Goal: Task Accomplishment & Management: Complete application form

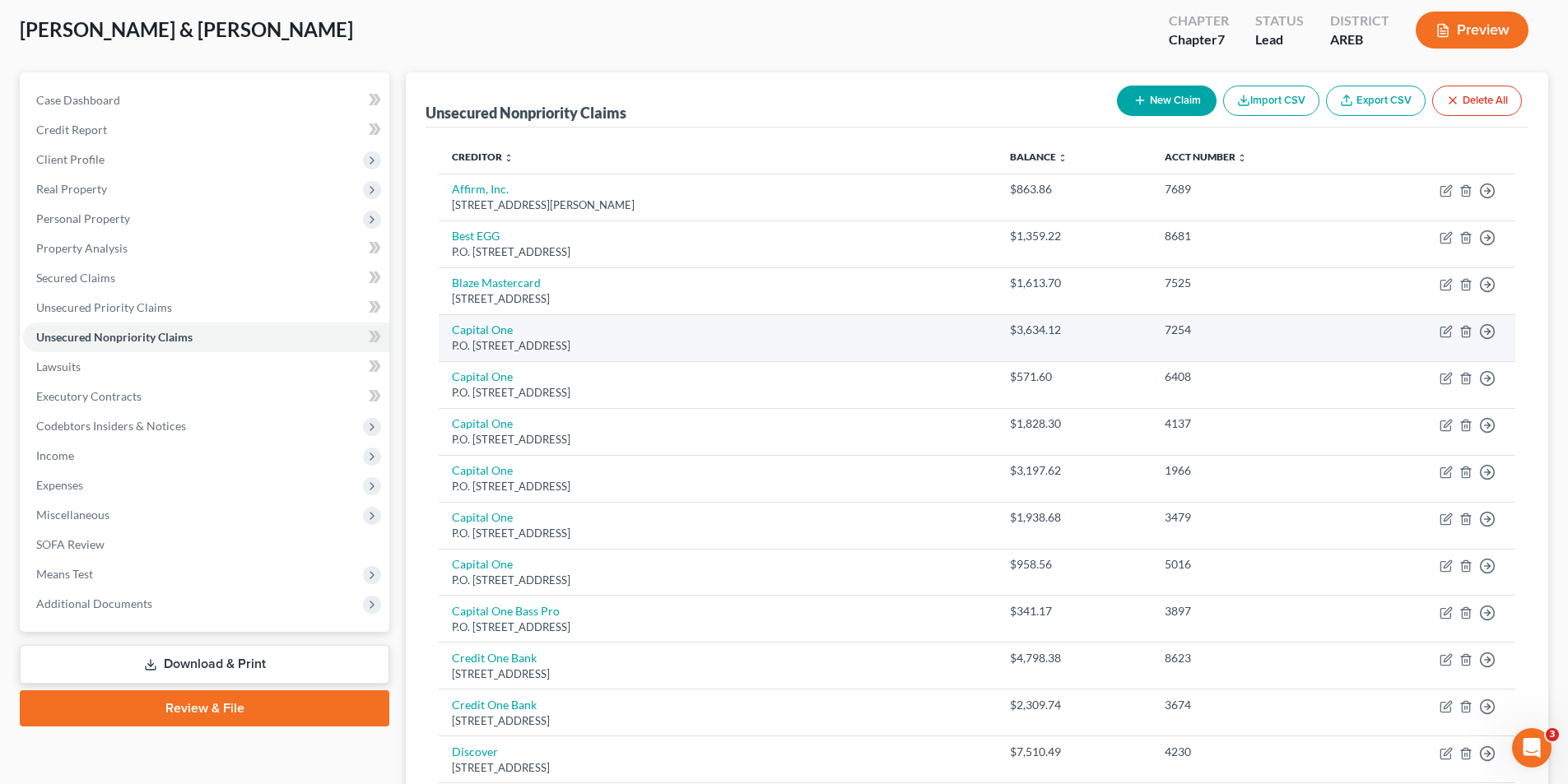
scroll to position [83, 0]
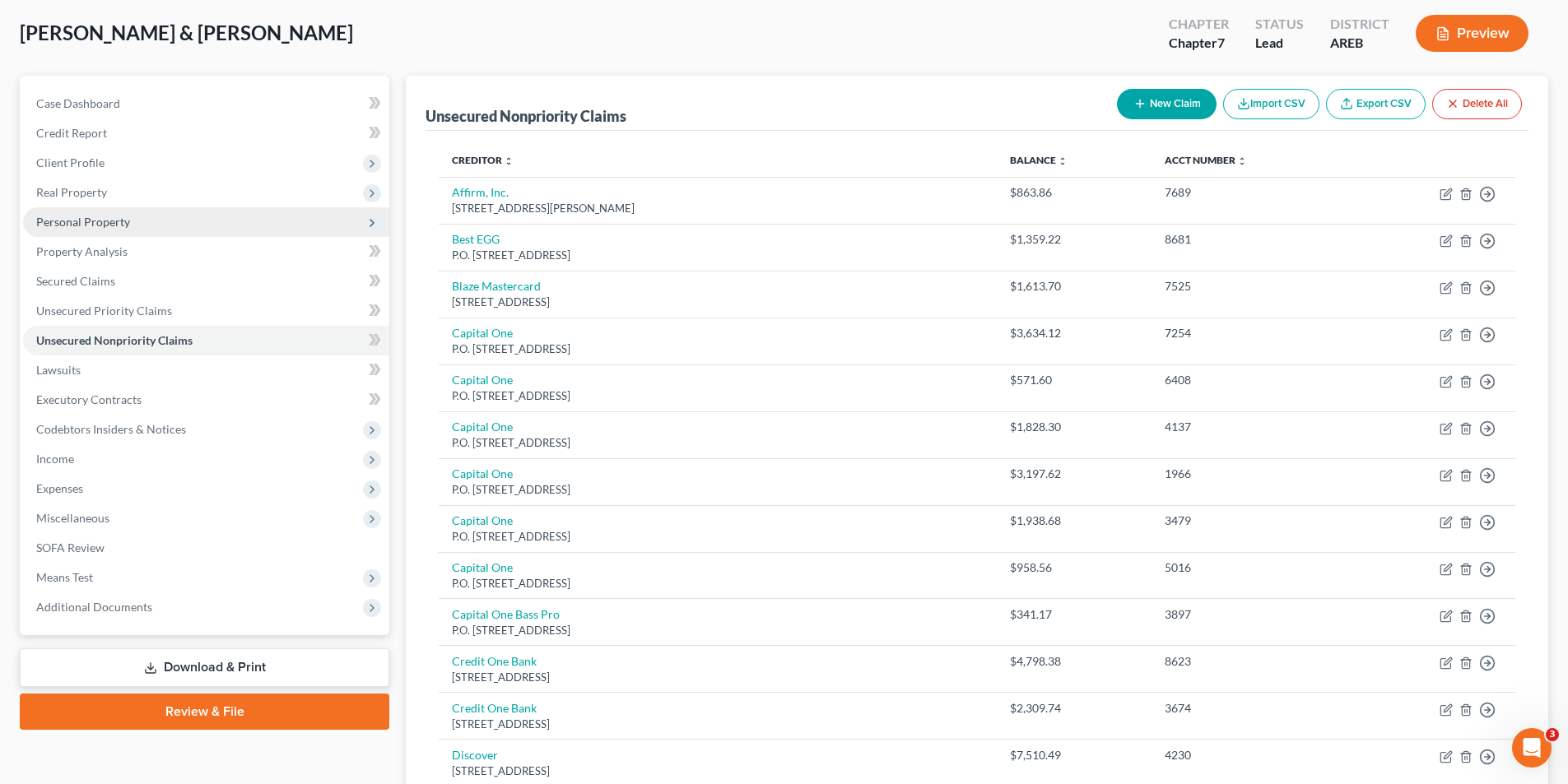
click at [125, 219] on span "Personal Property" at bounding box center [83, 222] width 93 height 14
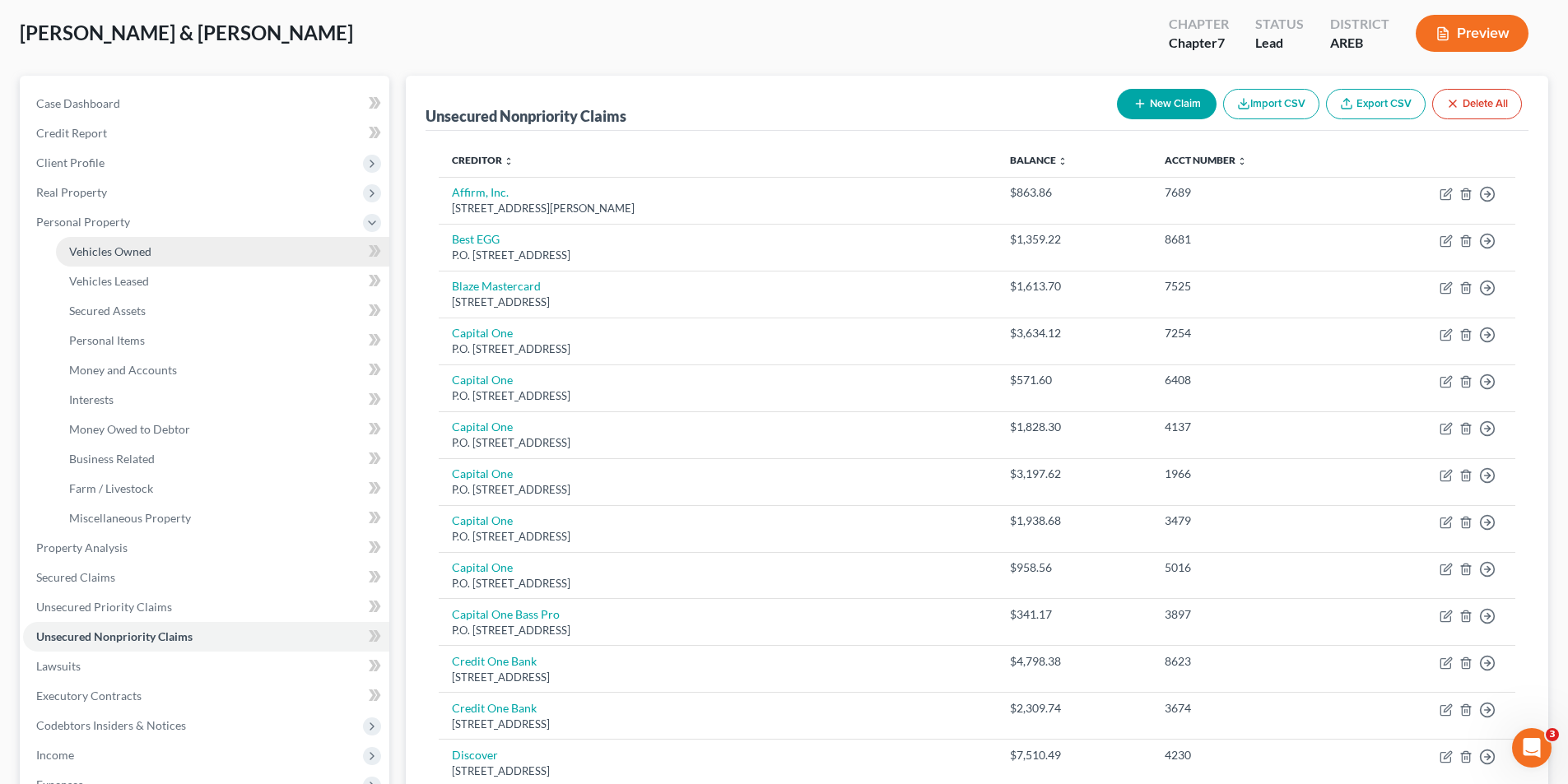
click at [135, 251] on span "Vehicles Owned" at bounding box center [111, 251] width 83 height 14
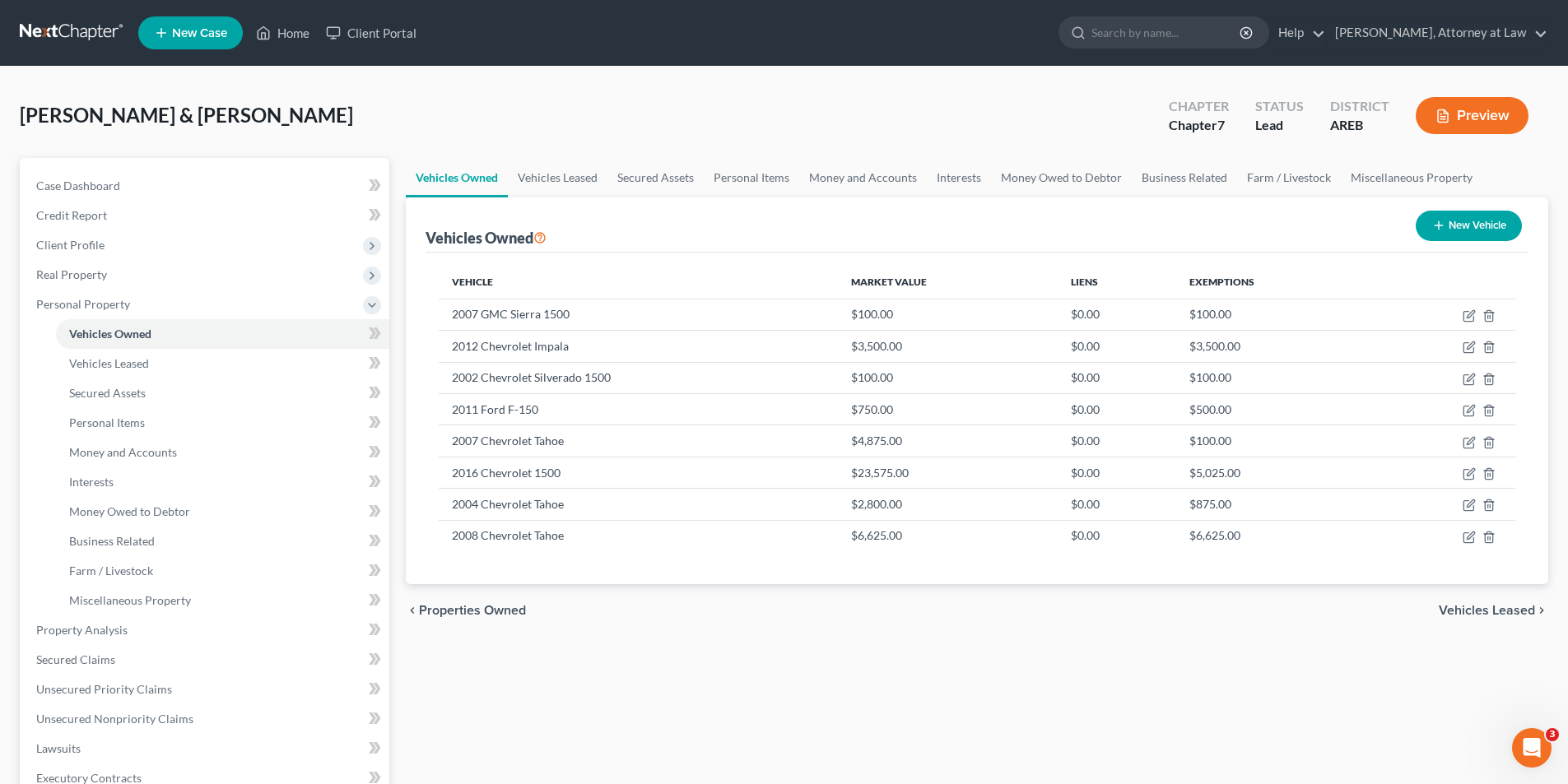
click at [1475, 609] on span "Vehicles Leased" at bounding box center [1486, 610] width 96 height 13
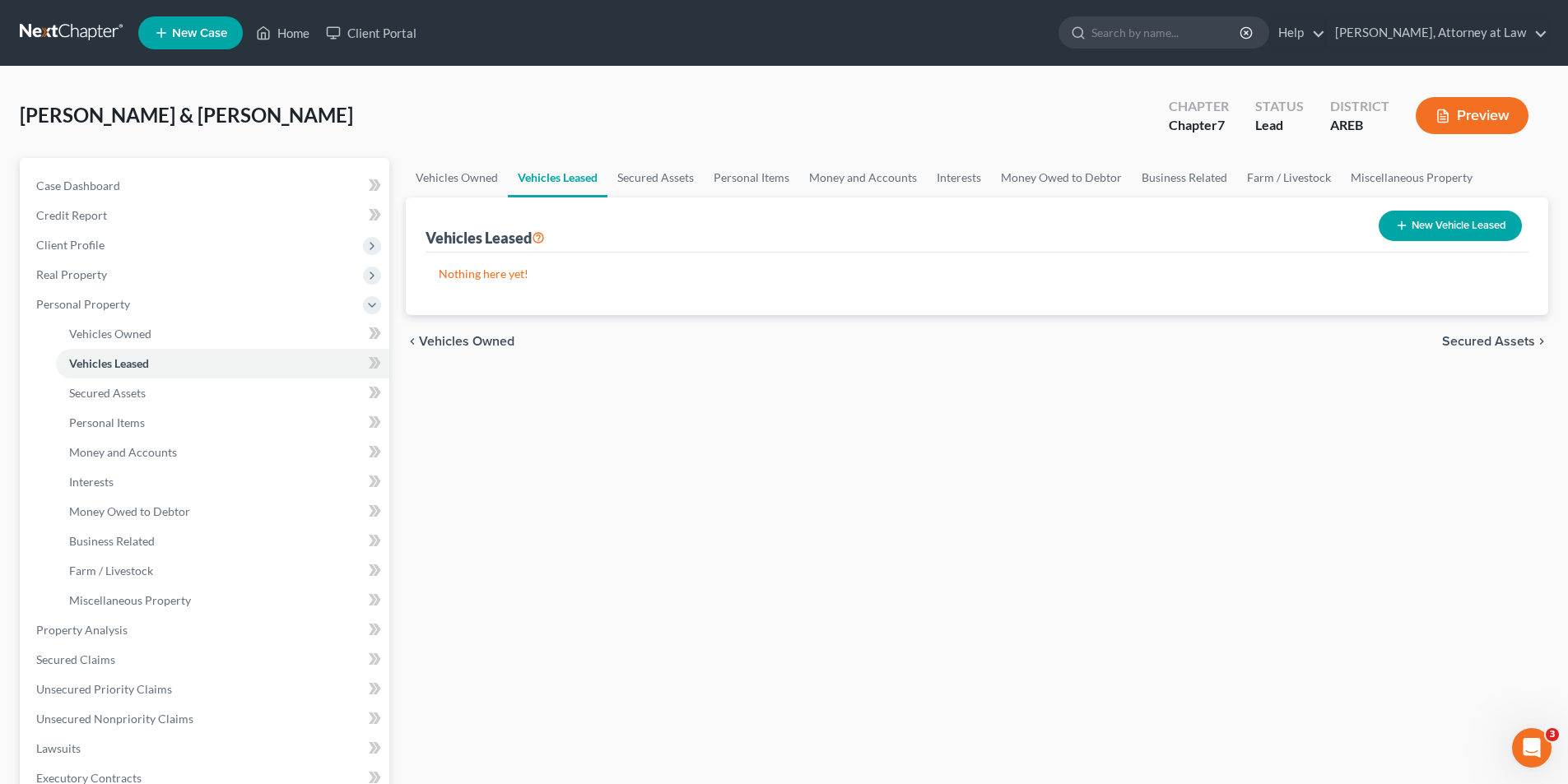
click at [1502, 342] on span "Secured Assets" at bounding box center [1489, 341] width 93 height 13
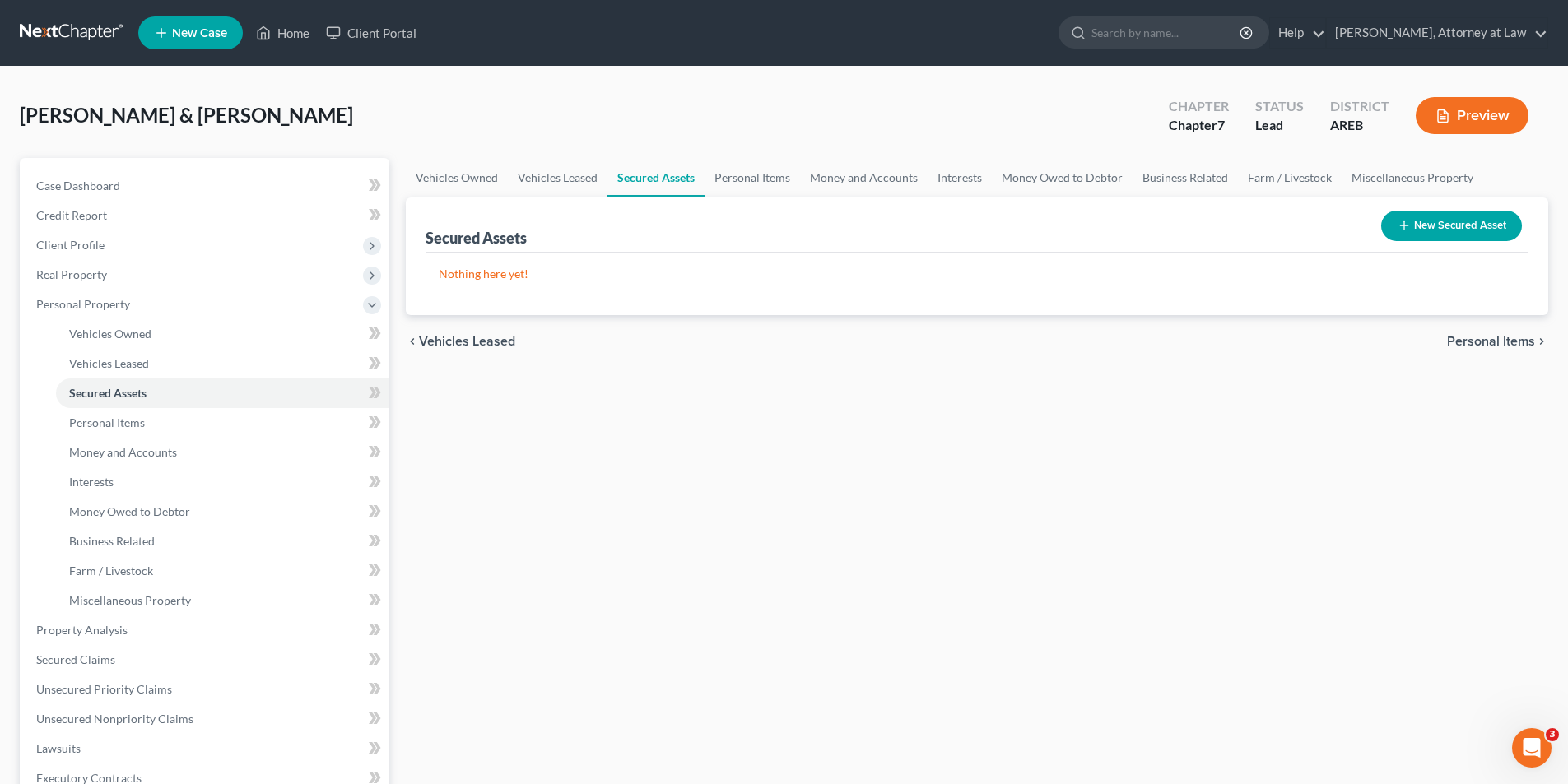
click at [1504, 339] on span "Personal Items" at bounding box center [1492, 341] width 88 height 13
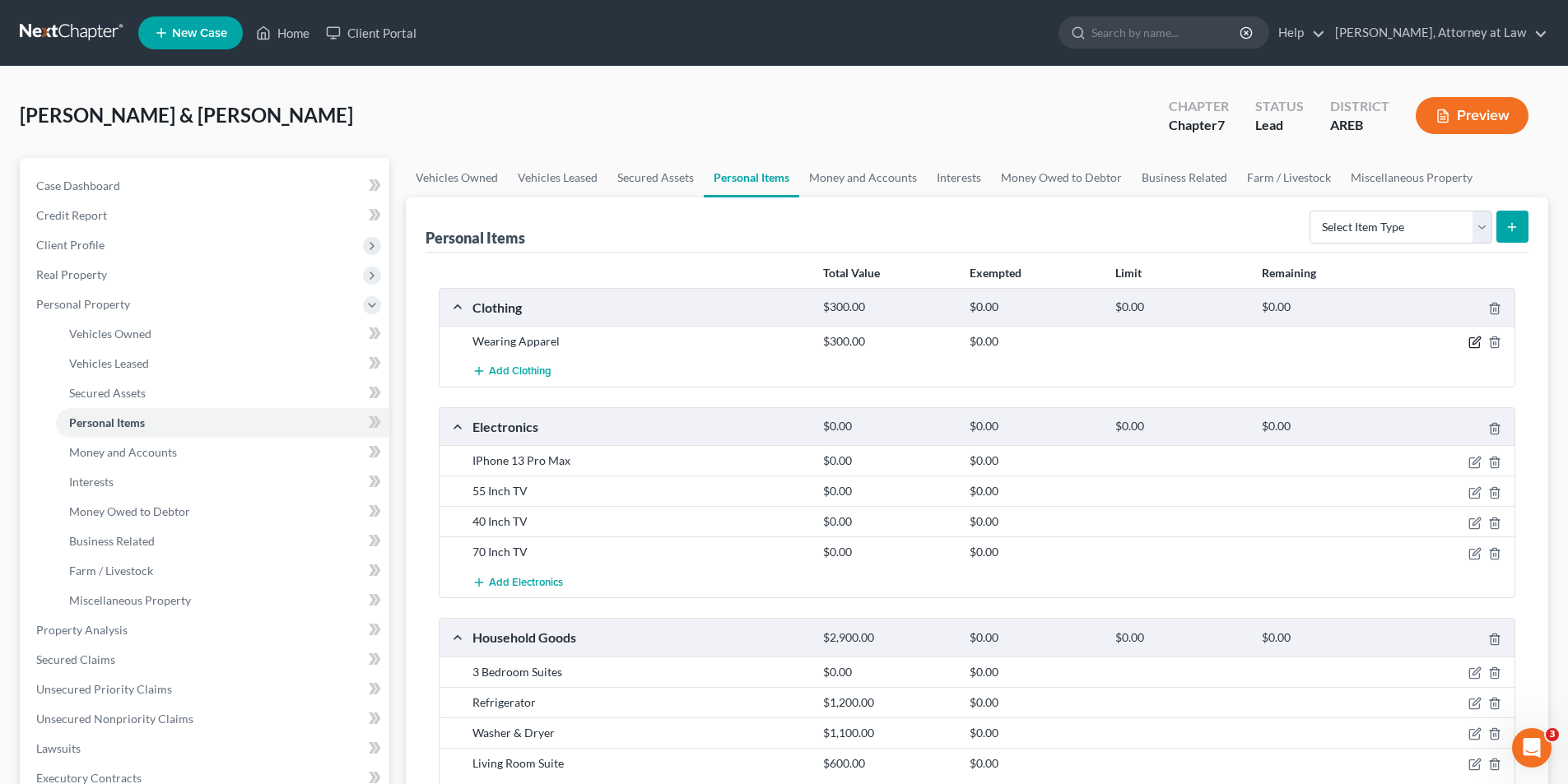
click at [1475, 342] on icon "button" at bounding box center [1475, 342] width 13 height 13
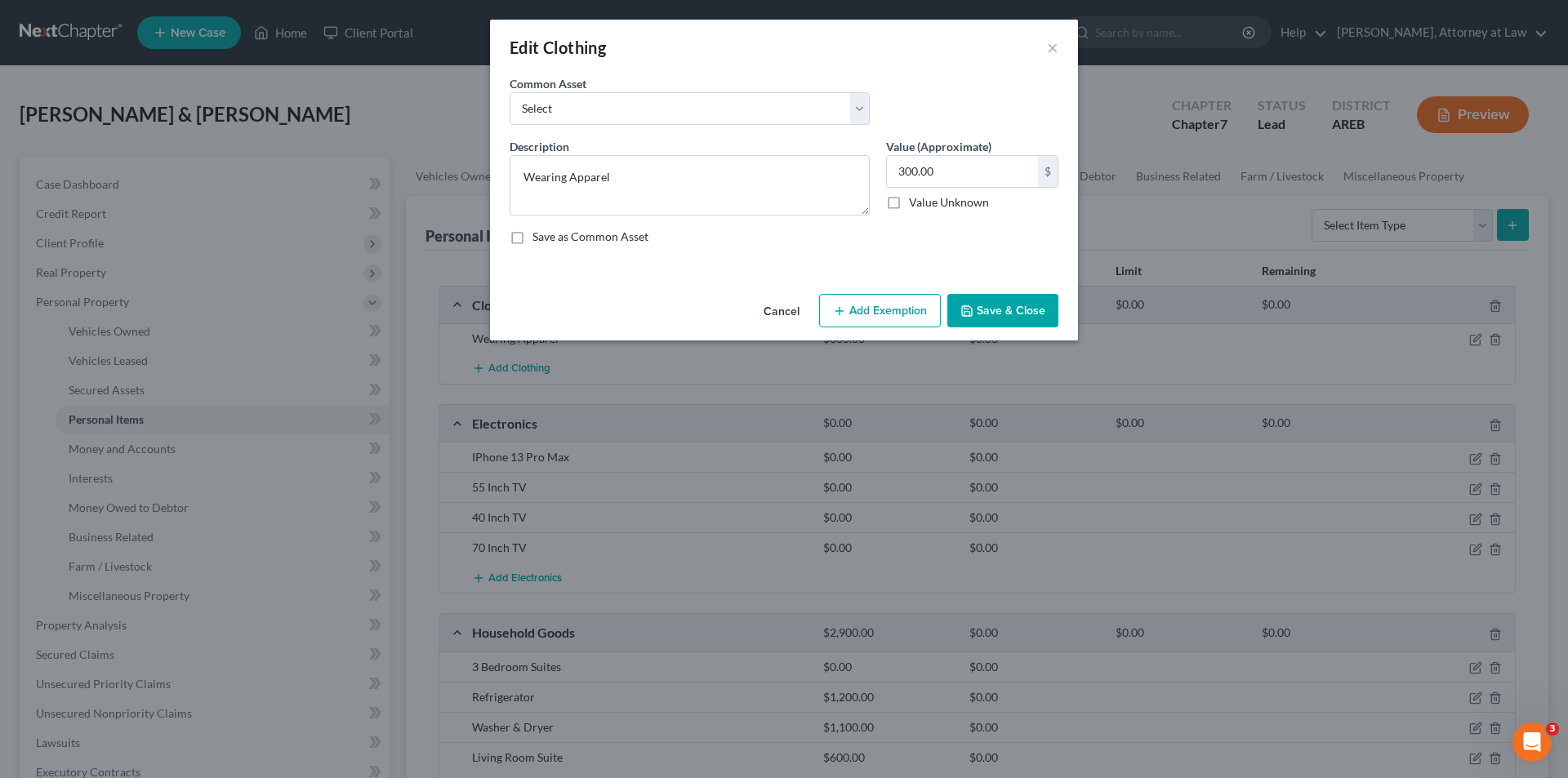
click at [915, 310] on button "Add Exemption" at bounding box center [880, 311] width 122 height 34
select select "2"
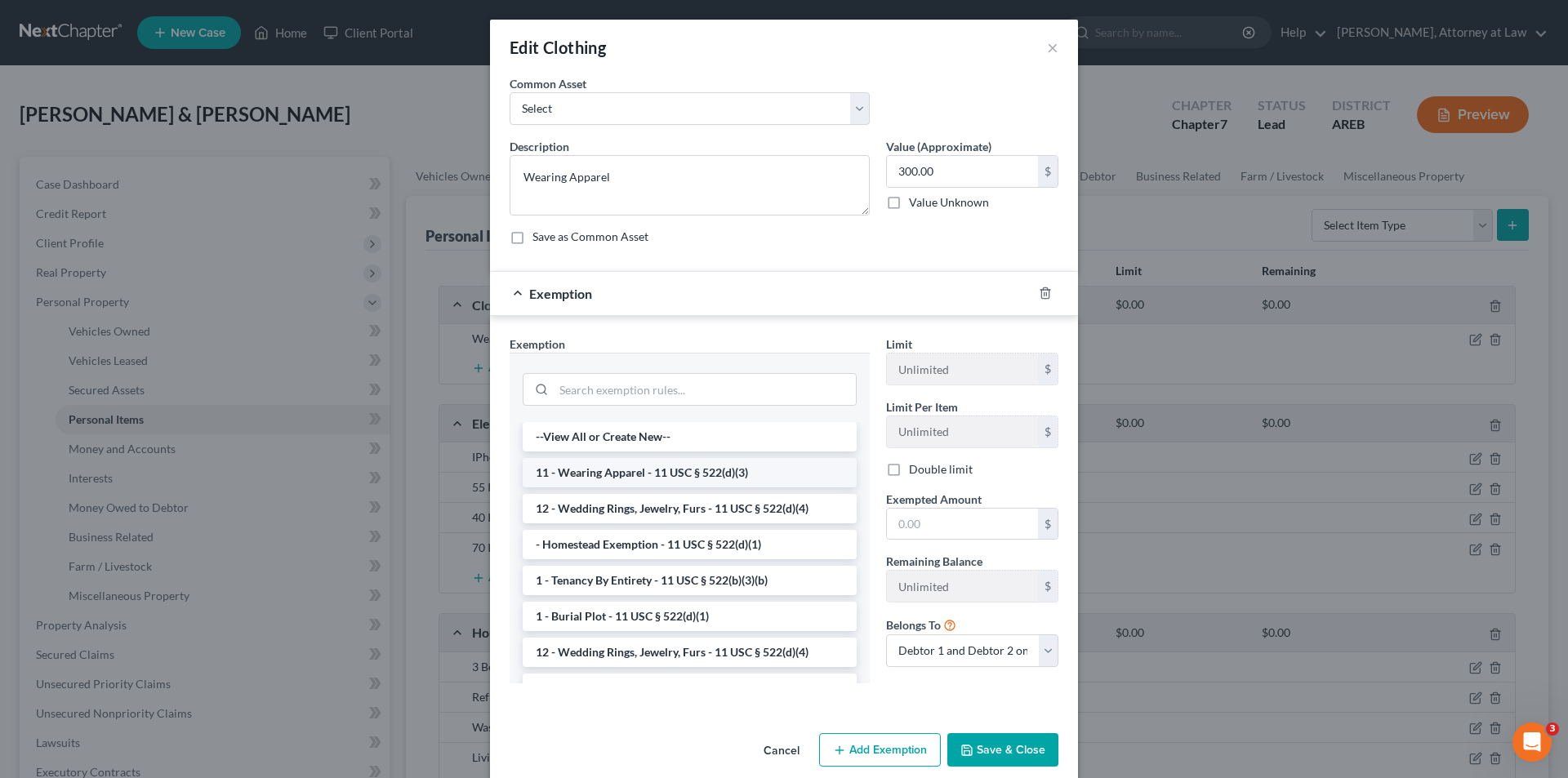
click at [726, 464] on li "11 - Wearing Apparel - 11 USC § 522(d)(3)" at bounding box center [689, 472] width 334 height 29
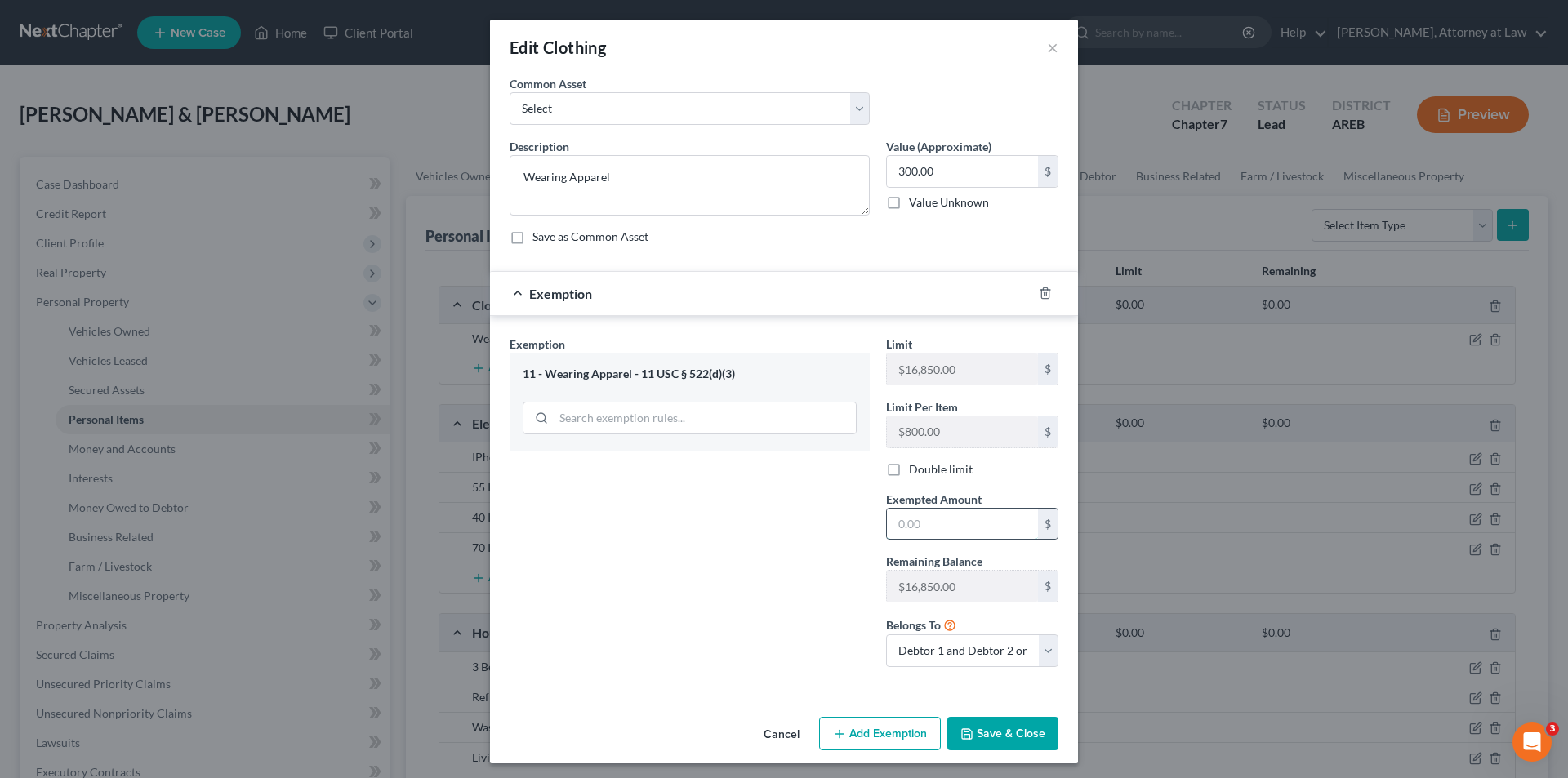
click at [921, 521] on input "text" at bounding box center [962, 524] width 151 height 31
type input "300.00"
click at [1003, 732] on button "Save & Close" at bounding box center [1003, 733] width 111 height 34
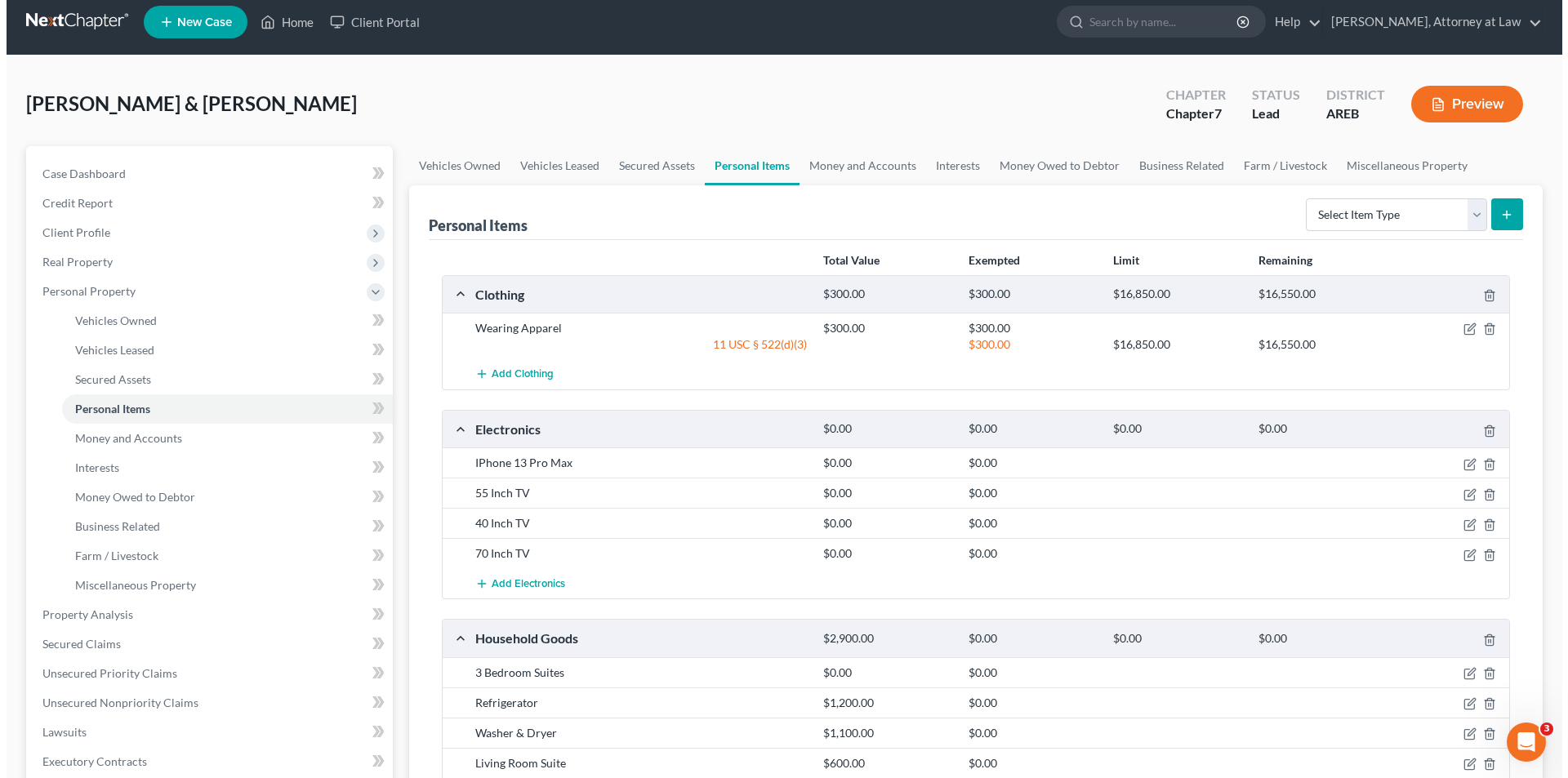
scroll to position [82, 0]
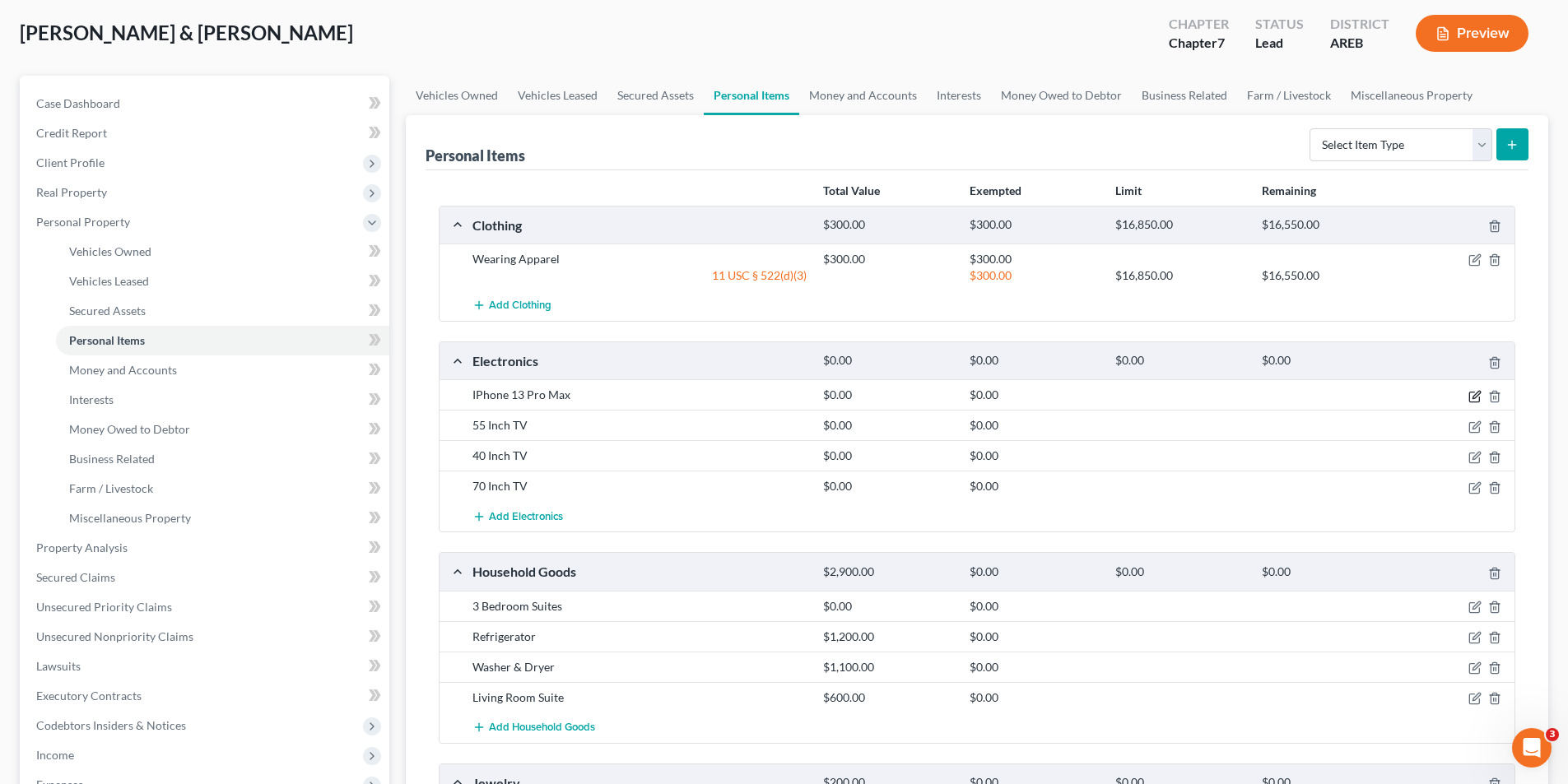
click at [1478, 394] on icon "button" at bounding box center [1476, 394] width 7 height 7
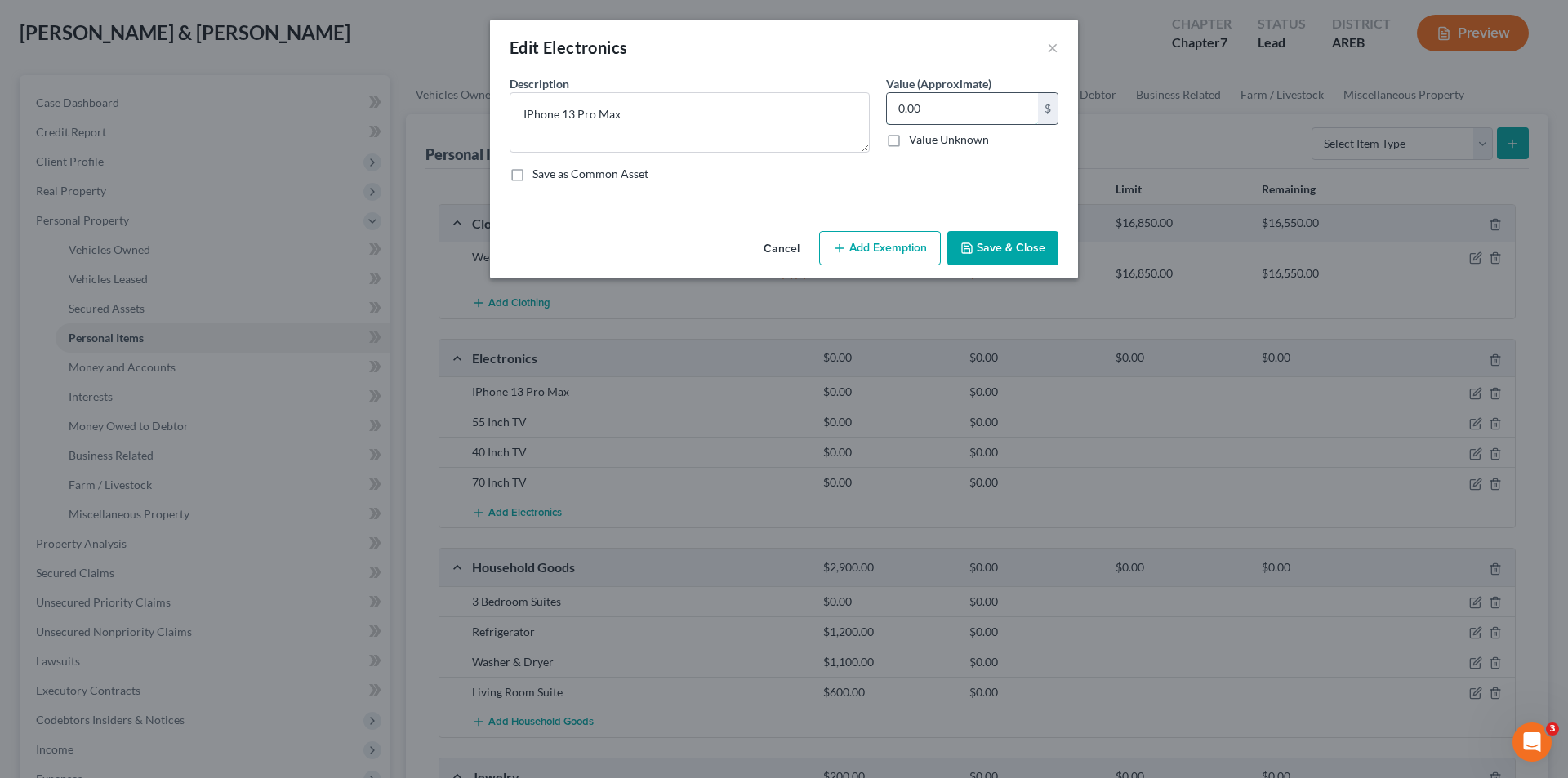
click at [940, 111] on input "0.00" at bounding box center [962, 108] width 151 height 31
type input "250.00"
click at [867, 250] on button "Add Exemption" at bounding box center [880, 248] width 122 height 34
select select "2"
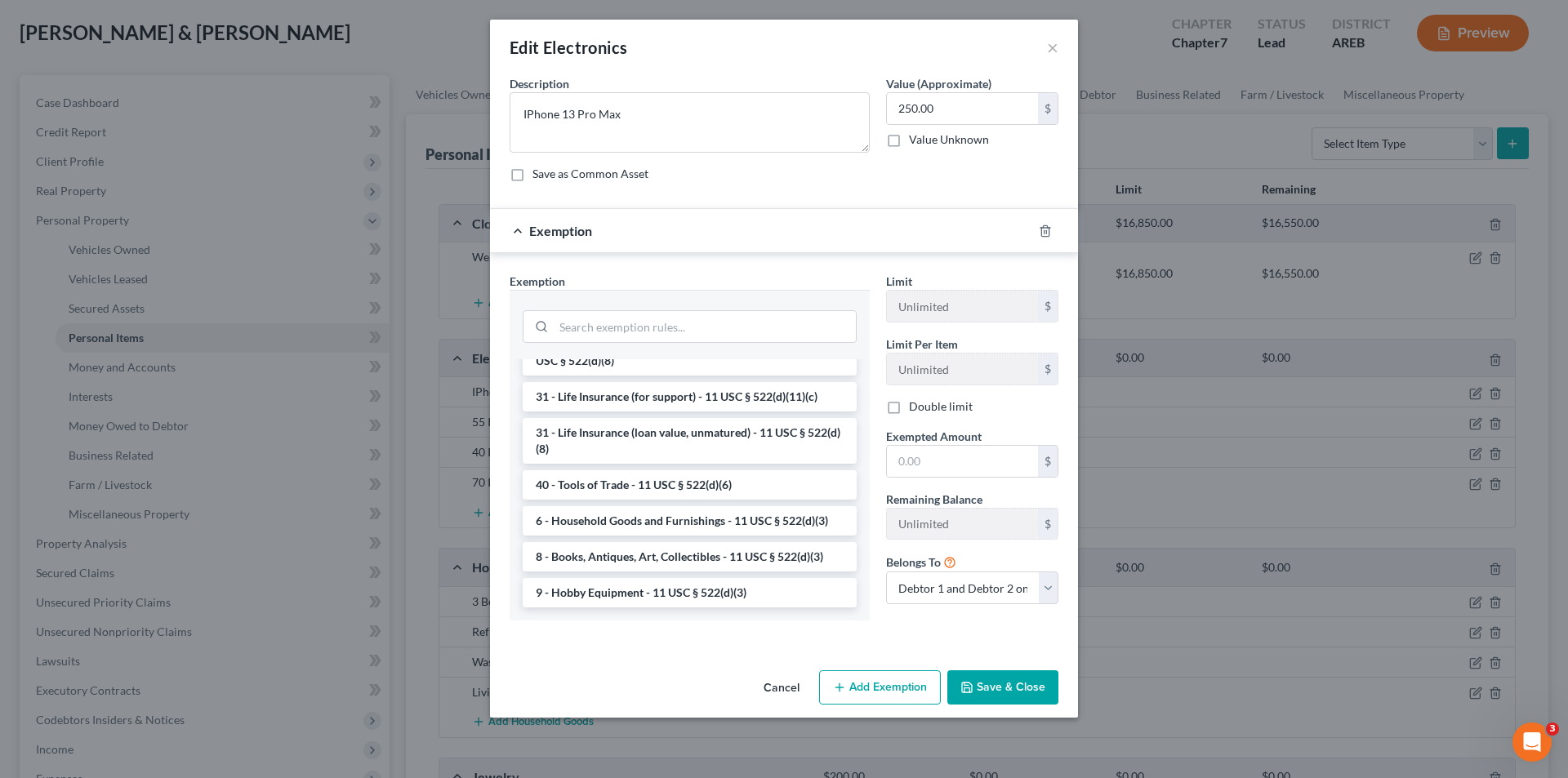
scroll to position [1313, 0]
click at [704, 517] on li "6 - Household Goods and Furnishings - 11 USC § 522(d)(3)" at bounding box center [689, 520] width 334 height 29
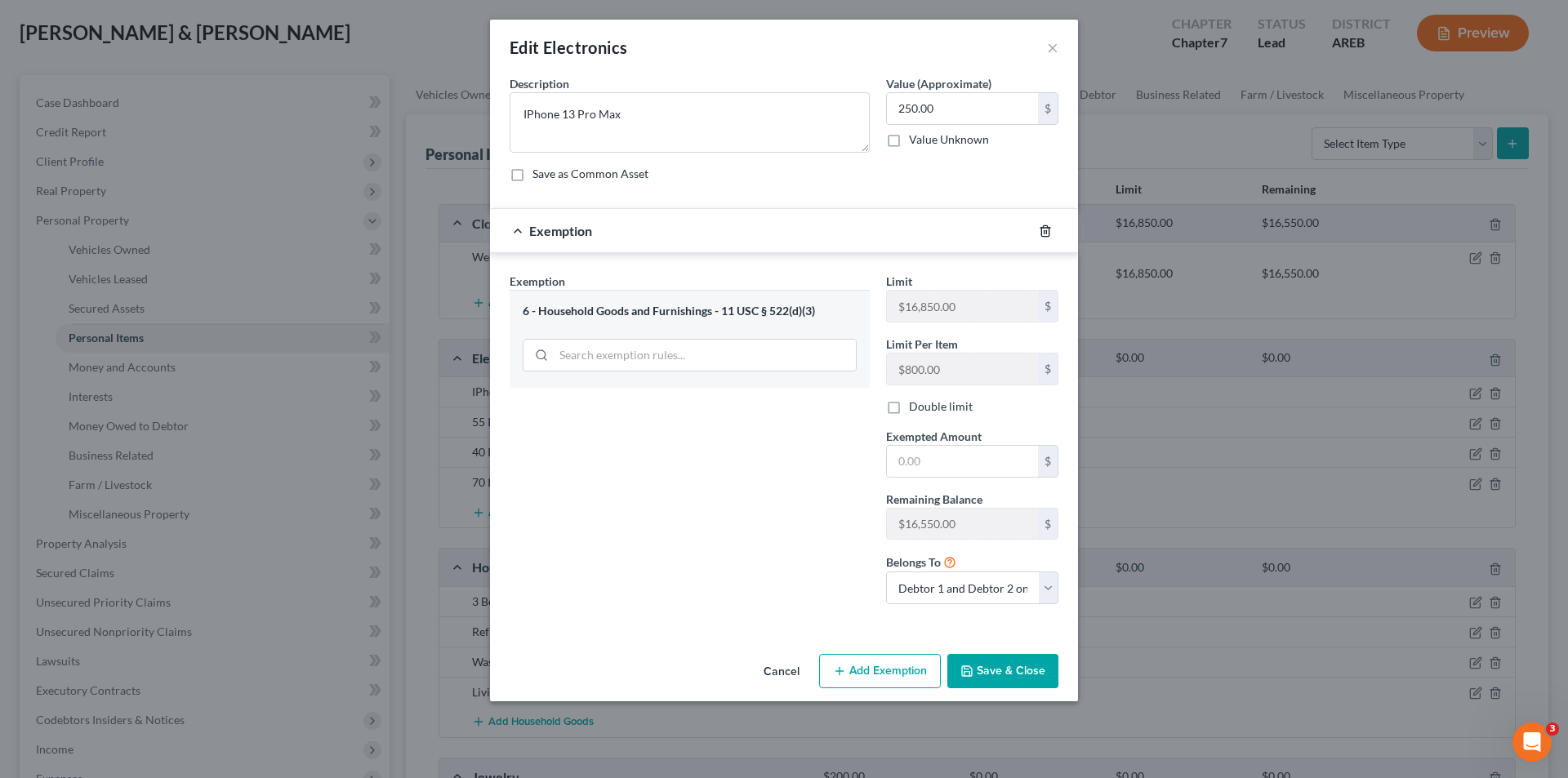
click at [1046, 233] on icon "button" at bounding box center [1045, 231] width 13 height 13
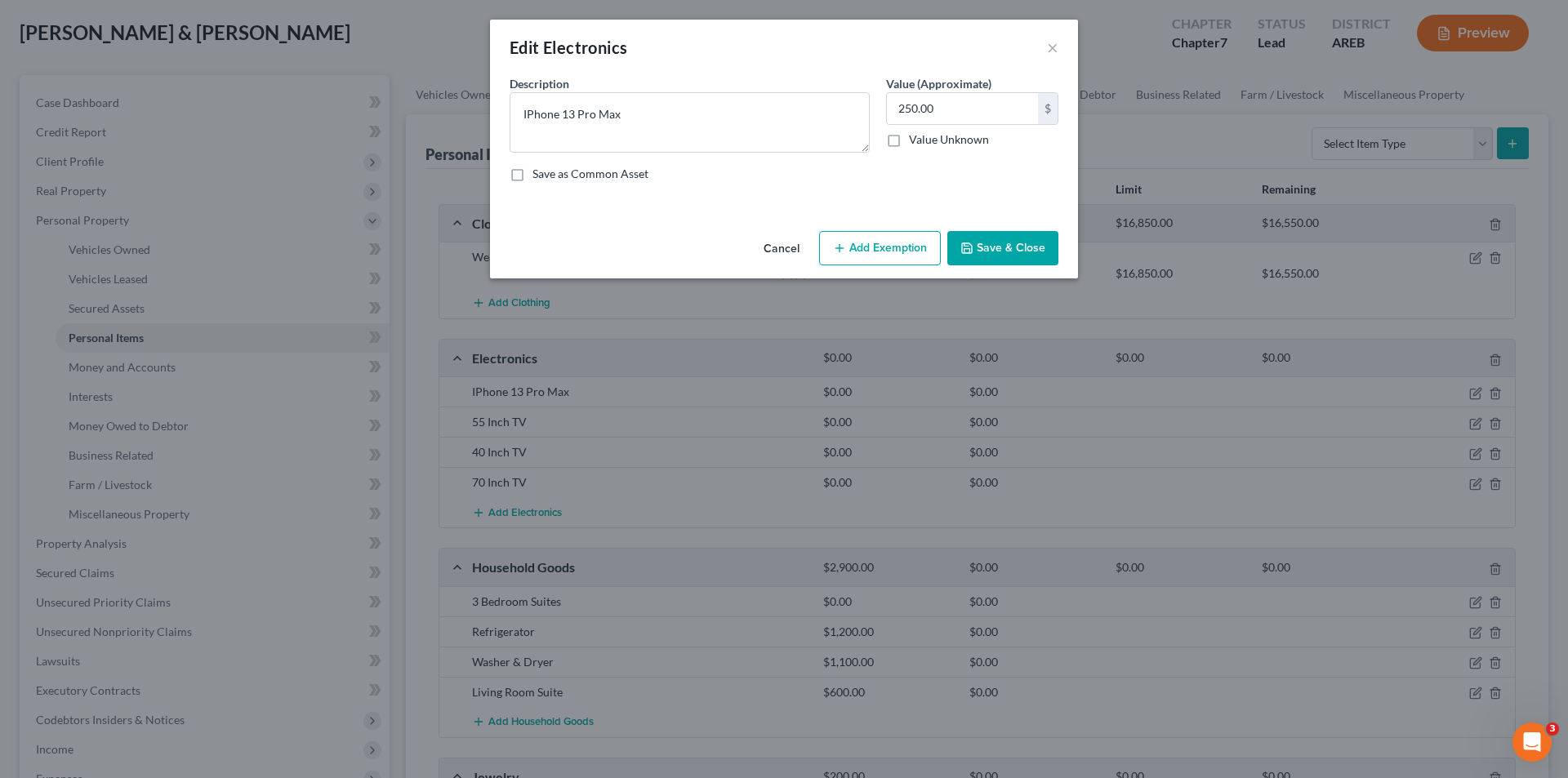
click at [877, 244] on button "Add Exemption" at bounding box center [880, 248] width 122 height 34
select select "2"
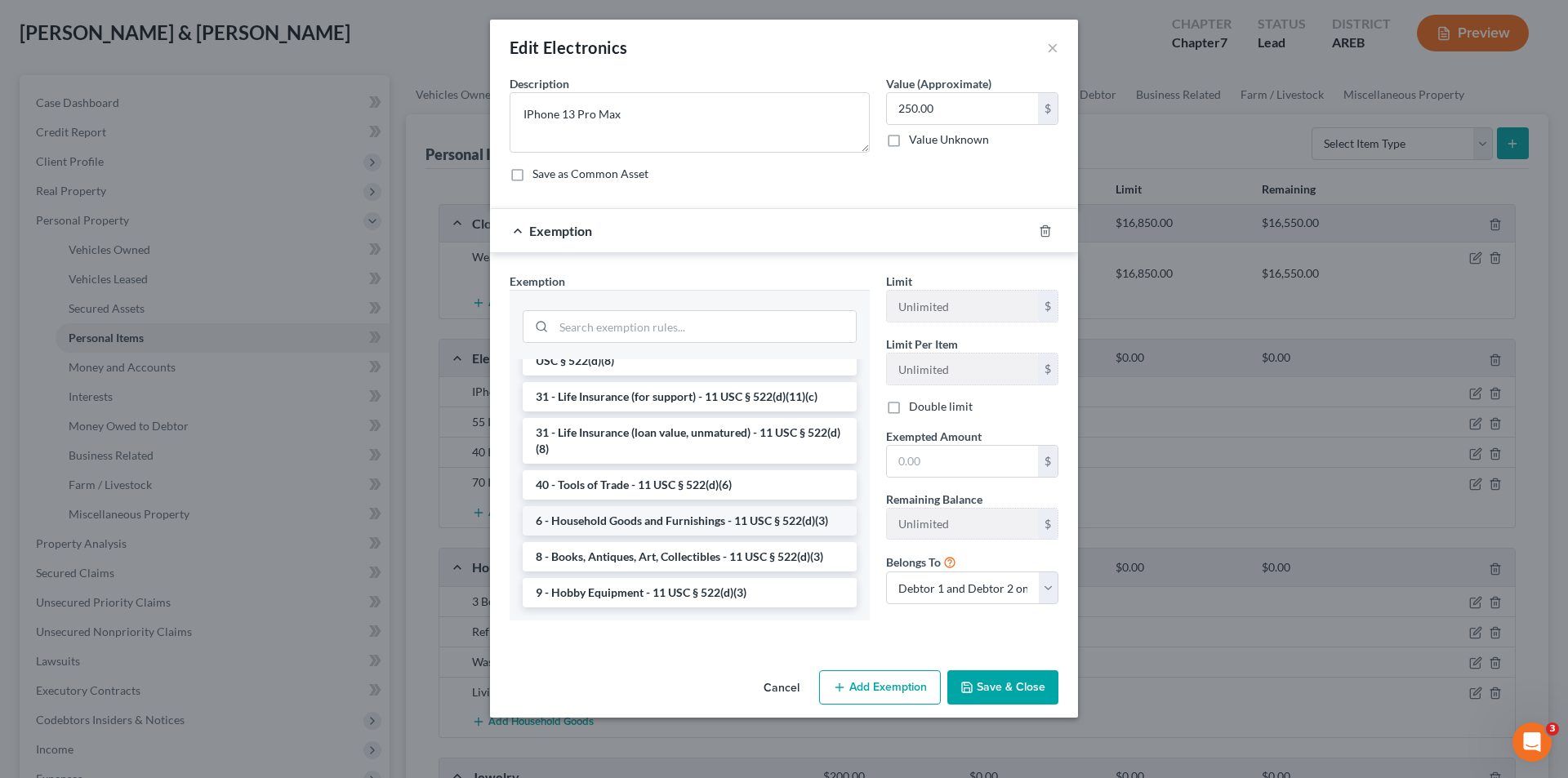
click at [793, 525] on li "6 - Household Goods and Furnishings - 11 USC § 522(d)(3)" at bounding box center [689, 520] width 334 height 29
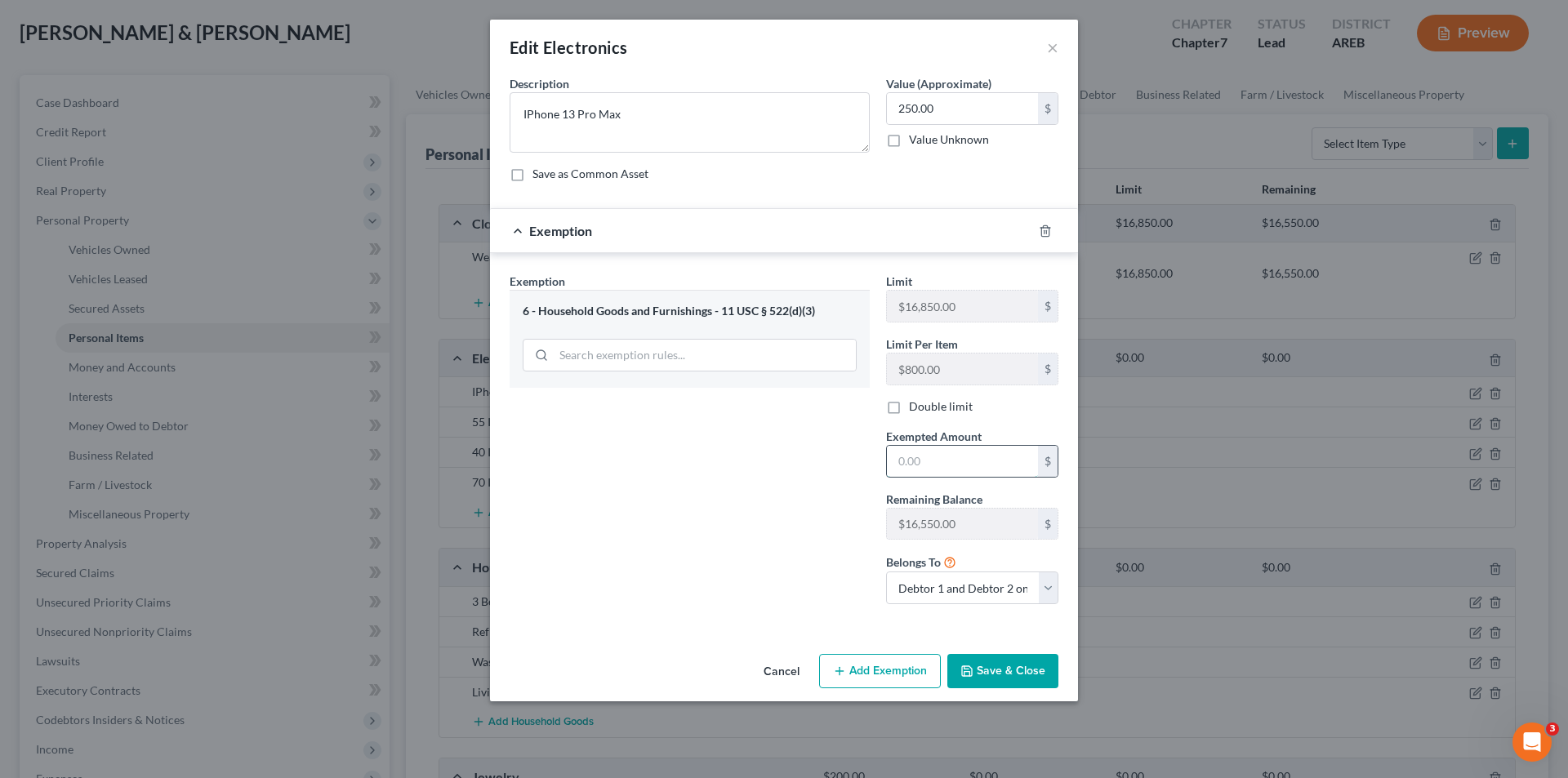
click at [894, 463] on input "text" at bounding box center [962, 461] width 151 height 31
type input "250.00"
click at [1006, 671] on button "Save & Close" at bounding box center [1003, 671] width 111 height 34
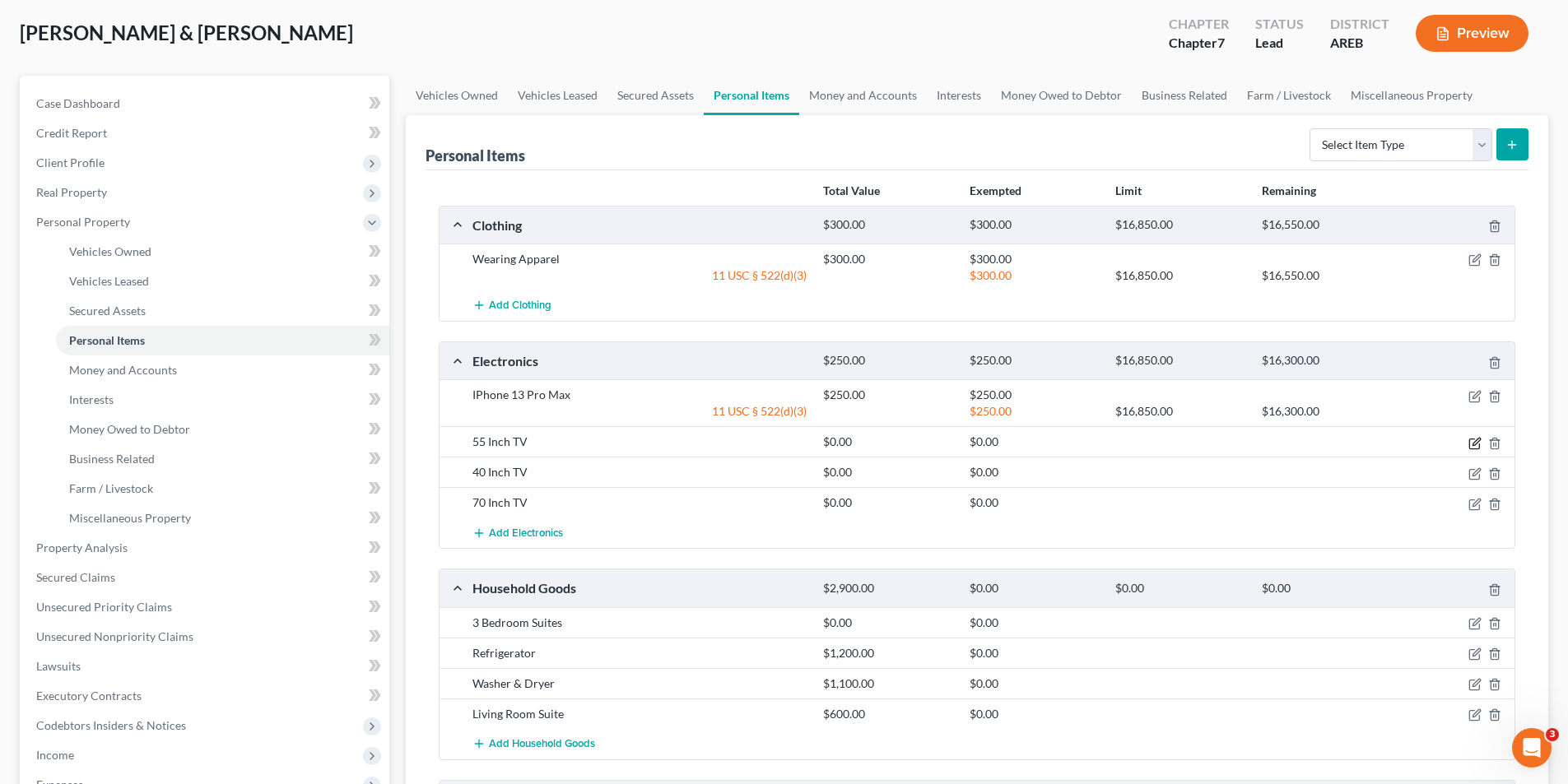
click at [1475, 440] on icon "button" at bounding box center [1475, 443] width 13 height 13
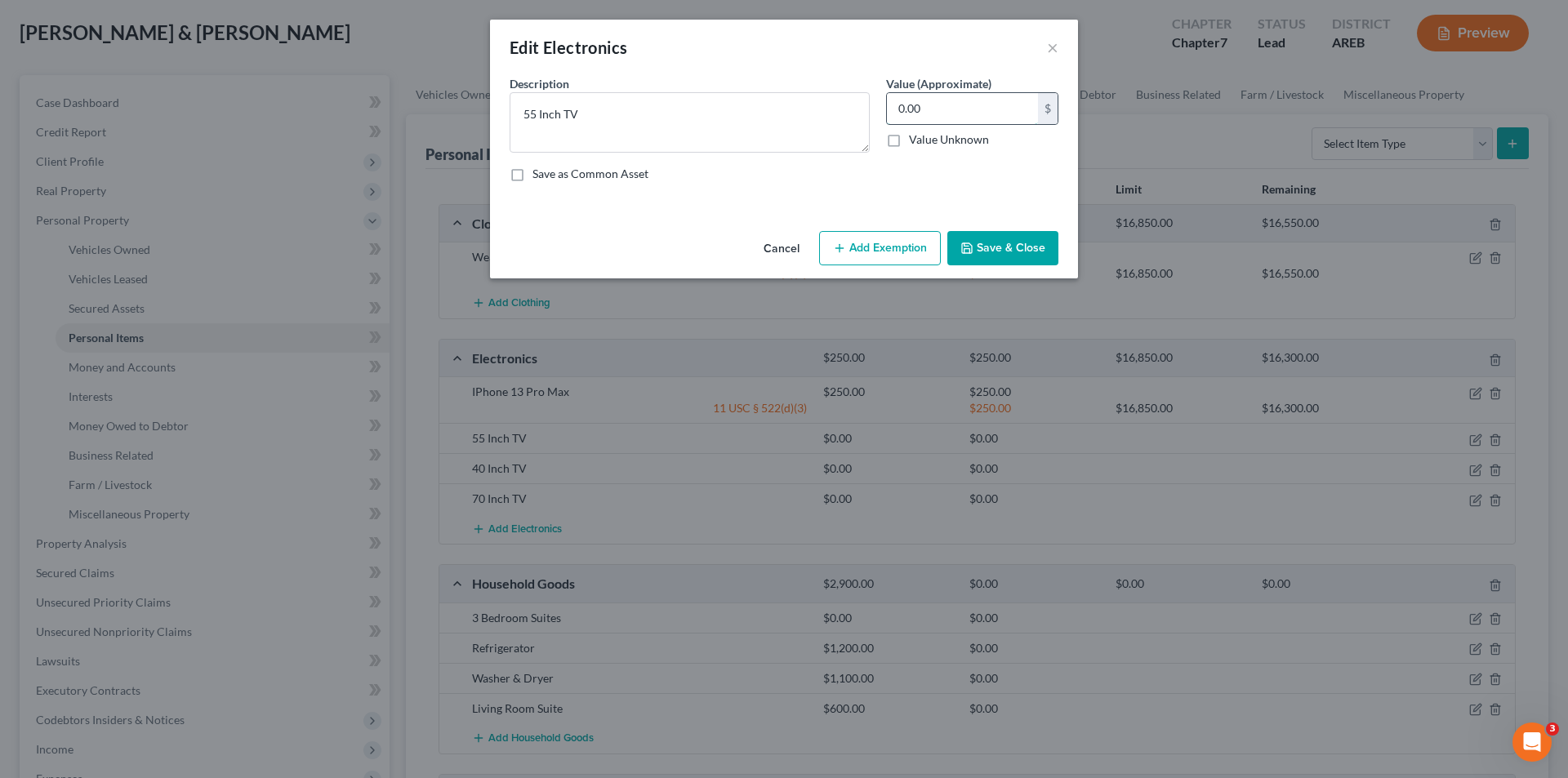
click at [998, 113] on input "0.00" at bounding box center [962, 108] width 151 height 31
type input "150.00"
click at [866, 251] on button "Add Exemption" at bounding box center [880, 248] width 122 height 34
select select "2"
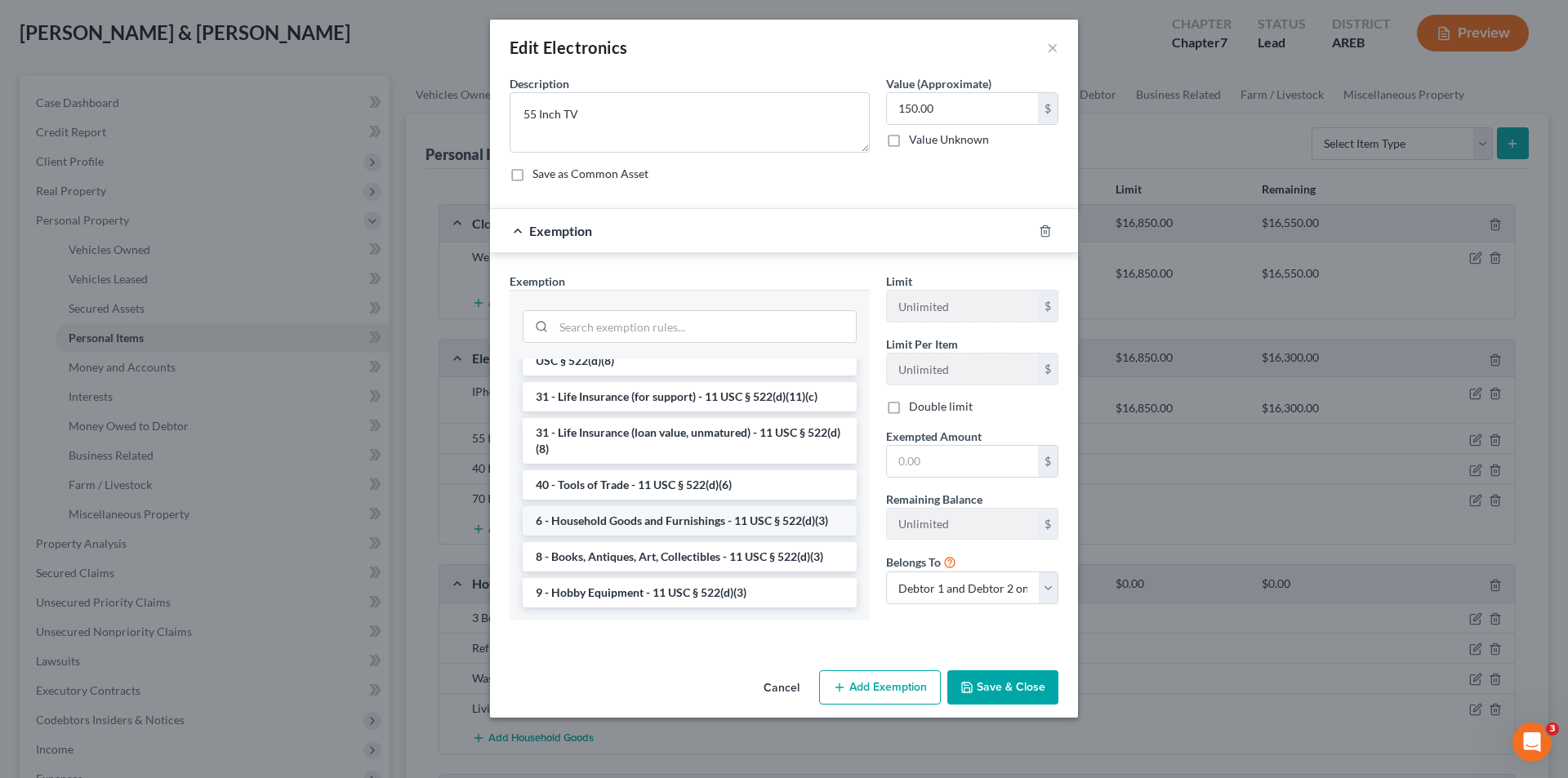
click at [685, 519] on li "6 - Household Goods and Furnishings - 11 USC § 522(d)(3)" at bounding box center [689, 520] width 334 height 29
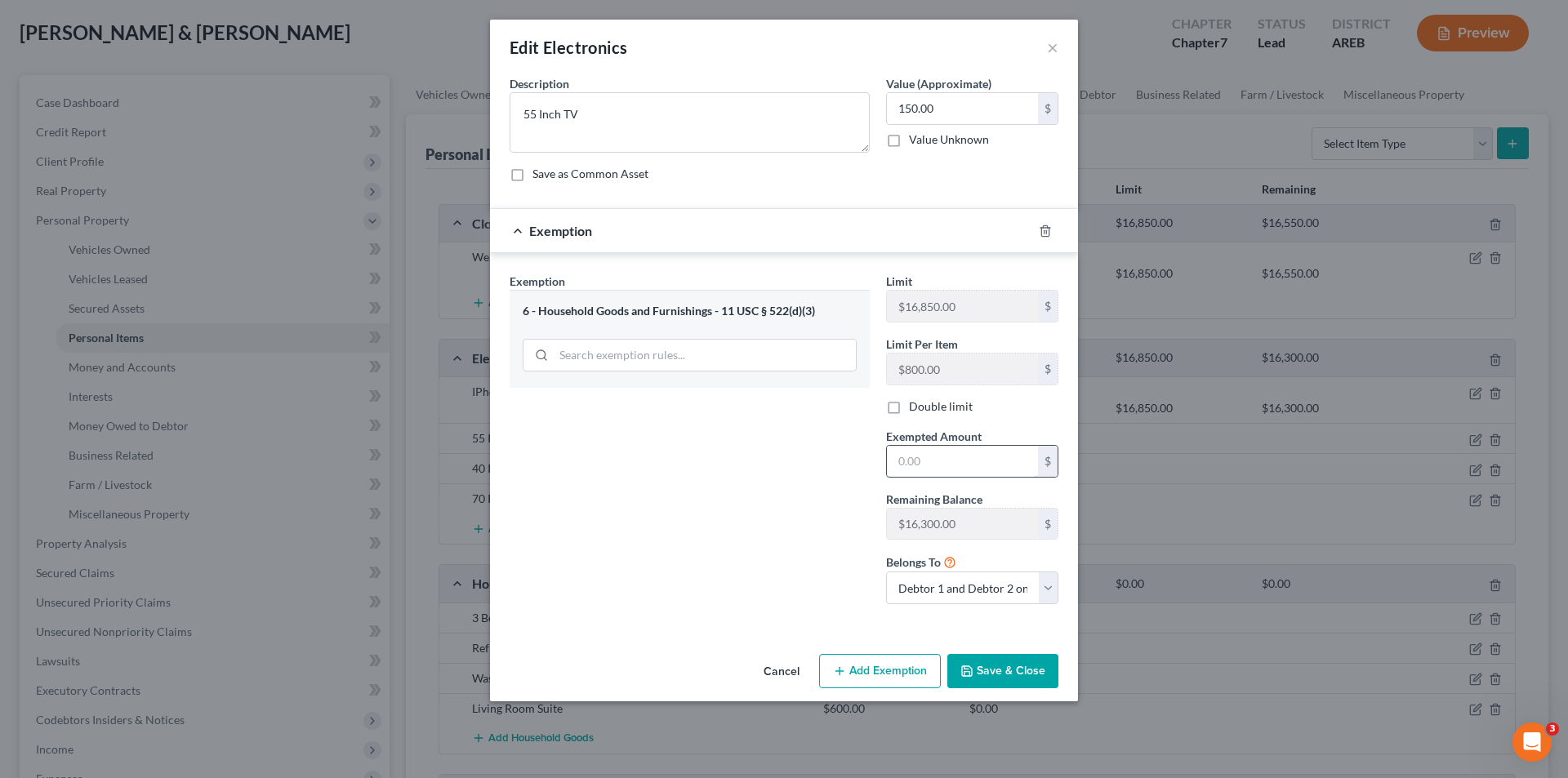
click at [899, 463] on input "text" at bounding box center [962, 461] width 151 height 31
type input "150.00"
click at [1027, 663] on button "Save & Close" at bounding box center [1003, 671] width 111 height 34
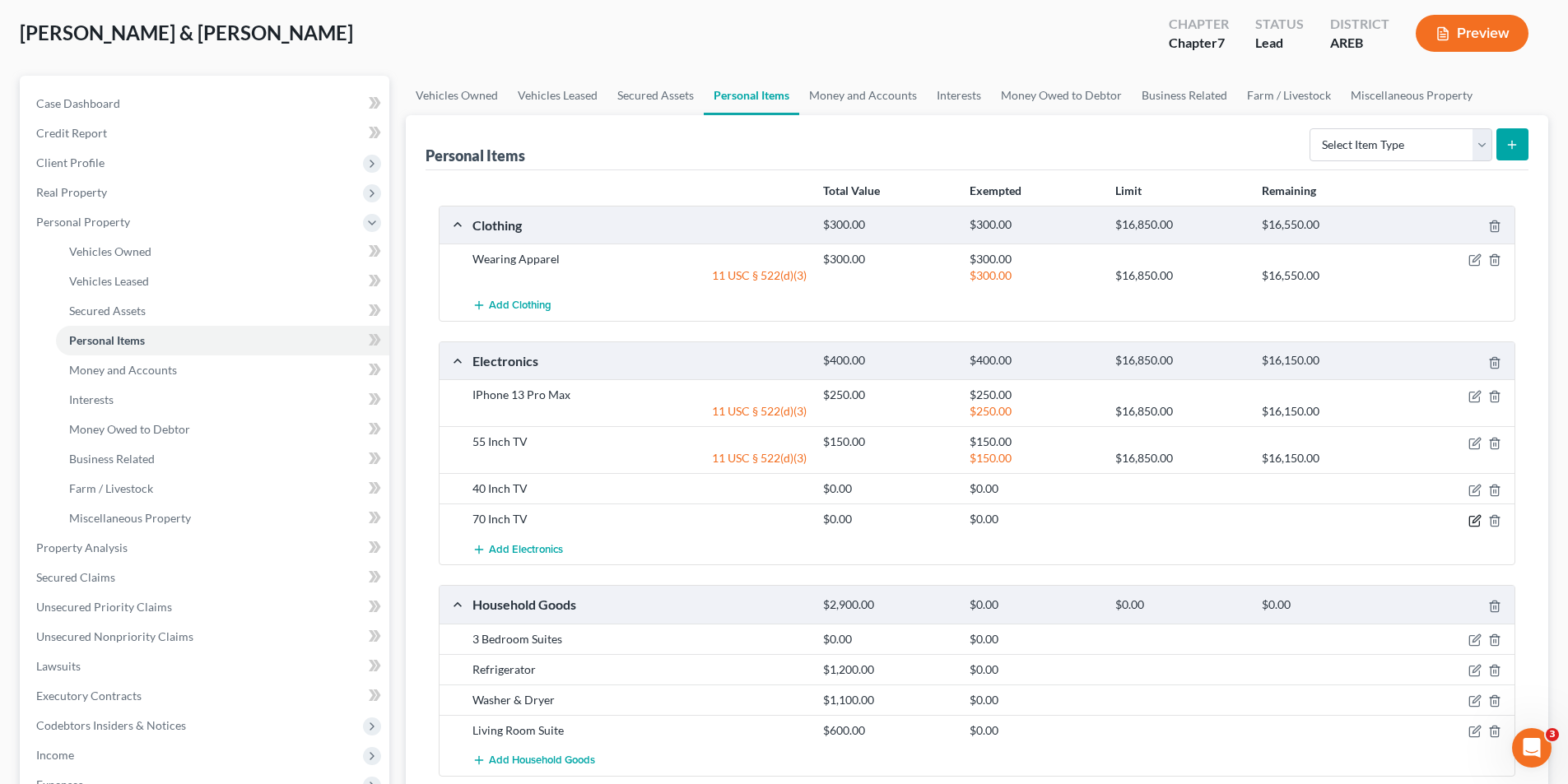
click at [1476, 523] on icon "button" at bounding box center [1475, 521] width 13 height 13
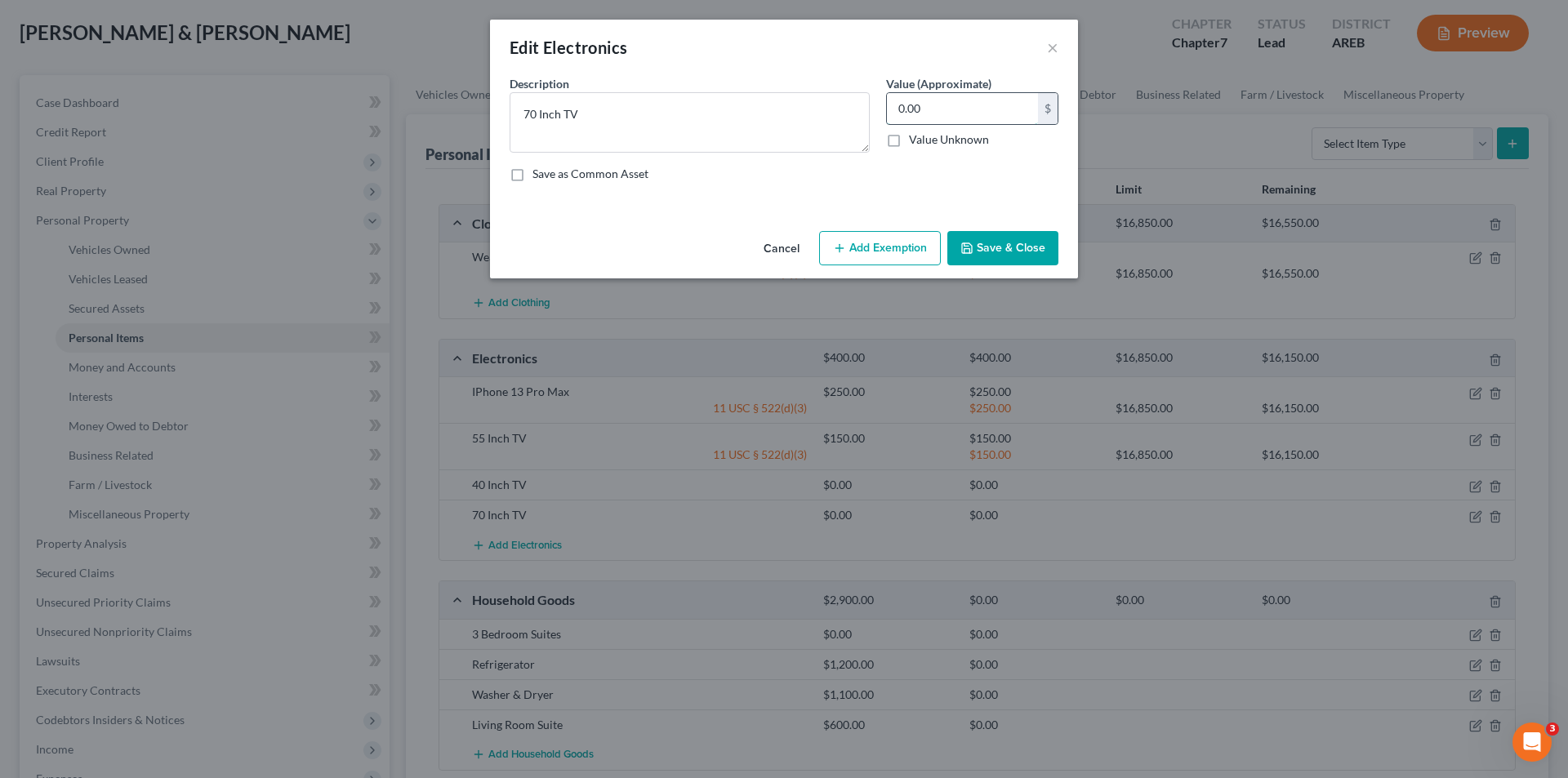
click at [983, 109] on input "0.00" at bounding box center [962, 108] width 151 height 31
type input "350.00"
click at [896, 245] on button "Add Exemption" at bounding box center [880, 248] width 122 height 34
select select "2"
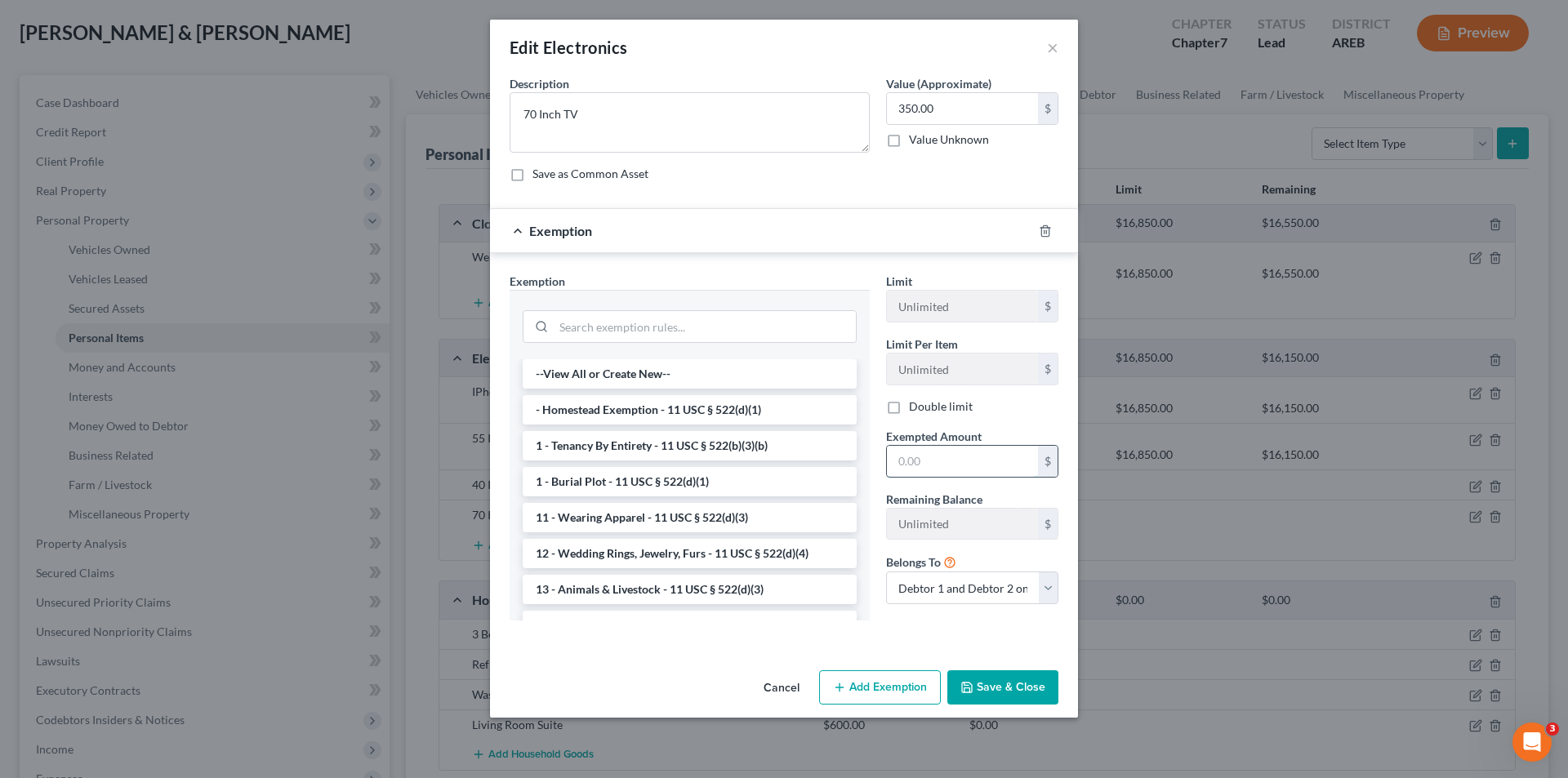
drag, startPoint x: 949, startPoint y: 470, endPoint x: 973, endPoint y: 463, distance: 25.0
click at [950, 469] on input "text" at bounding box center [962, 461] width 151 height 31
type input "350.00"
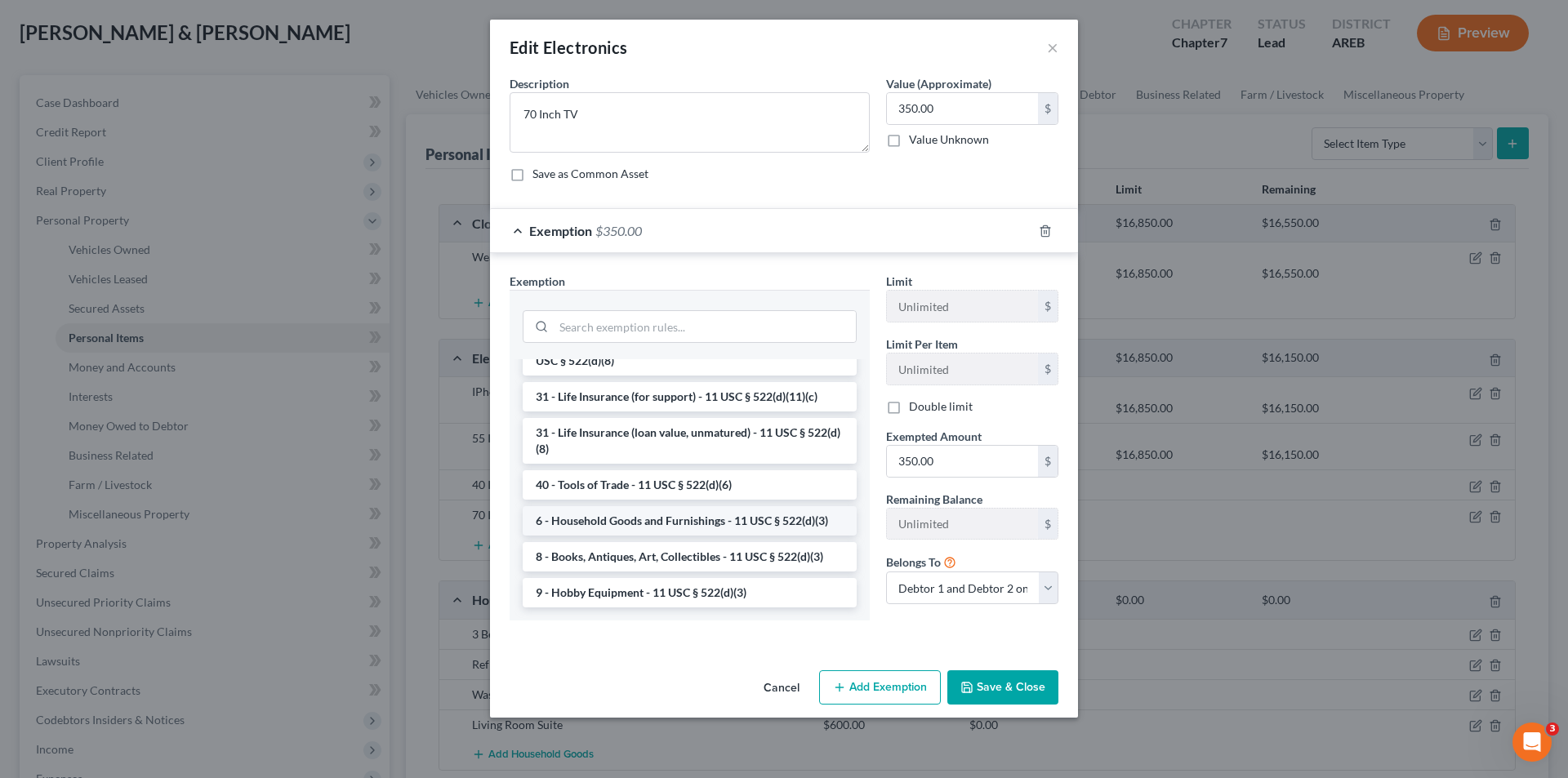
click at [709, 518] on li "6 - Household Goods and Furnishings - 11 USC § 522(d)(3)" at bounding box center [689, 520] width 334 height 29
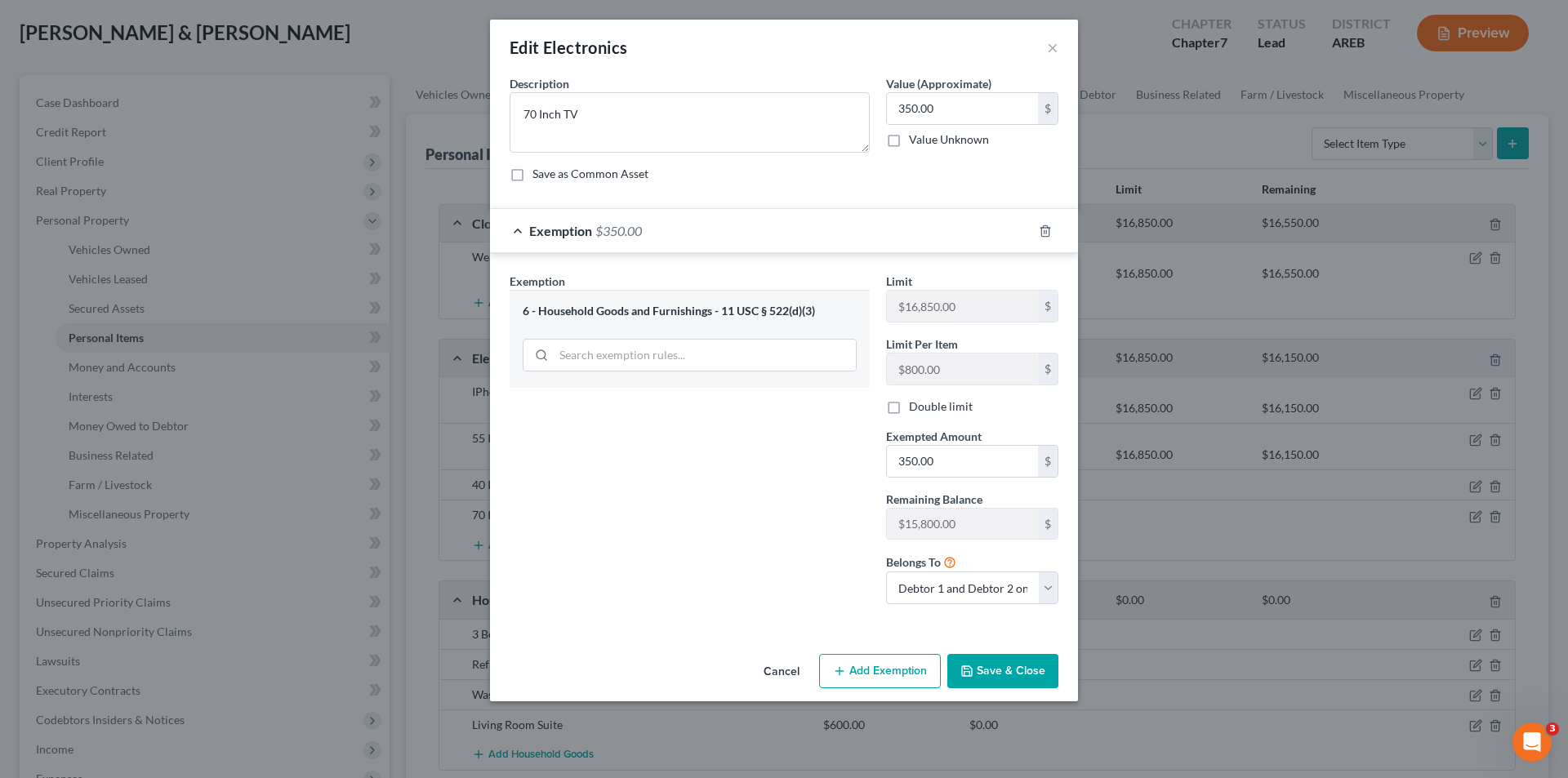
click at [1005, 674] on button "Save & Close" at bounding box center [1003, 671] width 111 height 34
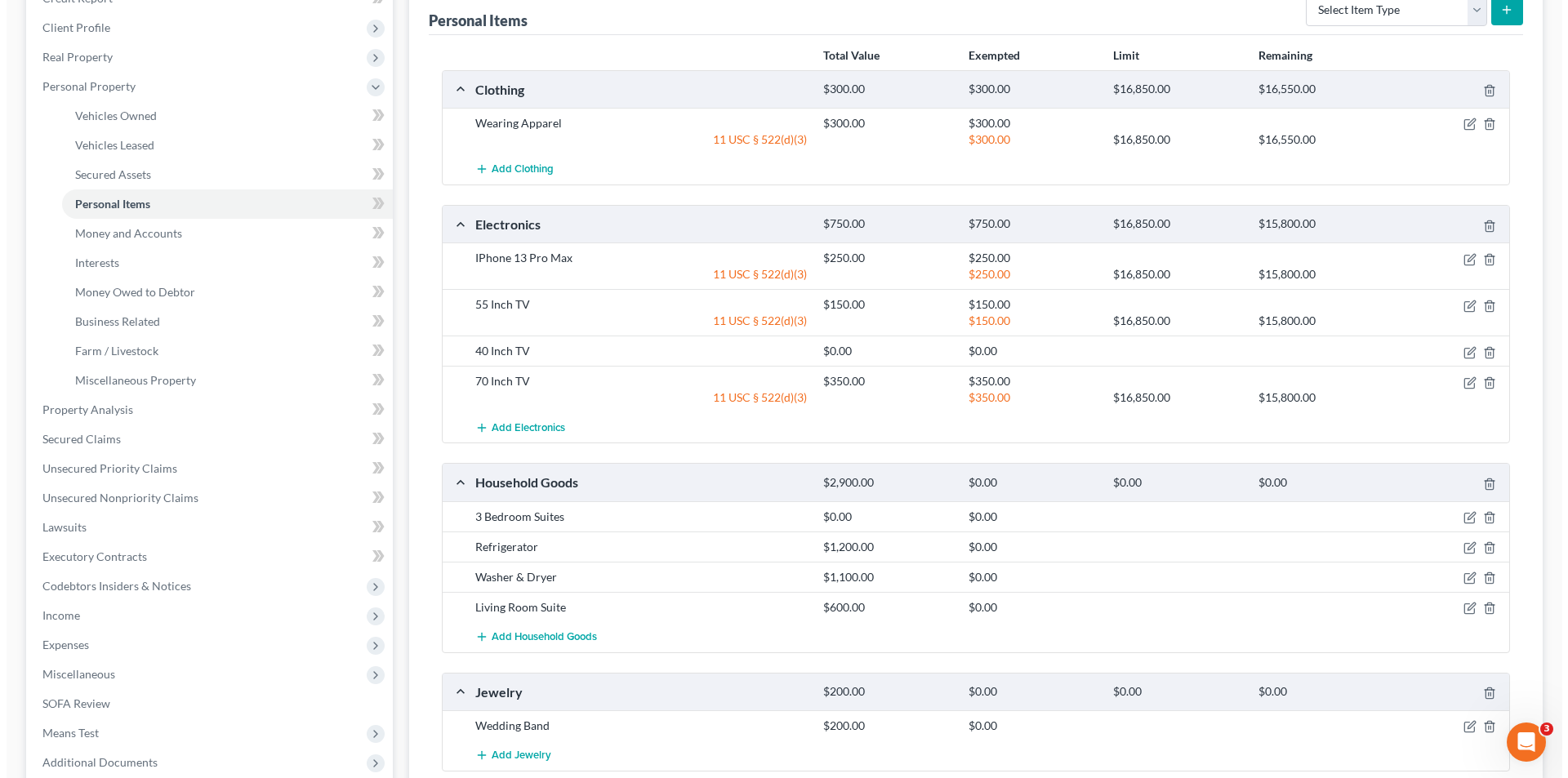
scroll to position [326, 0]
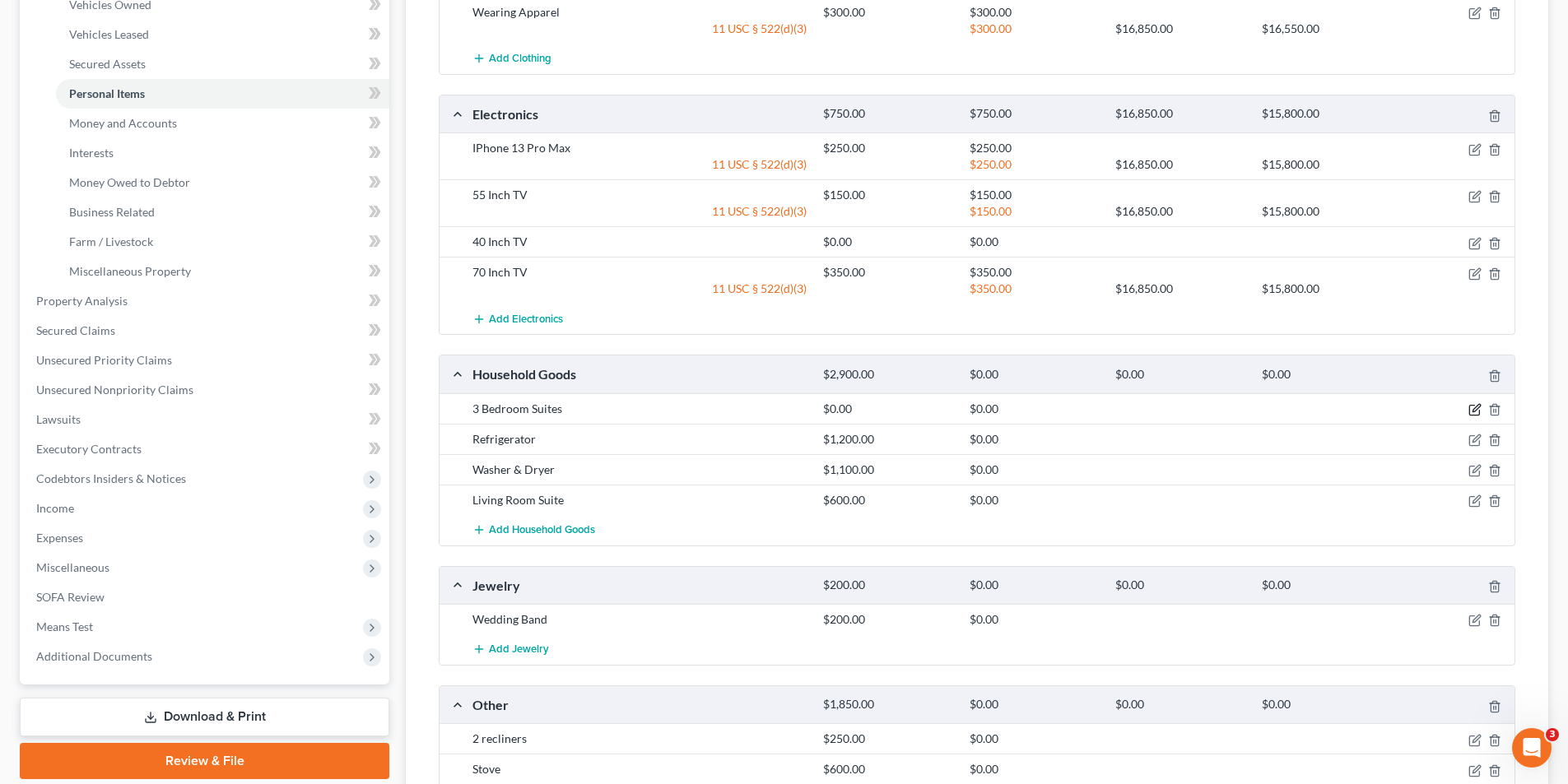
click at [1478, 412] on icon "button" at bounding box center [1475, 410] width 13 height 13
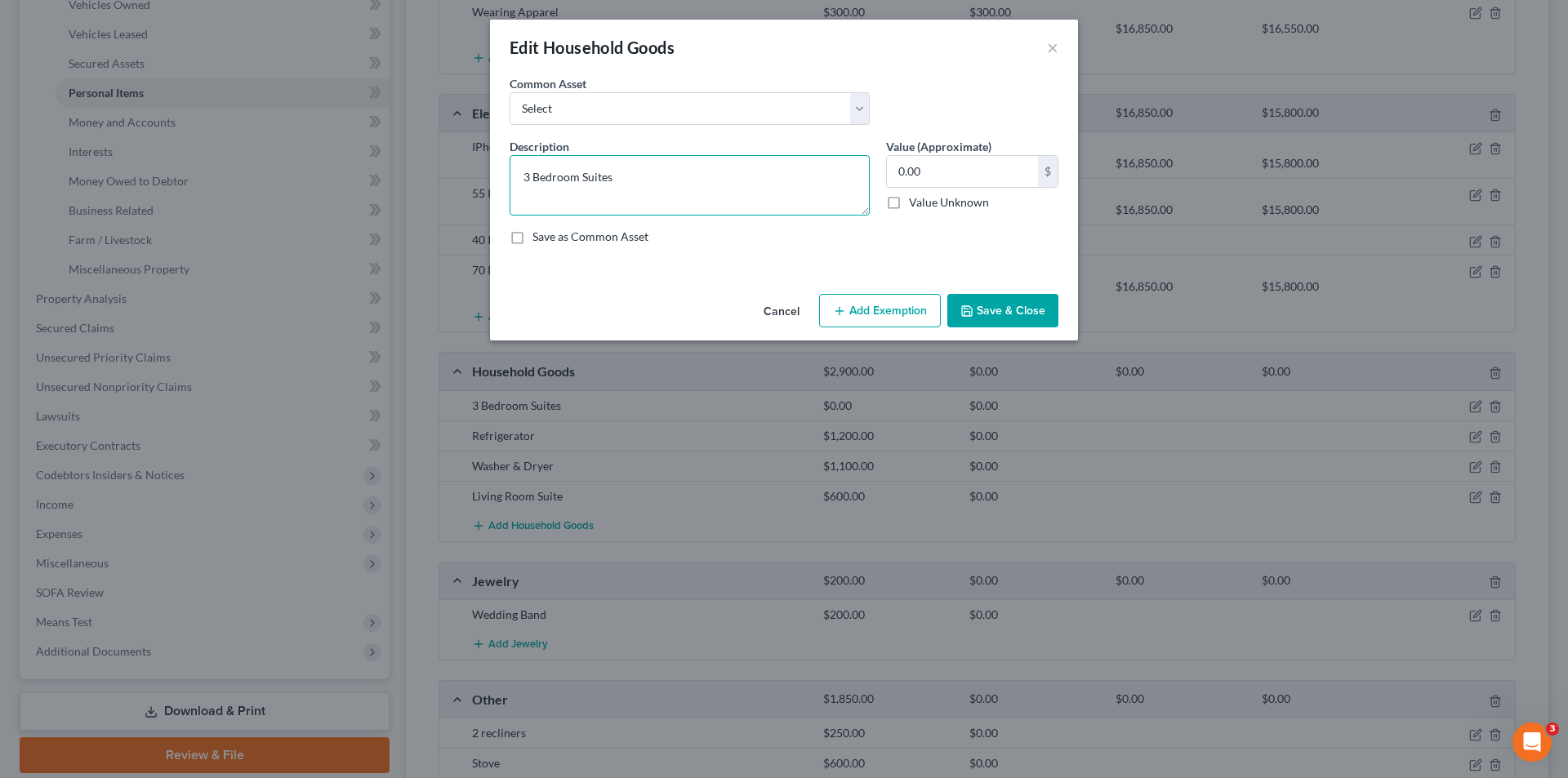
click at [535, 175] on textarea "3 Bedroom Suites" at bounding box center [690, 185] width 360 height 61
type textarea "Bedroom Suite (1)"
click at [963, 175] on input "0.00" at bounding box center [962, 171] width 151 height 31
type input "750.00"
click at [899, 314] on button "Add Exemption" at bounding box center [880, 311] width 122 height 34
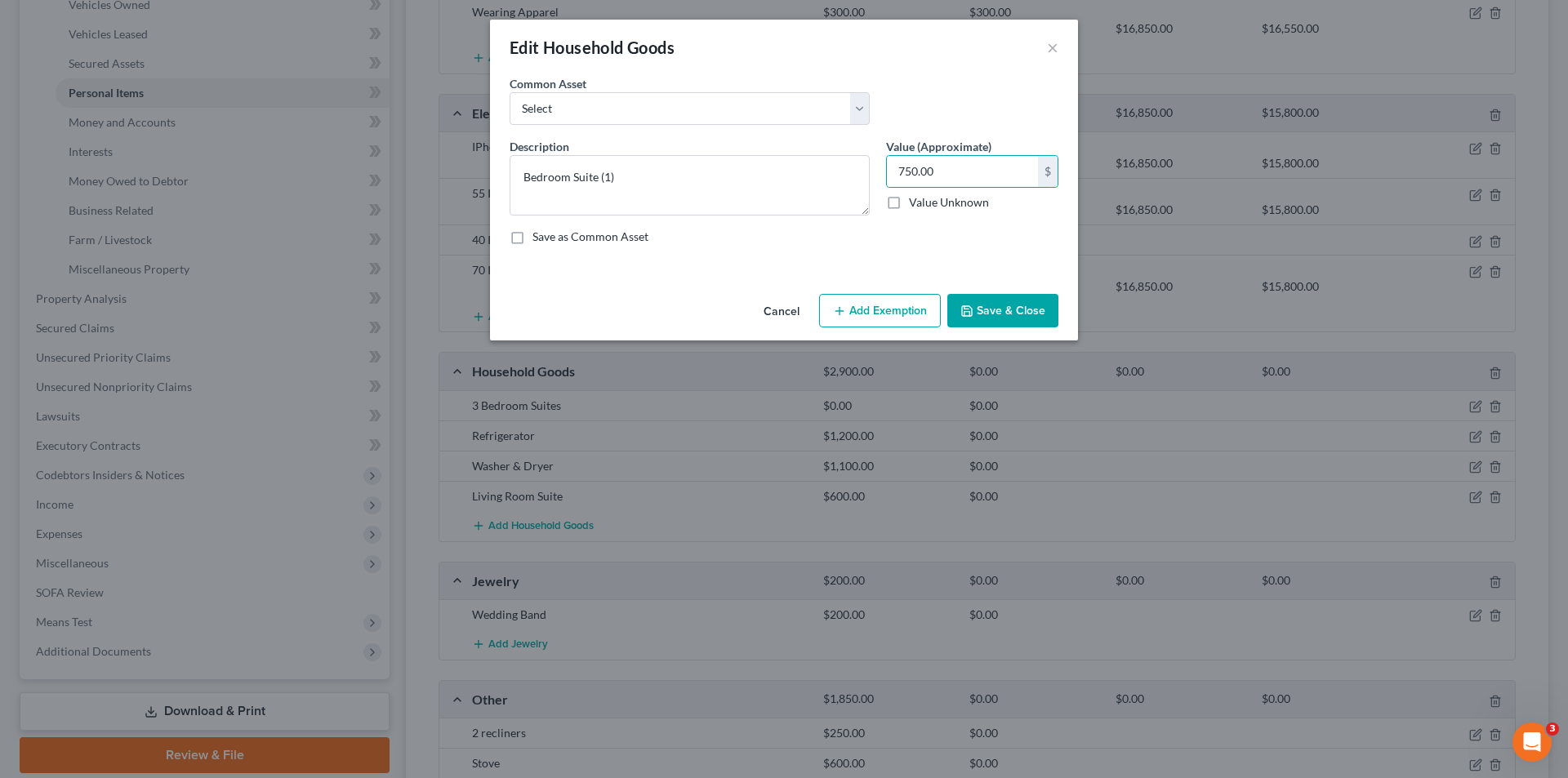
select select "2"
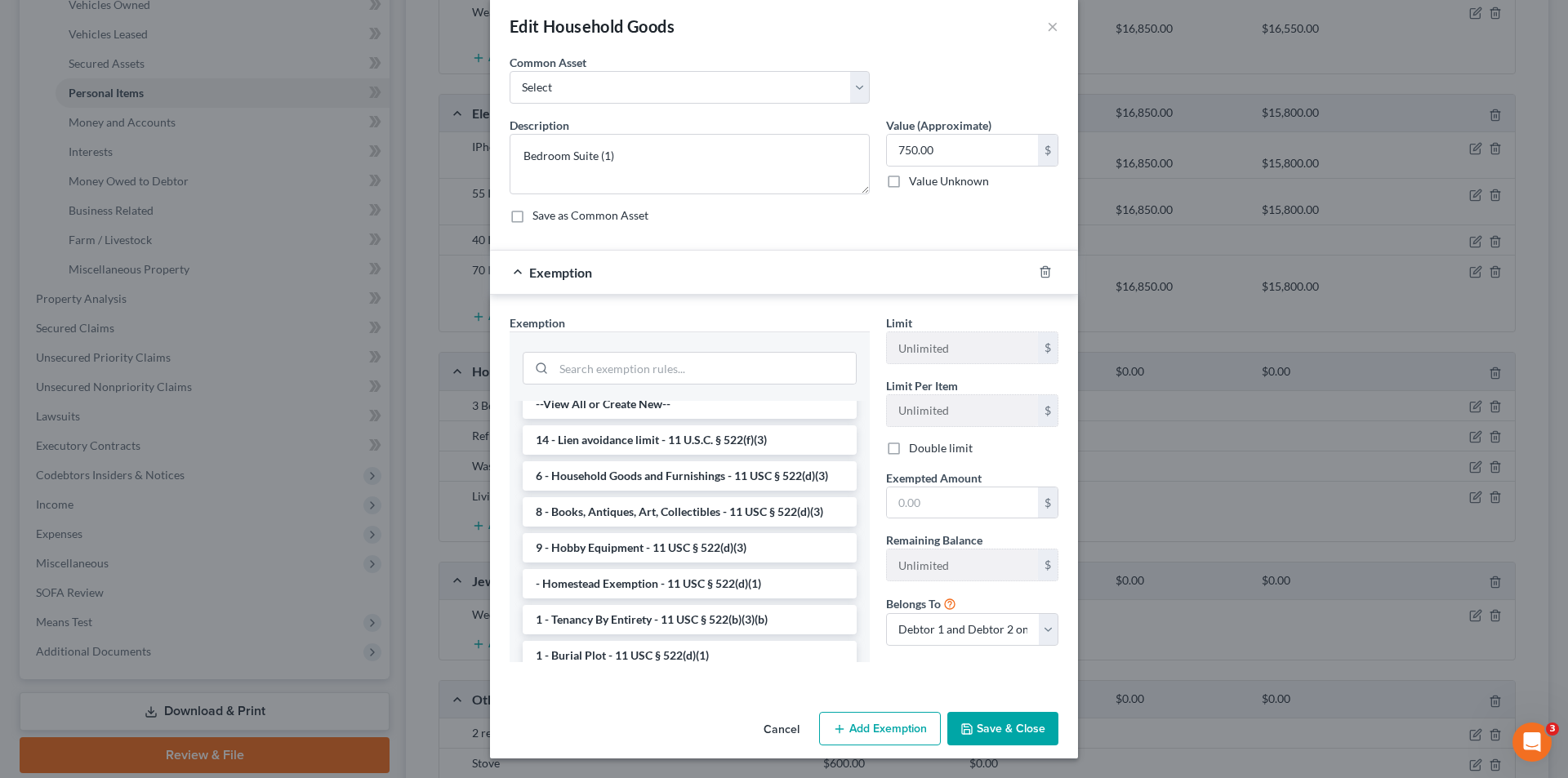
scroll to position [0, 0]
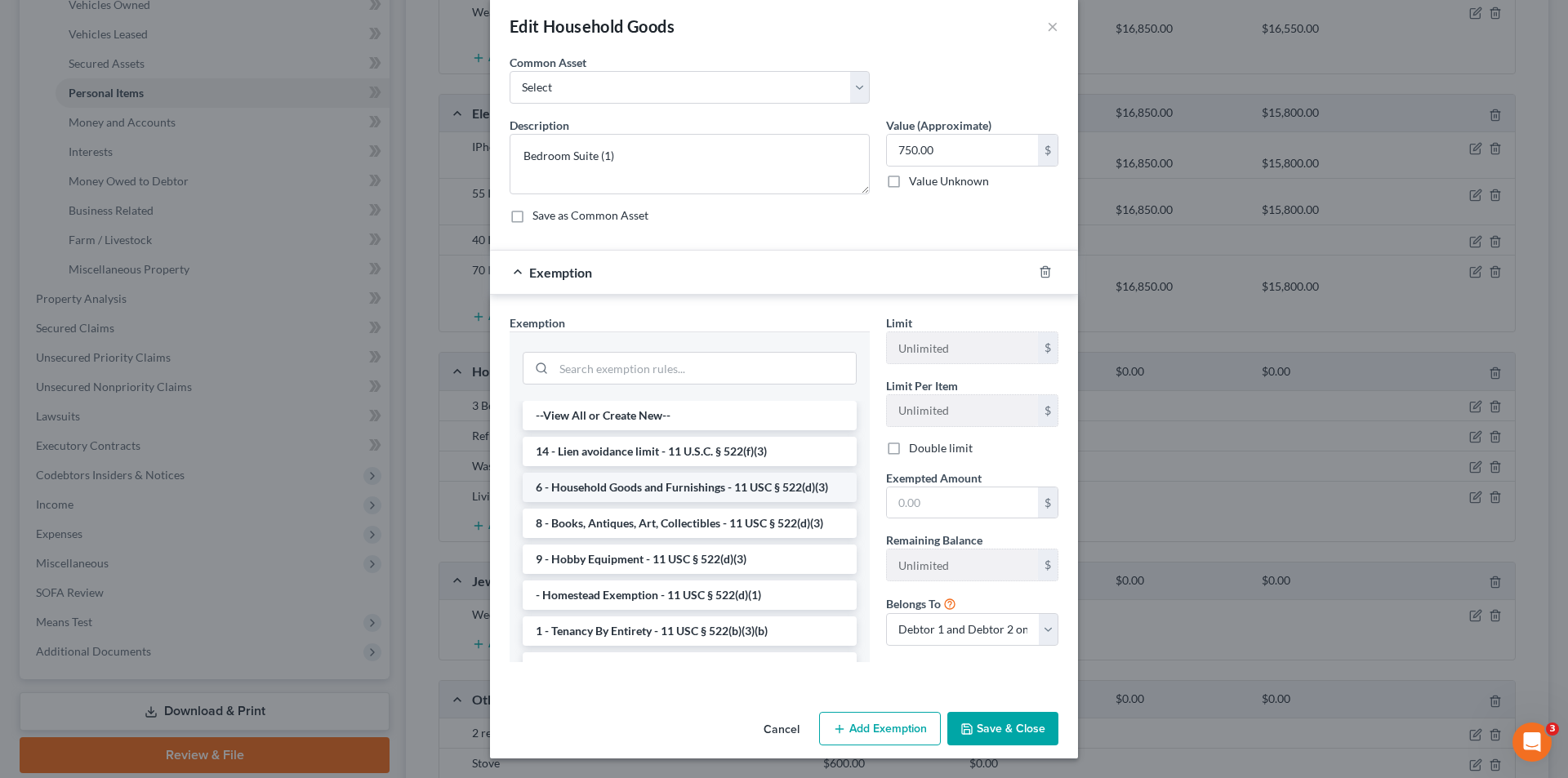
click at [701, 490] on li "6 - Household Goods and Furnishings - 11 USC § 522(d)(3)" at bounding box center [689, 487] width 334 height 29
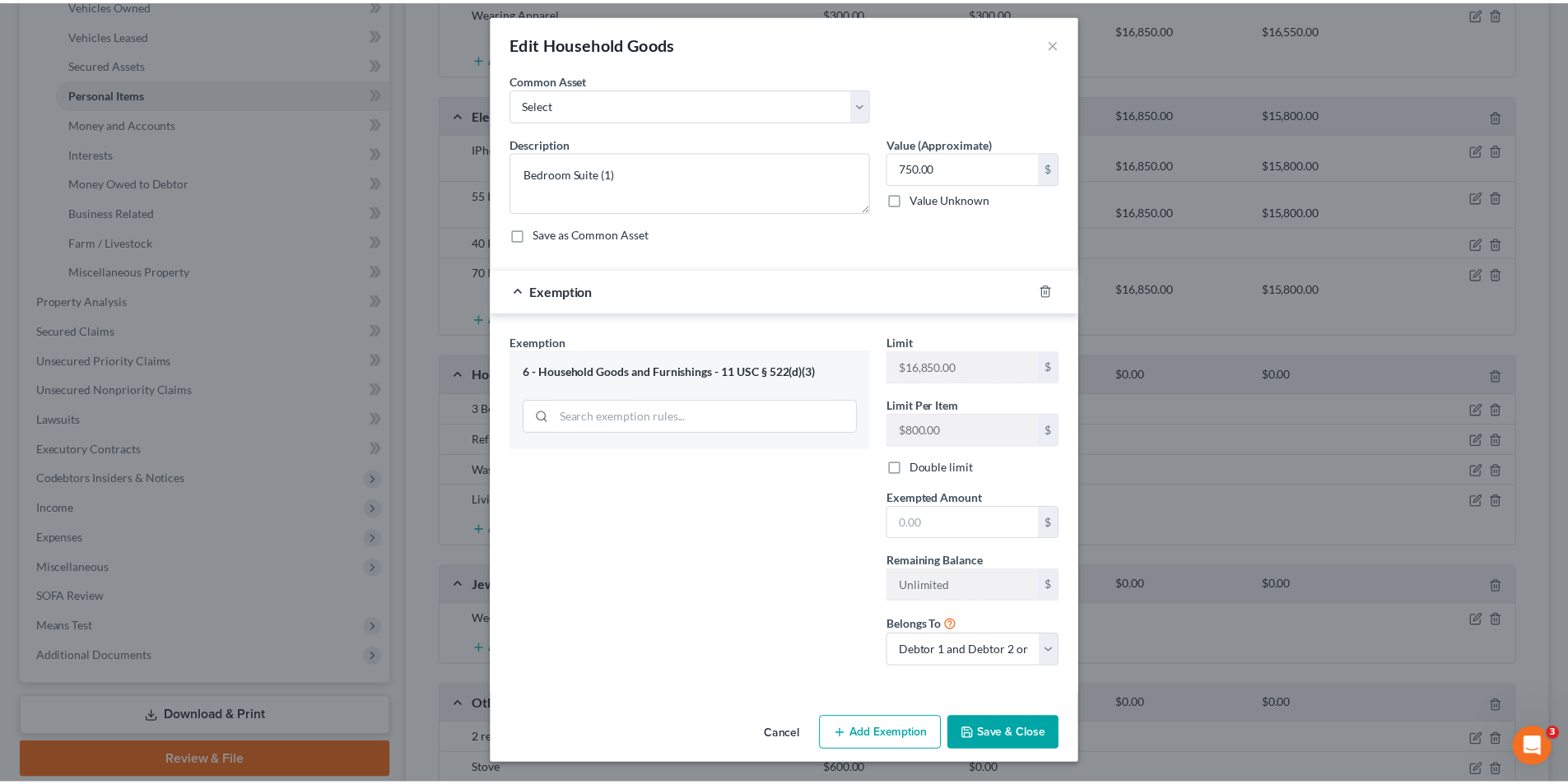
scroll to position [4, 0]
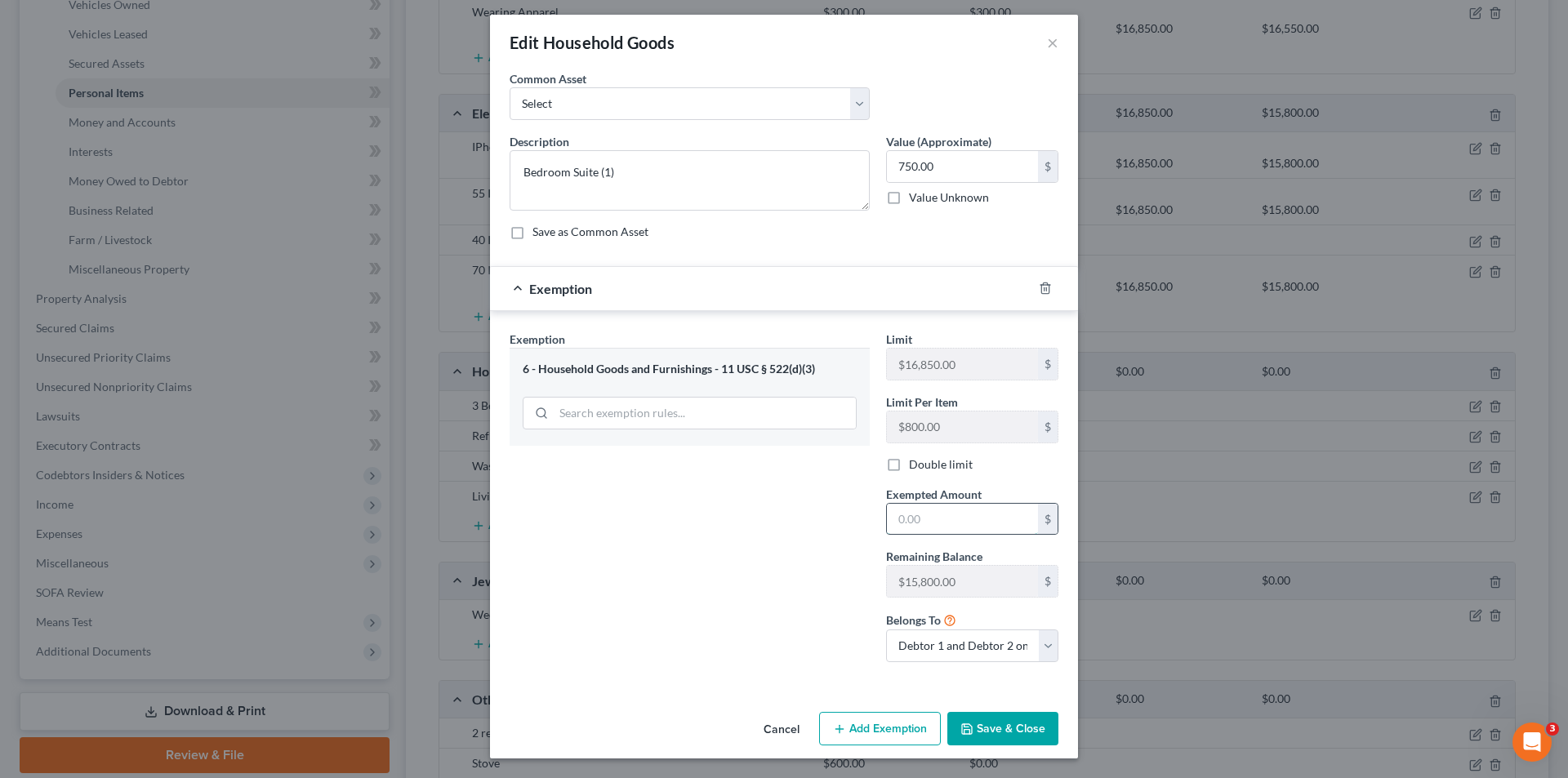
click at [891, 522] on input "text" at bounding box center [962, 519] width 151 height 31
type input "750.00"
click at [1012, 726] on button "Save & Close" at bounding box center [1003, 729] width 111 height 34
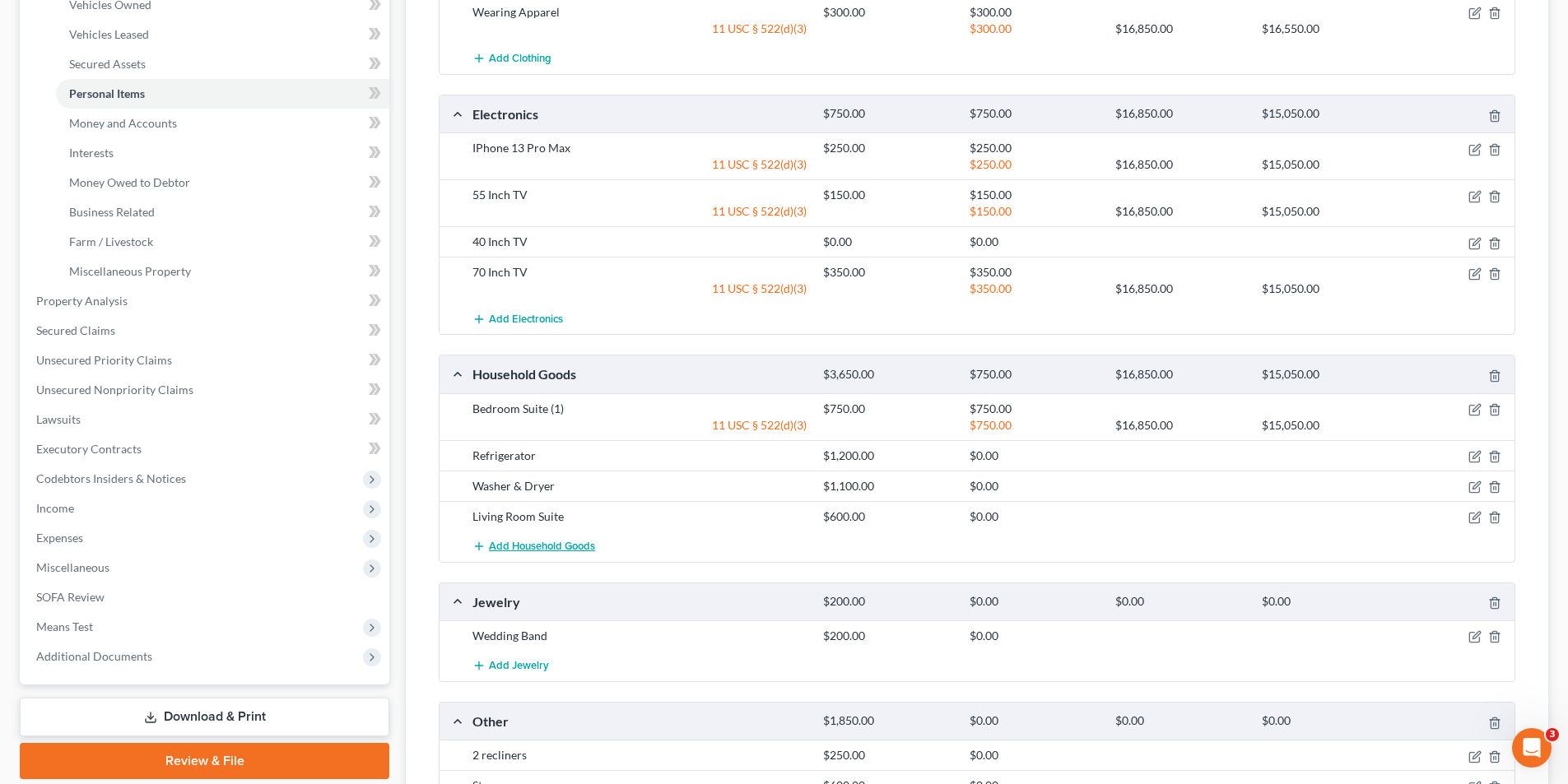
click at [555, 548] on span "Add Household Goods" at bounding box center [542, 546] width 106 height 13
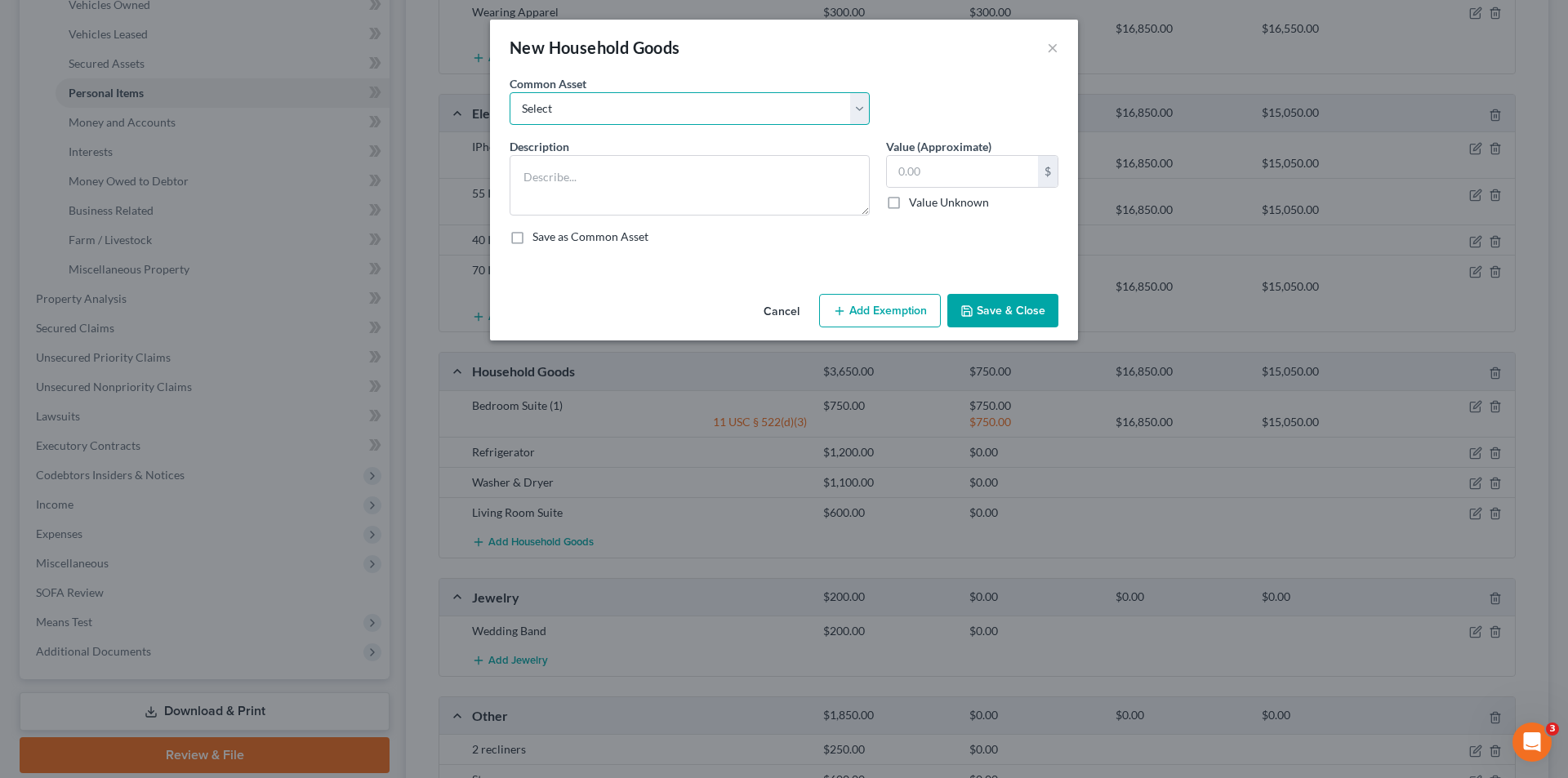
click at [857, 111] on select "Select Living Room Suite Dining Room Table & Chairs Master Bedroom Suite Queen …" at bounding box center [690, 109] width 360 height 33
select select "2"
click at [510, 93] on select "Select Living Room Suite Dining Room Table & Chairs Master Bedroom Suite Queen …" at bounding box center [690, 109] width 360 height 33
type textarea "Master Bedroom Suite"
click at [949, 166] on input "250.00" at bounding box center [962, 171] width 151 height 31
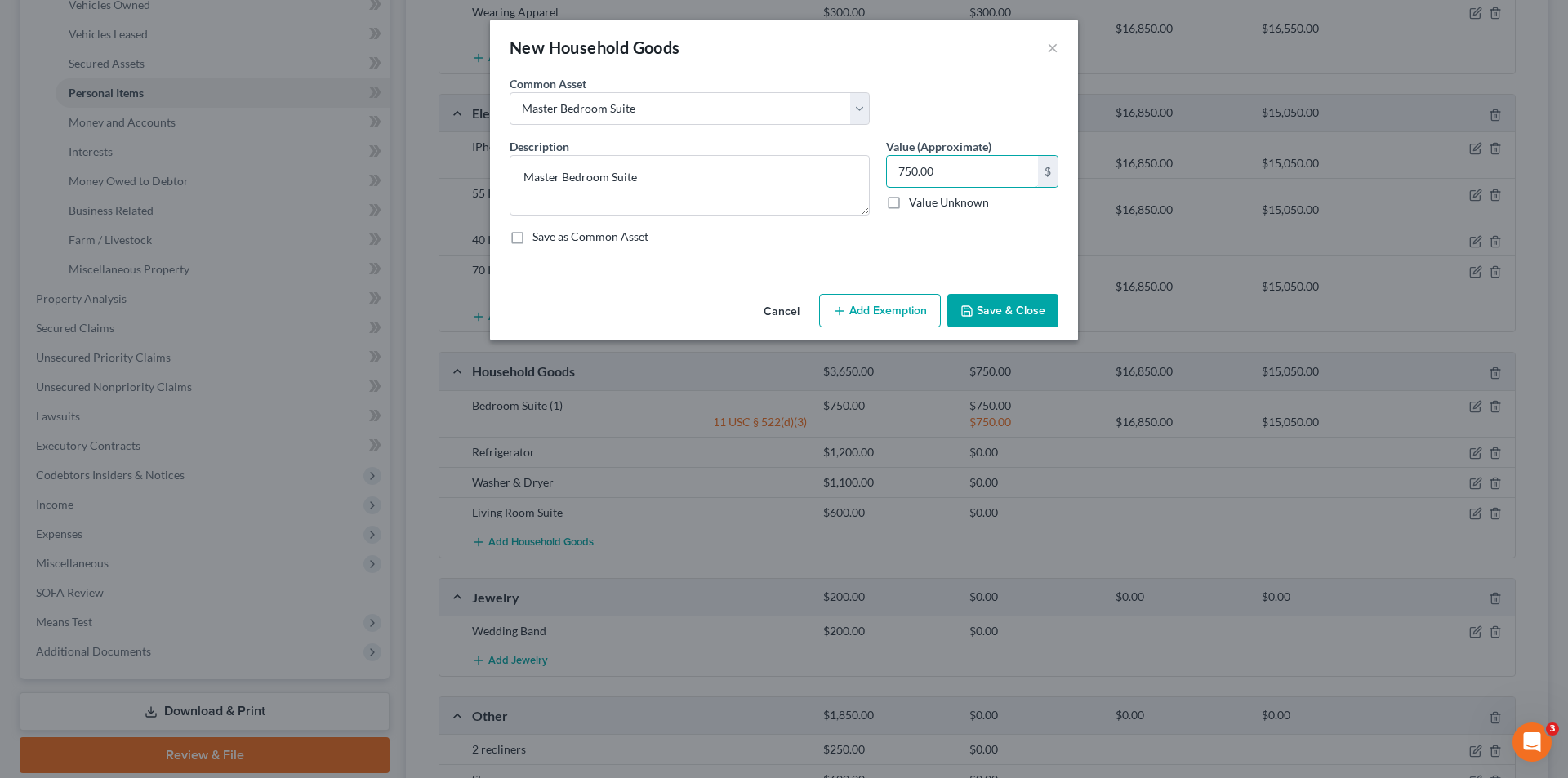
type input "750.00"
click at [893, 317] on button "Add Exemption" at bounding box center [880, 311] width 122 height 34
select select "2"
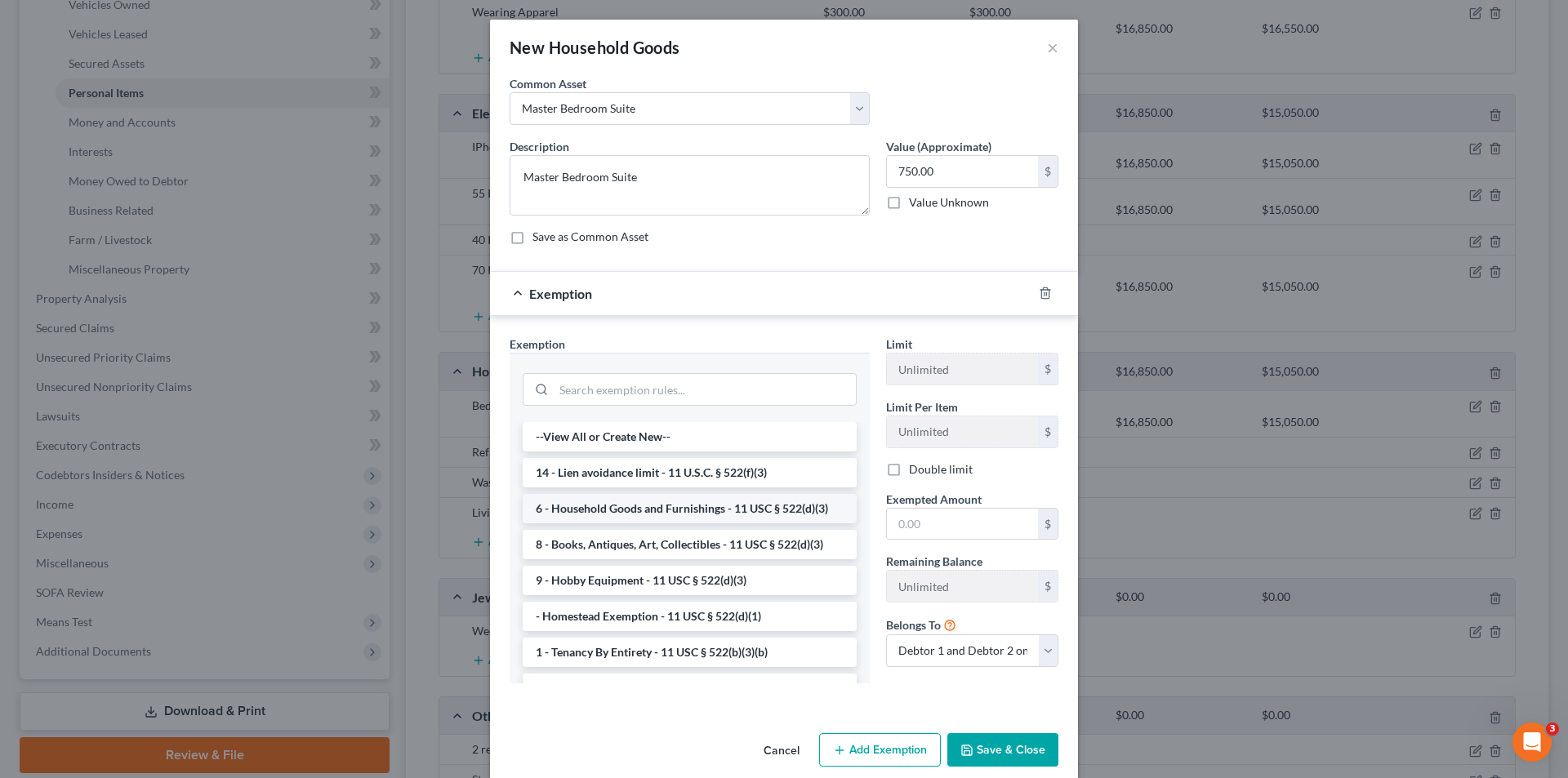
click at [694, 506] on li "6 - Household Goods and Furnishings - 11 USC § 522(d)(3)" at bounding box center [689, 508] width 334 height 29
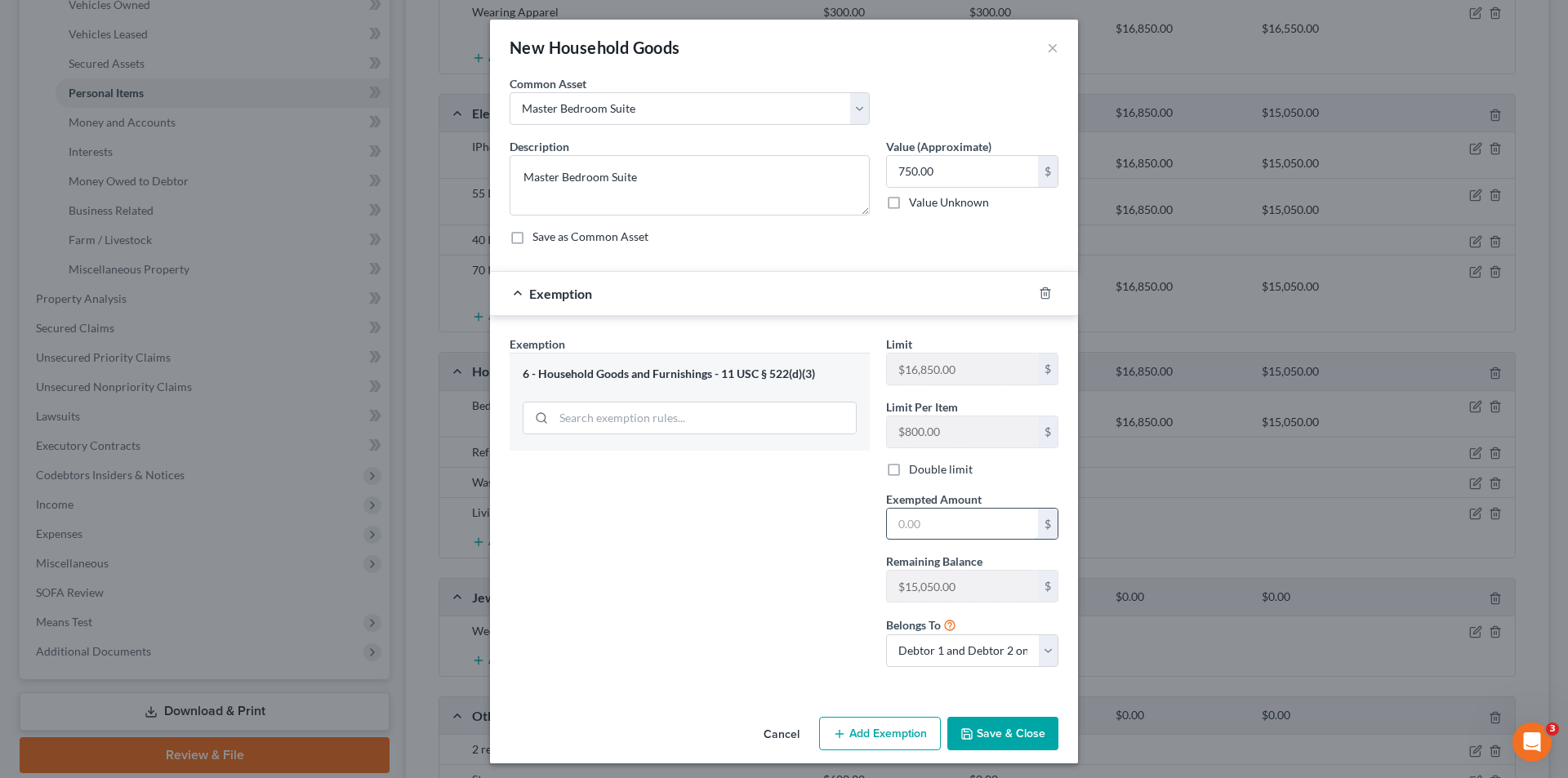
click at [944, 521] on input "text" at bounding box center [962, 524] width 151 height 31
type input "750.00"
click at [985, 726] on button "Save & Close" at bounding box center [1003, 733] width 111 height 34
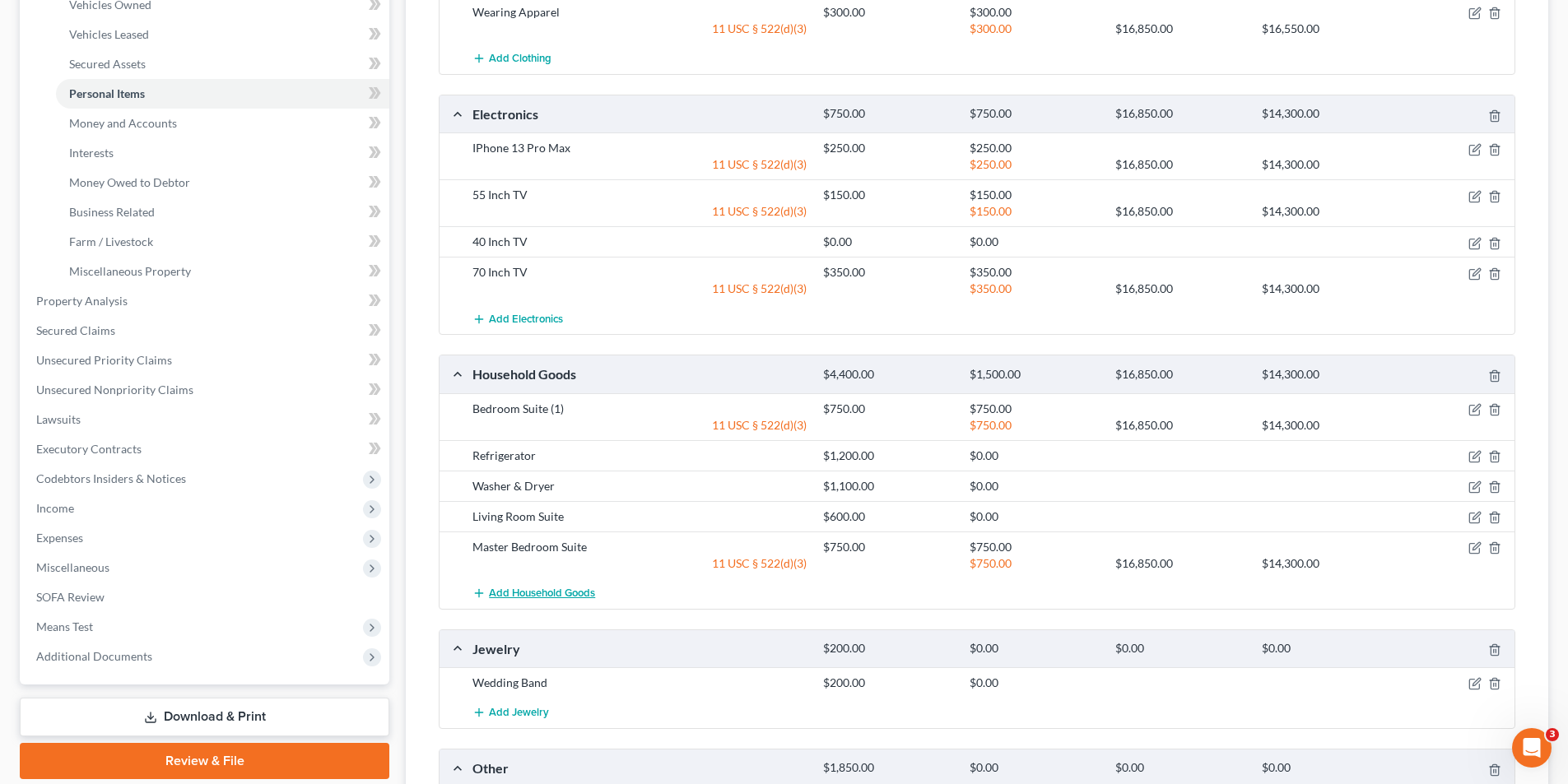
click at [556, 590] on span "Add Household Goods" at bounding box center [542, 593] width 106 height 13
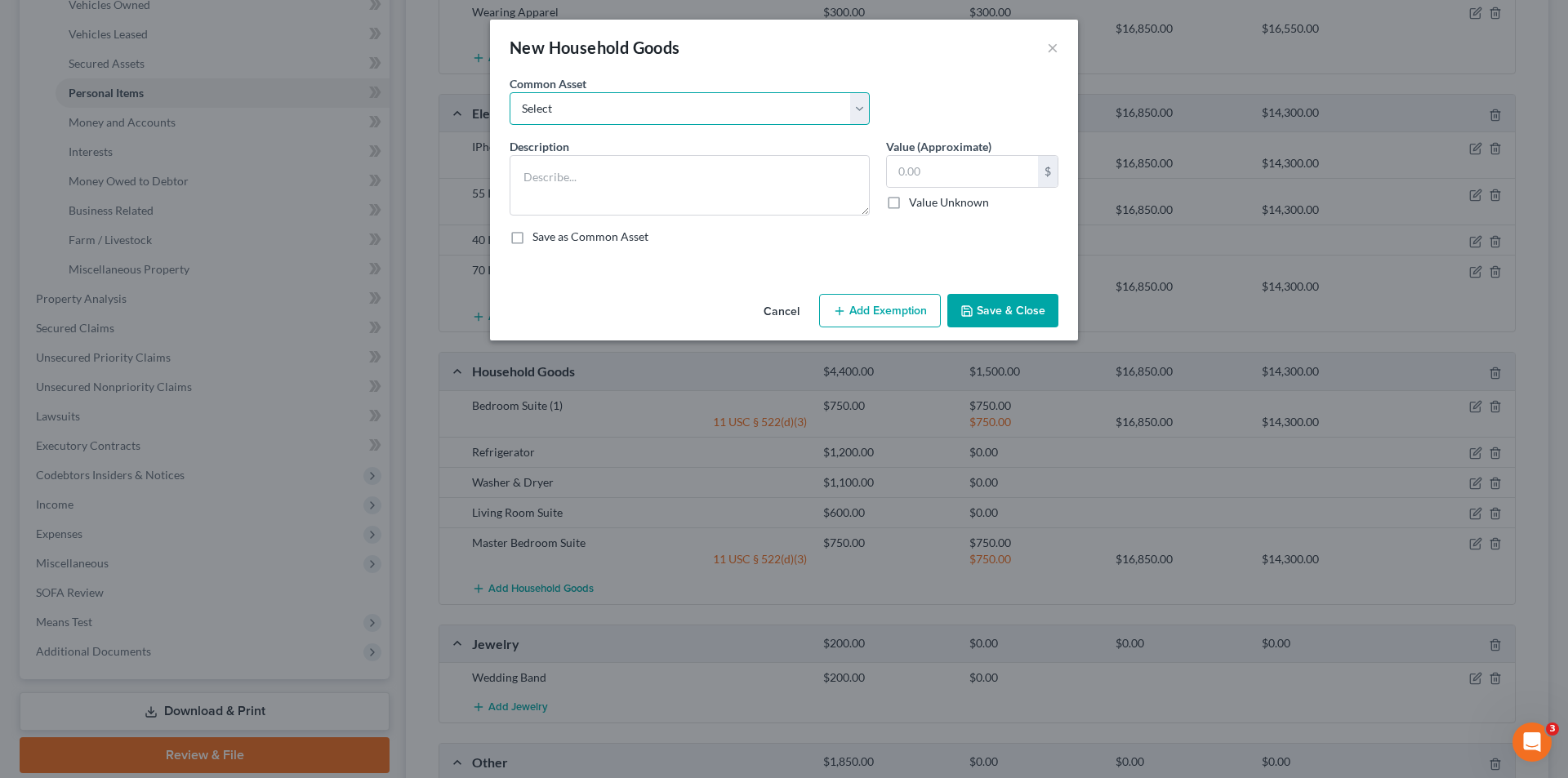
click at [858, 108] on select "Select Living Room Suite Dining Room Table & Chairs Master Bedroom Suite Queen …" at bounding box center [690, 109] width 360 height 33
click at [688, 111] on select "Select Living Room Suite Dining Room Table & Chairs Master Bedroom Suite Queen …" at bounding box center [690, 109] width 360 height 33
click at [599, 177] on textarea at bounding box center [690, 185] width 360 height 61
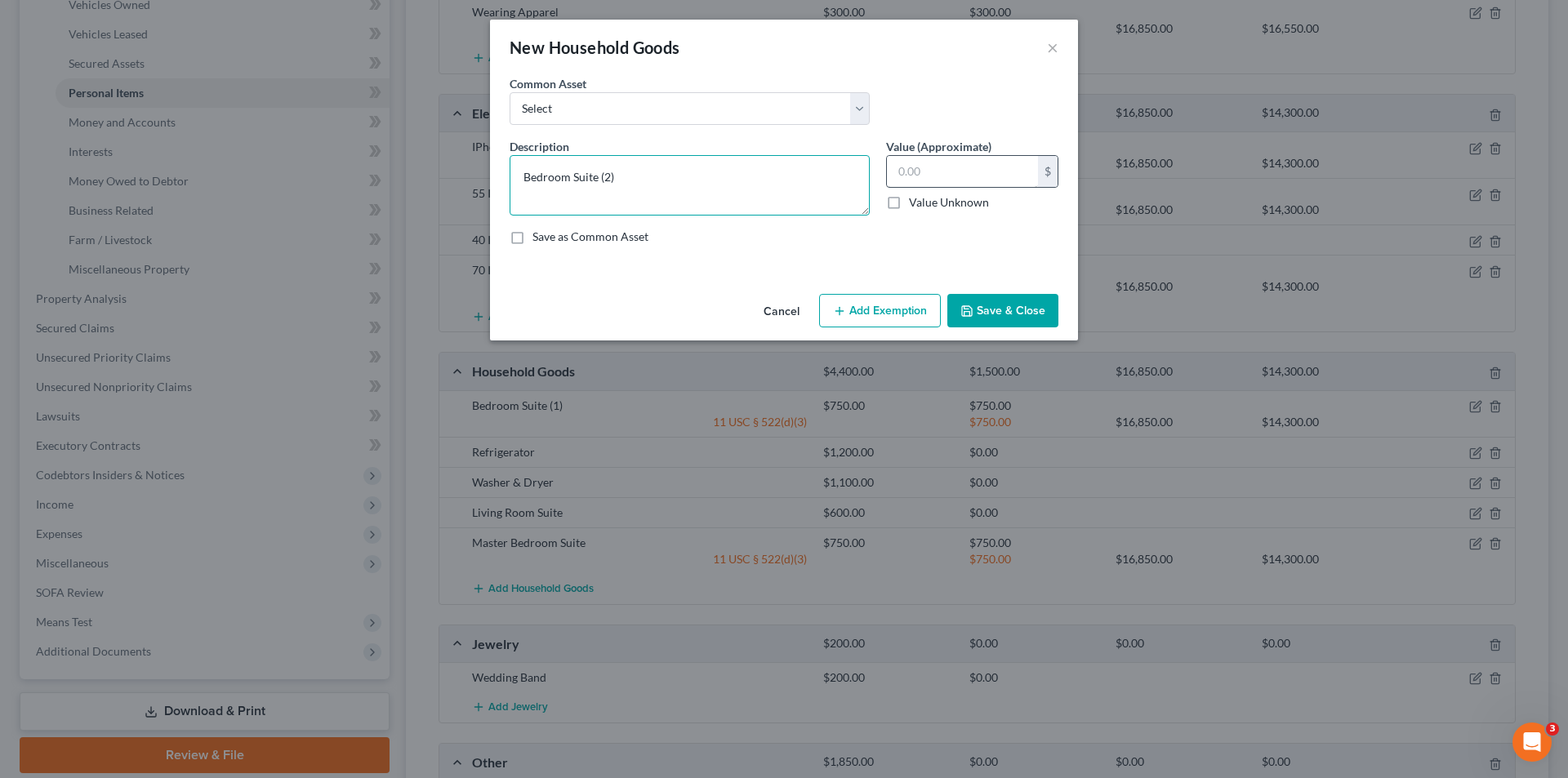
type textarea "Bedroom Suite (2)"
click at [930, 175] on input "text" at bounding box center [962, 171] width 151 height 31
type input "500.00"
click at [863, 316] on button "Add Exemption" at bounding box center [880, 311] width 122 height 34
select select "2"
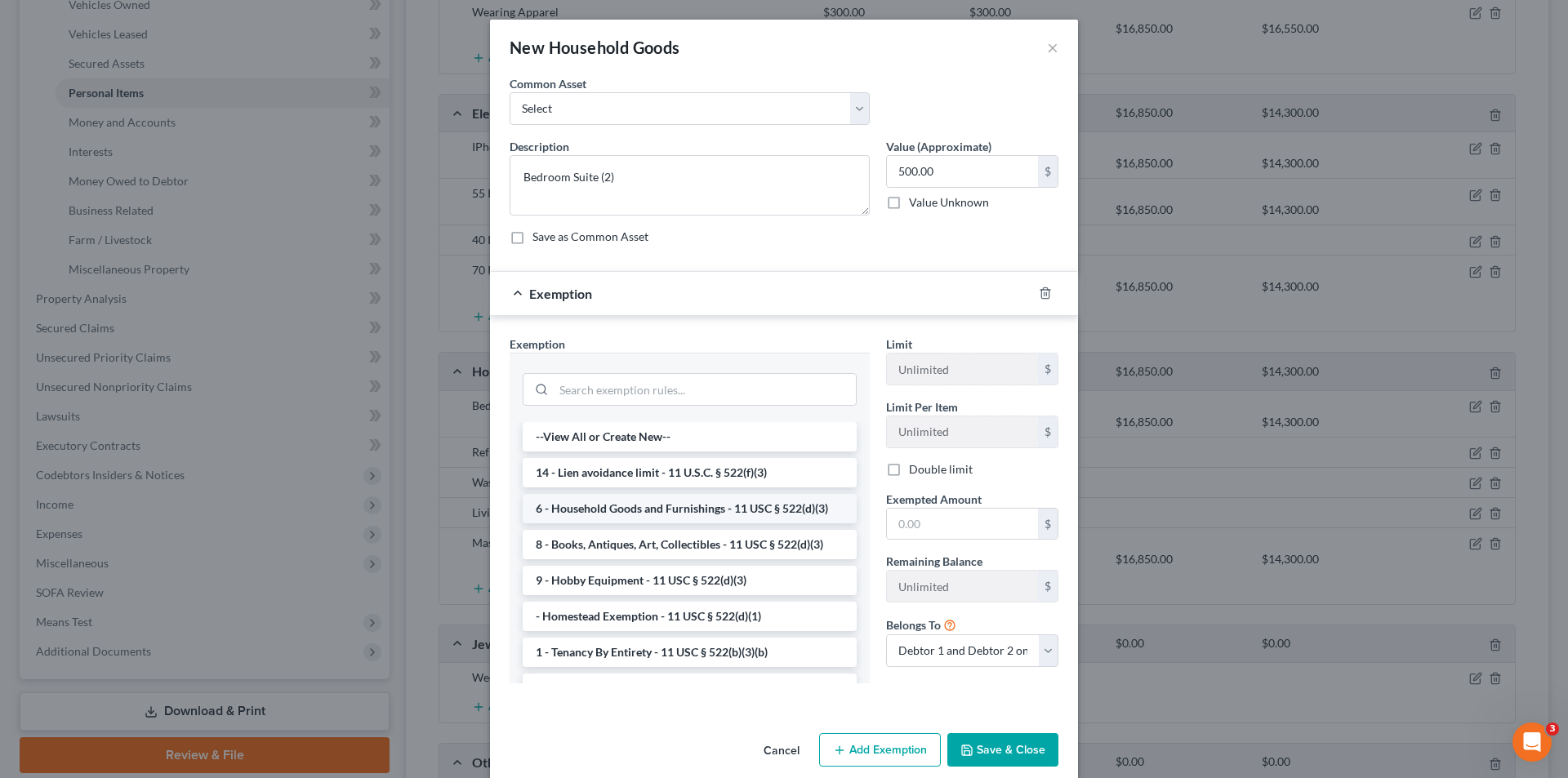
click at [755, 512] on li "6 - Household Goods and Furnishings - 11 USC § 522(d)(3)" at bounding box center [689, 508] width 334 height 29
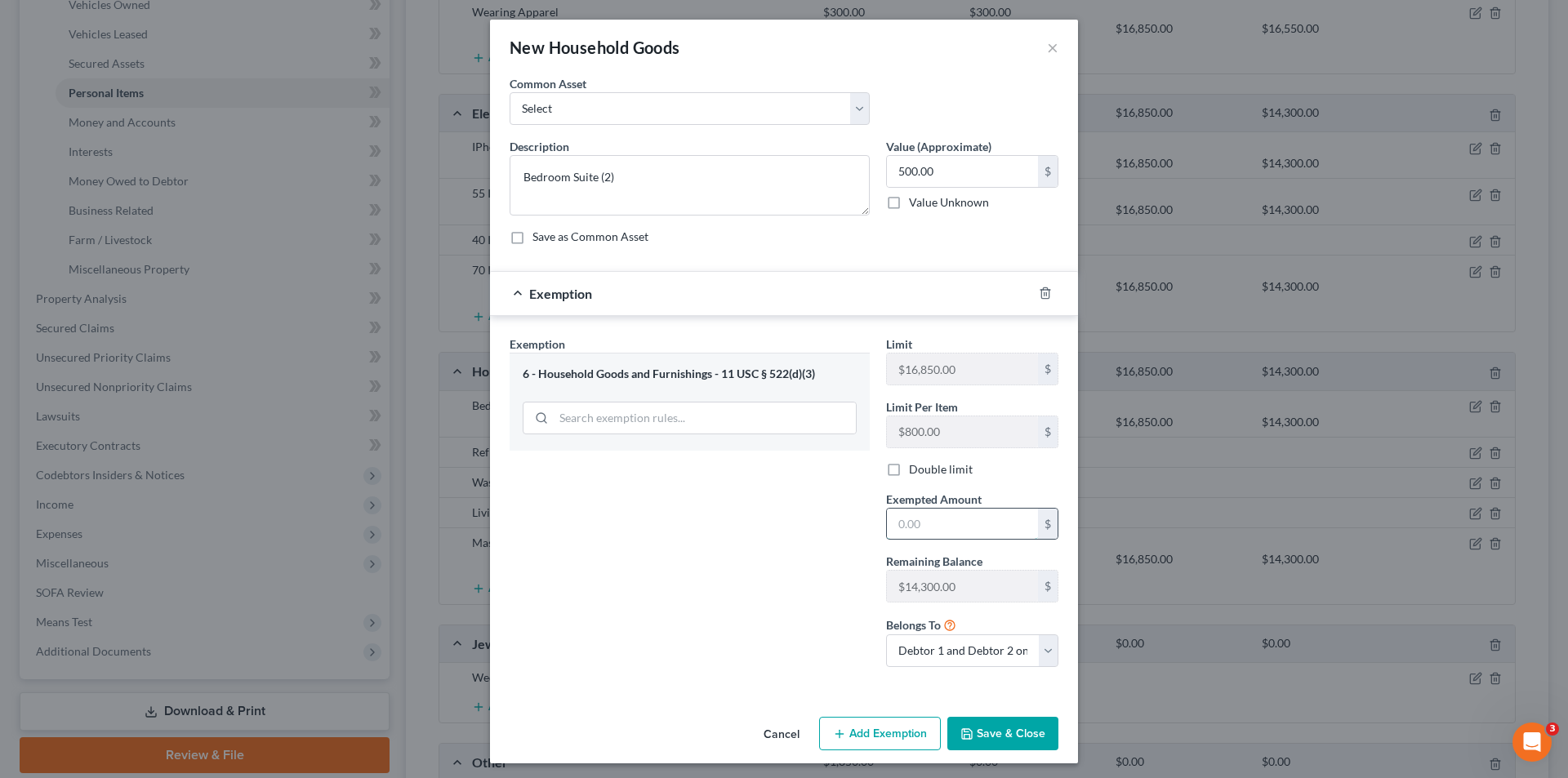
click at [972, 520] on input "text" at bounding box center [962, 524] width 151 height 31
type input "500.00"
click at [1021, 732] on button "Save & Close" at bounding box center [1003, 733] width 111 height 34
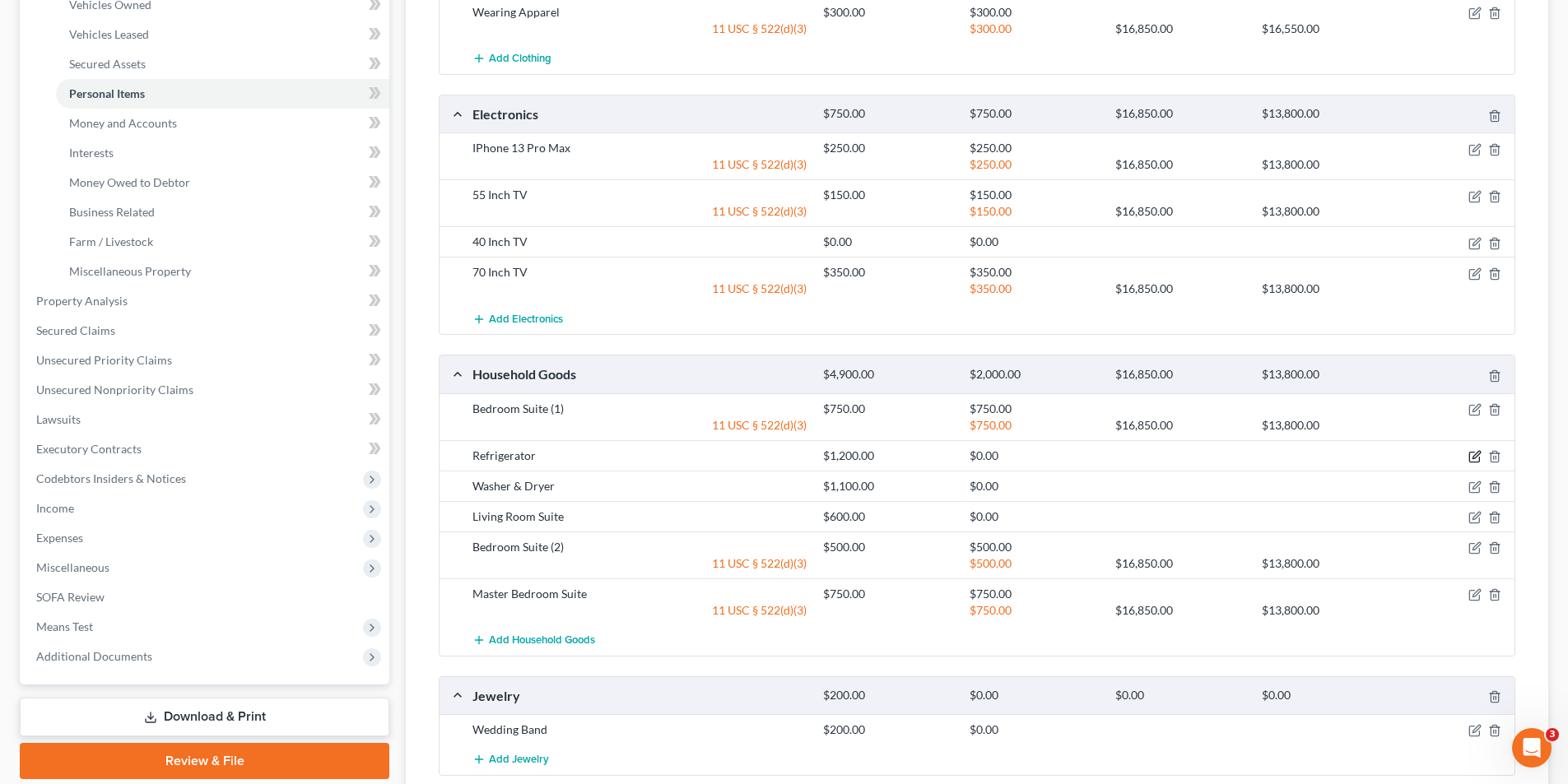
click at [1478, 454] on icon "button" at bounding box center [1475, 456] width 13 height 13
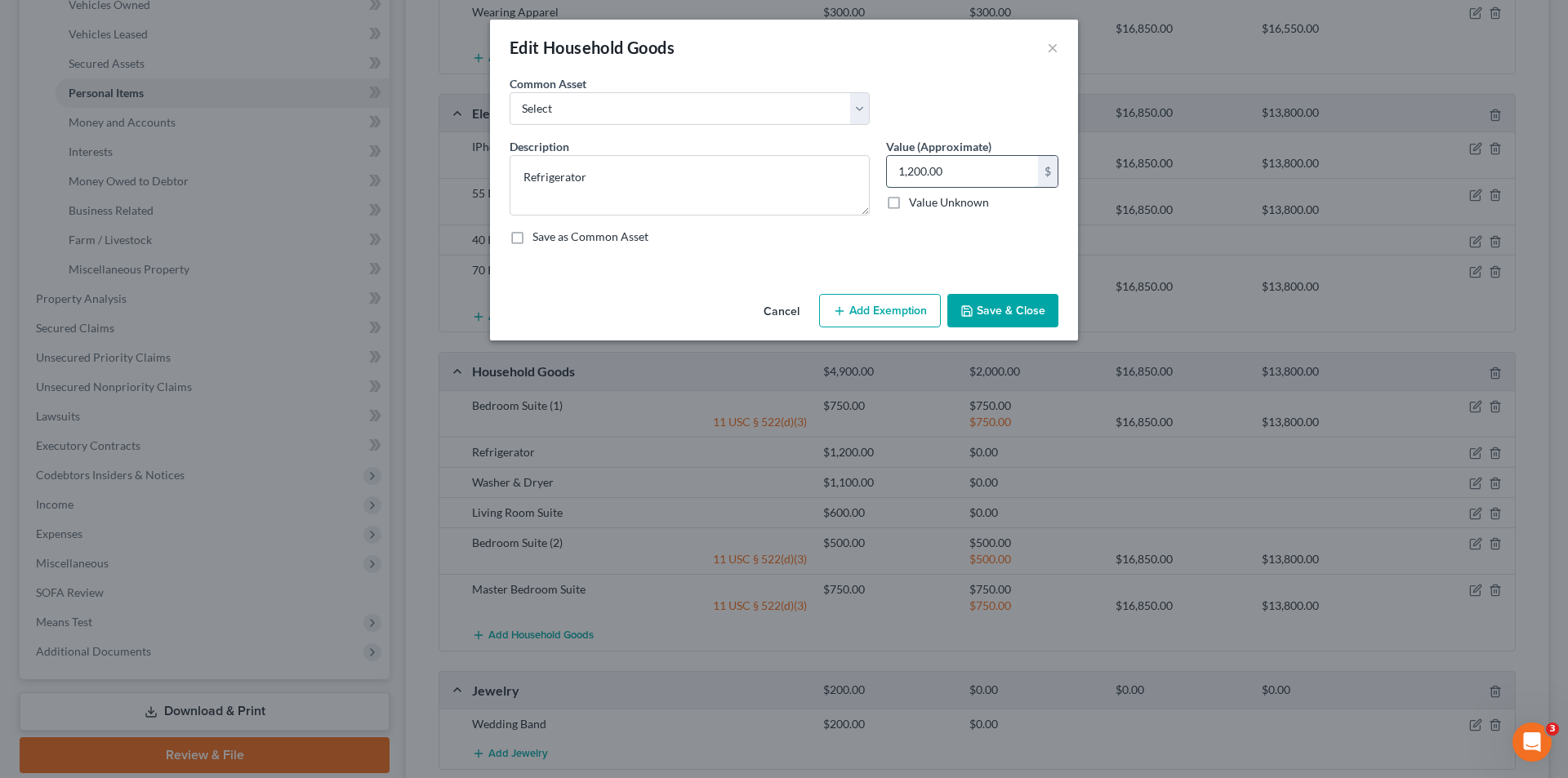
click at [914, 170] on input "1,200.00" at bounding box center [962, 171] width 151 height 31
type input "850.00"
click at [913, 307] on button "Add Exemption" at bounding box center [880, 311] width 122 height 34
select select "2"
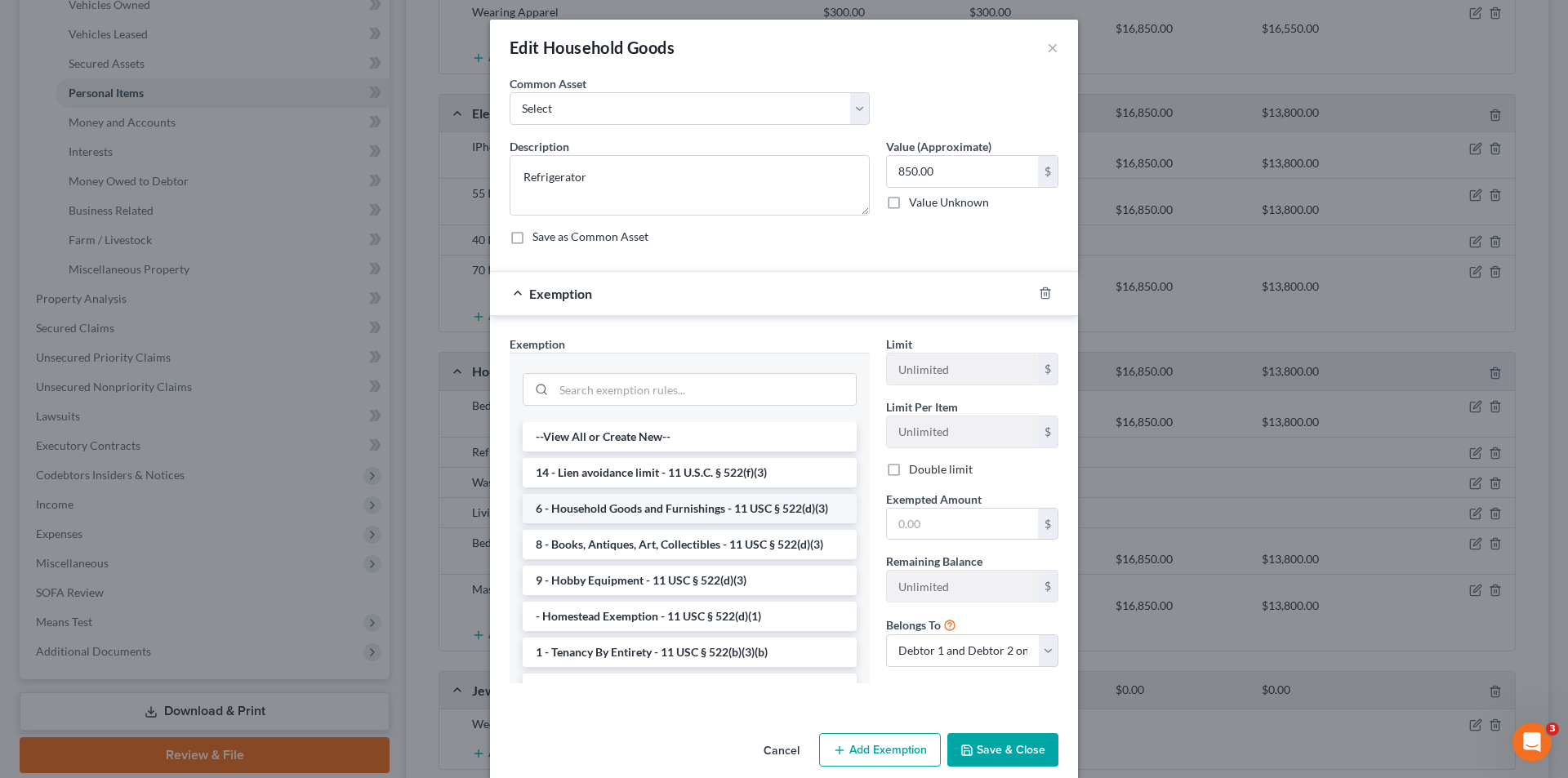
click at [703, 509] on li "6 - Household Goods and Furnishings - 11 USC § 522(d)(3)" at bounding box center [689, 508] width 334 height 29
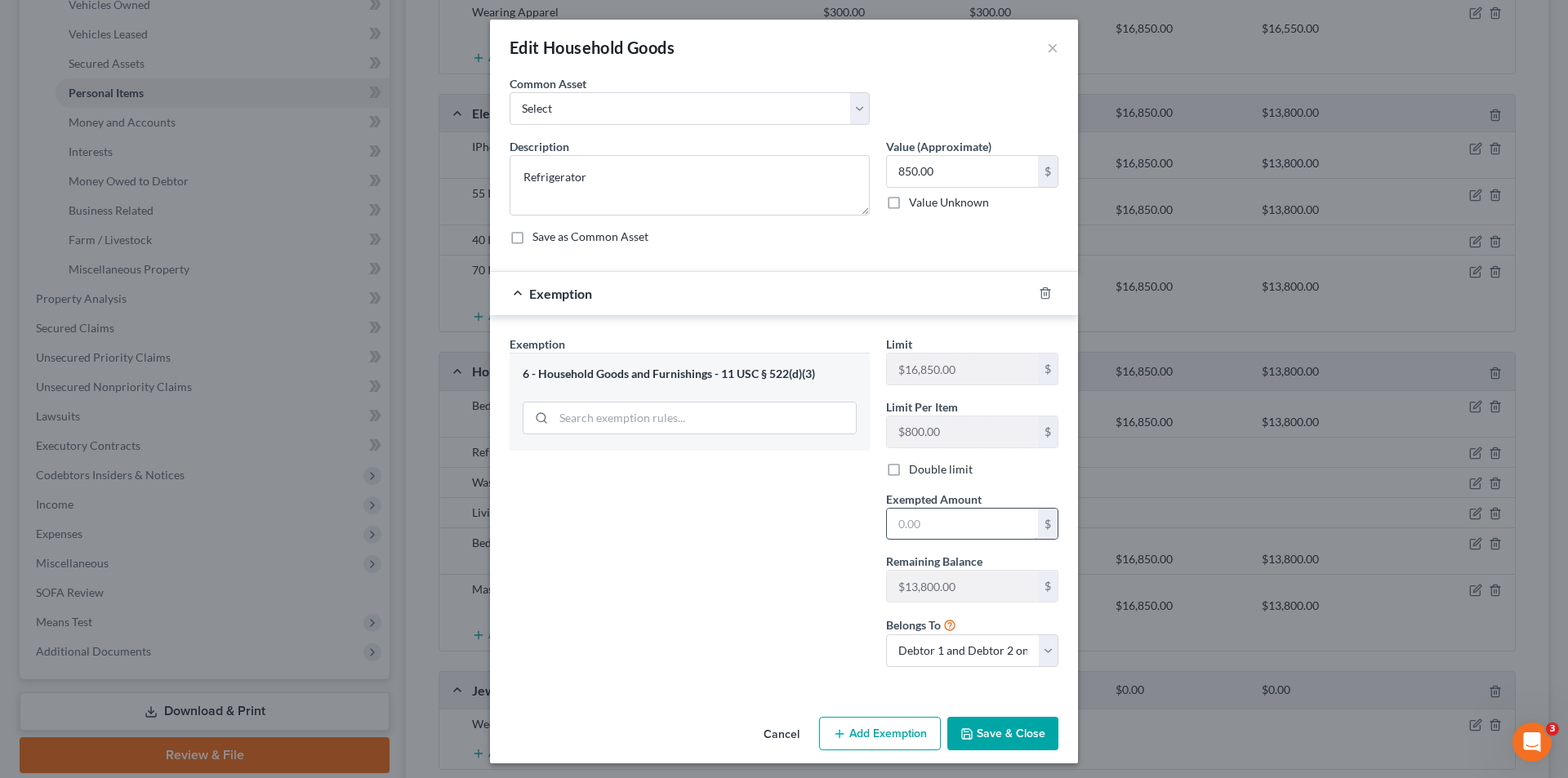
click at [938, 536] on input "text" at bounding box center [962, 524] width 151 height 31
type input "800.00"
click at [1018, 729] on button "Save & Close" at bounding box center [1003, 733] width 111 height 34
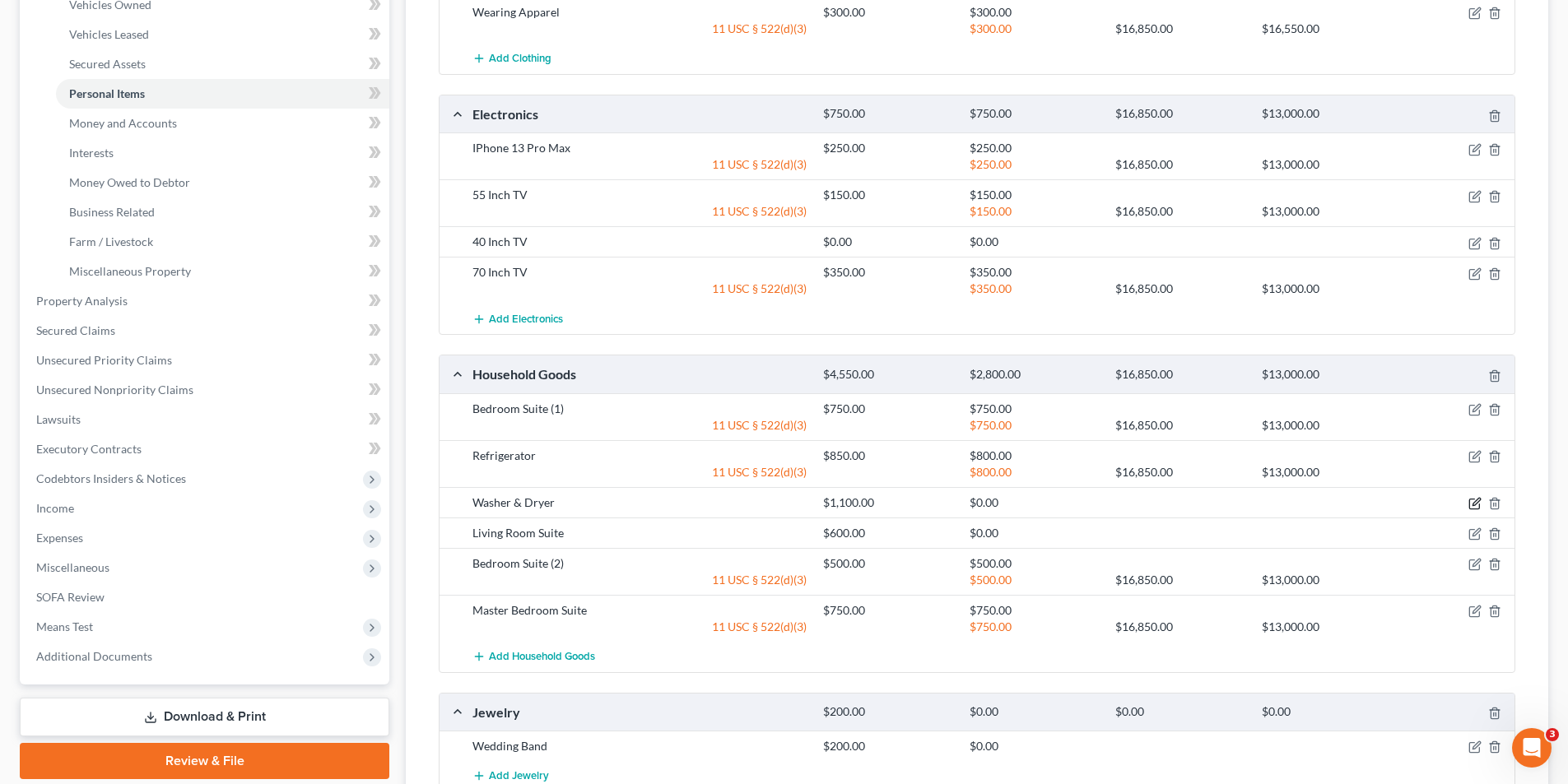
click at [1471, 501] on icon "button" at bounding box center [1475, 503] width 13 height 13
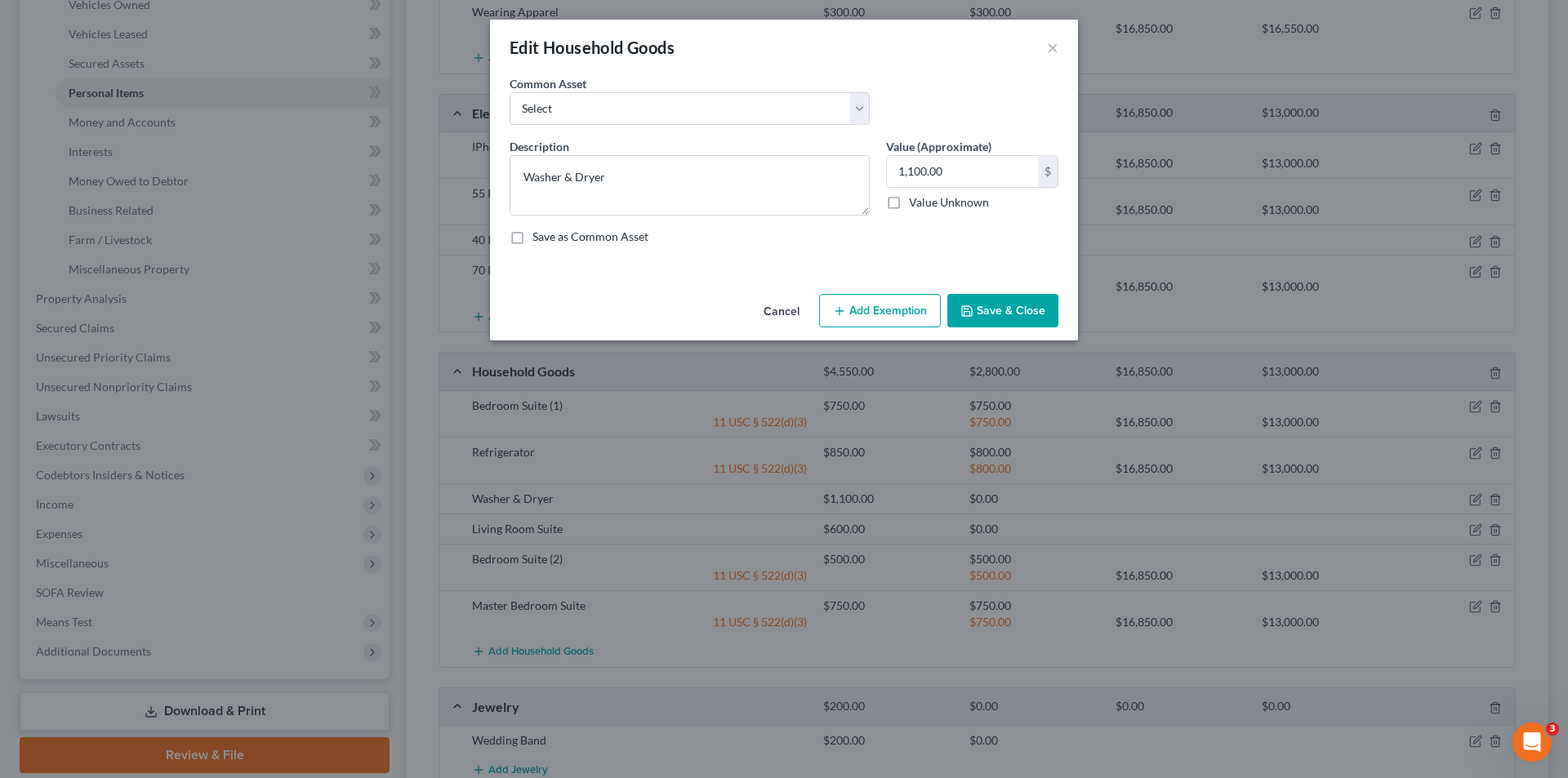
click at [893, 309] on button "Add Exemption" at bounding box center [880, 311] width 122 height 34
select select "2"
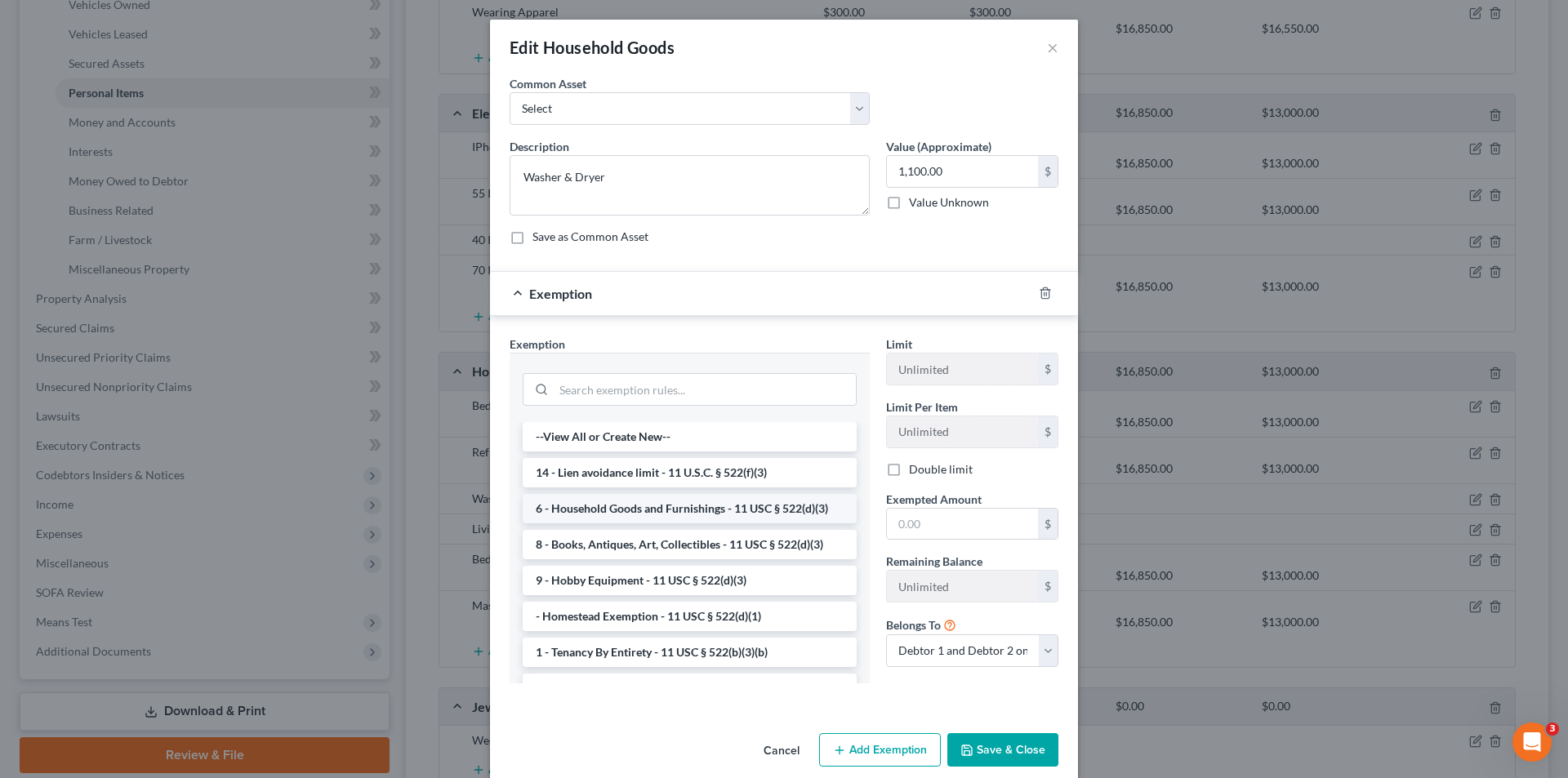
click at [680, 512] on li "6 - Household Goods and Furnishings - 11 USC § 522(d)(3)" at bounding box center [689, 508] width 334 height 29
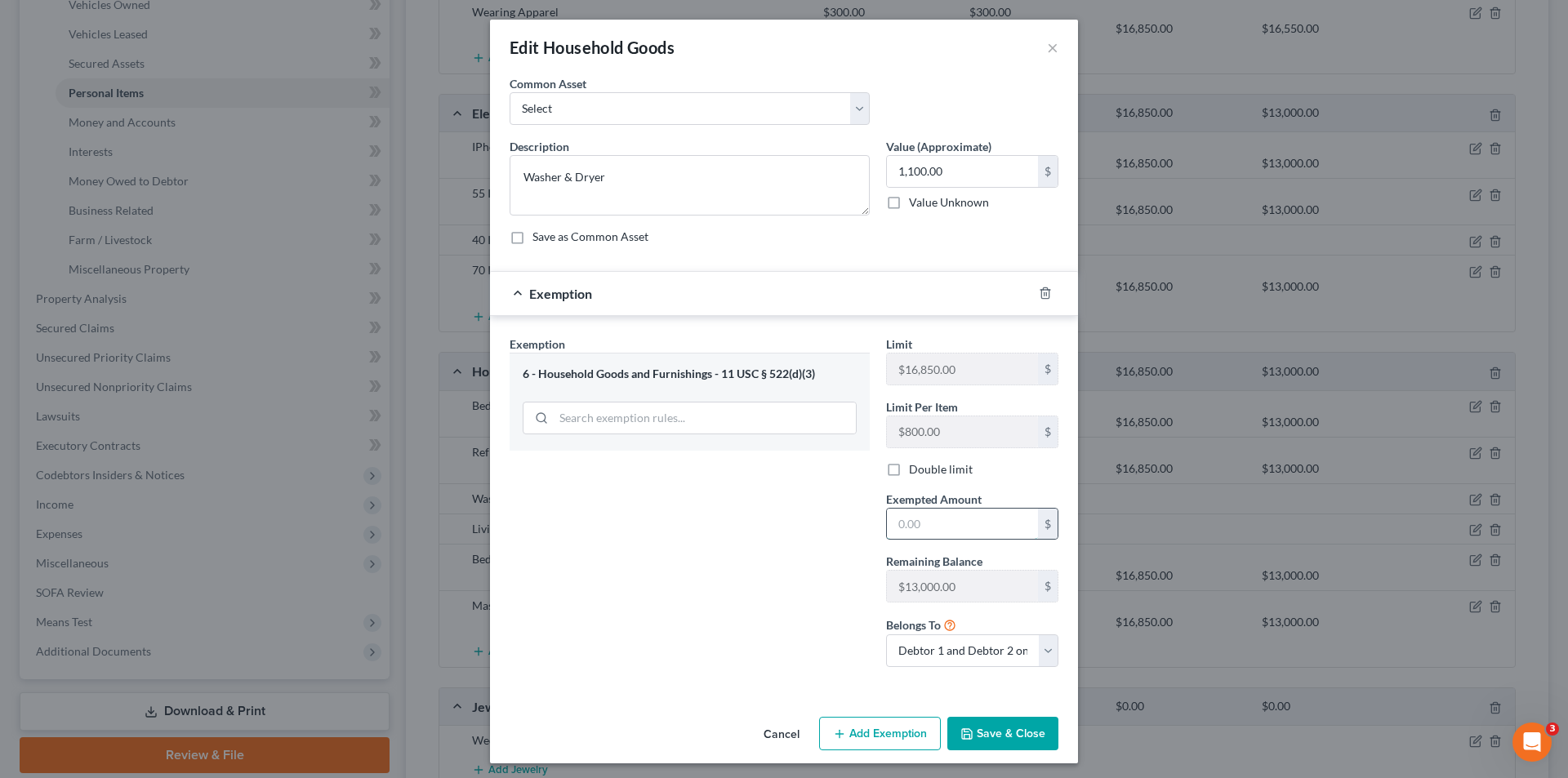
click at [983, 520] on input "text" at bounding box center [962, 524] width 151 height 31
type input "1,100.00"
click at [999, 735] on button "Save & Close" at bounding box center [1003, 733] width 111 height 34
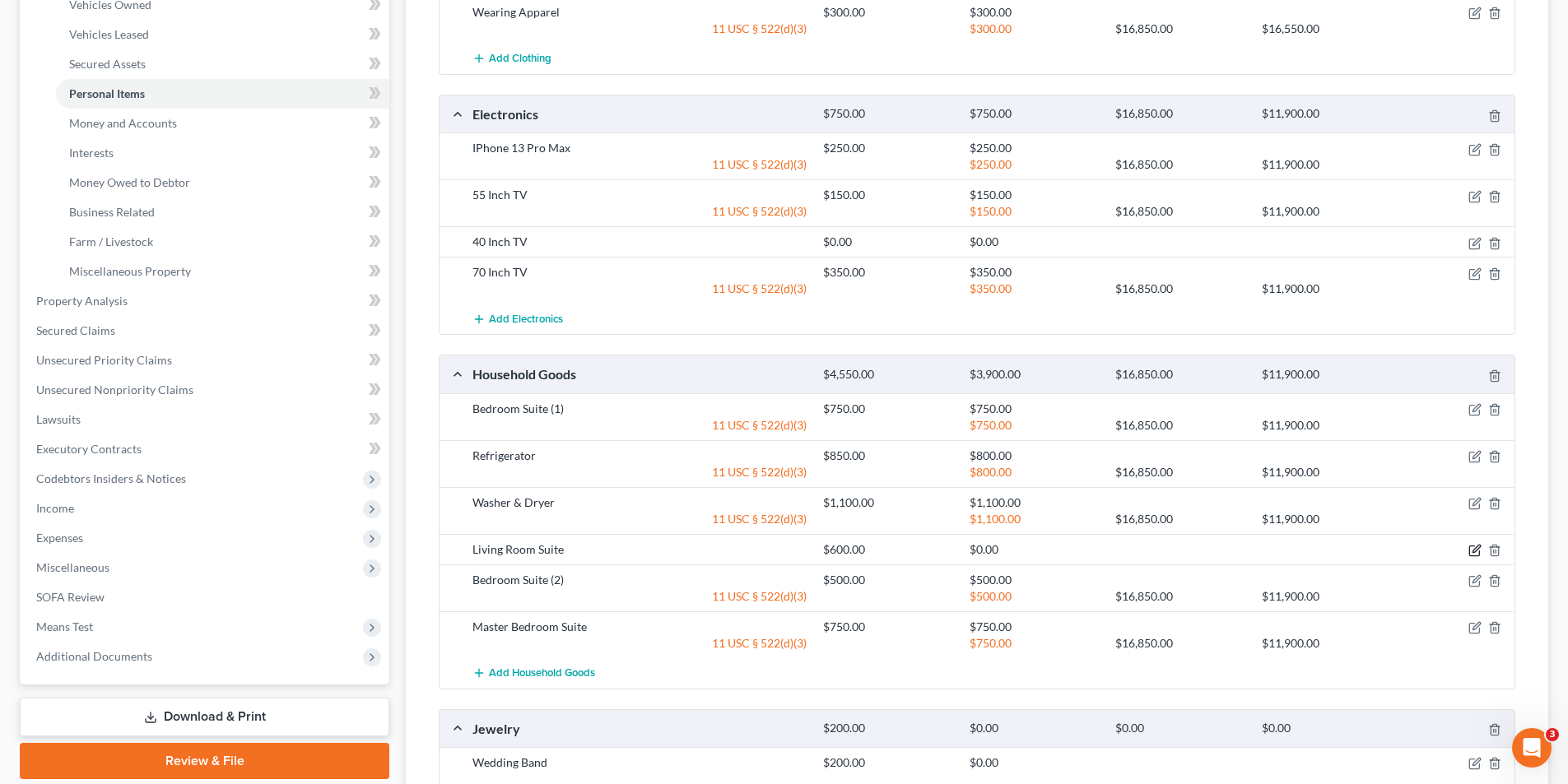
click at [1475, 549] on icon "button" at bounding box center [1476, 549] width 7 height 7
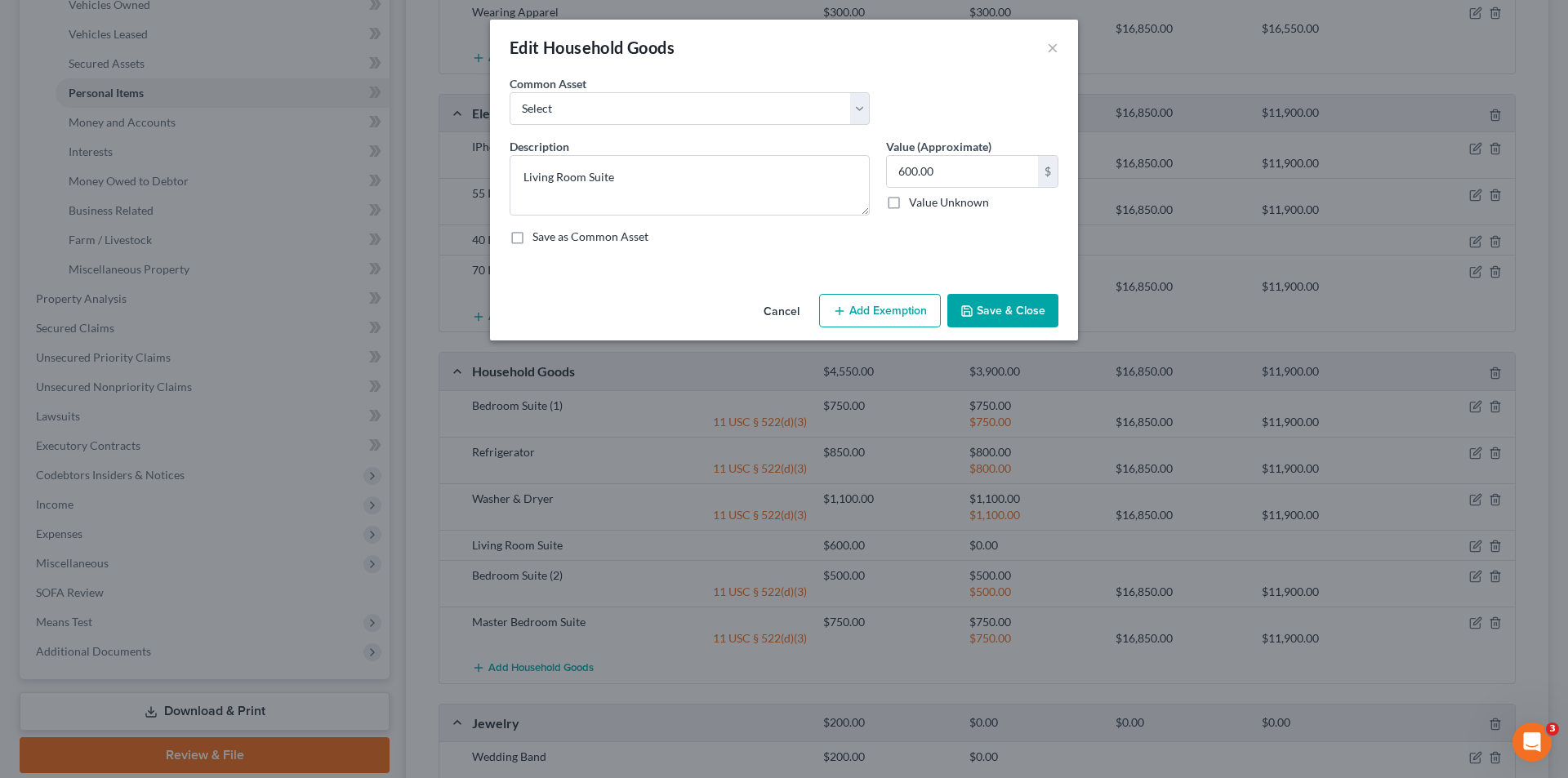
click at [896, 307] on button "Add Exemption" at bounding box center [880, 311] width 122 height 34
select select "2"
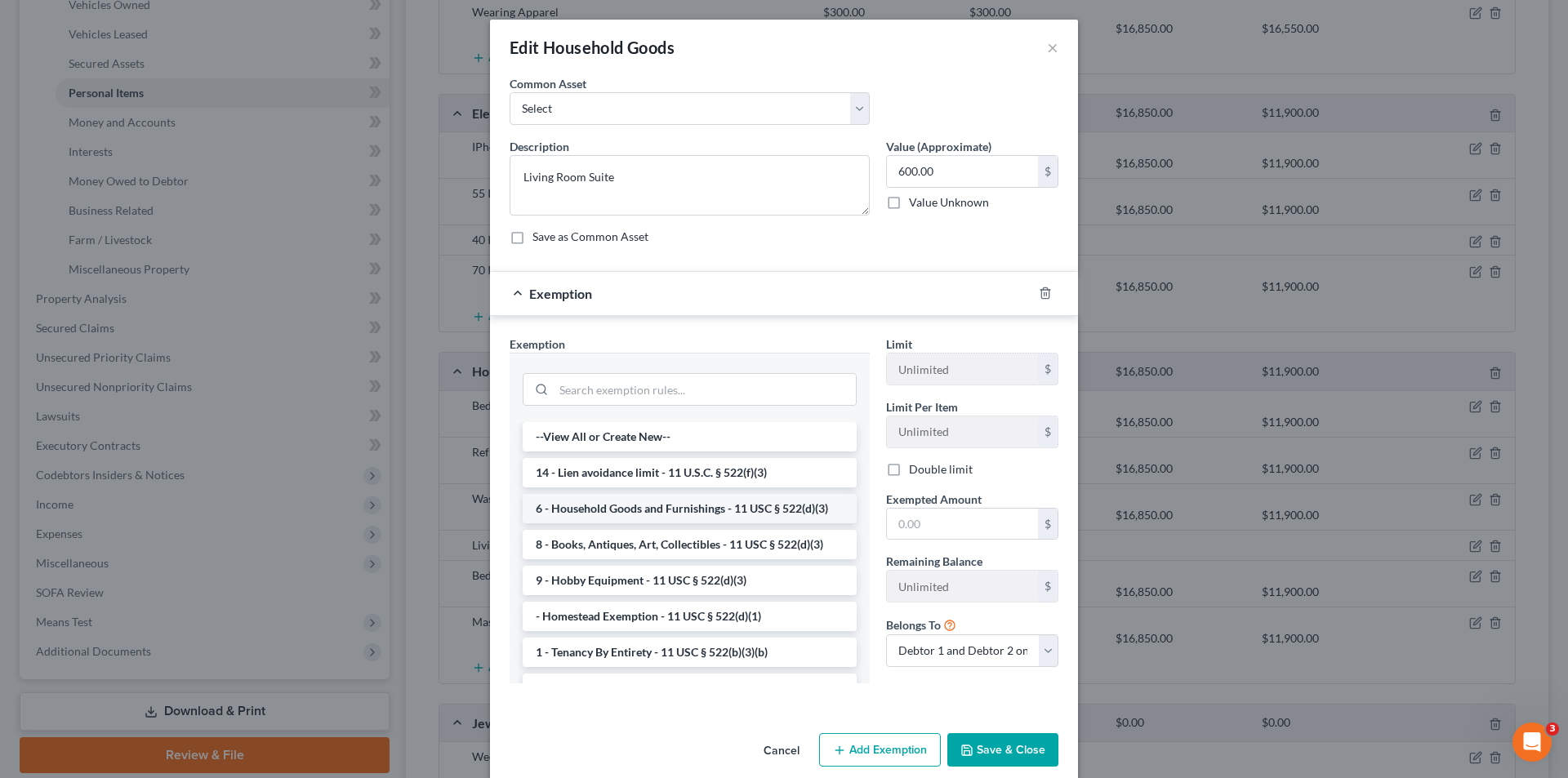
click at [727, 518] on li "6 - Household Goods and Furnishings - 11 USC § 522(d)(3)" at bounding box center [689, 508] width 334 height 29
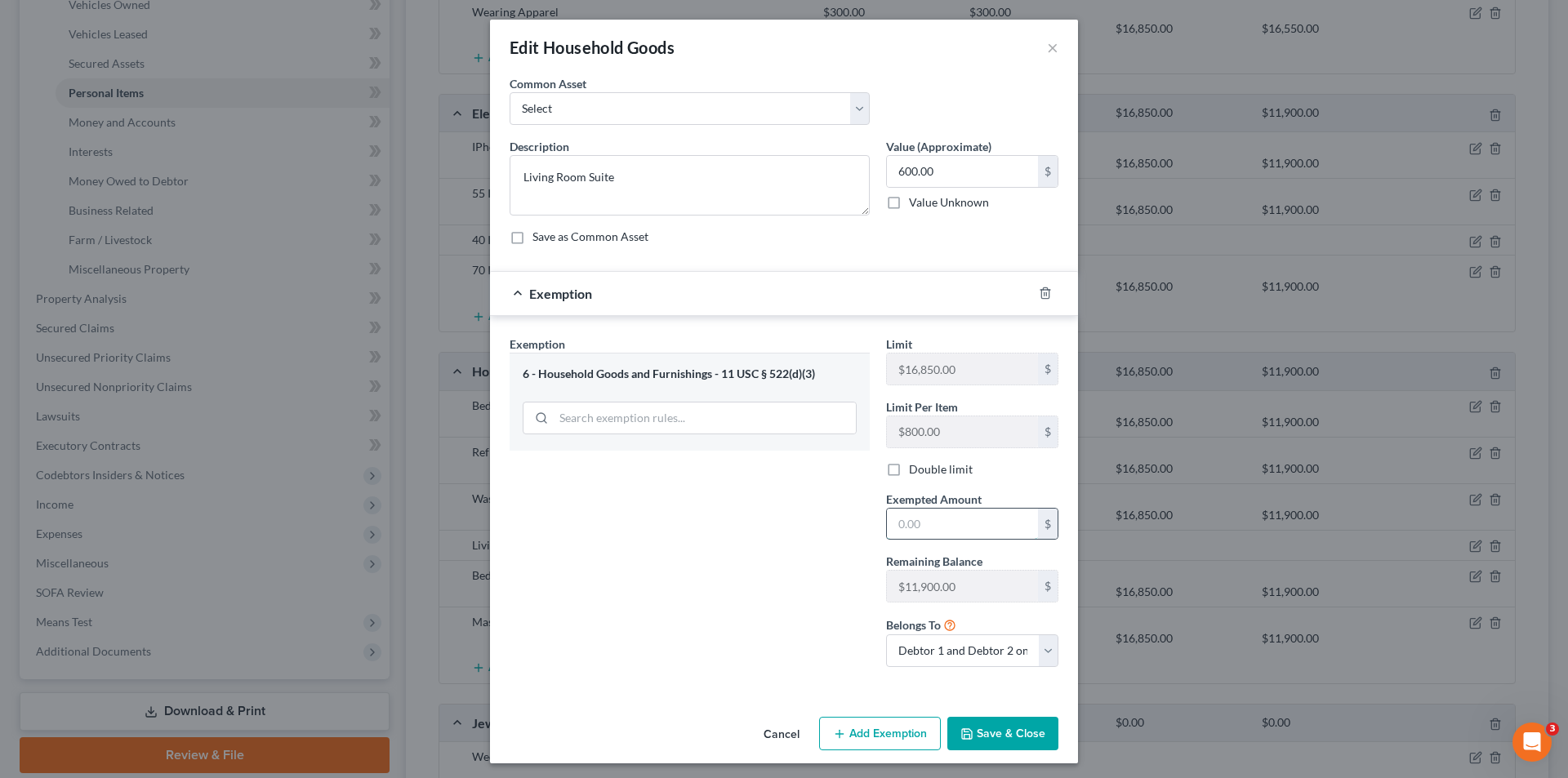
click at [936, 524] on input "text" at bounding box center [962, 524] width 151 height 31
type input "600.00"
click at [984, 740] on button "Save & Close" at bounding box center [1003, 733] width 111 height 34
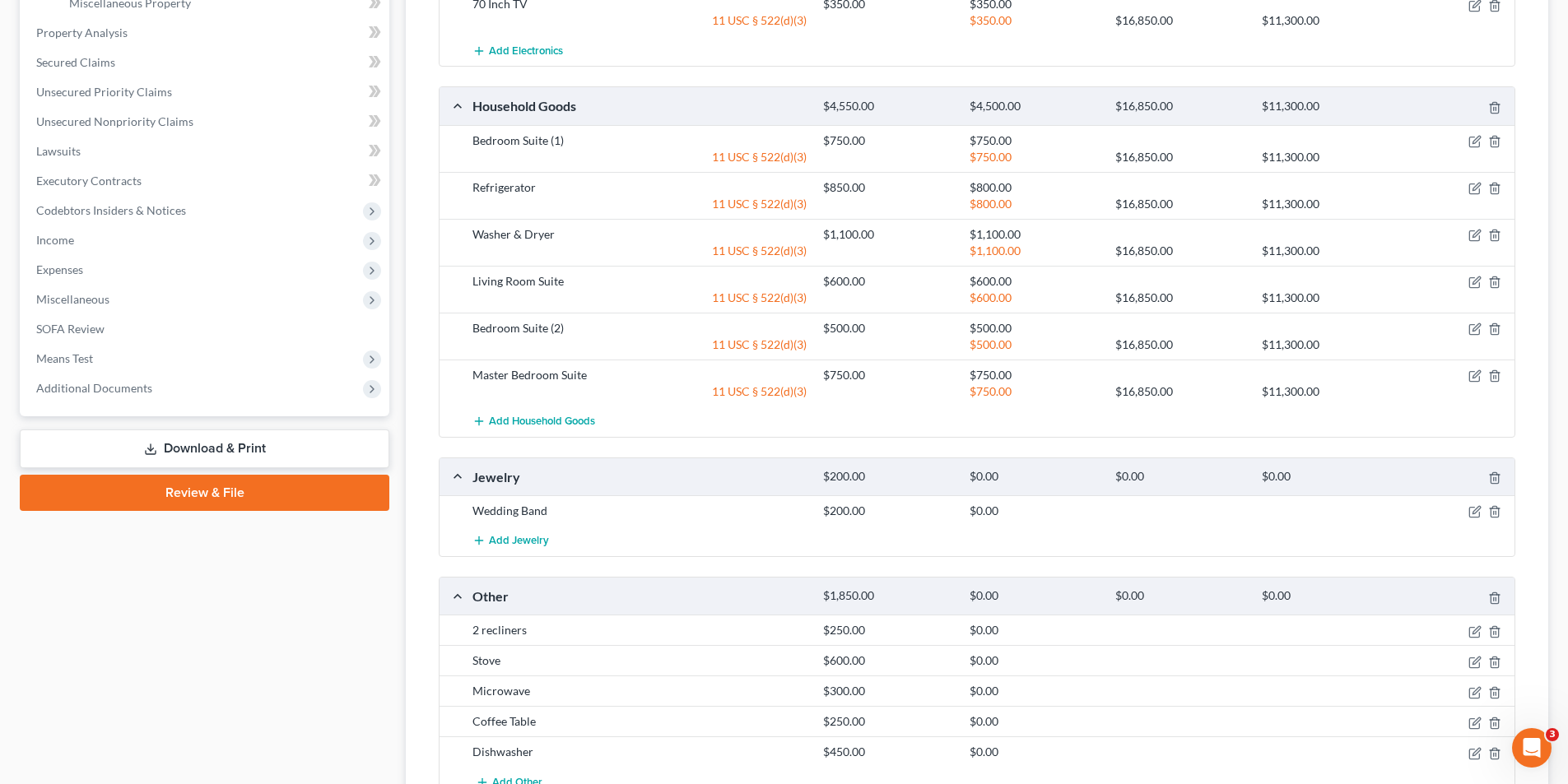
scroll to position [658, 0]
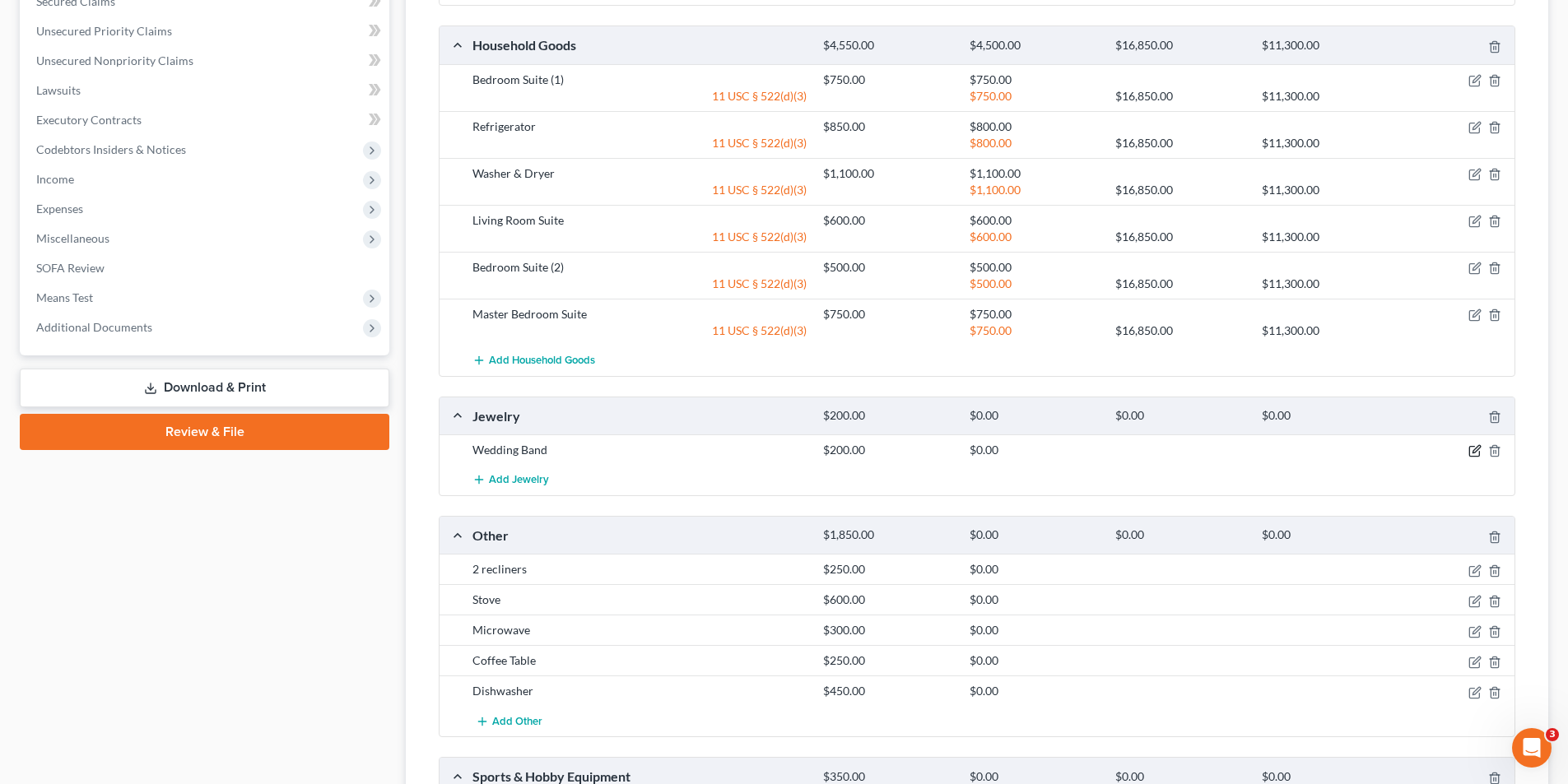
click at [1473, 449] on icon "button" at bounding box center [1475, 451] width 13 height 13
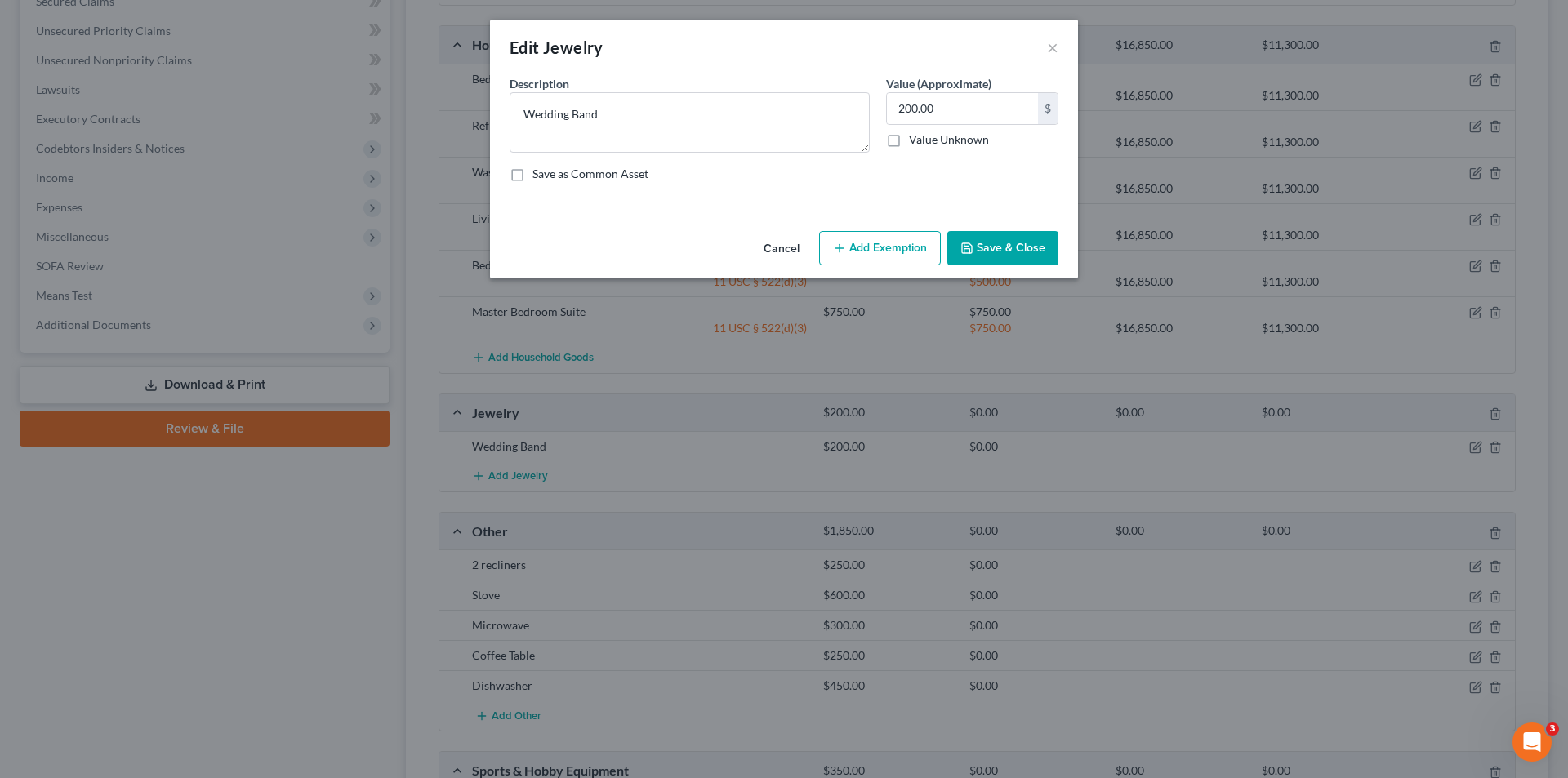
click at [888, 249] on button "Add Exemption" at bounding box center [880, 248] width 122 height 34
select select "2"
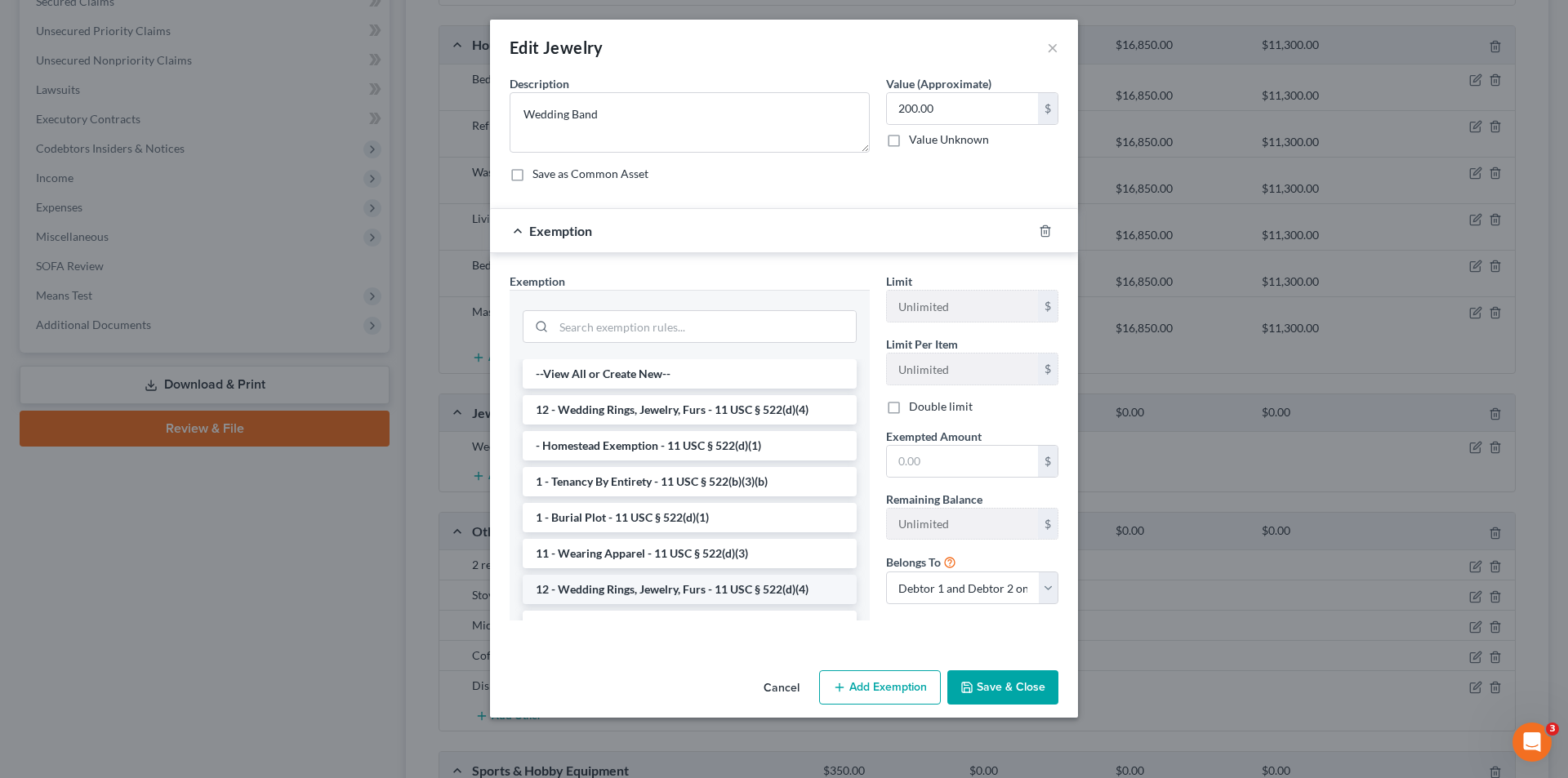
click at [771, 590] on li "12 - Wedding Rings, Jewelry, Furs - 11 USC § 522(d)(4)" at bounding box center [689, 589] width 334 height 29
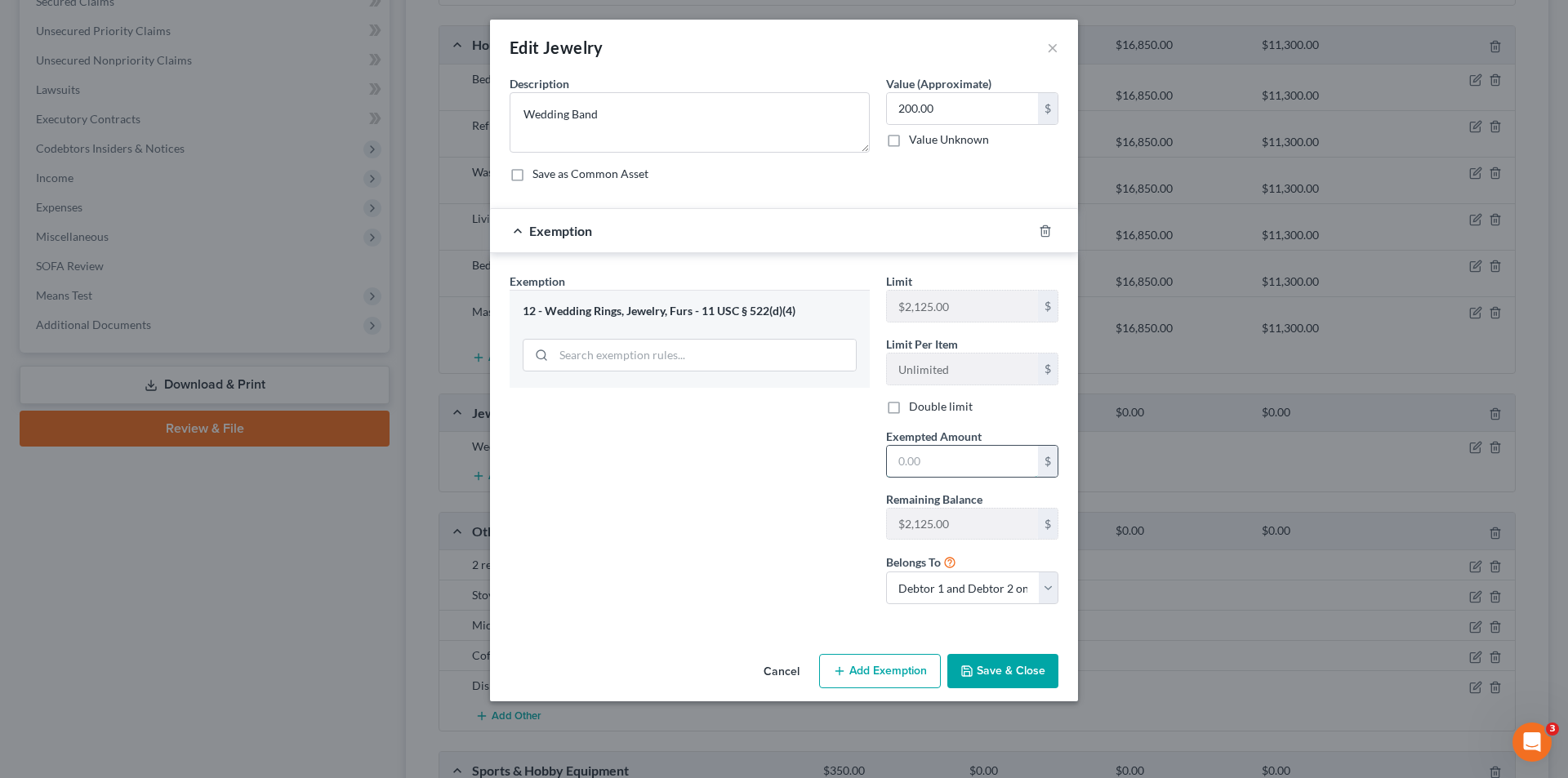
click at [950, 460] on input "text" at bounding box center [962, 461] width 151 height 31
type input "200.00"
click at [989, 670] on button "Save & Close" at bounding box center [1003, 671] width 111 height 34
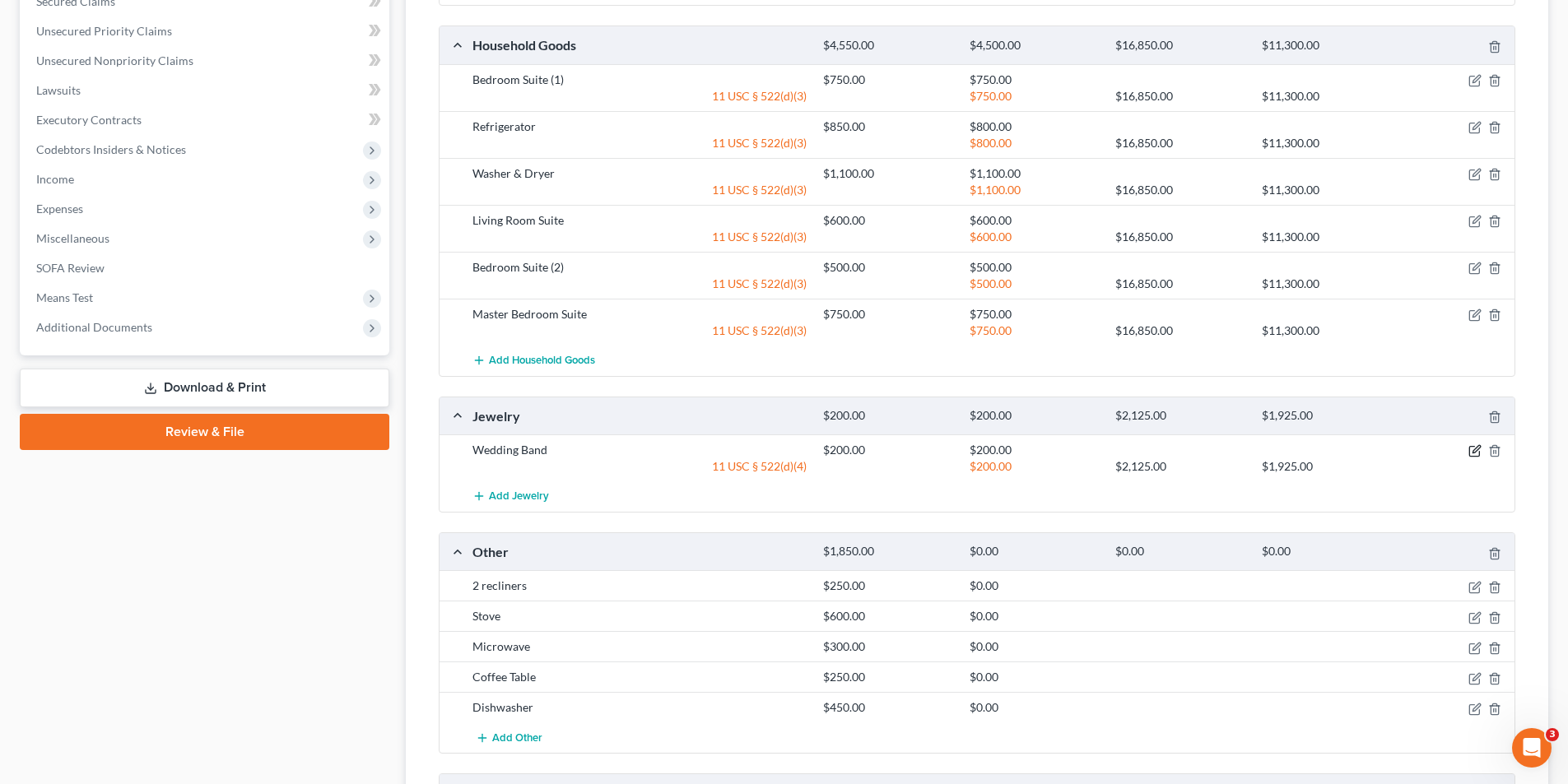
click at [1473, 454] on icon "button" at bounding box center [1476, 450] width 7 height 7
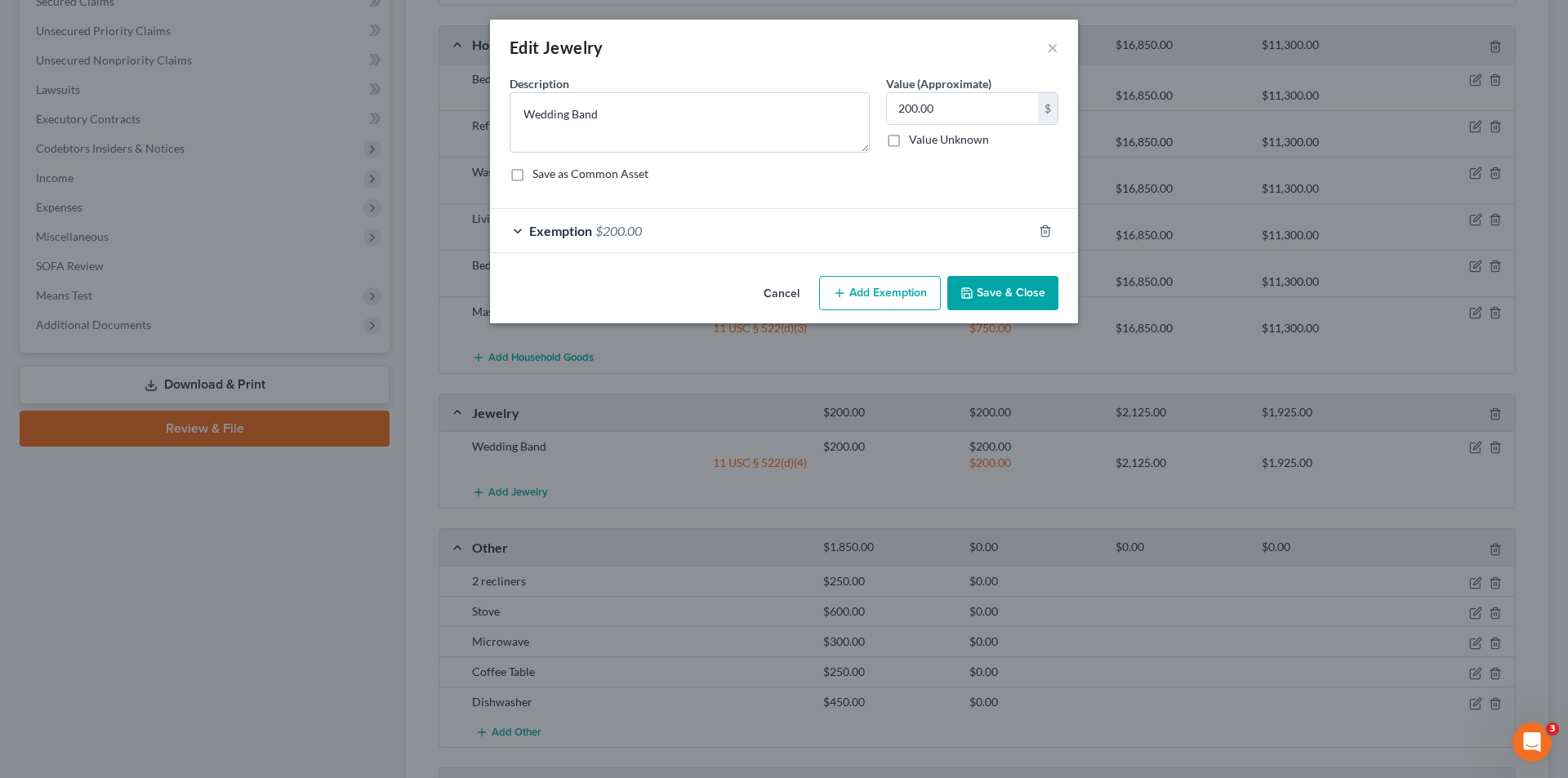
click at [527, 233] on div "Exemption $200.00" at bounding box center [761, 231] width 542 height 44
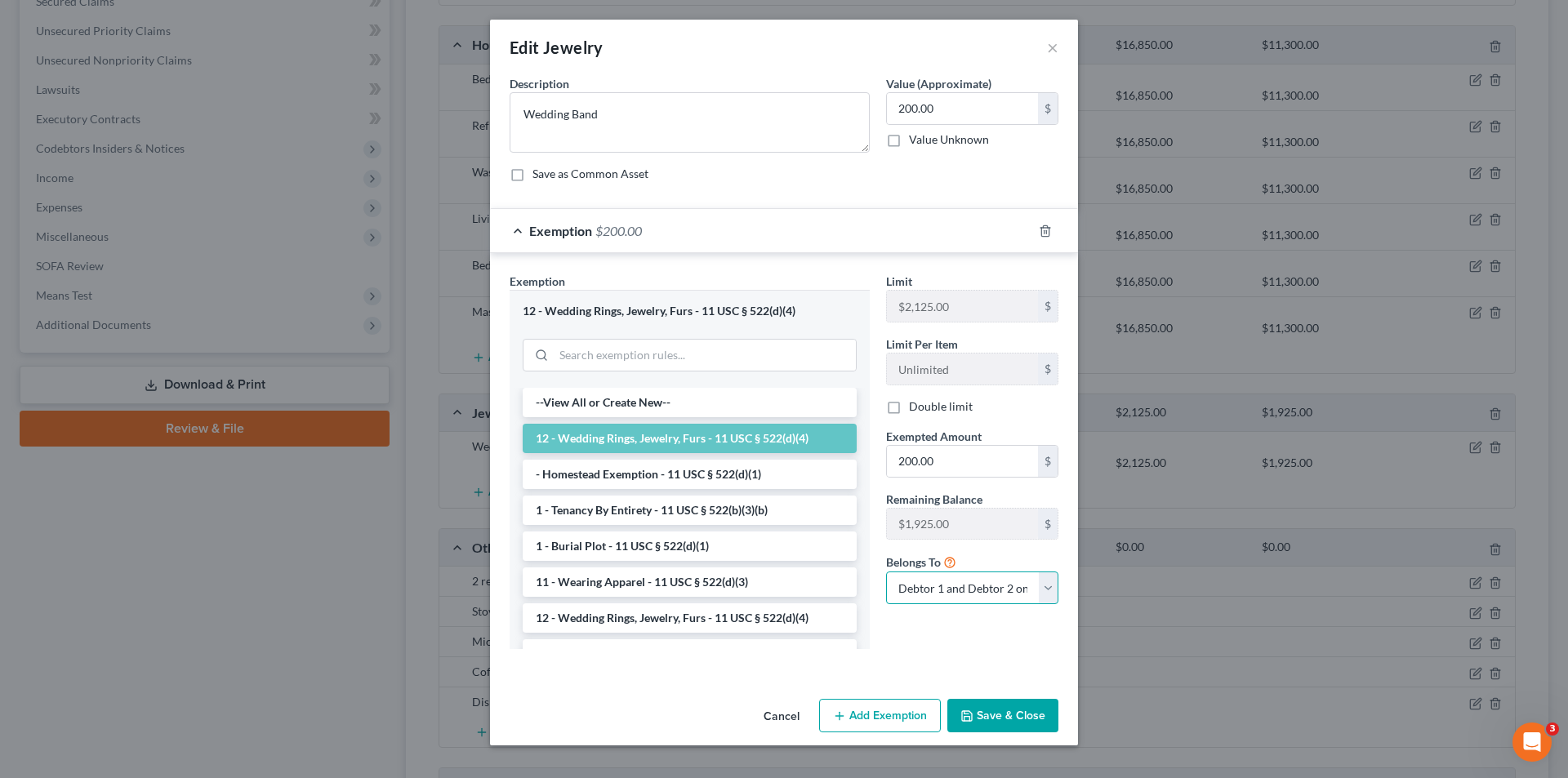
click at [1051, 588] on select "Debtor 1 only Debtor 2 only Debtor 1 and Debtor 2 only" at bounding box center [972, 587] width 172 height 33
select select "1"
click at [886, 571] on select "Debtor 1 only Debtor 2 only Debtor 1 and Debtor 2 only" at bounding box center [972, 587] width 172 height 33
click at [1012, 718] on button "Save & Close" at bounding box center [1003, 716] width 111 height 34
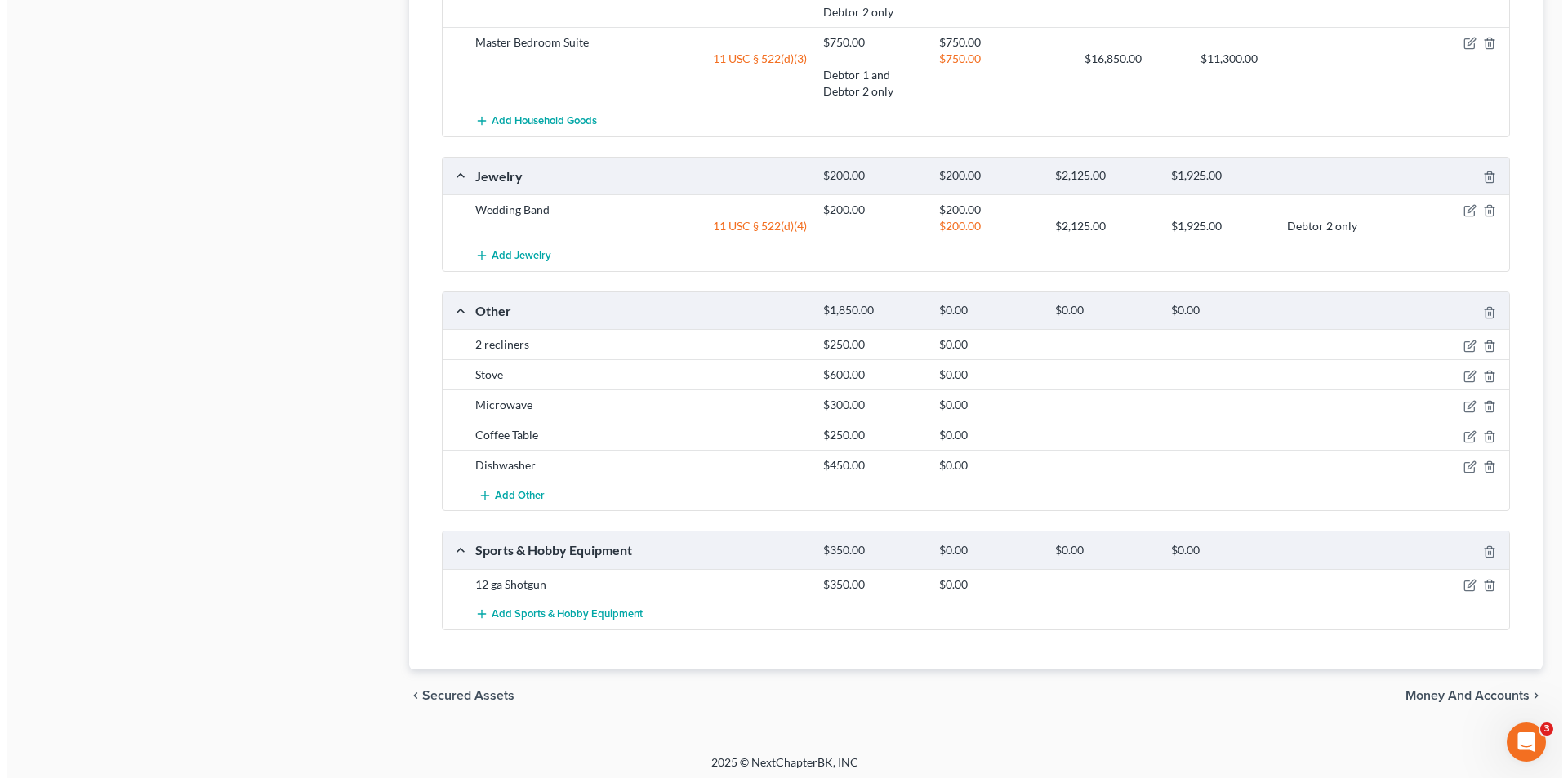
scroll to position [1223, 0]
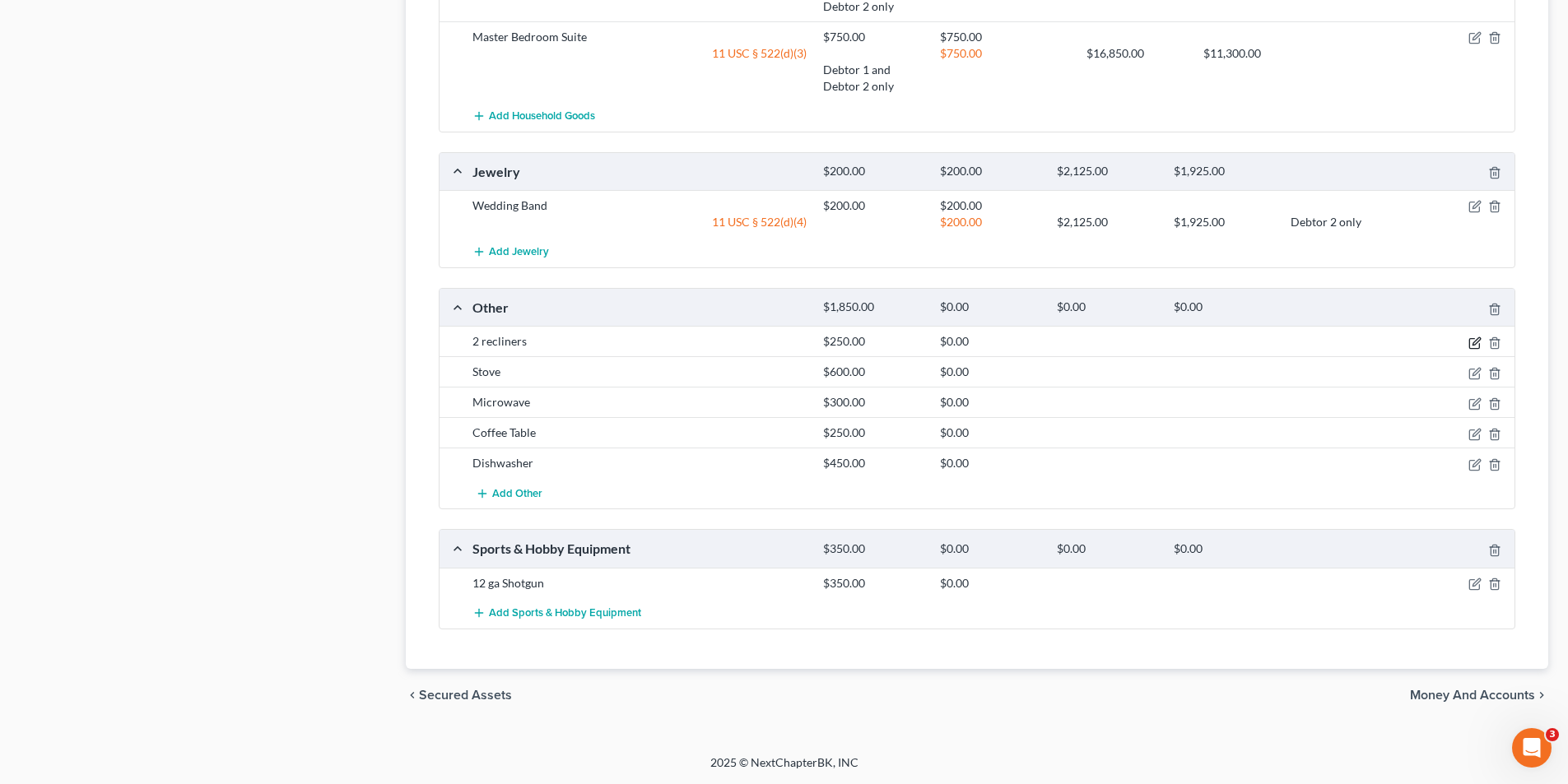
click at [1475, 347] on icon "button" at bounding box center [1475, 343] width 13 height 13
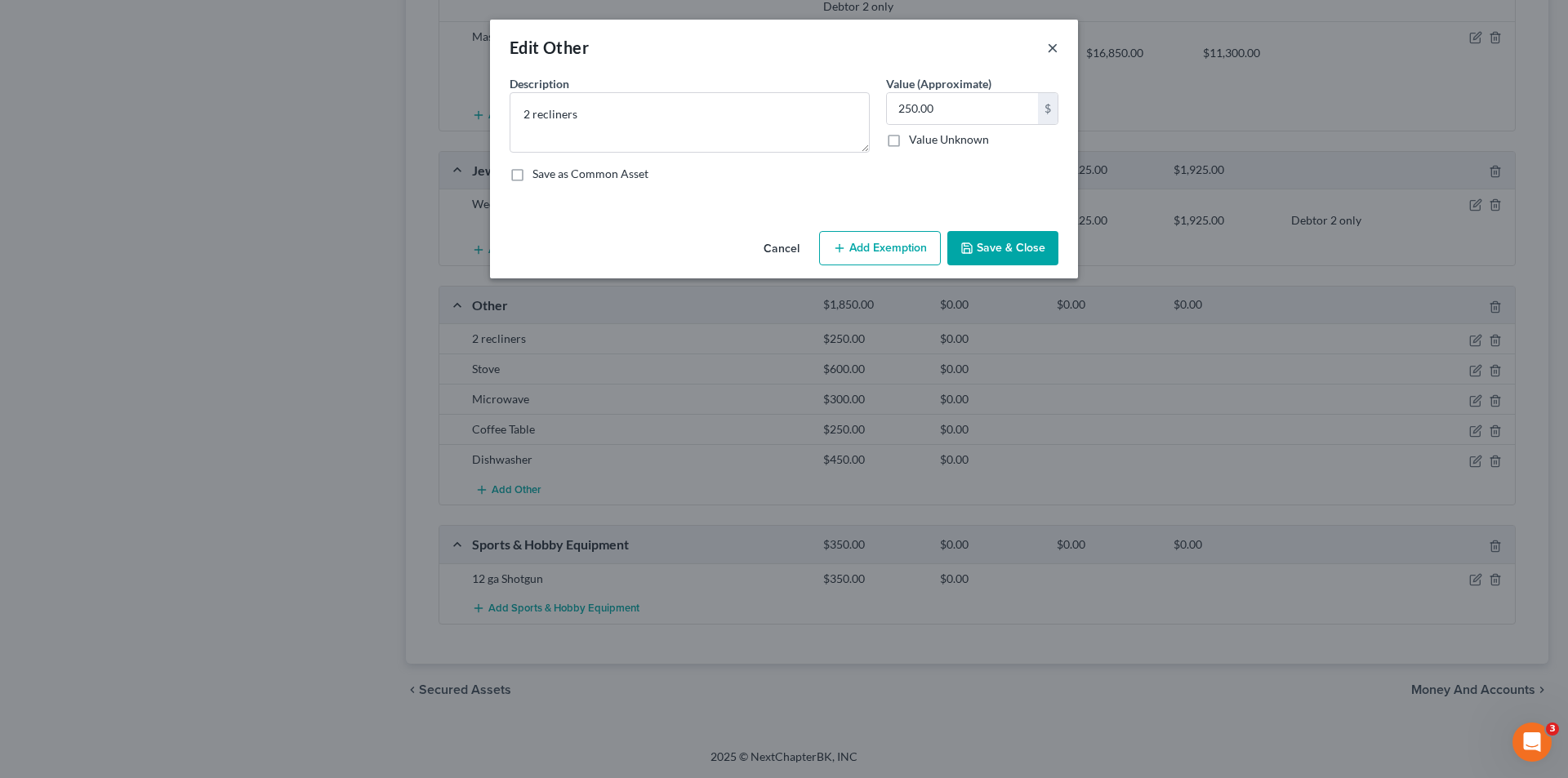
click at [1054, 47] on button "×" at bounding box center [1053, 47] width 12 height 20
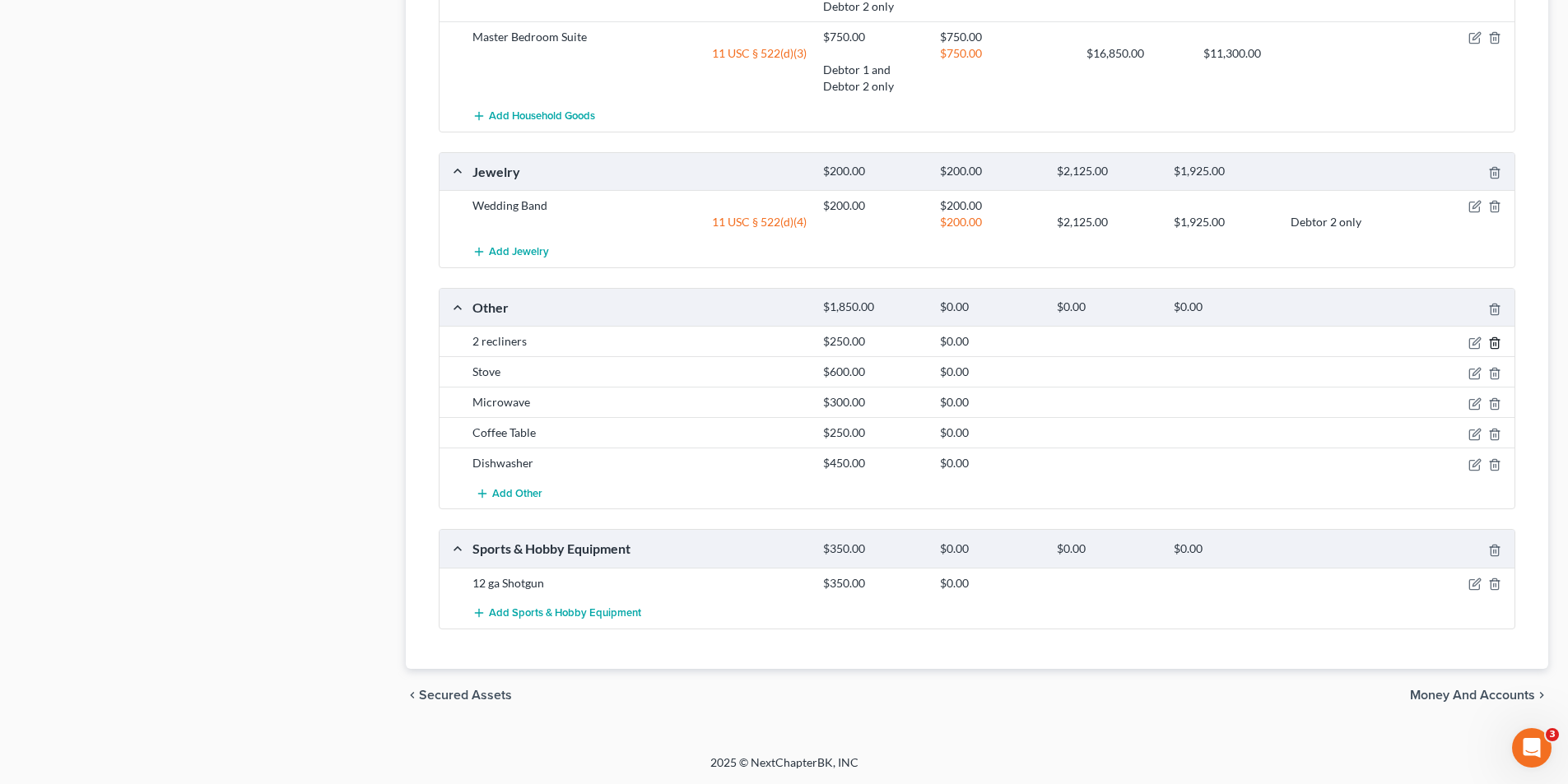
click at [1493, 345] on icon "button" at bounding box center [1494, 343] width 13 height 13
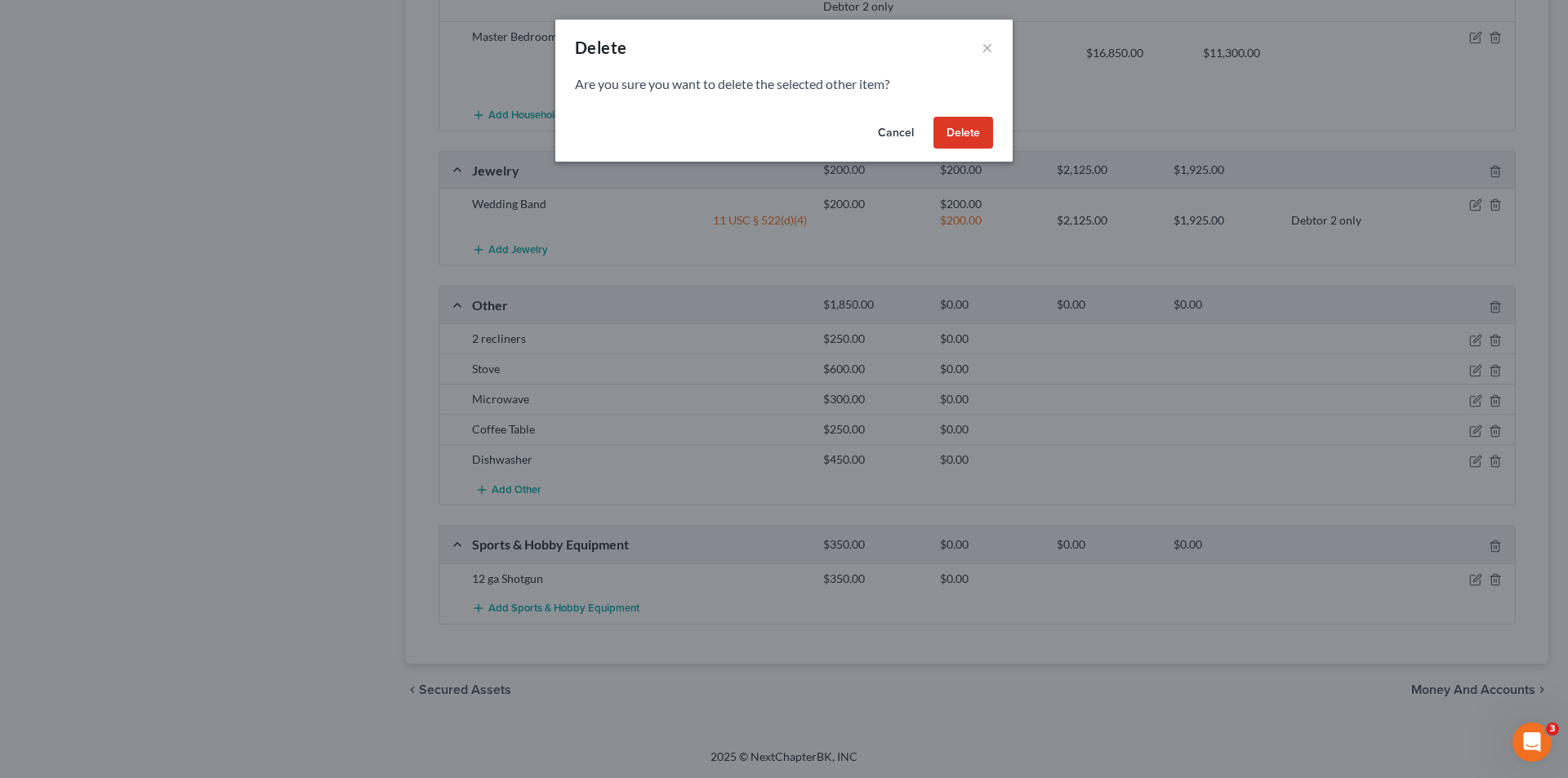
click at [975, 132] on button "Delete" at bounding box center [963, 133] width 60 height 33
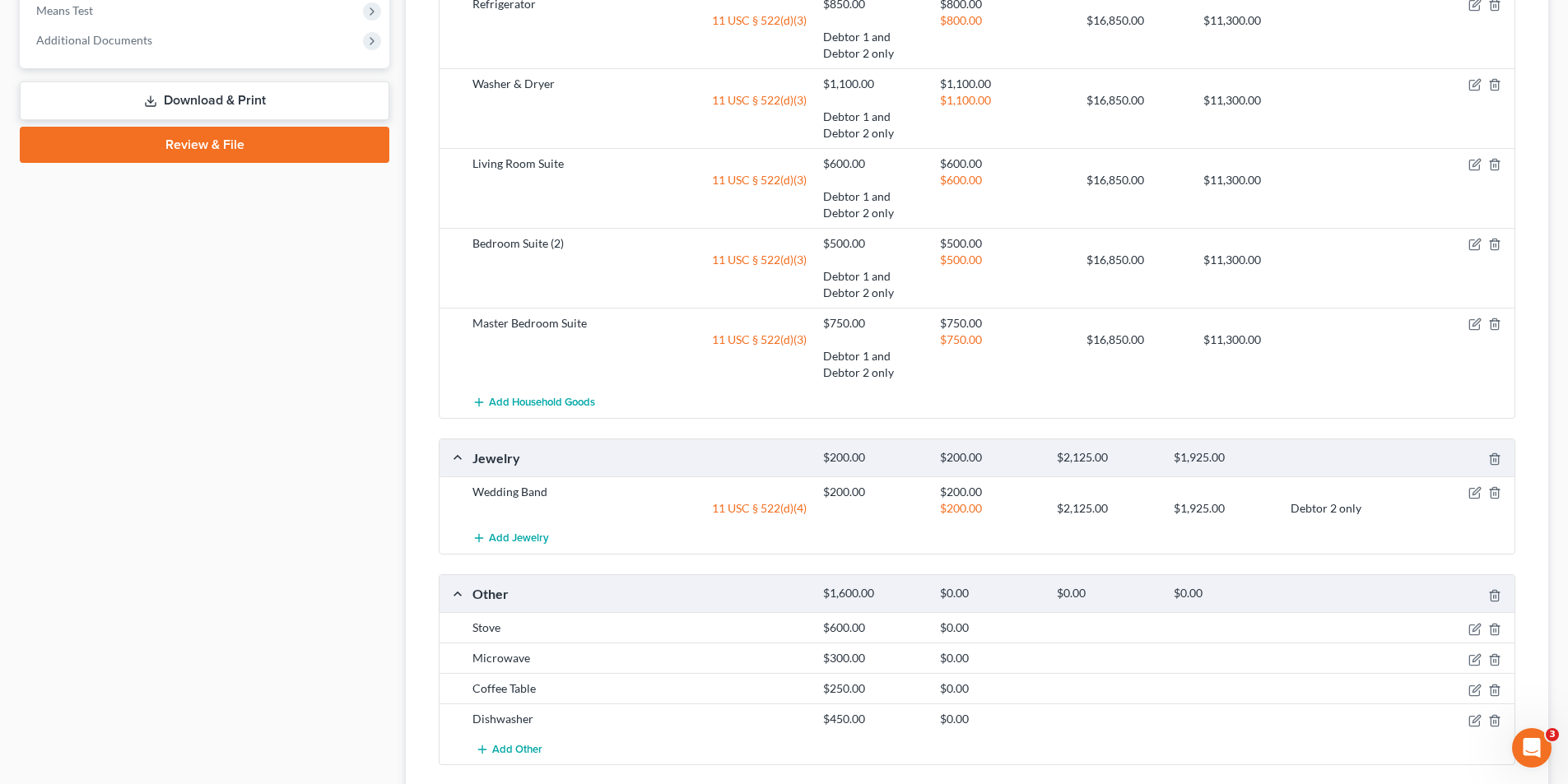
scroll to position [955, 0]
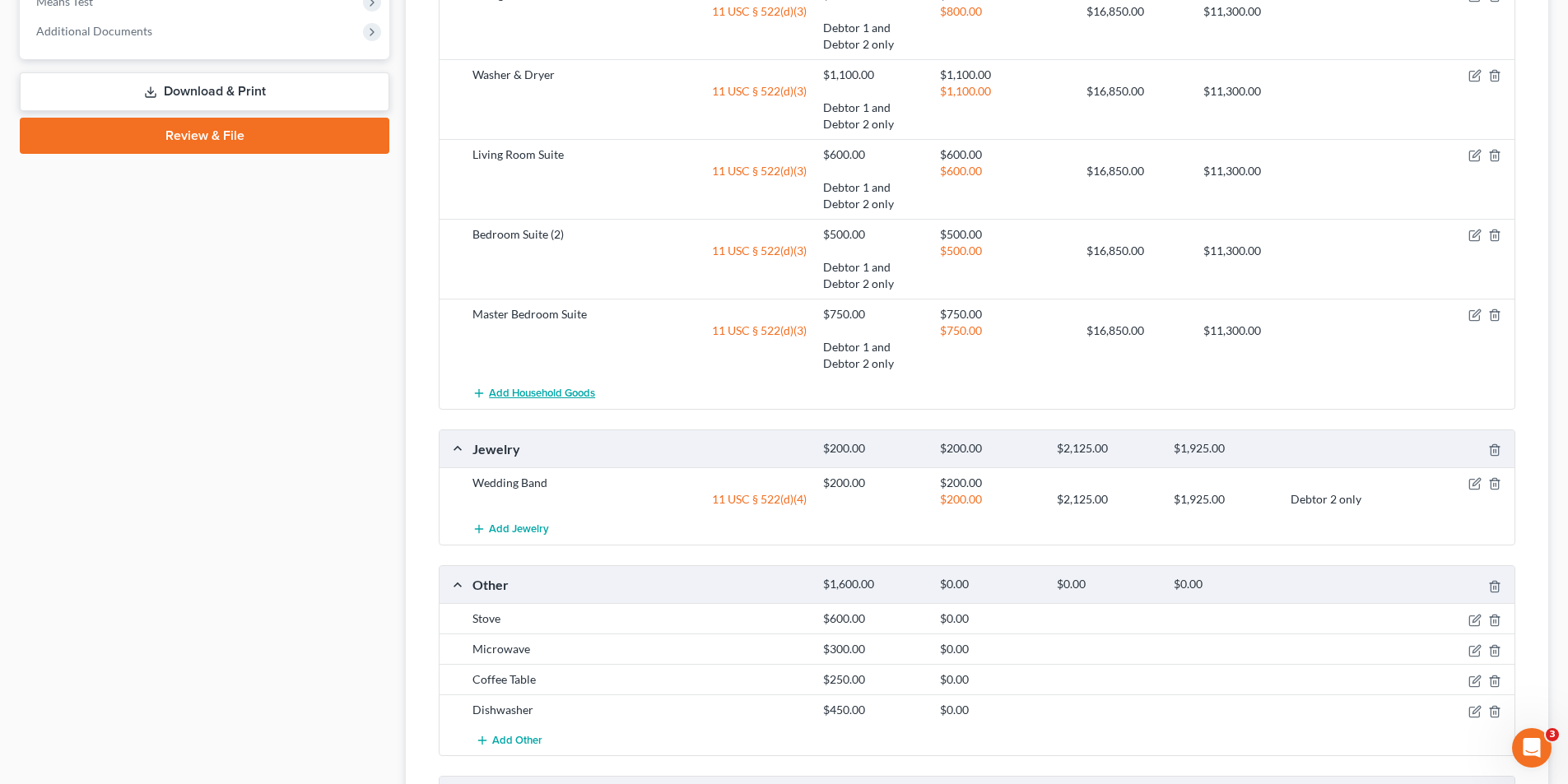
click at [569, 392] on span "Add Household Goods" at bounding box center [542, 393] width 106 height 13
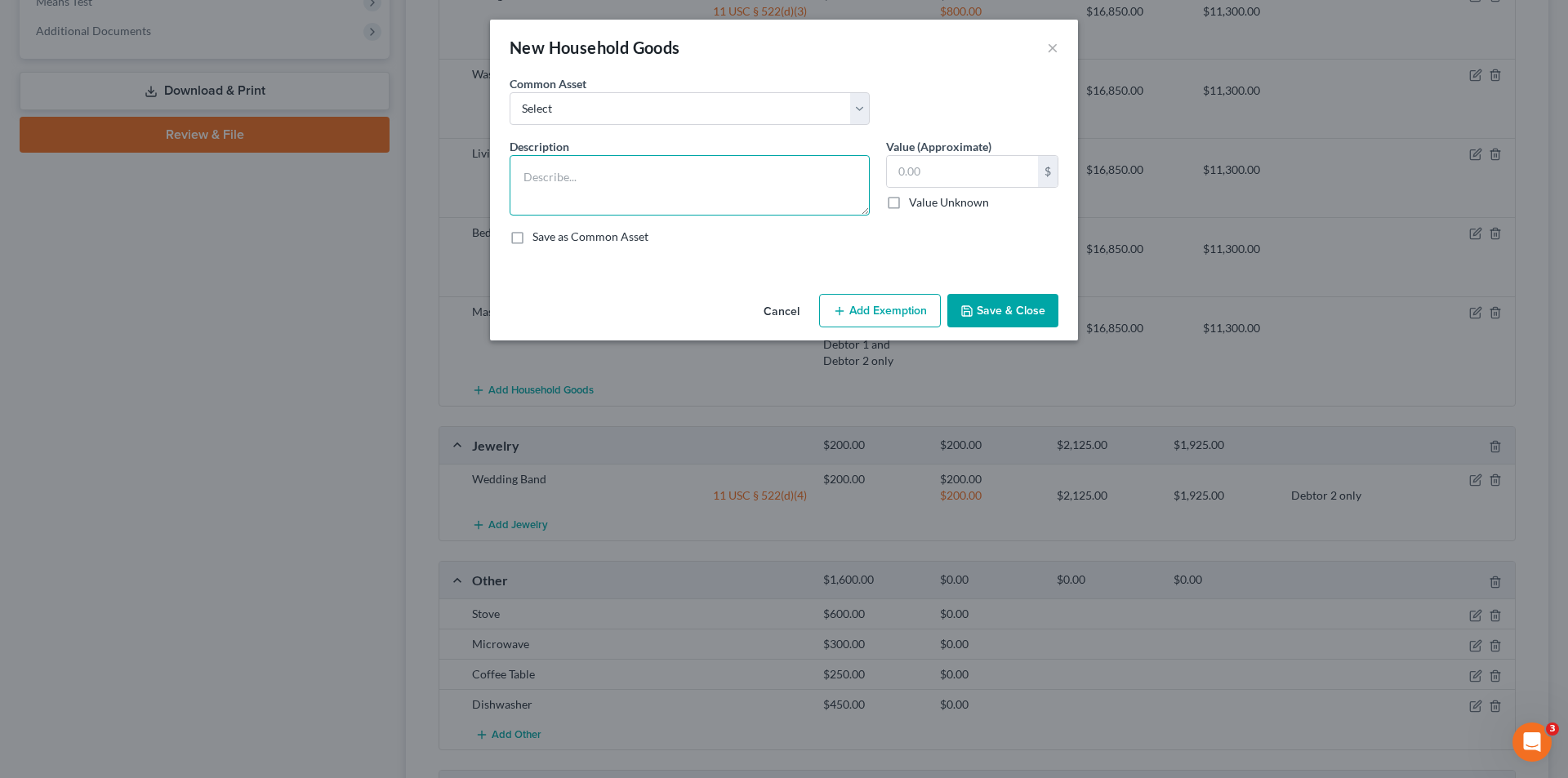
click at [710, 184] on textarea at bounding box center [690, 185] width 360 height 61
type textarea "Recliners (2)"
click at [957, 178] on input "text" at bounding box center [962, 171] width 151 height 31
type input "250.00"
click at [903, 316] on button "Add Exemption" at bounding box center [880, 311] width 122 height 34
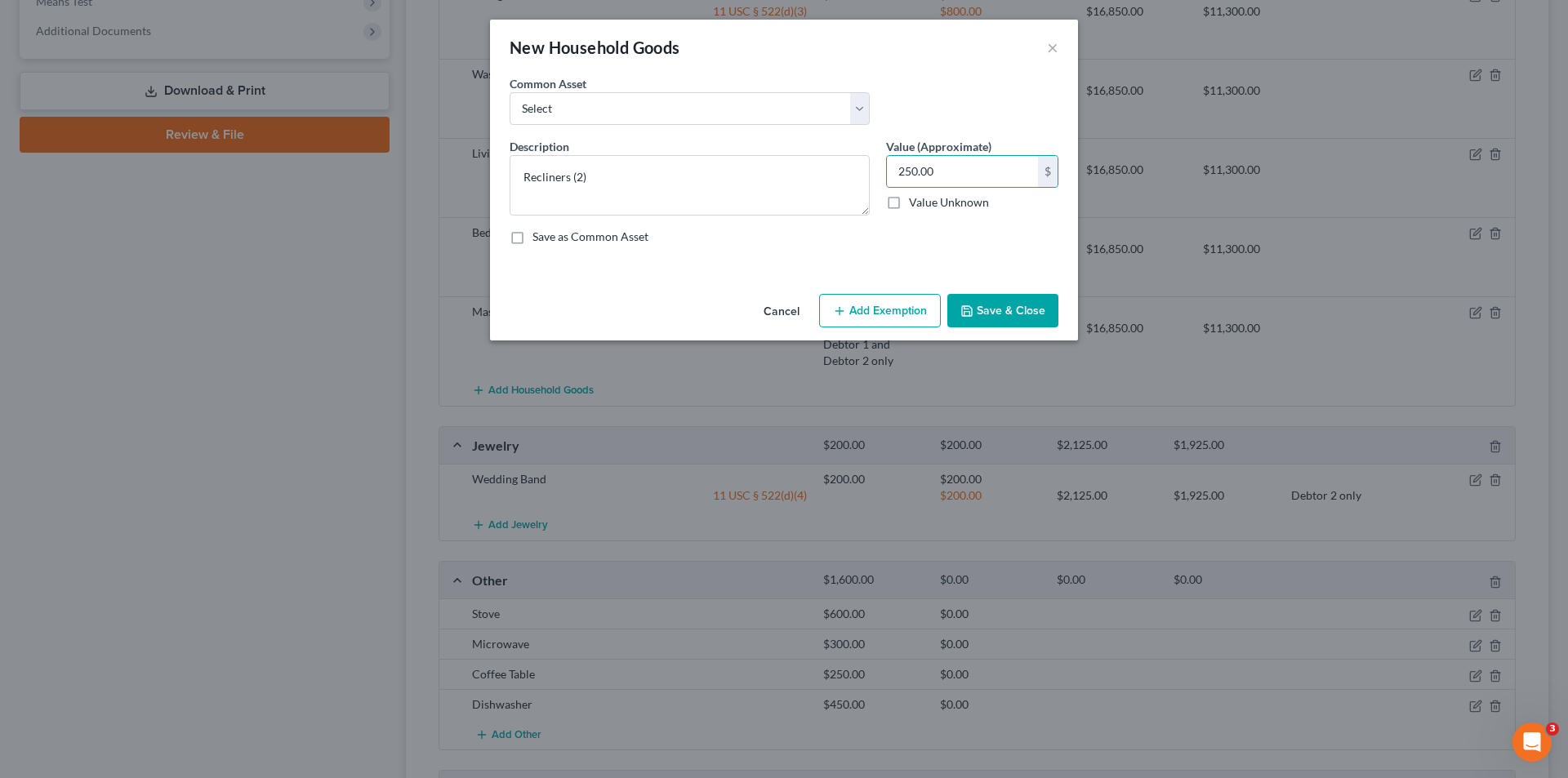
select select "2"
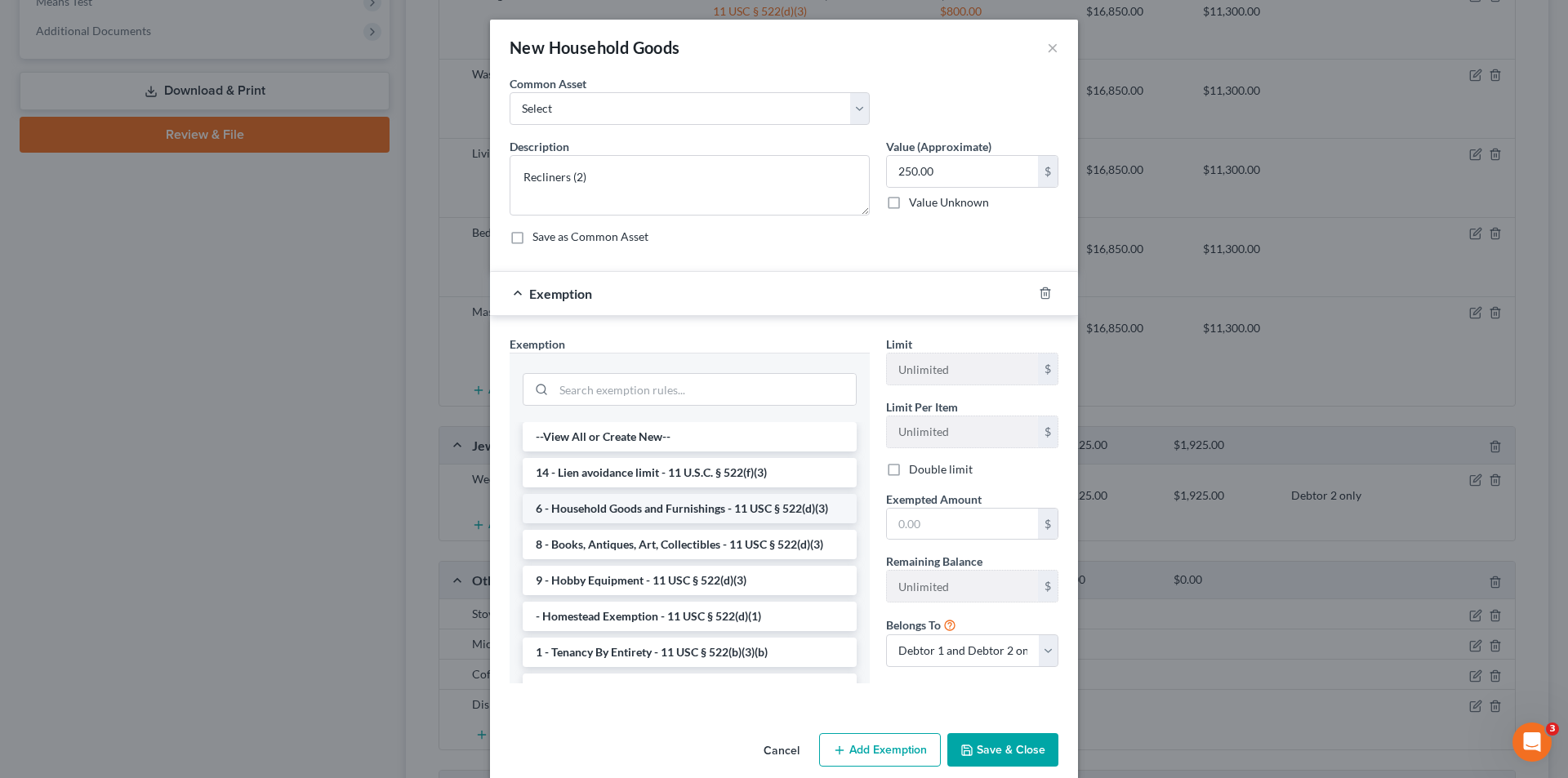
click at [719, 517] on li "6 - Household Goods and Furnishings - 11 USC § 522(d)(3)" at bounding box center [689, 508] width 334 height 29
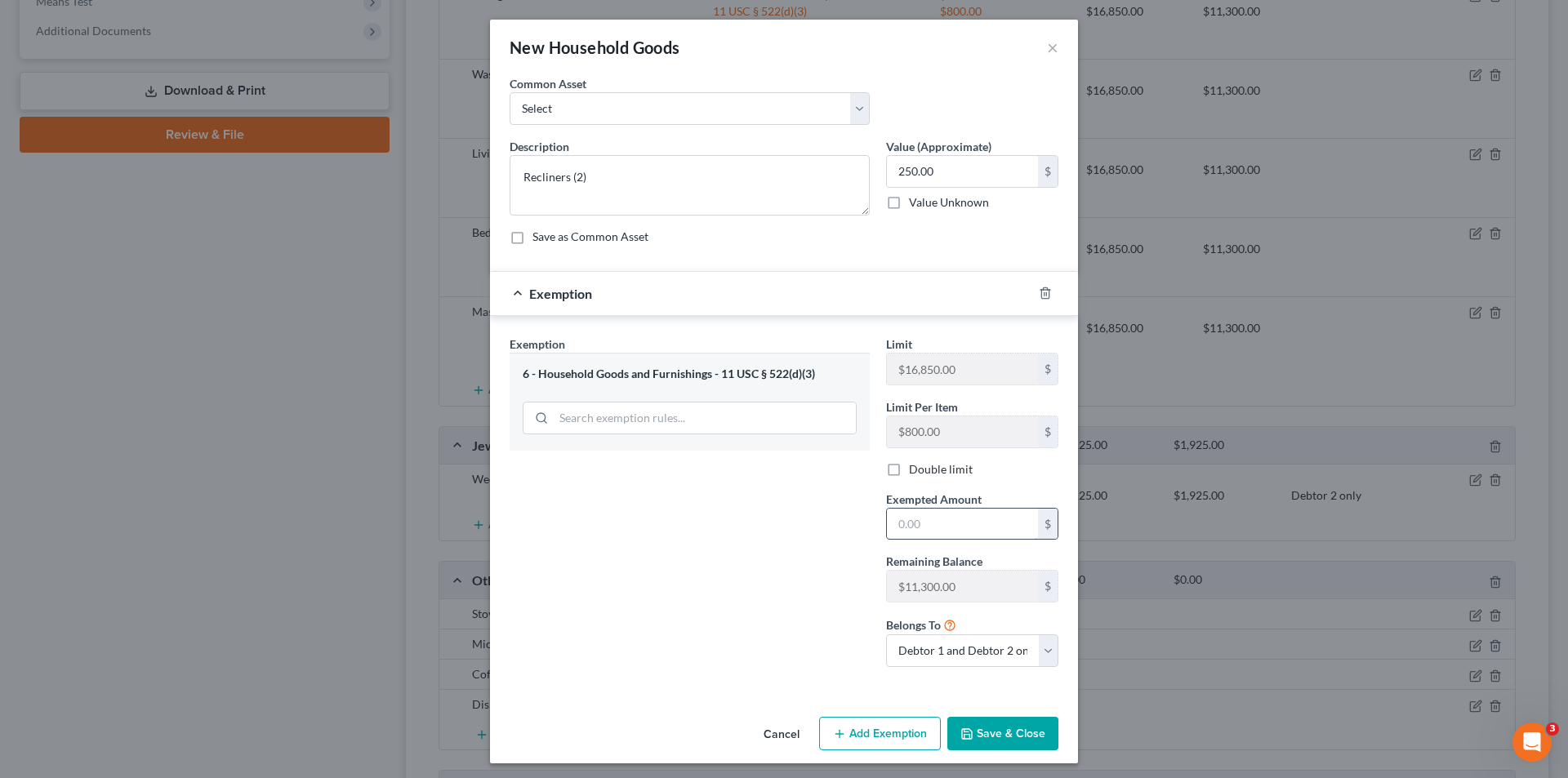
click at [901, 520] on input "text" at bounding box center [962, 524] width 151 height 31
type input "250.00"
click at [1013, 730] on button "Save & Close" at bounding box center [1003, 733] width 111 height 34
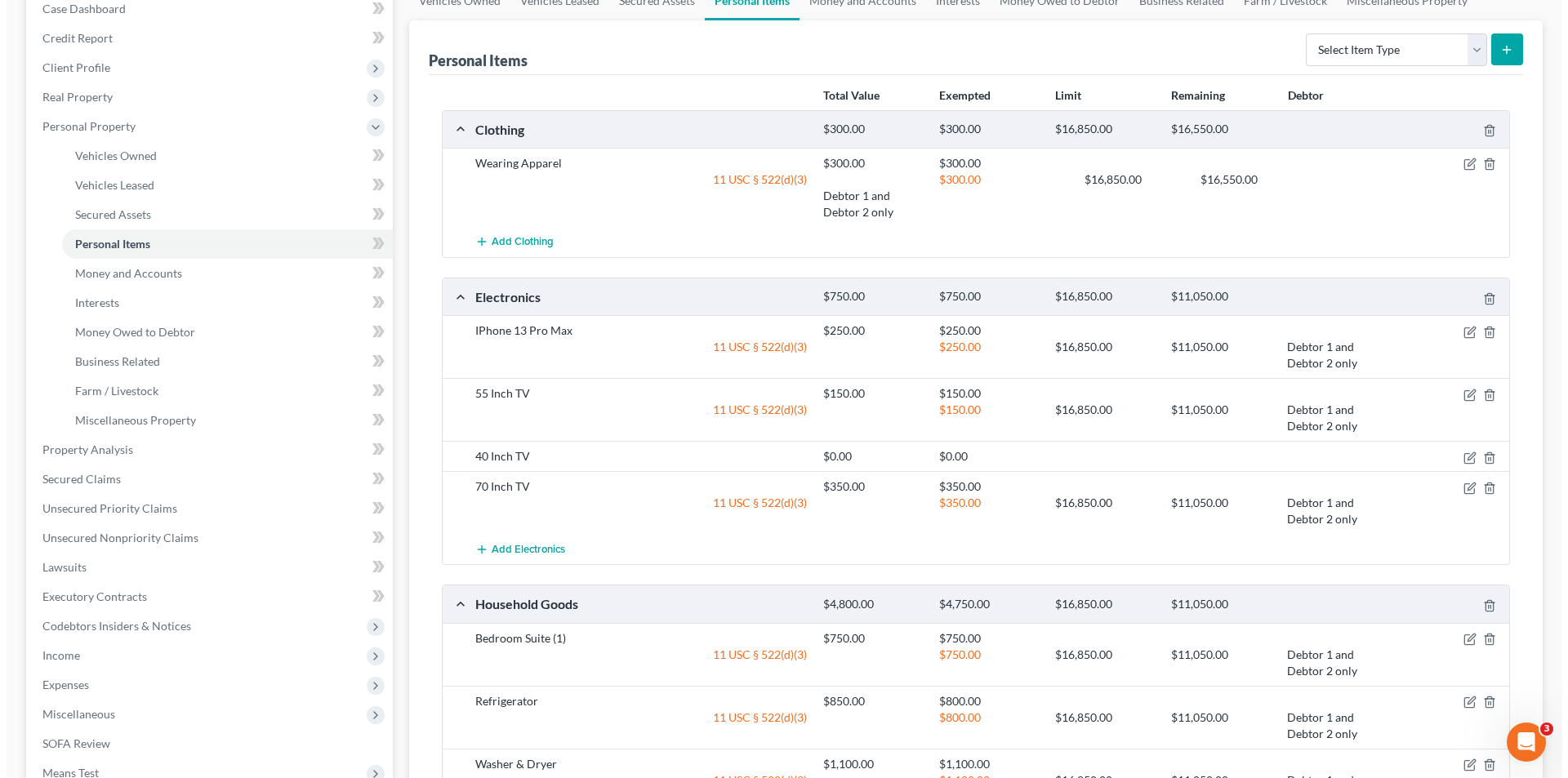
scroll to position [212, 0]
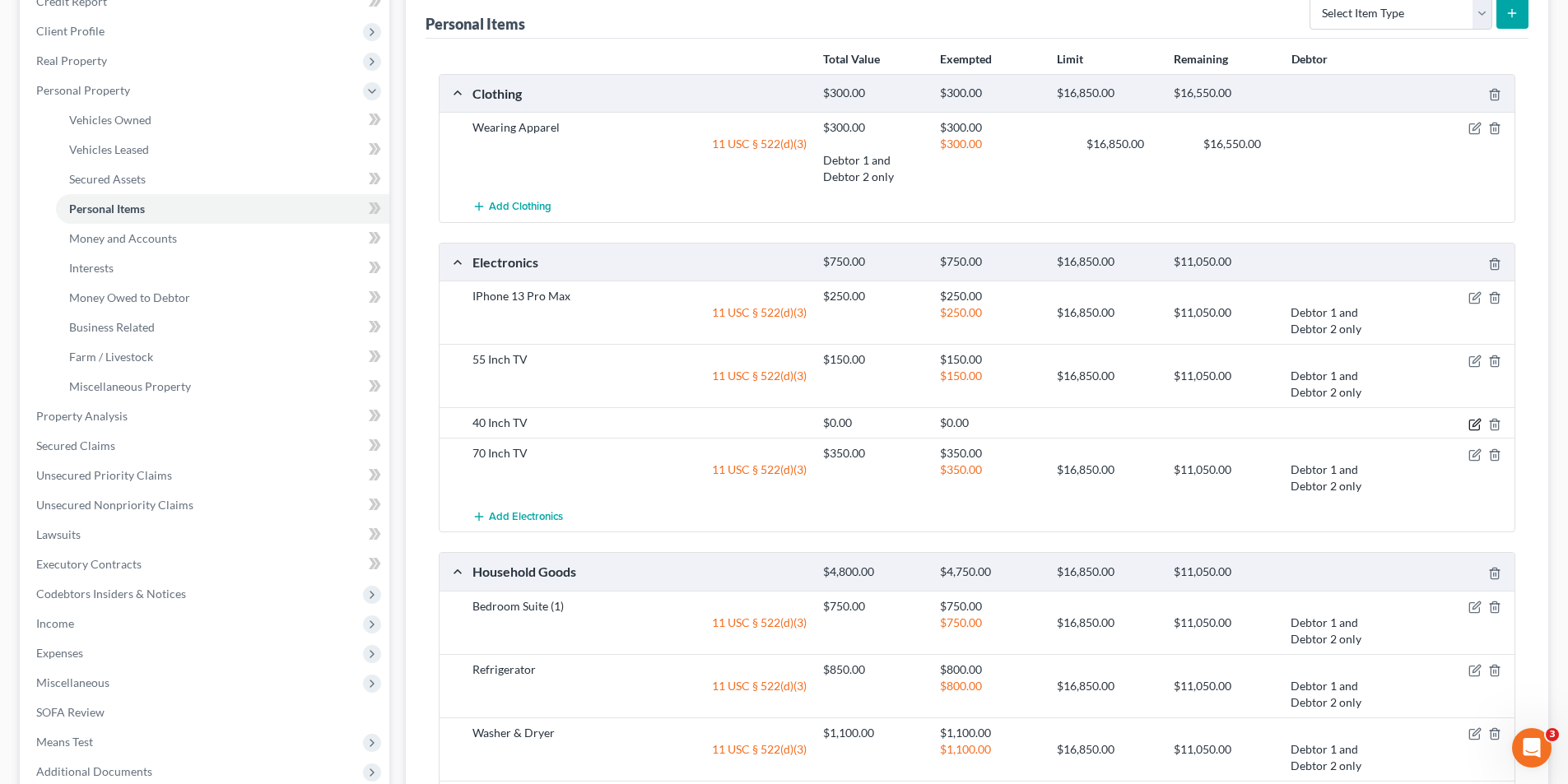
click at [1474, 424] on icon "button" at bounding box center [1476, 422] width 7 height 7
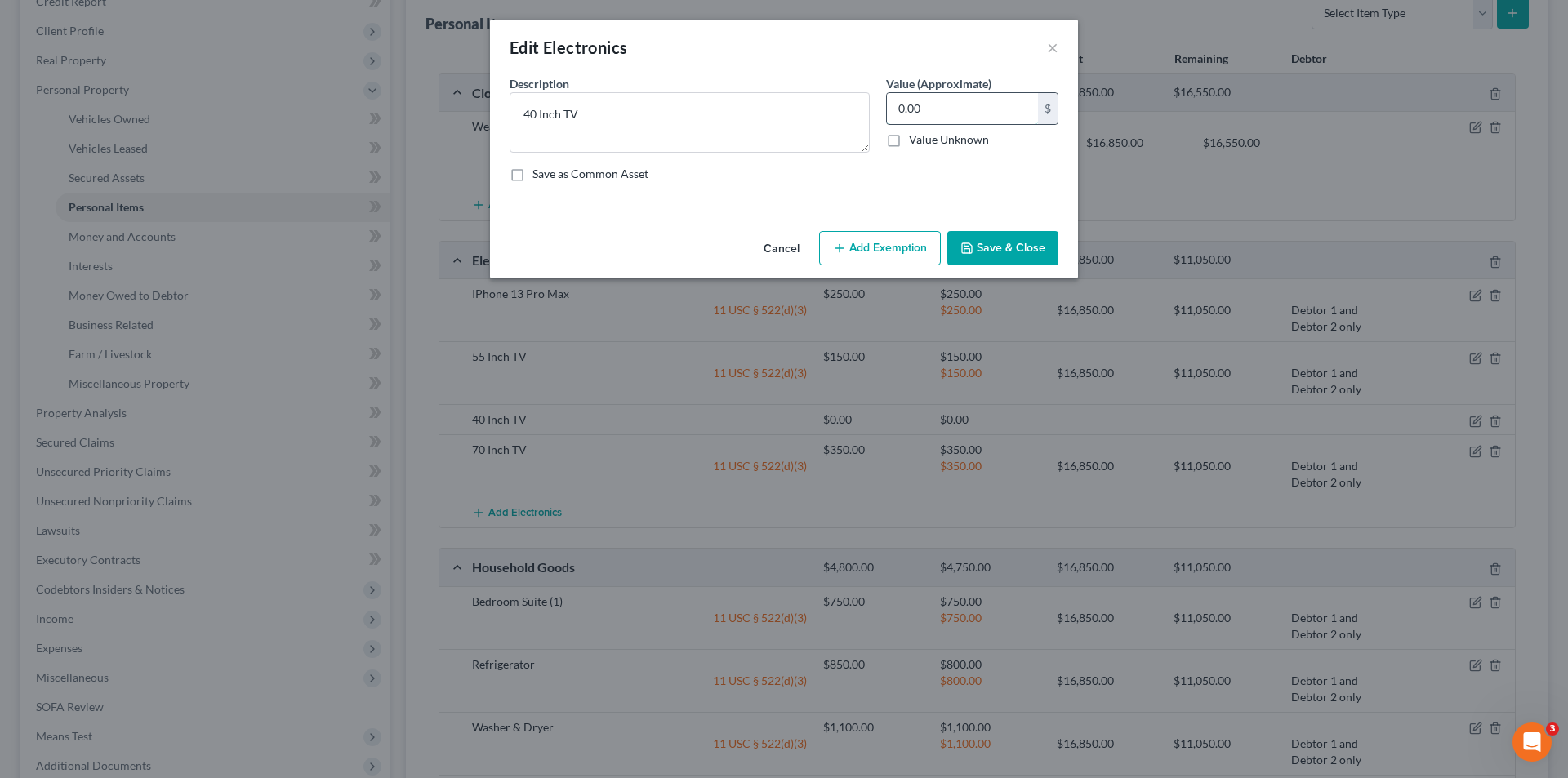
click at [938, 106] on input "0.00" at bounding box center [962, 108] width 151 height 31
type input "100.00"
click at [882, 249] on button "Add Exemption" at bounding box center [880, 248] width 122 height 34
select select "2"
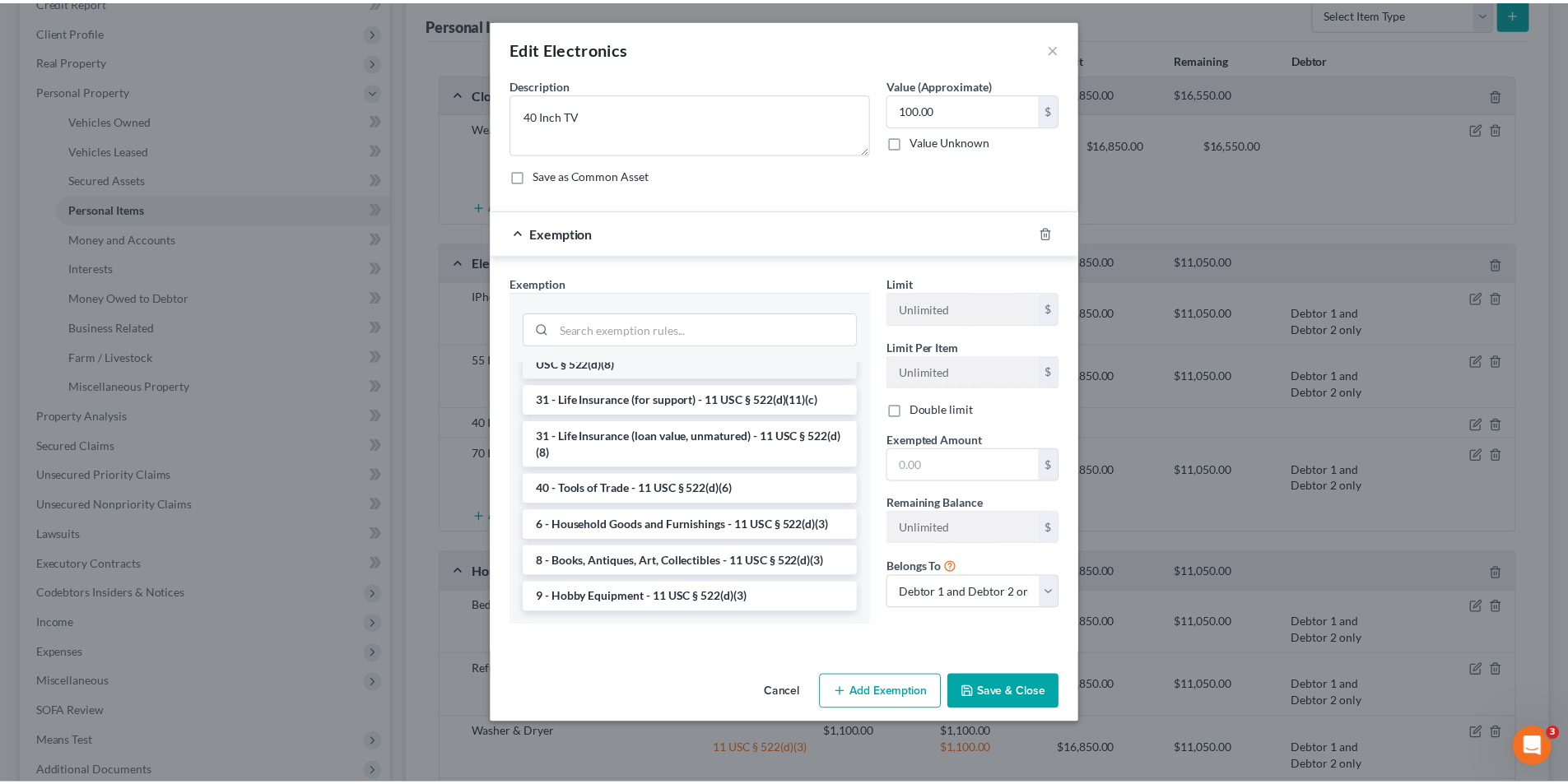
scroll to position [1323, 0]
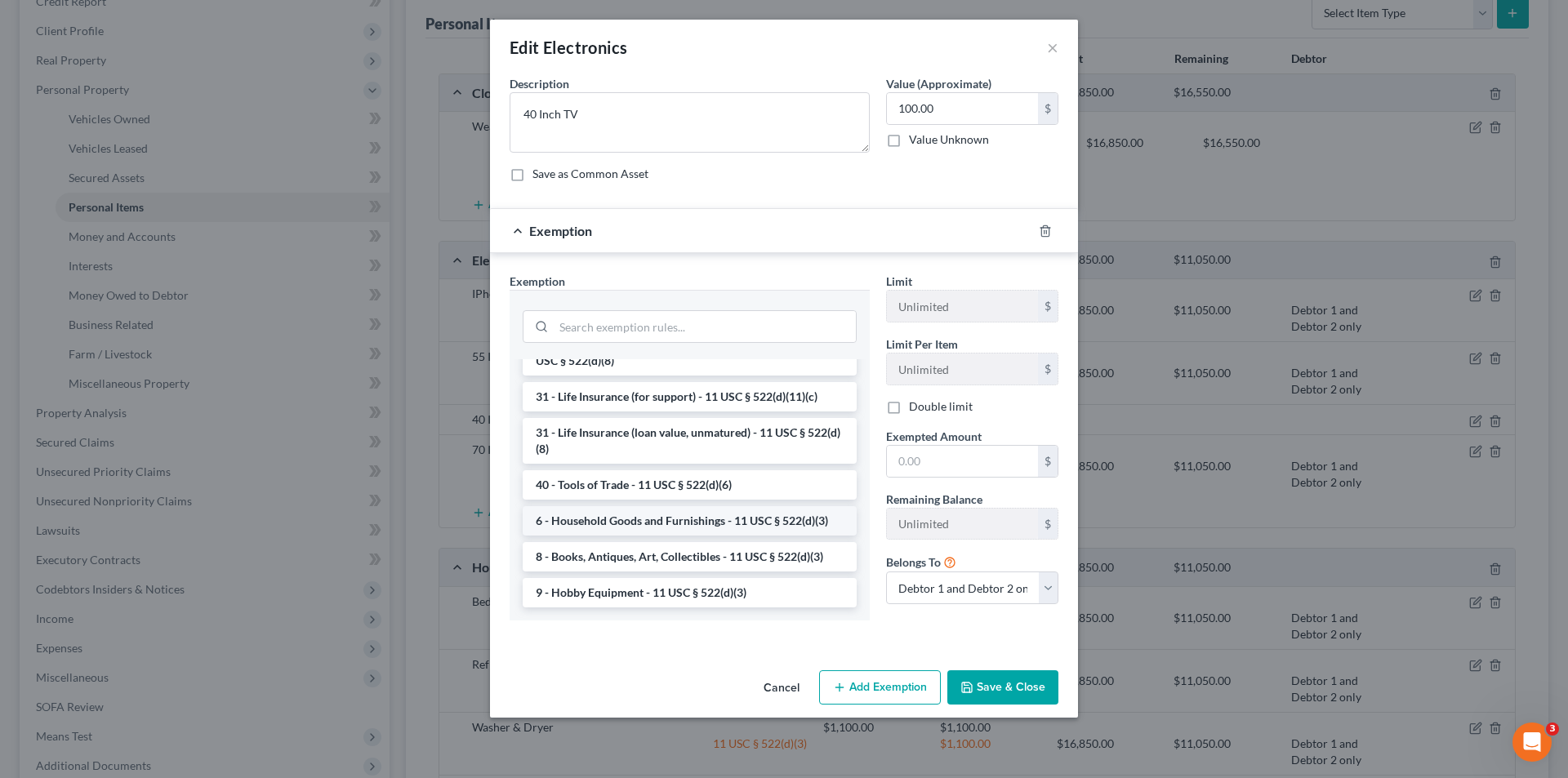
click at [716, 520] on li "6 - Household Goods and Furnishings - 11 USC § 522(d)(3)" at bounding box center [689, 520] width 334 height 29
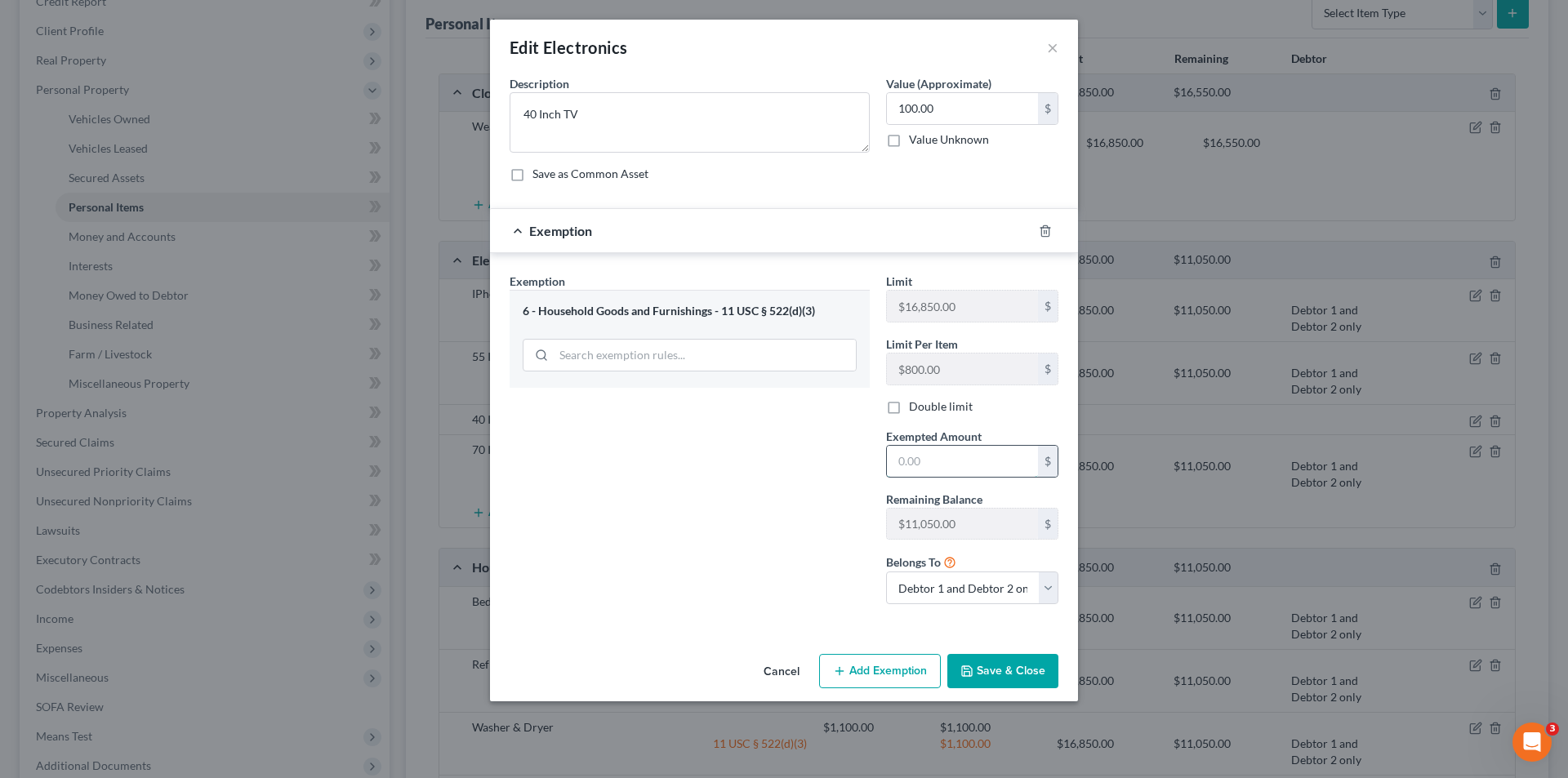
click at [942, 463] on input "text" at bounding box center [962, 461] width 151 height 31
type input "100.00"
click at [992, 673] on button "Save & Close" at bounding box center [1003, 671] width 111 height 34
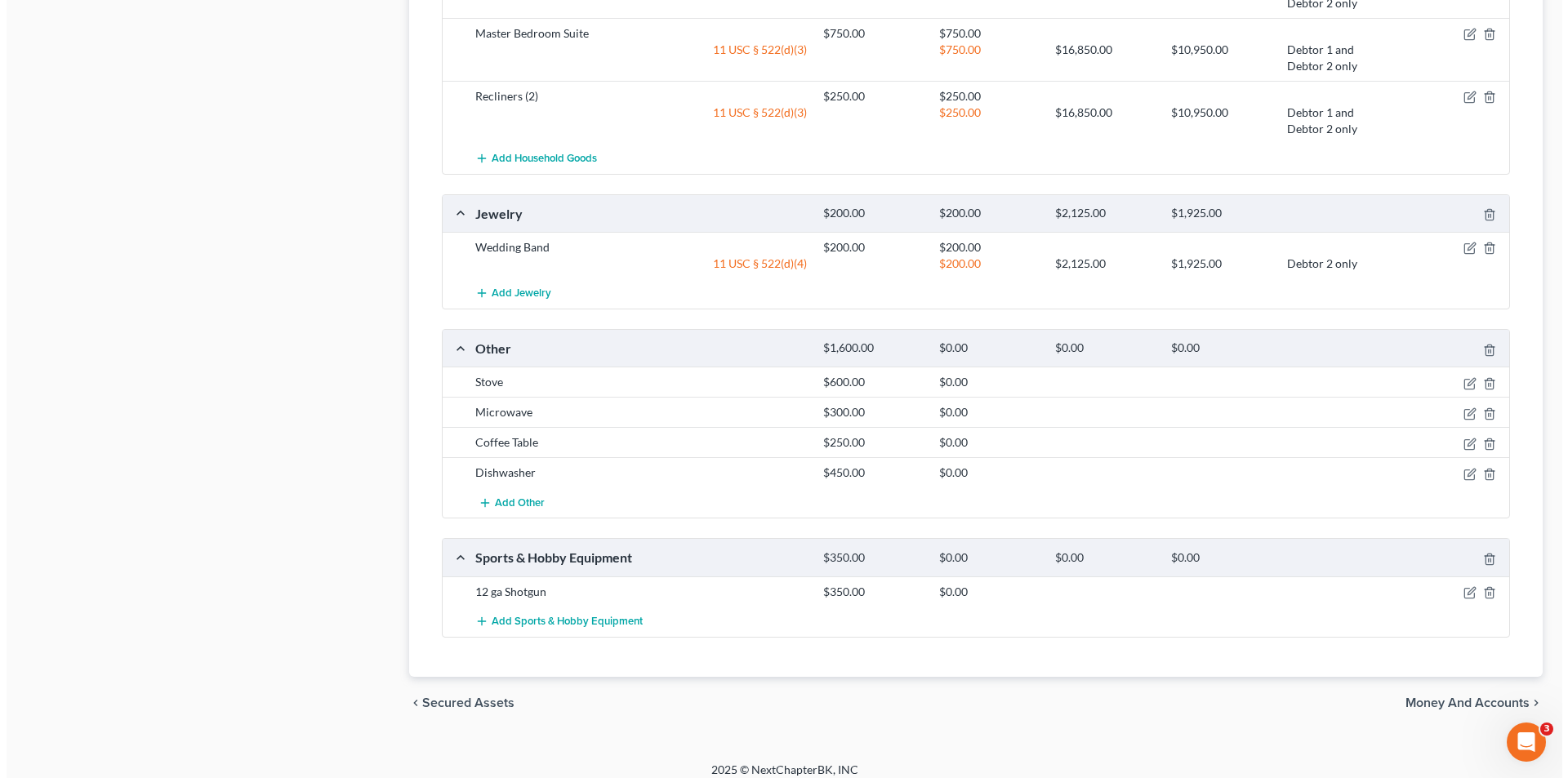
scroll to position [1141, 0]
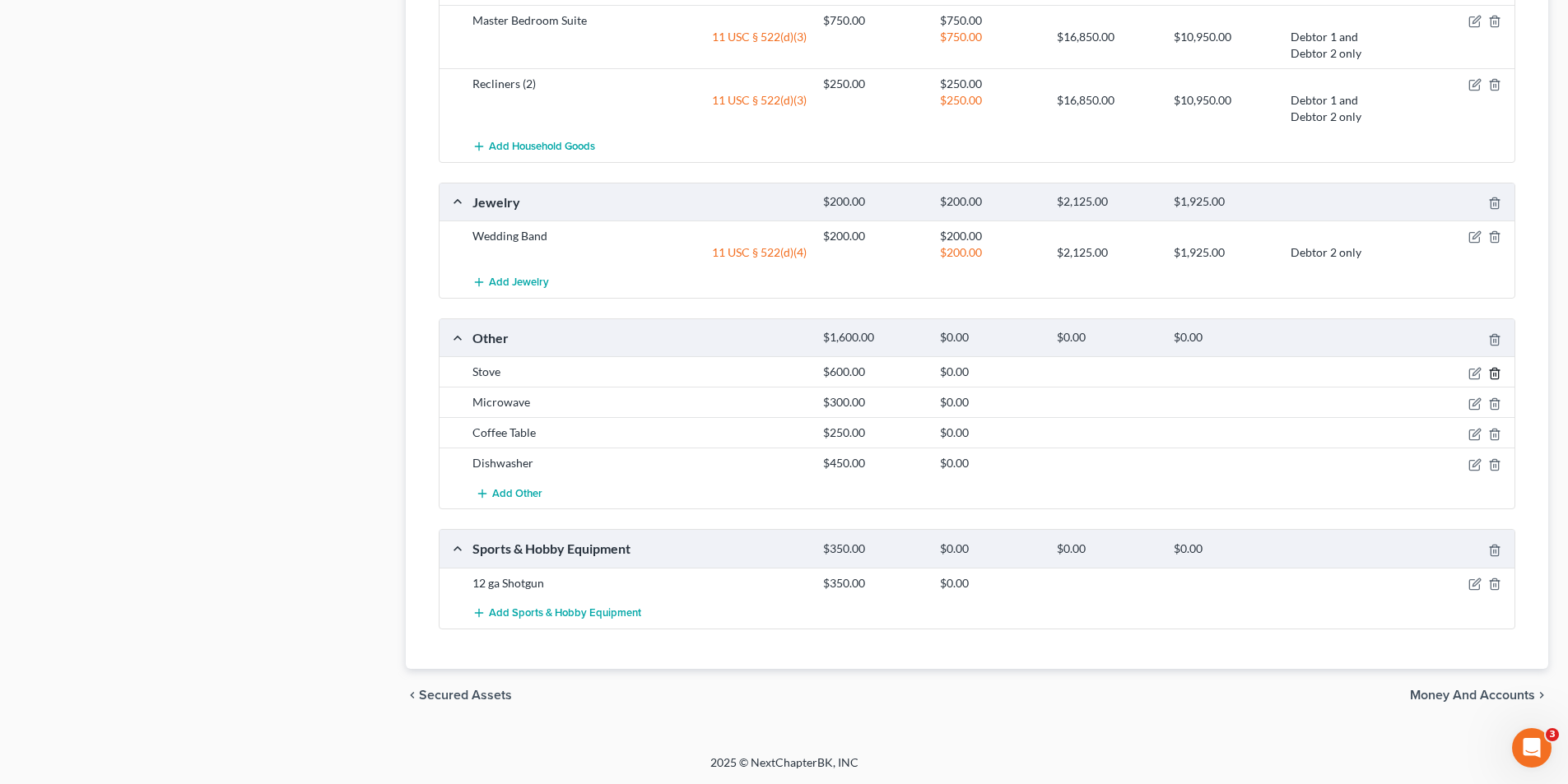
click at [1497, 373] on icon "button" at bounding box center [1494, 374] width 13 height 13
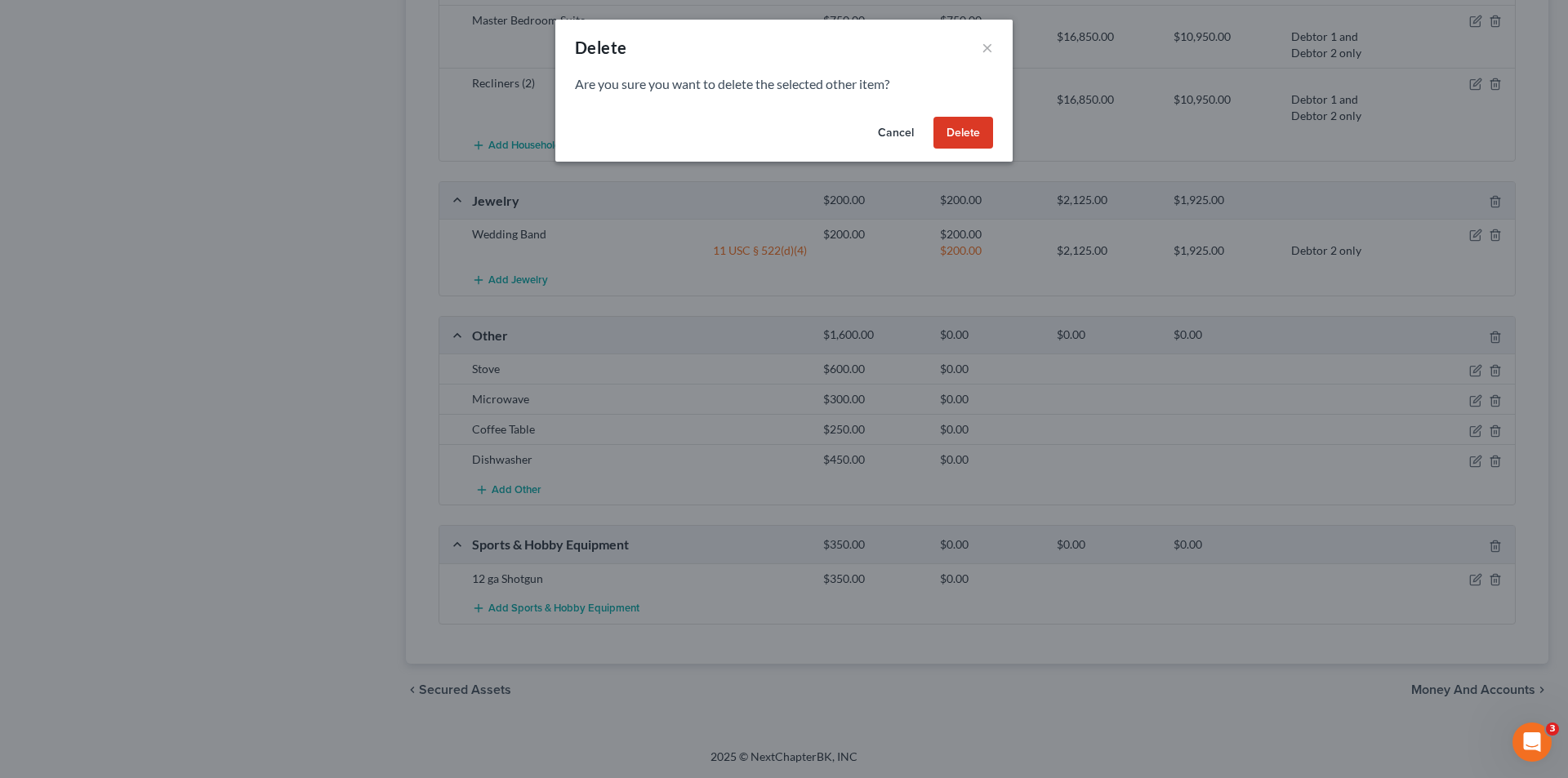
click at [964, 135] on button "Delete" at bounding box center [963, 133] width 60 height 33
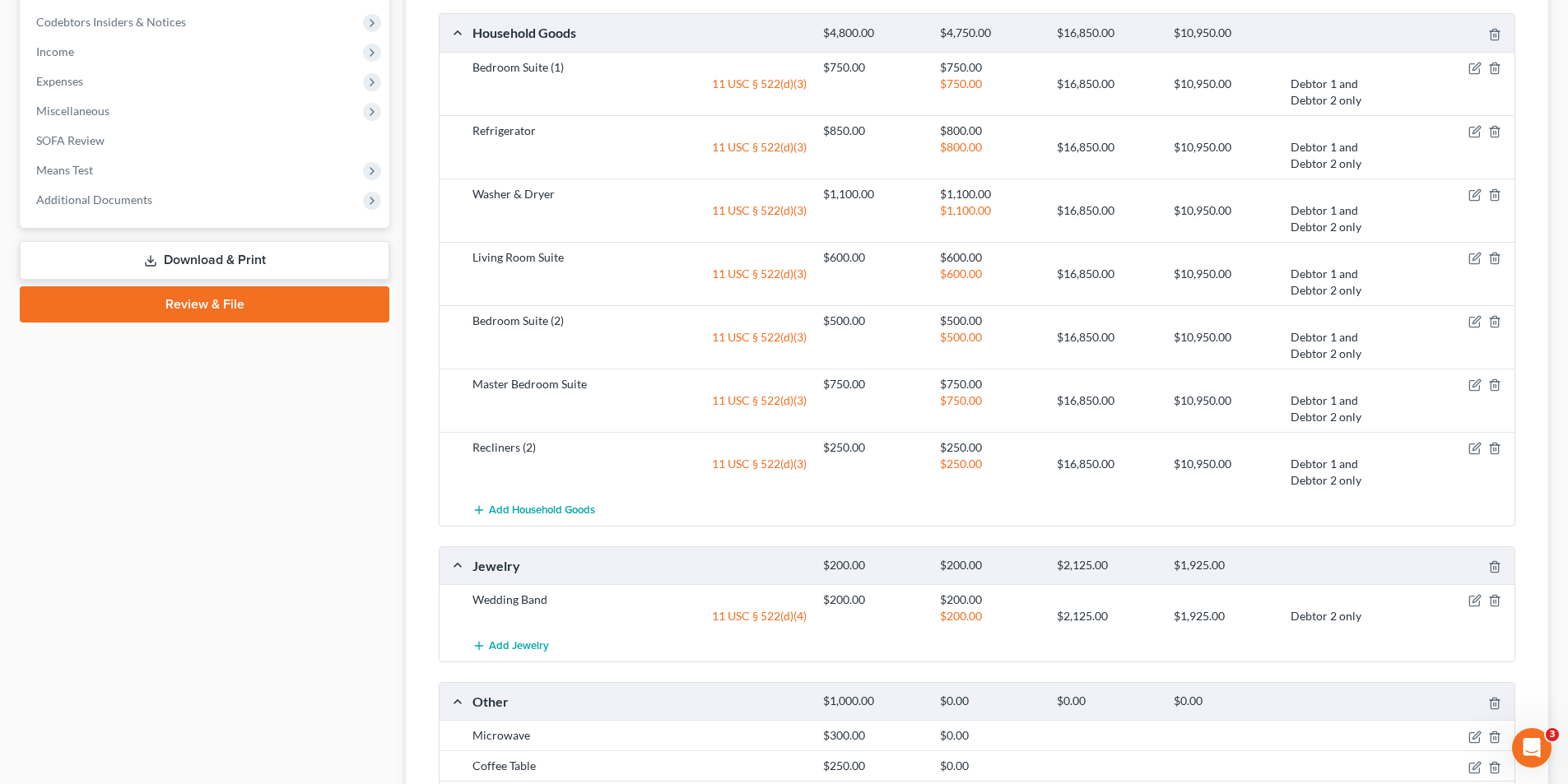
scroll to position [790, 0]
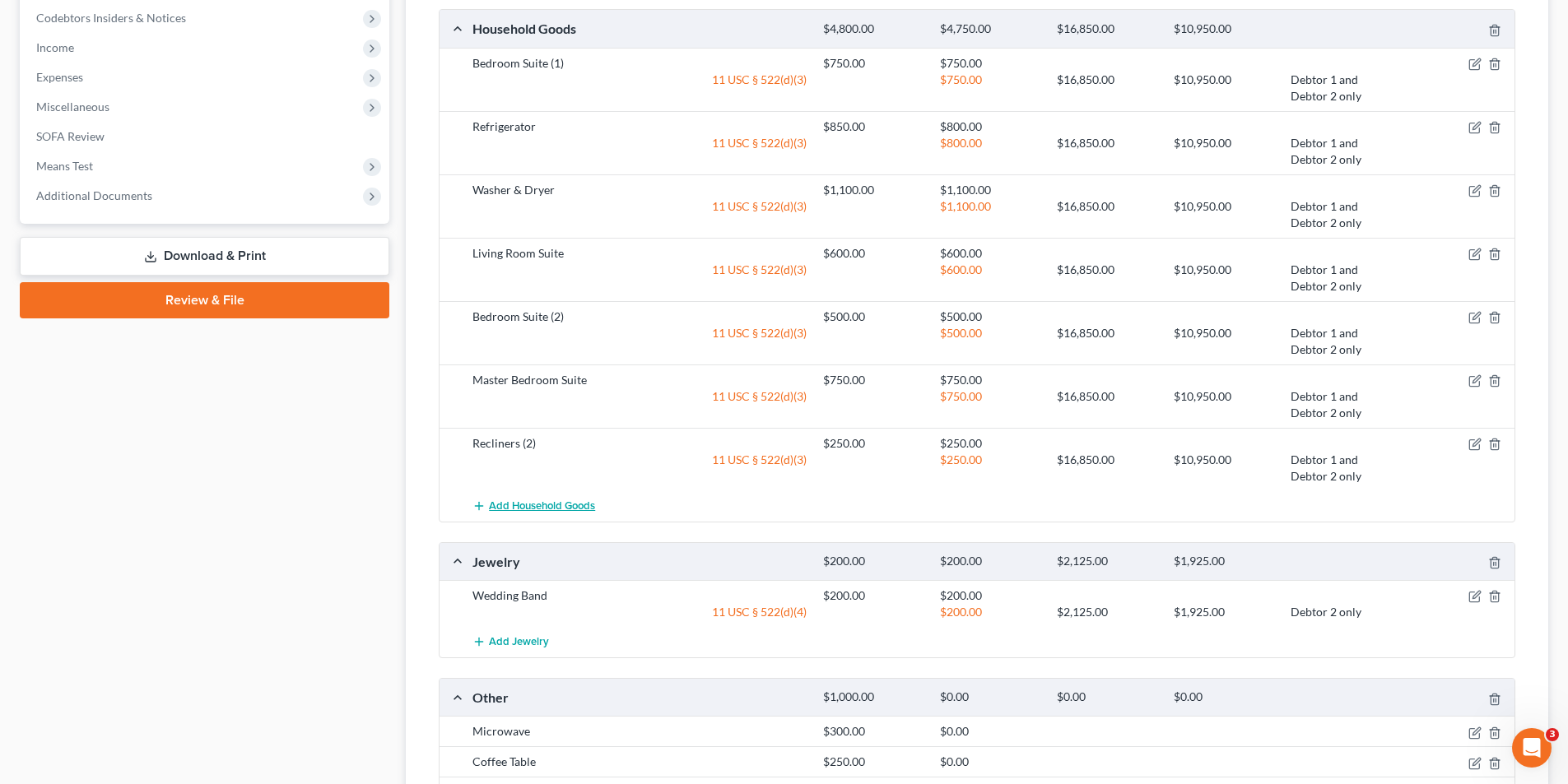
click at [555, 506] on span "Add Household Goods" at bounding box center [542, 506] width 106 height 13
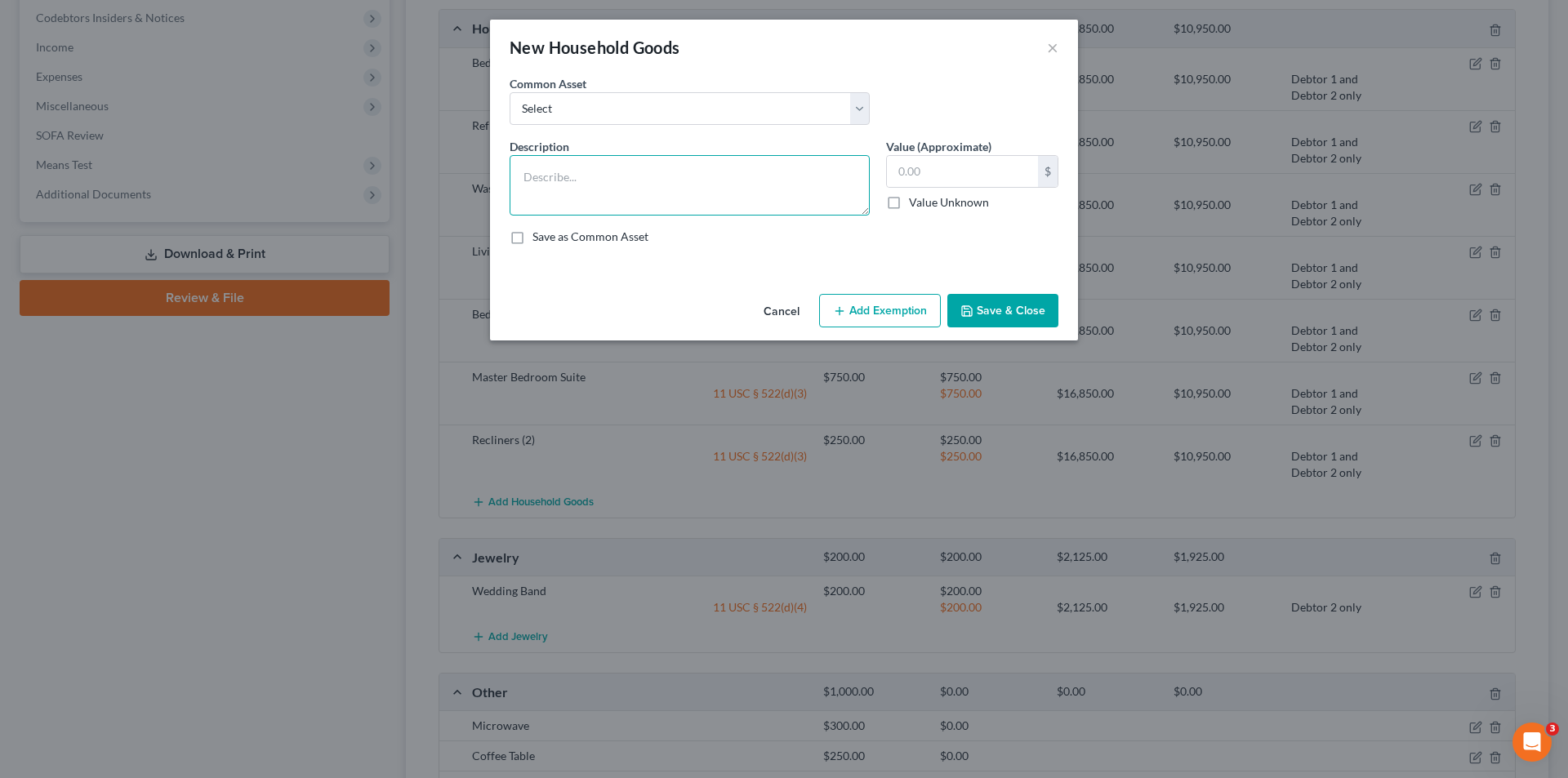
click at [699, 175] on textarea at bounding box center [690, 185] width 360 height 61
type textarea "Stove"
click at [951, 177] on input "text" at bounding box center [962, 171] width 151 height 31
type input "600.00"
click at [884, 302] on button "Add Exemption" at bounding box center [880, 311] width 122 height 34
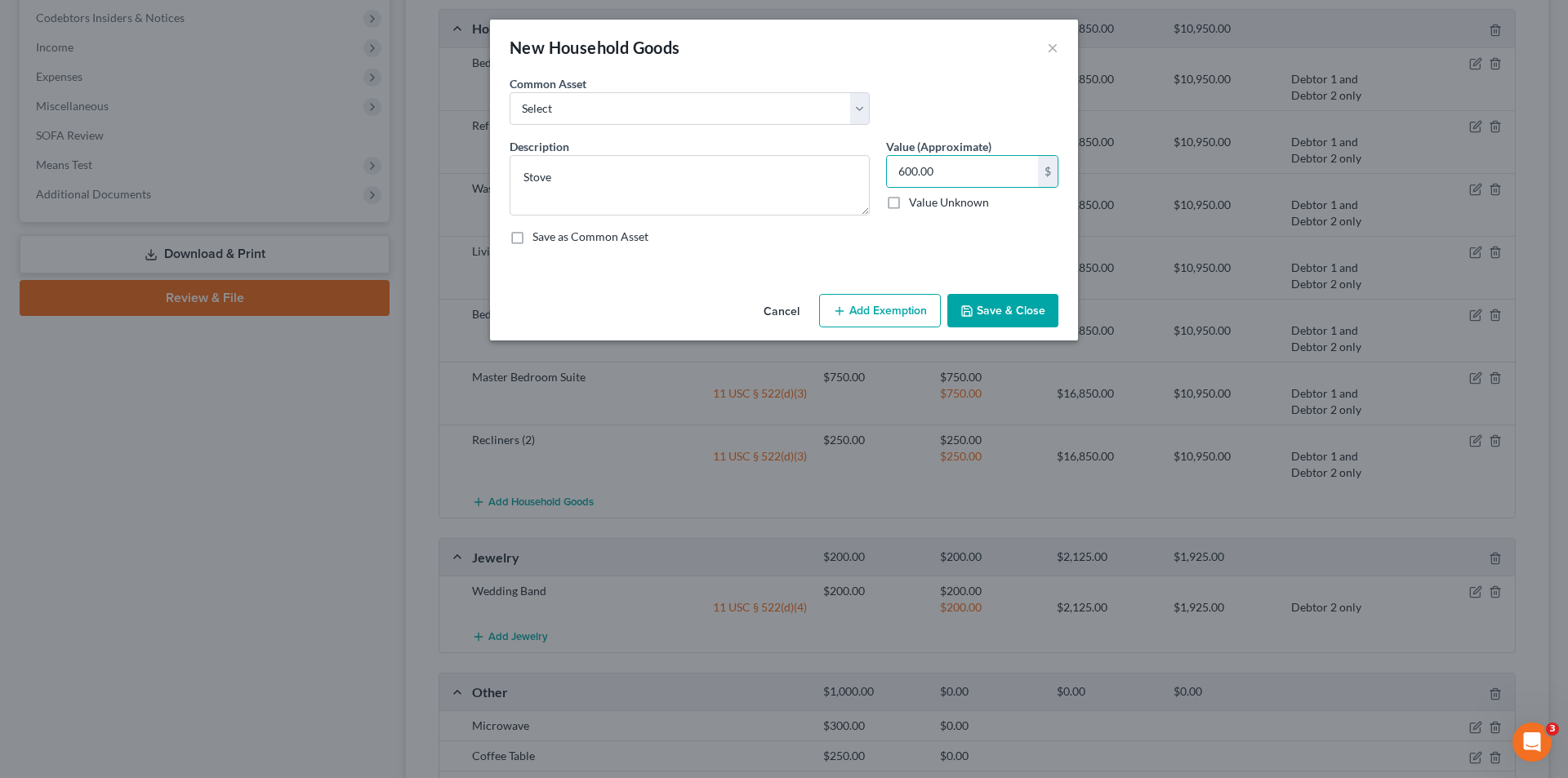
select select "2"
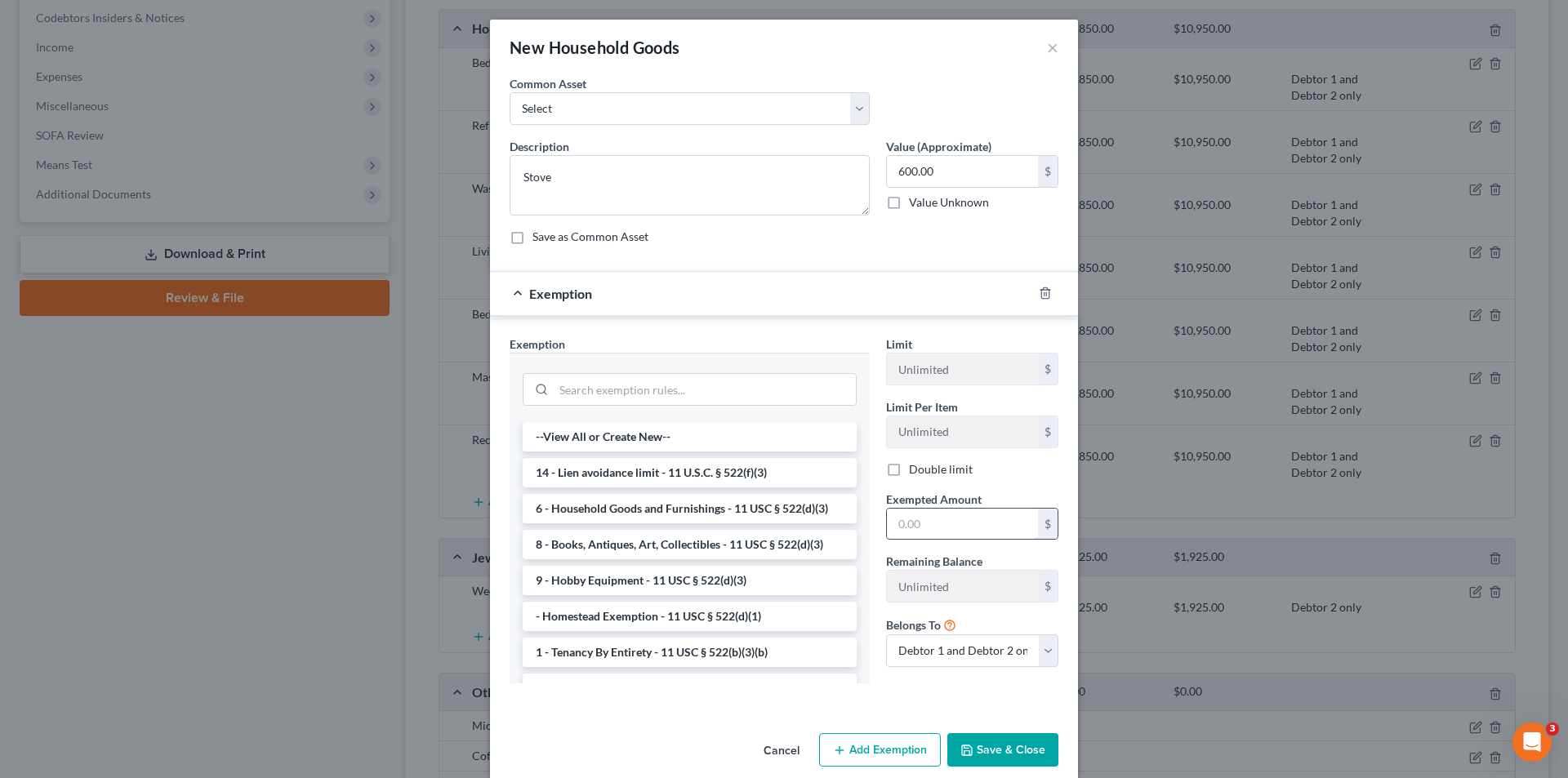
click at [922, 520] on input "text" at bounding box center [962, 524] width 151 height 31
type input "600.00"
click at [747, 513] on li "6 - Household Goods and Furnishings - 11 USC § 522(d)(3)" at bounding box center [689, 508] width 334 height 29
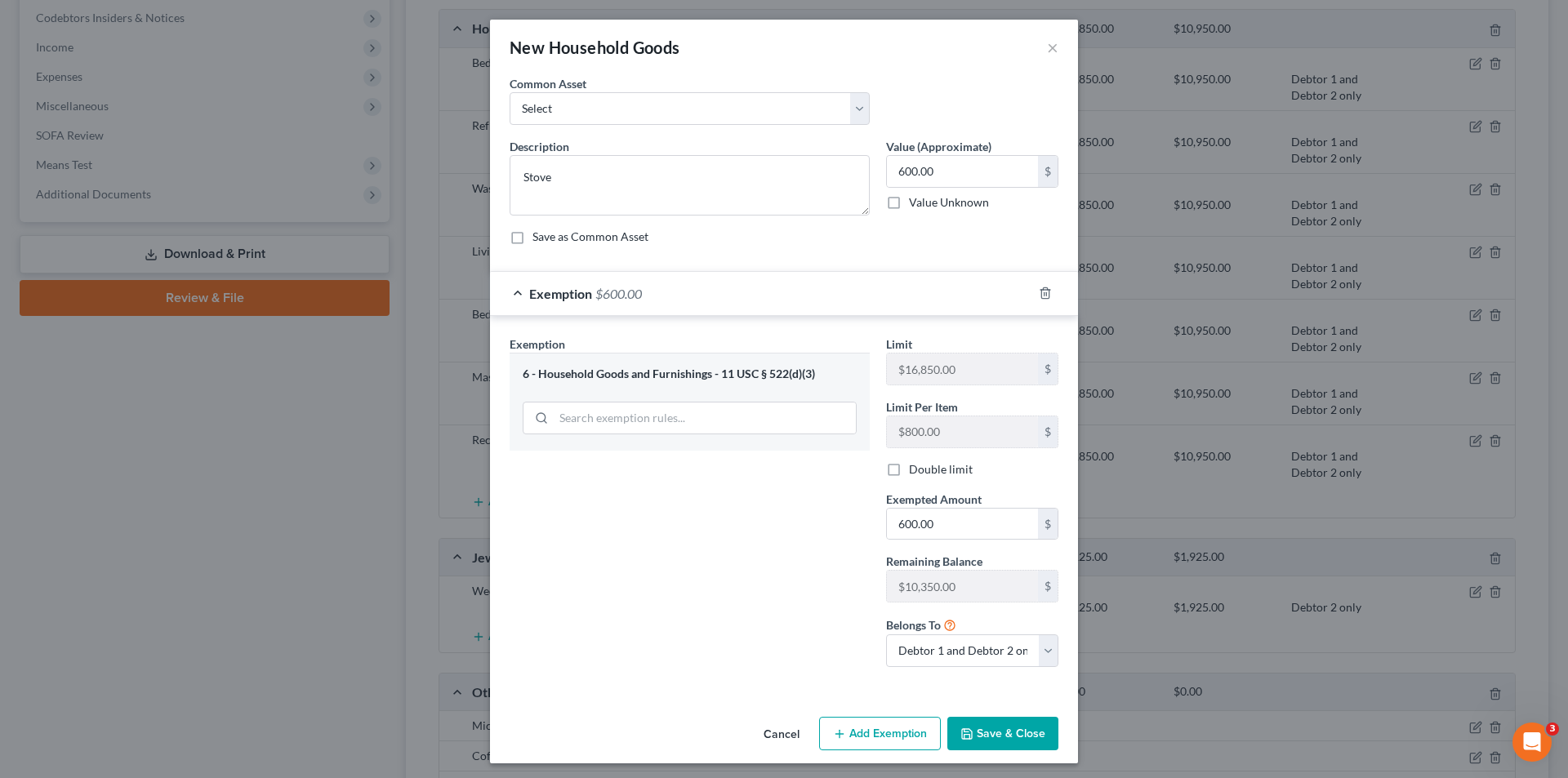
click at [994, 729] on button "Save & Close" at bounding box center [1003, 733] width 111 height 34
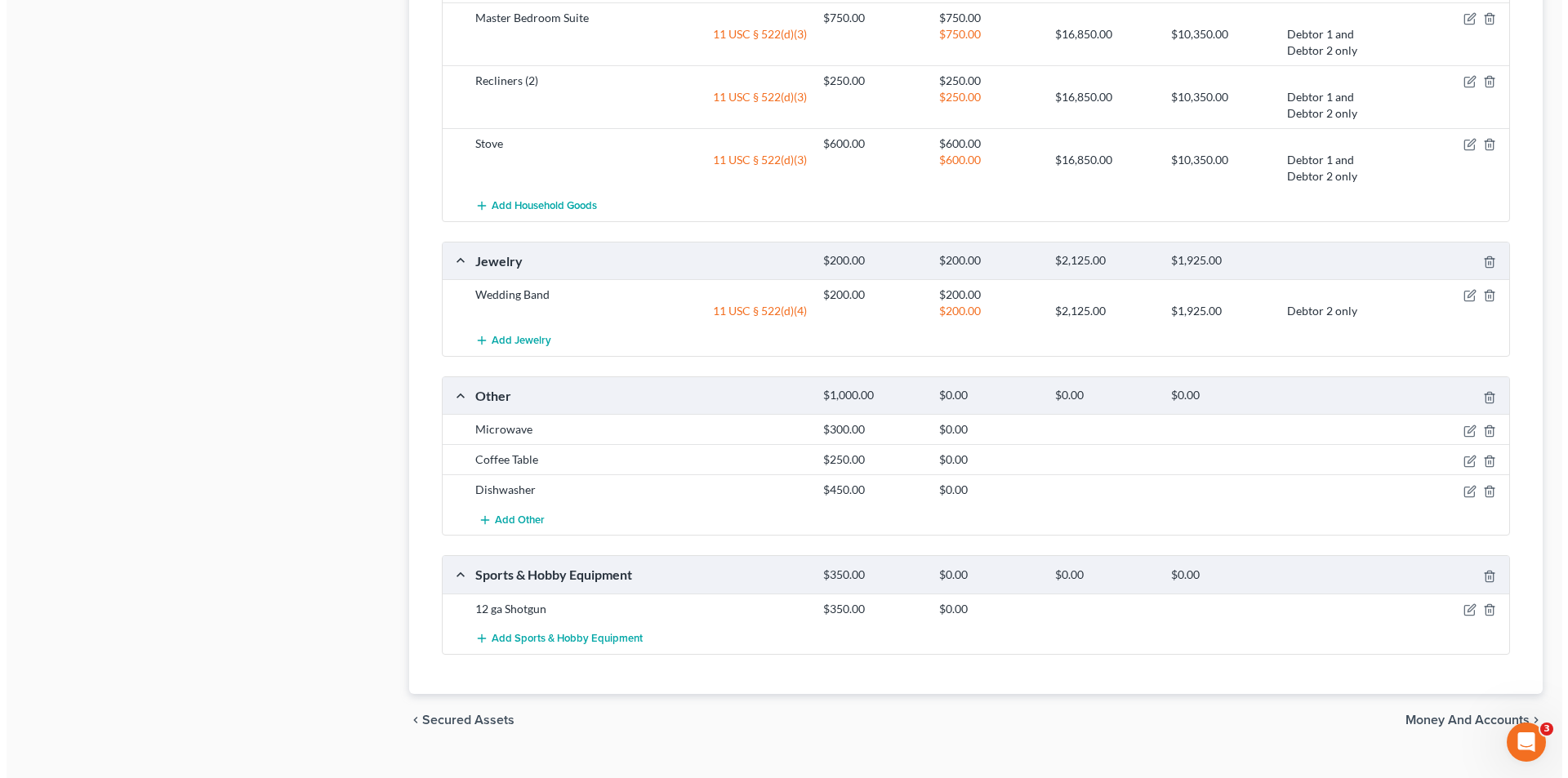
scroll to position [1174, 0]
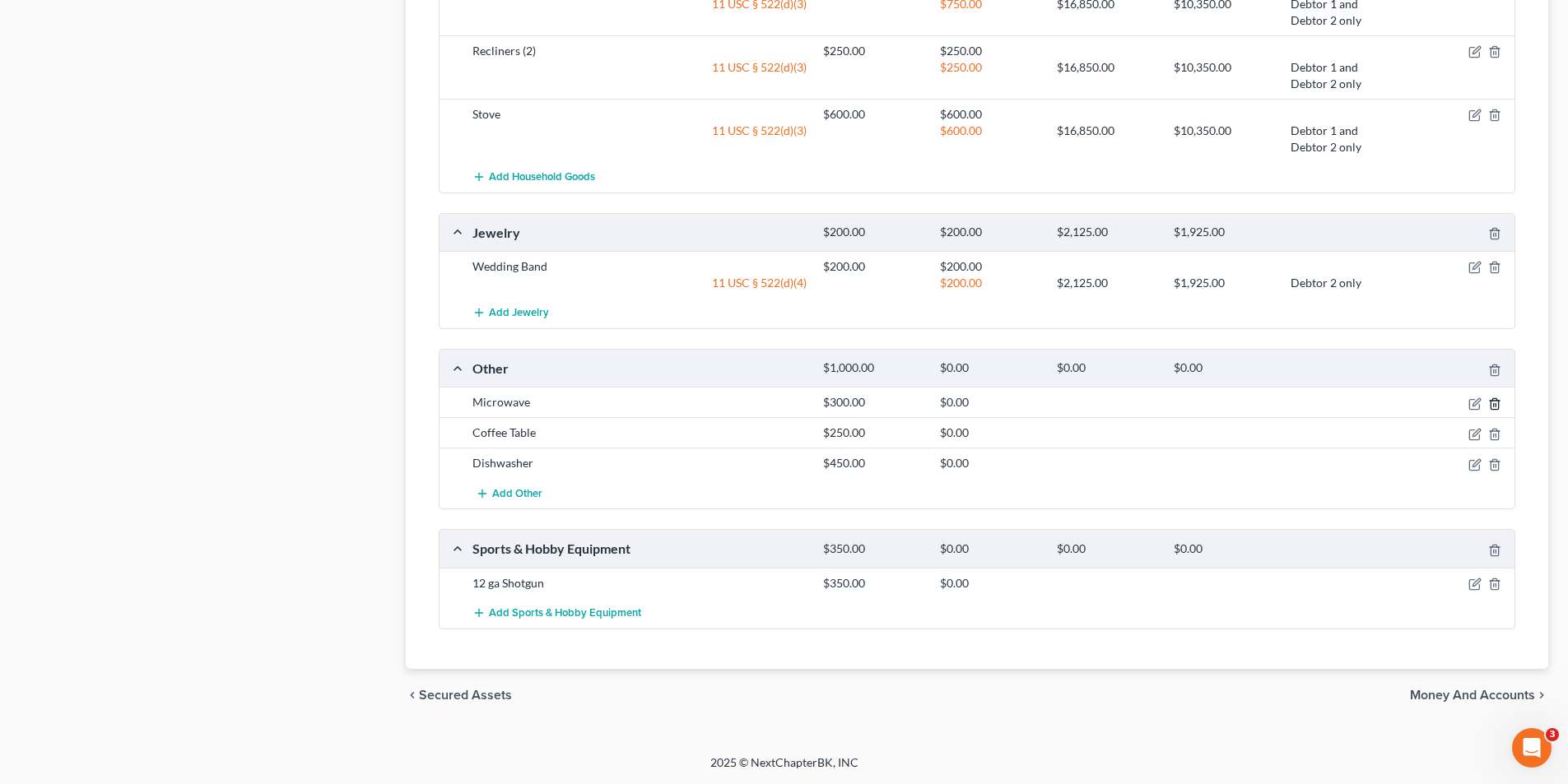
click at [1494, 406] on line "button" at bounding box center [1494, 405] width 0 height 4
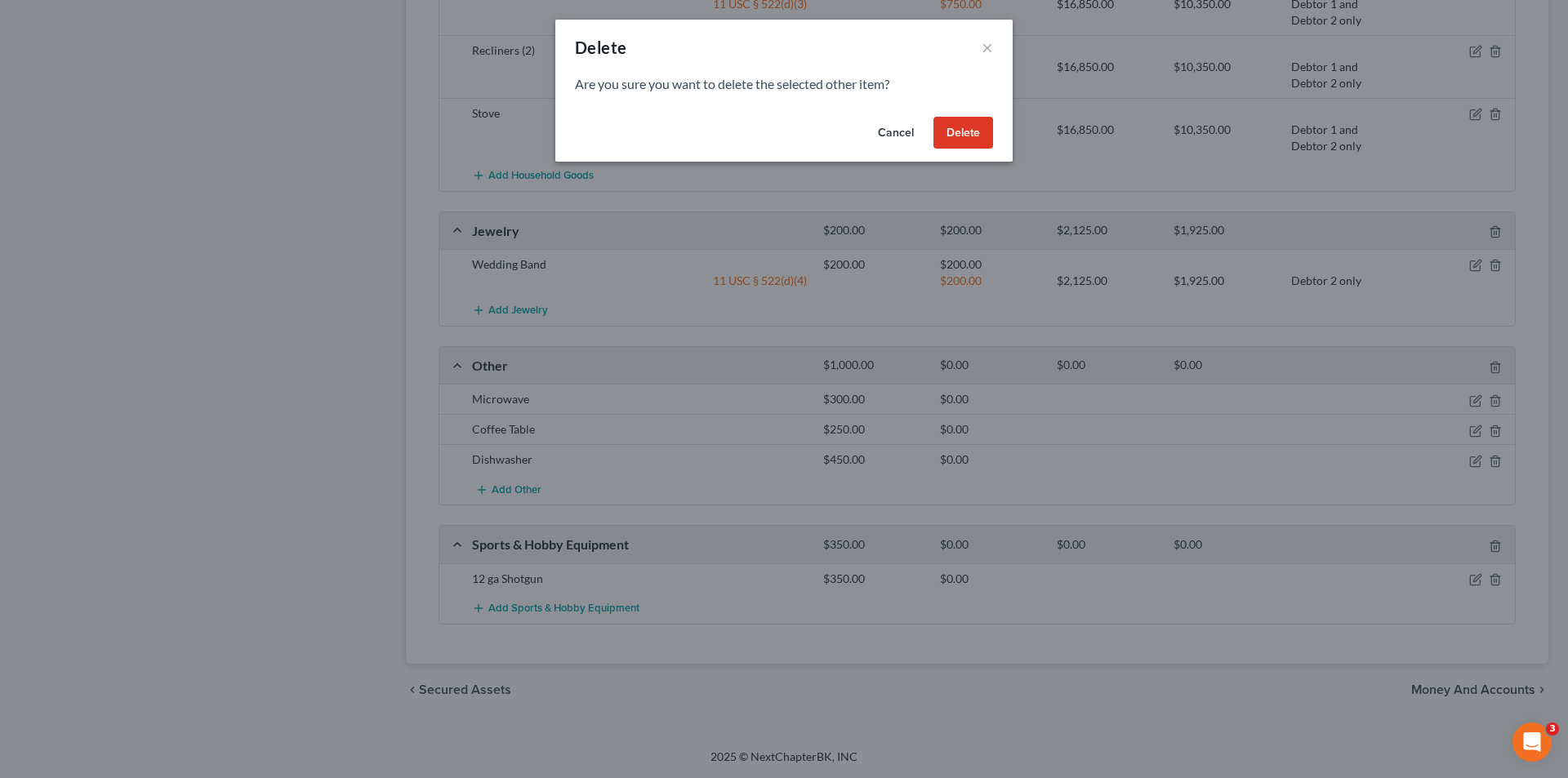
click at [963, 133] on button "Delete" at bounding box center [963, 133] width 60 height 33
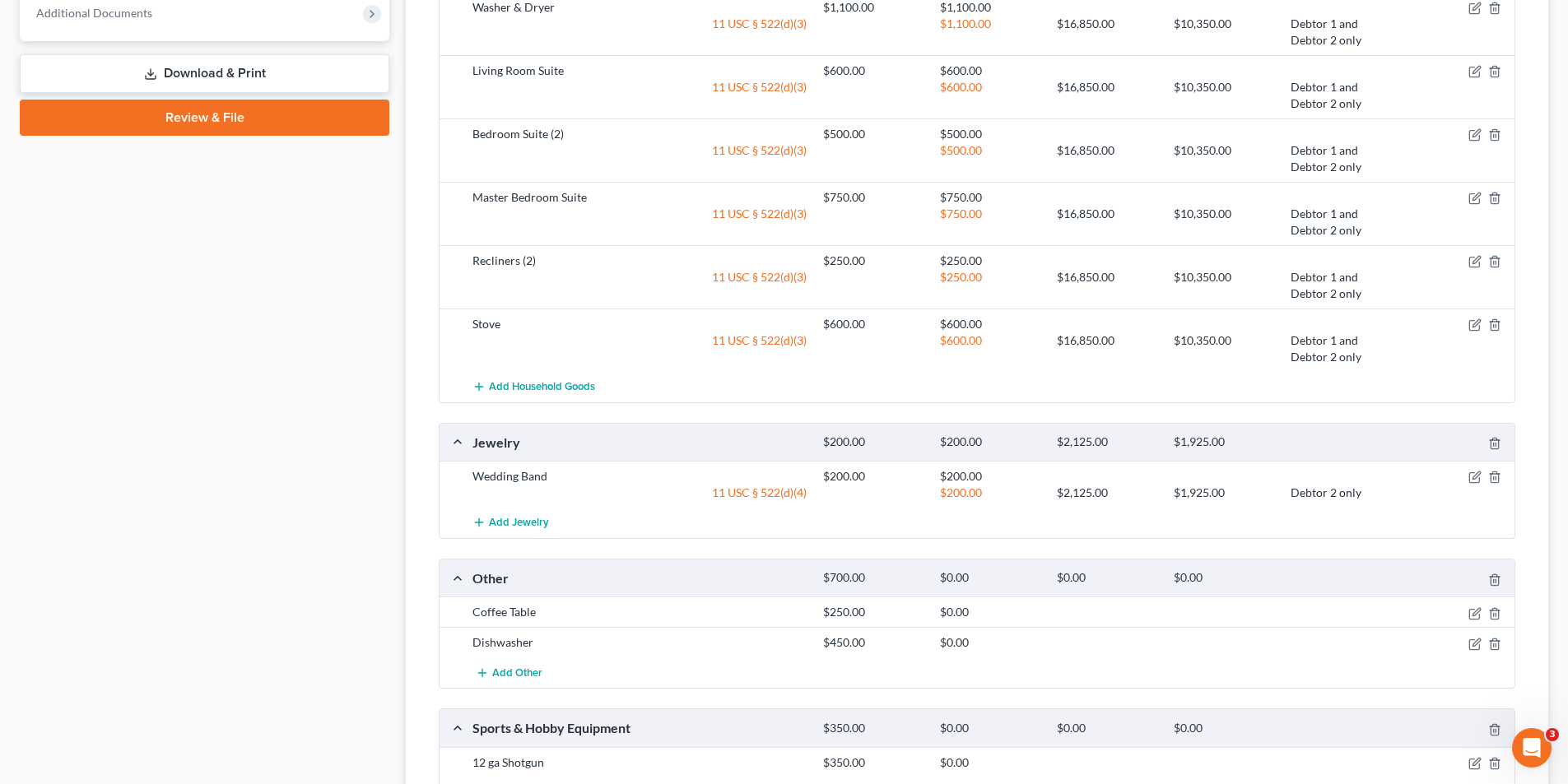
scroll to position [987, 0]
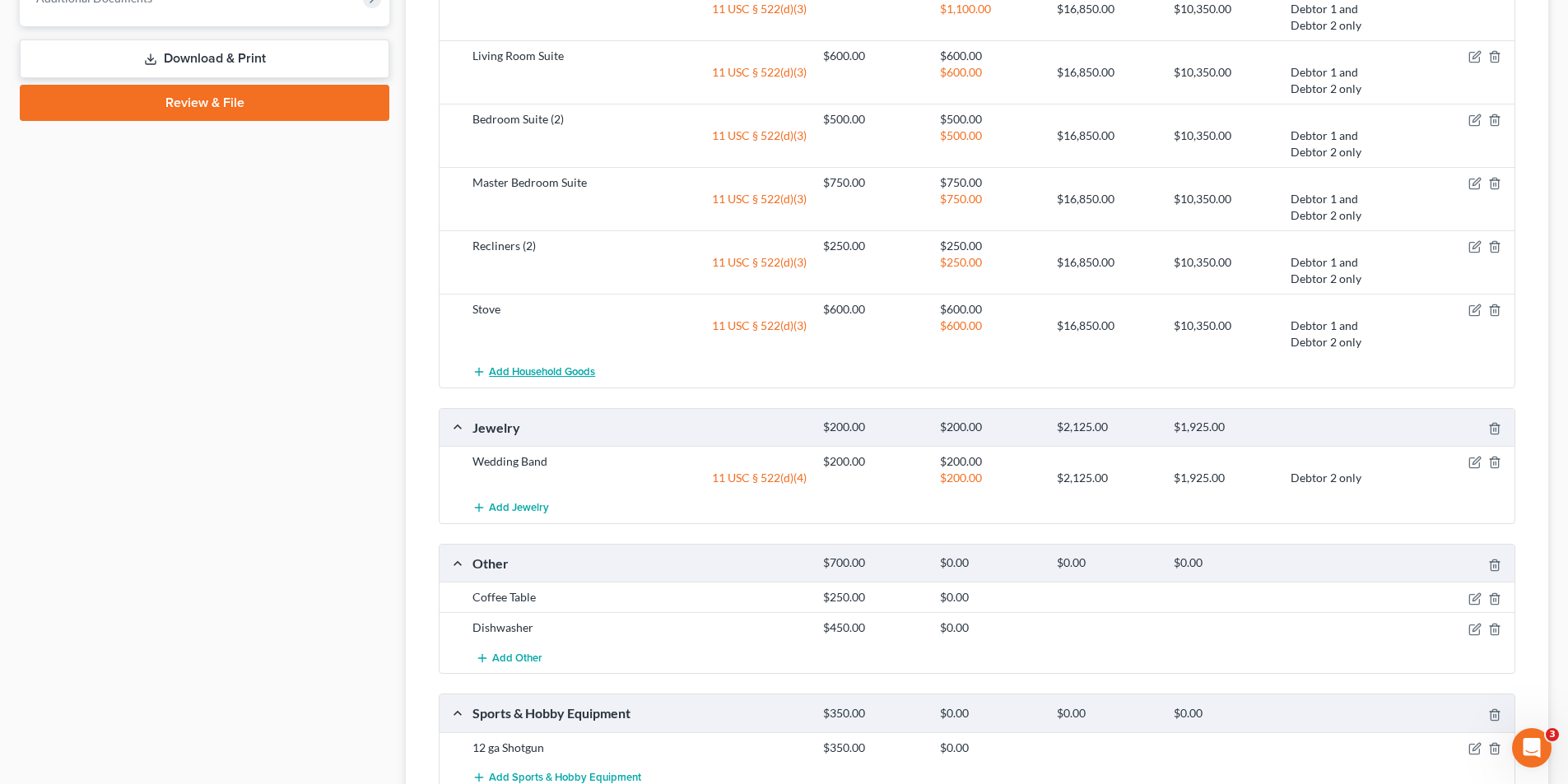
click at [552, 373] on span "Add Household Goods" at bounding box center [542, 372] width 106 height 13
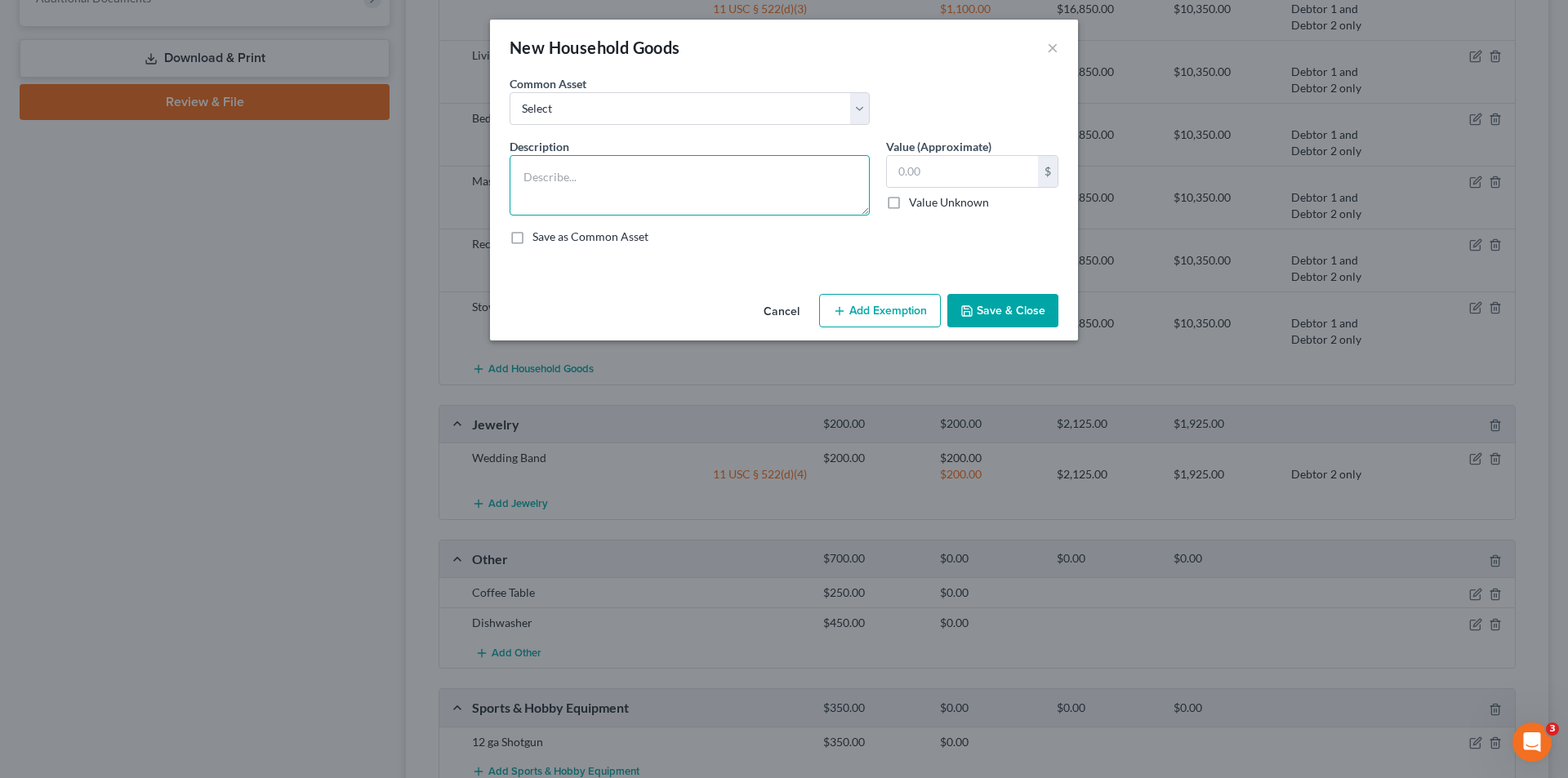
click at [702, 169] on textarea at bounding box center [690, 185] width 360 height 61
type textarea "Microwave"
click at [899, 171] on input "text" at bounding box center [962, 171] width 151 height 31
type input "200.00"
click at [913, 306] on button "Add Exemption" at bounding box center [880, 311] width 122 height 34
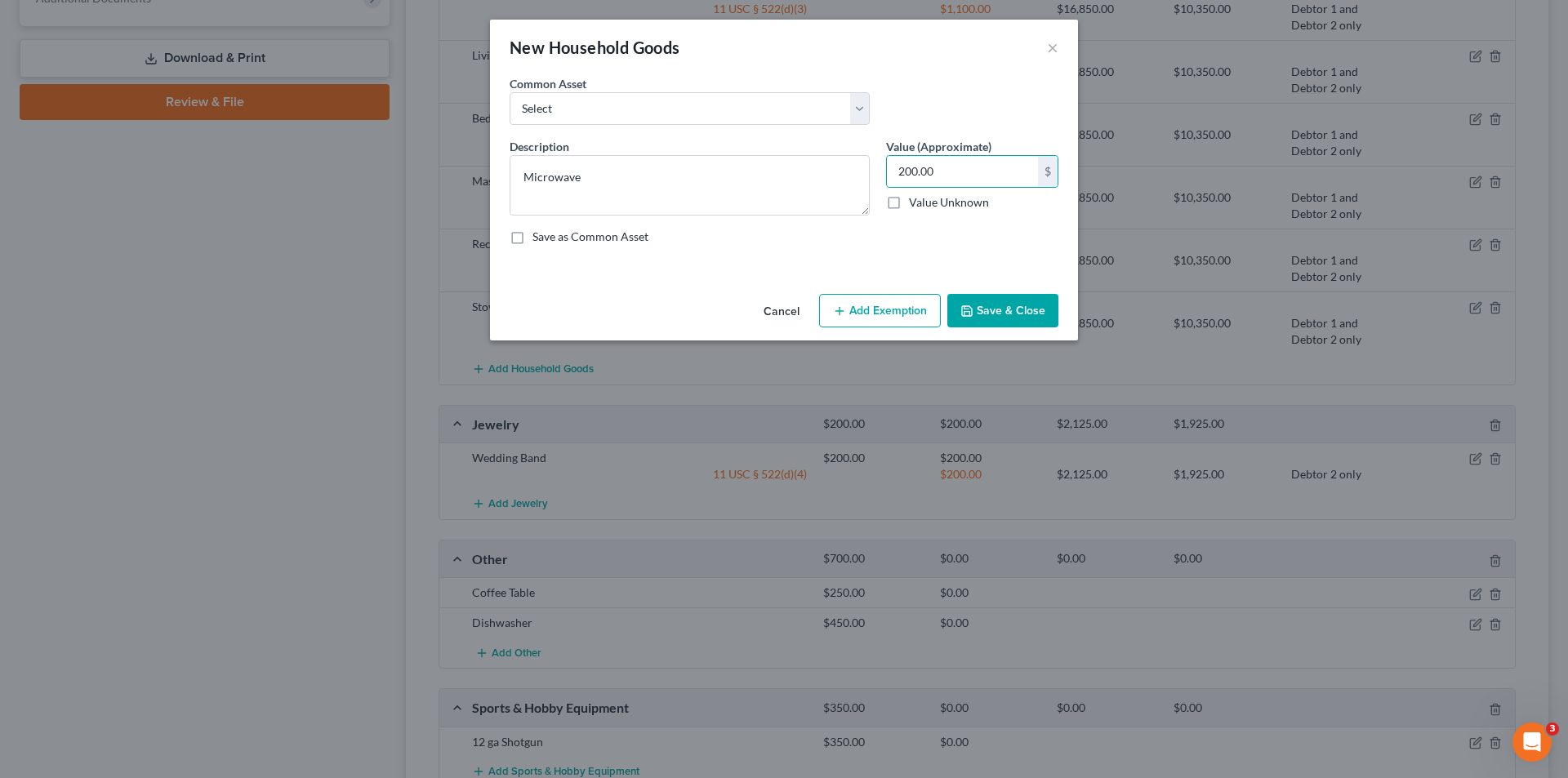
select select "2"
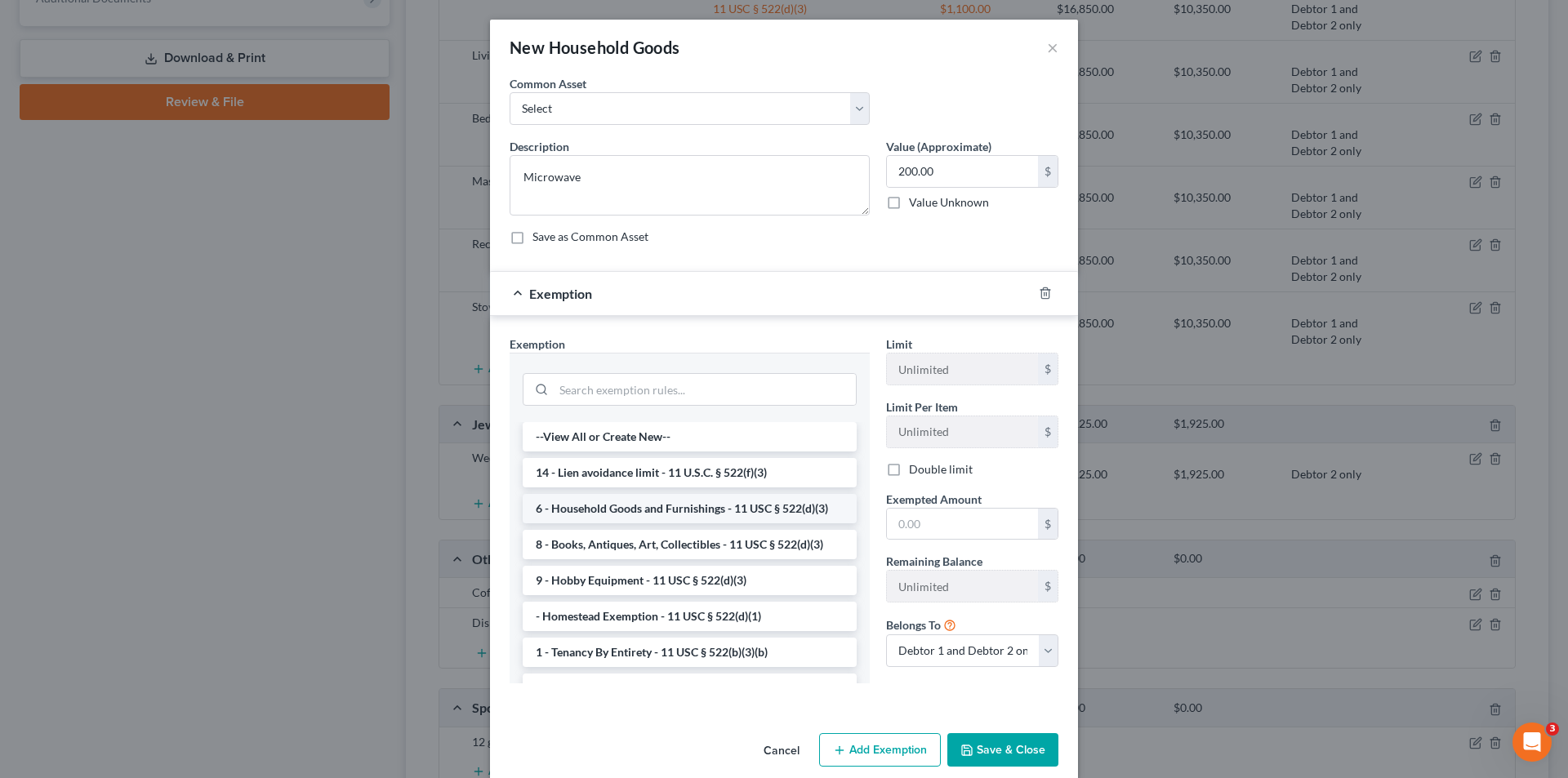
click at [738, 512] on li "6 - Household Goods and Furnishings - 11 USC § 522(d)(3)" at bounding box center [689, 508] width 334 height 29
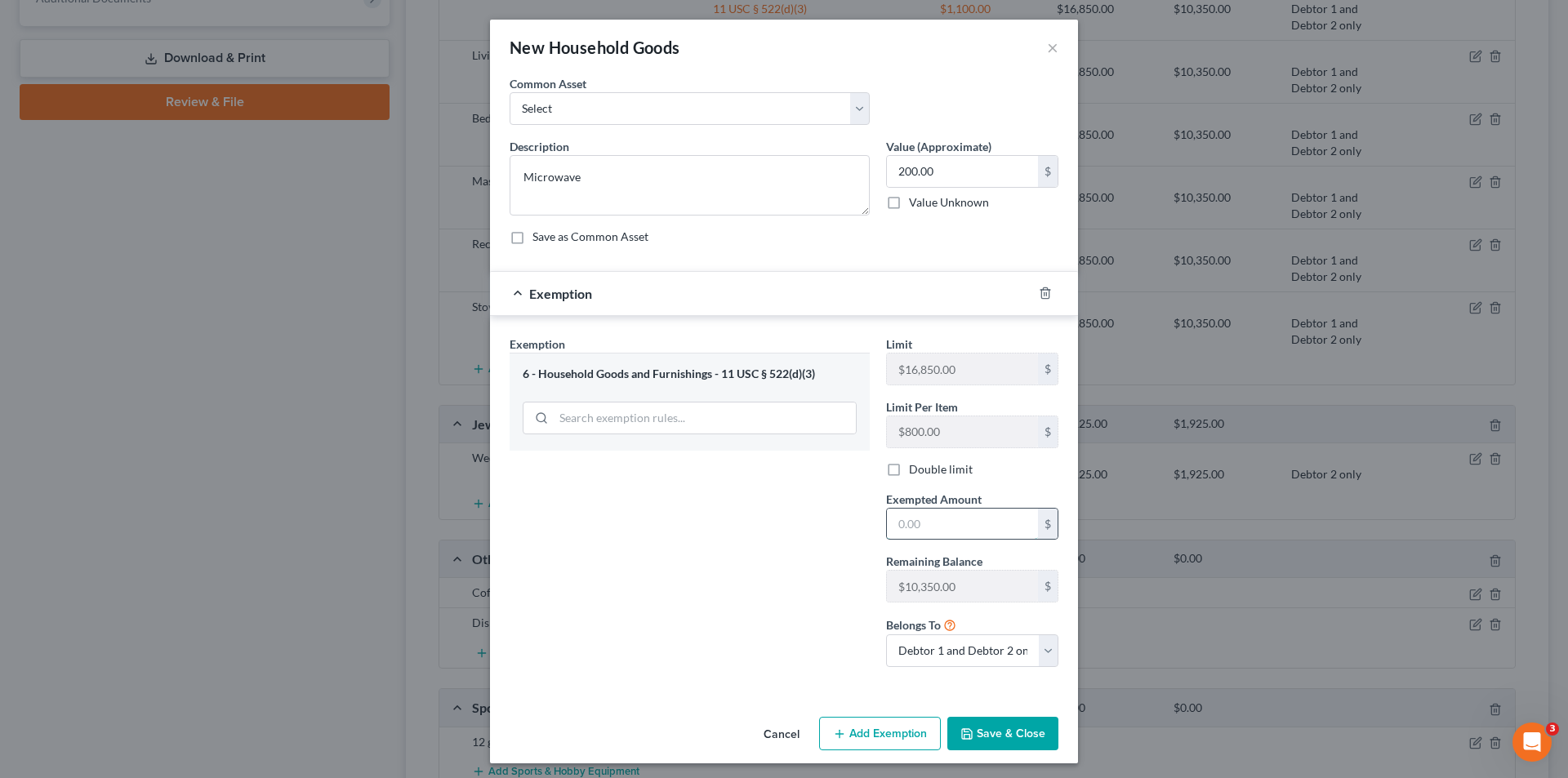
click at [887, 522] on input "text" at bounding box center [962, 524] width 151 height 31
type input "200.00"
click at [1014, 729] on button "Save & Close" at bounding box center [1003, 733] width 111 height 34
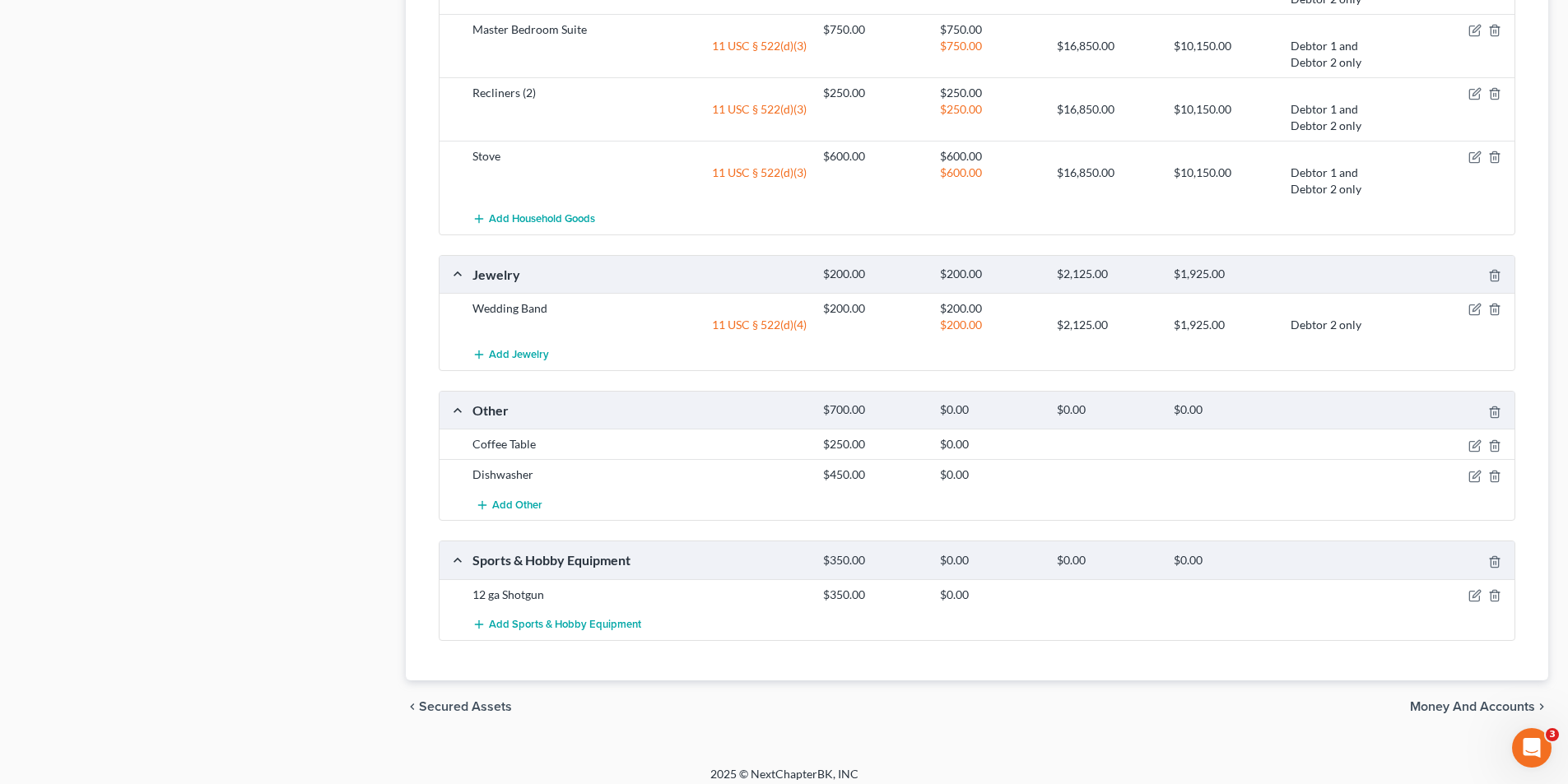
scroll to position [1215, 0]
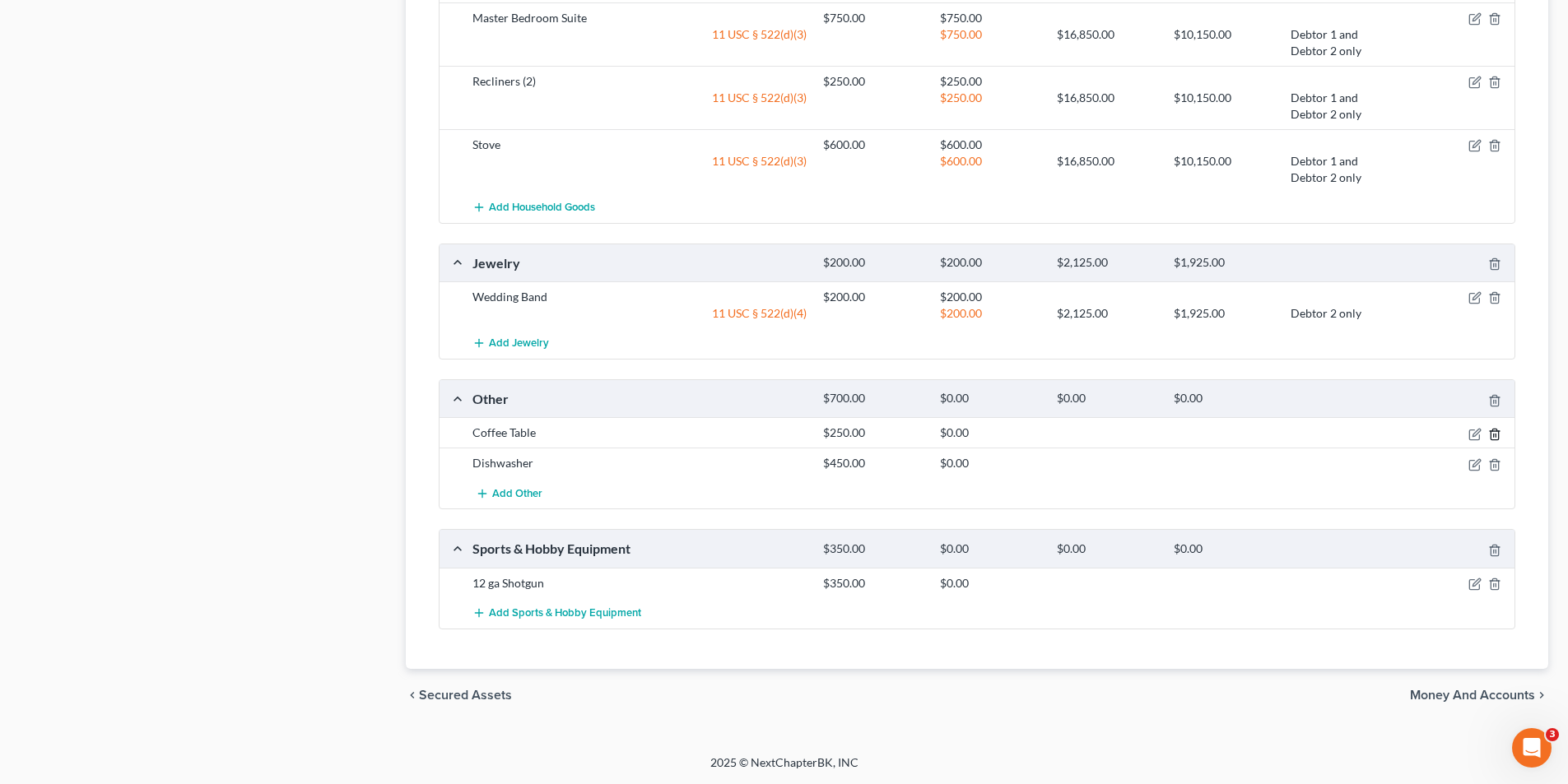
click at [1496, 433] on icon "button" at bounding box center [1494, 434] width 13 height 13
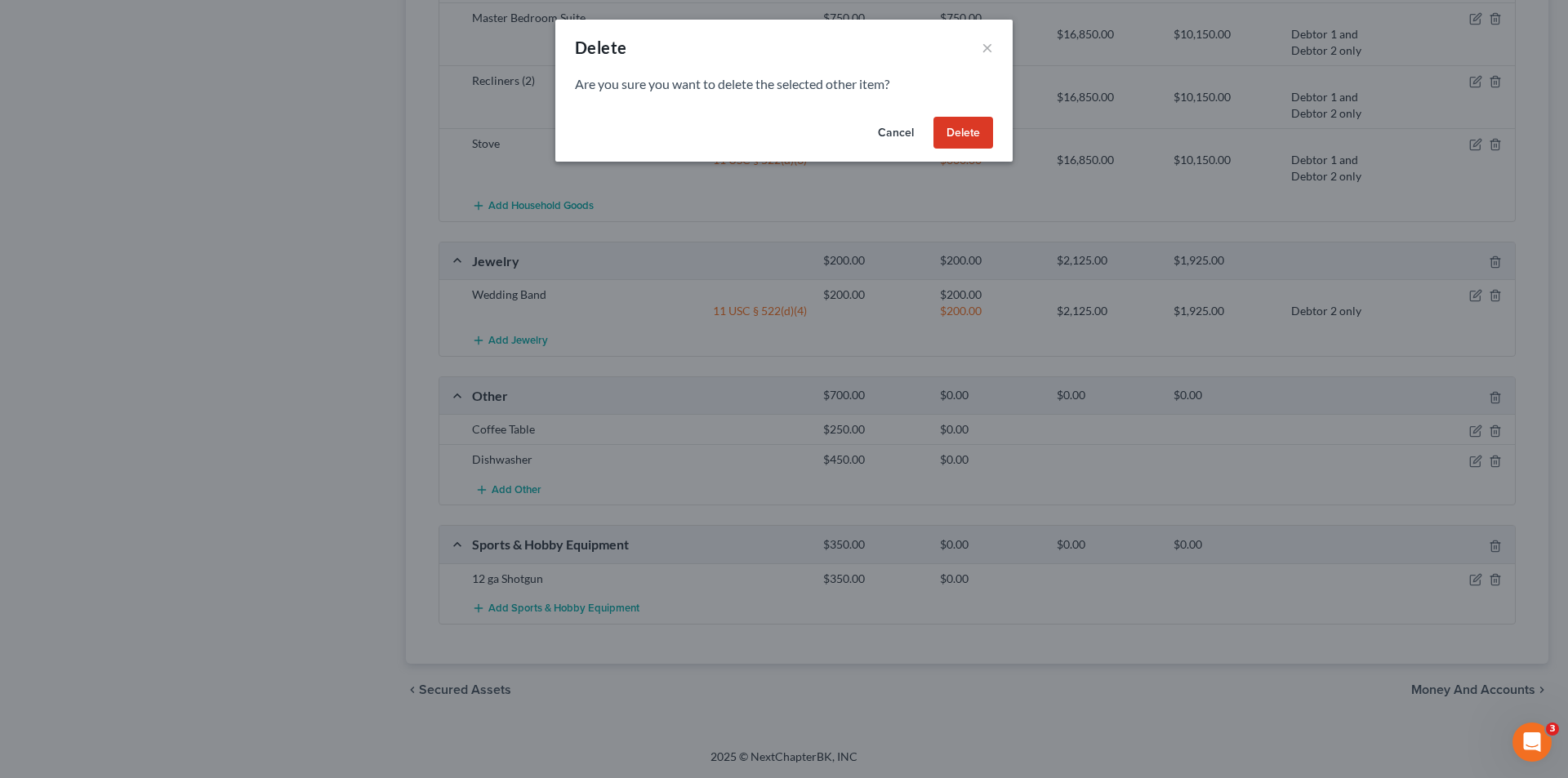
click at [953, 137] on button "Delete" at bounding box center [963, 133] width 60 height 33
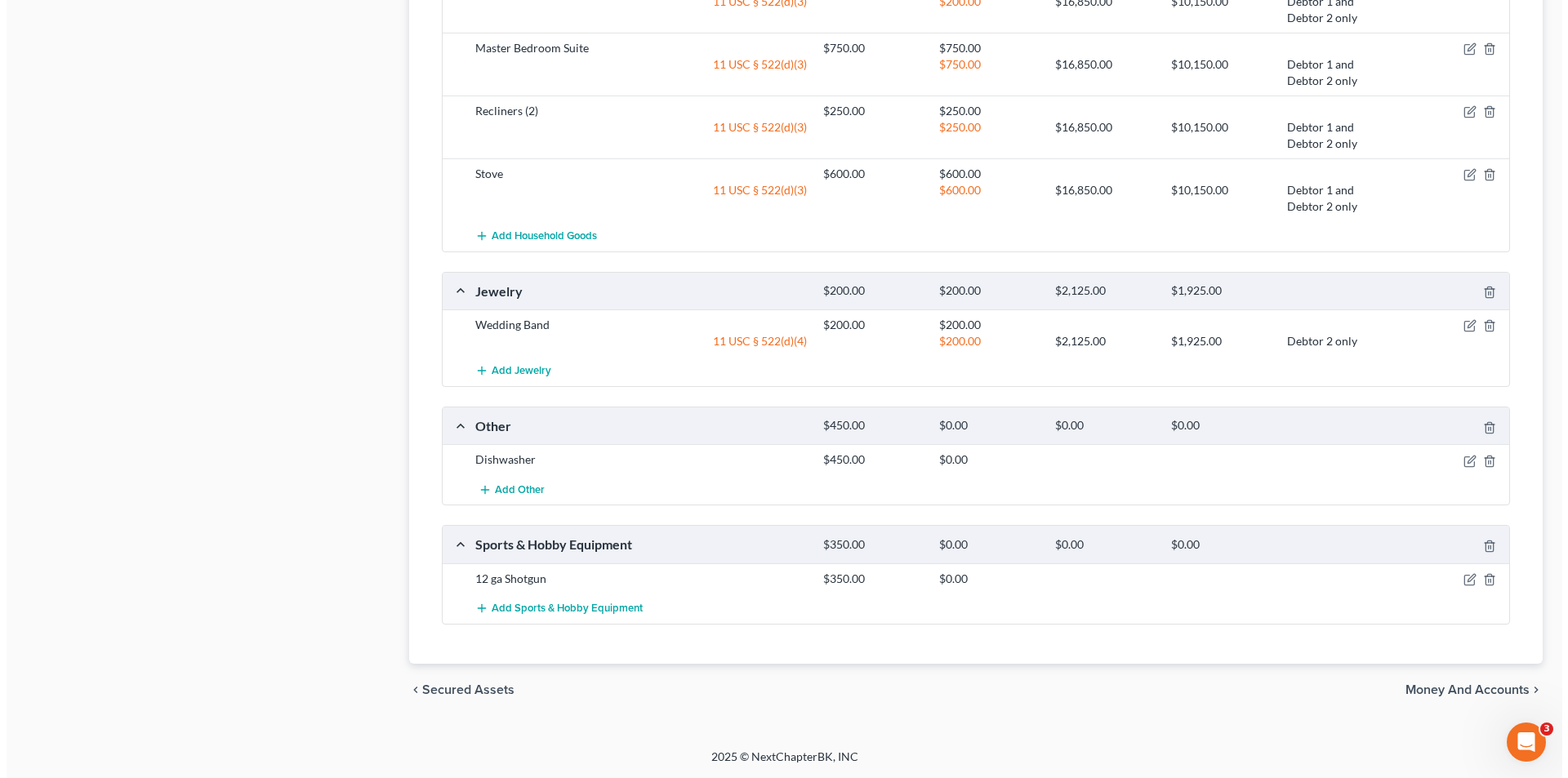
scroll to position [1175, 0]
click at [570, 236] on span "Add Household Goods" at bounding box center [538, 235] width 105 height 13
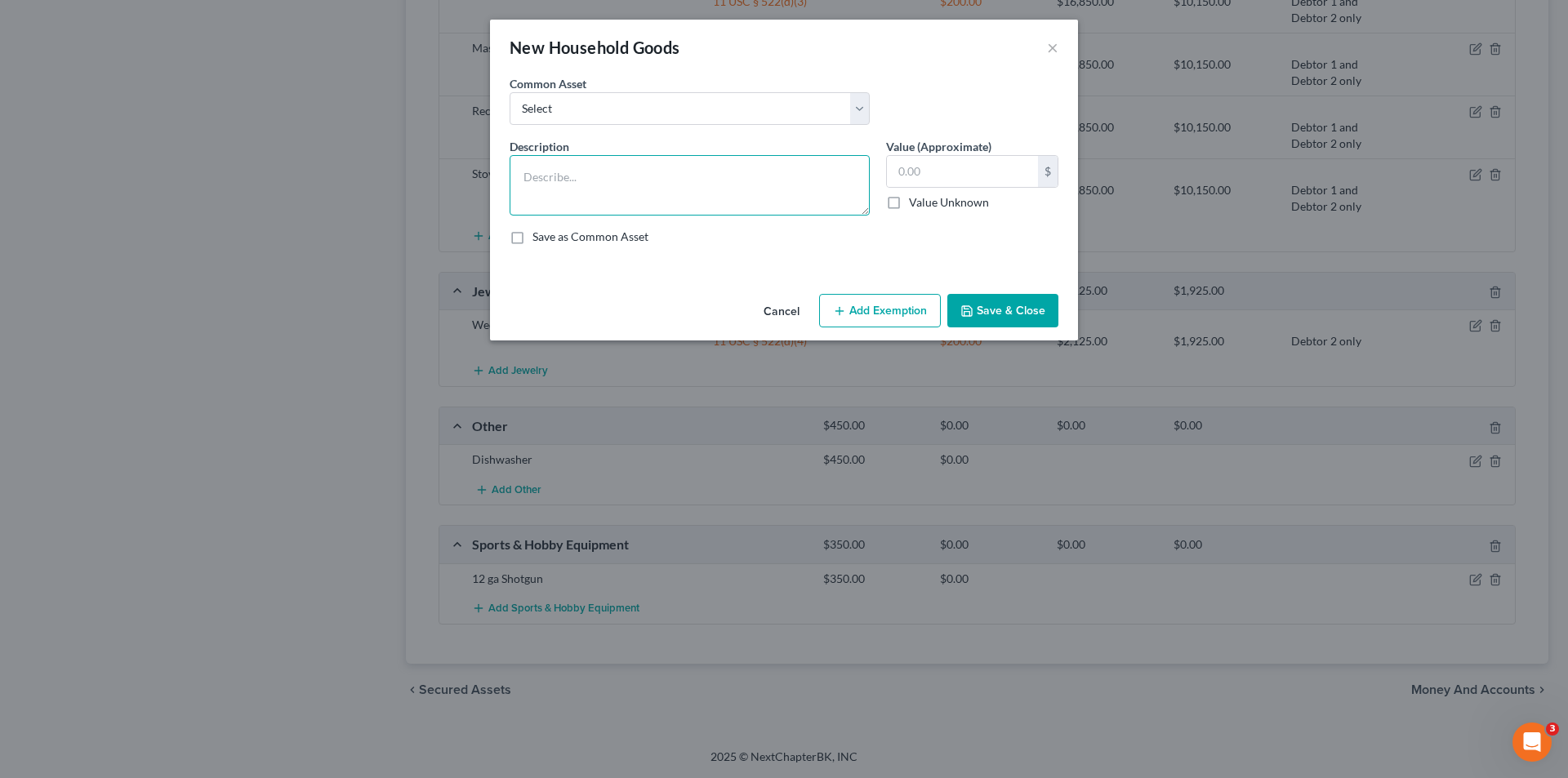
drag, startPoint x: 669, startPoint y: 166, endPoint x: 856, endPoint y: 159, distance: 187.1
click at [669, 167] on textarea at bounding box center [690, 185] width 360 height 61
type textarea "Coffee and end tables"
click at [1001, 152] on div "Value (Approximate) $ Value Unknown Balance Undetermined $ Value Unknown" at bounding box center [973, 176] width 189 height 78
click at [1000, 168] on input "text" at bounding box center [962, 171] width 151 height 31
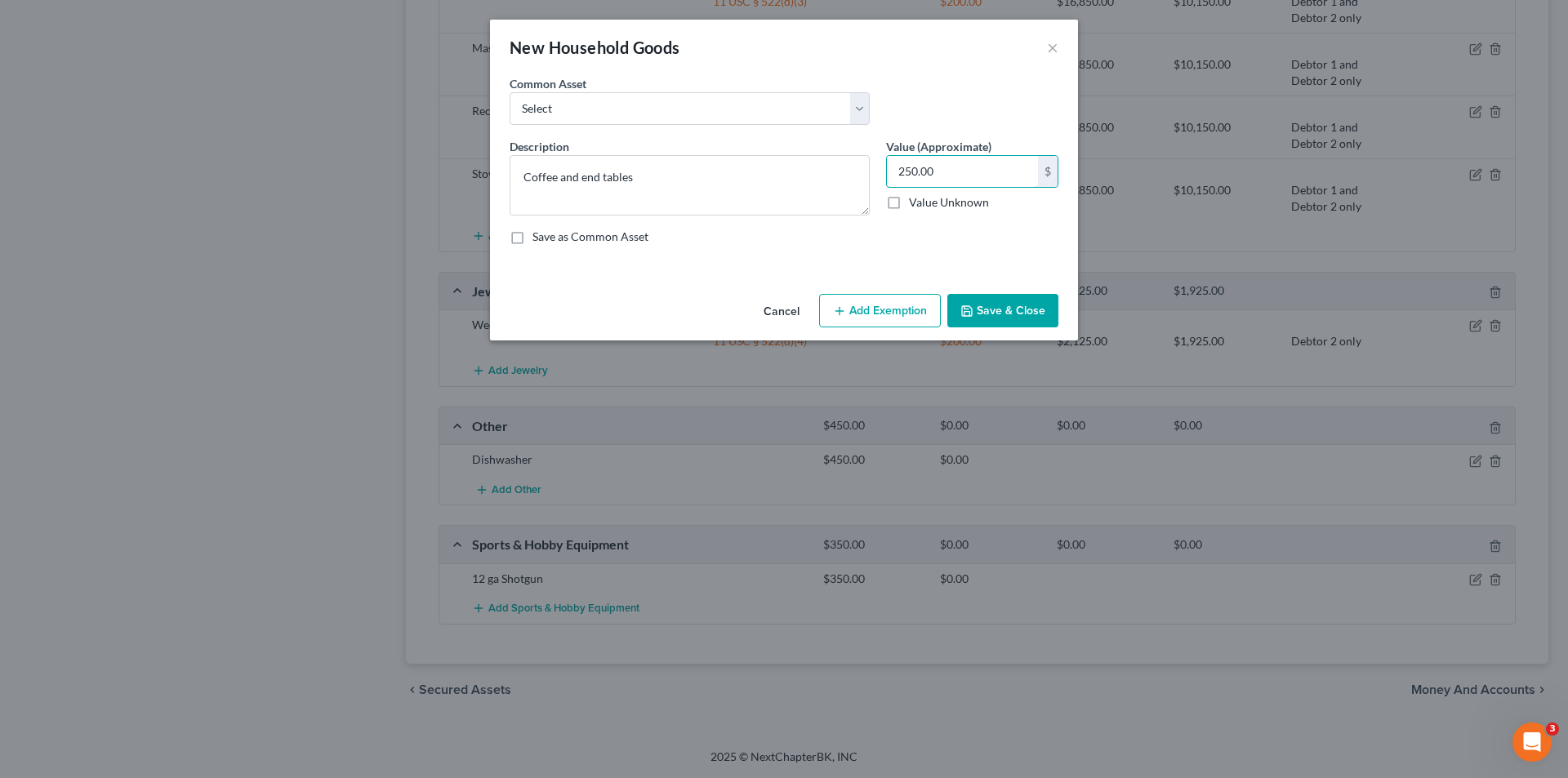
type input "250.00"
click at [895, 311] on button "Add Exemption" at bounding box center [880, 311] width 122 height 34
select select "2"
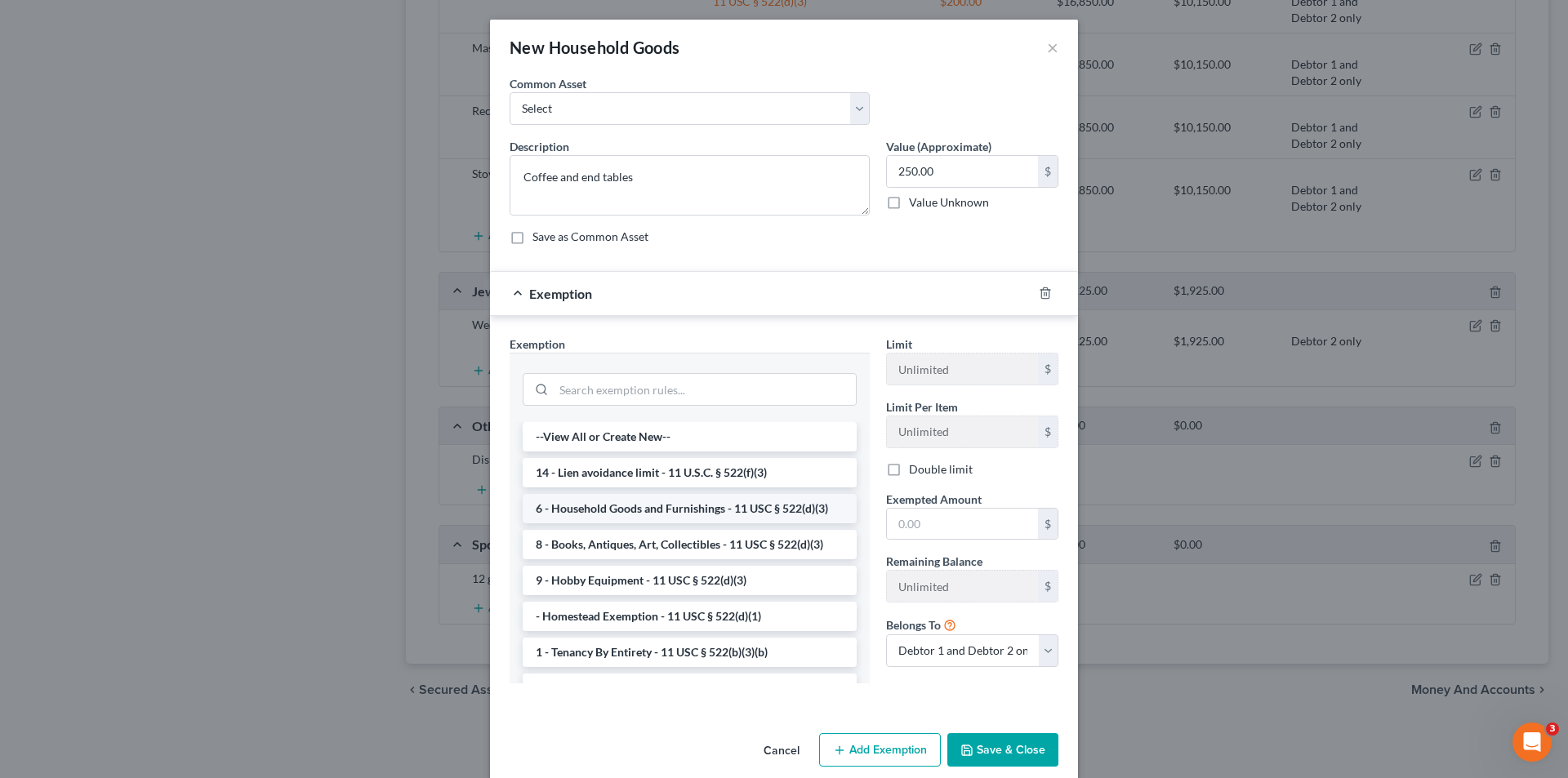
click at [691, 507] on li "6 - Household Goods and Furnishings - 11 USC § 522(d)(3)" at bounding box center [689, 508] width 334 height 29
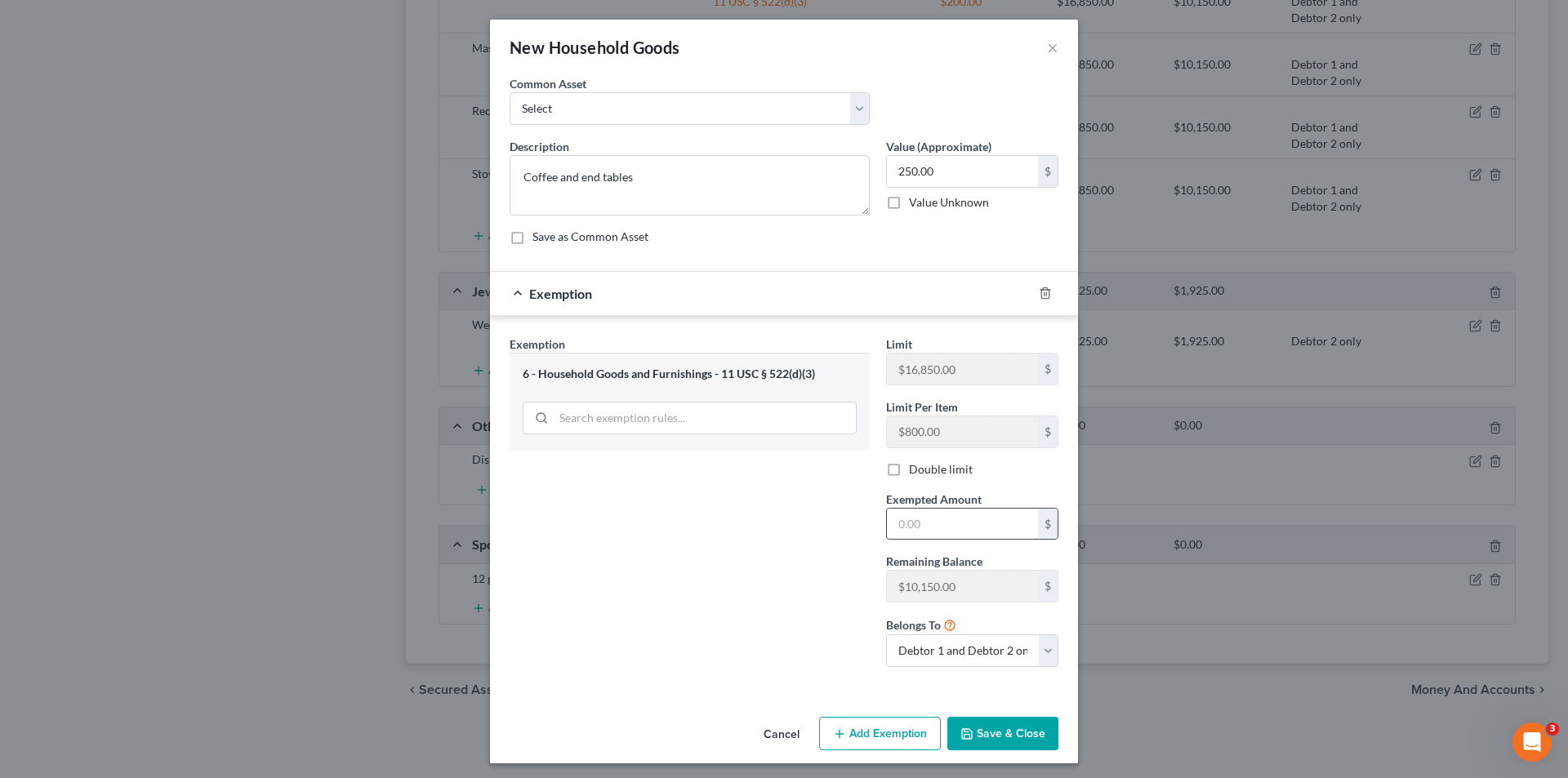
click at [950, 520] on input "text" at bounding box center [962, 524] width 151 height 31
type input "250.00"
click at [999, 736] on button "Save & Close" at bounding box center [1003, 733] width 111 height 34
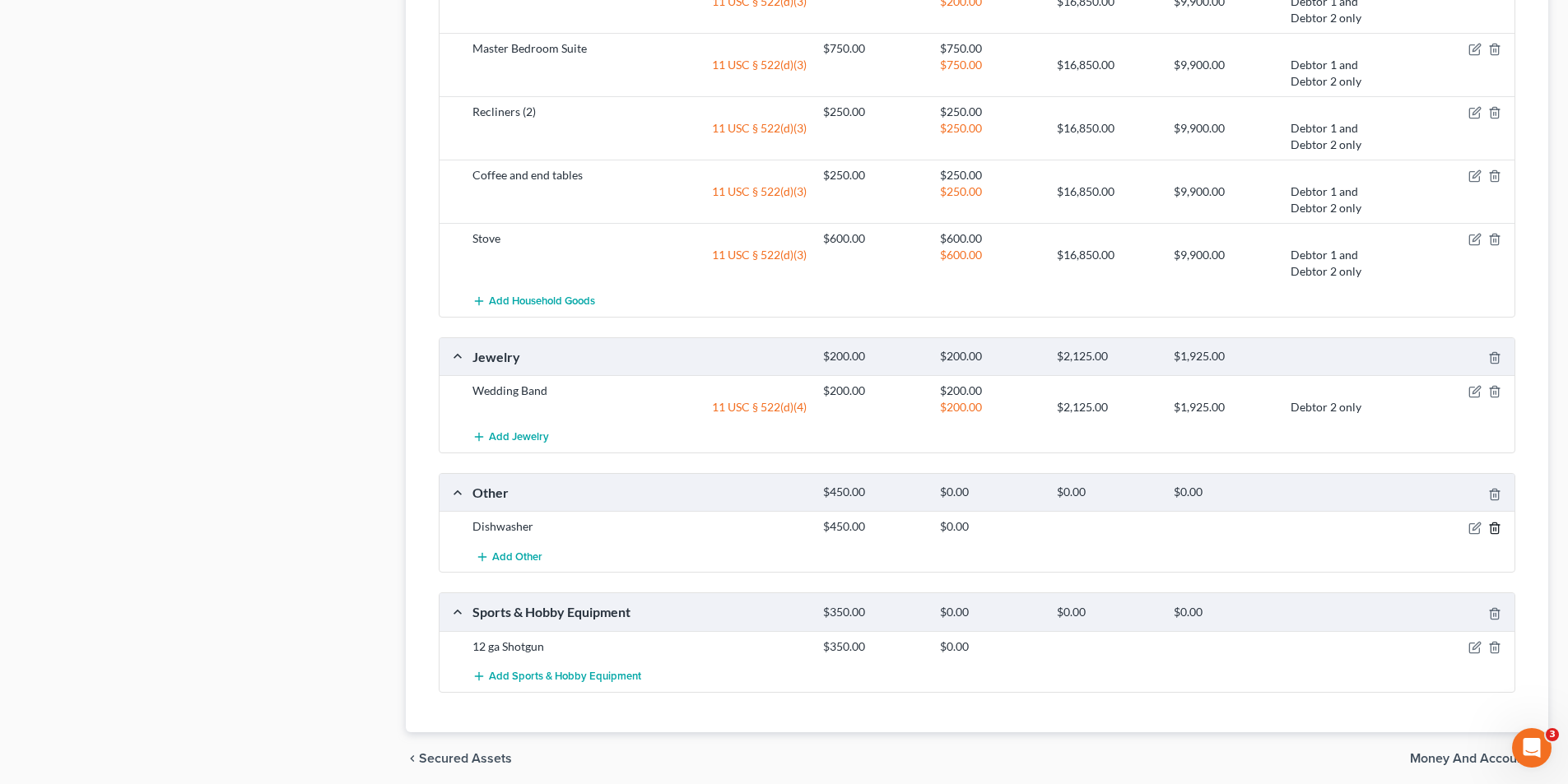
click at [1498, 526] on icon "button" at bounding box center [1494, 528] width 7 height 11
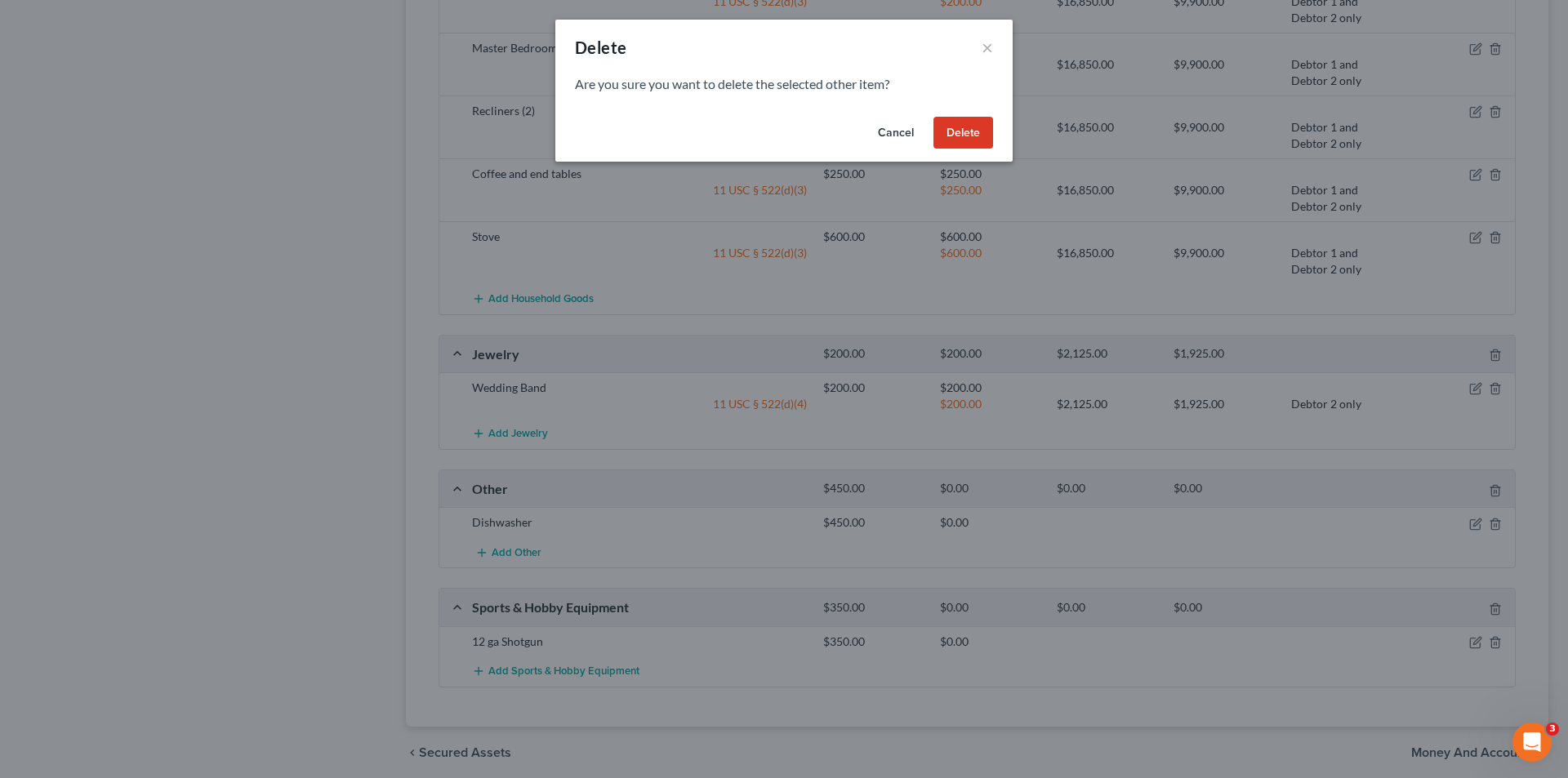
click at [949, 139] on button "Delete" at bounding box center [963, 133] width 60 height 33
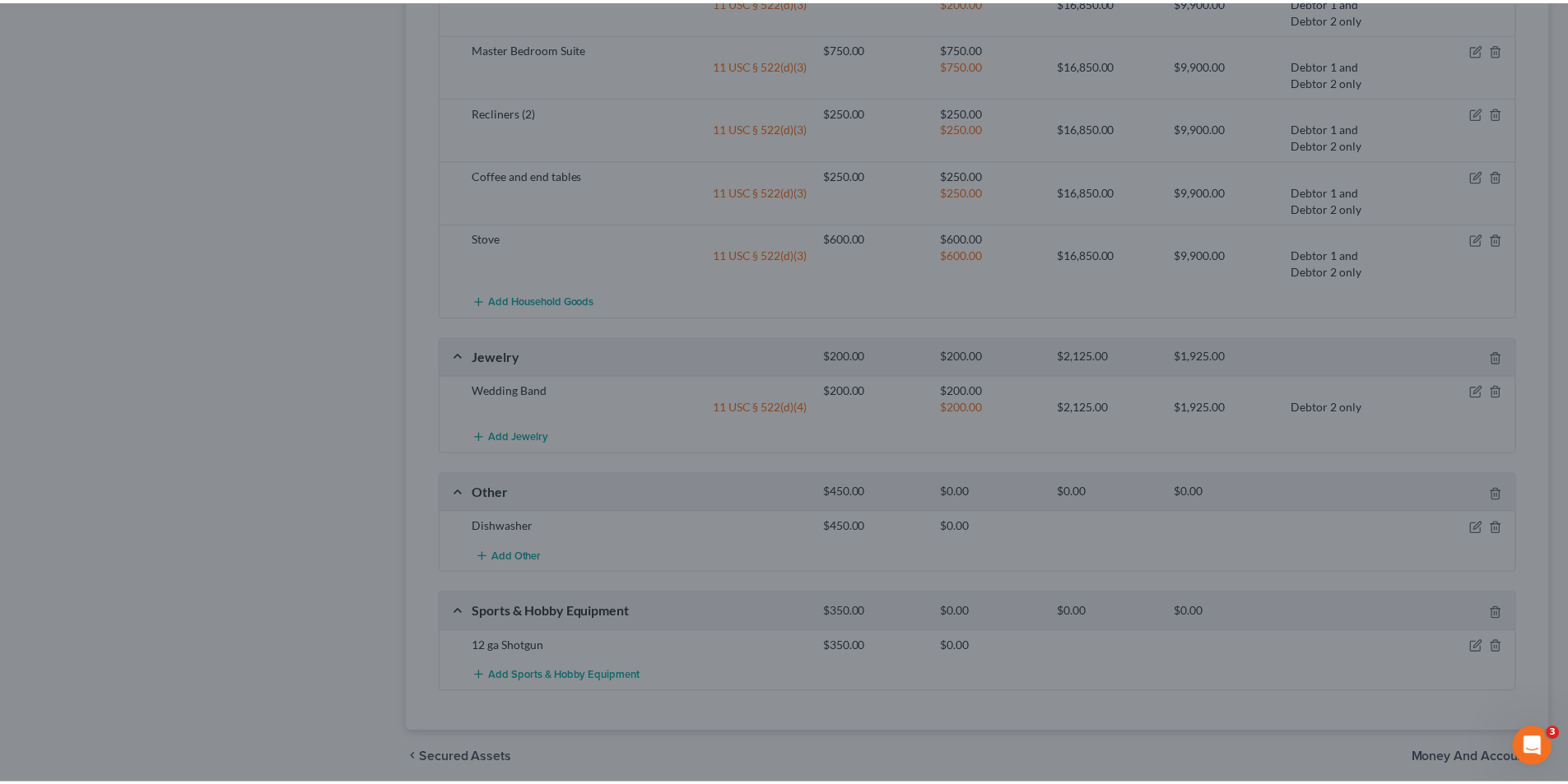
scroll to position [1128, 0]
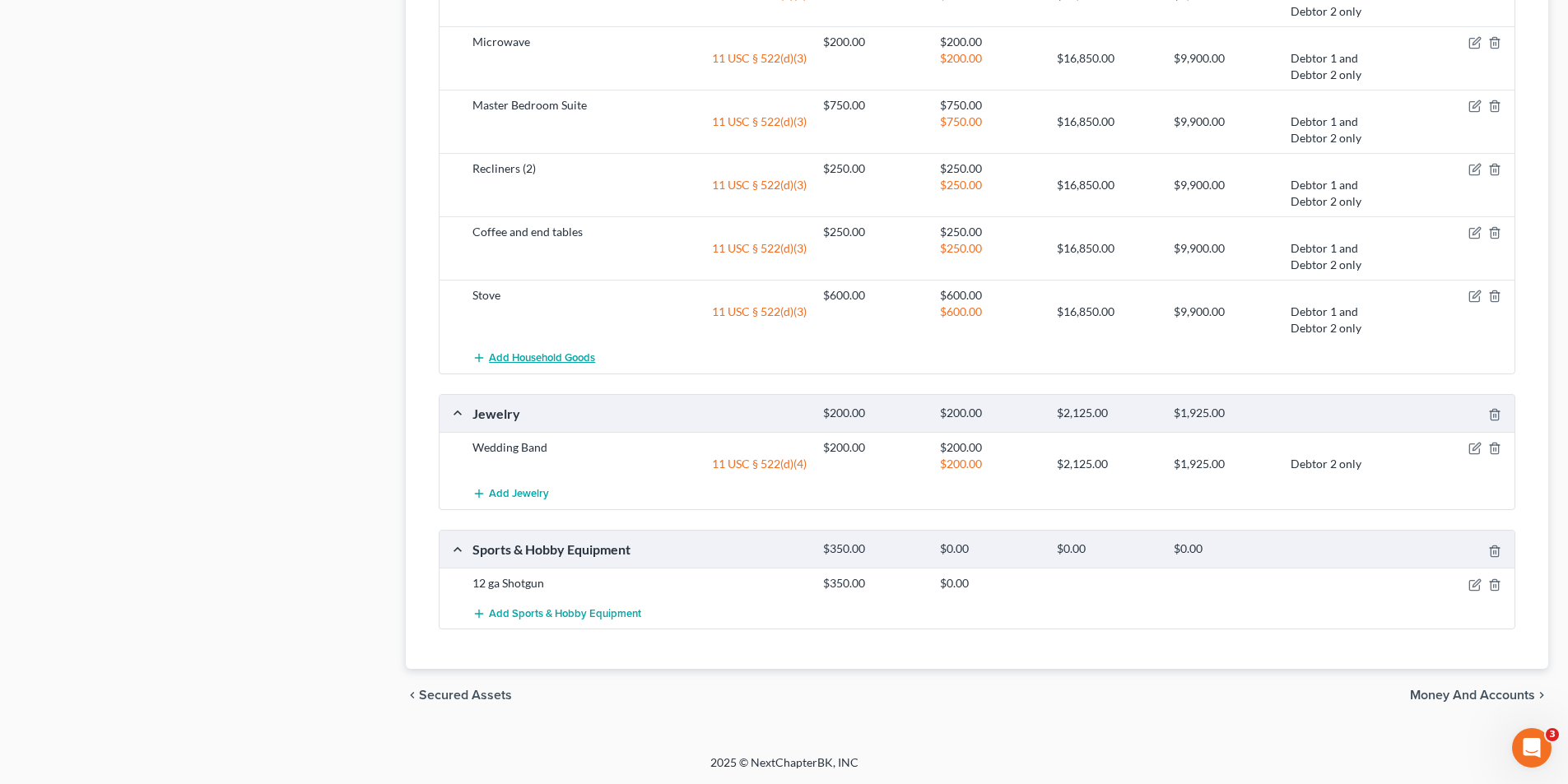
click at [551, 362] on span "Add Household Goods" at bounding box center [542, 357] width 106 height 13
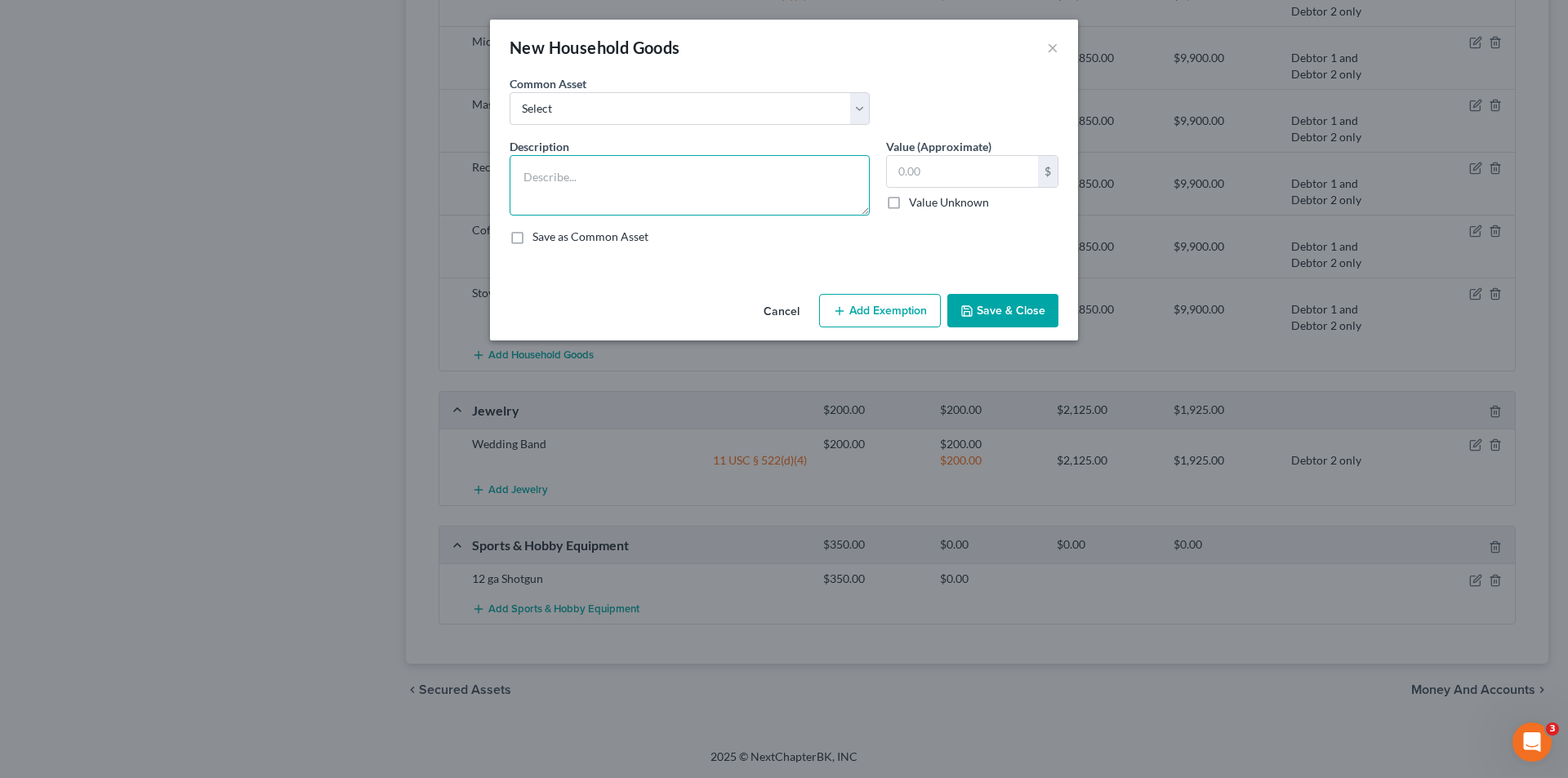
click at [662, 170] on textarea at bounding box center [690, 185] width 360 height 61
type textarea "Dishwasher"
click at [901, 174] on input "text" at bounding box center [962, 171] width 151 height 31
type input "550.00"
click at [915, 305] on button "Add Exemption" at bounding box center [880, 311] width 122 height 34
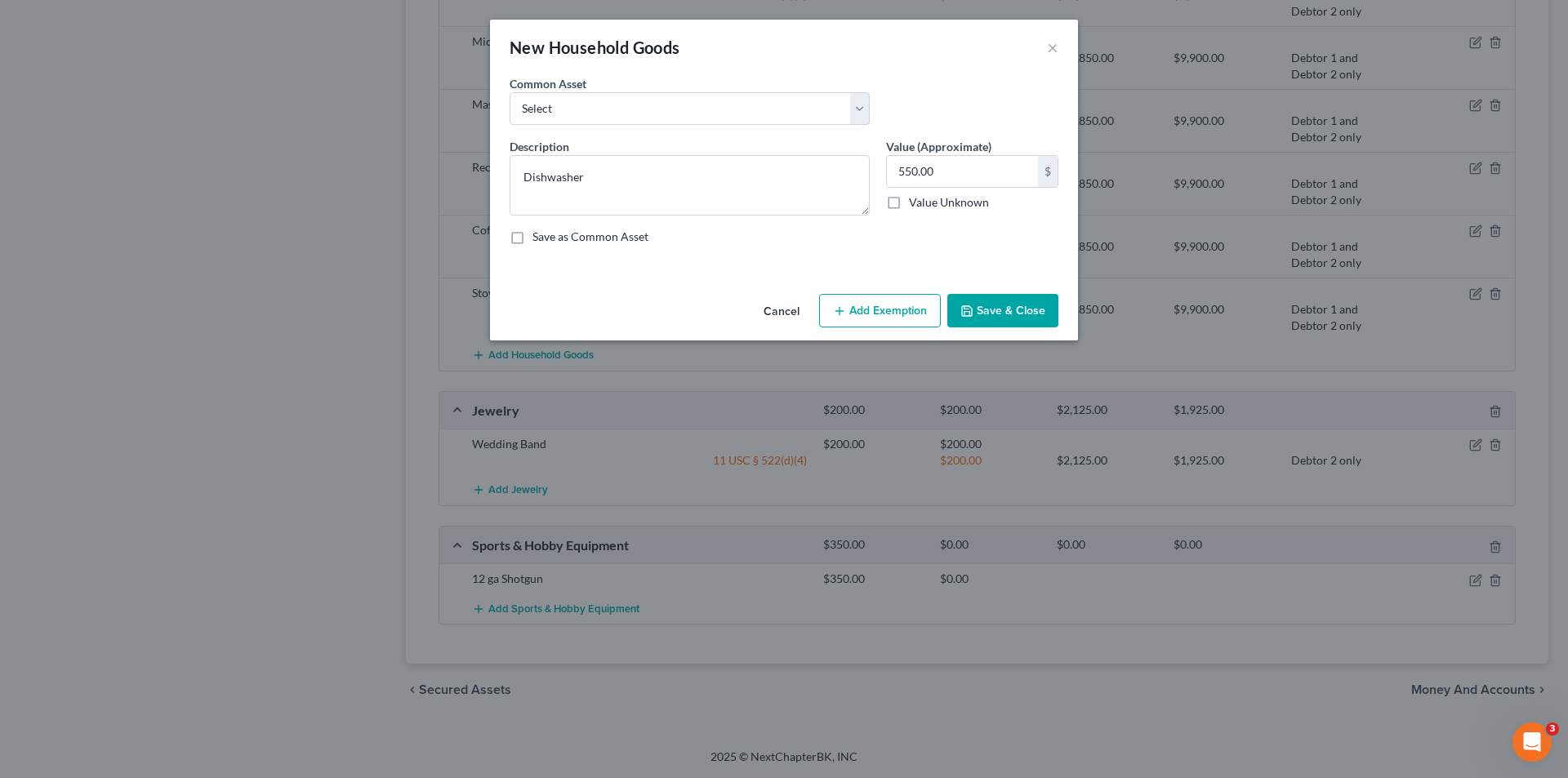
select select "2"
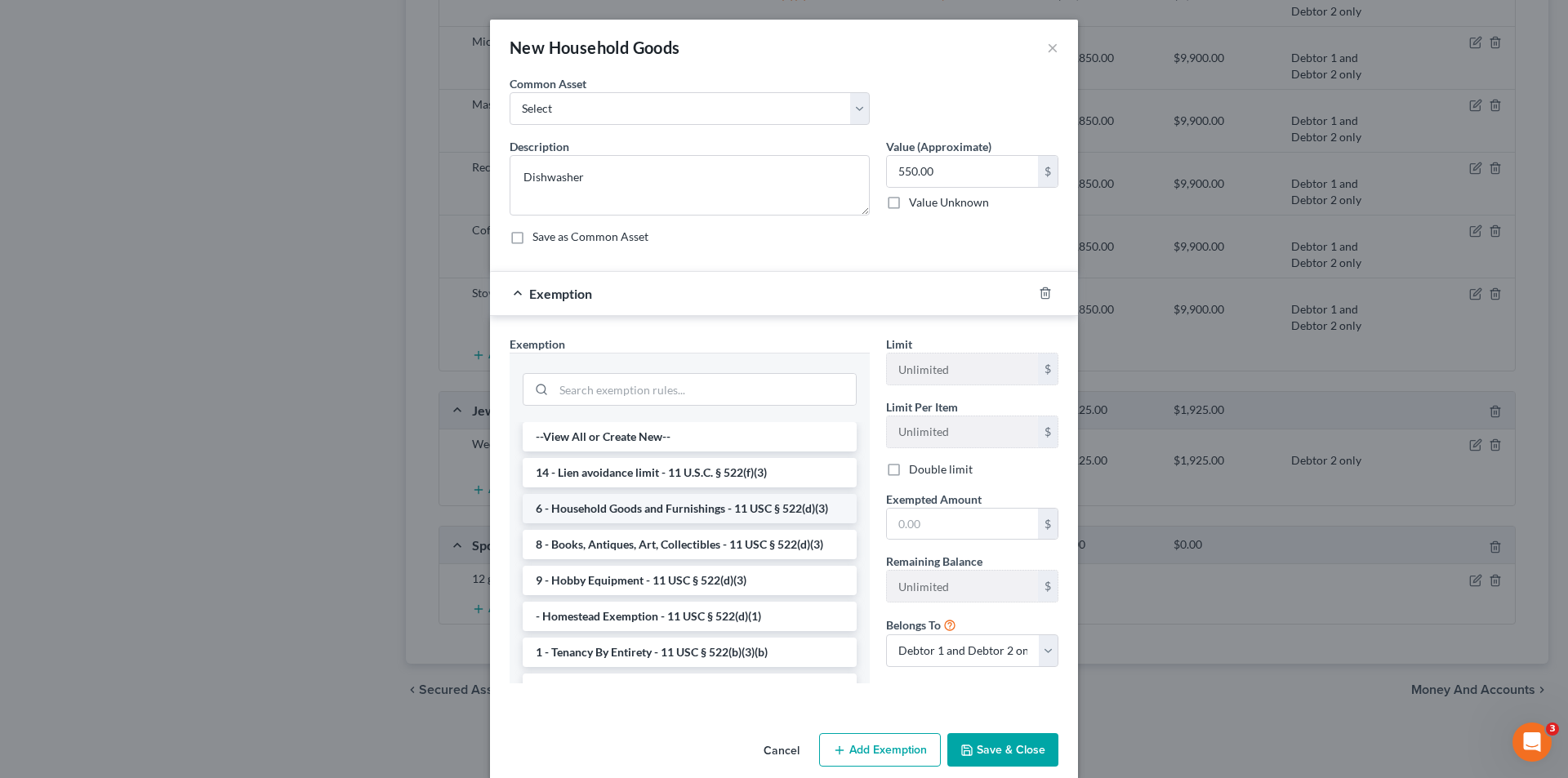
drag, startPoint x: 683, startPoint y: 509, endPoint x: 783, endPoint y: 506, distance: 100.0
click at [684, 509] on li "6 - Household Goods and Furnishings - 11 USC § 522(d)(3)" at bounding box center [689, 508] width 334 height 29
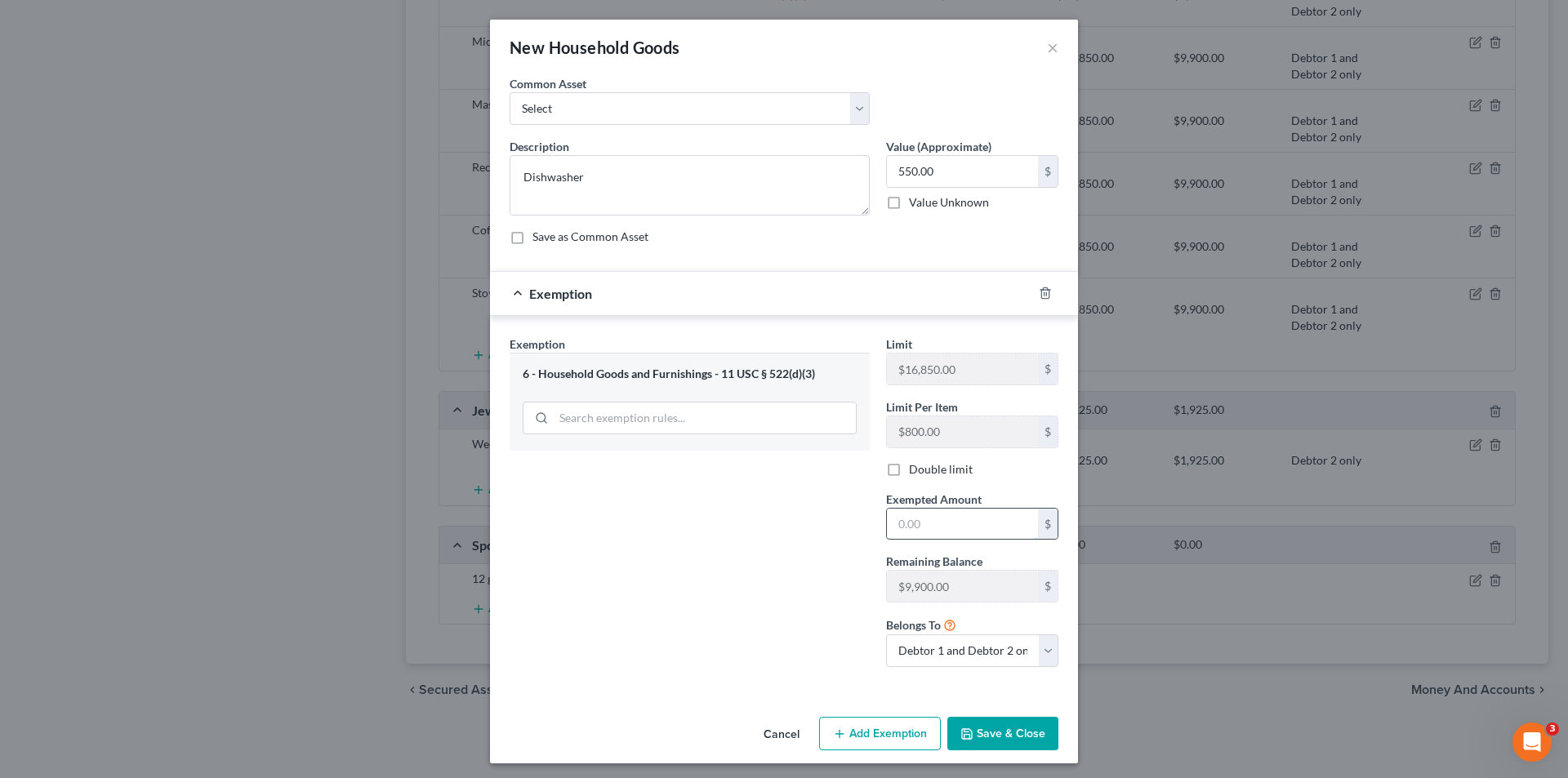
click at [893, 526] on input "text" at bounding box center [962, 524] width 151 height 31
type input "550.00"
click at [1006, 741] on button "Save & Close" at bounding box center [1003, 733] width 111 height 34
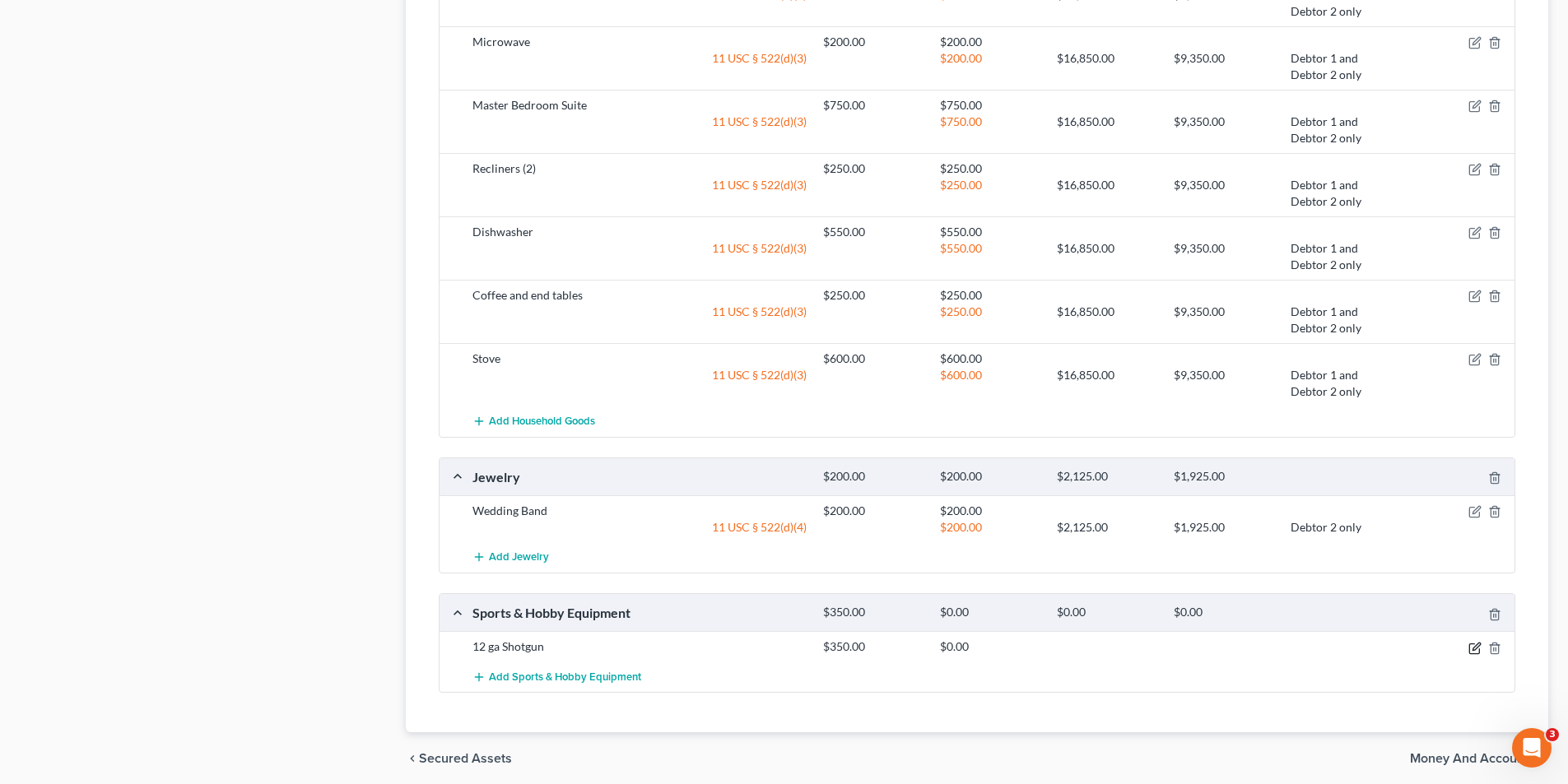
click at [1469, 648] on icon "button" at bounding box center [1474, 647] width 10 height 10
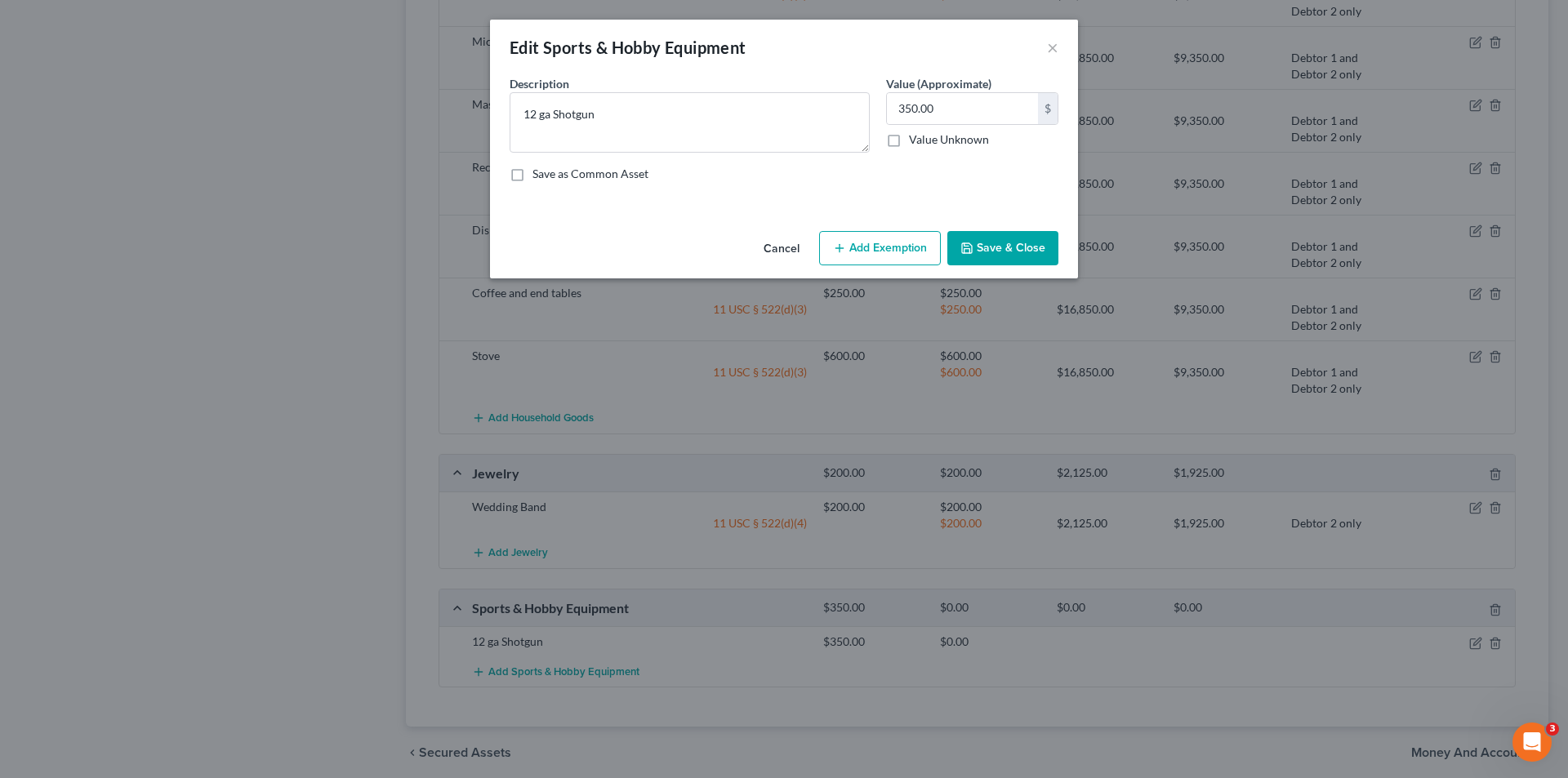
click at [890, 252] on button "Add Exemption" at bounding box center [880, 248] width 122 height 34
select select "2"
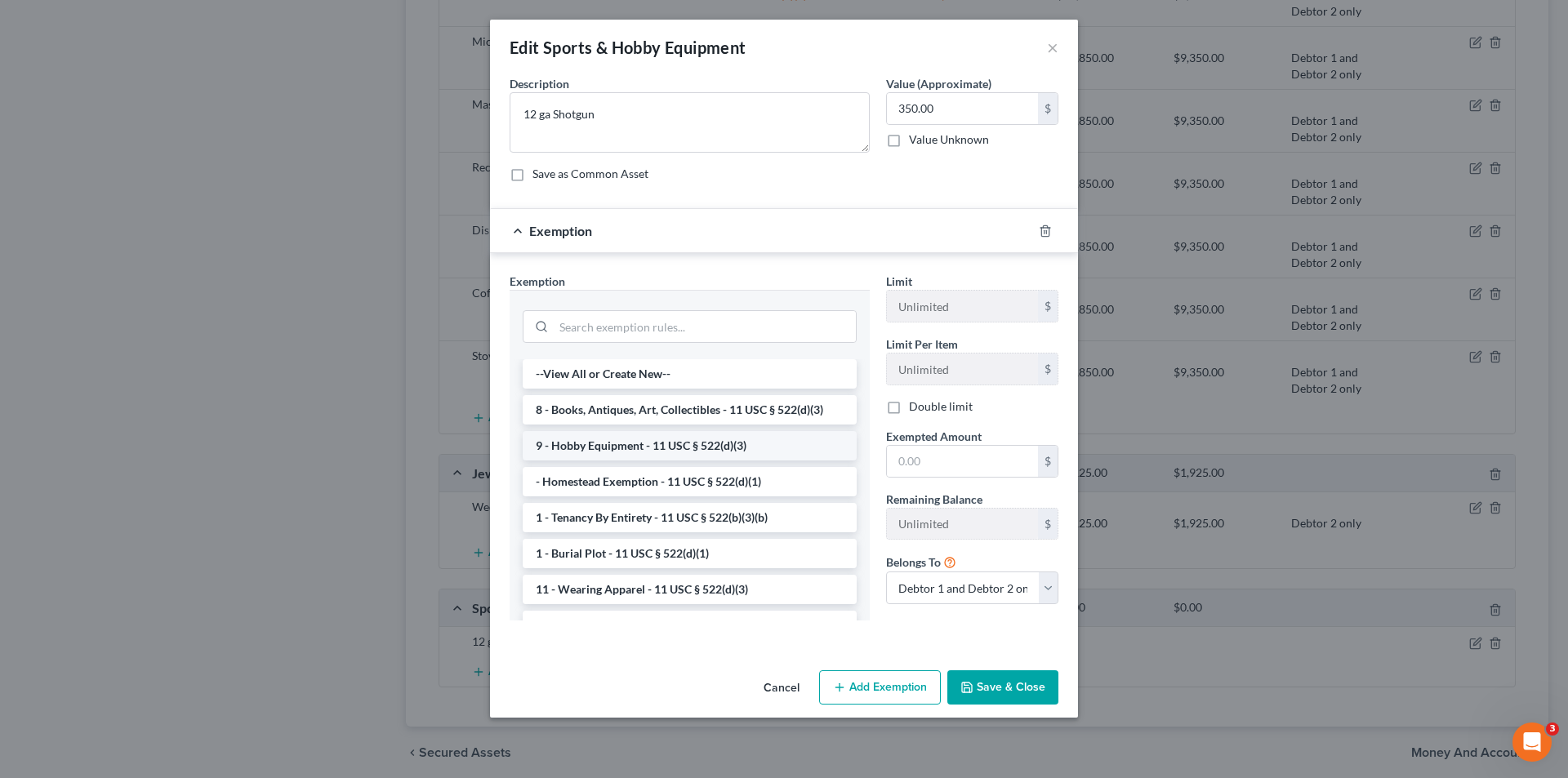
click at [766, 440] on li "9 - Hobby Equipment - 11 USC § 522(d)(3)" at bounding box center [689, 446] width 334 height 29
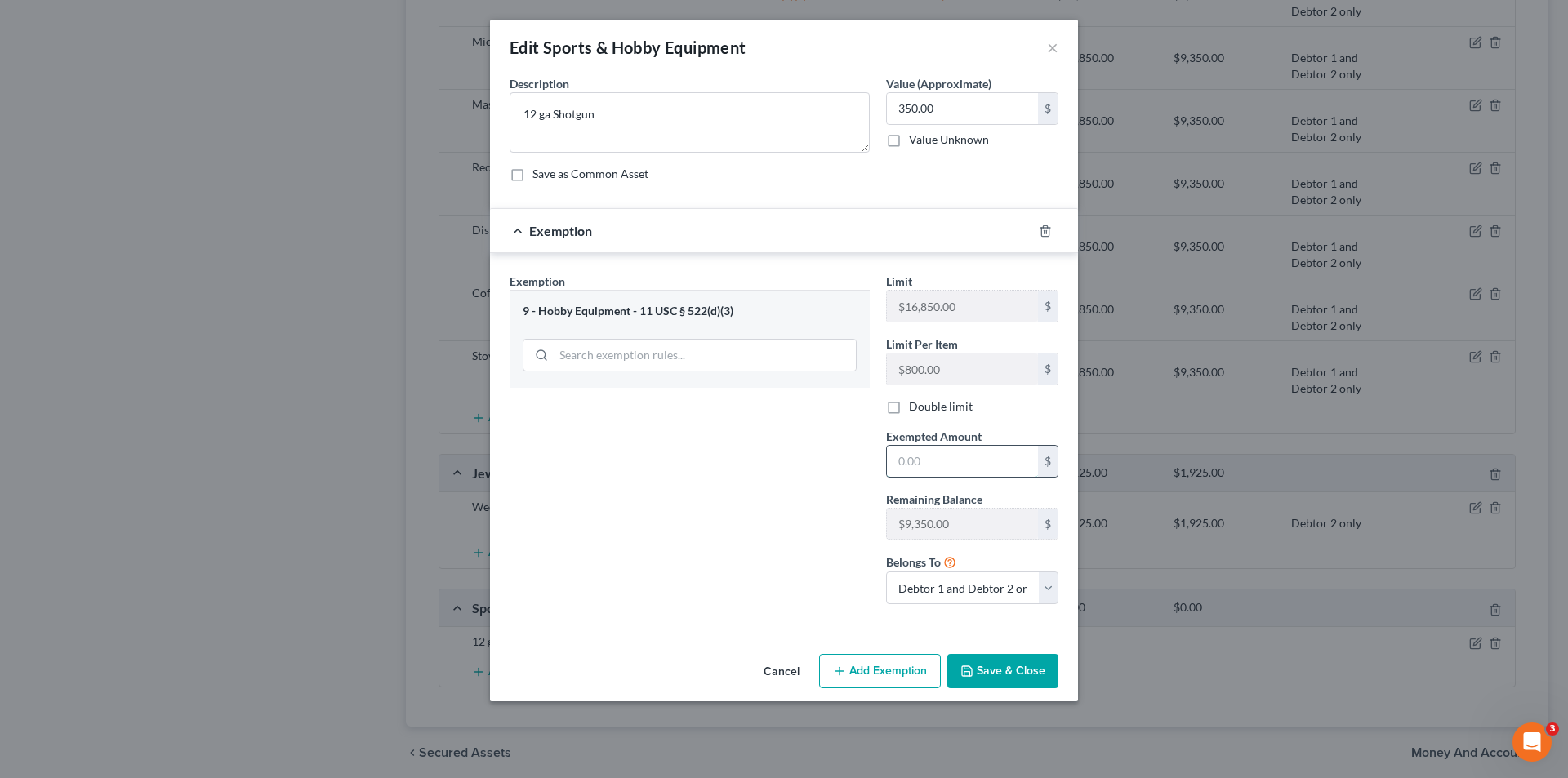
click at [941, 466] on input "text" at bounding box center [962, 461] width 151 height 31
type input "350.00"
click at [1051, 597] on select "Debtor 1 only Debtor 2 only Debtor 1 and Debtor 2 only" at bounding box center [972, 587] width 172 height 33
select select "0"
click at [886, 571] on select "Debtor 1 only Debtor 2 only Debtor 1 and Debtor 2 only" at bounding box center [972, 587] width 172 height 33
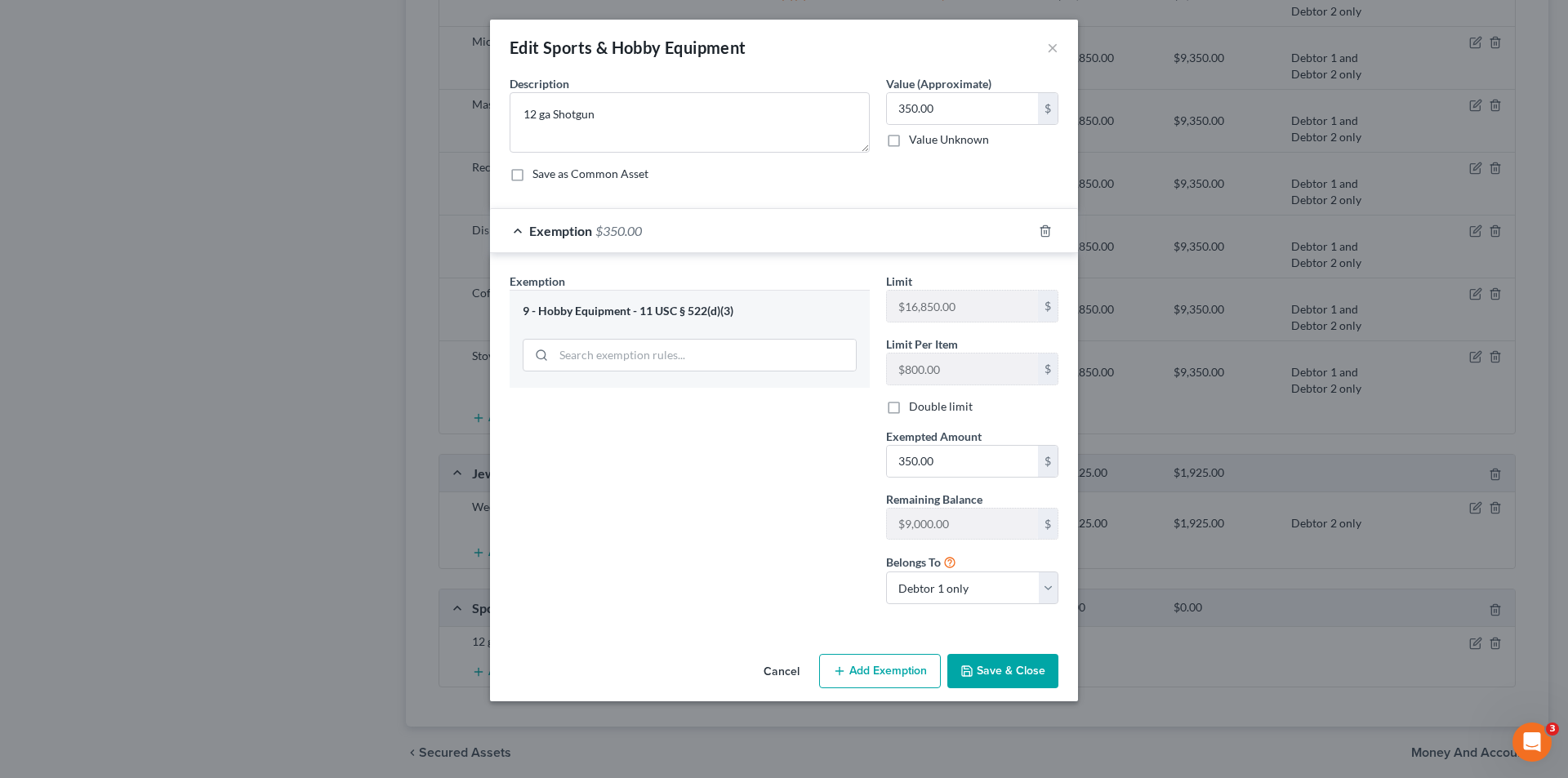
click at [1013, 675] on button "Save & Close" at bounding box center [1003, 671] width 111 height 34
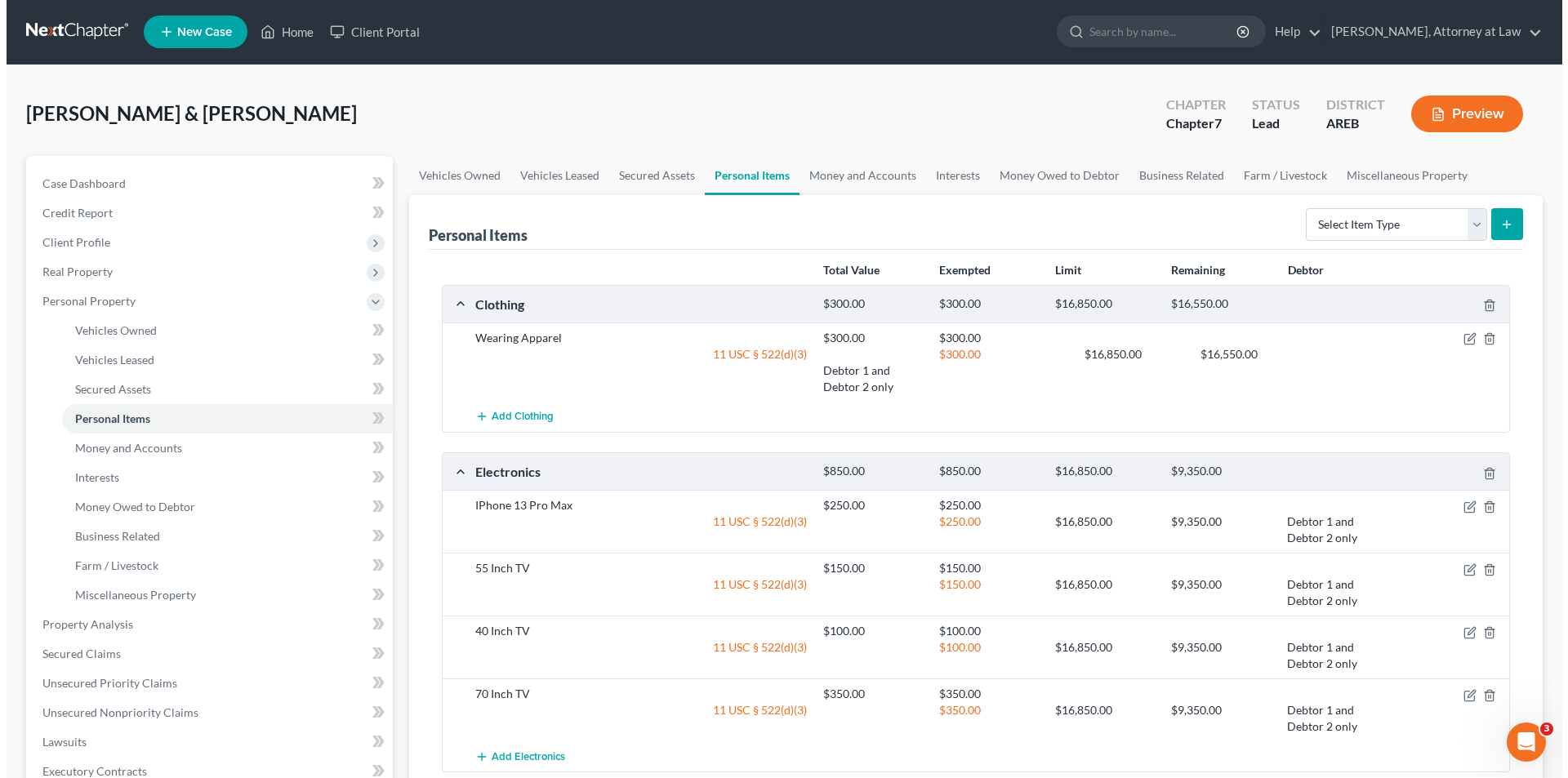
scroll to position [0, 0]
click at [880, 170] on link "Money and Accounts" at bounding box center [857, 176] width 127 height 39
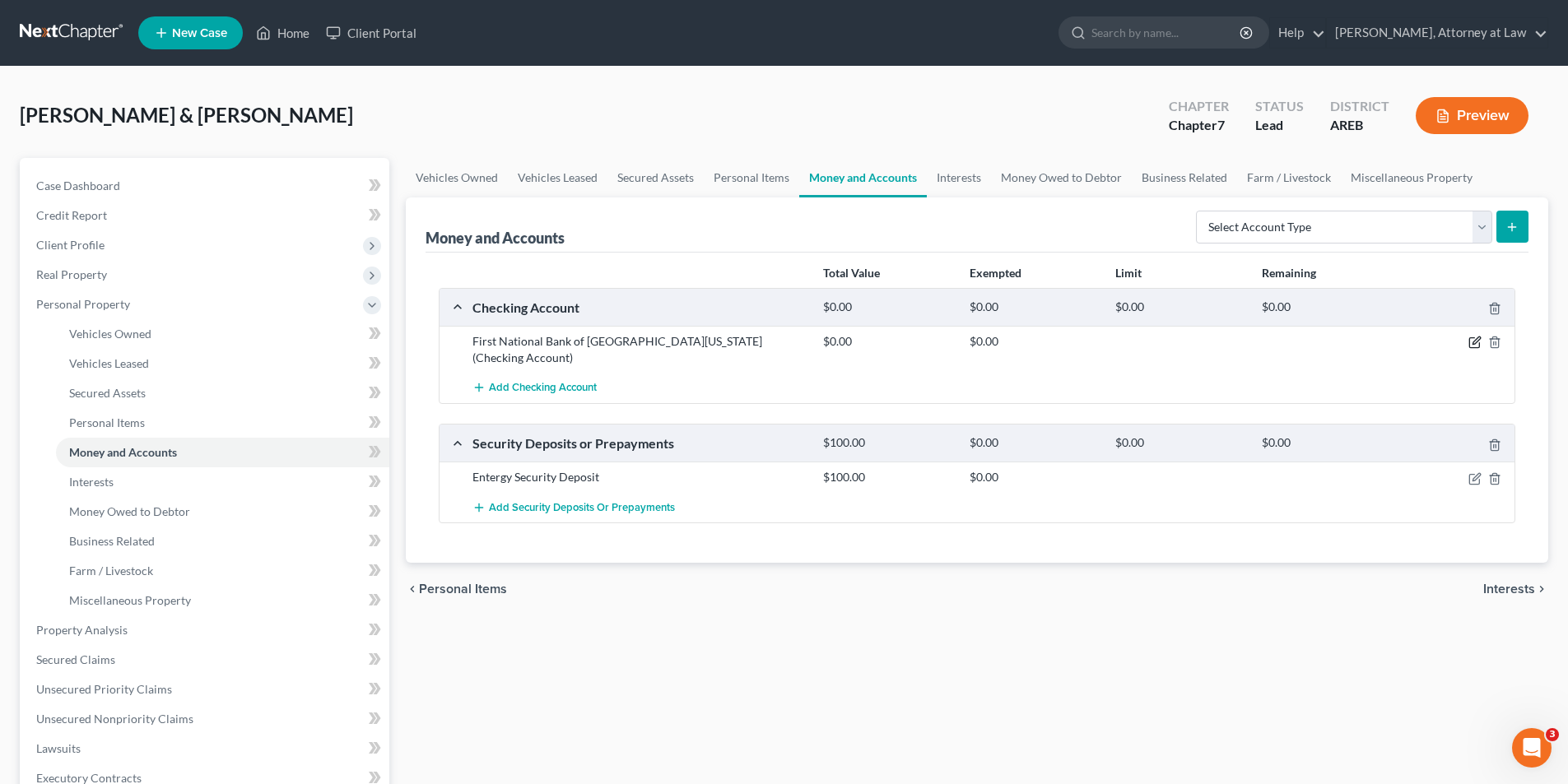
click at [1474, 340] on icon "button" at bounding box center [1475, 342] width 13 height 13
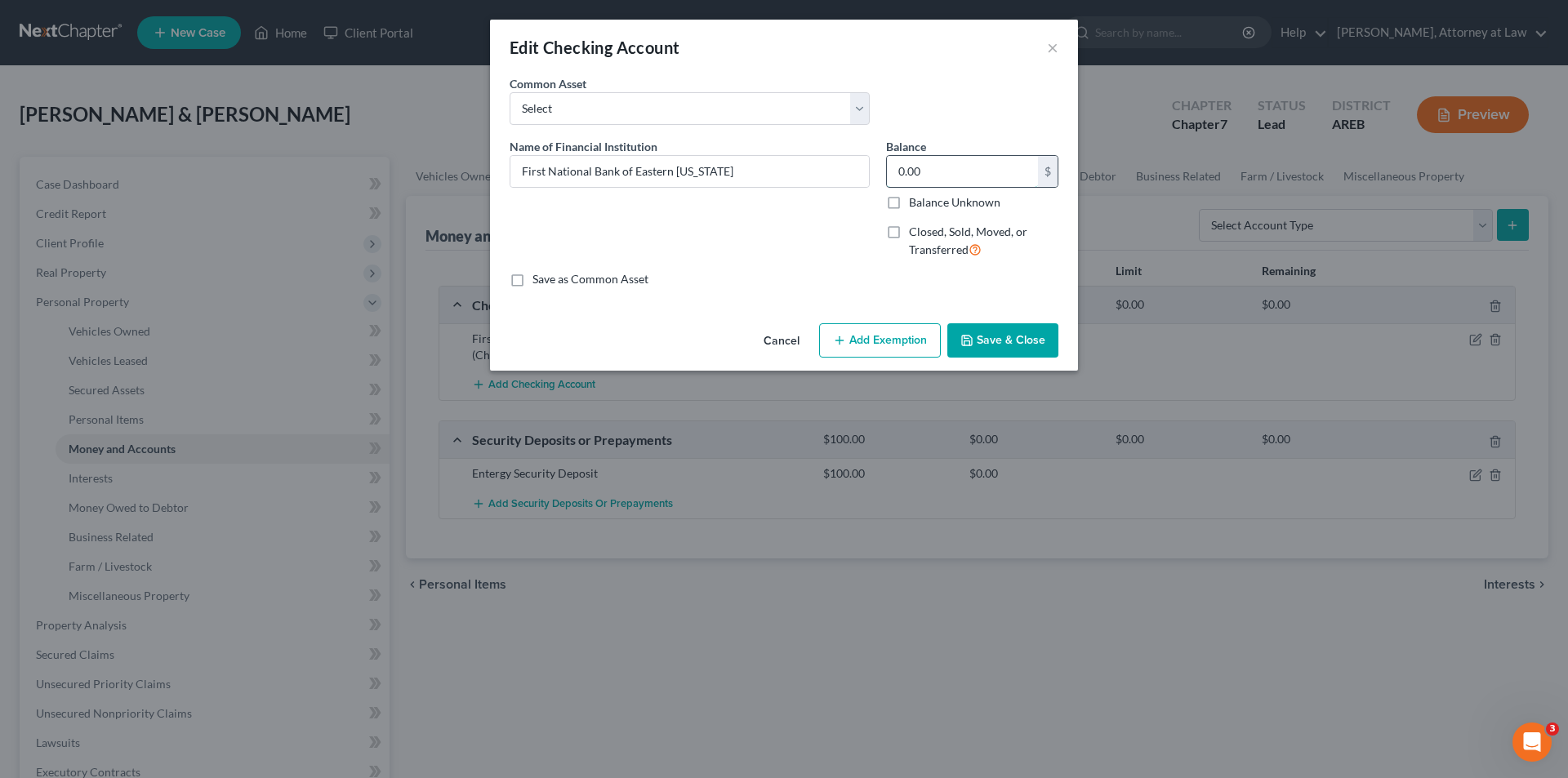
click at [899, 171] on input "0.00" at bounding box center [962, 171] width 151 height 31
type input "10.00"
click at [865, 339] on button "Add Exemption" at bounding box center [880, 340] width 122 height 34
select select "2"
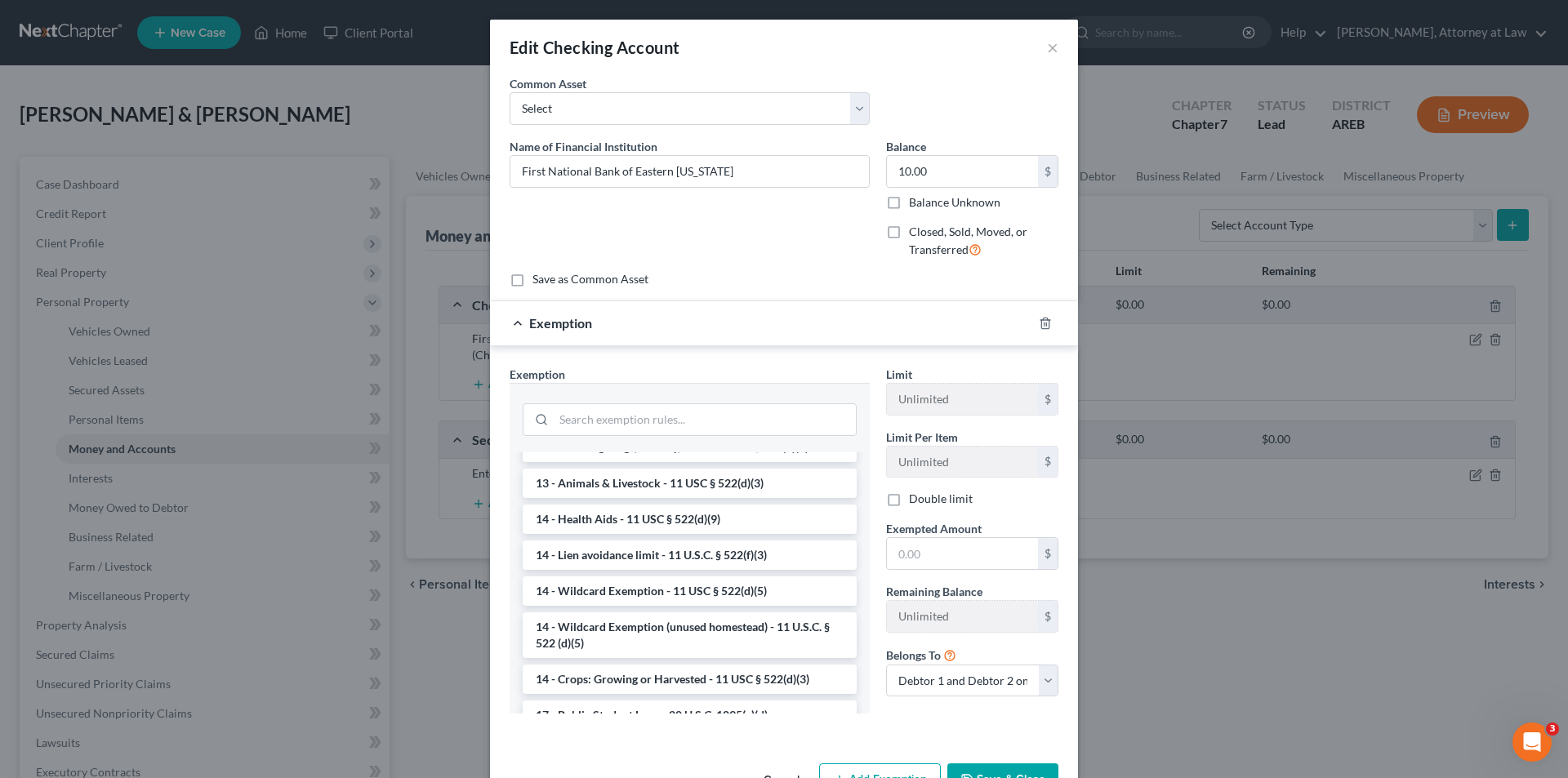
scroll to position [316, 0]
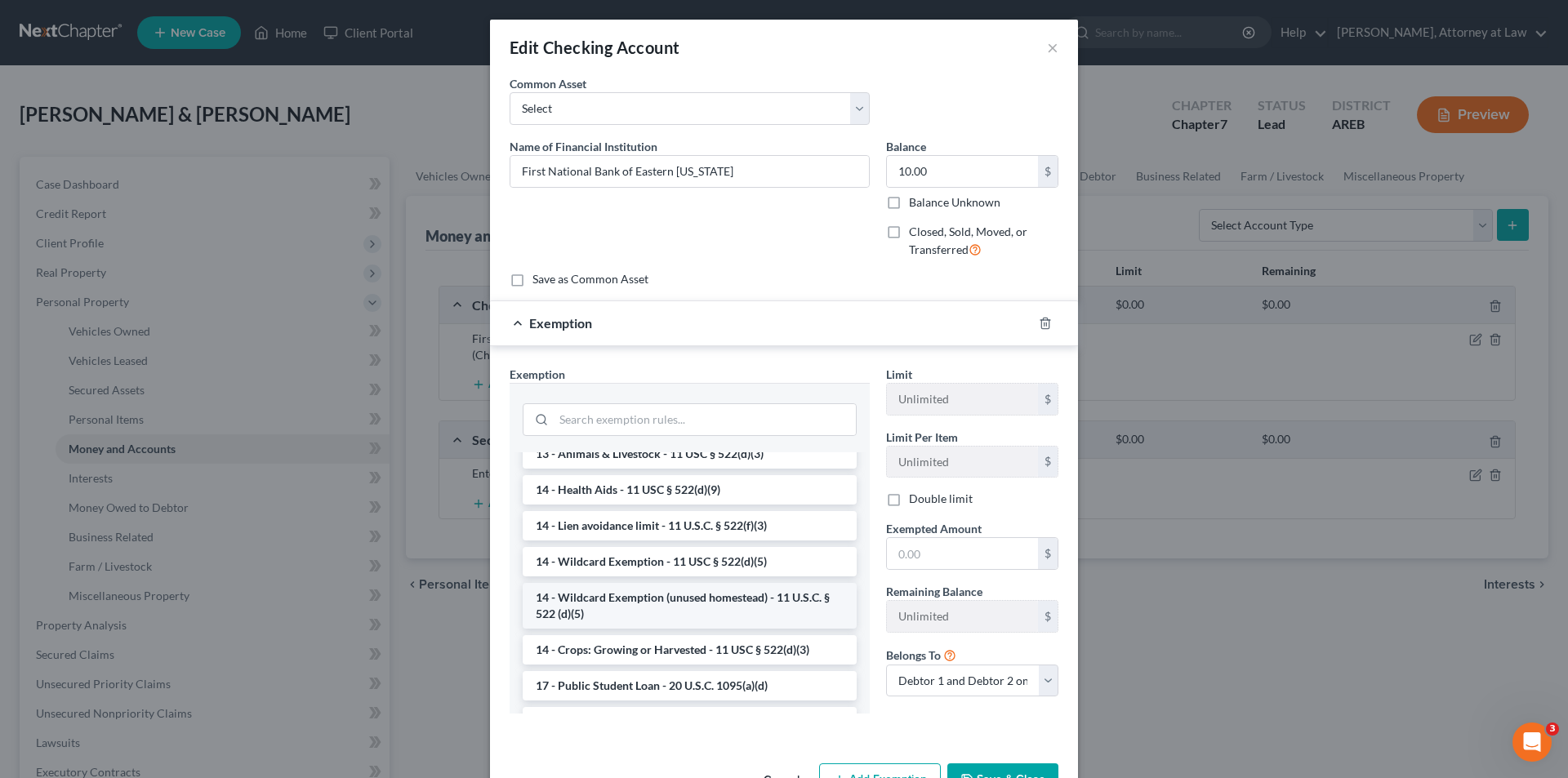
click at [738, 608] on li "14 - Wildcard Exemption (unused homestead) - 11 U.S.C. § 522 (d)(5)" at bounding box center [689, 605] width 334 height 45
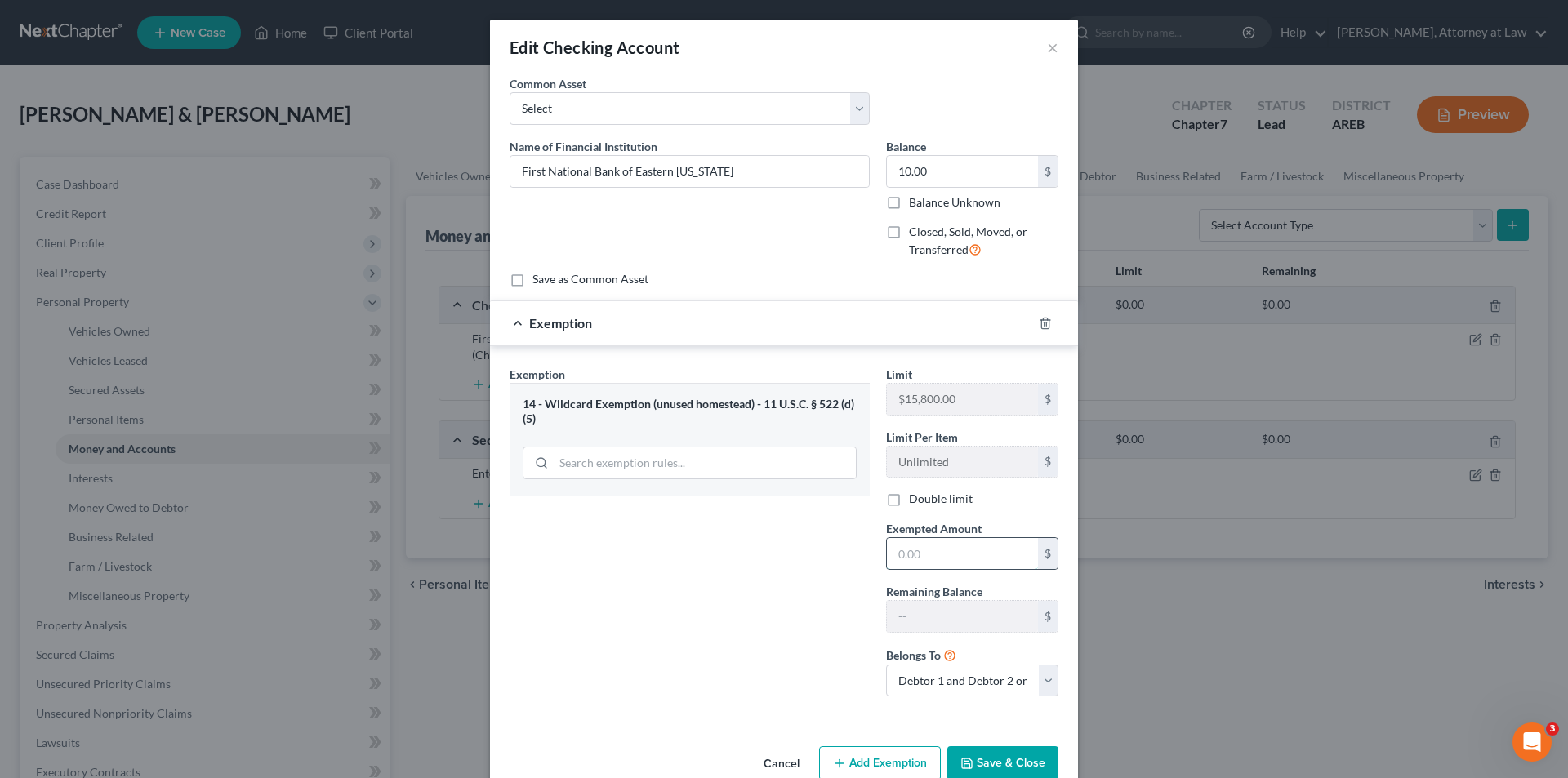
click at [891, 554] on input "text" at bounding box center [962, 553] width 151 height 31
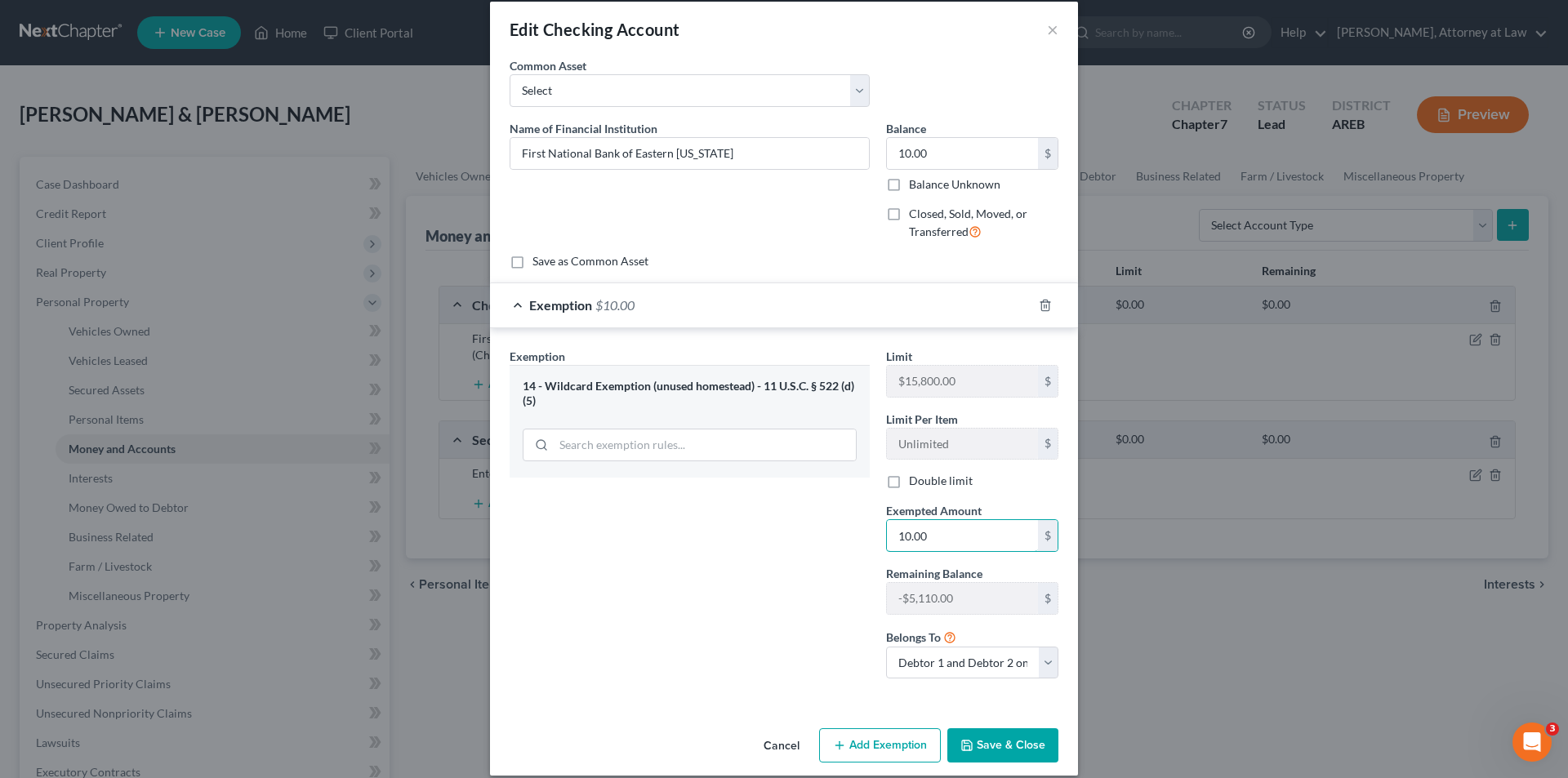
scroll to position [35, 0]
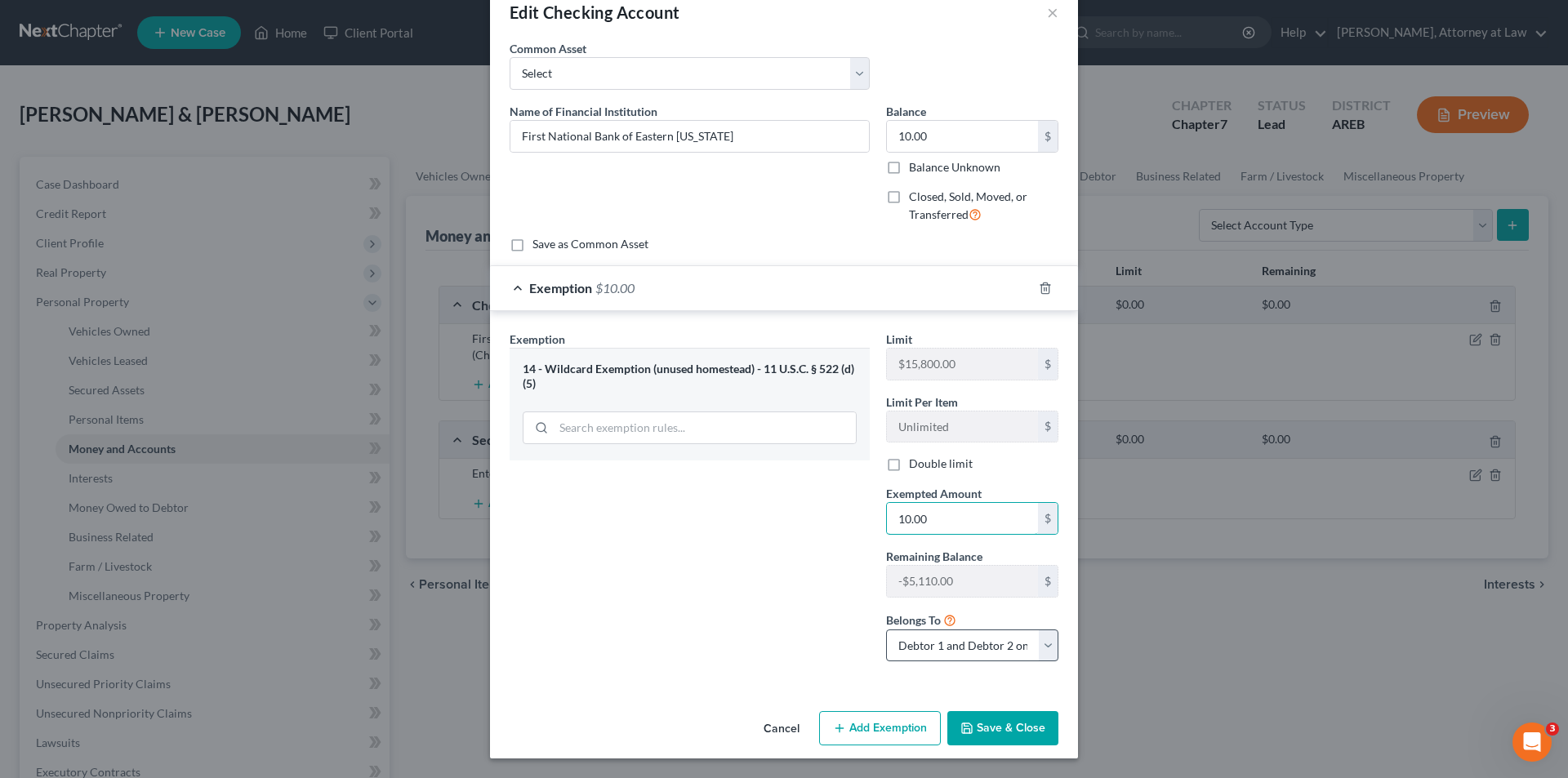
type input "10.00"
click at [1044, 646] on select "Debtor 1 only Debtor 2 only Debtor 1 and Debtor 2 only" at bounding box center [972, 645] width 172 height 33
select select "1"
click at [886, 629] on select "Debtor 1 only Debtor 2 only Debtor 1 and Debtor 2 only" at bounding box center [972, 645] width 172 height 33
click at [1045, 285] on polyline "button" at bounding box center [1045, 285] width 10 height 0
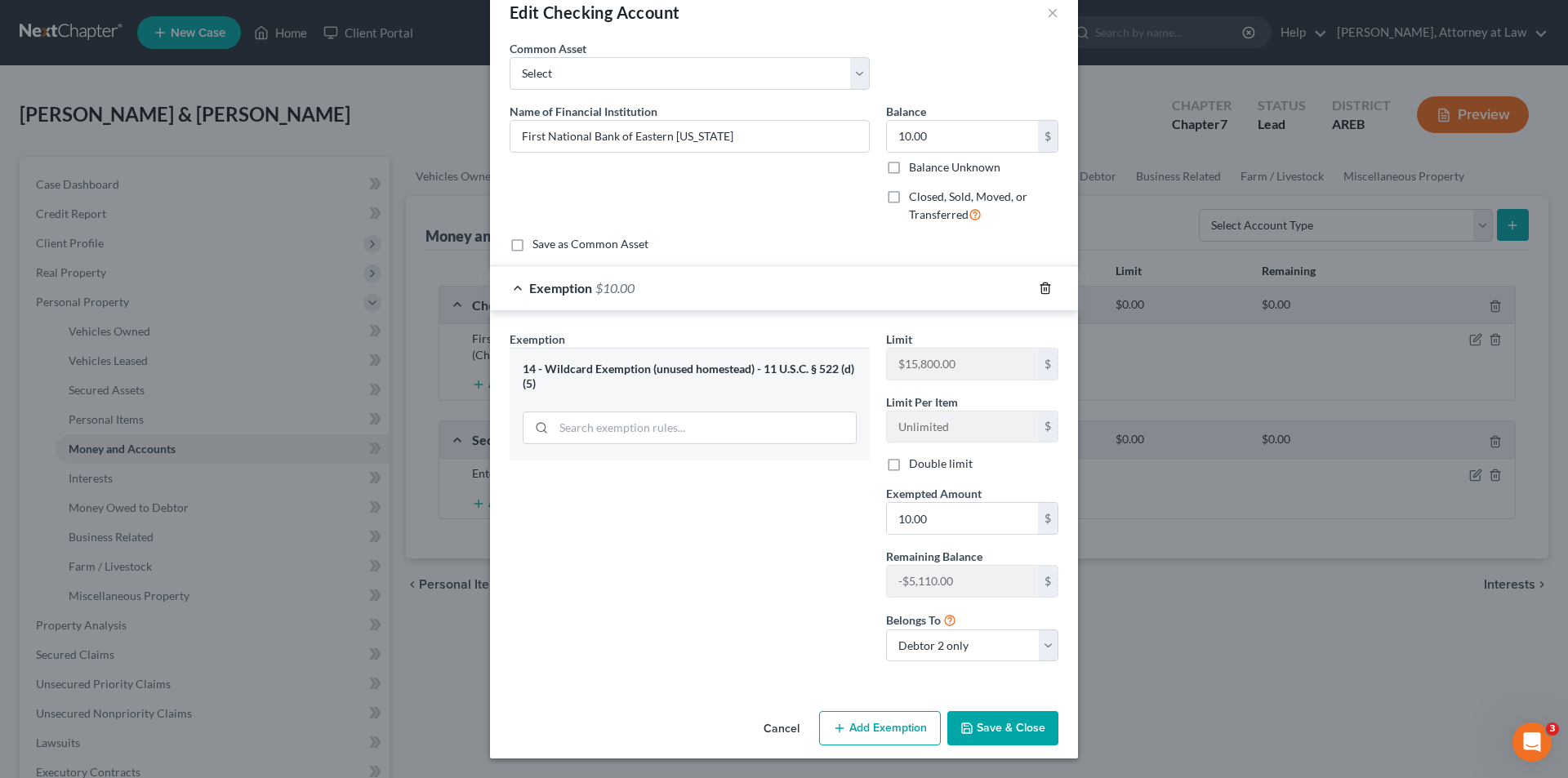
scroll to position [0, 0]
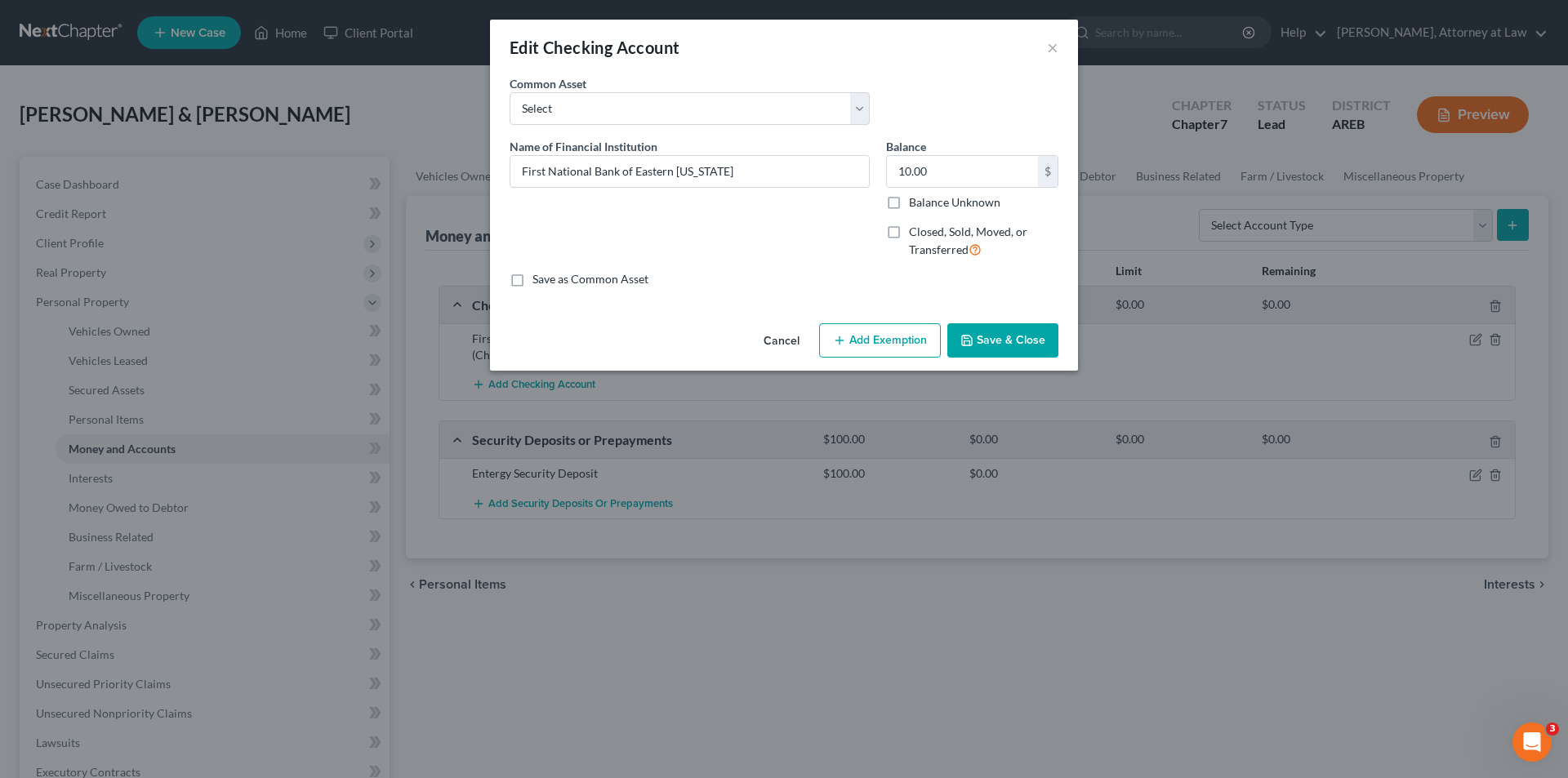
click at [866, 339] on button "Add Exemption" at bounding box center [880, 340] width 122 height 34
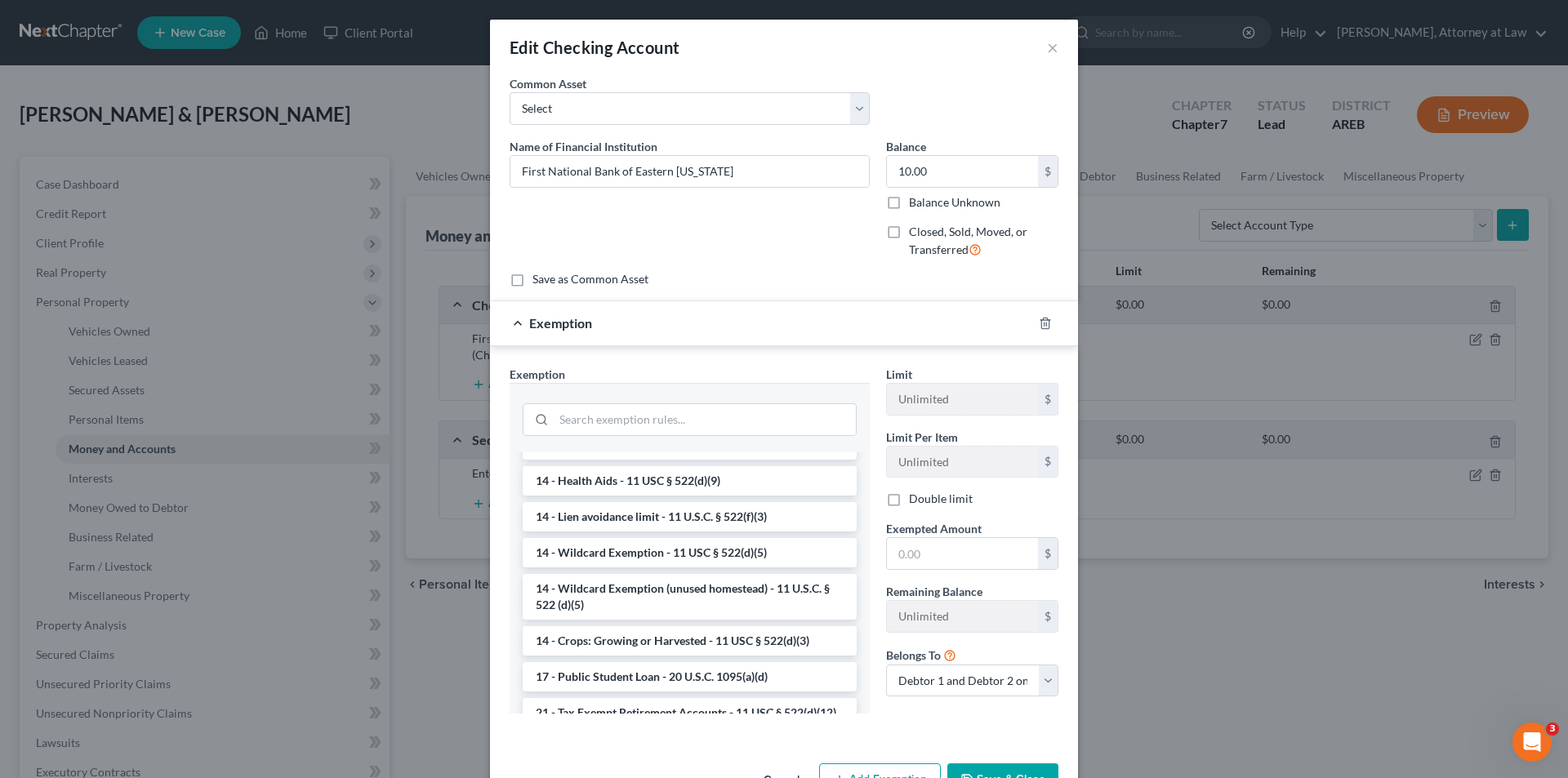
scroll to position [326, 0]
click at [702, 553] on li "14 - Wildcard Exemption - 11 USC § 522(d)(5)" at bounding box center [689, 552] width 334 height 29
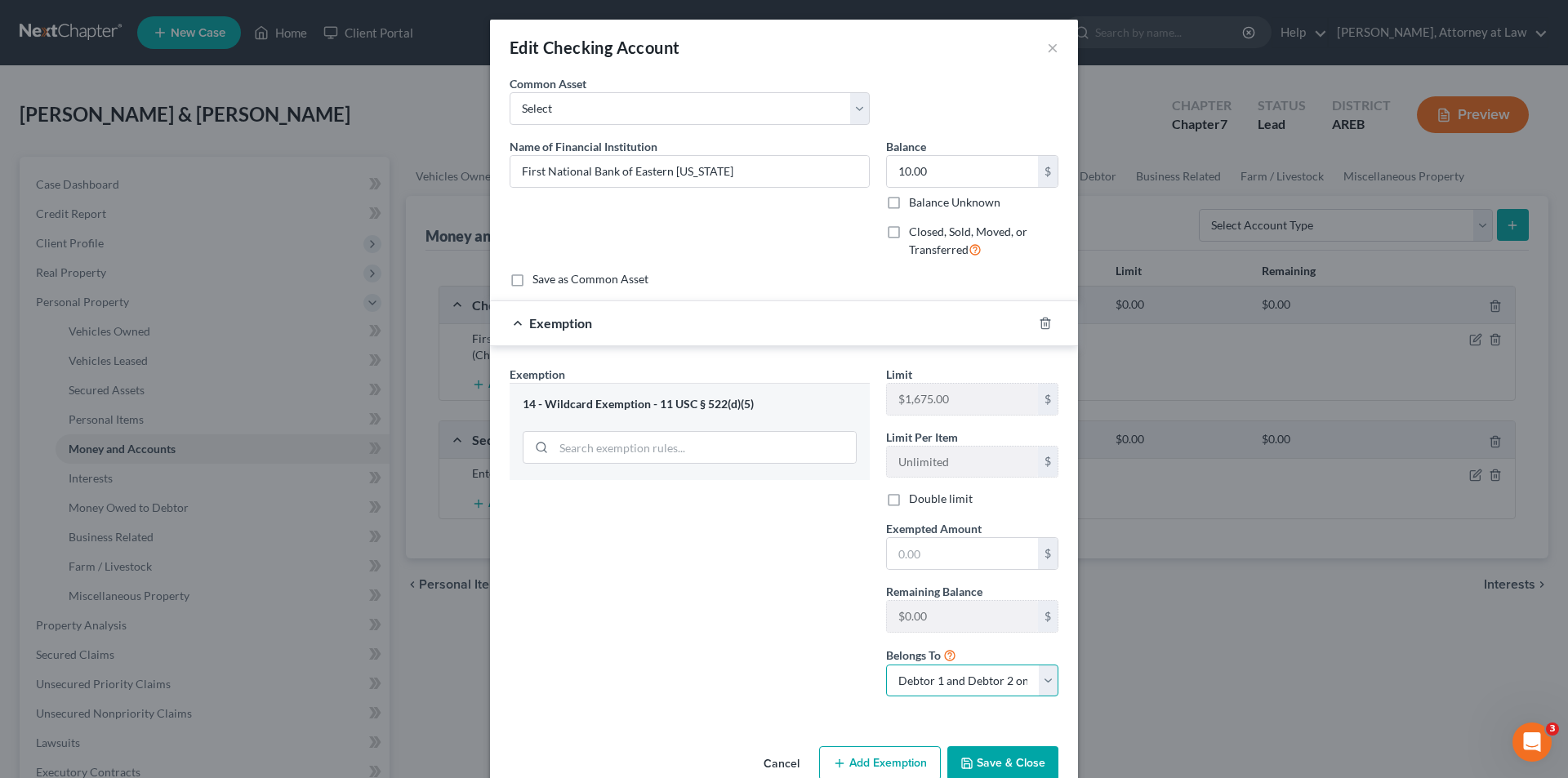
click at [1045, 677] on select "Debtor 1 only Debtor 2 only Debtor 1 and Debtor 2 only" at bounding box center [972, 681] width 172 height 33
select select "1"
click at [886, 665] on select "Debtor 1 only Debtor 2 only Debtor 1 and Debtor 2 only" at bounding box center [972, 681] width 172 height 33
click at [895, 555] on input "text" at bounding box center [962, 553] width 151 height 31
type input "10.00"
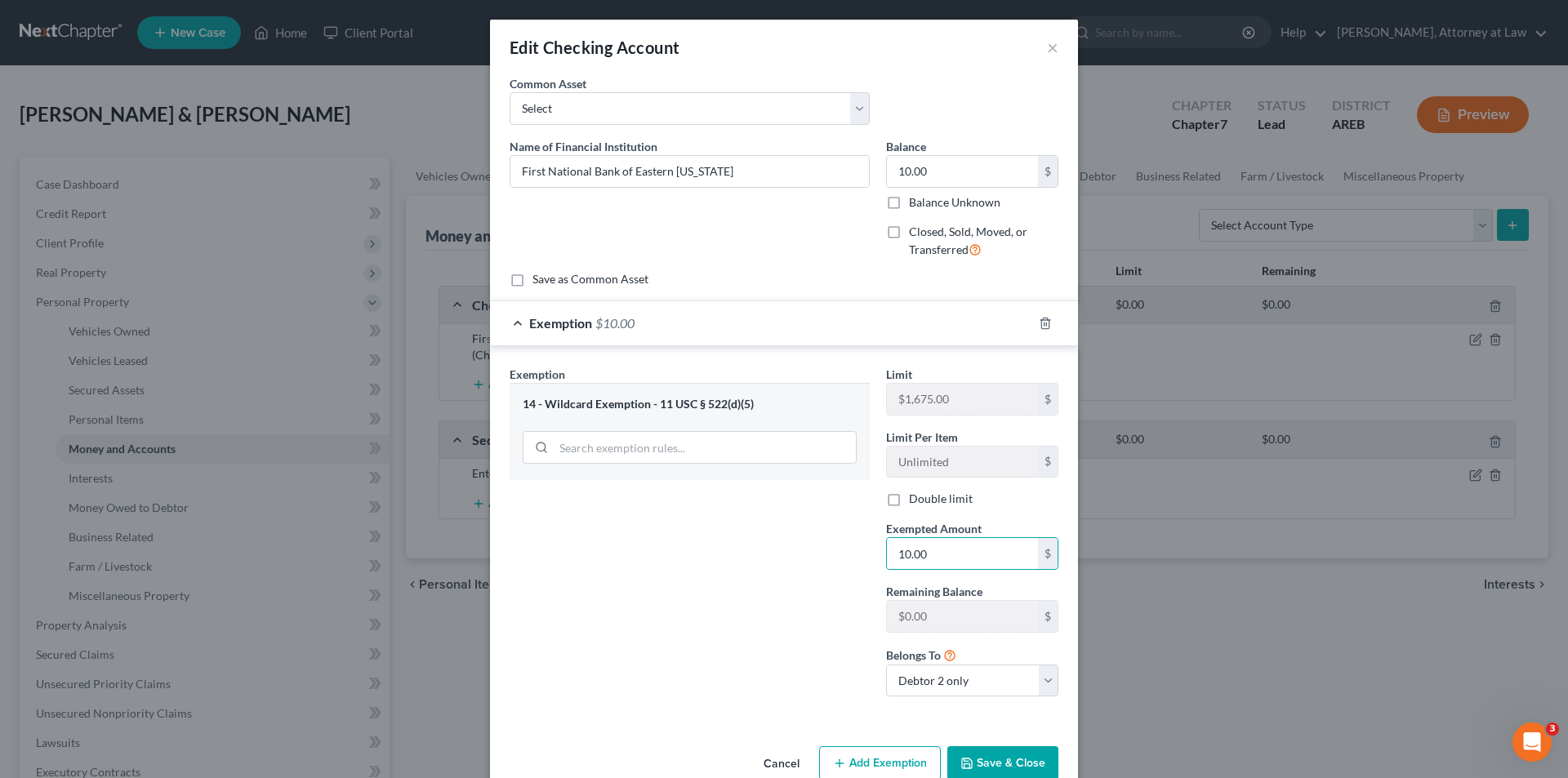
click at [933, 703] on div "Limit $1,675.00 $ Limit Per Item Unlimited $ Double limit Exempted Amount * 10.…" at bounding box center [973, 537] width 189 height 345
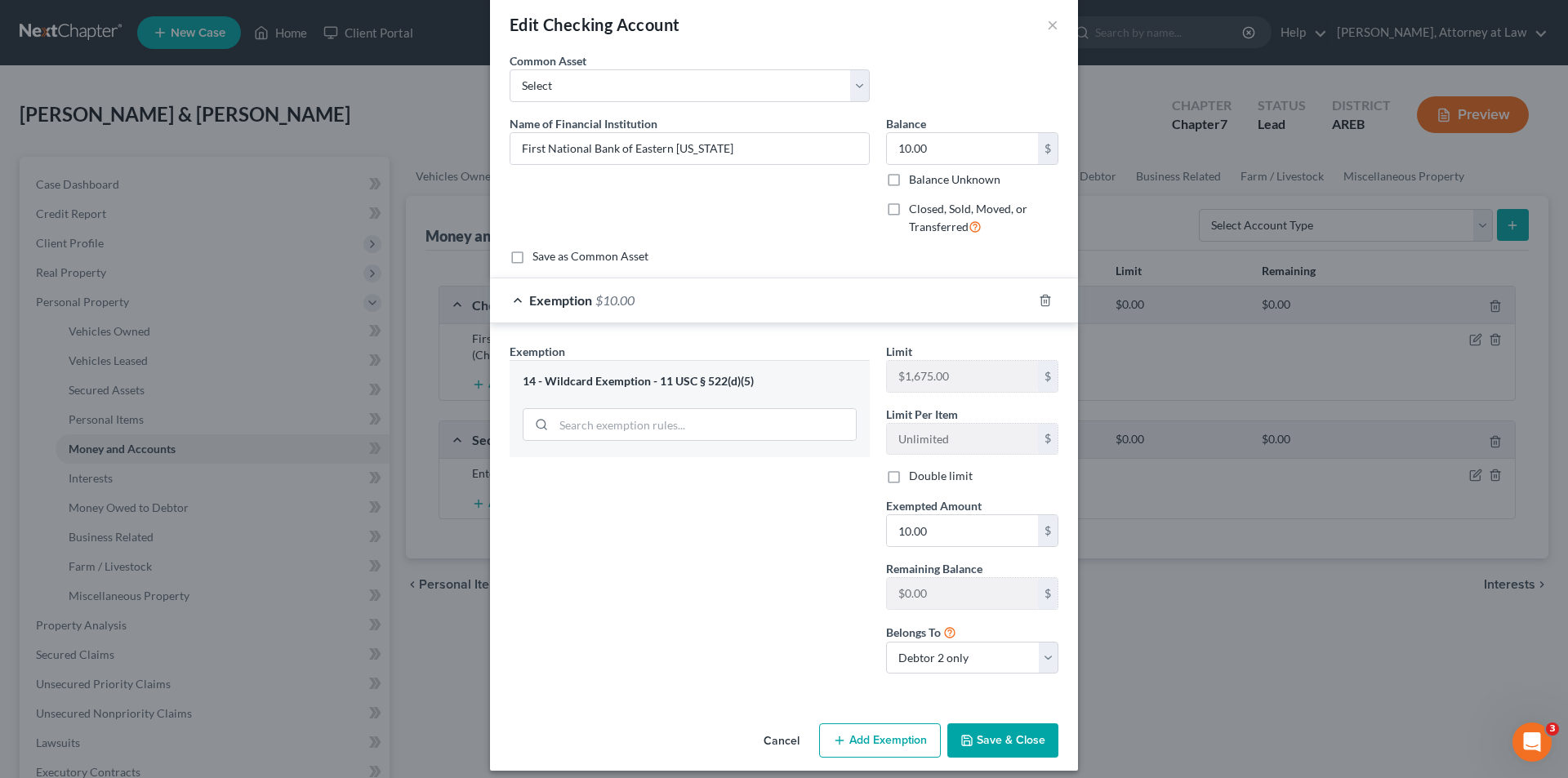
scroll to position [35, 0]
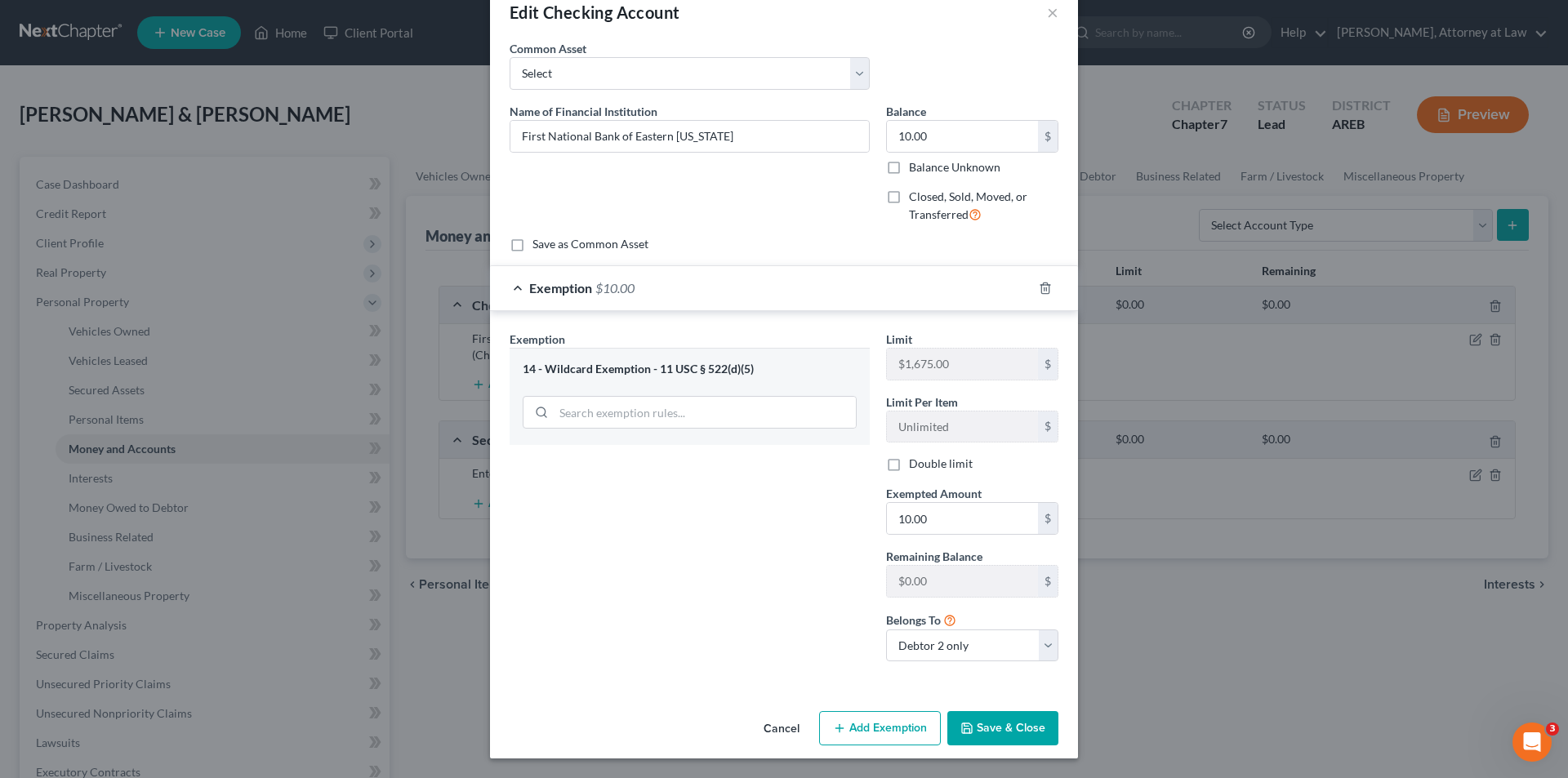
click at [1014, 726] on button "Save & Close" at bounding box center [1003, 728] width 111 height 34
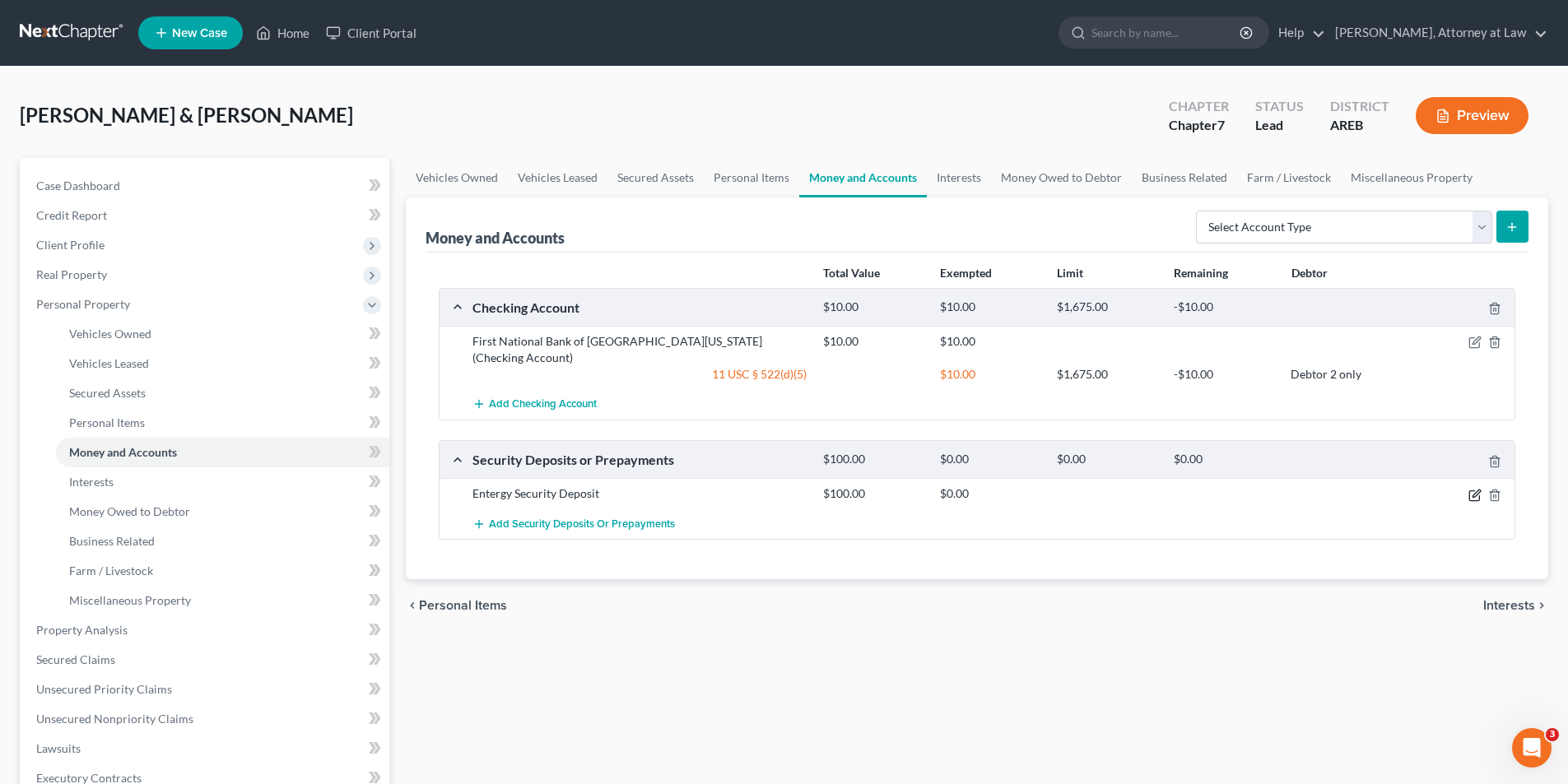
click at [1476, 489] on icon "button" at bounding box center [1475, 495] width 13 height 13
select select "0"
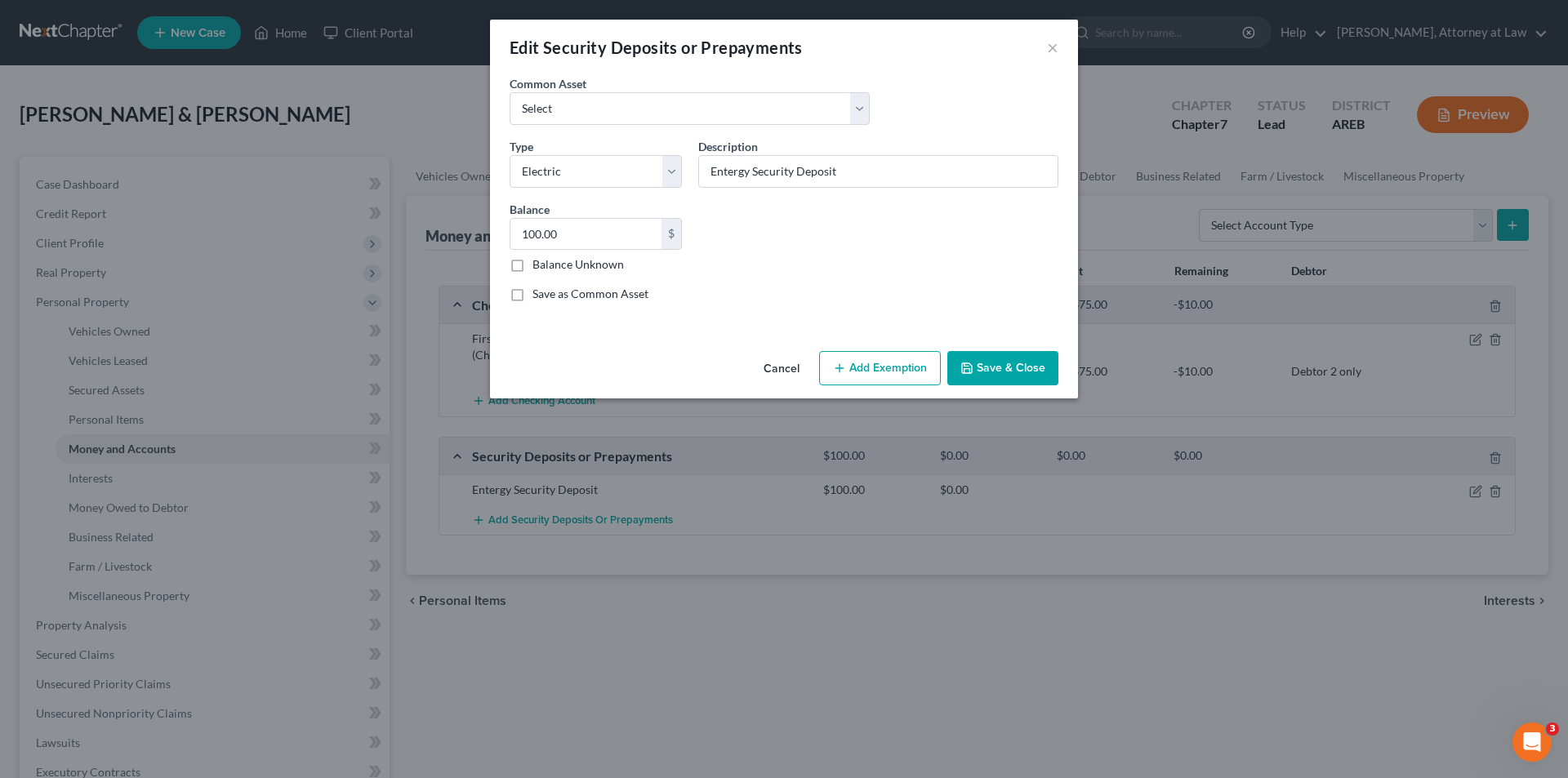
click at [921, 369] on button "Add Exemption" at bounding box center [880, 368] width 122 height 34
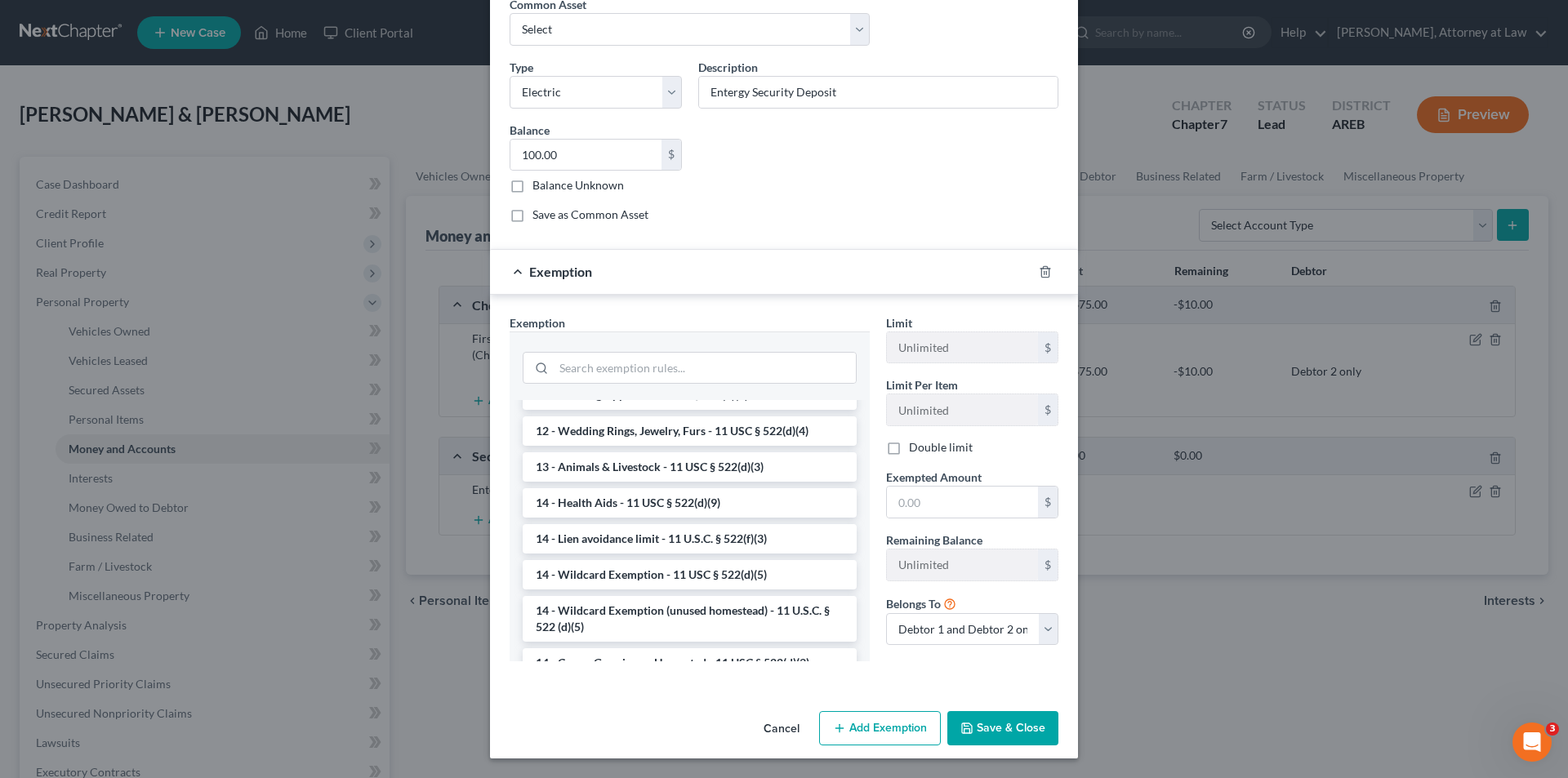
scroll to position [245, 0]
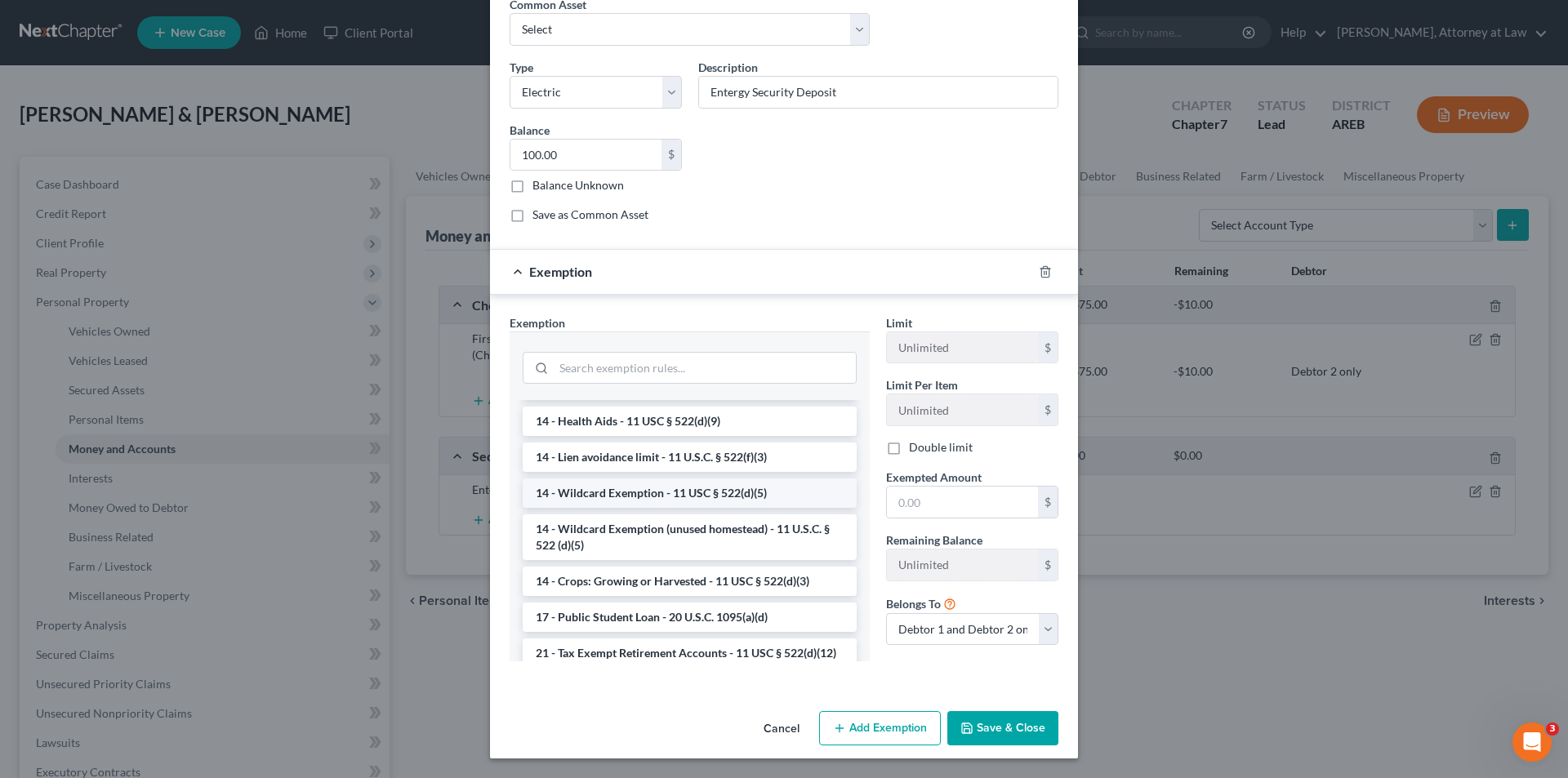
click at [743, 488] on li "14 - Wildcard Exemption - 11 USC § 522(d)(5)" at bounding box center [689, 493] width 334 height 29
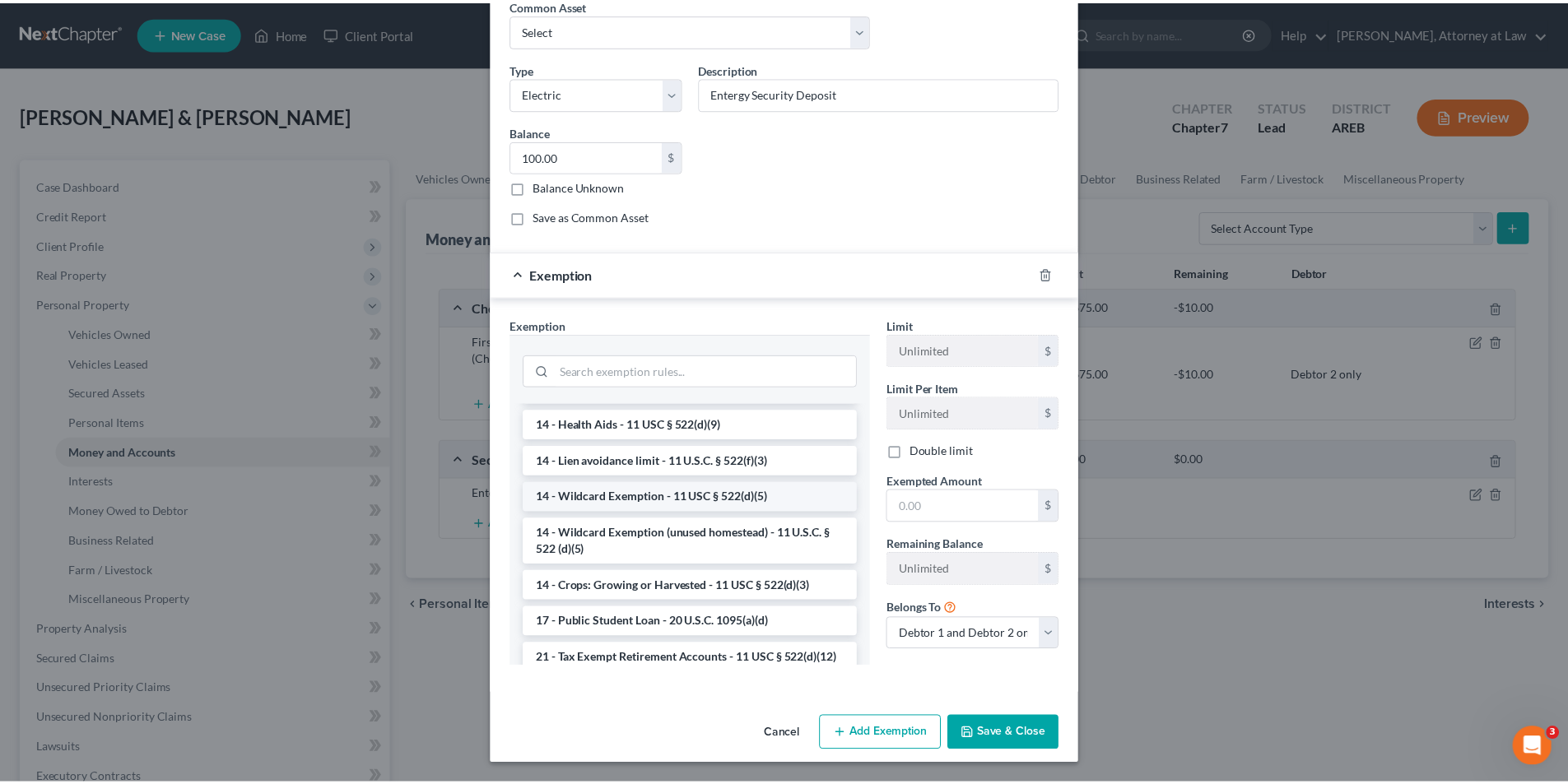
scroll to position [64, 0]
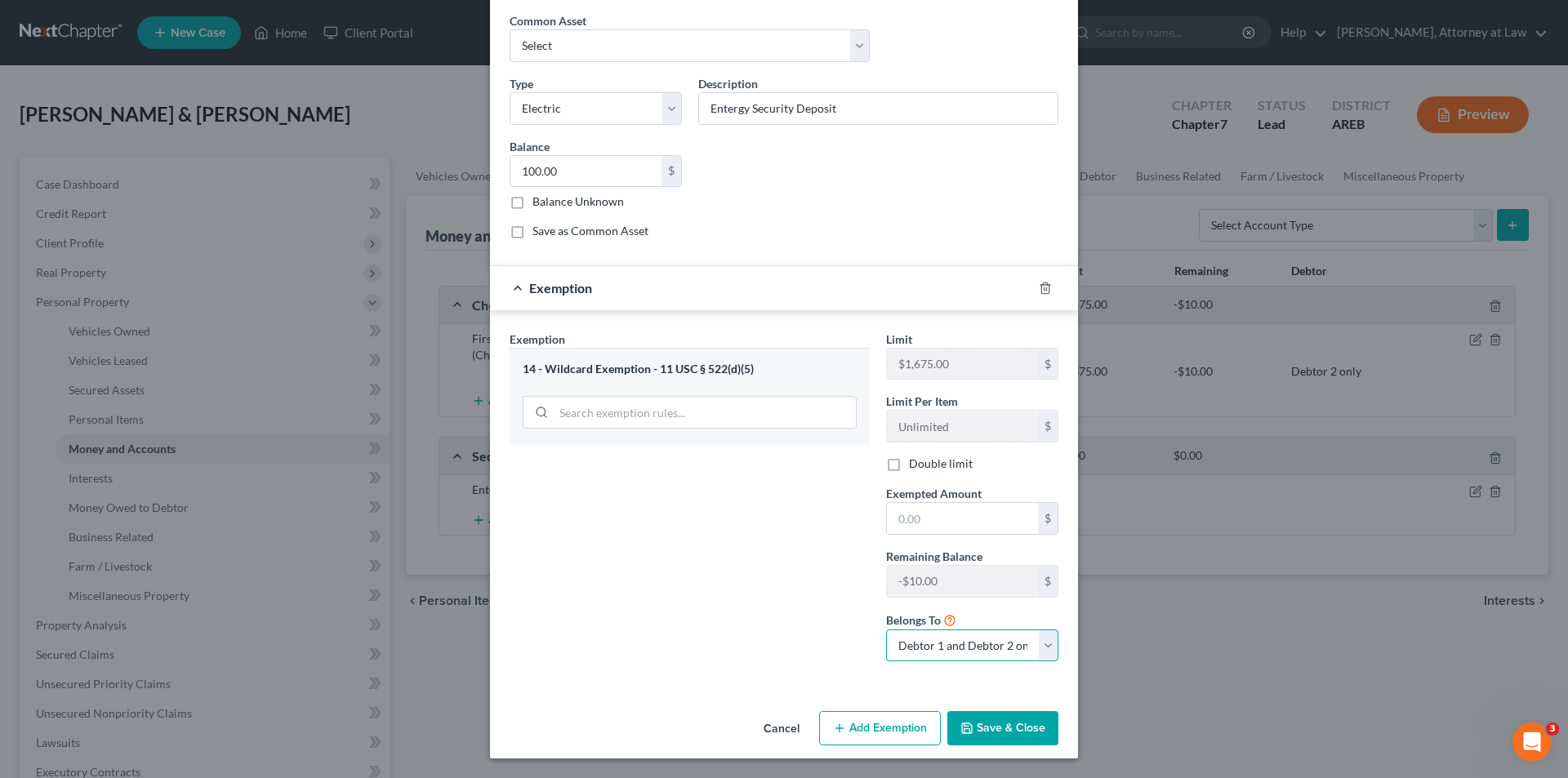
click at [1042, 644] on select "Debtor 1 only Debtor 2 only Debtor 1 and Debtor 2 only" at bounding box center [972, 645] width 172 height 33
select select "1"
click at [886, 629] on select "Debtor 1 only Debtor 2 only Debtor 1 and Debtor 2 only" at bounding box center [972, 645] width 172 height 33
click at [891, 522] on input "text" at bounding box center [962, 518] width 151 height 31
type input "100.00"
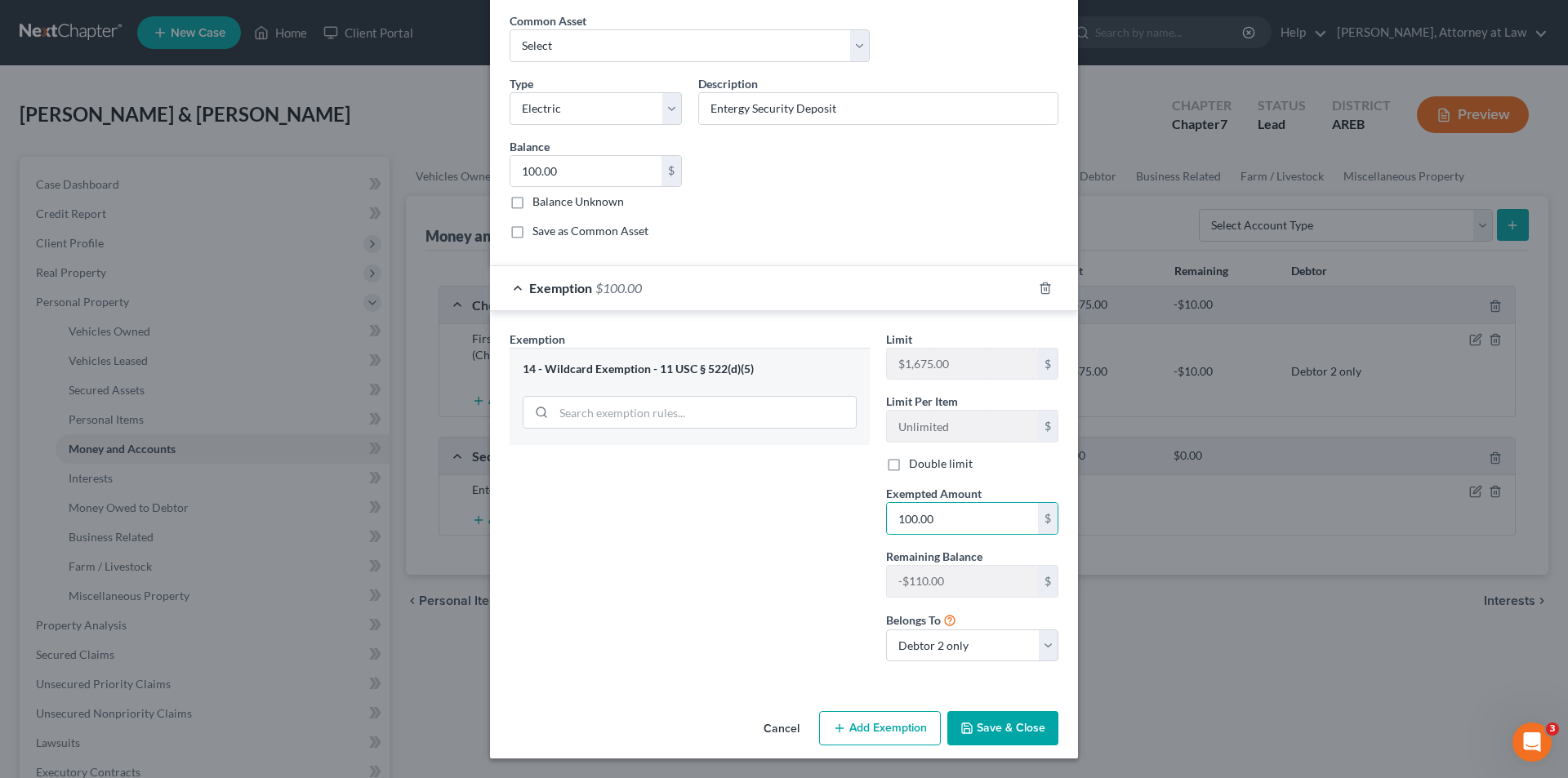
click at [765, 594] on div "Exemption Set must be selected for CA. Exemption * 14 - Wildcard Exemption - 11…" at bounding box center [690, 503] width 376 height 345
click at [988, 645] on select "Debtor 1 only Debtor 2 only Debtor 1 and Debtor 2 only" at bounding box center [972, 645] width 172 height 33
click at [886, 629] on select "Debtor 1 only Debtor 2 only Debtor 1 and Debtor 2 only" at bounding box center [972, 645] width 172 height 33
click at [997, 651] on select "Debtor 1 only Debtor 2 only Debtor 1 and Debtor 2 only" at bounding box center [972, 645] width 172 height 33
select select "2"
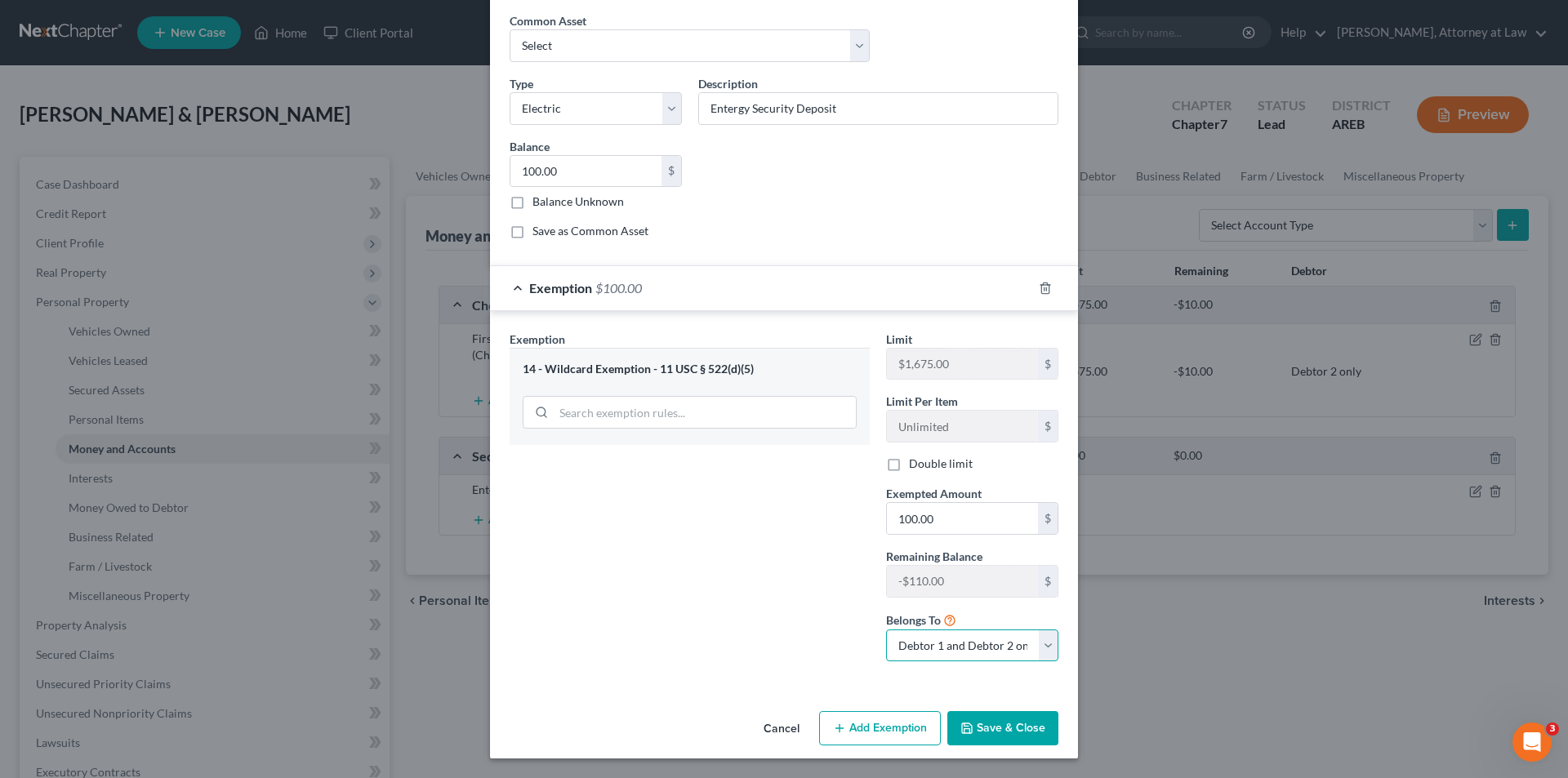
click at [886, 629] on select "Debtor 1 only Debtor 2 only Debtor 1 and Debtor 2 only" at bounding box center [972, 645] width 172 height 33
click at [801, 619] on div "Exemption Set must be selected for CA. Exemption * 14 - Wildcard Exemption - 11…" at bounding box center [690, 503] width 376 height 345
click at [1015, 725] on button "Save & Close" at bounding box center [1003, 728] width 111 height 34
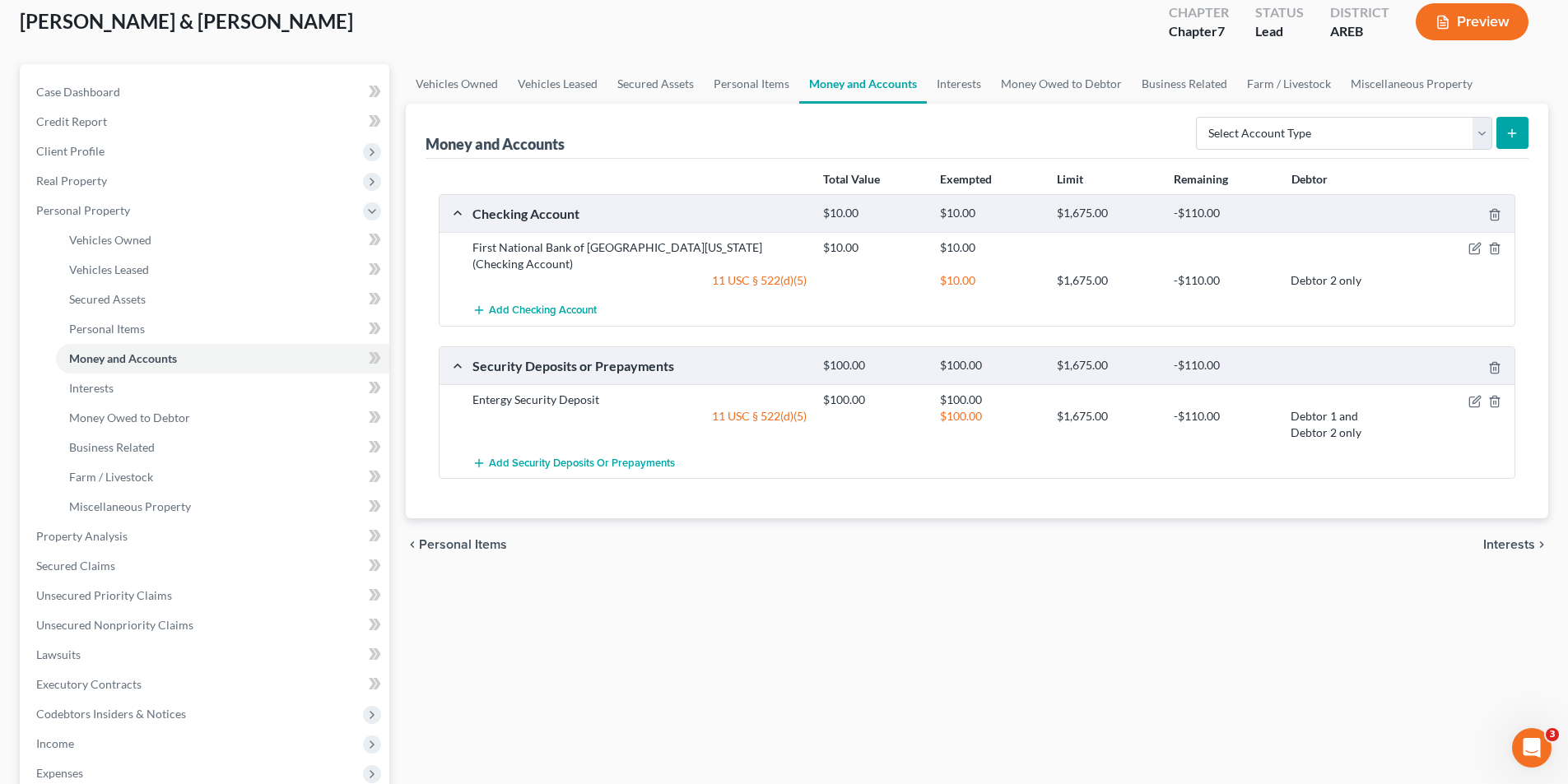
scroll to position [0, 0]
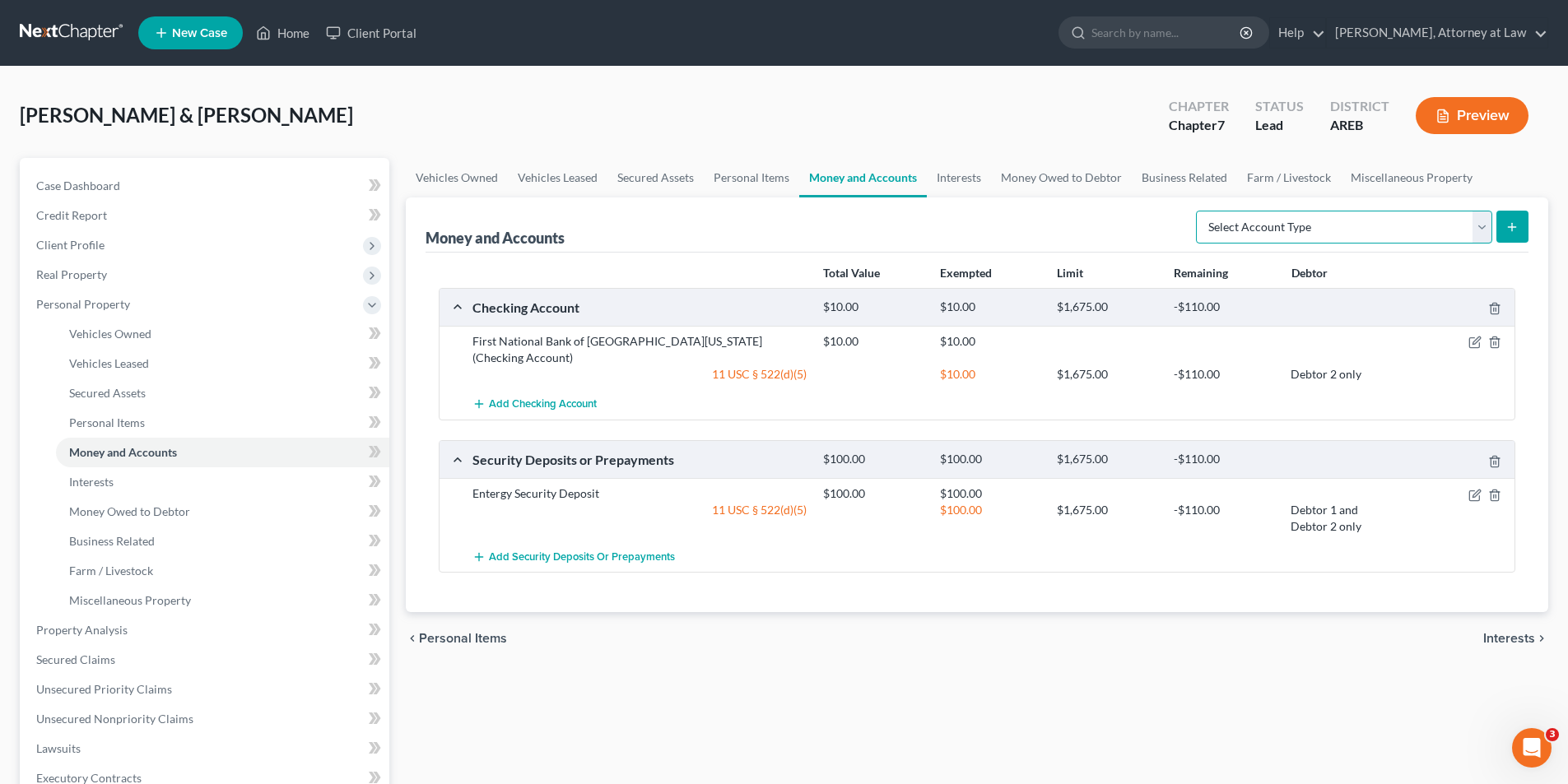
click at [1484, 233] on select "Select Account Type Brokerage Cash on Hand Certificates of Deposit Checking Acc…" at bounding box center [1344, 227] width 297 height 33
select select "savings"
click at [1200, 211] on select "Select Account Type Brokerage Cash on Hand Certificates of Deposit Checking Acc…" at bounding box center [1344, 227] width 297 height 33
click at [1510, 225] on icon "submit" at bounding box center [1512, 227] width 13 height 13
click at [1516, 225] on icon "submit" at bounding box center [1512, 227] width 13 height 13
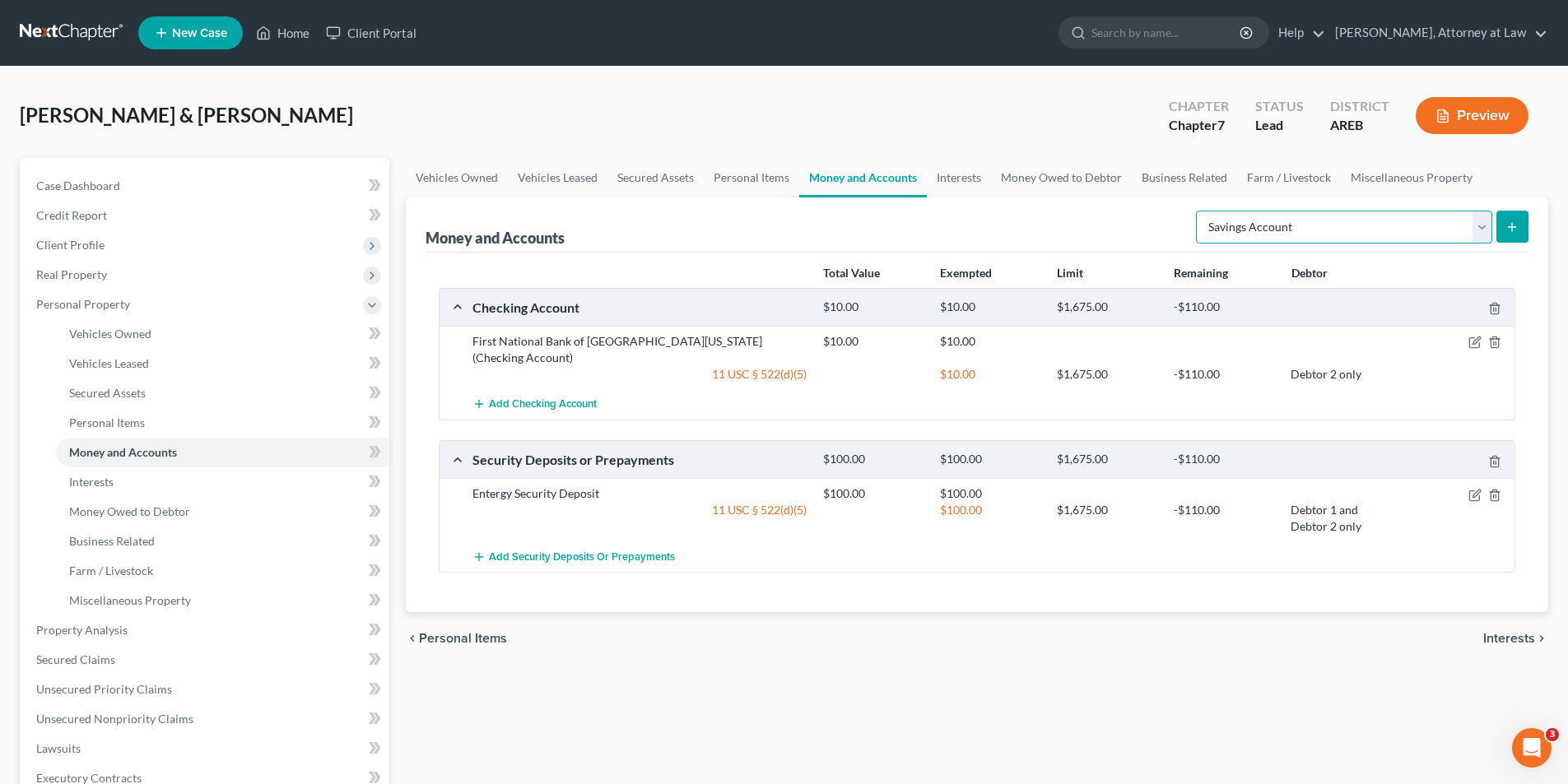
click at [1484, 230] on select "Select Account Type Brokerage Cash on Hand Certificates of Deposit Checking Acc…" at bounding box center [1344, 227] width 297 height 33
click at [1200, 211] on select "Select Account Type Brokerage Cash on Hand Certificates of Deposit Checking Acc…" at bounding box center [1344, 227] width 297 height 33
click at [1519, 226] on icon "submit" at bounding box center [1512, 227] width 13 height 13
click at [1514, 224] on icon "submit" at bounding box center [1512, 227] width 13 height 13
click at [1527, 744] on icon "Open Intercom Messenger" at bounding box center [1530, 745] width 27 height 27
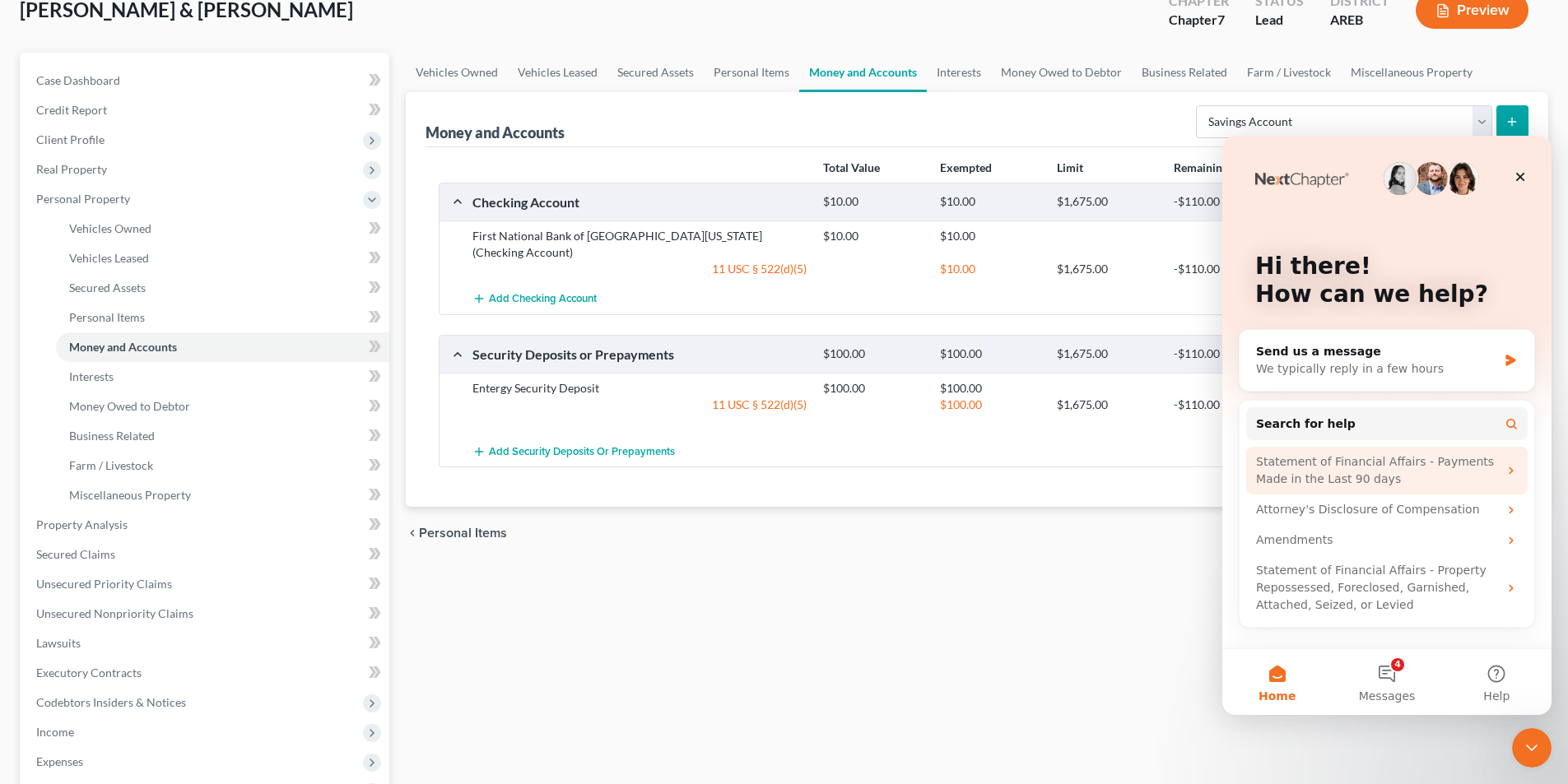
scroll to position [83, 0]
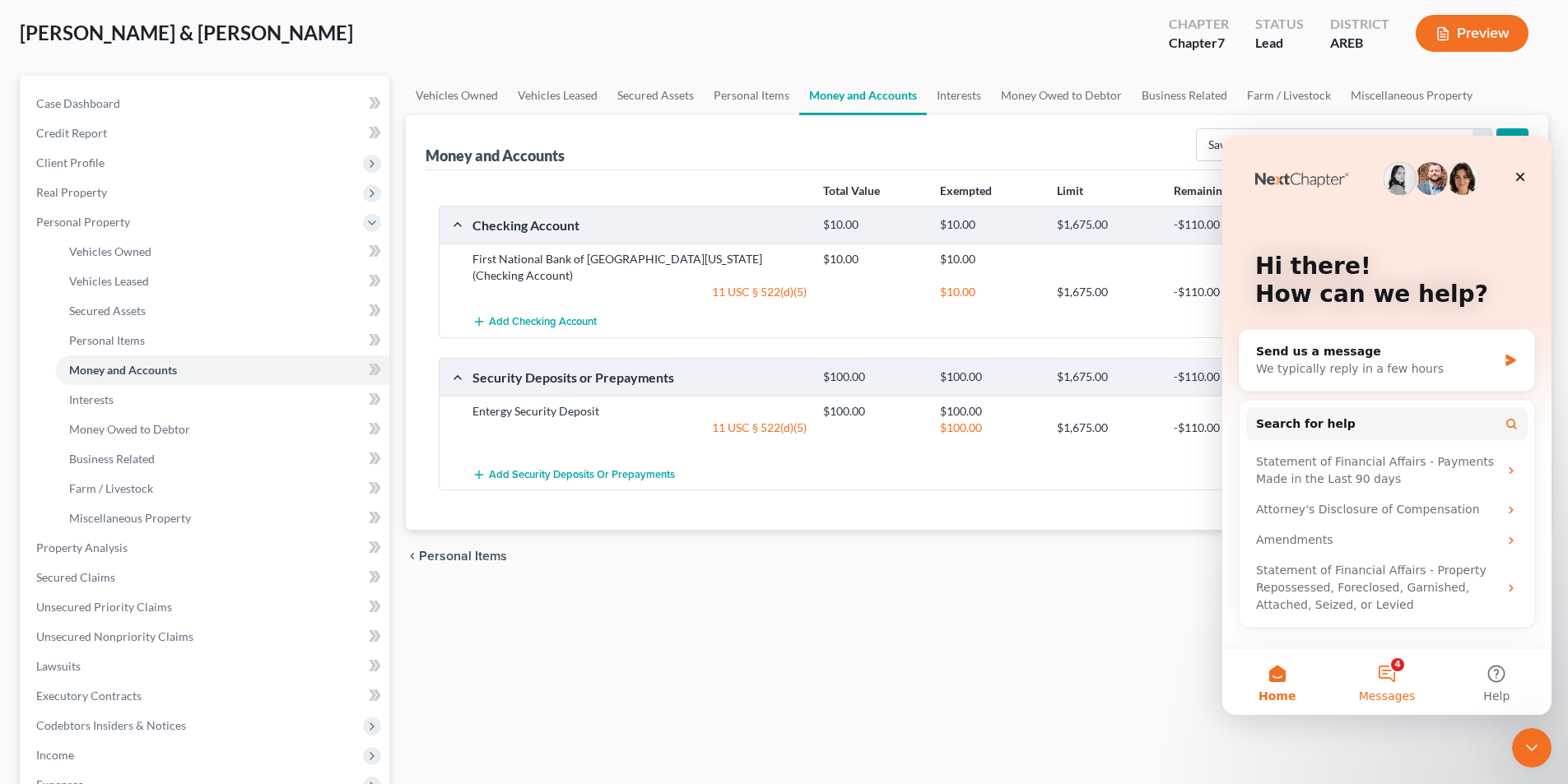
click at [1393, 678] on button "4 Messages" at bounding box center [1386, 682] width 110 height 66
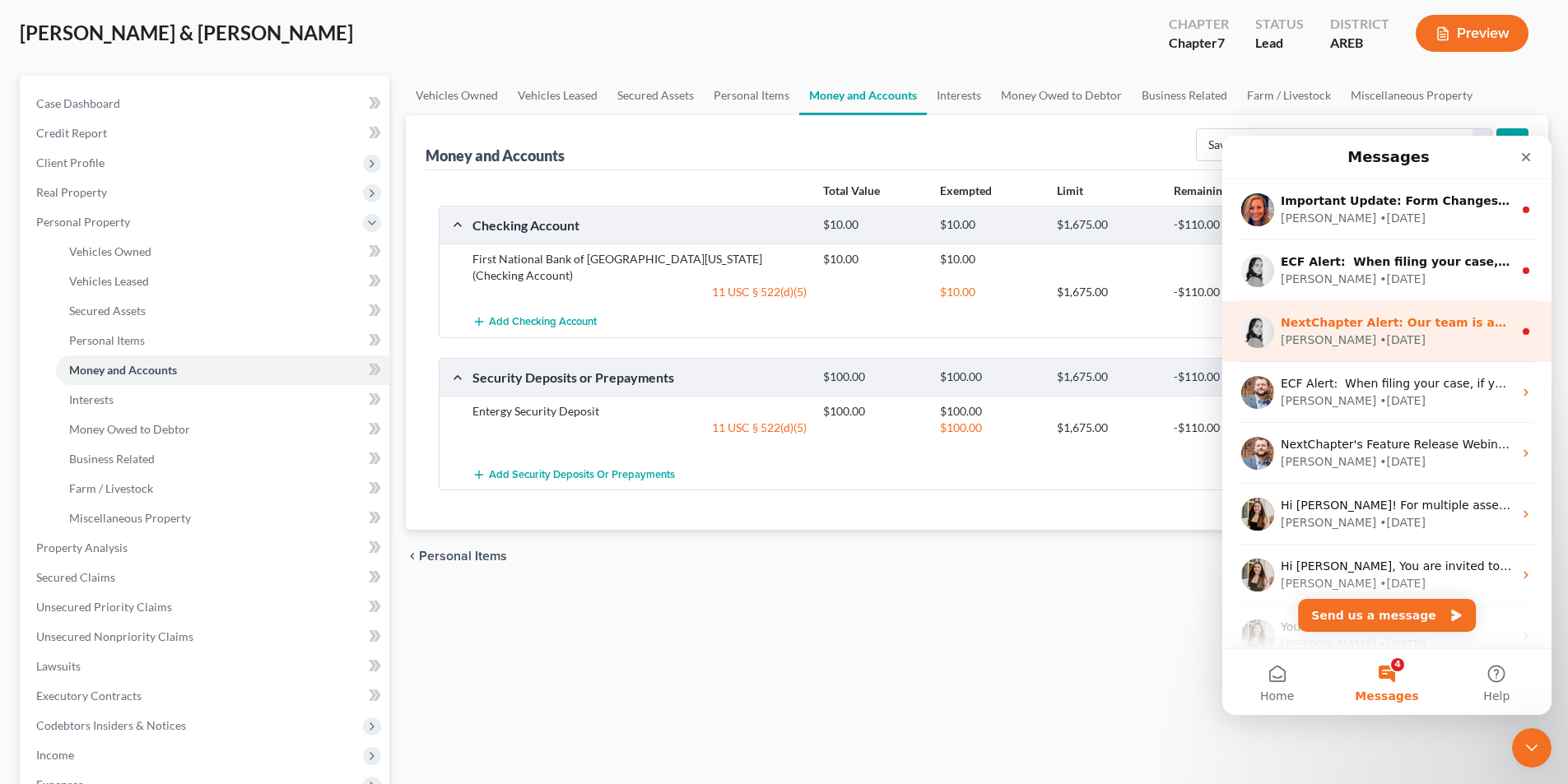
click at [1422, 332] on div "[PERSON_NAME] • [DATE]" at bounding box center [1397, 339] width 232 height 17
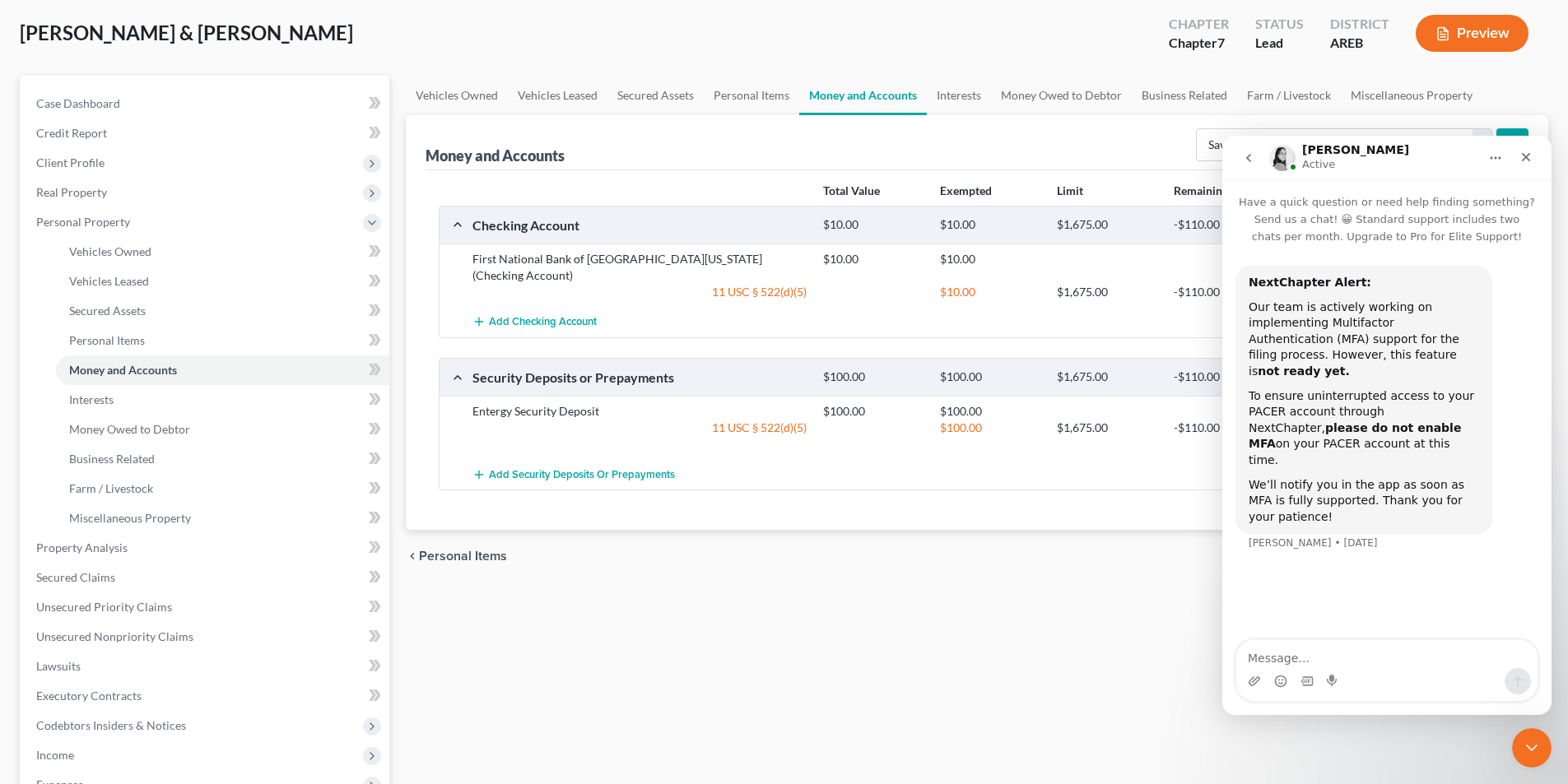
click at [1247, 159] on icon "go back" at bounding box center [1248, 157] width 4 height 8
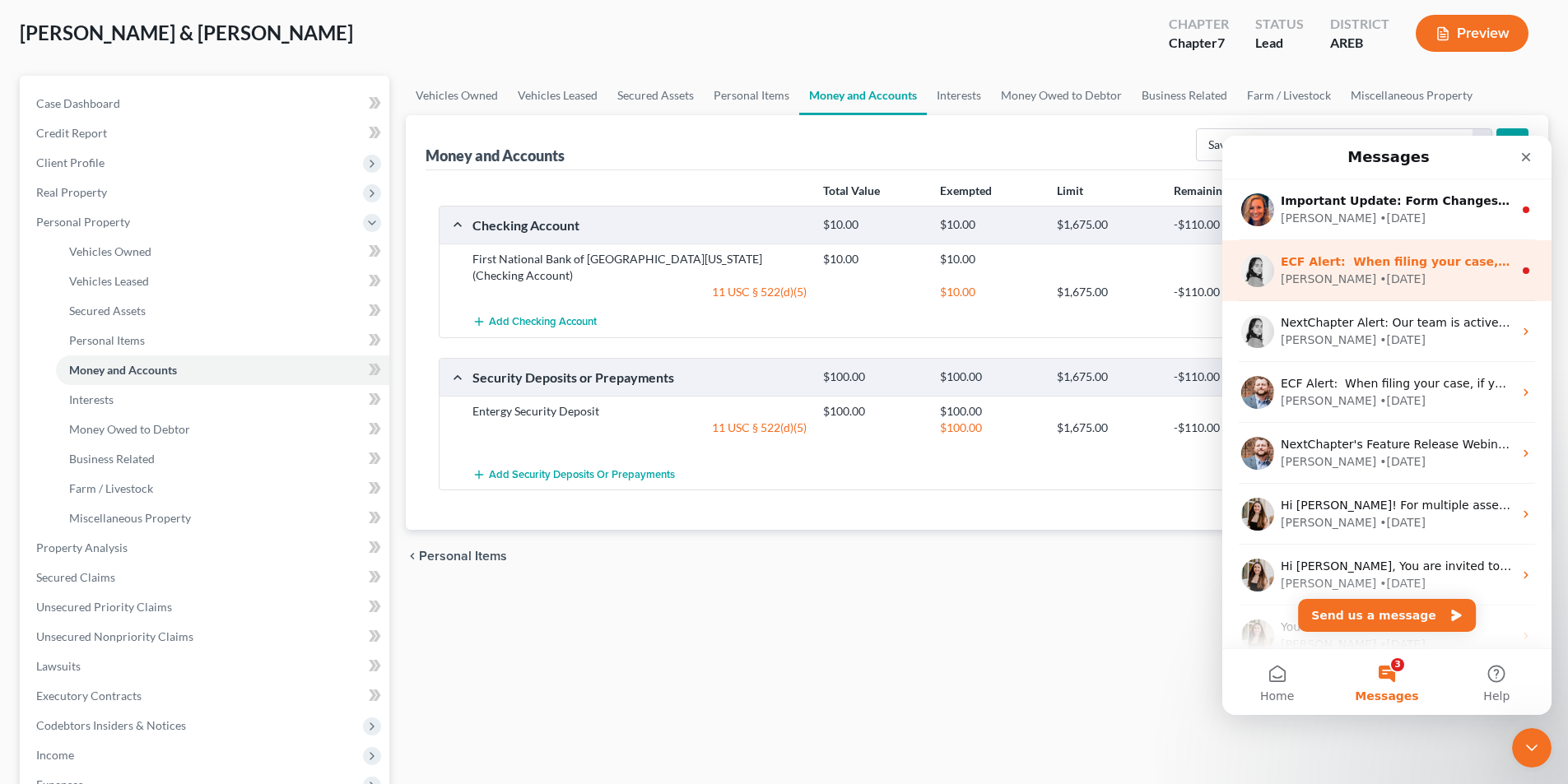
click at [1390, 282] on div "[PERSON_NAME] • [DATE]" at bounding box center [1397, 278] width 232 height 17
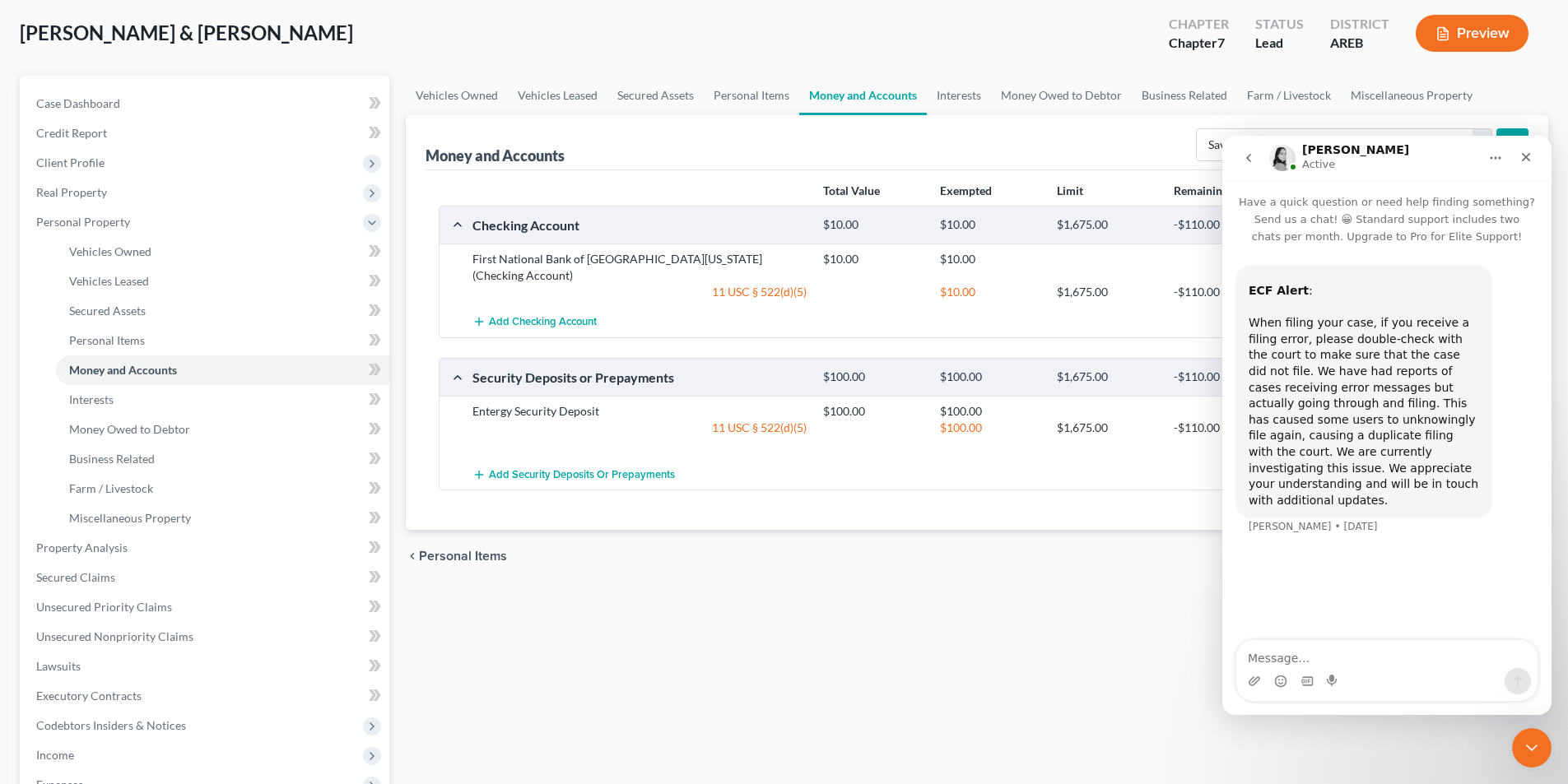
click at [1243, 154] on icon "go back" at bounding box center [1249, 158] width 13 height 13
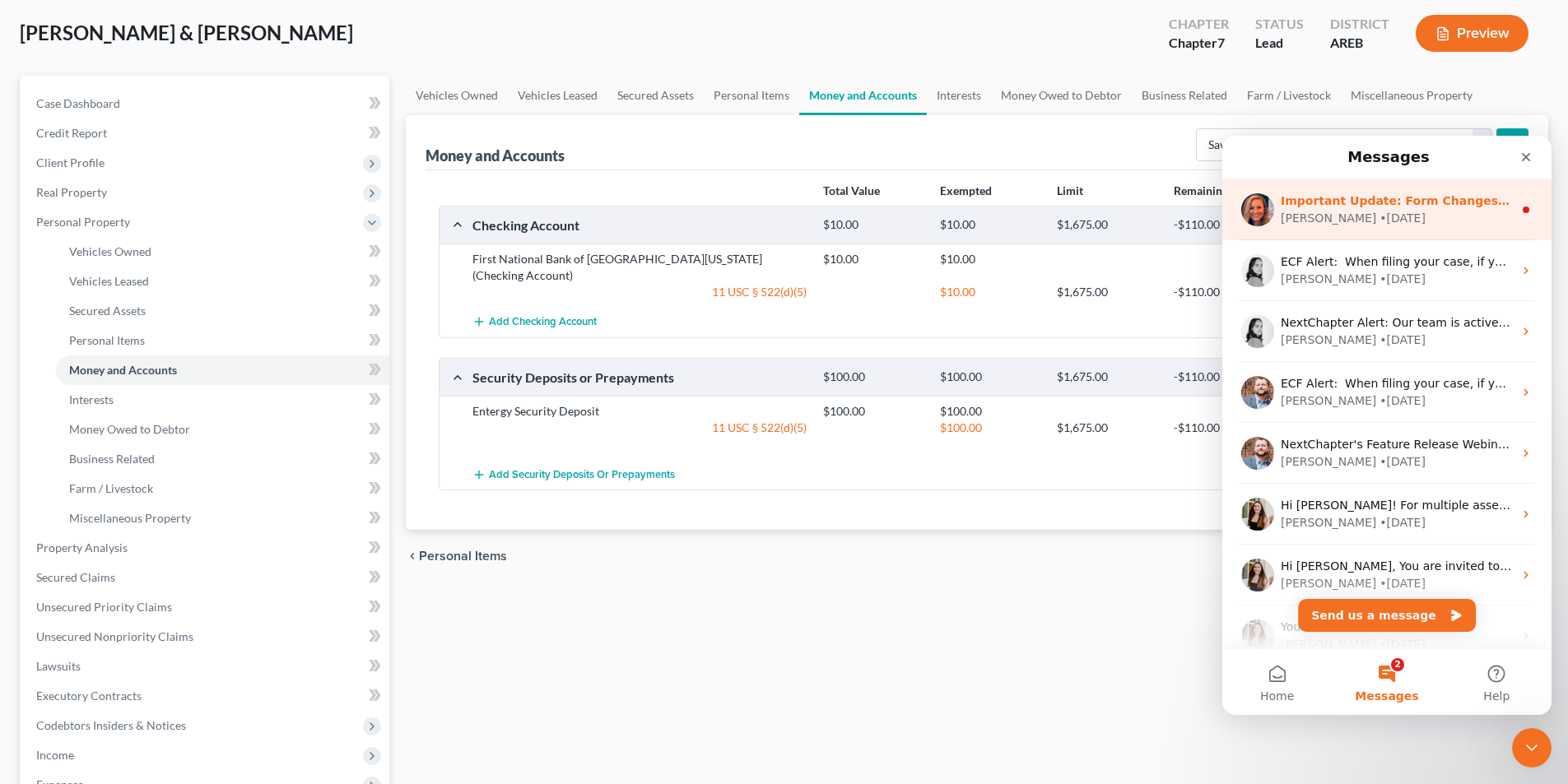
click at [1409, 217] on div "[PERSON_NAME] • [DATE]" at bounding box center [1397, 218] width 232 height 17
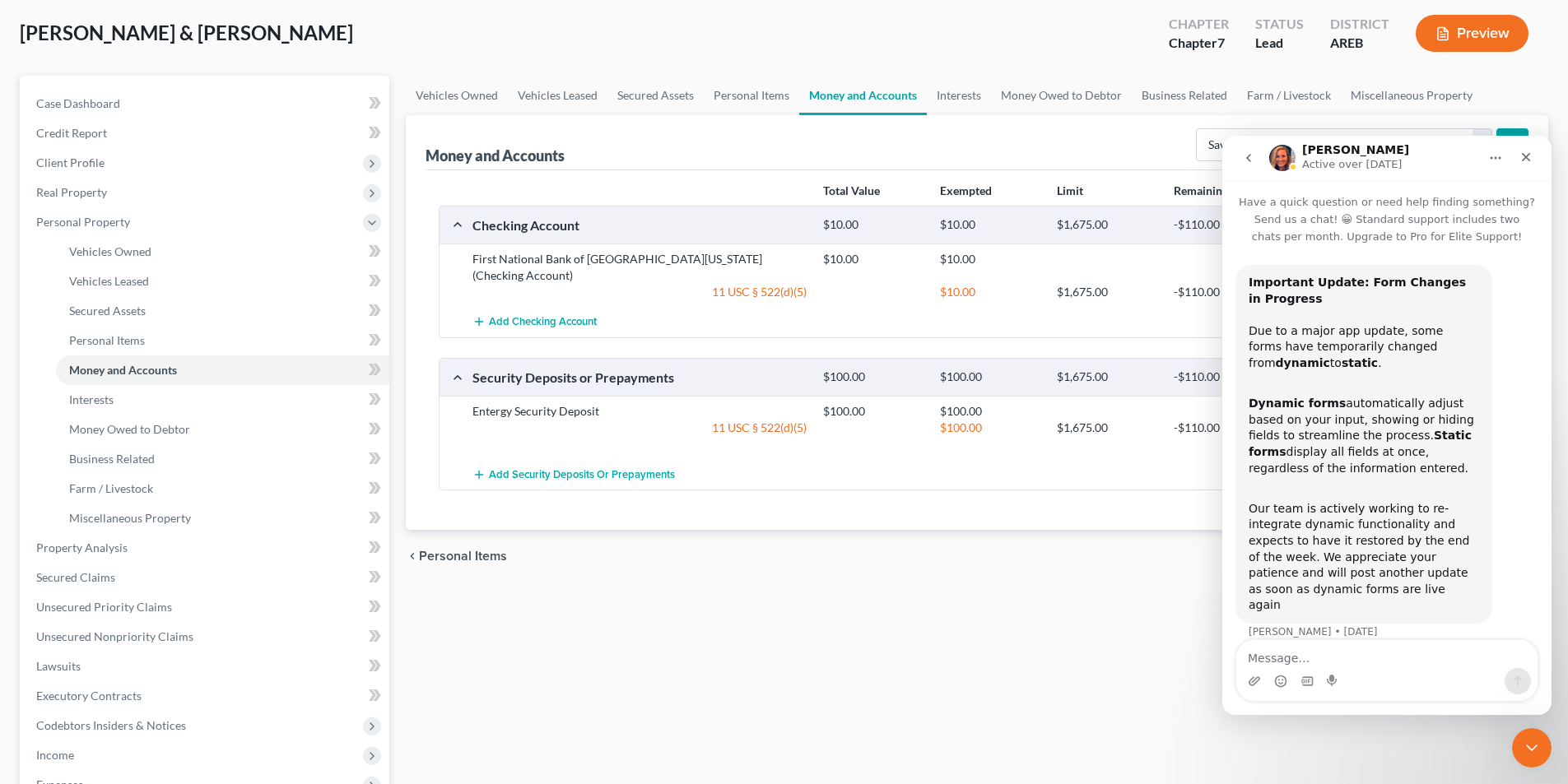
scroll to position [164, 0]
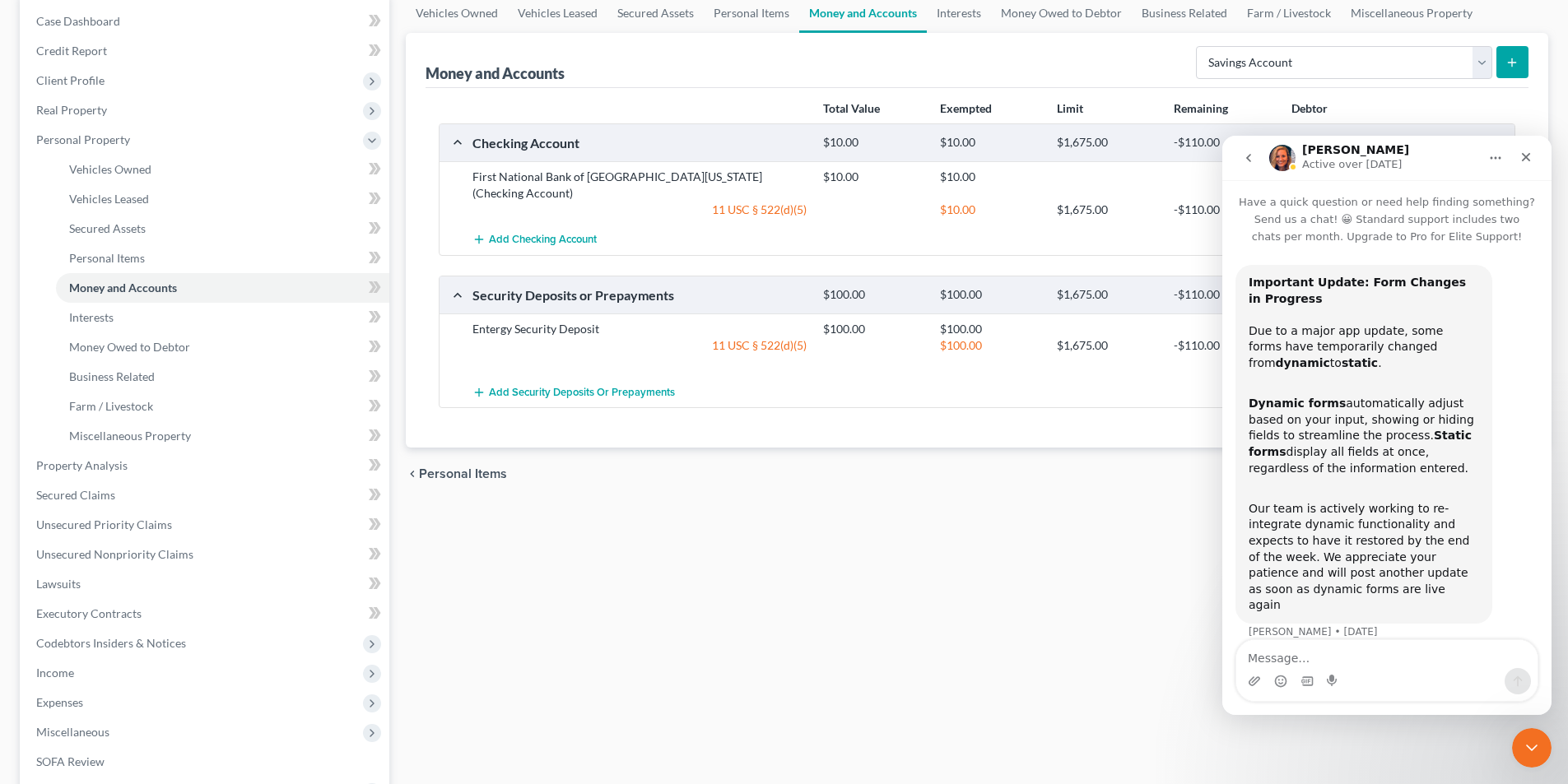
click at [1249, 162] on icon "go back" at bounding box center [1249, 158] width 13 height 13
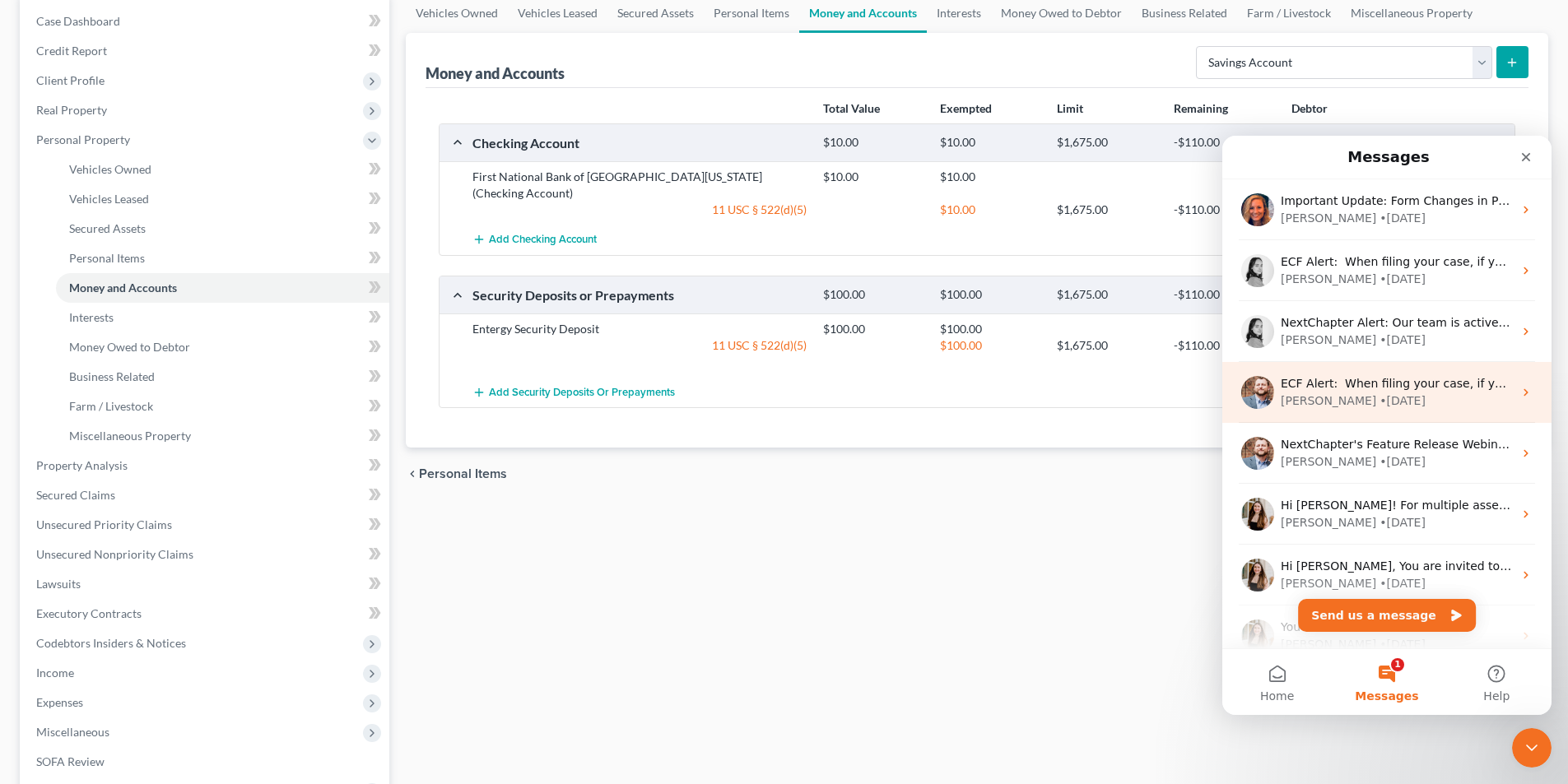
click at [1433, 395] on div "[PERSON_NAME] • [DATE]" at bounding box center [1397, 401] width 232 height 17
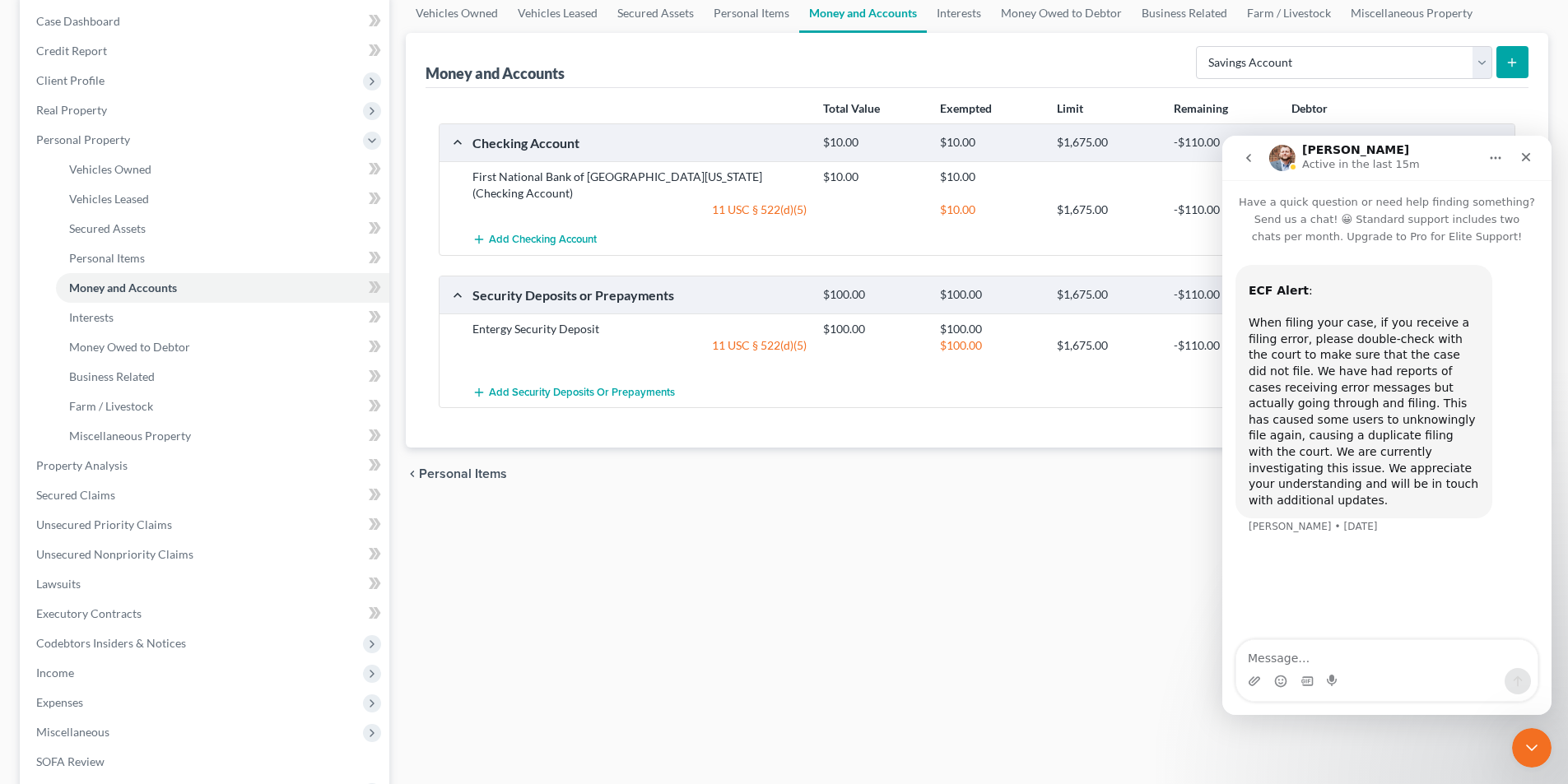
click at [1253, 162] on icon "go back" at bounding box center [1249, 158] width 13 height 13
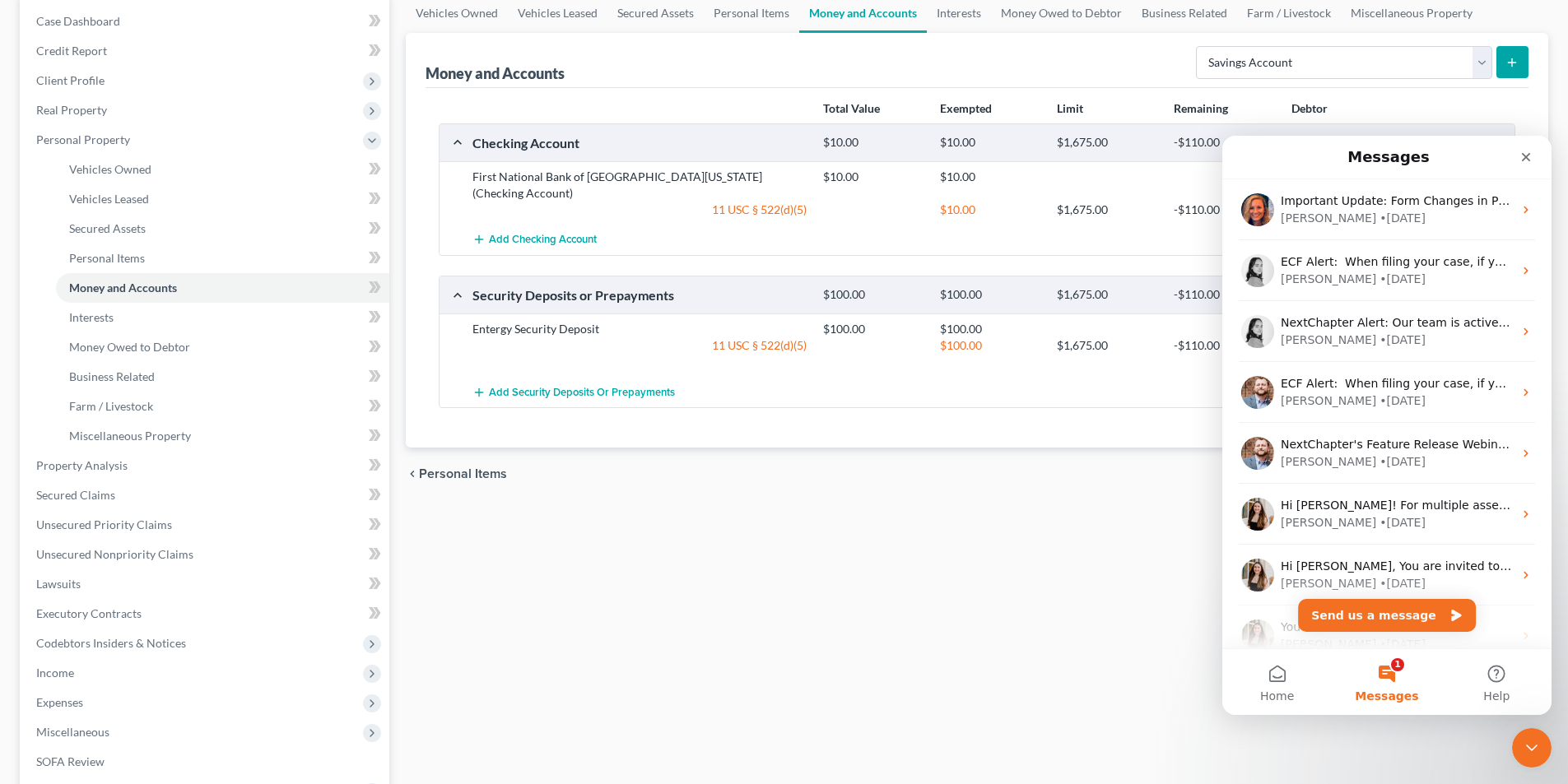
click at [1390, 669] on button "1 Messages" at bounding box center [1386, 682] width 110 height 66
click at [1380, 683] on button "1 Messages" at bounding box center [1386, 682] width 110 height 66
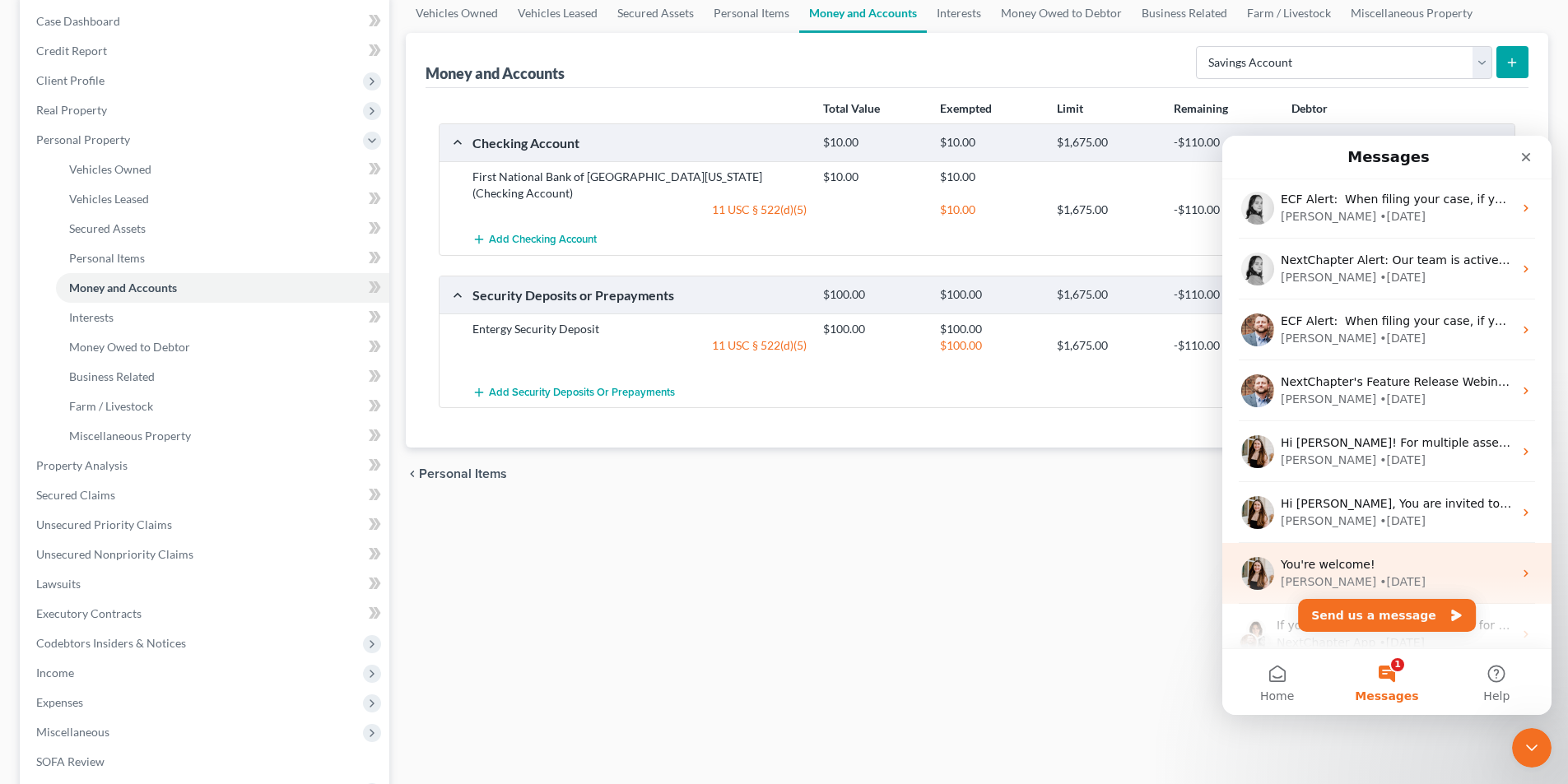
scroll to position [0, 0]
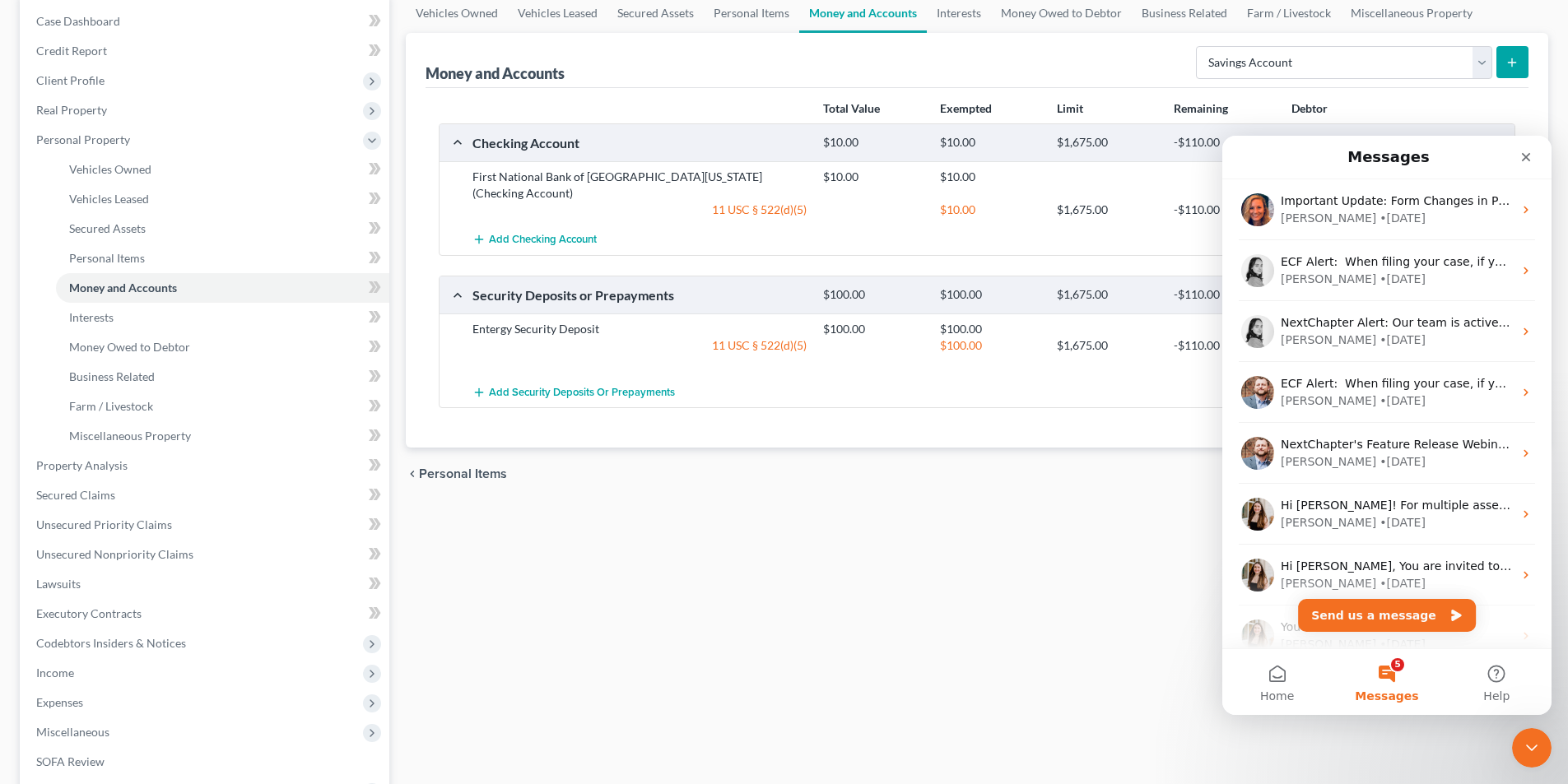
click at [1396, 668] on button "5 Messages" at bounding box center [1386, 682] width 110 height 66
click at [1390, 674] on button "5 Messages" at bounding box center [1386, 682] width 110 height 66
click at [1527, 154] on icon "Close" at bounding box center [1526, 157] width 13 height 13
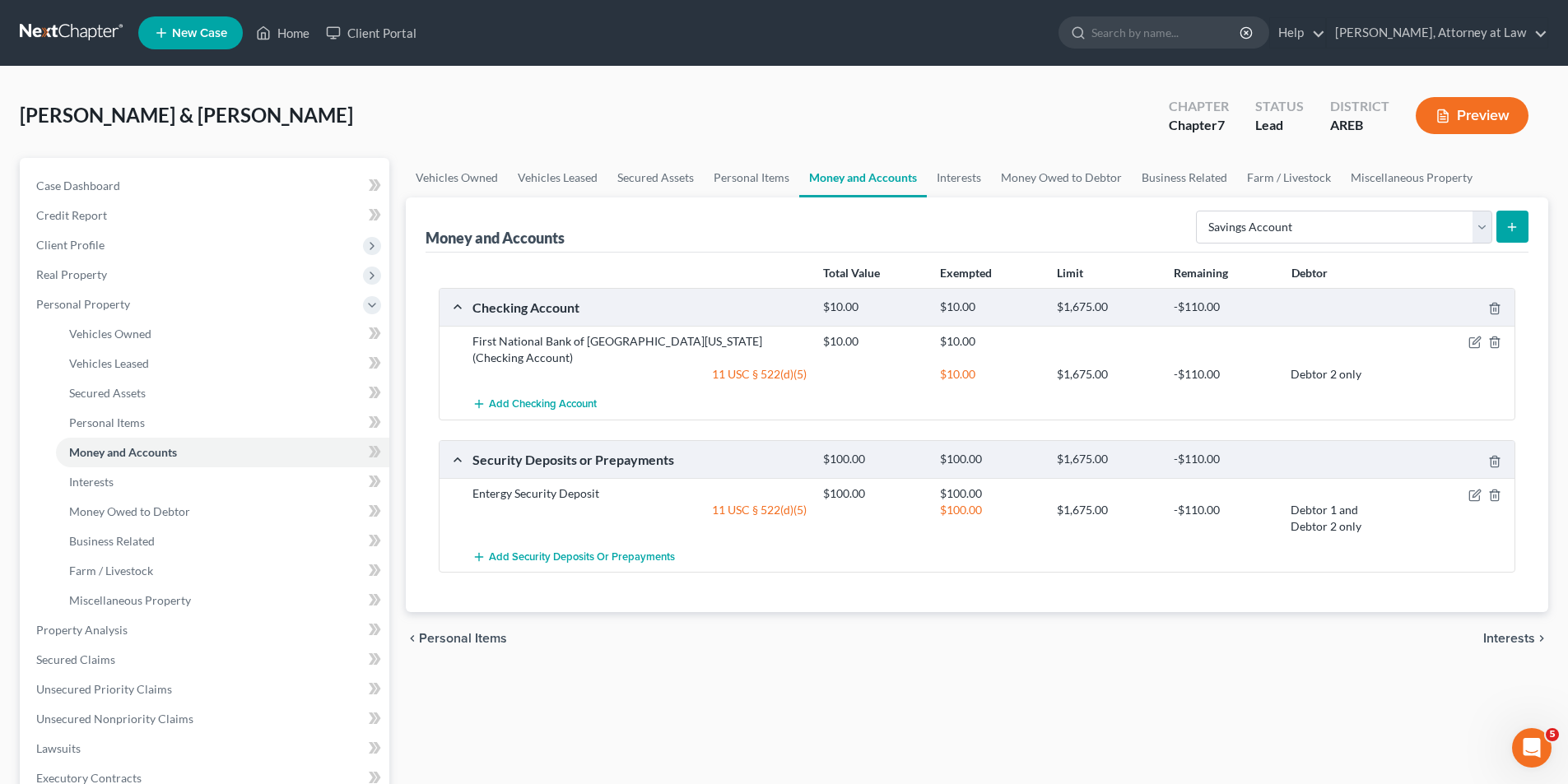
click at [1513, 231] on icon "submit" at bounding box center [1512, 227] width 13 height 13
click at [95, 308] on span "Personal Property" at bounding box center [83, 304] width 93 height 14
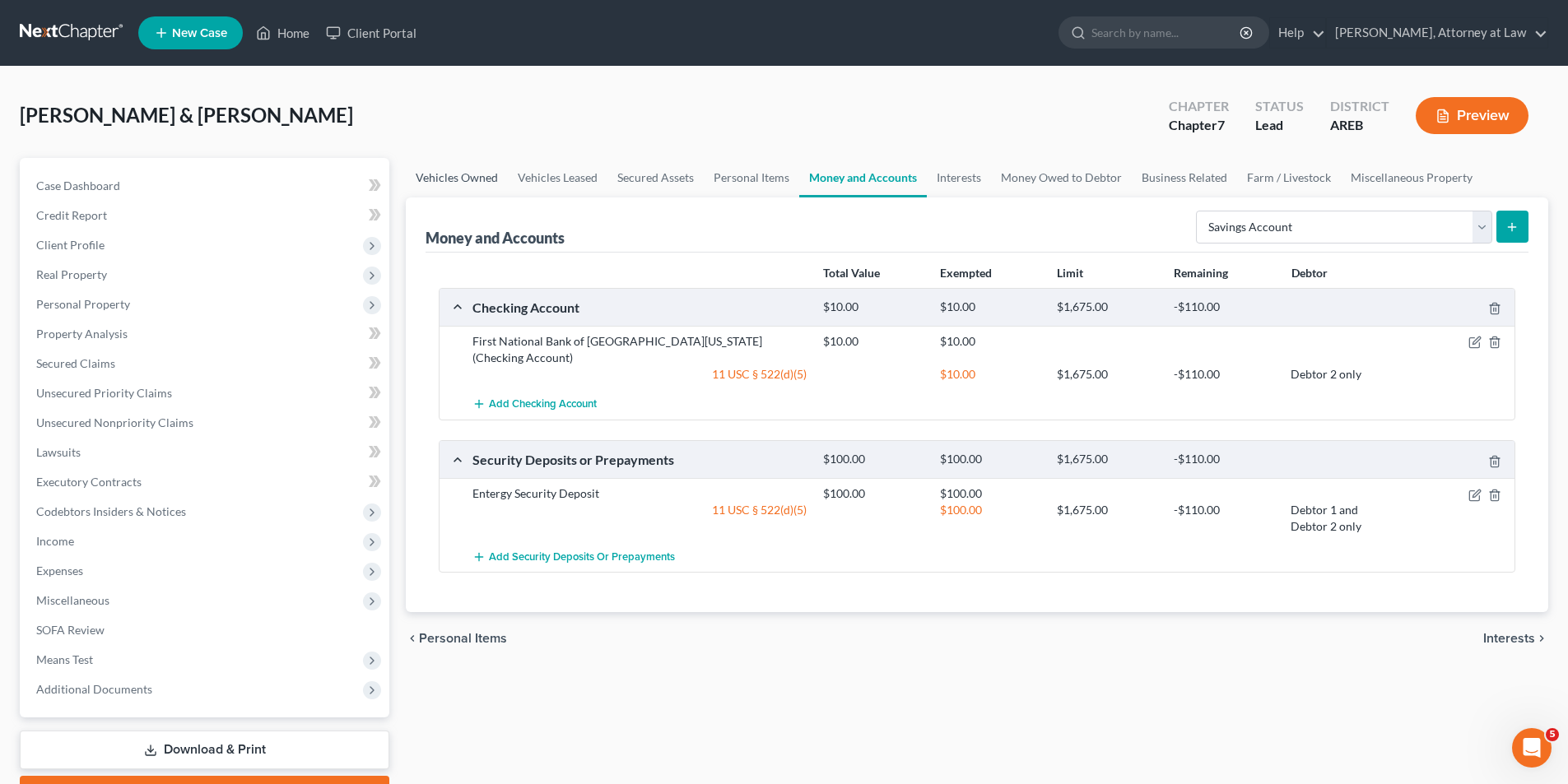
click at [459, 180] on link "Vehicles Owned" at bounding box center [457, 178] width 102 height 40
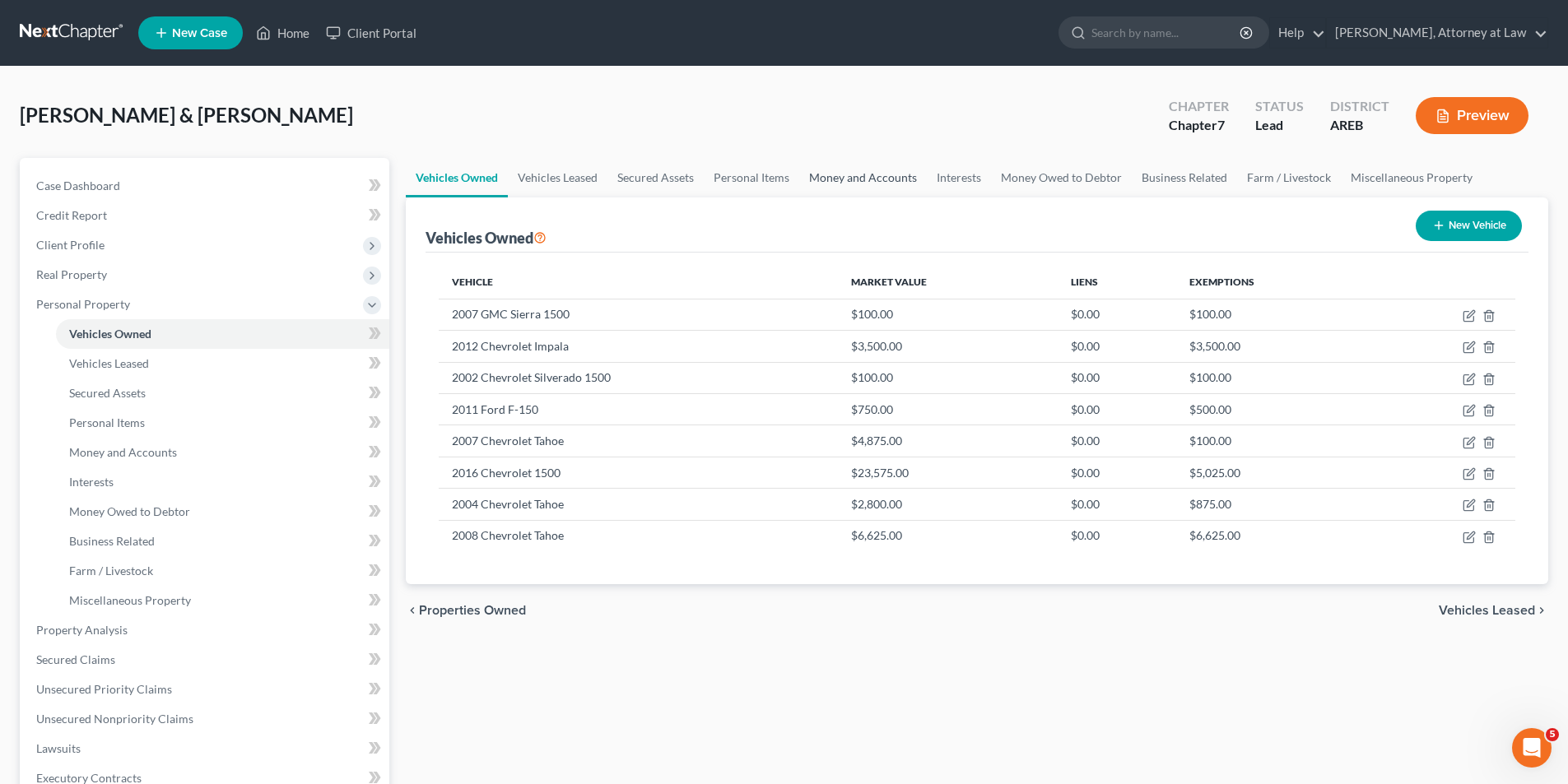
click at [885, 181] on link "Money and Accounts" at bounding box center [864, 178] width 128 height 40
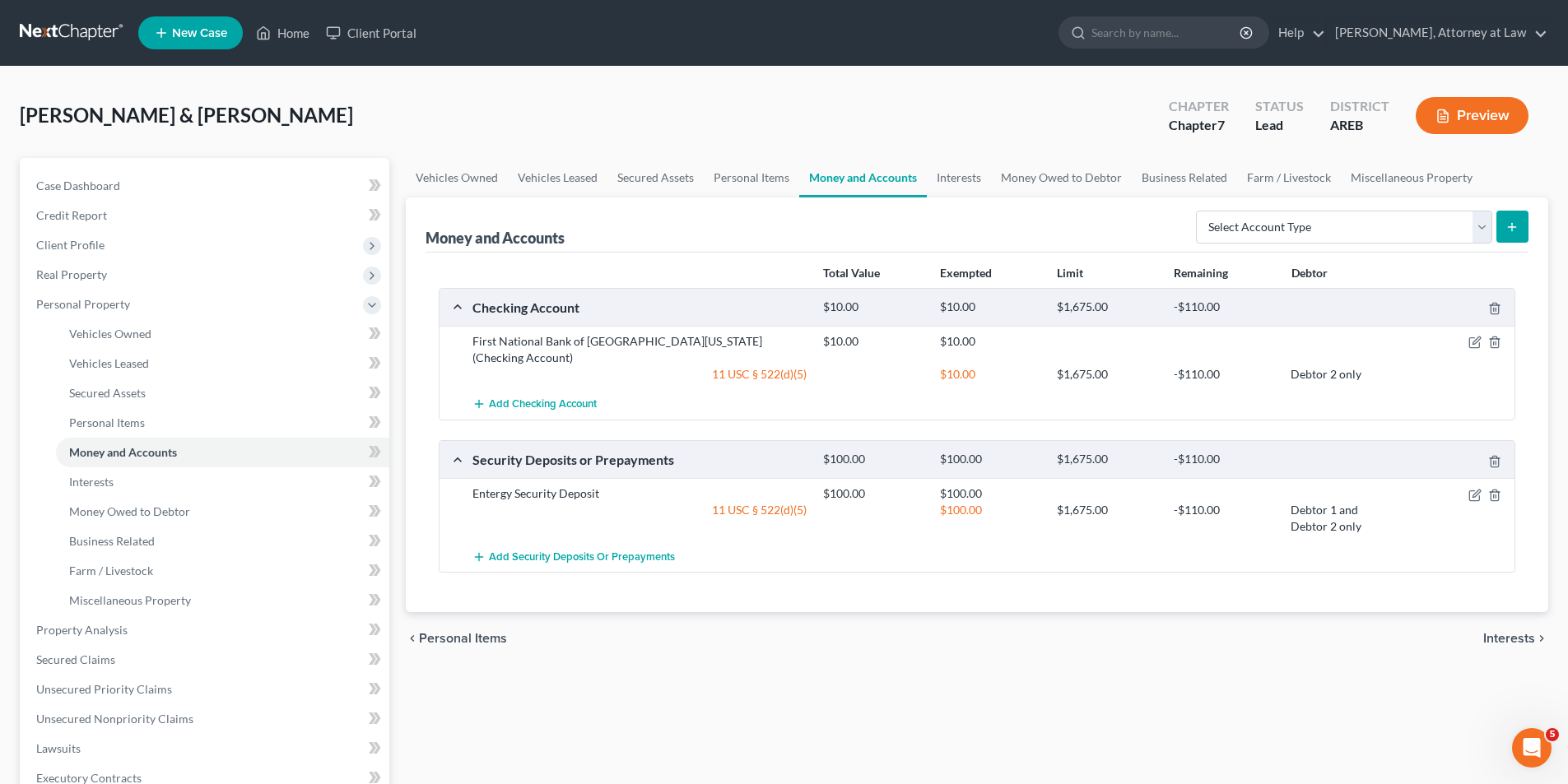
click at [1511, 224] on icon "submit" at bounding box center [1512, 227] width 13 height 13
click at [1488, 225] on select "Select Account Type Brokerage Cash on Hand Certificates of Deposit Checking Acc…" at bounding box center [1344, 227] width 297 height 33
select select "savings"
click at [1200, 211] on select "Select Account Type Brokerage Cash on Hand Certificates of Deposit Checking Acc…" at bounding box center [1344, 227] width 297 height 33
click at [1519, 225] on button "submit" at bounding box center [1513, 227] width 32 height 32
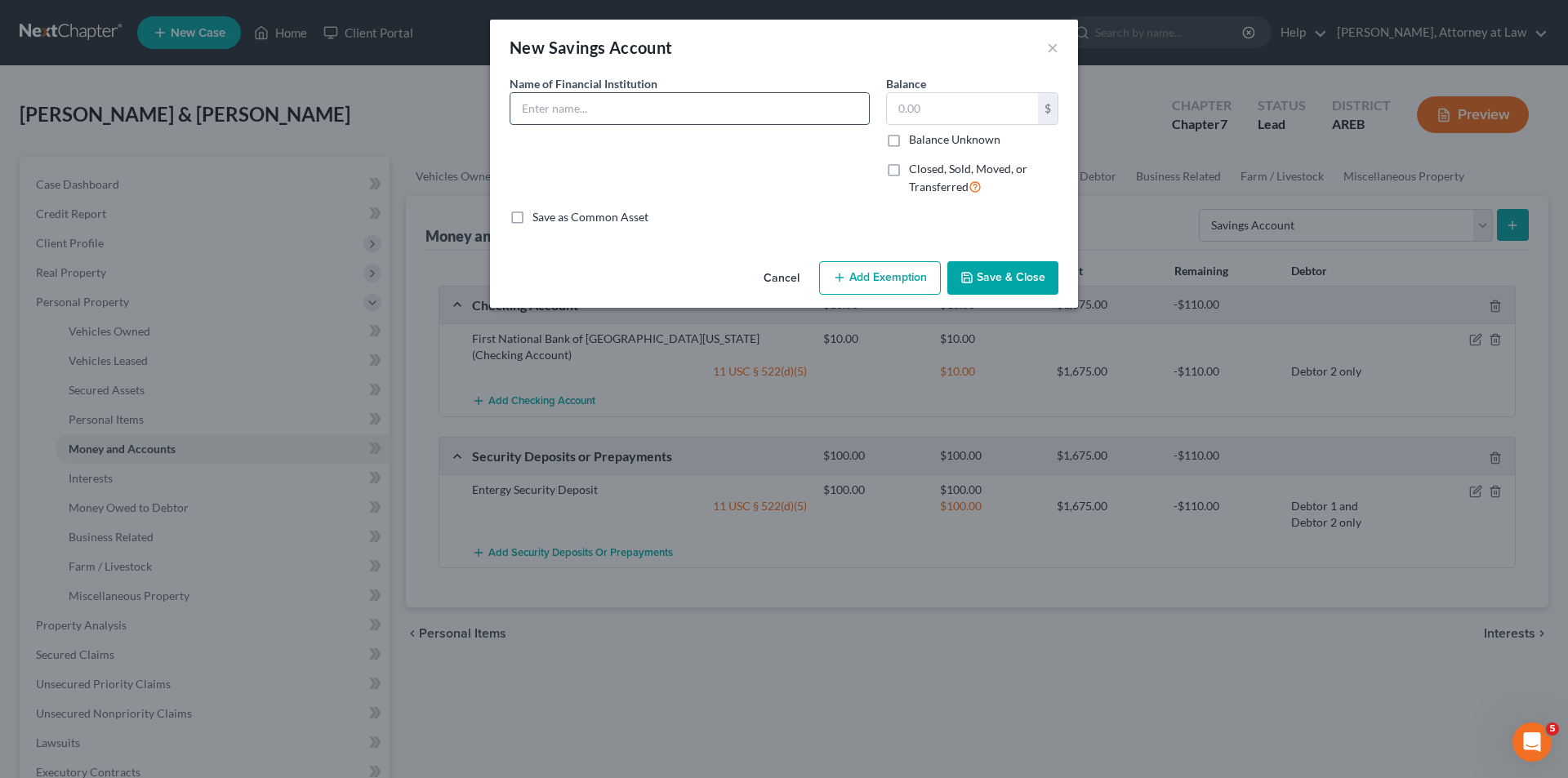
click at [724, 113] on input "text" at bounding box center [690, 108] width 358 height 31
type input "First National Bank of Eastern [US_STATE]"
click at [899, 110] on input "text" at bounding box center [962, 108] width 151 height 31
type input "5.00"
click at [885, 273] on button "Add Exemption" at bounding box center [880, 278] width 122 height 34
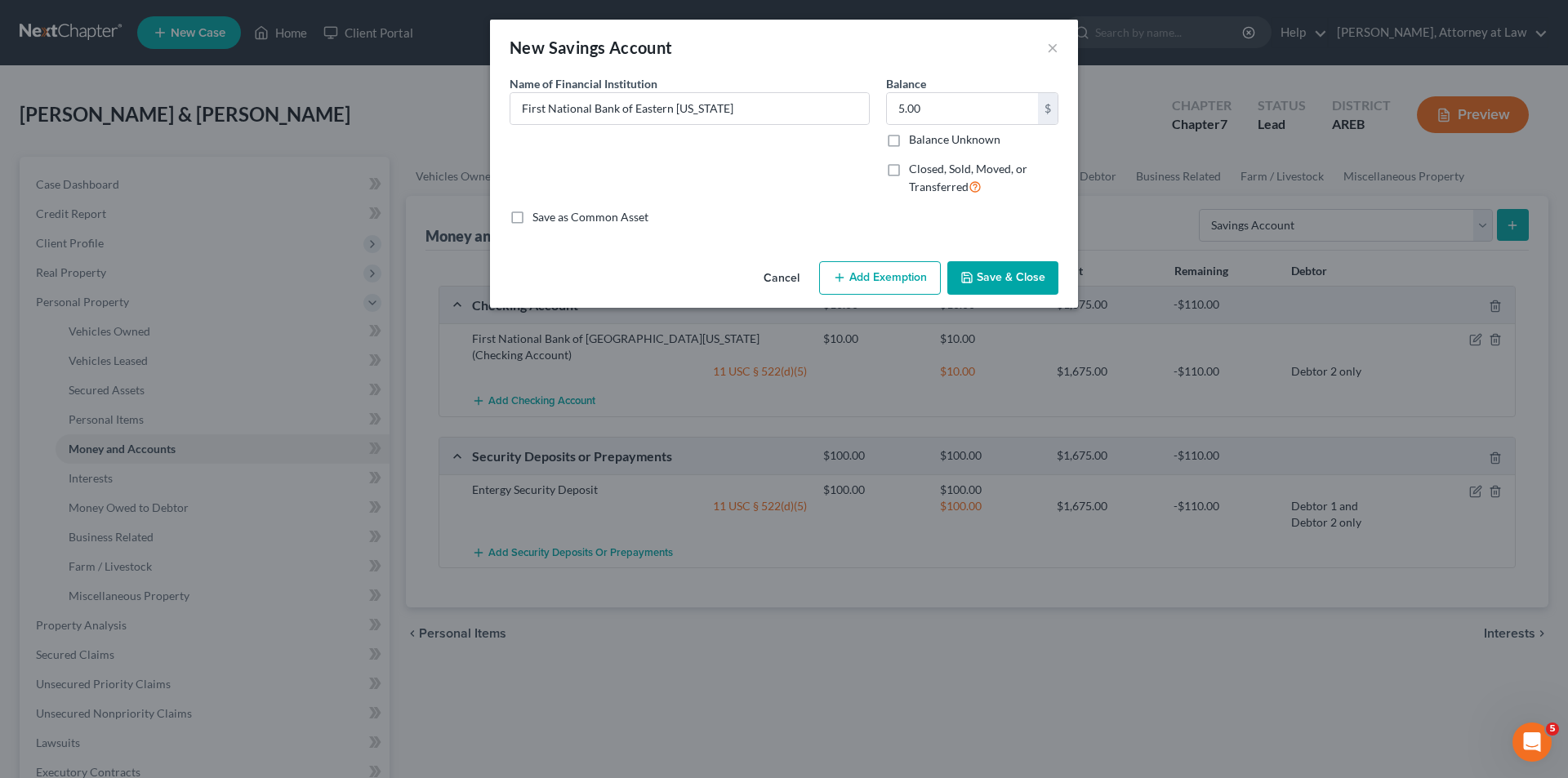
select select "2"
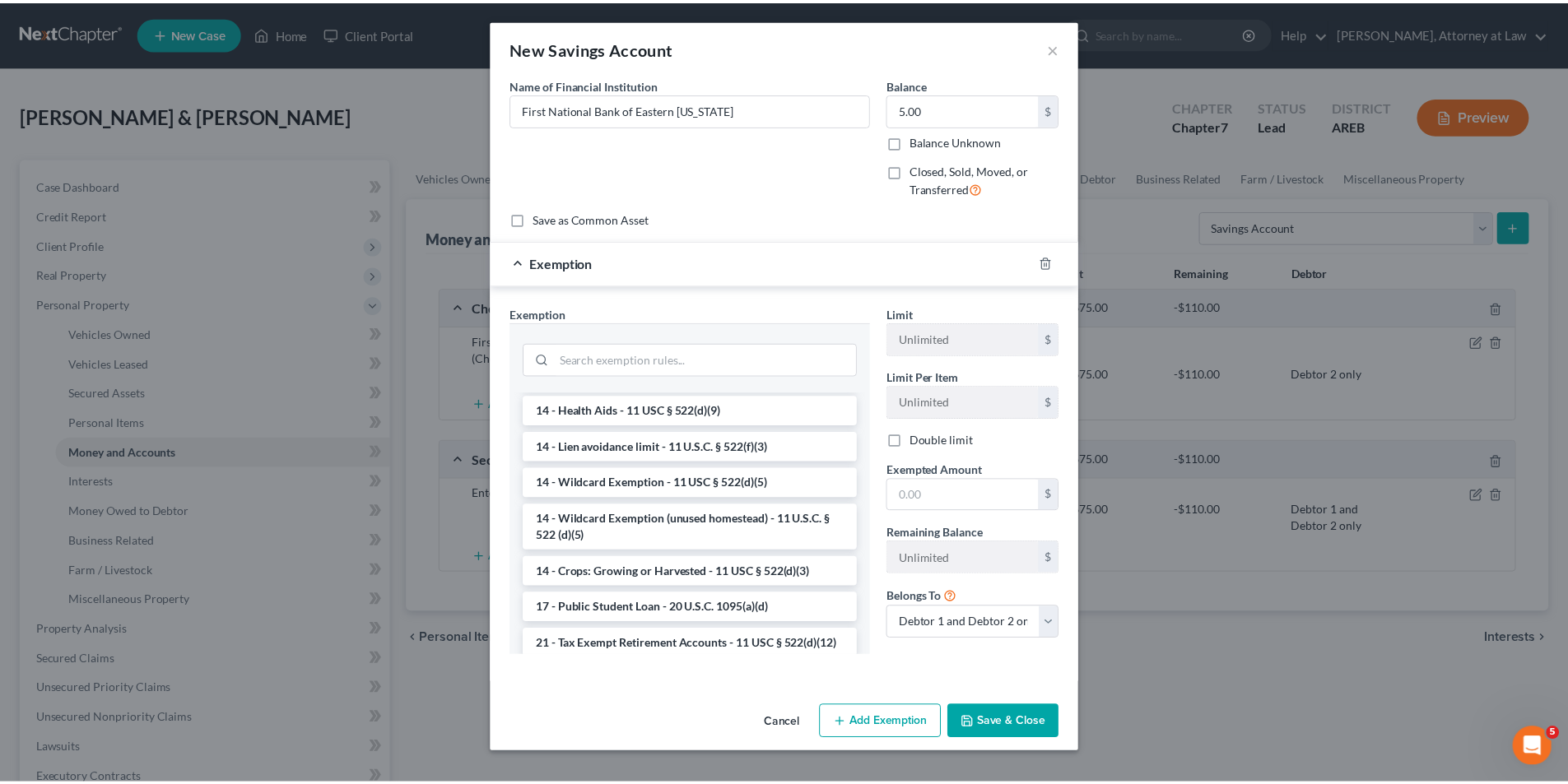
scroll to position [494, 0]
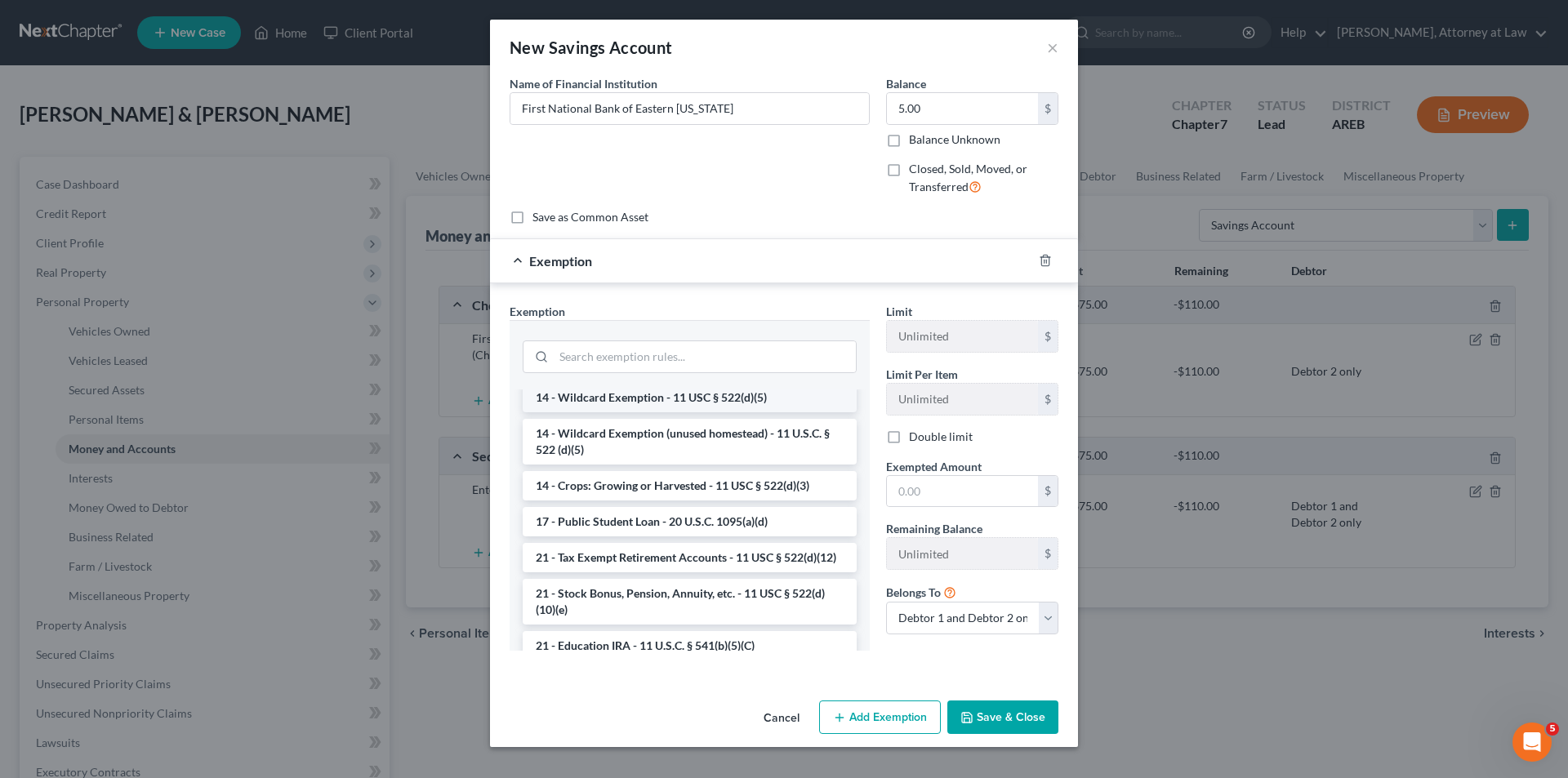
click at [718, 413] on li "14 - Wildcard Exemption - 11 USC § 522(d)(5)" at bounding box center [689, 397] width 334 height 29
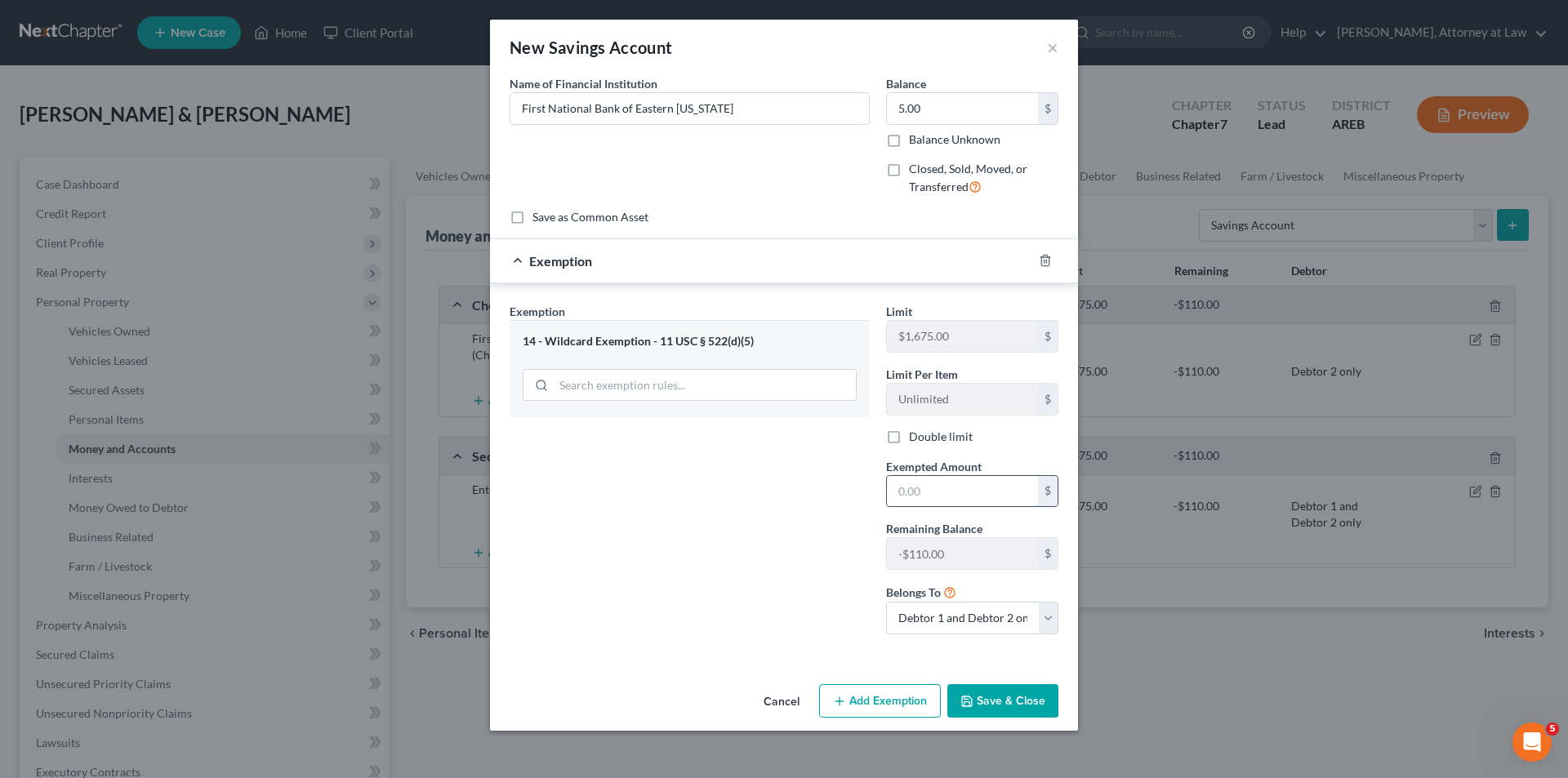
click at [964, 492] on input "text" at bounding box center [962, 491] width 151 height 31
type input "5.00"
click at [1043, 604] on select "Debtor 1 only Debtor 2 only Debtor 1 and Debtor 2 only" at bounding box center [972, 618] width 172 height 33
select select "1"
click at [886, 602] on select "Debtor 1 only Debtor 2 only Debtor 1 and Debtor 2 only" at bounding box center [972, 618] width 172 height 33
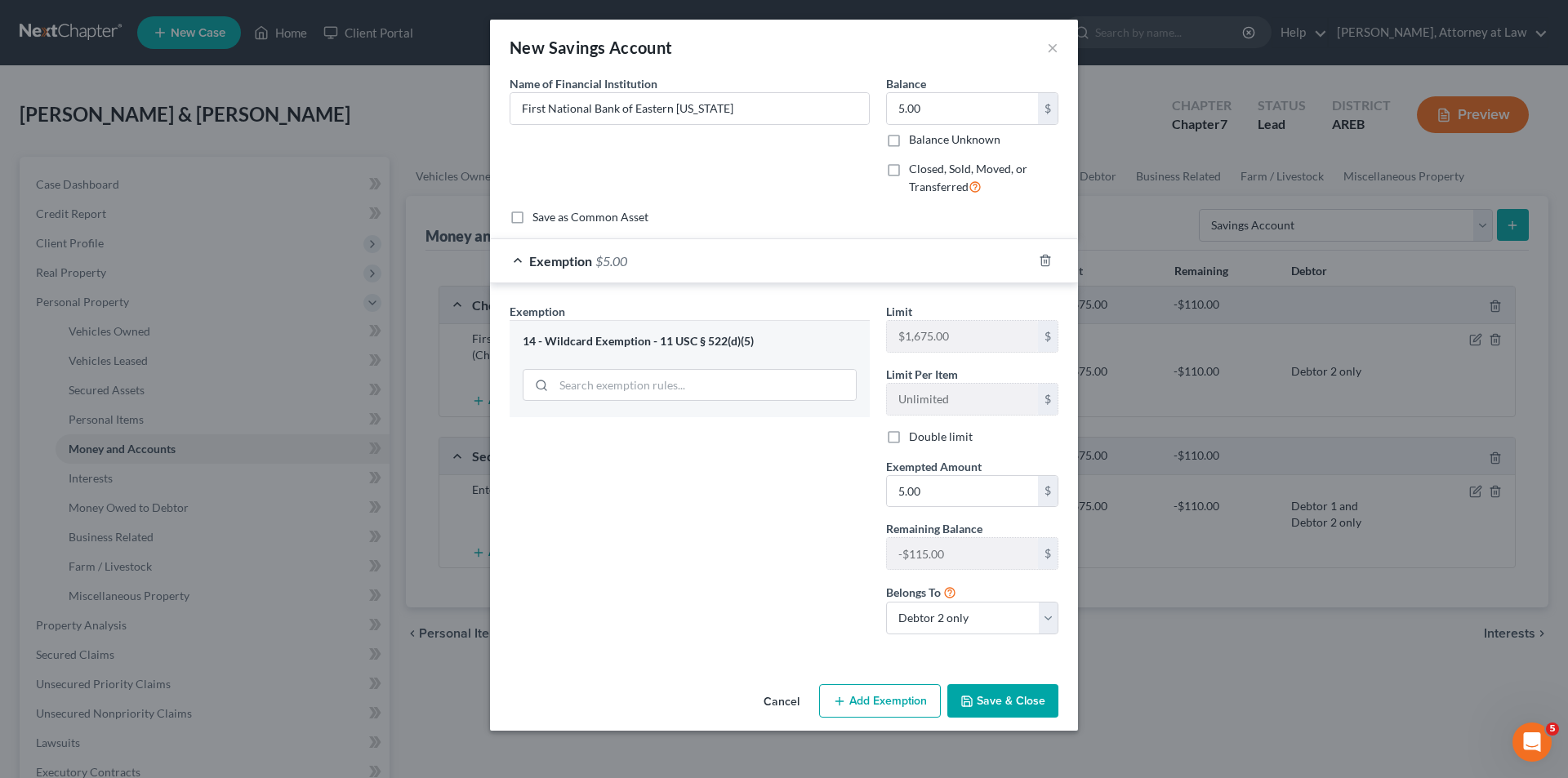
click at [1020, 696] on button "Save & Close" at bounding box center [1003, 701] width 111 height 34
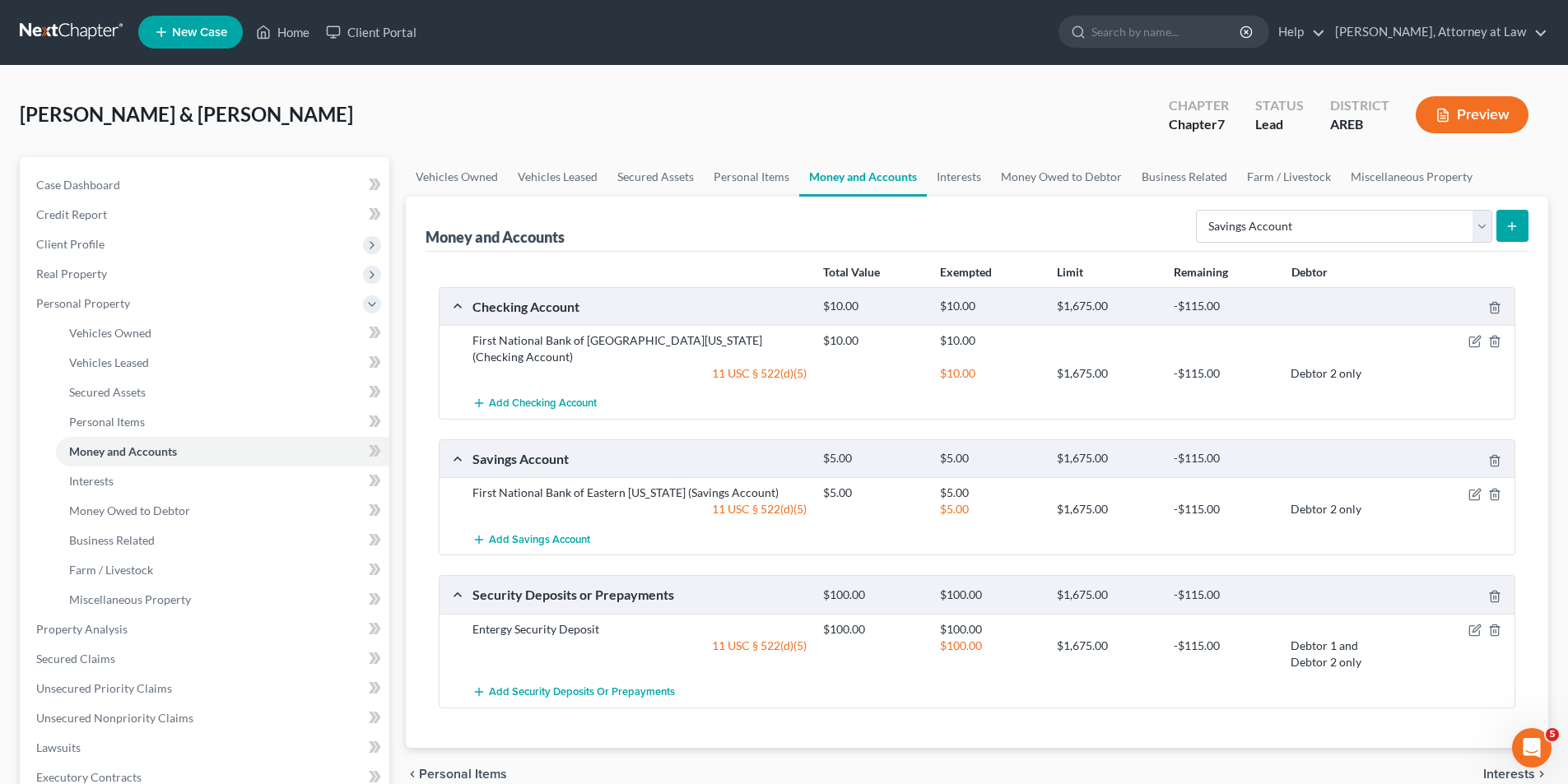
scroll to position [0, 0]
click at [135, 486] on link "Interests" at bounding box center [222, 481] width 333 height 30
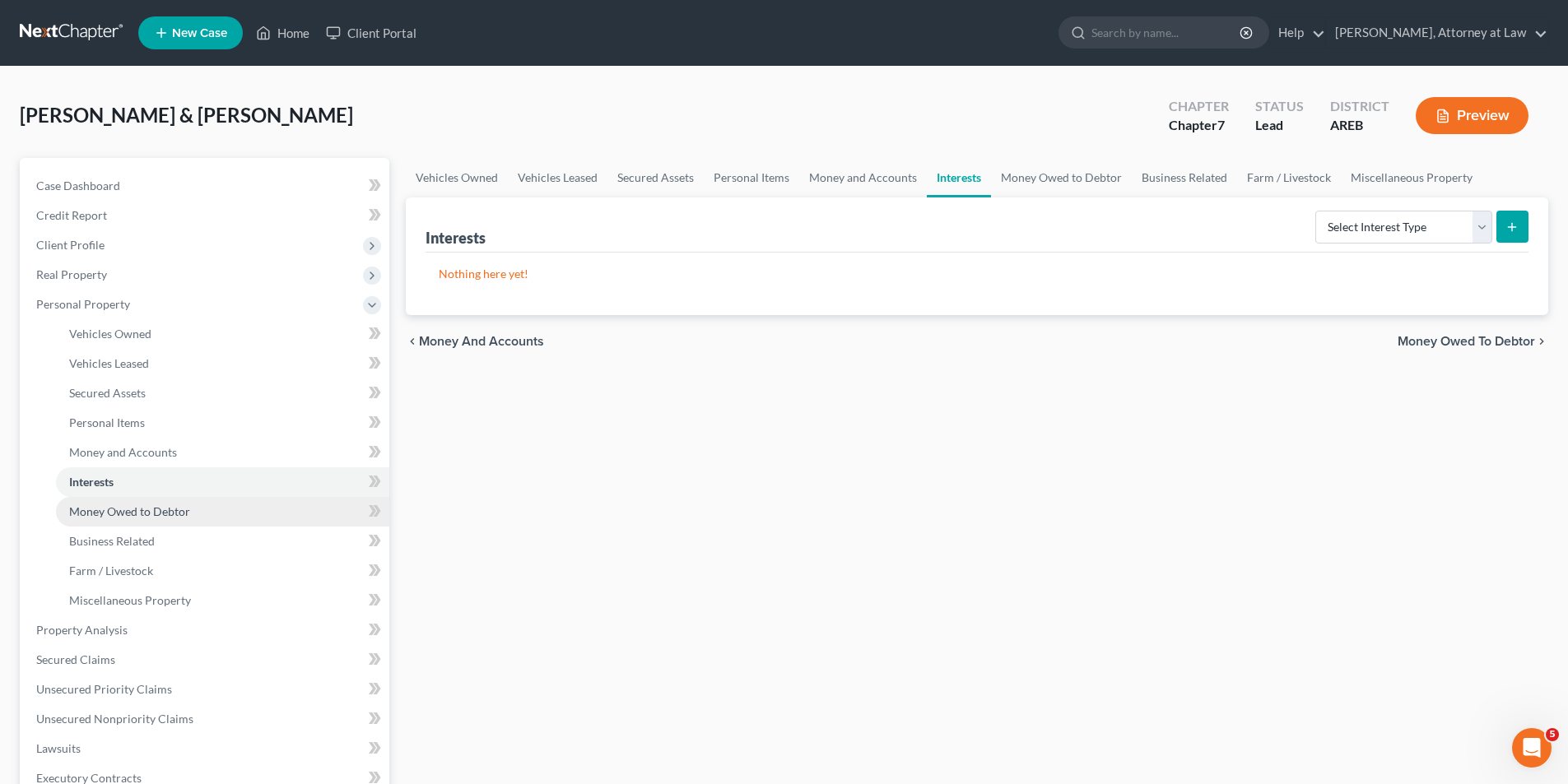
click at [145, 509] on span "Money Owed to Debtor" at bounding box center [129, 512] width 121 height 14
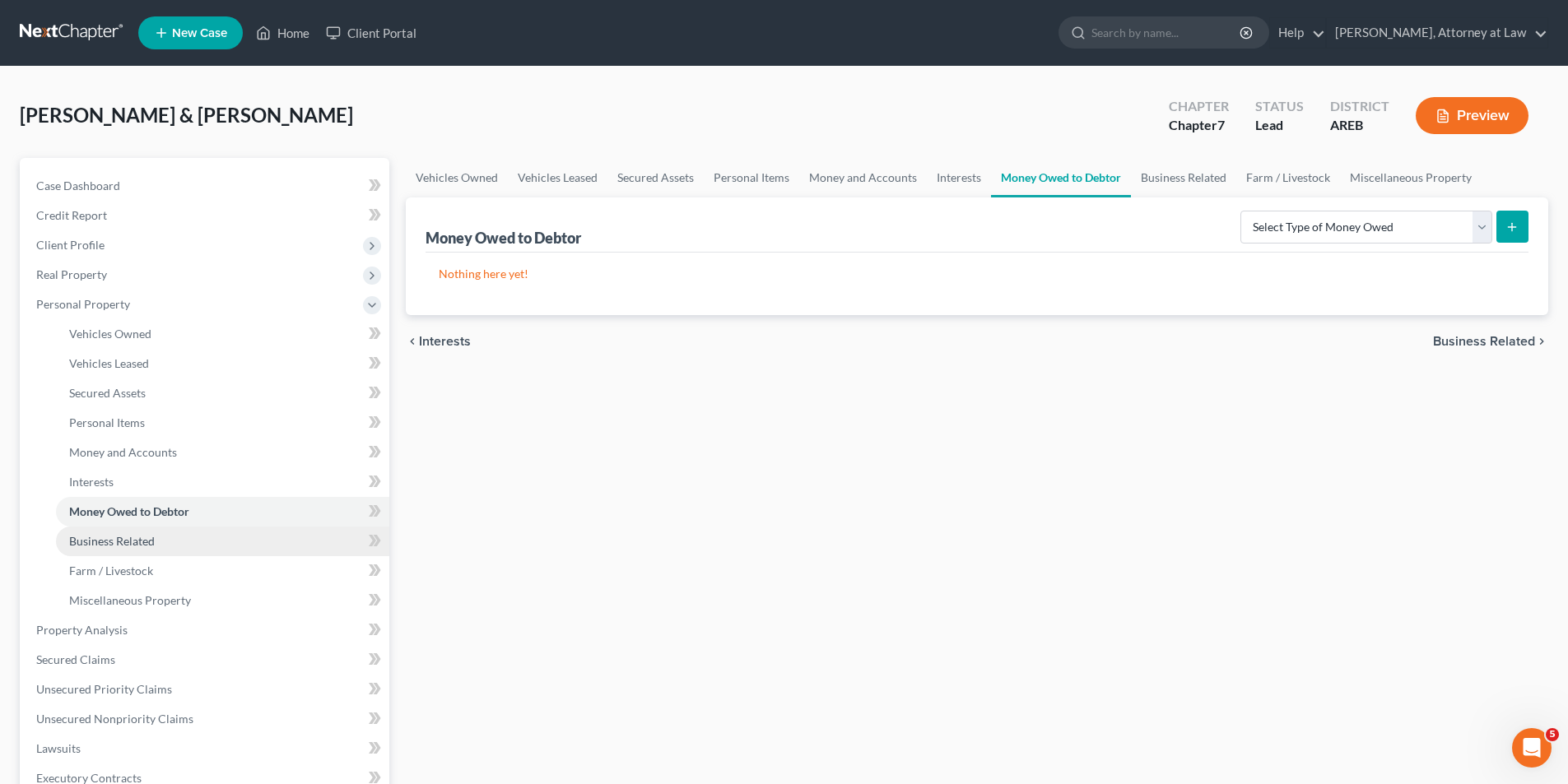
click at [145, 539] on span "Business Related" at bounding box center [111, 542] width 85 height 14
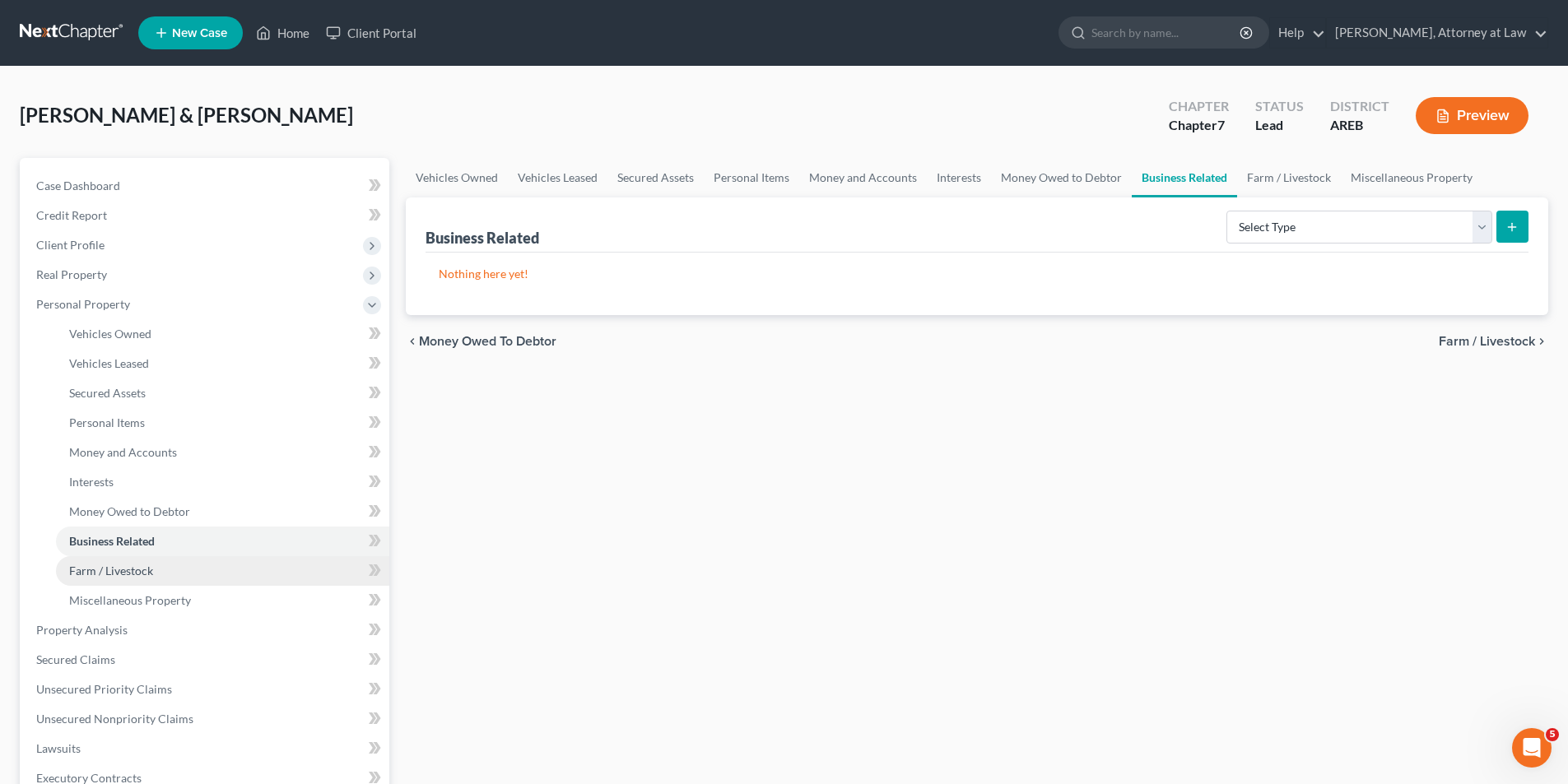
click at [137, 577] on span "Farm / Livestock" at bounding box center [111, 571] width 84 height 14
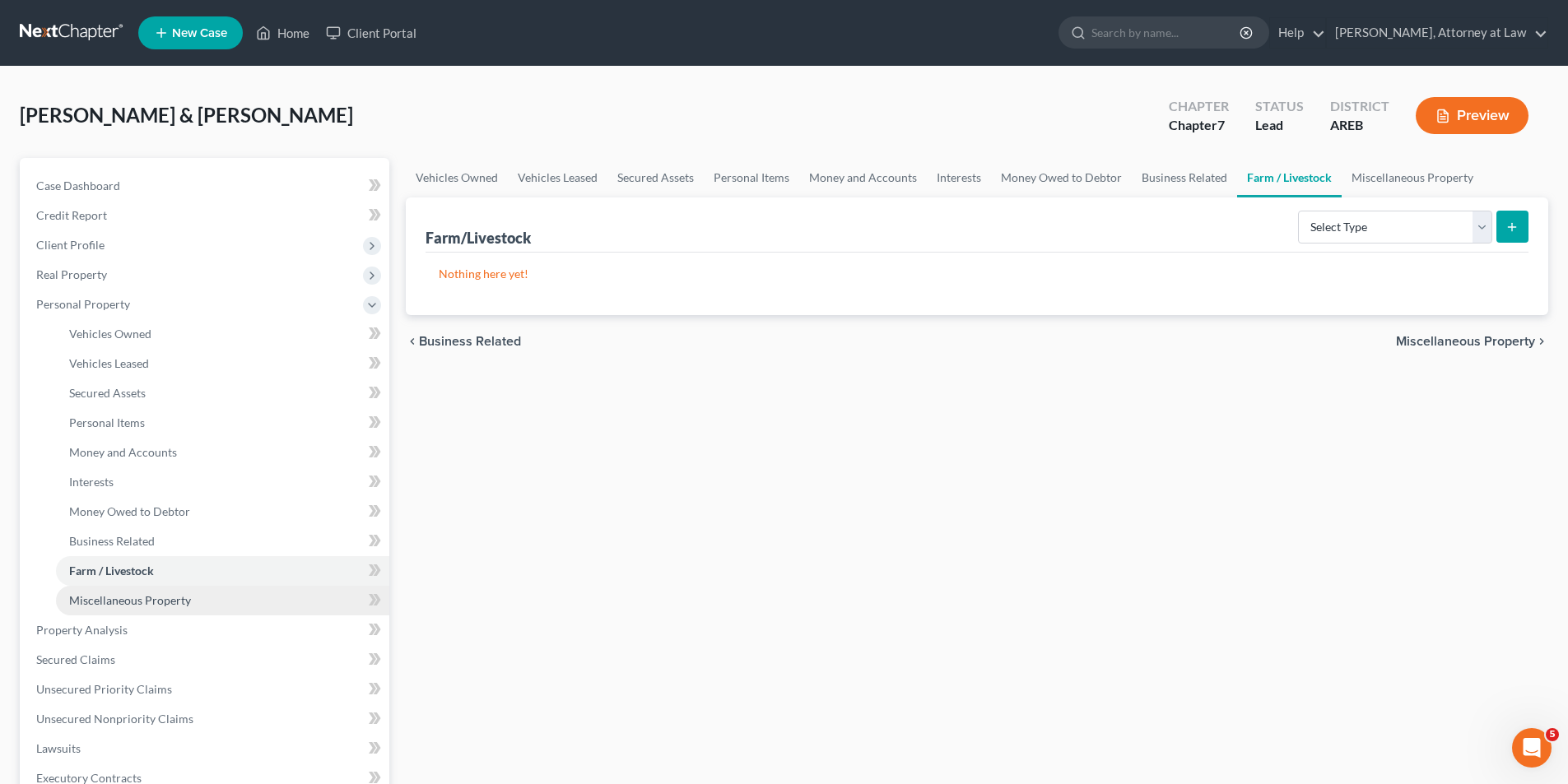
click at [140, 598] on span "Miscellaneous Property" at bounding box center [130, 601] width 122 height 14
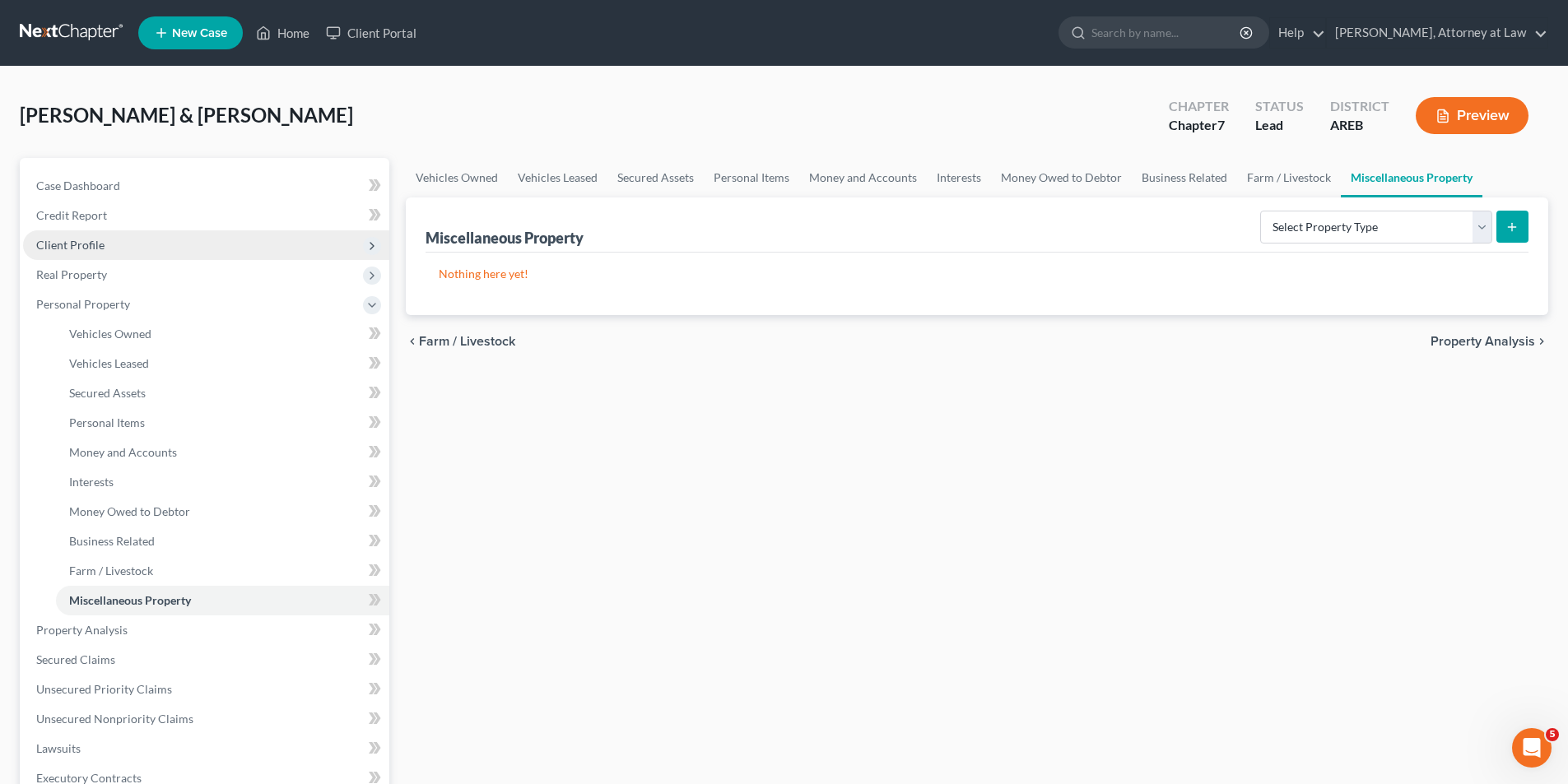
click at [95, 244] on span "Client Profile" at bounding box center [70, 245] width 68 height 14
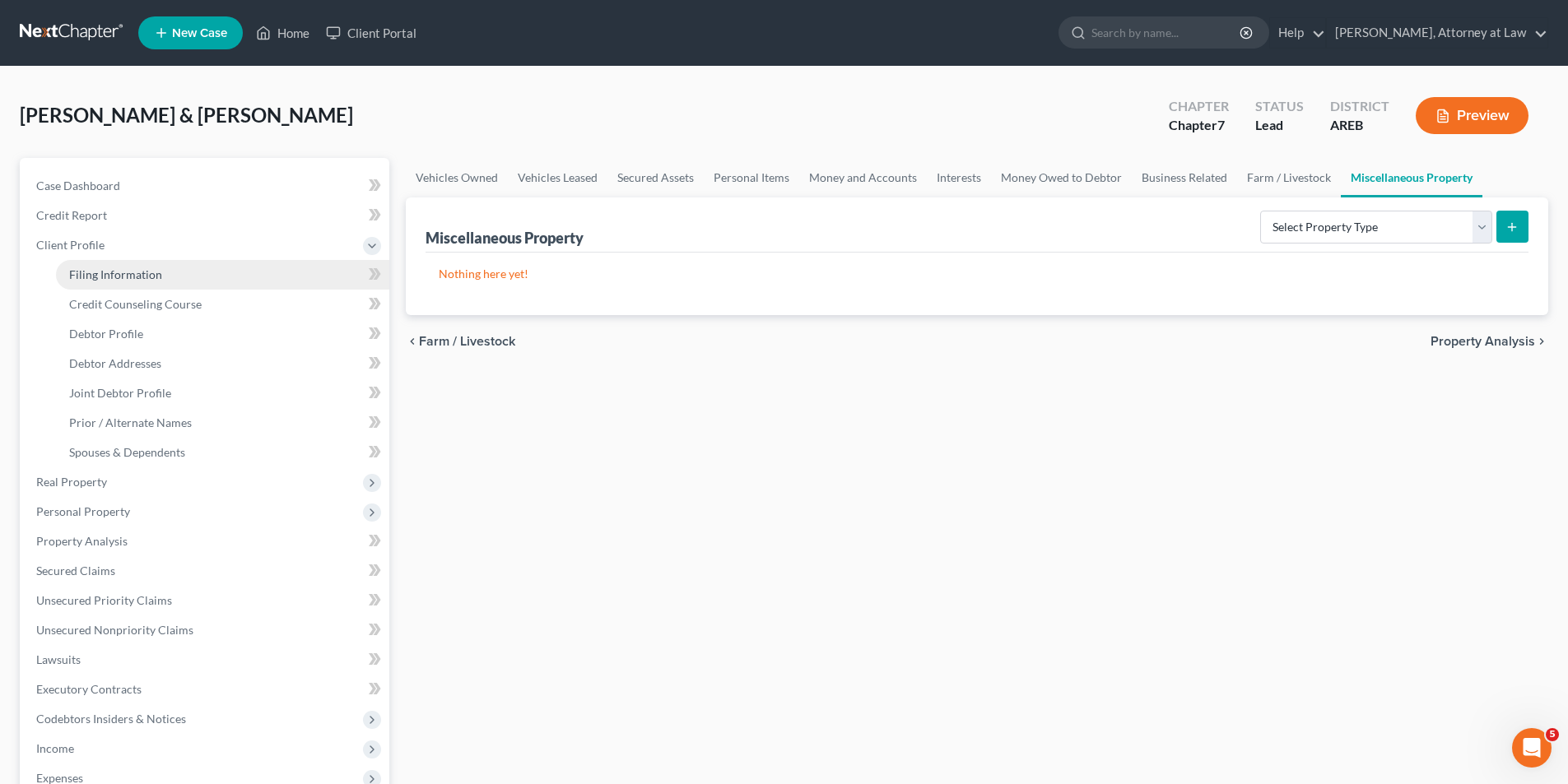
click at [137, 277] on span "Filing Information" at bounding box center [116, 275] width 93 height 14
select select "1"
select select "0"
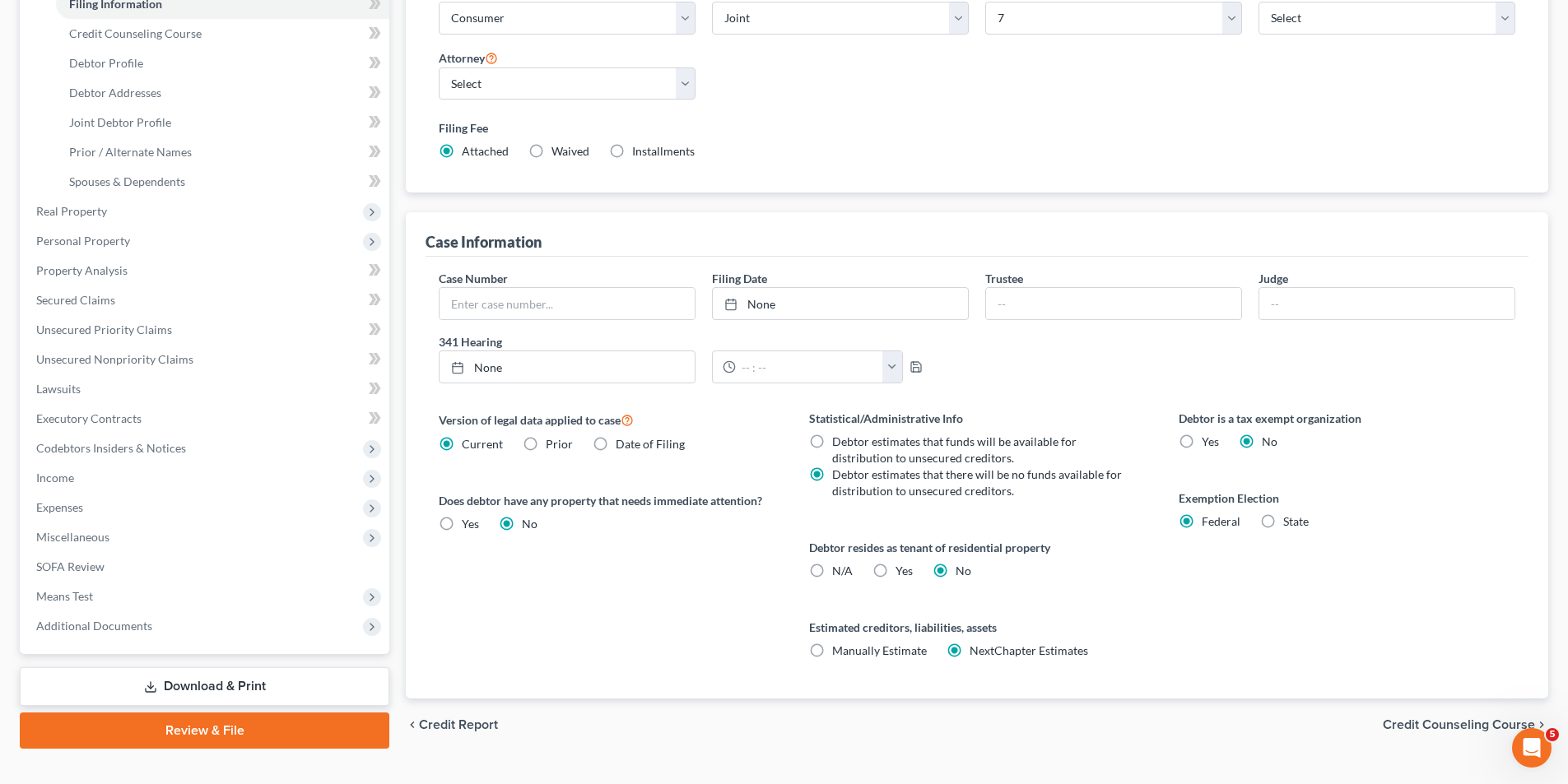
scroll to position [300, 0]
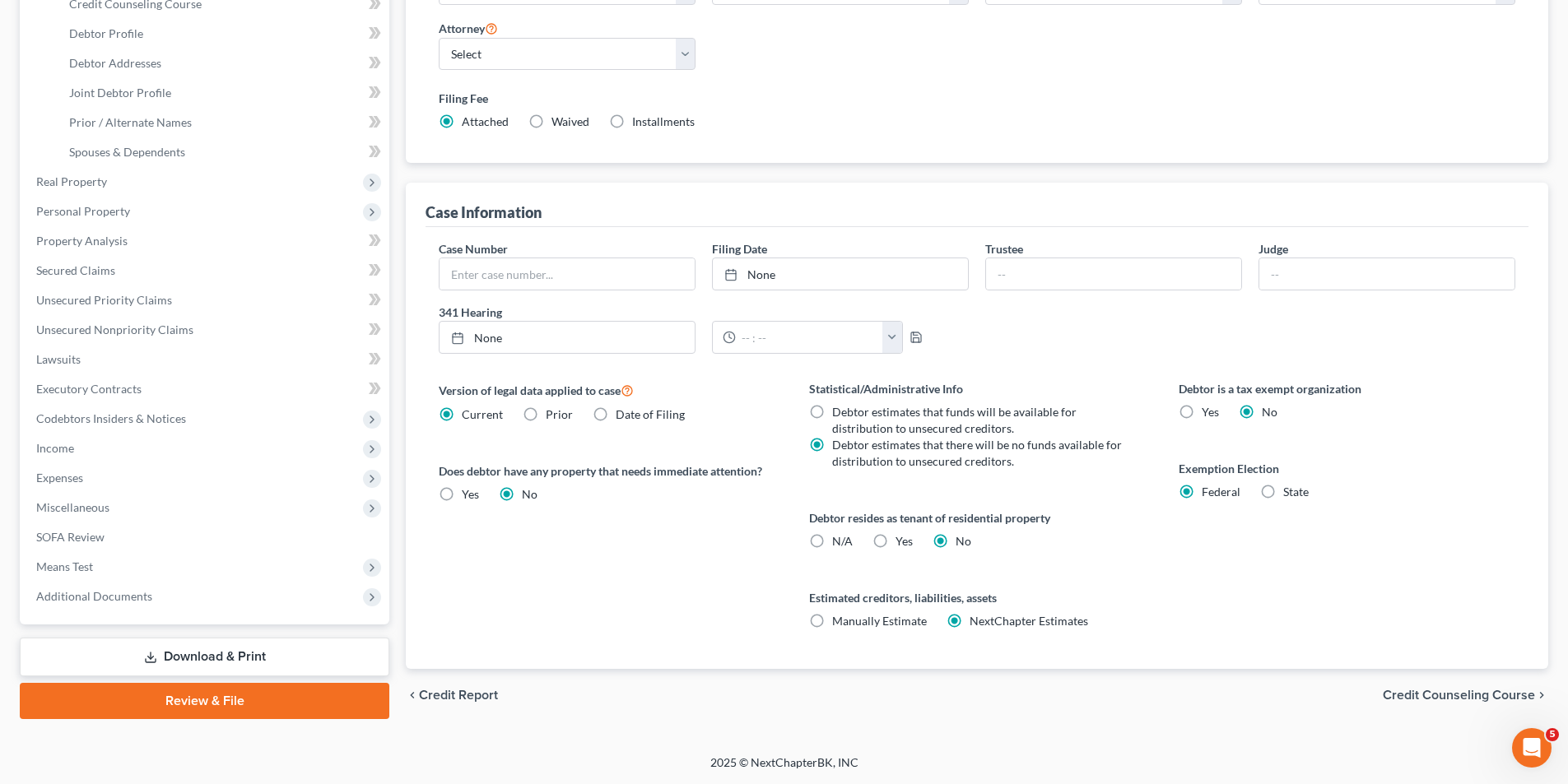
click at [1448, 693] on span "Credit Counseling Course" at bounding box center [1458, 695] width 152 height 13
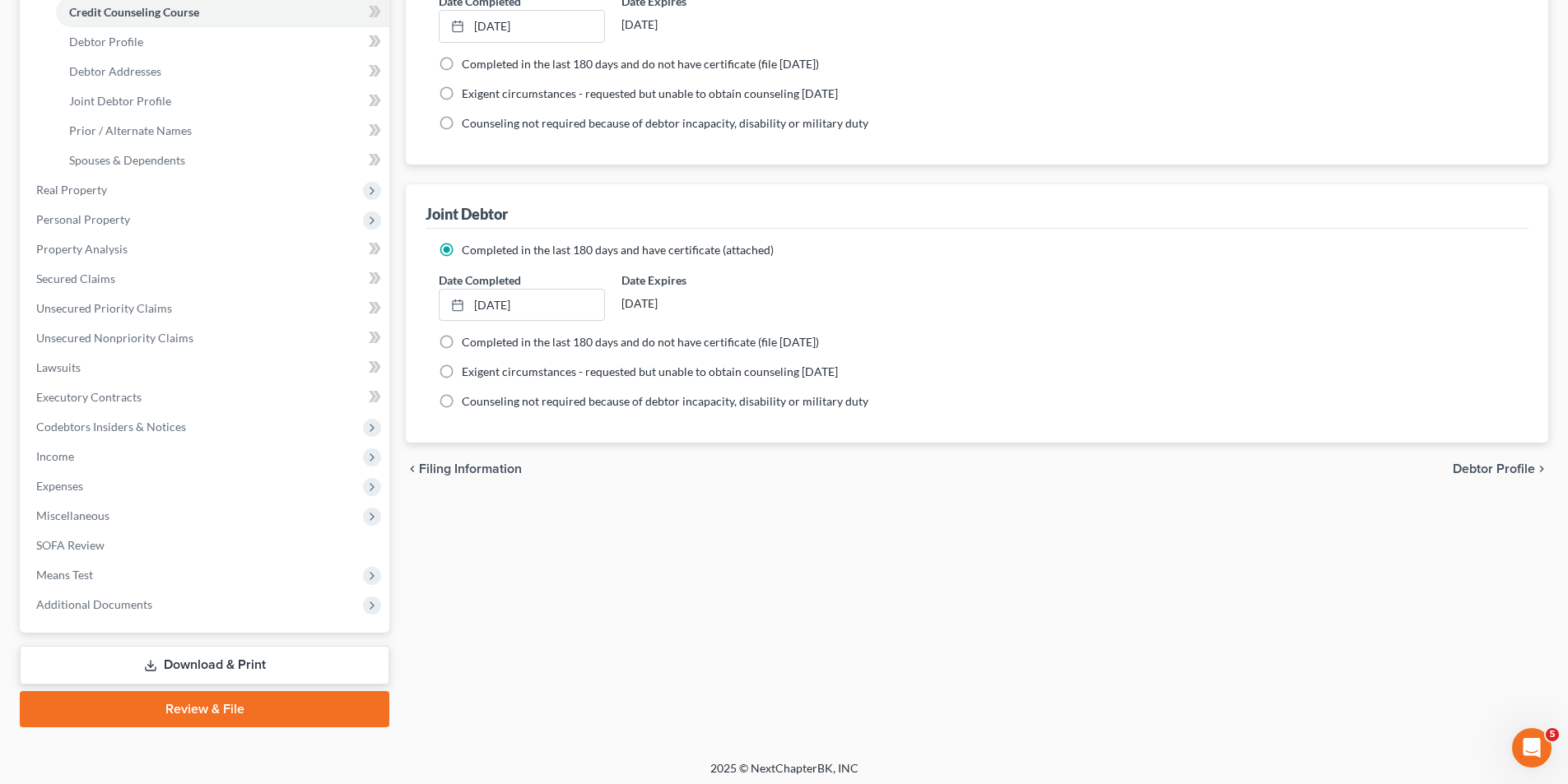
scroll to position [298, 0]
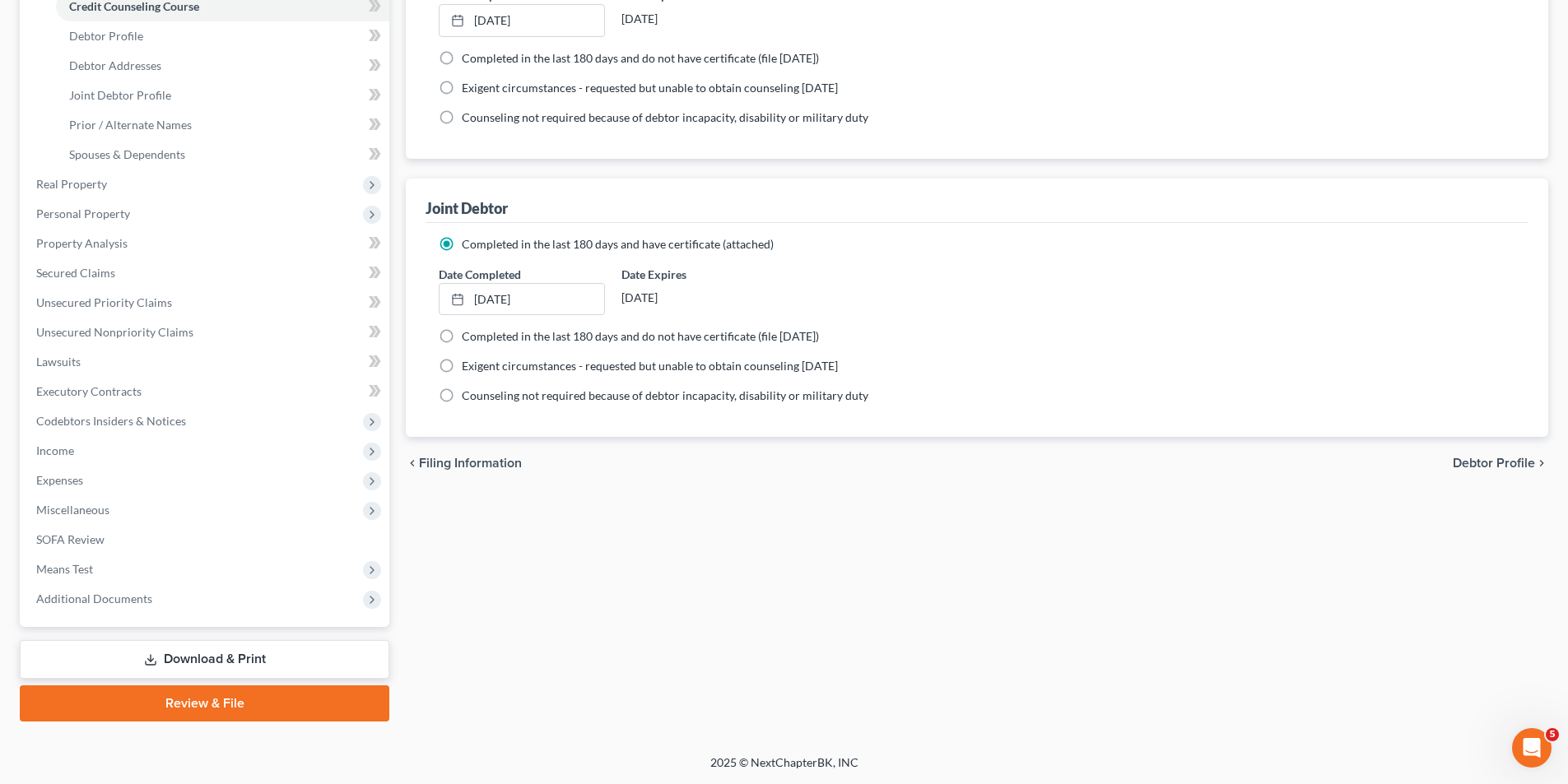
click at [1510, 463] on span "Debtor Profile" at bounding box center [1494, 462] width 83 height 13
select select "1"
select select "2"
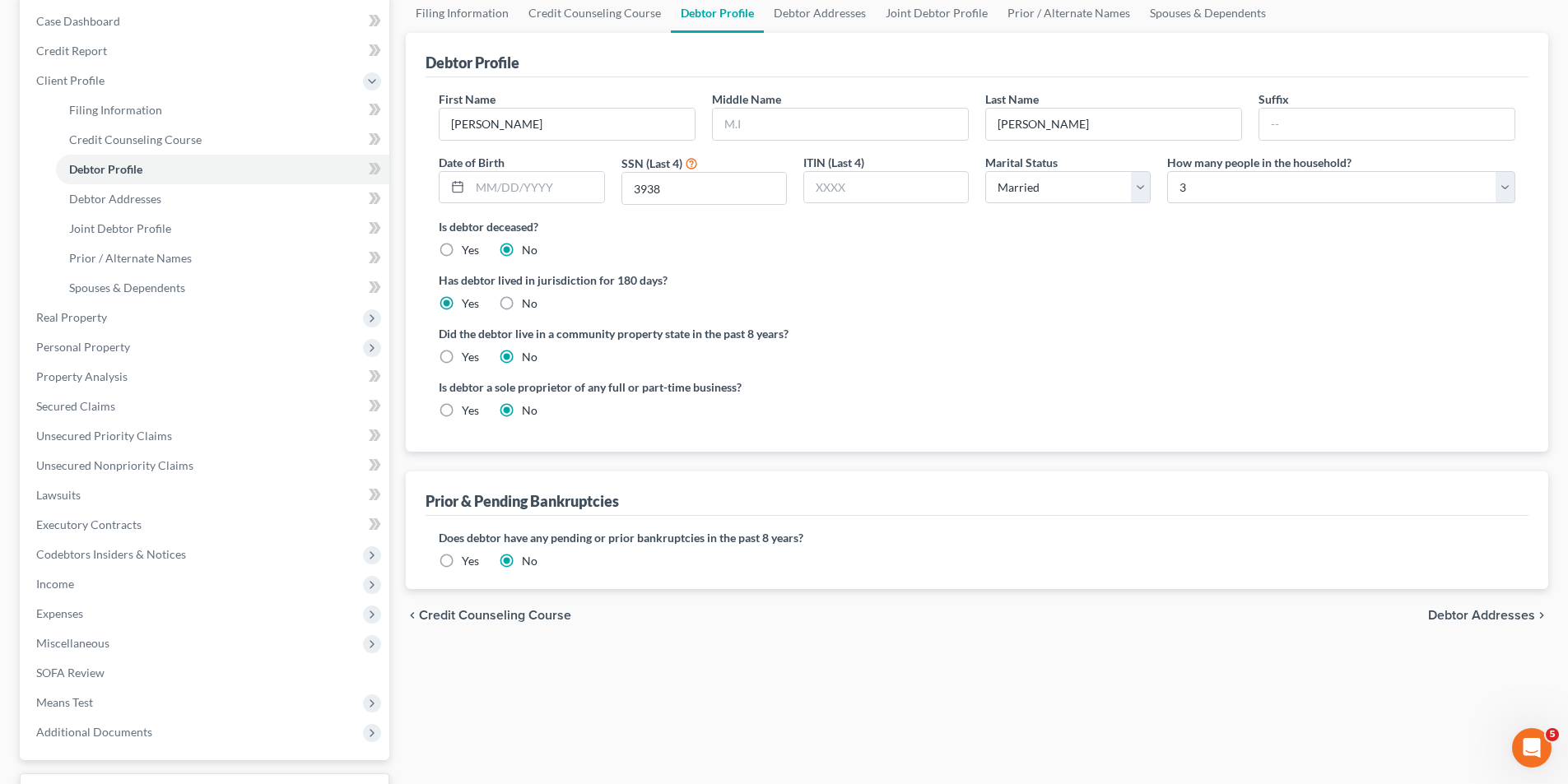
scroll to position [247, 0]
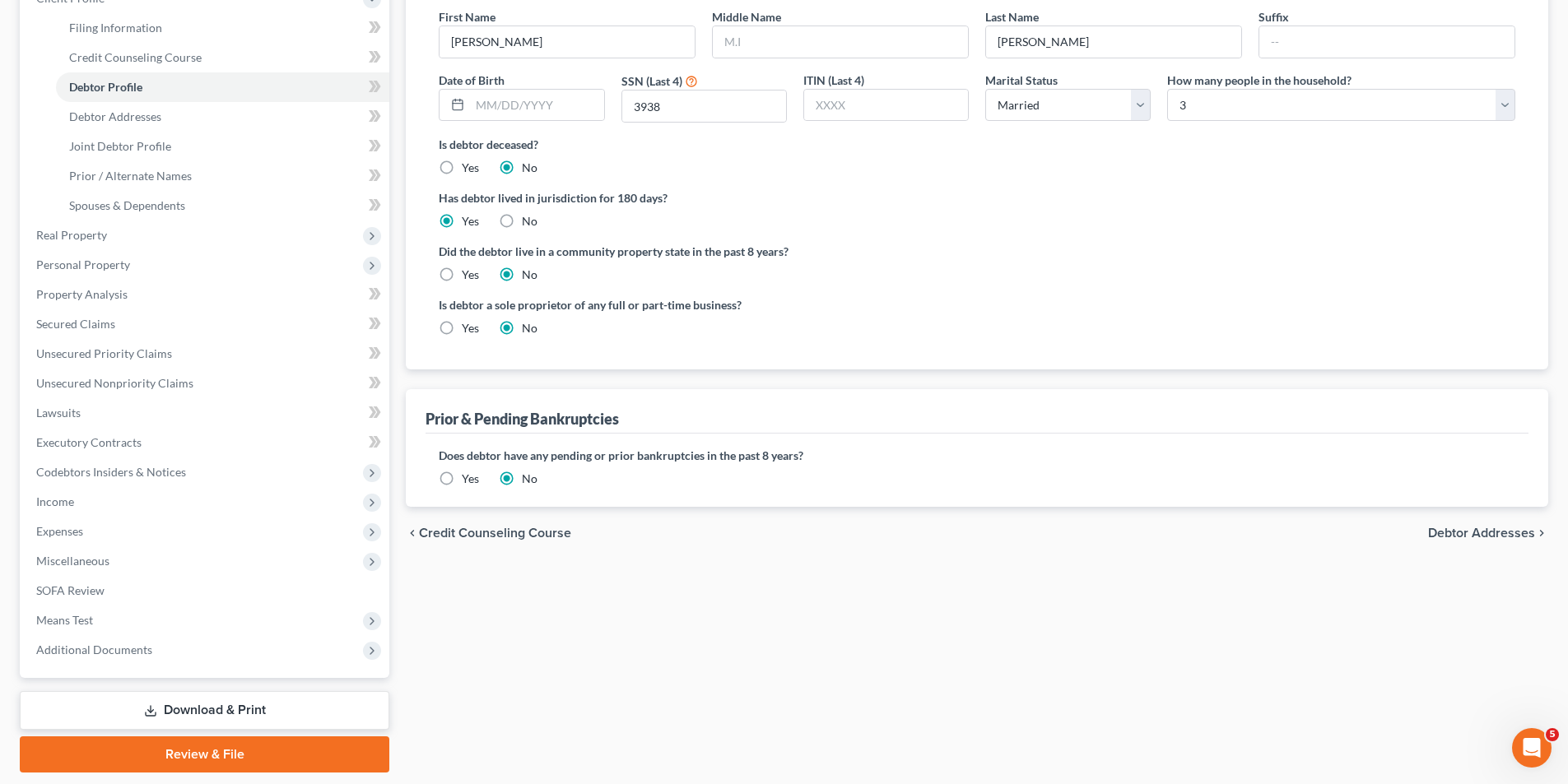
click at [1514, 535] on span "Debtor Addresses" at bounding box center [1482, 533] width 107 height 13
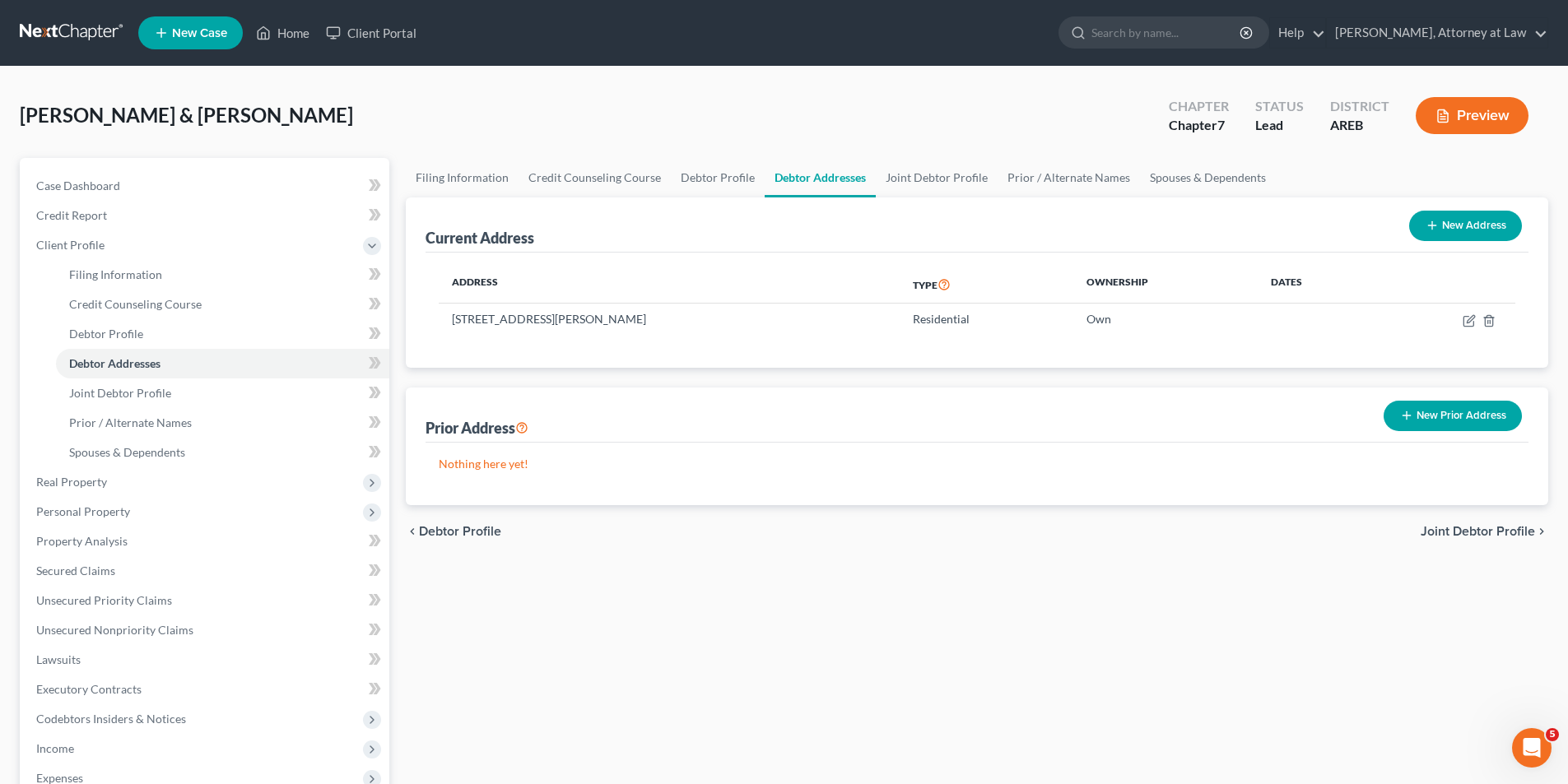
click at [1508, 534] on span "Joint Debtor Profile" at bounding box center [1477, 532] width 114 height 13
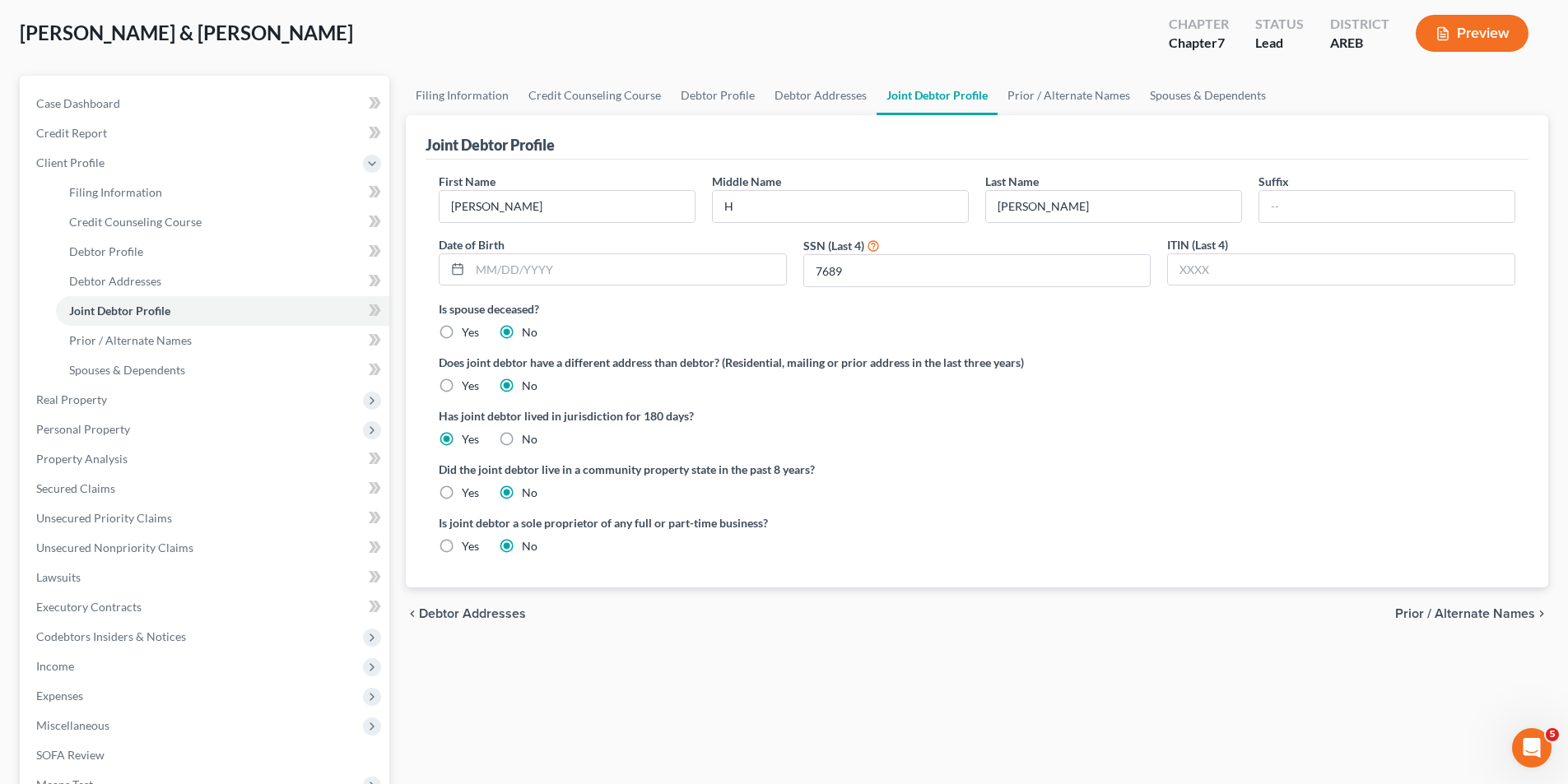
scroll to position [164, 0]
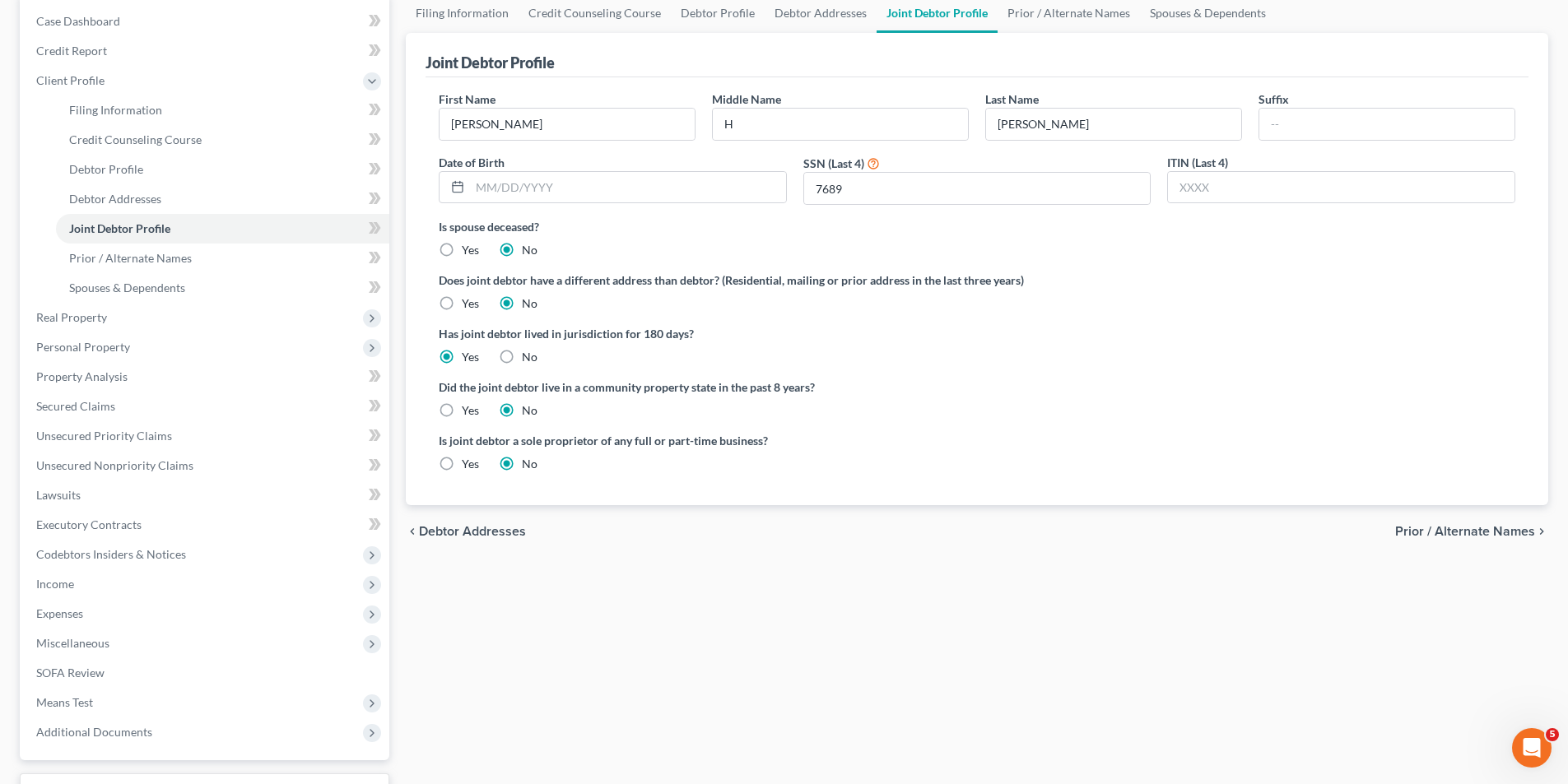
click at [1481, 537] on span "Prior / Alternate Names" at bounding box center [1466, 532] width 140 height 13
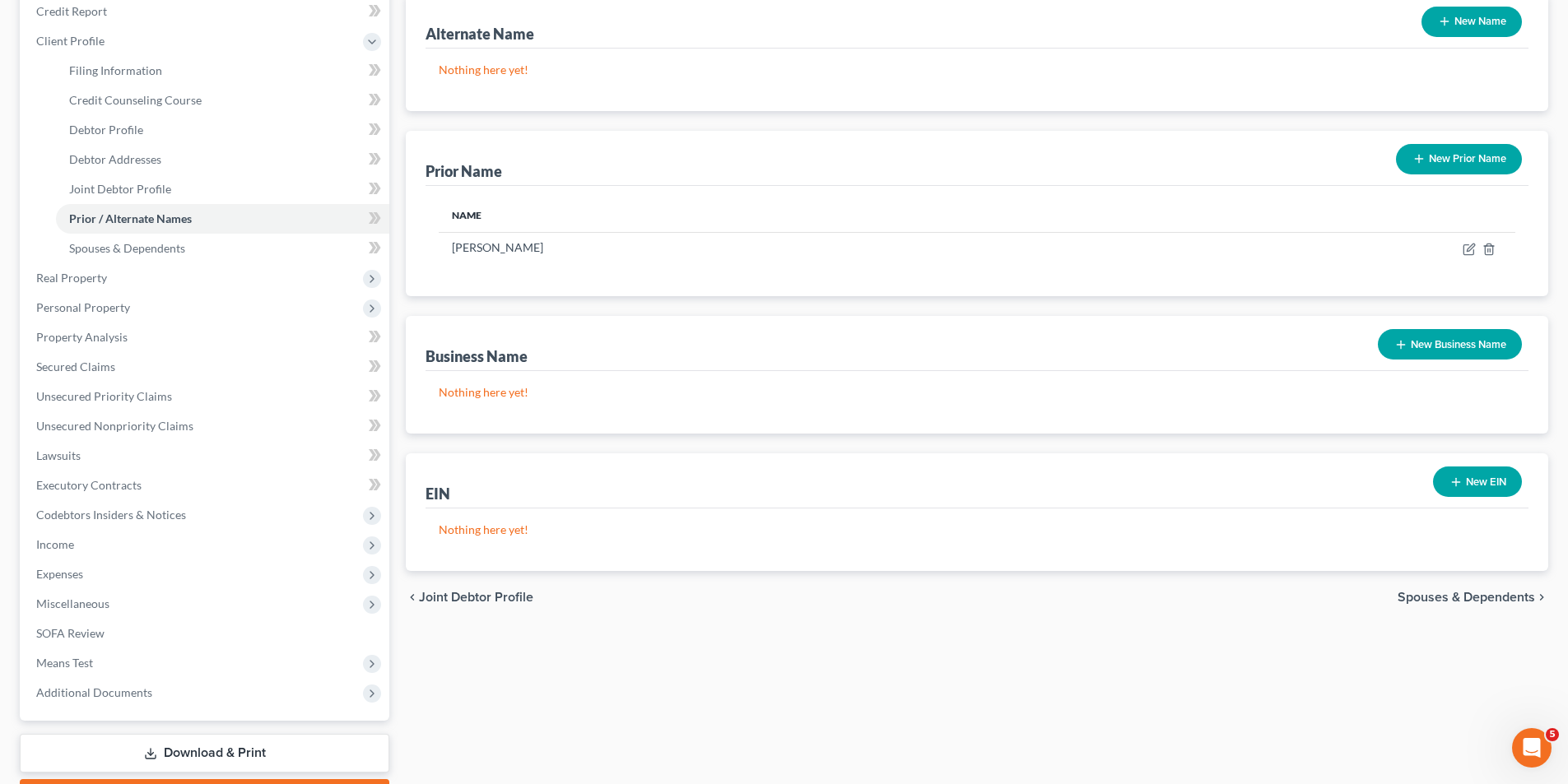
scroll to position [247, 0]
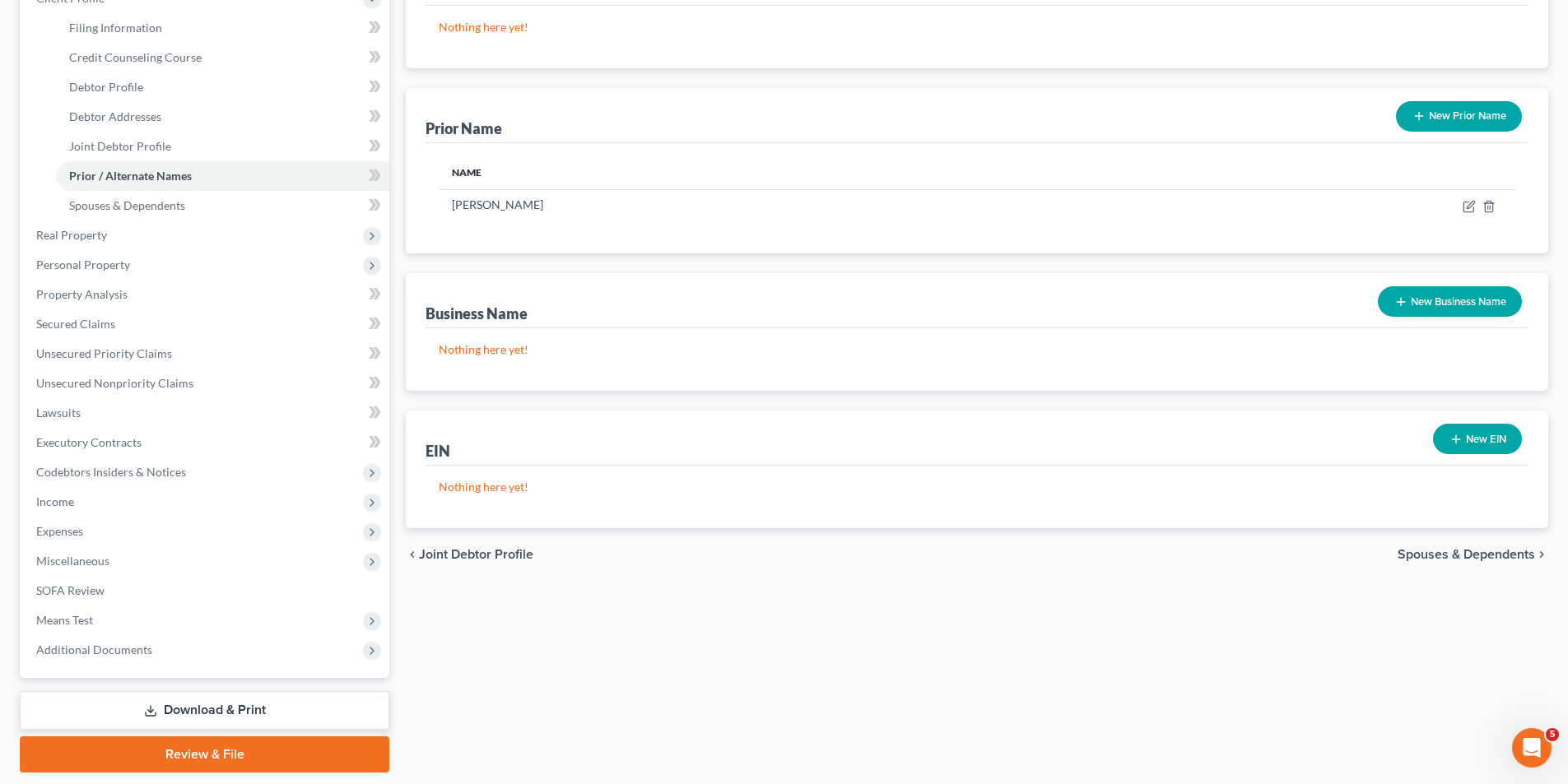
click at [1510, 555] on span "Spouses & Dependents" at bounding box center [1466, 554] width 137 height 13
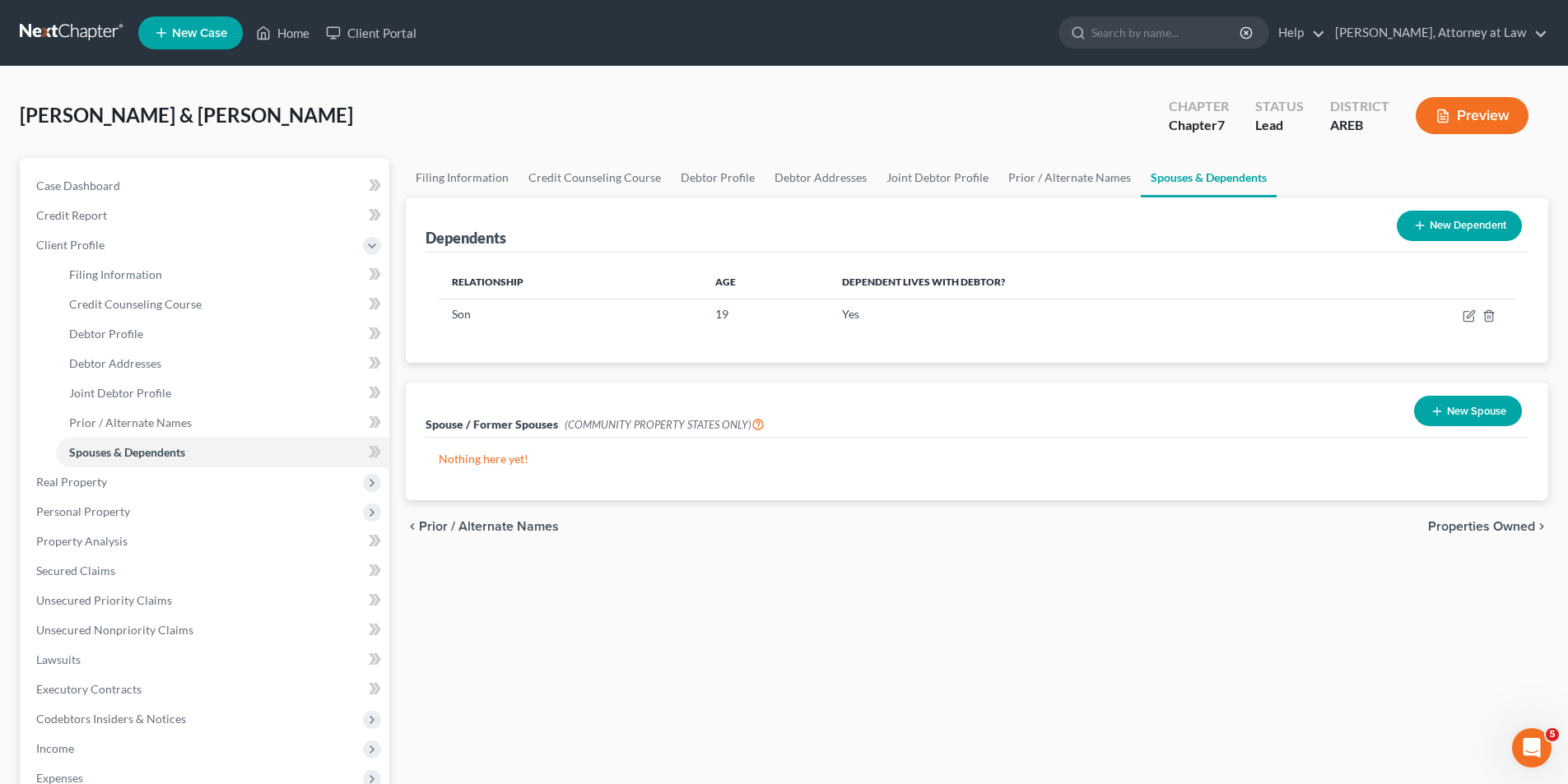
click at [1499, 529] on span "Properties Owned" at bounding box center [1482, 526] width 107 height 13
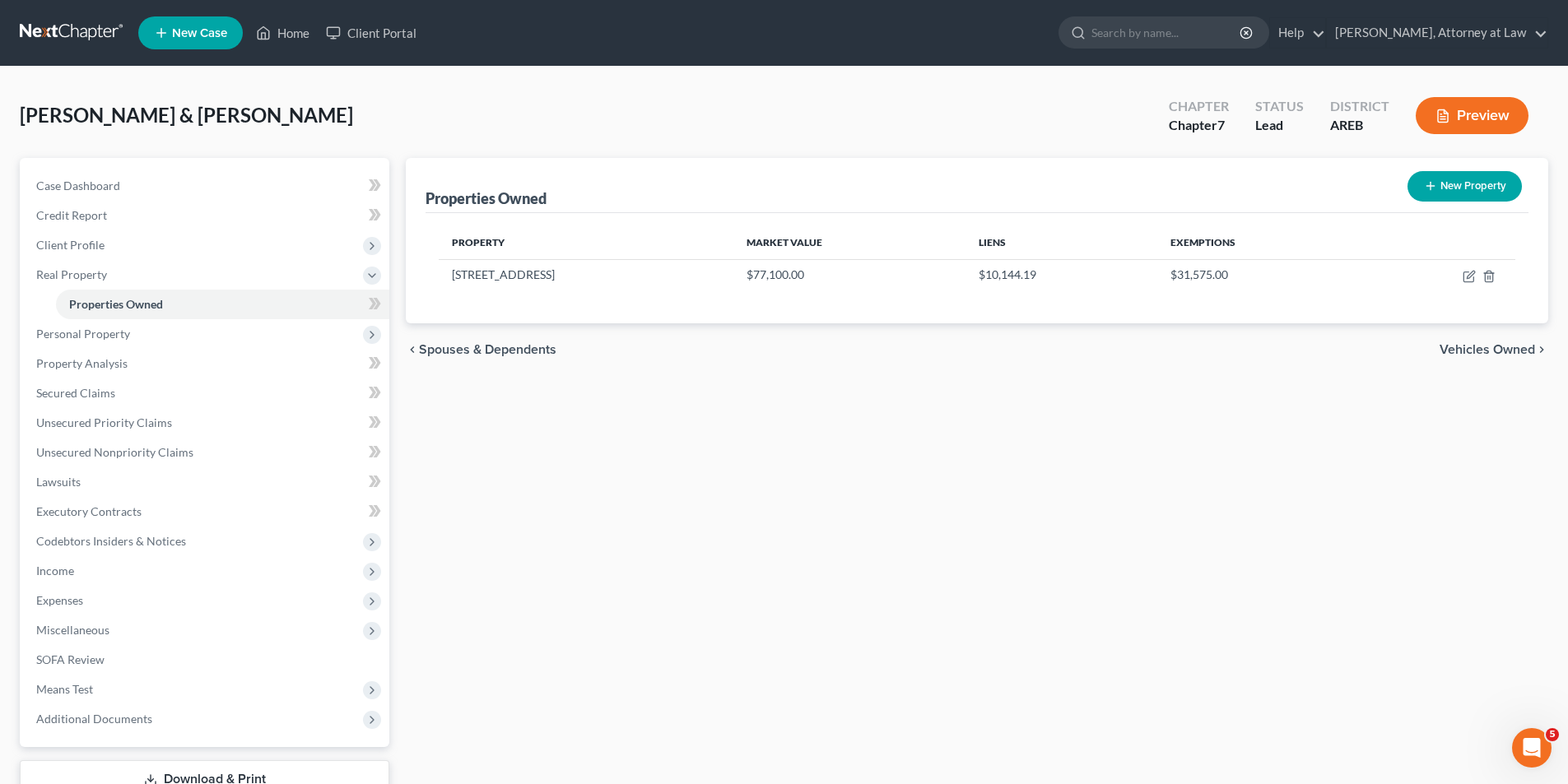
click at [1511, 348] on span "Vehicles Owned" at bounding box center [1487, 349] width 95 height 13
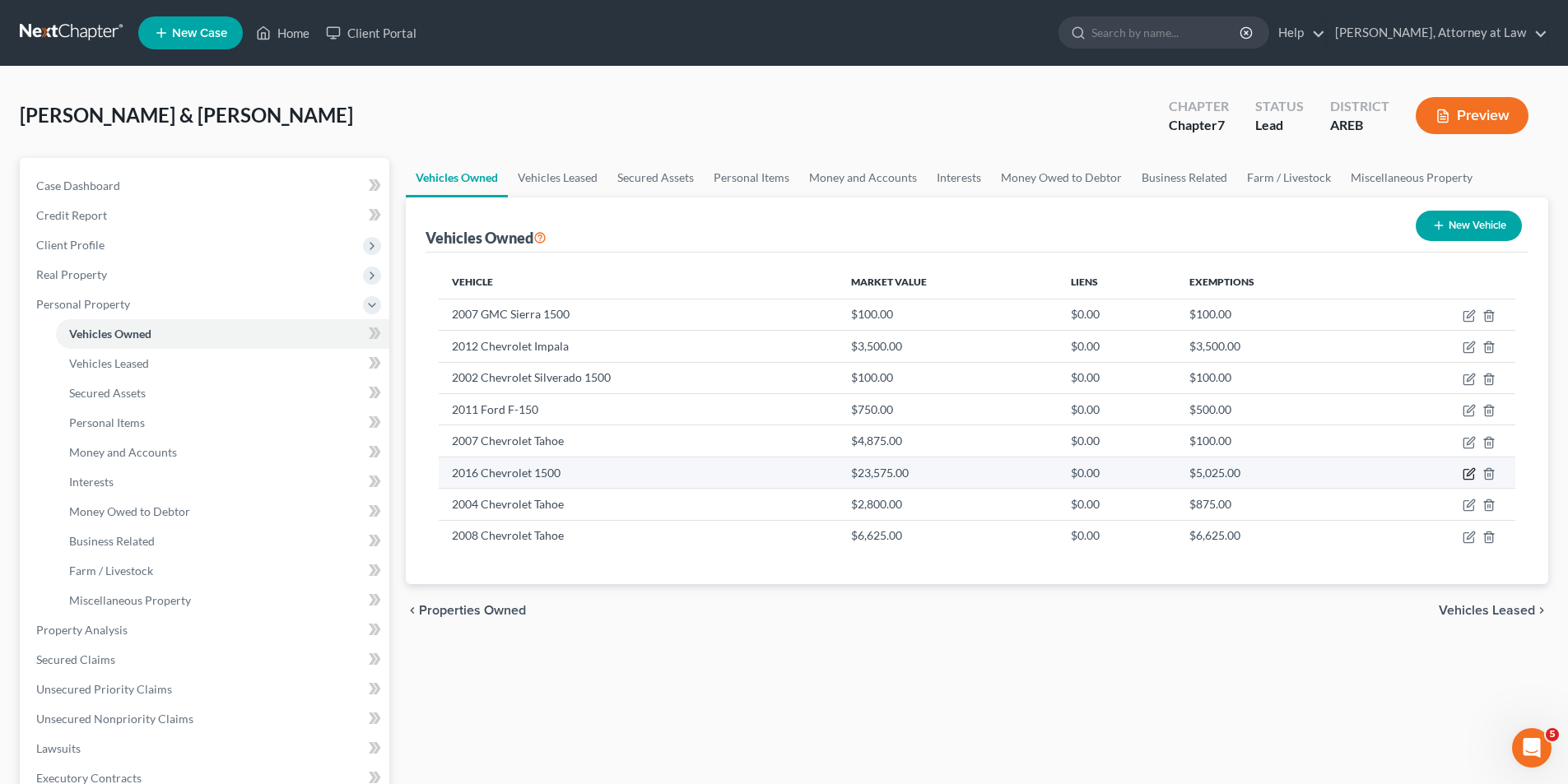
click at [1468, 472] on icon "button" at bounding box center [1469, 473] width 13 height 13
select select "1"
select select "10"
select select "2"
select select "0"
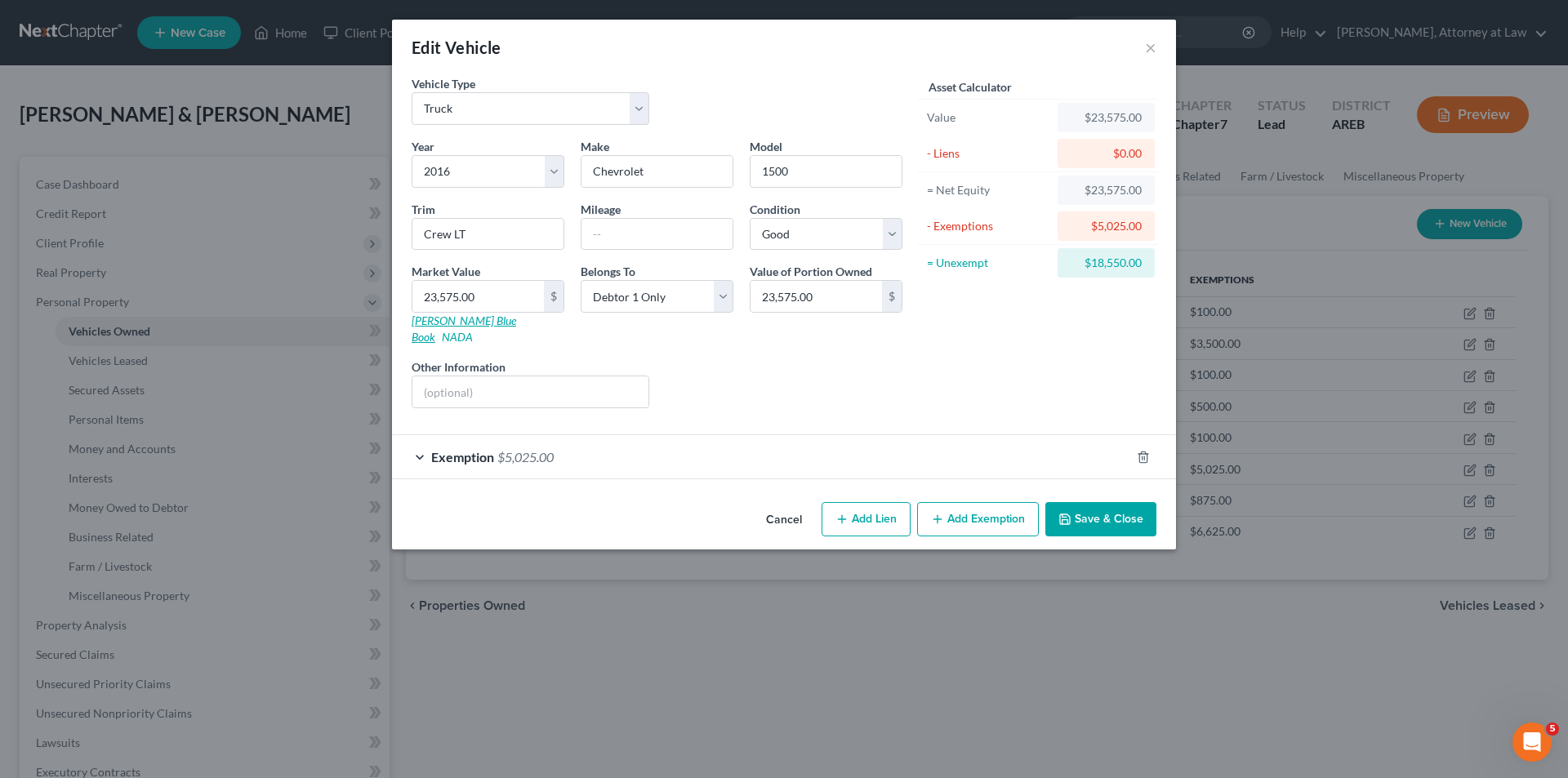
click at [436, 319] on link "[PERSON_NAME] Blue Book" at bounding box center [464, 329] width 104 height 30
type input "1"
type input "1.00"
type input "12"
type input "12.00"
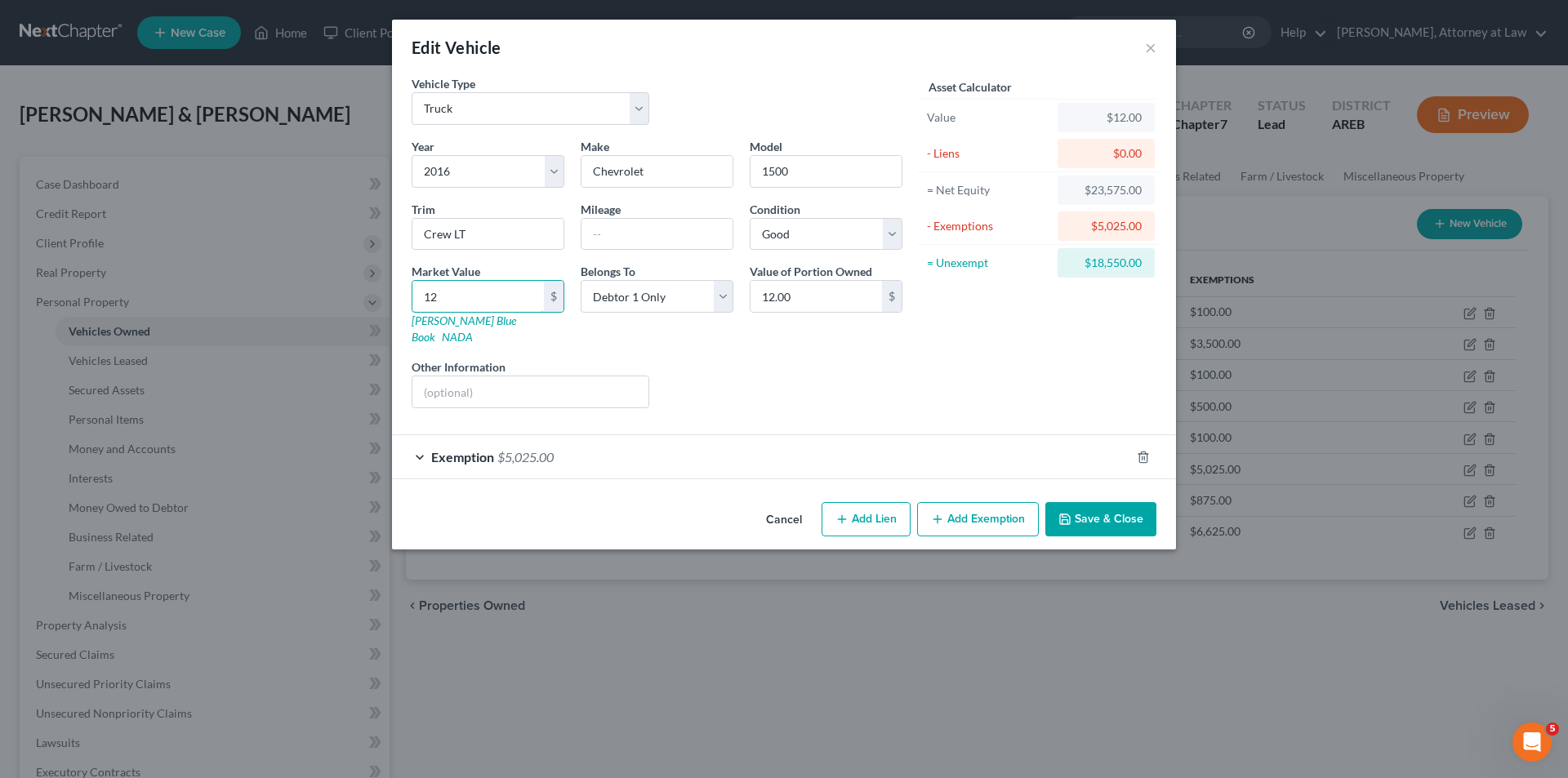
type input "121"
type input "121.00"
type input "1215"
type input "1,215.00"
type input "1,2150"
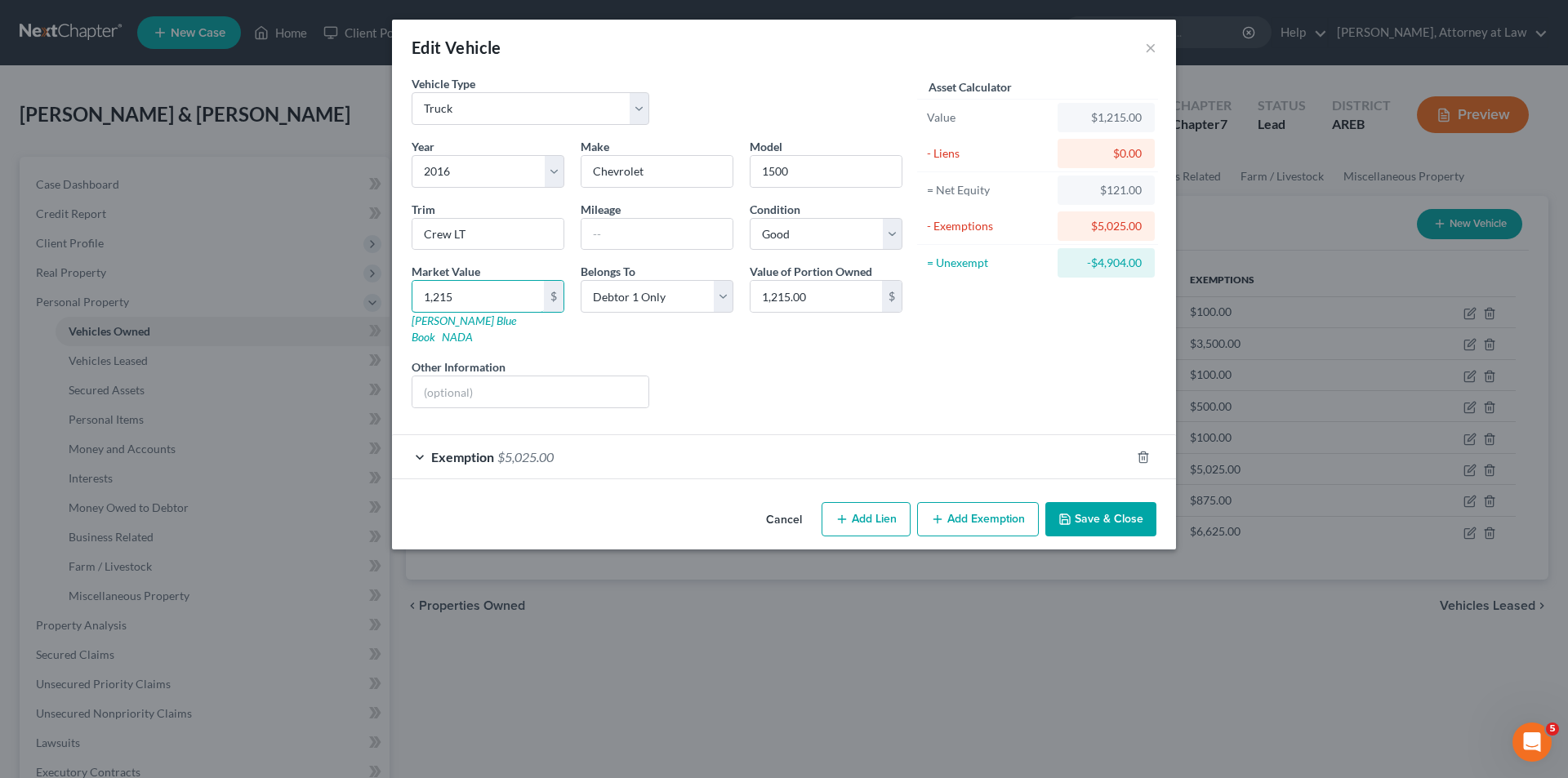
type input "12,150.00"
click at [891, 230] on select "Select Excellent Very Good Good Fair Poor" at bounding box center [825, 234] width 152 height 33
select select "3"
click at [750, 218] on select "Select Excellent Very Good Good Fair Poor" at bounding box center [825, 234] width 152 height 33
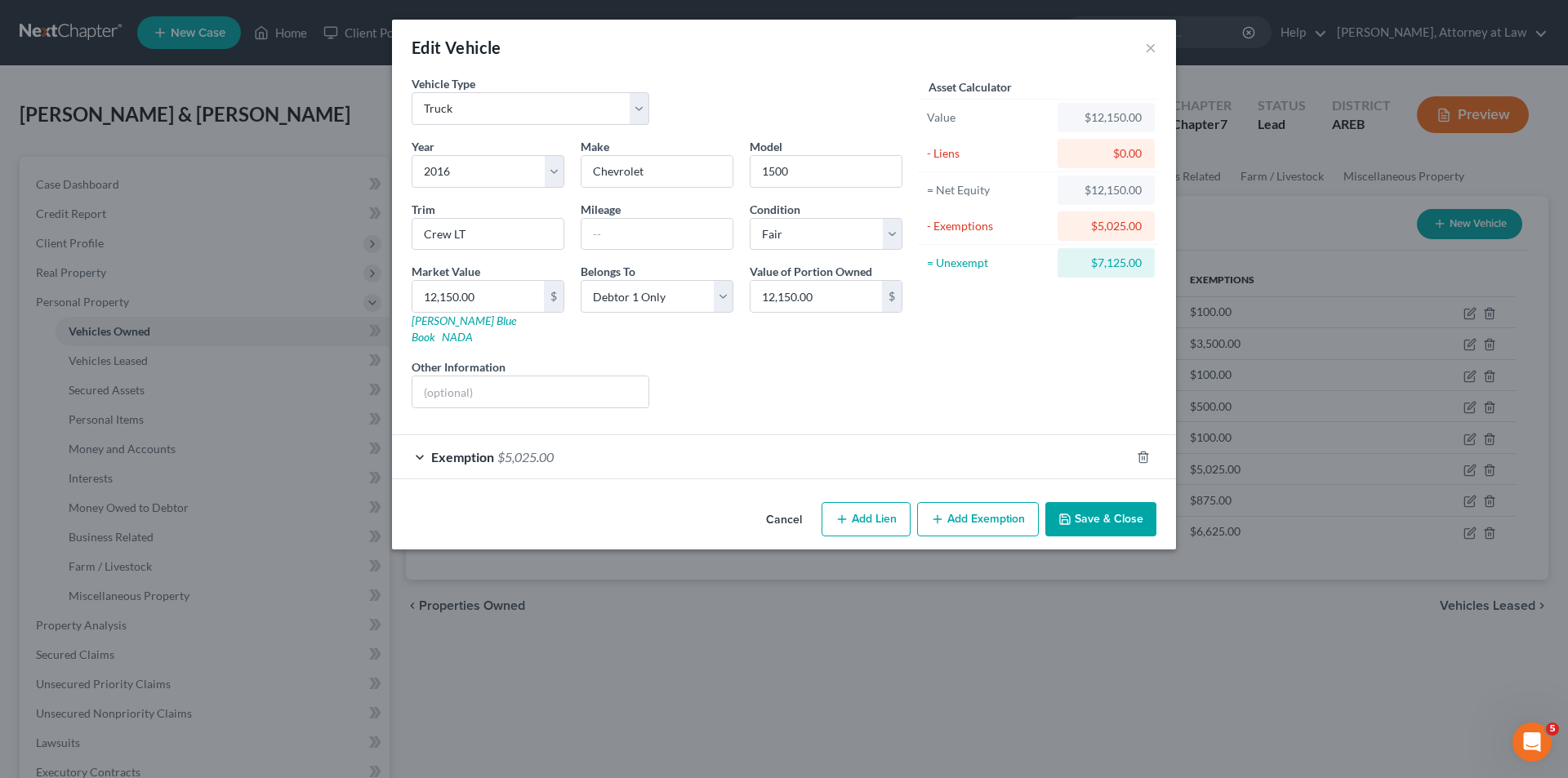
click at [1119, 502] on button "Save & Close" at bounding box center [1101, 519] width 111 height 34
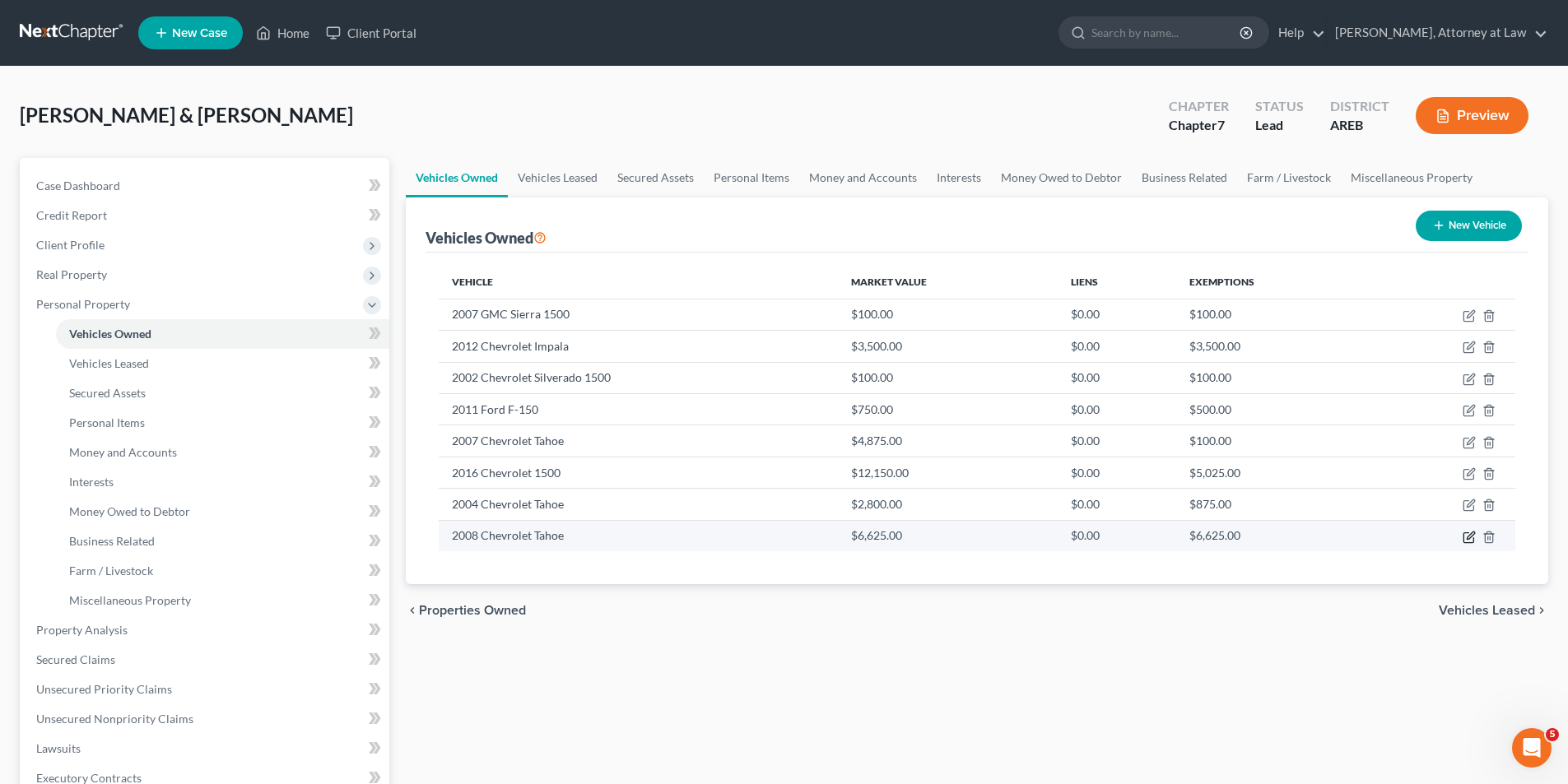
click at [1468, 536] on icon "button" at bounding box center [1471, 535] width 7 height 7
select select "1"
select select "18"
select select "3"
select select "1"
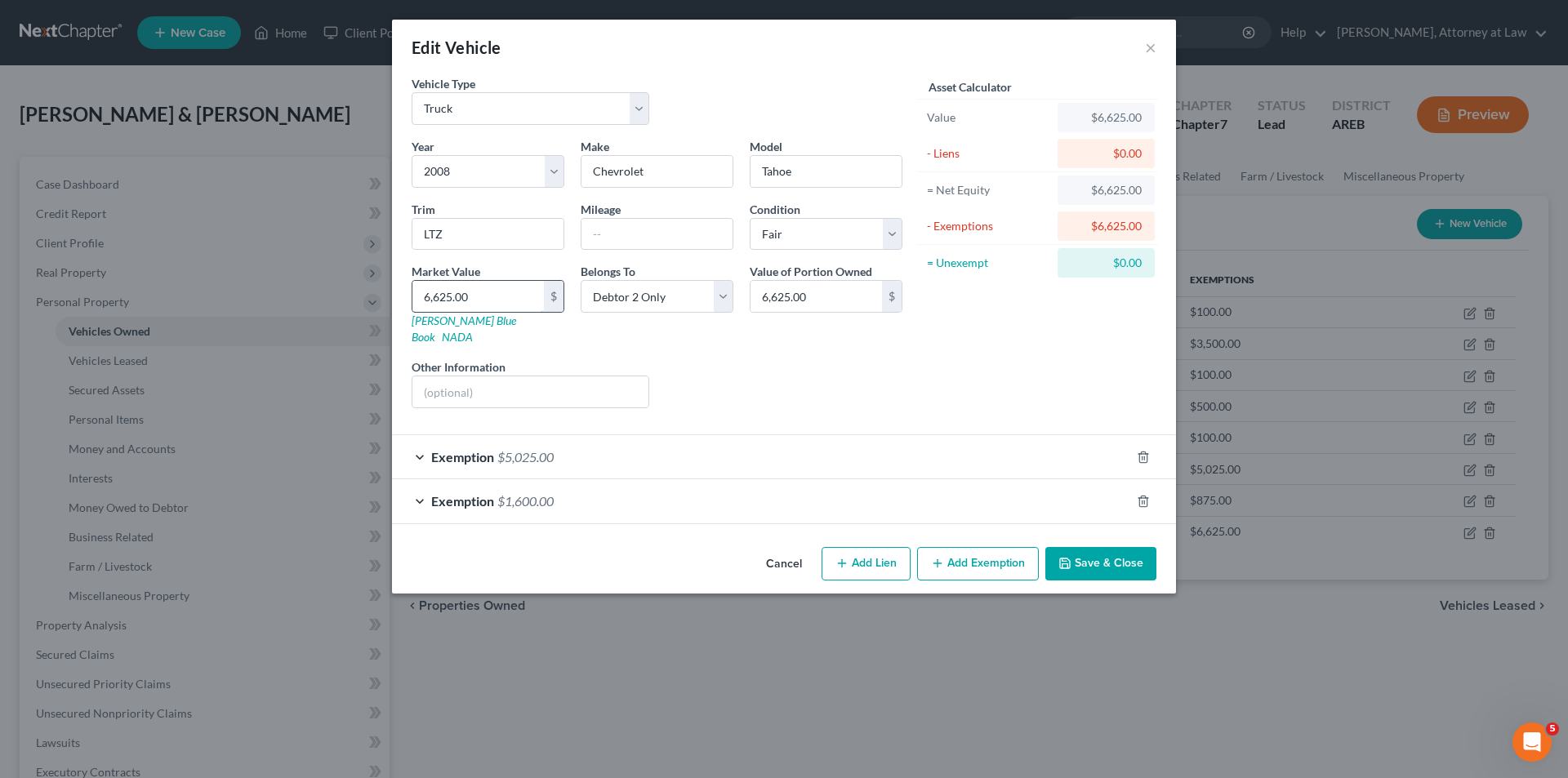
click at [505, 294] on input "6,625.00" at bounding box center [479, 296] width 132 height 31
type input "3"
type input "3.00"
type input "37"
type input "37.00"
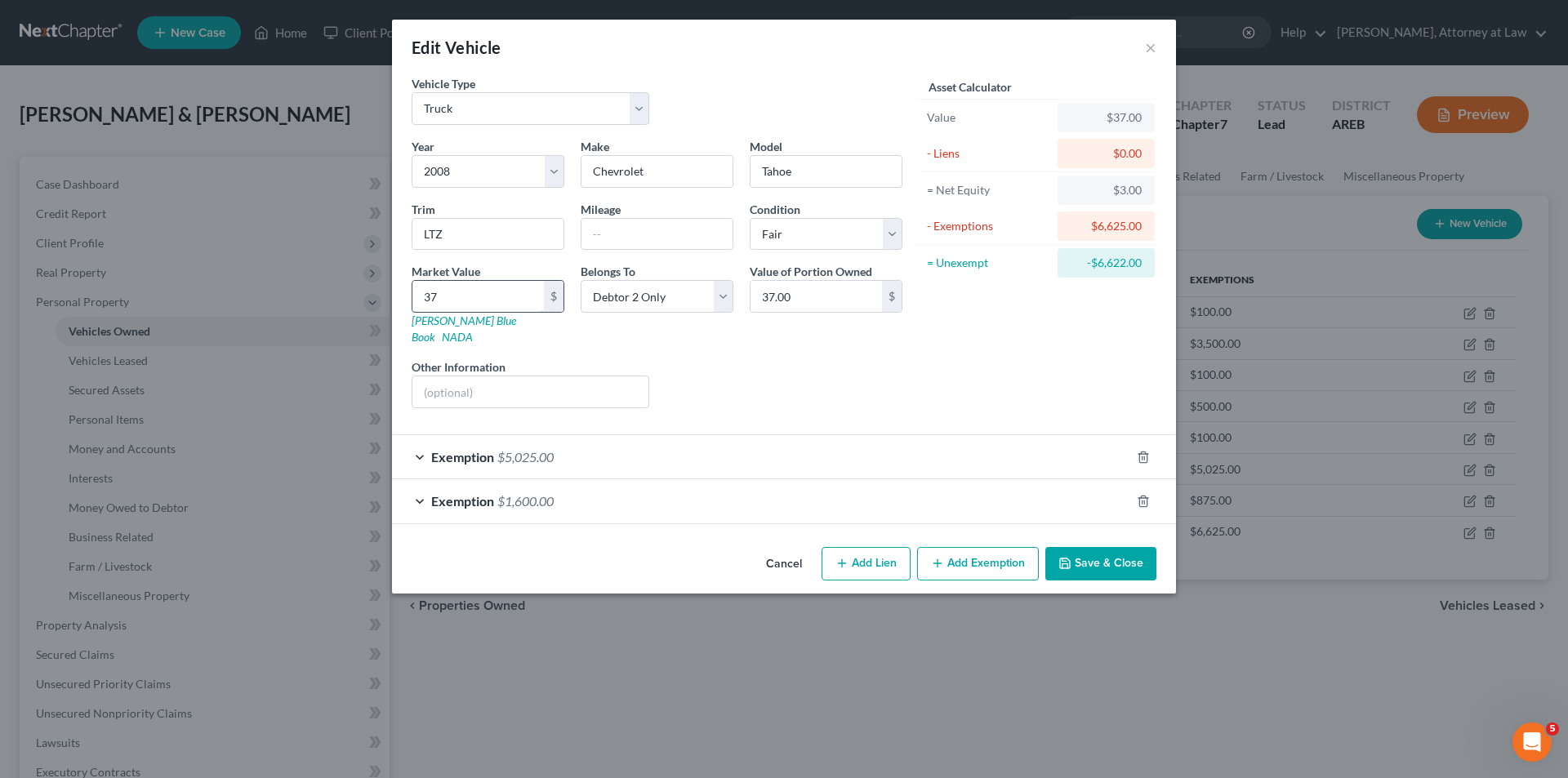
type input "375"
type input "375.00"
type input "3754"
type input "3,754.00"
type input "3,754"
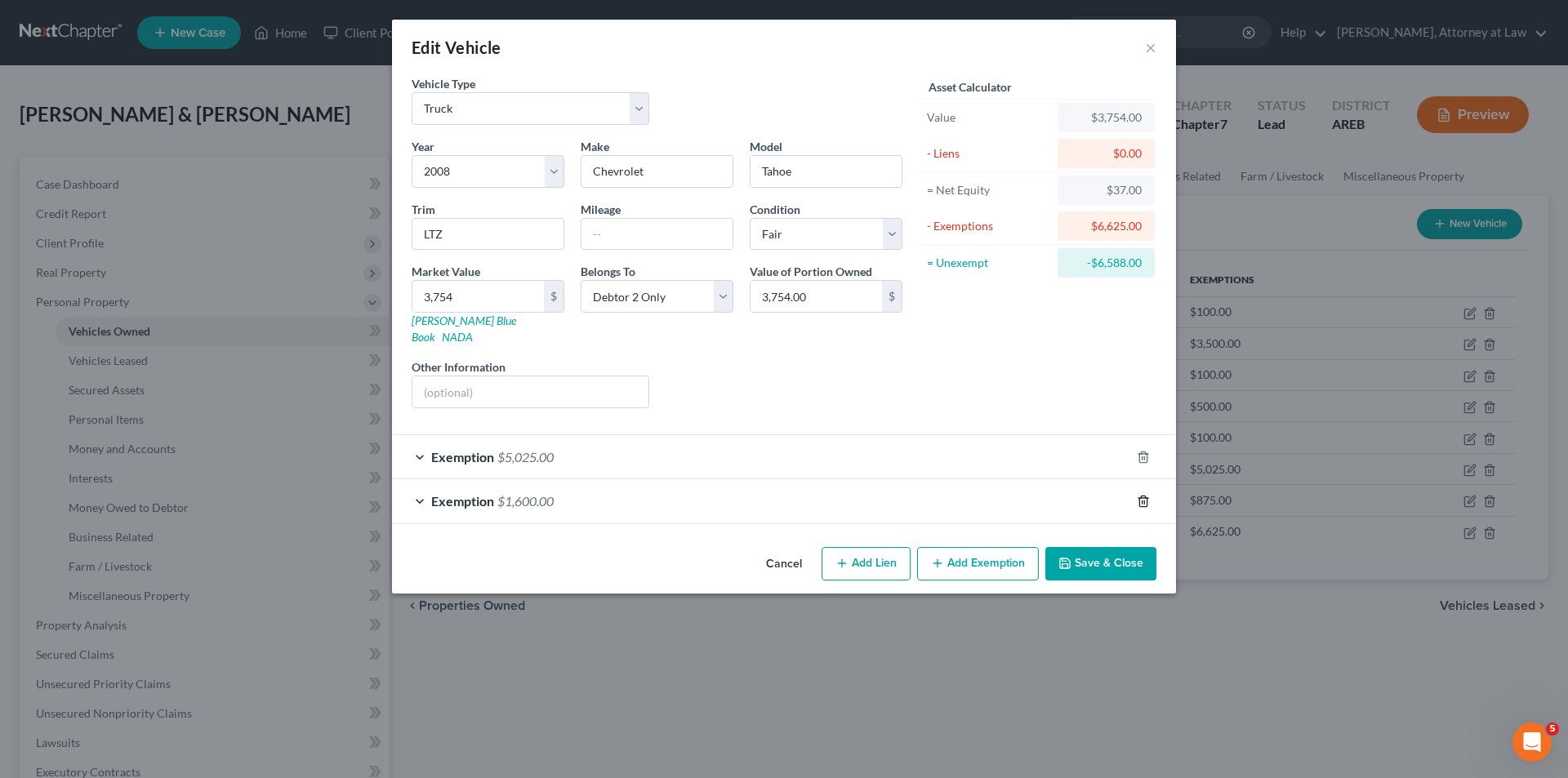
click at [1145, 501] on line "button" at bounding box center [1145, 503] width 0 height 4
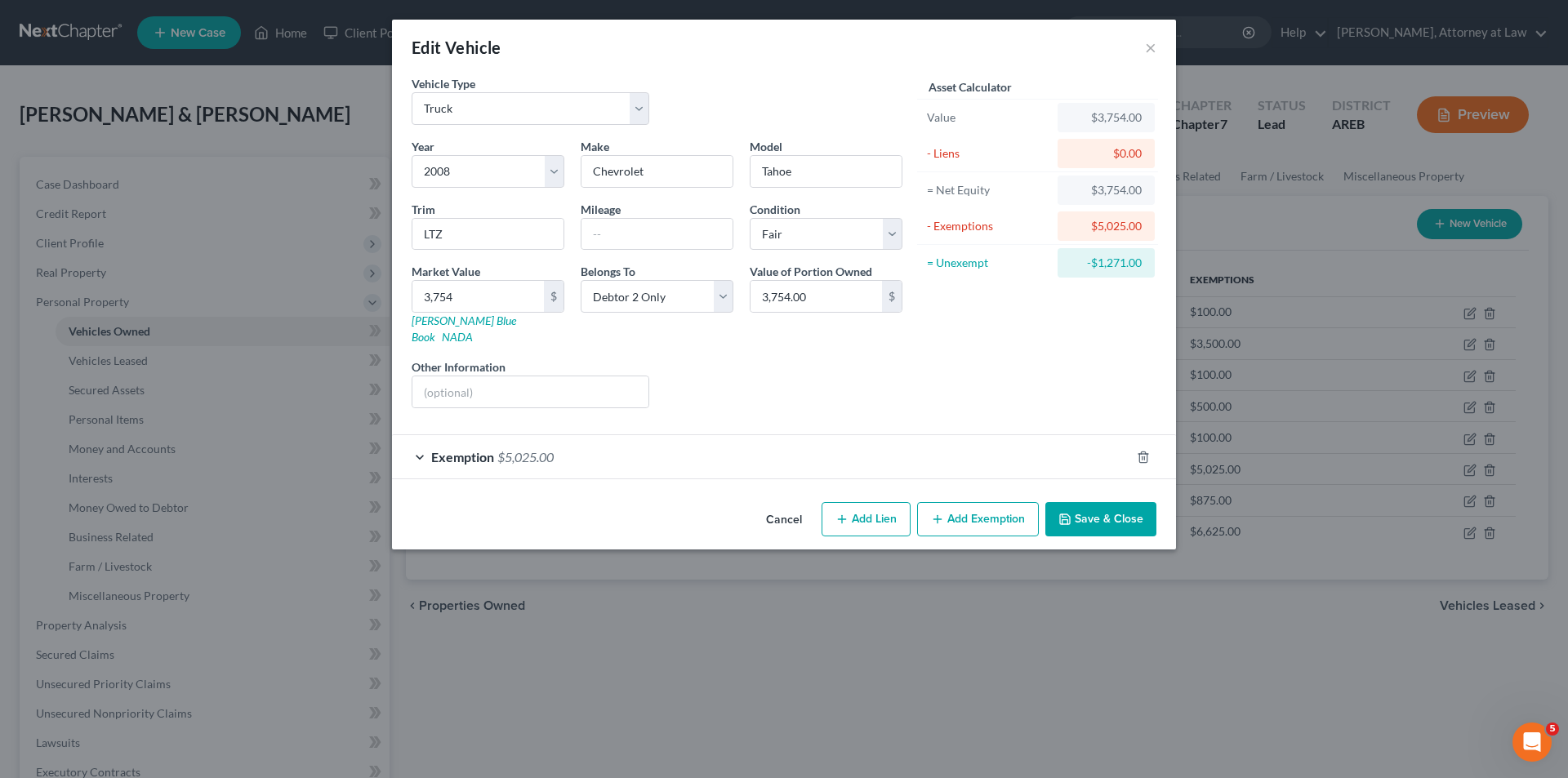
click at [420, 440] on div "Exemption $5,025.00" at bounding box center [761, 456] width 738 height 44
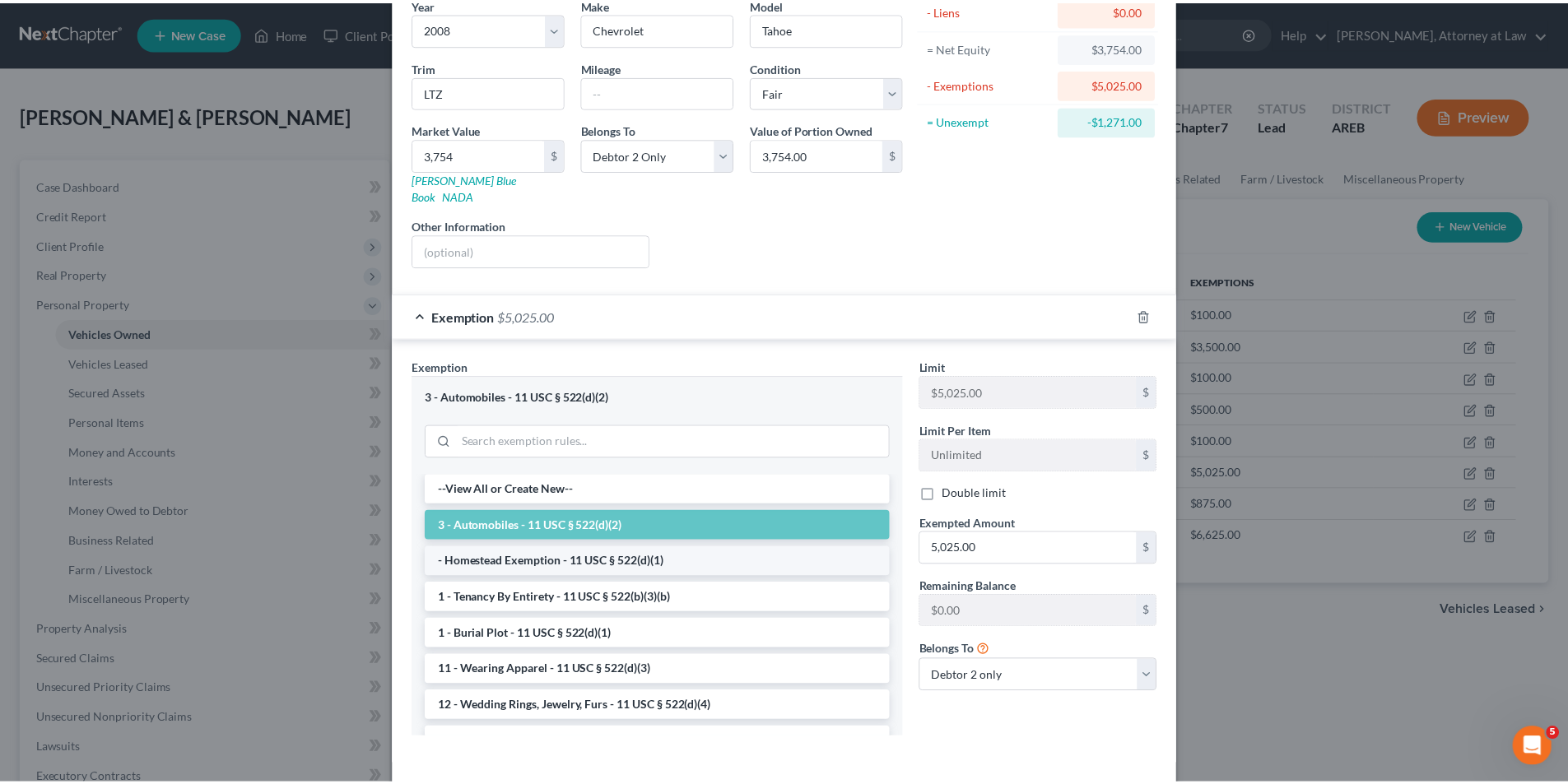
scroll to position [164, 0]
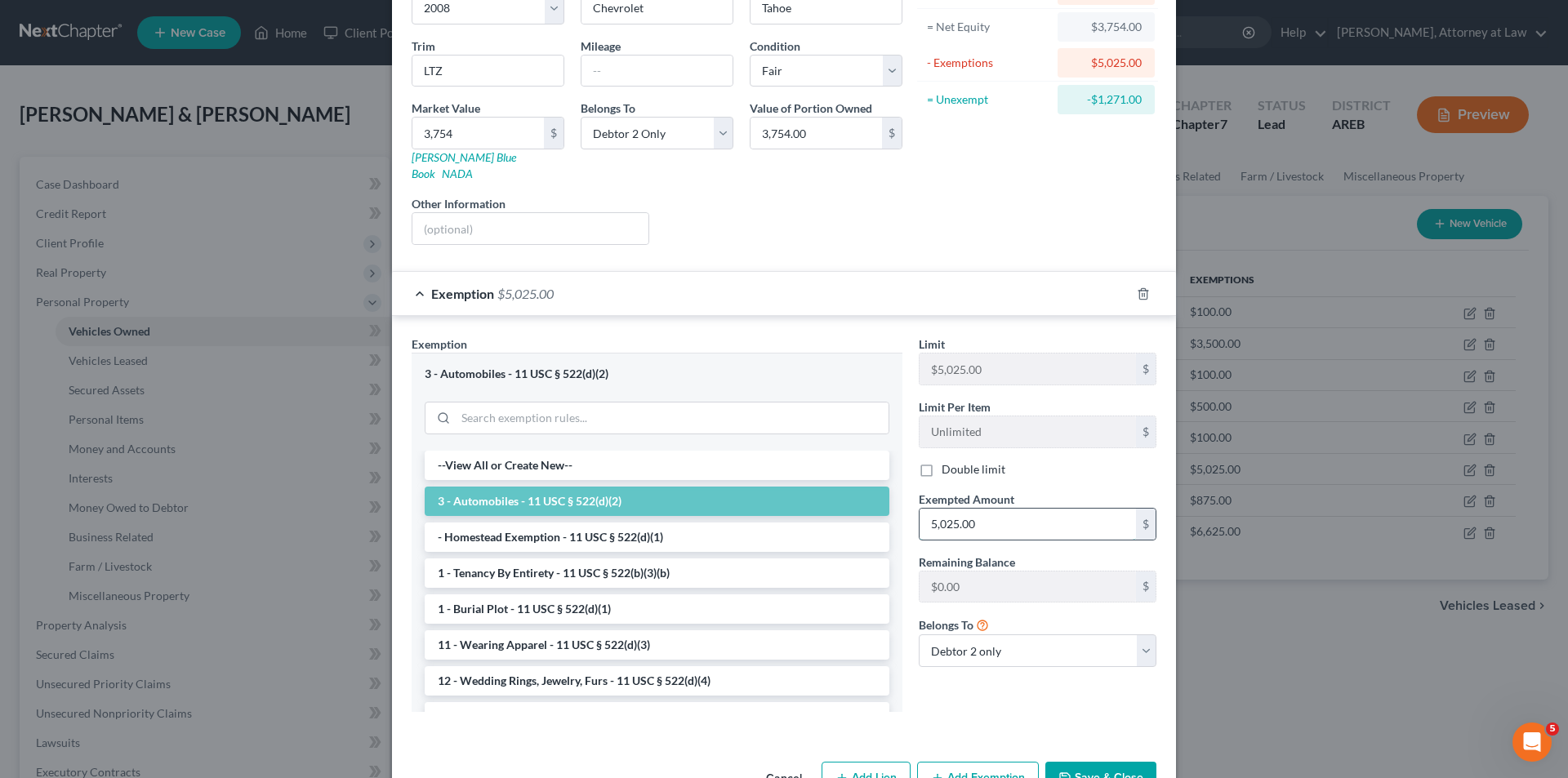
click at [1005, 510] on input "5,025.00" at bounding box center [1028, 524] width 217 height 31
type input "3,754"
click at [1031, 700] on div "Limit $5,025.00 $ Limit Per Item Unlimited $ Double limit Exempted Amount * 3,7…" at bounding box center [1038, 530] width 254 height 389
click at [1104, 762] on button "Save & Close" at bounding box center [1101, 779] width 111 height 34
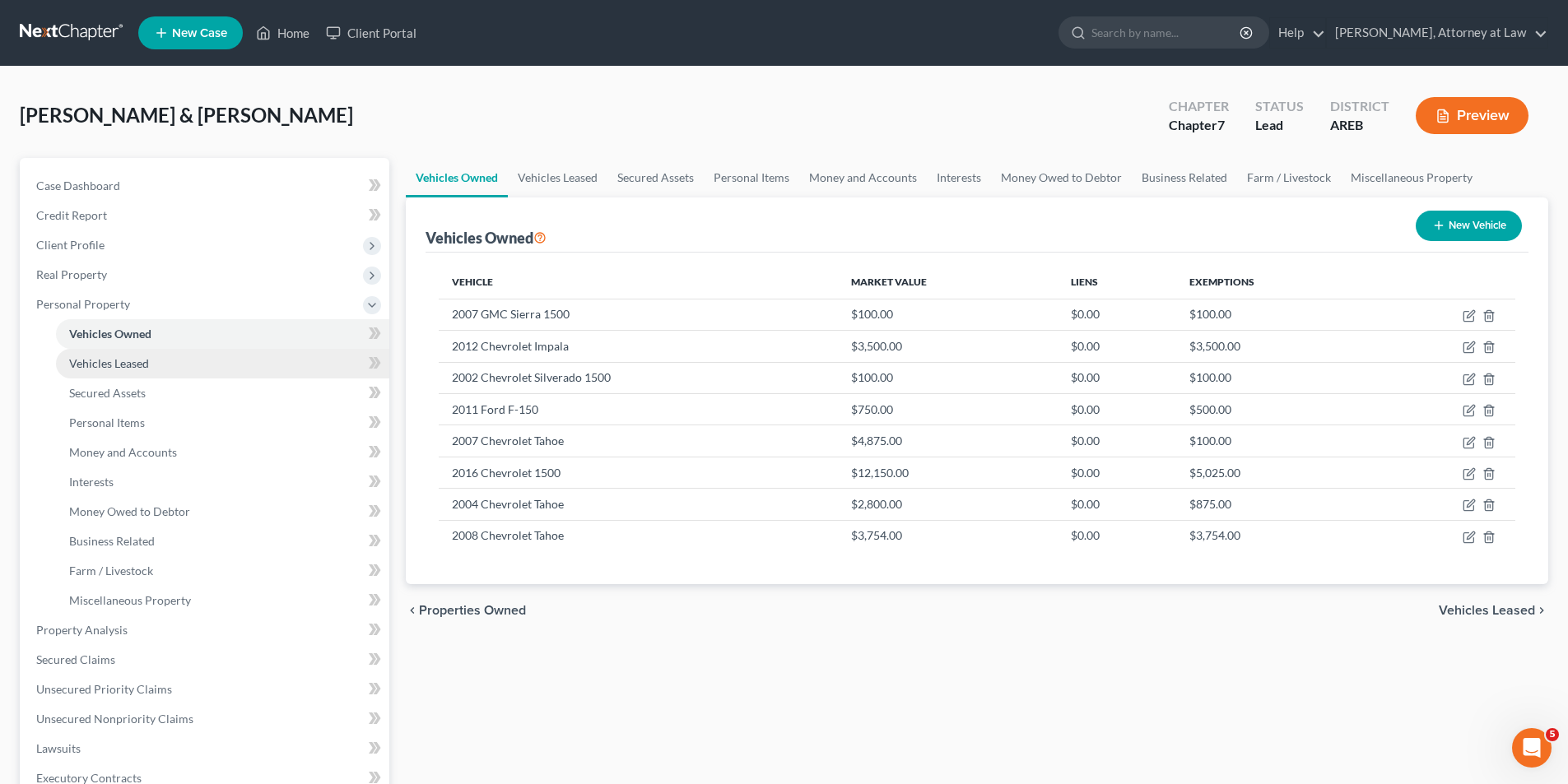
click at [137, 366] on span "Vehicles Leased" at bounding box center [109, 364] width 80 height 14
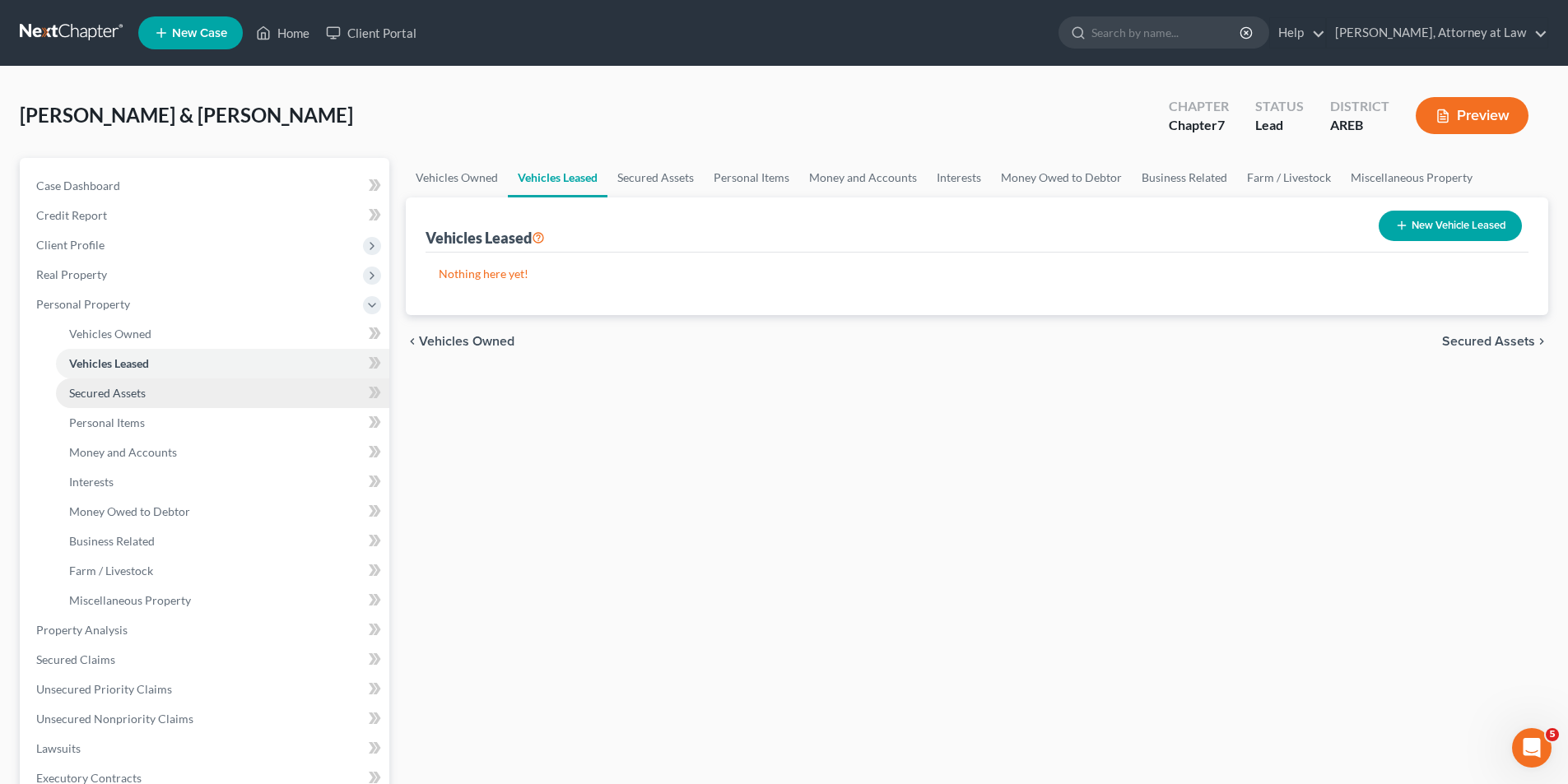
click at [137, 388] on span "Secured Assets" at bounding box center [107, 393] width 76 height 14
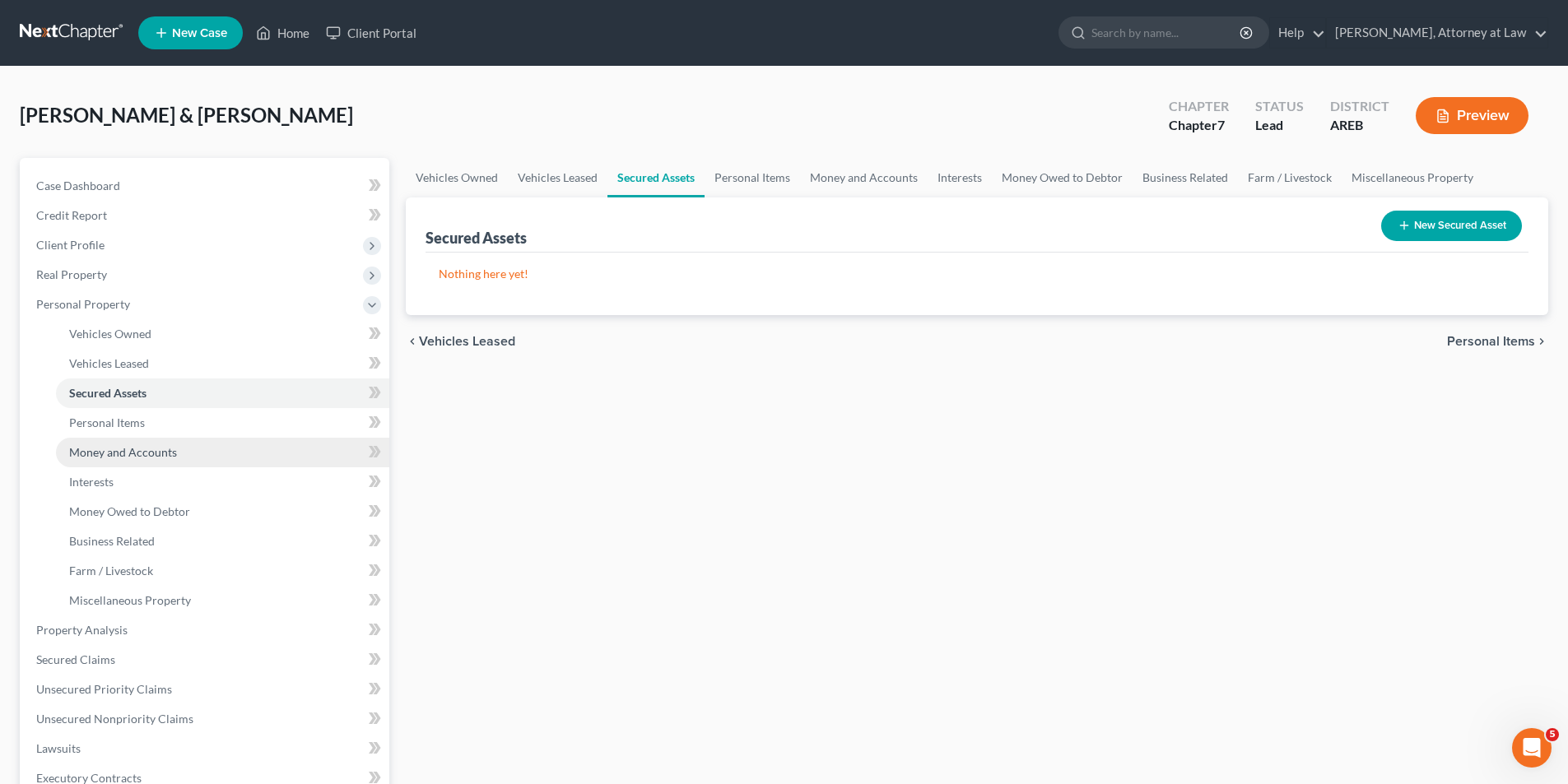
click at [195, 454] on link "Money and Accounts" at bounding box center [222, 452] width 333 height 30
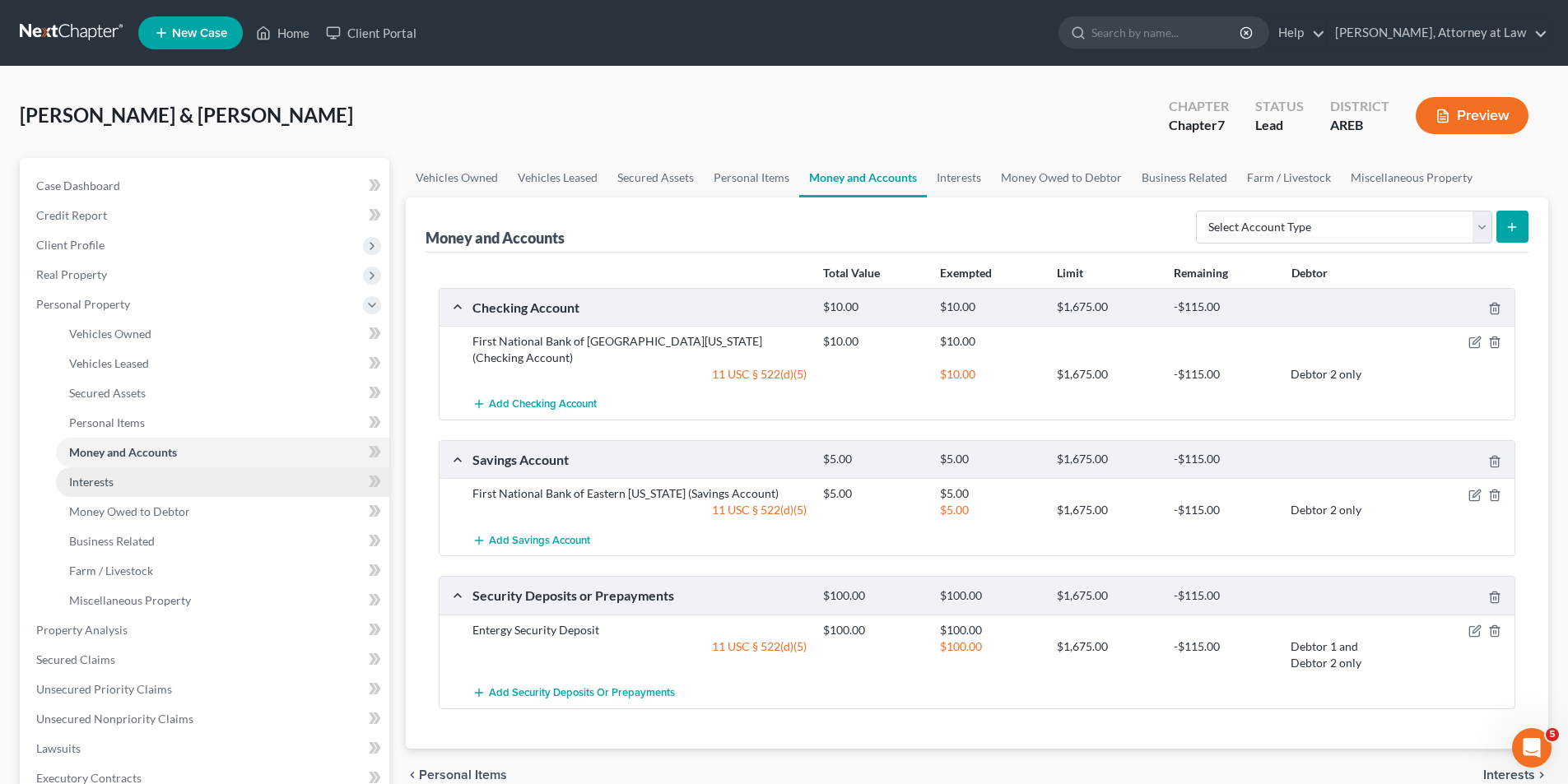
click at [105, 487] on span "Interests" at bounding box center [91, 482] width 44 height 14
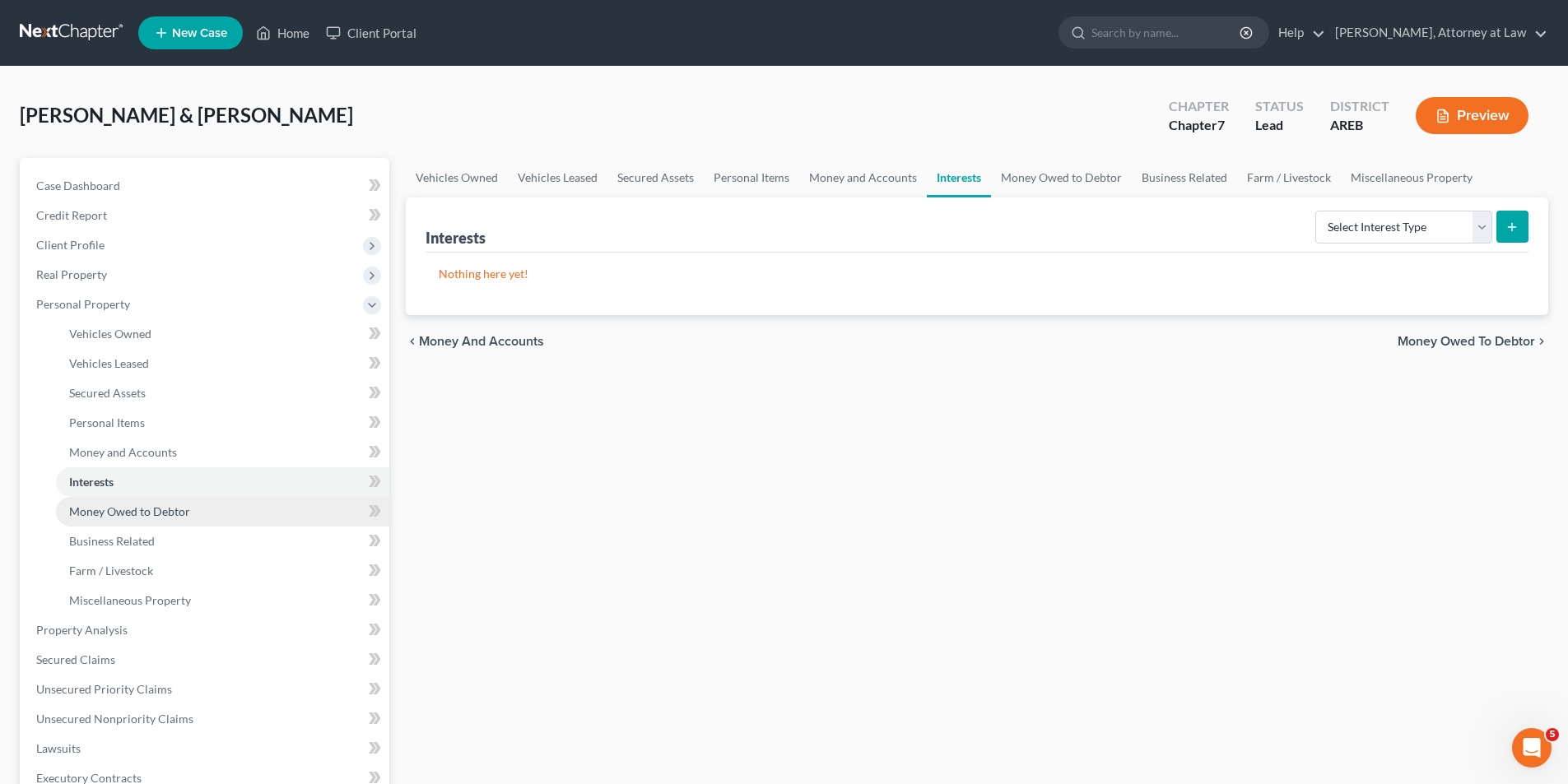
click at [128, 507] on span "Money Owed to Debtor" at bounding box center [129, 512] width 121 height 14
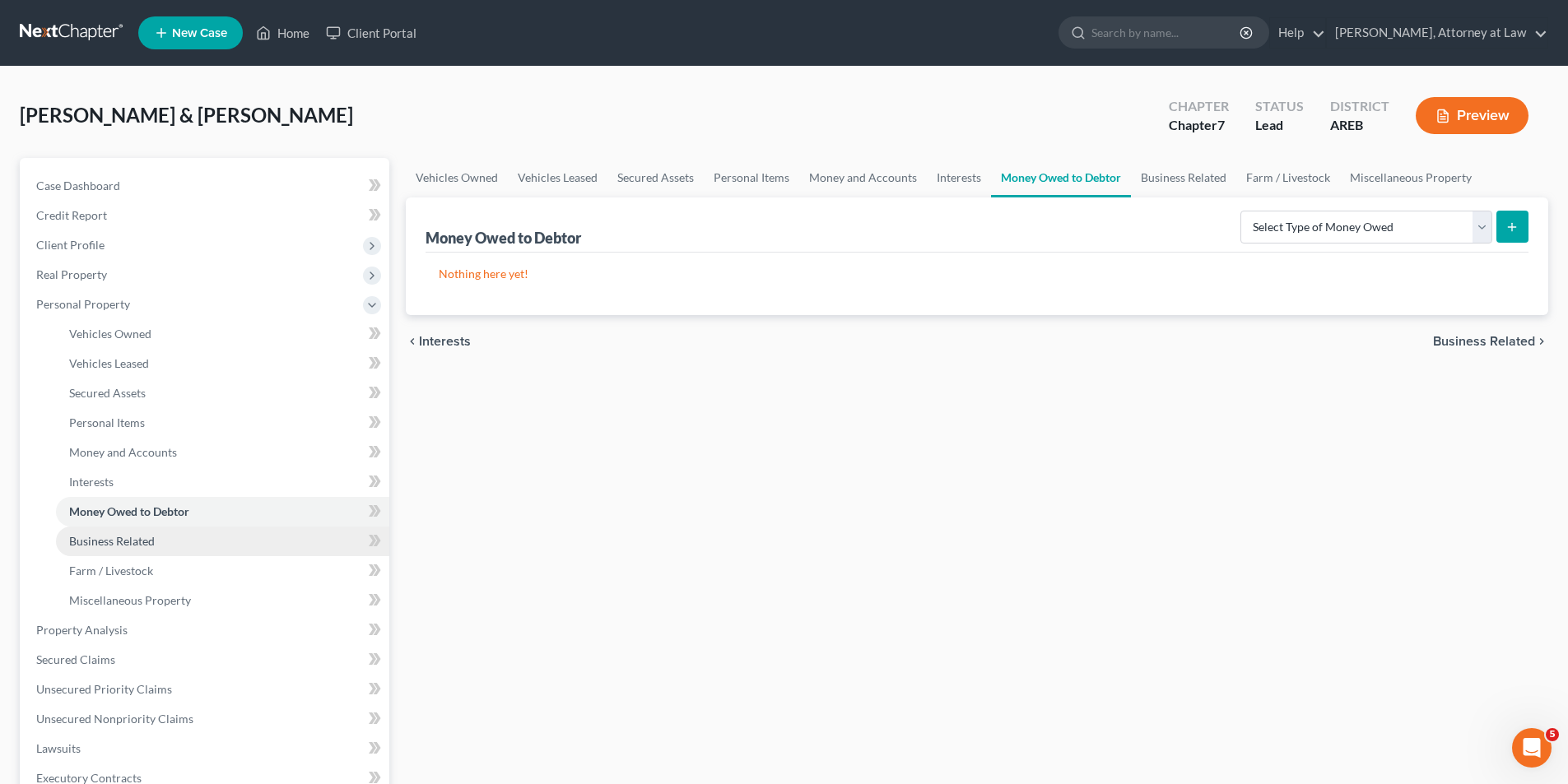
click at [134, 538] on span "Business Related" at bounding box center [111, 542] width 85 height 14
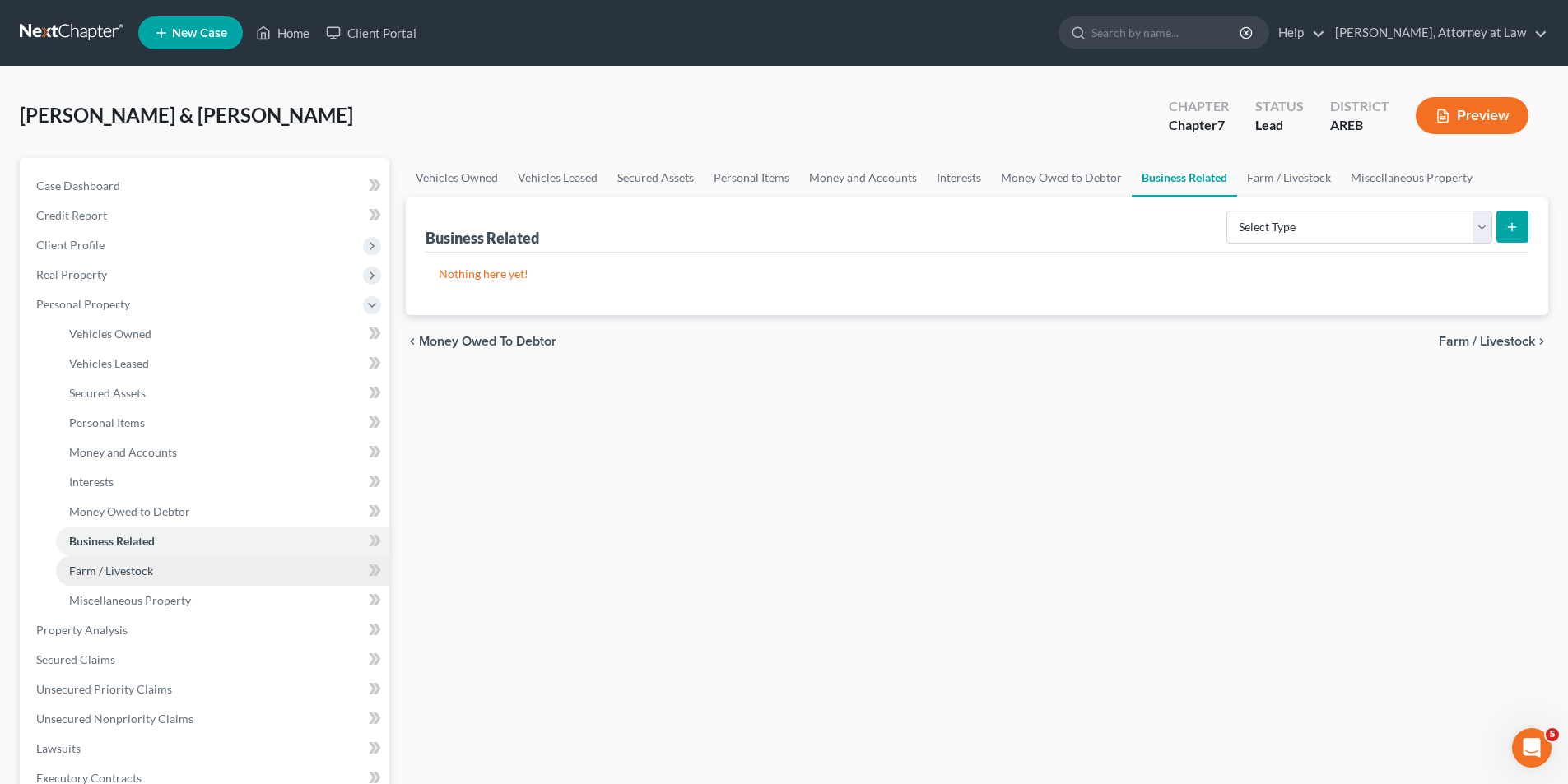
click at [133, 565] on span "Farm / Livestock" at bounding box center [111, 571] width 84 height 14
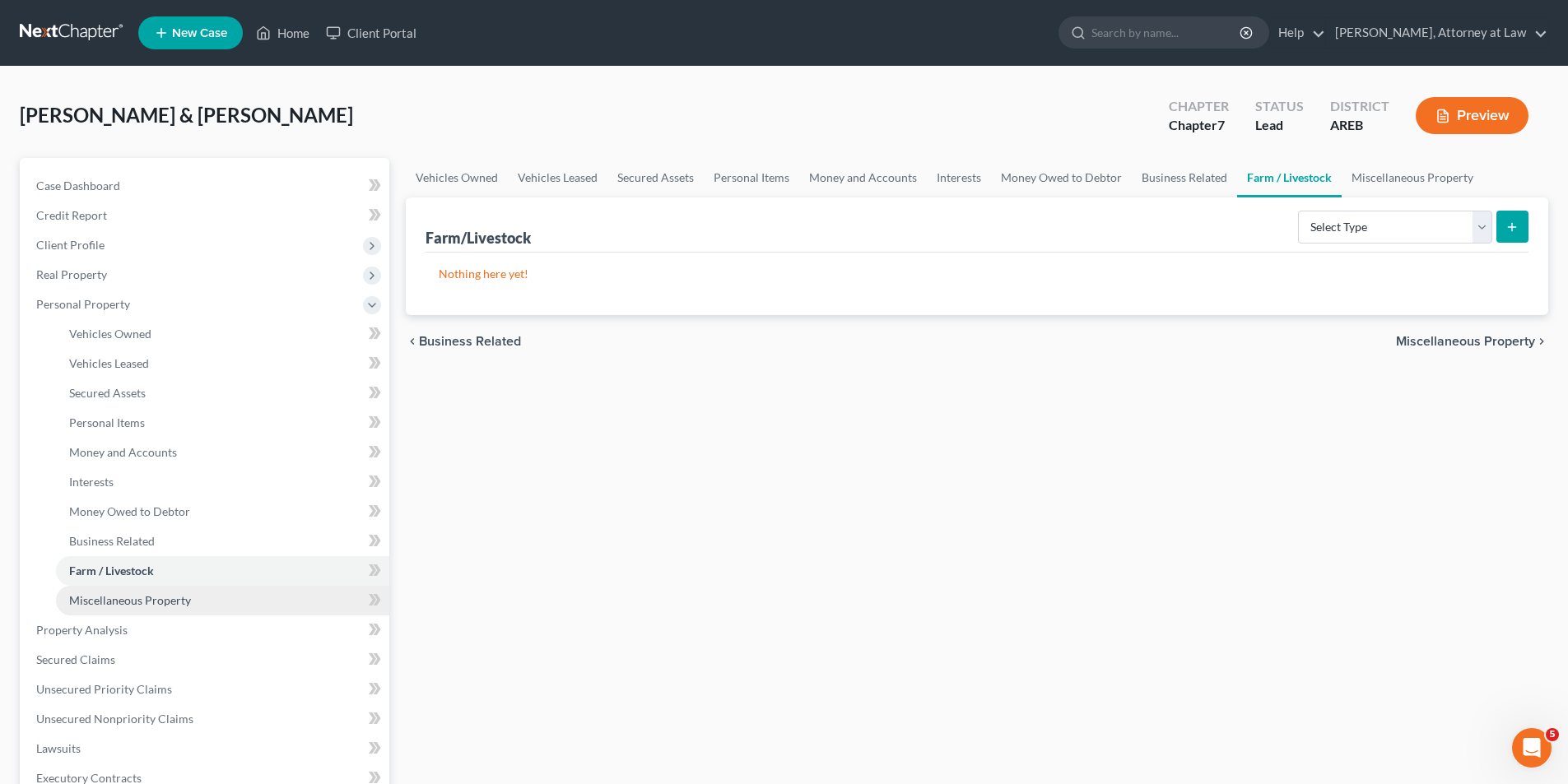
click at [133, 601] on span "Miscellaneous Property" at bounding box center [130, 601] width 122 height 14
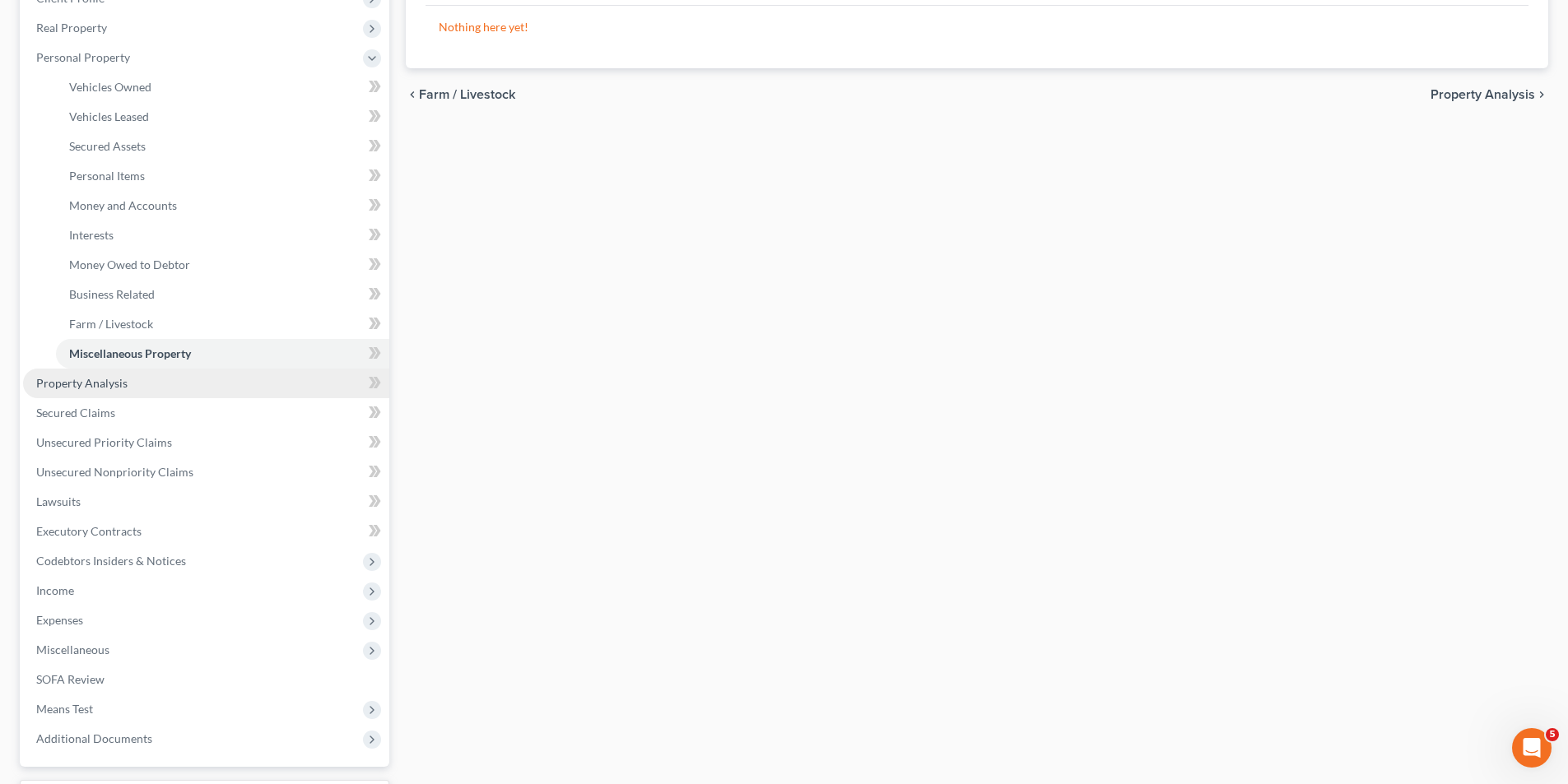
click at [102, 385] on span "Property Analysis" at bounding box center [82, 383] width 92 height 14
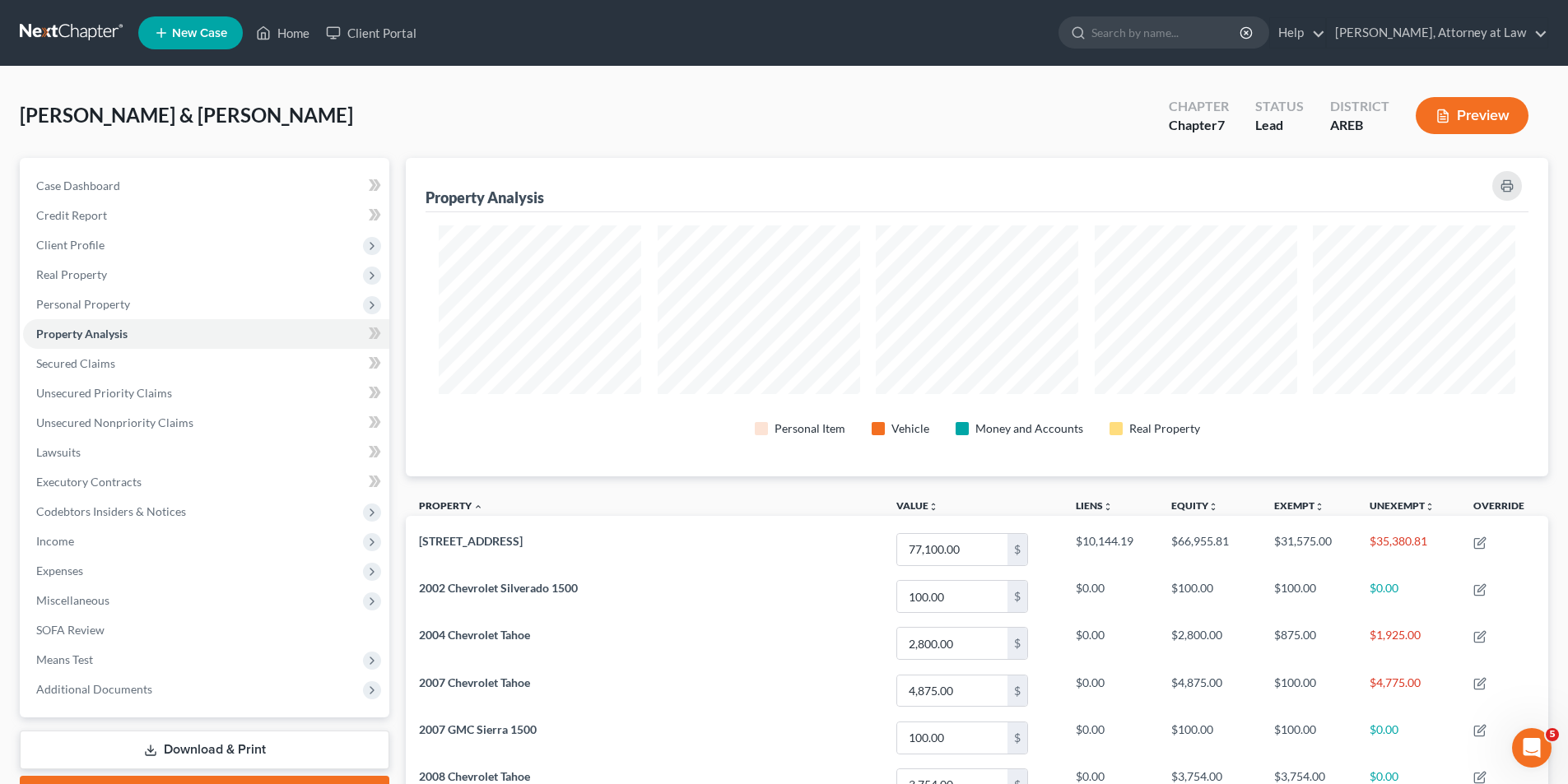
scroll to position [319, 1143]
click at [116, 358] on link "Secured Claims" at bounding box center [207, 363] width 367 height 30
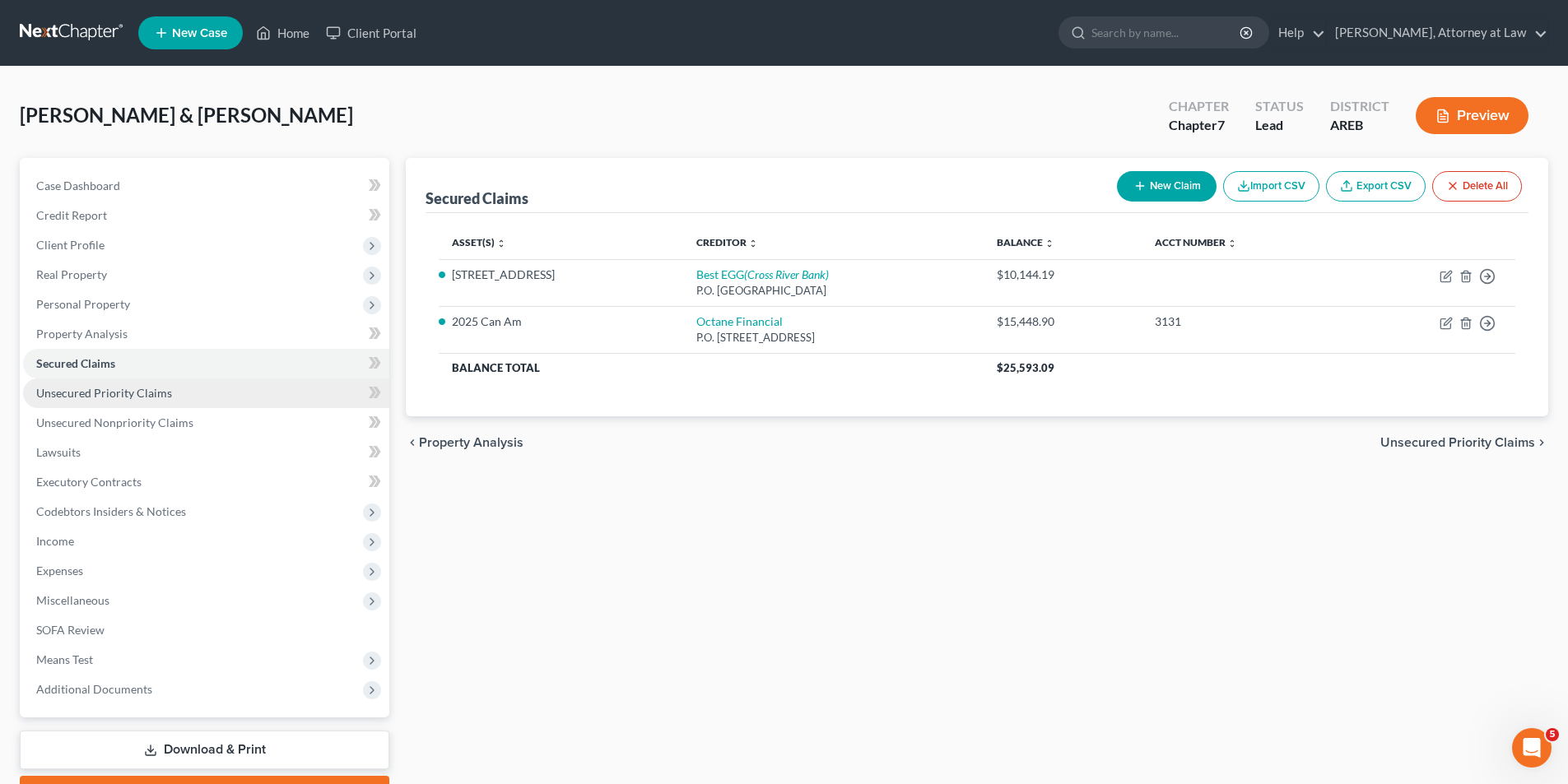
click at [155, 387] on span "Unsecured Priority Claims" at bounding box center [103, 393] width 136 height 14
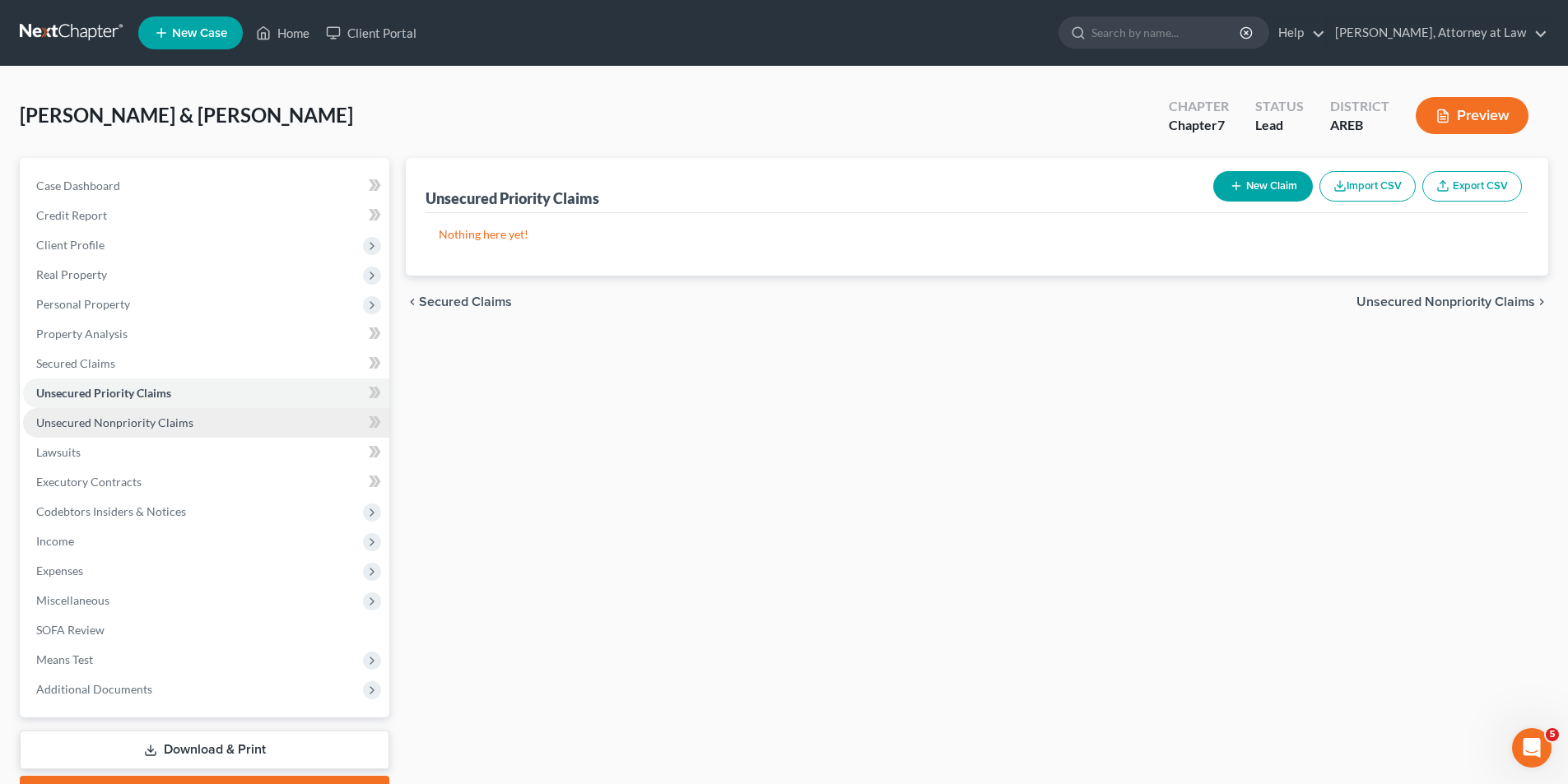
click at [142, 427] on span "Unsecured Nonpriority Claims" at bounding box center [114, 423] width 157 height 14
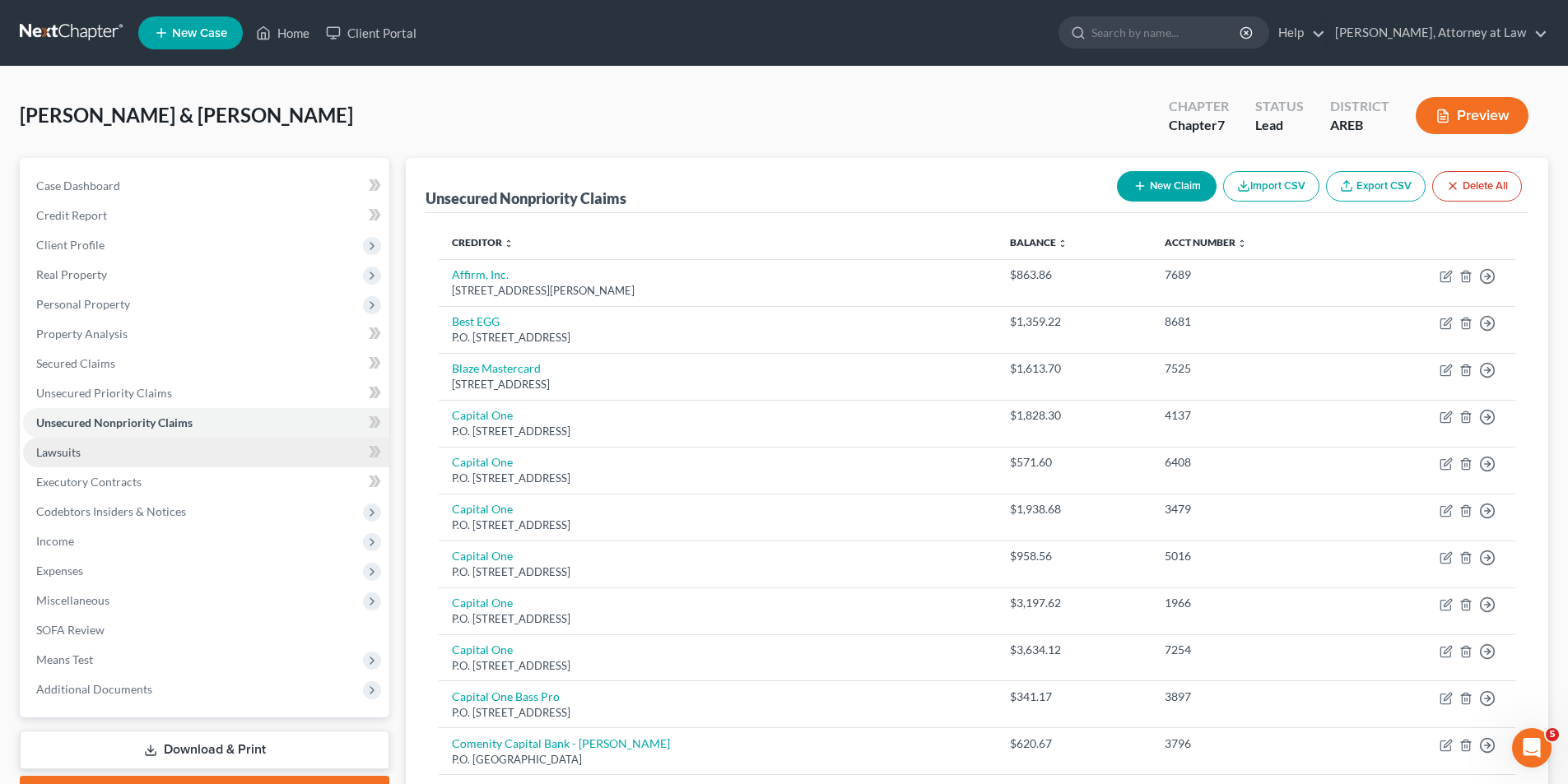
click at [90, 456] on link "Lawsuits" at bounding box center [207, 452] width 367 height 30
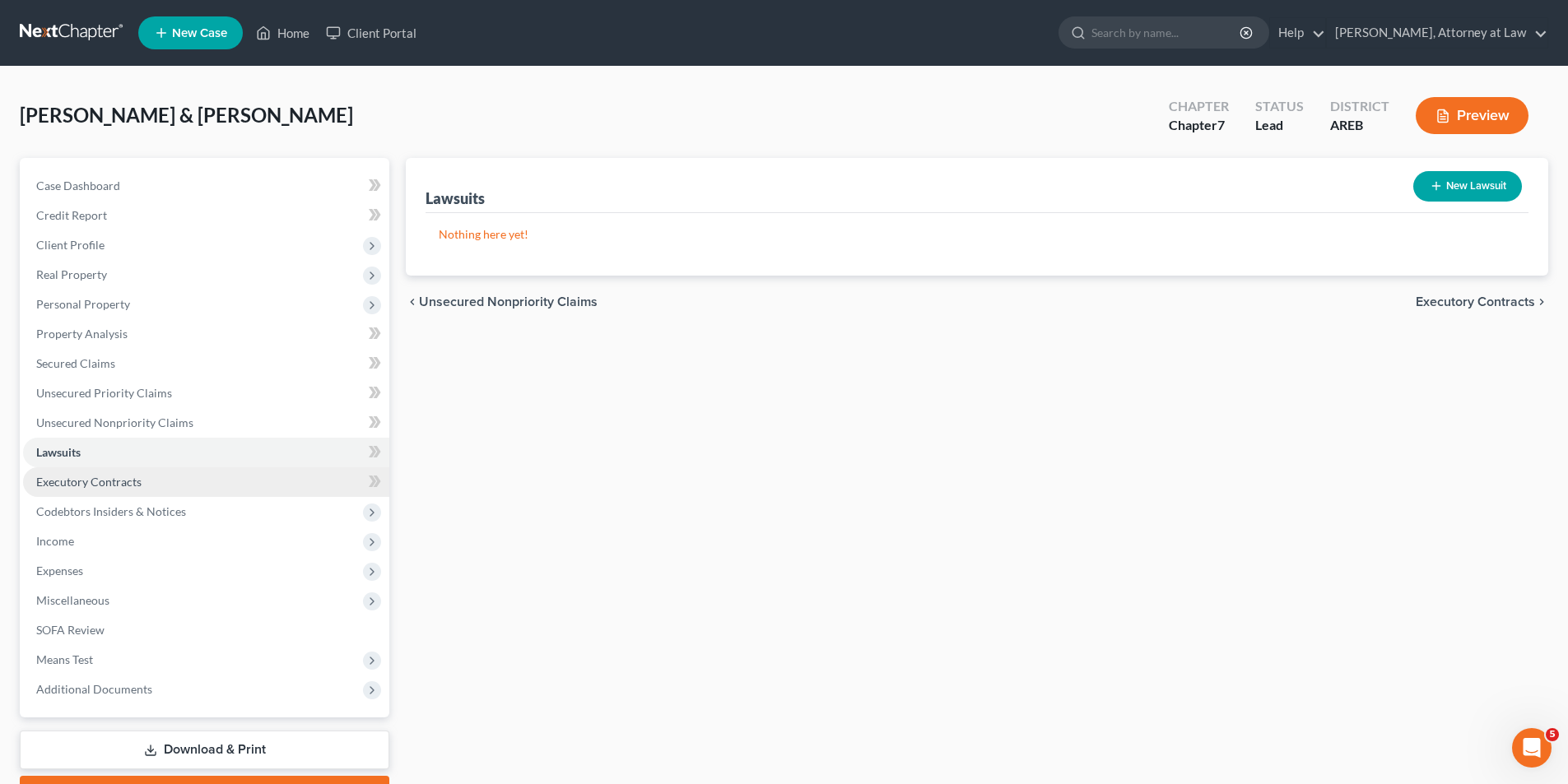
click at [165, 482] on link "Executory Contracts" at bounding box center [207, 481] width 367 height 30
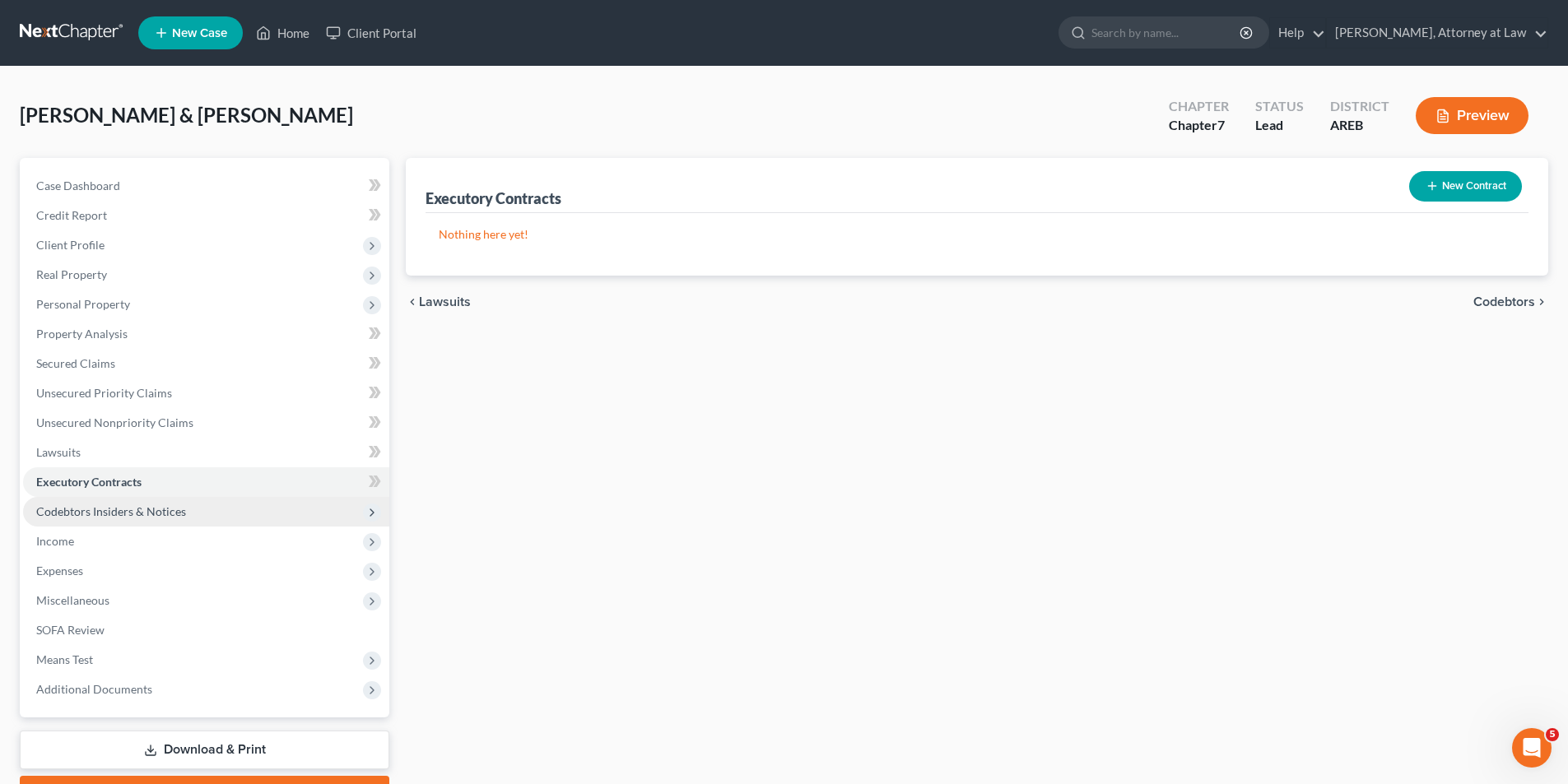
click at [93, 515] on span "Codebtors Insiders & Notices" at bounding box center [111, 512] width 150 height 14
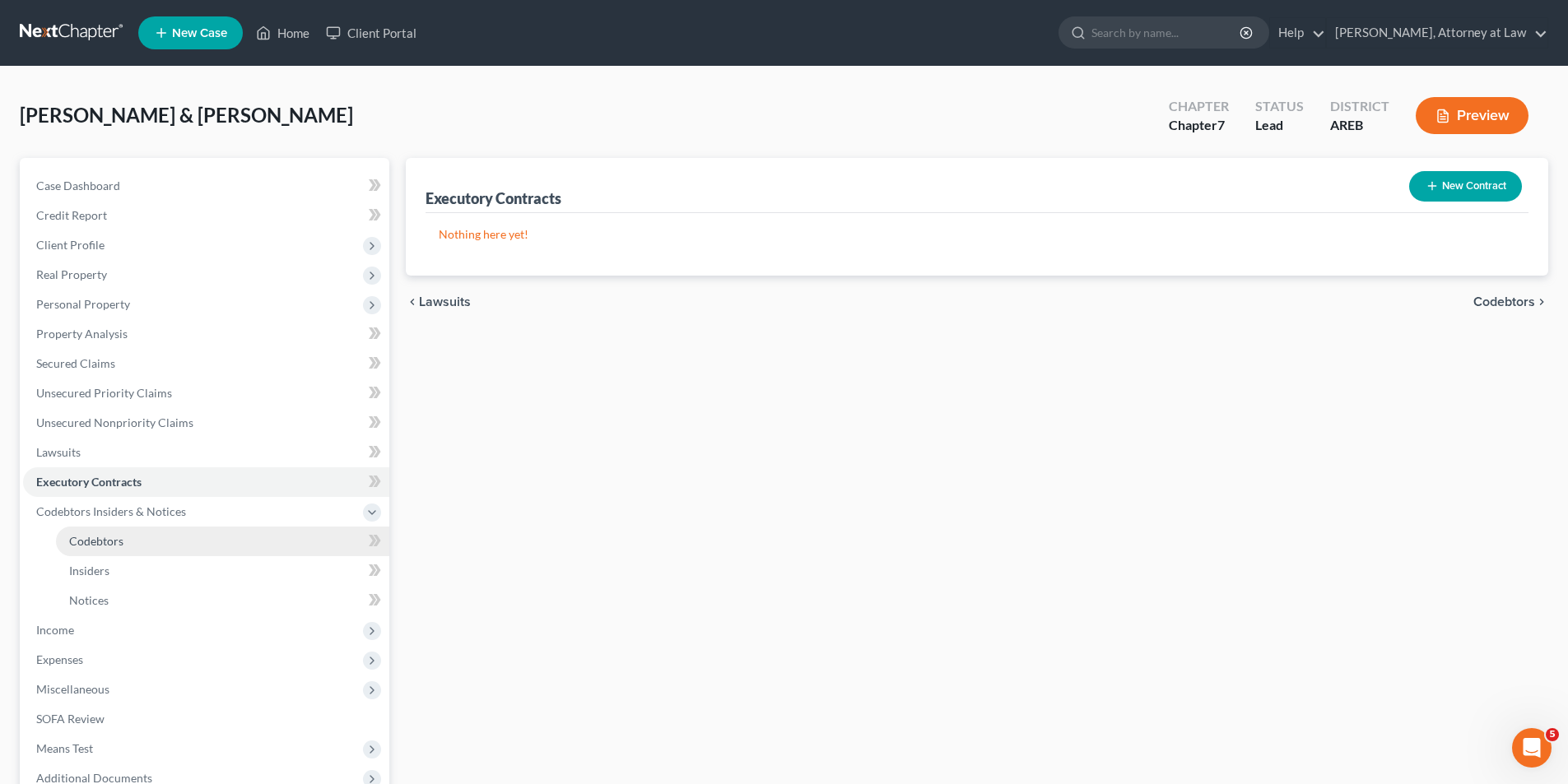
click at [84, 536] on span "Codebtors" at bounding box center [96, 542] width 54 height 14
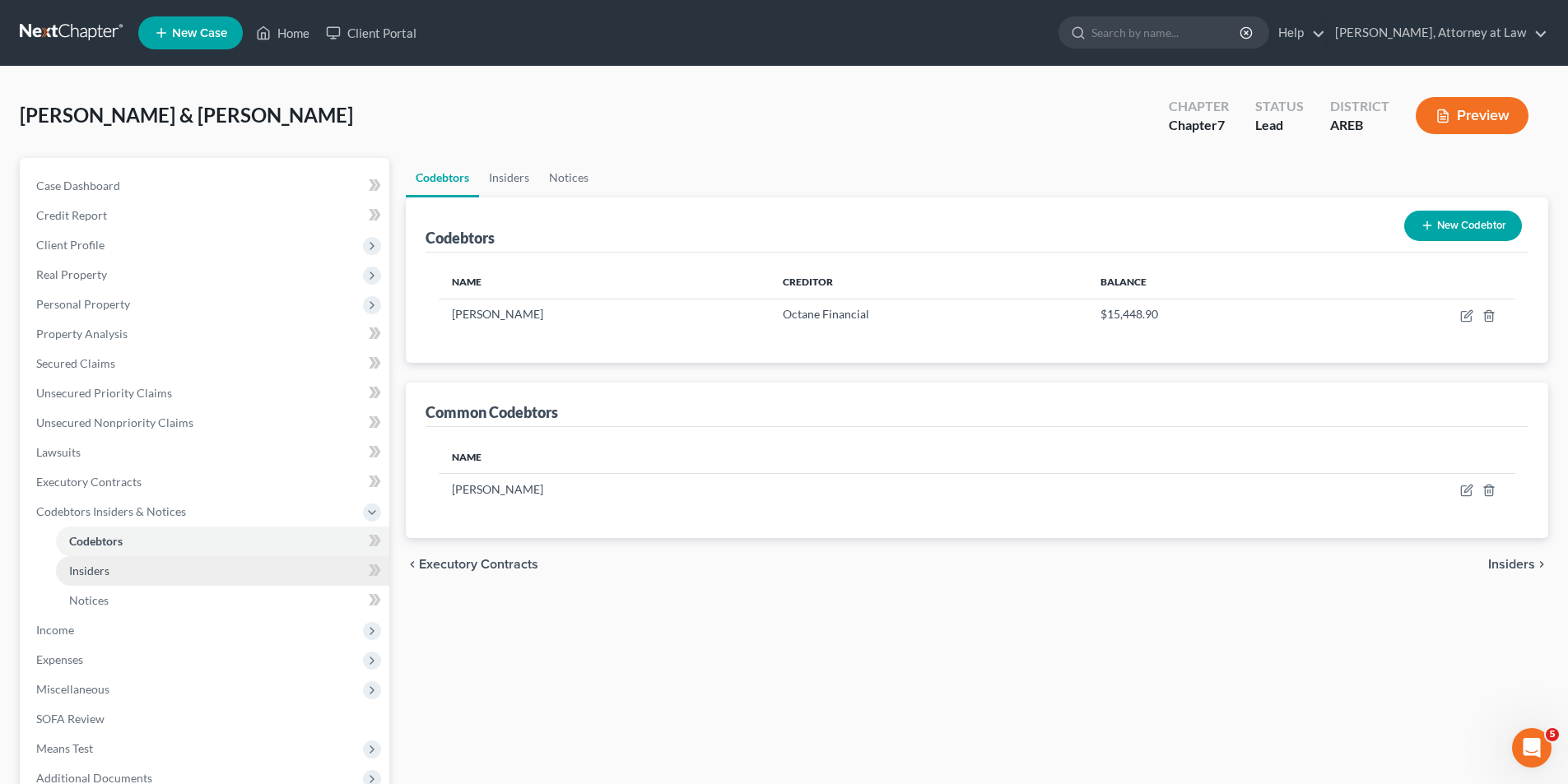
click at [118, 576] on link "Insiders" at bounding box center [222, 570] width 333 height 30
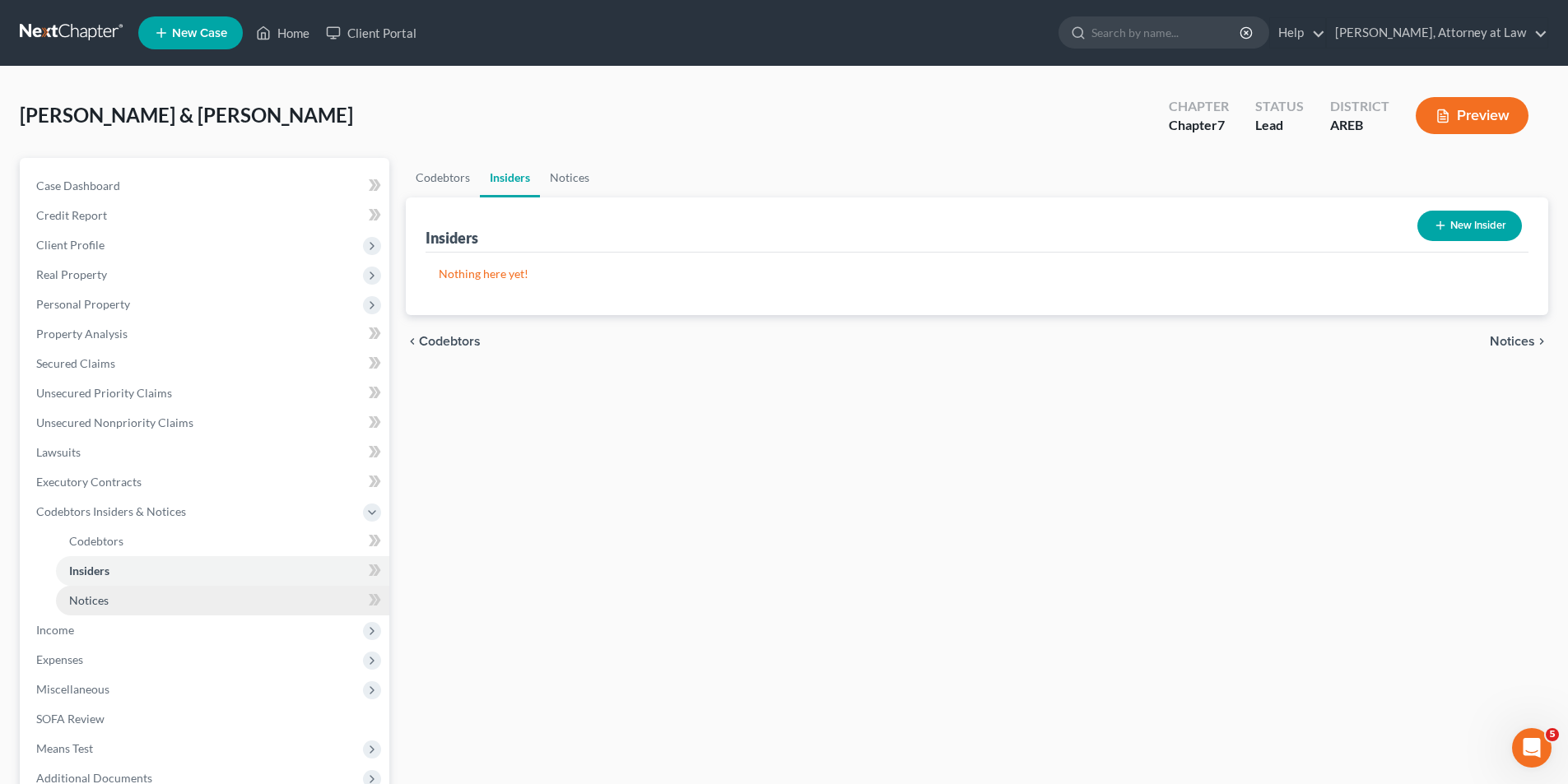
click at [110, 599] on link "Notices" at bounding box center [222, 600] width 333 height 30
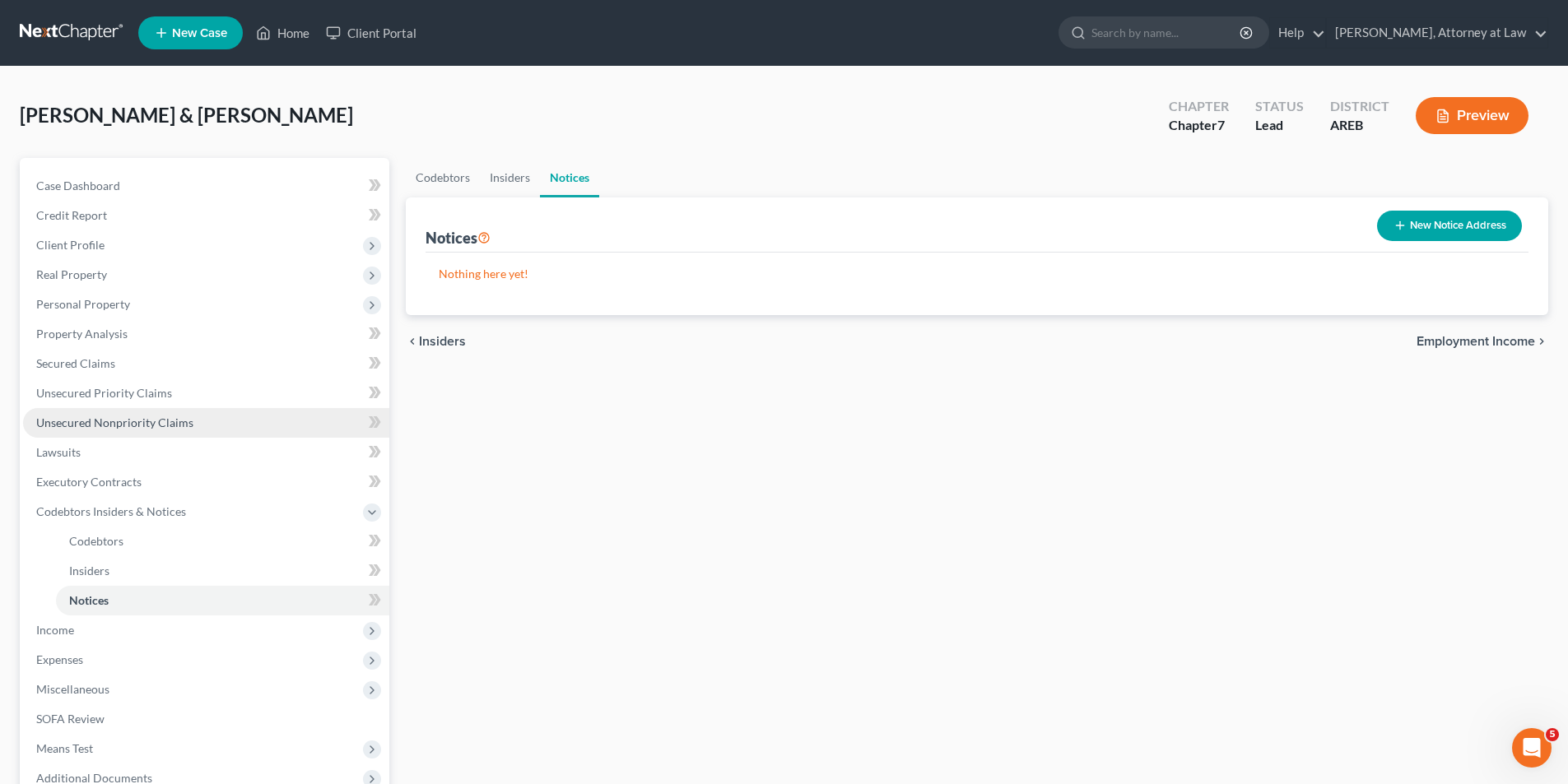
click at [145, 426] on span "Unsecured Nonpriority Claims" at bounding box center [114, 423] width 157 height 14
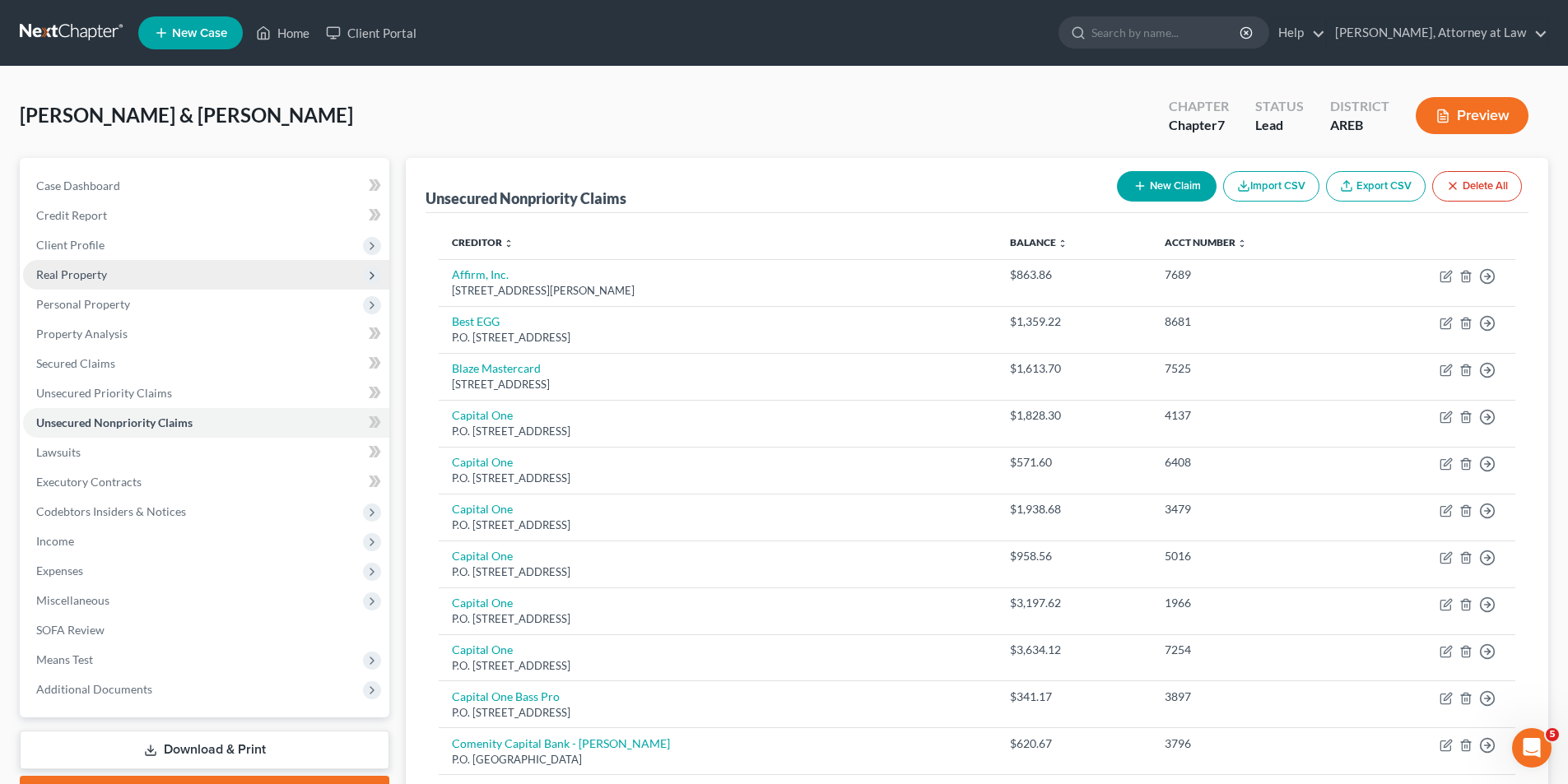
click at [90, 277] on span "Real Property" at bounding box center [71, 275] width 71 height 14
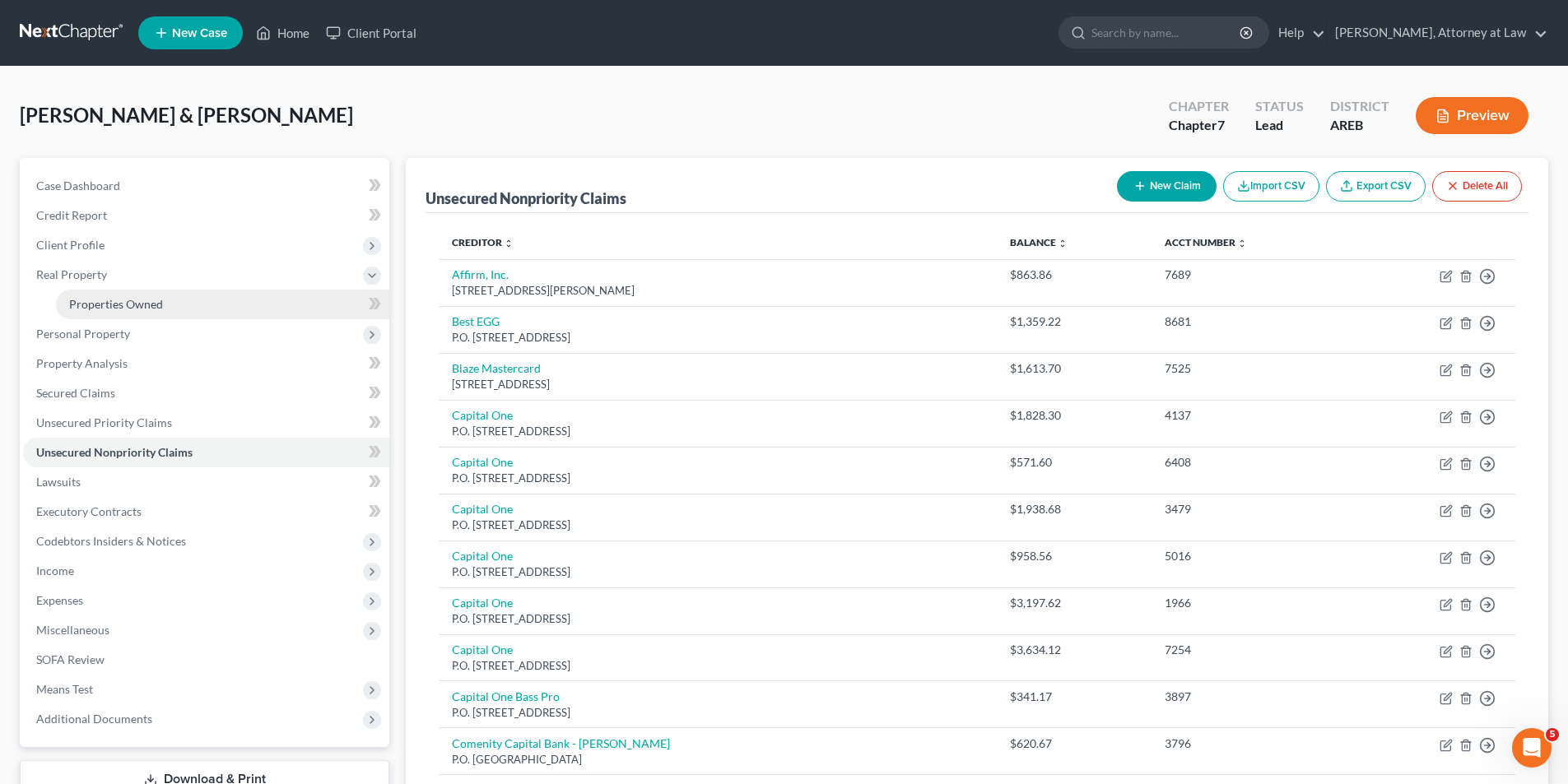
click at [161, 302] on span "Properties Owned" at bounding box center [116, 304] width 93 height 14
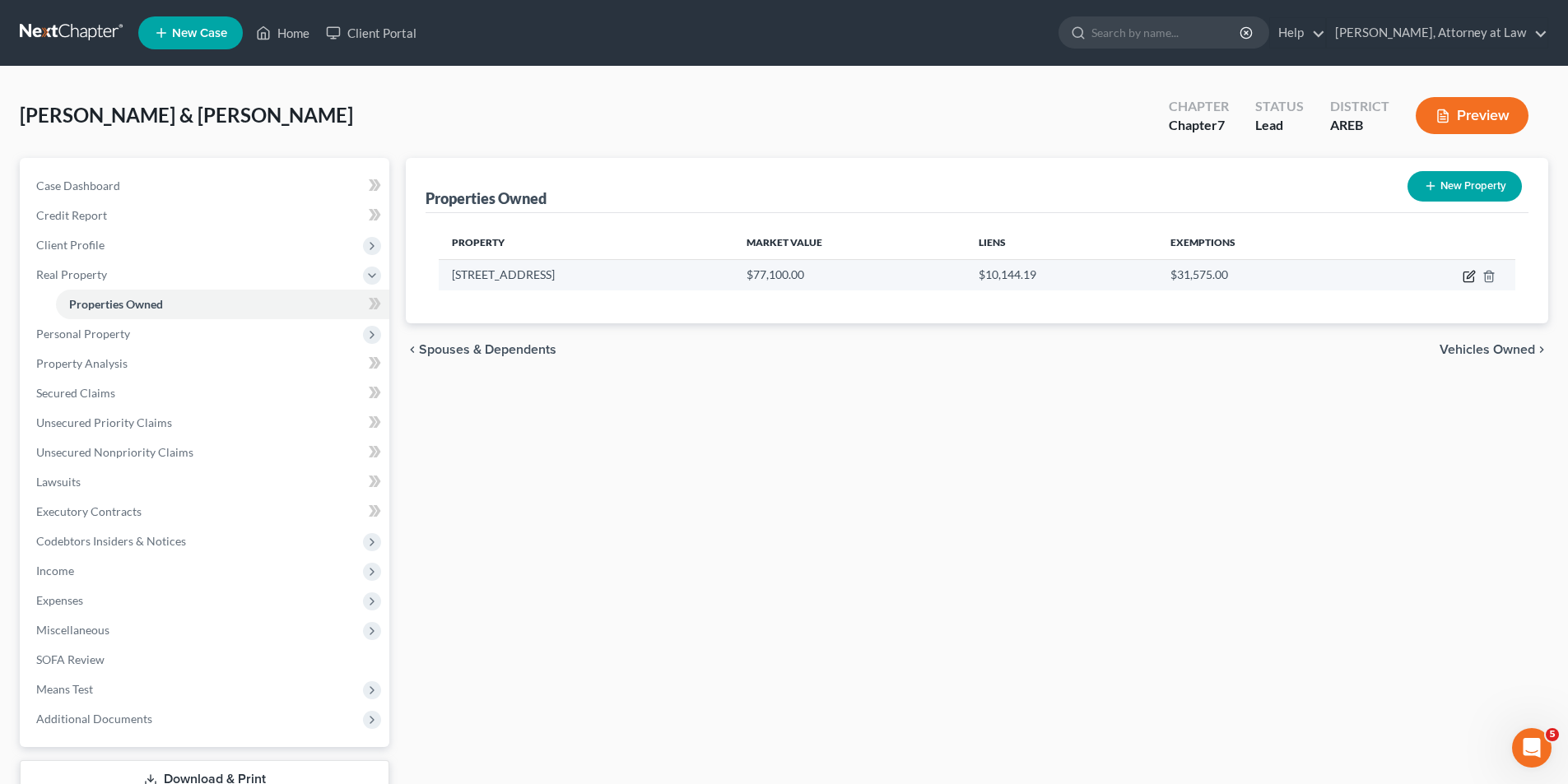
click at [1466, 280] on icon "button" at bounding box center [1469, 277] width 13 height 13
select select "2"
select select "0"
select select "39"
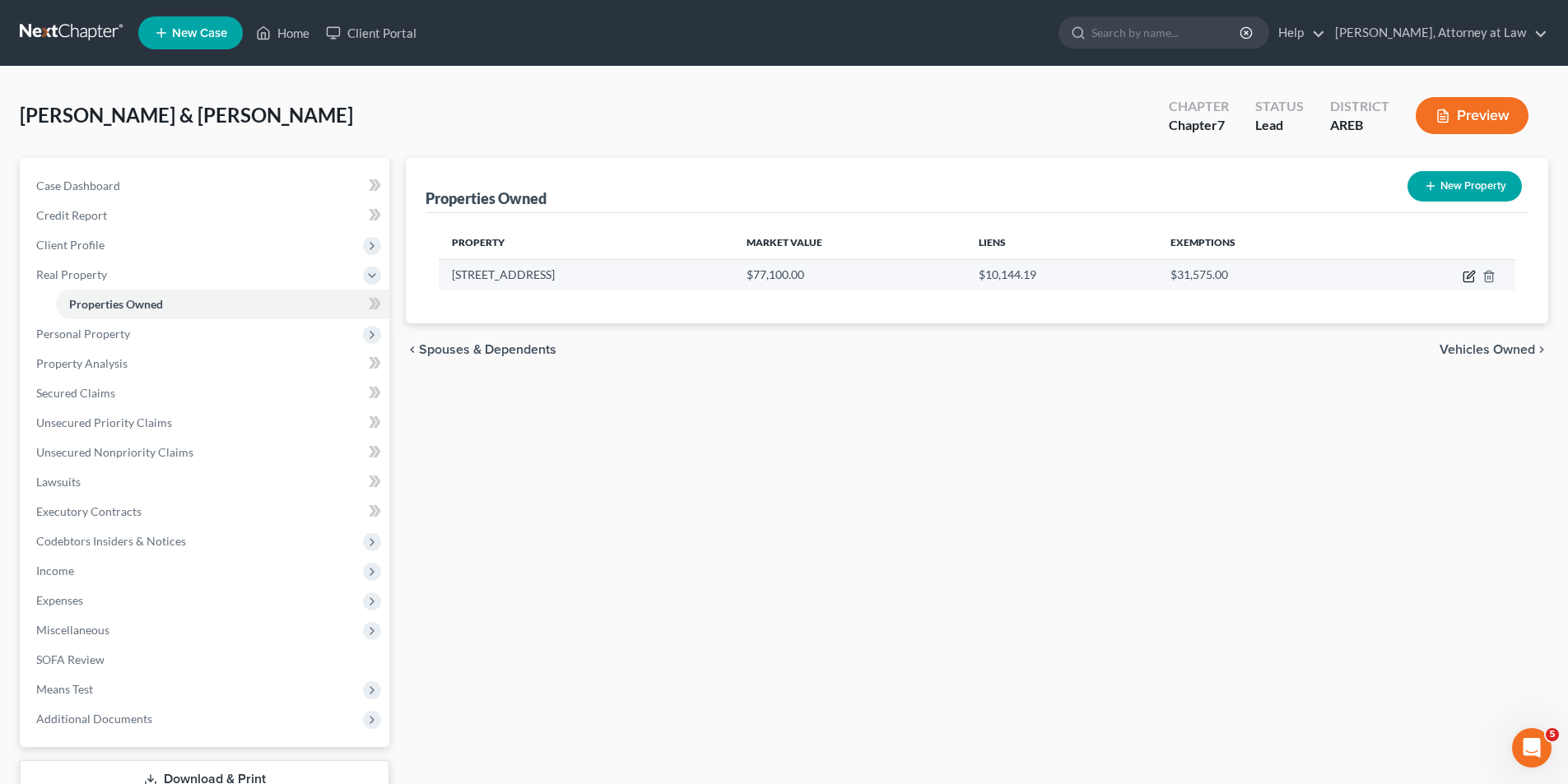
select select "0"
select select "2"
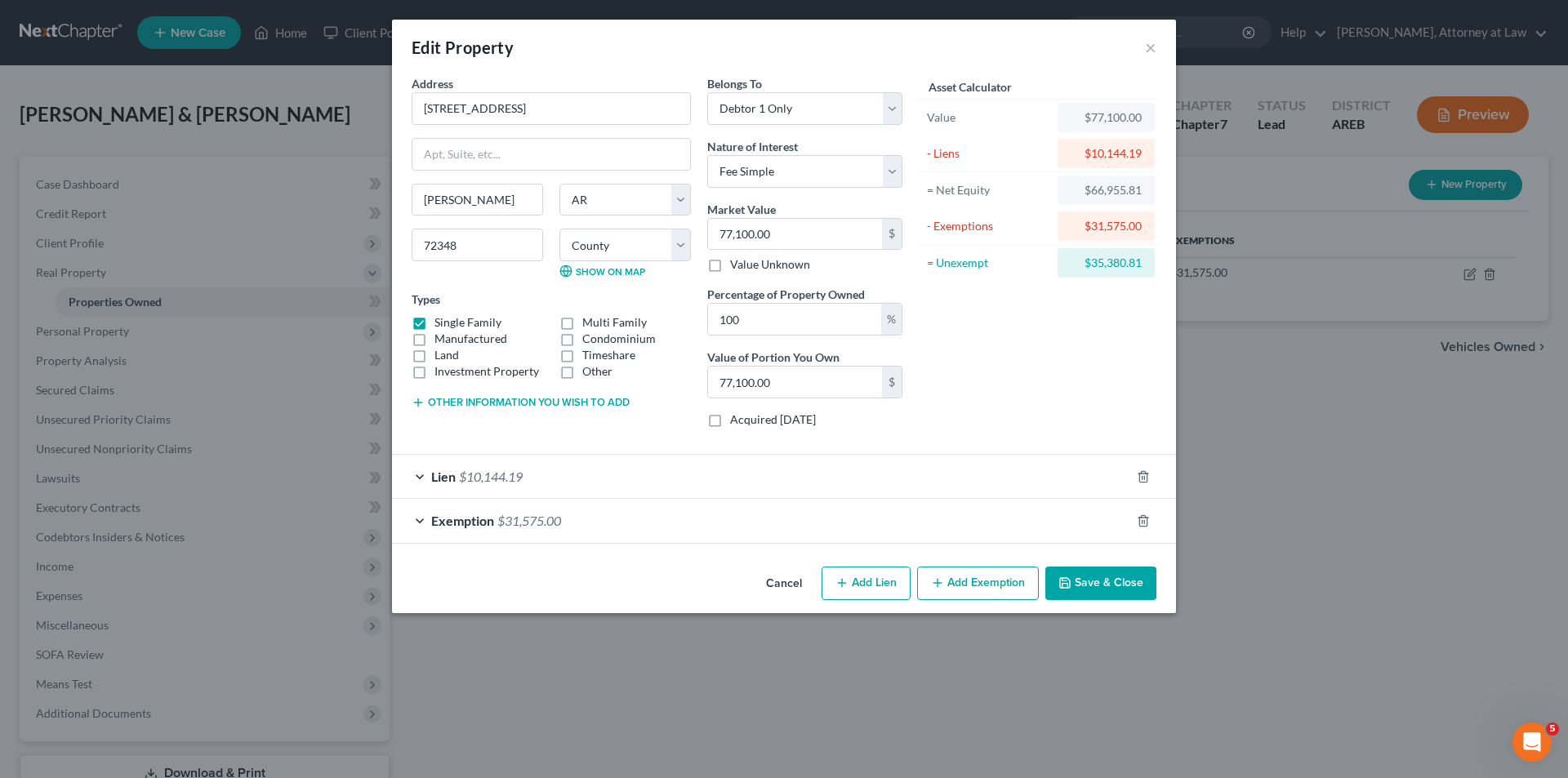
click at [447, 479] on span "Lien" at bounding box center [443, 476] width 24 height 15
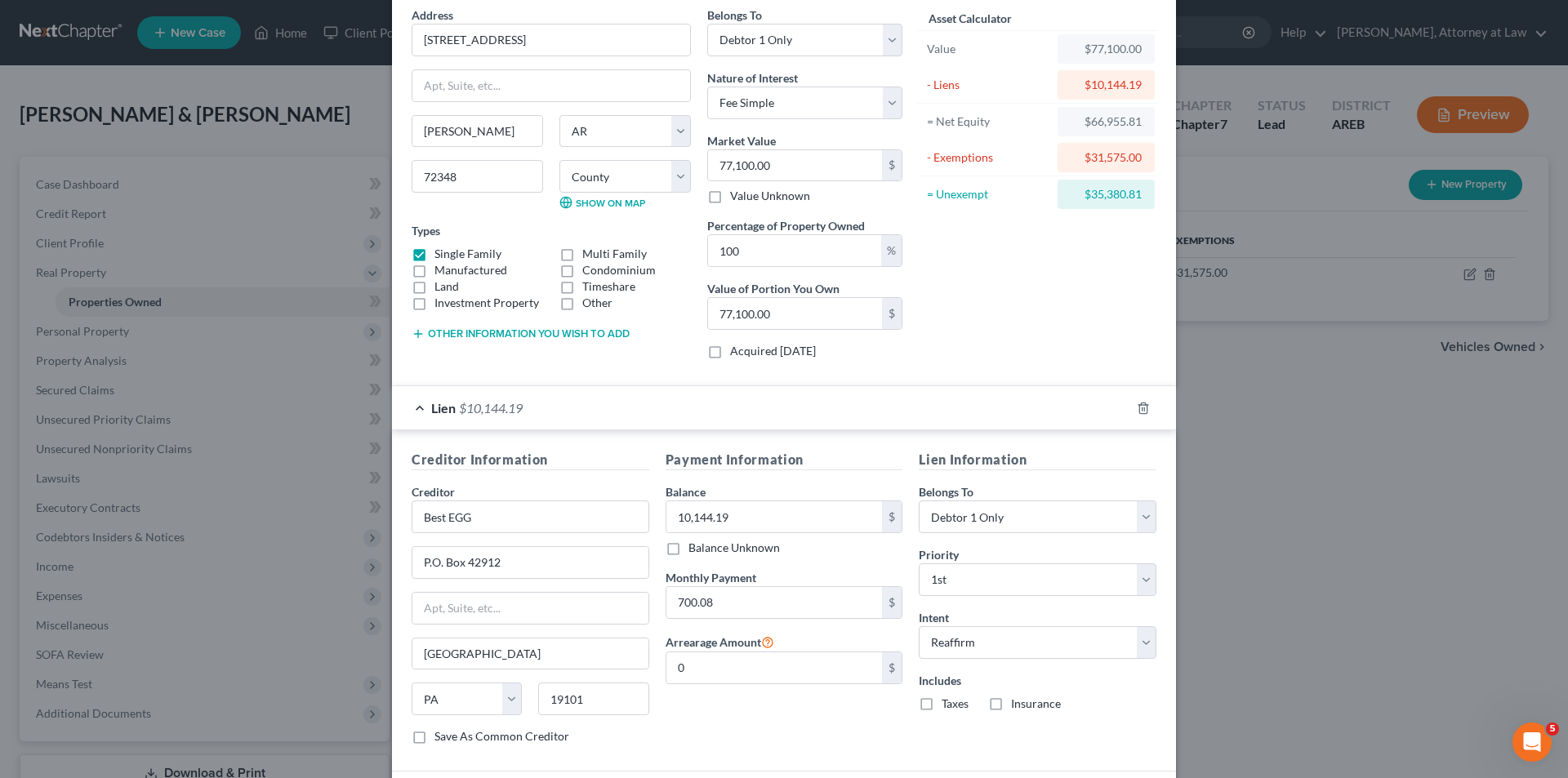
scroll to position [196, 0]
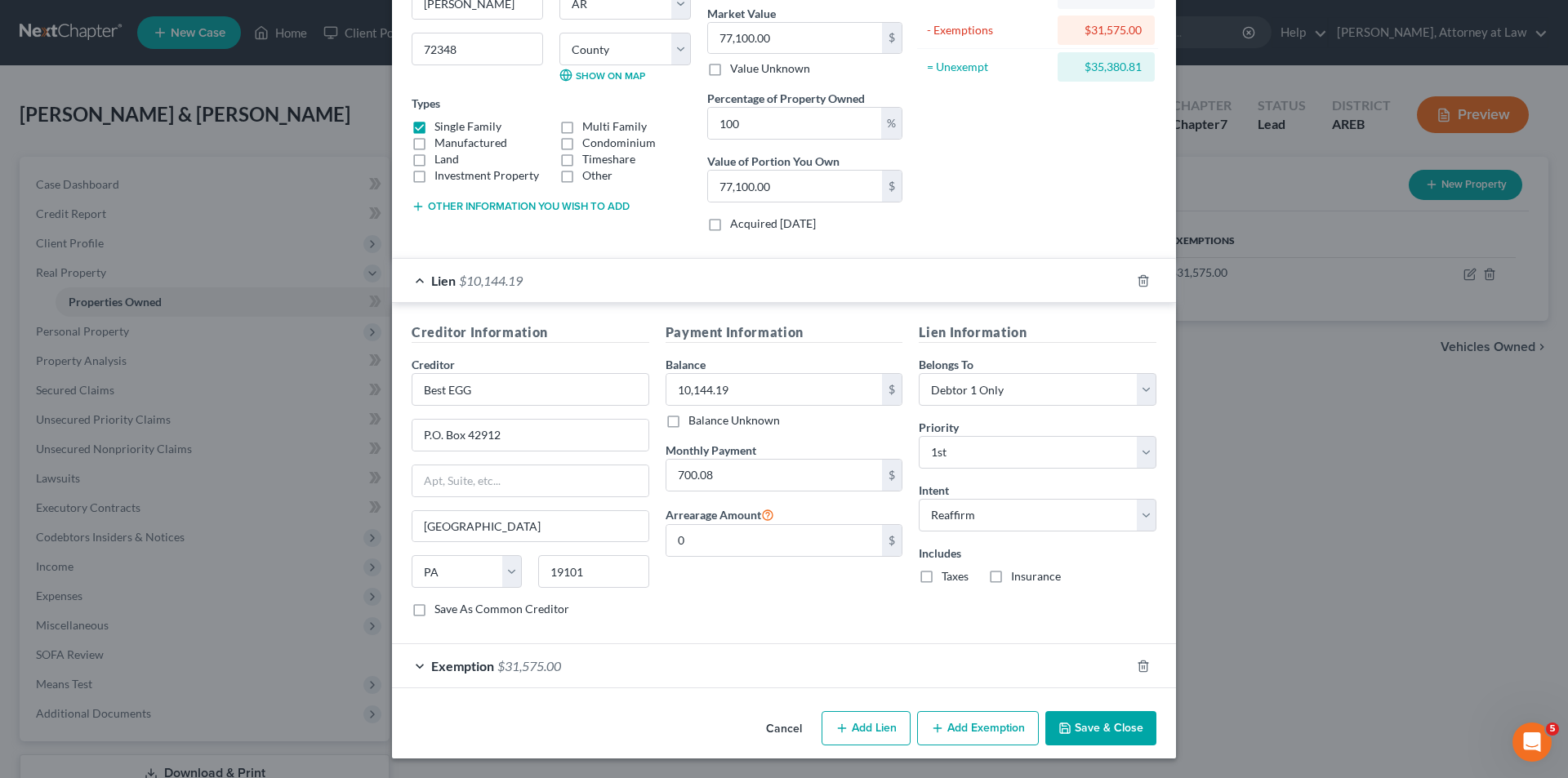
click at [1114, 725] on button "Save & Close" at bounding box center [1101, 728] width 111 height 34
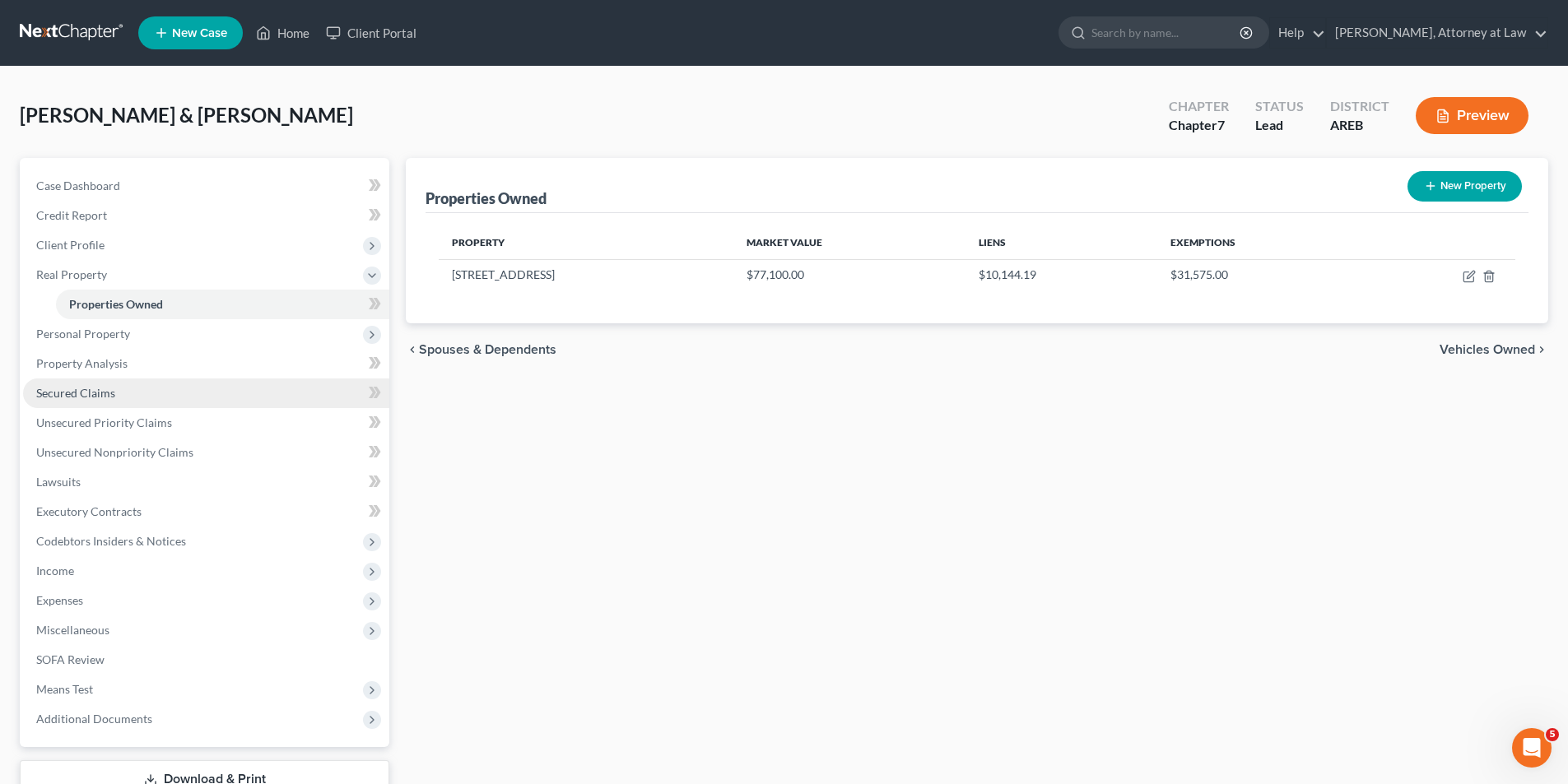
click at [101, 389] on span "Secured Claims" at bounding box center [75, 393] width 79 height 14
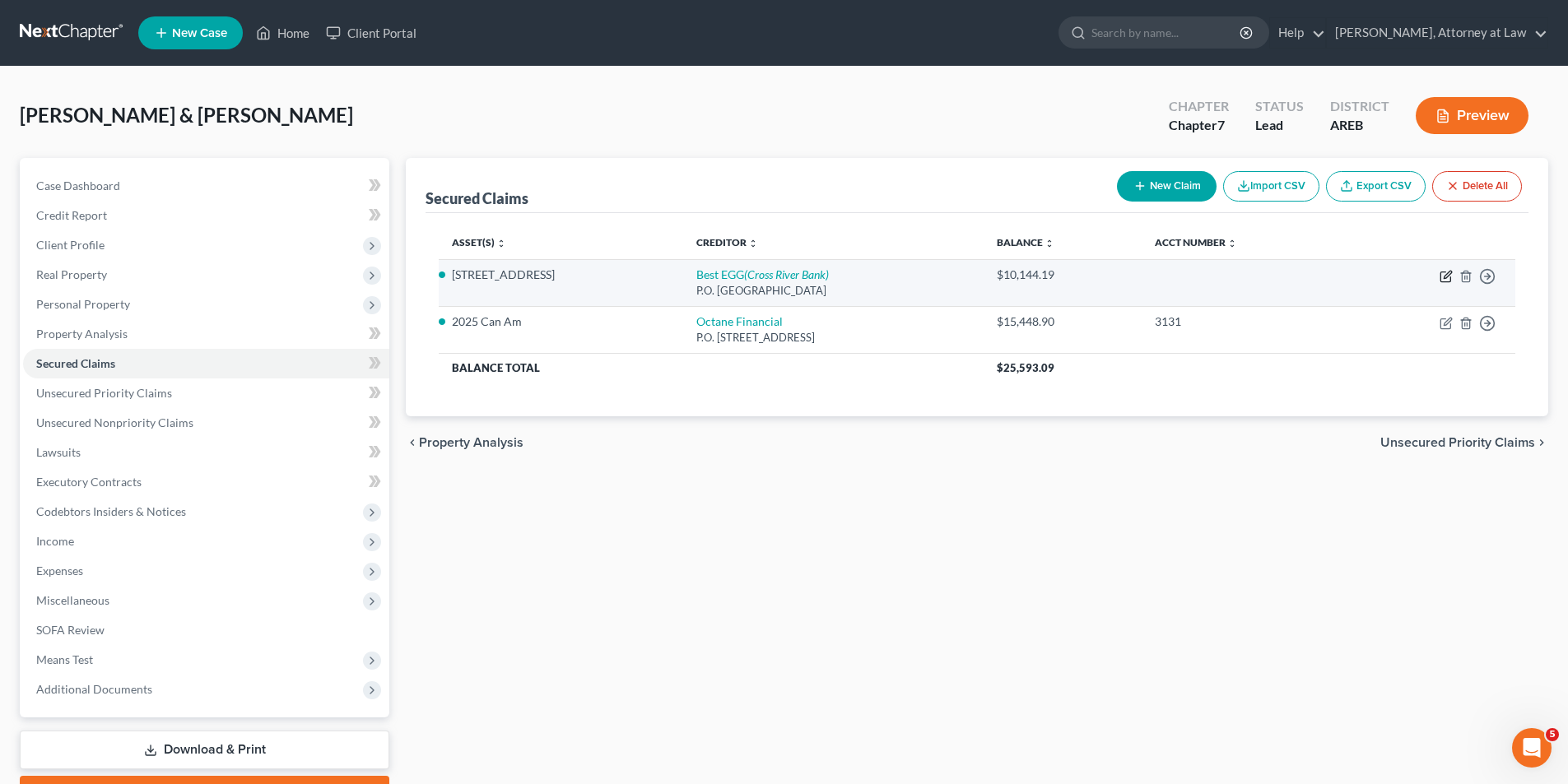
click at [1444, 278] on icon "button" at bounding box center [1448, 274] width 7 height 7
select select "39"
select select "2"
select select "0"
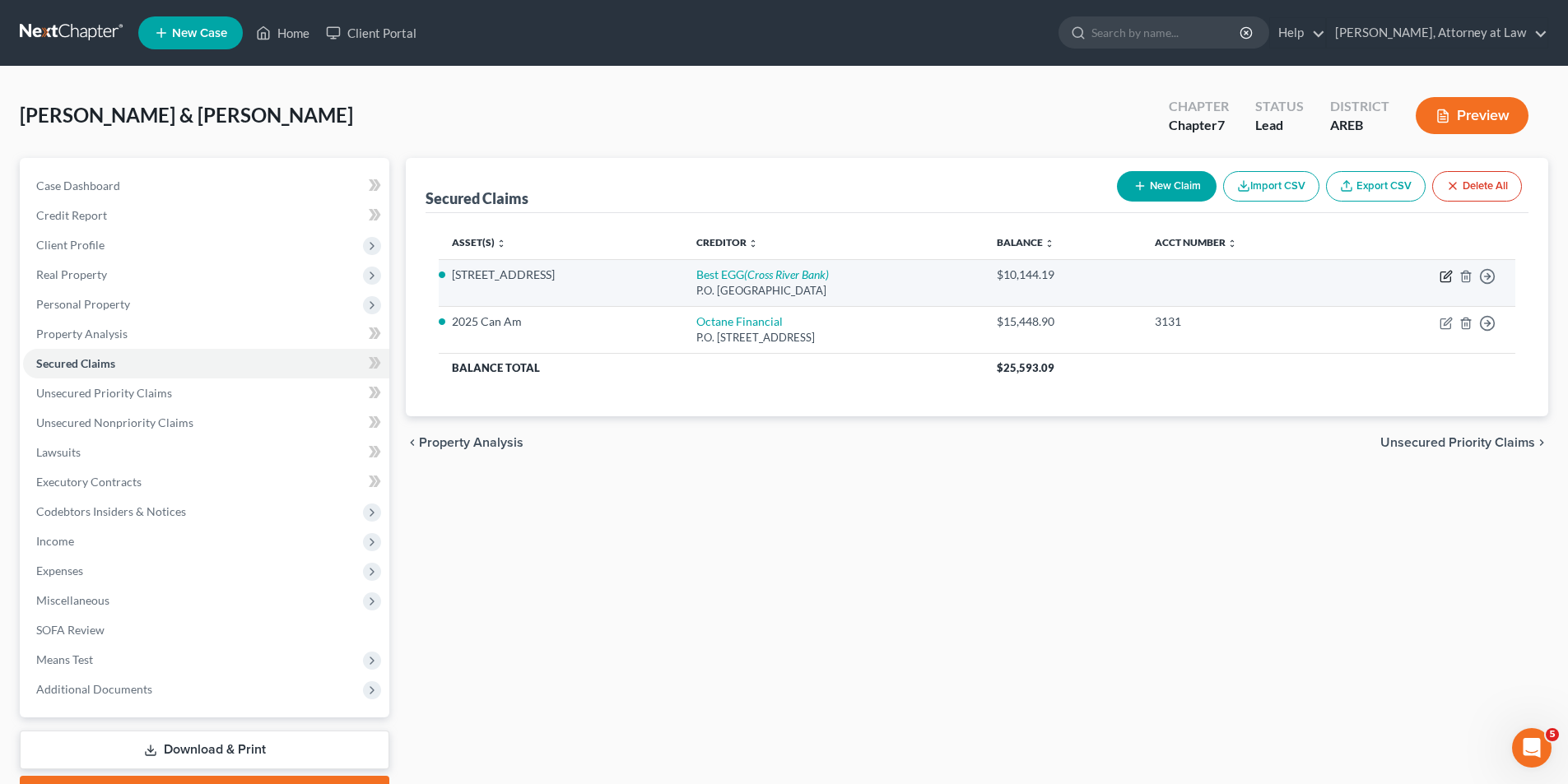
select select "0"
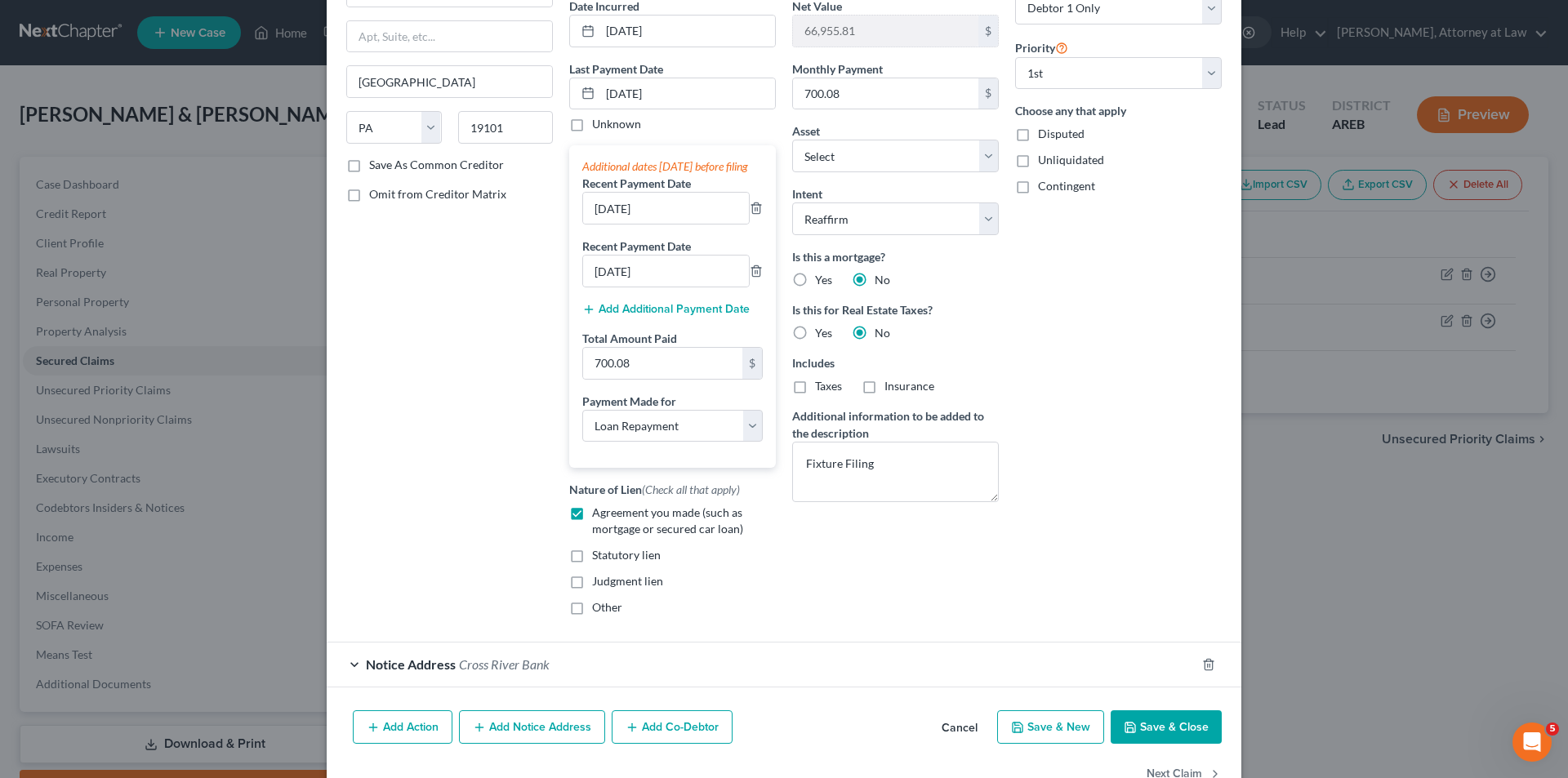
scroll to position [225, 0]
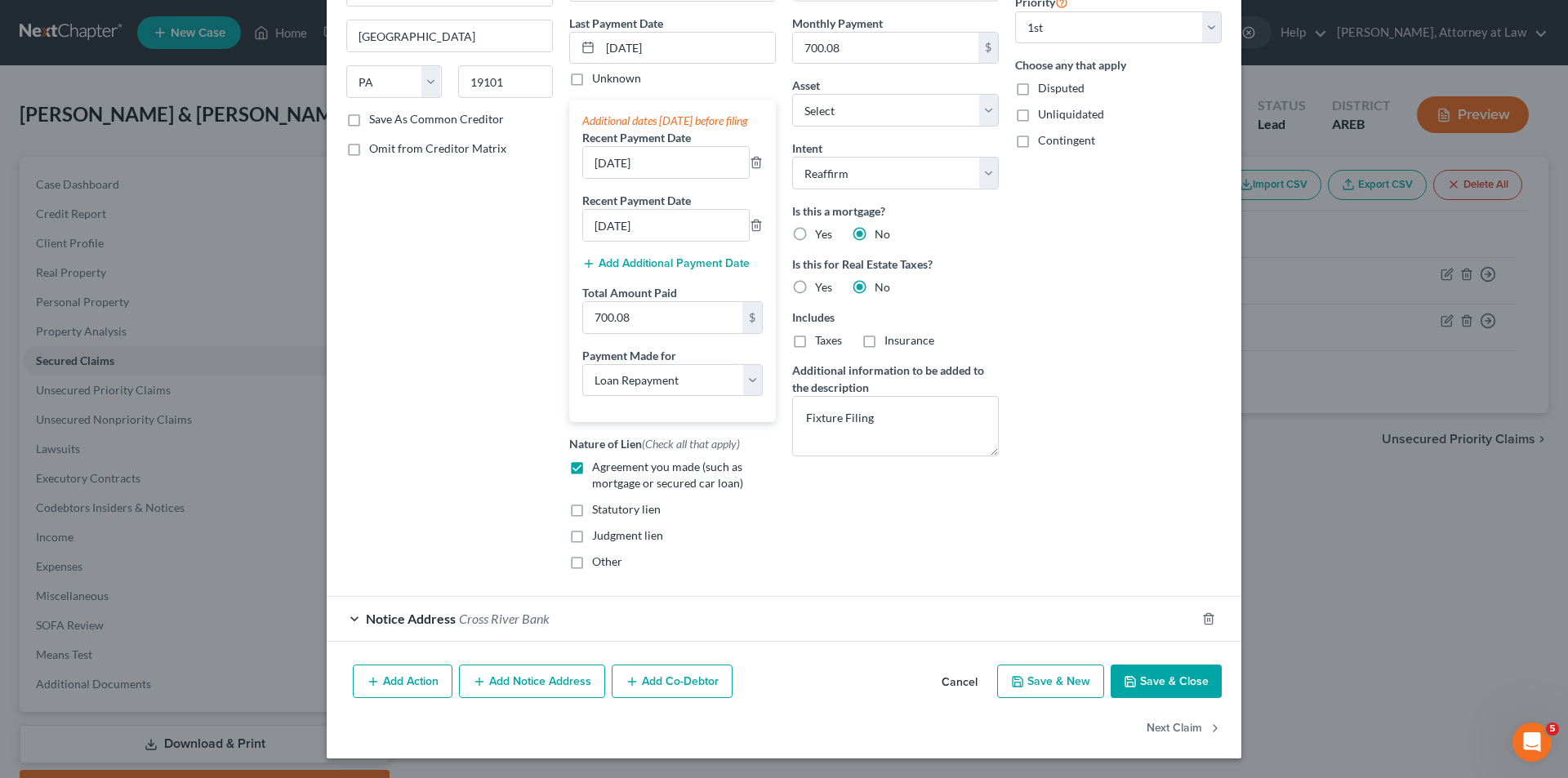
click at [350, 617] on div "Notice Address [GEOGRAPHIC_DATA]" at bounding box center [760, 618] width 869 height 44
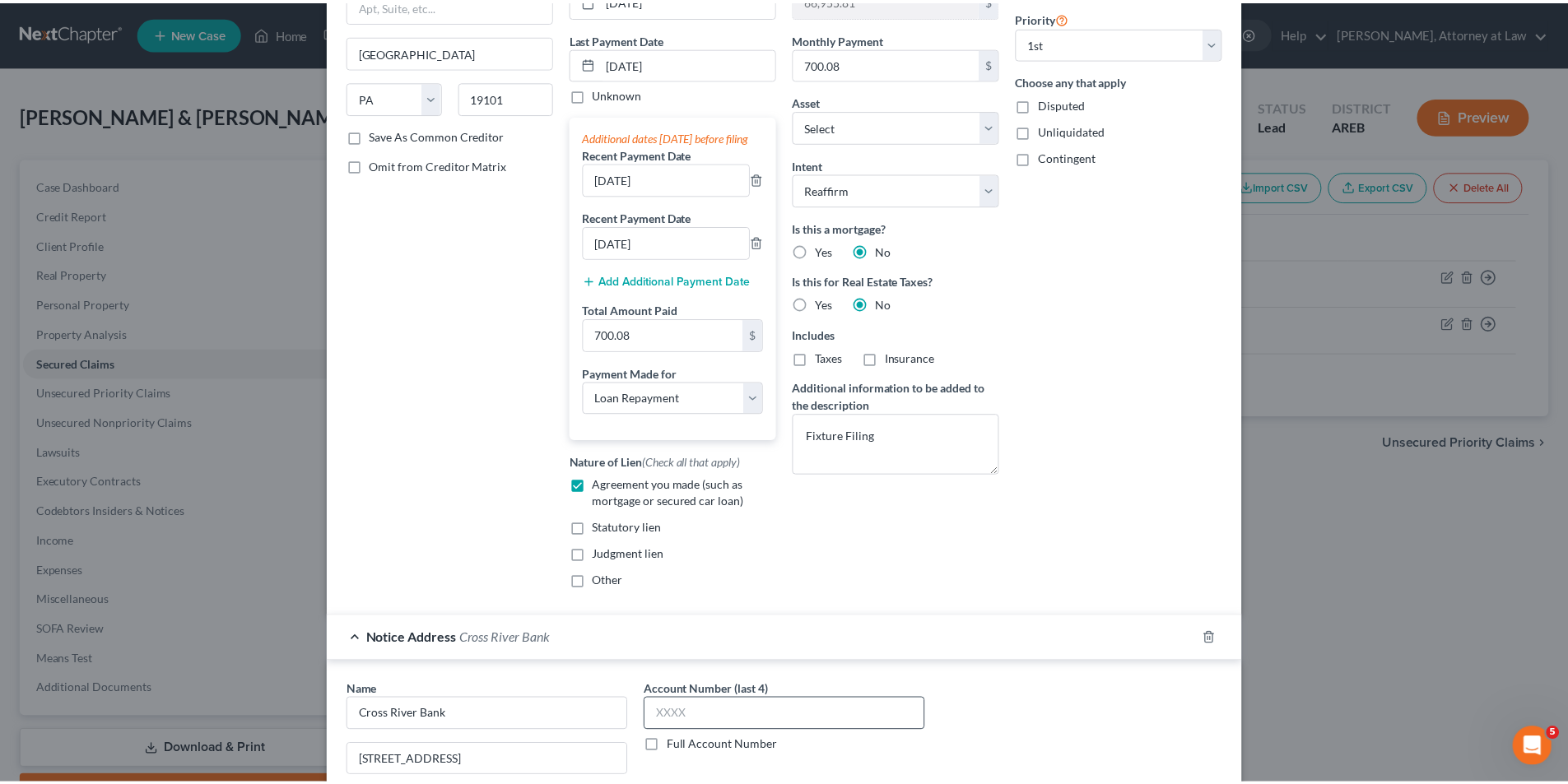
scroll to position [0, 0]
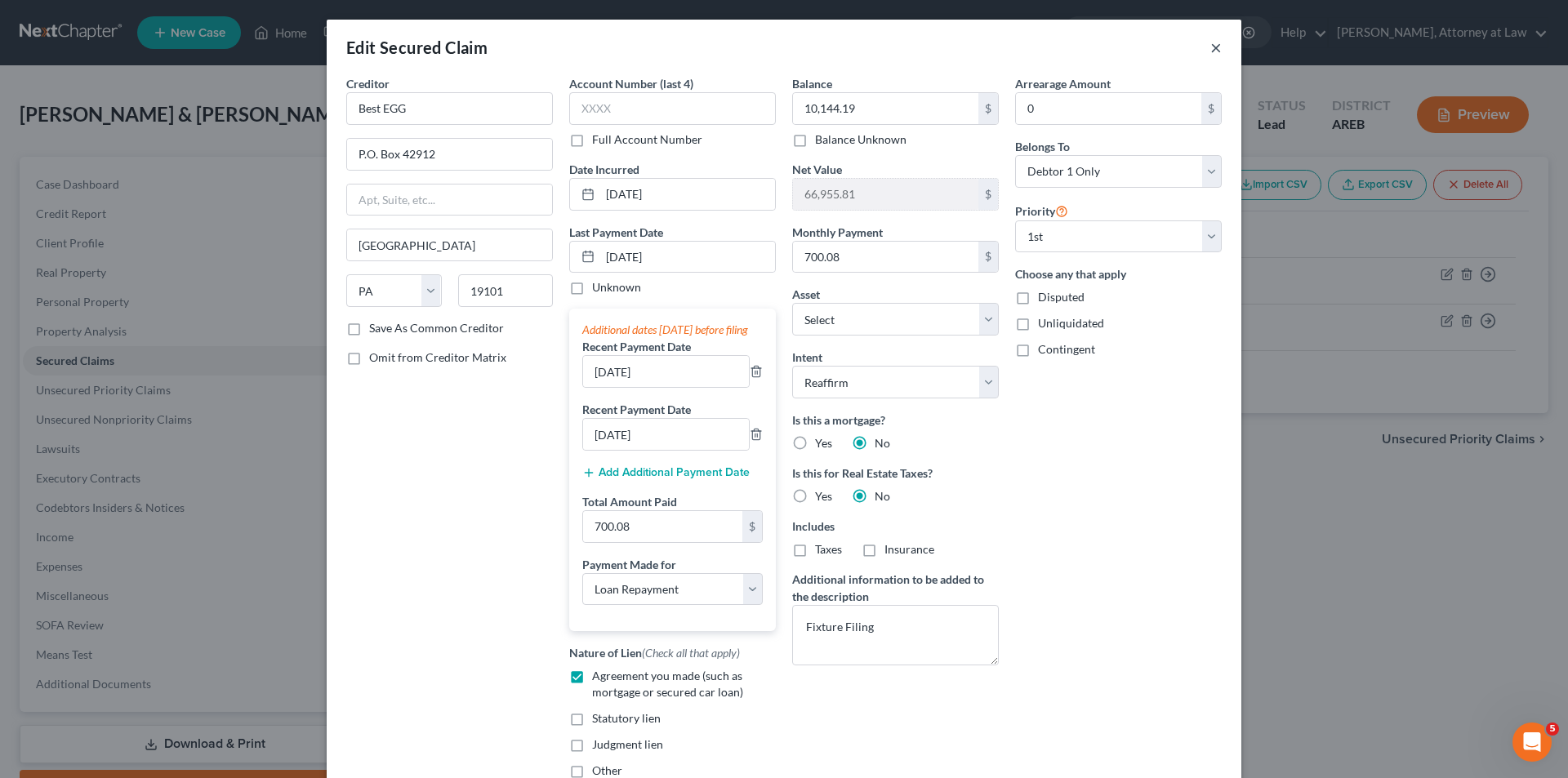
click at [1211, 45] on button "×" at bounding box center [1216, 47] width 12 height 20
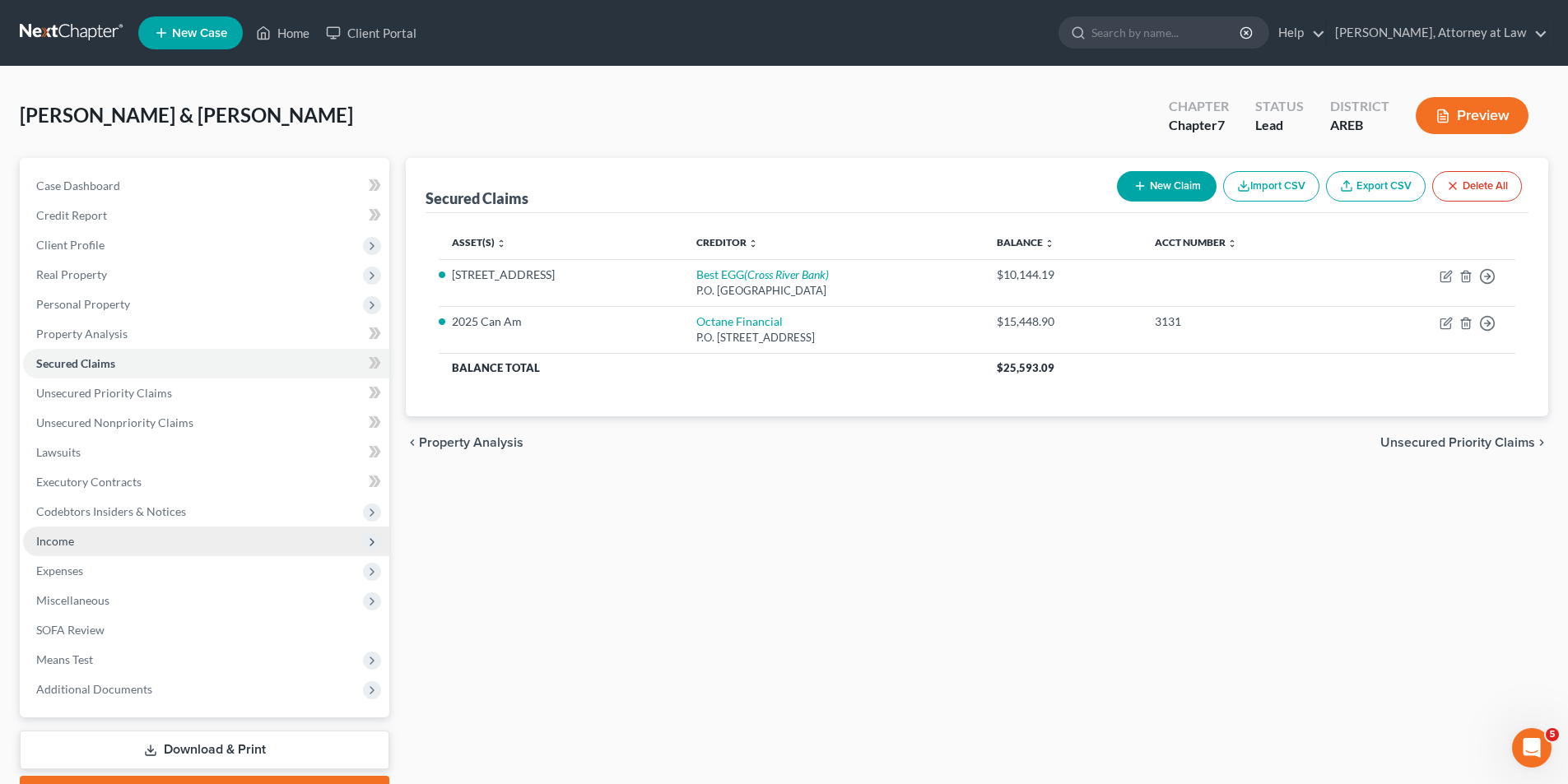
click at [68, 545] on span "Income" at bounding box center [55, 542] width 38 height 14
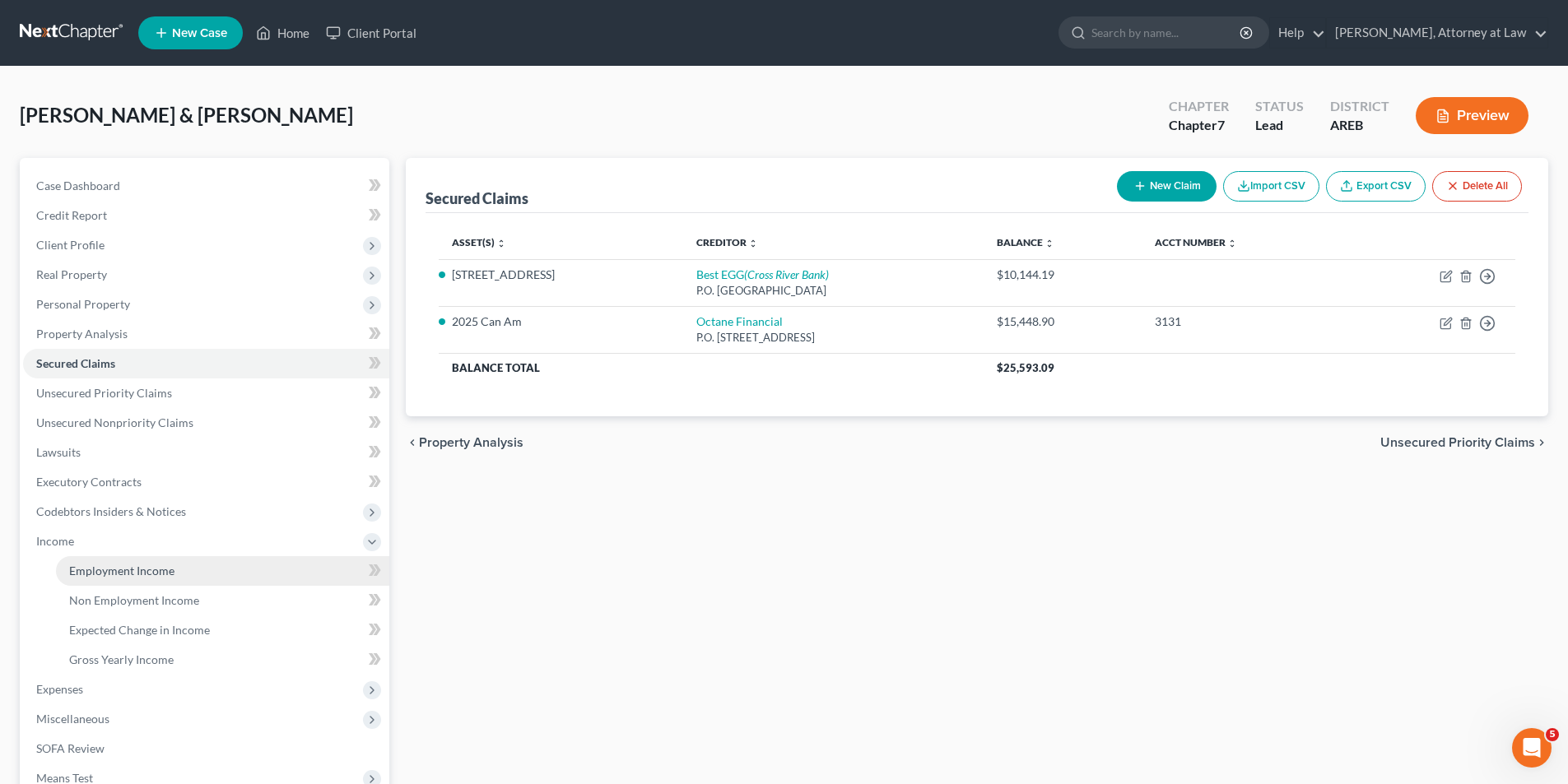
click at [160, 570] on span "Employment Income" at bounding box center [121, 571] width 105 height 14
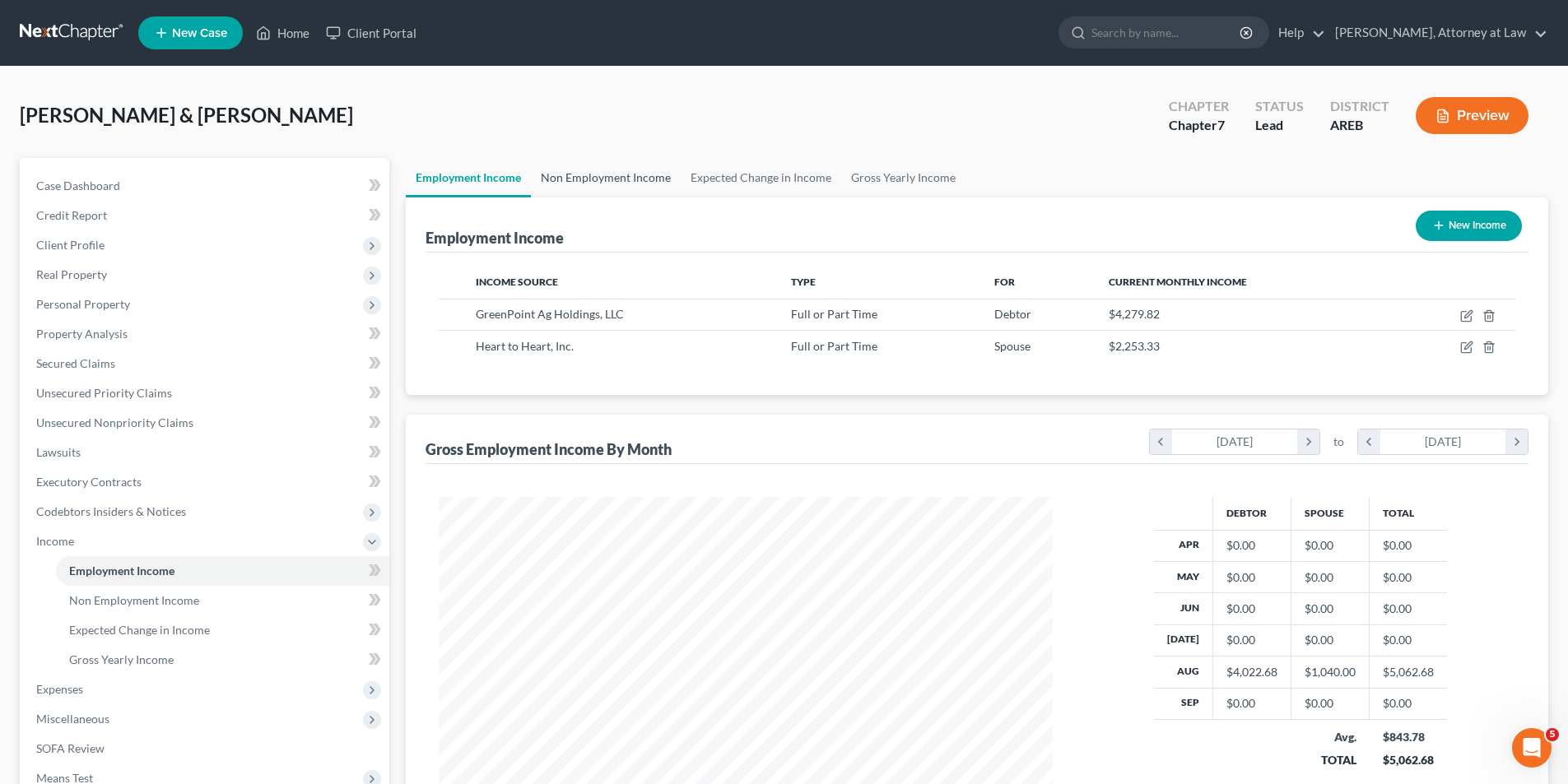
click at [611, 174] on link "Non Employment Income" at bounding box center [606, 178] width 150 height 40
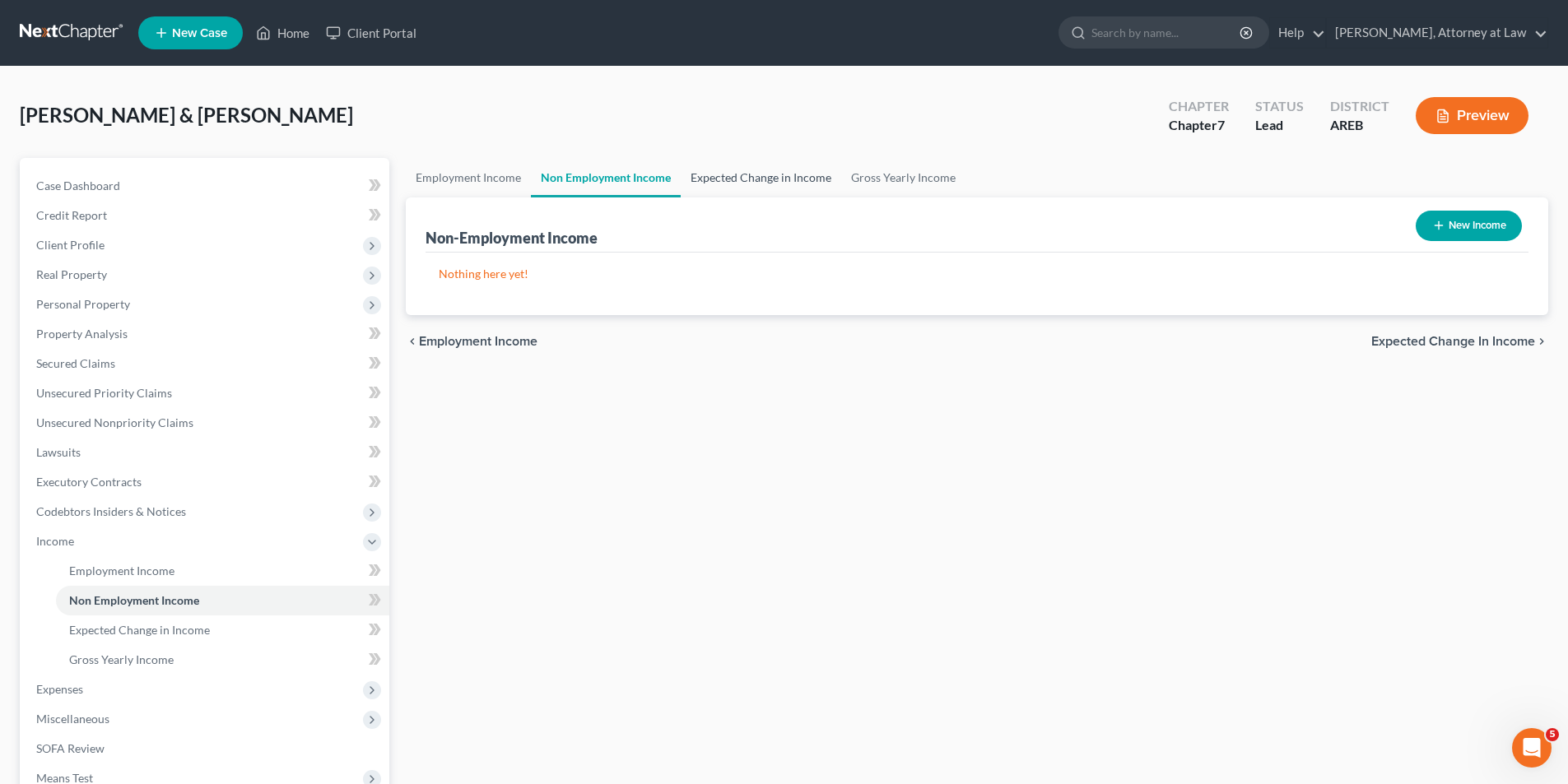
click at [735, 181] on link "Expected Change in Income" at bounding box center [761, 178] width 161 height 40
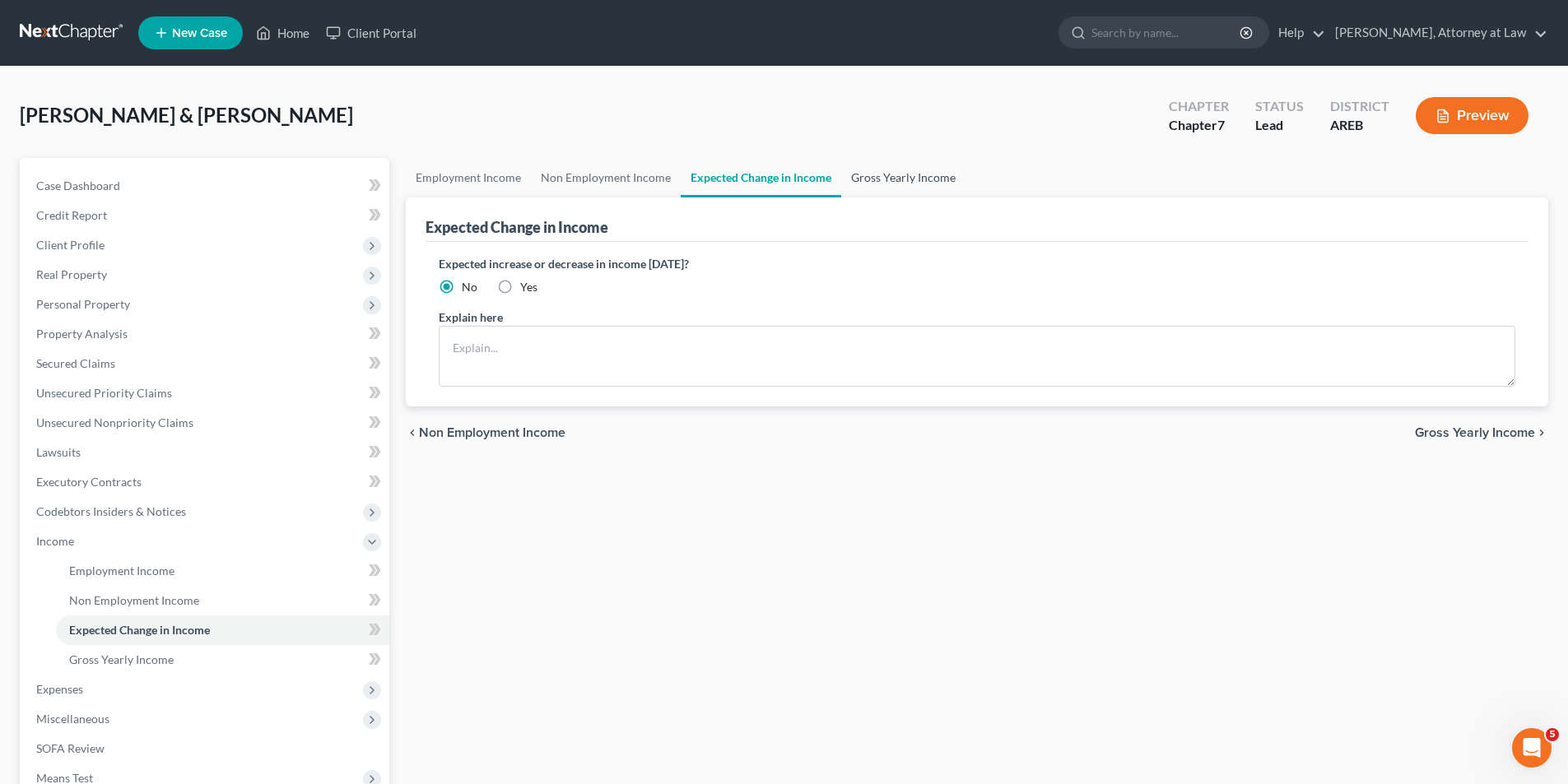
click at [875, 184] on link "Gross Yearly Income" at bounding box center [903, 178] width 124 height 40
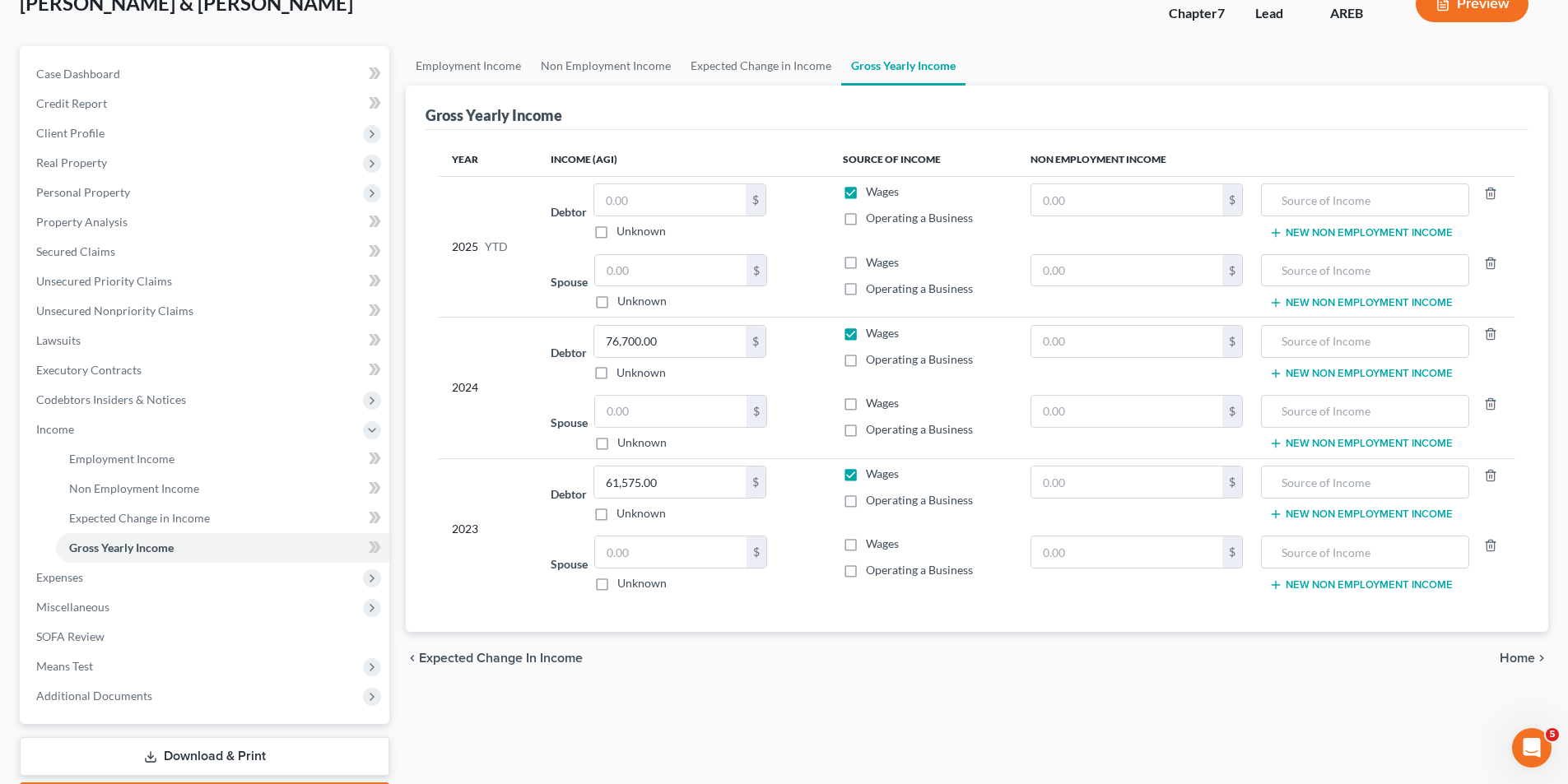
scroll to position [209, 0]
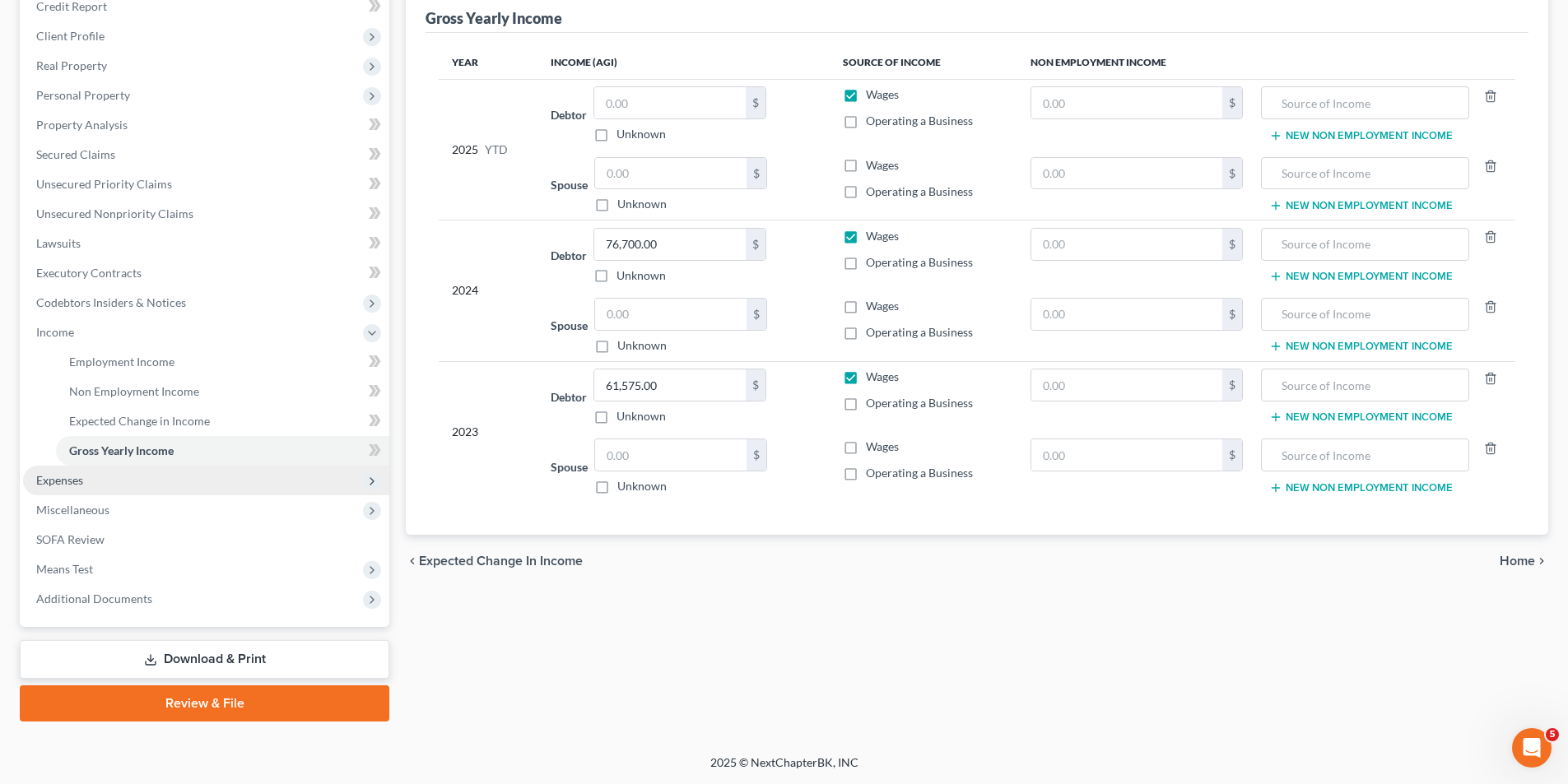
click at [94, 482] on span "Expenses" at bounding box center [207, 480] width 367 height 30
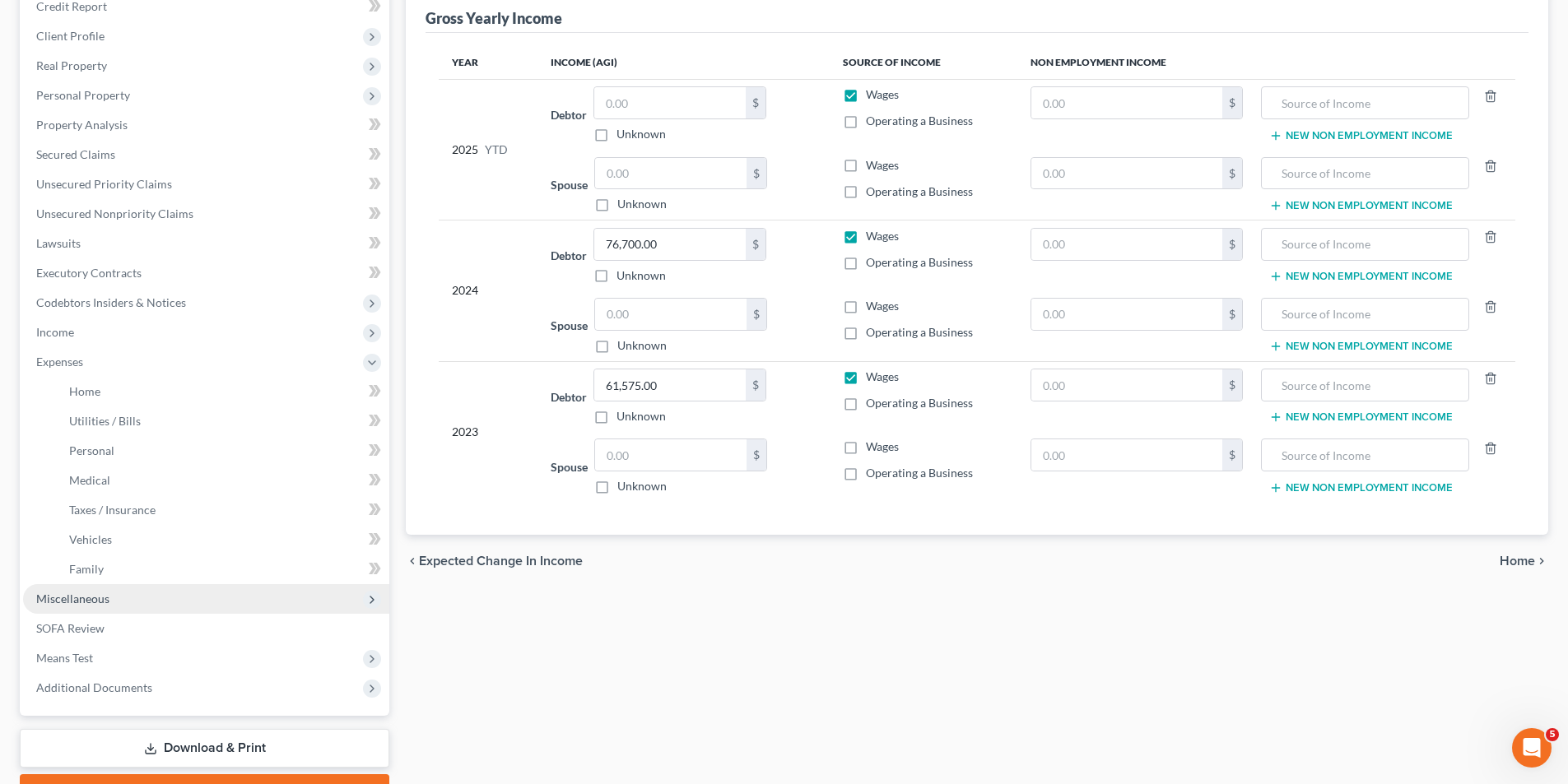
click at [107, 597] on span "Miscellaneous" at bounding box center [73, 599] width 74 height 14
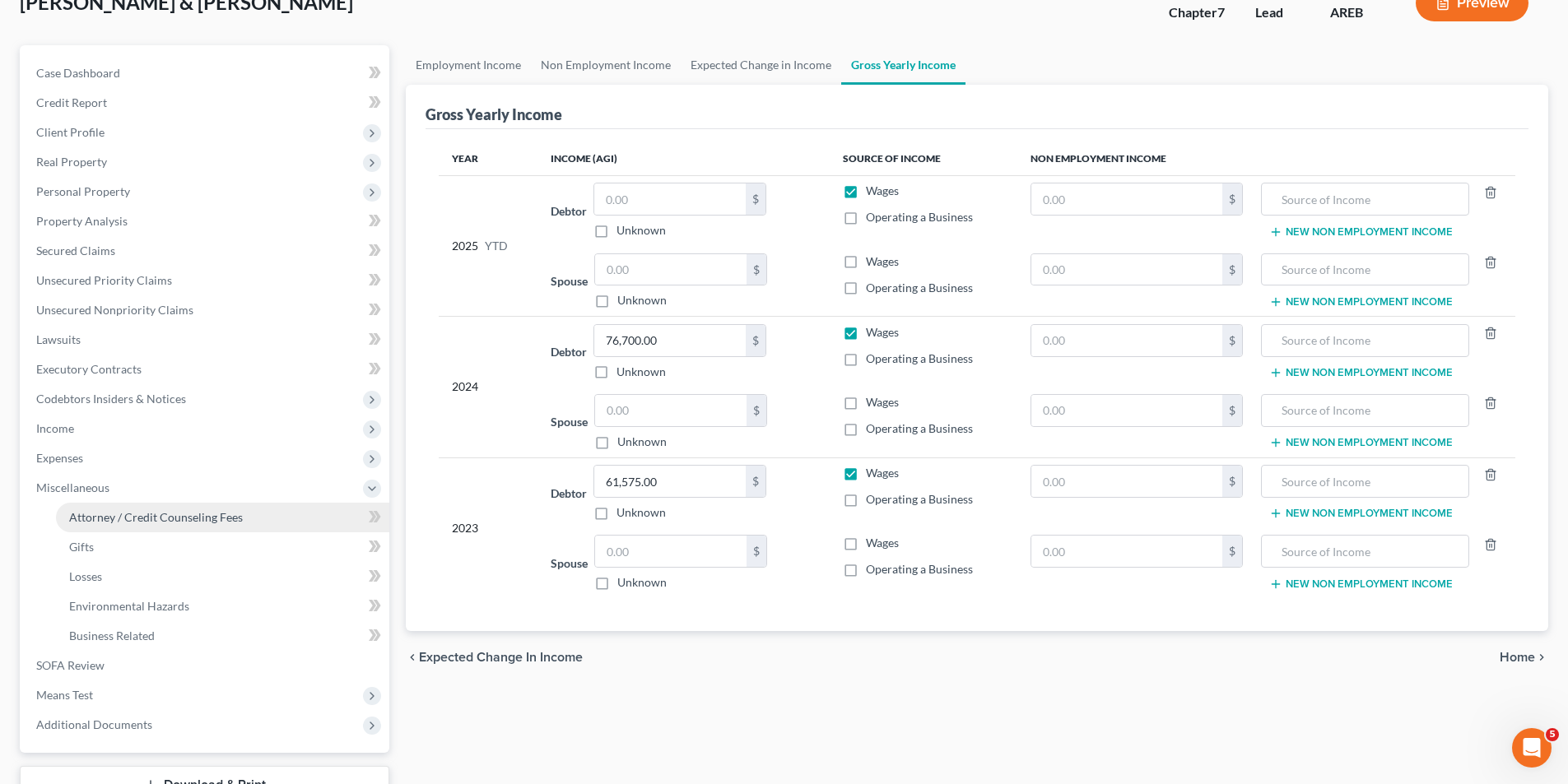
scroll to position [239, 0]
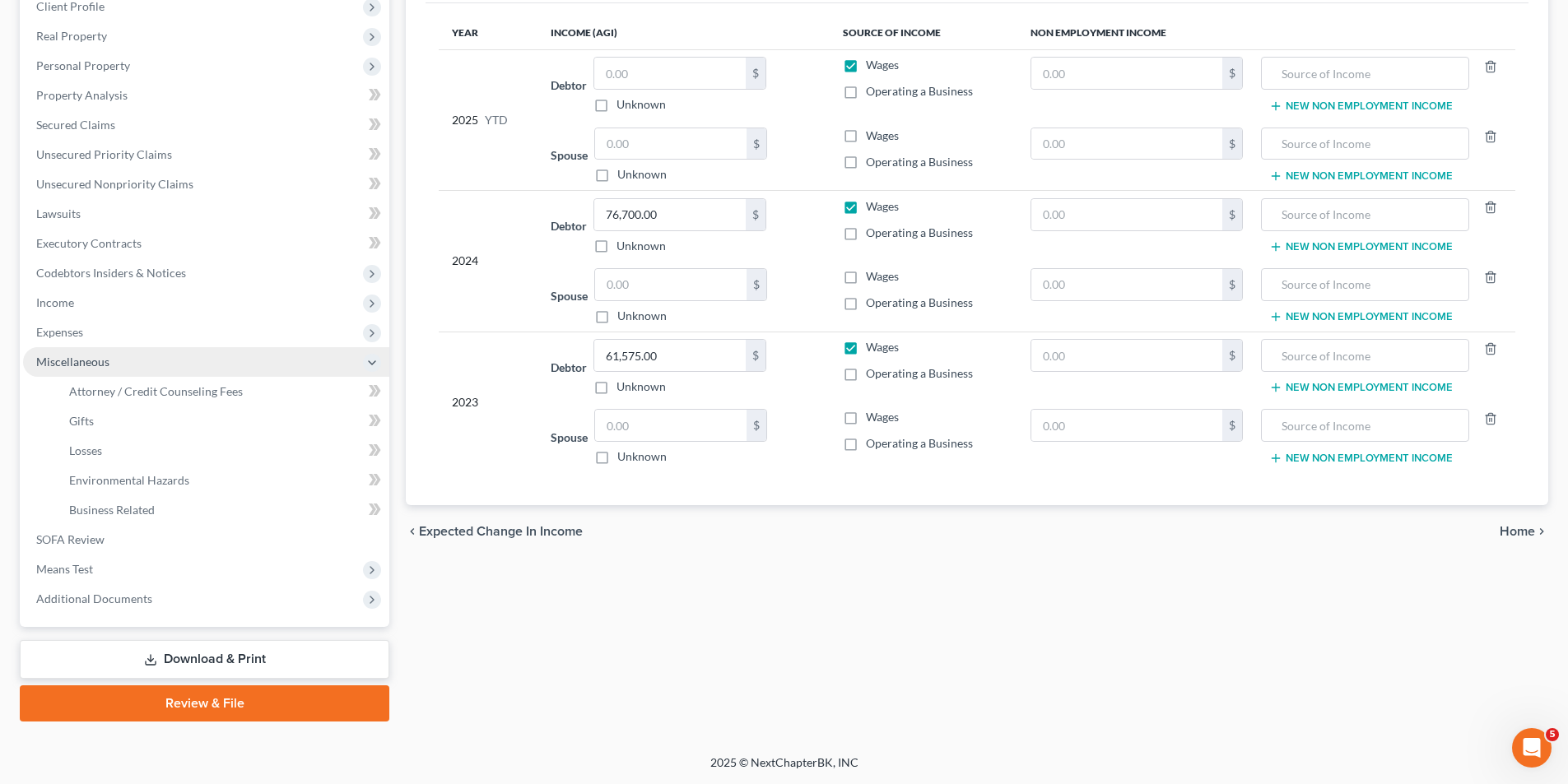
click at [97, 359] on span "Miscellaneous" at bounding box center [73, 362] width 74 height 14
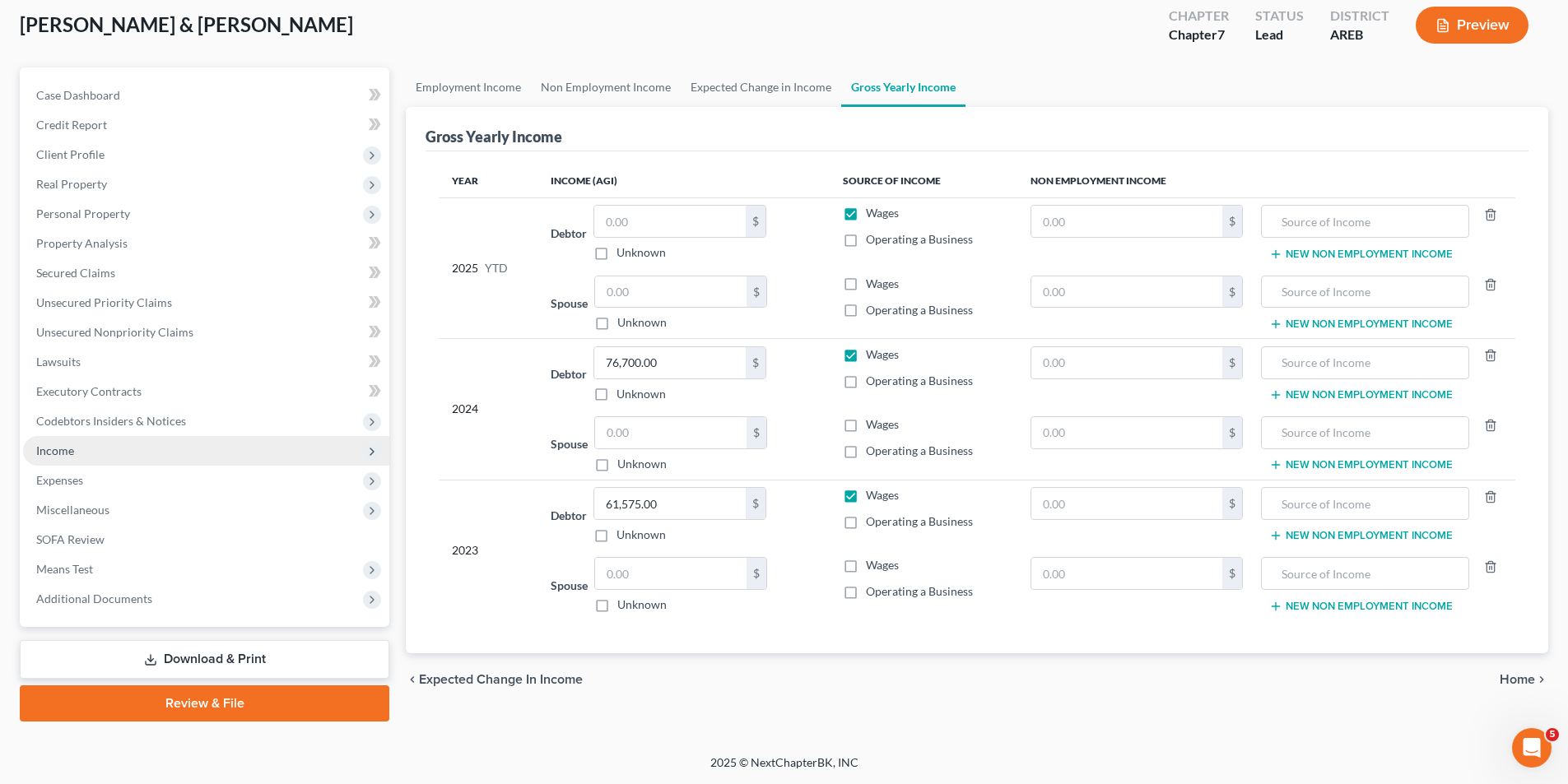
scroll to position [91, 0]
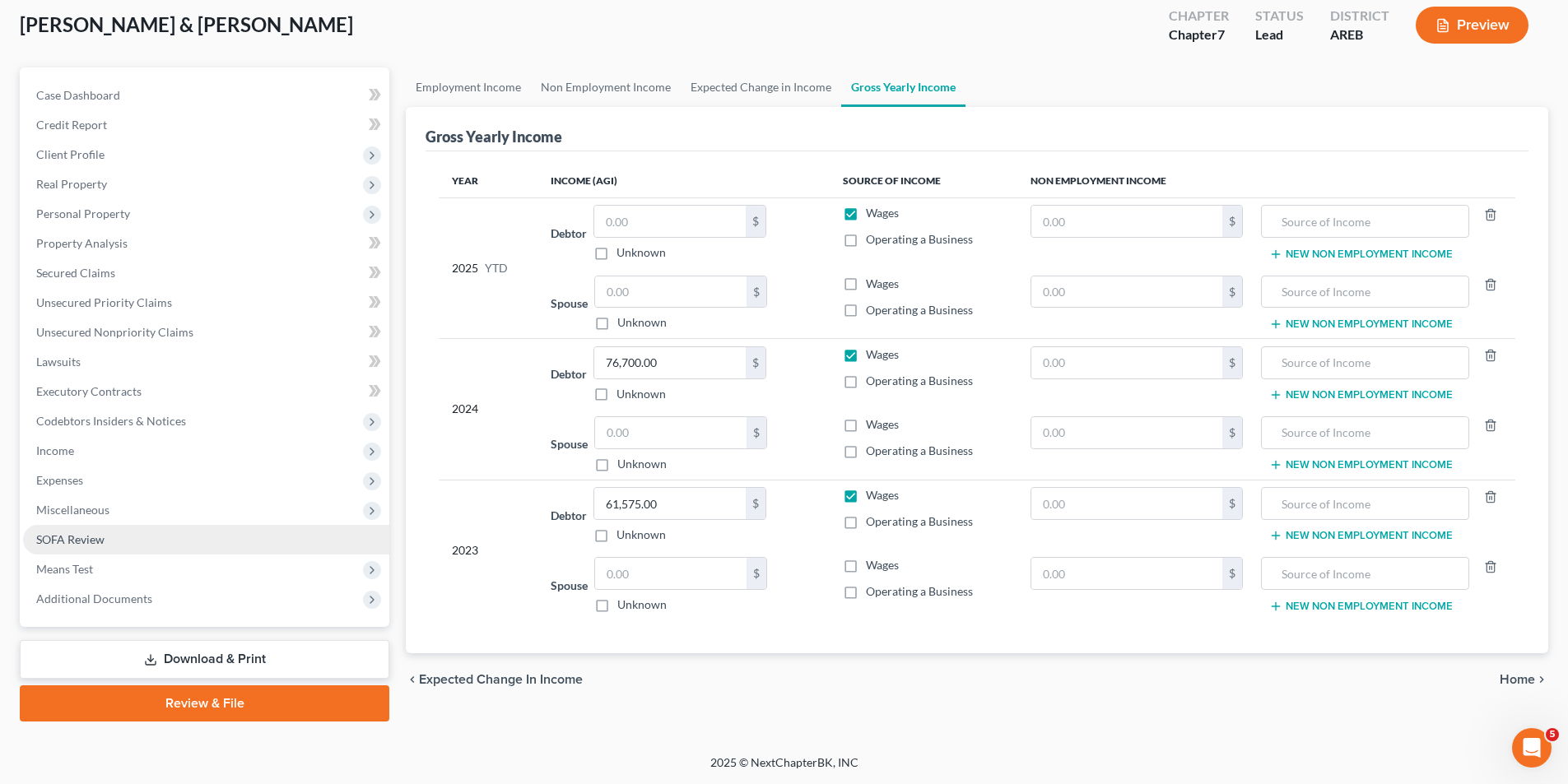
click at [79, 540] on span "SOFA Review" at bounding box center [70, 540] width 68 height 14
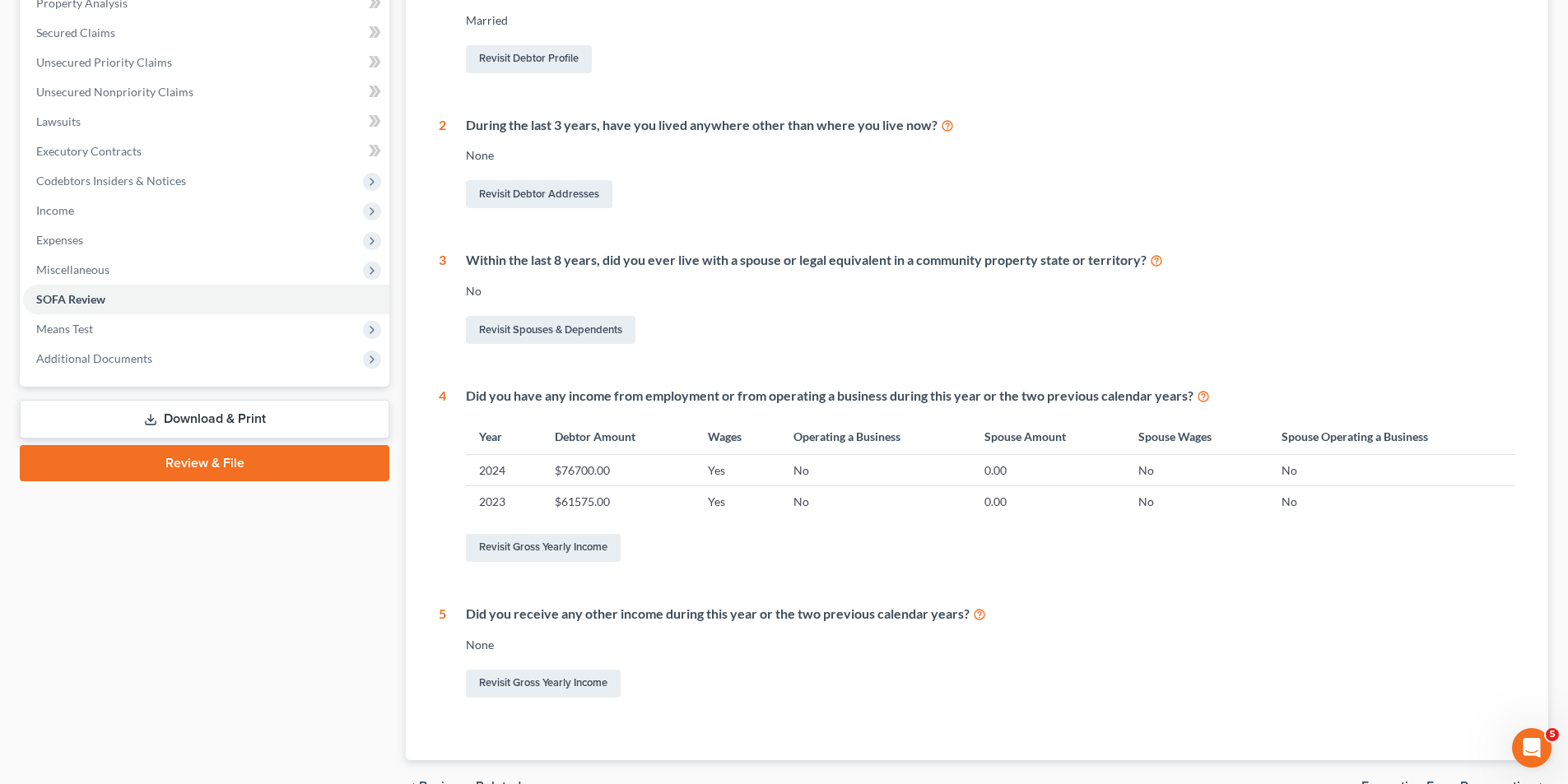
scroll to position [411, 0]
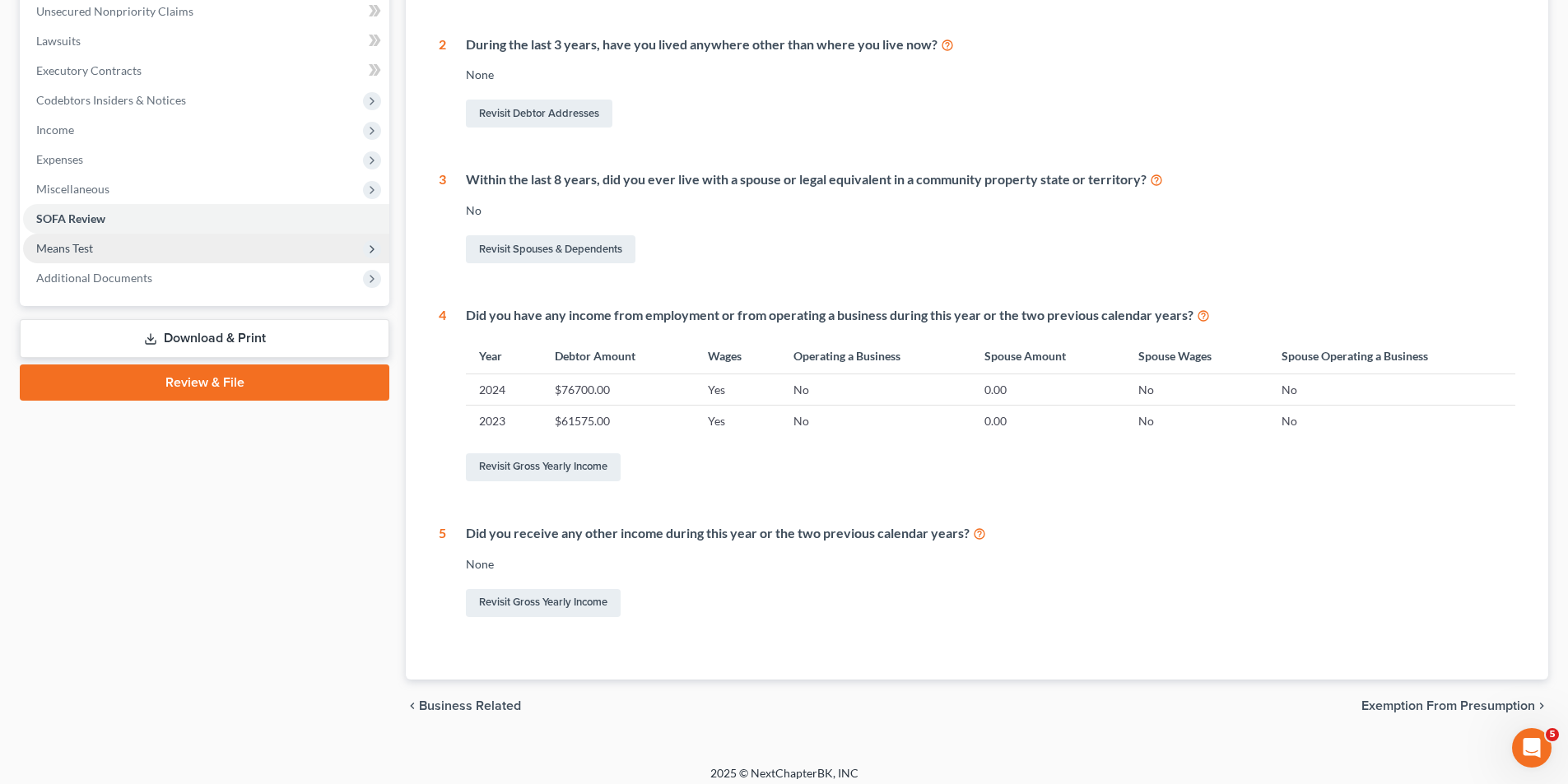
click at [67, 251] on span "Means Test" at bounding box center [64, 248] width 57 height 14
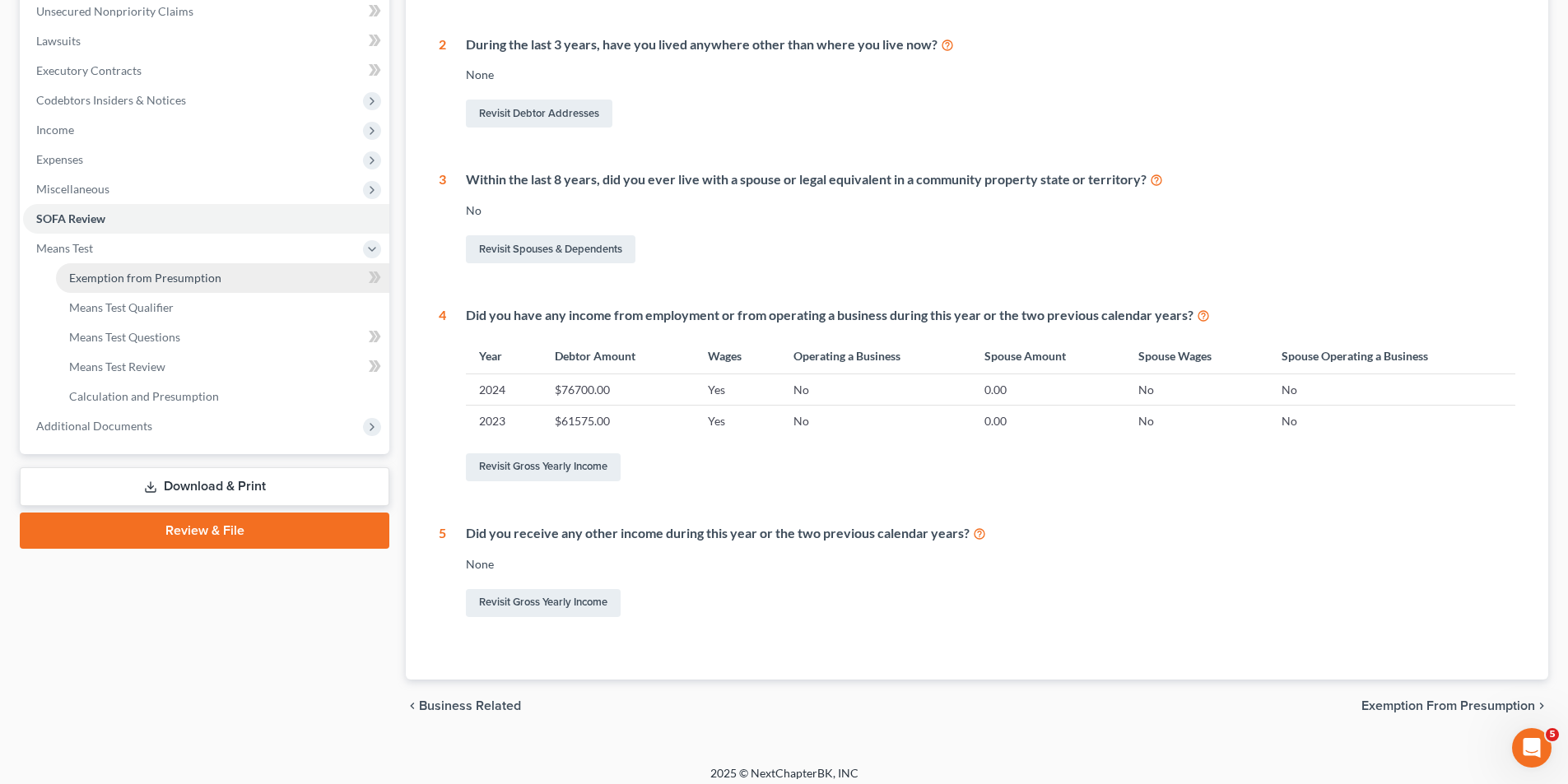
click at [184, 281] on span "Exemption from Presumption" at bounding box center [145, 277] width 152 height 14
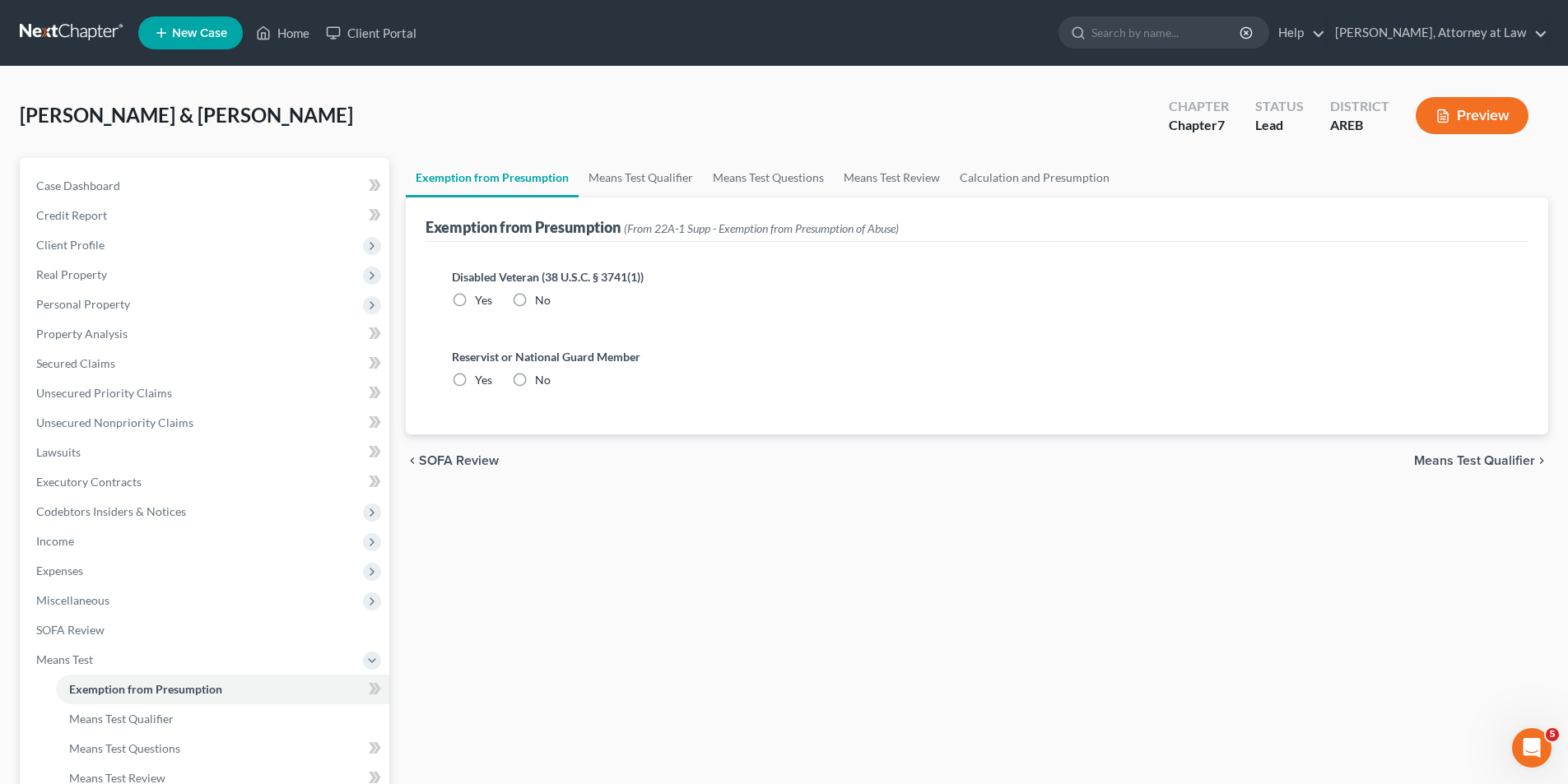
click at [536, 299] on label "No" at bounding box center [543, 300] width 15 height 16
click at [542, 299] on input "No" at bounding box center [547, 297] width 11 height 11
radio input "true"
click at [536, 378] on label "No" at bounding box center [543, 380] width 15 height 16
click at [542, 378] on input "No" at bounding box center [547, 377] width 11 height 11
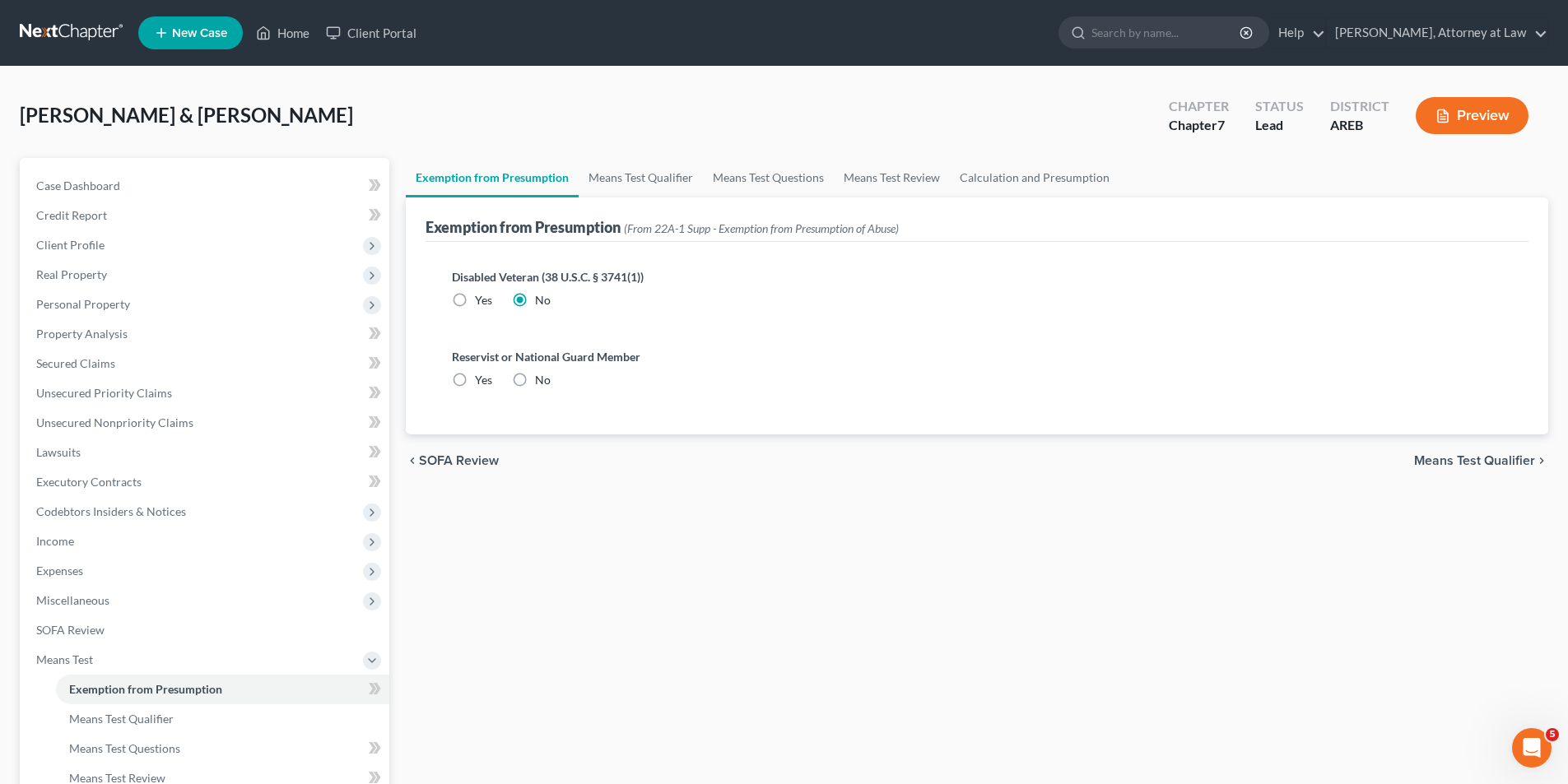
radio input "true"
click at [1508, 461] on span "Means Test Qualifier" at bounding box center [1475, 461] width 121 height 13
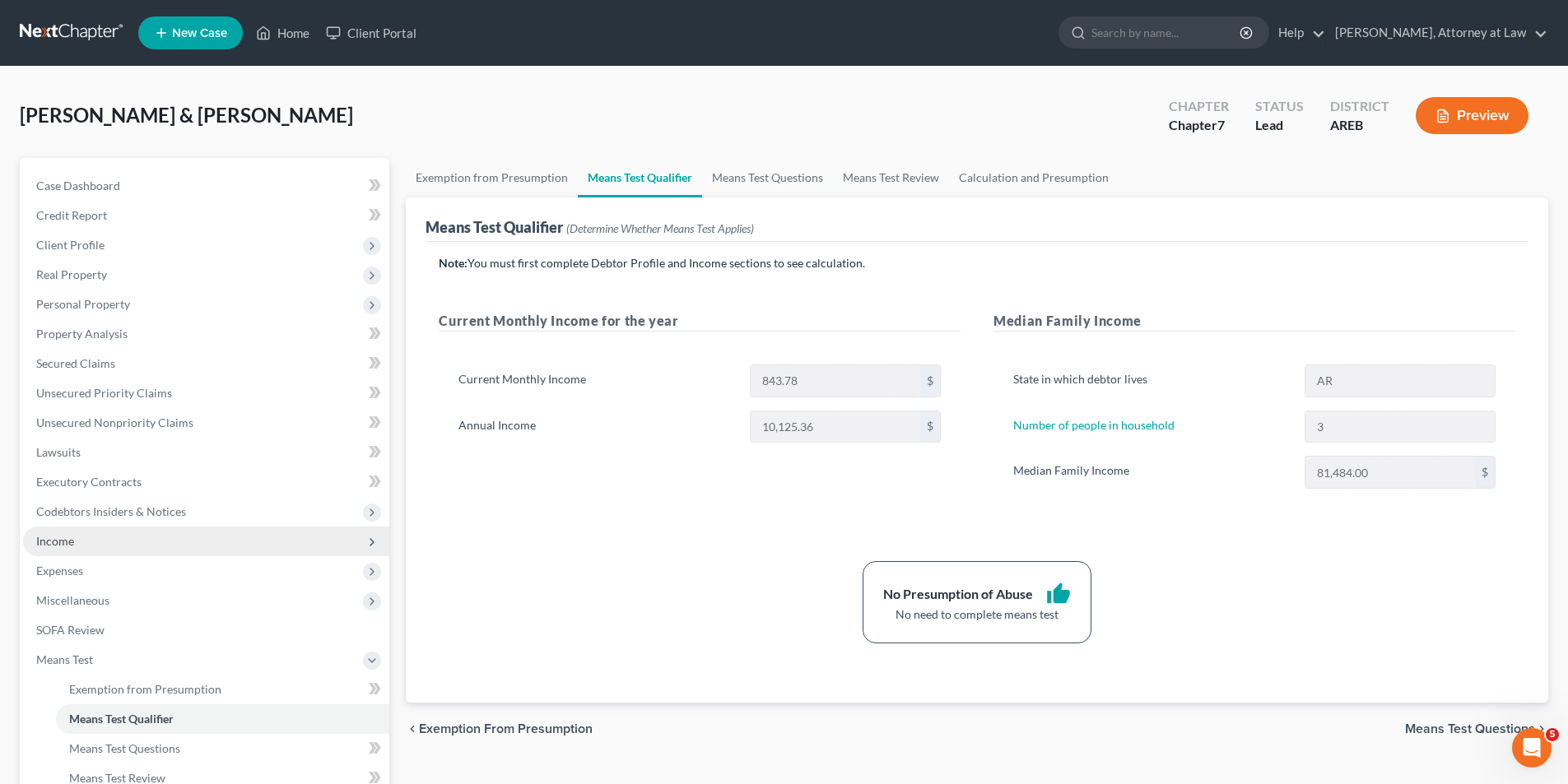
click at [60, 542] on span "Income" at bounding box center [55, 542] width 38 height 14
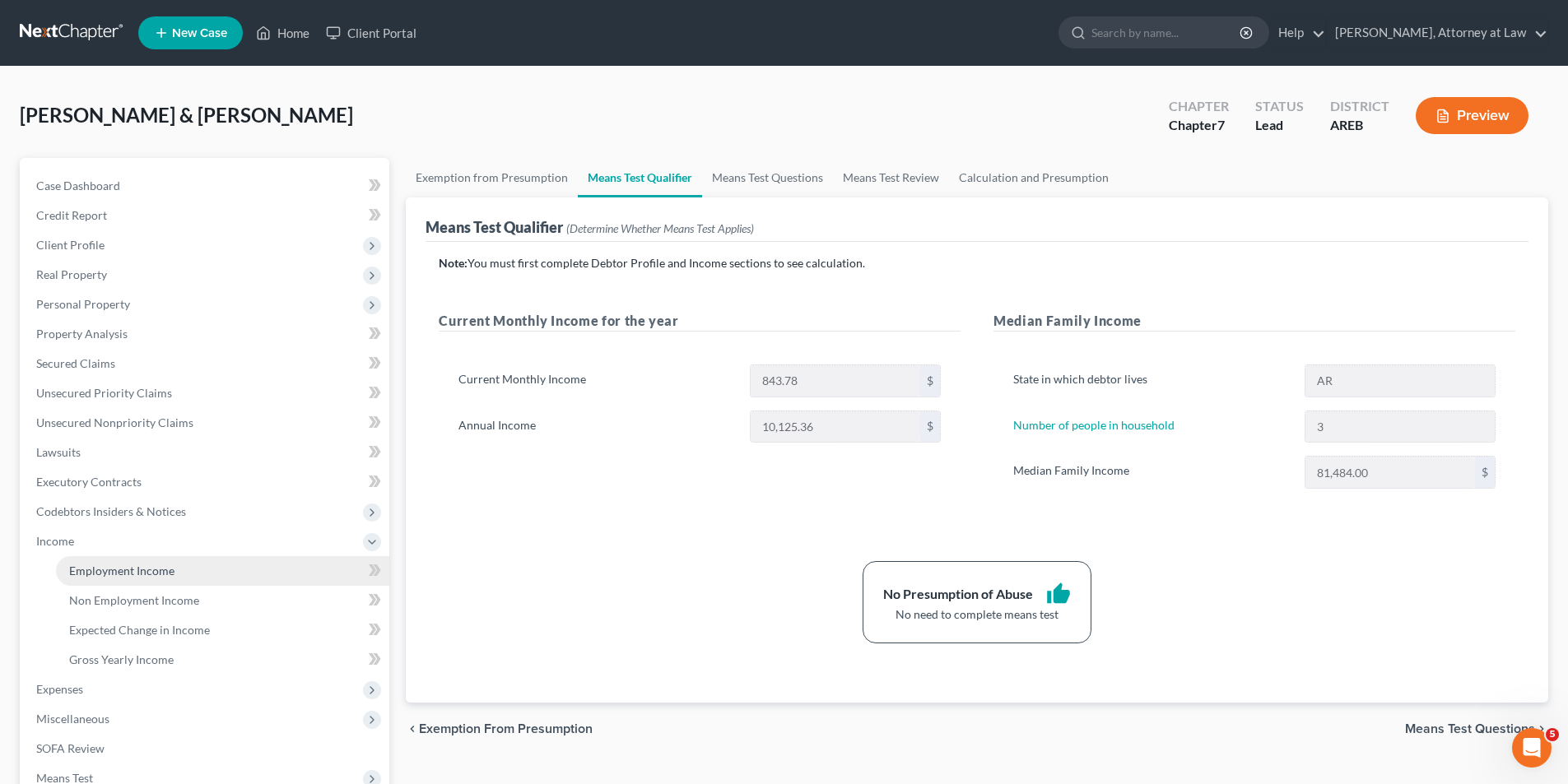
click at [99, 572] on span "Employment Income" at bounding box center [121, 571] width 105 height 14
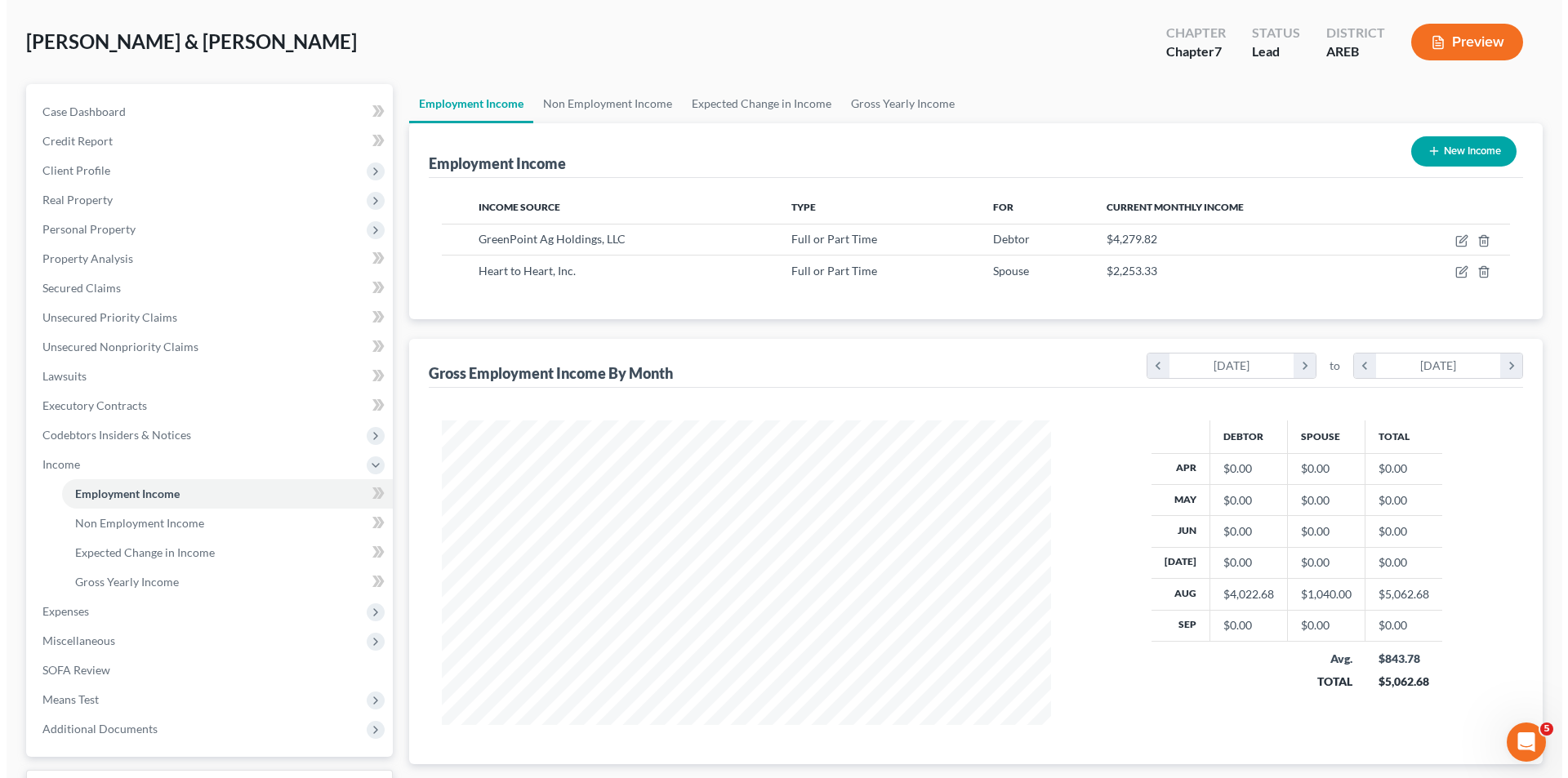
scroll to position [44, 0]
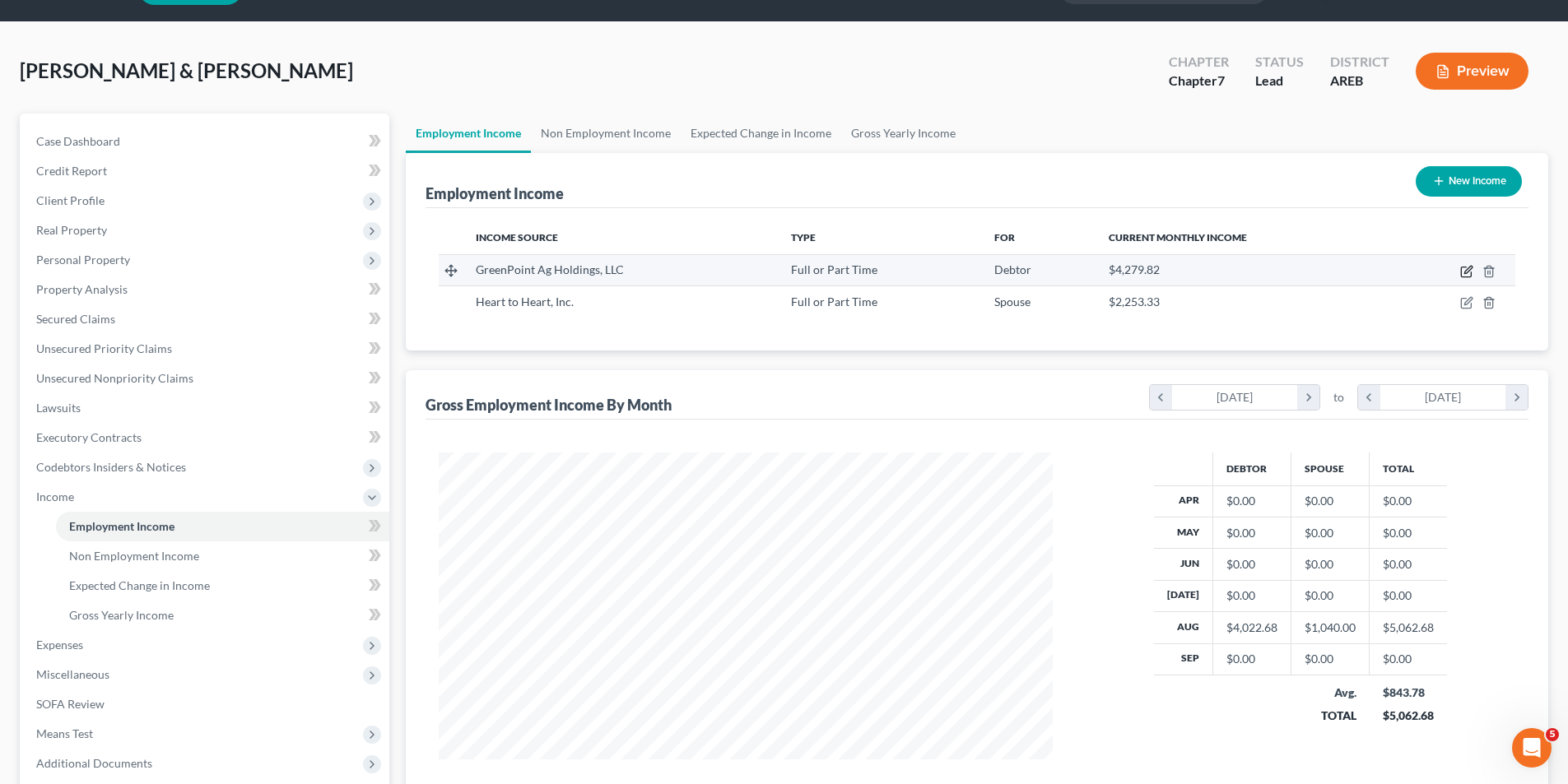
click at [1465, 273] on icon "button" at bounding box center [1466, 271] width 13 height 13
select select "0"
select select "2"
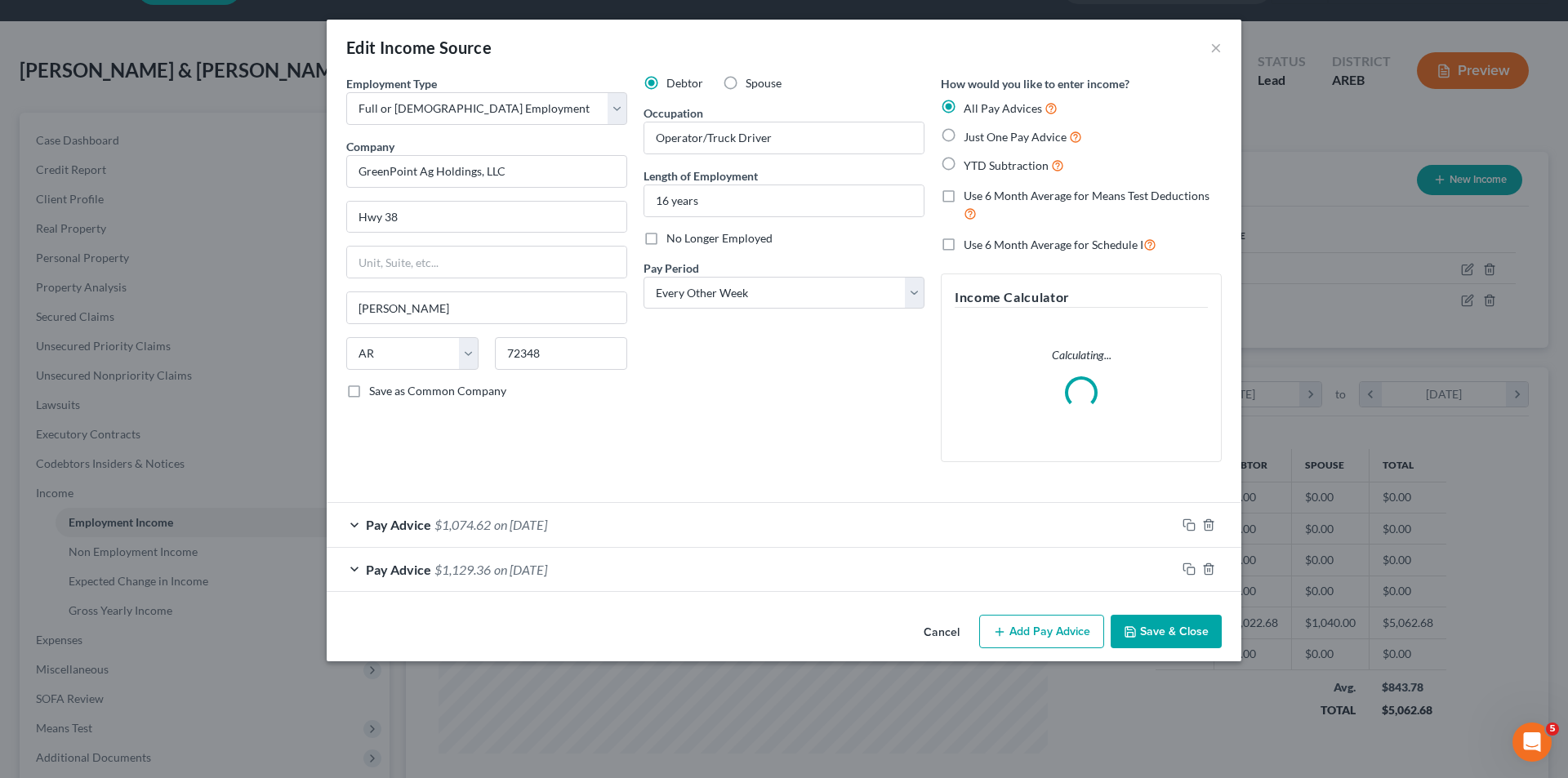
scroll to position [307, 648]
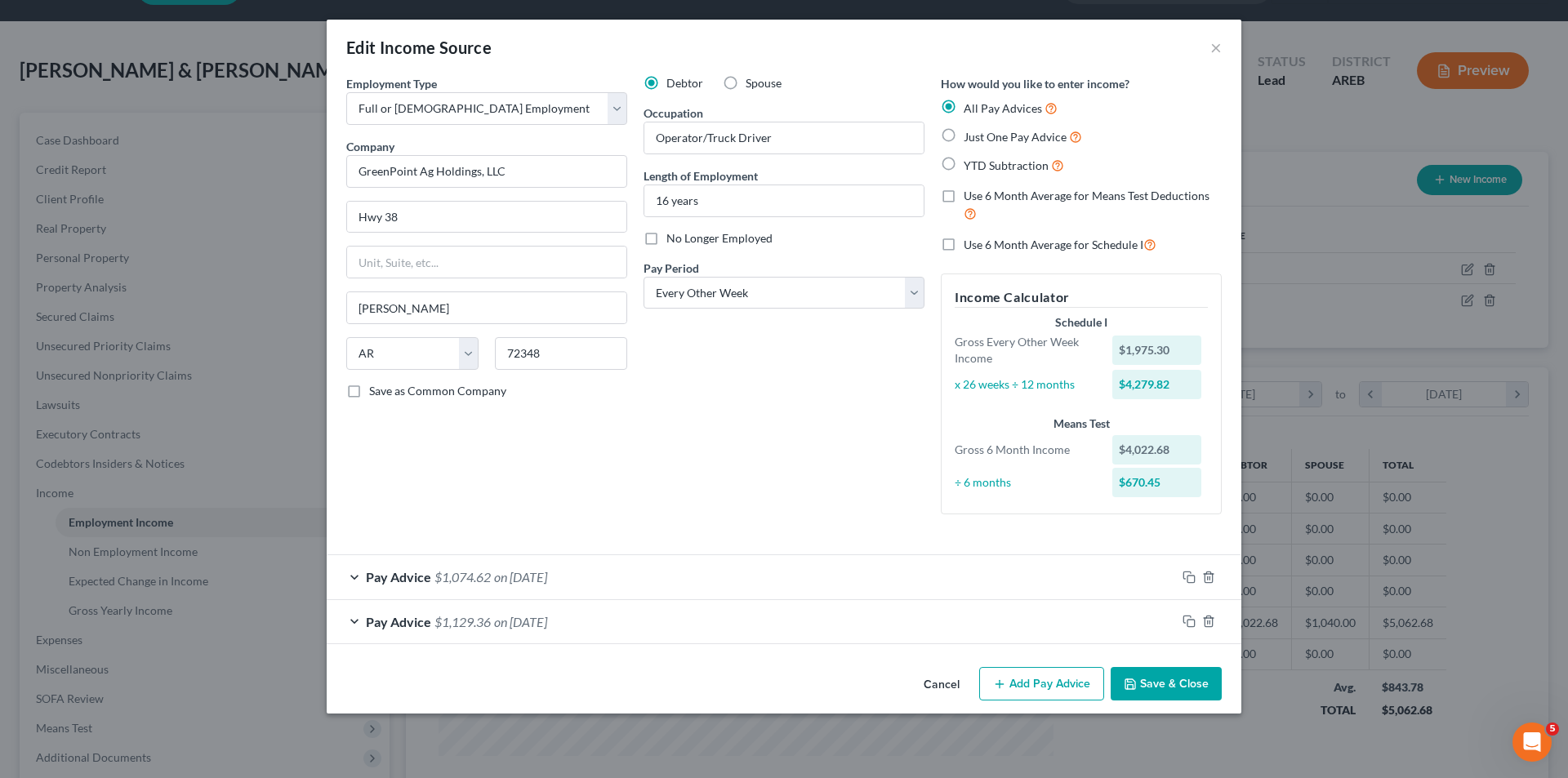
click at [964, 135] on label "Just One Pay Advice" at bounding box center [1022, 136] width 119 height 19
click at [970, 135] on input "Just One Pay Advice" at bounding box center [975, 133] width 11 height 11
radio input "true"
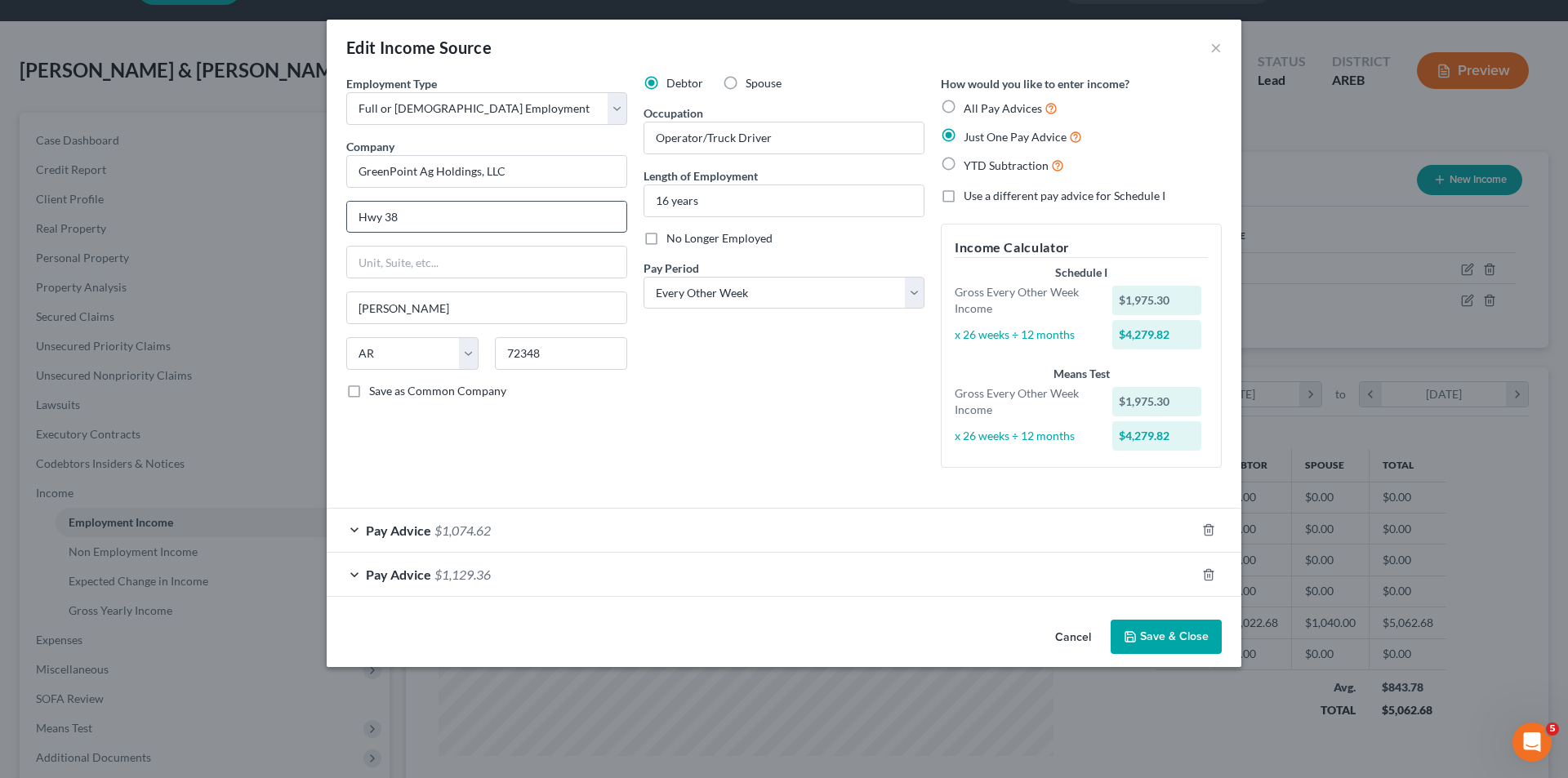
drag, startPoint x: 448, startPoint y: 214, endPoint x: 495, endPoint y: 202, distance: 48.5
click at [347, 214] on input "Hwy 38" at bounding box center [486, 217] width 279 height 31
type input "PO Box 2227"
type input "Decatur"
select select "0"
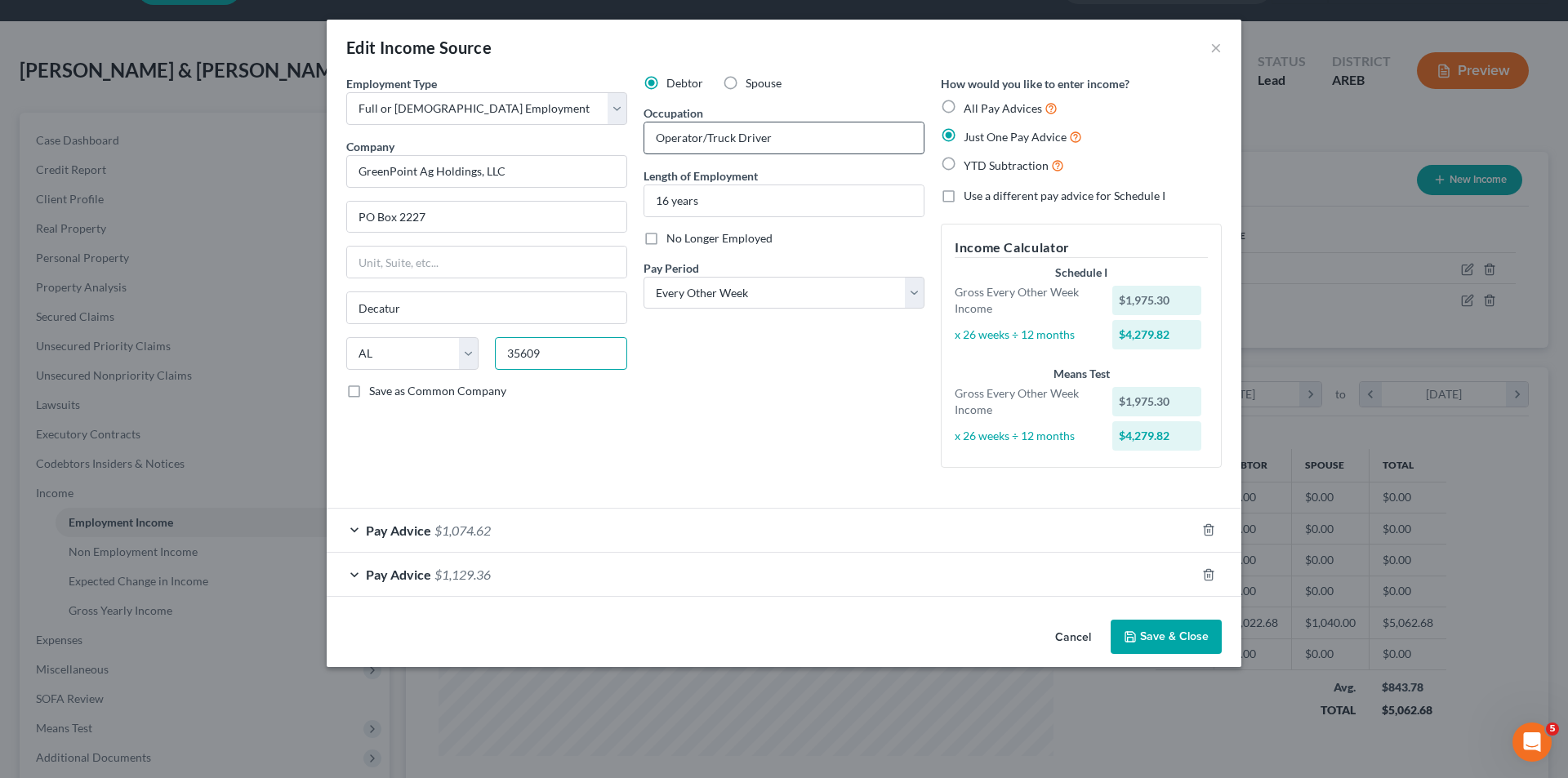
type input "35609"
drag, startPoint x: 804, startPoint y: 144, endPoint x: 649, endPoint y: 142, distance: 155.0
click at [649, 142] on input "Operator/Truck Driver" at bounding box center [784, 137] width 279 height 31
type input "Driver-Applicator"
click at [1206, 572] on icon "button" at bounding box center [1209, 575] width 13 height 13
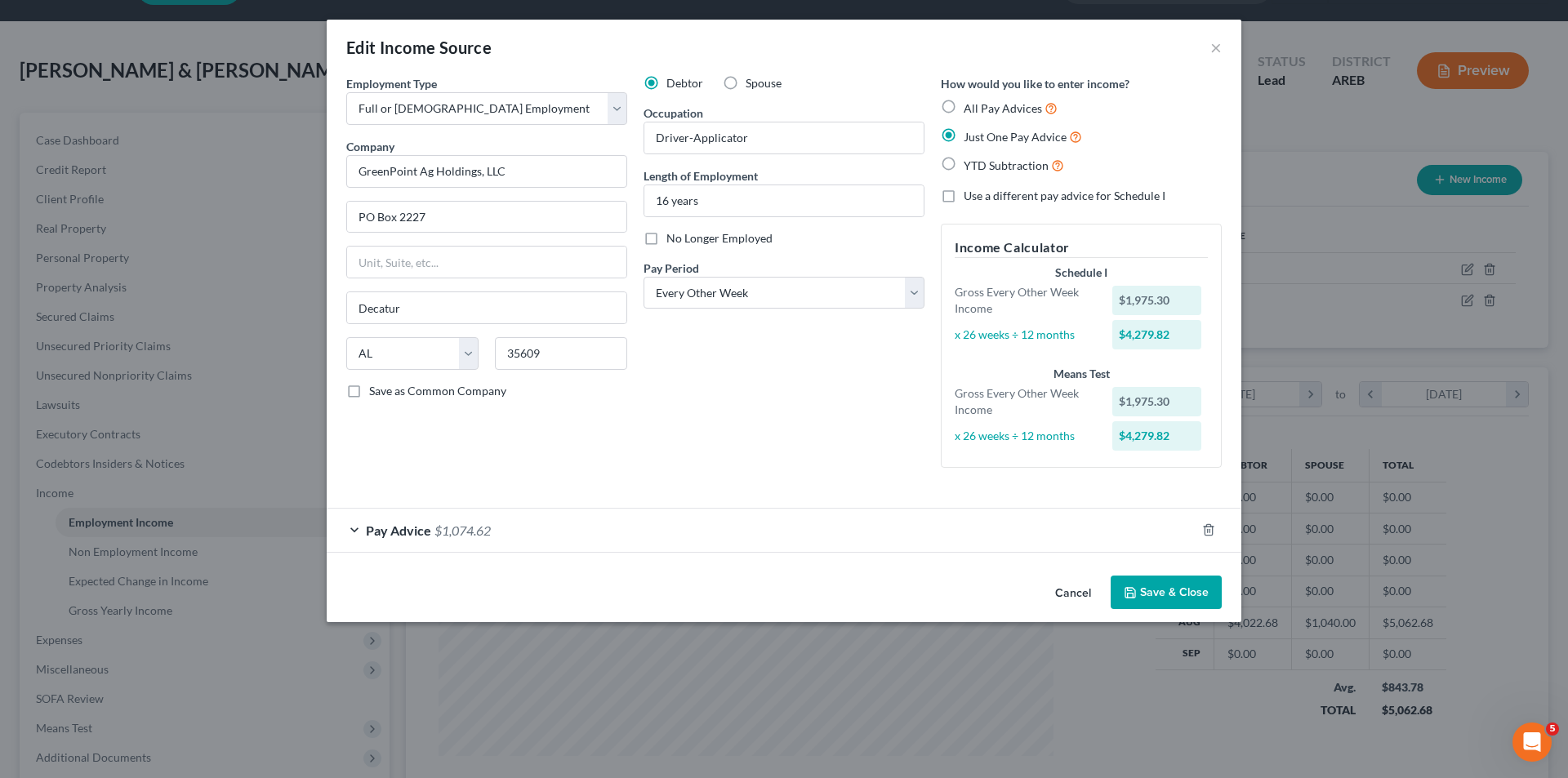
click at [405, 534] on span "Pay Advice" at bounding box center [398, 529] width 65 height 15
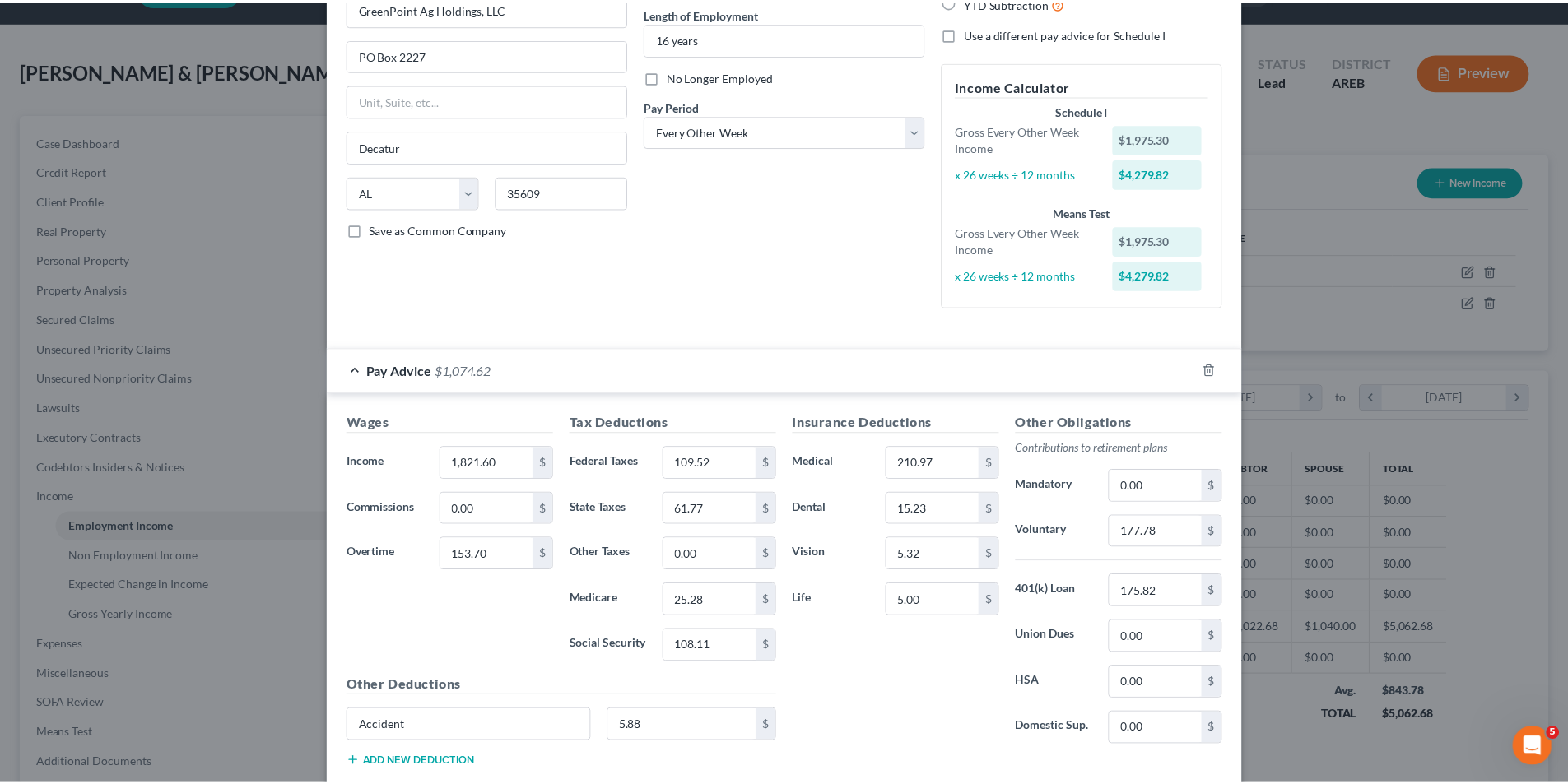
scroll to position [247, 0]
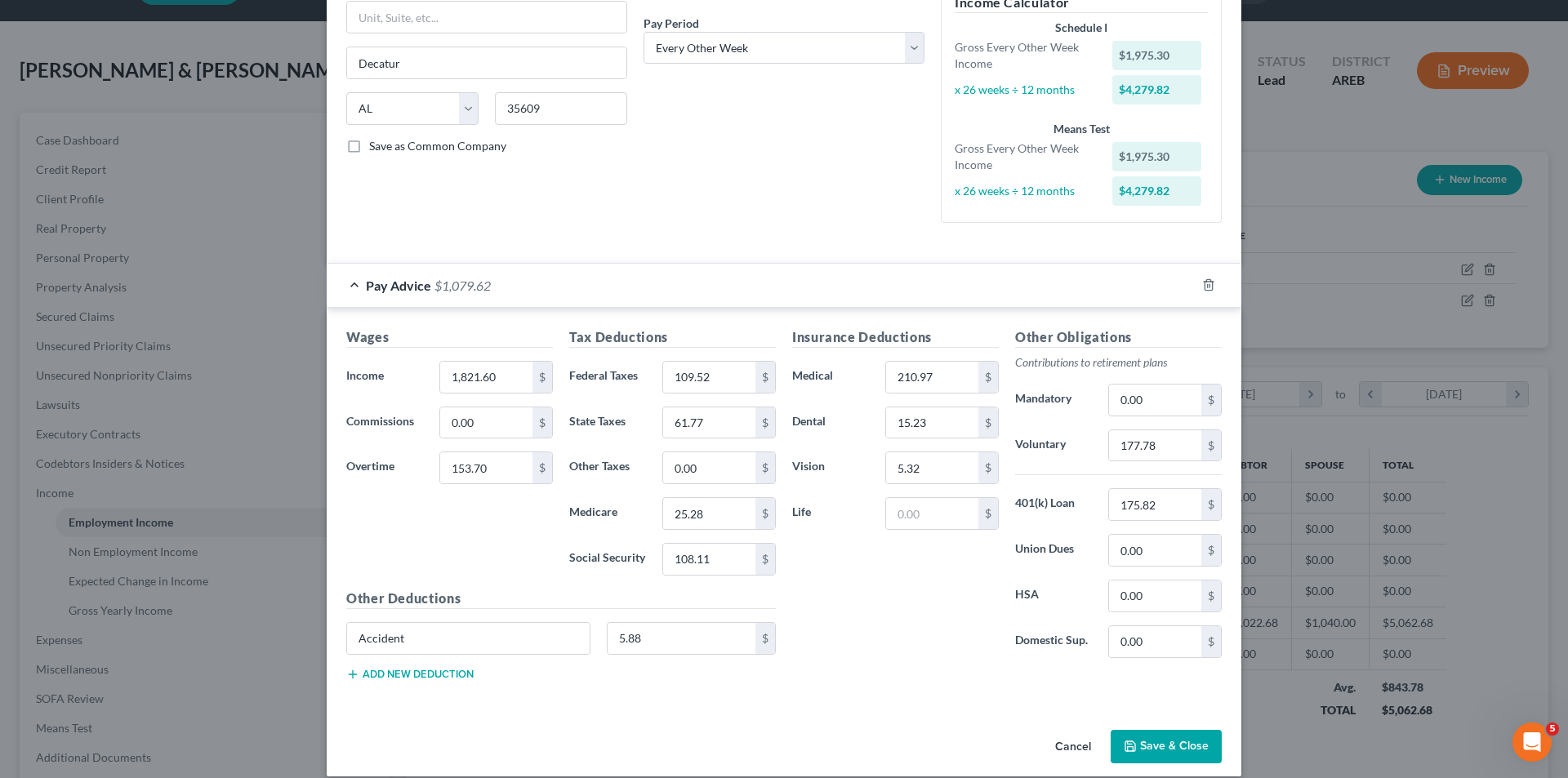
click at [1167, 748] on button "Save & Close" at bounding box center [1166, 747] width 111 height 34
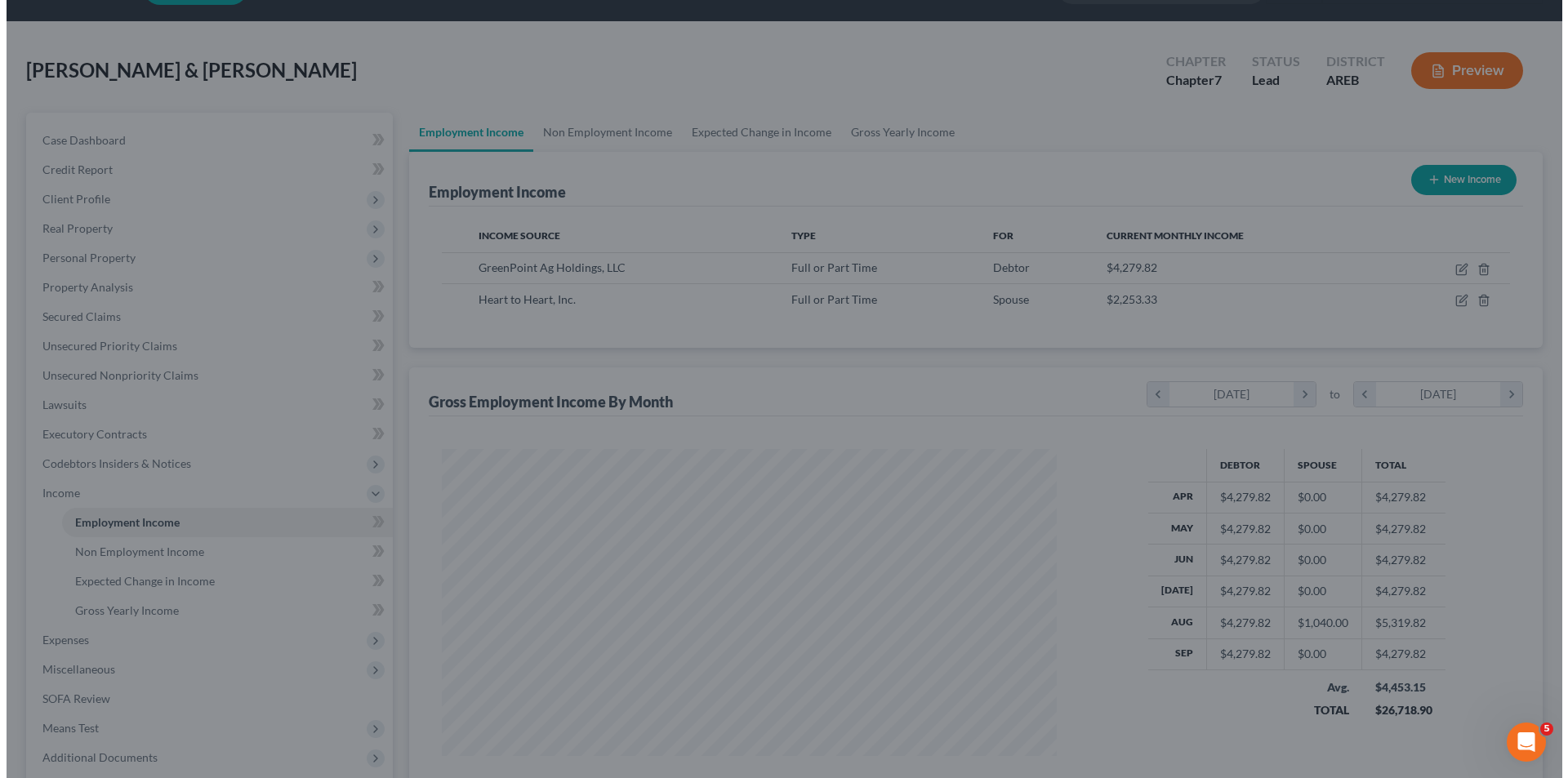
scroll to position [816179, 816057]
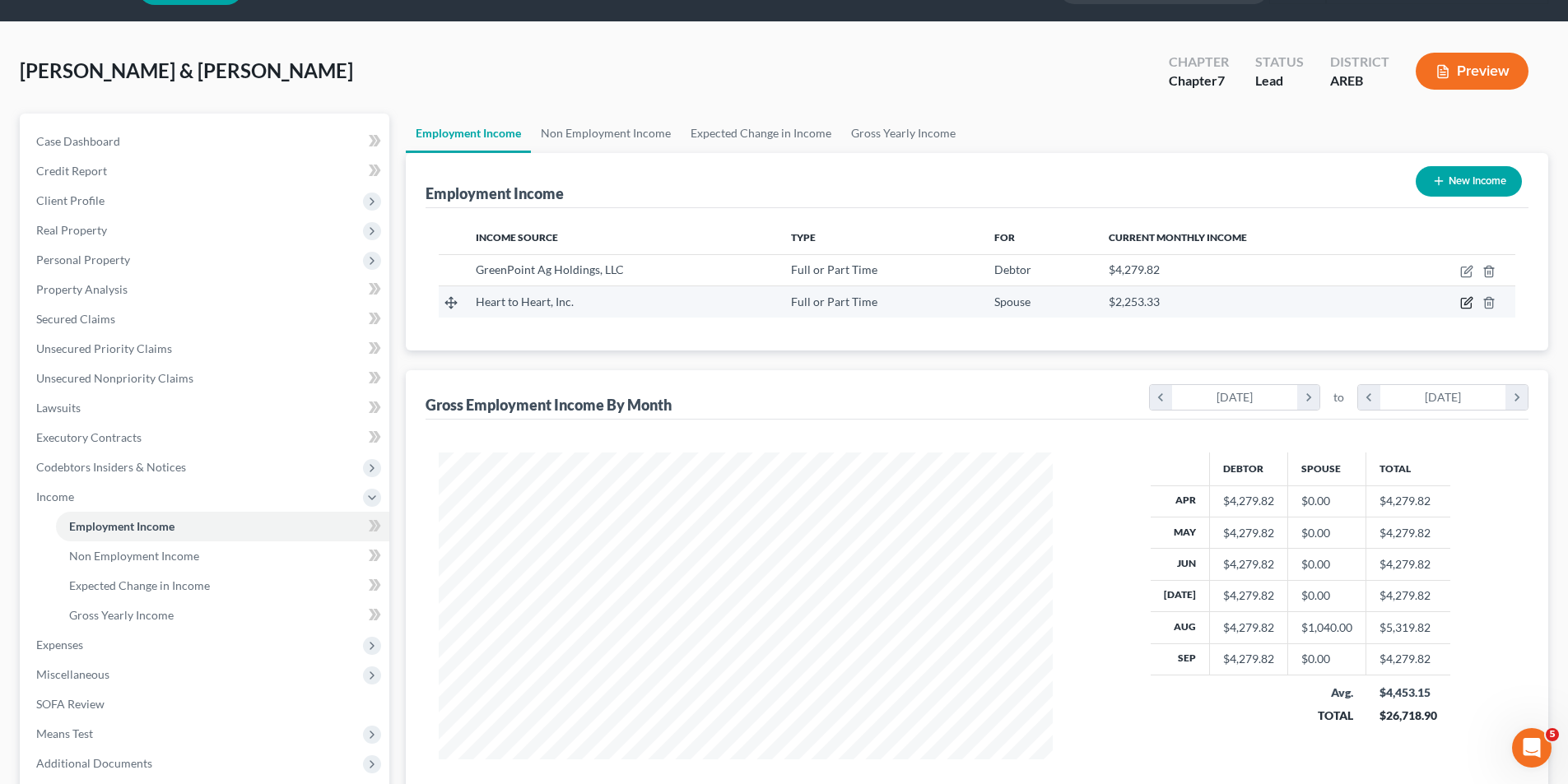
click at [1468, 303] on icon "button" at bounding box center [1466, 303] width 13 height 13
select select "0"
select select "2"
select select "3"
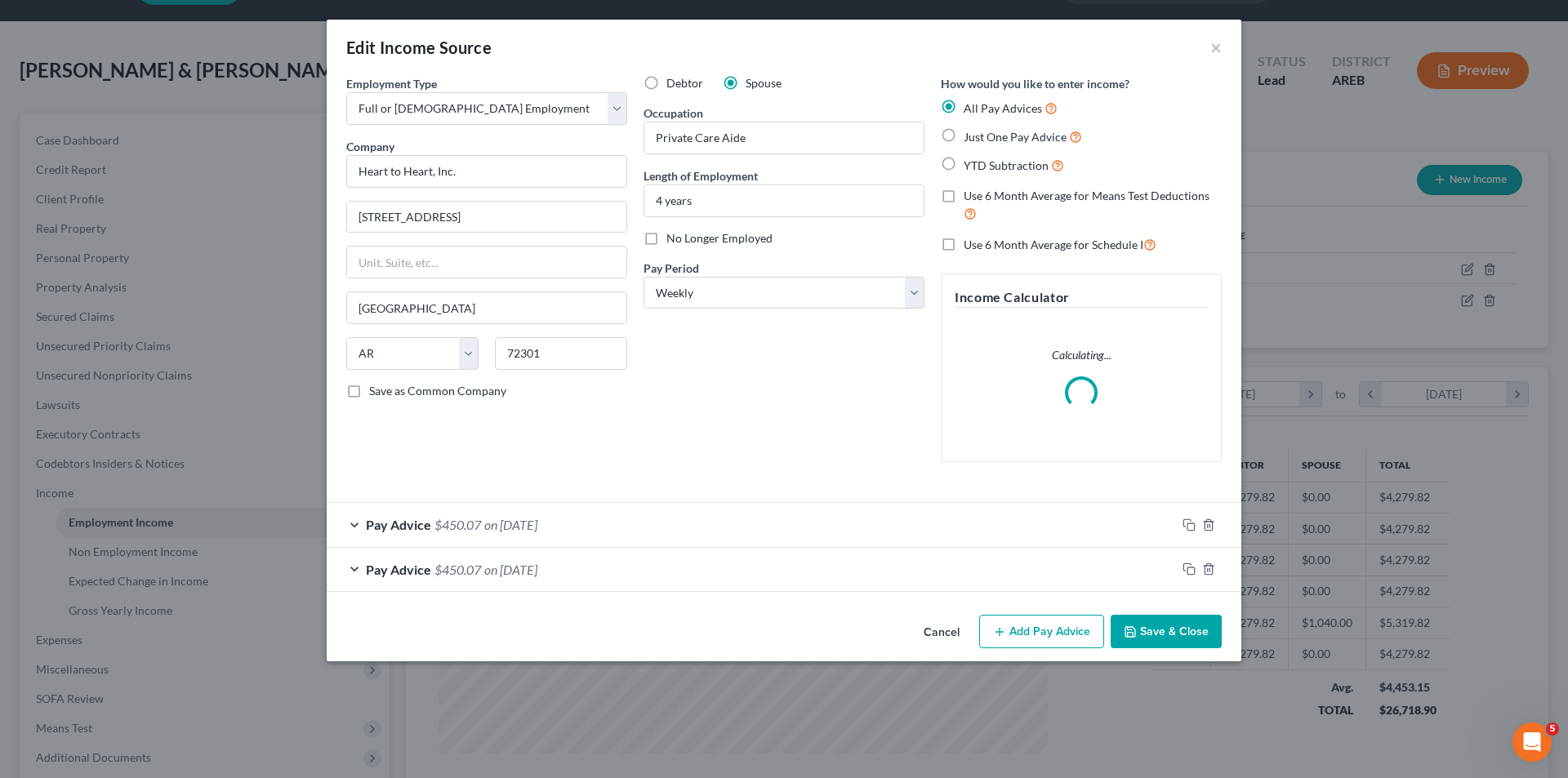
scroll to position [307, 648]
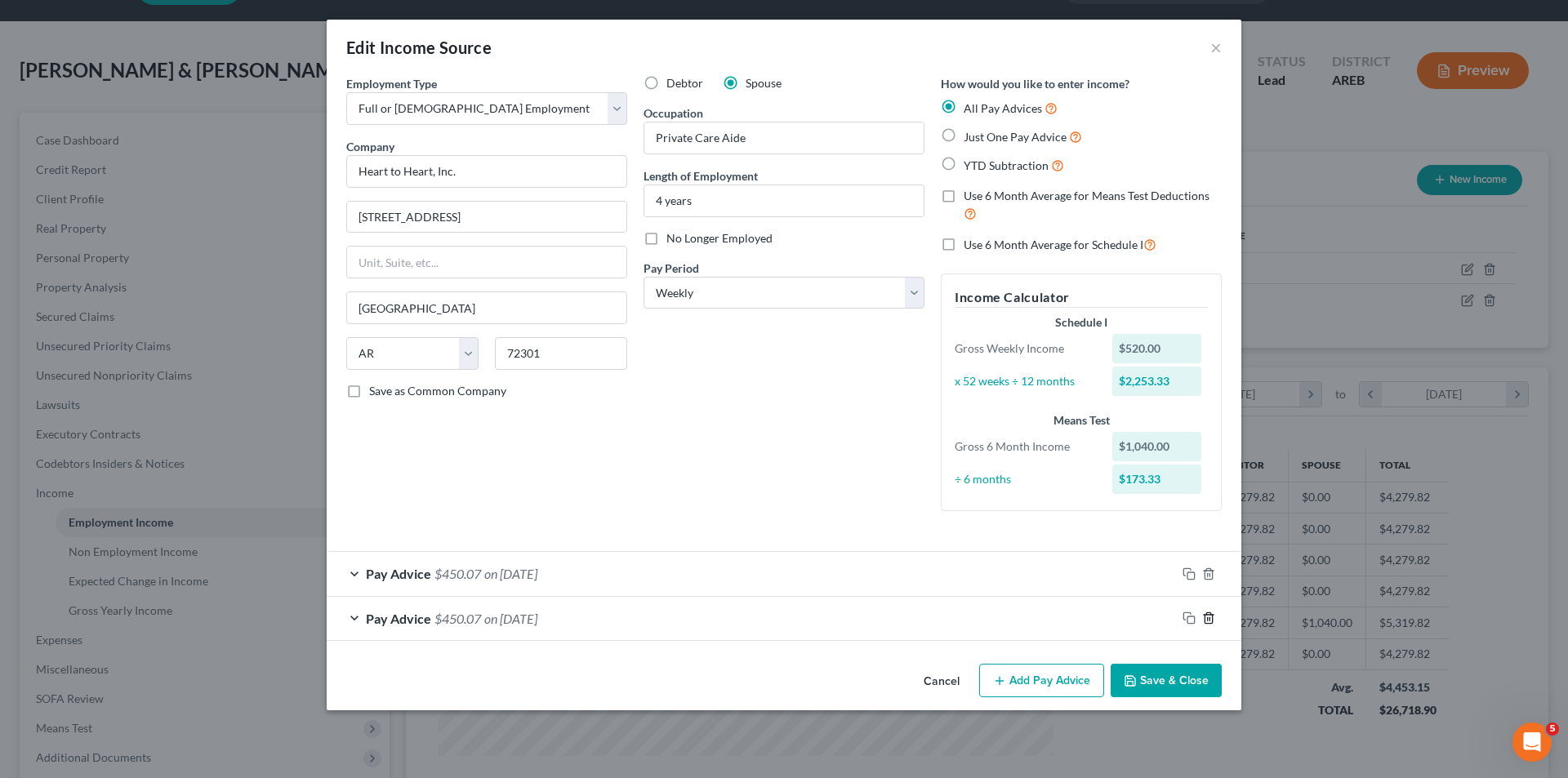
click at [1209, 617] on icon "button" at bounding box center [1209, 618] width 13 height 13
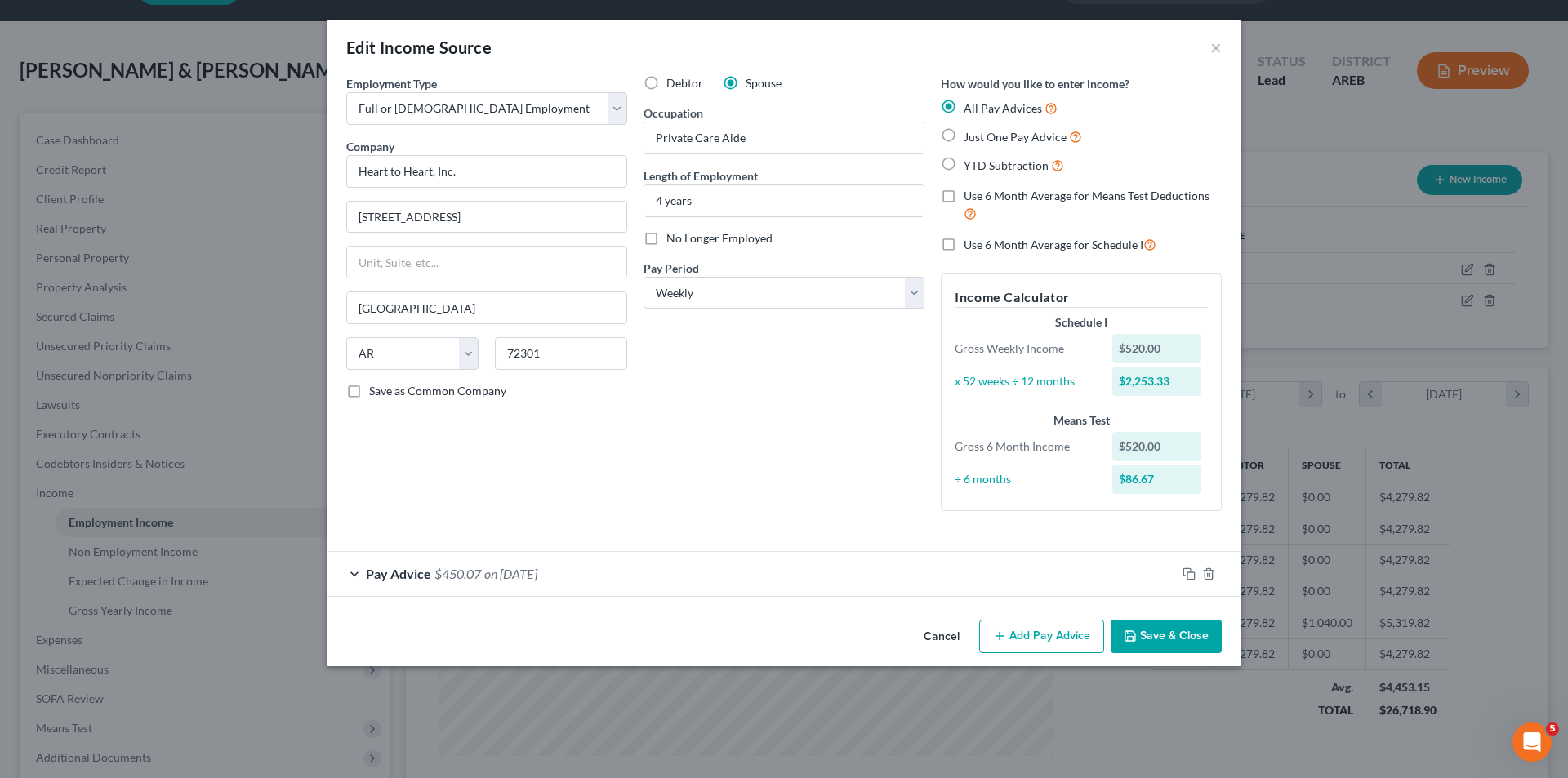
click at [964, 133] on label "Just One Pay Advice" at bounding box center [1022, 136] width 119 height 19
click at [970, 133] on input "Just One Pay Advice" at bounding box center [975, 133] width 11 height 11
radio input "true"
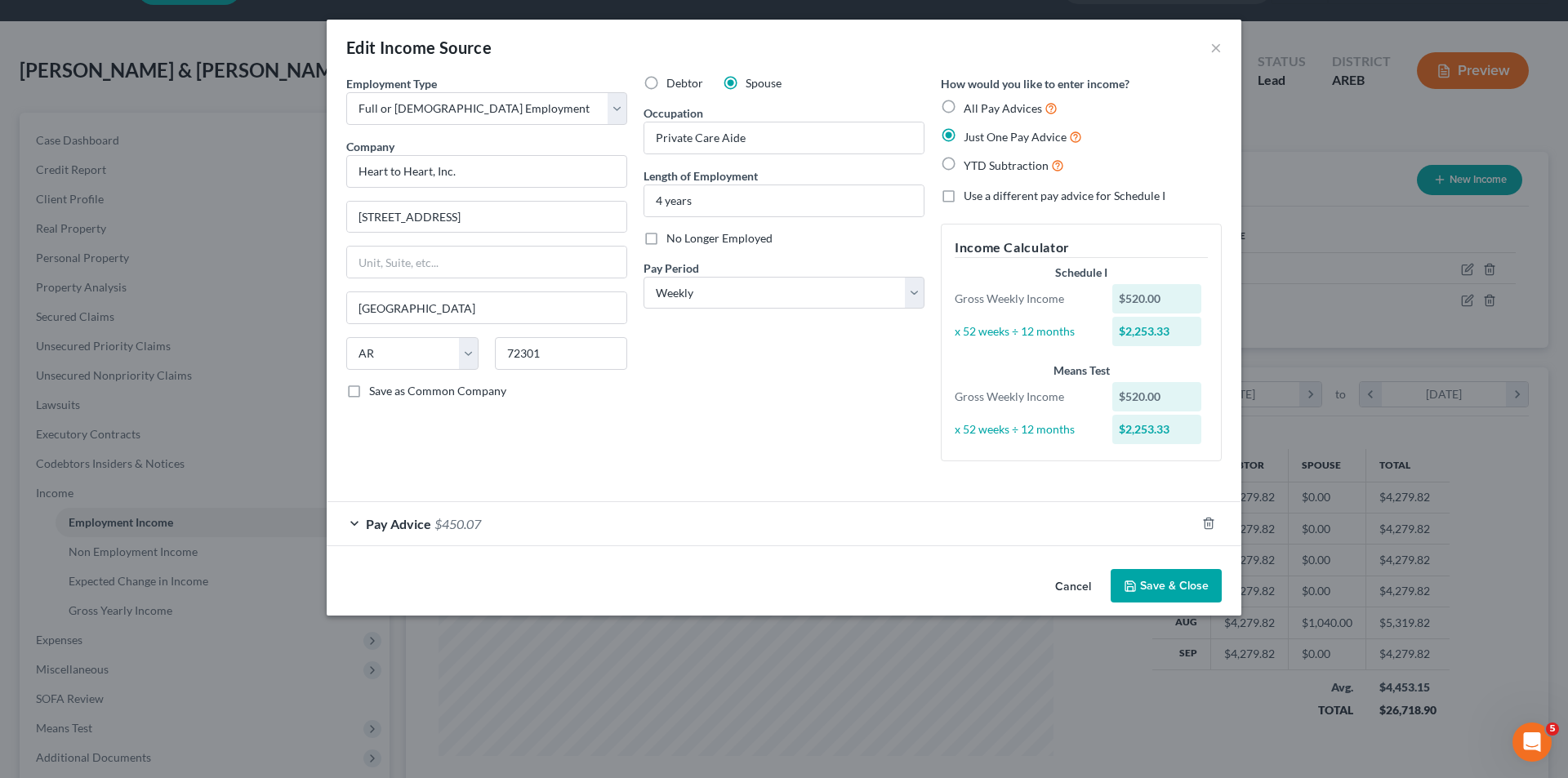
click at [353, 520] on div "Pay Advice $450.07" at bounding box center [760, 523] width 869 height 44
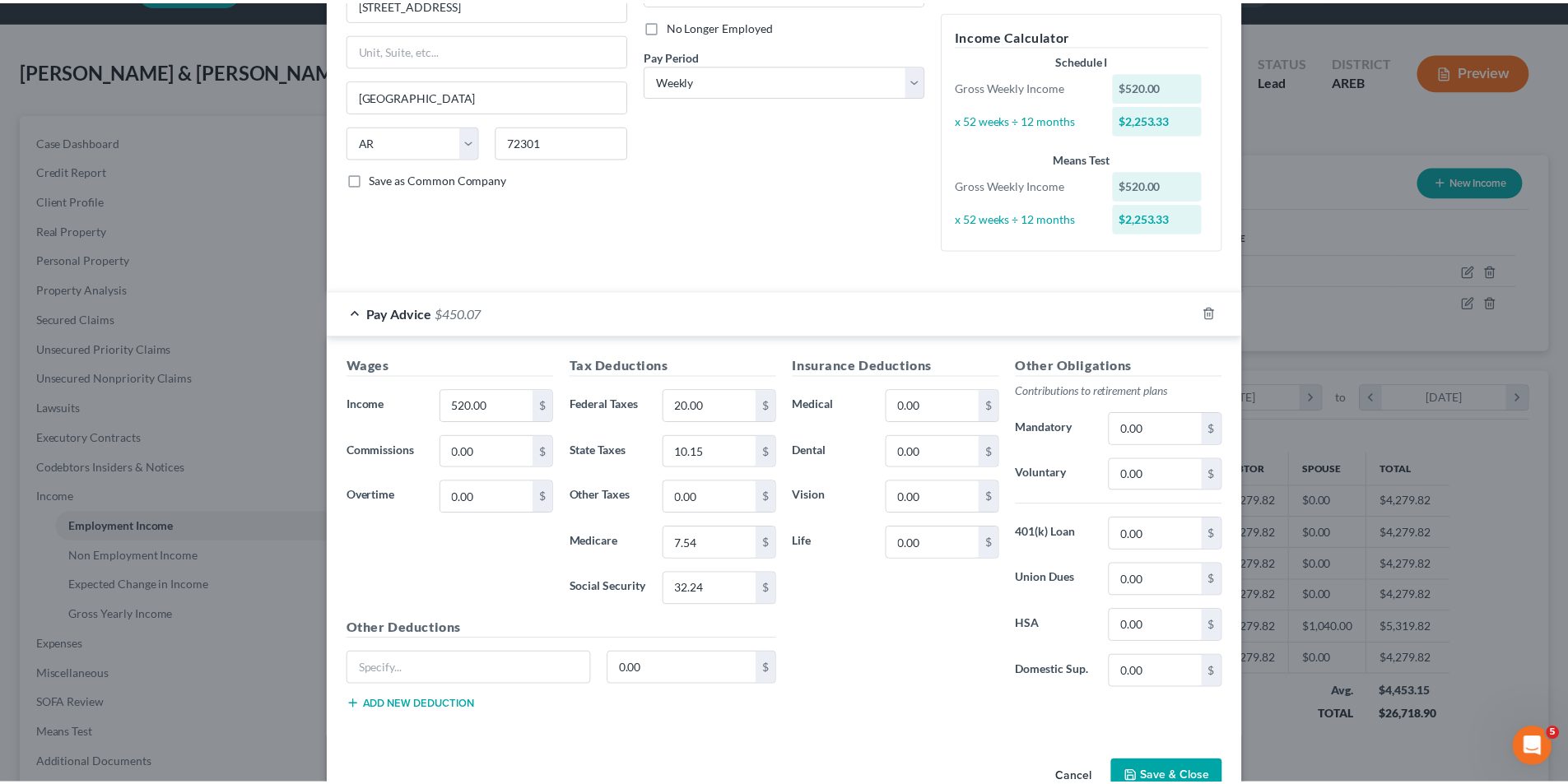
scroll to position [247, 0]
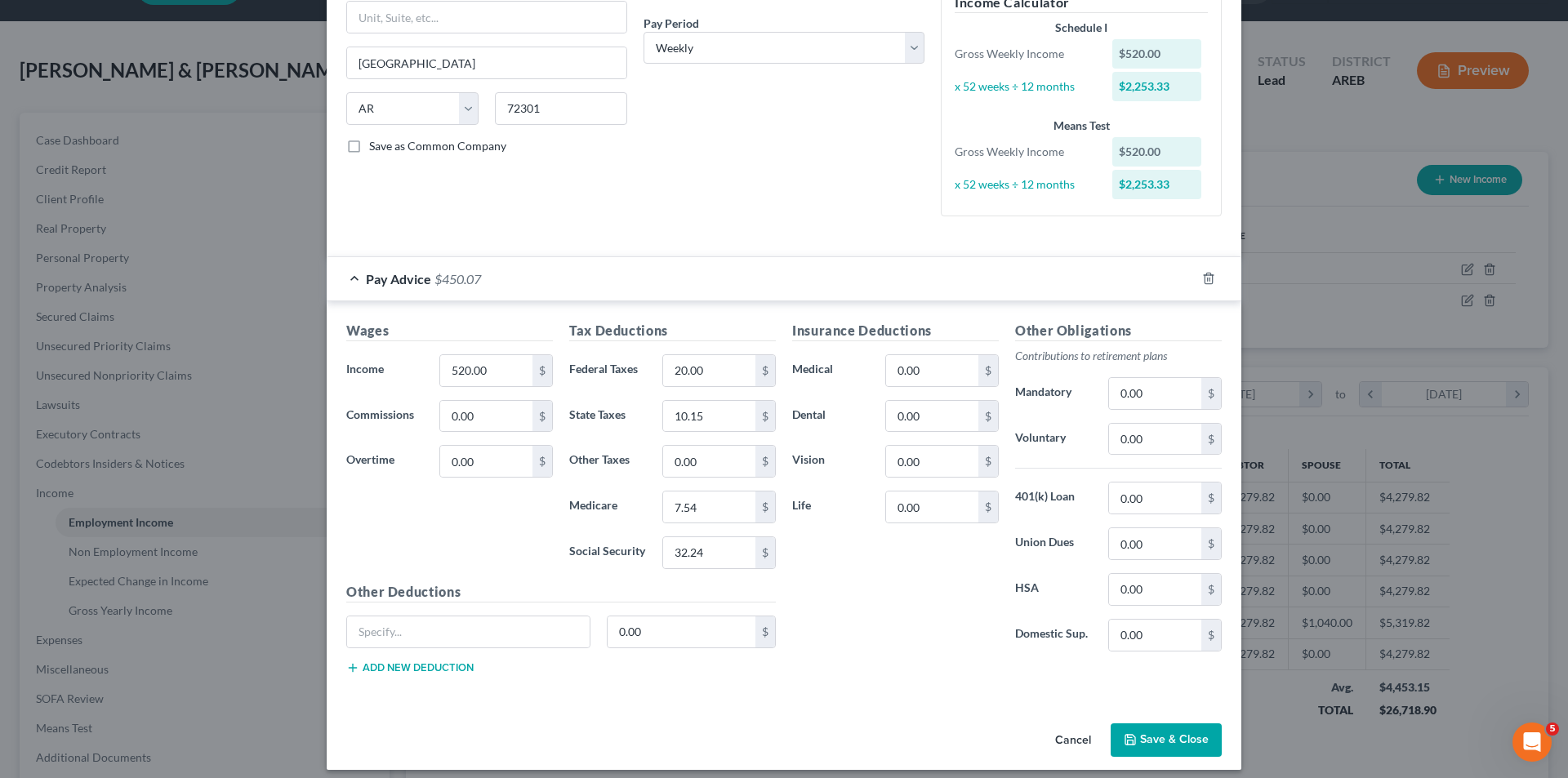
click at [1171, 742] on button "Save & Close" at bounding box center [1166, 741] width 111 height 34
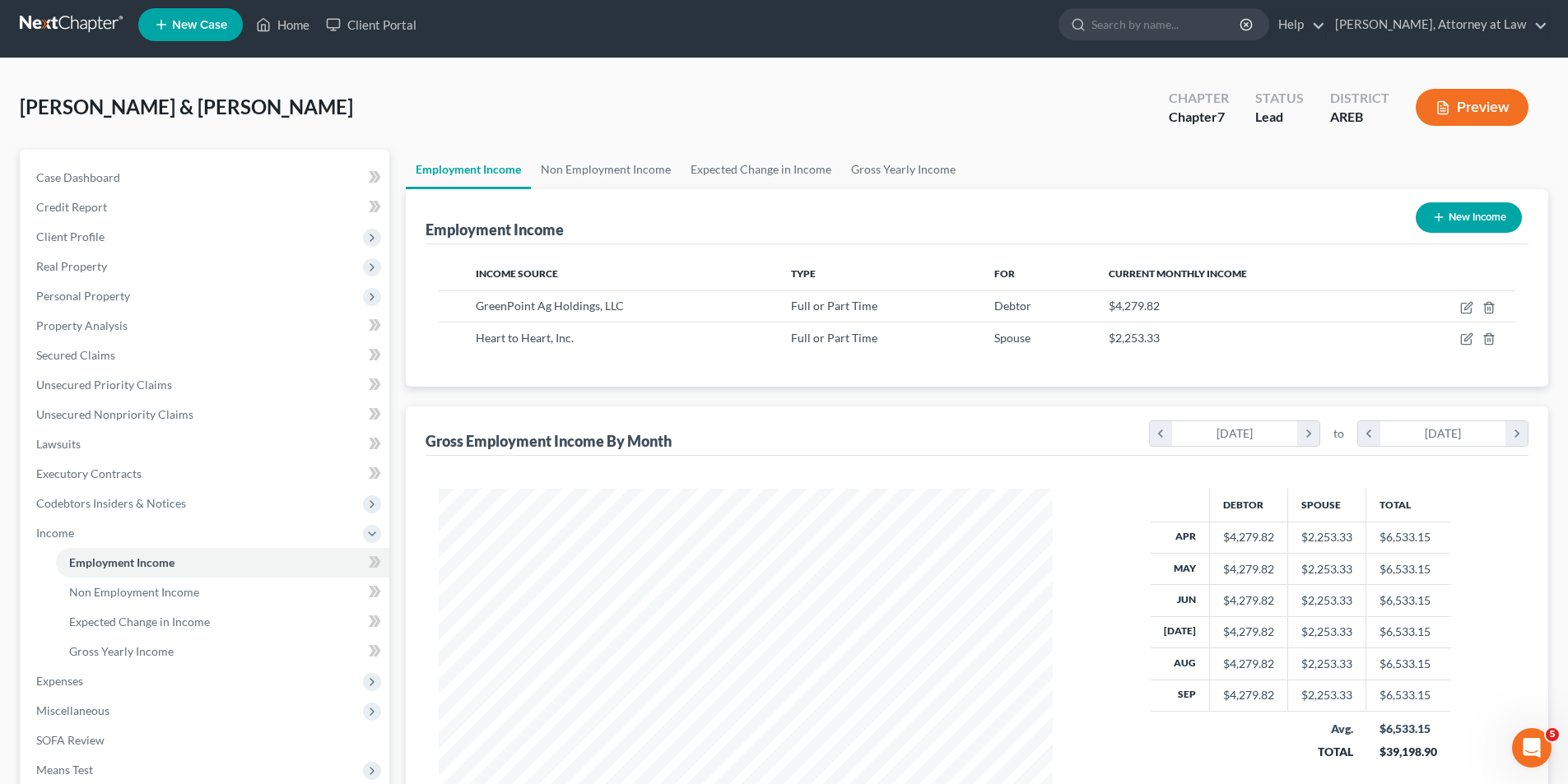
scroll to position [0, 0]
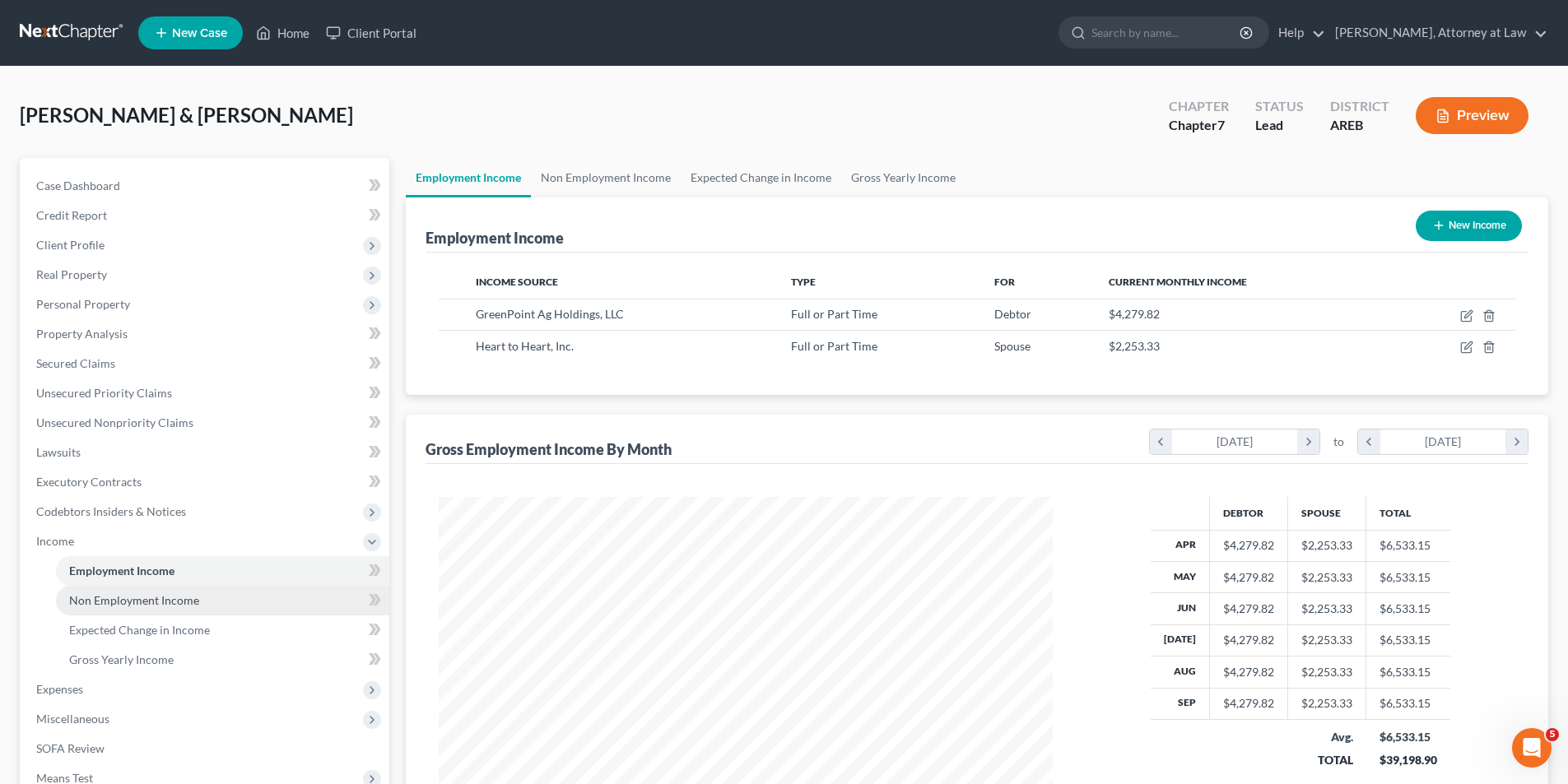
click at [189, 603] on span "Non Employment Income" at bounding box center [134, 601] width 130 height 14
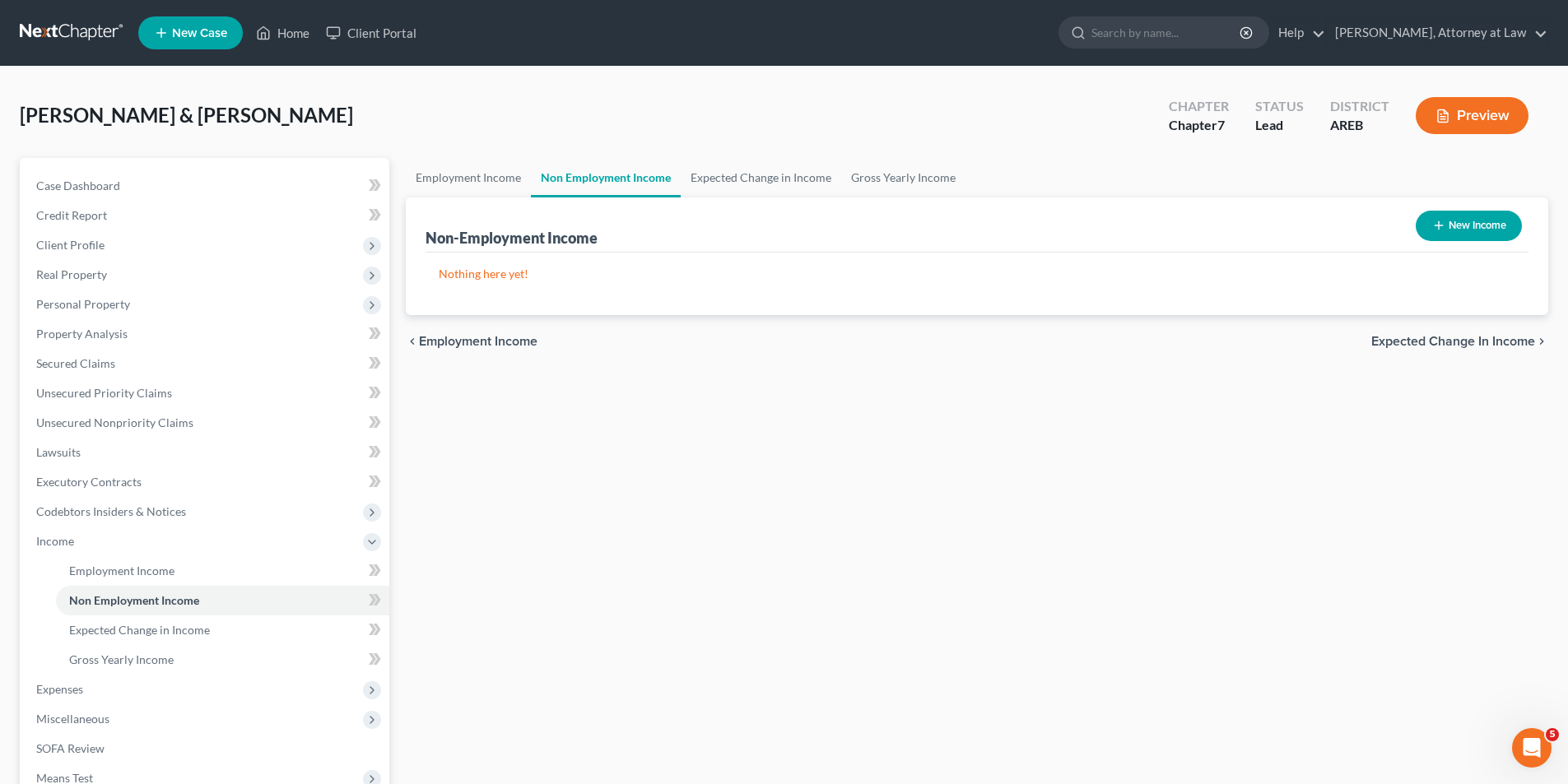
click at [1457, 347] on span "Expected Change in Income" at bounding box center [1453, 341] width 164 height 13
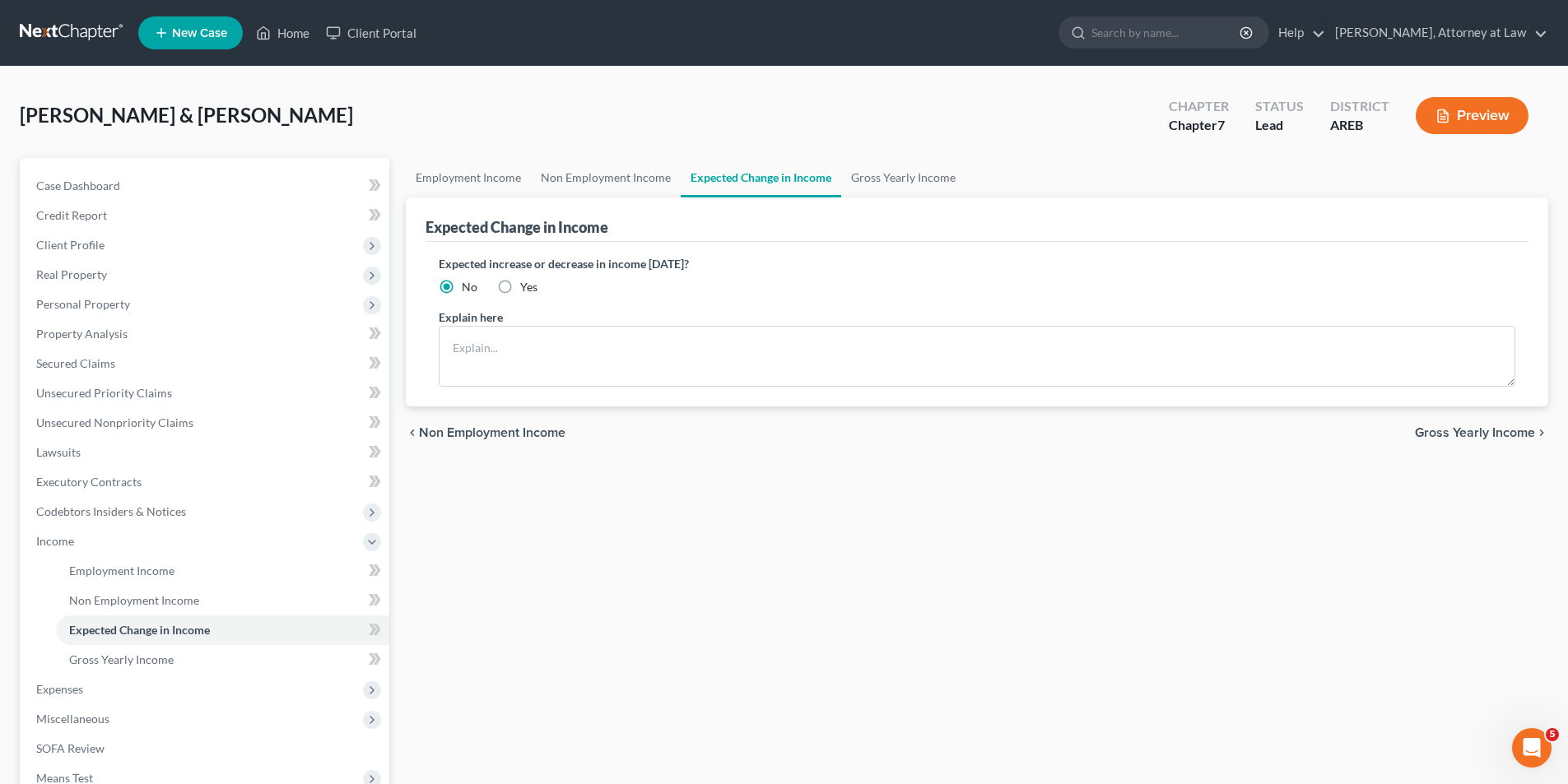
click at [520, 286] on label "Yes" at bounding box center [528, 287] width 17 height 16
click at [527, 286] on input "Yes" at bounding box center [532, 285] width 11 height 11
radio input "true"
click at [459, 344] on textarea at bounding box center [977, 357] width 1076 height 61
type textarea "Debtor expects less overtime in the coming year with the slowdown in the ag eco…"
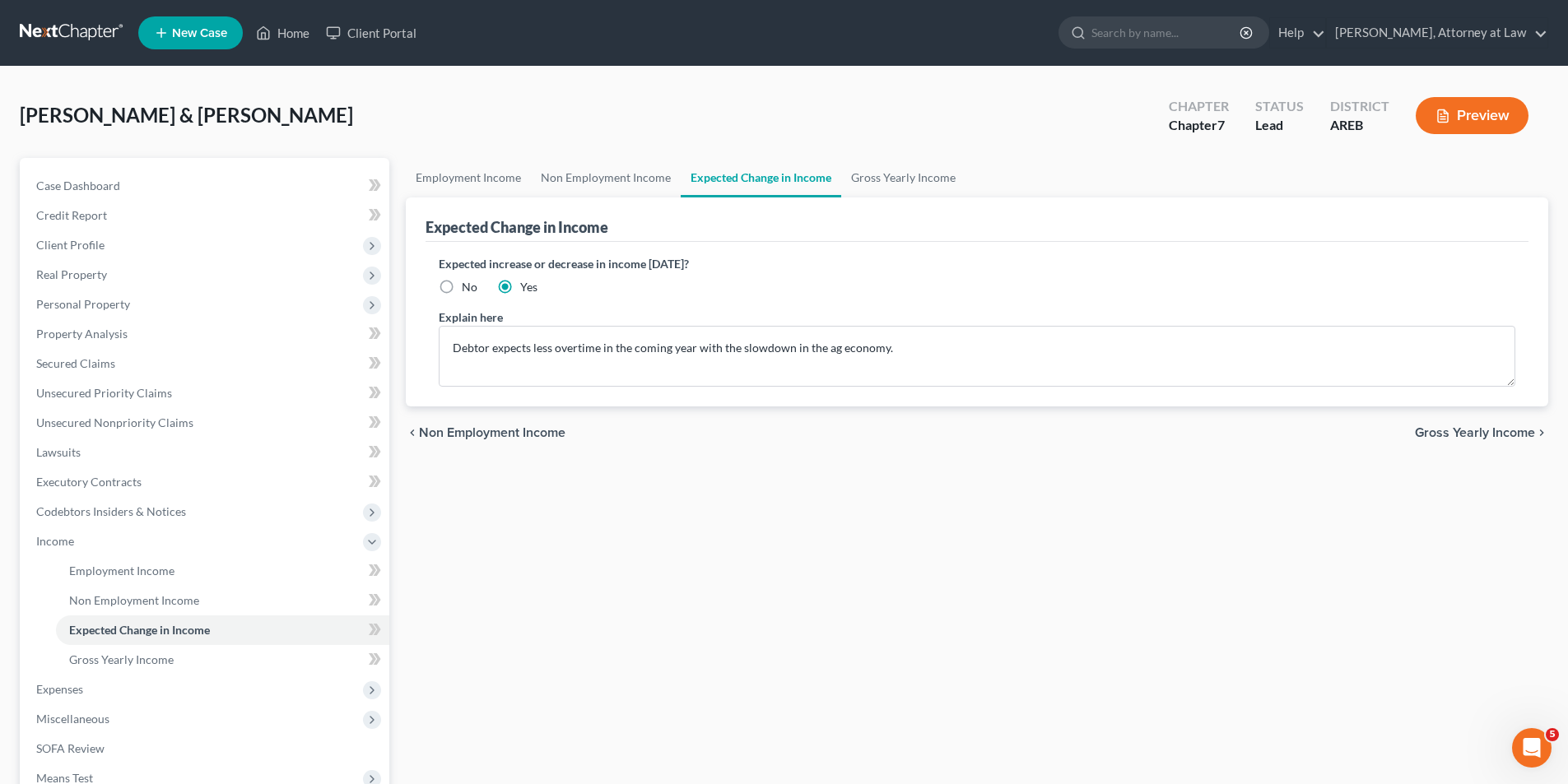
click at [1519, 433] on span "Gross Yearly Income" at bounding box center [1475, 433] width 120 height 13
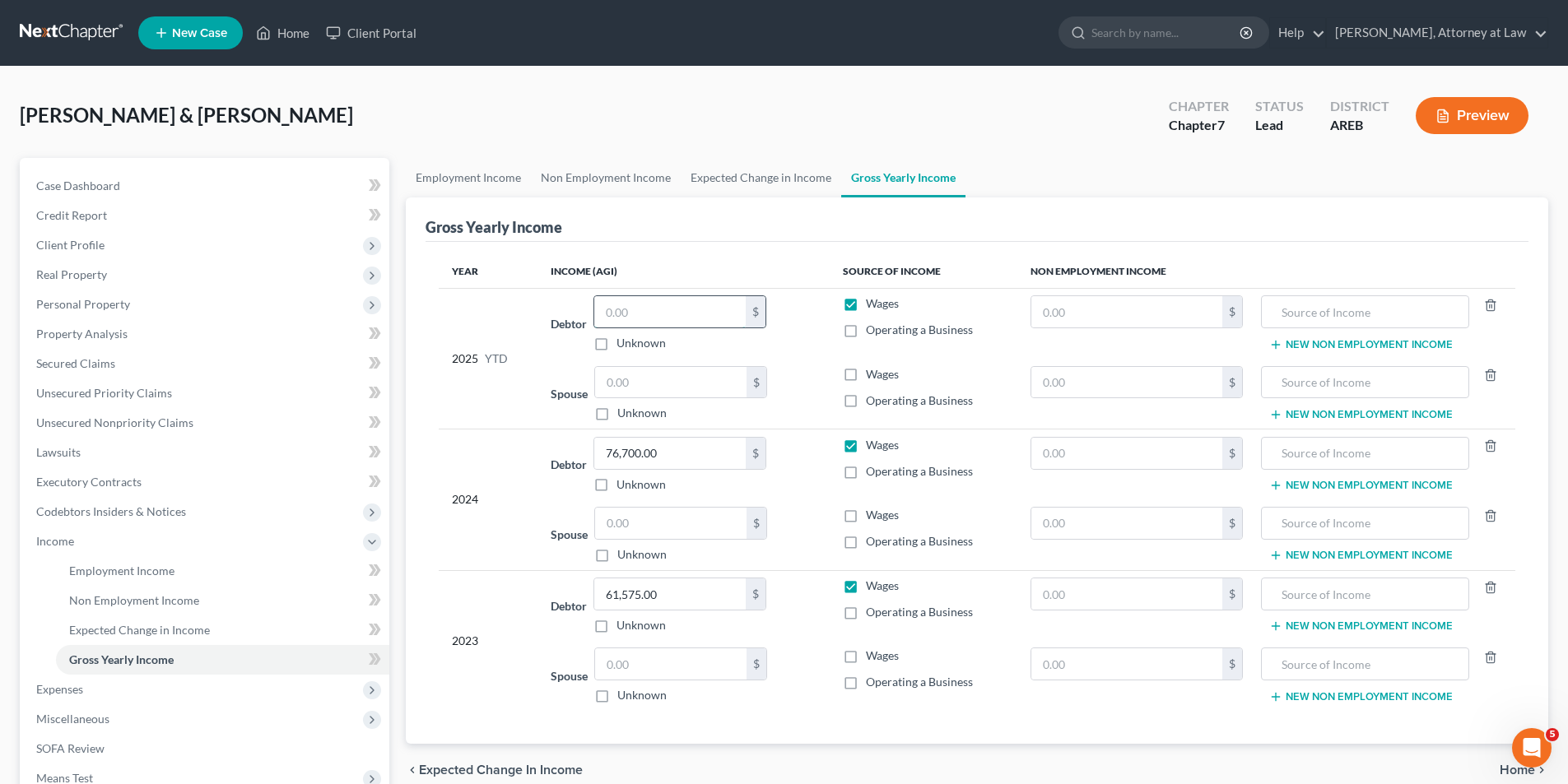
click at [658, 307] on input "text" at bounding box center [669, 312] width 152 height 31
type input "40,278.78"
click at [663, 387] on input "text" at bounding box center [670, 383] width 152 height 31
type input "15,543.45"
click at [660, 528] on input "text" at bounding box center [670, 523] width 152 height 31
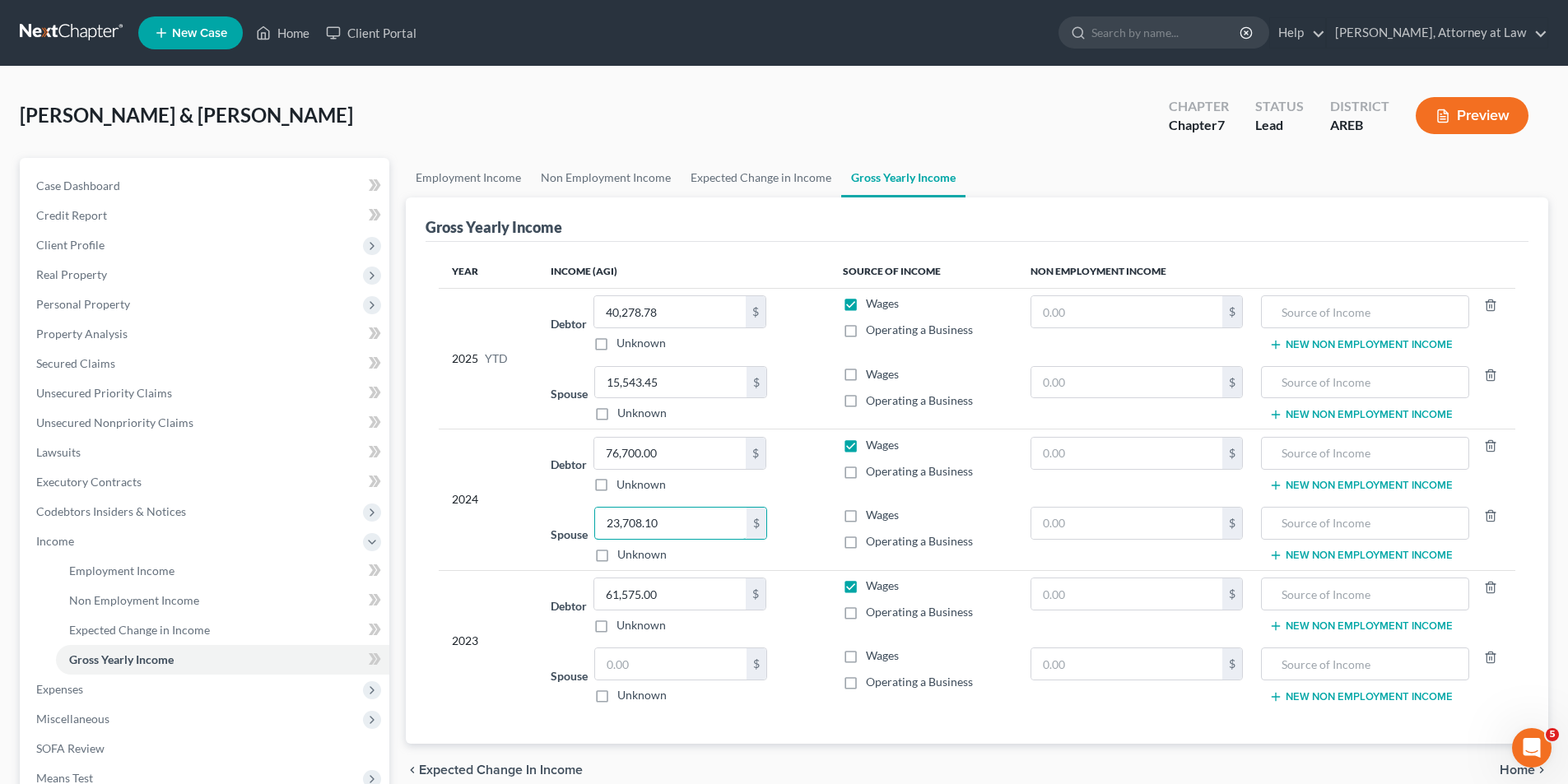
type input "23,708.10"
click at [687, 462] on input "76,700.00" at bounding box center [669, 453] width 152 height 31
type input "64,522.76"
click at [658, 669] on input "text" at bounding box center [670, 664] width 152 height 31
click at [642, 666] on input "23,586.64" at bounding box center [670, 664] width 152 height 31
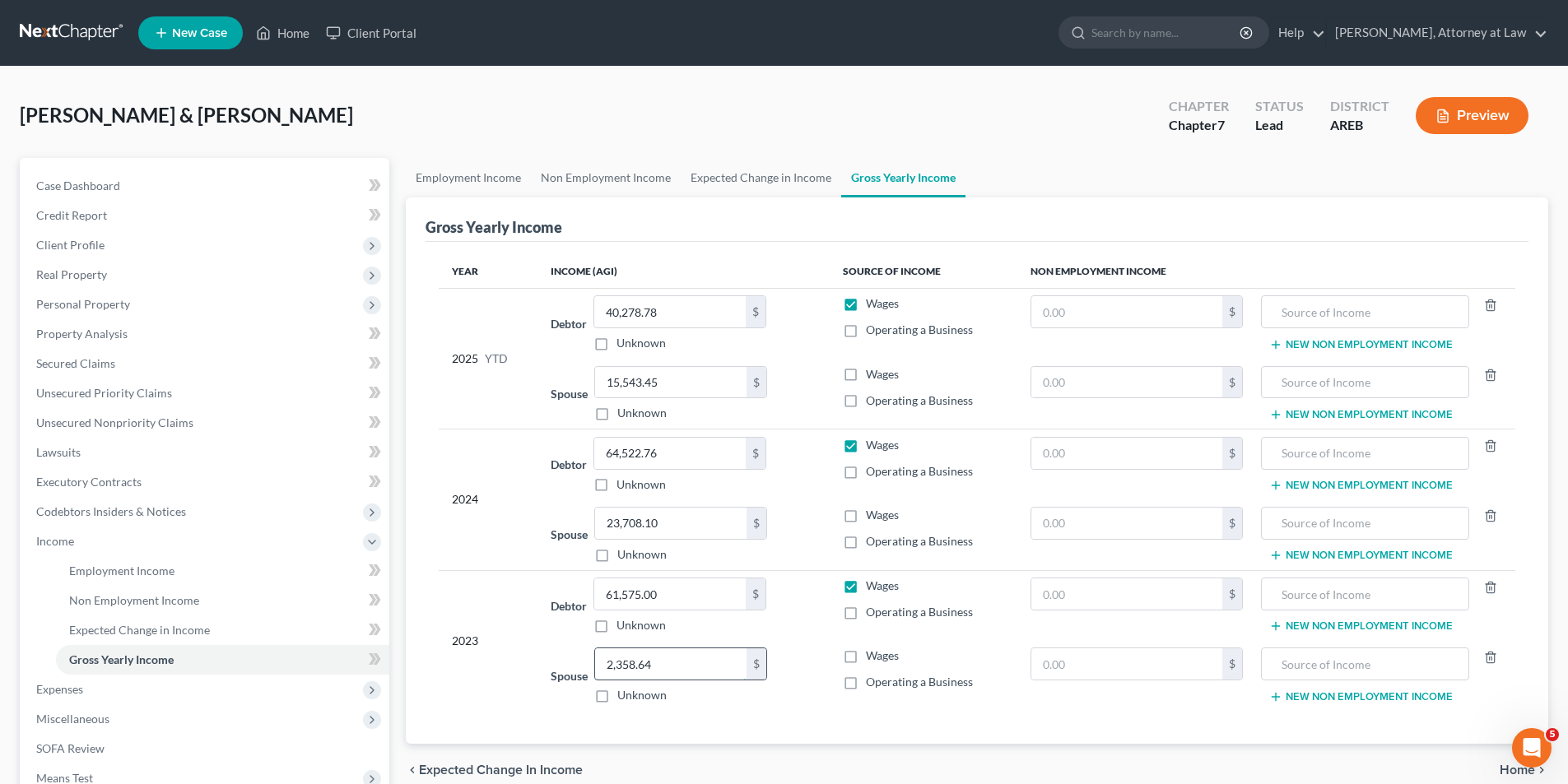
click at [637, 665] on input "2,358.64" at bounding box center [670, 664] width 152 height 31
type input "23,588.64"
click at [716, 707] on td "Spouse 23,588.64 $ Unknown Balance Undetermined 23,588.64 $ Unknown" at bounding box center [683, 676] width 291 height 70
click at [703, 596] on input "61,575.00" at bounding box center [669, 594] width 152 height 31
type input "69,292.53"
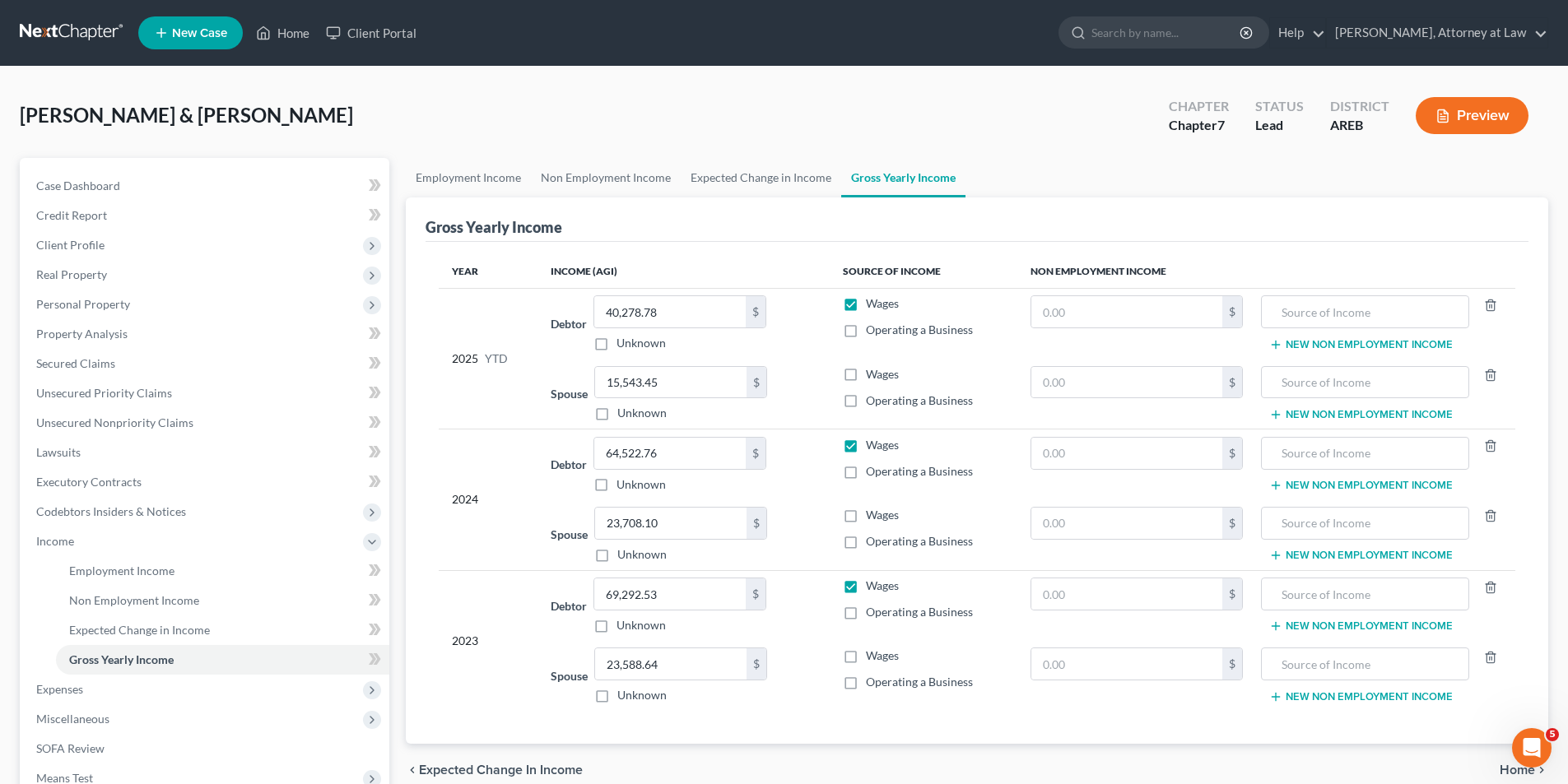
click at [530, 611] on td "2023" at bounding box center [488, 640] width 99 height 141
click at [866, 516] on label "Wages" at bounding box center [882, 515] width 33 height 16
click at [873, 516] on input "Wages" at bounding box center [878, 512] width 11 height 11
checkbox input "true"
click at [866, 378] on label "Wages" at bounding box center [882, 374] width 33 height 16
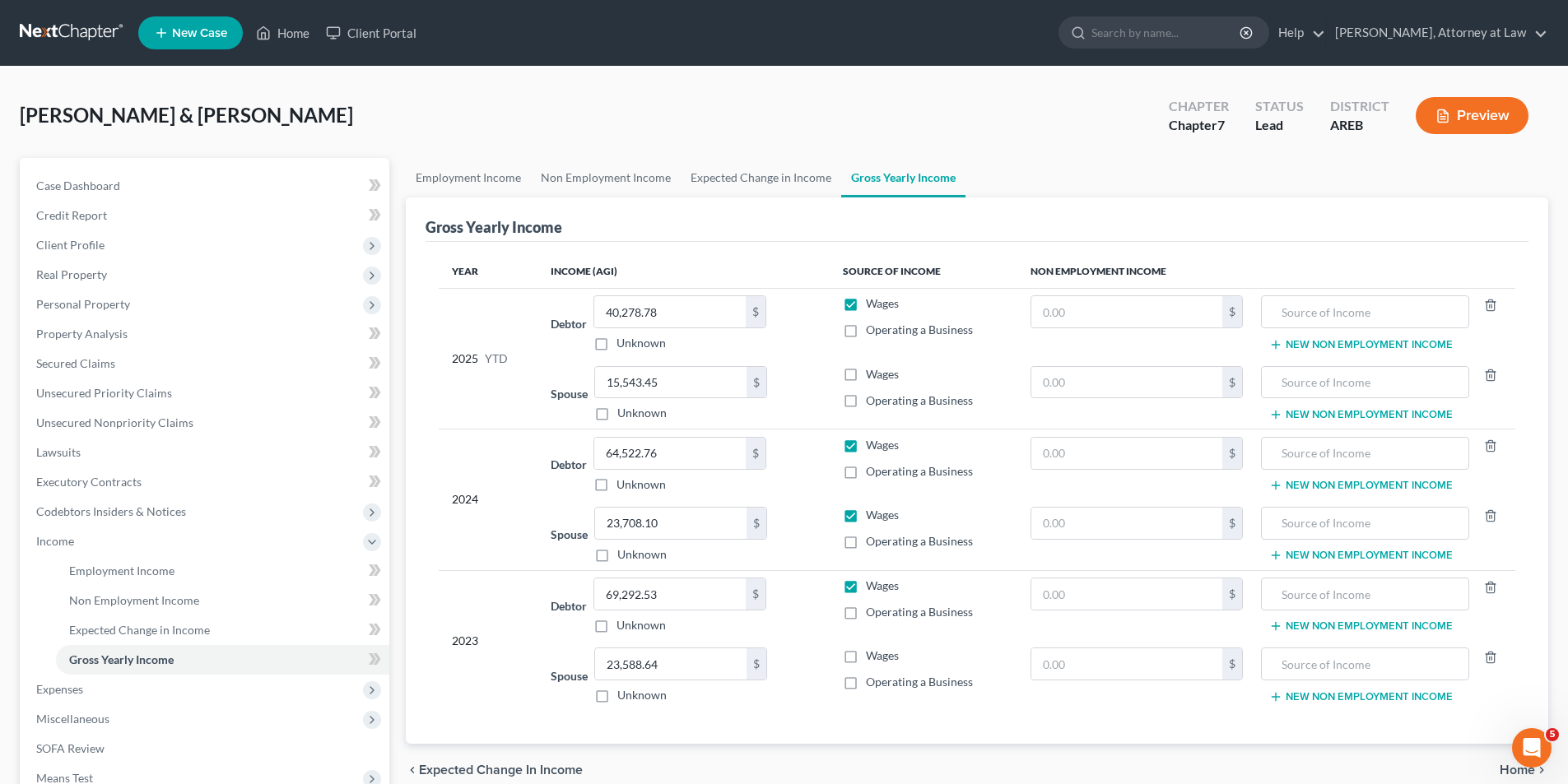
click at [873, 377] on input "Wages" at bounding box center [878, 372] width 11 height 11
checkbox input "true"
click at [866, 656] on label "Wages" at bounding box center [882, 656] width 33 height 16
click at [873, 656] on input "Wages" at bounding box center [878, 653] width 11 height 11
checkbox input "true"
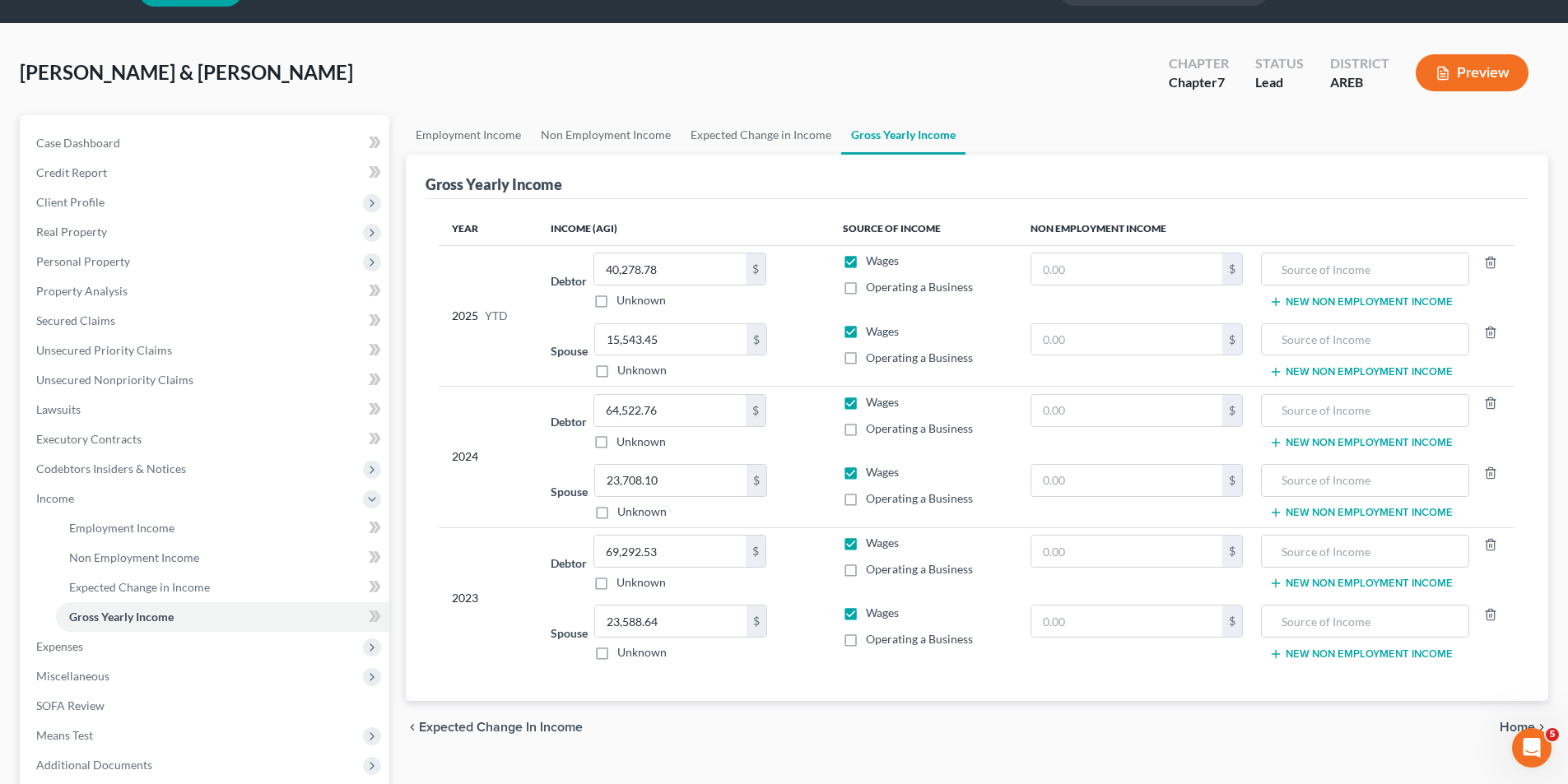
scroll to position [164, 0]
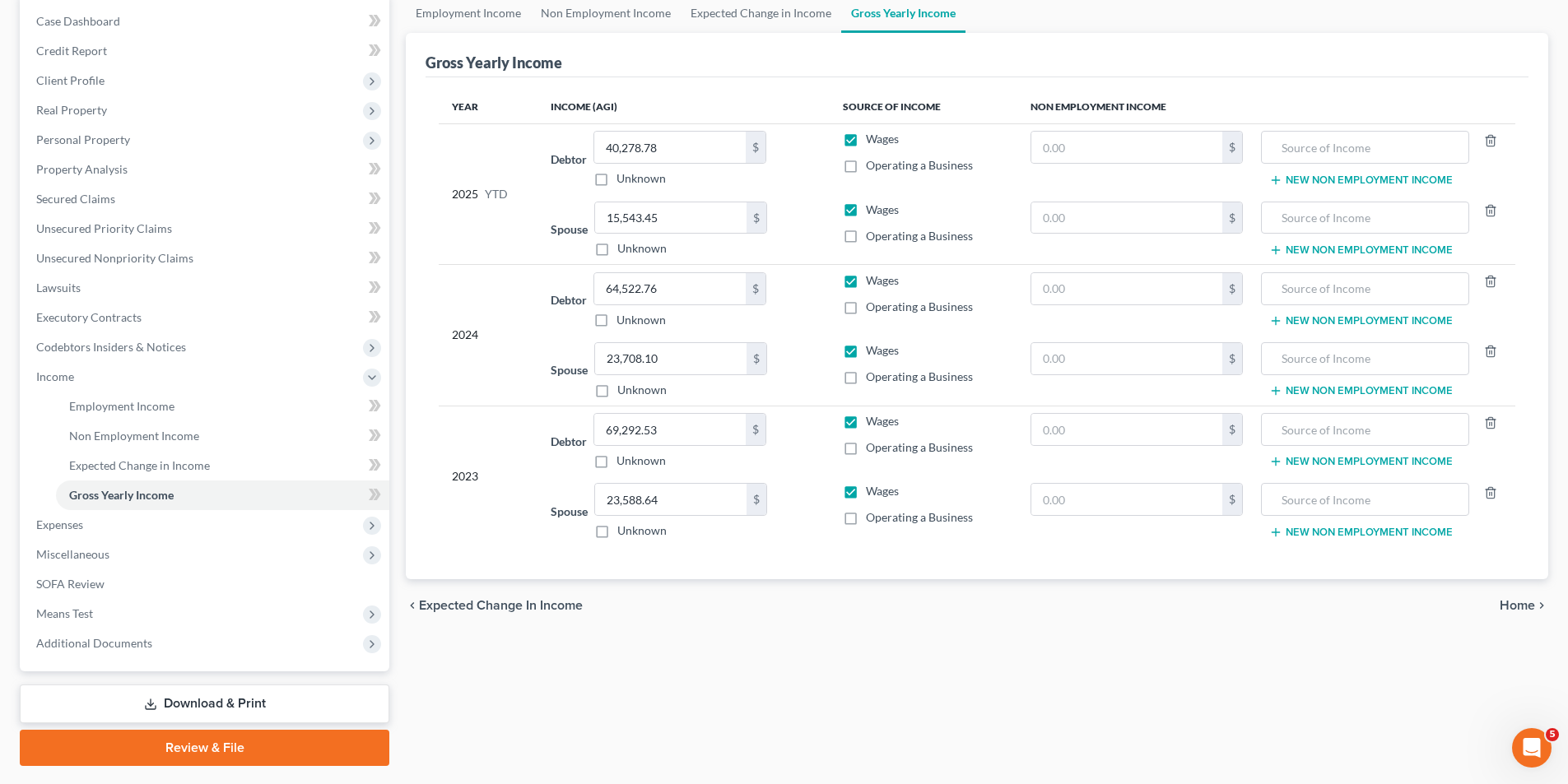
click at [1513, 601] on span "Home" at bounding box center [1517, 605] width 35 height 13
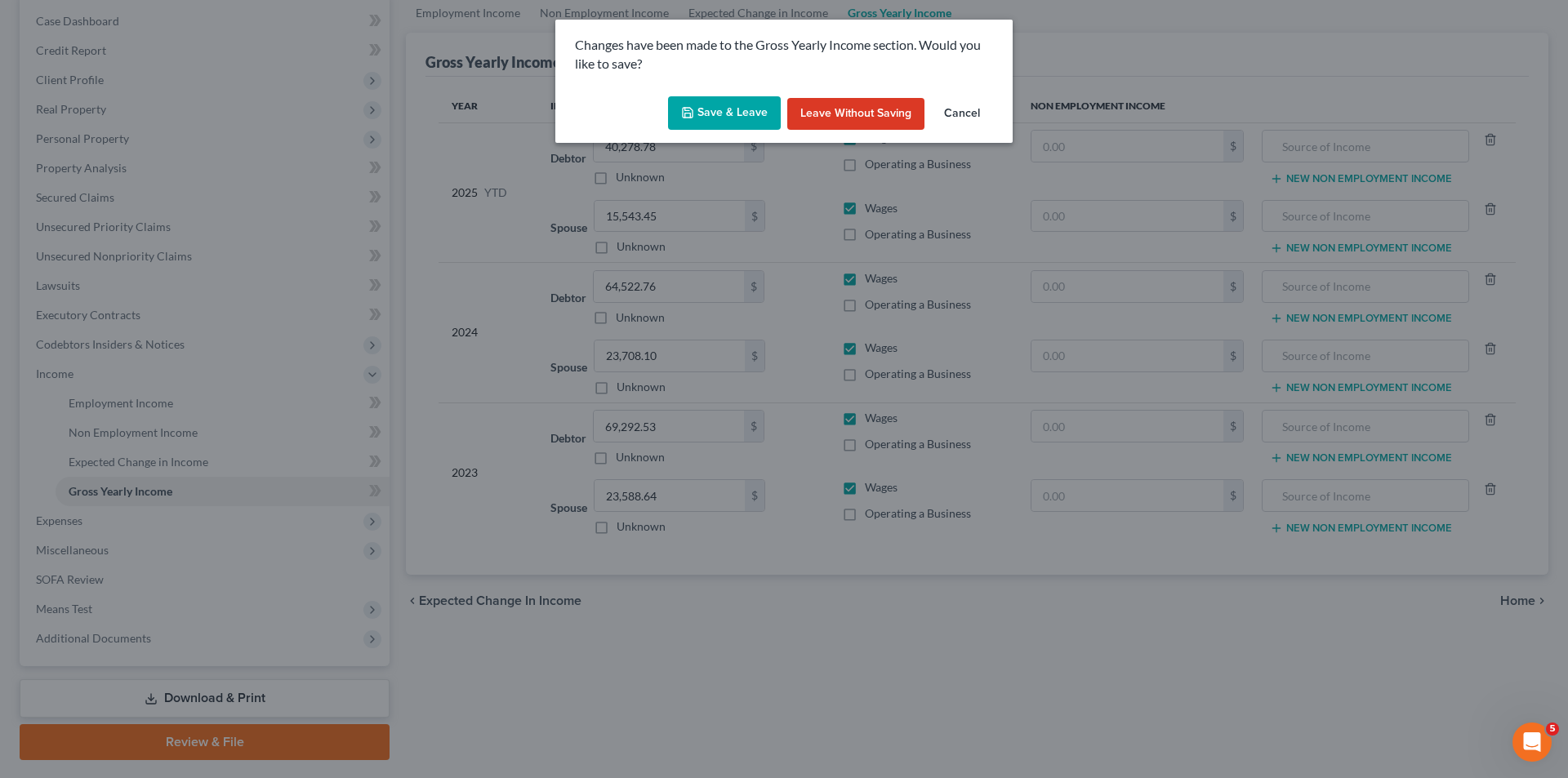
click at [746, 114] on button "Save & Leave" at bounding box center [724, 113] width 112 height 34
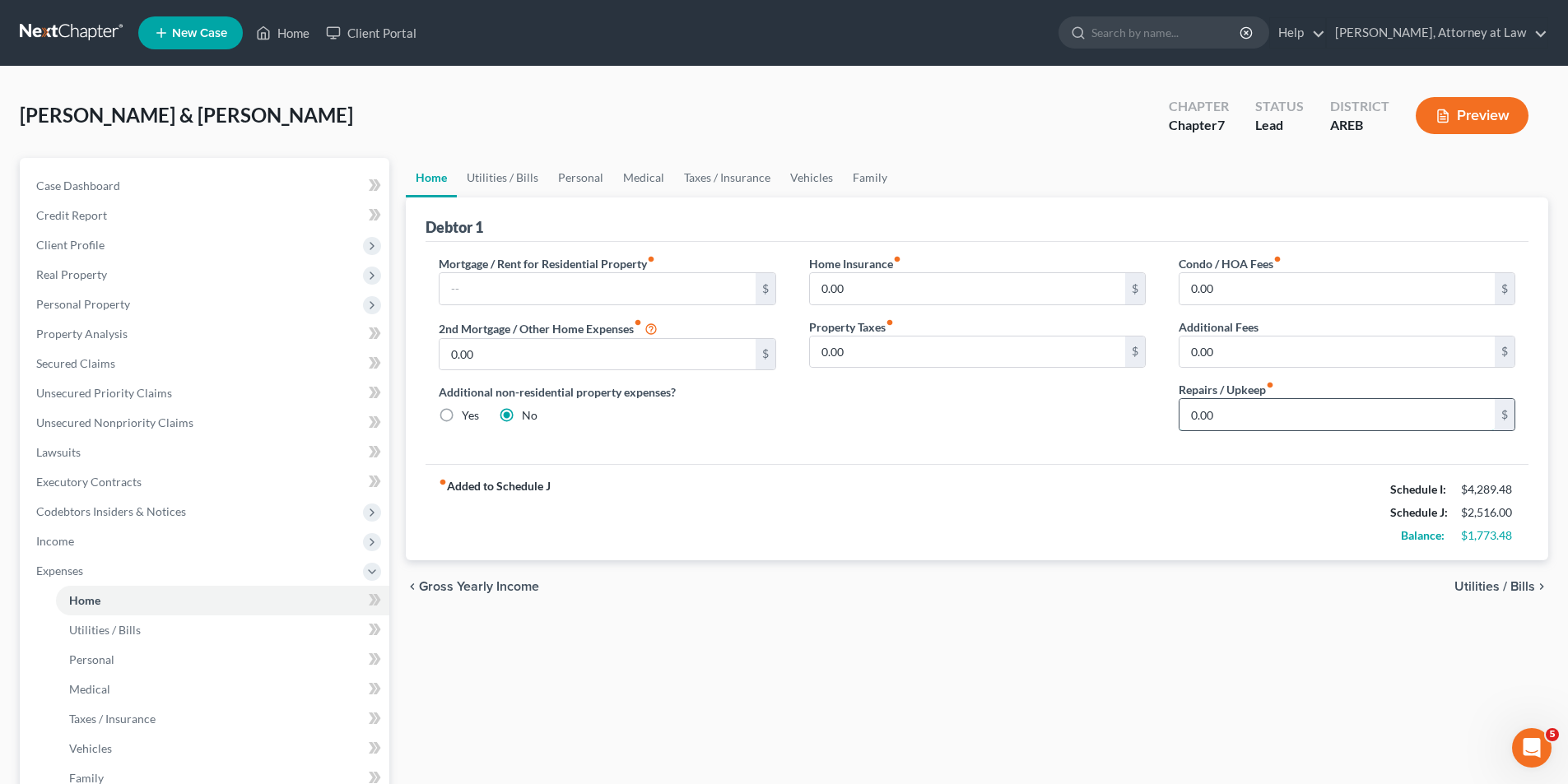
click at [1191, 418] on input "0.00" at bounding box center [1337, 414] width 315 height 31
type input "150.00"
click at [1523, 587] on span "Utilities / Bills" at bounding box center [1495, 586] width 81 height 13
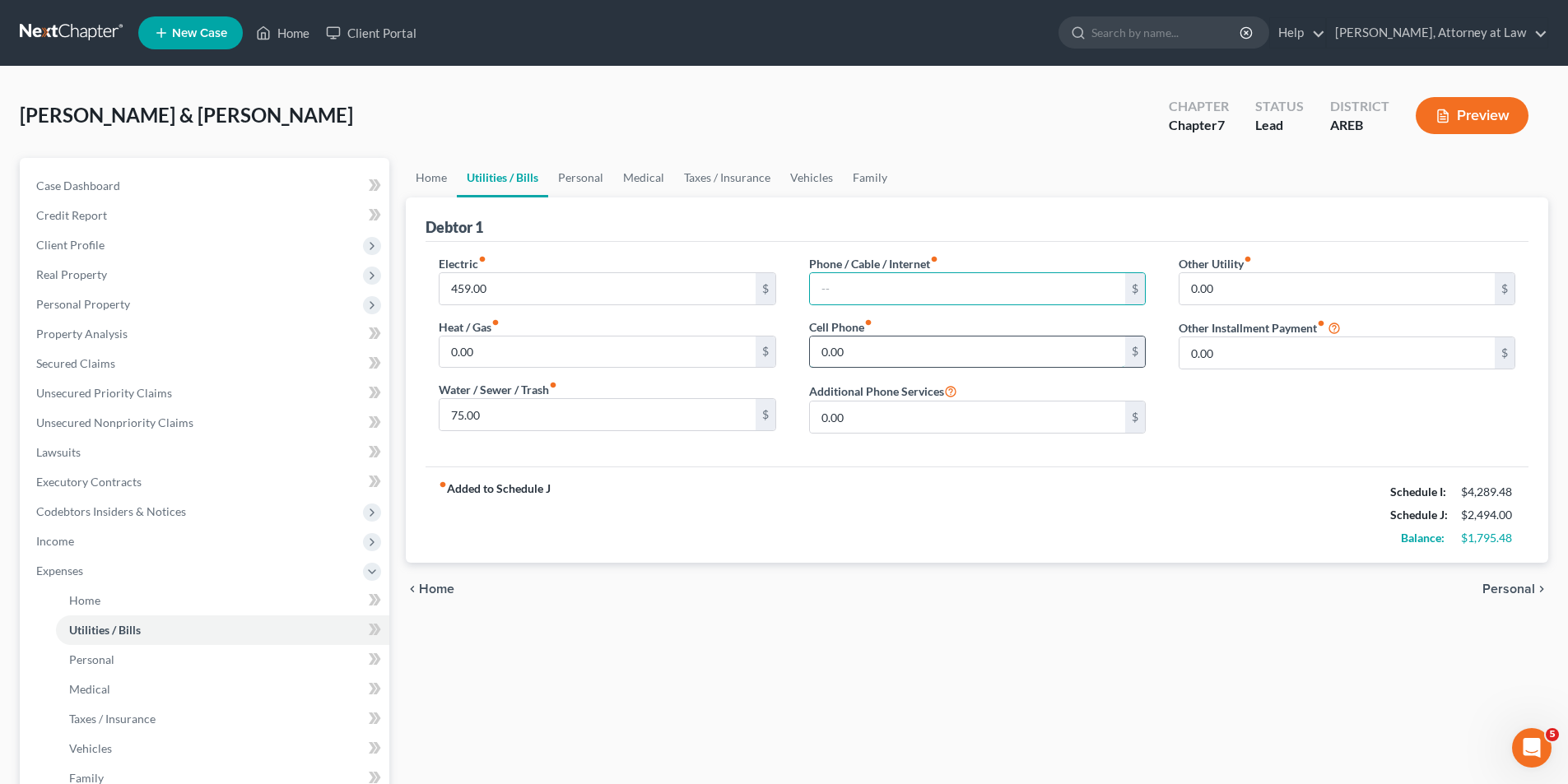
click at [819, 350] on input "0.00" at bounding box center [968, 352] width 315 height 31
type input "172.00"
click at [1262, 425] on div "Other Utility fiber_manual_record 0.00 $ Other Installment Payment fiber_manual…" at bounding box center [1347, 350] width 369 height 191
click at [1528, 588] on span "Personal" at bounding box center [1509, 589] width 53 height 13
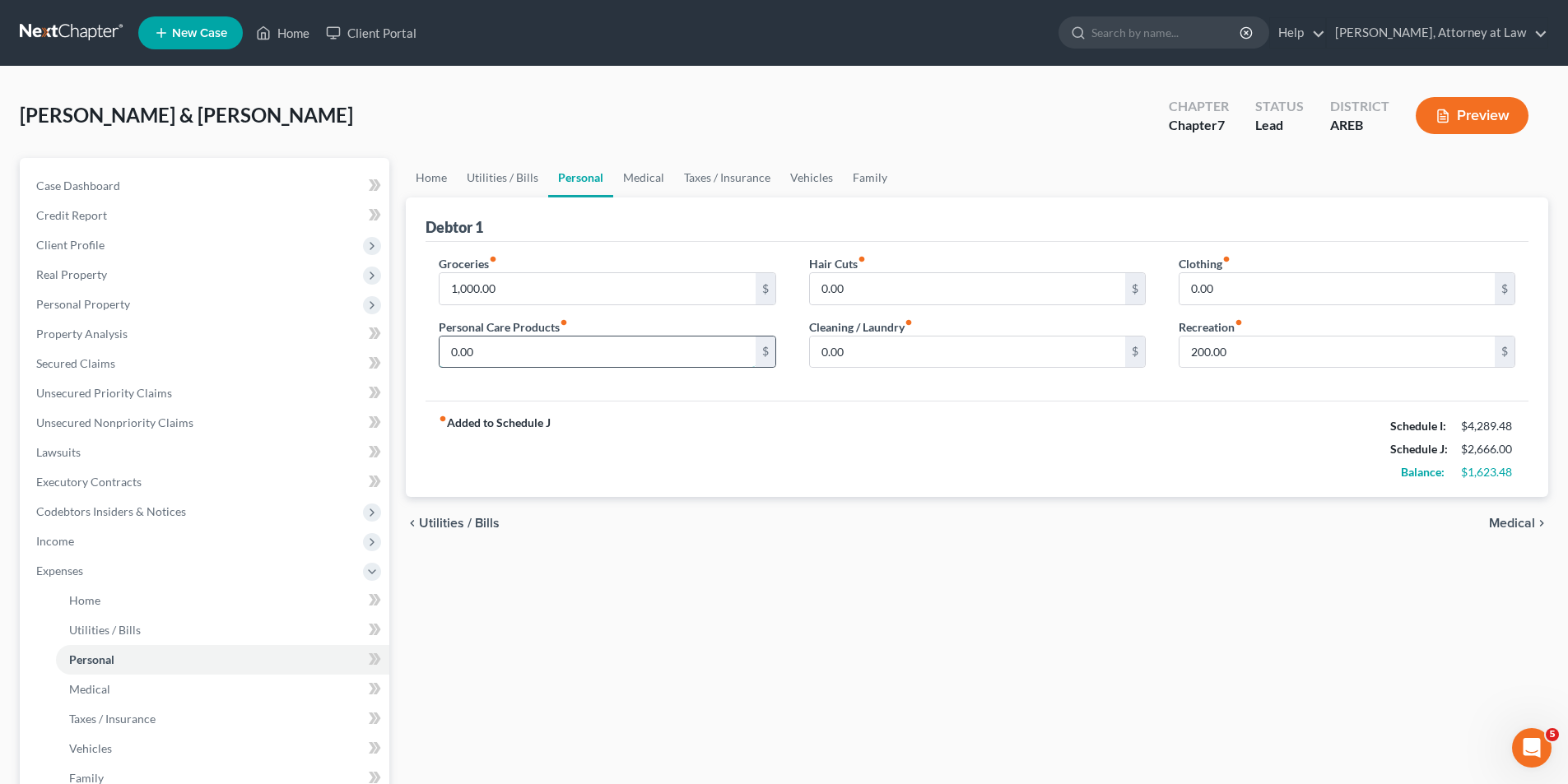
click at [599, 352] on input "0.00" at bounding box center [597, 352] width 315 height 31
type input "75.00"
click at [820, 354] on input "0.00" at bounding box center [968, 352] width 315 height 31
type input "60.00"
click at [1260, 299] on input "0.00" at bounding box center [1337, 288] width 315 height 31
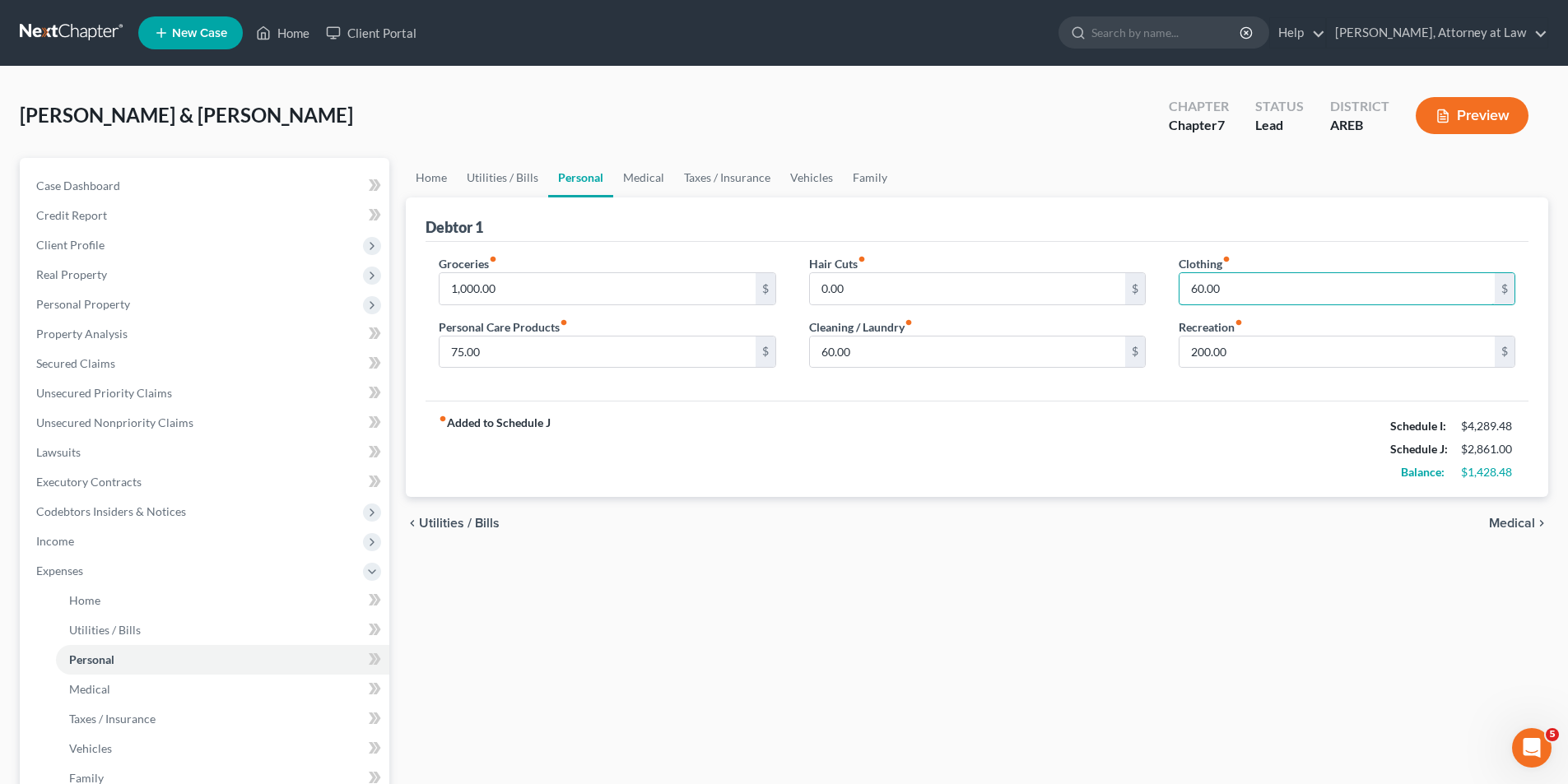
type input "60.00"
click at [1301, 212] on div "Debtor 1" at bounding box center [978, 219] width 1103 height 44
click at [882, 288] on input "0.00" at bounding box center [968, 288] width 315 height 31
type input "50.00"
click at [1527, 525] on span "Medical" at bounding box center [1511, 523] width 46 height 13
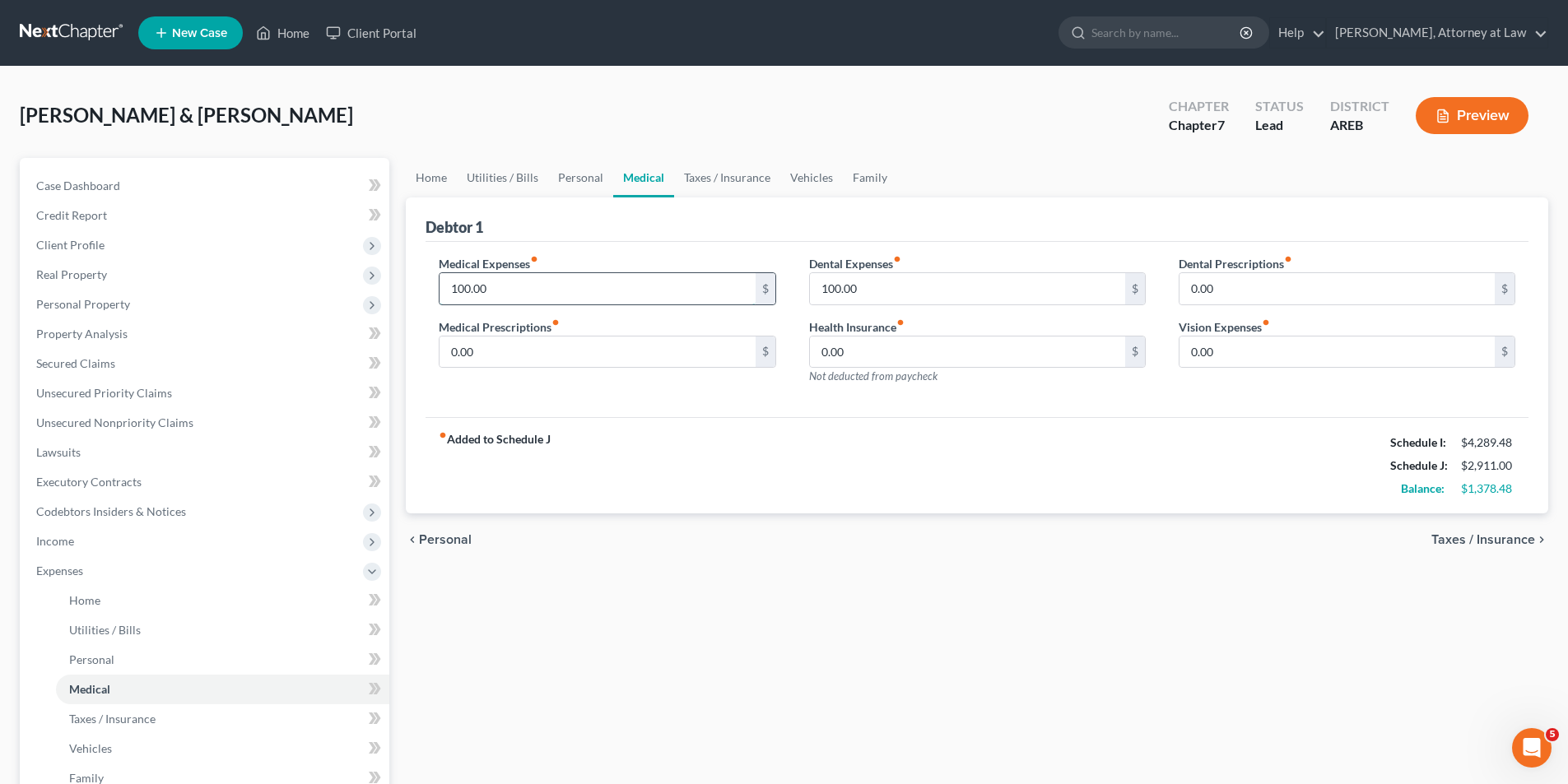
click at [463, 288] on input "100.00" at bounding box center [597, 288] width 315 height 31
type input "175.00"
click at [860, 291] on input "100.00" at bounding box center [968, 288] width 315 height 31
type input "25.00"
click at [1012, 227] on div "Debtor 1" at bounding box center [978, 219] width 1103 height 44
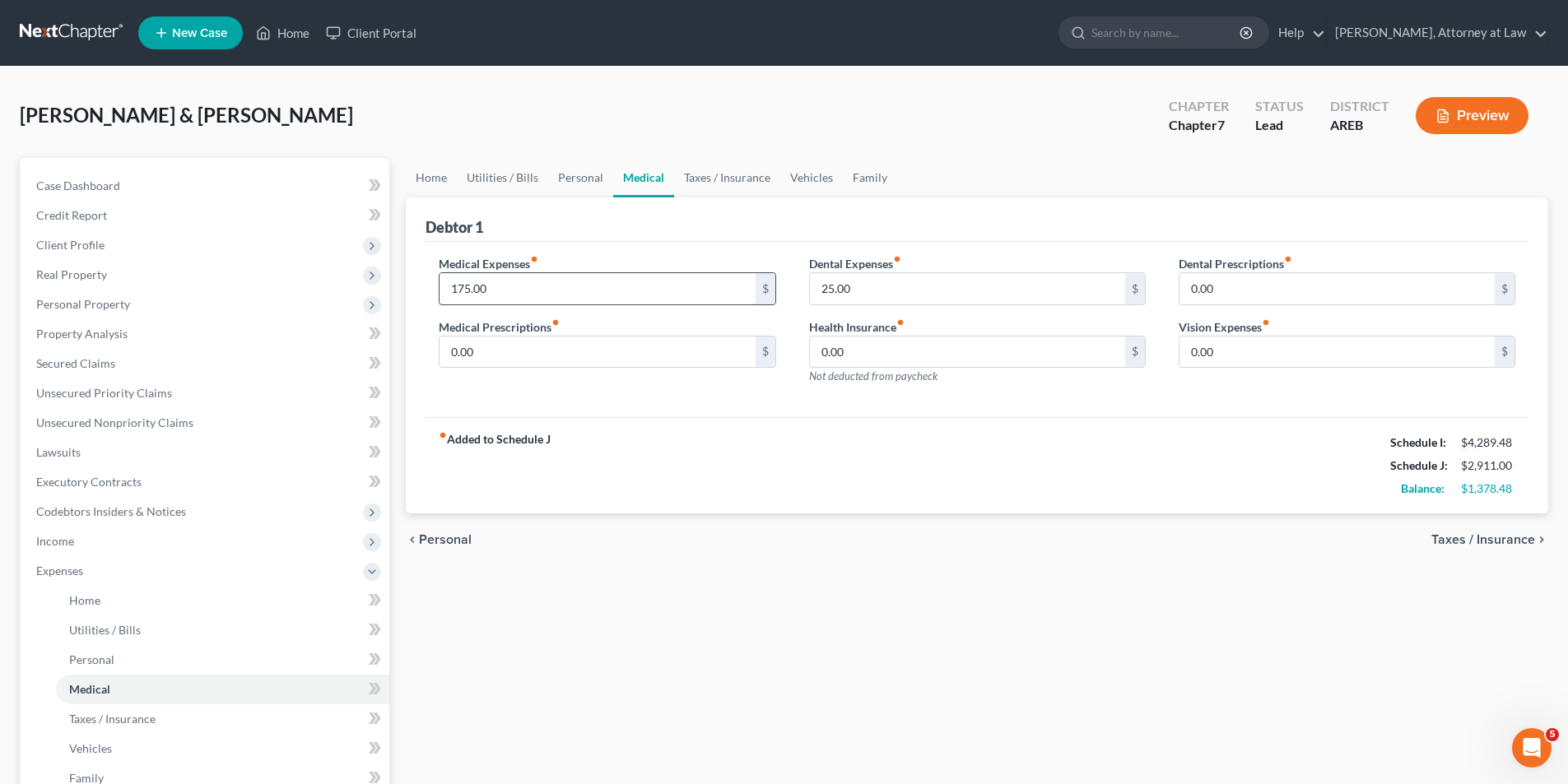
click at [460, 289] on input "175.00" at bounding box center [597, 288] width 315 height 31
type input "150.00"
click at [517, 350] on input "0.00" at bounding box center [597, 352] width 315 height 31
type input "50.00"
click at [977, 426] on div "fiber_manual_record Added to Schedule J Schedule I: $4,289.48 Schedule J: $2,93…" at bounding box center [978, 465] width 1103 height 96
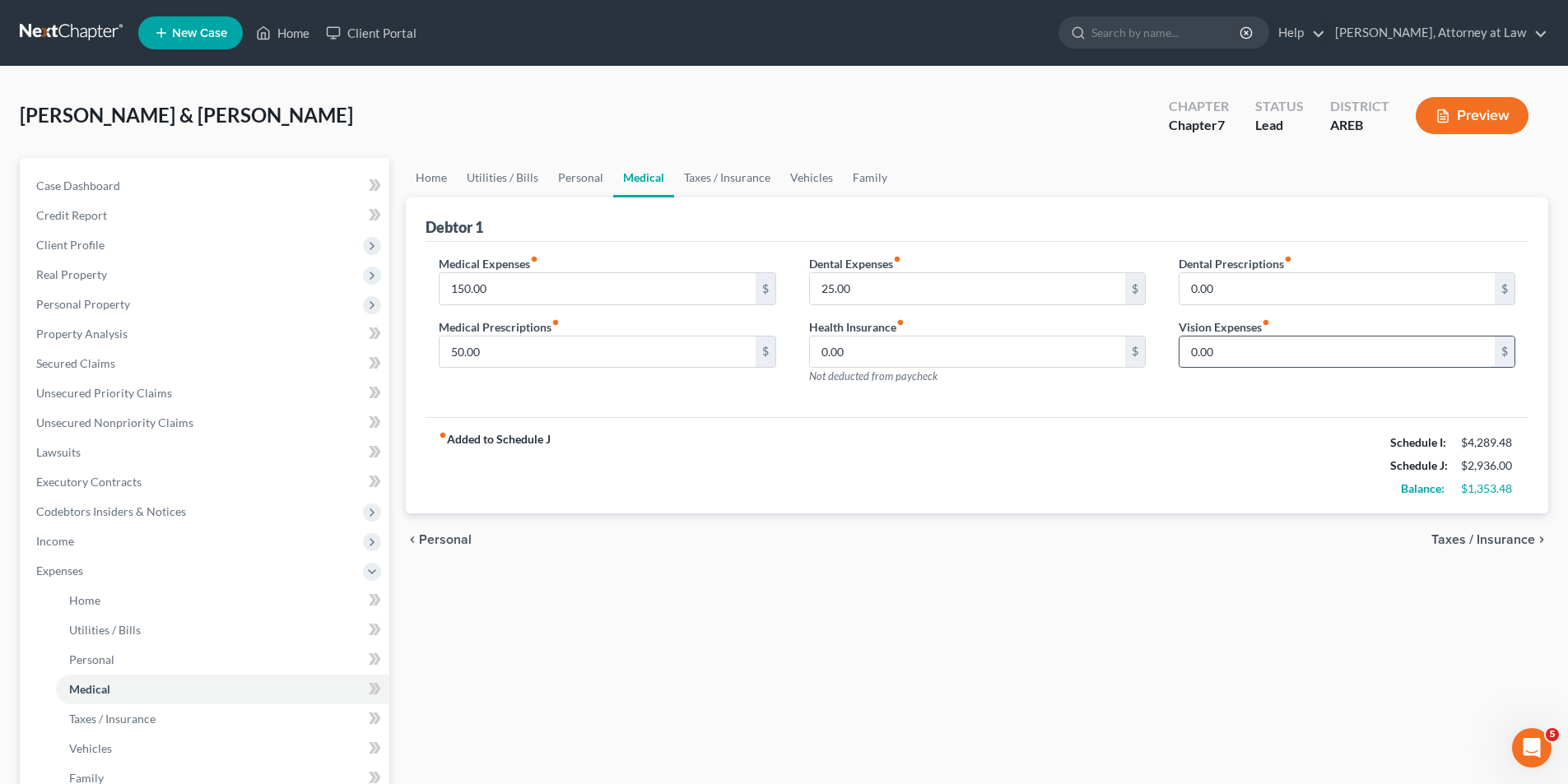
click at [1191, 348] on input "0.00" at bounding box center [1337, 352] width 315 height 31
type input "5.00"
click at [1407, 404] on div "Medical Expenses fiber_manual_record 150.00 $ Medical Prescriptions fiber_manua…" at bounding box center [978, 330] width 1103 height 176
click at [1478, 539] on span "Taxes / Insurance" at bounding box center [1483, 540] width 103 height 13
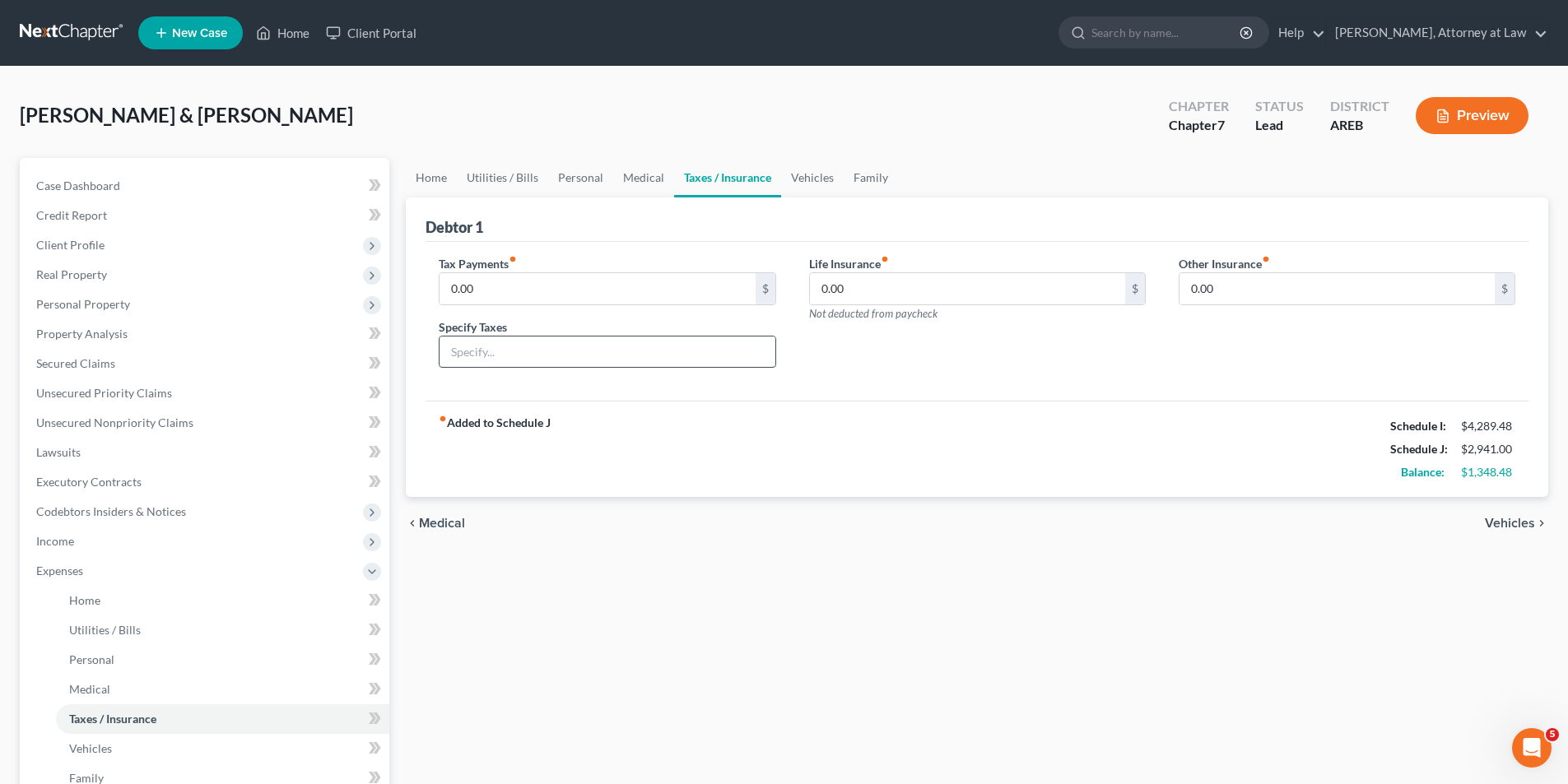
click at [657, 346] on input "text" at bounding box center [607, 352] width 335 height 31
type input "Personal Property"
click at [452, 289] on input "0.00" at bounding box center [597, 288] width 315 height 31
type input "40.00"
click at [879, 371] on div "Life Insurance fiber_manual_record 0.00 $ Not deducted from paycheck" at bounding box center [977, 318] width 369 height 127
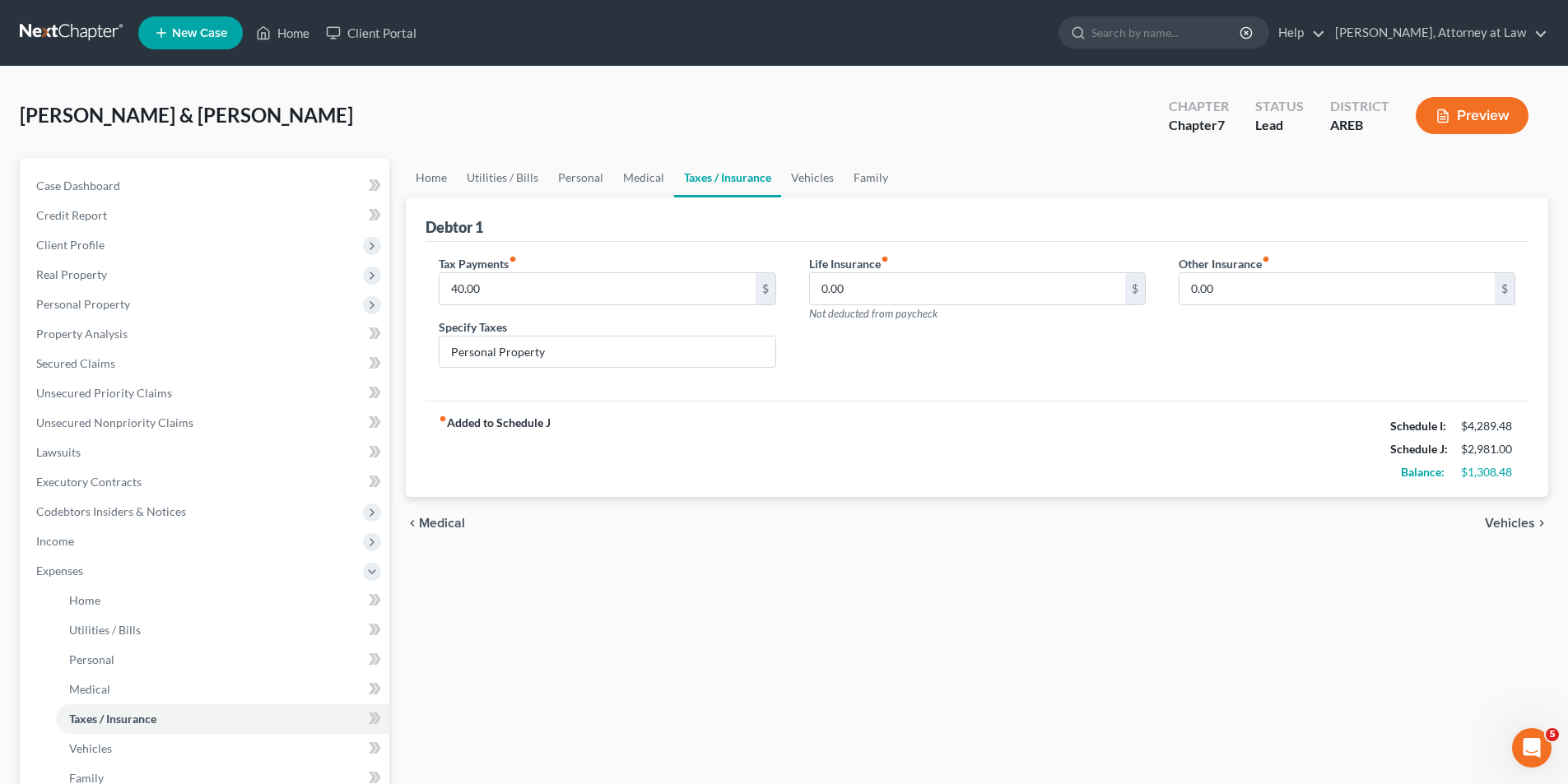
click at [1515, 525] on span "Vehicles" at bounding box center [1510, 523] width 50 height 13
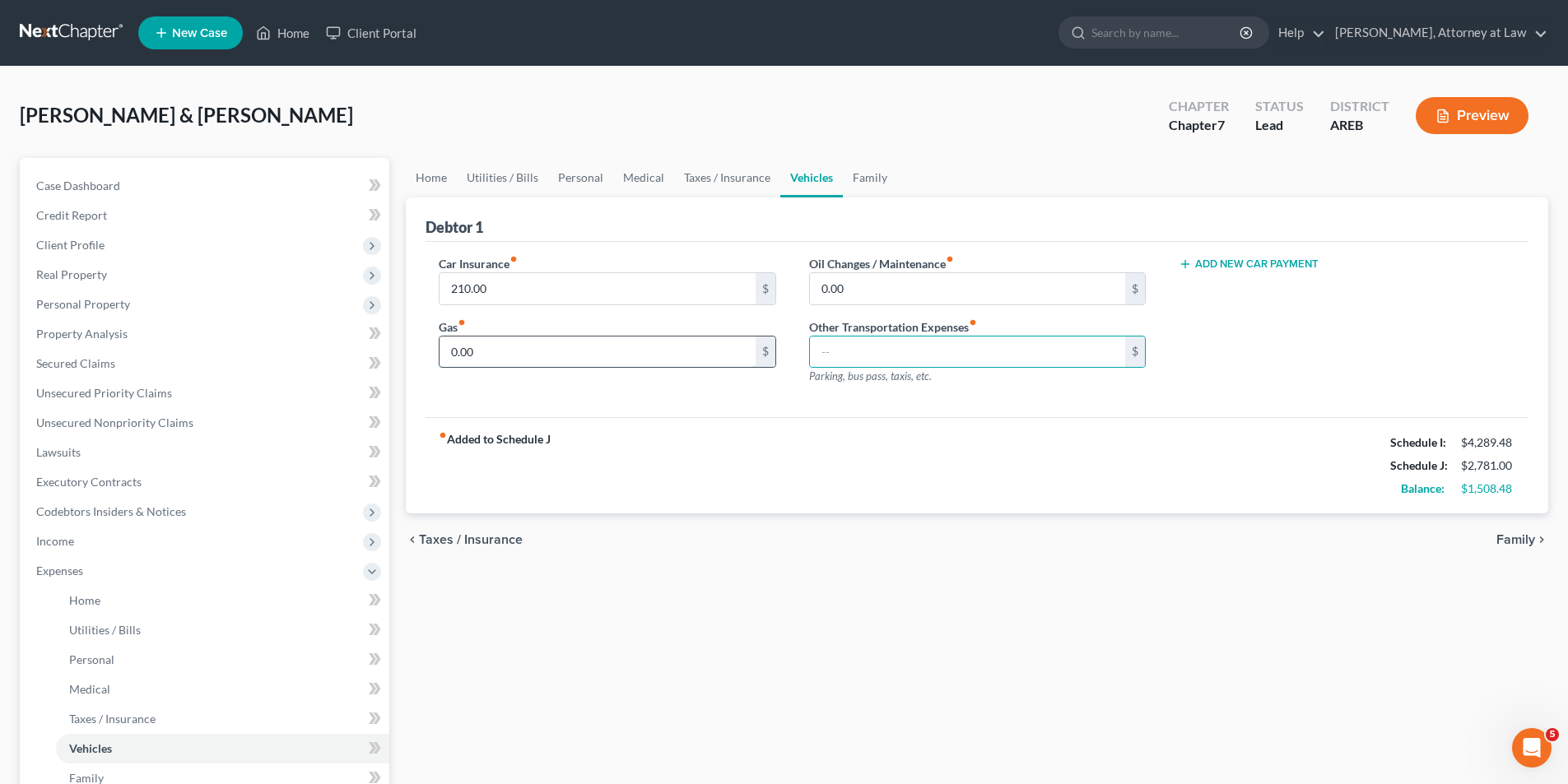
click at [506, 357] on input "0.00" at bounding box center [597, 352] width 315 height 31
type input "150.00"
click at [883, 284] on input "0.00" at bounding box center [968, 288] width 315 height 31
type input "50.00"
click at [1233, 339] on div "Add New Car Payment" at bounding box center [1347, 326] width 369 height 143
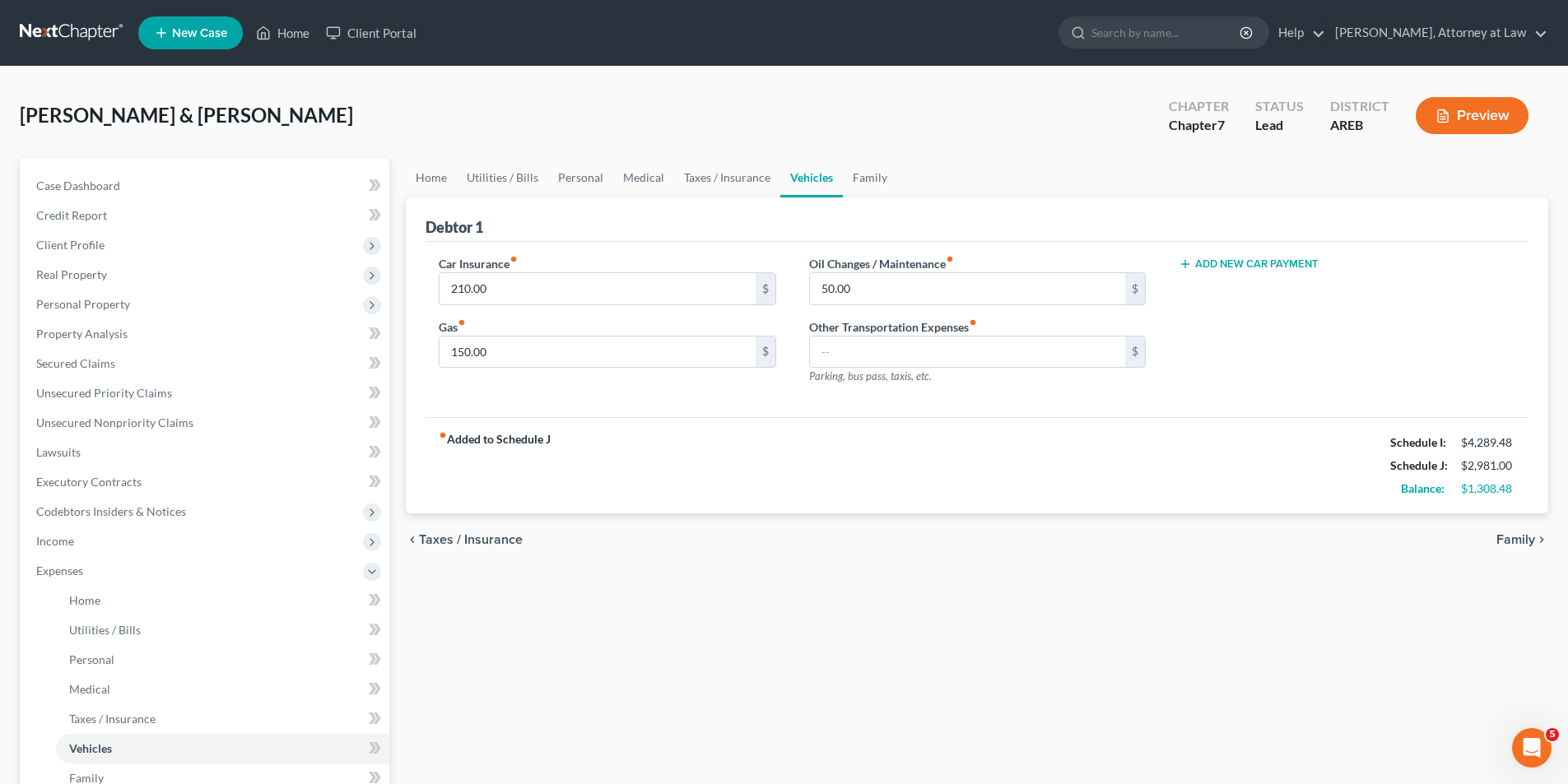
click at [1515, 541] on span "Family" at bounding box center [1516, 540] width 39 height 13
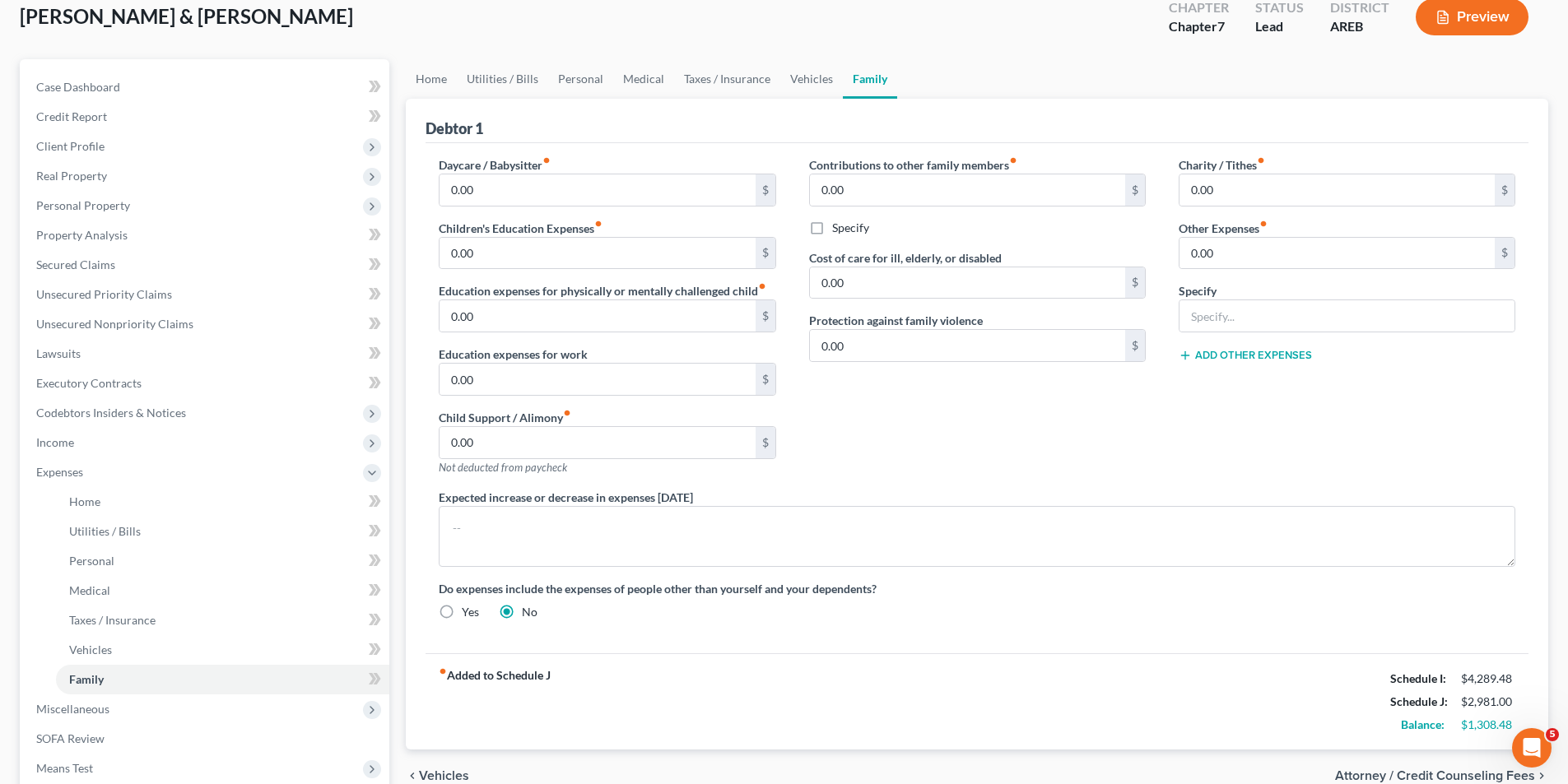
scroll to position [164, 0]
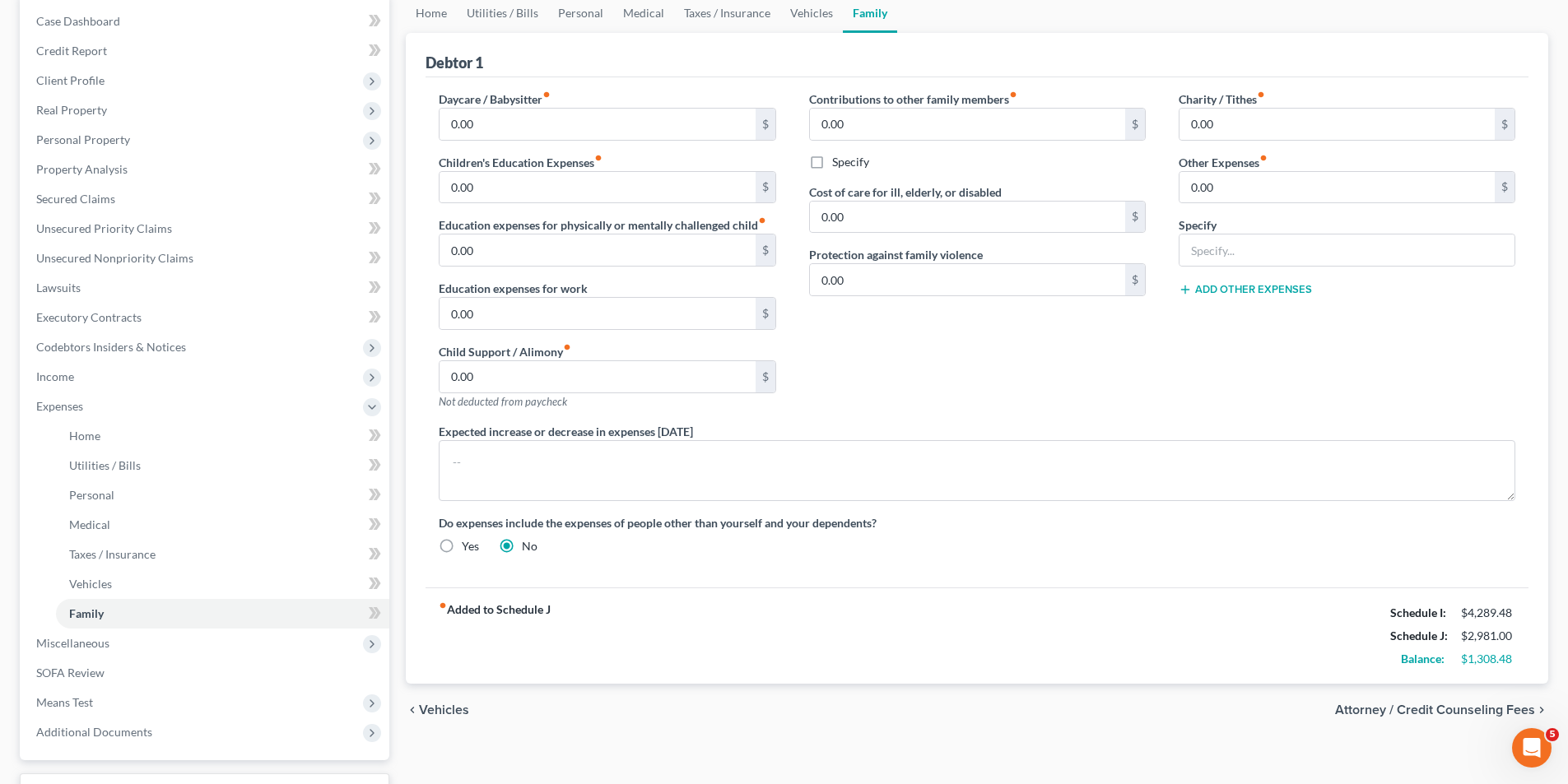
click at [1499, 711] on span "Attorney / Credit Counseling Fees" at bounding box center [1435, 709] width 200 height 13
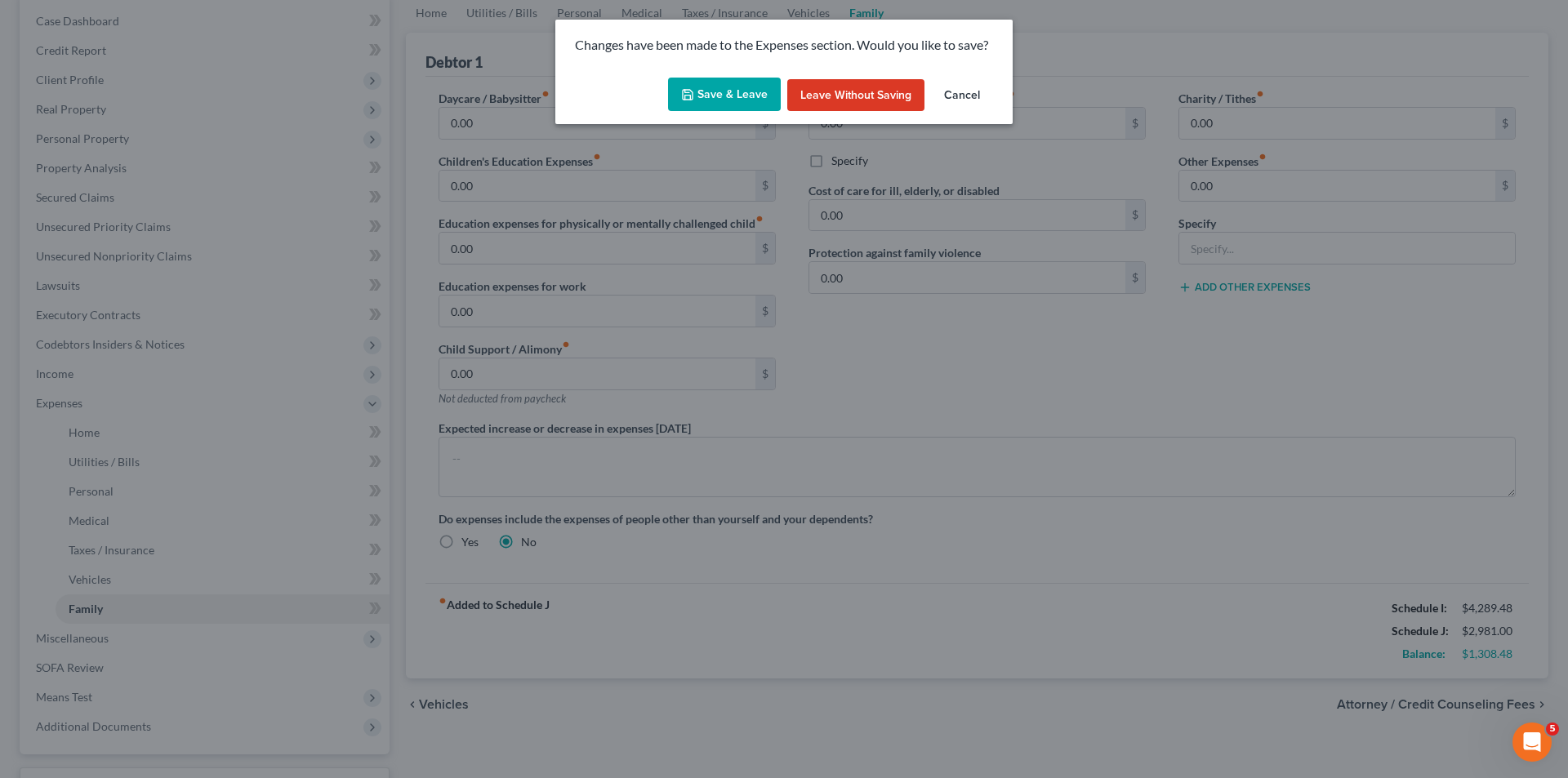
click at [741, 97] on button "Save & Leave" at bounding box center [724, 94] width 112 height 34
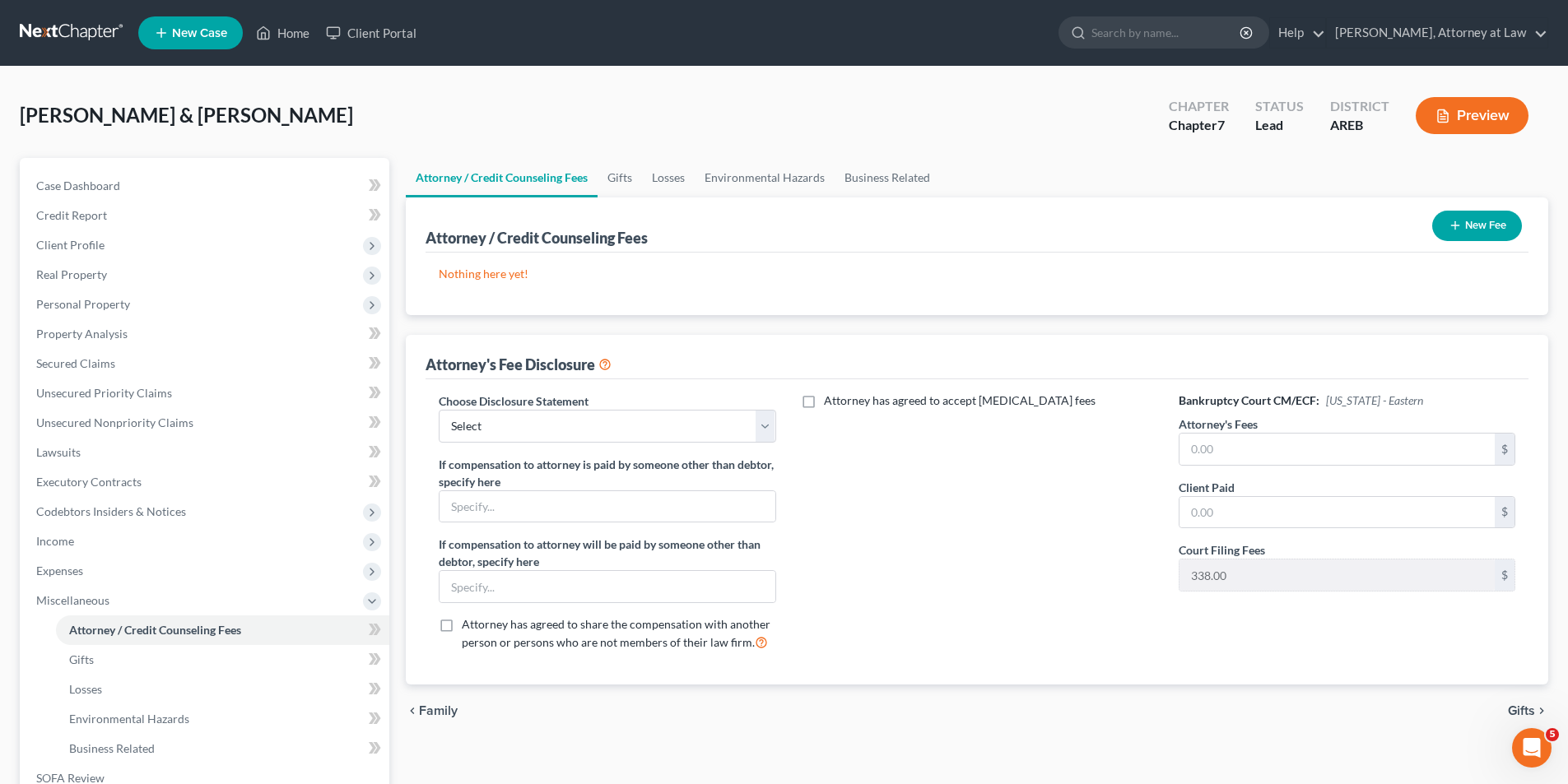
click at [1488, 226] on button "New Fee" at bounding box center [1477, 226] width 90 height 31
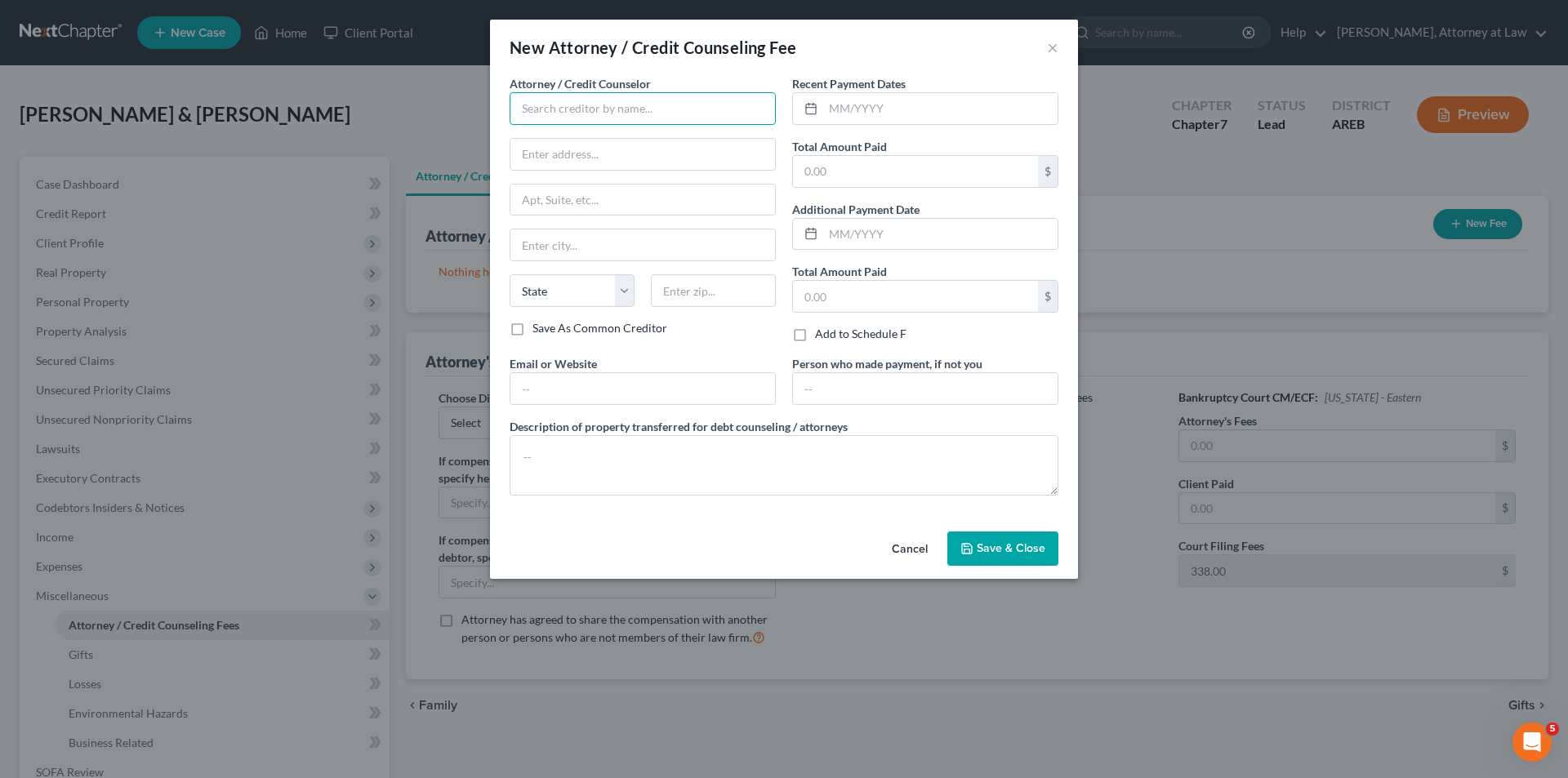
click at [721, 102] on input "text" at bounding box center [643, 109] width 267 height 33
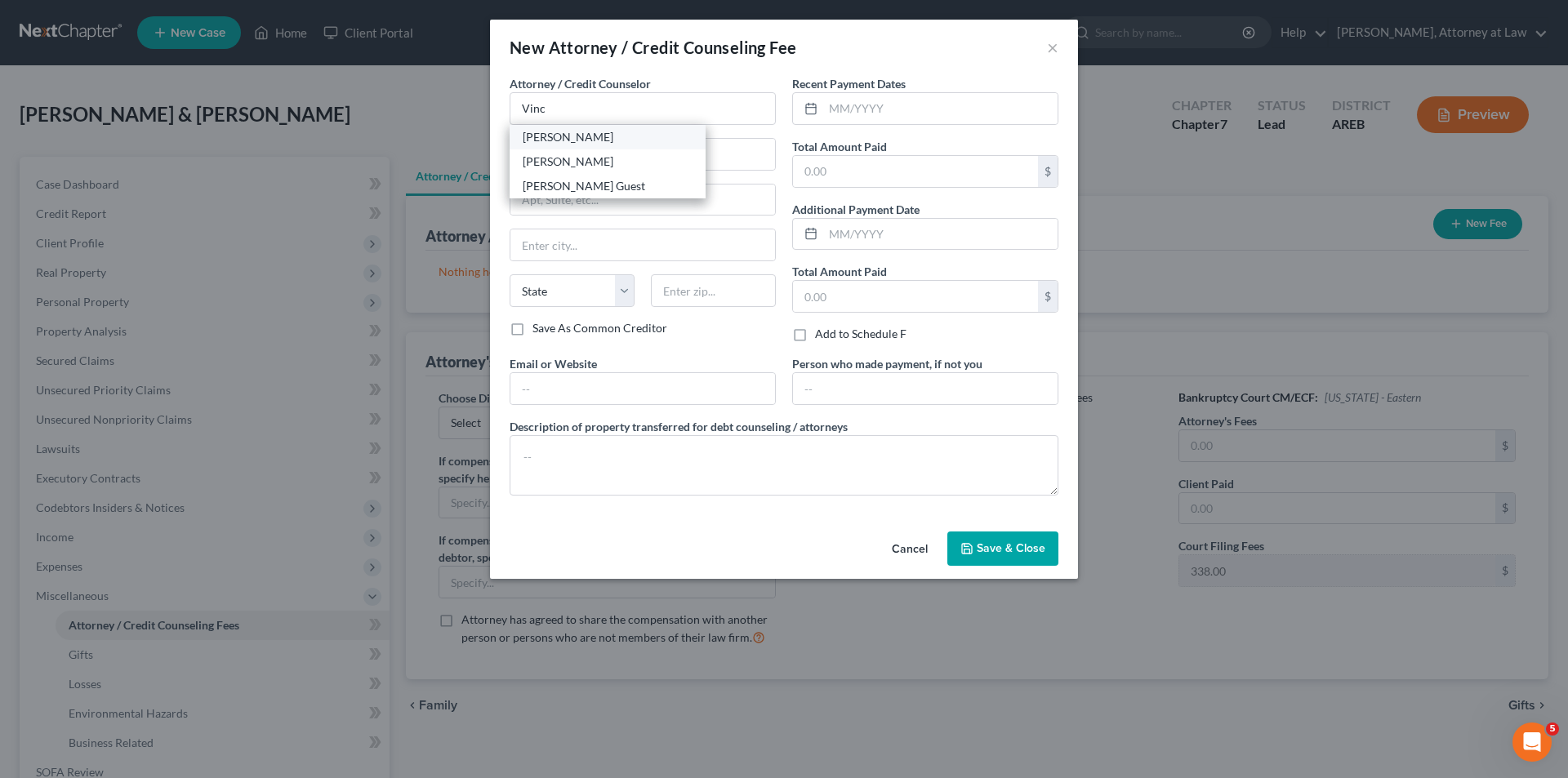
click at [563, 136] on div "[PERSON_NAME]" at bounding box center [607, 137] width 170 height 16
type input "[PERSON_NAME]"
type input "[STREET_ADDRESS][PERSON_NAME]"
type input "[PERSON_NAME]"
select select "2"
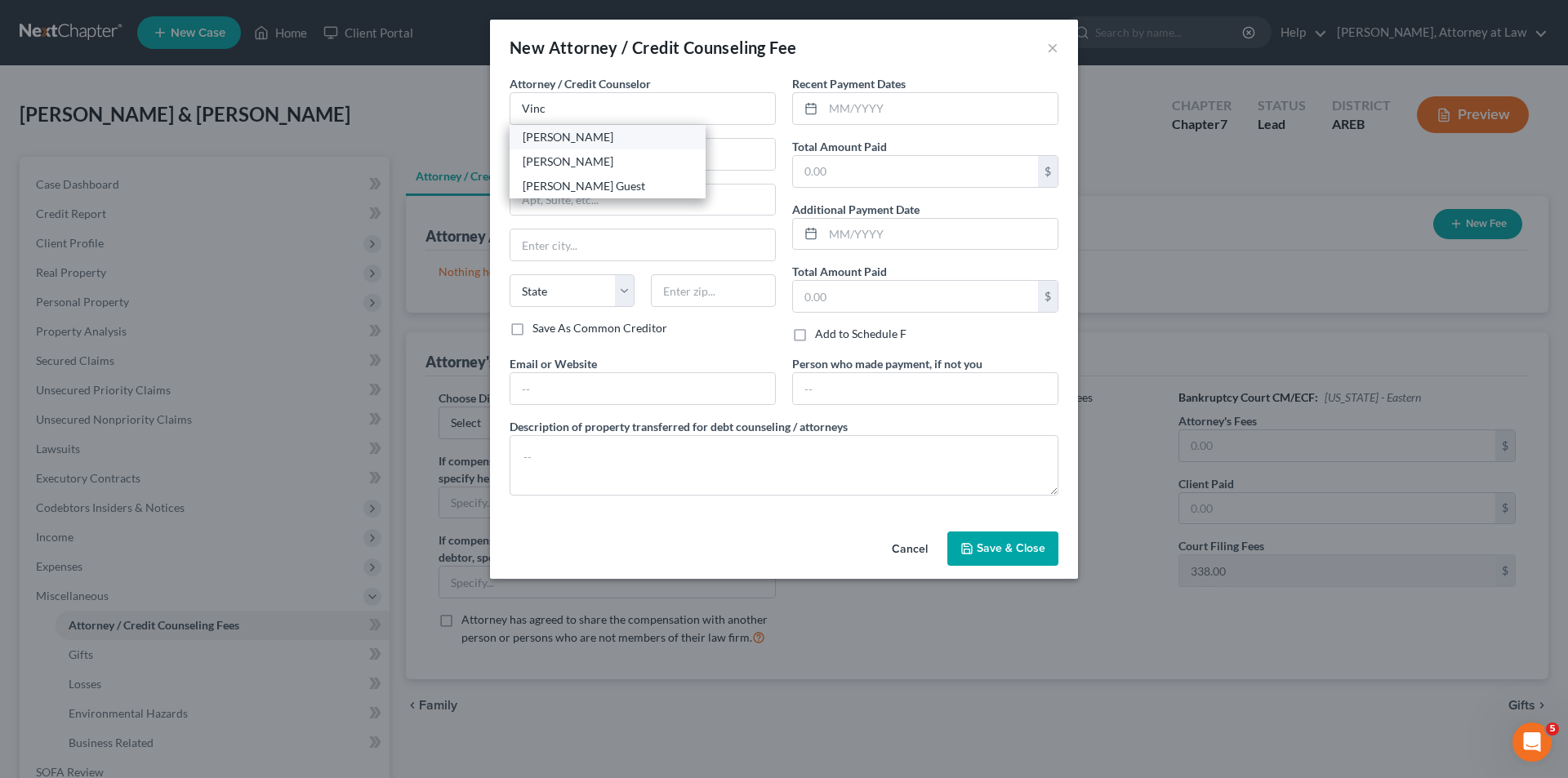
type input "72396"
click at [921, 171] on input "text" at bounding box center [915, 171] width 245 height 31
click at [833, 109] on input "text" at bounding box center [940, 108] width 234 height 31
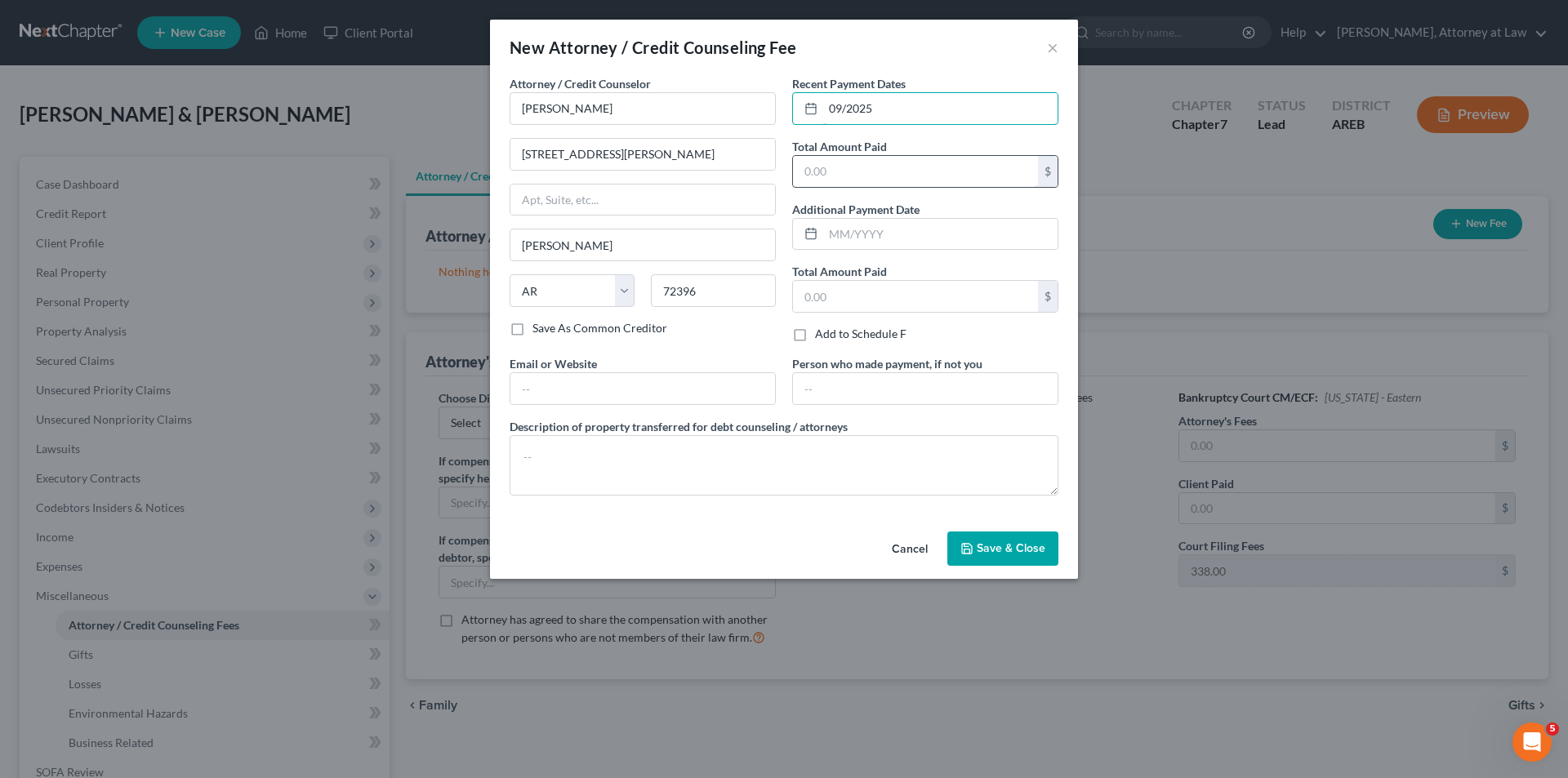
type input "09/2025"
click at [803, 170] on input "text" at bounding box center [915, 171] width 245 height 31
type input "250.00"
click at [830, 236] on input "text" at bounding box center [940, 234] width 234 height 31
type input "09/2025"
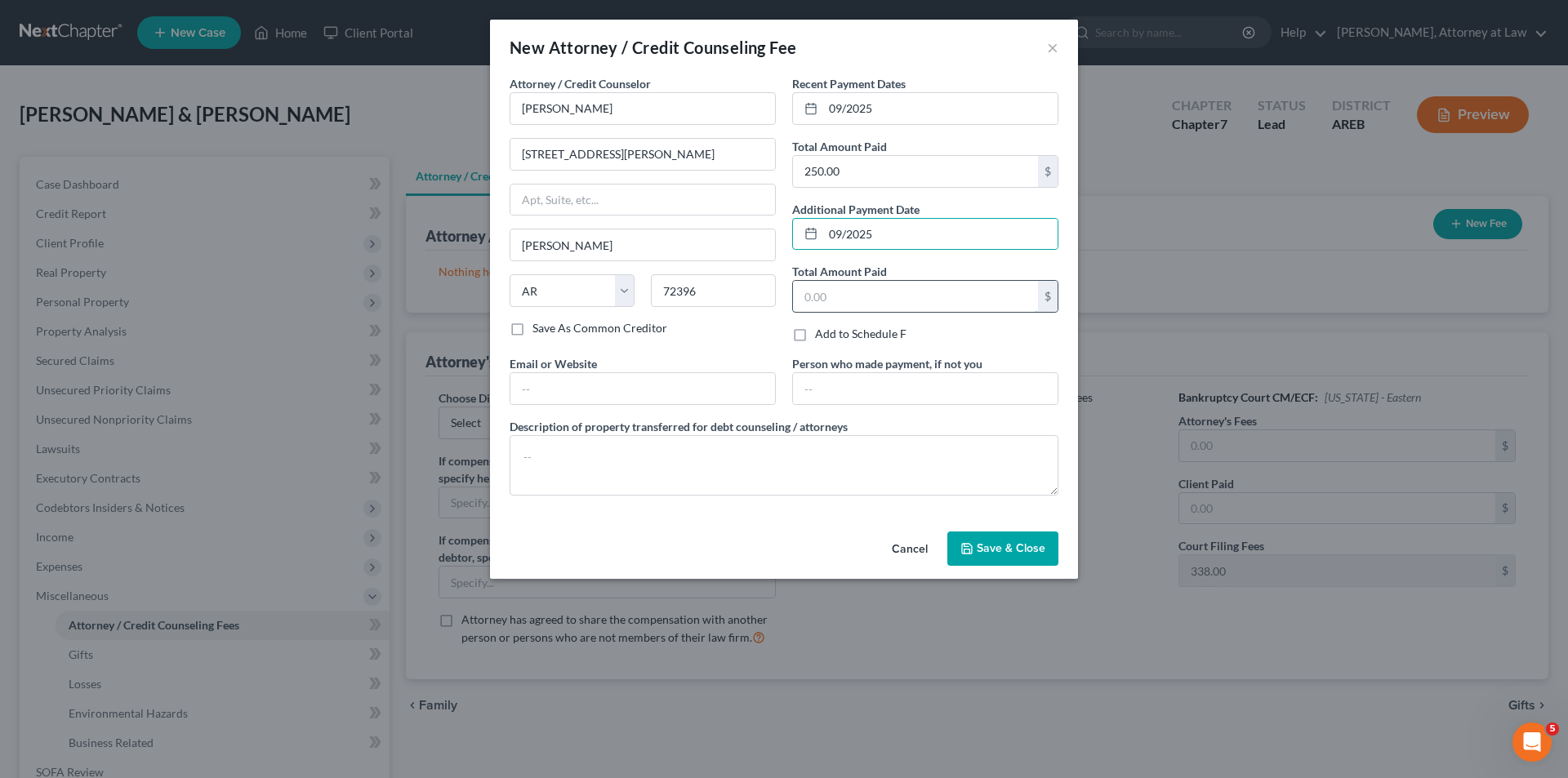
click at [833, 297] on input "text" at bounding box center [915, 296] width 245 height 31
type input "362.00"
click at [649, 456] on textarea at bounding box center [784, 465] width 549 height 61
type textarea "Cash"
click at [1026, 545] on span "Save & Close" at bounding box center [1011, 548] width 69 height 14
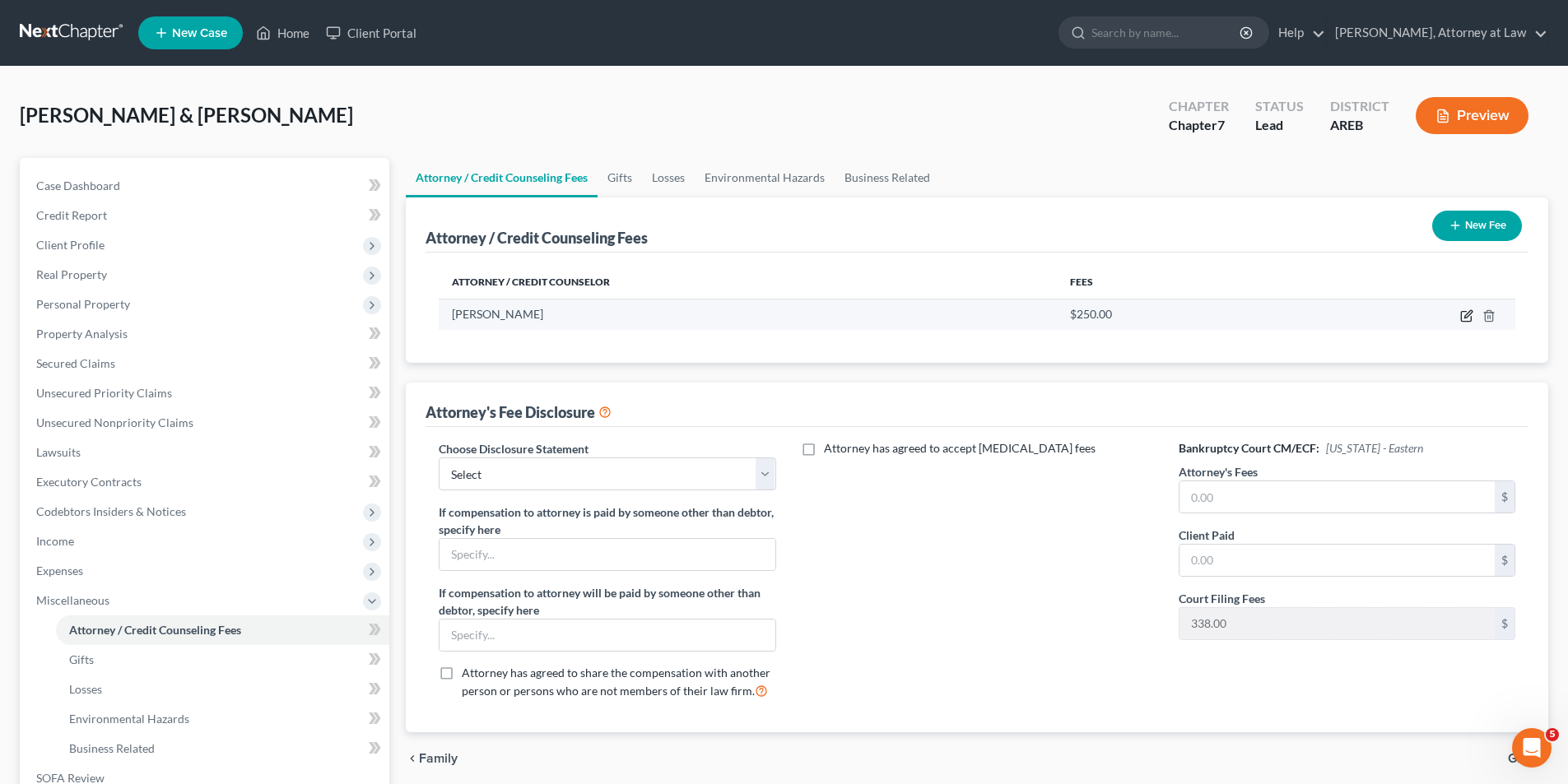
click at [1464, 313] on icon "button" at bounding box center [1466, 315] width 13 height 13
select select "2"
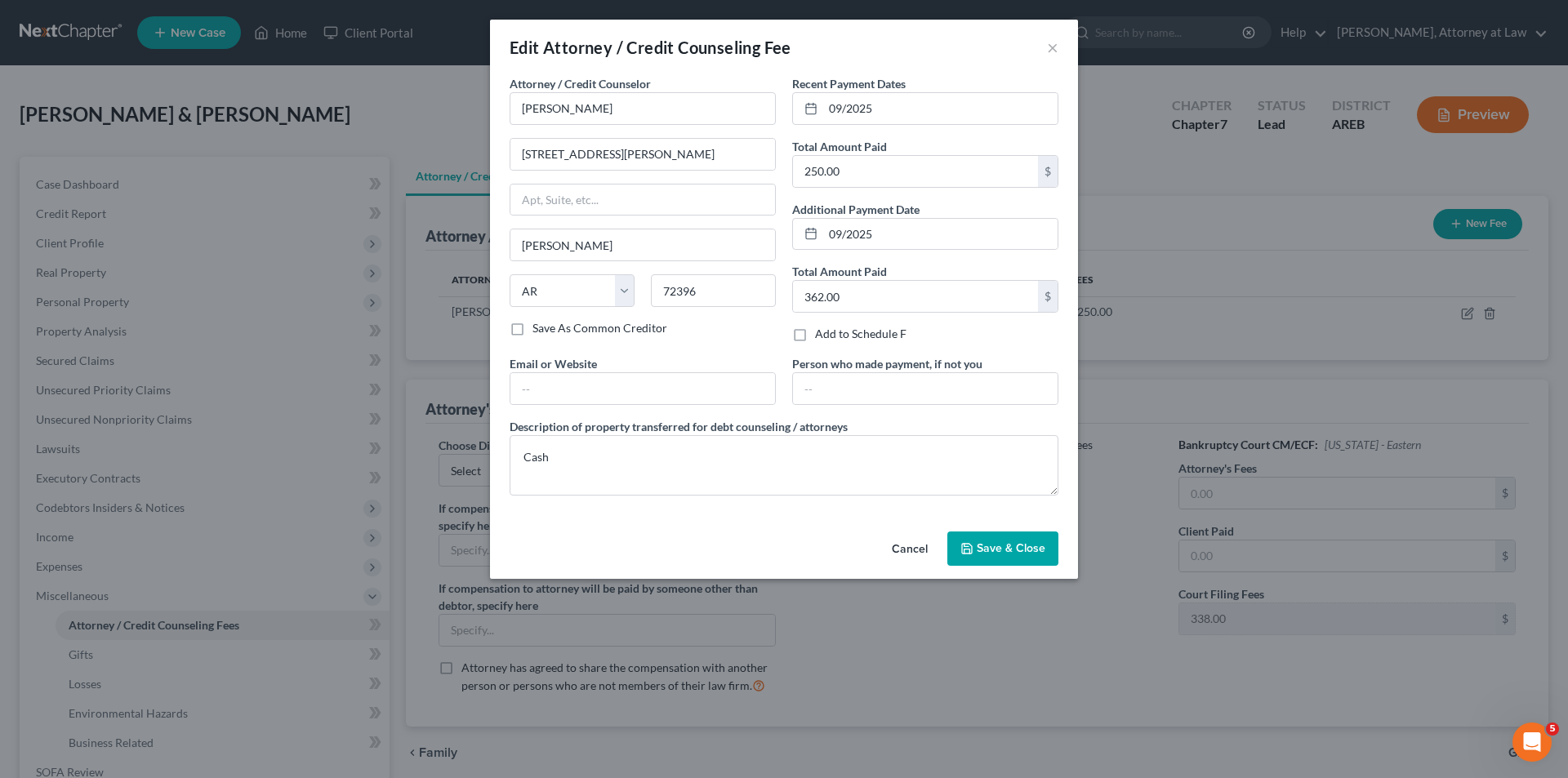
click at [1031, 544] on span "Save & Close" at bounding box center [1011, 548] width 69 height 14
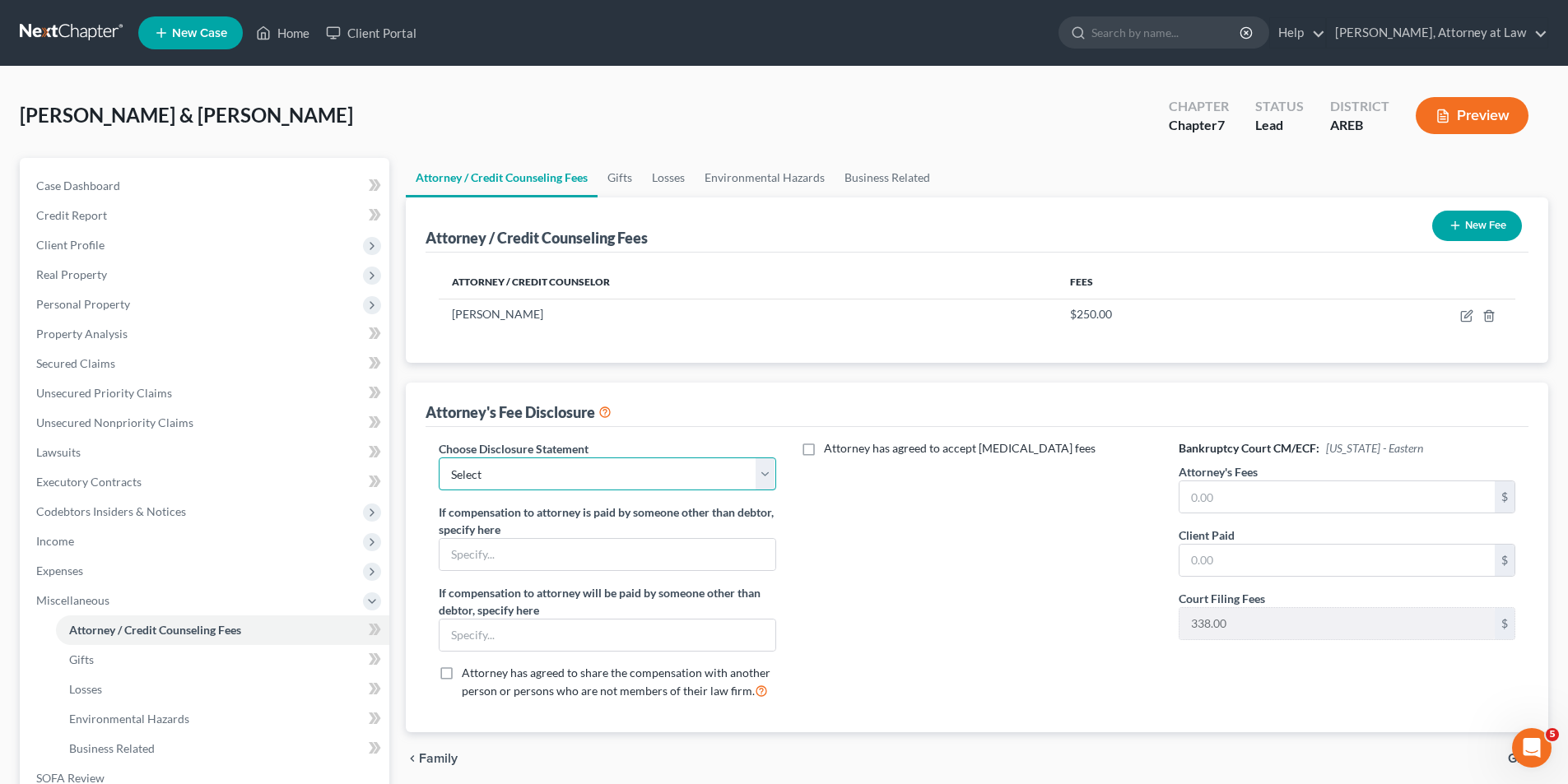
click at [770, 471] on select "Select Disclosure of Compensation for Attorney to Debtor" at bounding box center [607, 473] width 337 height 33
select select "0"
click at [439, 457] on select "Select Disclosure of Compensation for Attorney to Debtor" at bounding box center [607, 473] width 337 height 33
click at [1192, 496] on input "text" at bounding box center [1337, 497] width 315 height 31
type input "1,500"
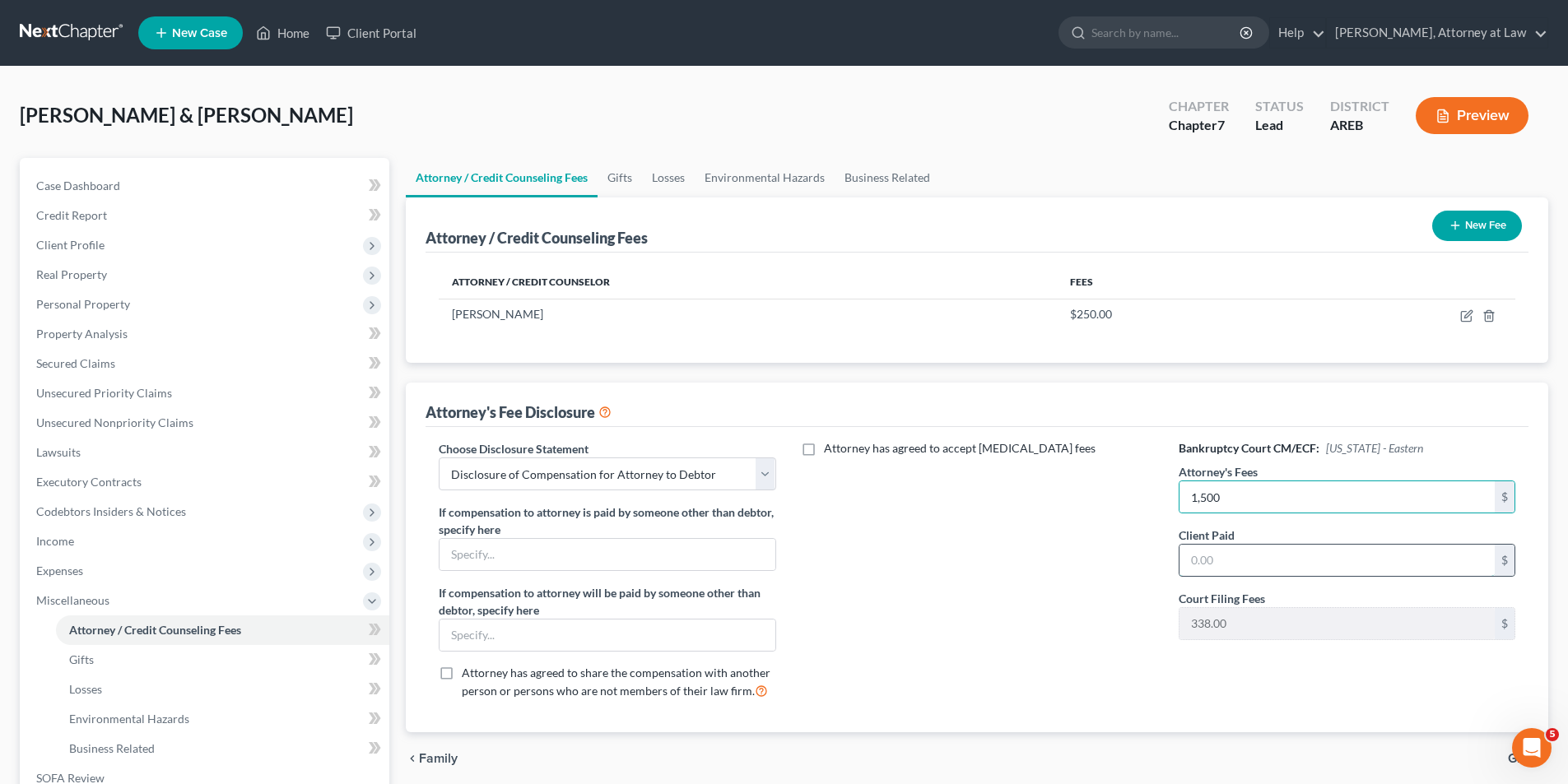
click at [1186, 565] on input "text" at bounding box center [1337, 560] width 315 height 31
type input "612.00"
click at [1405, 506] on input "1,500" at bounding box center [1337, 497] width 315 height 31
type input "1,500.00"
click at [1107, 605] on div "Attorney has agreed to accept [MEDICAL_DATA] fees" at bounding box center [977, 576] width 369 height 272
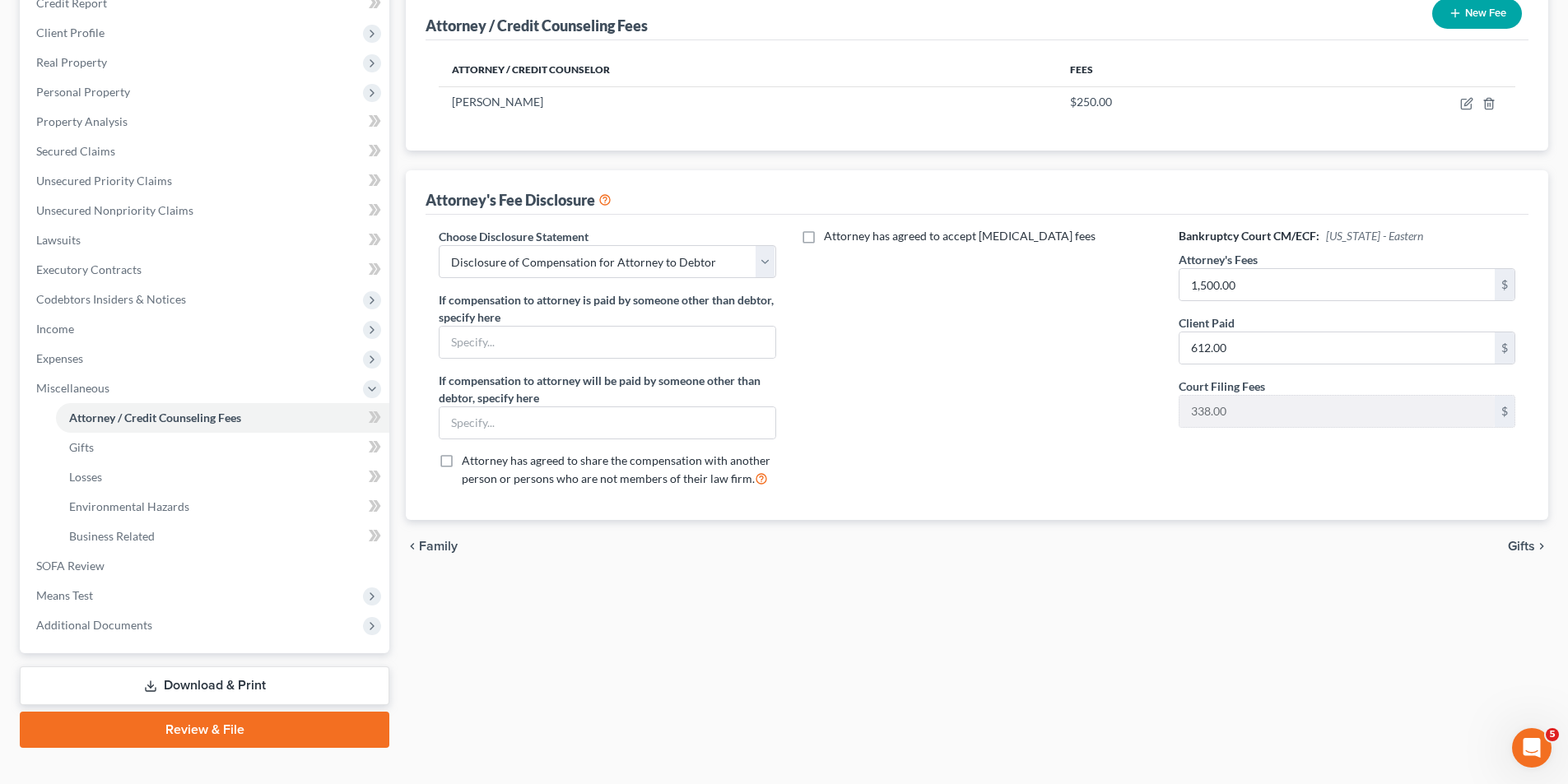
scroll to position [239, 0]
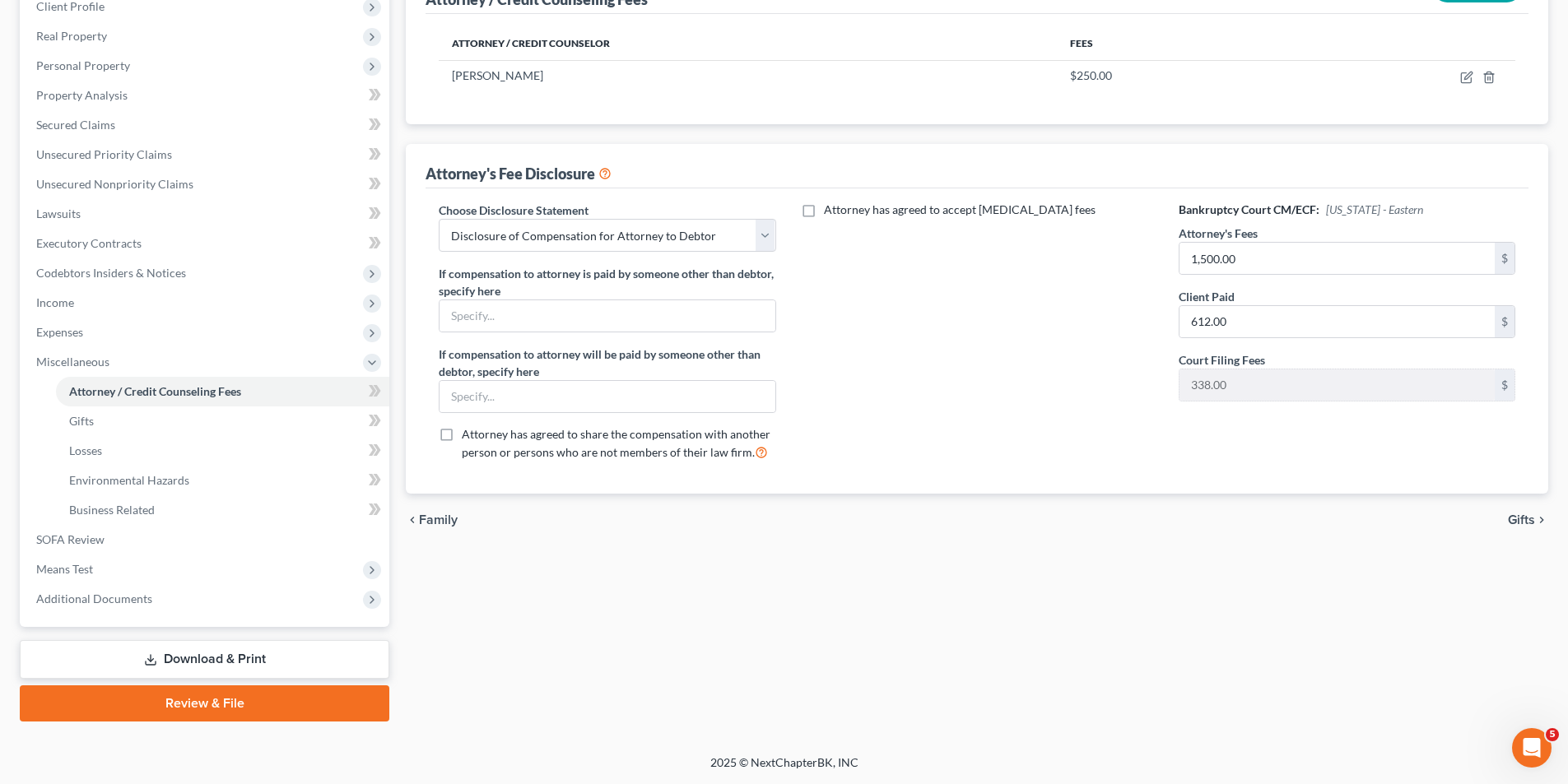
click at [1528, 517] on span "Gifts" at bounding box center [1521, 520] width 27 height 13
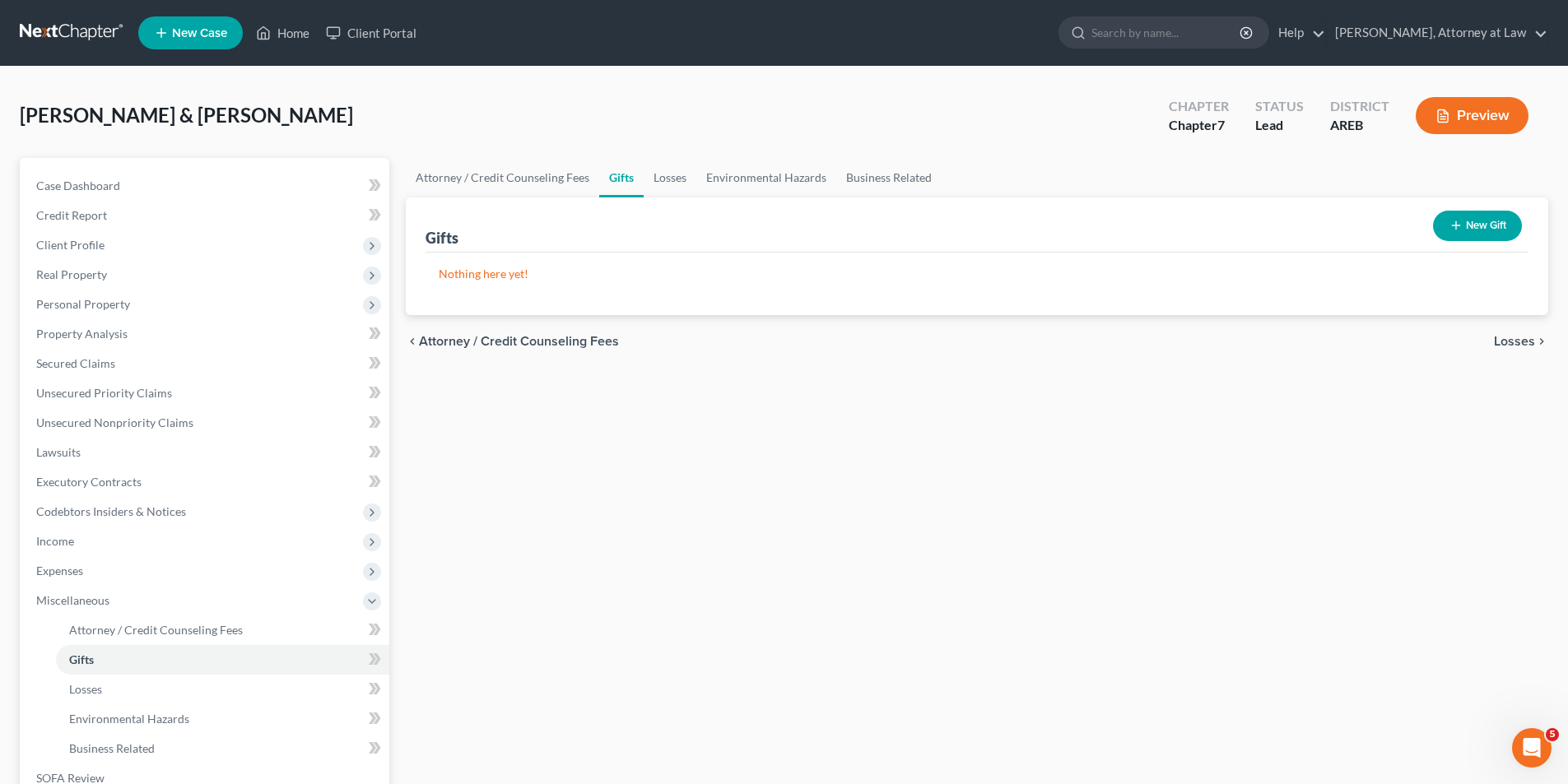
click at [1525, 340] on span "Losses" at bounding box center [1515, 341] width 41 height 13
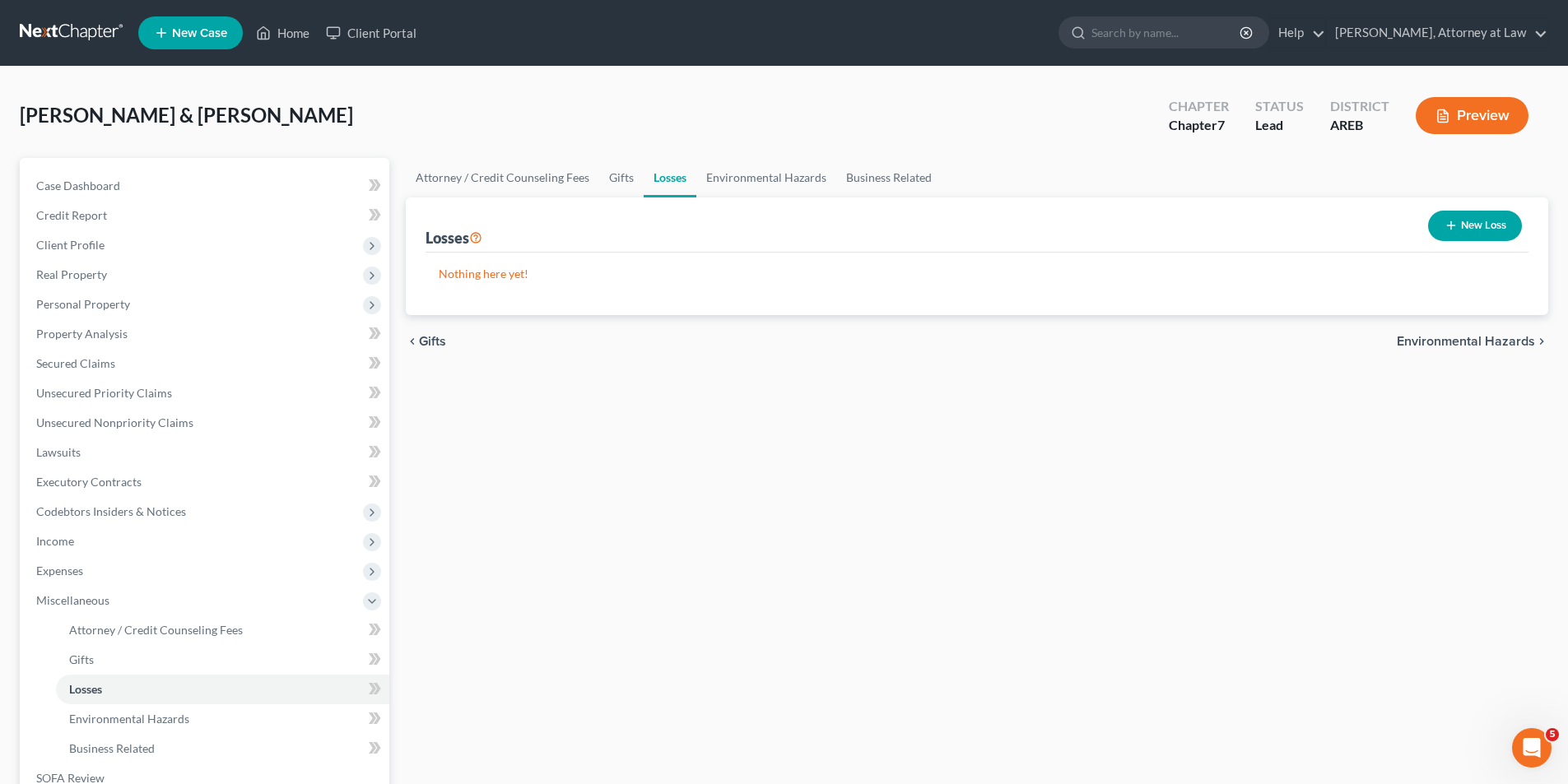
click at [1524, 340] on span "Environmental Hazards" at bounding box center [1466, 341] width 138 height 13
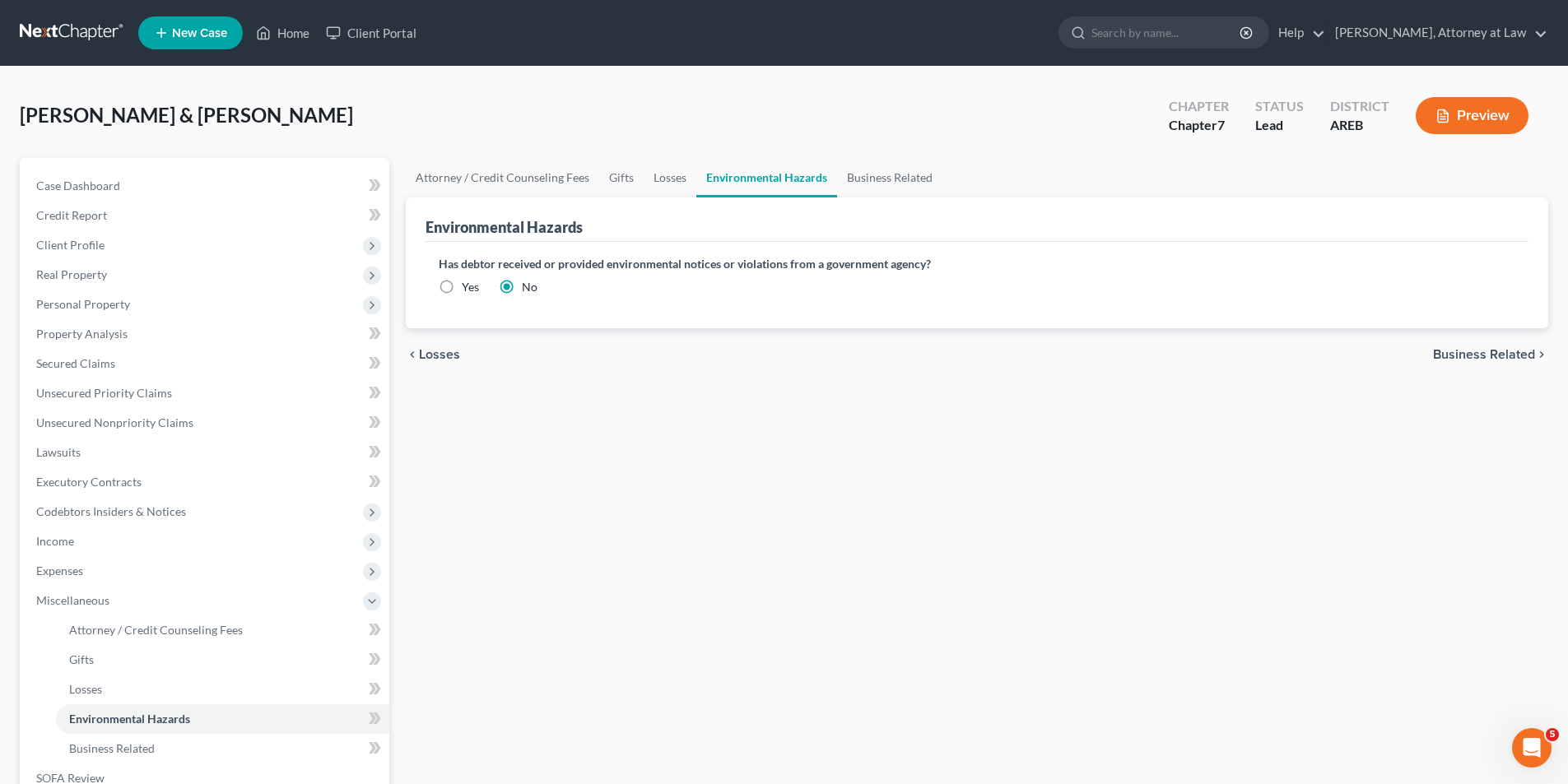
click at [1494, 350] on span "Business Related" at bounding box center [1484, 355] width 102 height 13
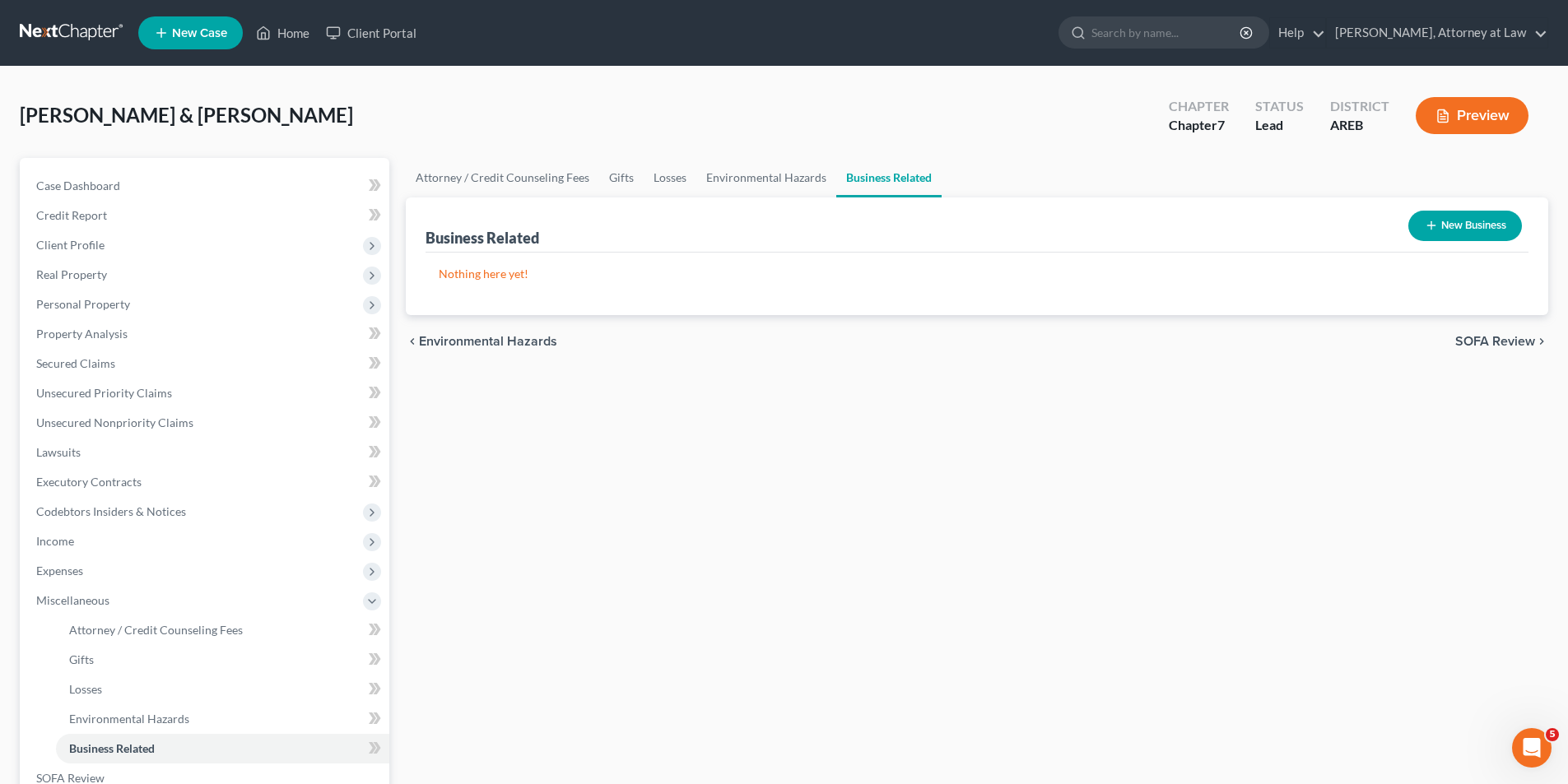
click at [1502, 340] on span "SOFA Review" at bounding box center [1495, 341] width 80 height 13
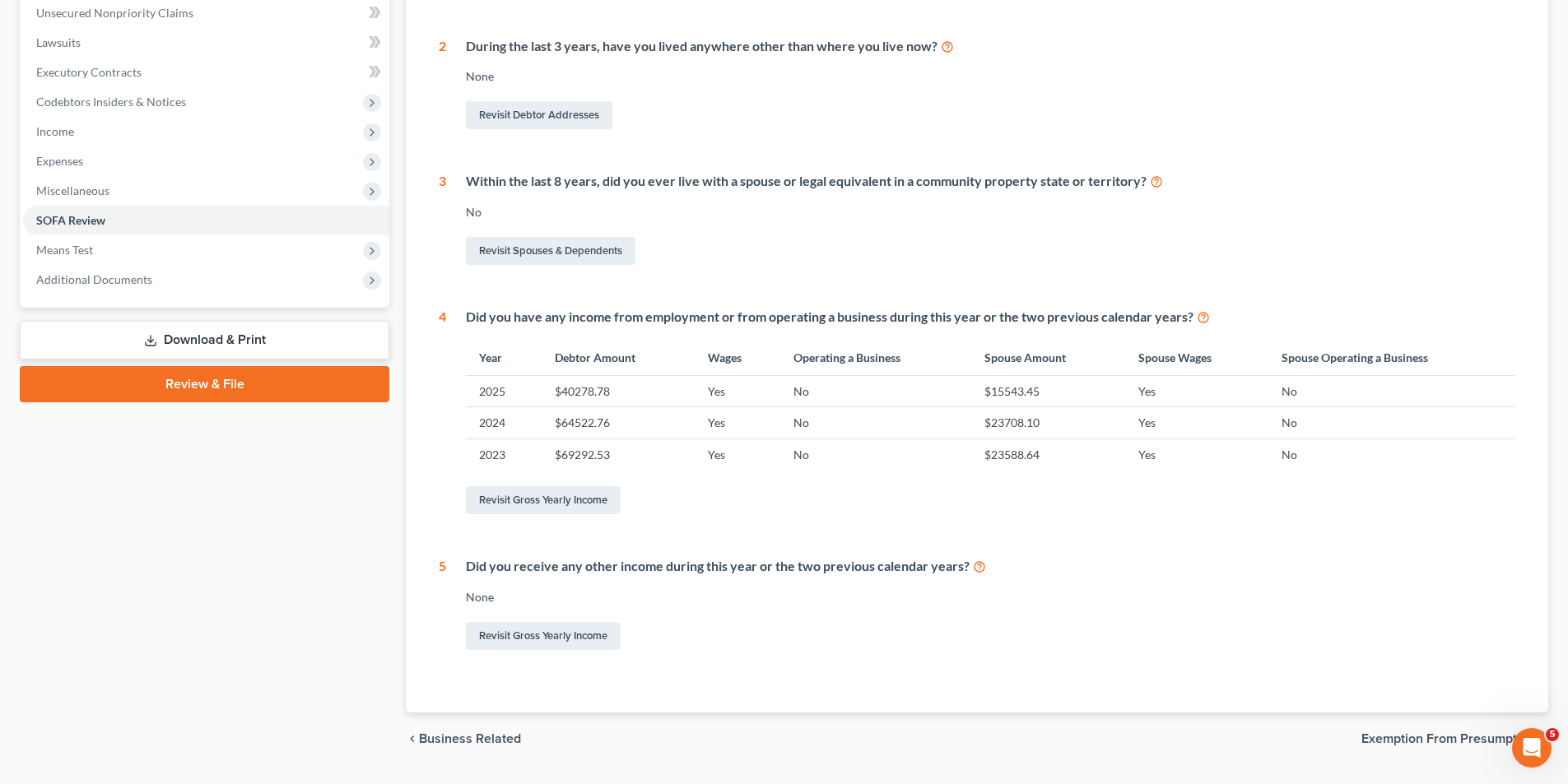
scroll to position [411, 0]
click at [1479, 735] on span "Exemption from Presumption" at bounding box center [1448, 737] width 173 height 13
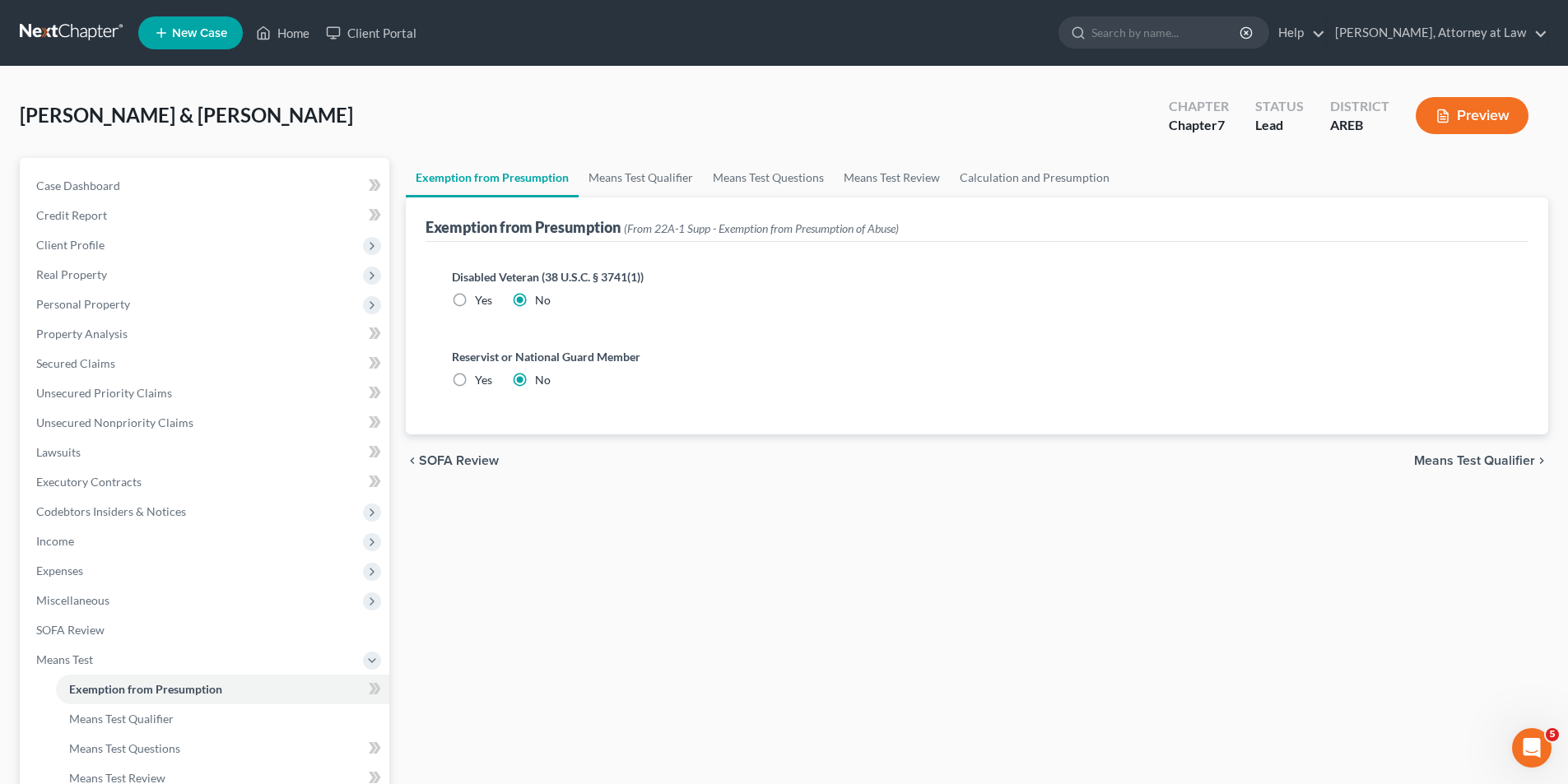
click at [1484, 464] on span "Means Test Qualifier" at bounding box center [1475, 461] width 121 height 13
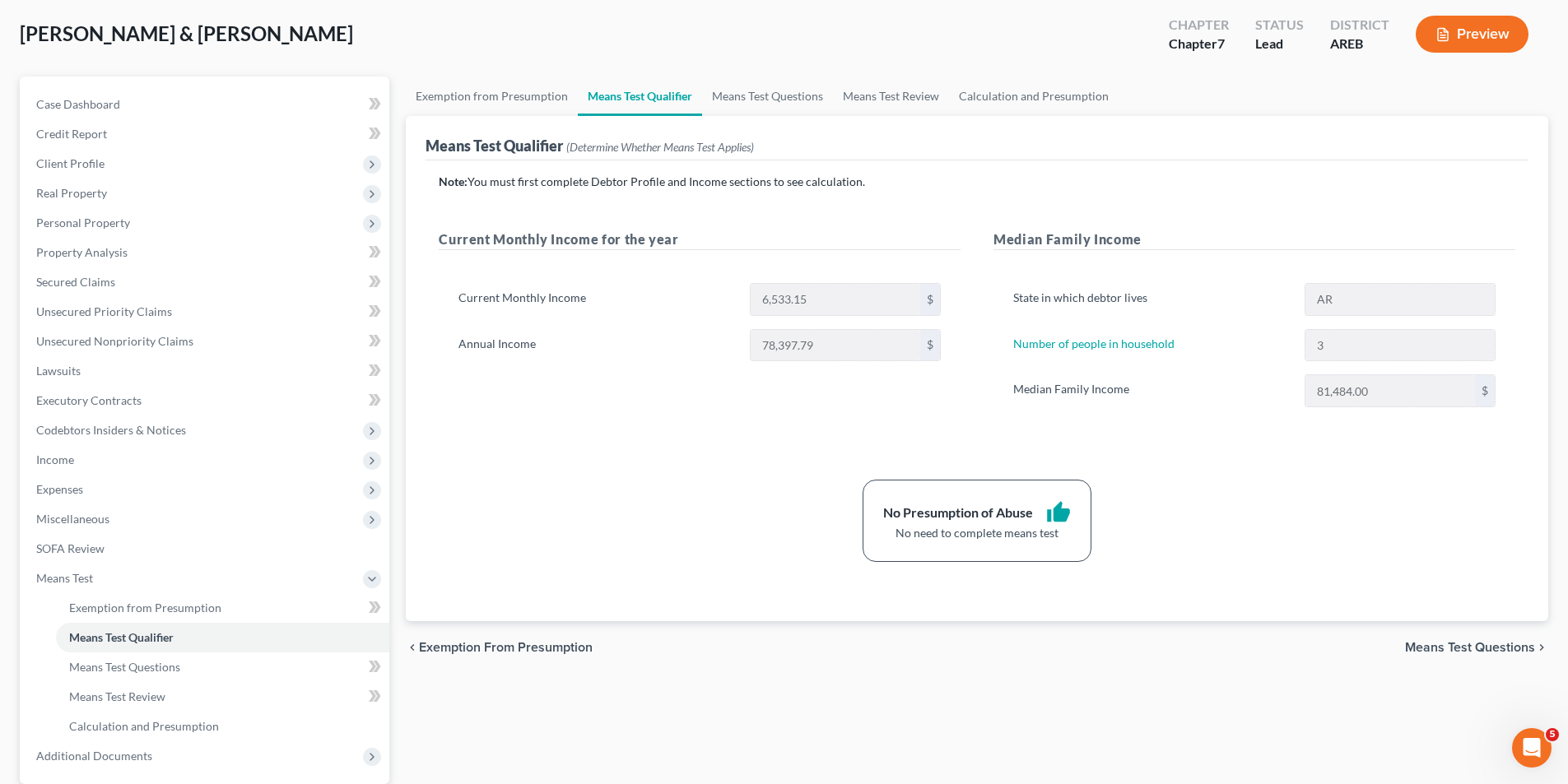
scroll to position [83, 0]
click at [1493, 644] on span "Means Test Questions" at bounding box center [1470, 647] width 130 height 13
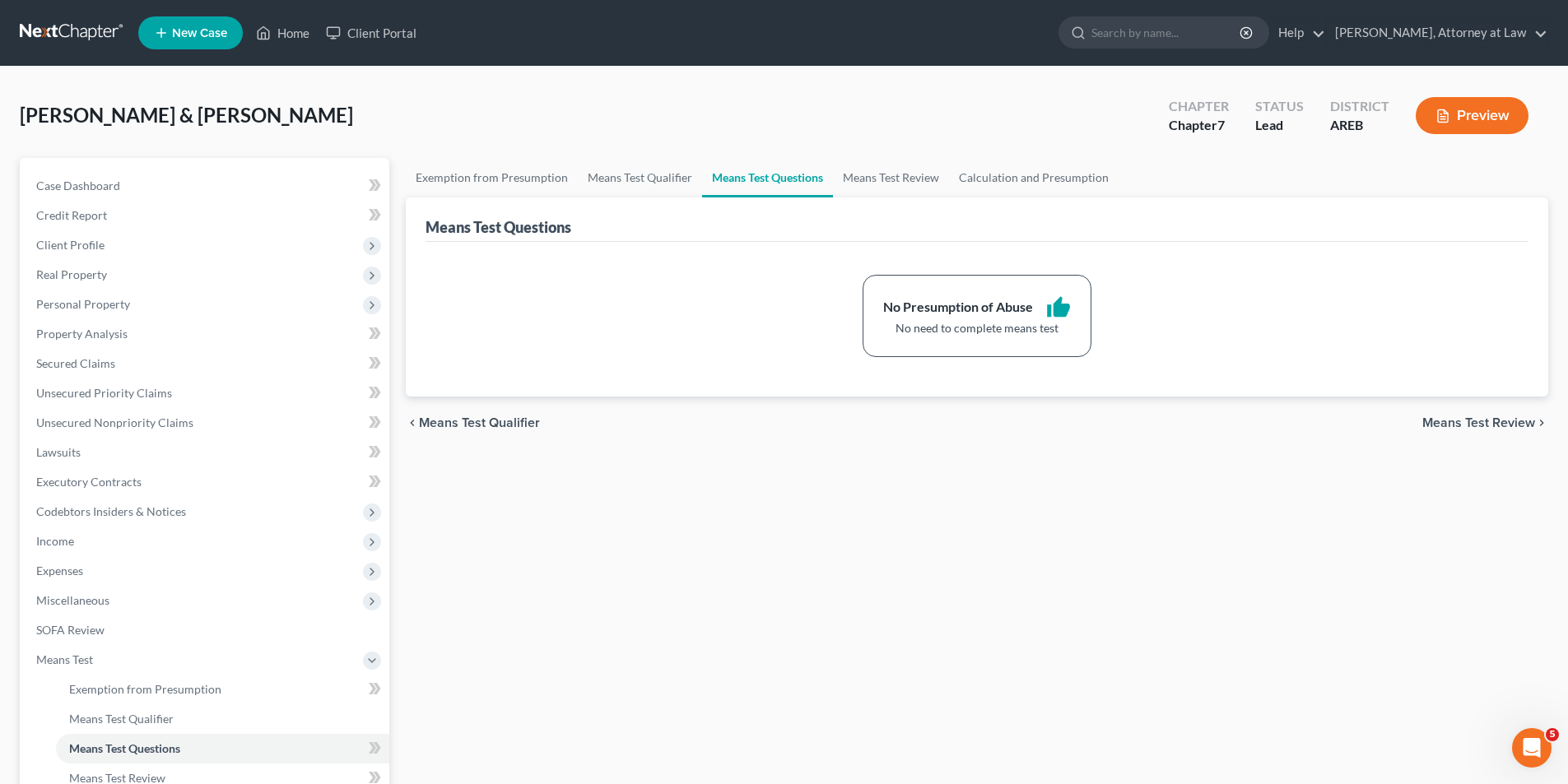
click at [1511, 420] on span "Means Test Review" at bounding box center [1479, 423] width 113 height 13
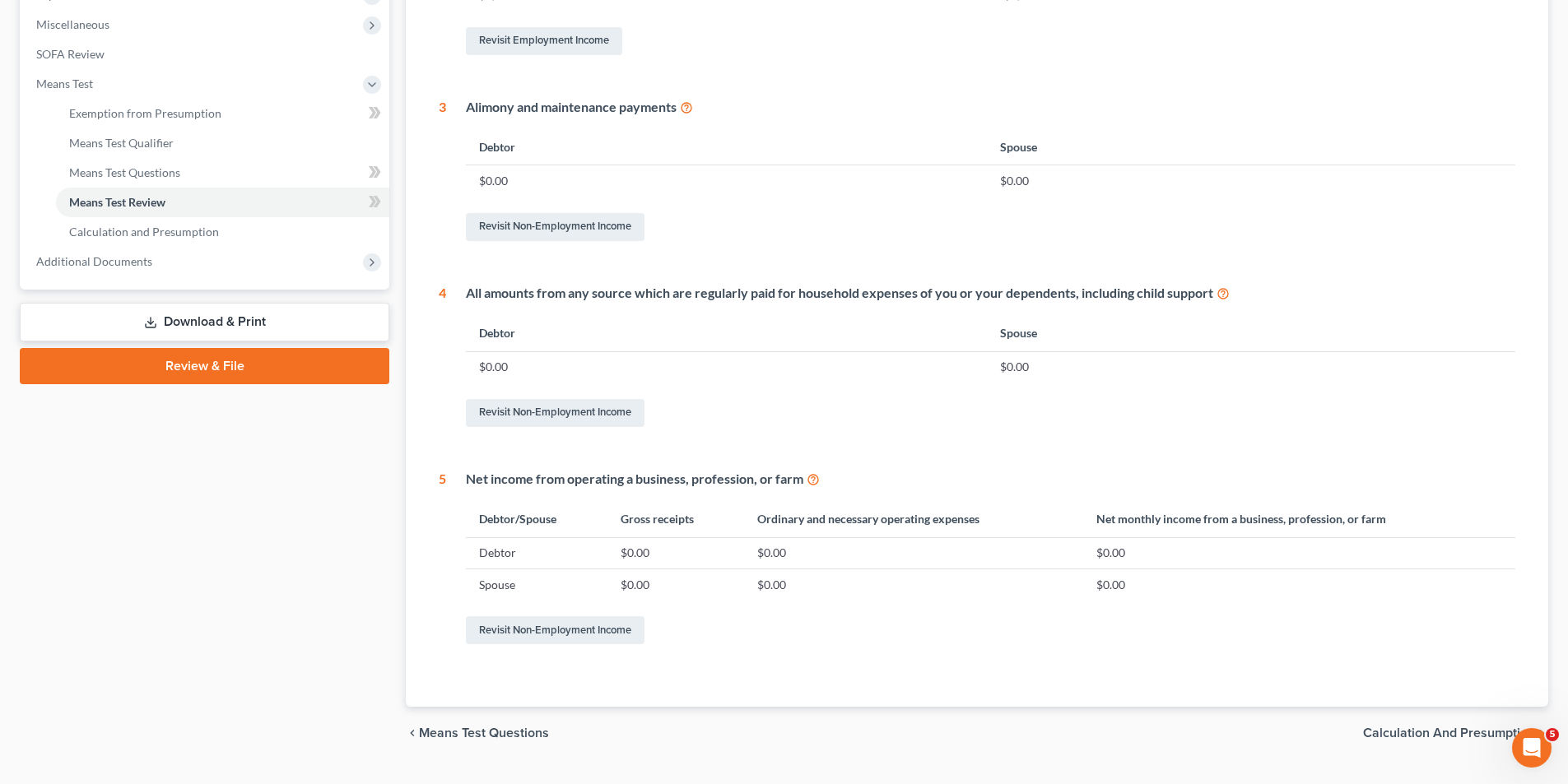
scroll to position [613, 0]
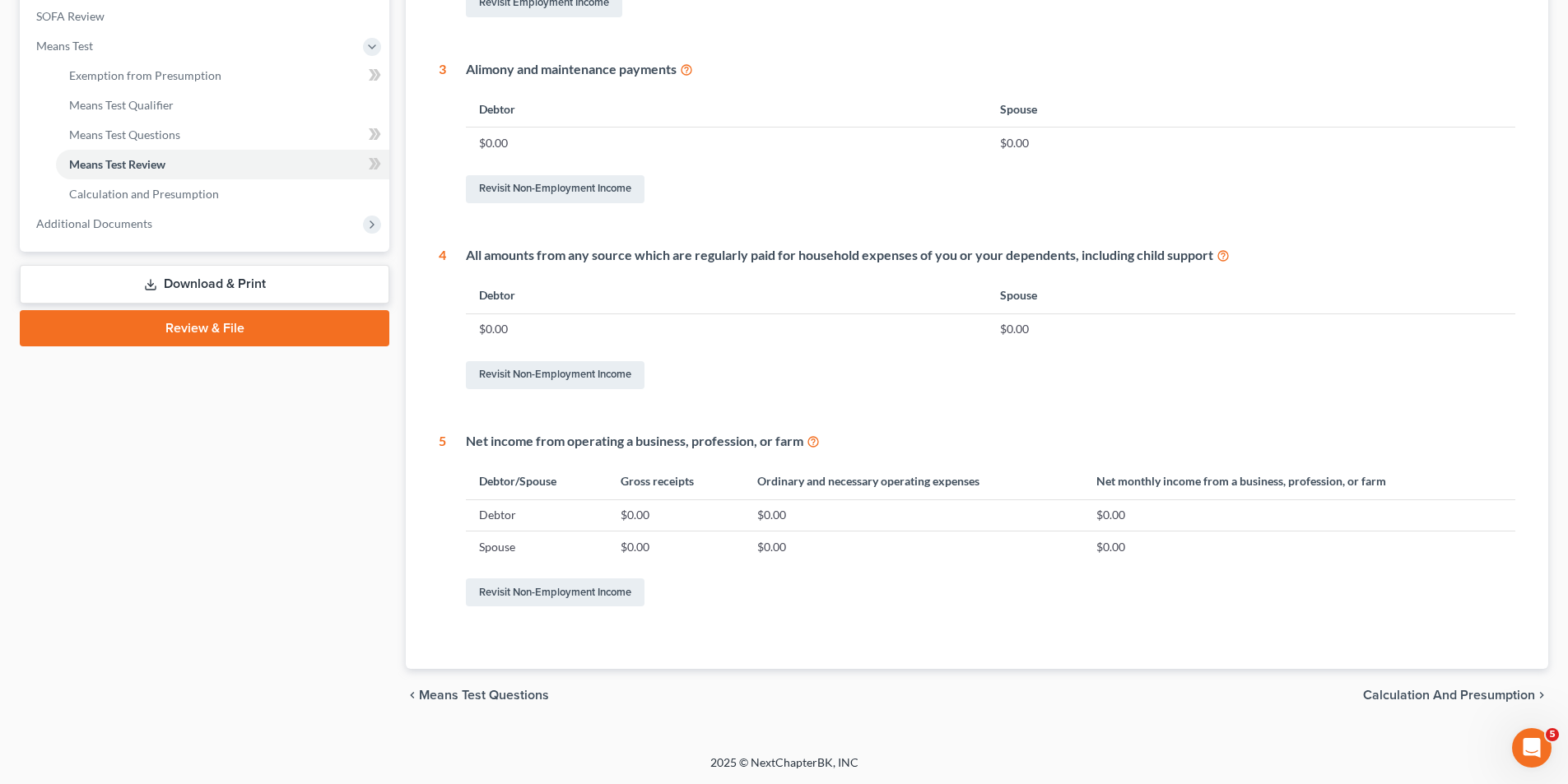
click at [1480, 692] on span "Calculation and Presumption" at bounding box center [1448, 695] width 172 height 13
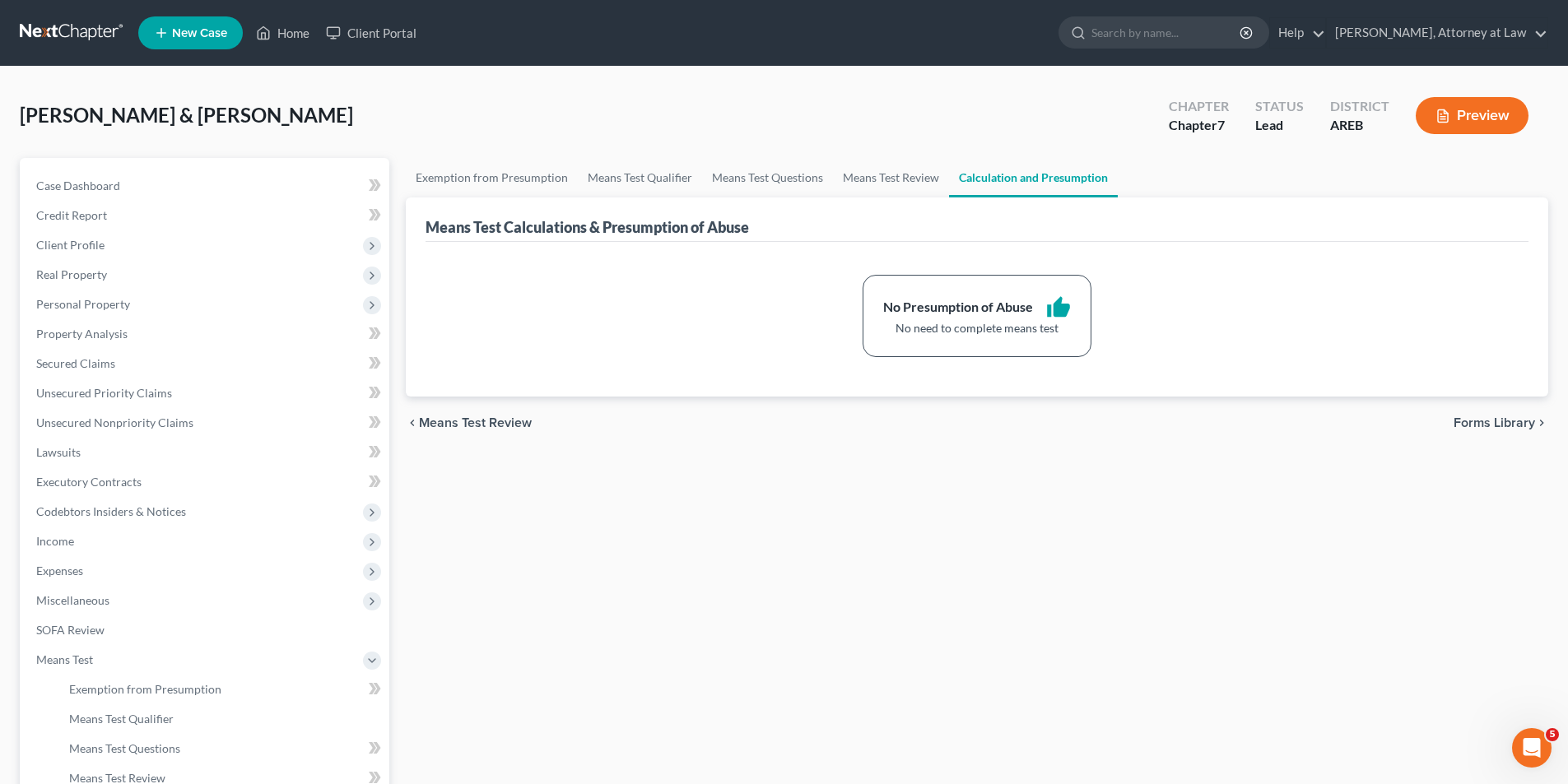
click at [1503, 427] on span "Forms Library" at bounding box center [1494, 423] width 82 height 13
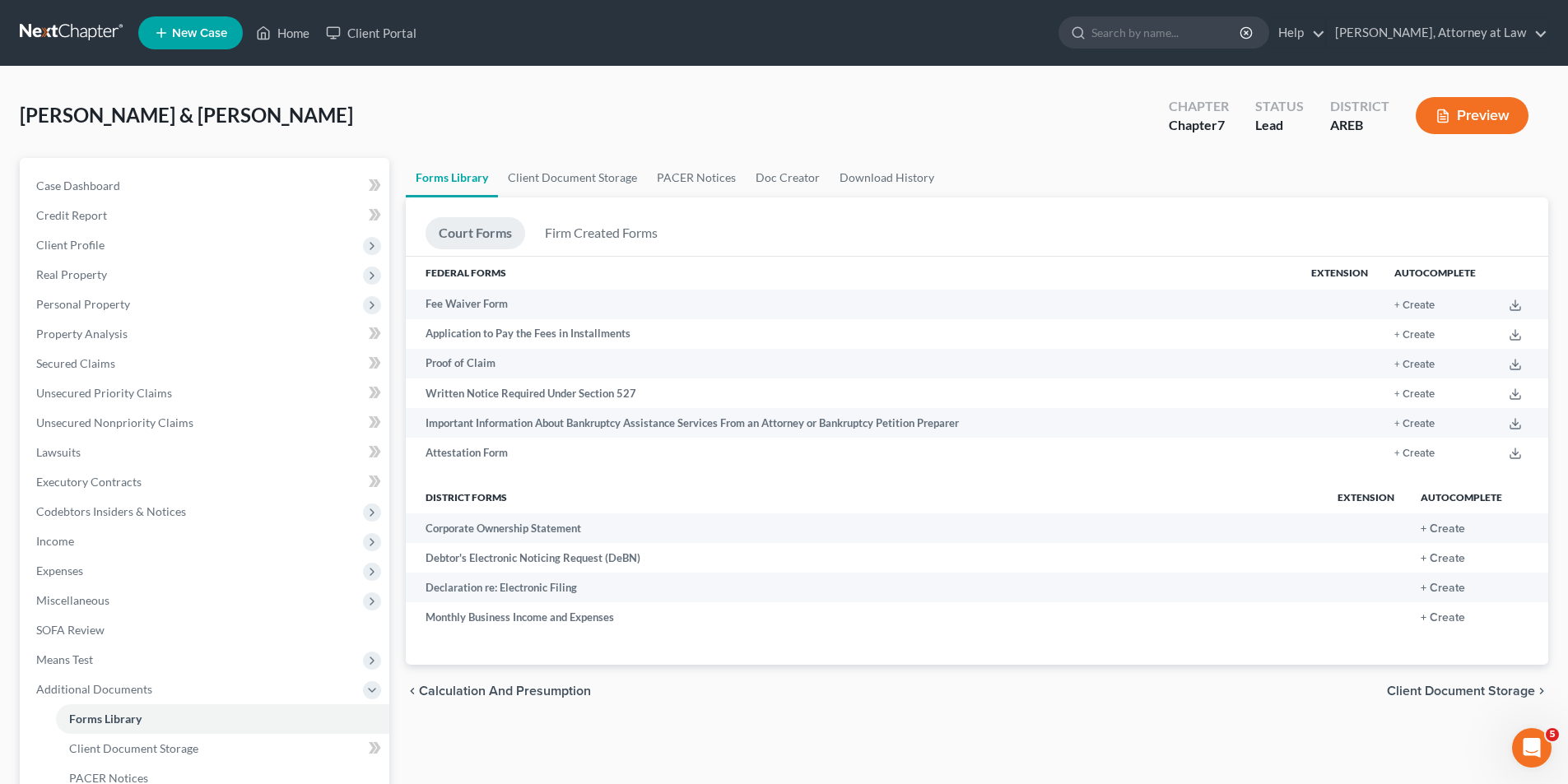
click at [1499, 691] on span "Client Document Storage" at bounding box center [1461, 691] width 148 height 13
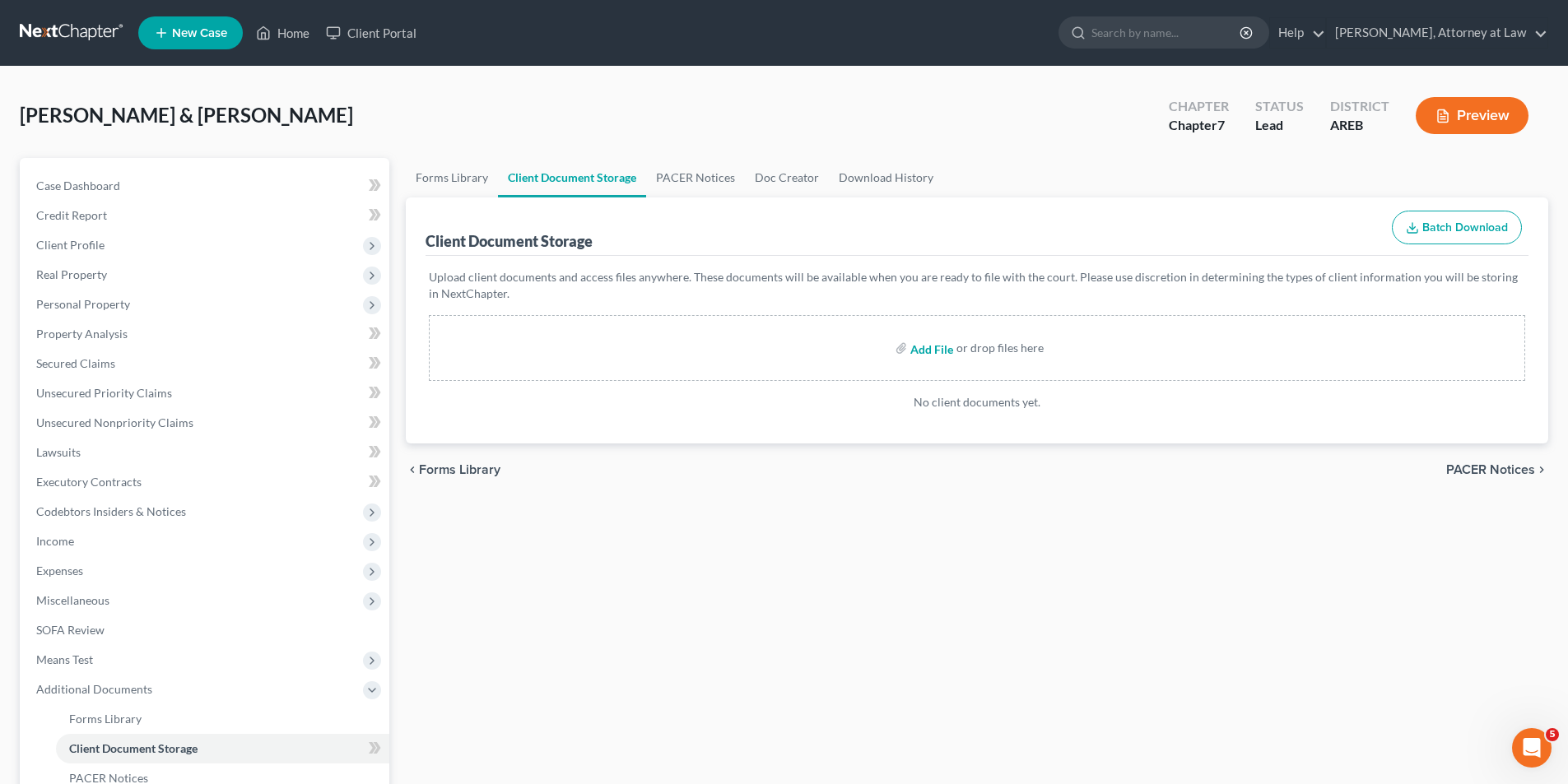
click at [942, 352] on input "file" at bounding box center [930, 348] width 40 height 30
type input "C:\fakepath\Credit Counseling Certificate (RBarkley) 091525.pdf"
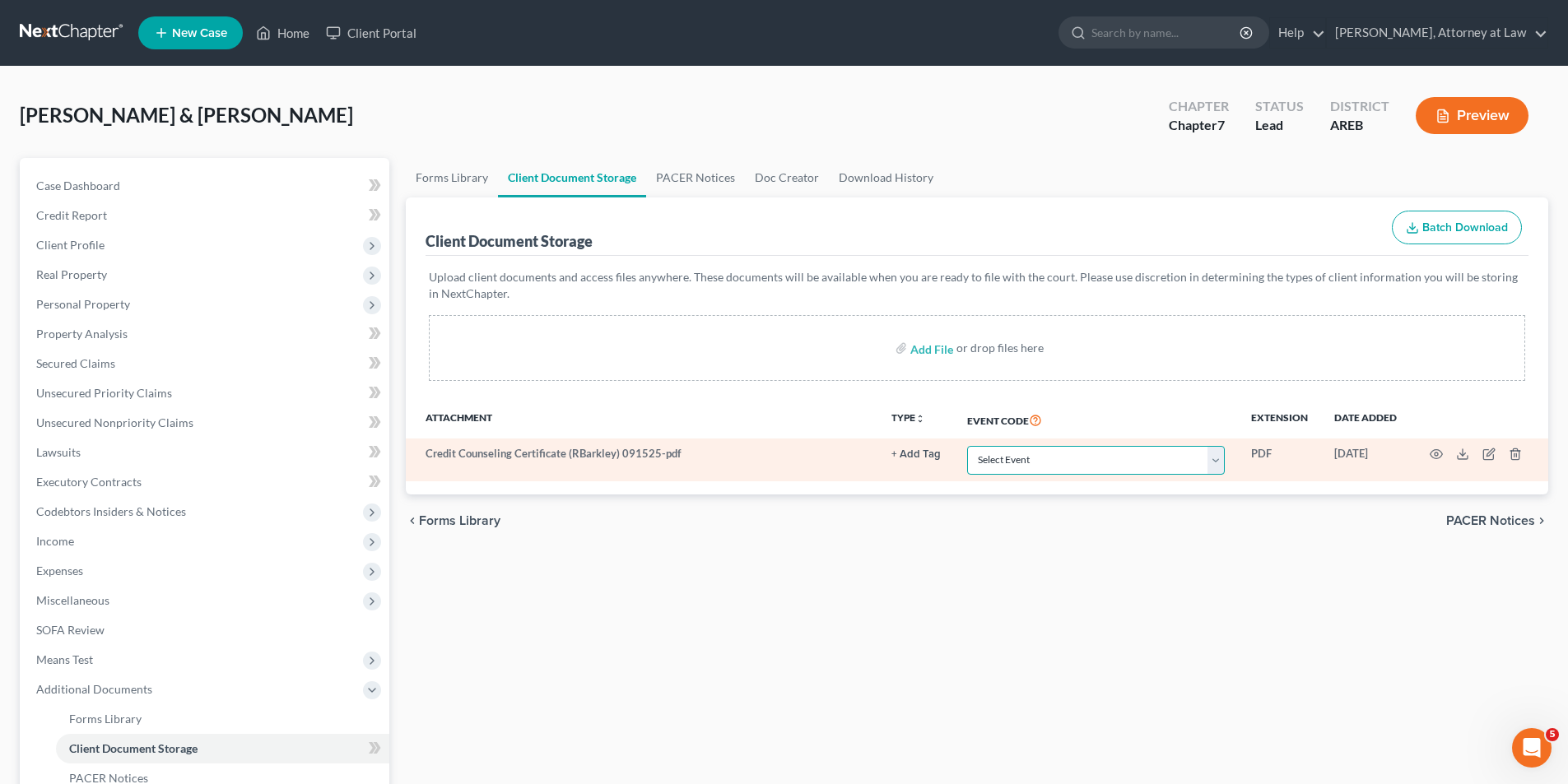
click at [1216, 462] on select "Select Event Certificate of Credit Counseling - Debtor Certificate of Credit Co…" at bounding box center [1096, 461] width 258 height 29
select select "0"
click at [968, 446] on select "Select Event Certificate of Credit Counseling - Debtor Certificate of Credit Co…" at bounding box center [1096, 461] width 258 height 29
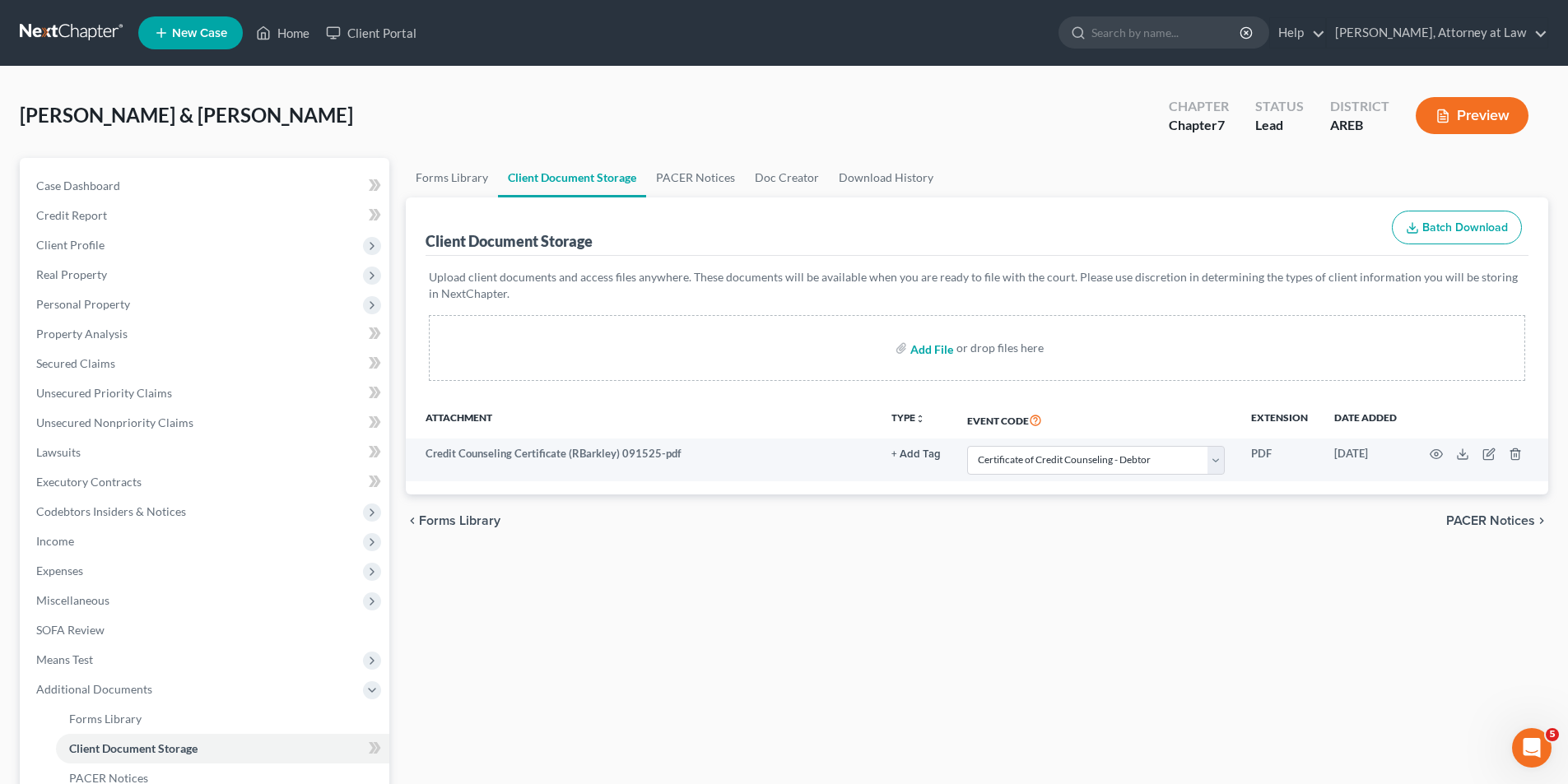
click at [944, 351] on input "file" at bounding box center [930, 348] width 40 height 30
type input "C:\fakepath\Credit Counseling Certificate (ABarkley) 091525.pdf"
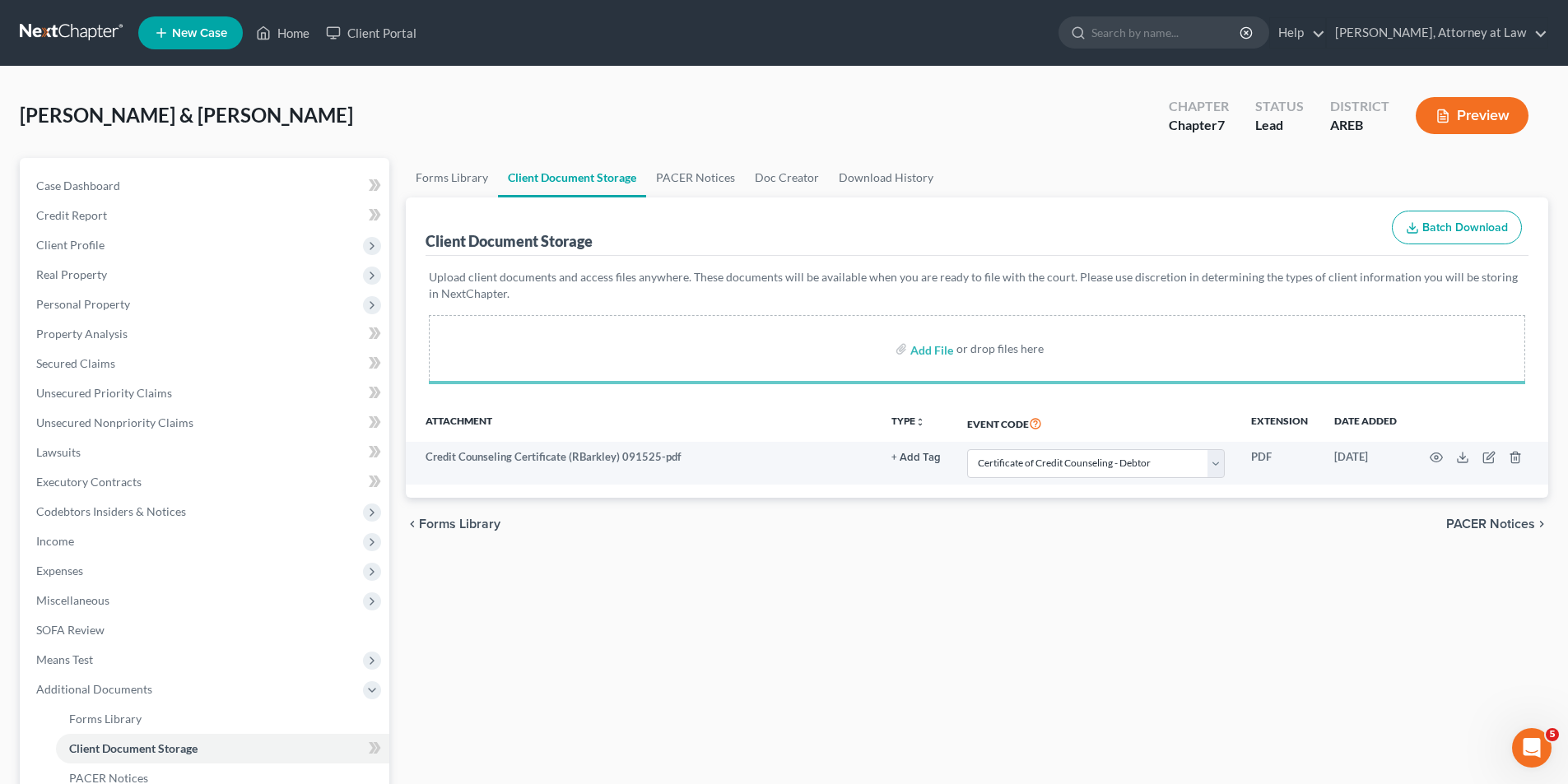
select select "0"
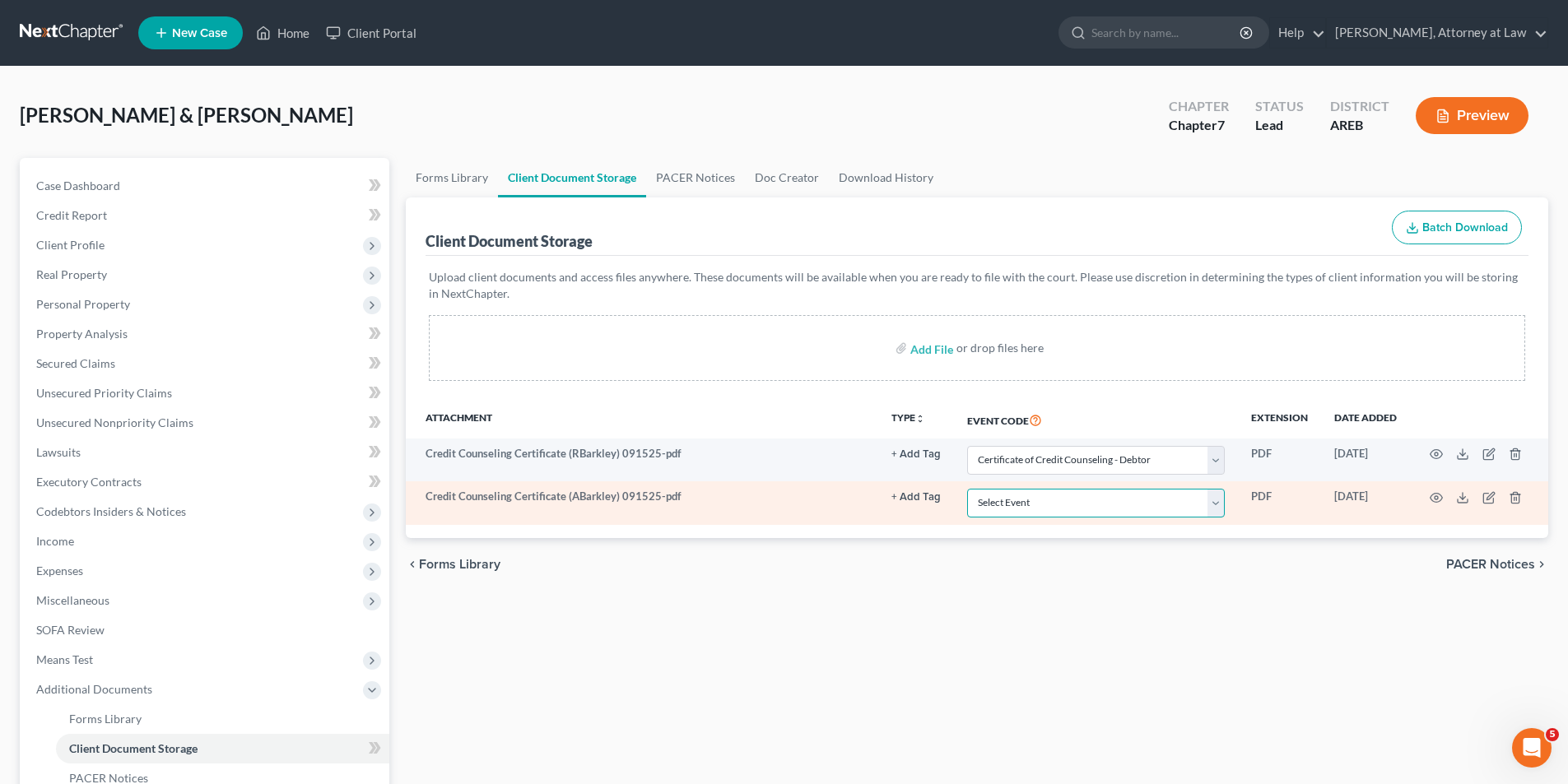
click at [1218, 504] on select "Select Event Certificate of Credit Counseling - Debtor Certificate of Credit Co…" at bounding box center [1096, 503] width 258 height 29
select select "1"
click at [968, 489] on select "Select Event Certificate of Credit Counseling - Debtor Certificate of Credit Co…" at bounding box center [1096, 503] width 258 height 29
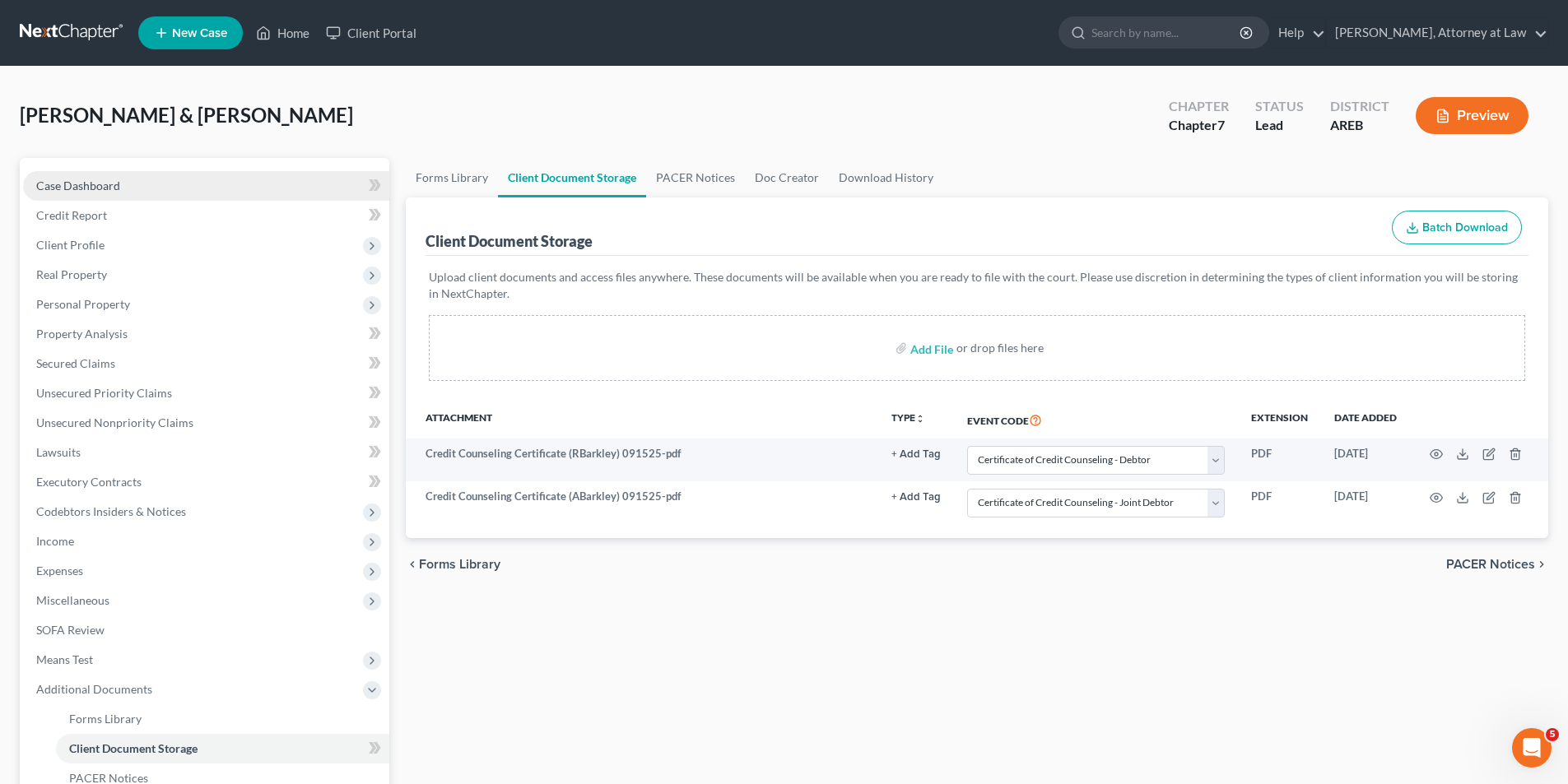
click at [118, 184] on span "Case Dashboard" at bounding box center [77, 186] width 84 height 14
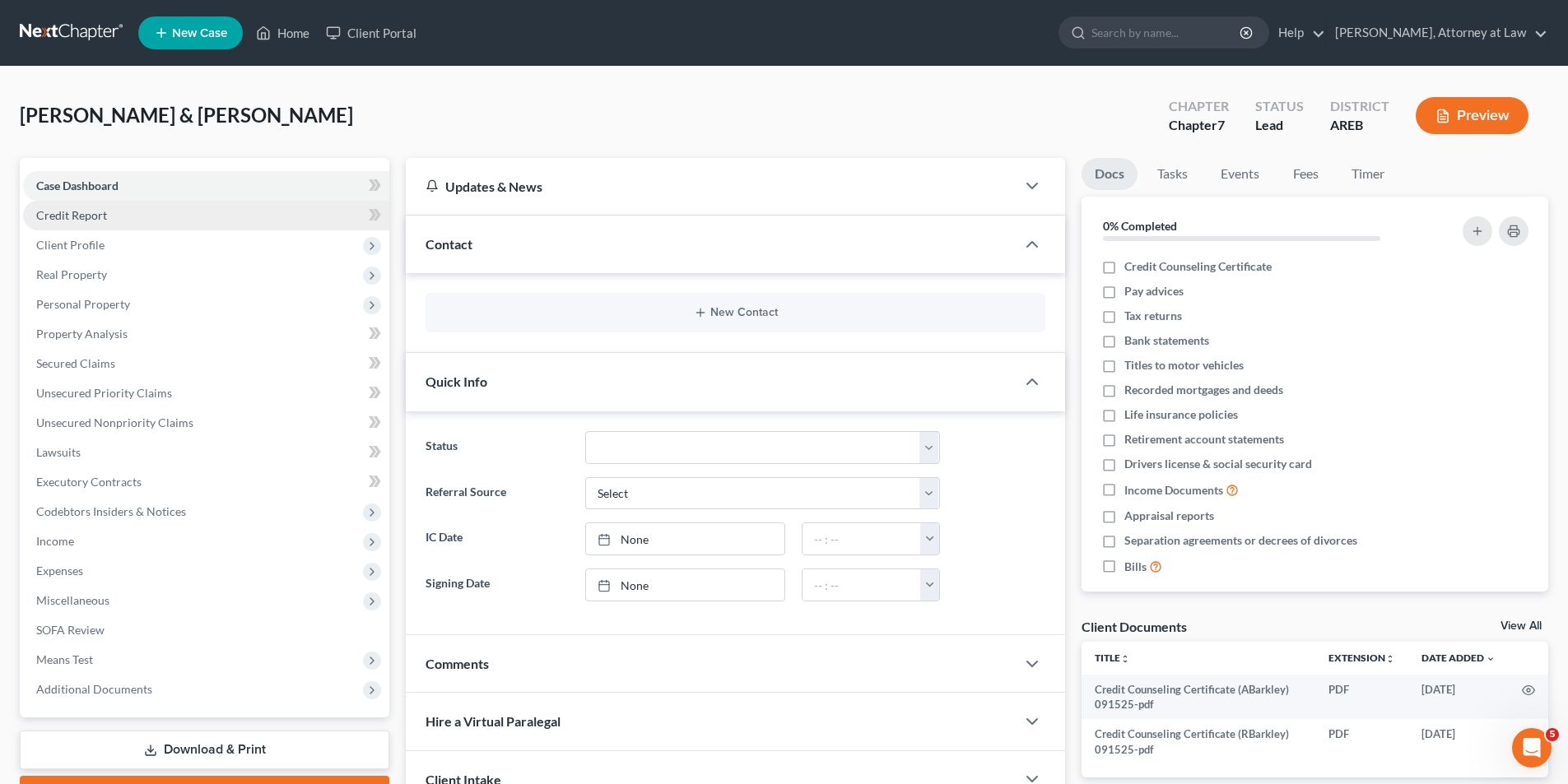
click at [93, 220] on span "Credit Report" at bounding box center [71, 216] width 71 height 14
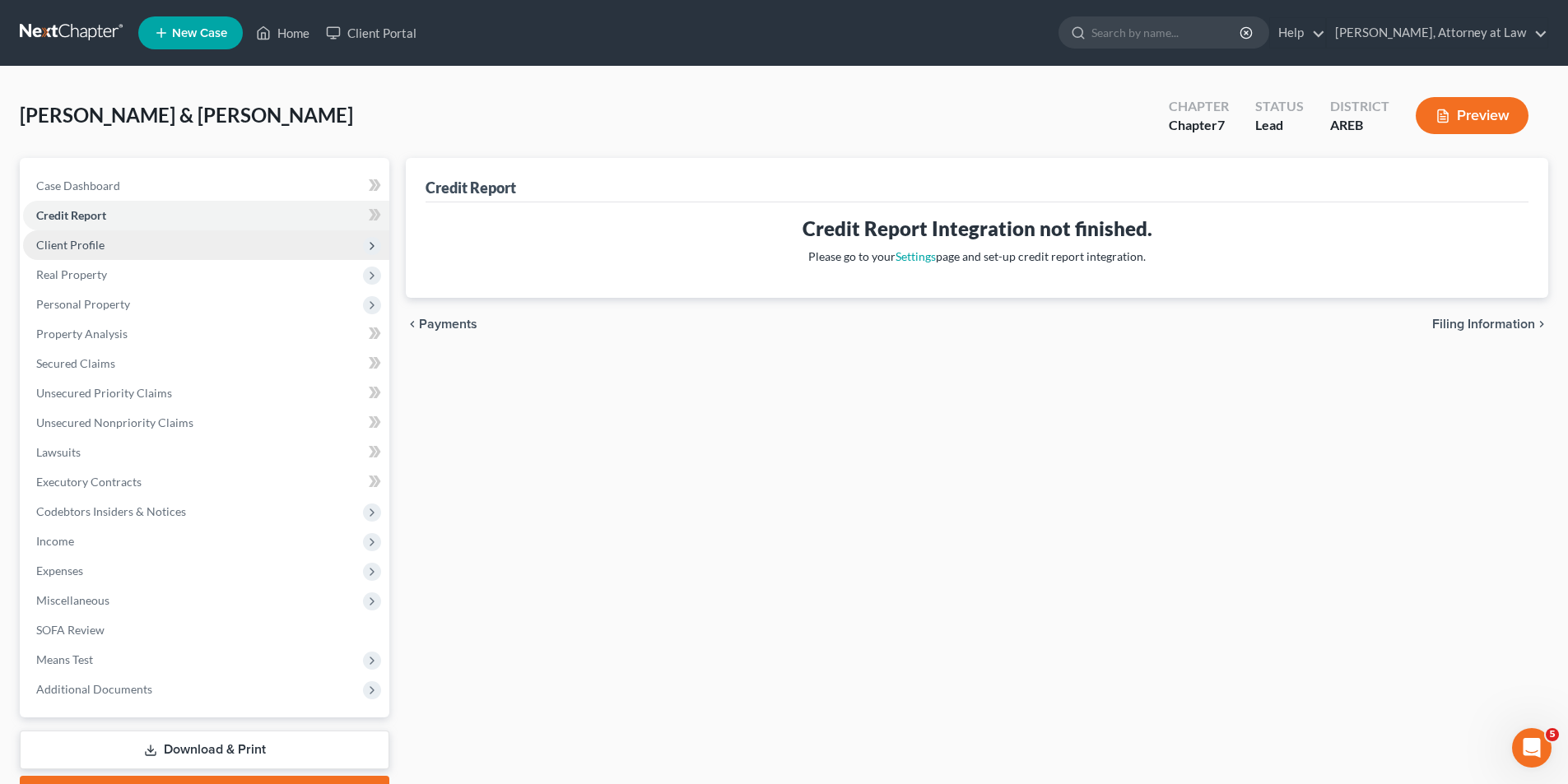
click at [85, 246] on span "Client Profile" at bounding box center [70, 245] width 68 height 14
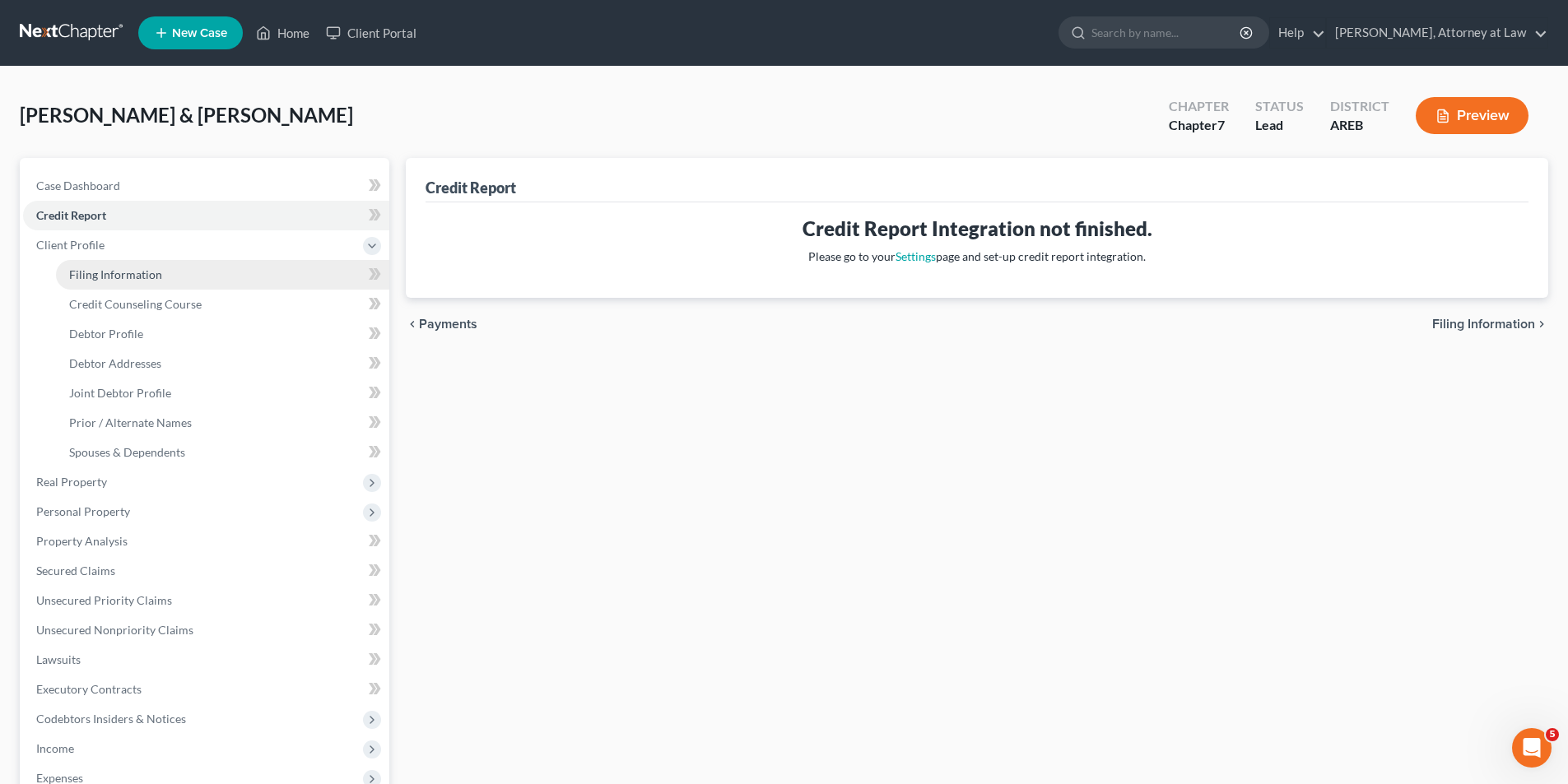
click at [135, 276] on span "Filing Information" at bounding box center [116, 275] width 93 height 14
select select "1"
select select "0"
select select "5"
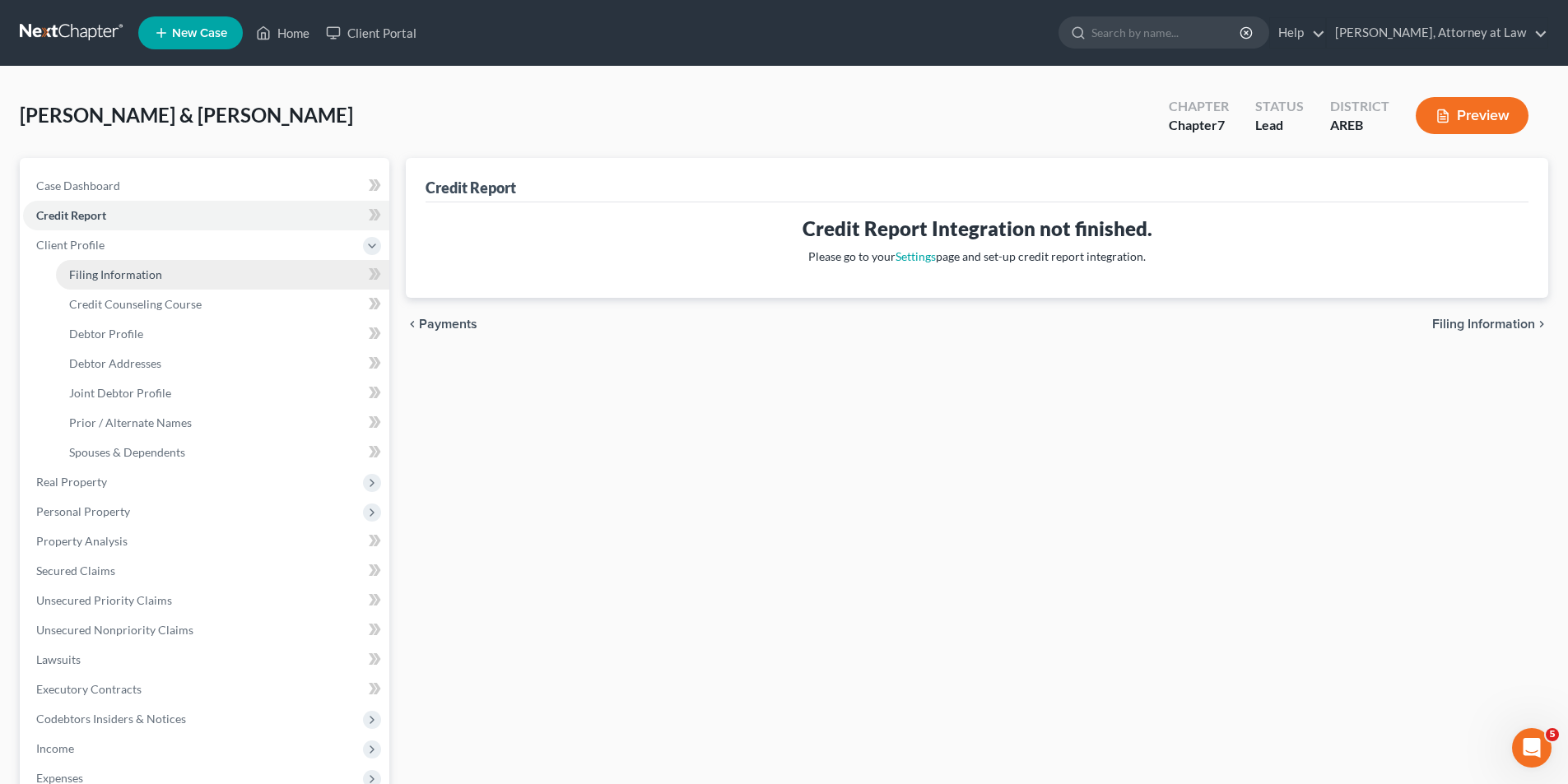
select select "0"
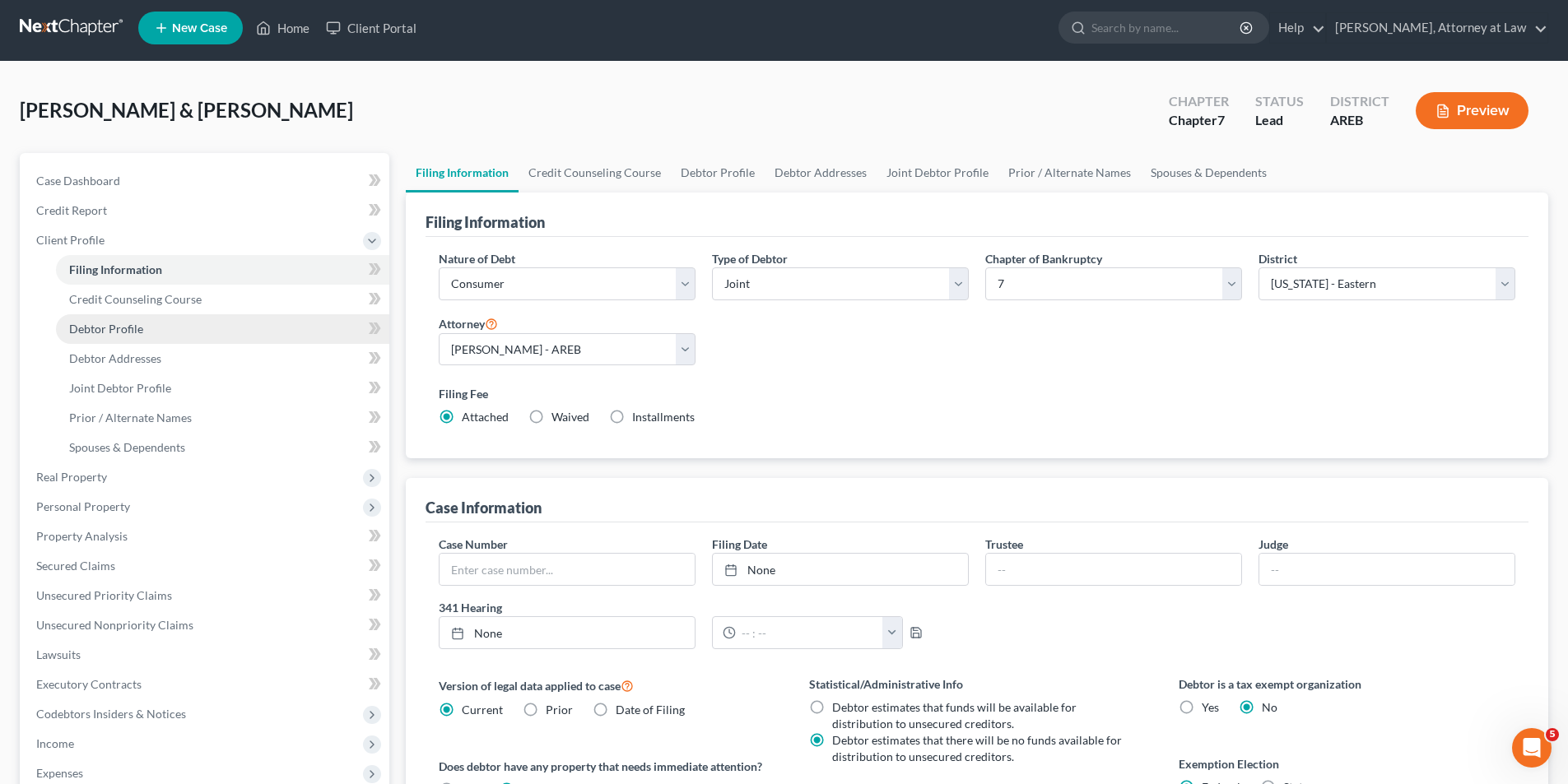
scroll to position [300, 0]
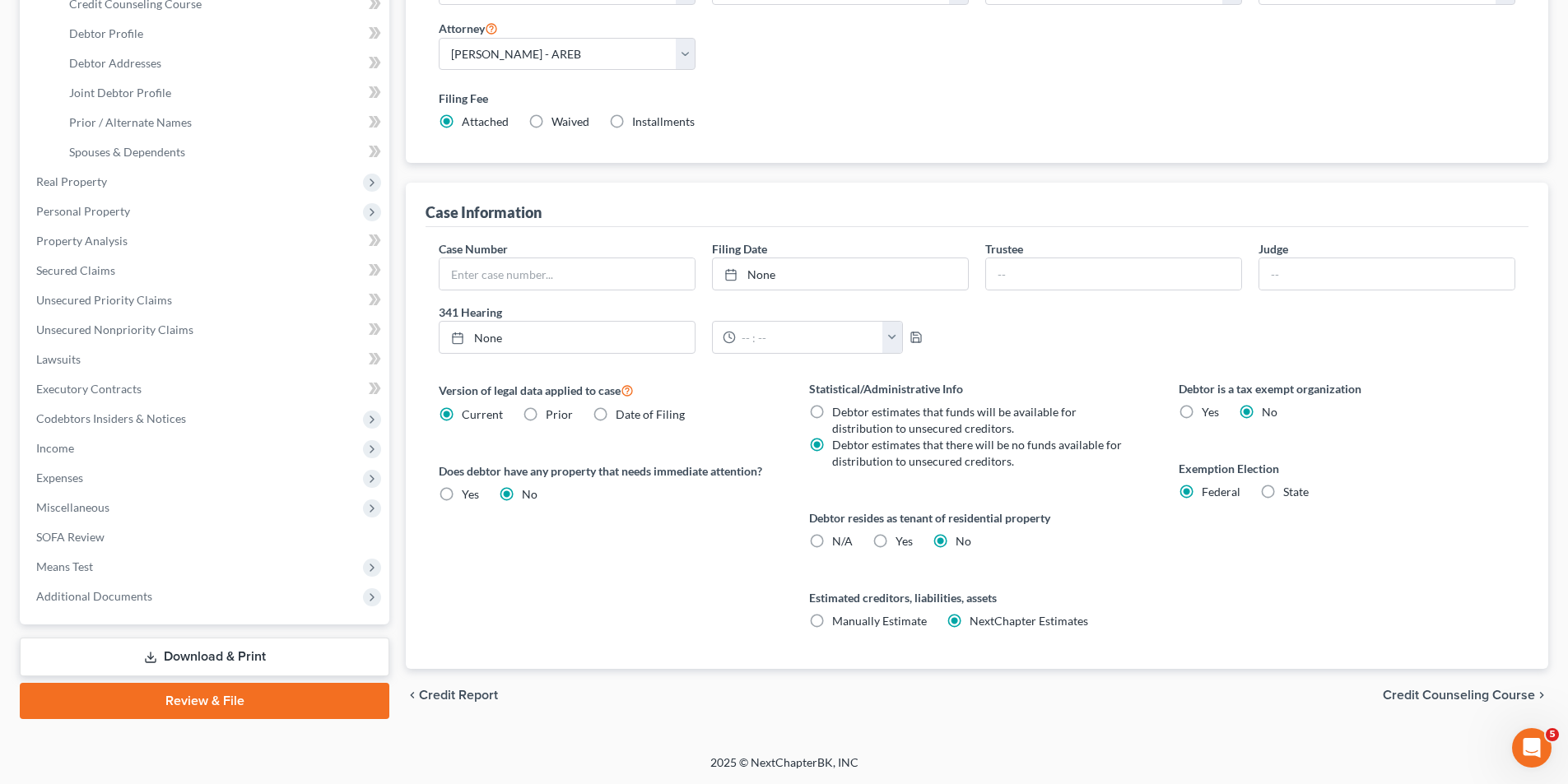
click at [279, 660] on link "Download & Print" at bounding box center [204, 656] width 369 height 39
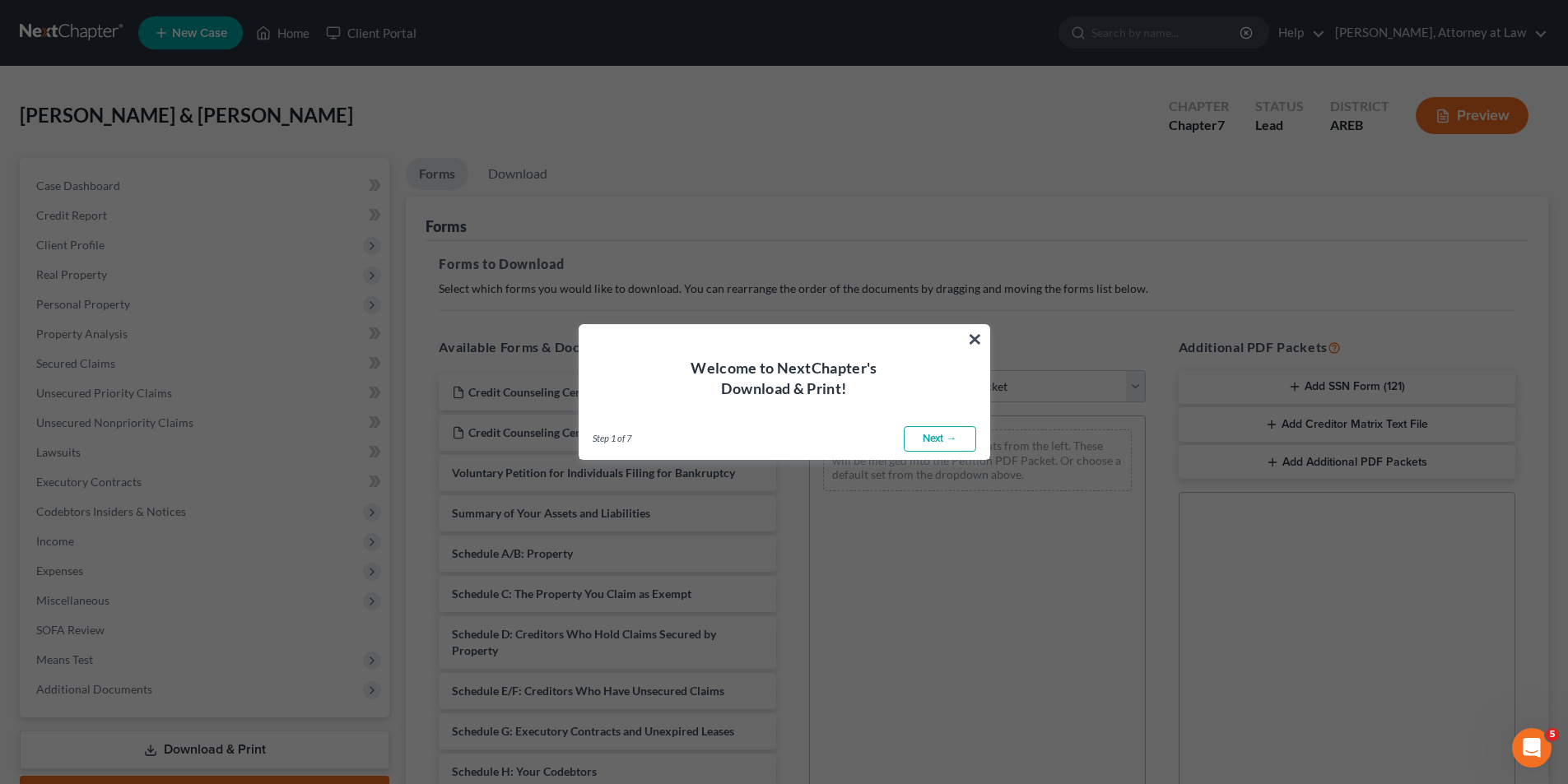
click at [959, 436] on link "Next →" at bounding box center [940, 439] width 73 height 26
select select "0"
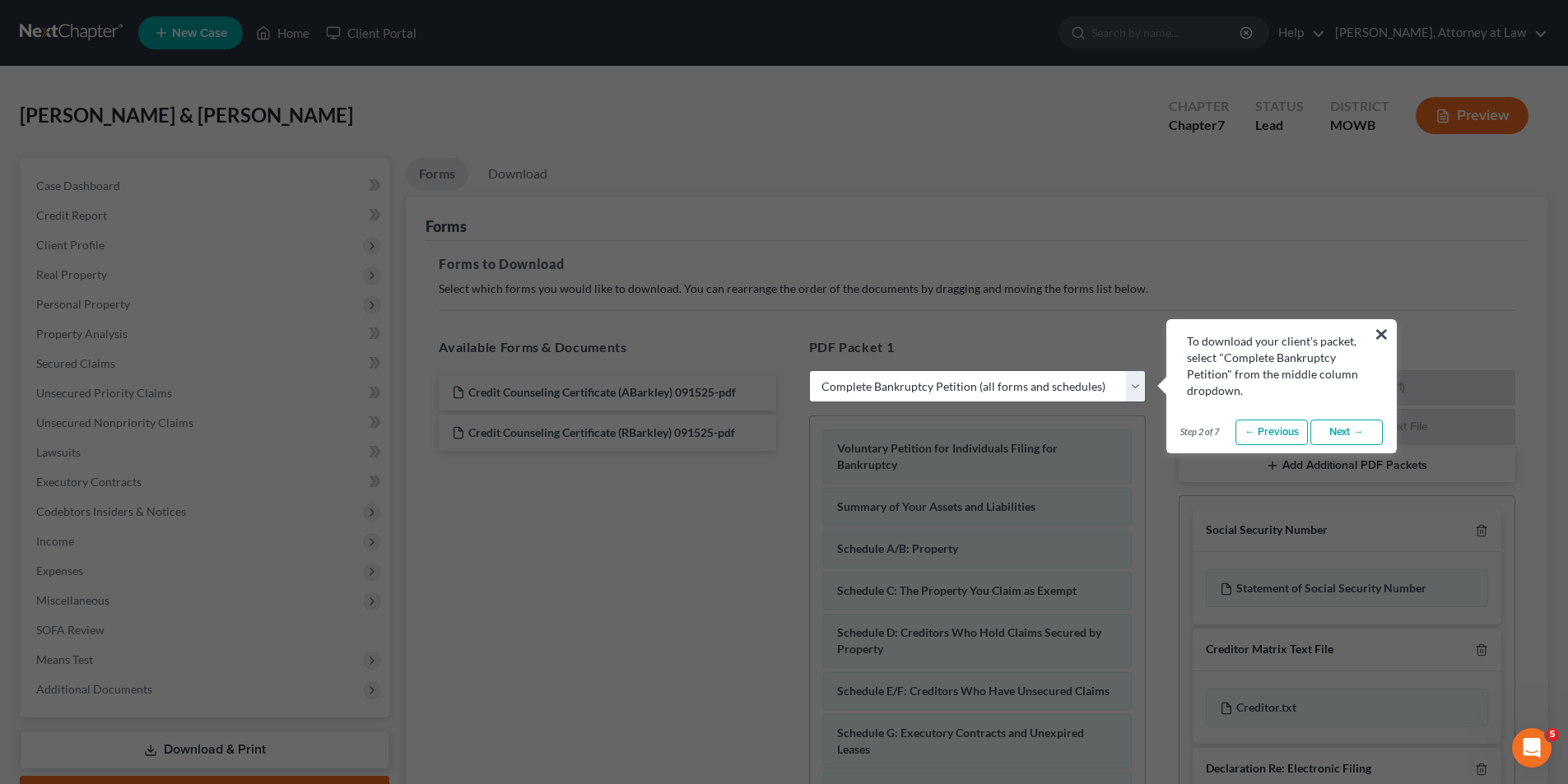
click at [1358, 431] on link "Next →" at bounding box center [1347, 432] width 73 height 26
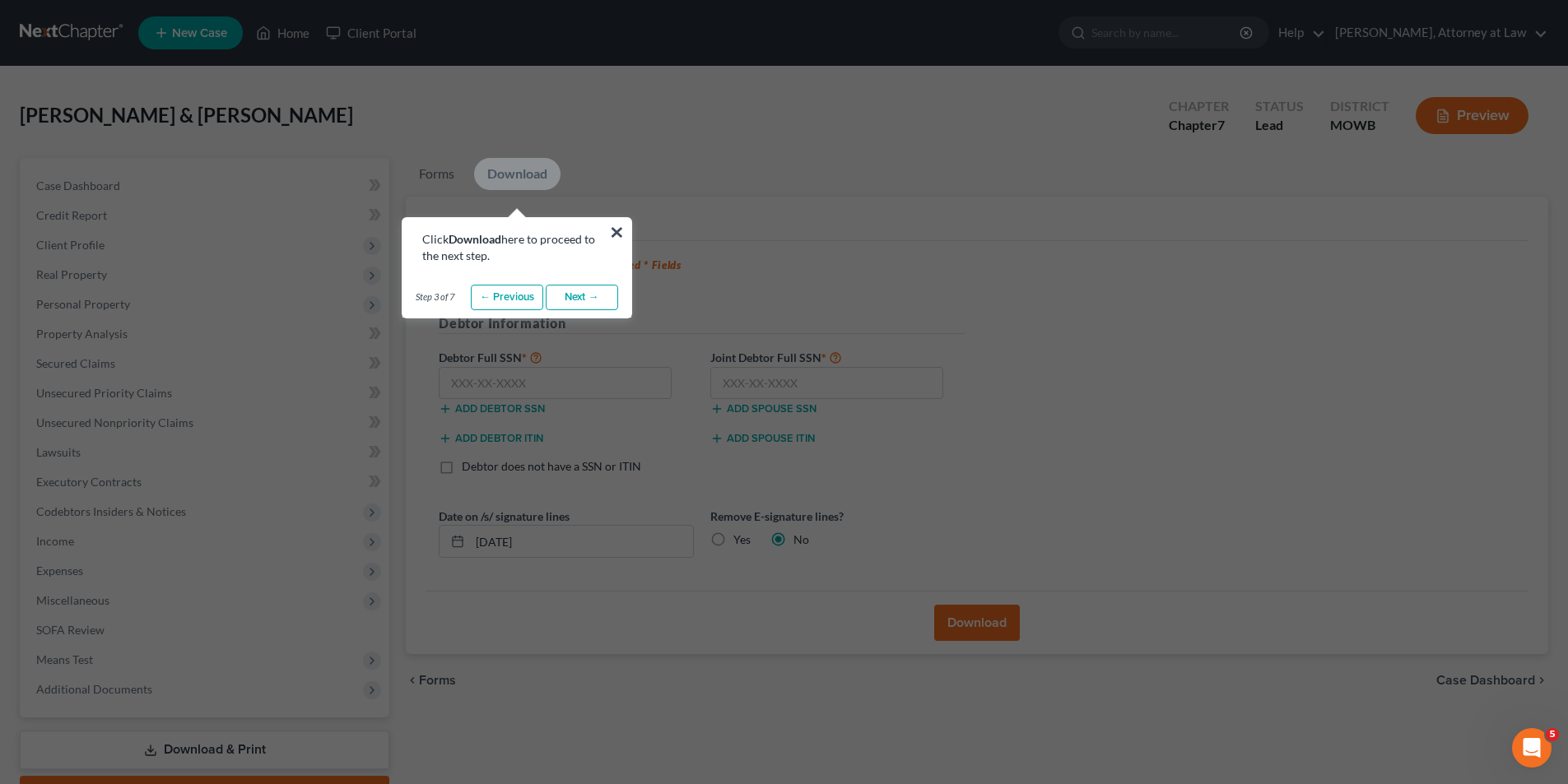
click at [591, 292] on link "Next →" at bounding box center [581, 297] width 73 height 26
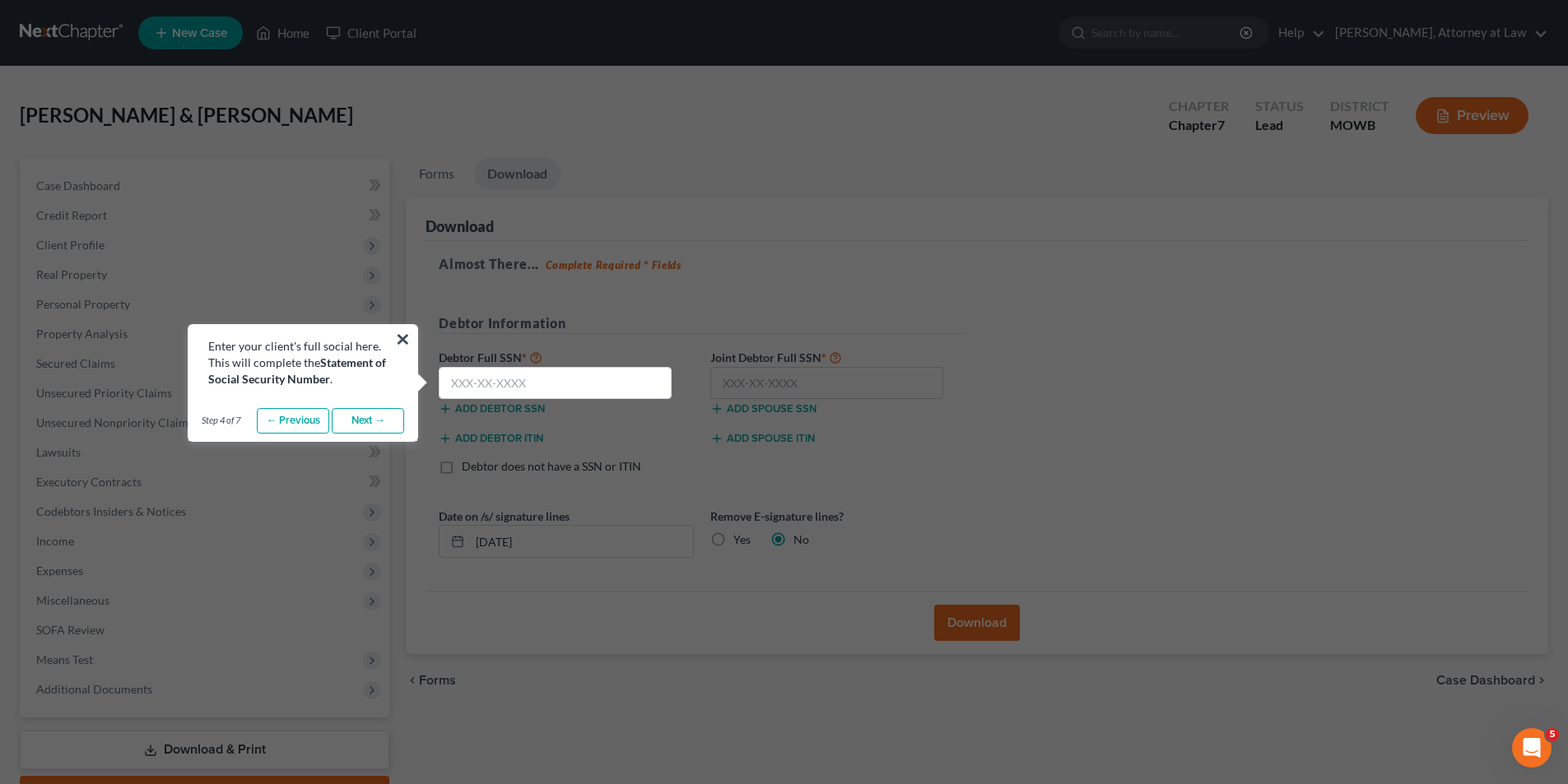
click at [384, 419] on link "Next →" at bounding box center [368, 420] width 73 height 26
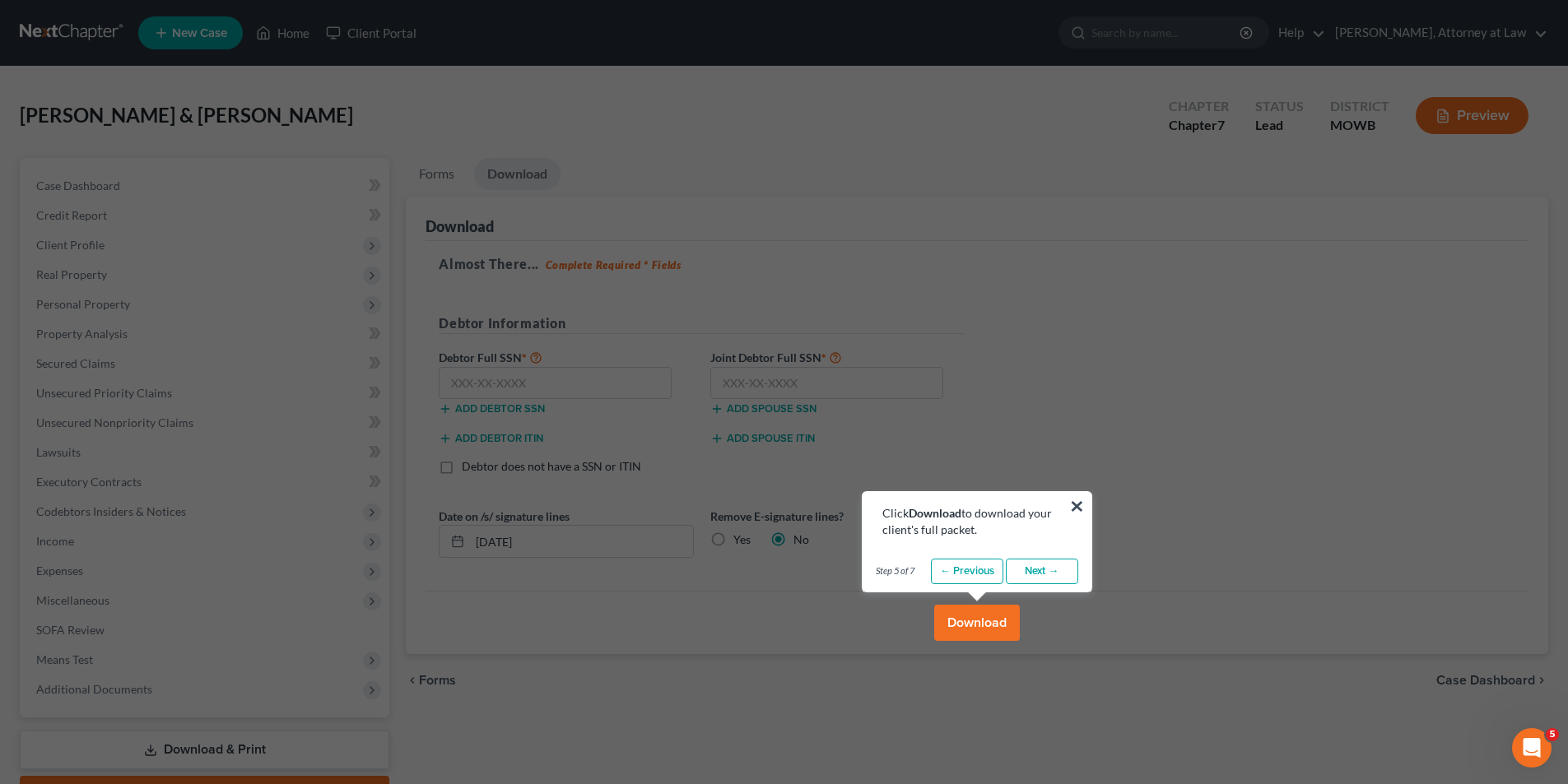
click at [979, 571] on link "← Previous" at bounding box center [967, 571] width 73 height 26
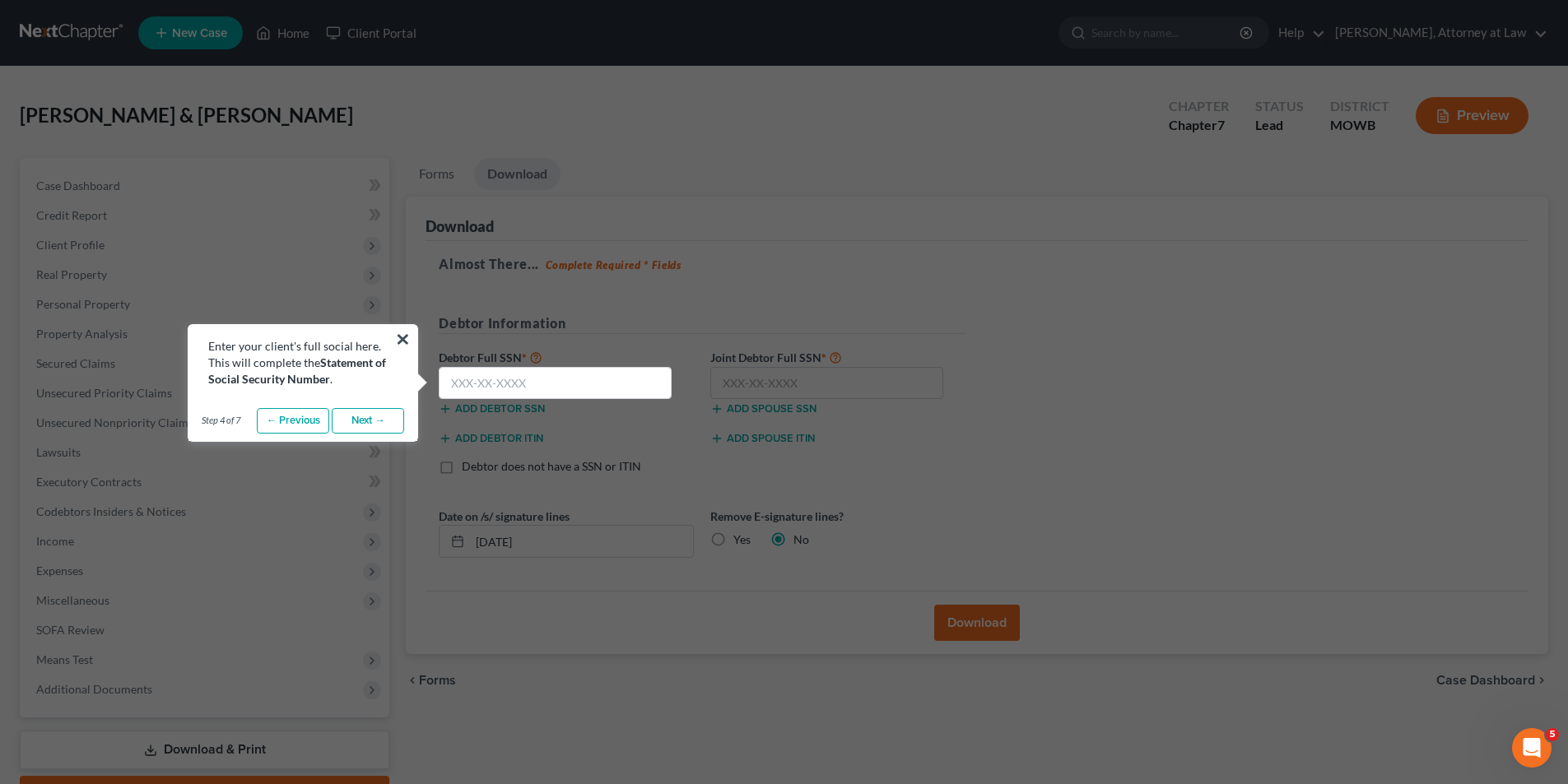
click at [302, 419] on link "← Previous" at bounding box center [293, 420] width 73 height 26
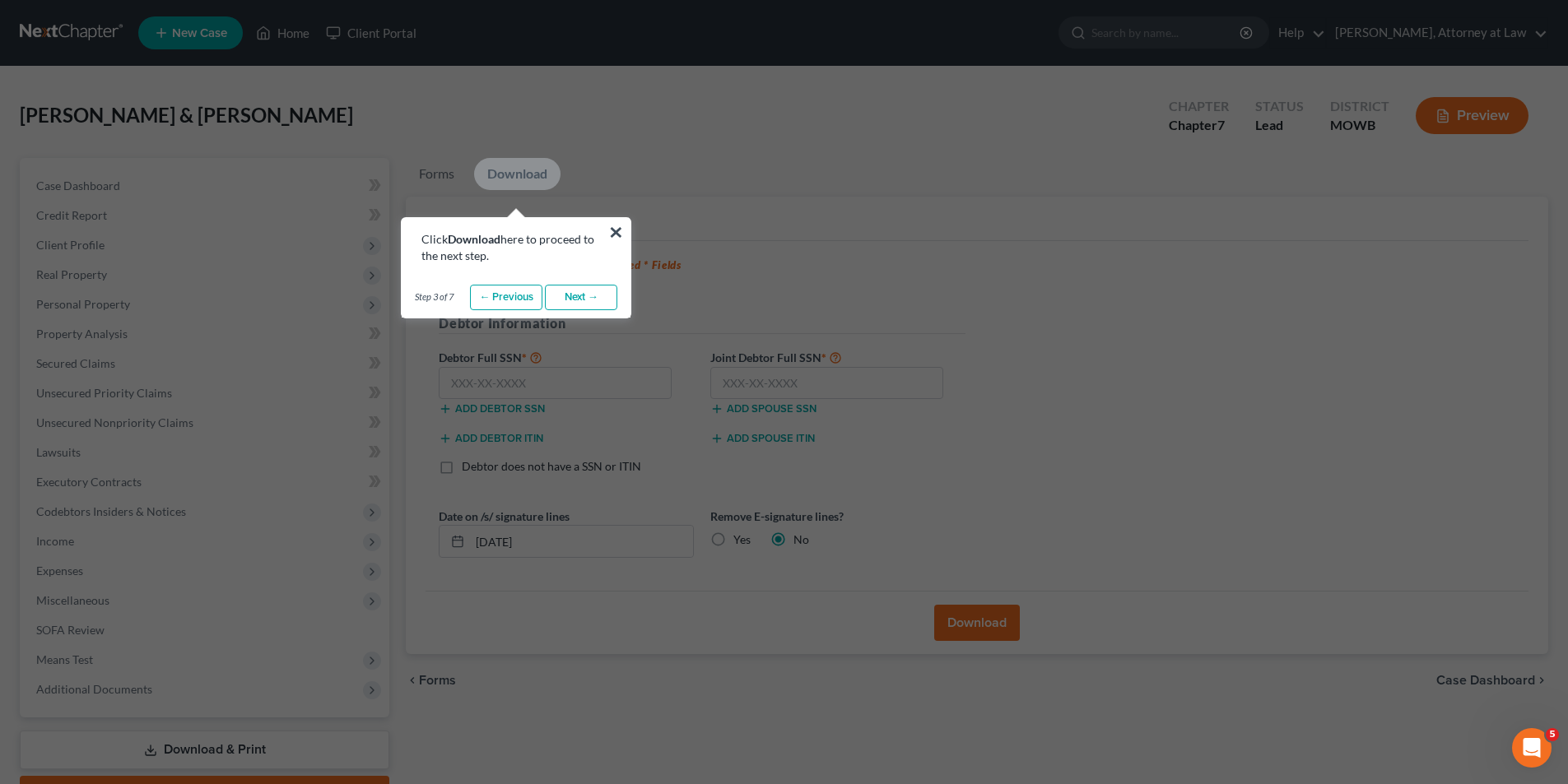
click at [595, 297] on link "Next →" at bounding box center [581, 297] width 73 height 26
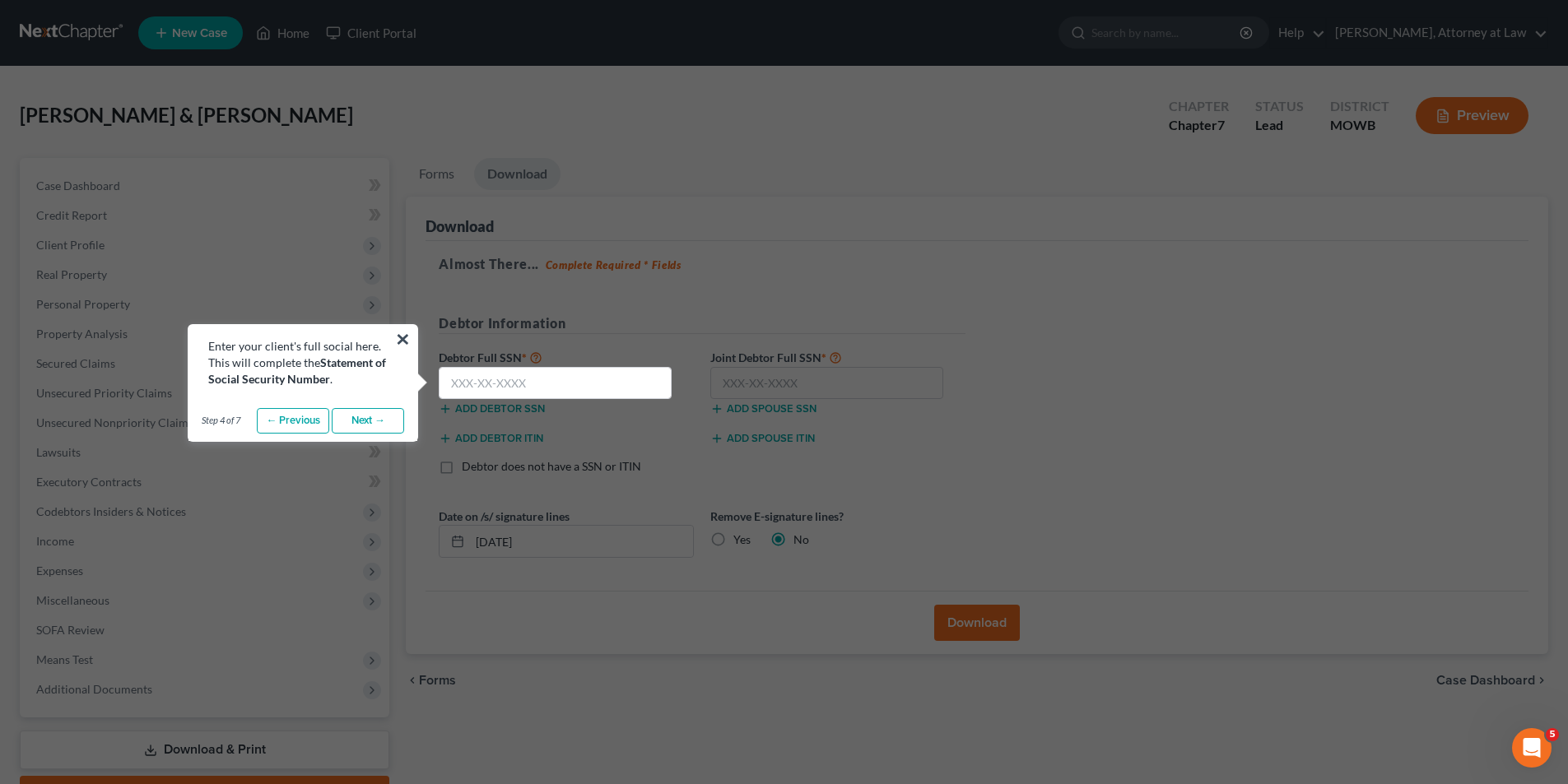
click at [391, 418] on link "Next →" at bounding box center [368, 420] width 73 height 26
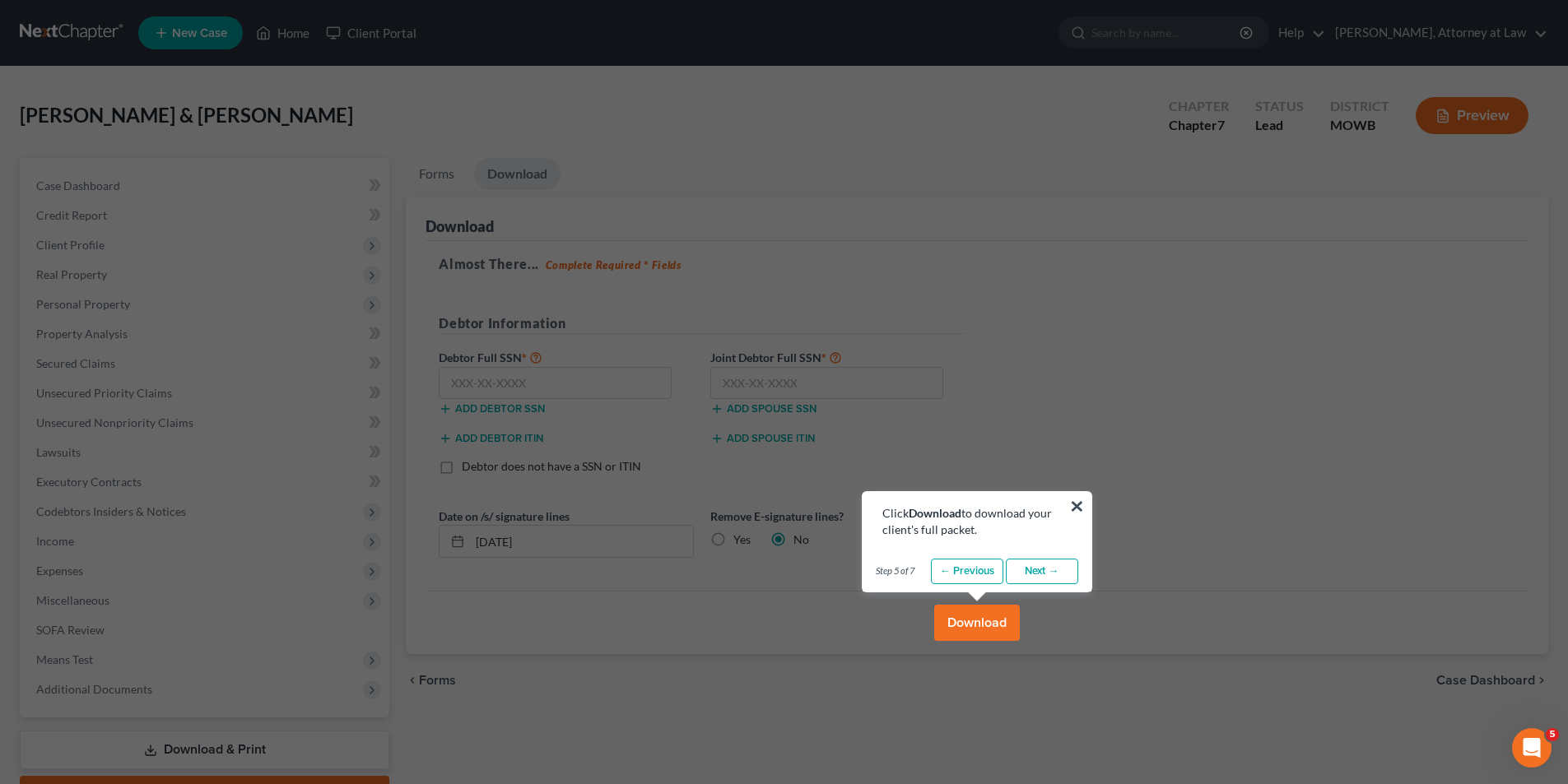
click at [1049, 569] on link "Next →" at bounding box center [1042, 571] width 73 height 26
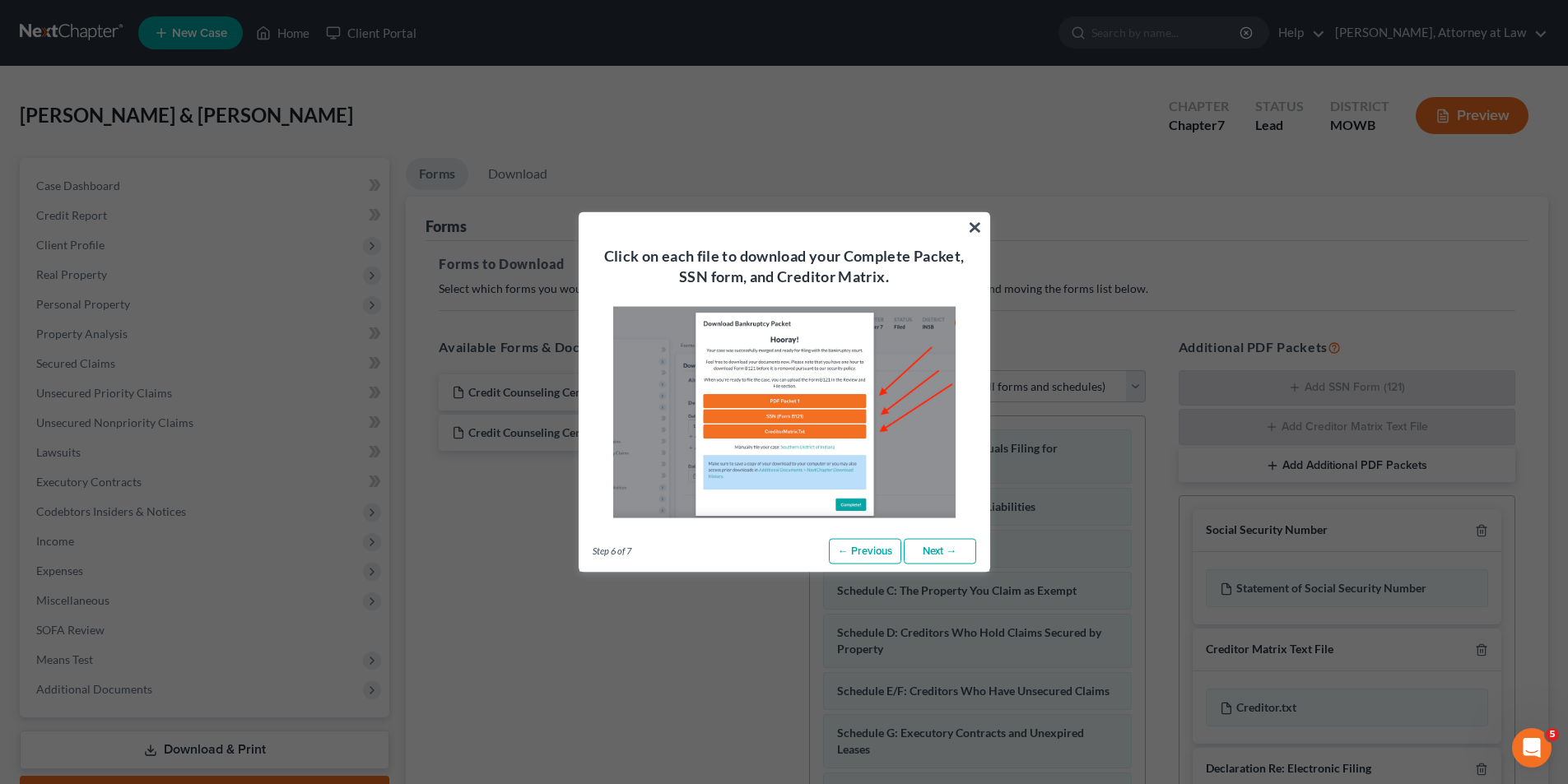
click at [943, 546] on link "Next →" at bounding box center [940, 551] width 73 height 26
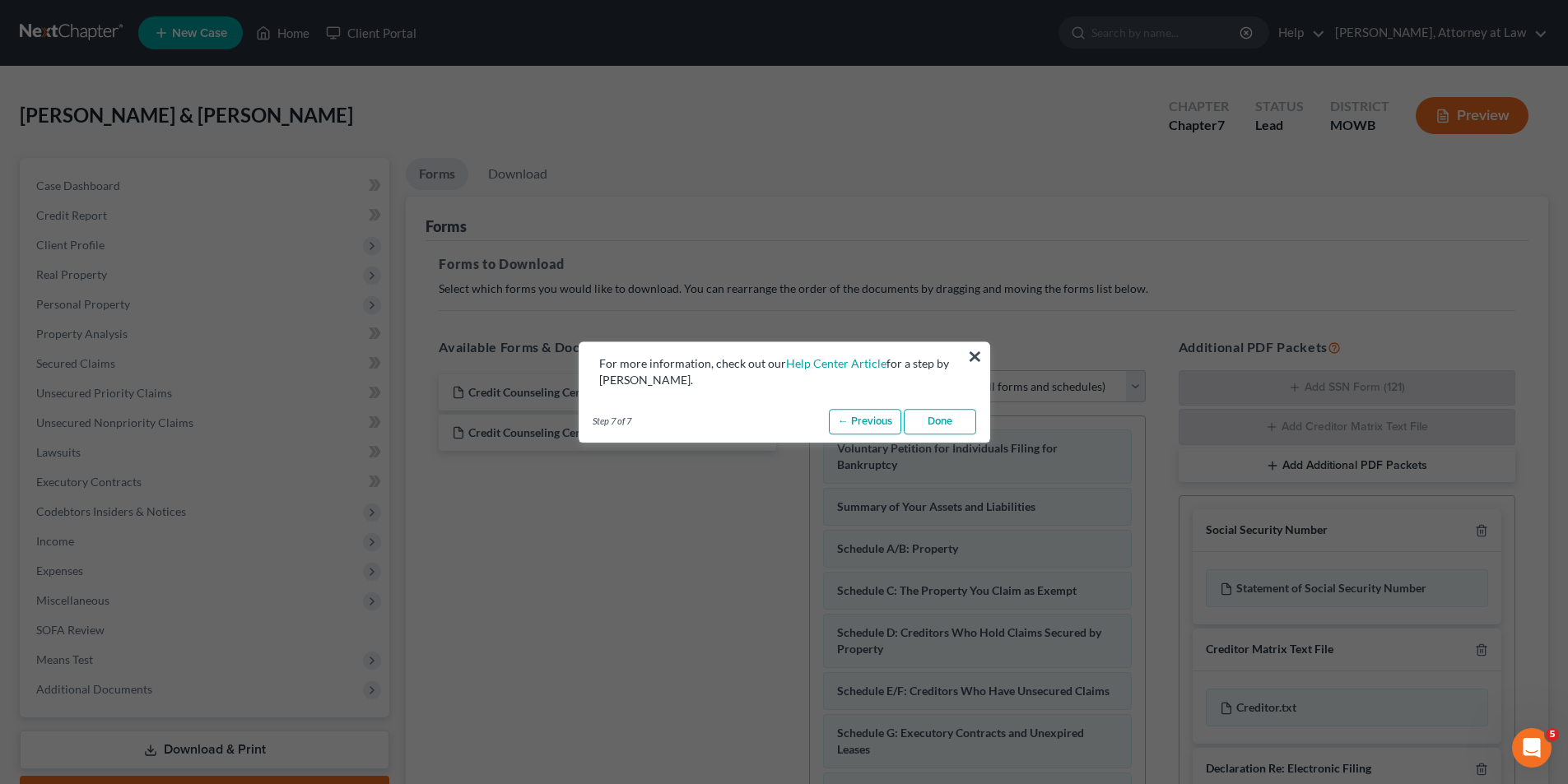
click at [947, 425] on link "Done" at bounding box center [940, 421] width 73 height 26
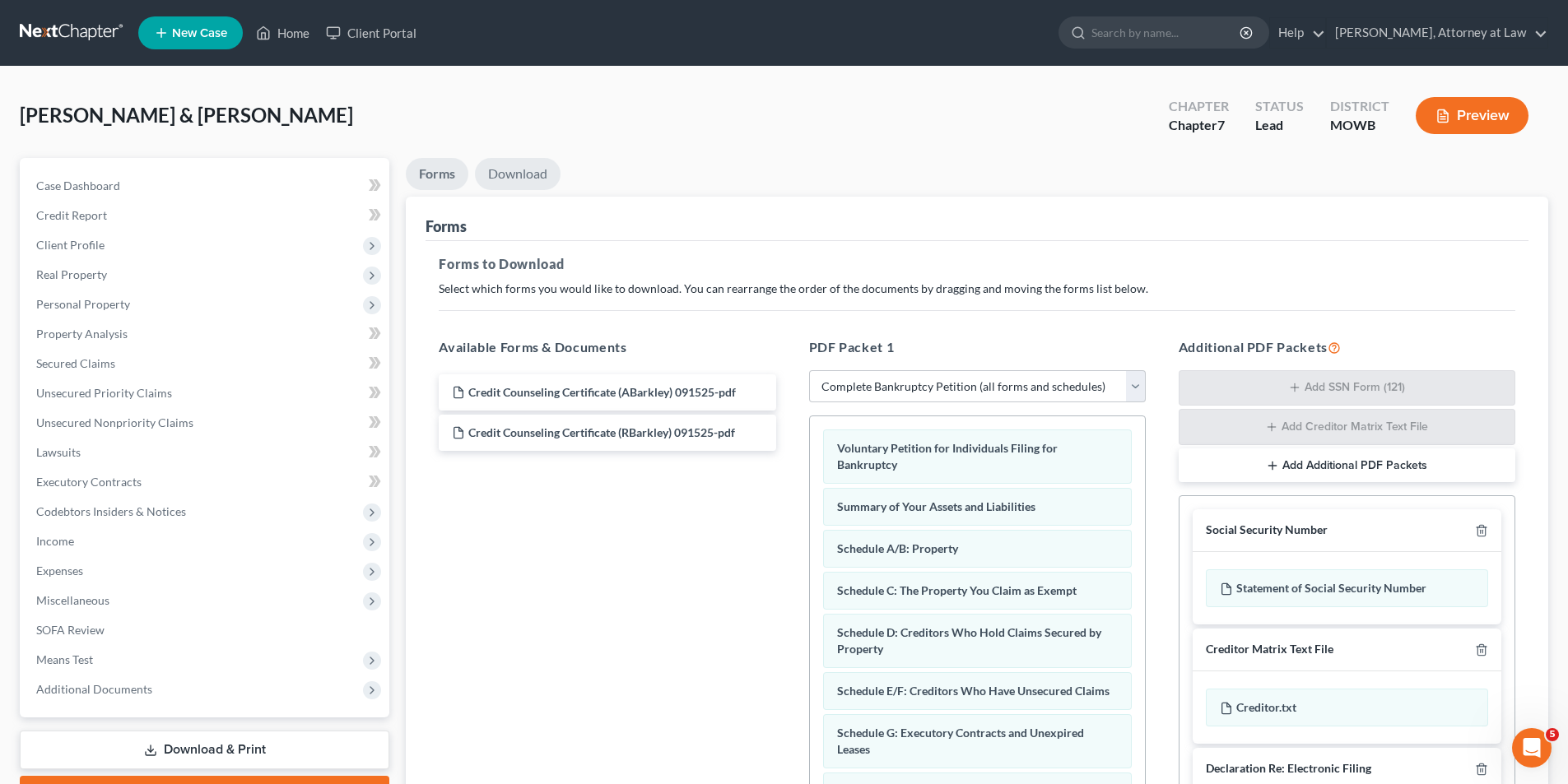
click at [530, 172] on link "Download" at bounding box center [518, 174] width 85 height 32
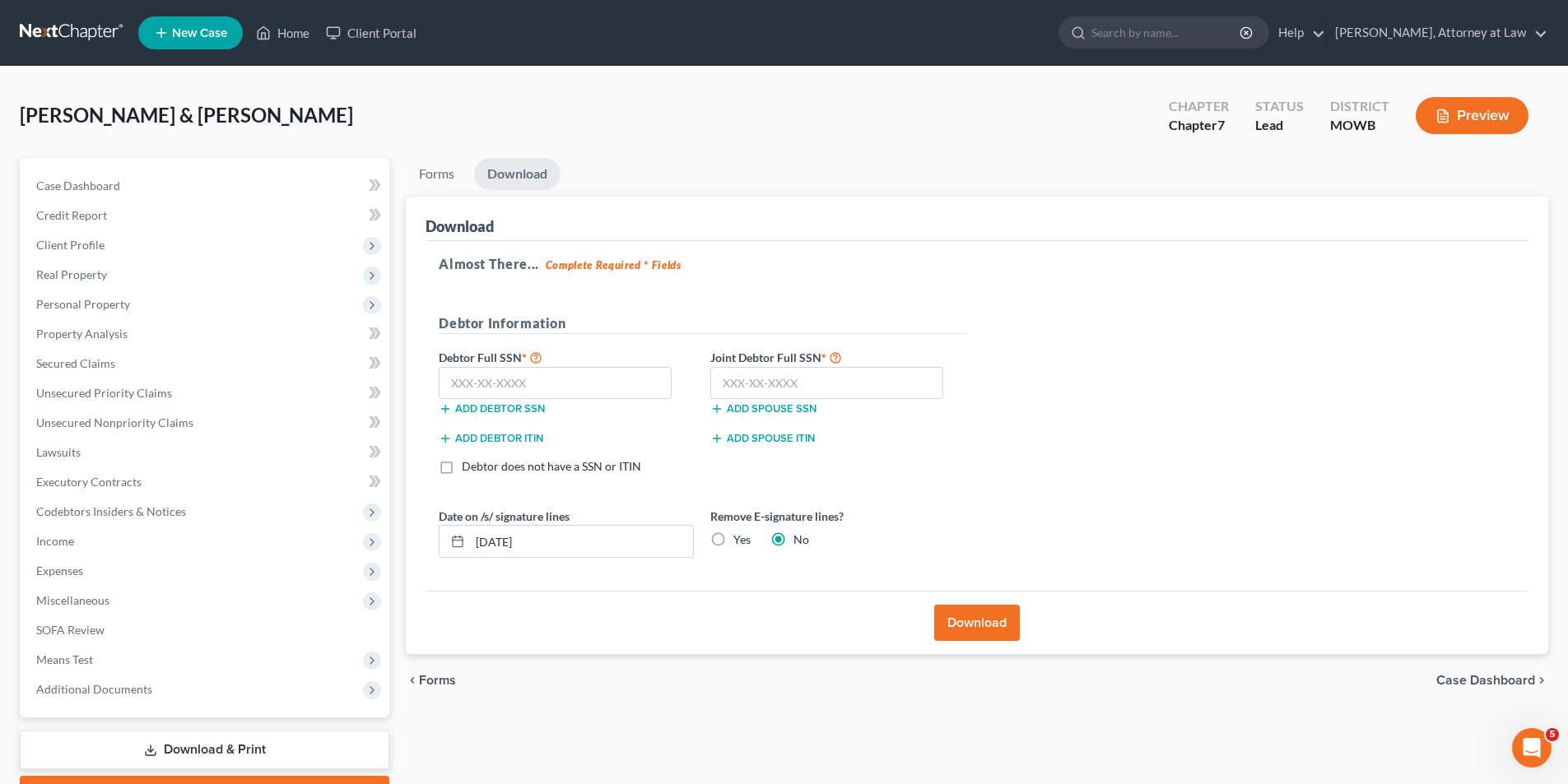
select select "1"
select select "0"
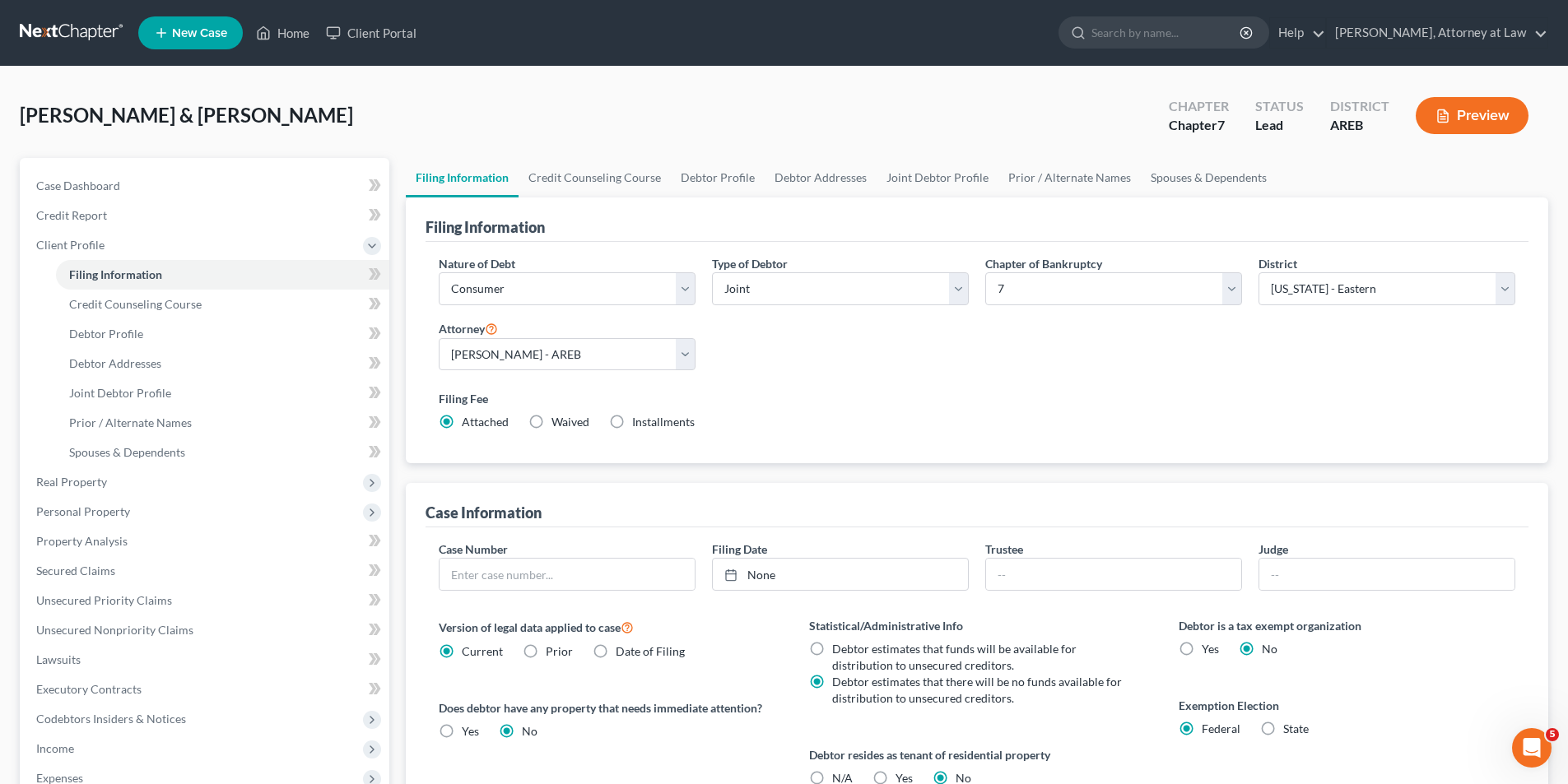
scroll to position [237, 0]
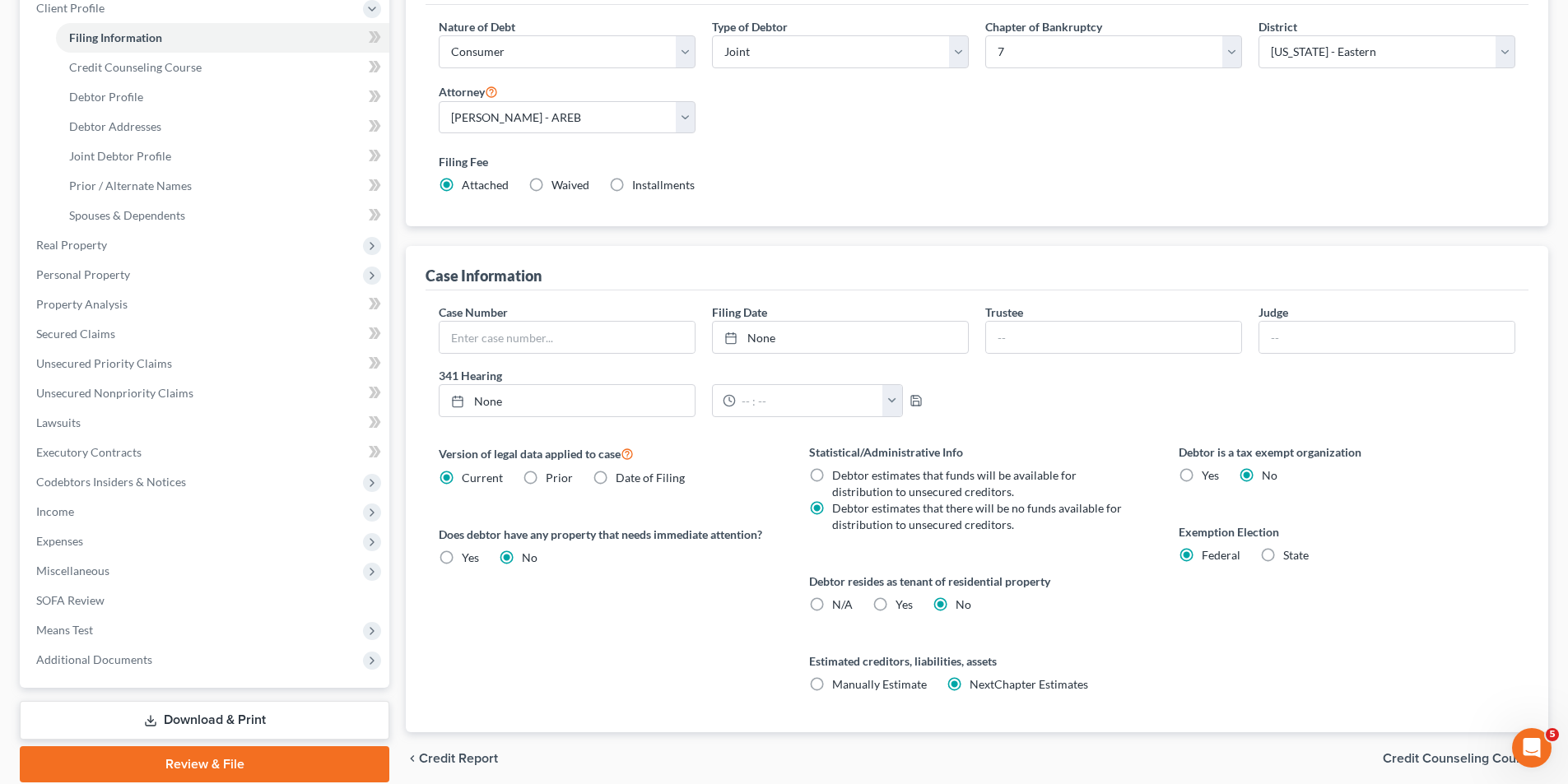
click at [322, 713] on link "Download & Print" at bounding box center [204, 720] width 369 height 39
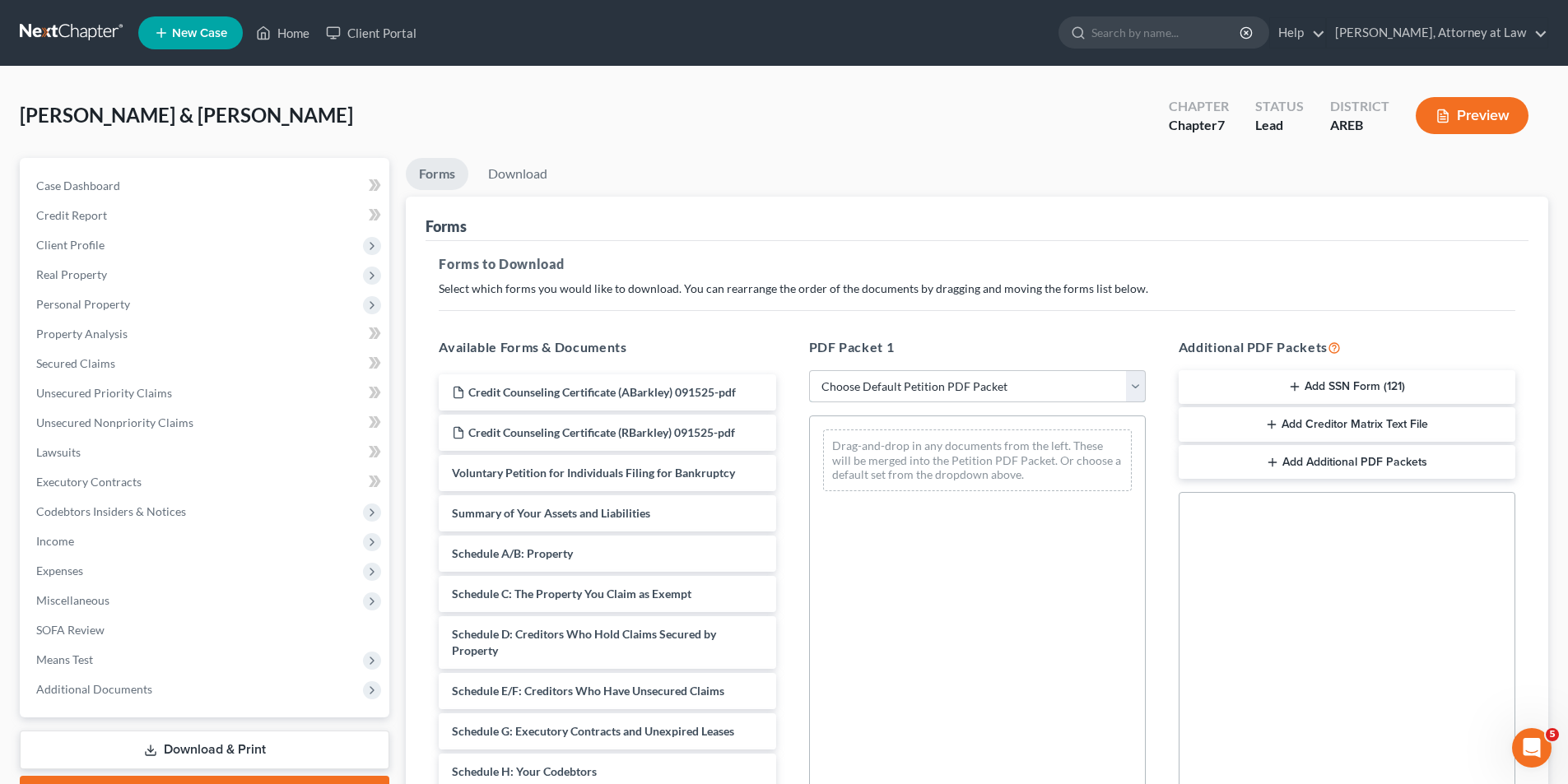
click at [1021, 388] on select "Choose Default Petition PDF Packet Complete Bankruptcy Petition (all forms and …" at bounding box center [978, 386] width 337 height 33
click at [810, 370] on select "Choose Default Petition PDF Packet Complete Bankruptcy Petition (all forms and …" at bounding box center [978, 386] width 337 height 33
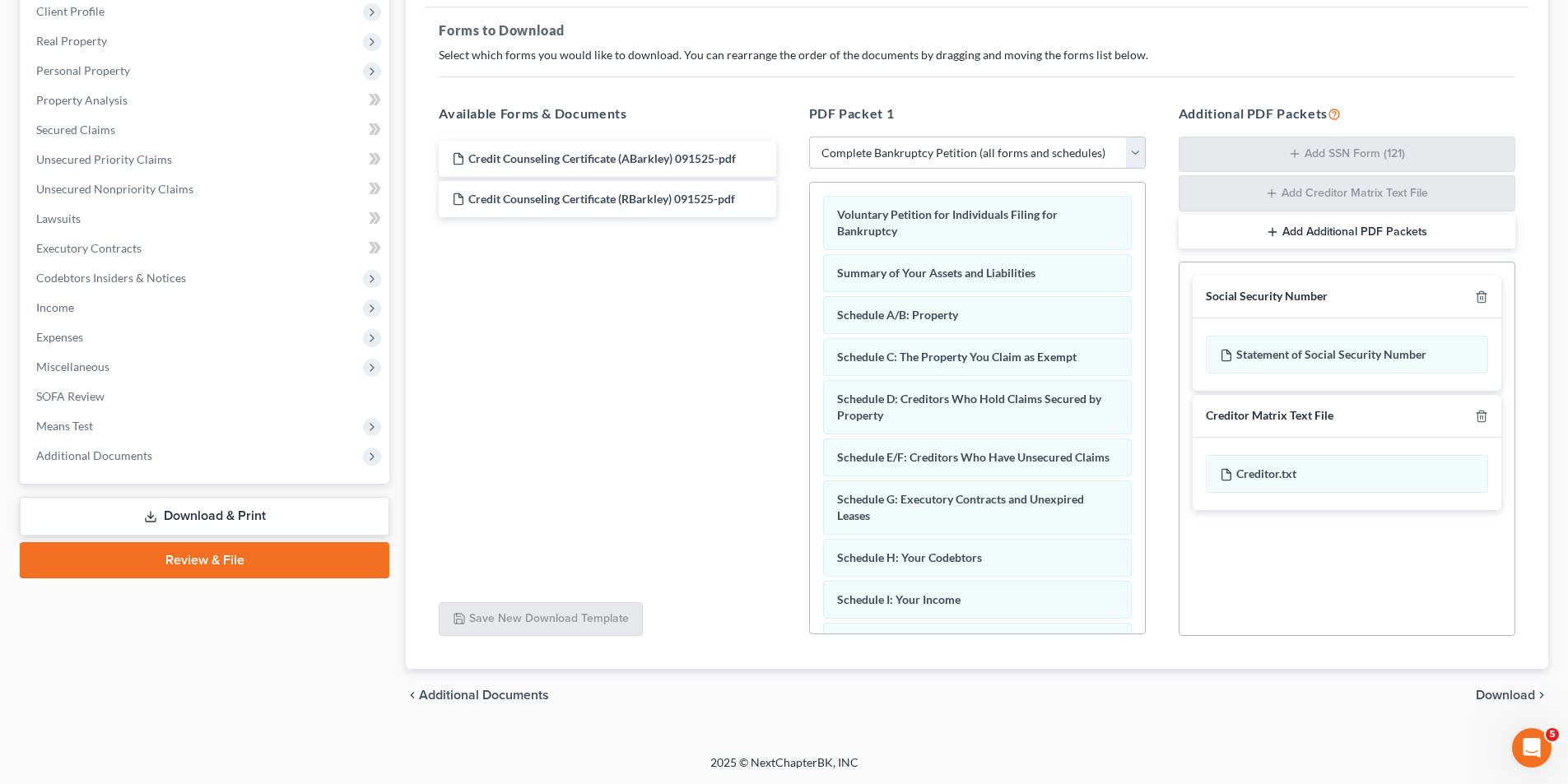
click at [1530, 697] on span "Download" at bounding box center [1506, 695] width 59 height 13
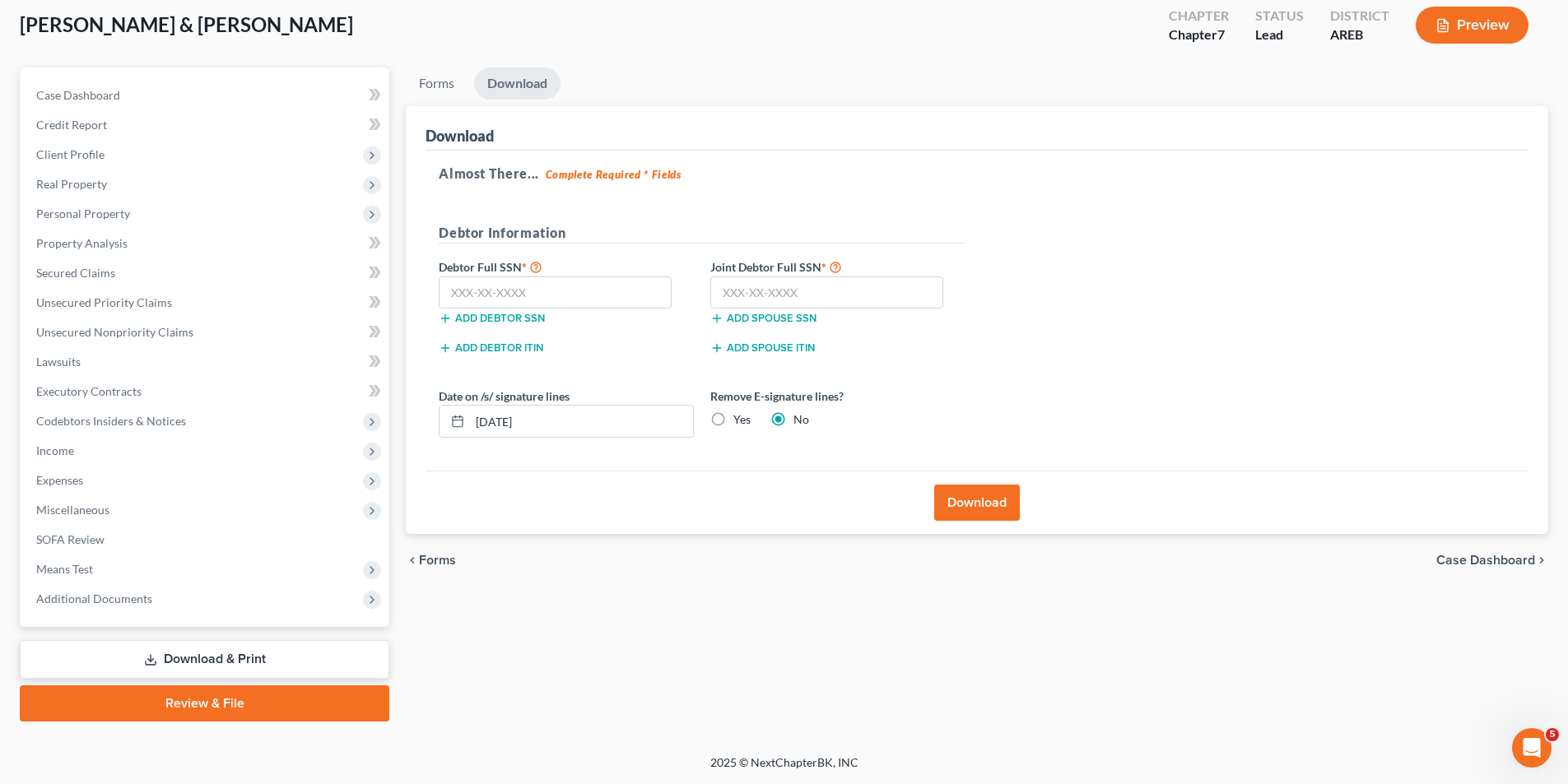
scroll to position [91, 0]
drag, startPoint x: 596, startPoint y: 292, endPoint x: 842, endPoint y: 361, distance: 255.5
click at [597, 291] on input "text" at bounding box center [554, 293] width 233 height 33
click at [721, 290] on input "text" at bounding box center [827, 293] width 233 height 33
click at [964, 497] on button "Download" at bounding box center [977, 503] width 85 height 36
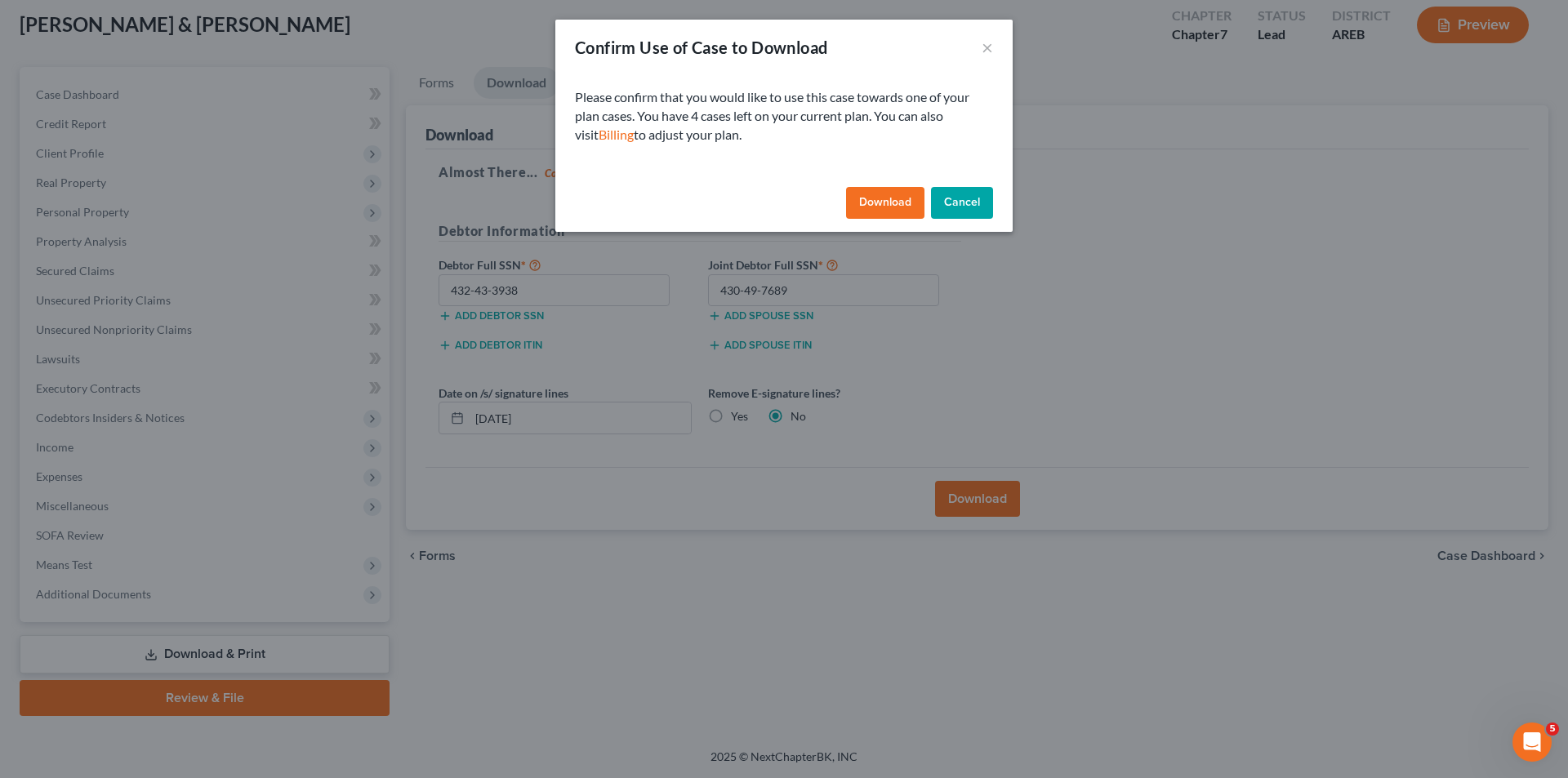
click at [882, 197] on button "Download" at bounding box center [885, 203] width 78 height 33
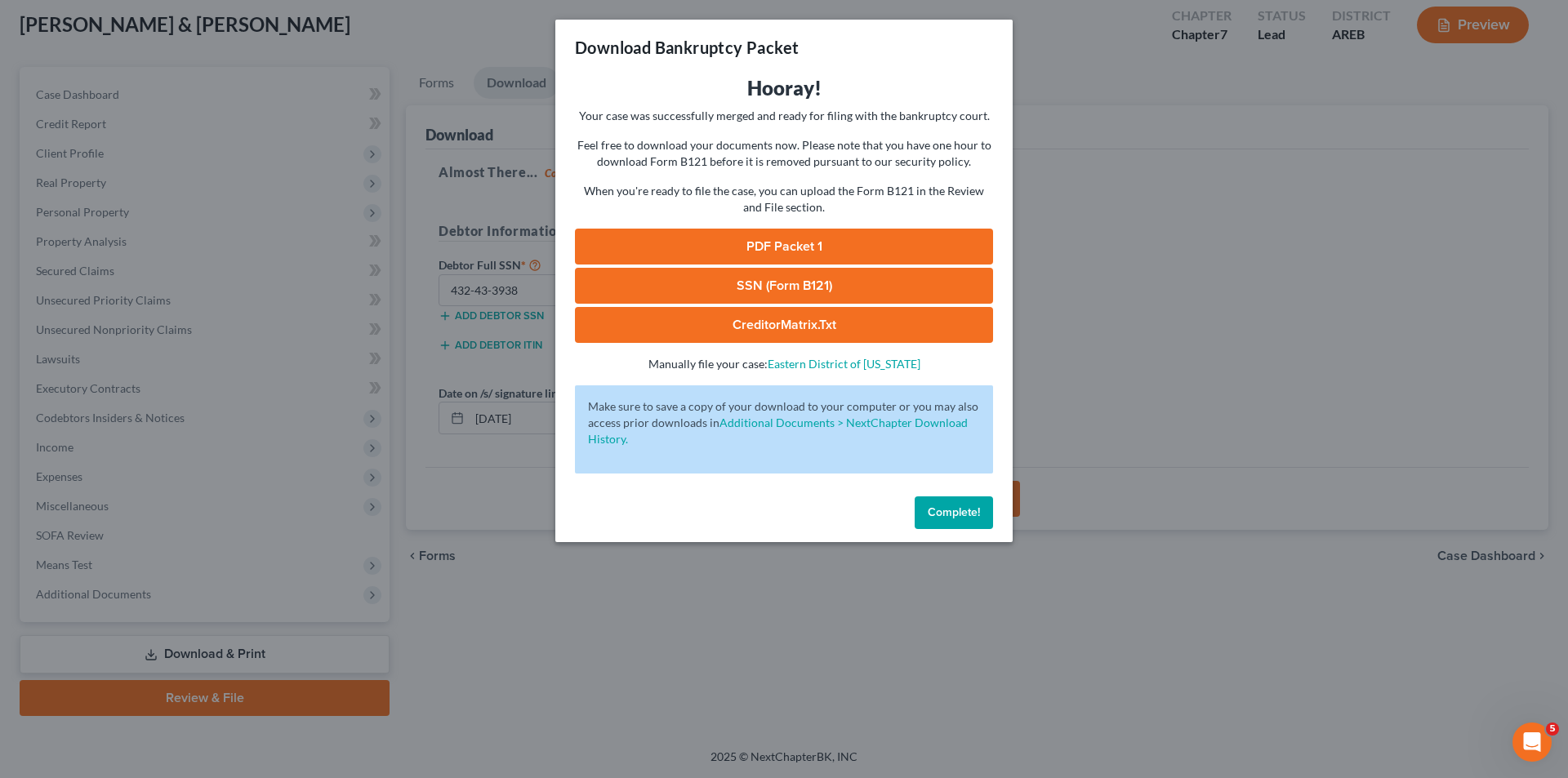
click at [953, 508] on span "Complete!" at bounding box center [954, 512] width 53 height 14
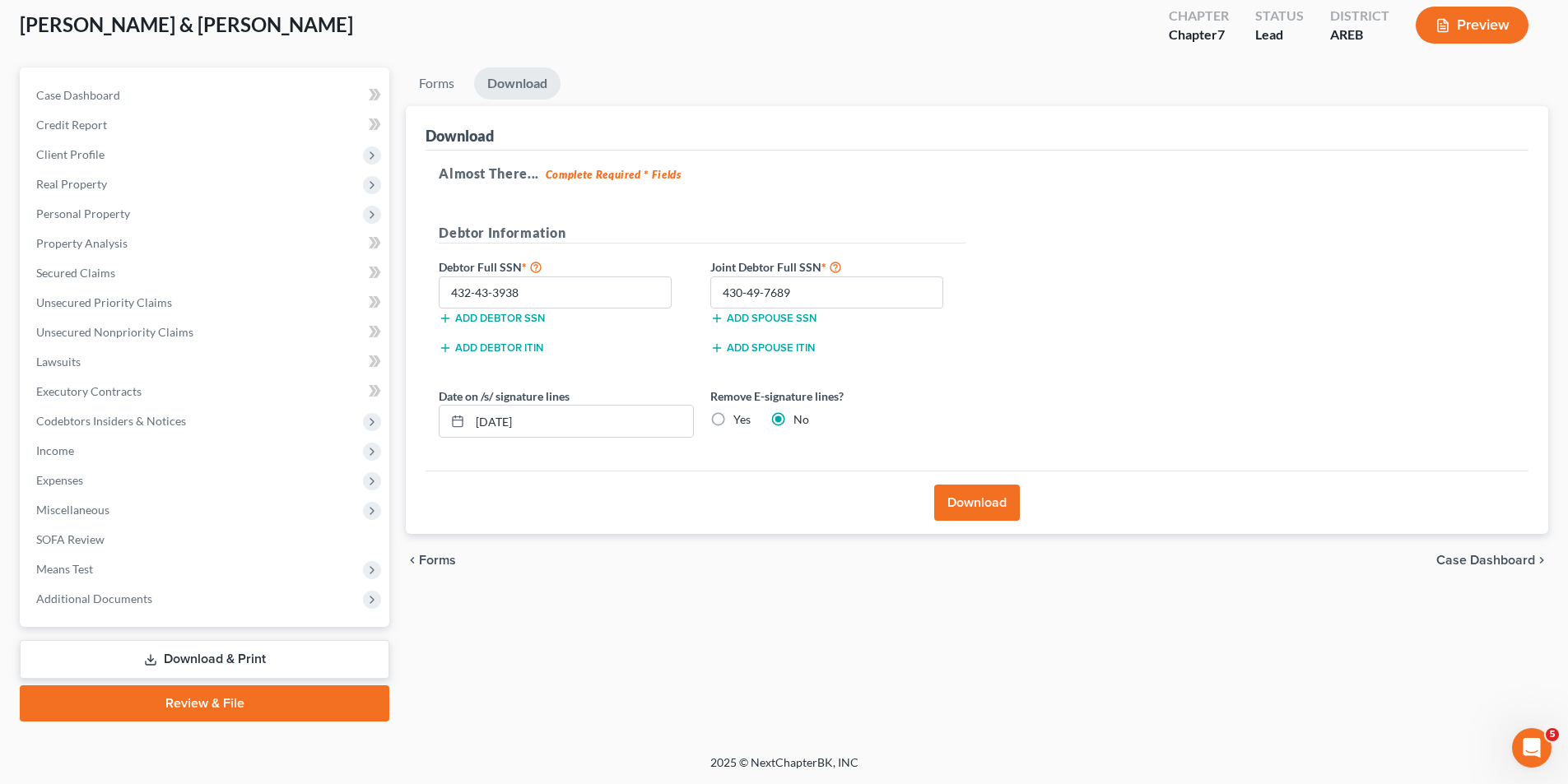
click at [273, 660] on link "Download & Print" at bounding box center [204, 659] width 369 height 39
click at [1489, 30] on button "Preview" at bounding box center [1473, 24] width 113 height 37
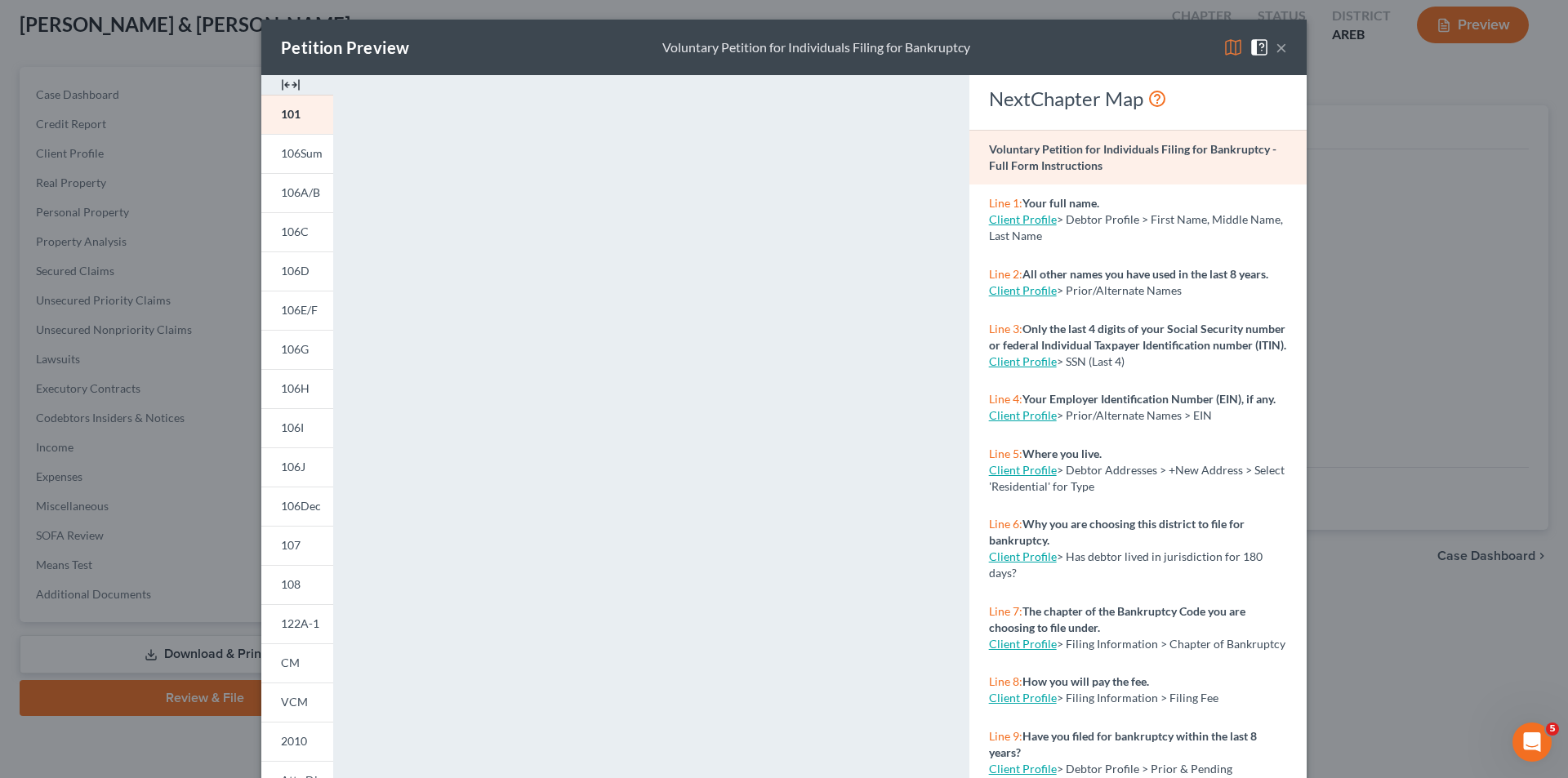
click at [1276, 51] on button "×" at bounding box center [1281, 47] width 12 height 20
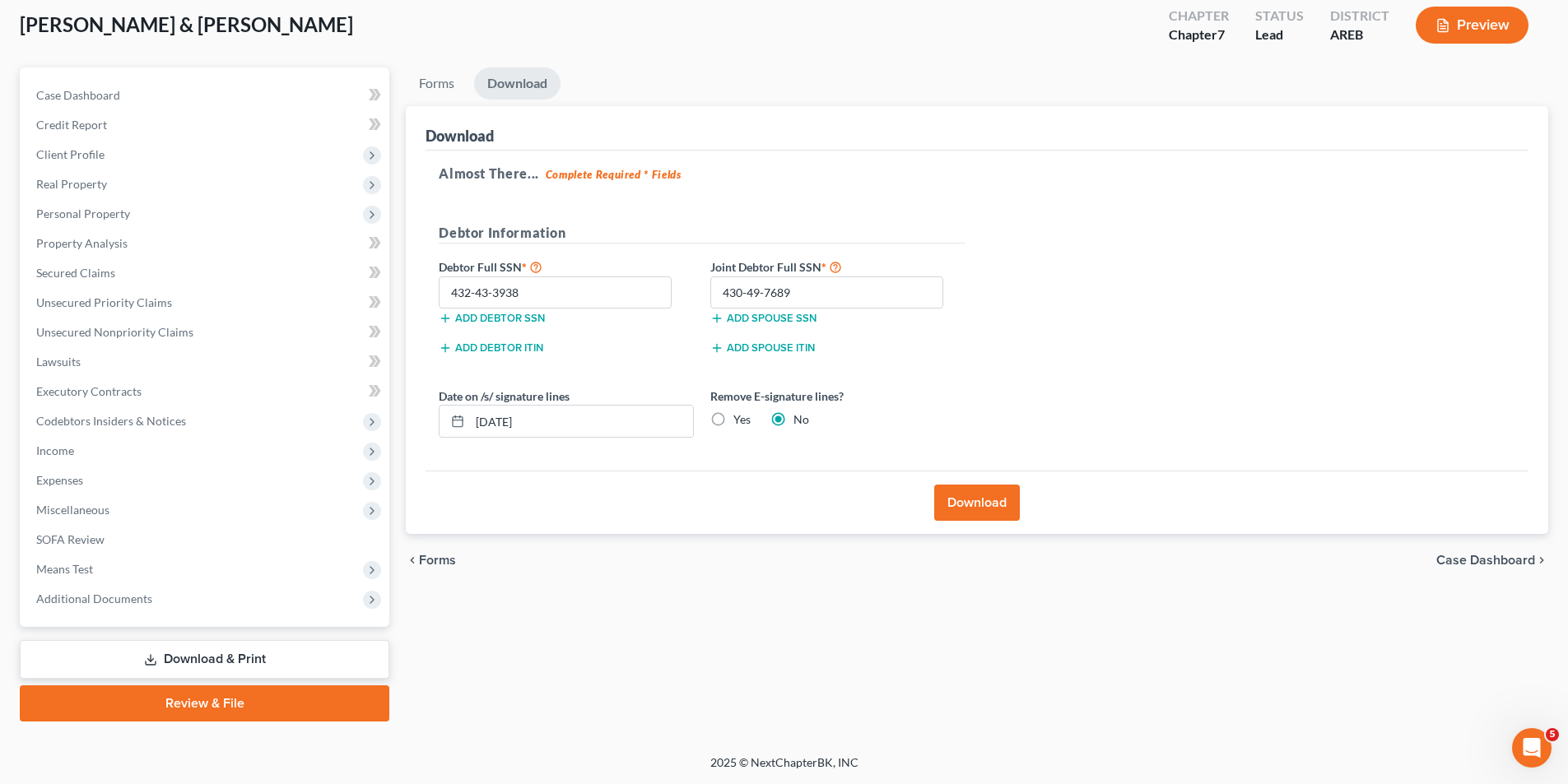
click at [988, 501] on button "Download" at bounding box center [977, 503] width 85 height 36
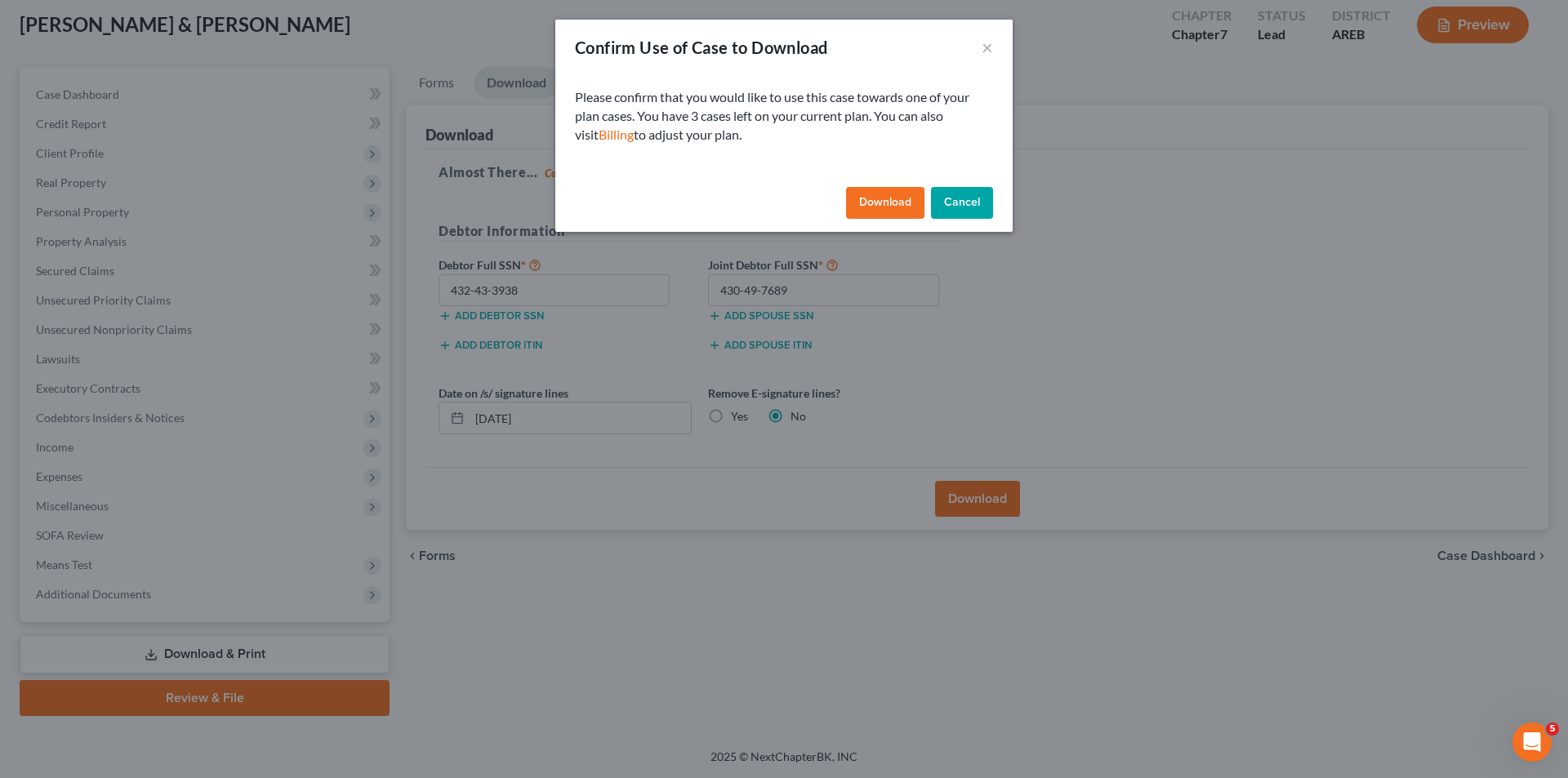
click at [980, 204] on button "Cancel" at bounding box center [962, 203] width 62 height 33
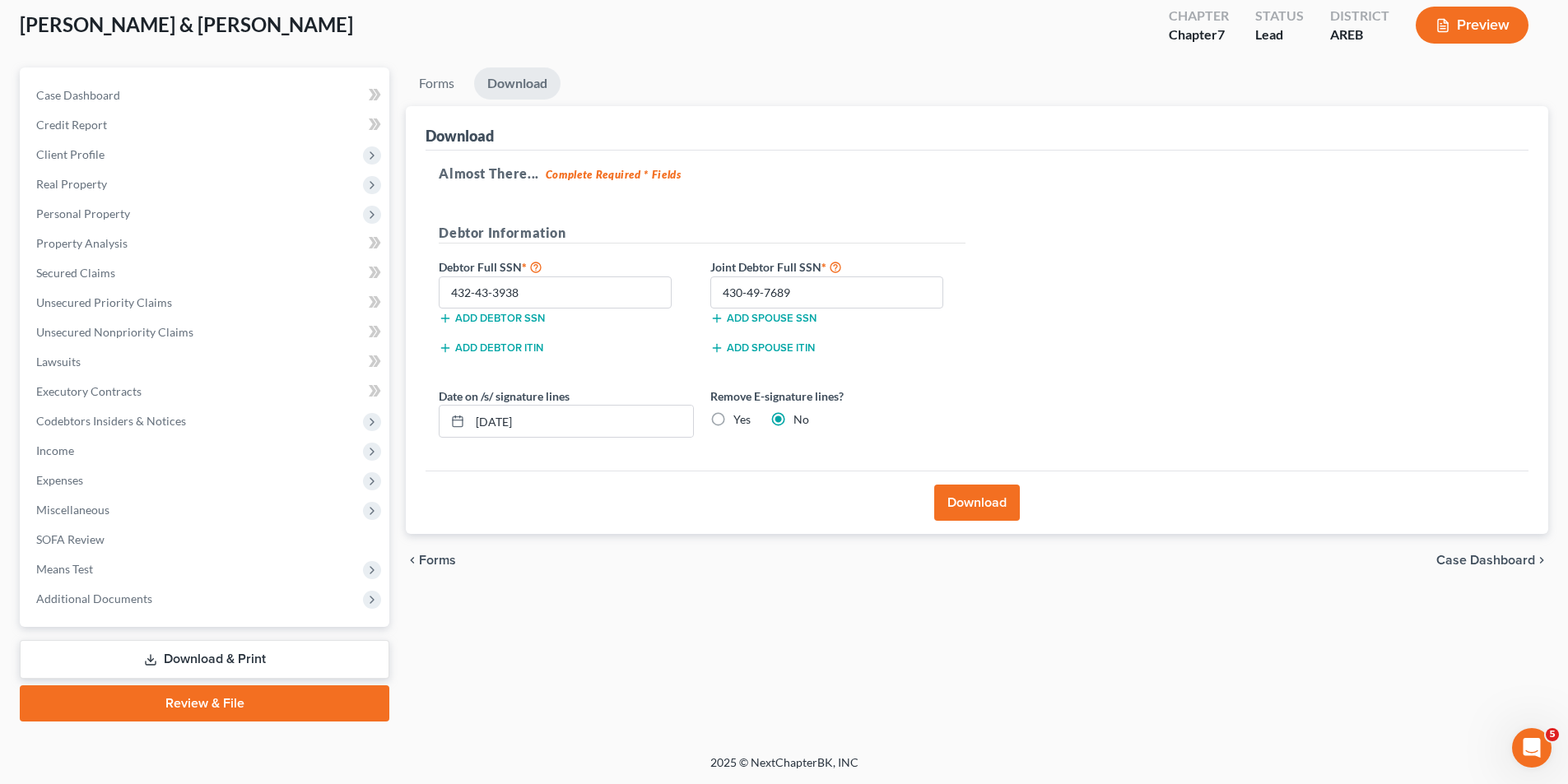
drag, startPoint x: 241, startPoint y: 658, endPoint x: 665, endPoint y: 640, distance: 424.4
click at [599, 651] on div "Forms Download Forms Forms to Download Select which forms you would like to dow…" at bounding box center [978, 394] width 1159 height 654
click at [158, 654] on link "Download & Print" at bounding box center [204, 659] width 369 height 39
click at [196, 701] on link "Review & File" at bounding box center [204, 703] width 369 height 36
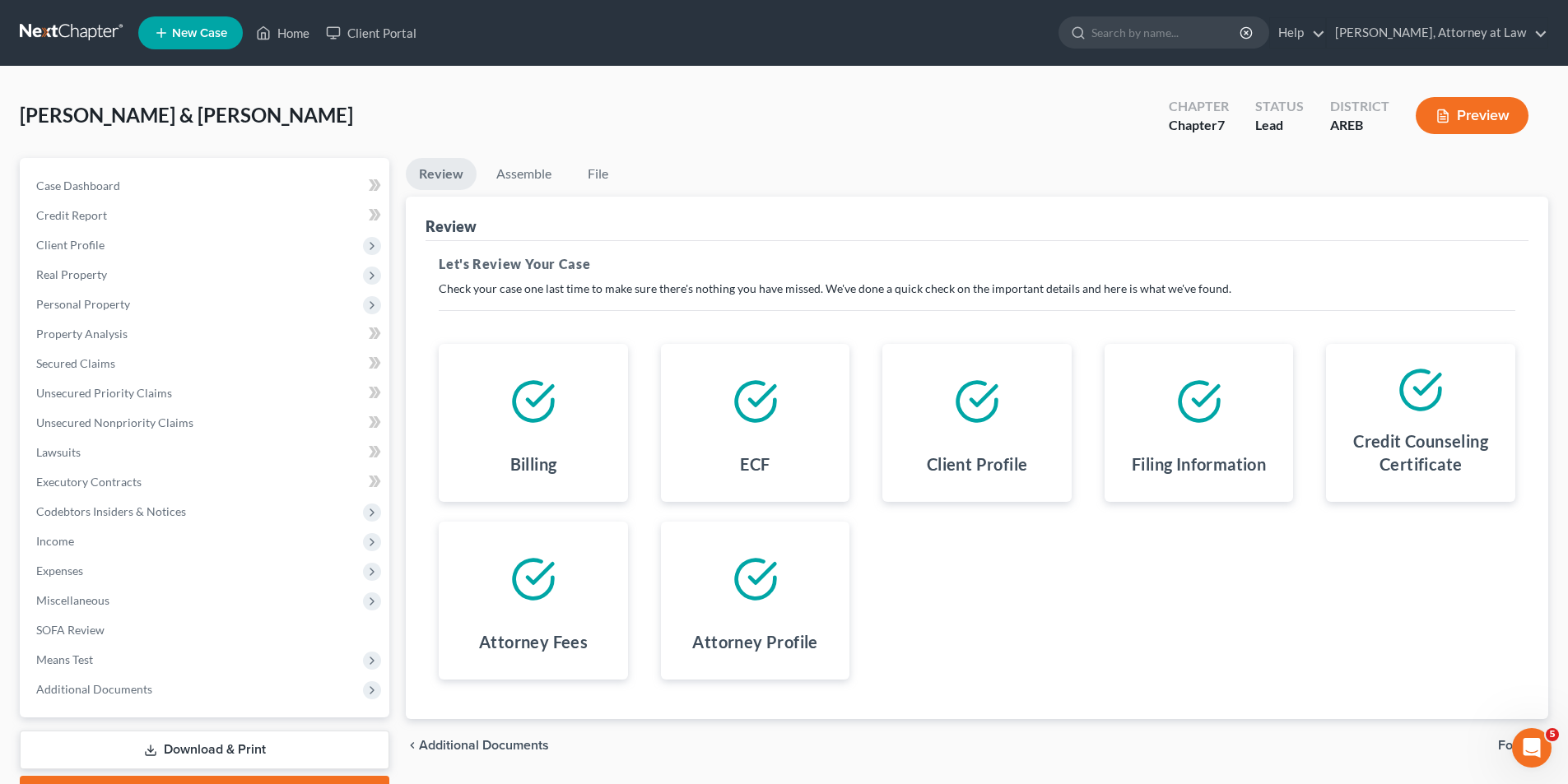
click at [1485, 114] on button "Preview" at bounding box center [1473, 115] width 113 height 37
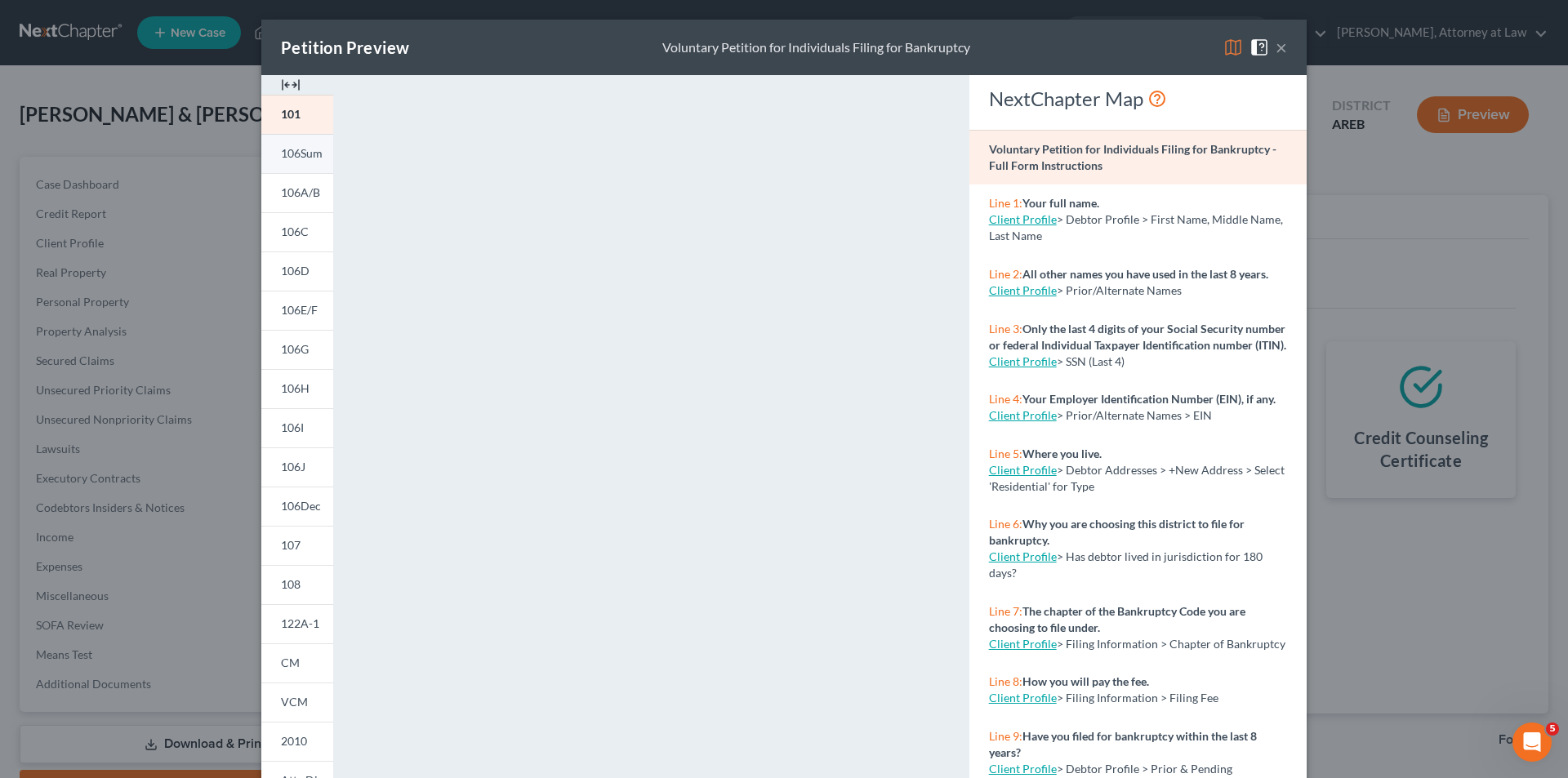
click at [308, 158] on span "106Sum" at bounding box center [301, 153] width 42 height 14
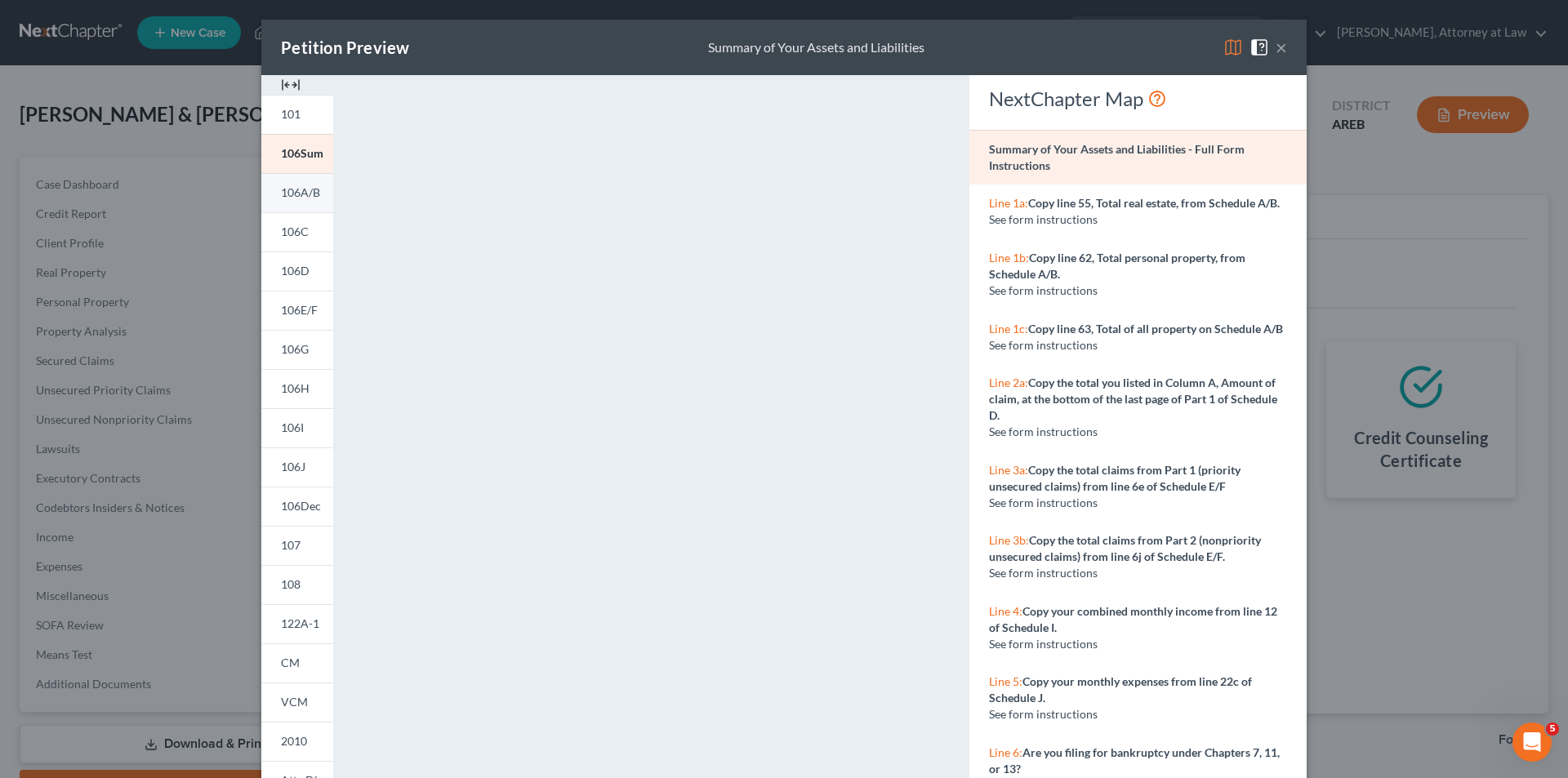
click at [288, 184] on link "106A/B" at bounding box center [297, 192] width 72 height 39
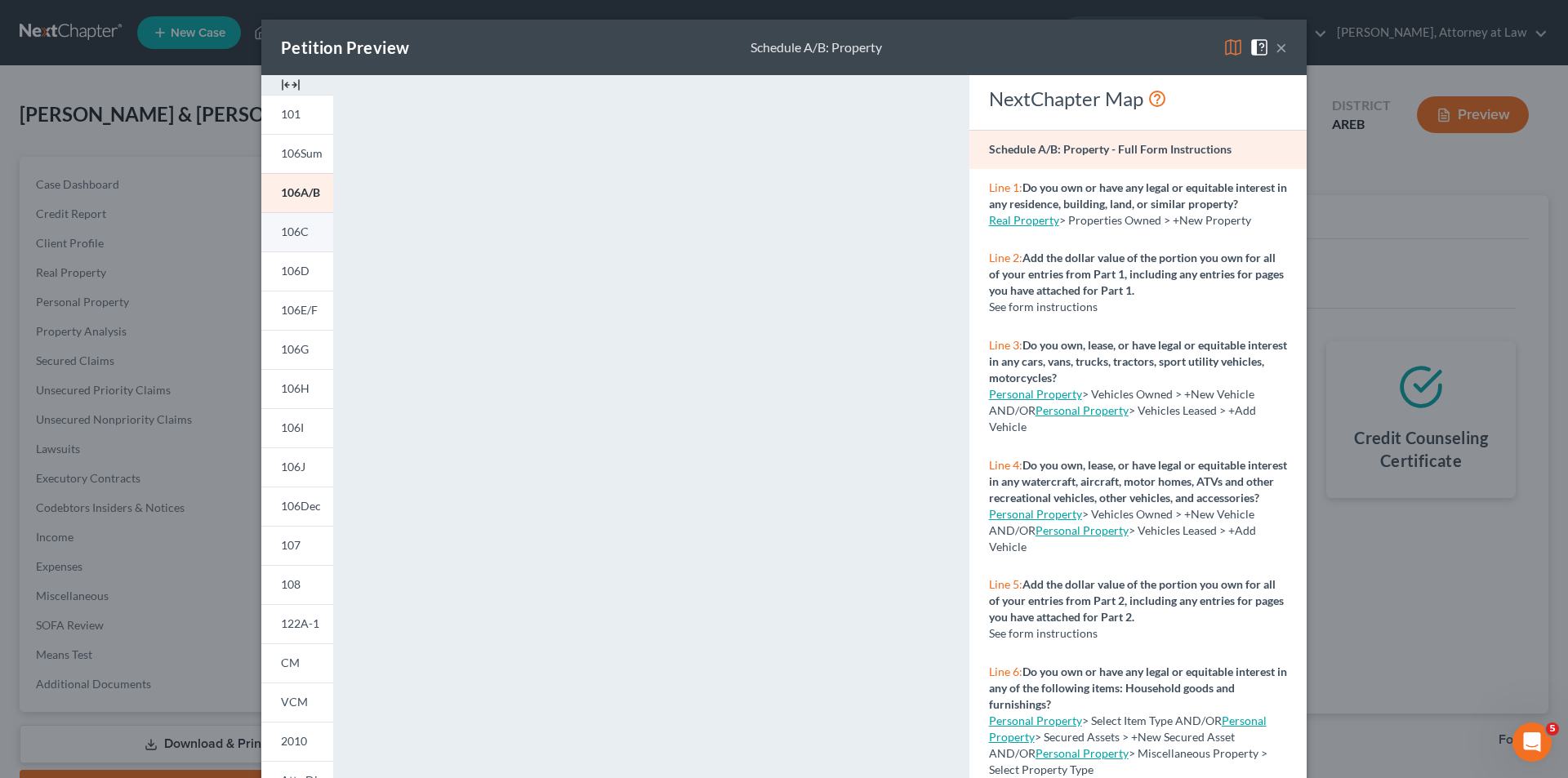
click at [300, 232] on span "106C" at bounding box center [294, 232] width 28 height 14
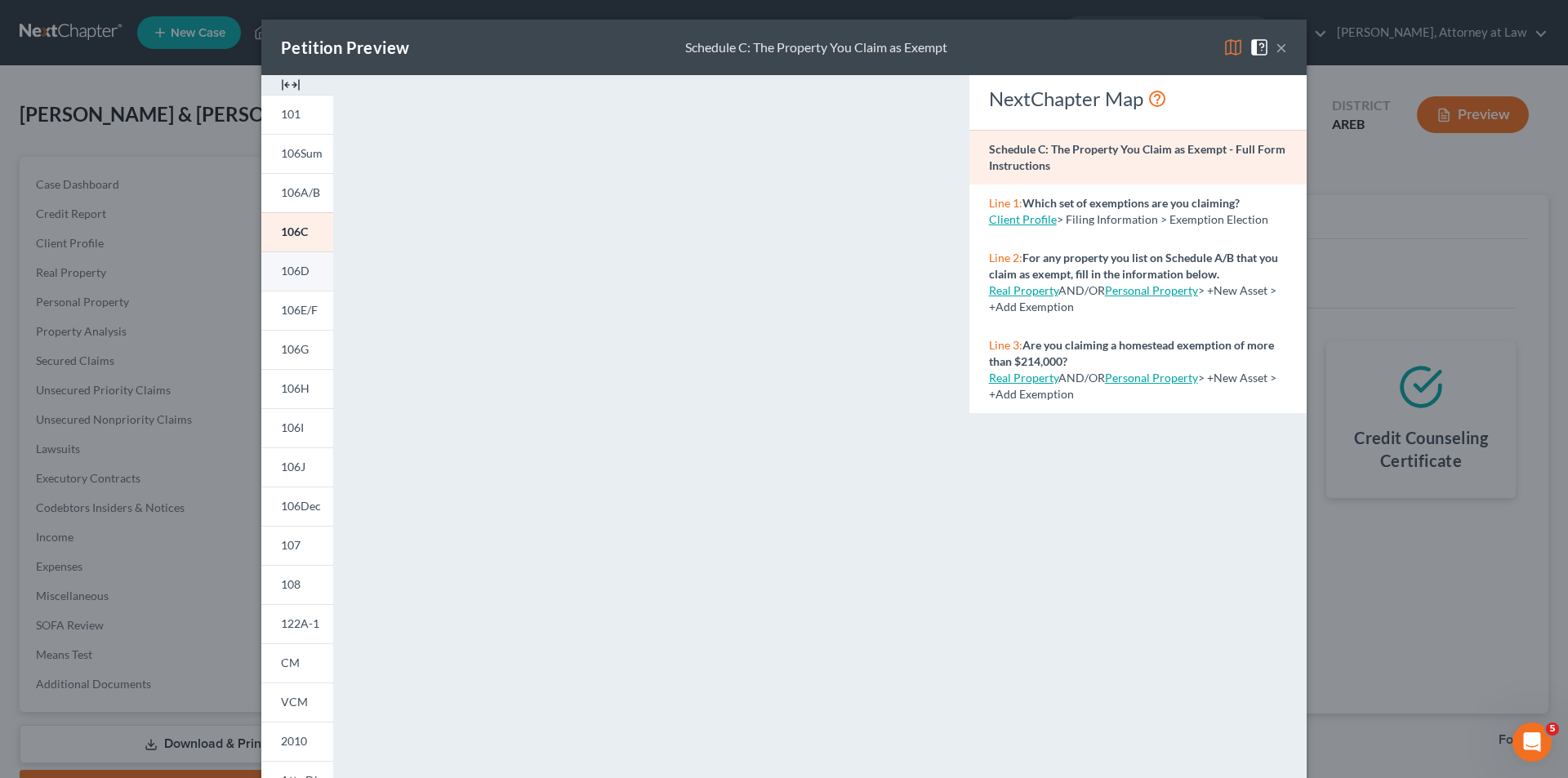
click at [290, 270] on span "106D" at bounding box center [295, 271] width 29 height 14
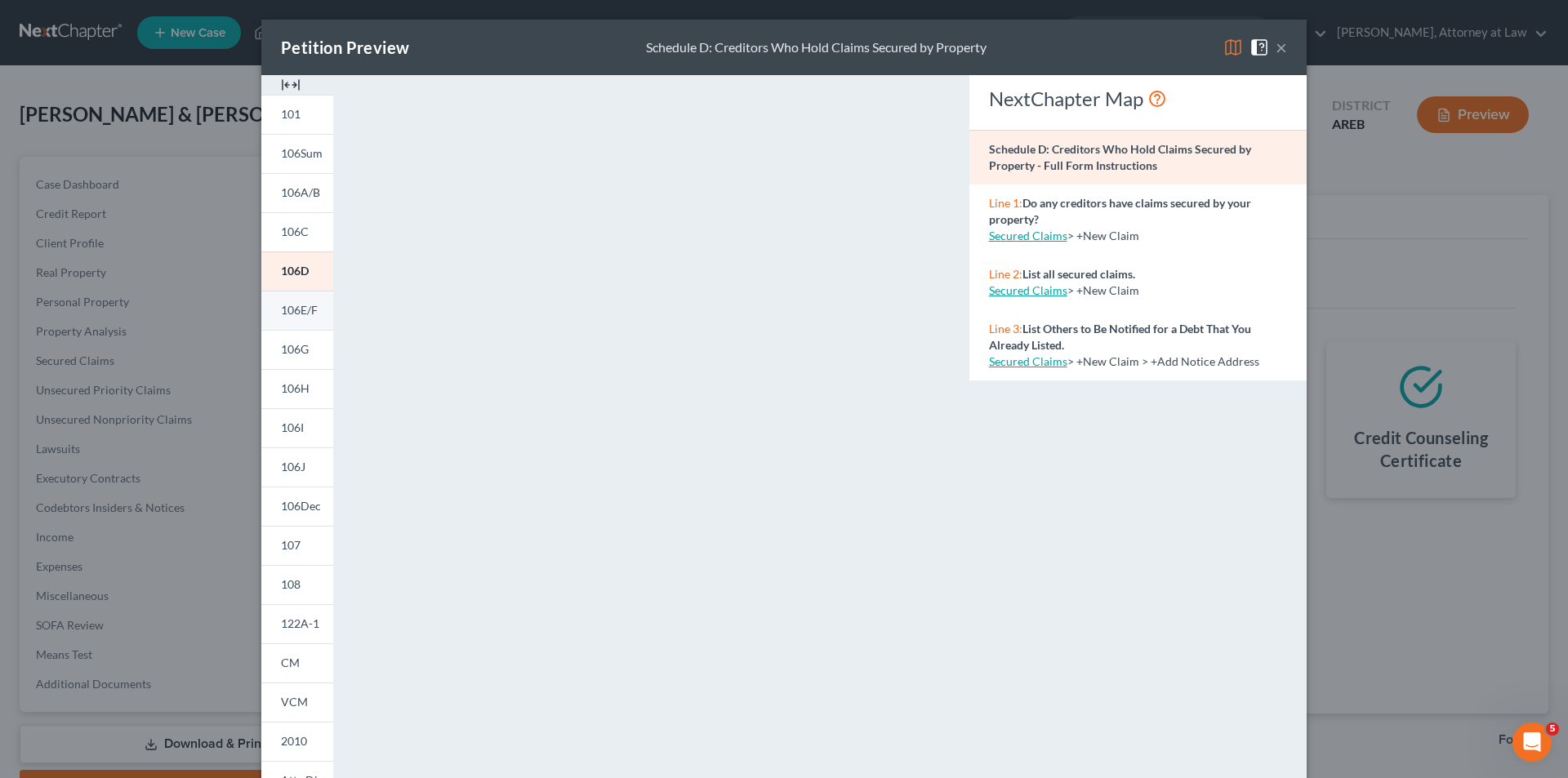
click at [293, 312] on span "106E/F" at bounding box center [299, 310] width 37 height 14
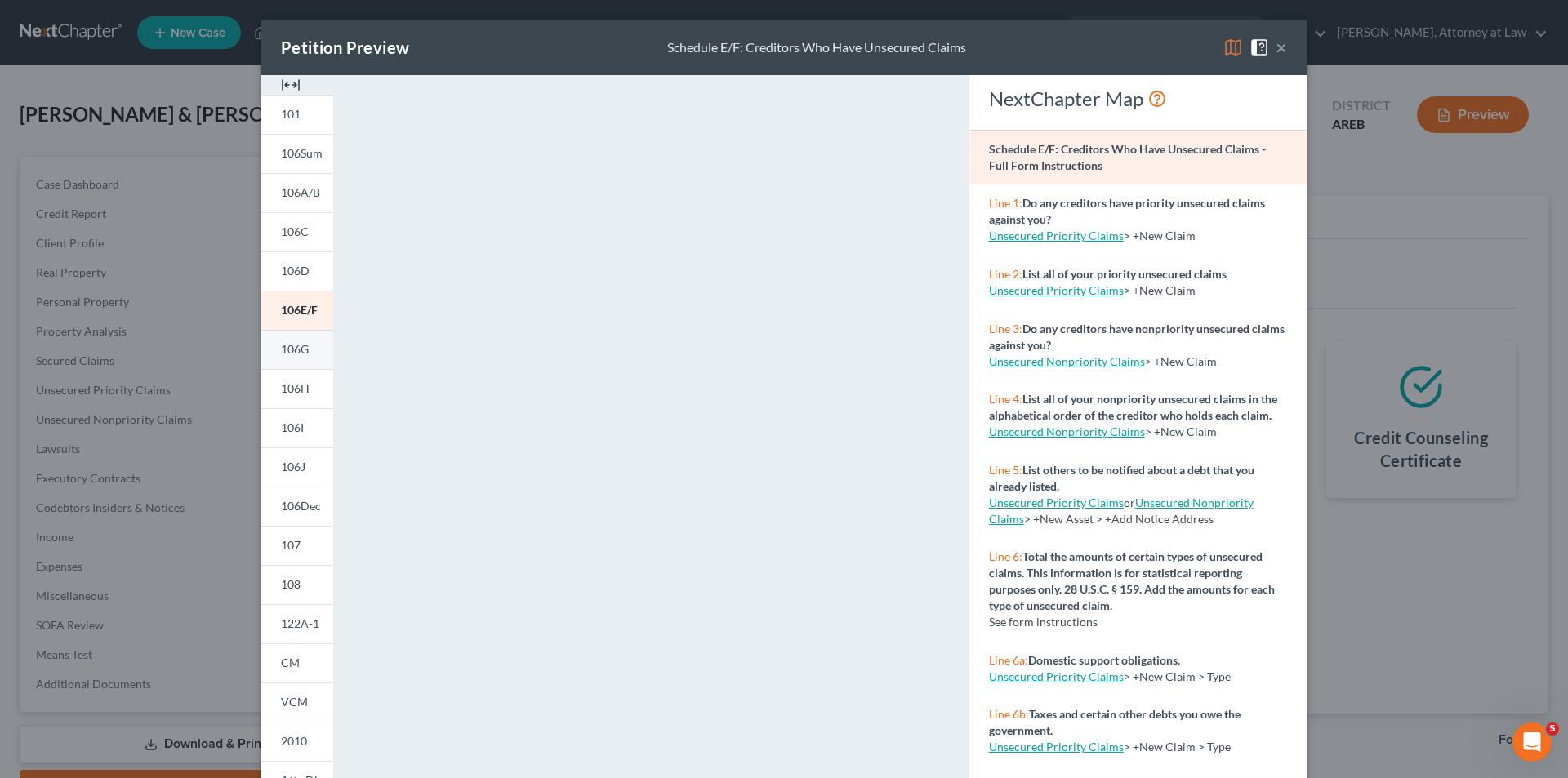
click at [297, 350] on span "106G" at bounding box center [294, 349] width 28 height 14
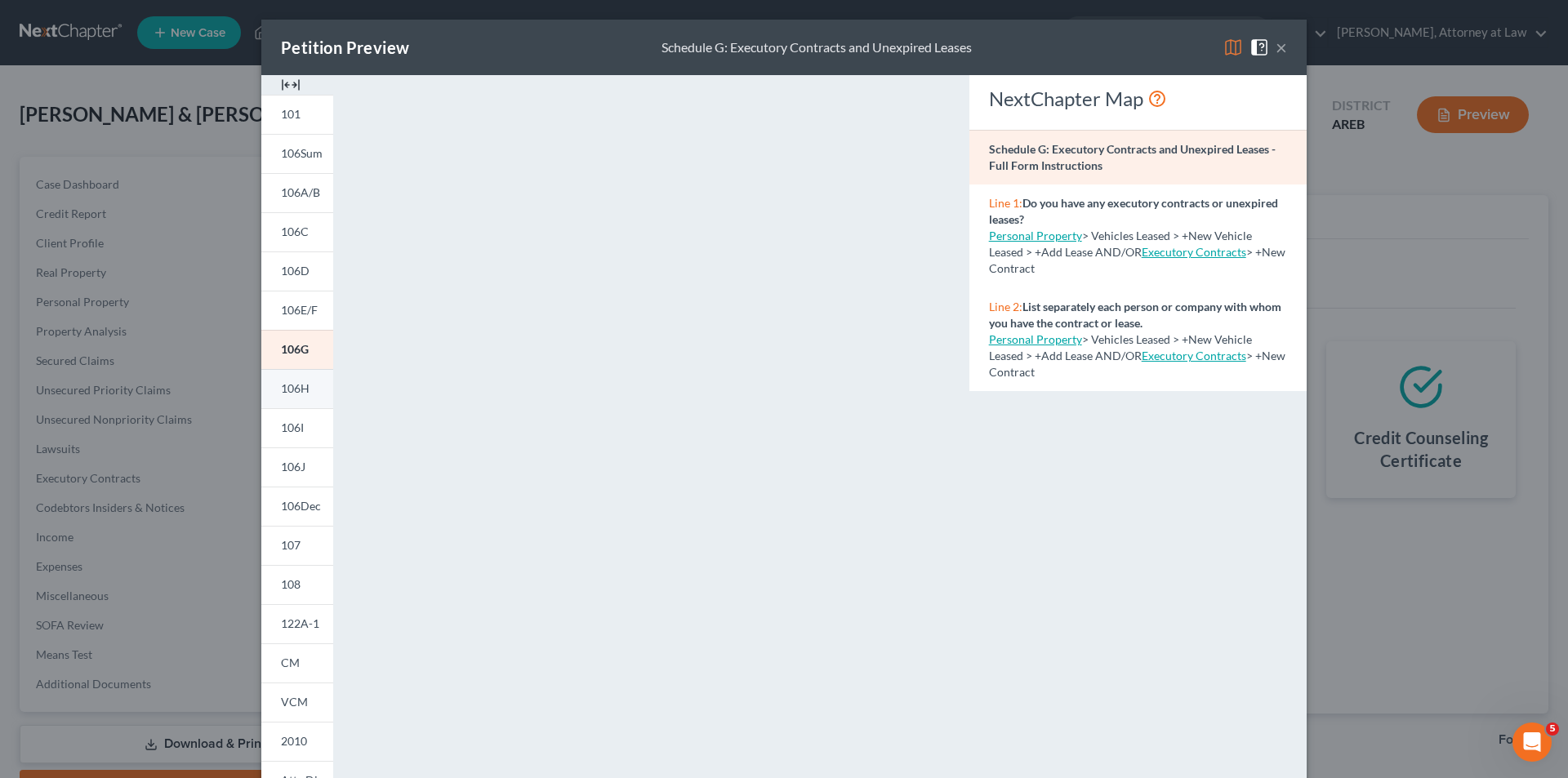
click at [298, 392] on span "106H" at bounding box center [295, 389] width 29 height 14
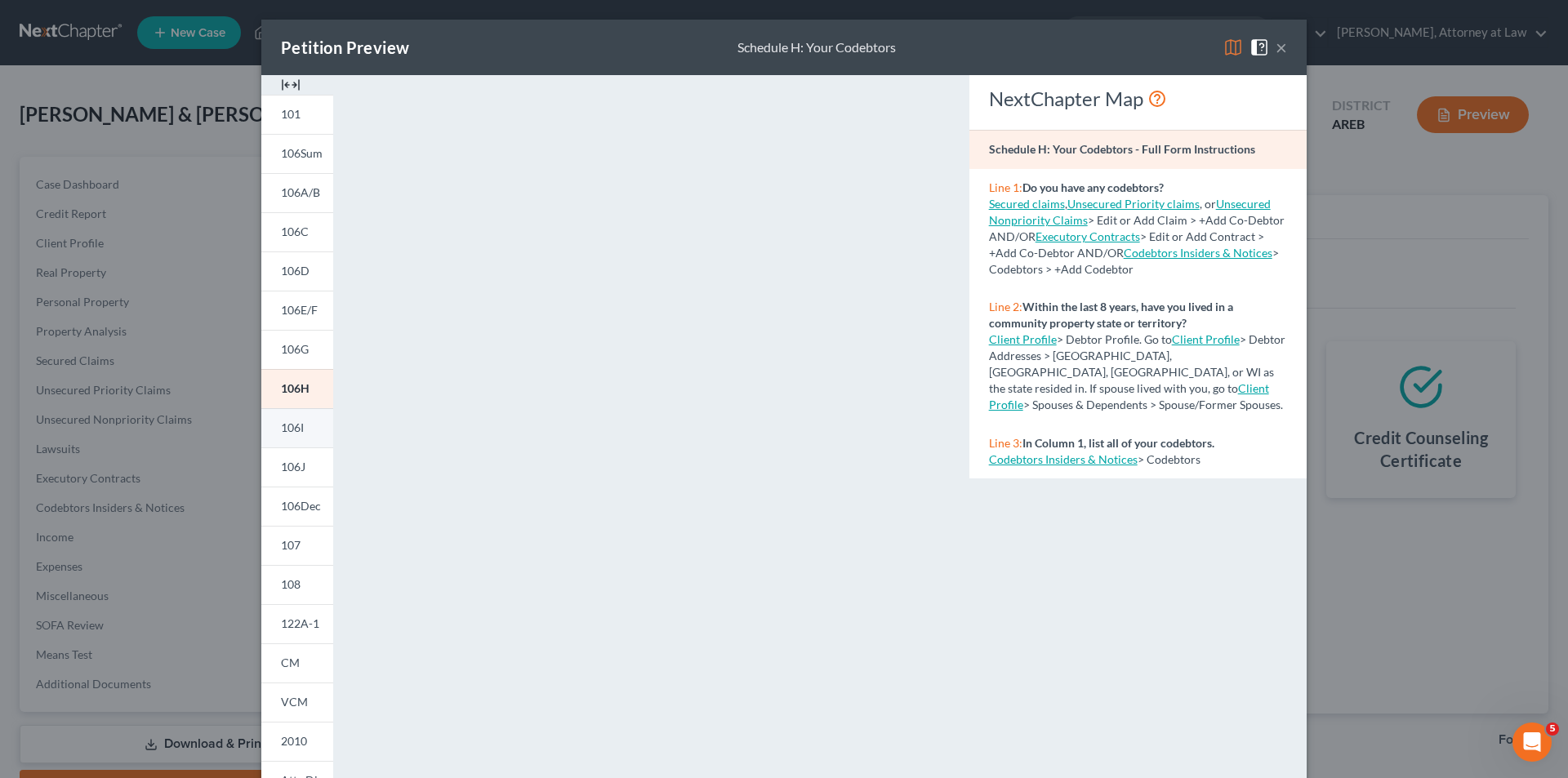
click at [283, 430] on span "106I" at bounding box center [292, 428] width 23 height 14
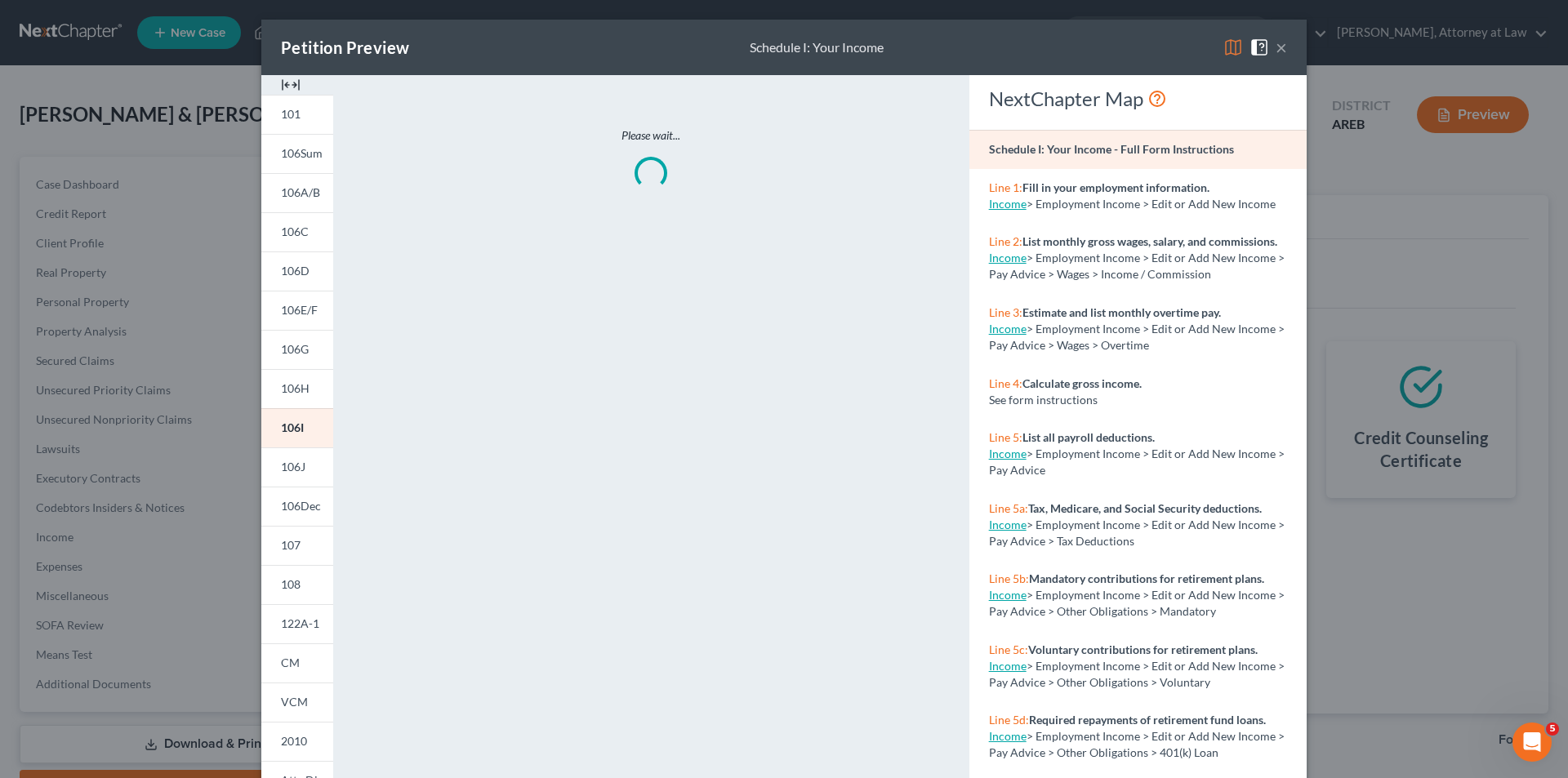
click at [1277, 45] on button "×" at bounding box center [1281, 47] width 12 height 20
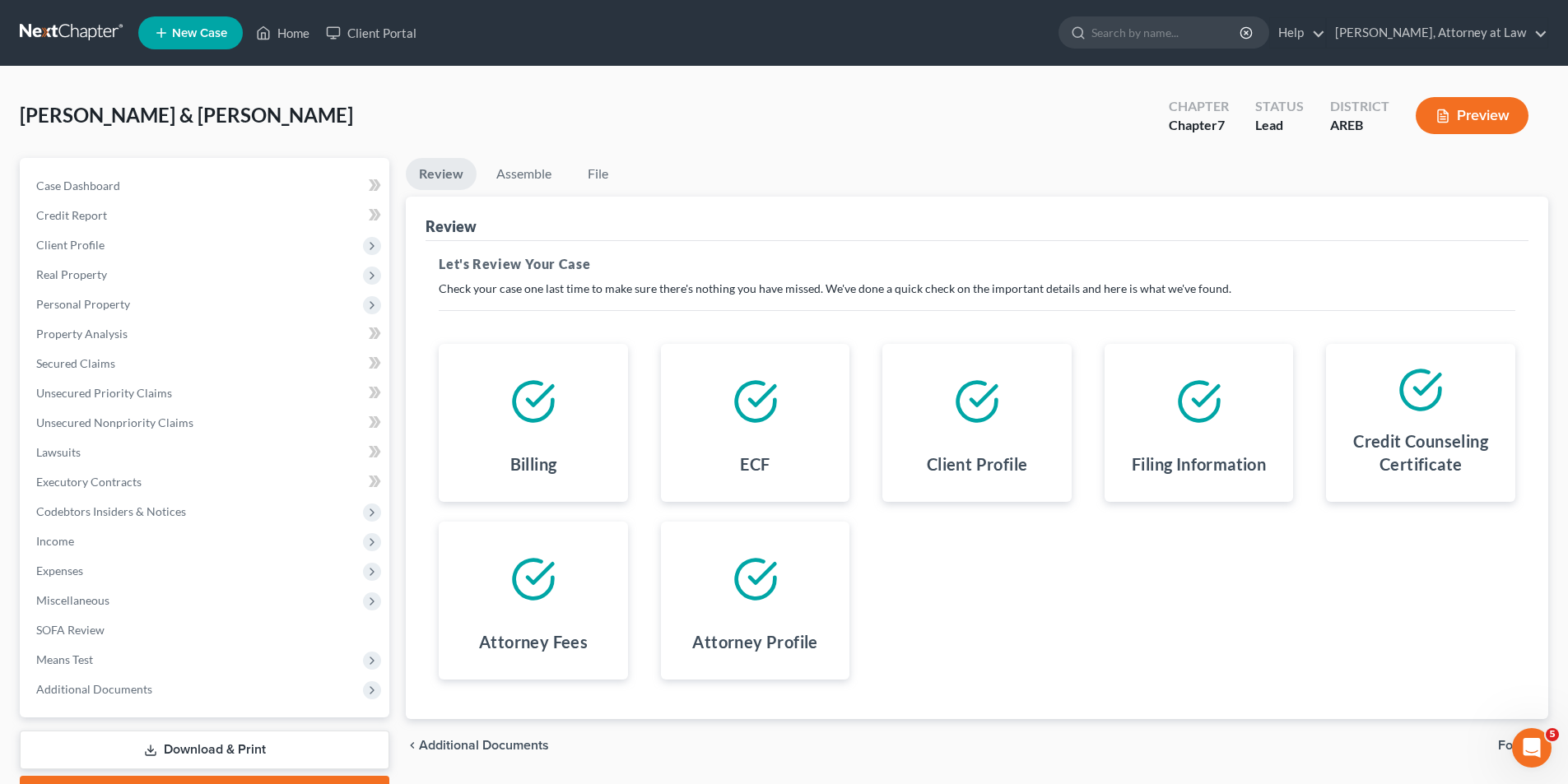
click at [187, 743] on link "Download & Print" at bounding box center [204, 750] width 369 height 39
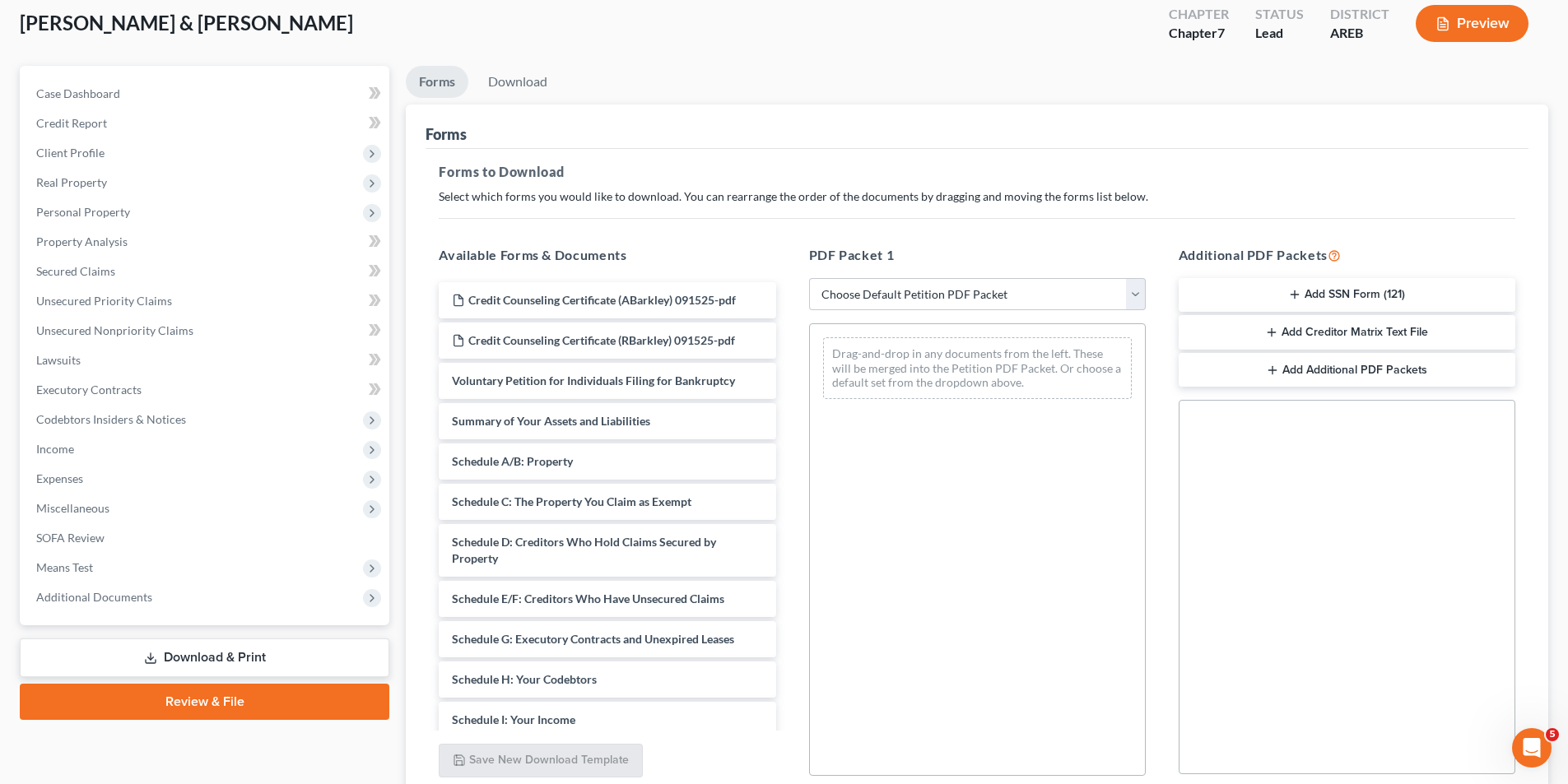
scroll to position [232, 0]
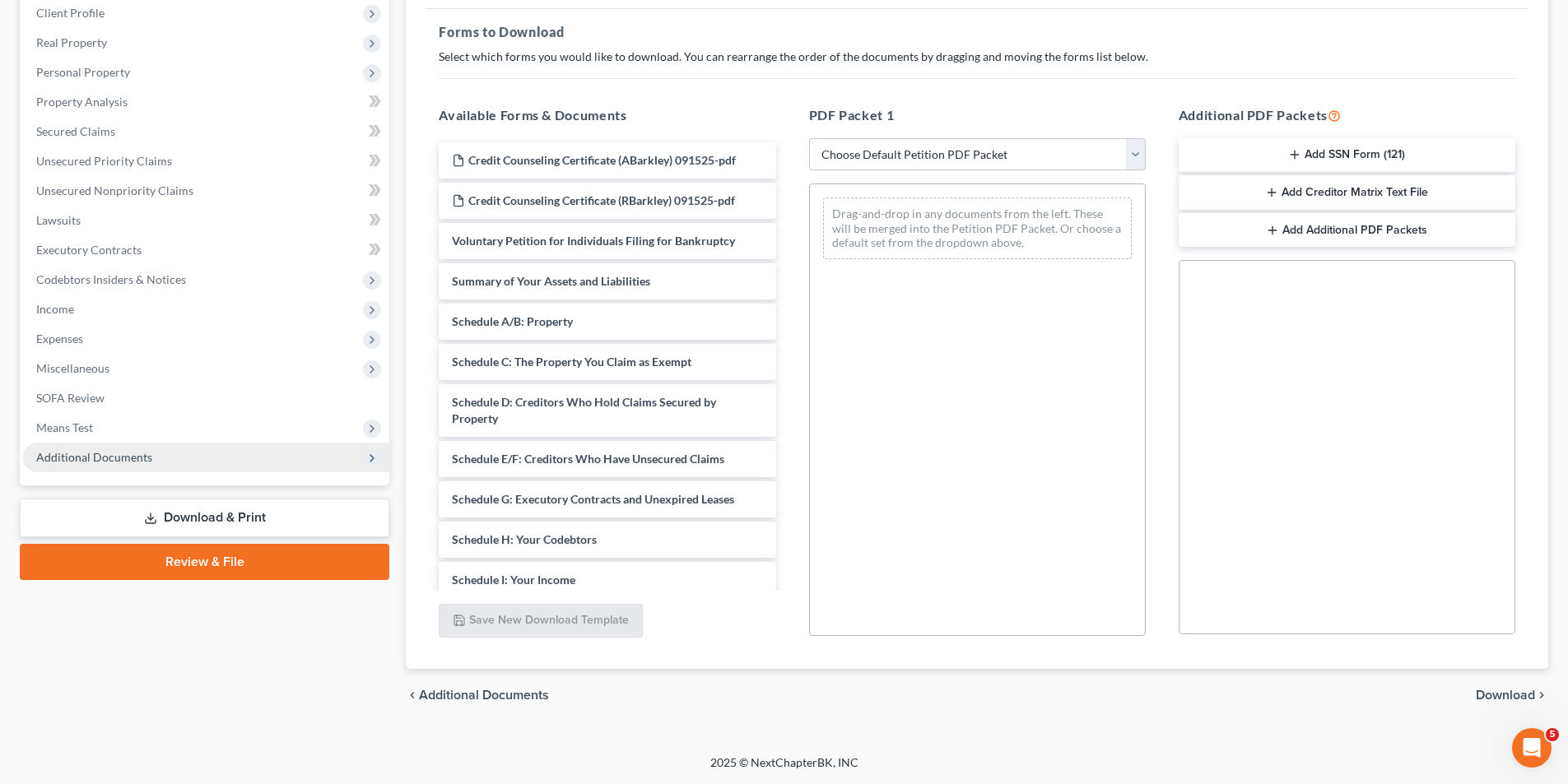
click at [107, 462] on span "Additional Documents" at bounding box center [93, 457] width 116 height 14
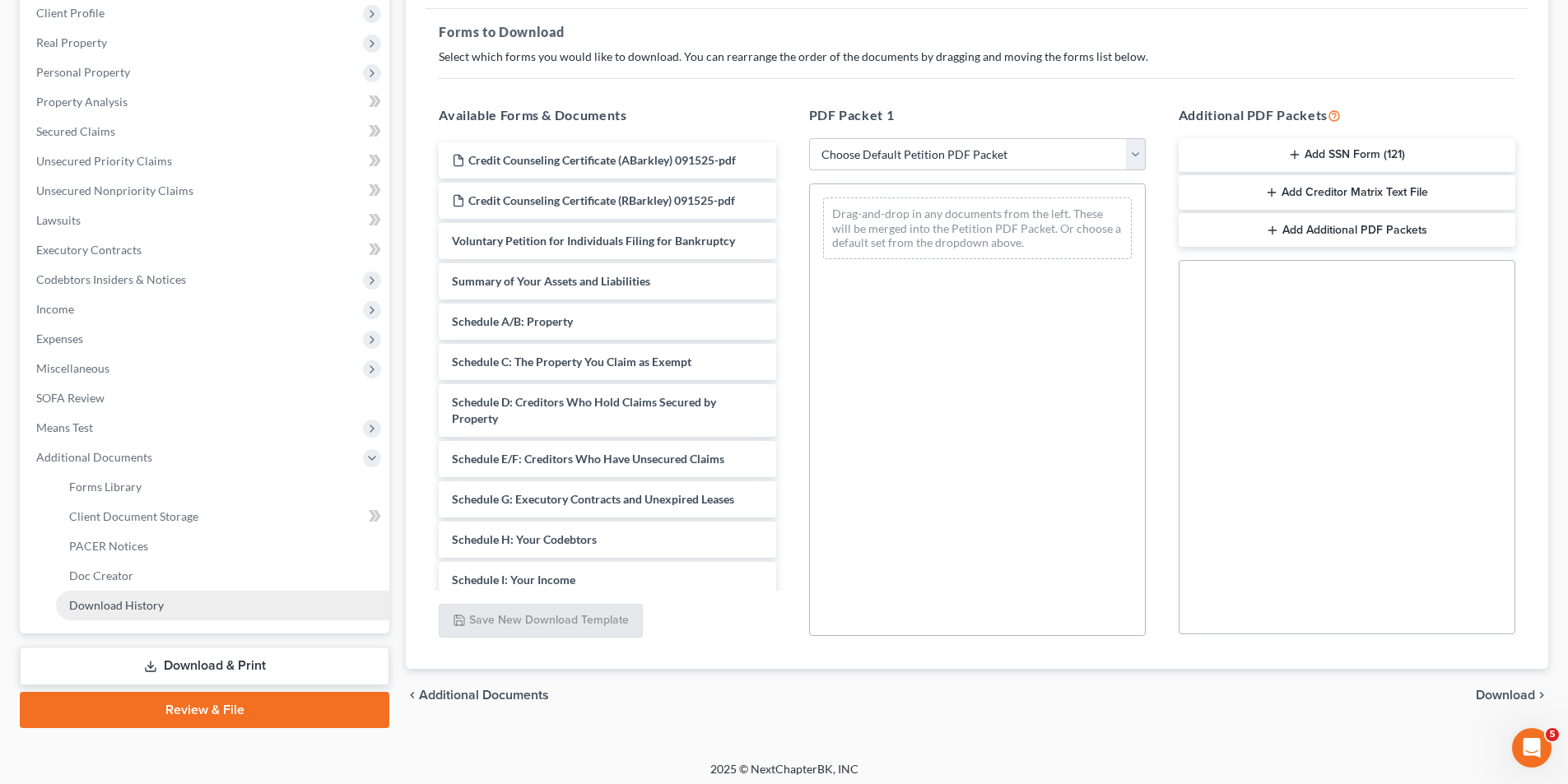
click at [145, 608] on span "Download History" at bounding box center [116, 605] width 94 height 14
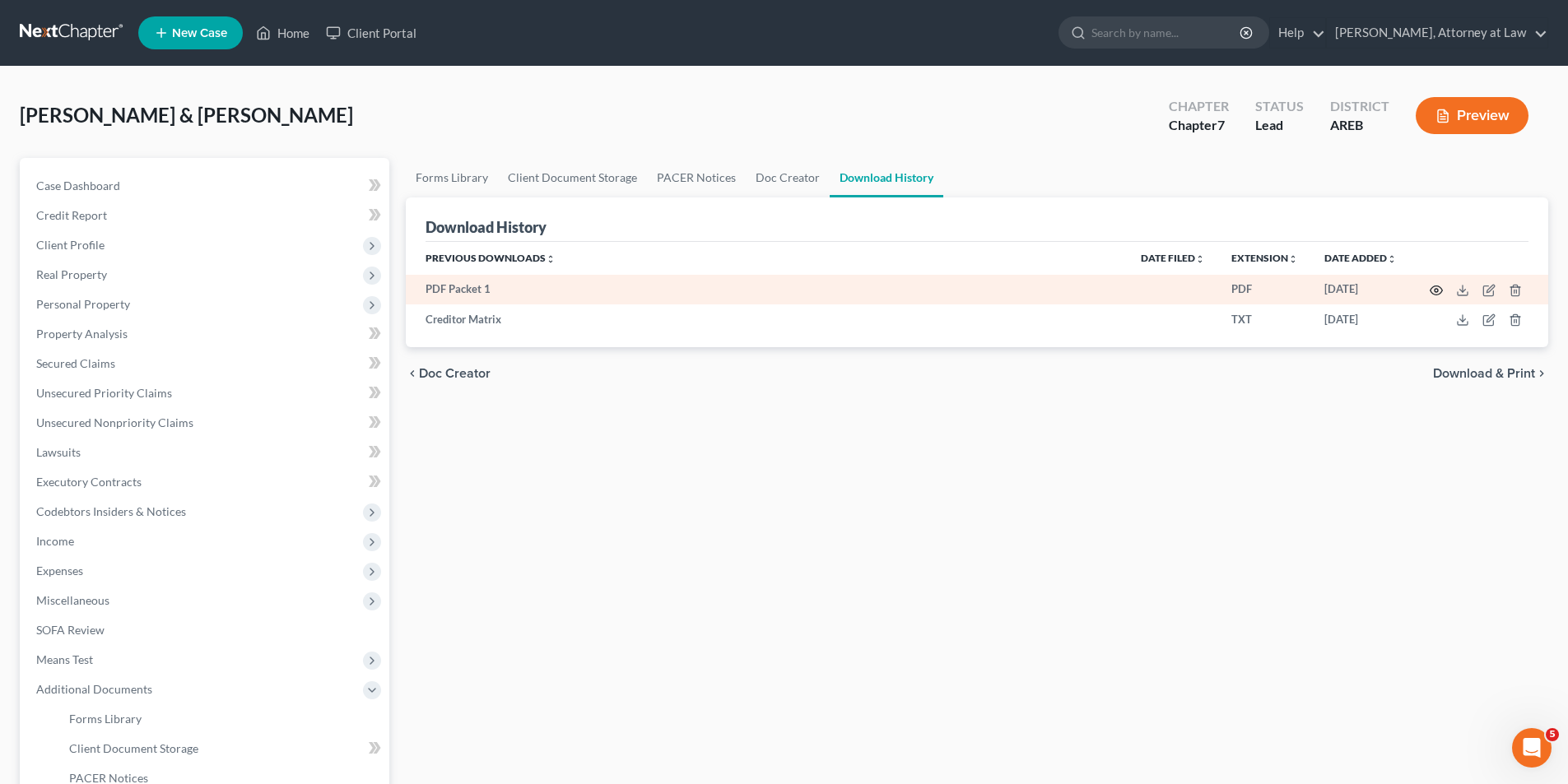
click at [1431, 288] on icon "button" at bounding box center [1436, 290] width 13 height 13
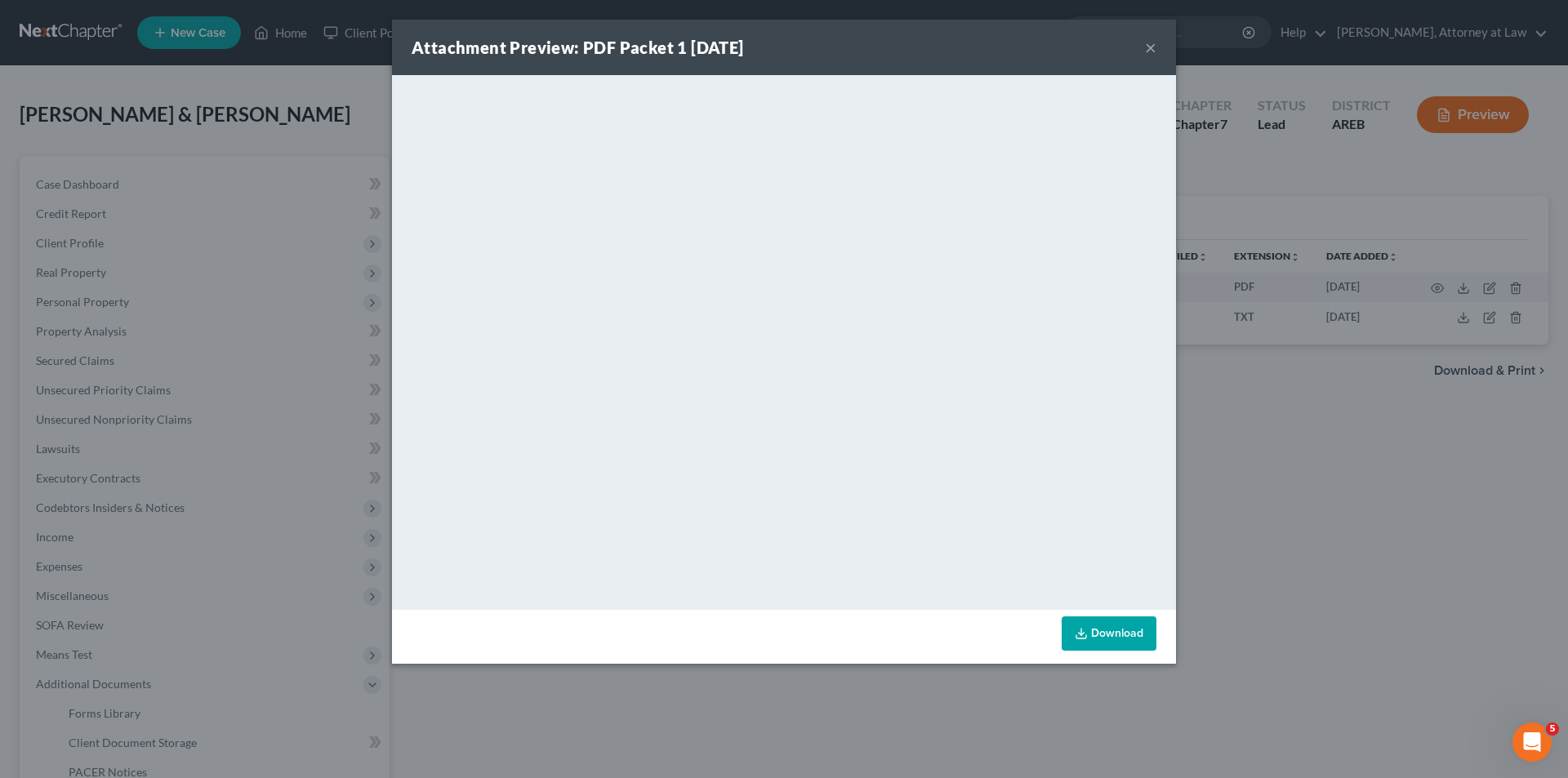
click at [1147, 45] on button "×" at bounding box center [1150, 47] width 12 height 20
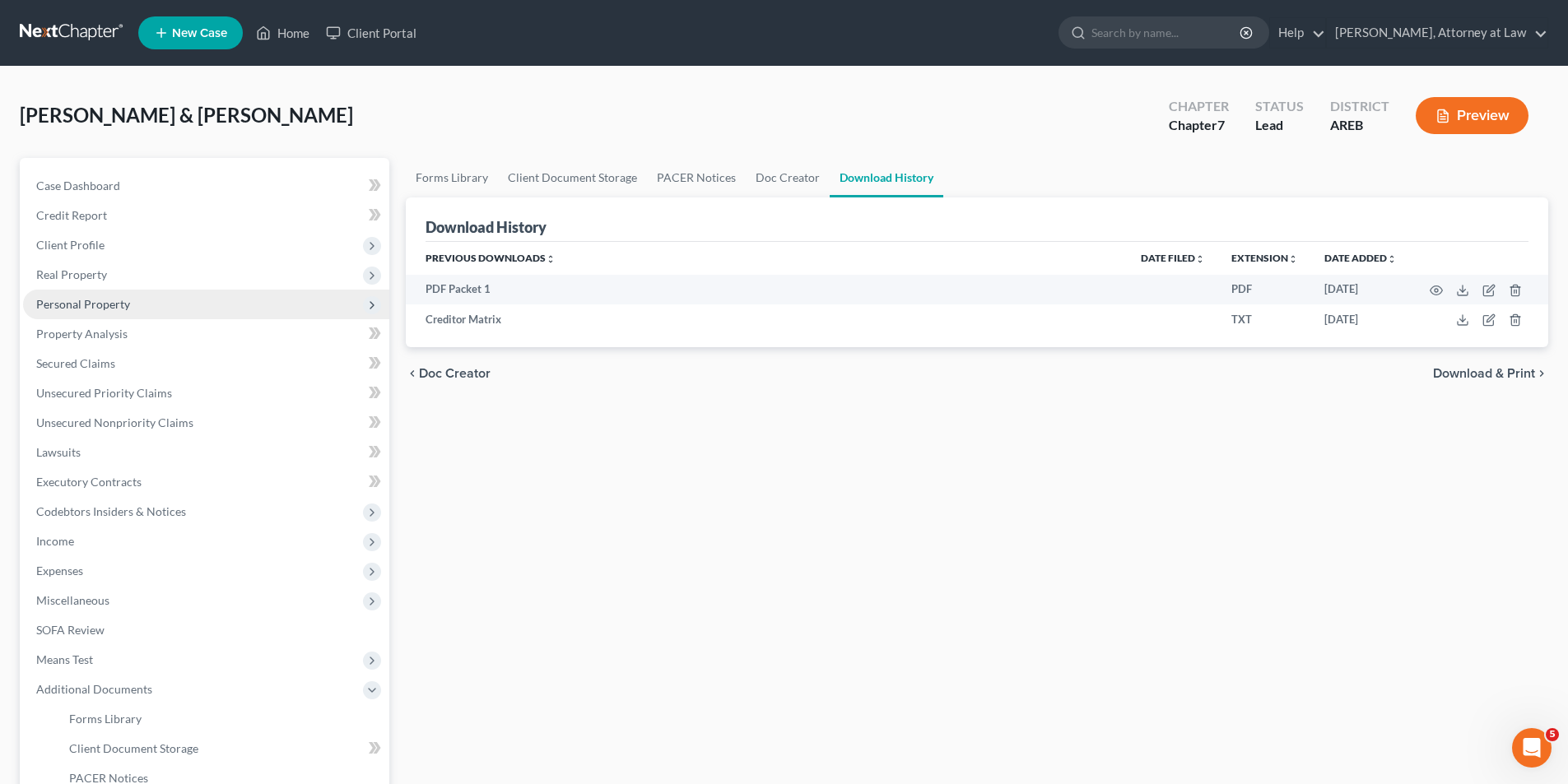
click at [103, 303] on span "Personal Property" at bounding box center [83, 304] width 93 height 14
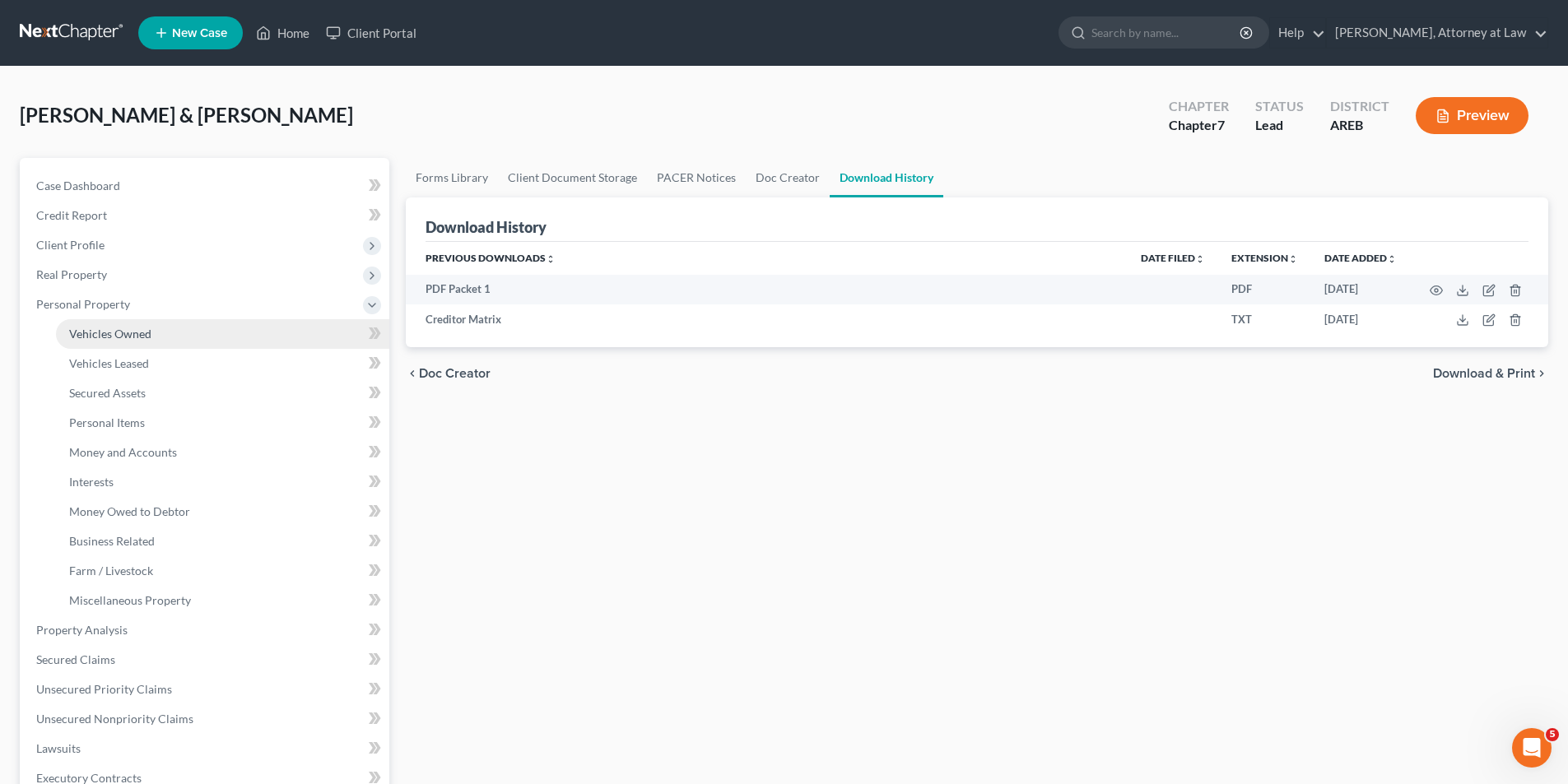
click at [113, 330] on span "Vehicles Owned" at bounding box center [111, 334] width 83 height 14
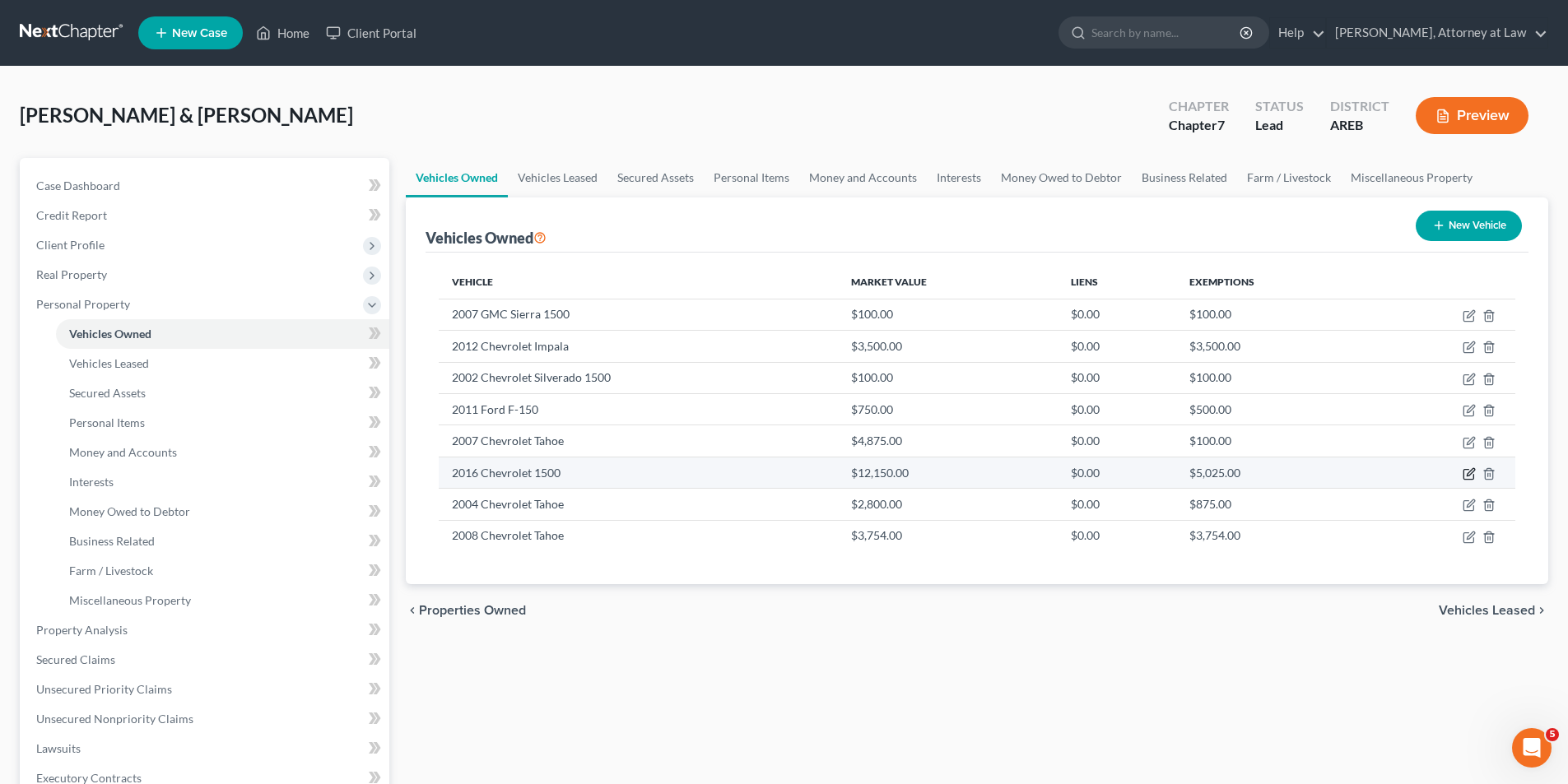
click at [1468, 477] on icon "button" at bounding box center [1469, 473] width 13 height 13
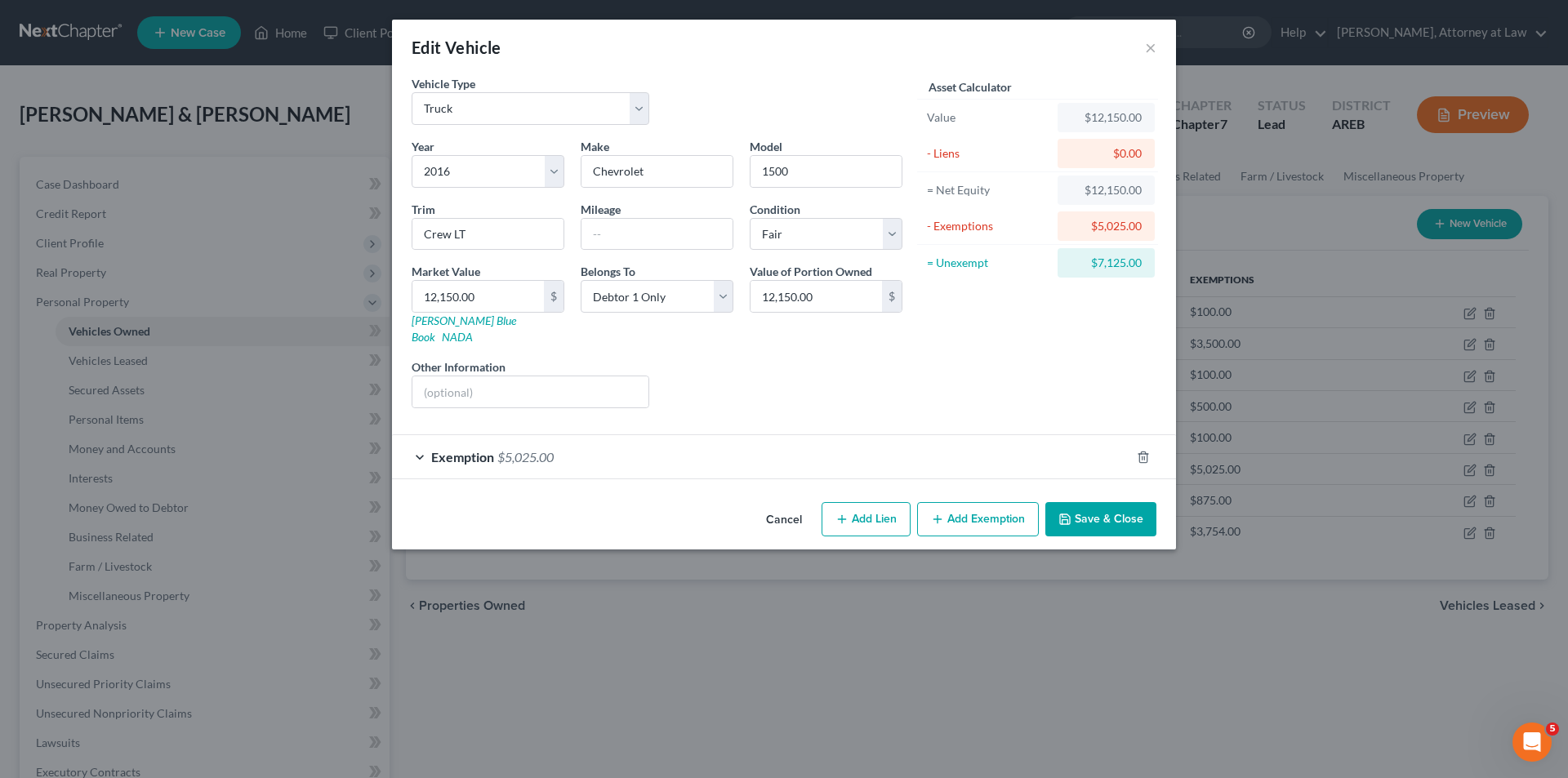
click at [420, 437] on div "Exemption $5,025.00" at bounding box center [761, 456] width 738 height 44
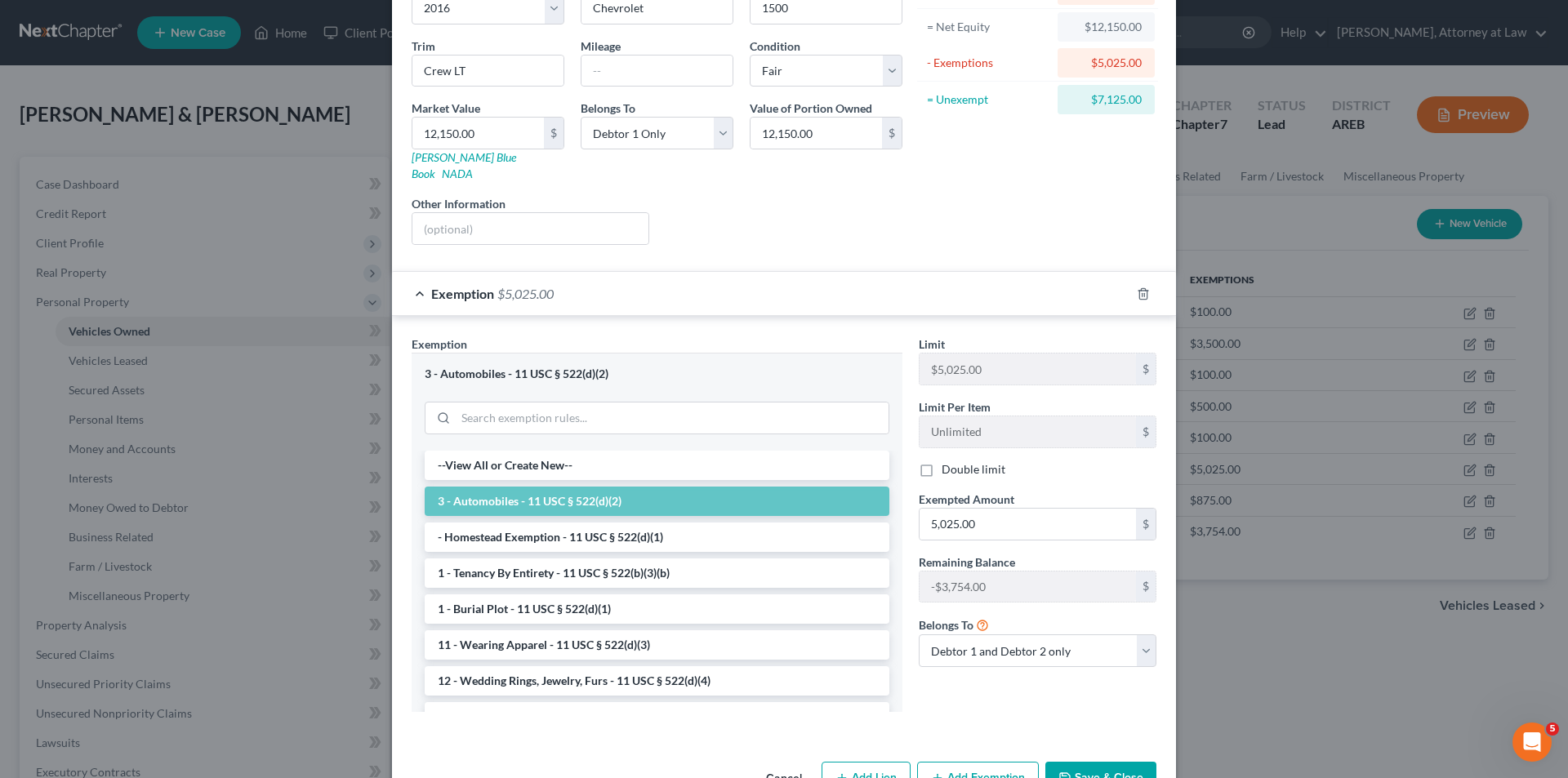
scroll to position [197, 0]
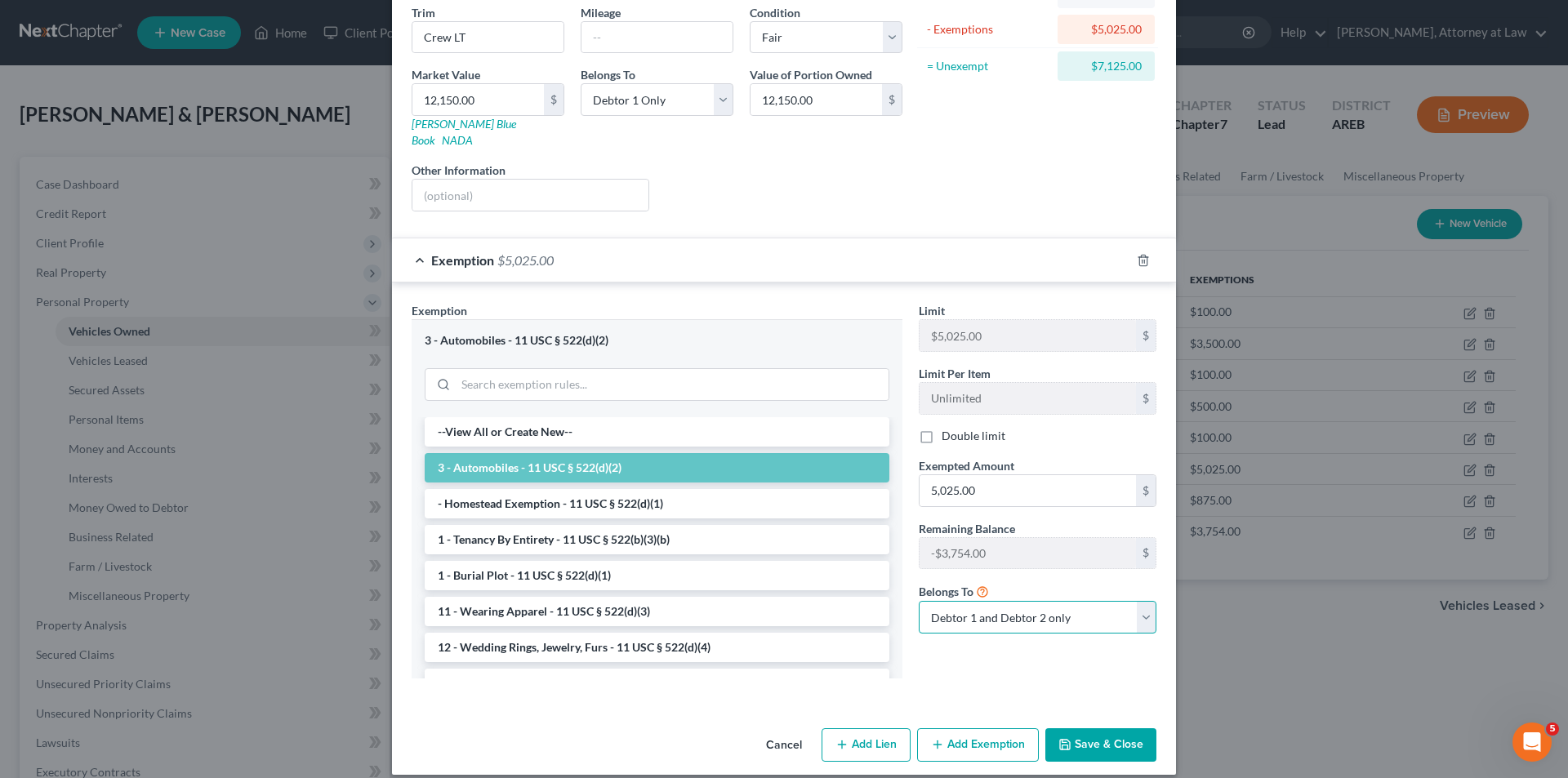
click at [1142, 601] on select "Debtor 1 only Debtor 2 only Debtor 1 and Debtor 2 only" at bounding box center [1038, 617] width 238 height 33
click at [919, 601] on select "Debtor 1 only Debtor 2 only Debtor 1 and Debtor 2 only" at bounding box center [1038, 617] width 238 height 33
click at [1112, 728] on button "Save & Close" at bounding box center [1101, 745] width 111 height 34
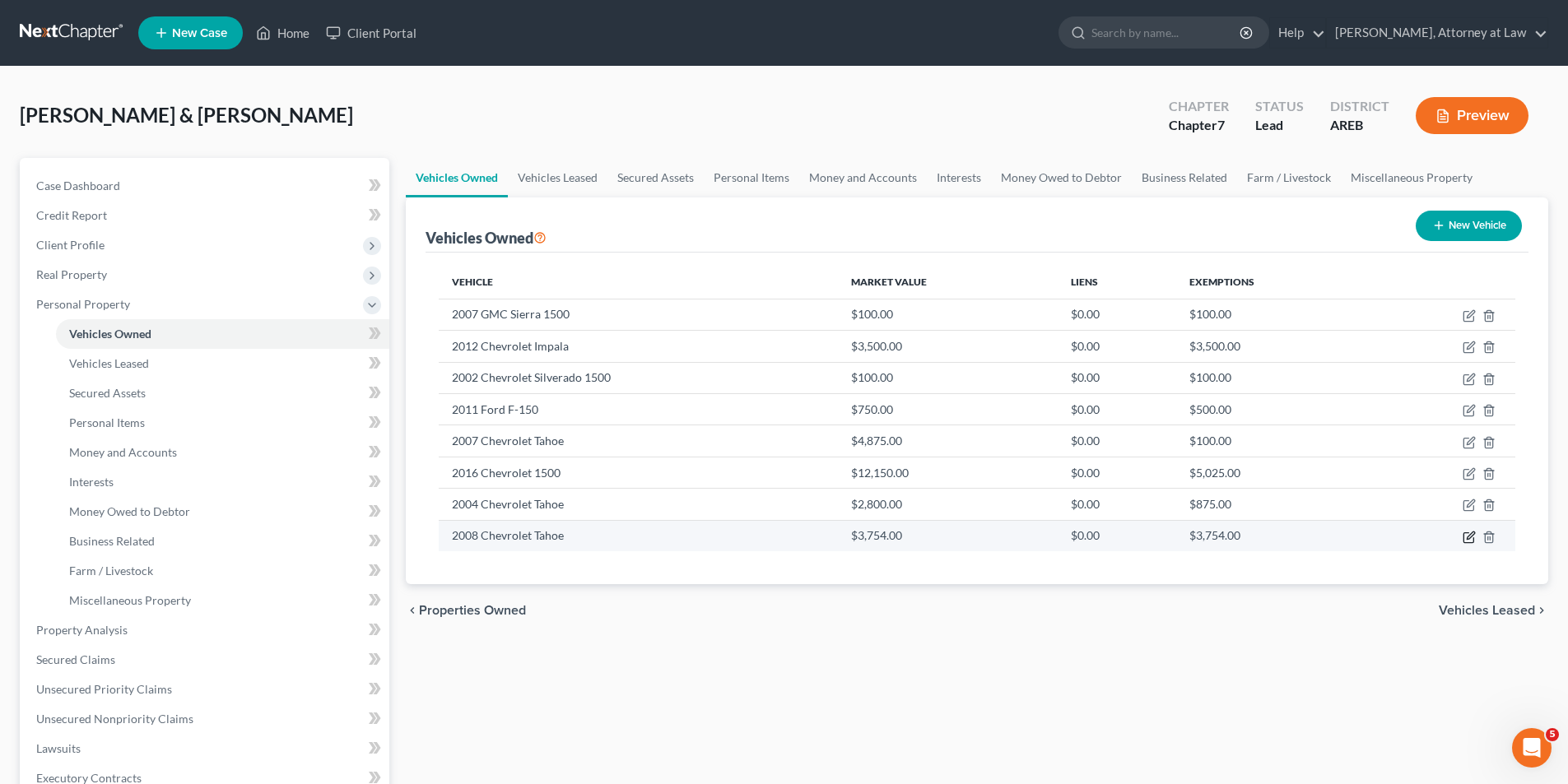
click at [1473, 538] on icon "button" at bounding box center [1469, 537] width 13 height 13
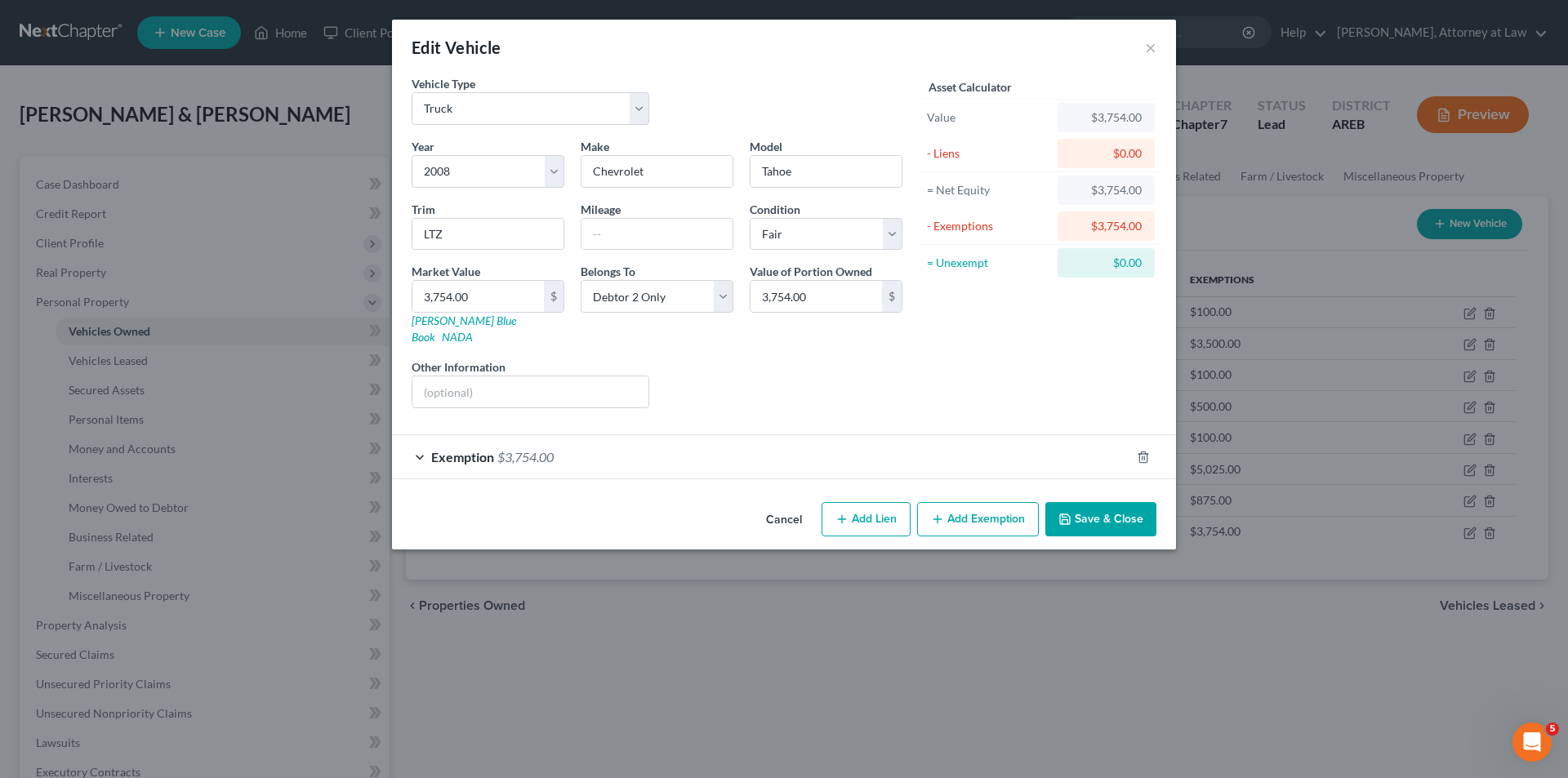
click at [418, 443] on div "Exemption $3,754.00" at bounding box center [761, 456] width 738 height 44
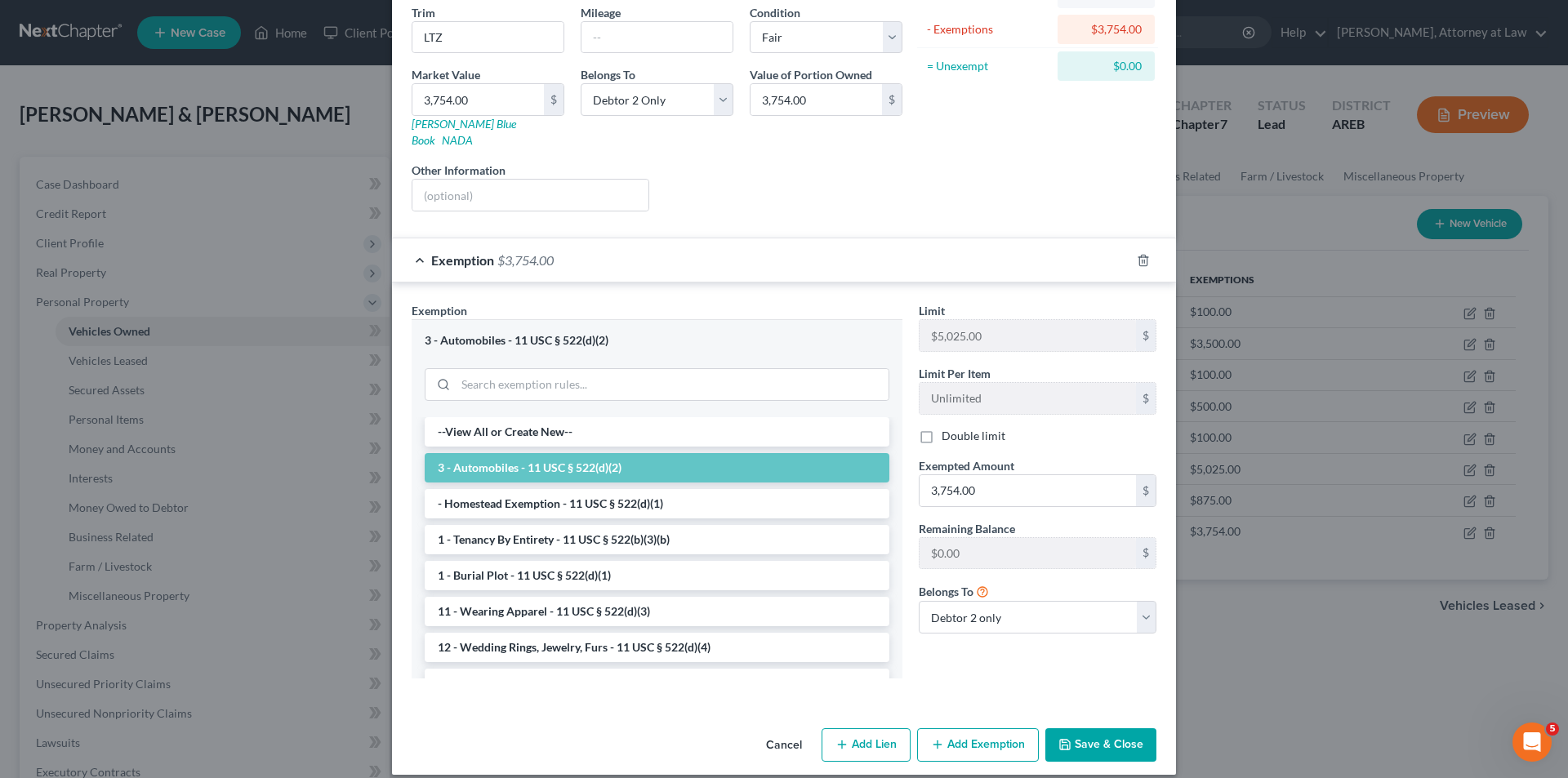
click at [1095, 728] on button "Save & Close" at bounding box center [1101, 745] width 111 height 34
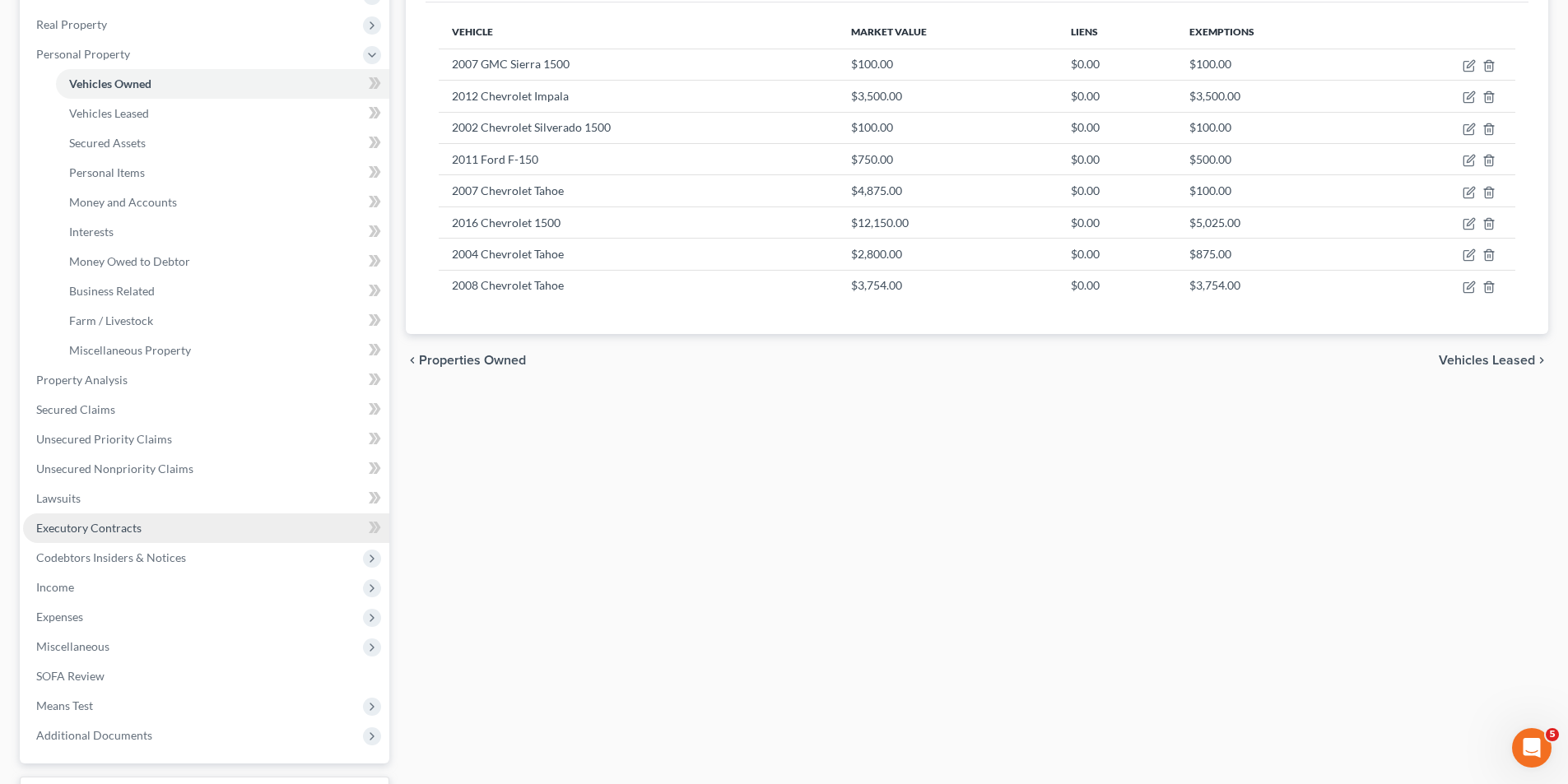
scroll to position [329, 0]
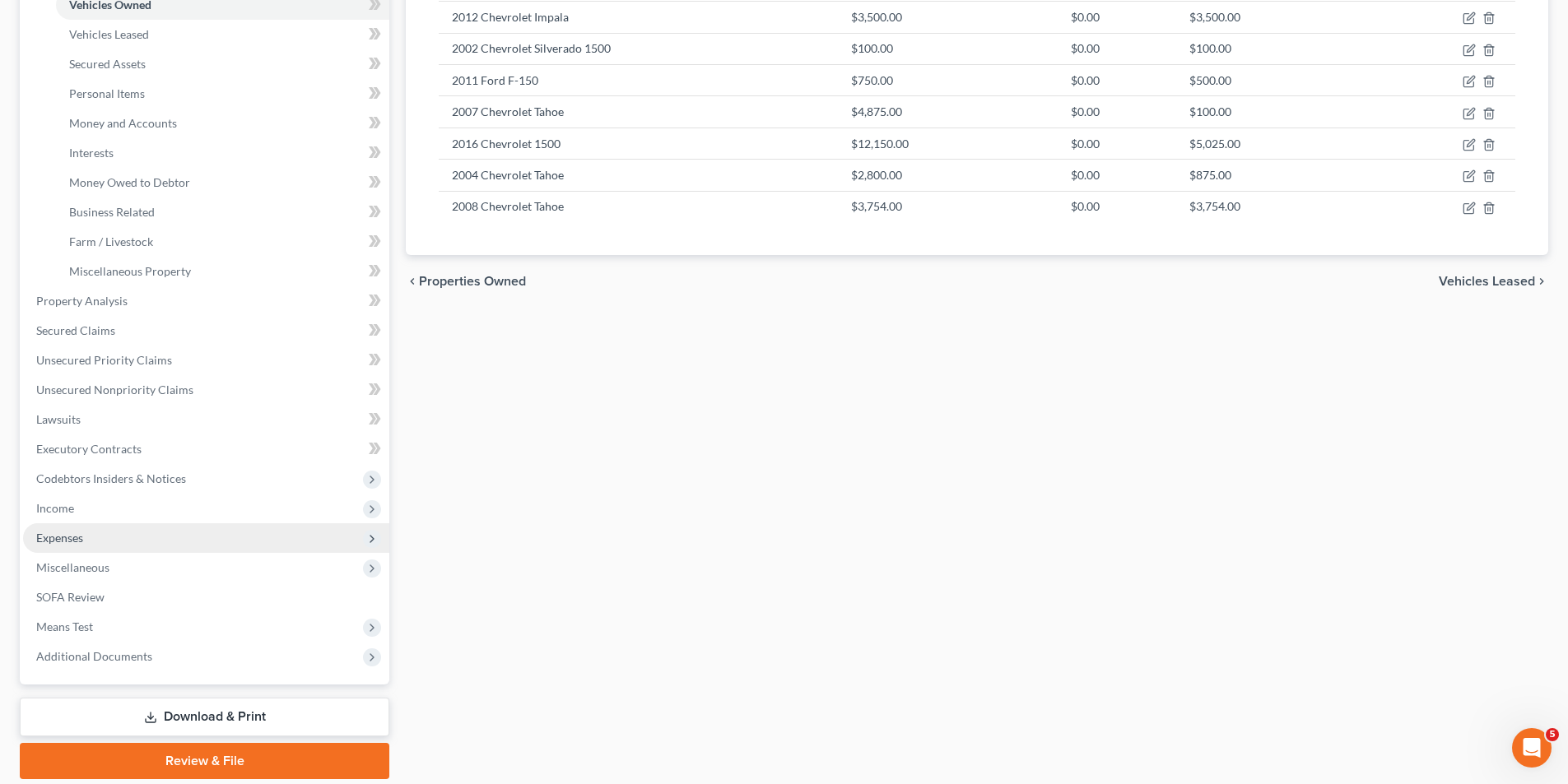
click at [74, 541] on span "Expenses" at bounding box center [59, 538] width 47 height 14
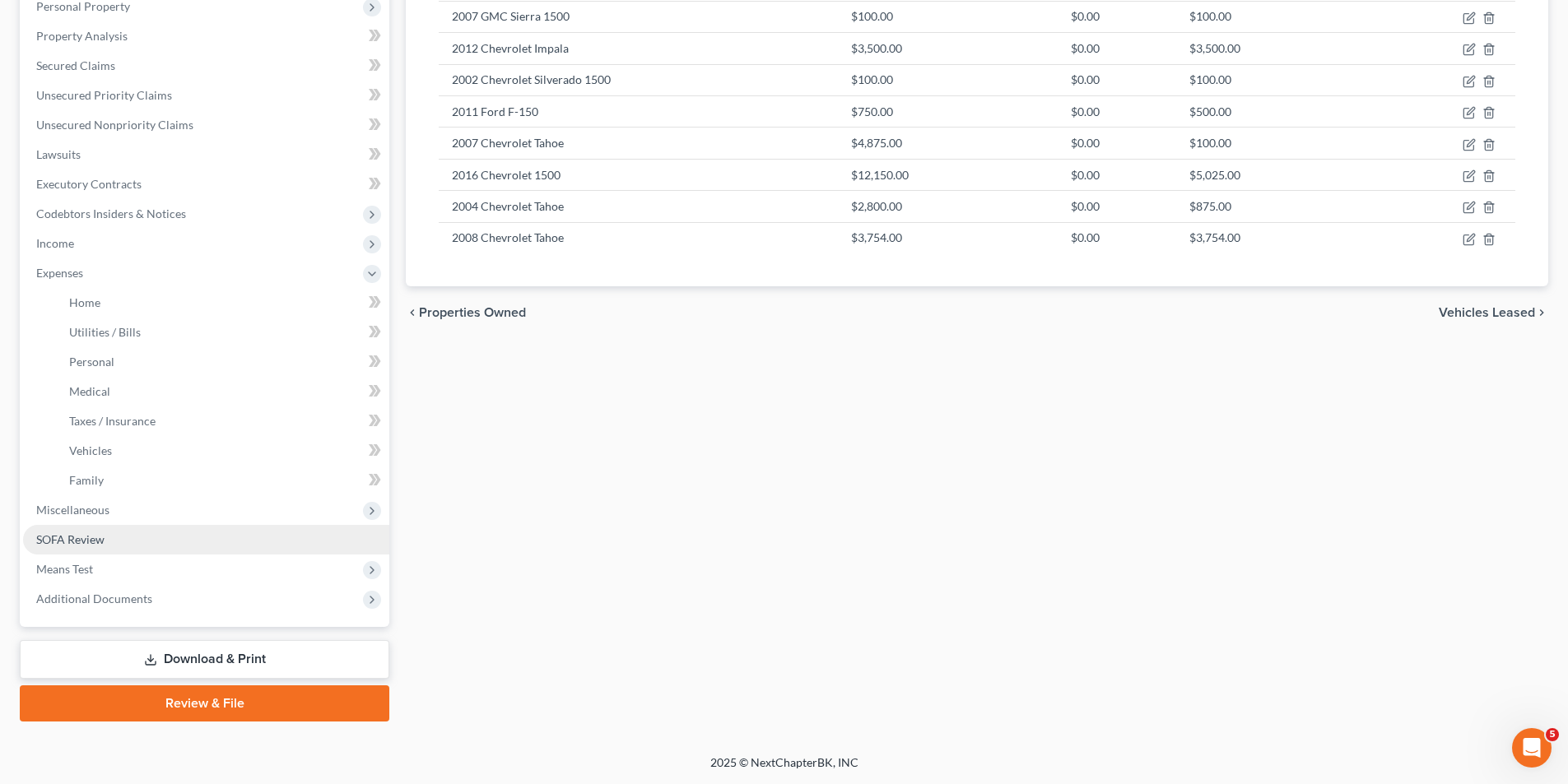
scroll to position [298, 0]
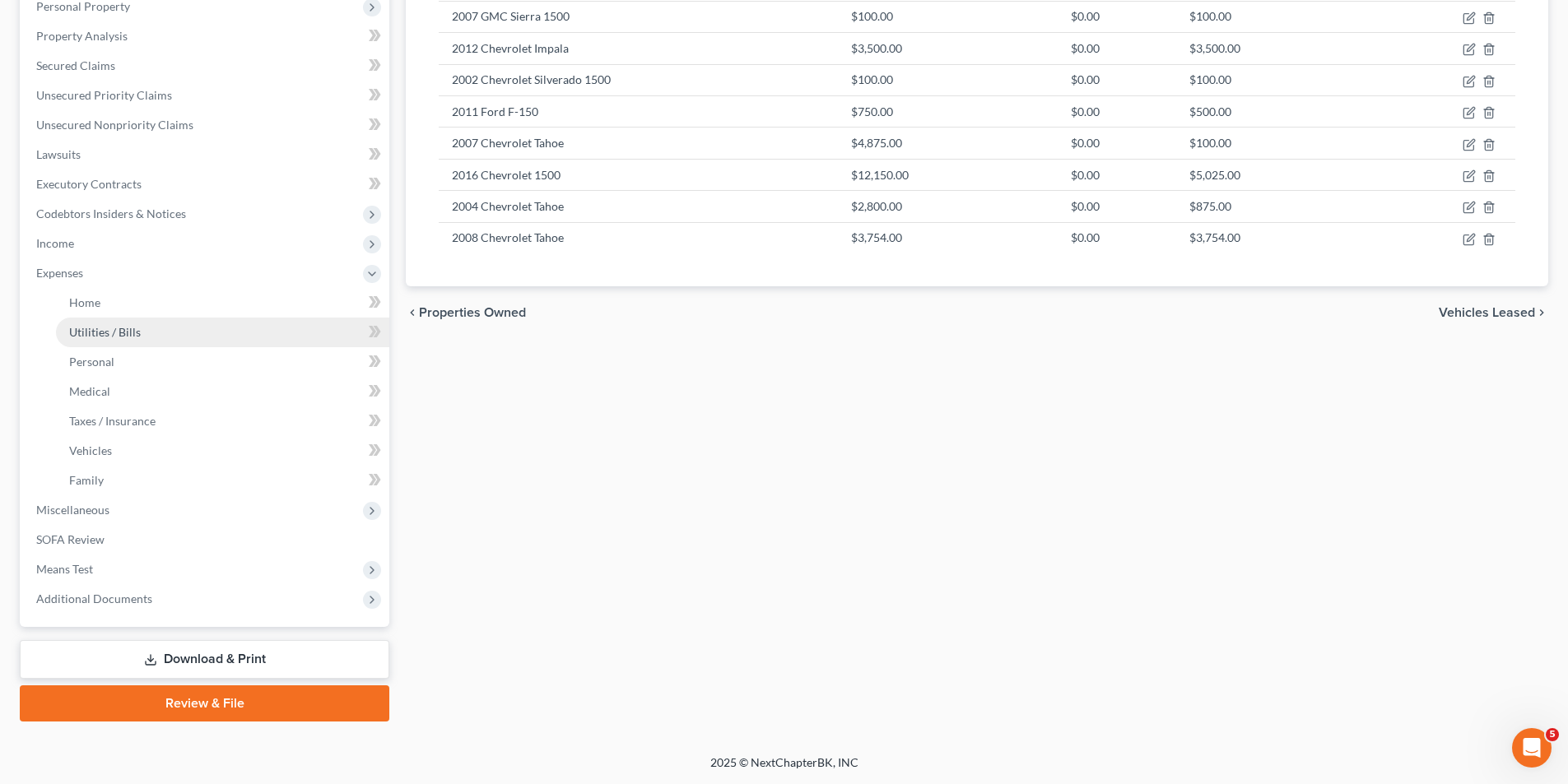
click at [137, 329] on span "Utilities / Bills" at bounding box center [105, 332] width 72 height 14
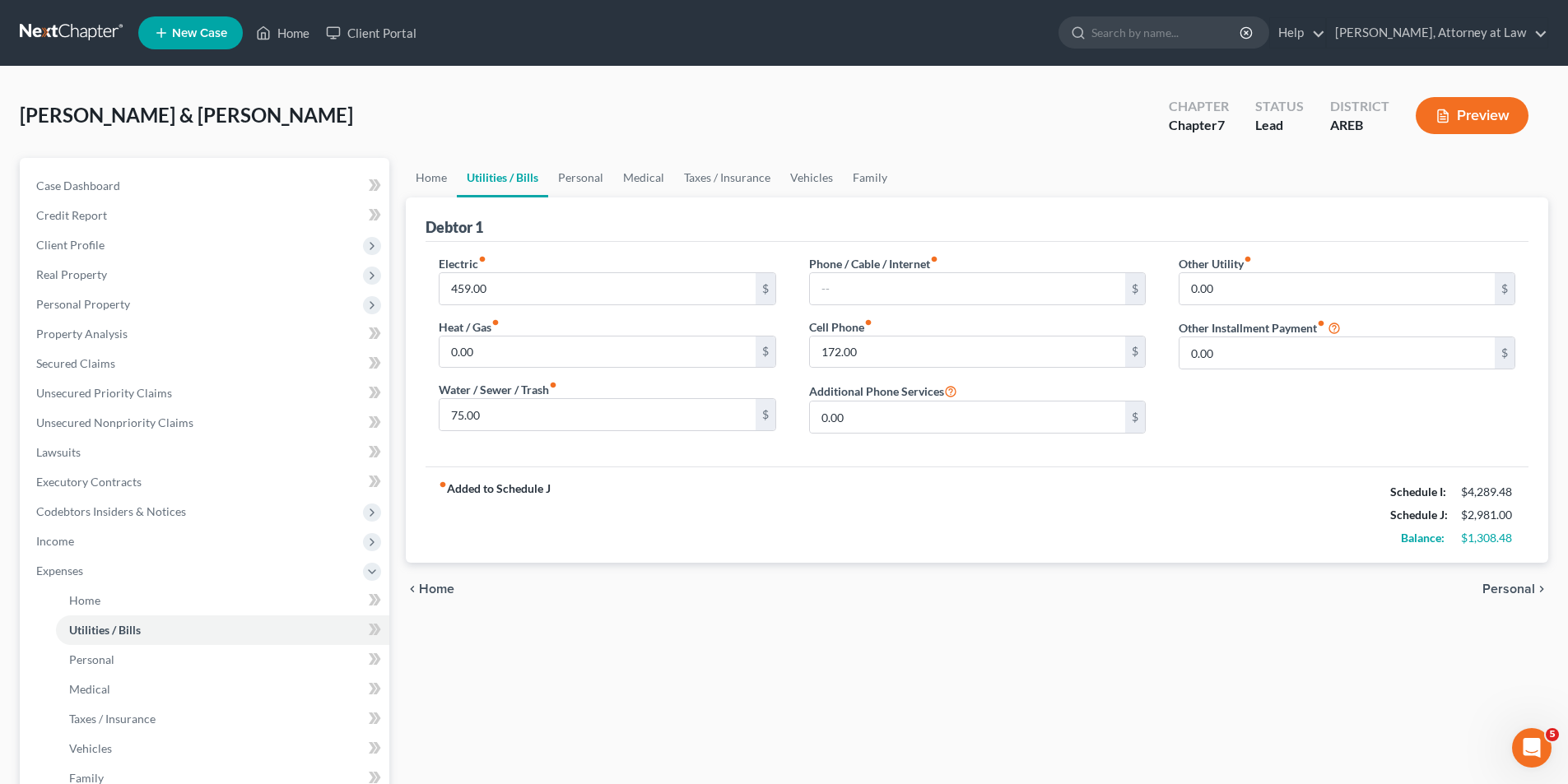
click at [1534, 586] on span "Personal" at bounding box center [1509, 589] width 53 height 13
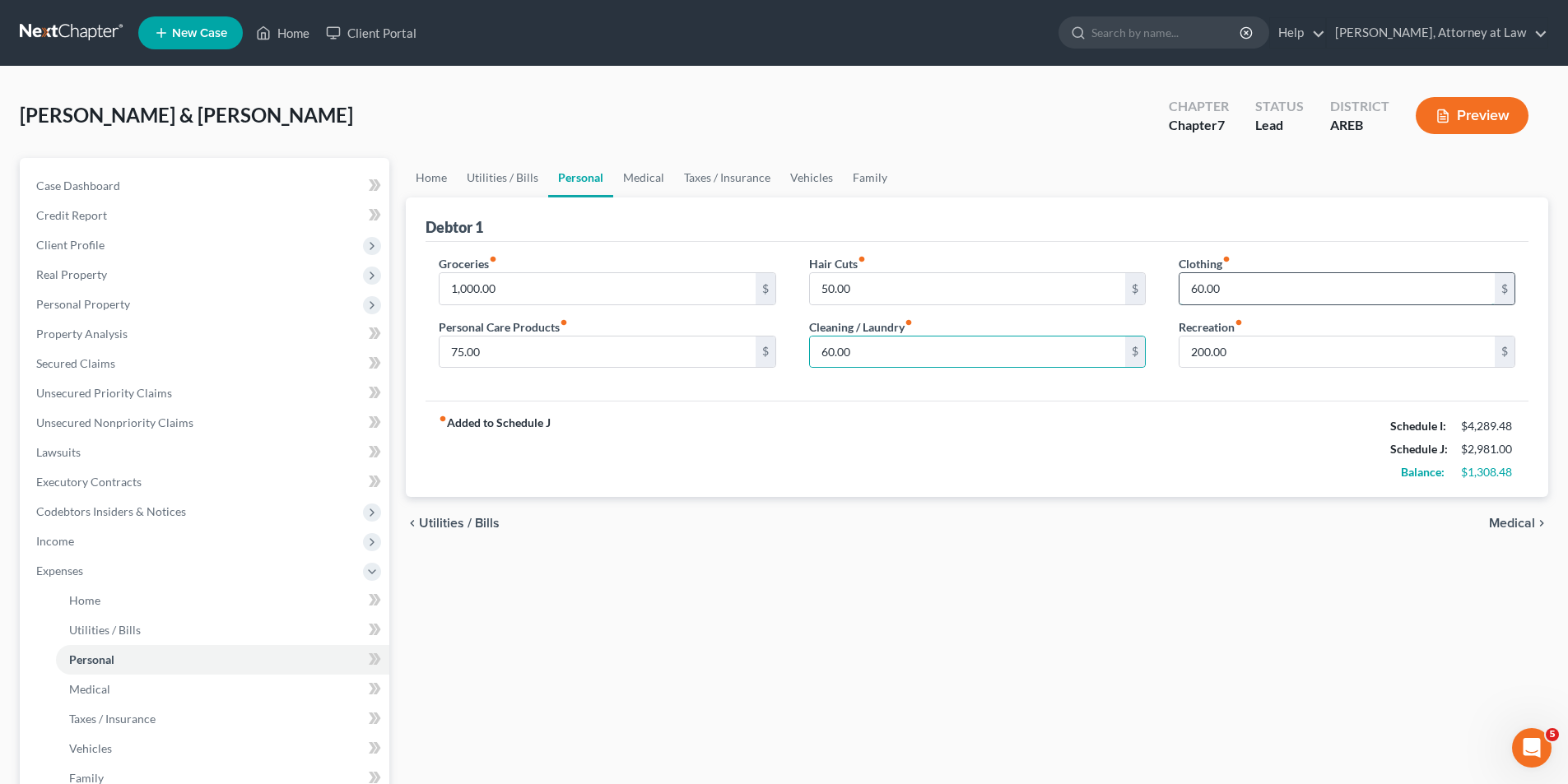
click at [1223, 289] on input "60.00" at bounding box center [1337, 288] width 315 height 31
click at [832, 289] on input "50.00" at bounding box center [968, 288] width 315 height 31
click at [959, 251] on div "Groceries fiber_manual_record 1,000.00 $ Personal Care Products fiber_manual_re…" at bounding box center [978, 322] width 1103 height 160
click at [1203, 353] on input "200.00" at bounding box center [1337, 352] width 315 height 31
click at [1203, 352] on input "200.00" at bounding box center [1337, 352] width 315 height 31
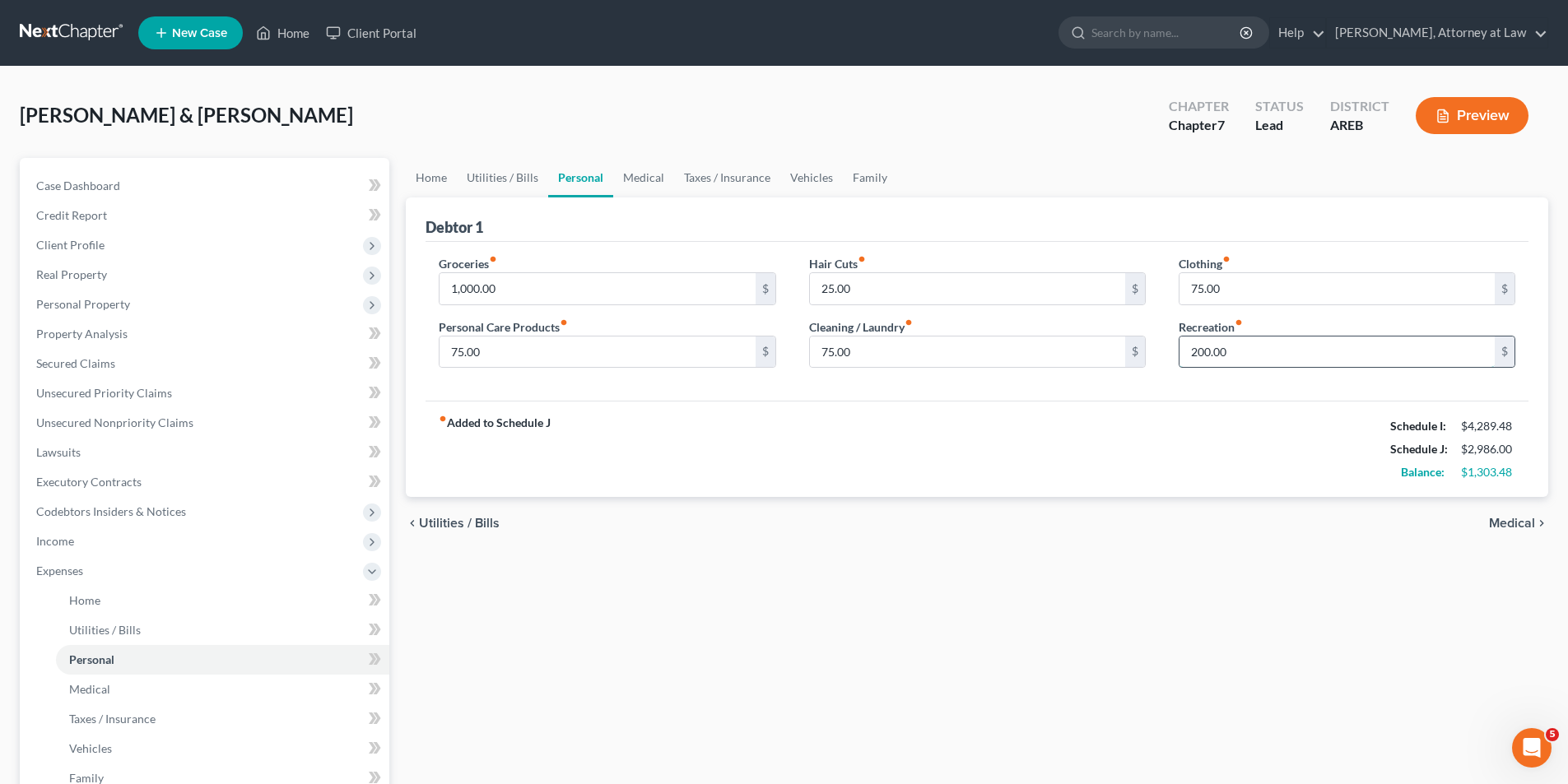
click at [1203, 352] on input "200.00" at bounding box center [1337, 352] width 315 height 31
click at [1237, 386] on div "Groceries fiber_manual_record 1,000.00 $ Personal Care Products fiber_manual_re…" at bounding box center [978, 322] width 1103 height 160
click at [1376, 569] on div "Home Utilities / Bills Personal Medical Taxes / Insurance Vehicles Family Debto…" at bounding box center [978, 588] width 1159 height 861
click at [1513, 524] on span "Medical" at bounding box center [1511, 523] width 46 height 13
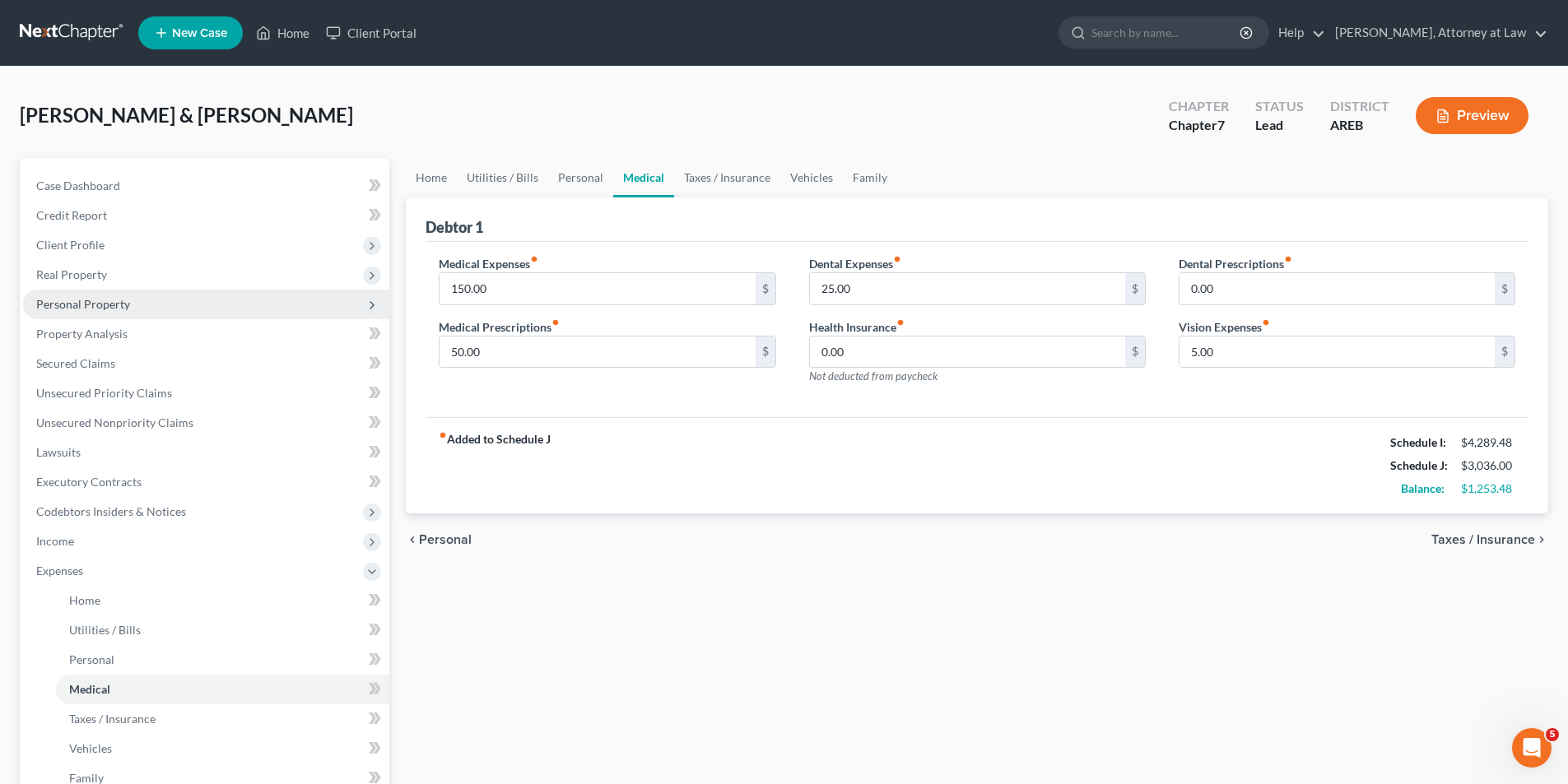
click at [68, 305] on span "Personal Property" at bounding box center [83, 304] width 93 height 14
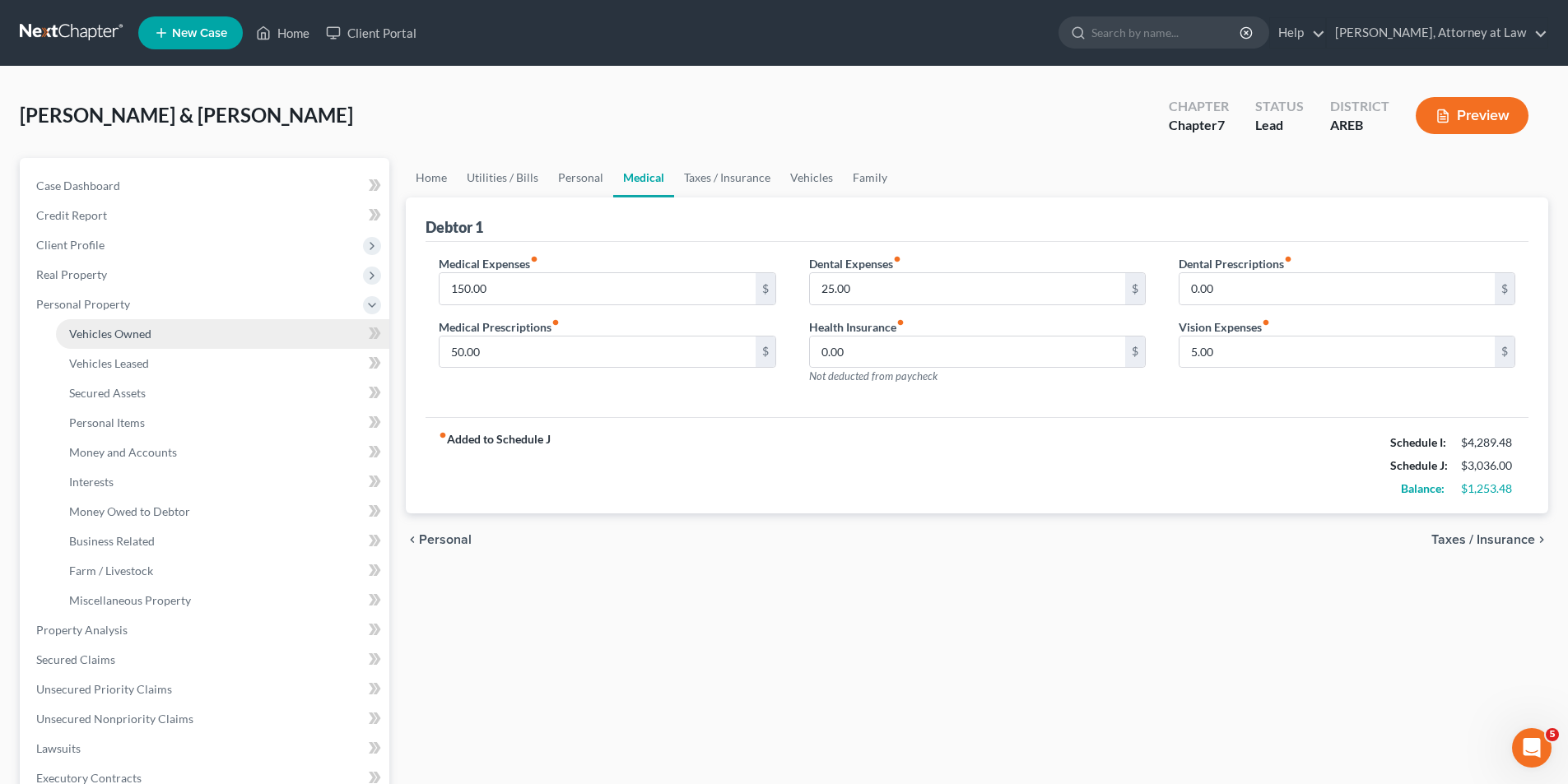
click at [149, 334] on span "Vehicles Owned" at bounding box center [111, 334] width 83 height 14
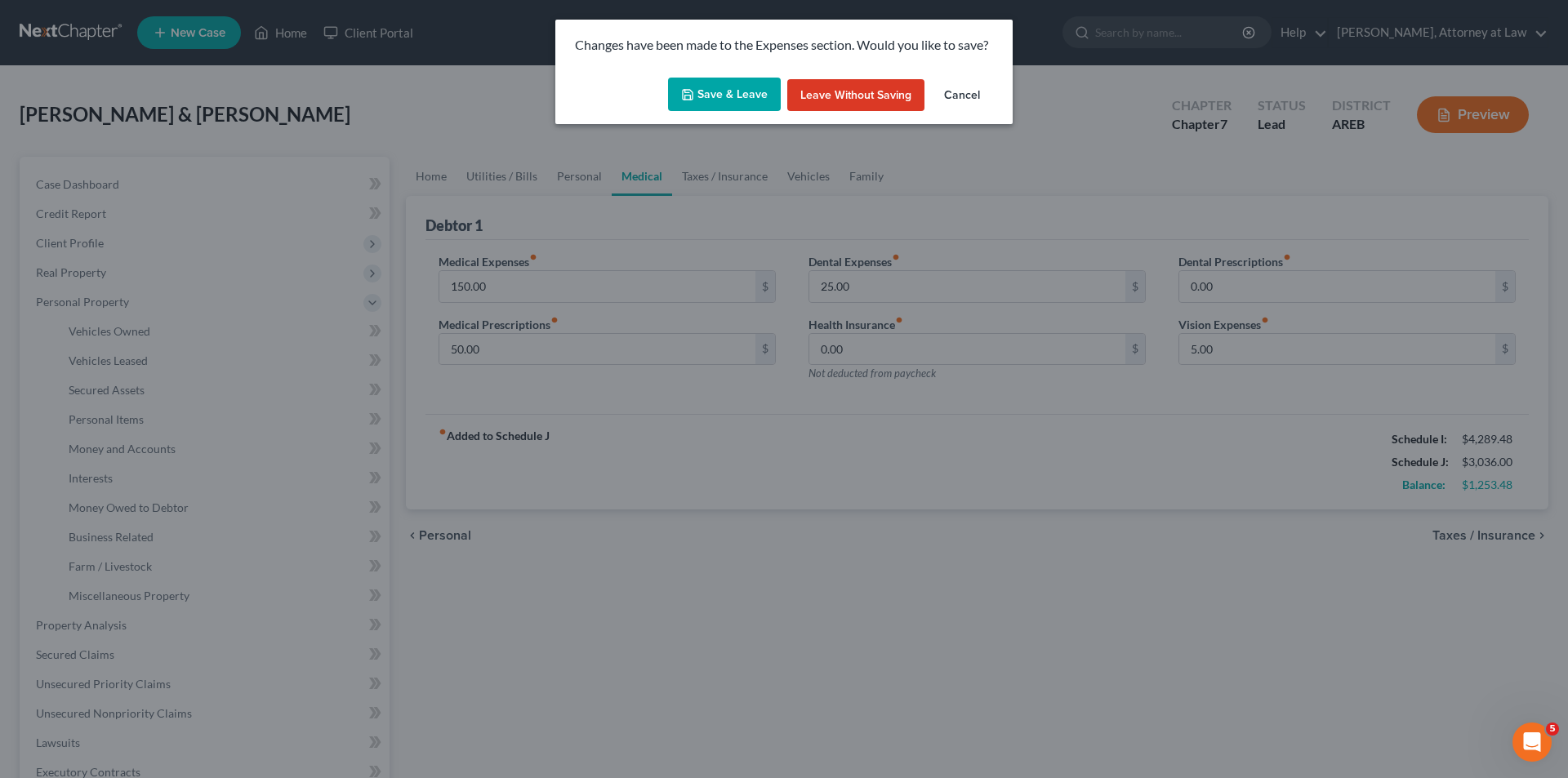
click at [751, 98] on button "Save & Leave" at bounding box center [724, 94] width 112 height 34
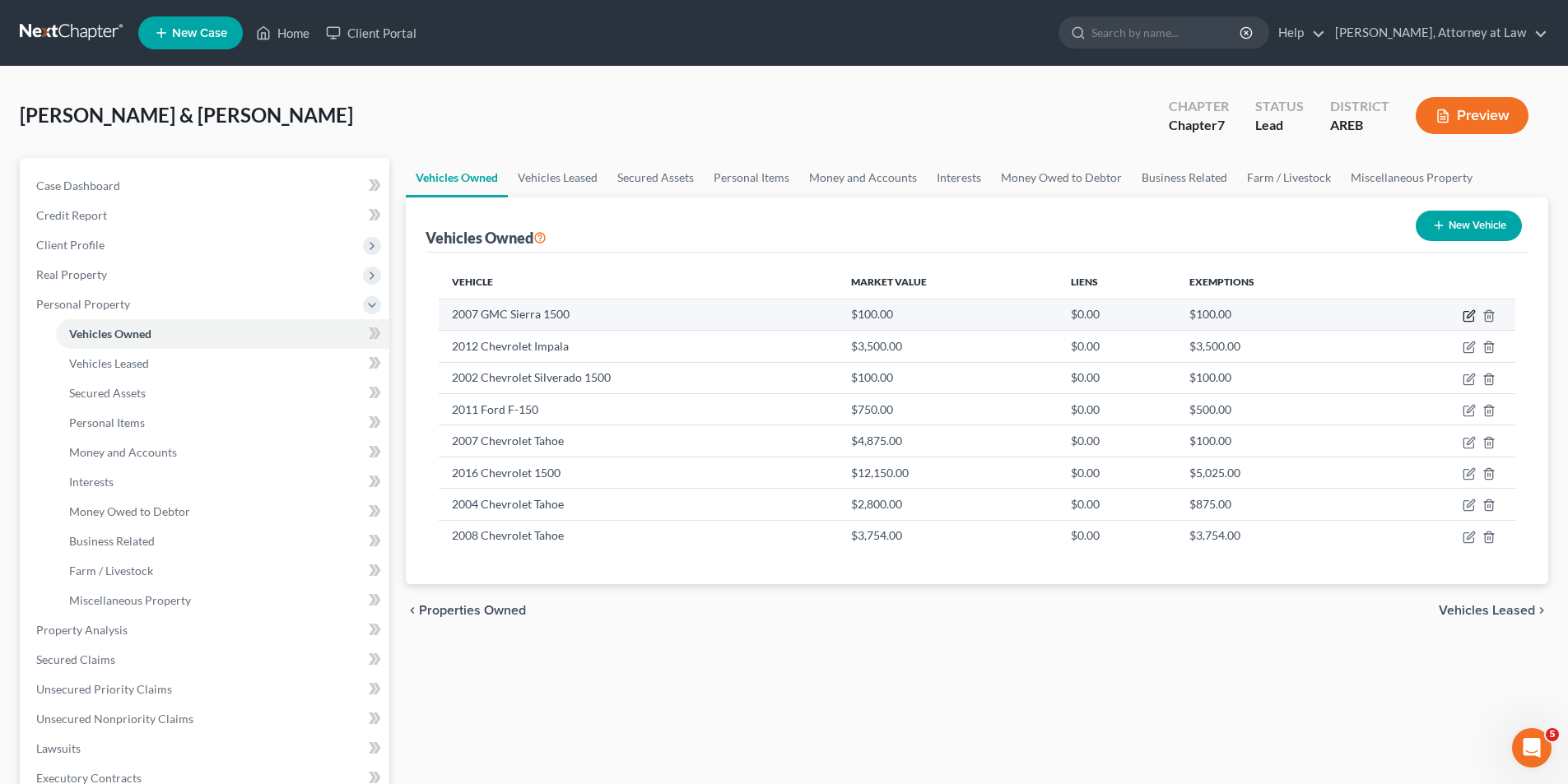
click at [1466, 313] on icon "button" at bounding box center [1469, 315] width 13 height 13
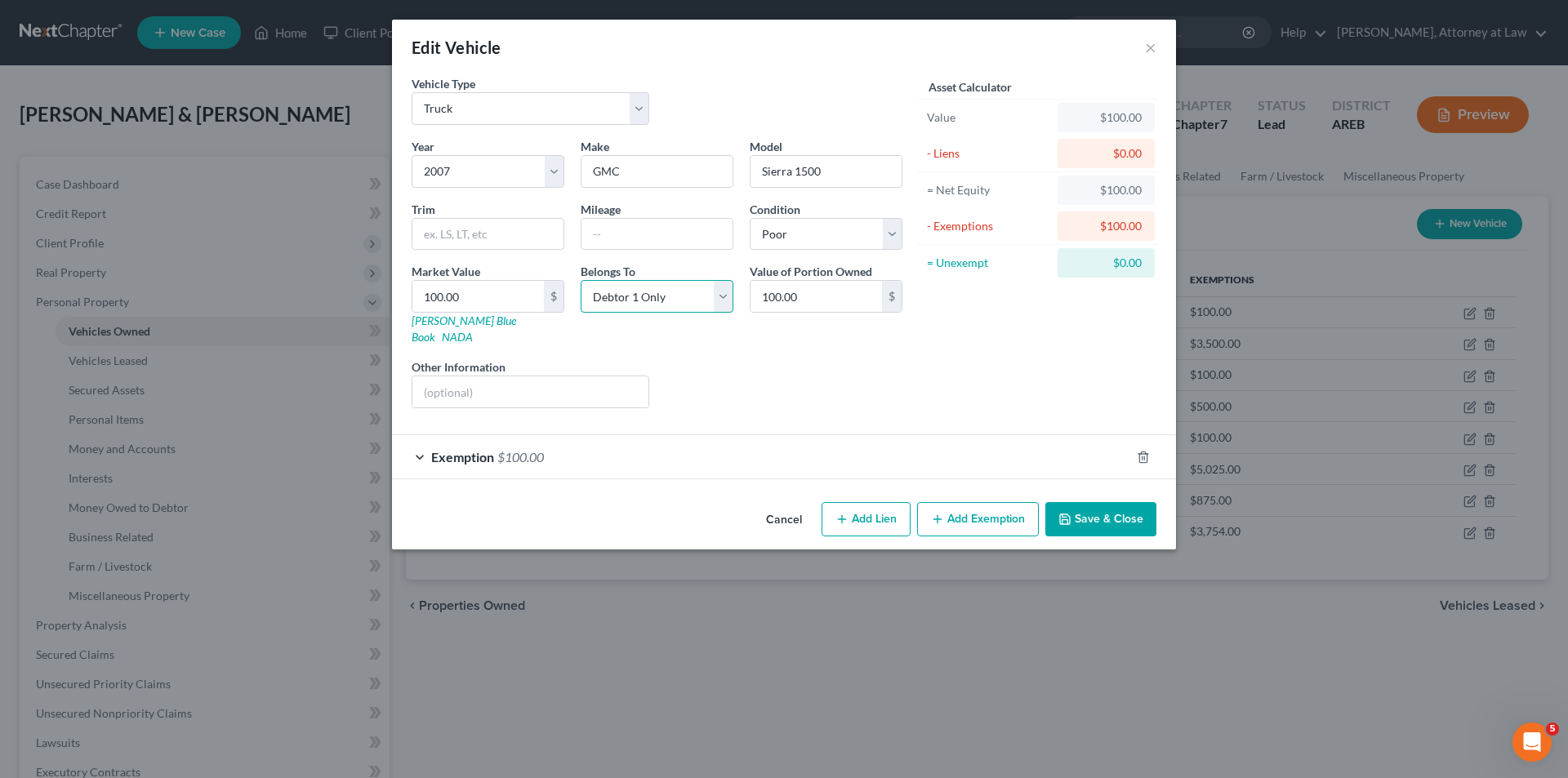
click at [726, 295] on select "Select Debtor 1 Only Debtor 2 Only Debtor 1 And Debtor 2 Only At Least One Of T…" at bounding box center [656, 296] width 152 height 33
click at [580, 280] on select "Select Debtor 1 Only Debtor 2 Only Debtor 1 And Debtor 2 Only At Least One Of T…" at bounding box center [656, 296] width 152 height 33
click at [417, 439] on div "Exemption $100.00" at bounding box center [761, 456] width 738 height 44
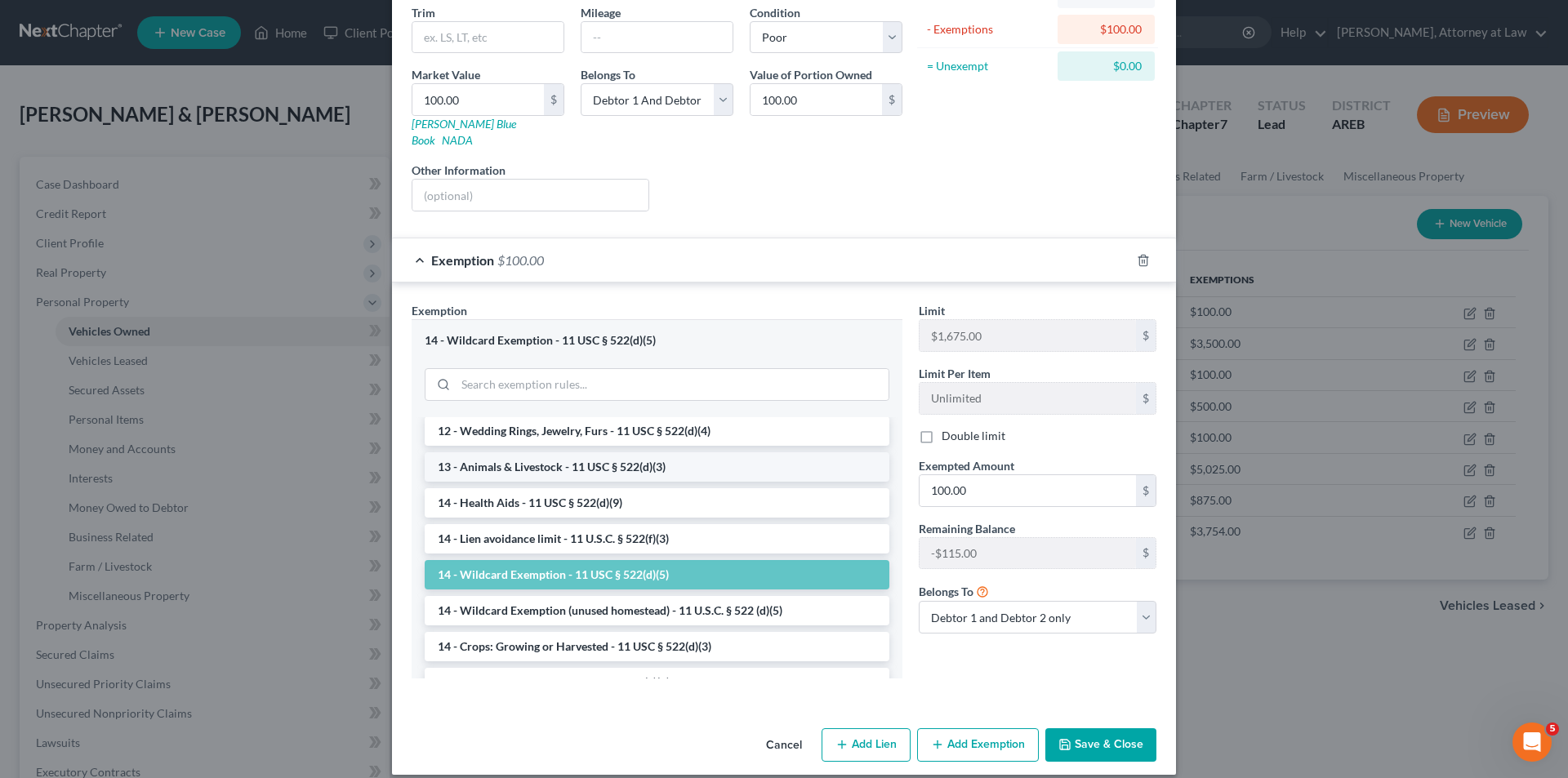
scroll to position [245, 0]
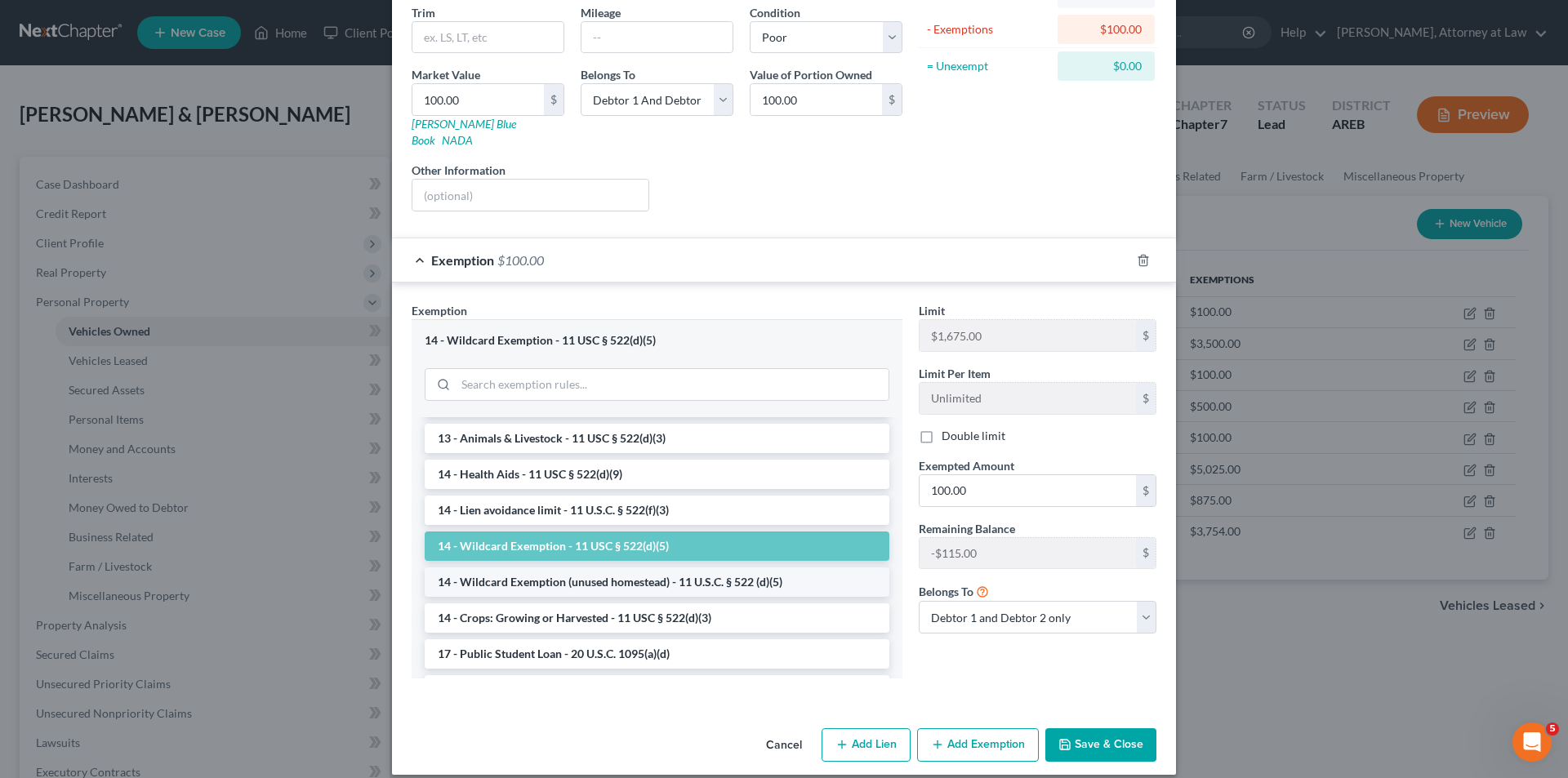
click at [755, 569] on li "14 - Wildcard Exemption (unused homestead) - 11 U.S.C. § 522 (d)(5)" at bounding box center [656, 582] width 464 height 29
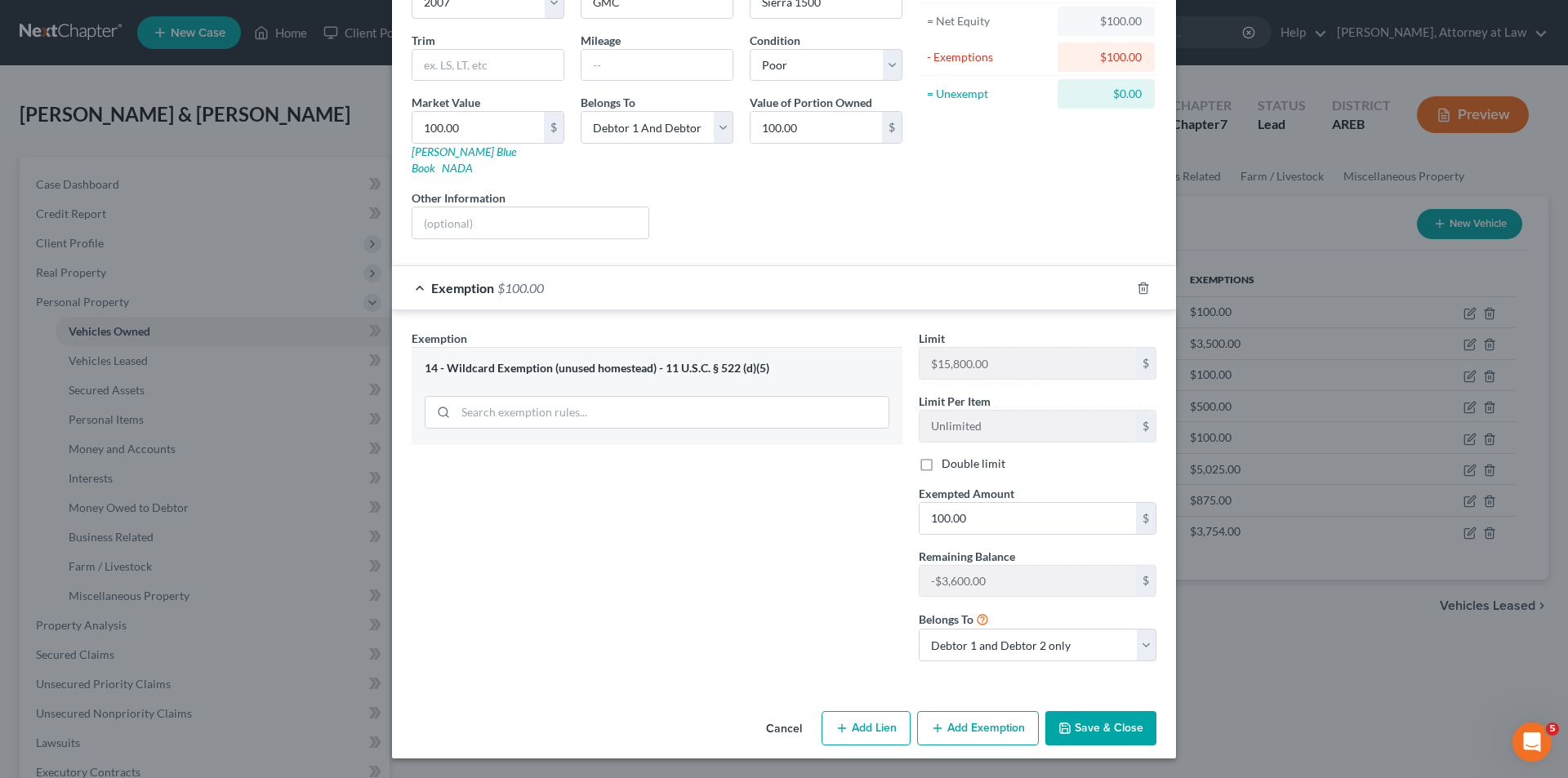
scroll to position [152, 0]
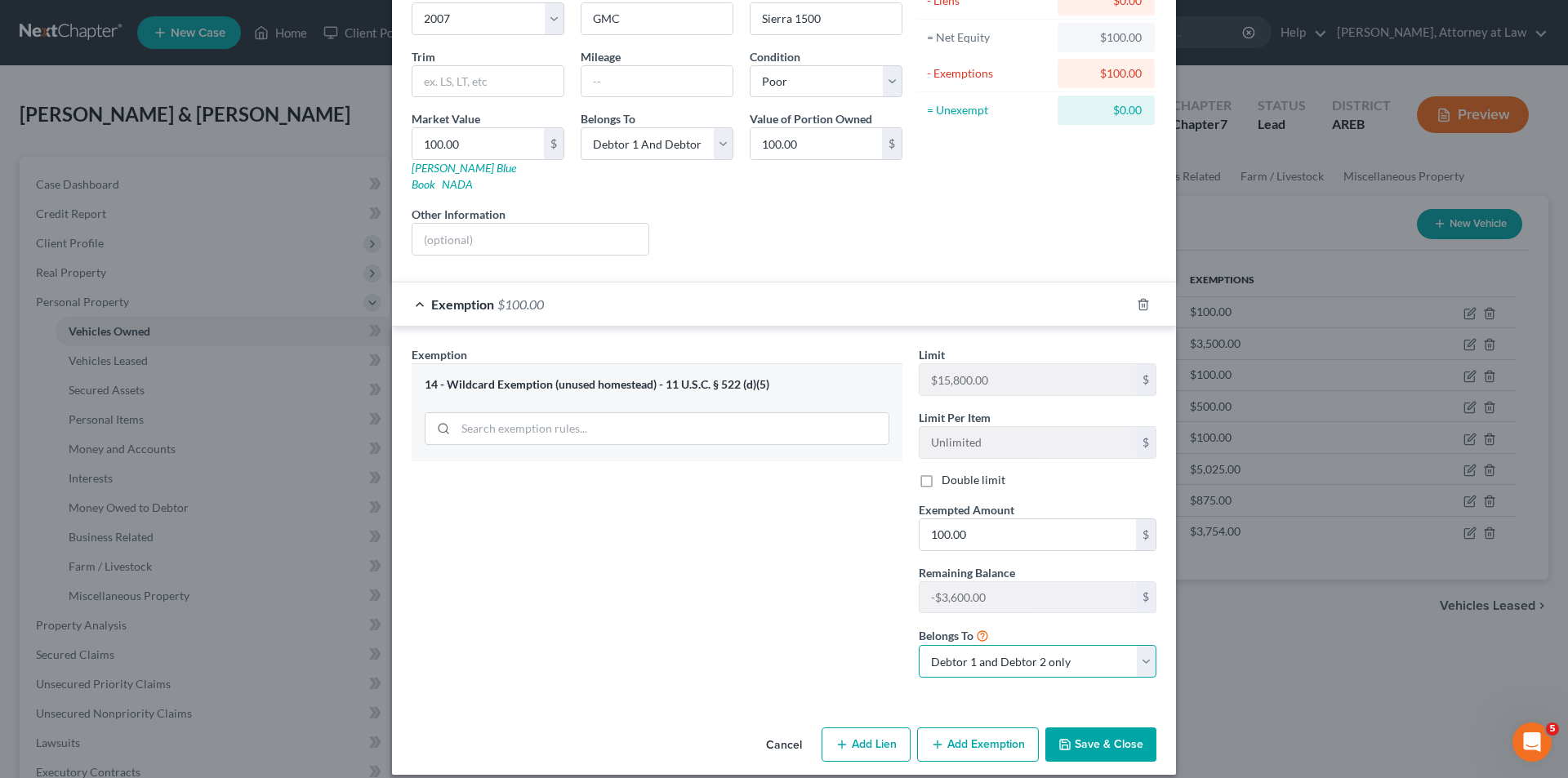
click at [1139, 645] on select "Debtor 1 only Debtor 2 only Debtor 1 and Debtor 2 only" at bounding box center [1038, 661] width 238 height 33
click at [919, 645] on select "Debtor 1 only Debtor 2 only Debtor 1 and Debtor 2 only" at bounding box center [1038, 661] width 238 height 33
click at [1103, 727] on button "Save & Close" at bounding box center [1101, 744] width 111 height 34
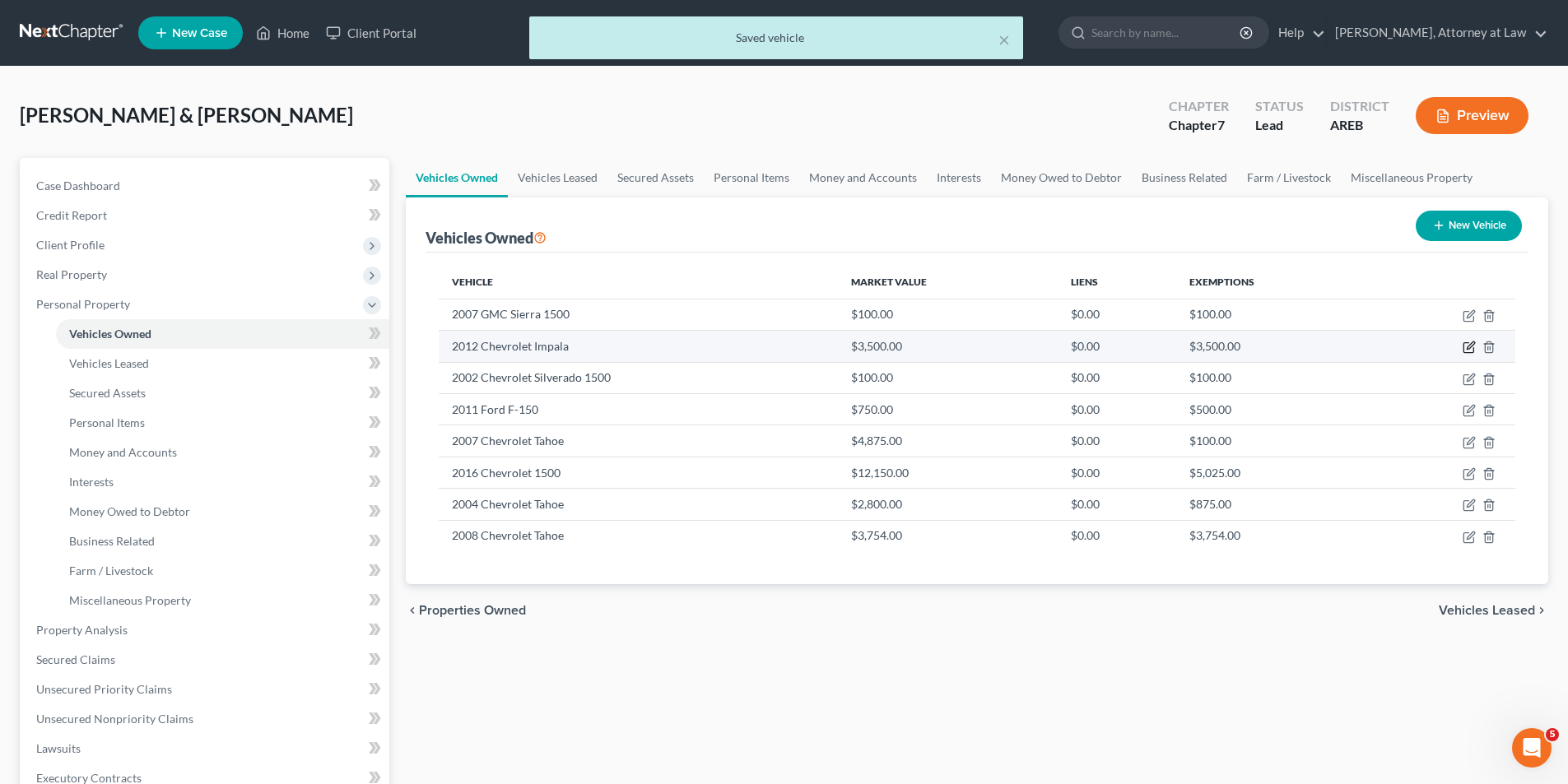
click at [1466, 348] on icon "button" at bounding box center [1469, 347] width 13 height 13
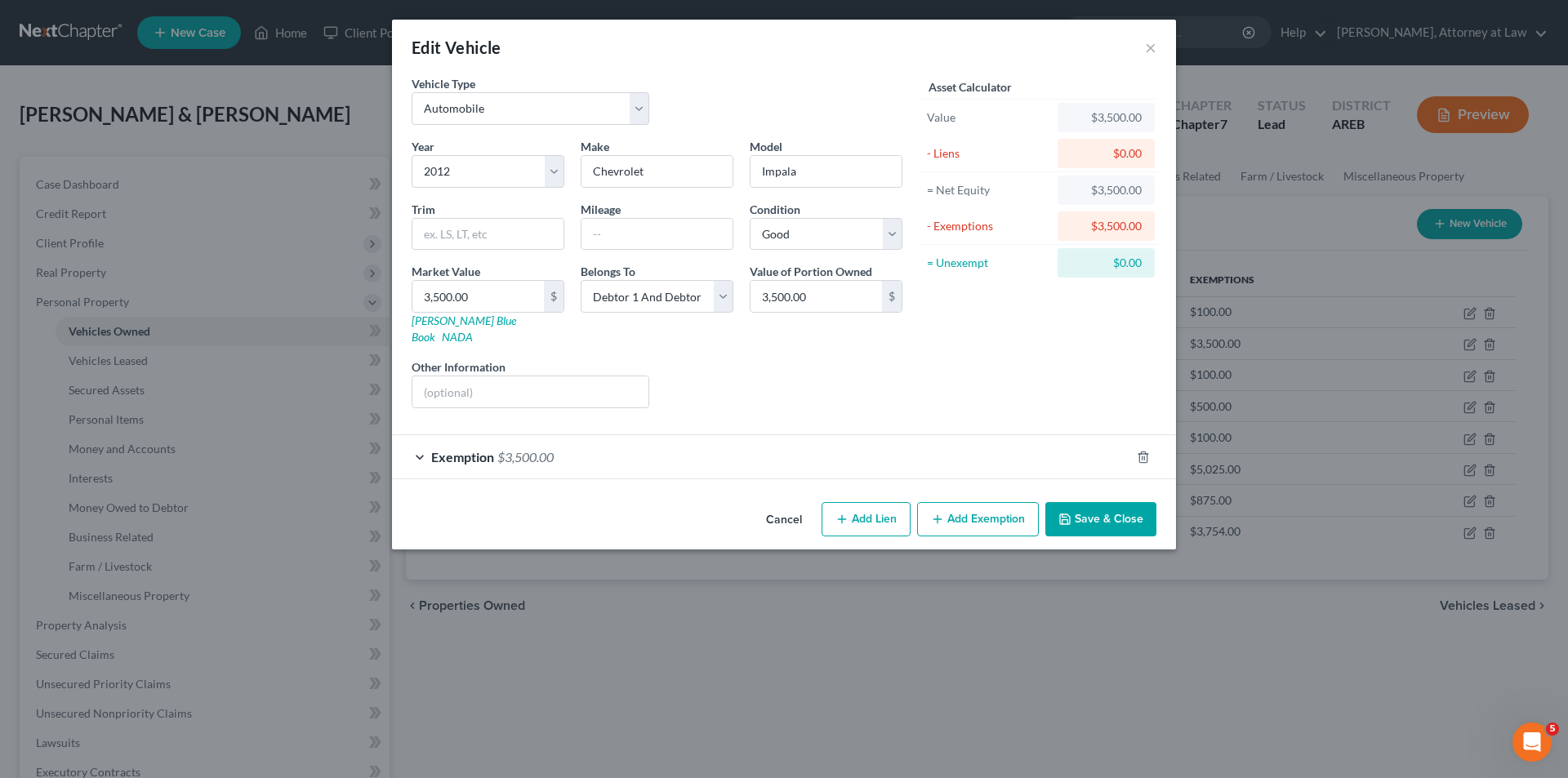
click at [420, 443] on div "Exemption $3,500.00" at bounding box center [761, 456] width 738 height 44
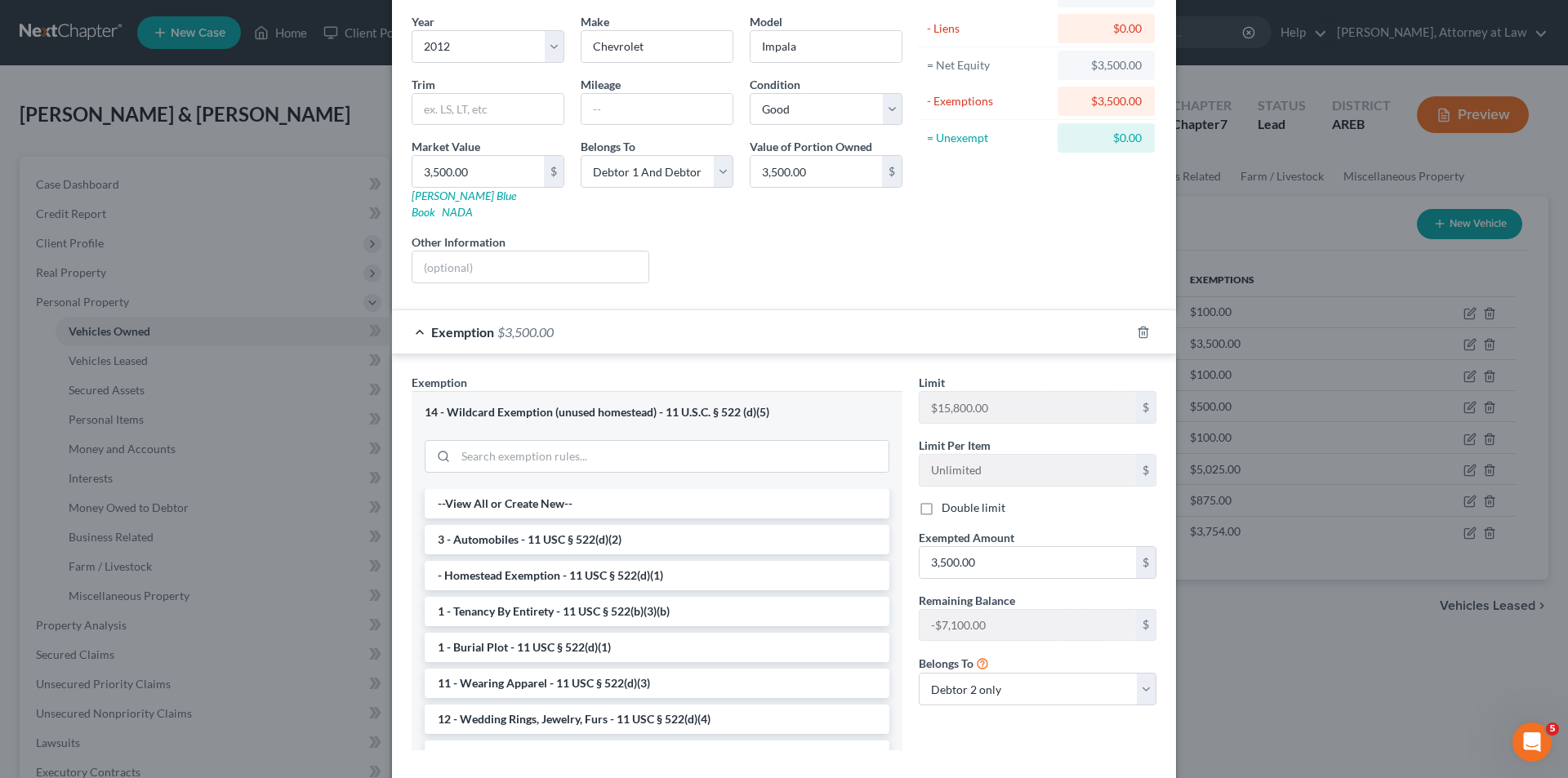
scroll to position [163, 0]
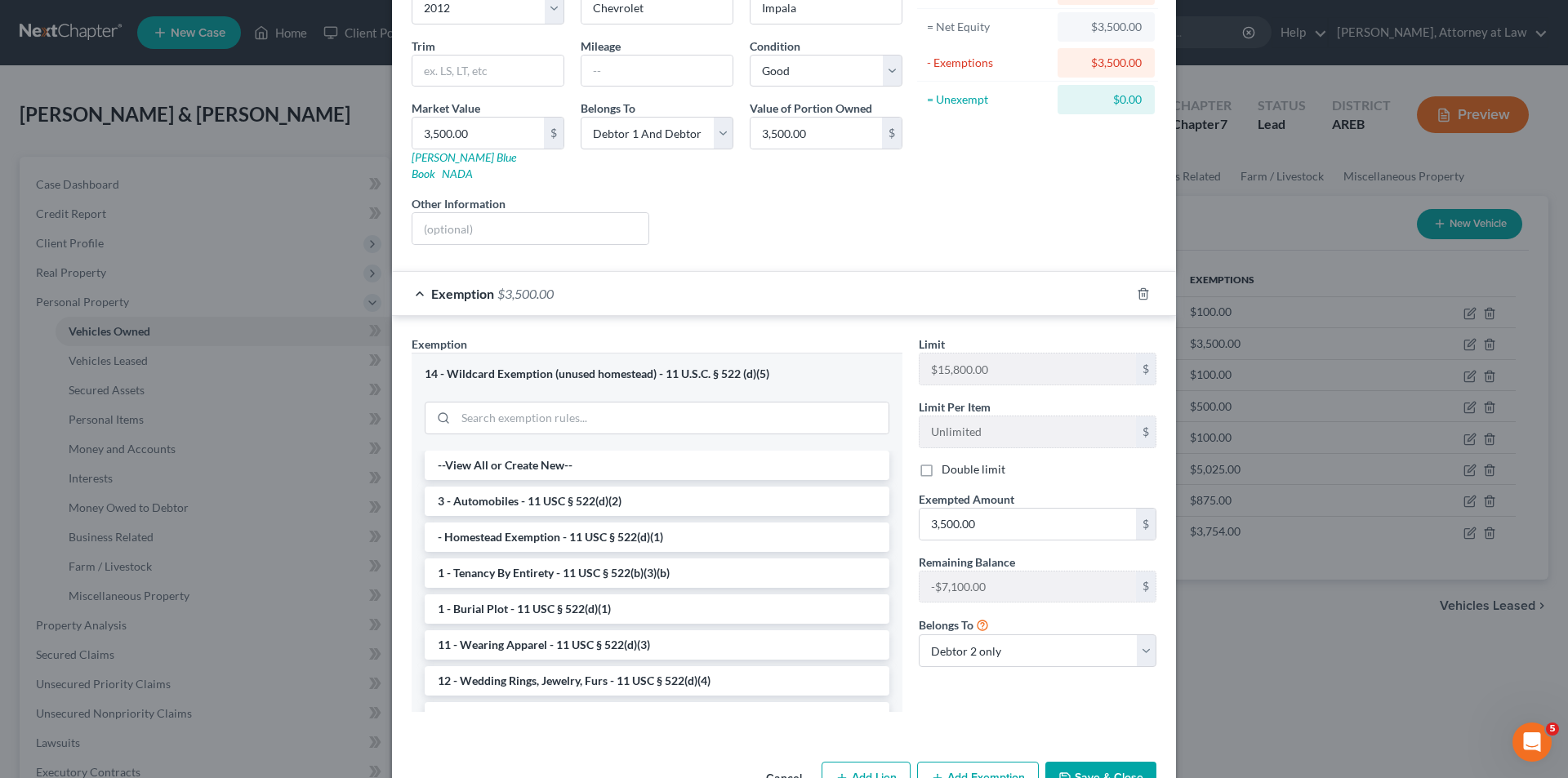
click at [1110, 762] on button "Save & Close" at bounding box center [1101, 779] width 111 height 34
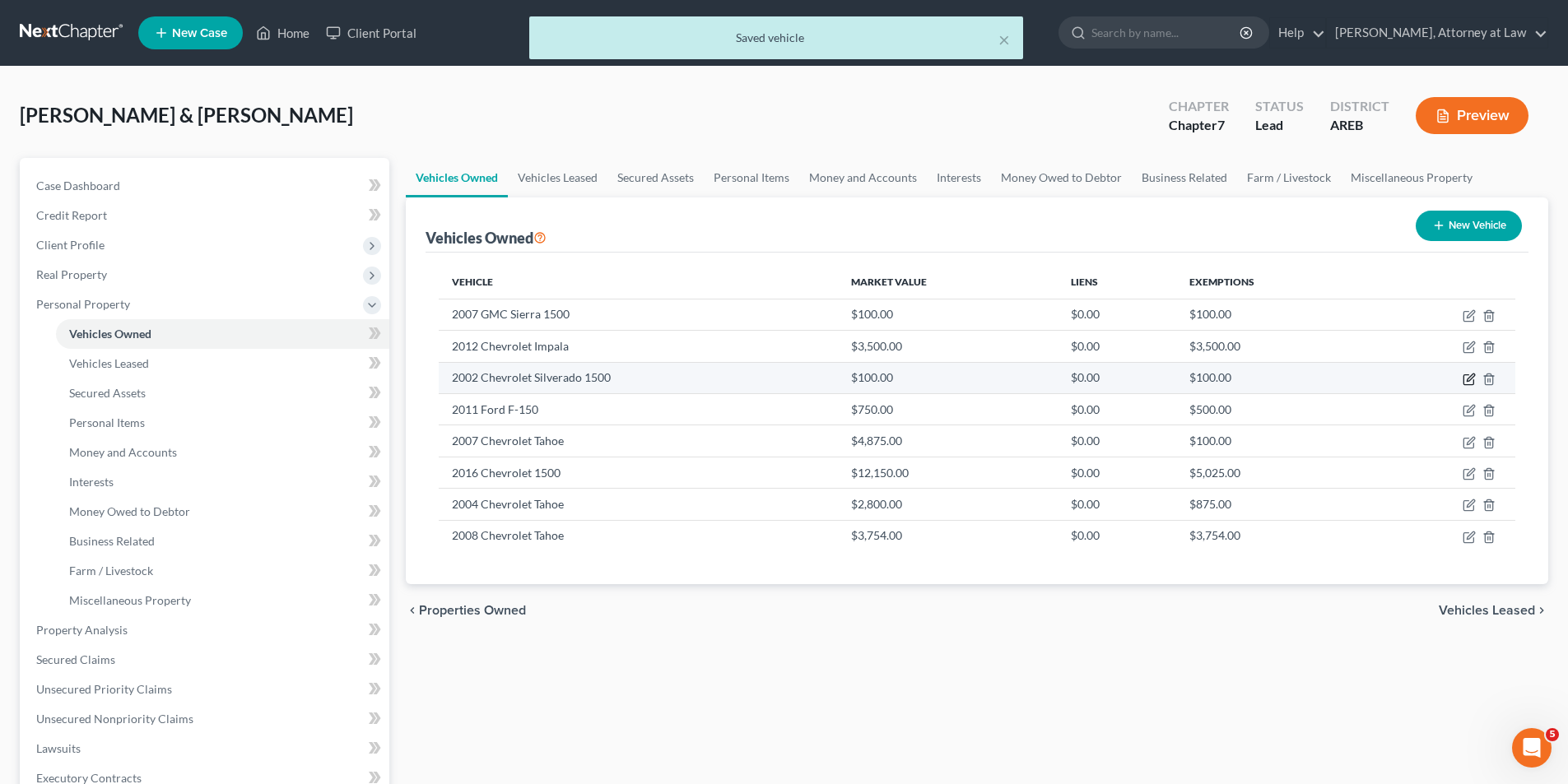
click at [1471, 382] on icon "button" at bounding box center [1469, 379] width 13 height 13
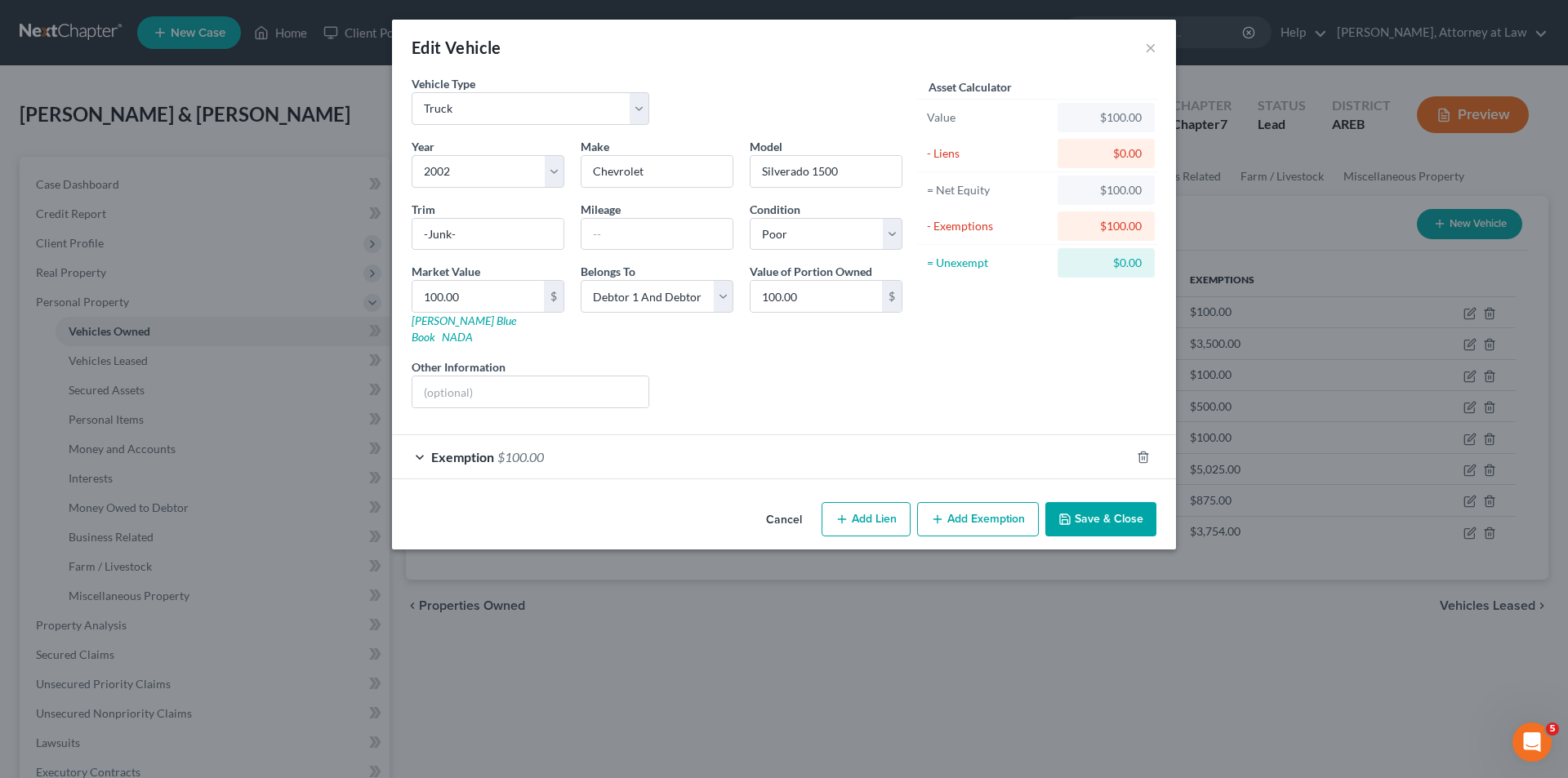
click at [422, 438] on div "Exemption $100.00" at bounding box center [761, 456] width 738 height 44
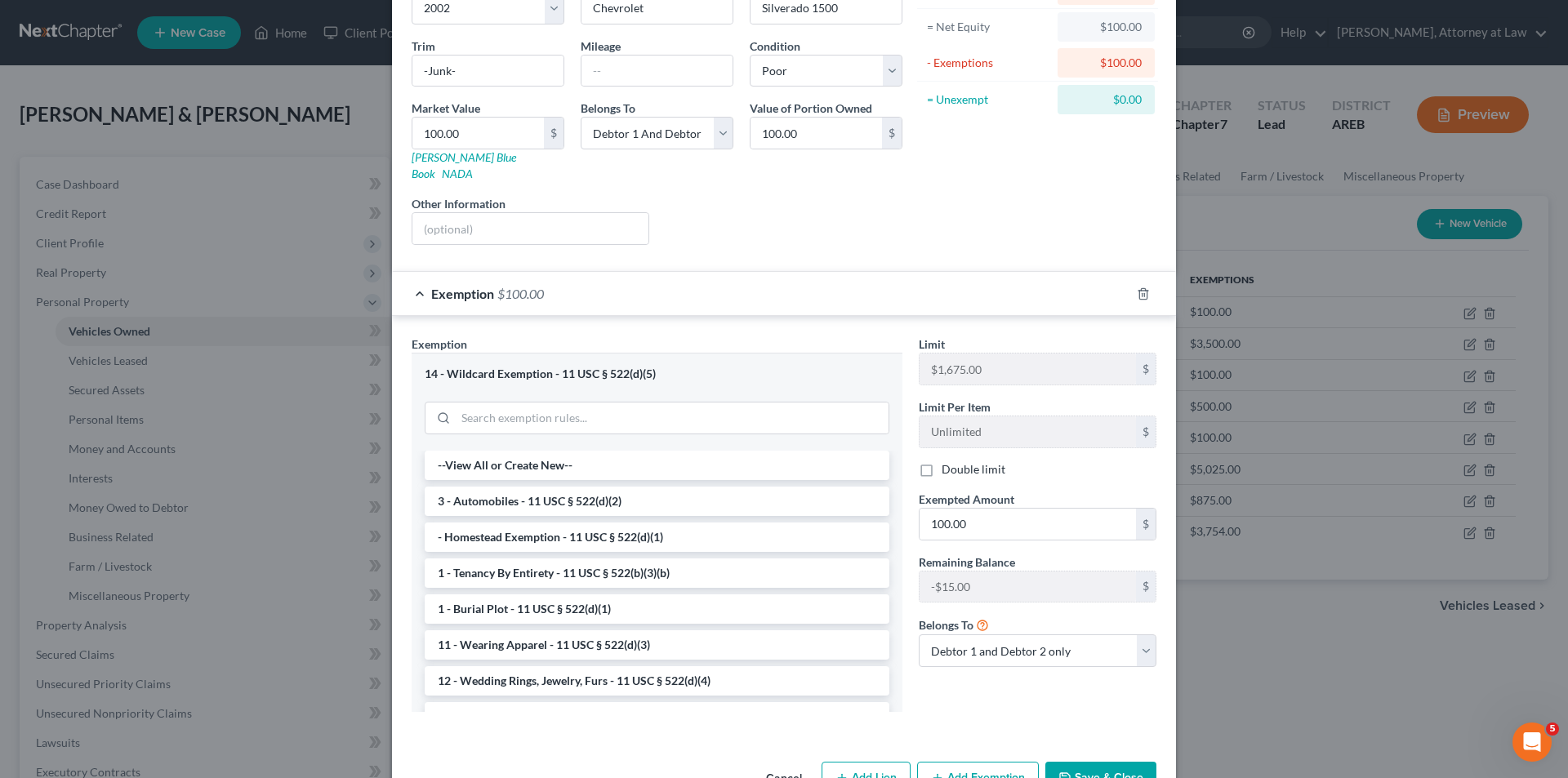
scroll to position [197, 0]
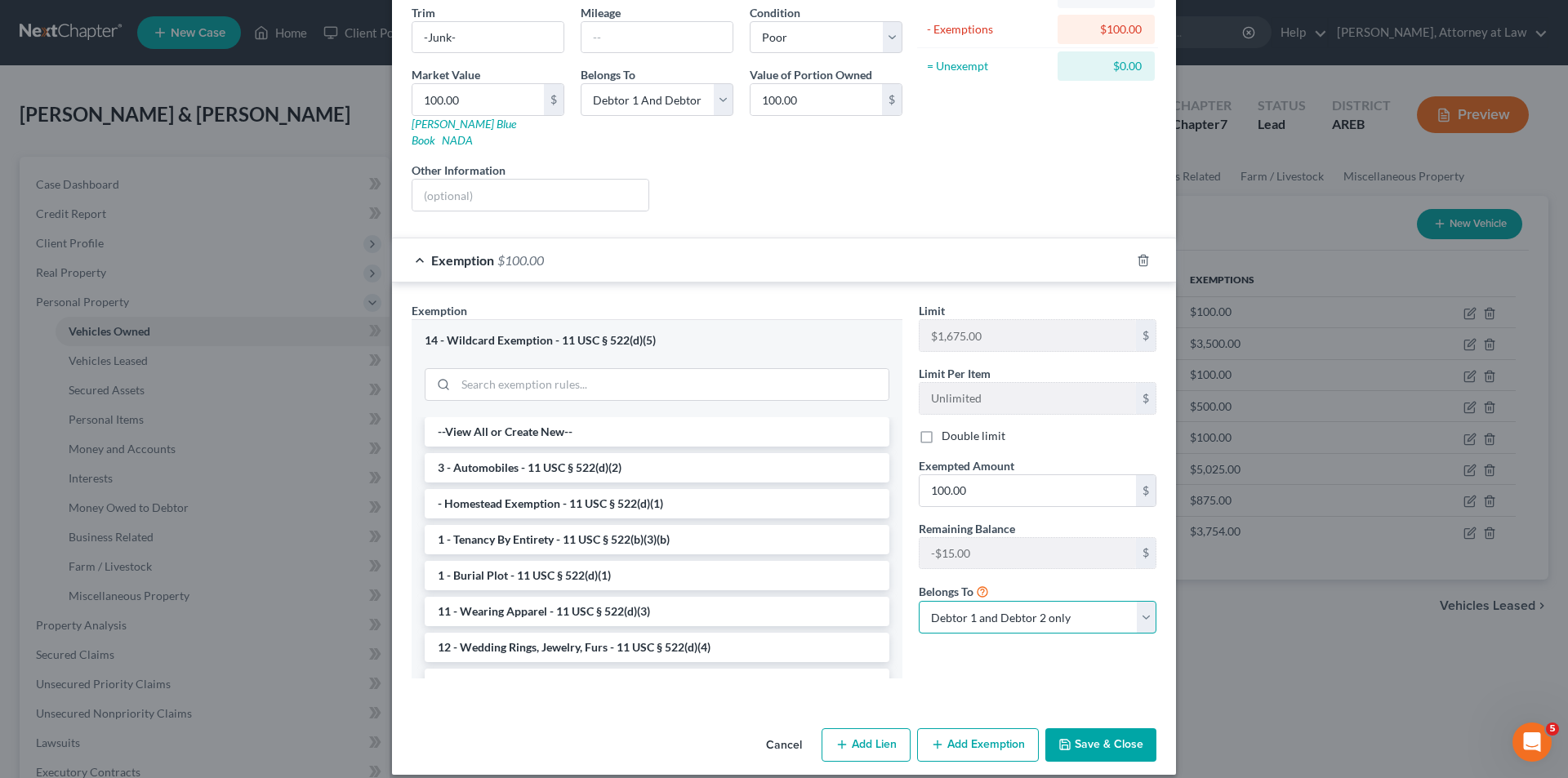
click at [1141, 602] on select "Debtor 1 only Debtor 2 only Debtor 1 and Debtor 2 only" at bounding box center [1038, 617] width 238 height 33
click at [919, 601] on select "Debtor 1 only Debtor 2 only Debtor 1 and Debtor 2 only" at bounding box center [1038, 617] width 238 height 33
click at [1099, 729] on button "Save & Close" at bounding box center [1101, 745] width 111 height 34
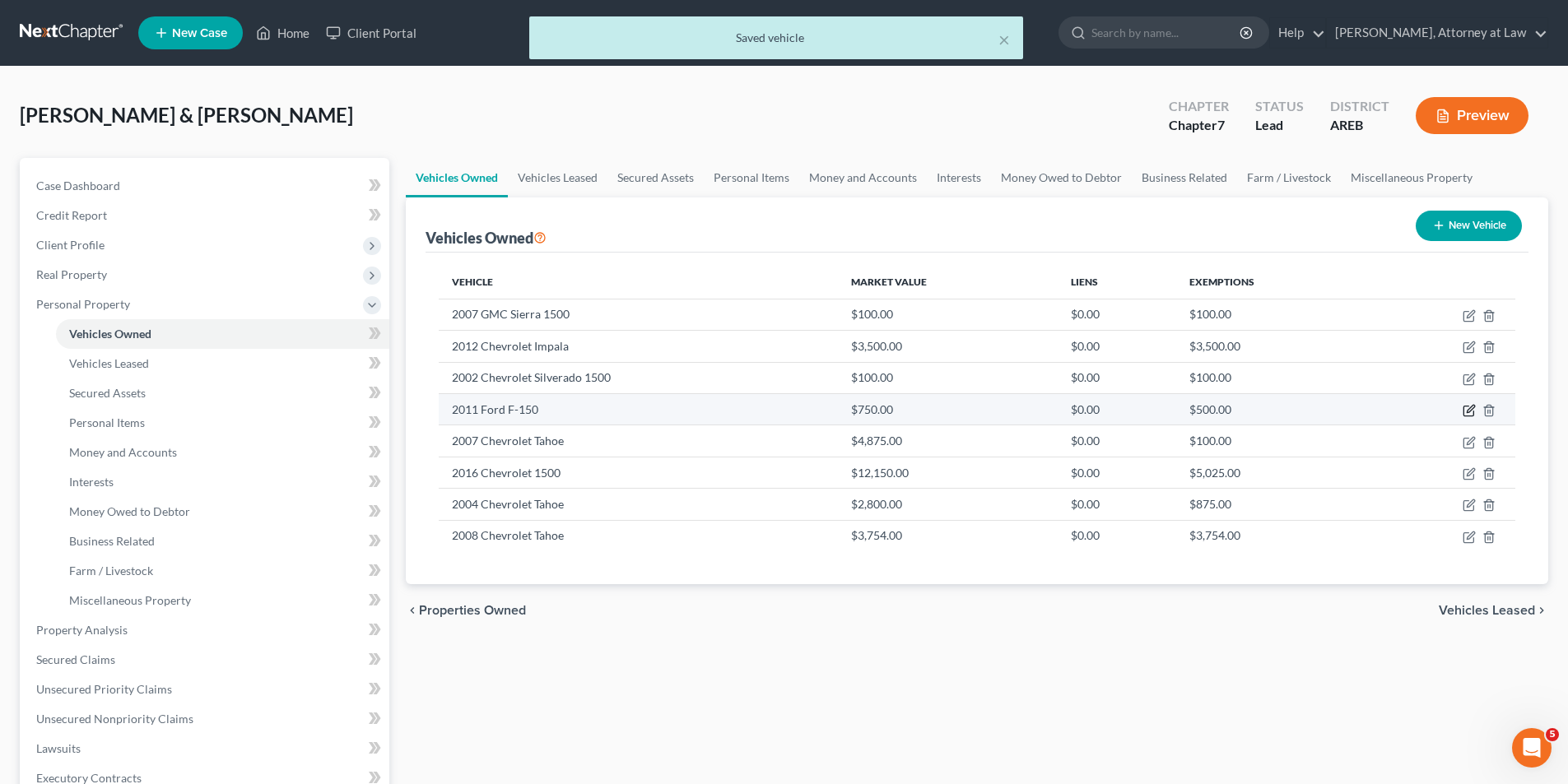
click at [1474, 410] on icon "button" at bounding box center [1469, 410] width 13 height 13
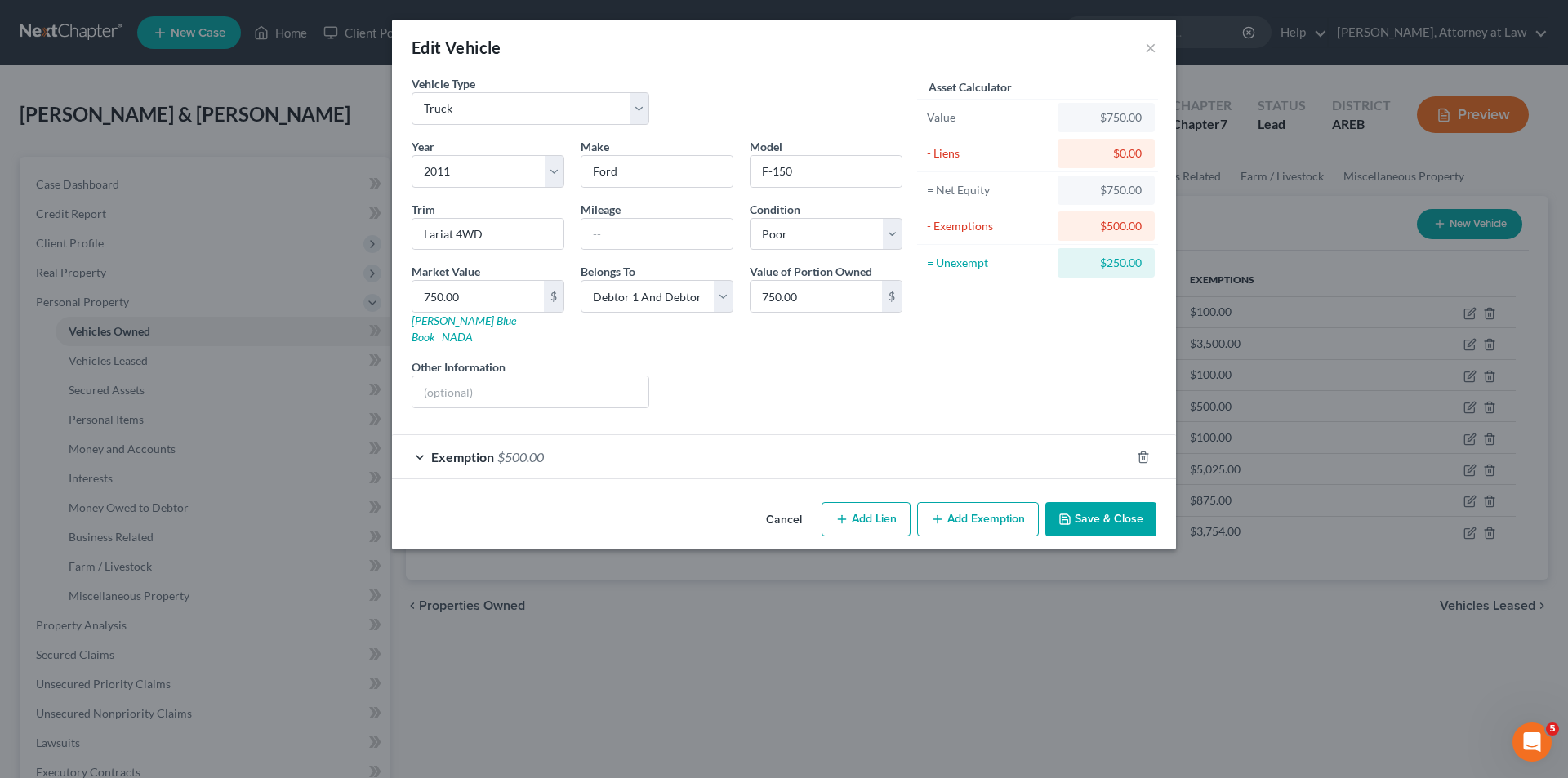
click at [452, 449] on span "Exemption" at bounding box center [463, 456] width 63 height 15
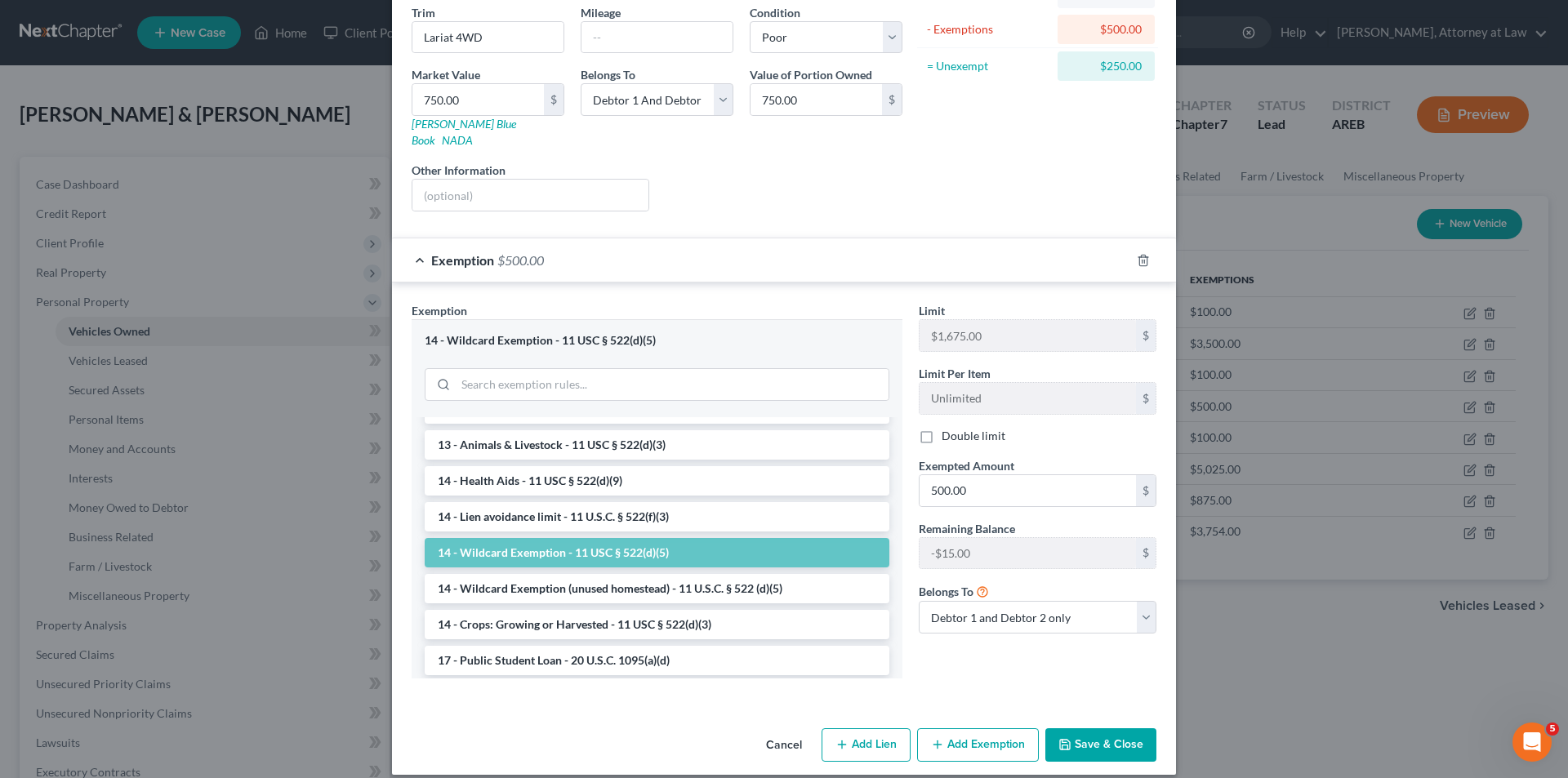
scroll to position [243, 0]
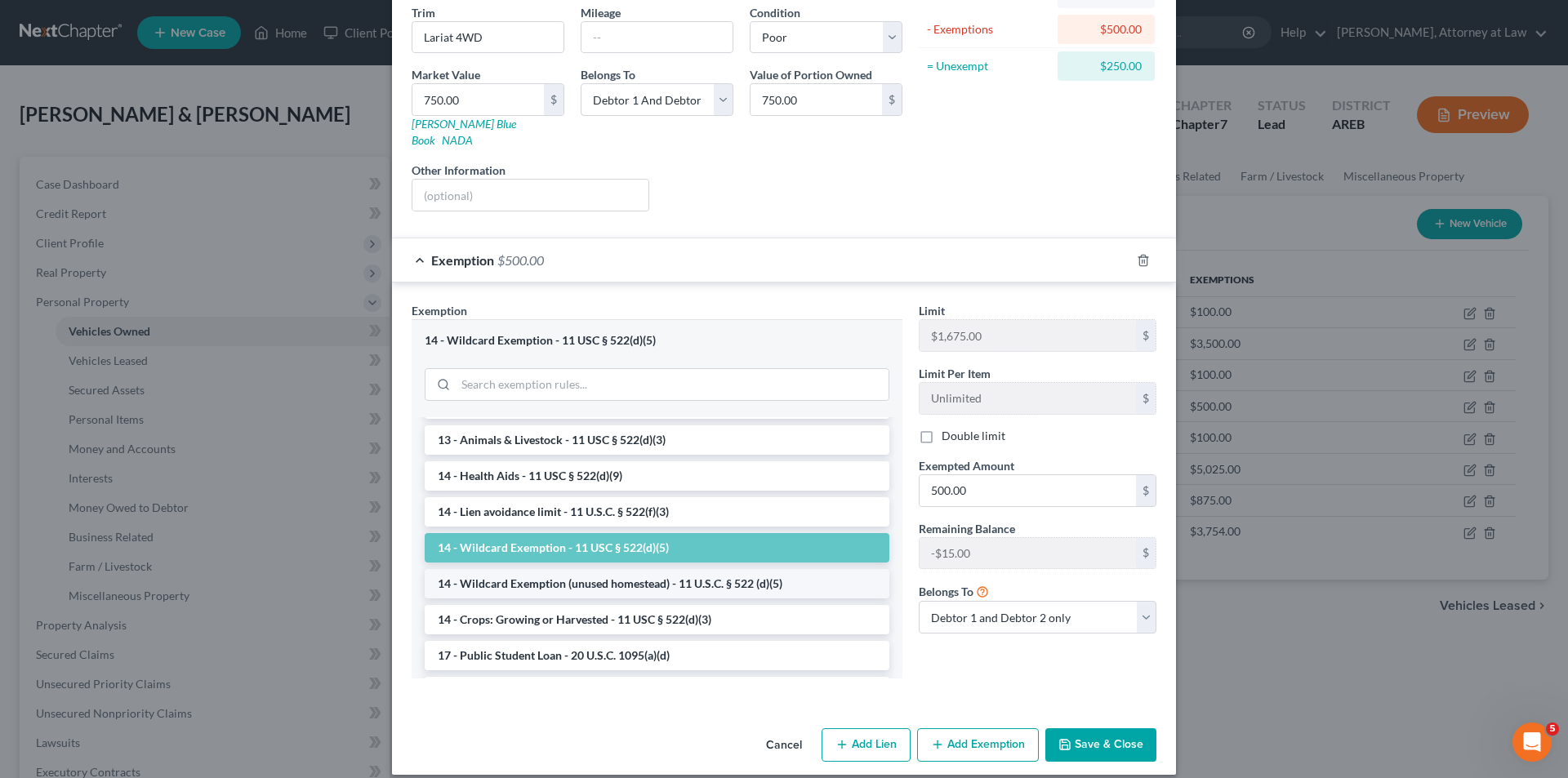
click at [605, 571] on li "14 - Wildcard Exemption (unused homestead) - 11 U.S.C. § 522 (d)(5)" at bounding box center [656, 584] width 464 height 29
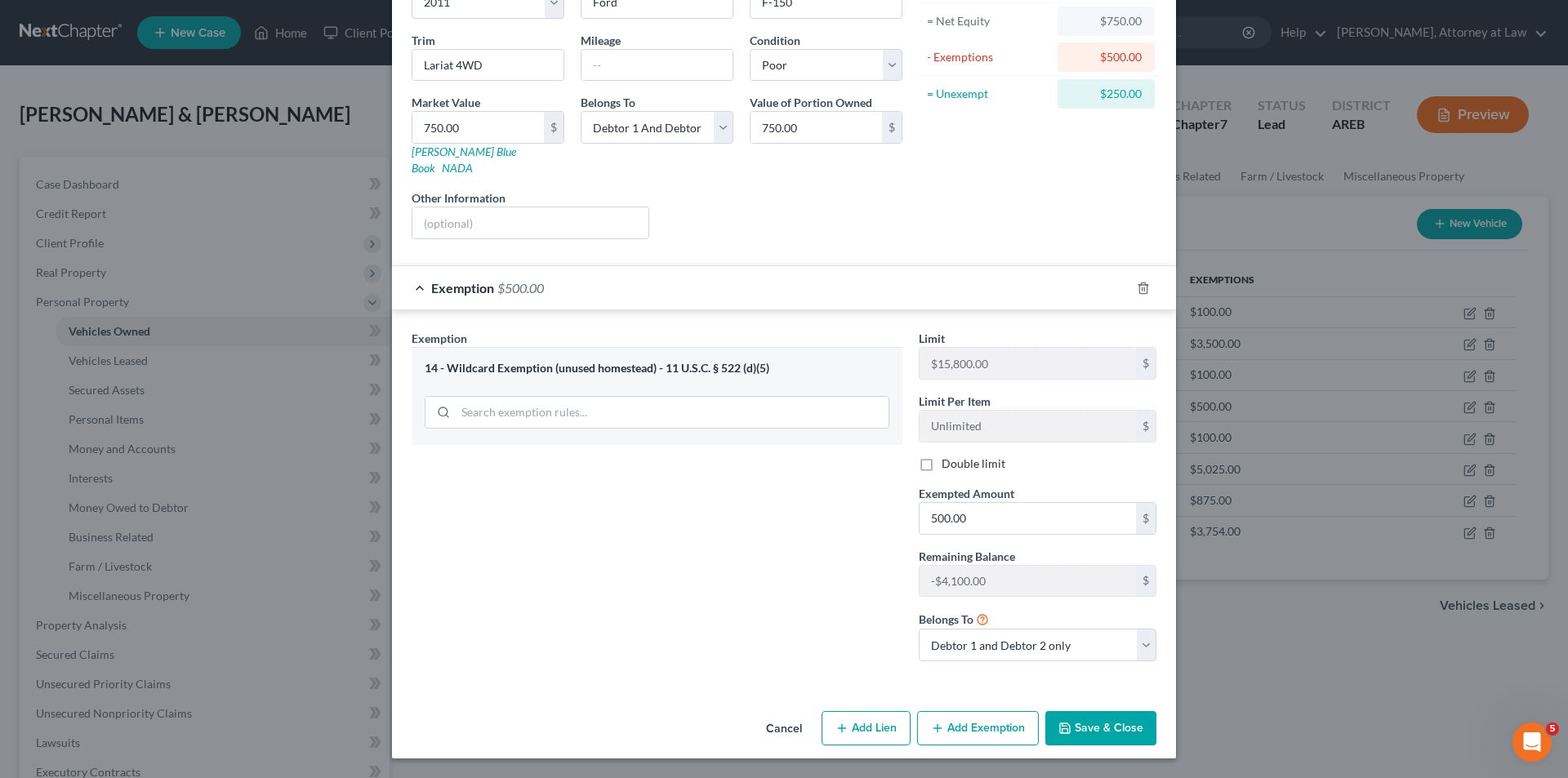
scroll to position [152, 0]
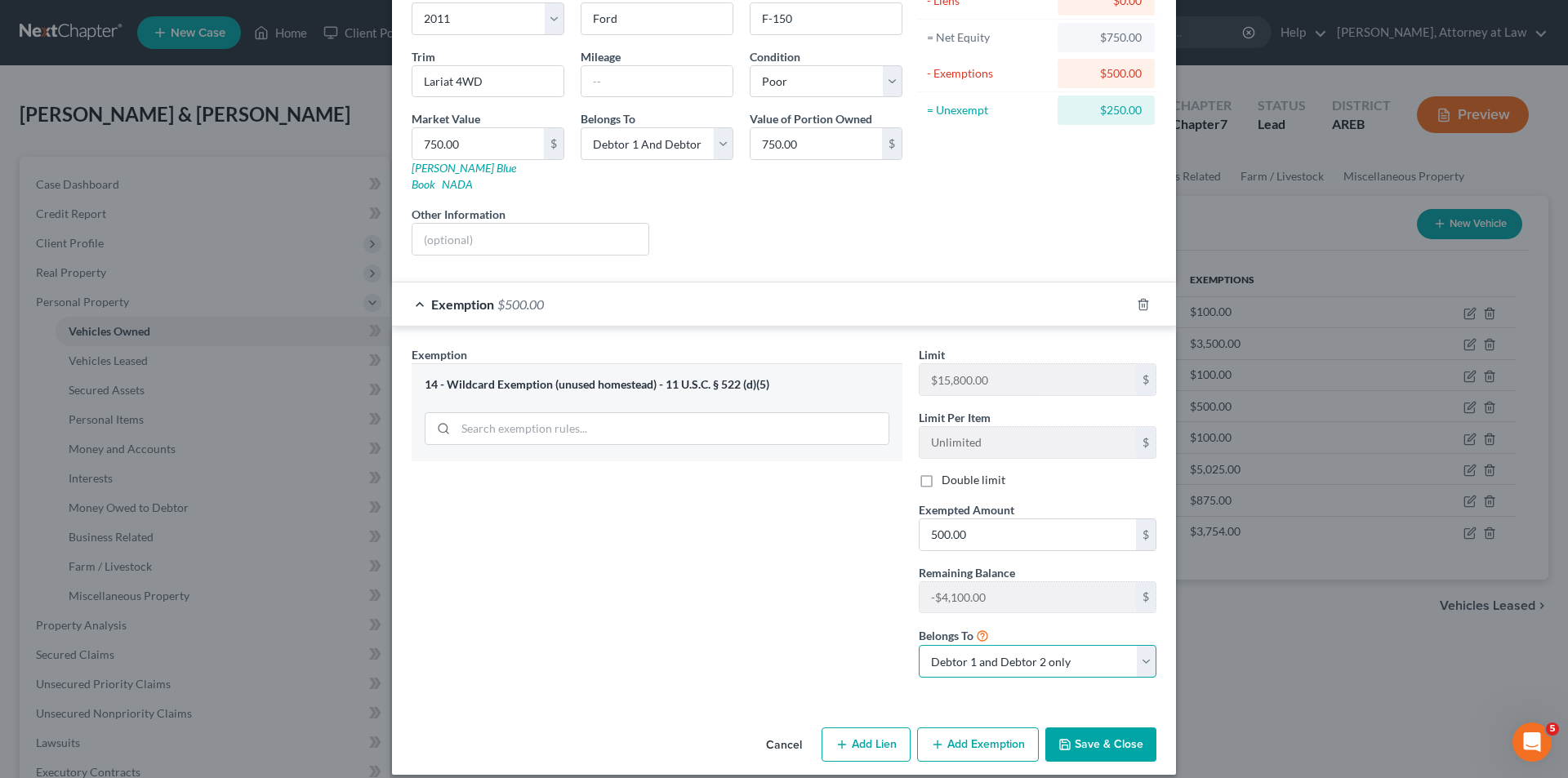
drag, startPoint x: 1140, startPoint y: 646, endPoint x: 1083, endPoint y: 643, distance: 57.1
click at [1140, 646] on select "Debtor 1 only Debtor 2 only Debtor 1 and Debtor 2 only" at bounding box center [1038, 661] width 238 height 33
click at [919, 645] on select "Debtor 1 only Debtor 2 only Debtor 1 and Debtor 2 only" at bounding box center [1038, 661] width 238 height 33
click at [1095, 727] on button "Save & Close" at bounding box center [1101, 744] width 111 height 34
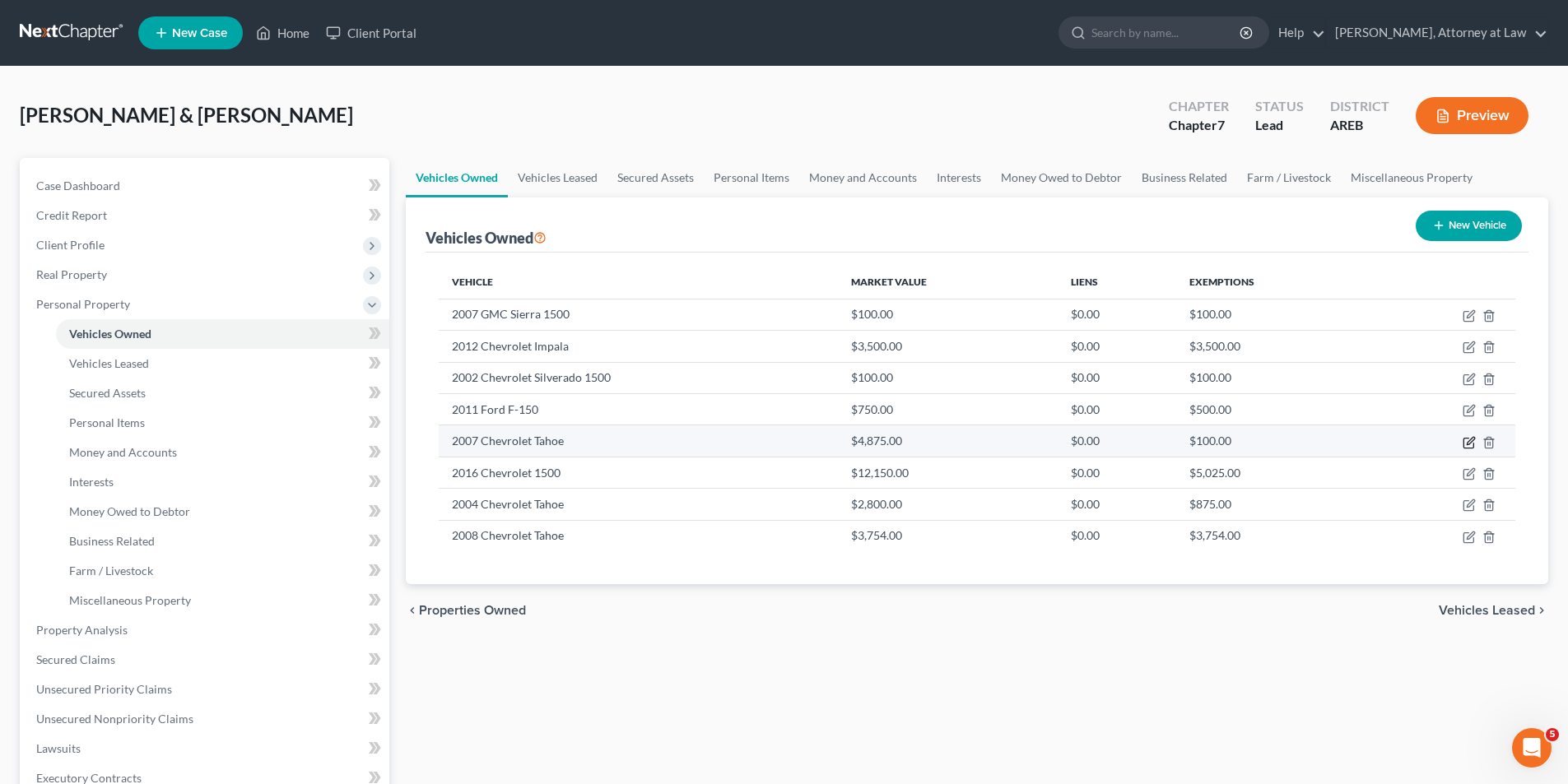
click at [1468, 441] on icon "button" at bounding box center [1471, 440] width 7 height 7
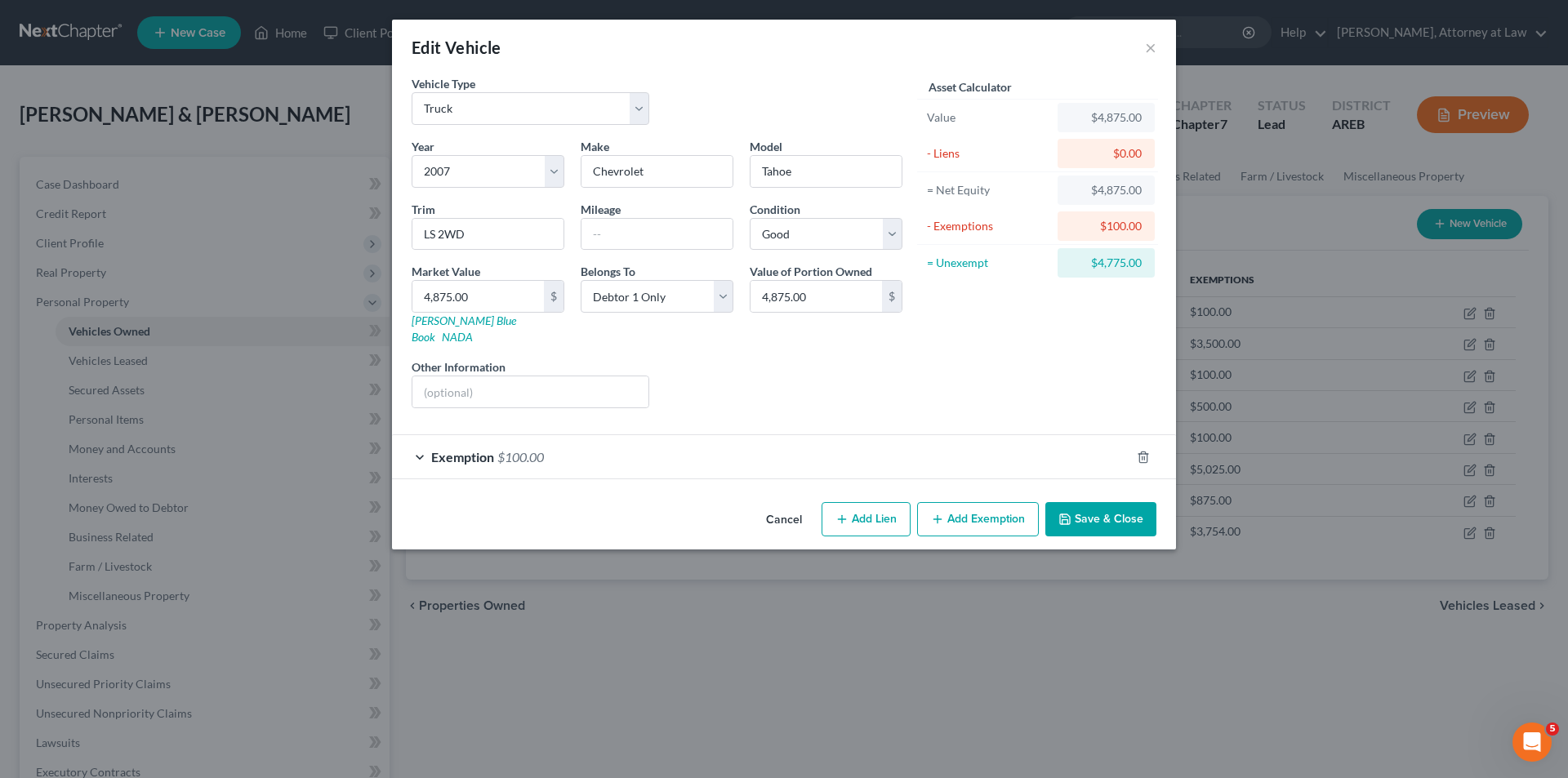
click at [415, 435] on div "Exemption $100.00" at bounding box center [761, 456] width 738 height 44
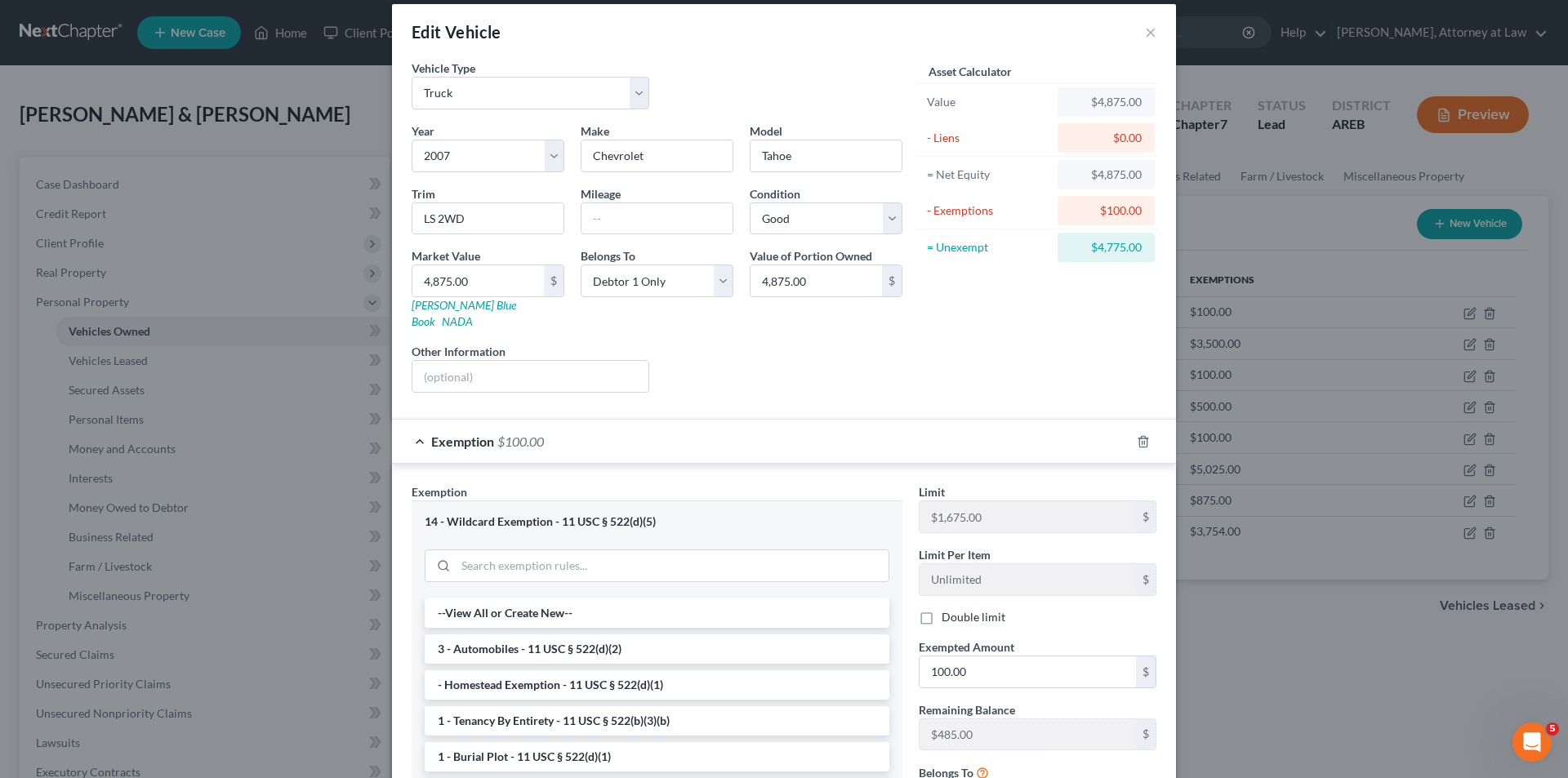
scroll to position [0, 0]
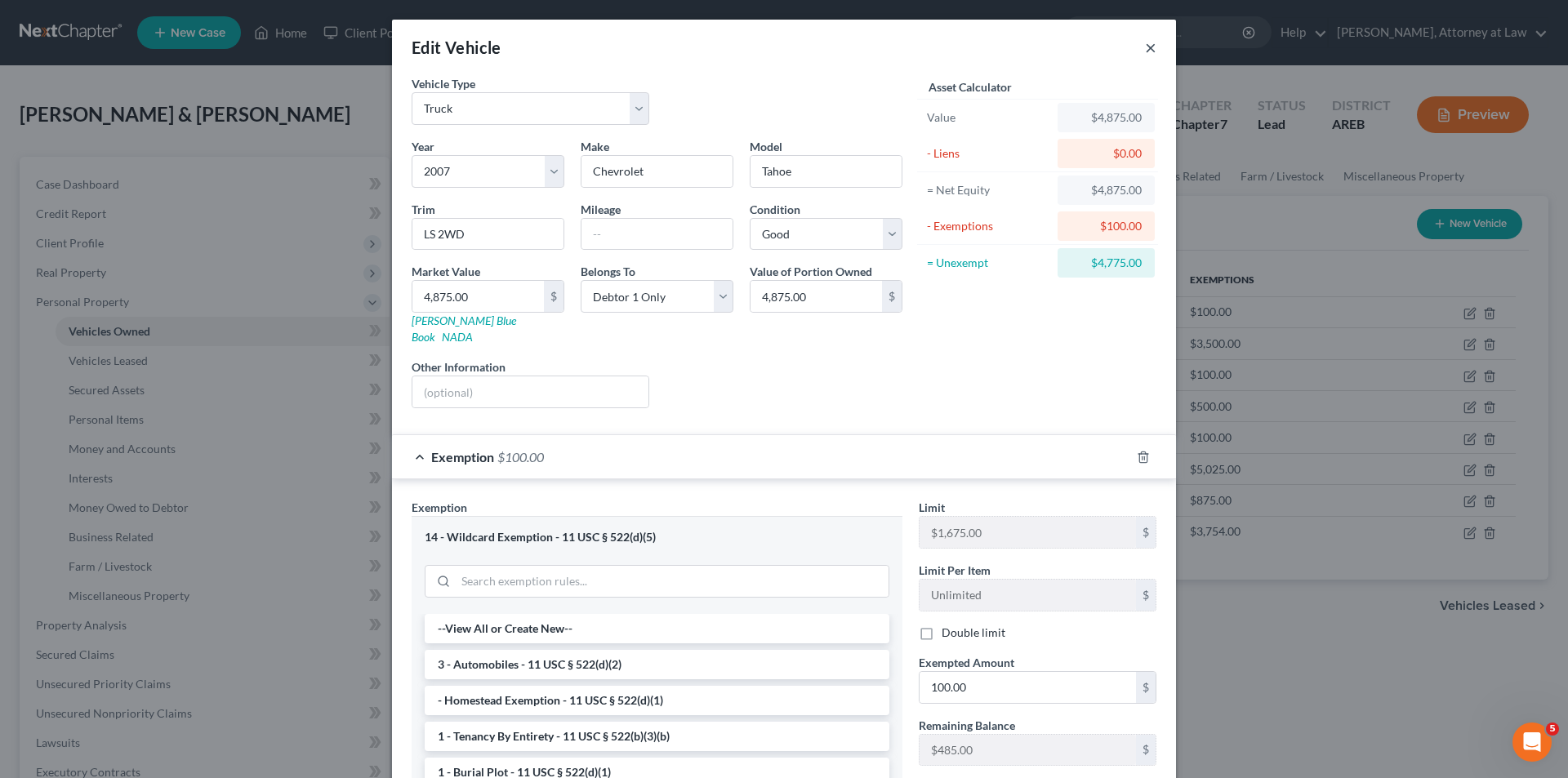
click at [1145, 49] on button "×" at bounding box center [1150, 47] width 12 height 20
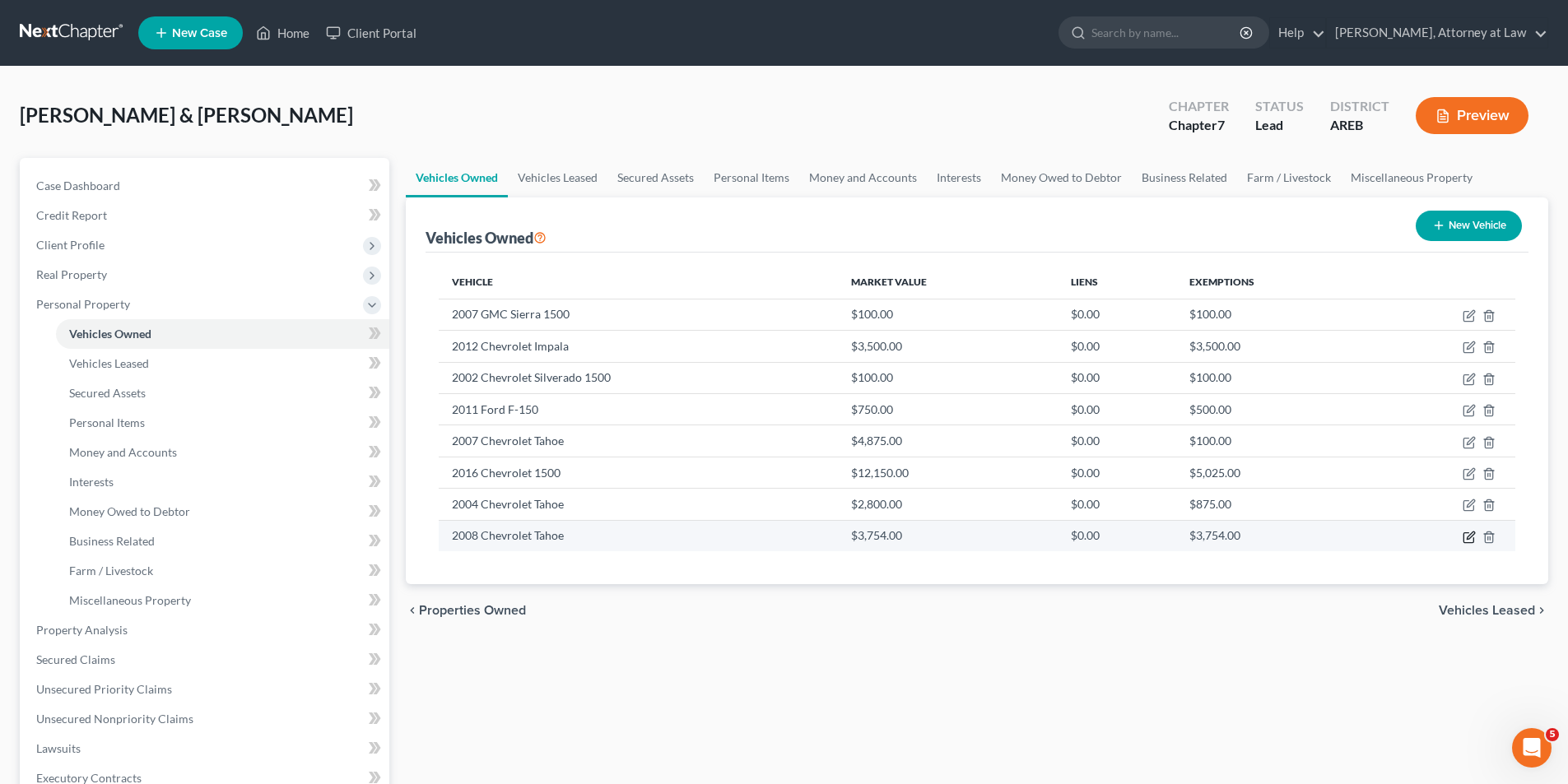
click at [1473, 542] on icon "button" at bounding box center [1469, 537] width 13 height 13
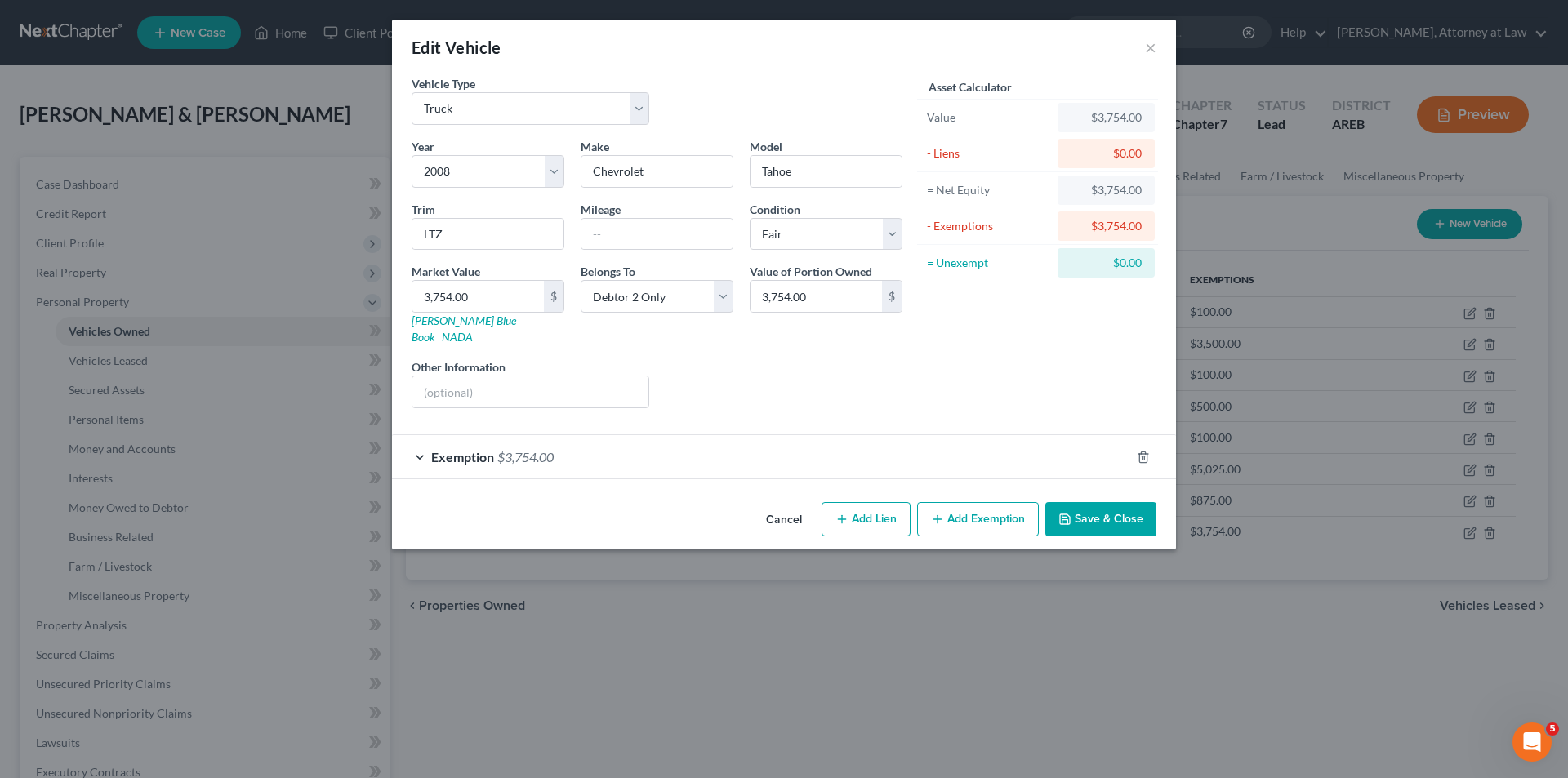
click at [423, 442] on div "Exemption $3,754.00" at bounding box center [761, 456] width 738 height 44
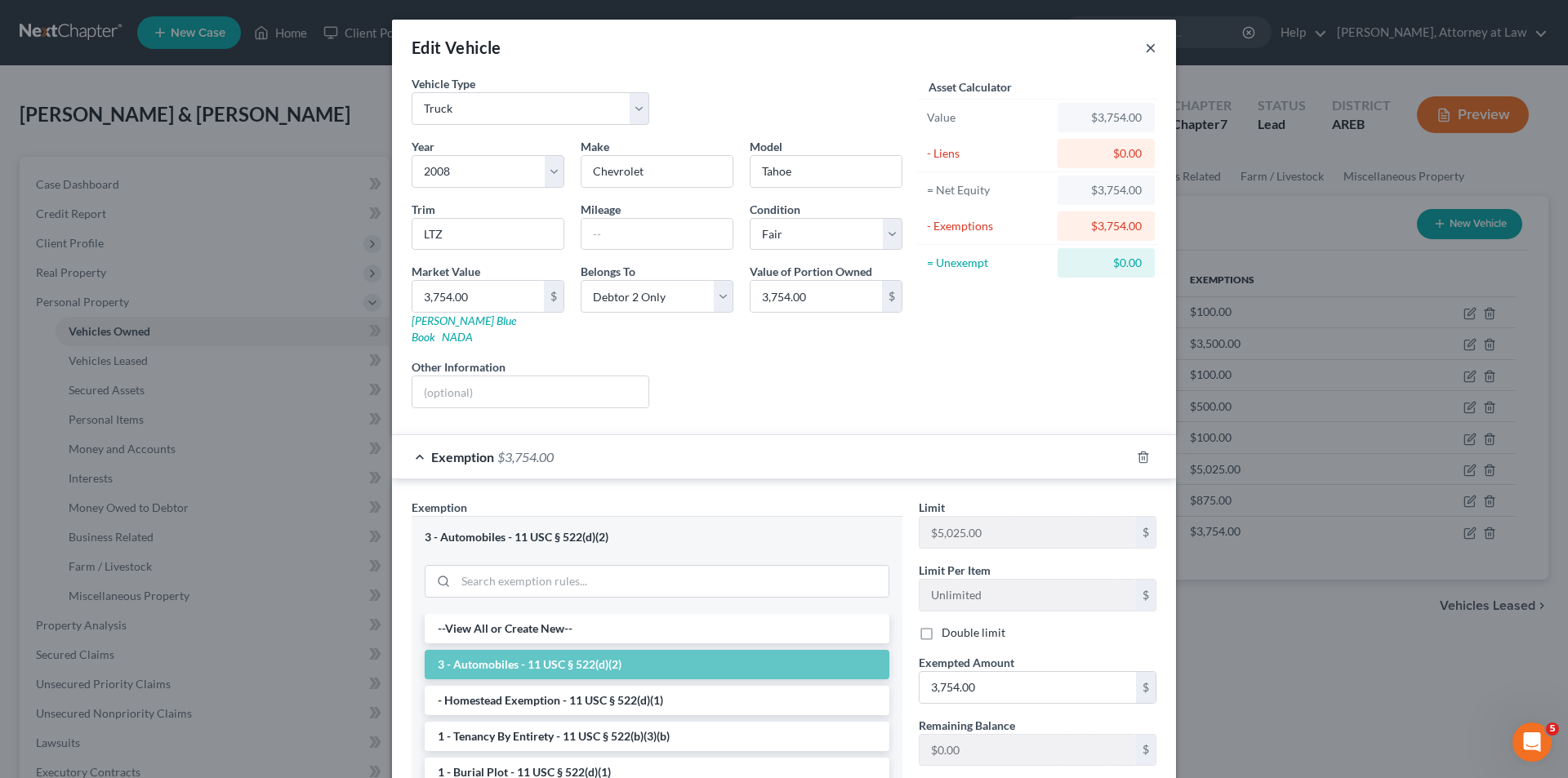
click at [1145, 50] on button "×" at bounding box center [1150, 47] width 12 height 20
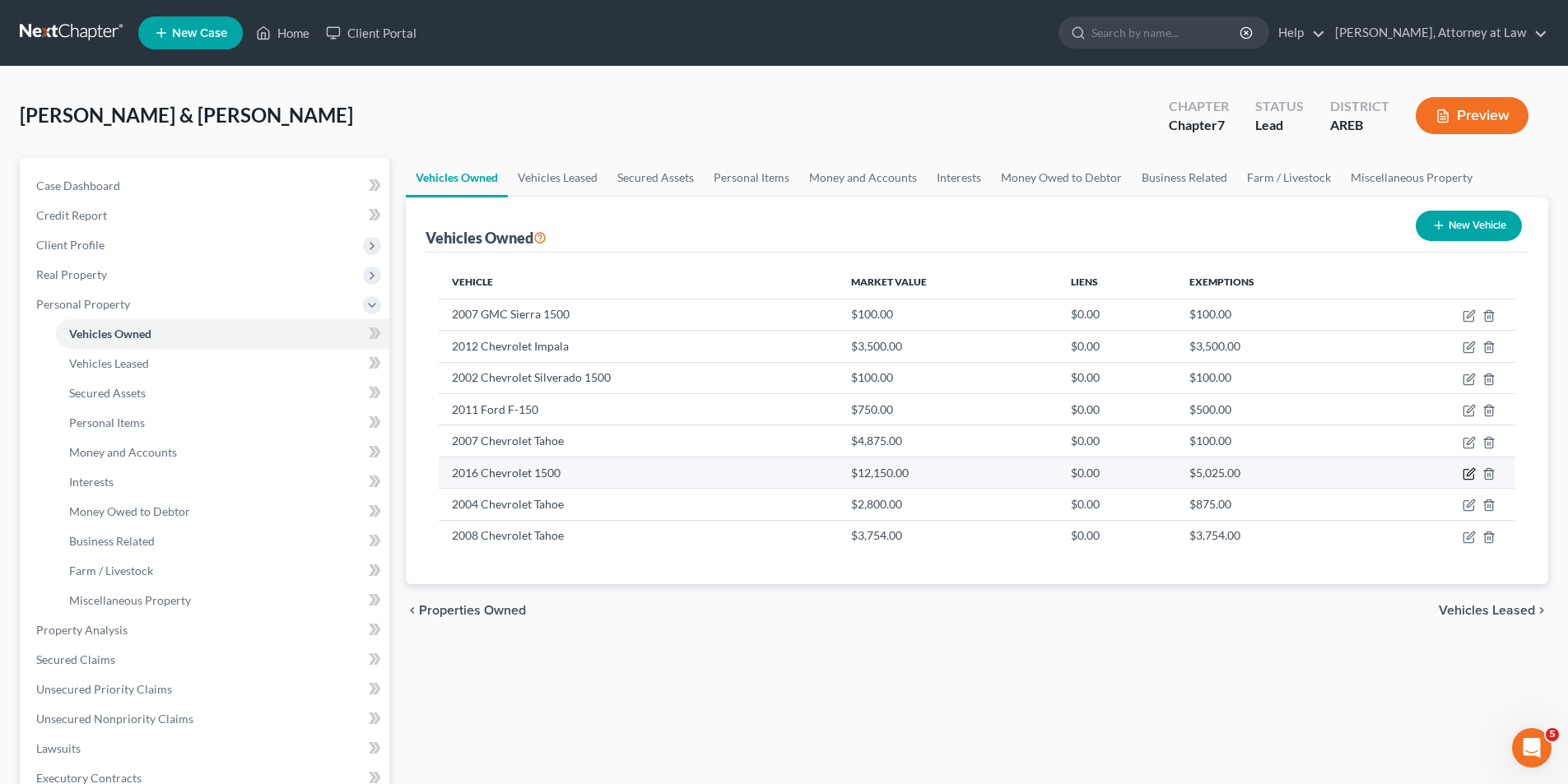
click at [1470, 471] on icon "button" at bounding box center [1471, 471] width 7 height 7
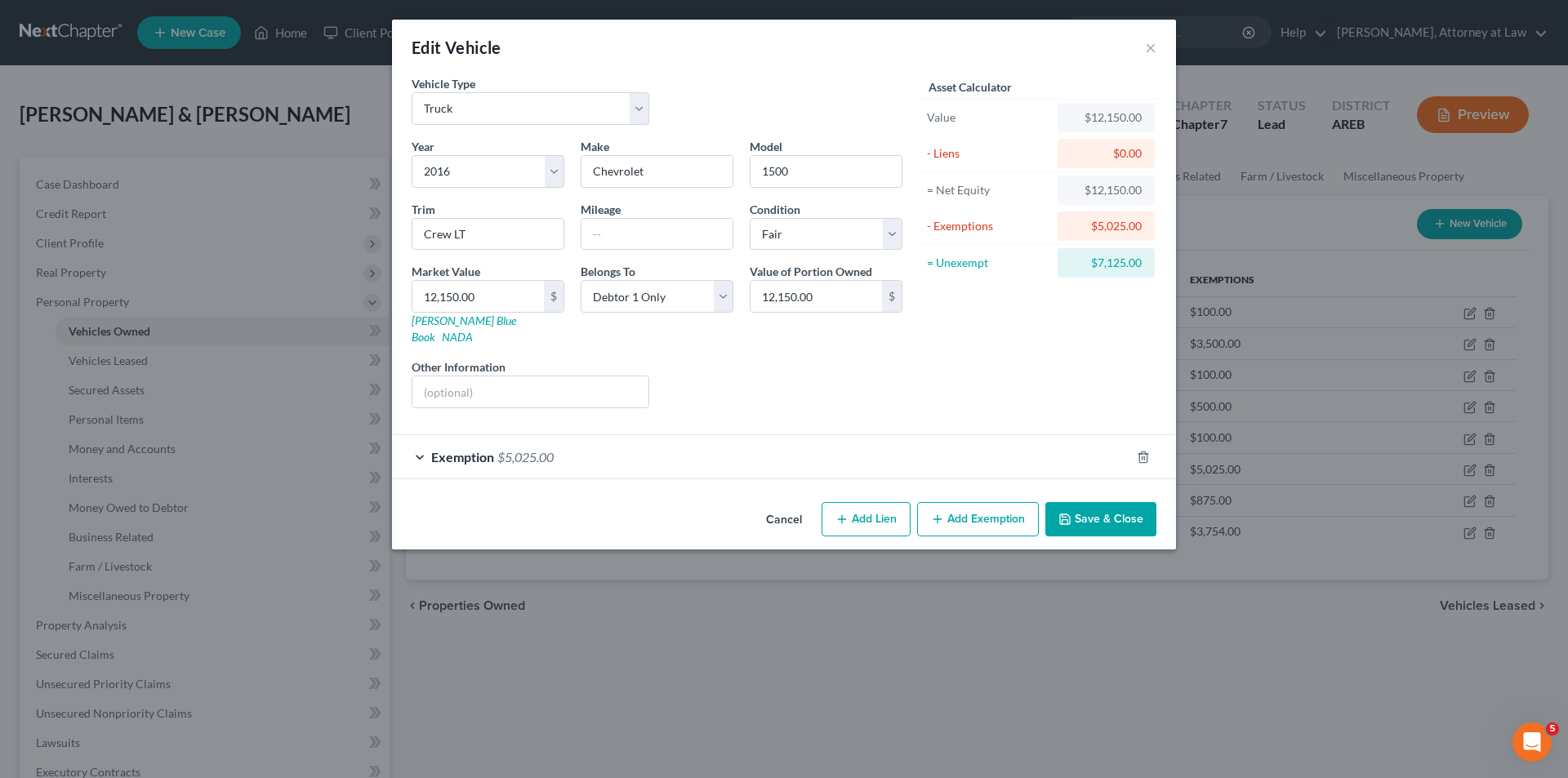
click at [416, 439] on div "Exemption $5,025.00" at bounding box center [761, 456] width 738 height 44
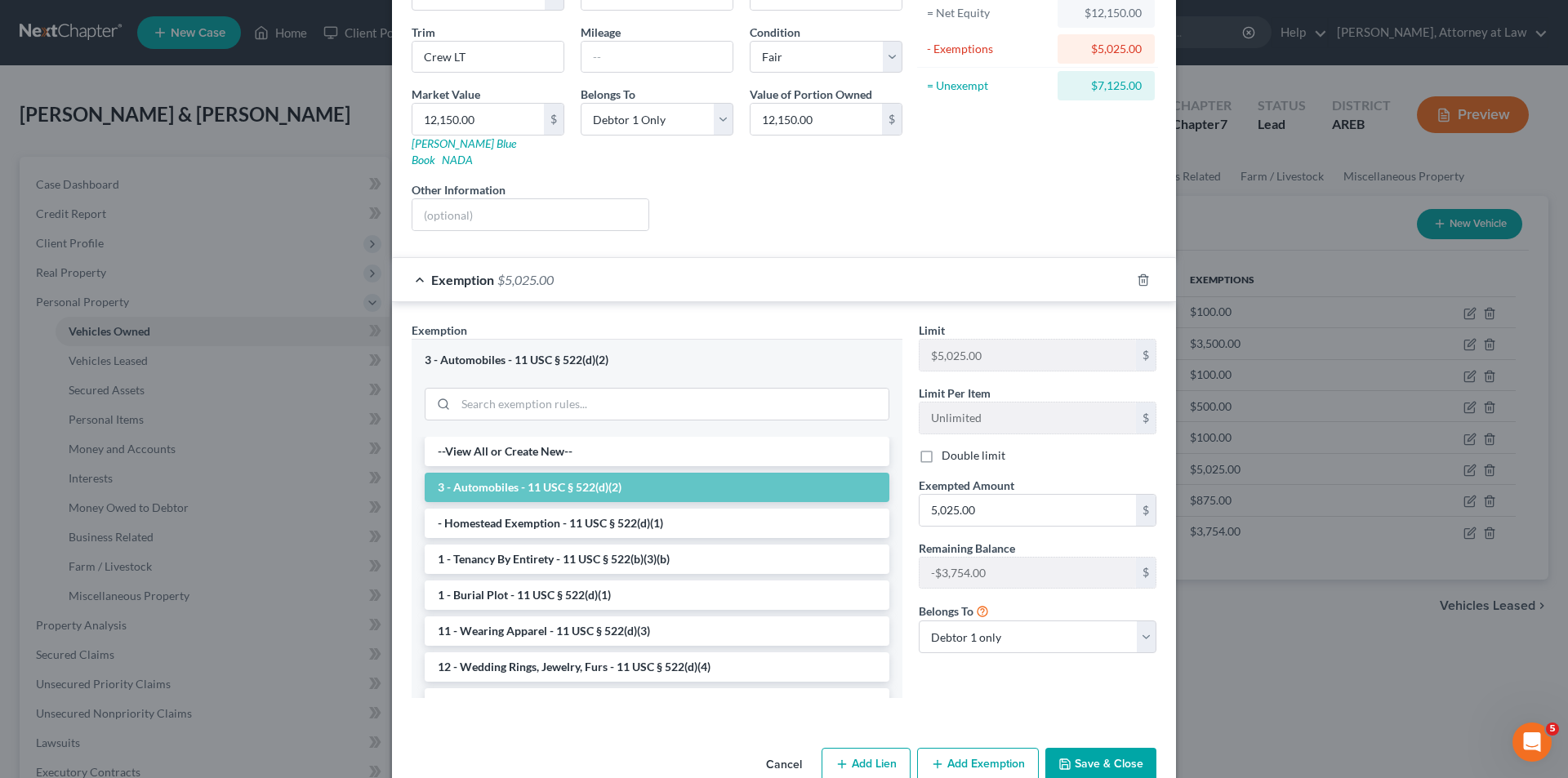
scroll to position [197, 0]
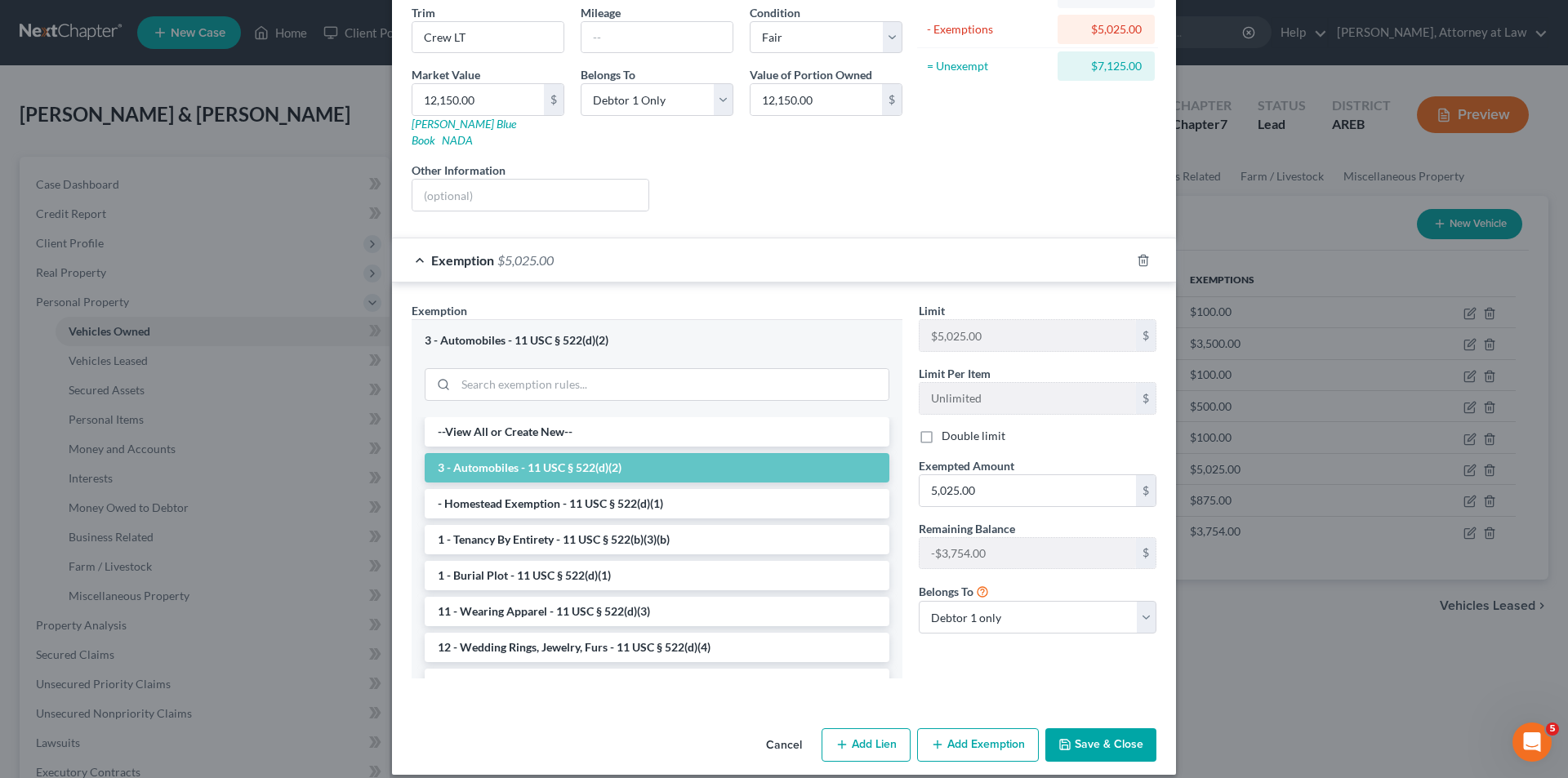
click at [1082, 728] on button "Save & Close" at bounding box center [1101, 745] width 111 height 34
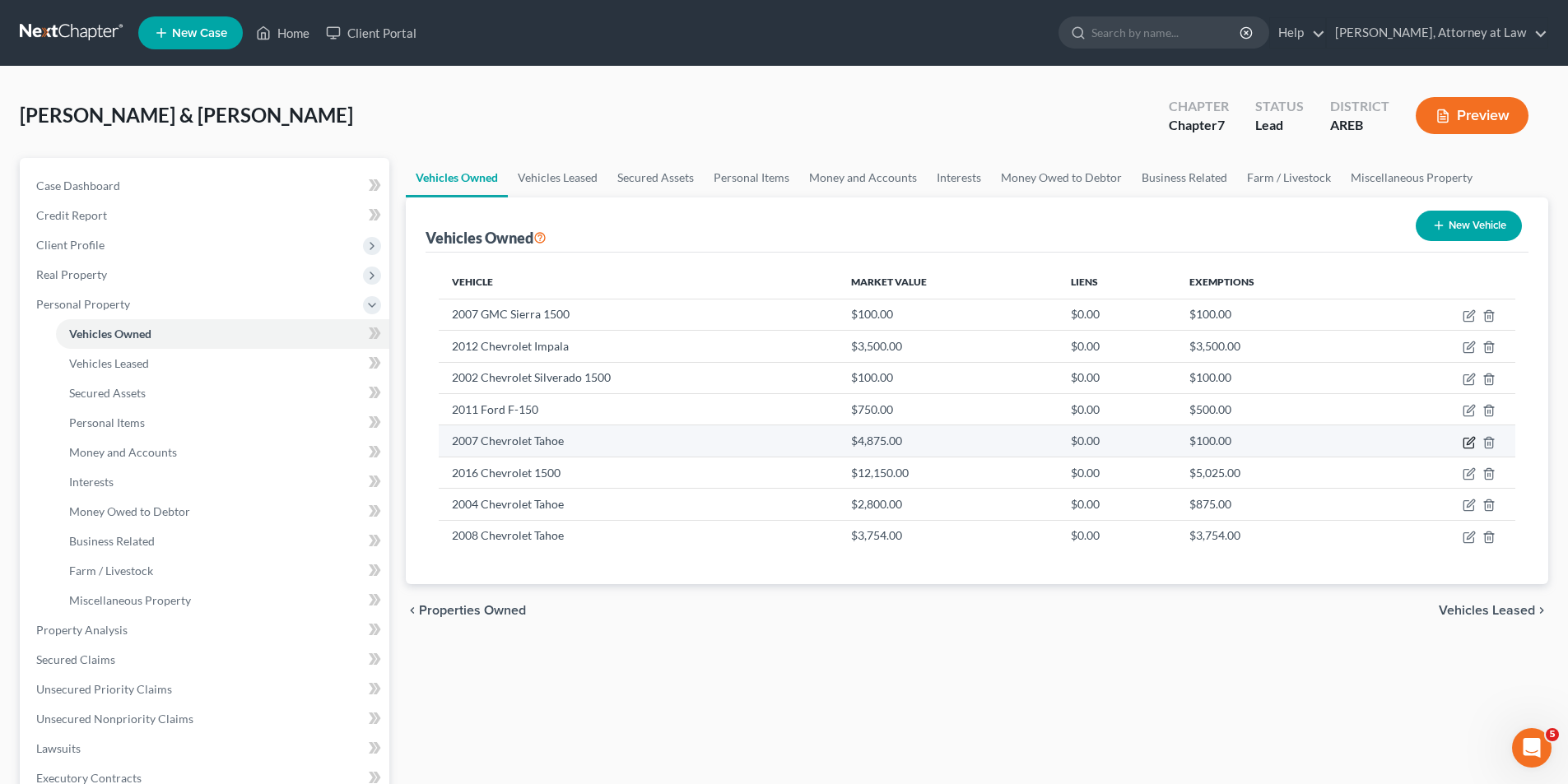
click at [1468, 440] on icon "button" at bounding box center [1469, 443] width 13 height 13
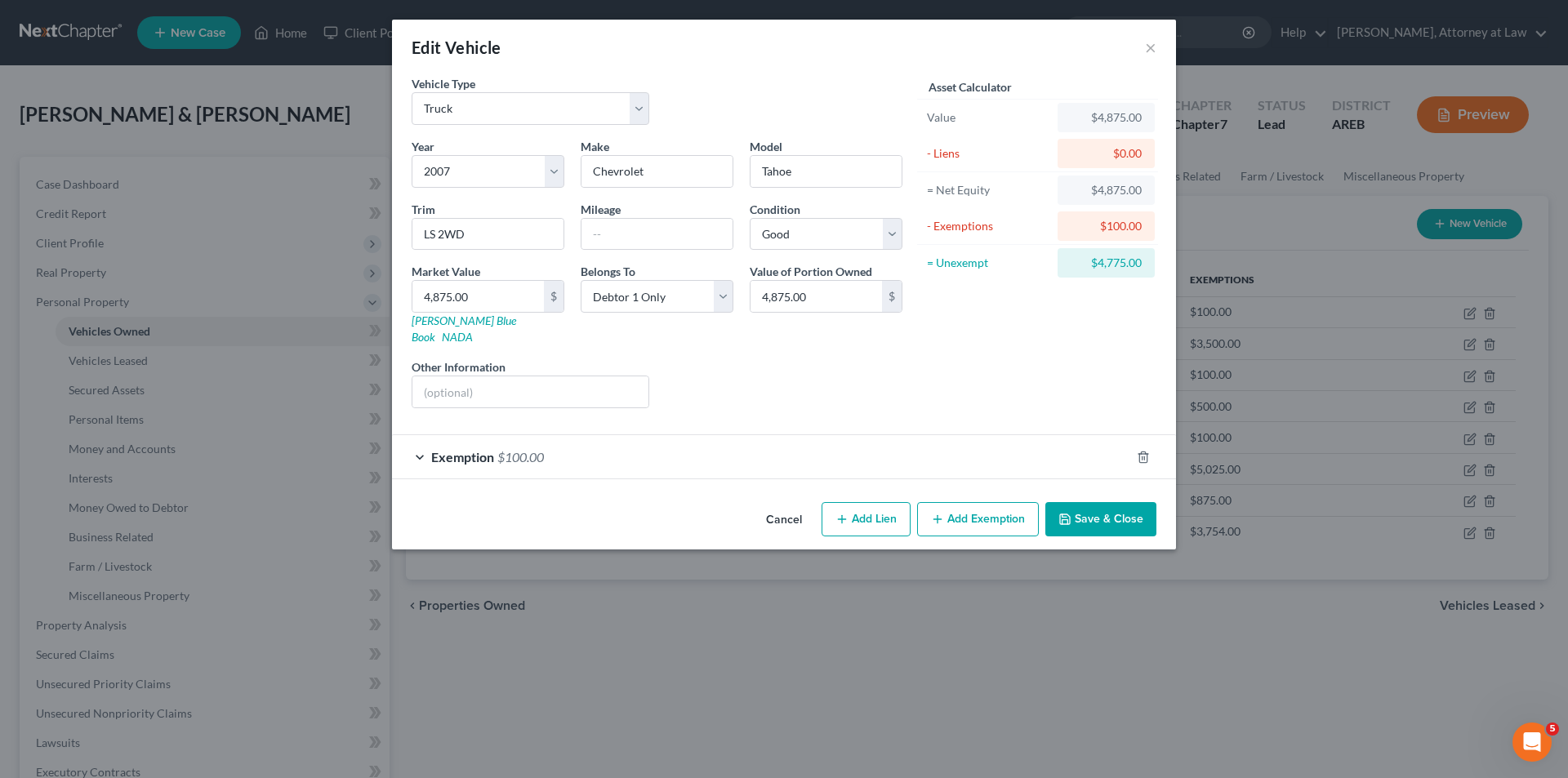
click at [423, 439] on div "Exemption $100.00" at bounding box center [761, 456] width 738 height 44
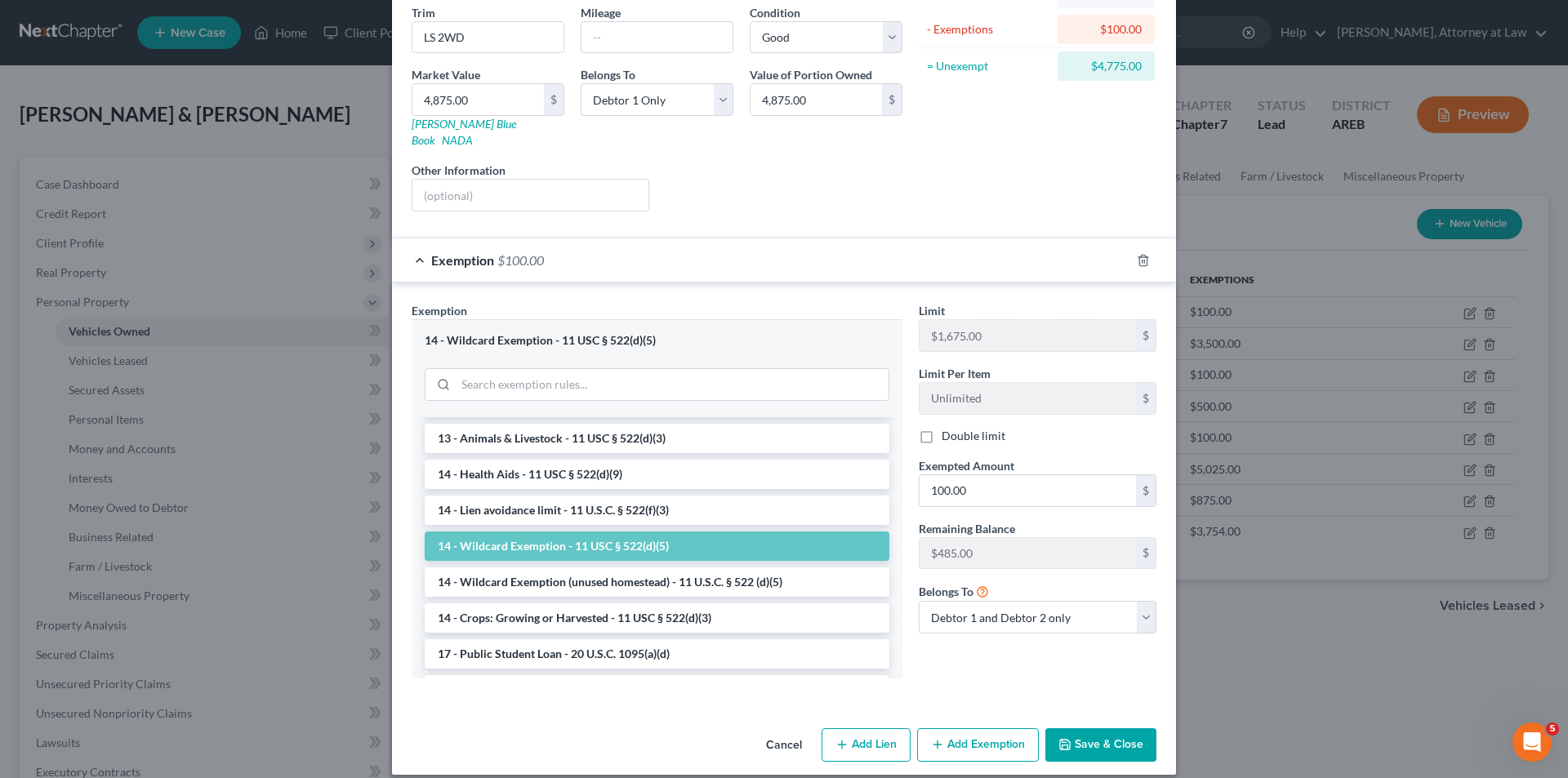
scroll to position [326, 0]
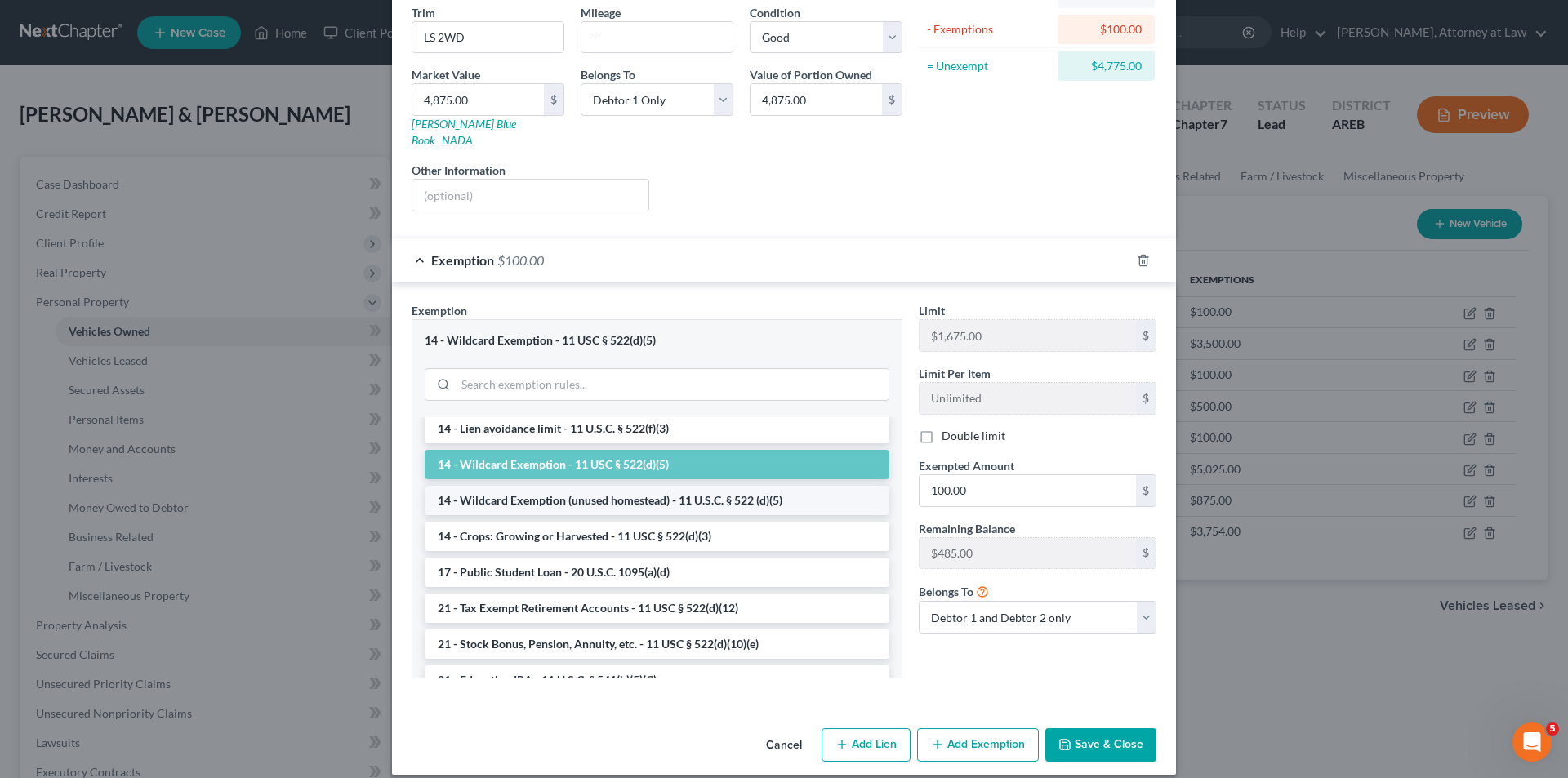
click at [759, 486] on li "14 - Wildcard Exemption (unused homestead) - 11 U.S.C. § 522 (d)(5)" at bounding box center [656, 500] width 464 height 29
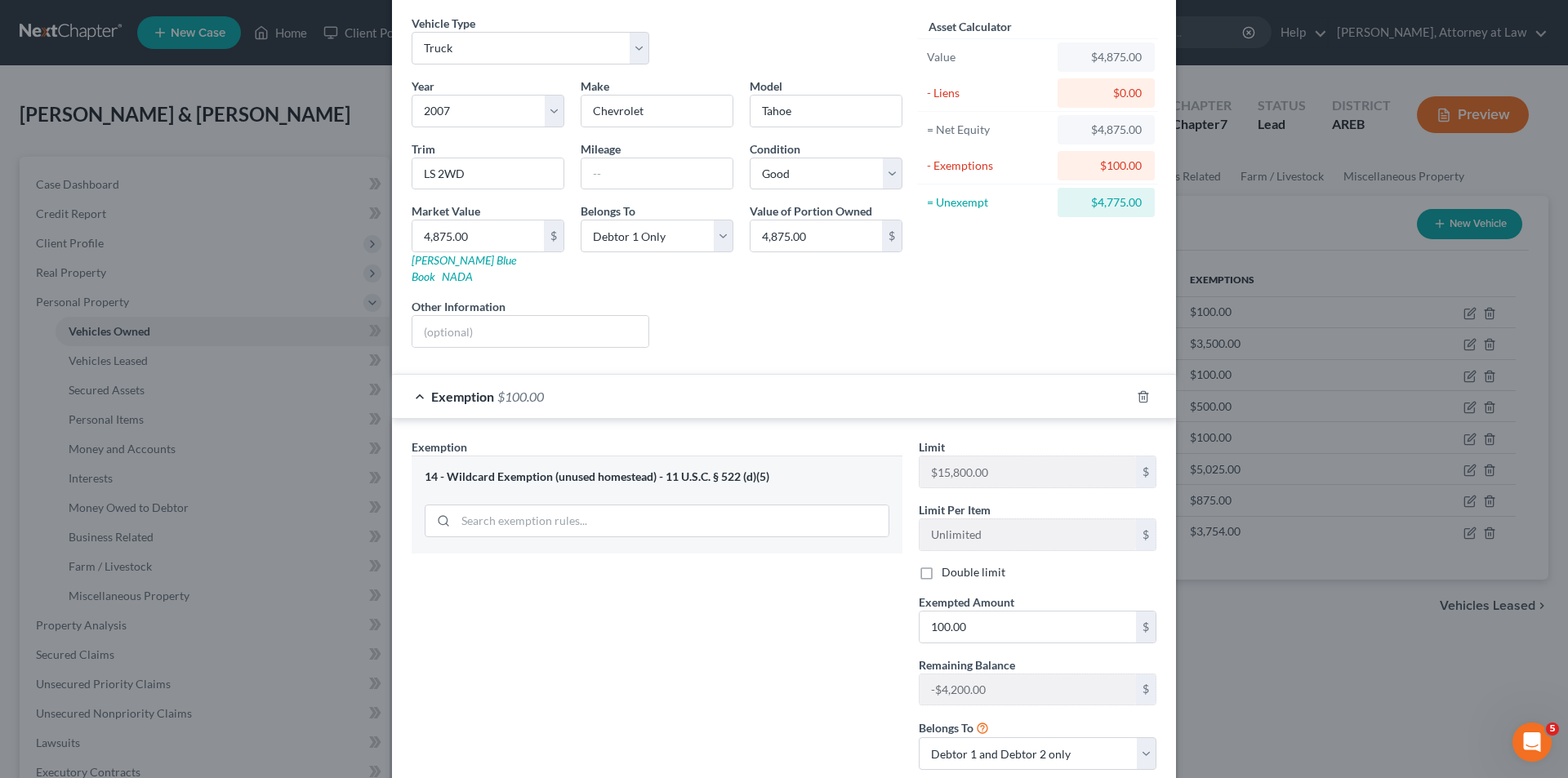
scroll to position [152, 0]
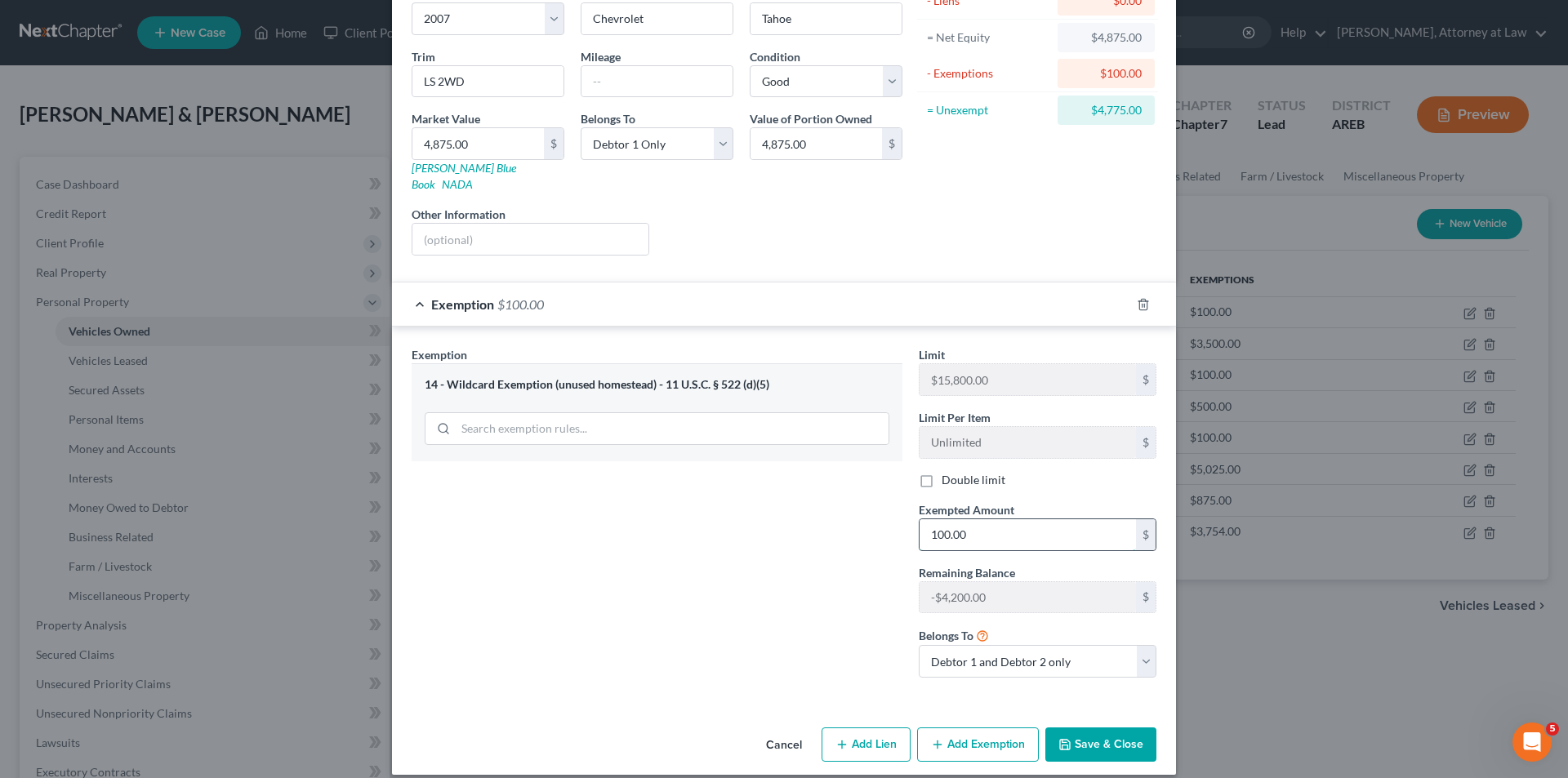
click at [983, 520] on input "100.00" at bounding box center [1028, 535] width 217 height 31
click at [1121, 733] on button "Save & Close" at bounding box center [1101, 744] width 111 height 34
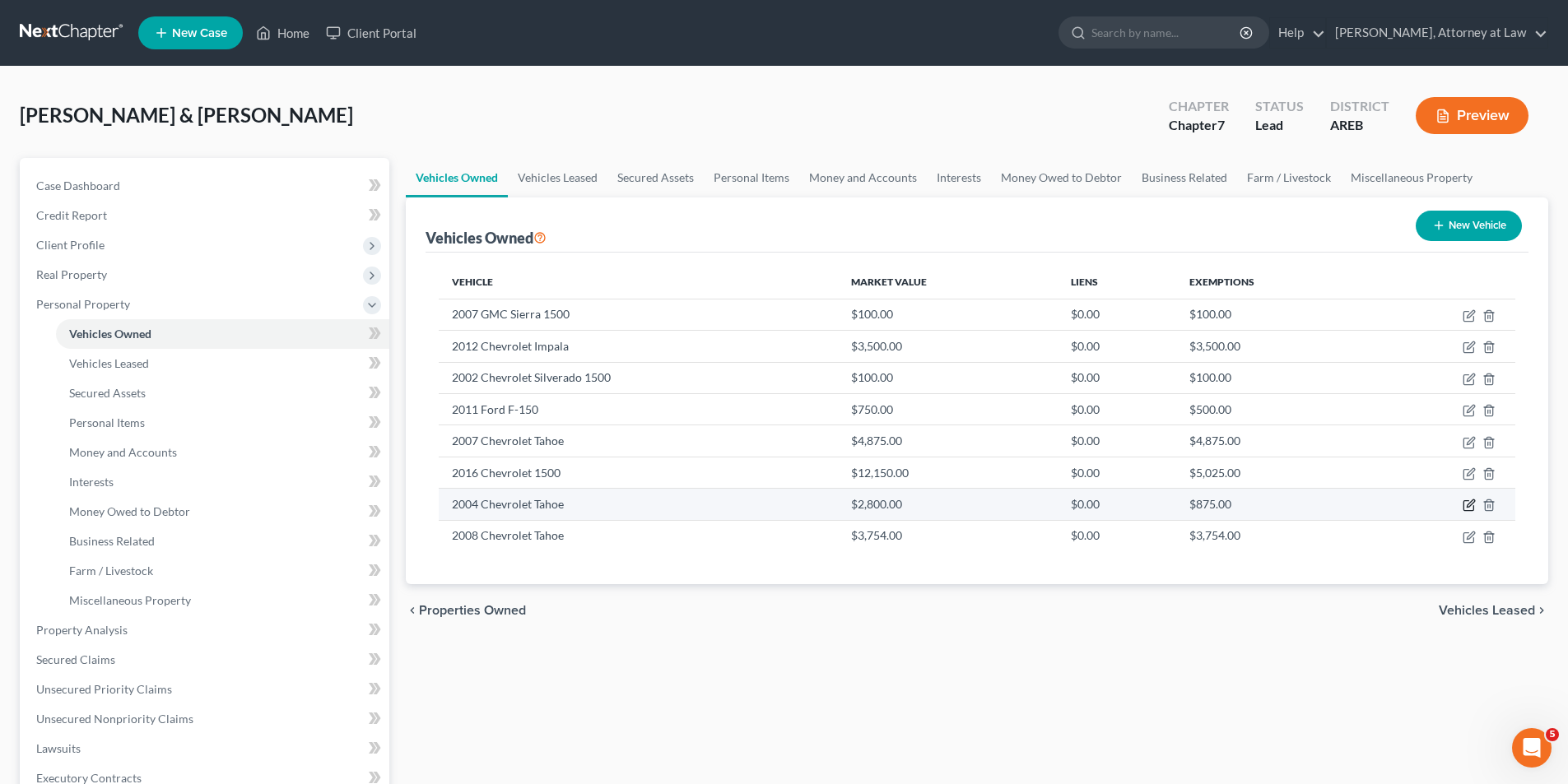
click at [1468, 506] on icon "button" at bounding box center [1471, 504] width 7 height 7
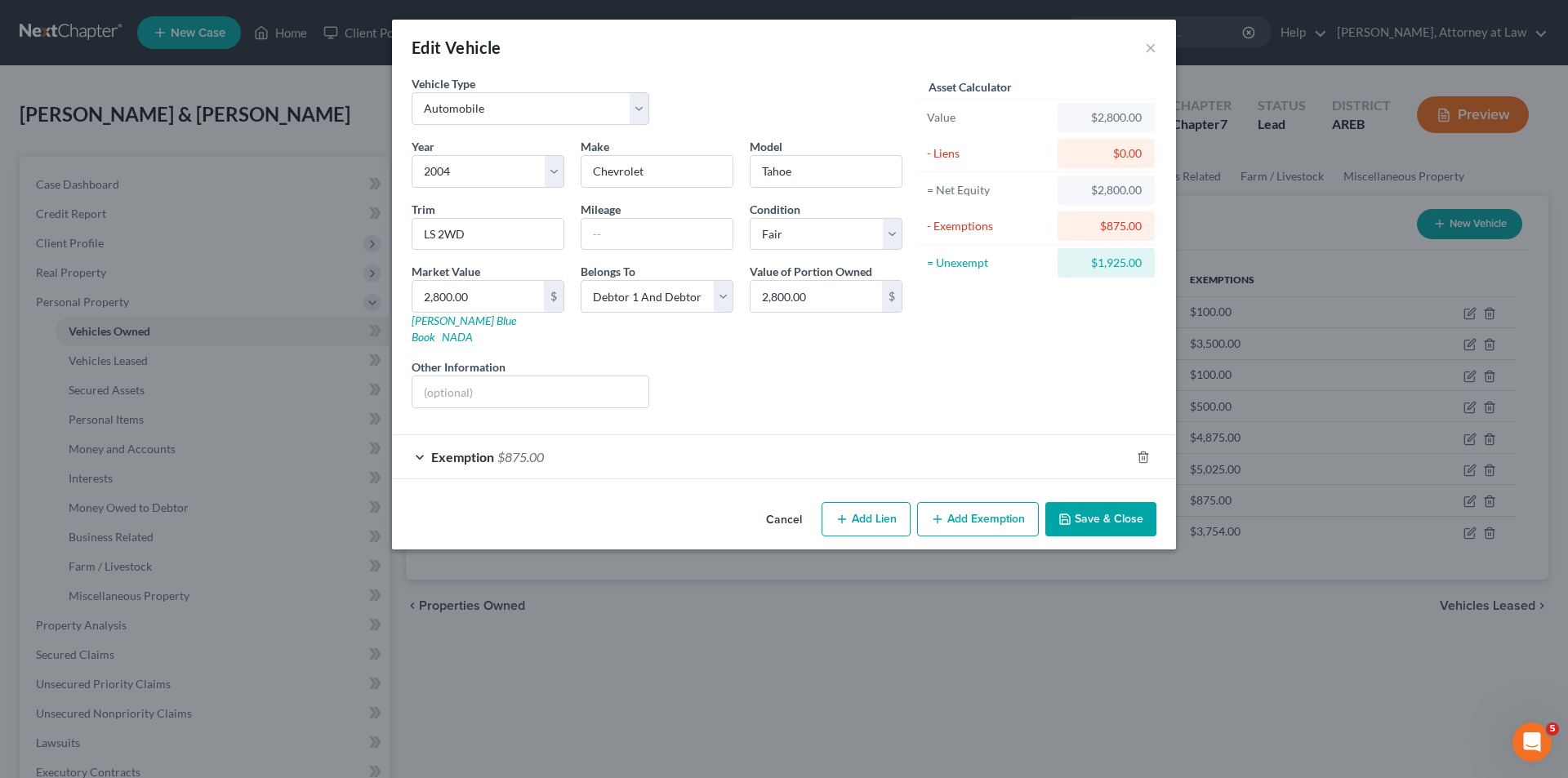
click at [418, 439] on div "Exemption $875.00" at bounding box center [761, 456] width 738 height 44
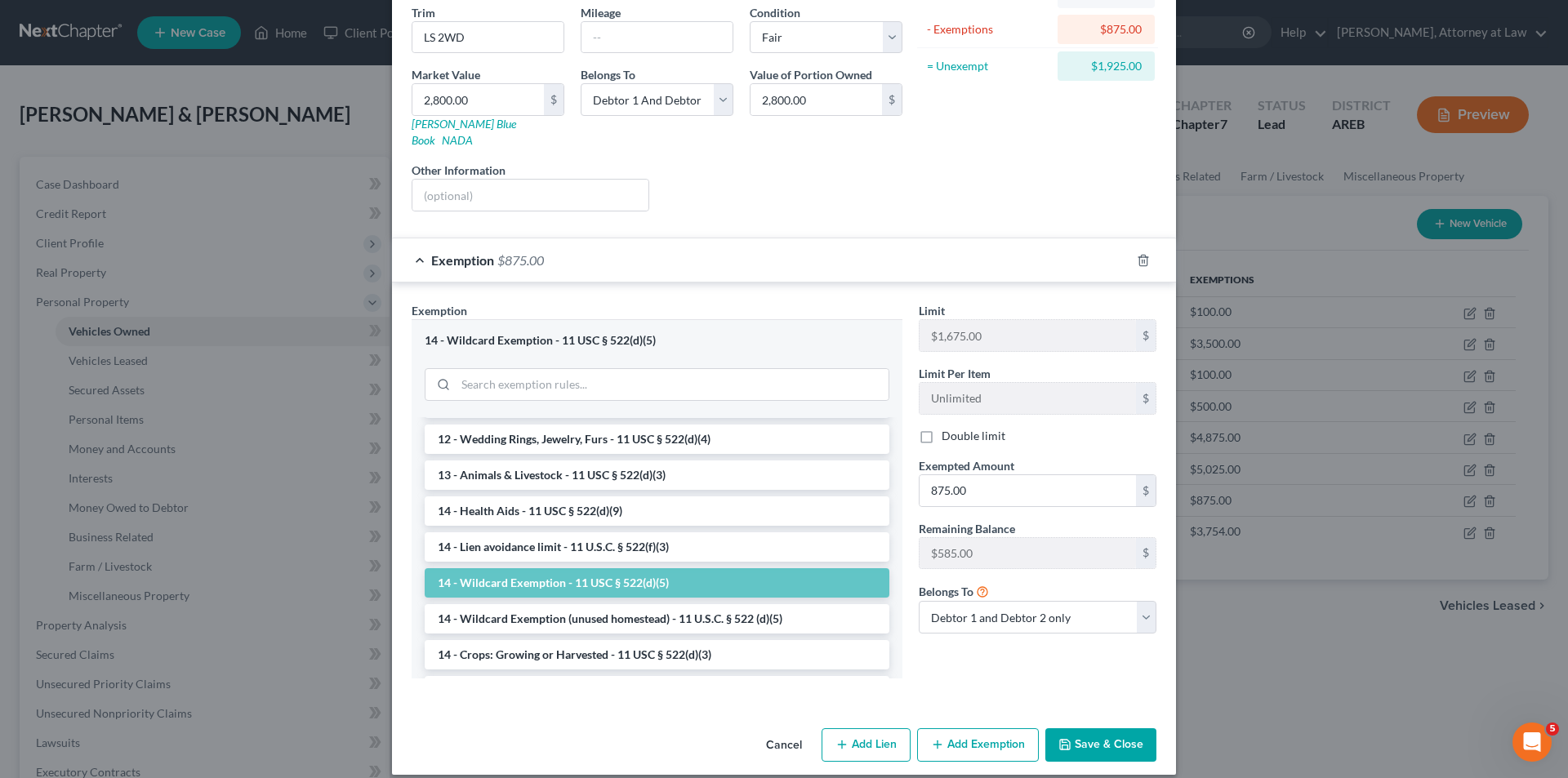
scroll to position [245, 0]
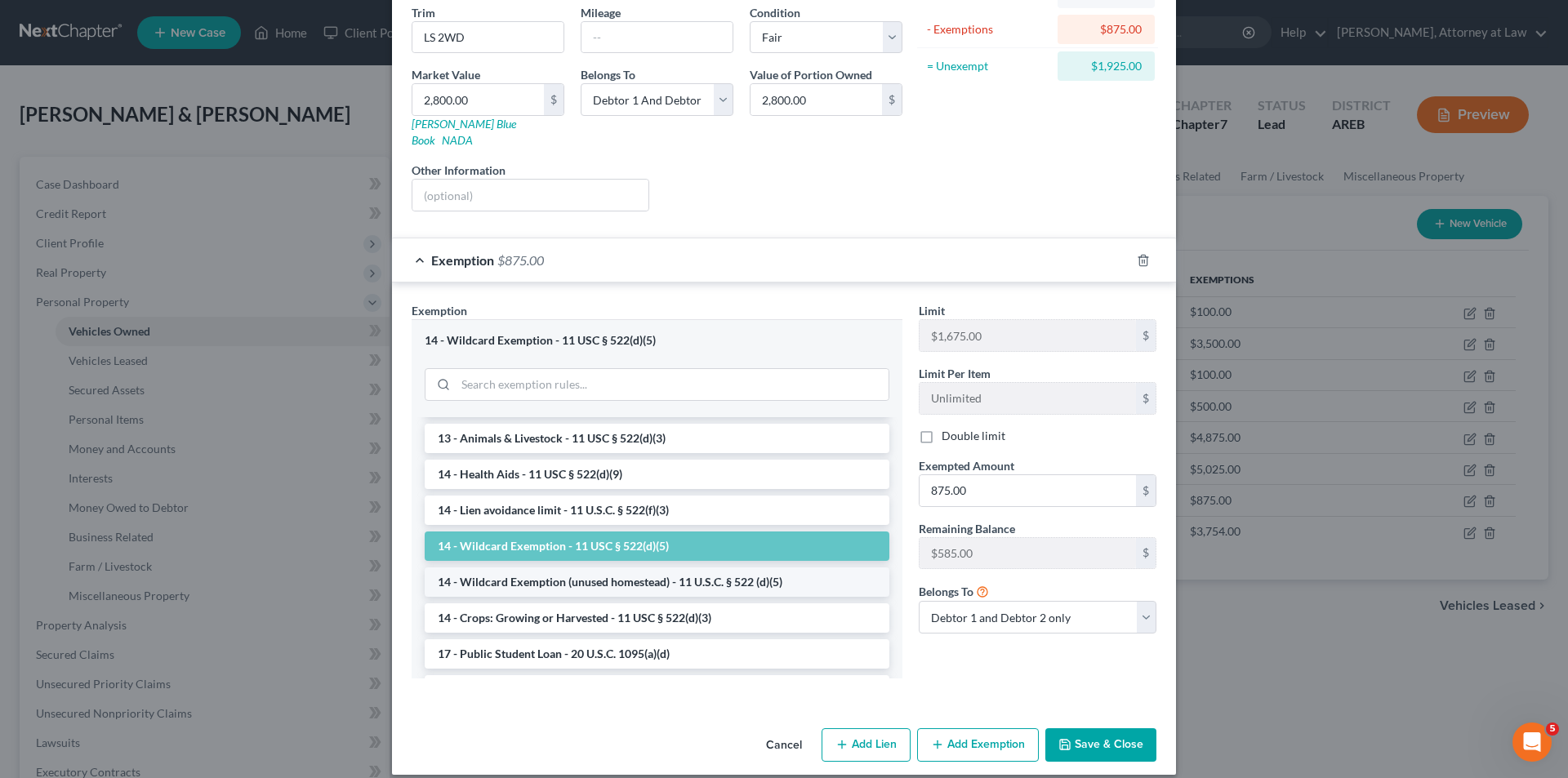
click at [736, 569] on li "14 - Wildcard Exemption (unused homestead) - 11 U.S.C. § 522 (d)(5)" at bounding box center [656, 582] width 464 height 29
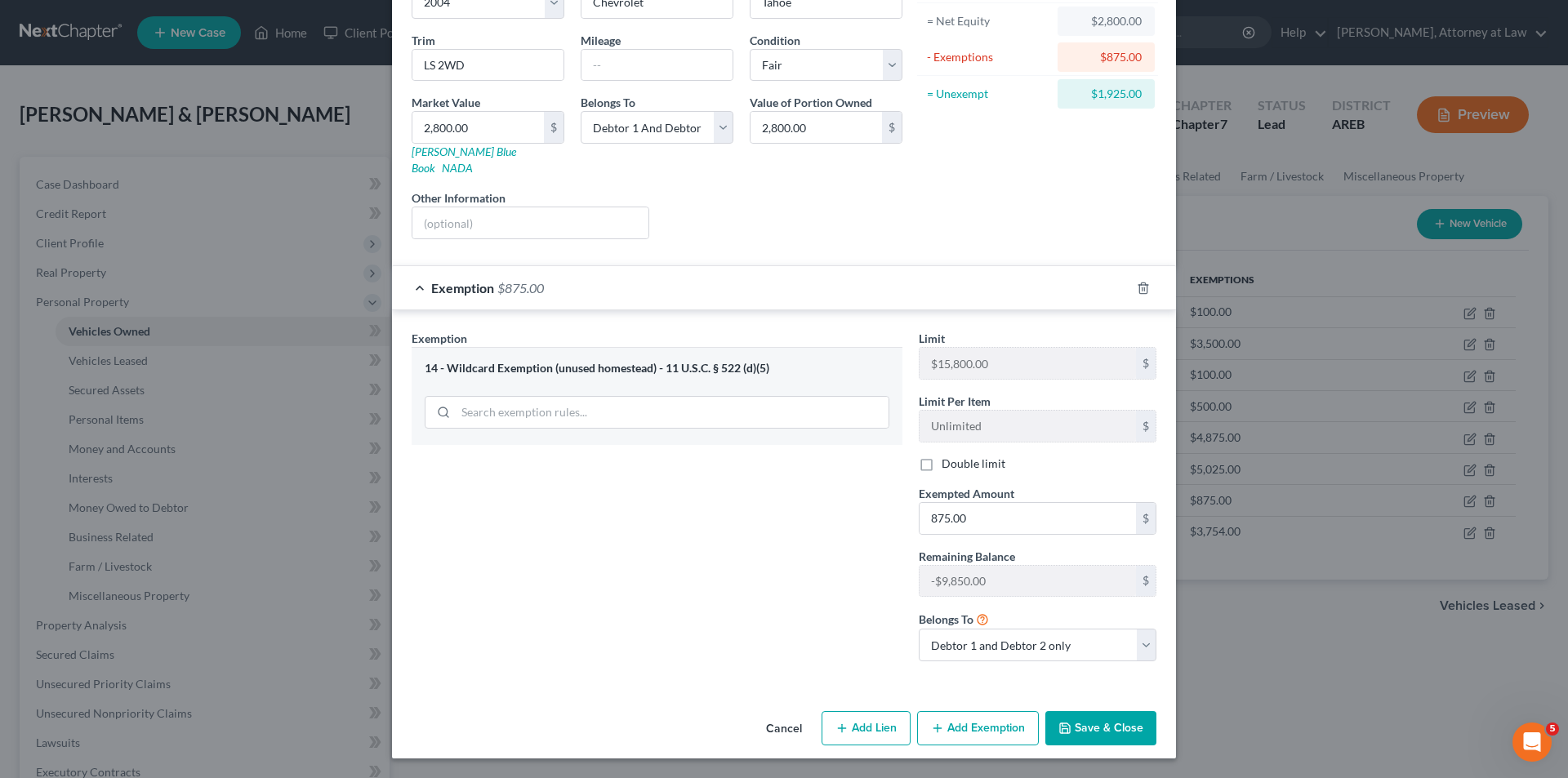
scroll to position [152, 0]
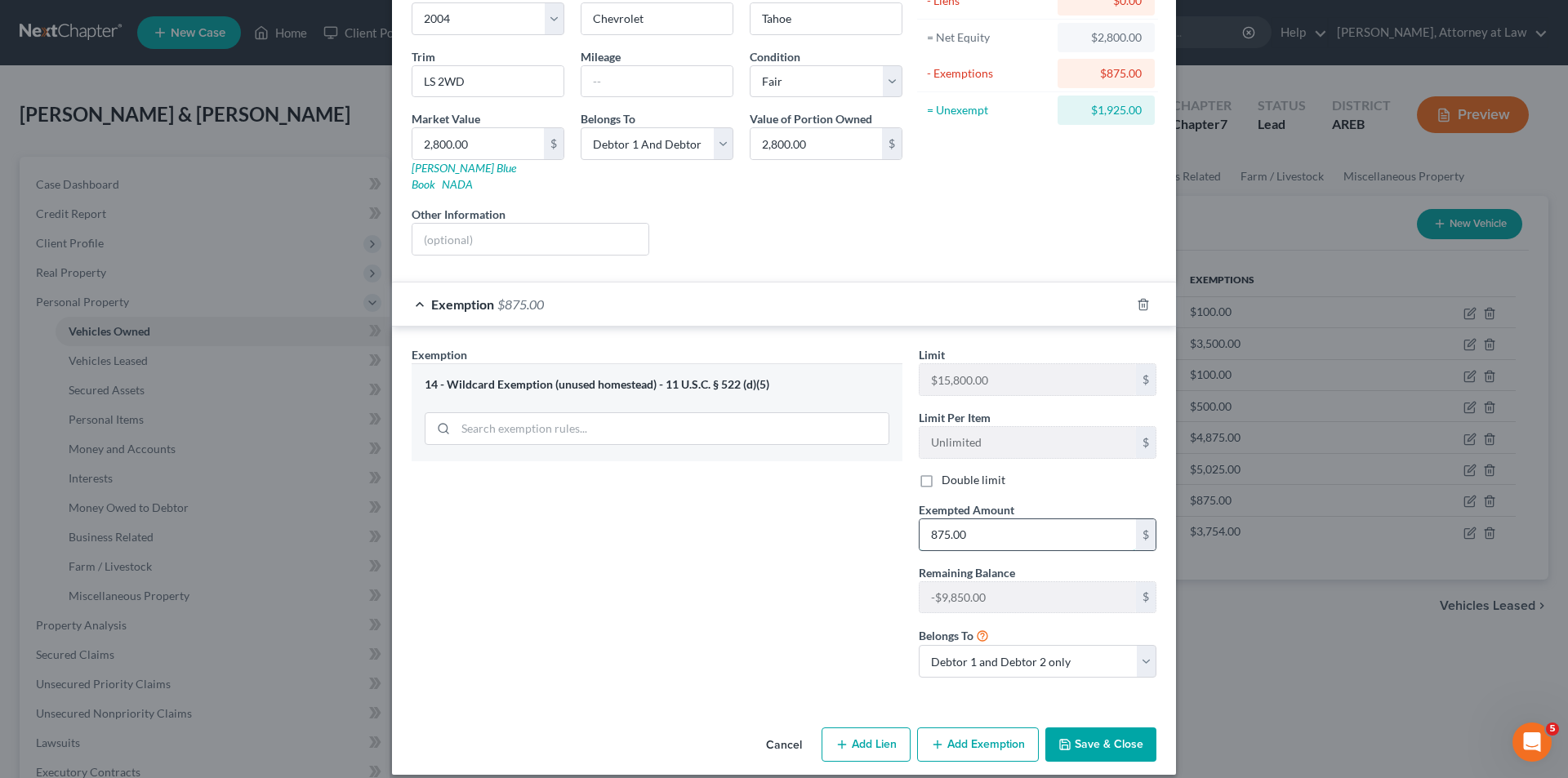
click at [1014, 525] on input "875.00" at bounding box center [1028, 535] width 217 height 31
drag, startPoint x: 1138, startPoint y: 643, endPoint x: 1090, endPoint y: 638, distance: 48.3
click at [1138, 645] on select "Debtor 1 only Debtor 2 only Debtor 1 and Debtor 2 only" at bounding box center [1038, 661] width 238 height 33
click at [919, 645] on select "Debtor 1 only Debtor 2 only Debtor 1 and Debtor 2 only" at bounding box center [1038, 661] width 238 height 33
click at [1105, 727] on button "Save & Close" at bounding box center [1101, 744] width 111 height 34
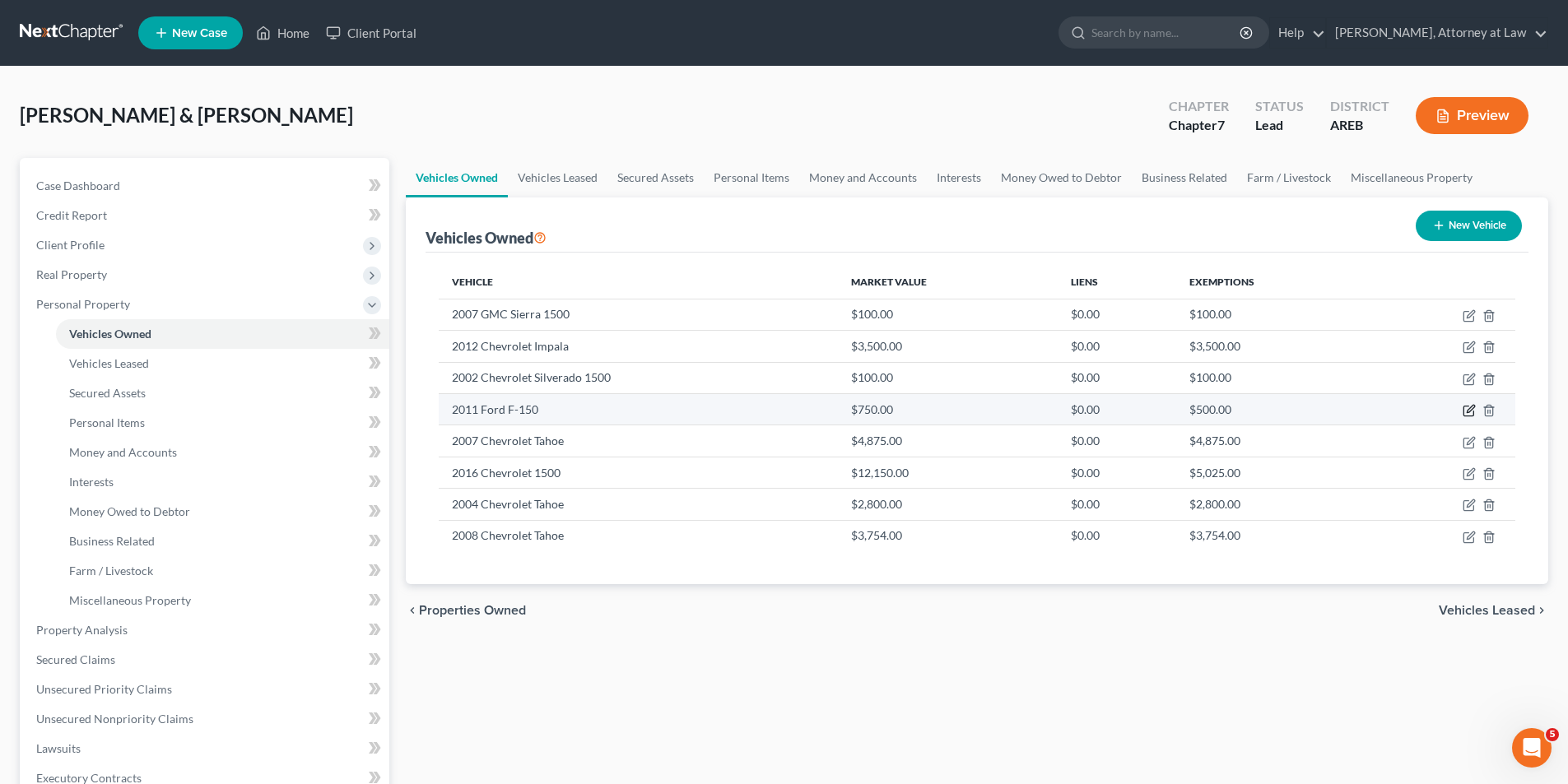
click at [1471, 408] on icon "button" at bounding box center [1471, 409] width 7 height 7
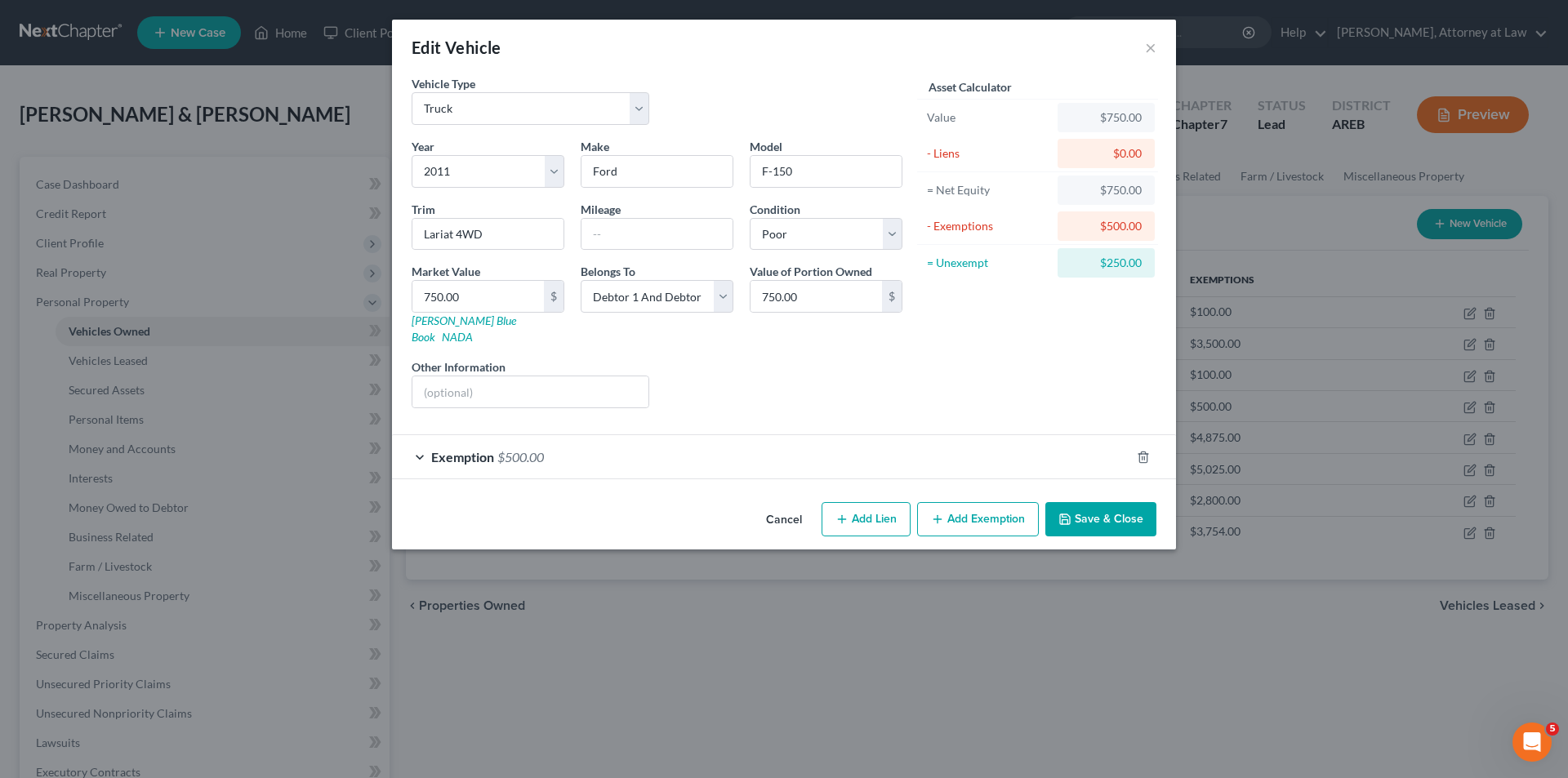
click at [421, 439] on div "Exemption $500.00" at bounding box center [761, 456] width 738 height 44
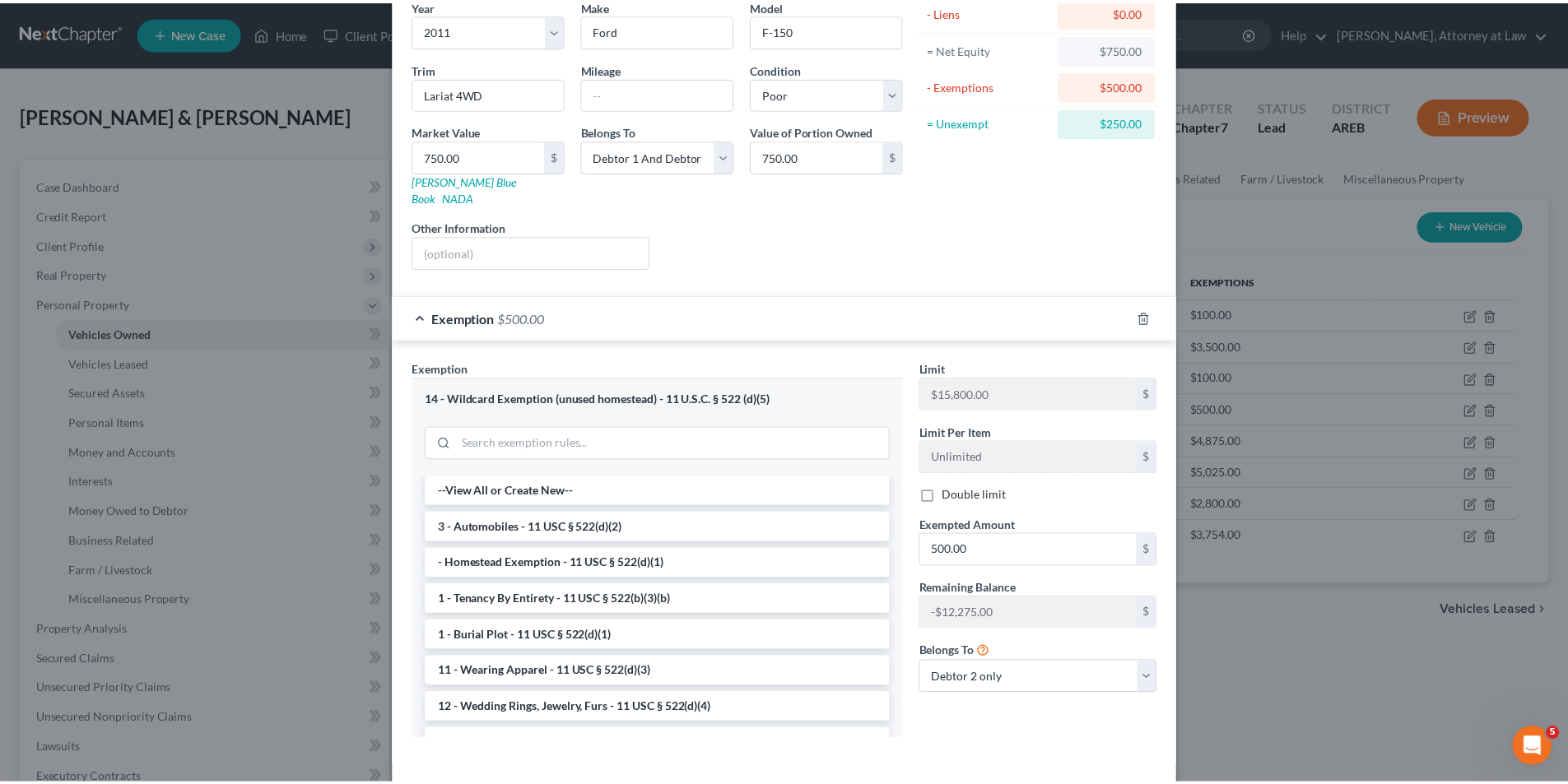
scroll to position [164, 0]
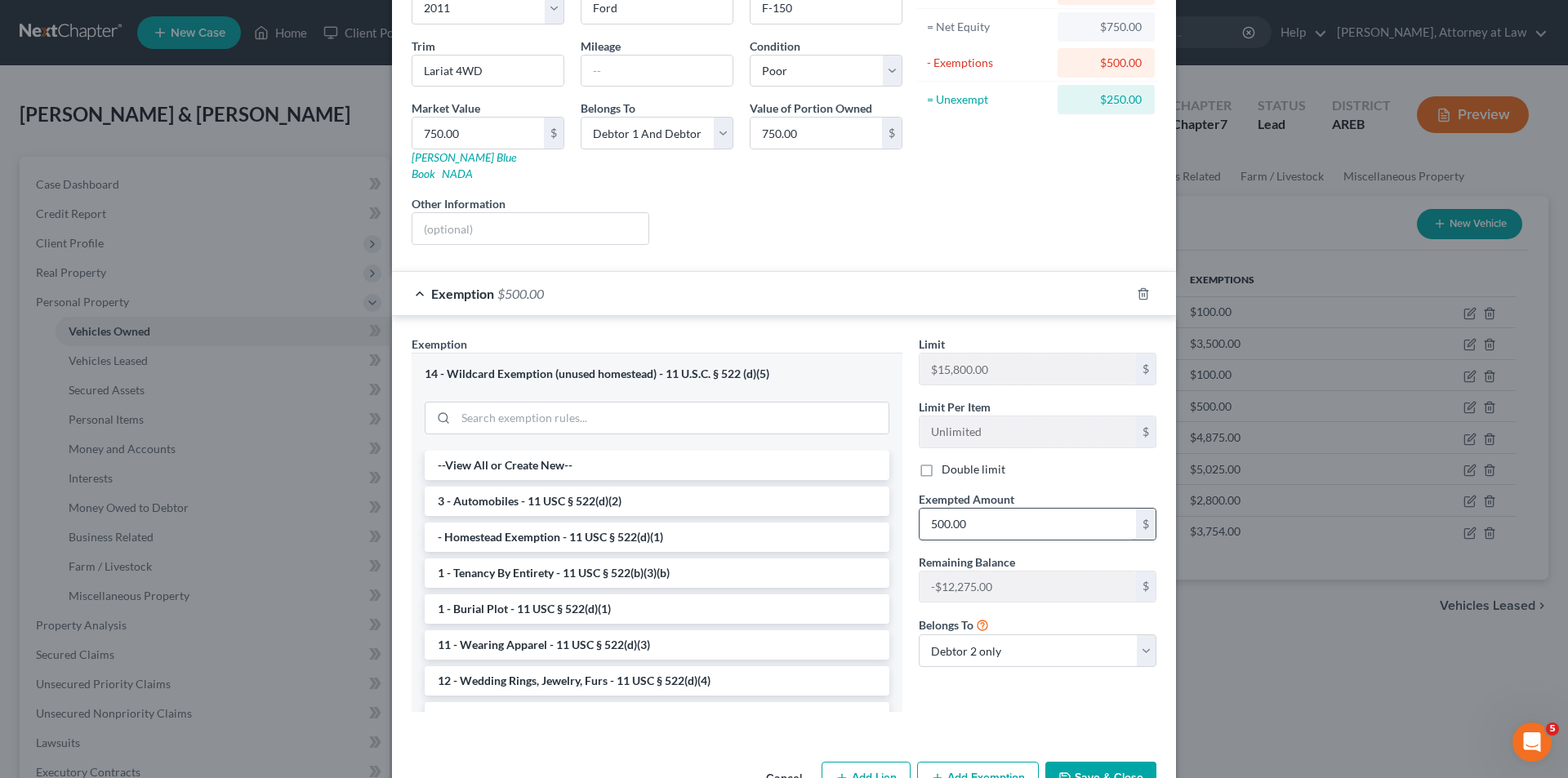
click at [986, 512] on input "500.00" at bounding box center [1028, 524] width 217 height 31
click at [1088, 762] on button "Save & Close" at bounding box center [1101, 779] width 111 height 34
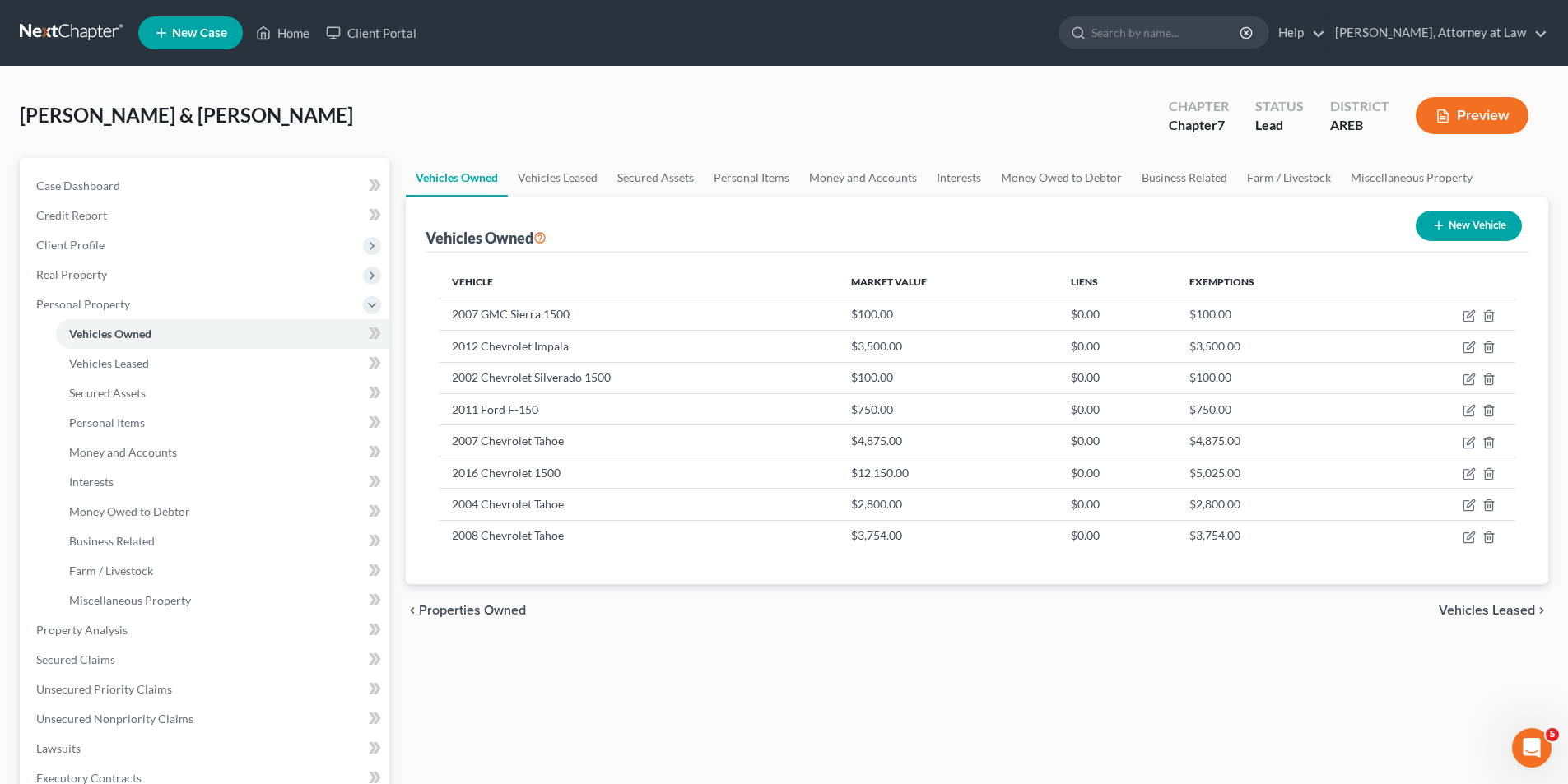
click at [1510, 611] on span "Vehicles Leased" at bounding box center [1486, 610] width 96 height 13
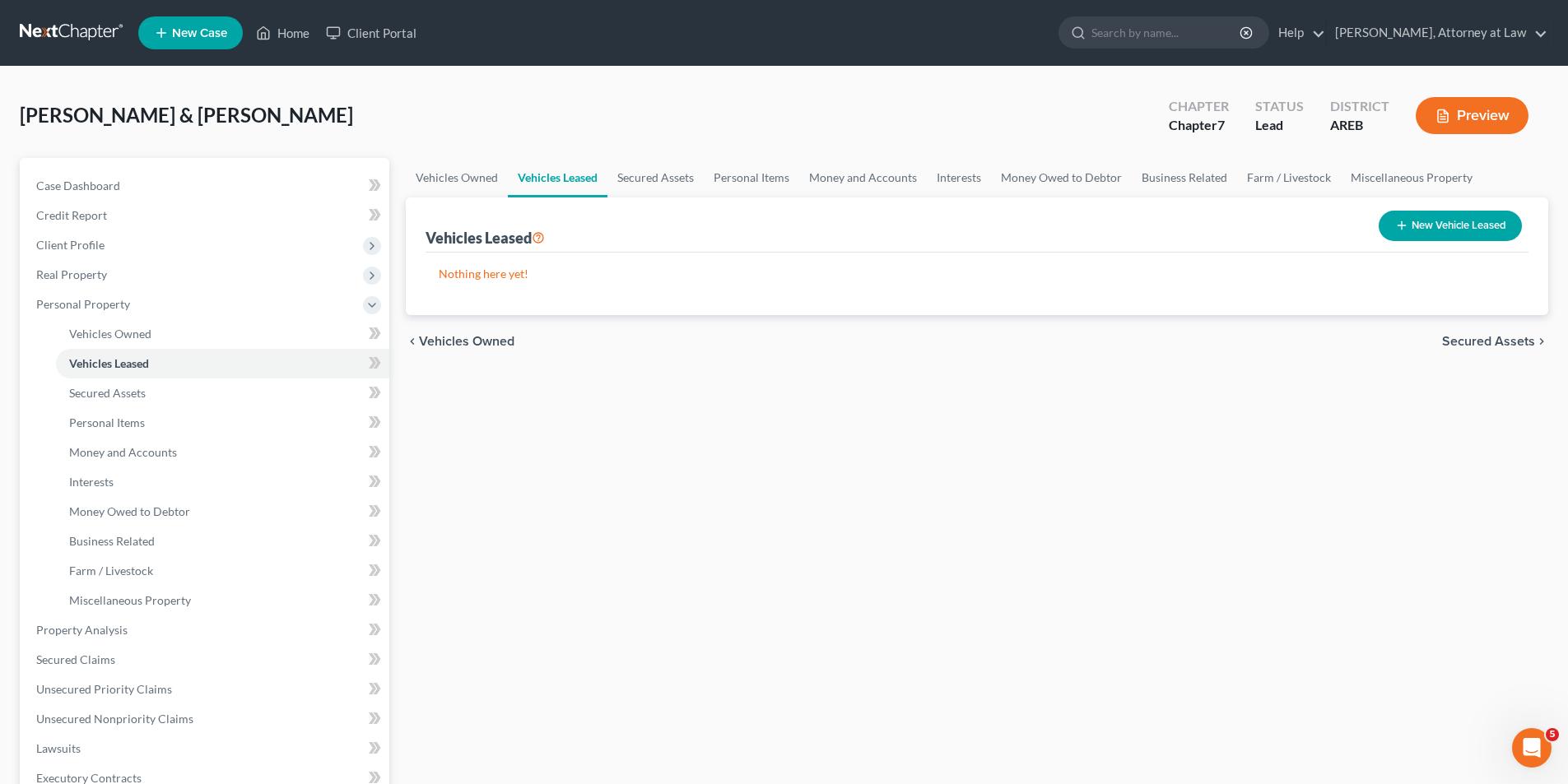
click at [1498, 339] on span "Secured Assets" at bounding box center [1489, 341] width 93 height 13
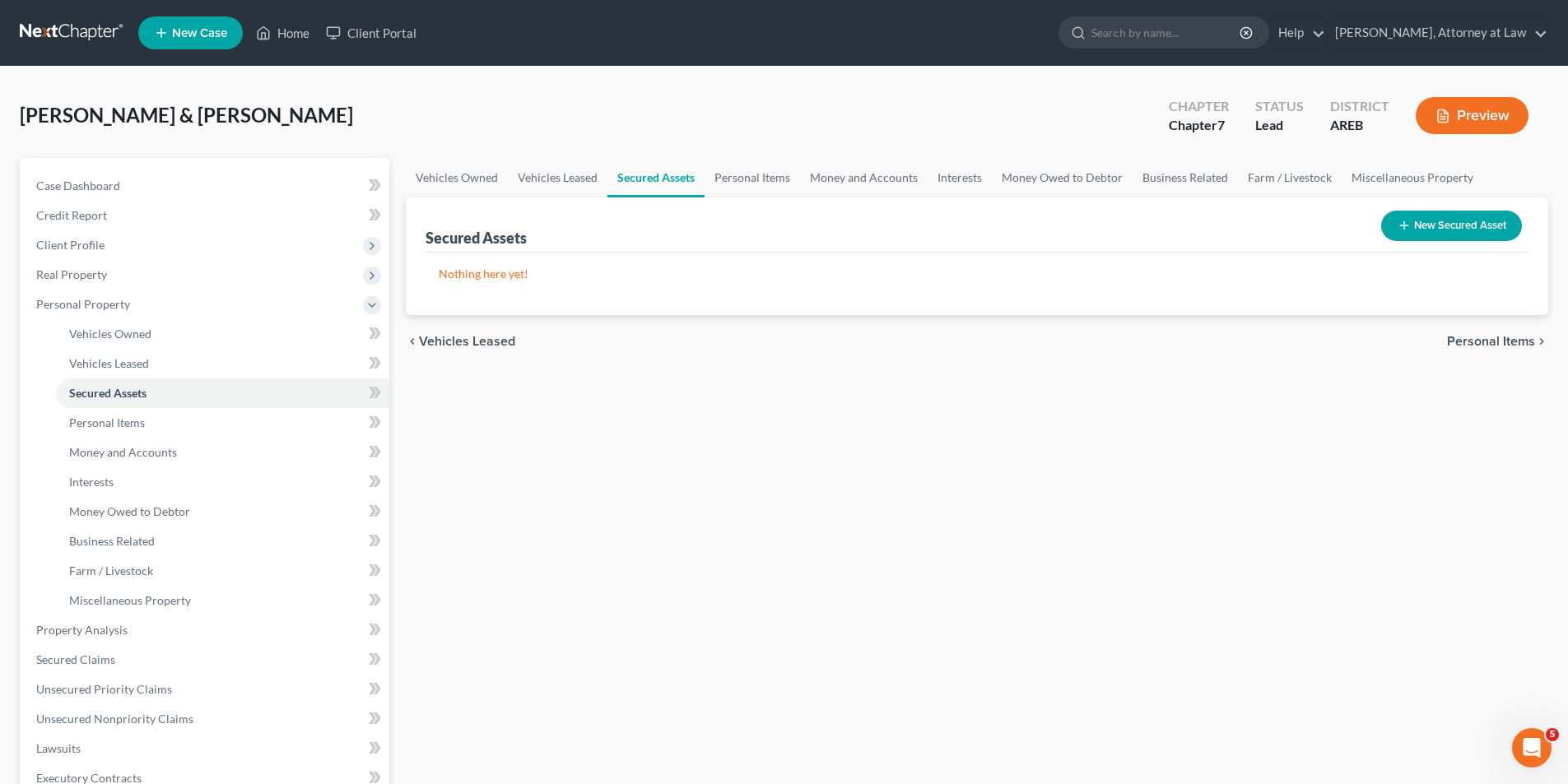
click at [1497, 339] on span "Personal Items" at bounding box center [1492, 341] width 88 height 13
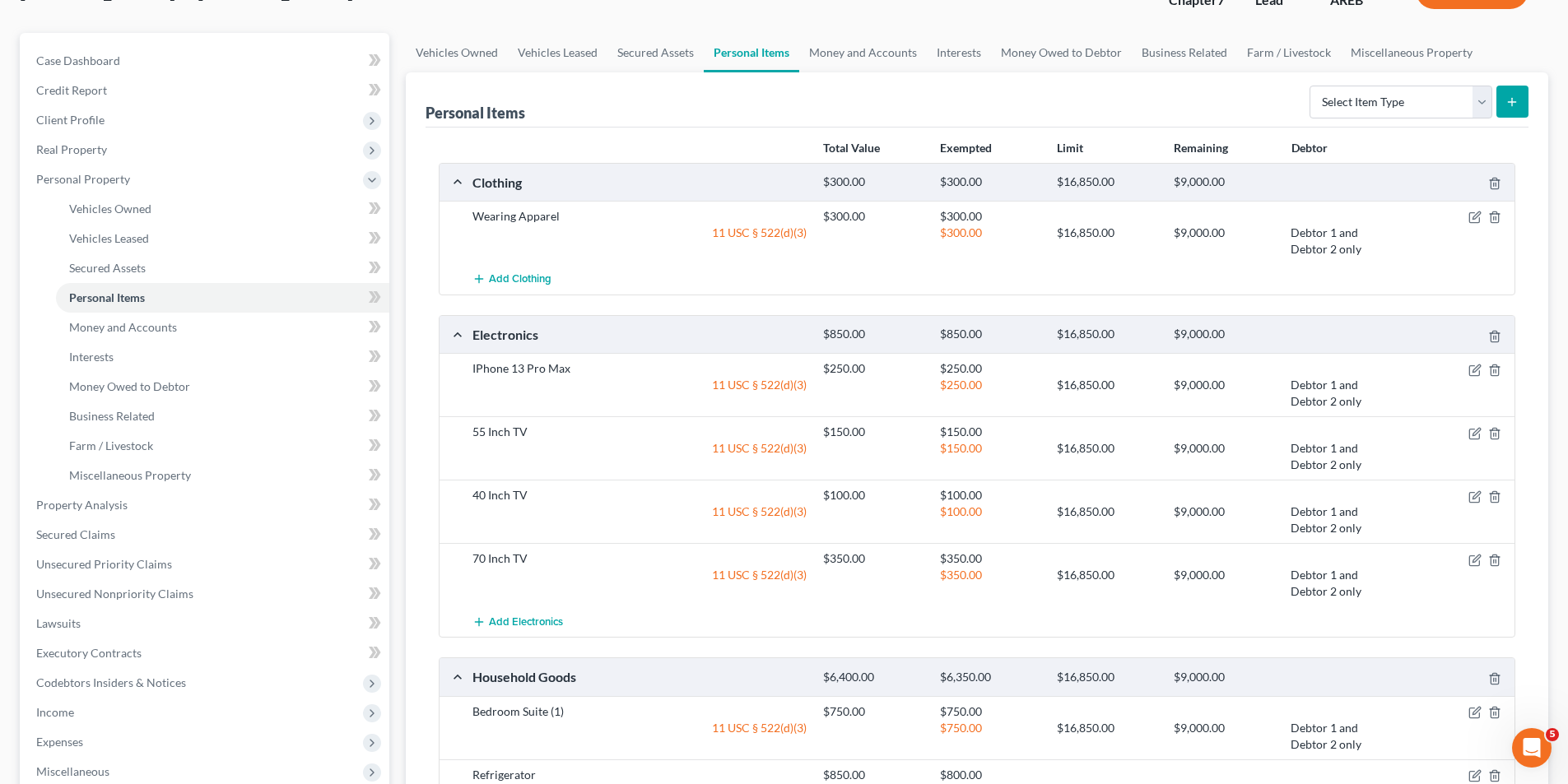
scroll to position [164, 0]
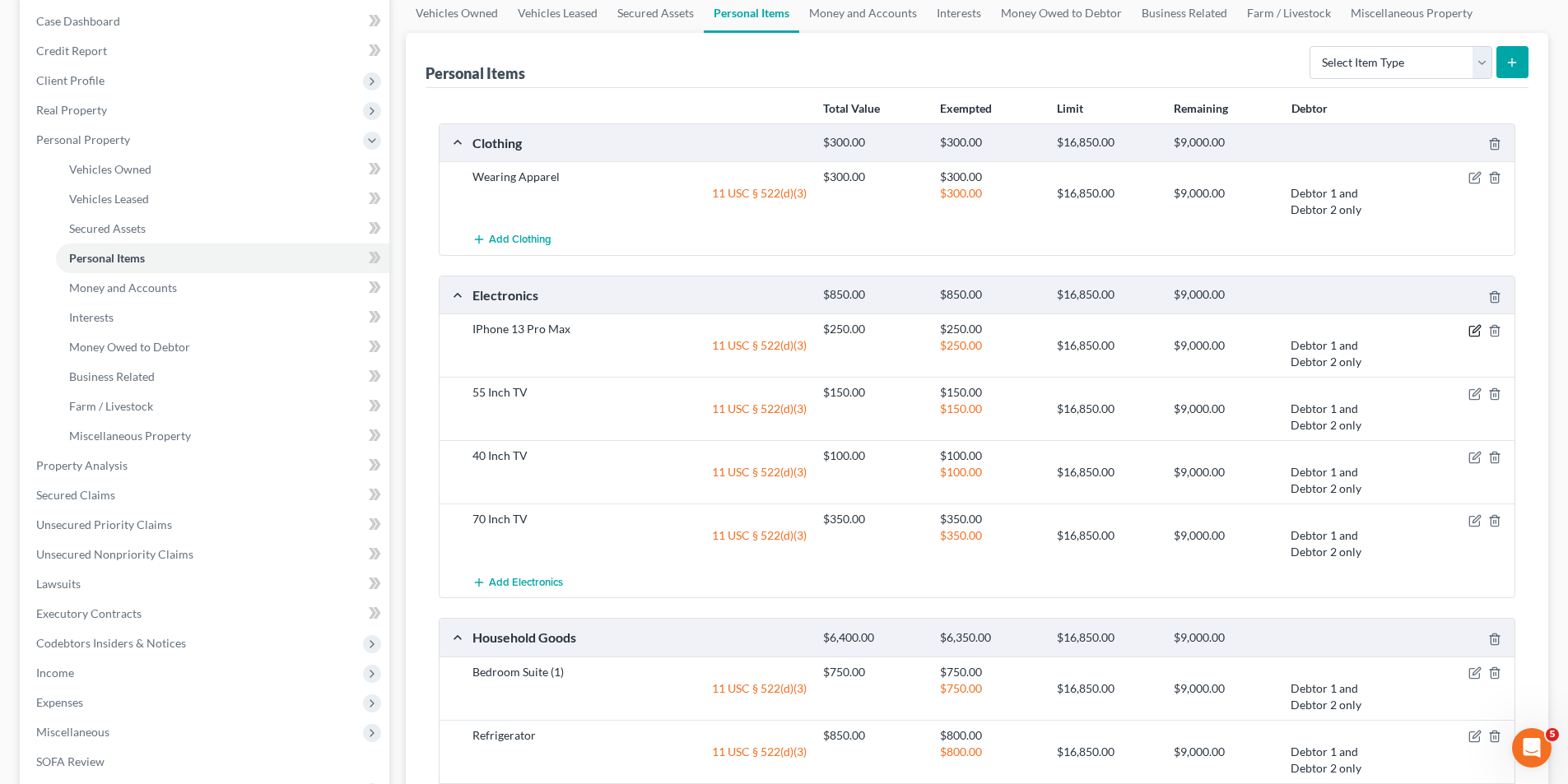
click at [1473, 329] on icon "button" at bounding box center [1475, 330] width 13 height 13
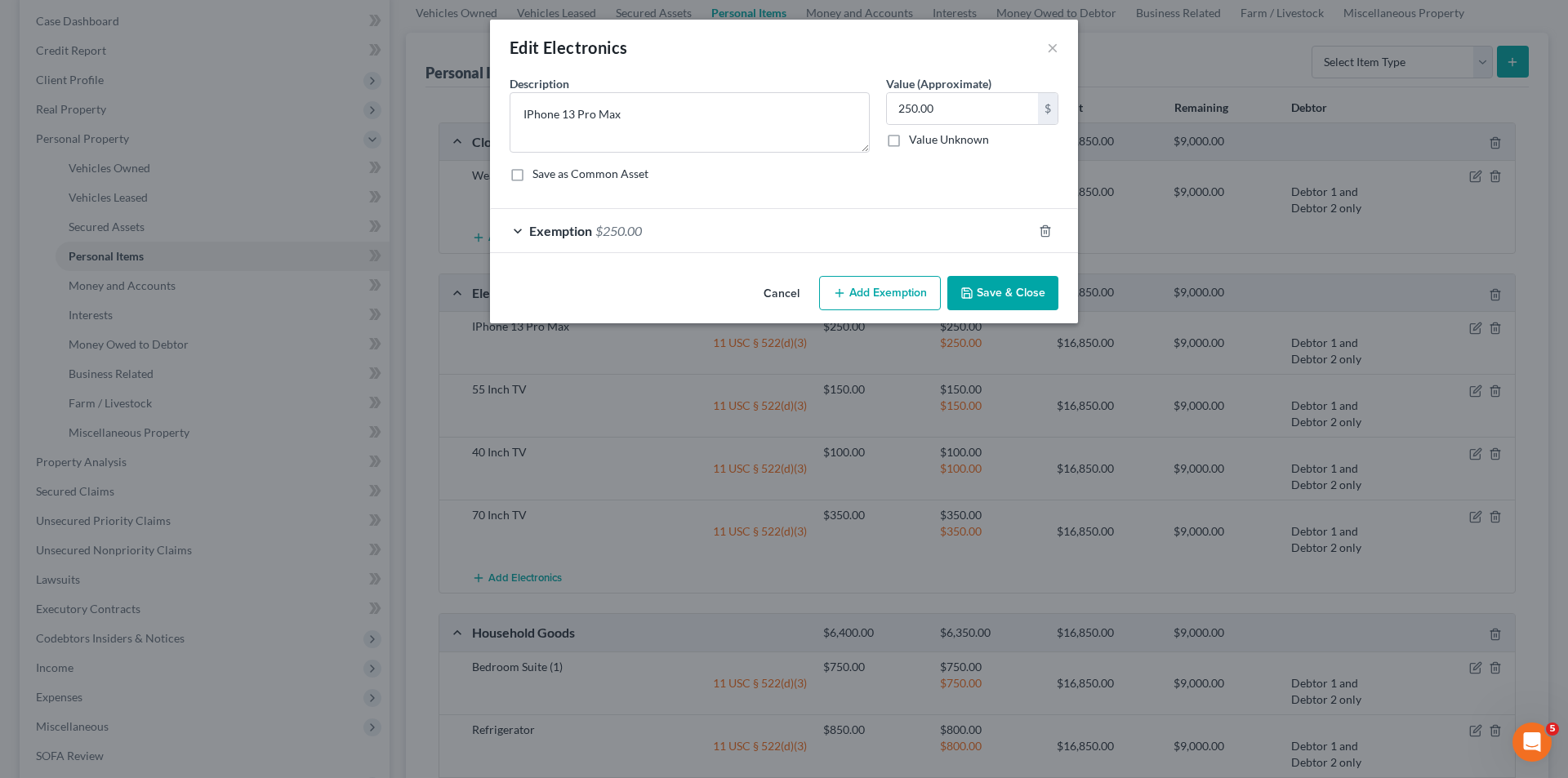
click at [518, 229] on div "Exemption $250.00" at bounding box center [761, 231] width 542 height 44
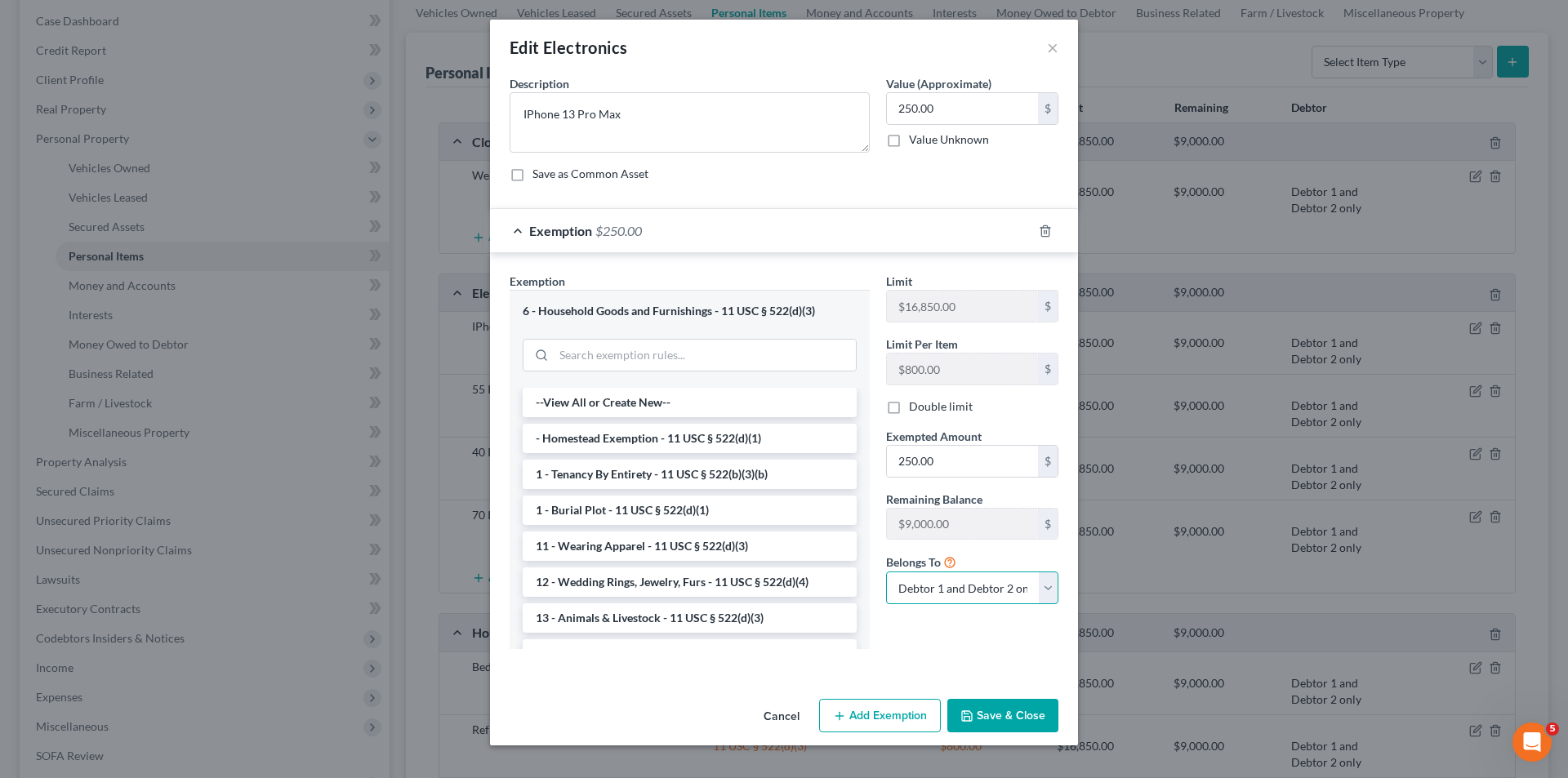
drag, startPoint x: 1048, startPoint y: 587, endPoint x: 1030, endPoint y: 601, distance: 22.8
click at [1048, 587] on select "Debtor 1 only Debtor 2 only Debtor 1 and Debtor 2 only" at bounding box center [972, 587] width 172 height 33
click at [886, 571] on select "Debtor 1 only Debtor 2 only Debtor 1 and Debtor 2 only" at bounding box center [972, 587] width 172 height 33
click at [1006, 713] on button "Save & Close" at bounding box center [1003, 716] width 111 height 34
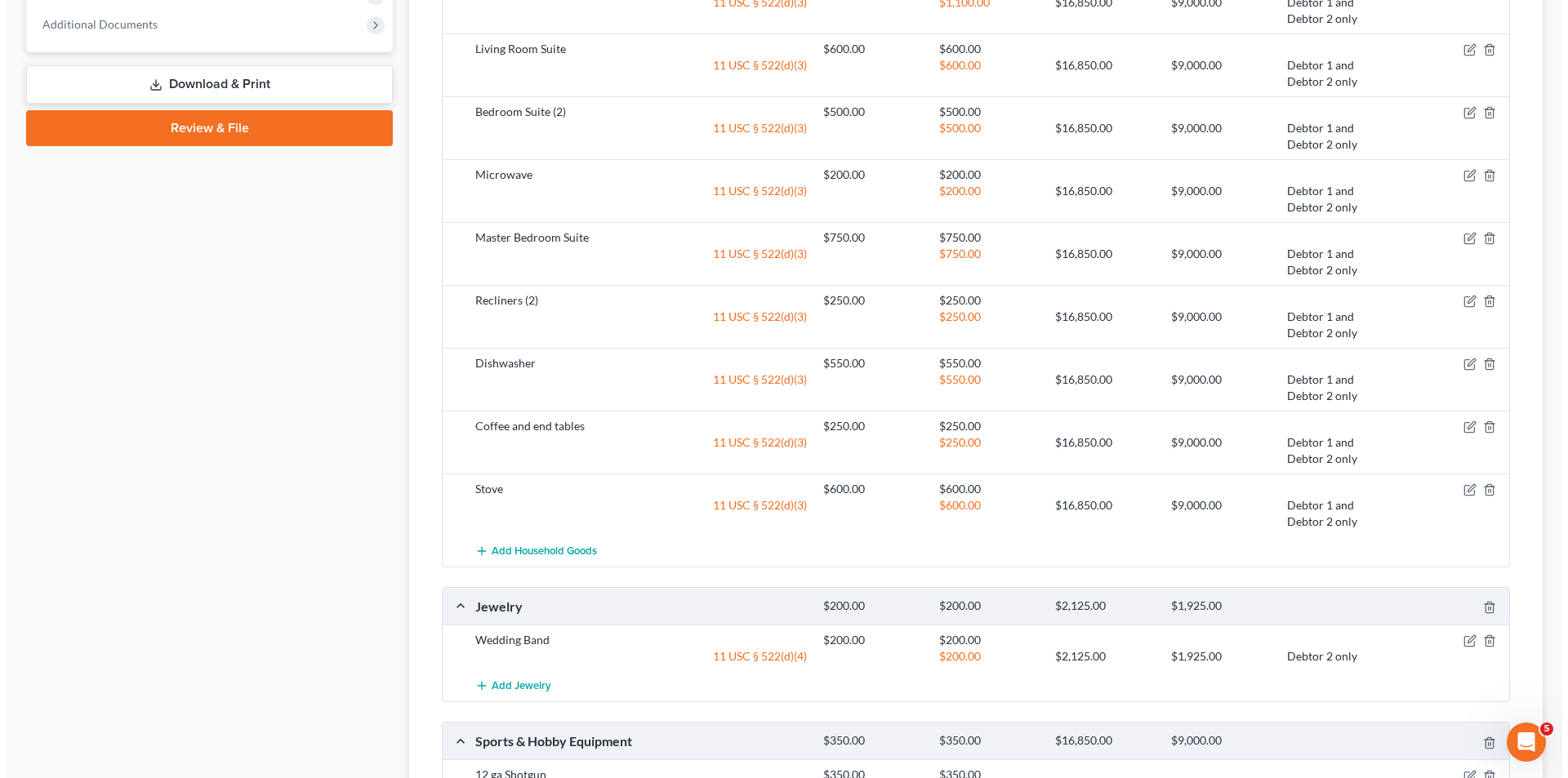
scroll to position [1061, 0]
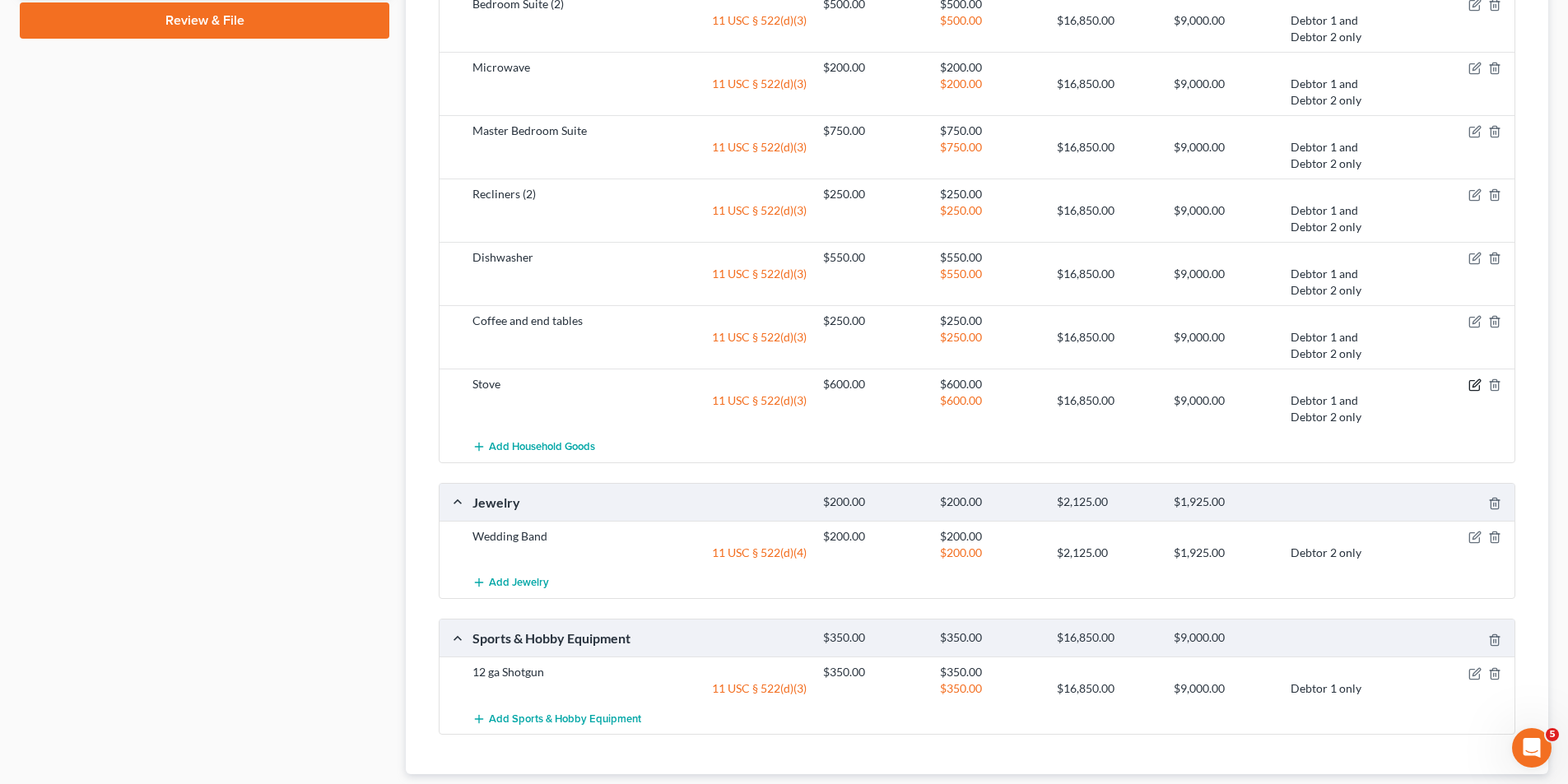
click at [1475, 387] on icon "button" at bounding box center [1476, 383] width 7 height 7
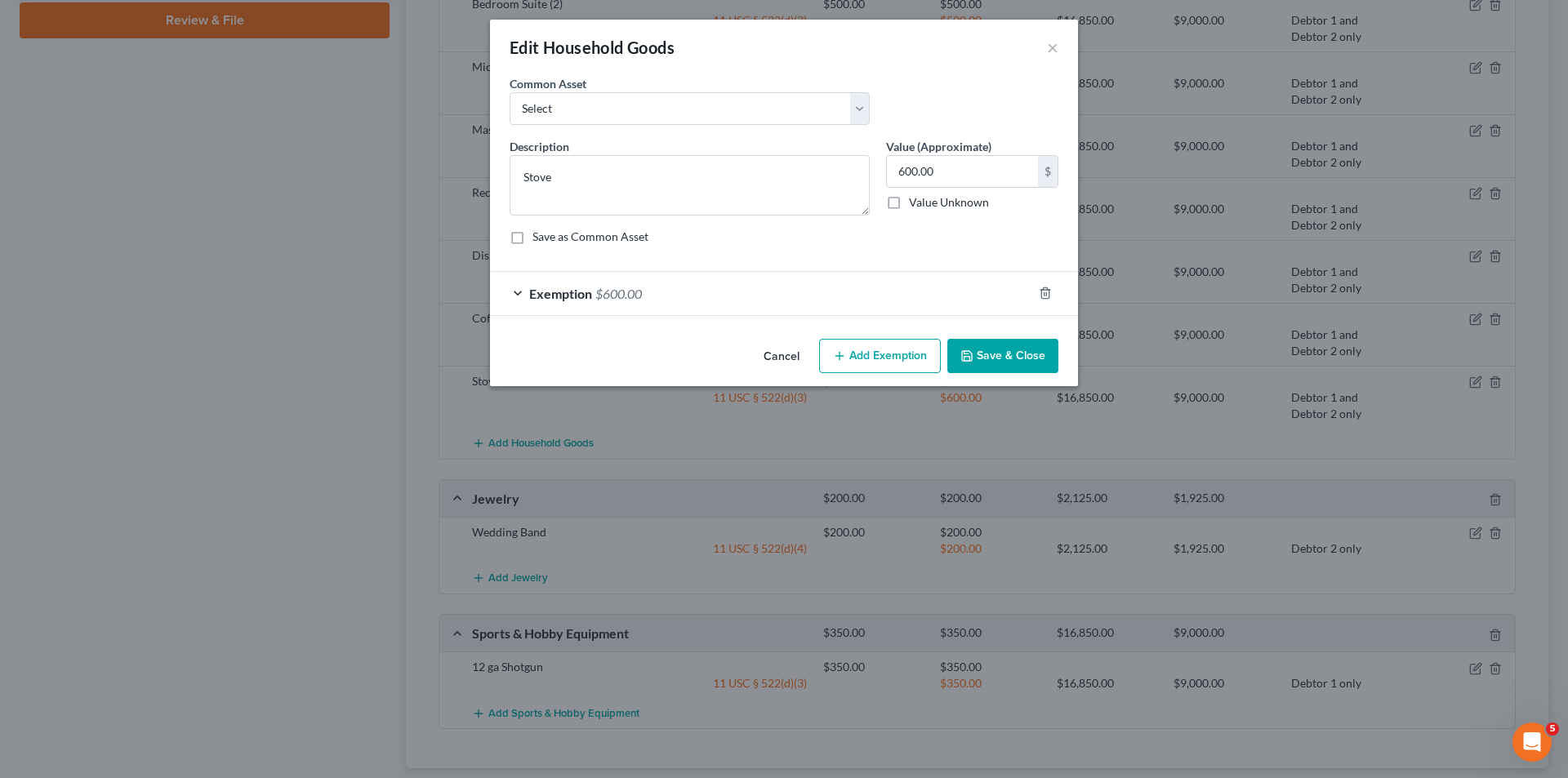
click at [513, 297] on div "Exemption $600.00" at bounding box center [761, 293] width 542 height 44
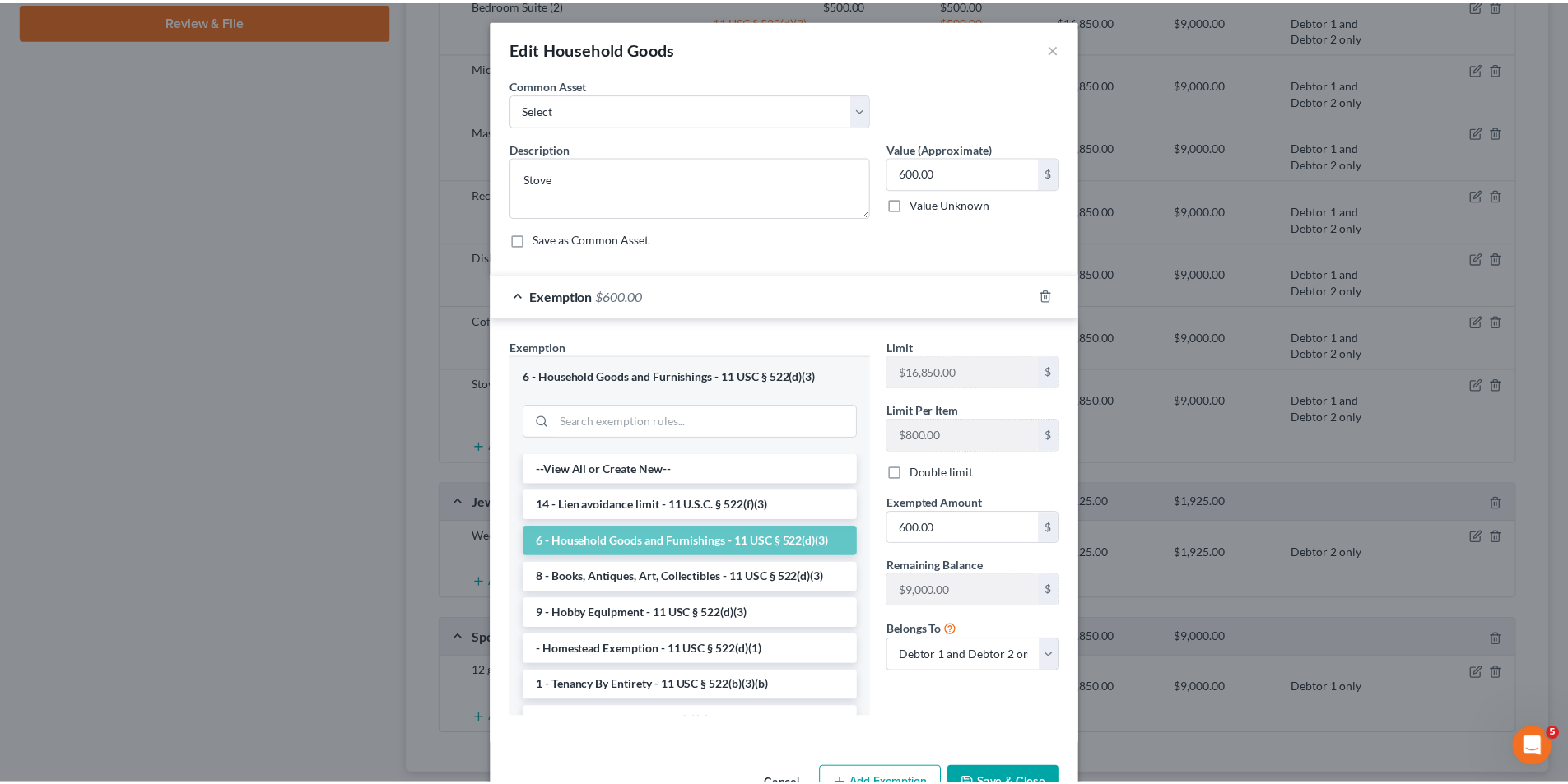
scroll to position [50, 0]
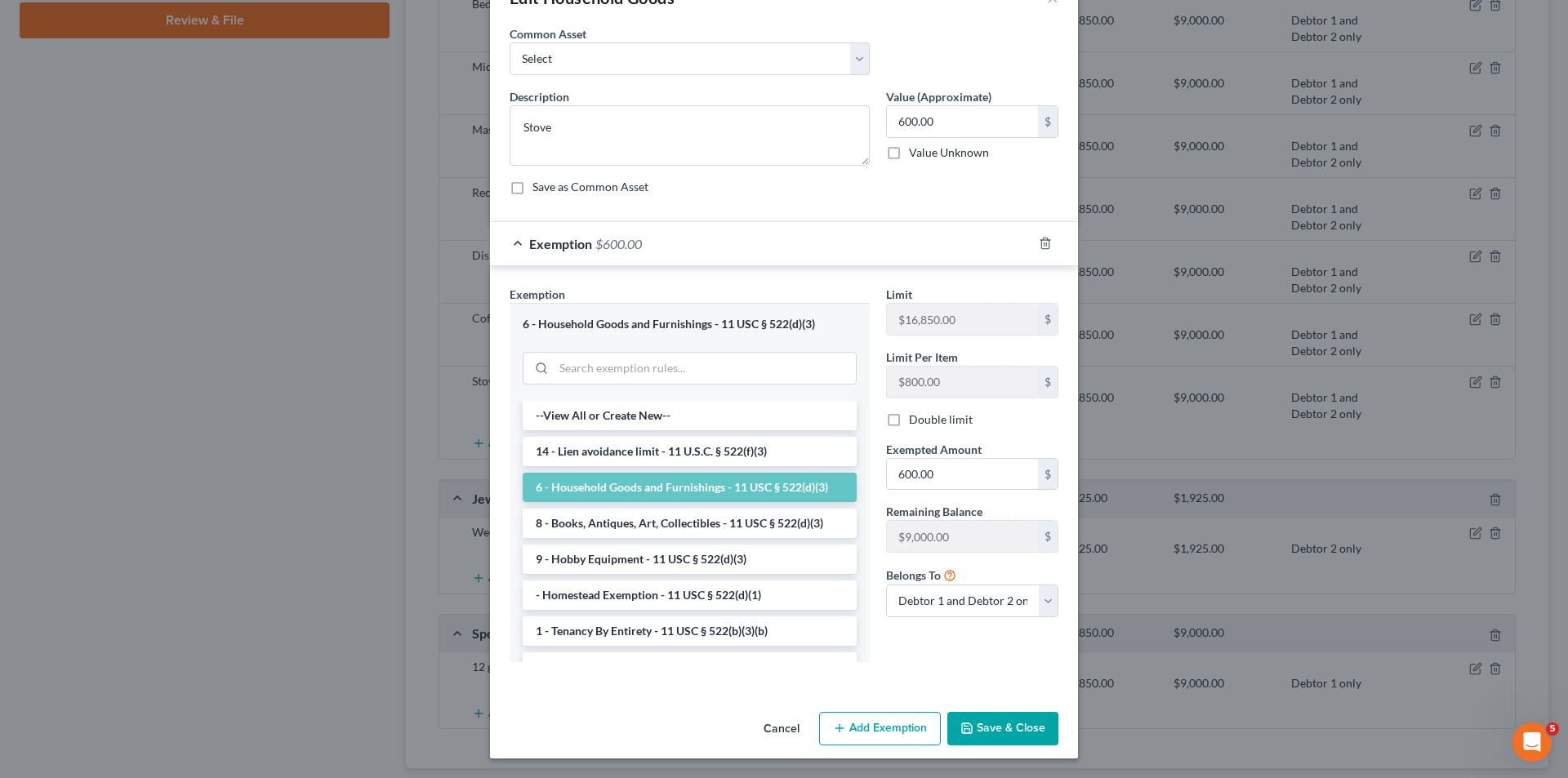
click at [1022, 733] on button "Save & Close" at bounding box center [1003, 729] width 111 height 34
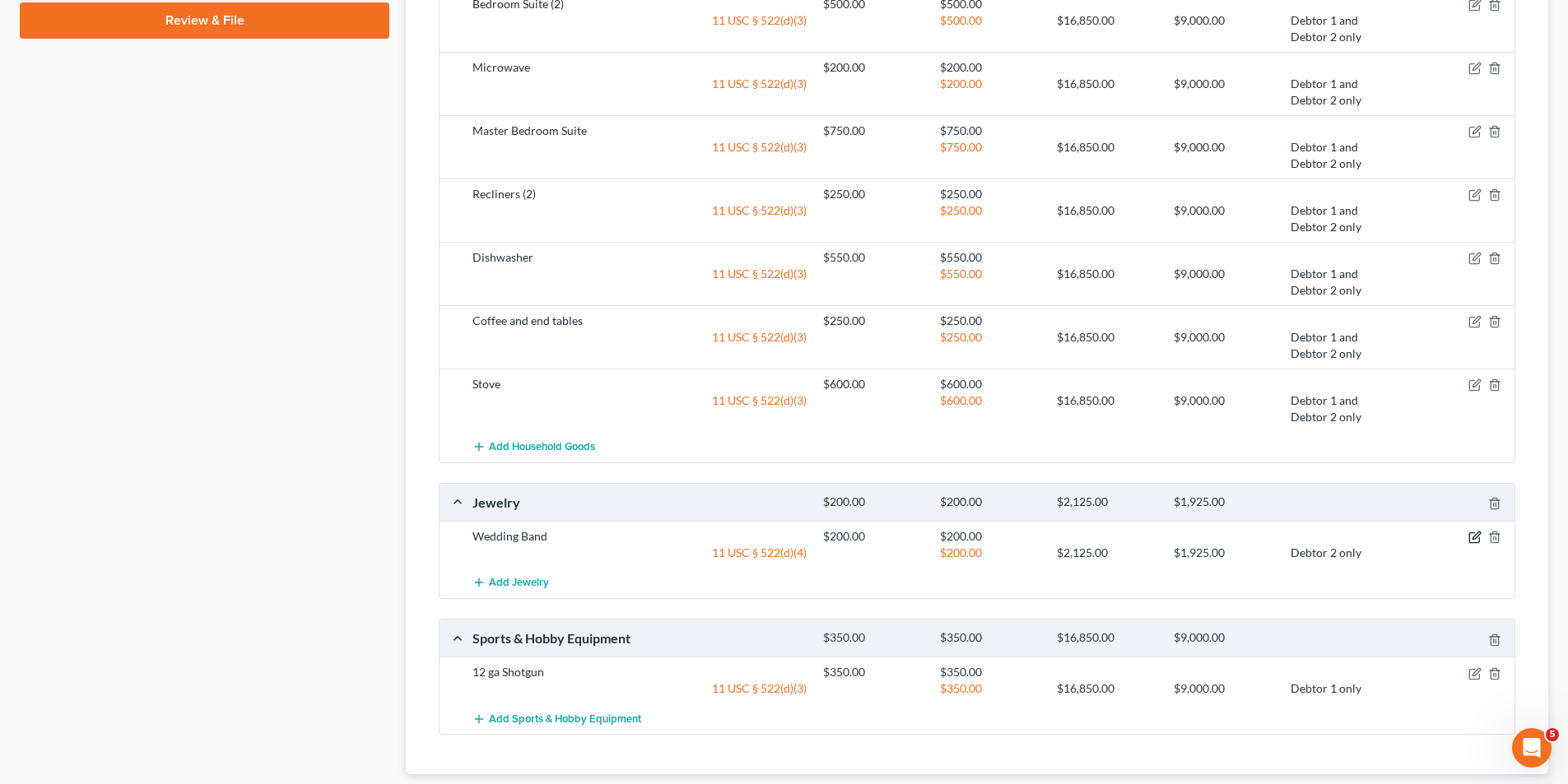
click at [1481, 535] on icon "button" at bounding box center [1475, 537] width 13 height 13
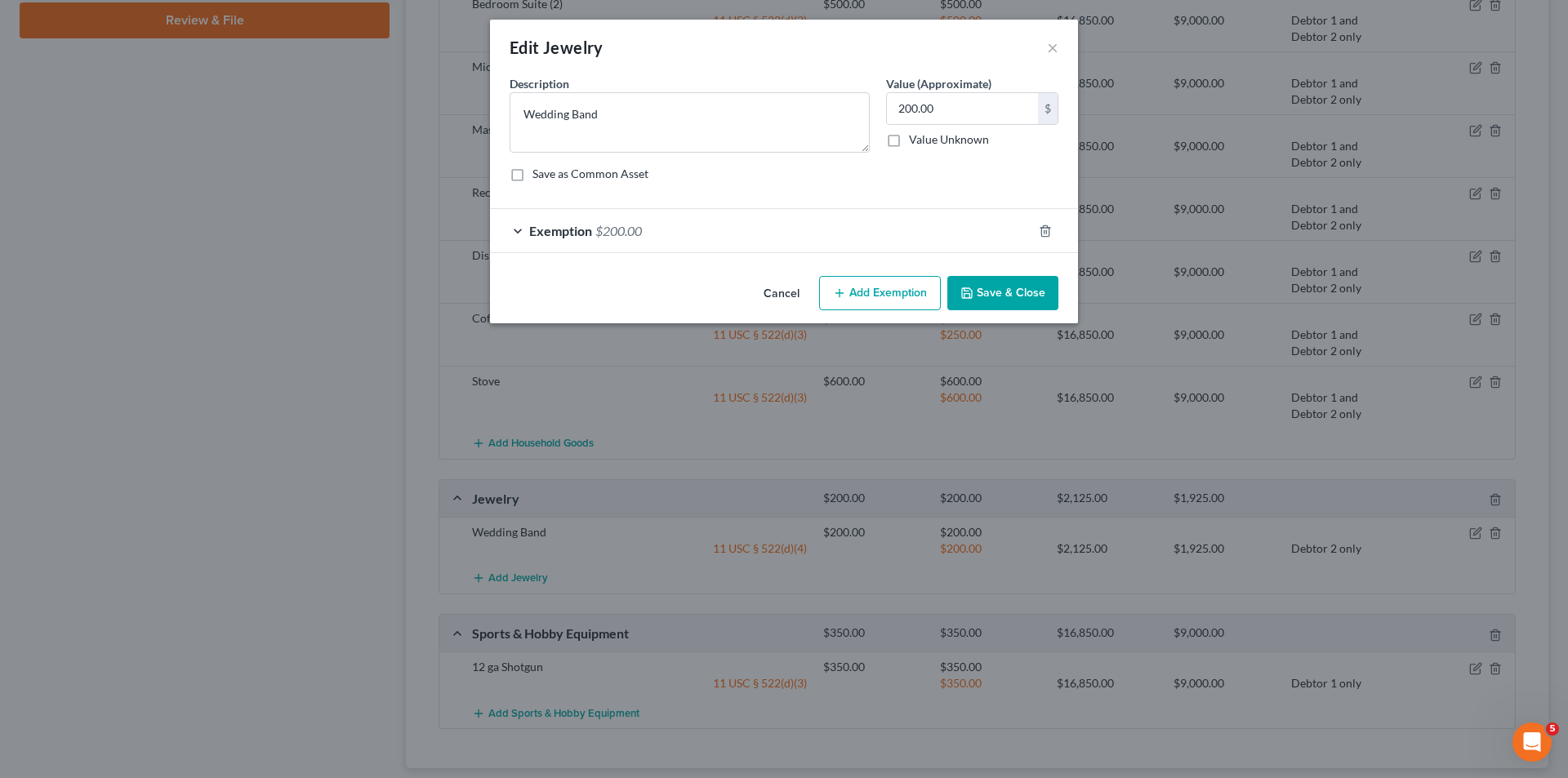
click at [512, 226] on div "Exemption $200.00" at bounding box center [761, 231] width 542 height 44
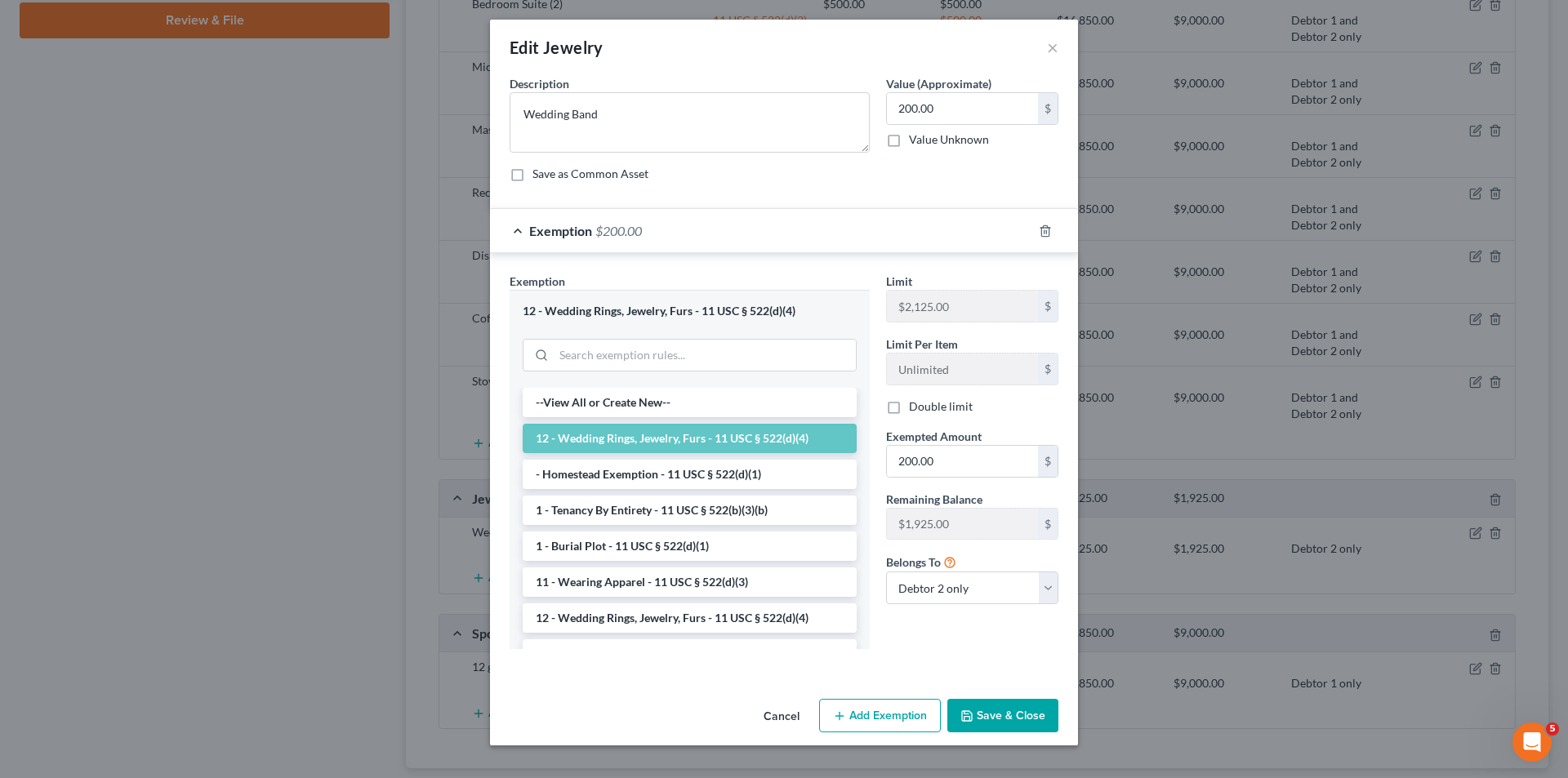
click at [1008, 722] on button "Save & Close" at bounding box center [1003, 716] width 111 height 34
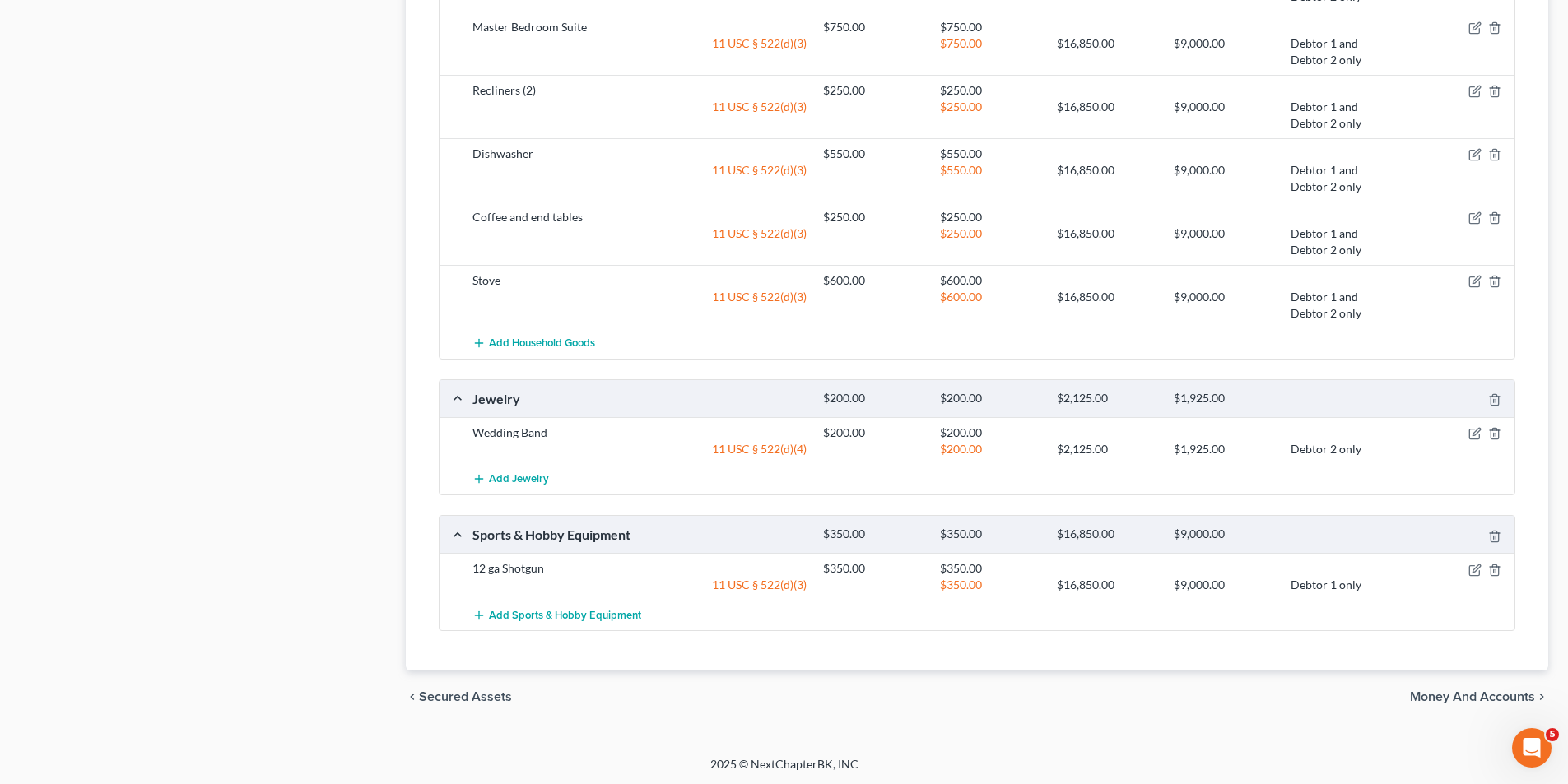
scroll to position [1175, 0]
click at [1473, 570] on icon "button" at bounding box center [1476, 567] width 7 height 7
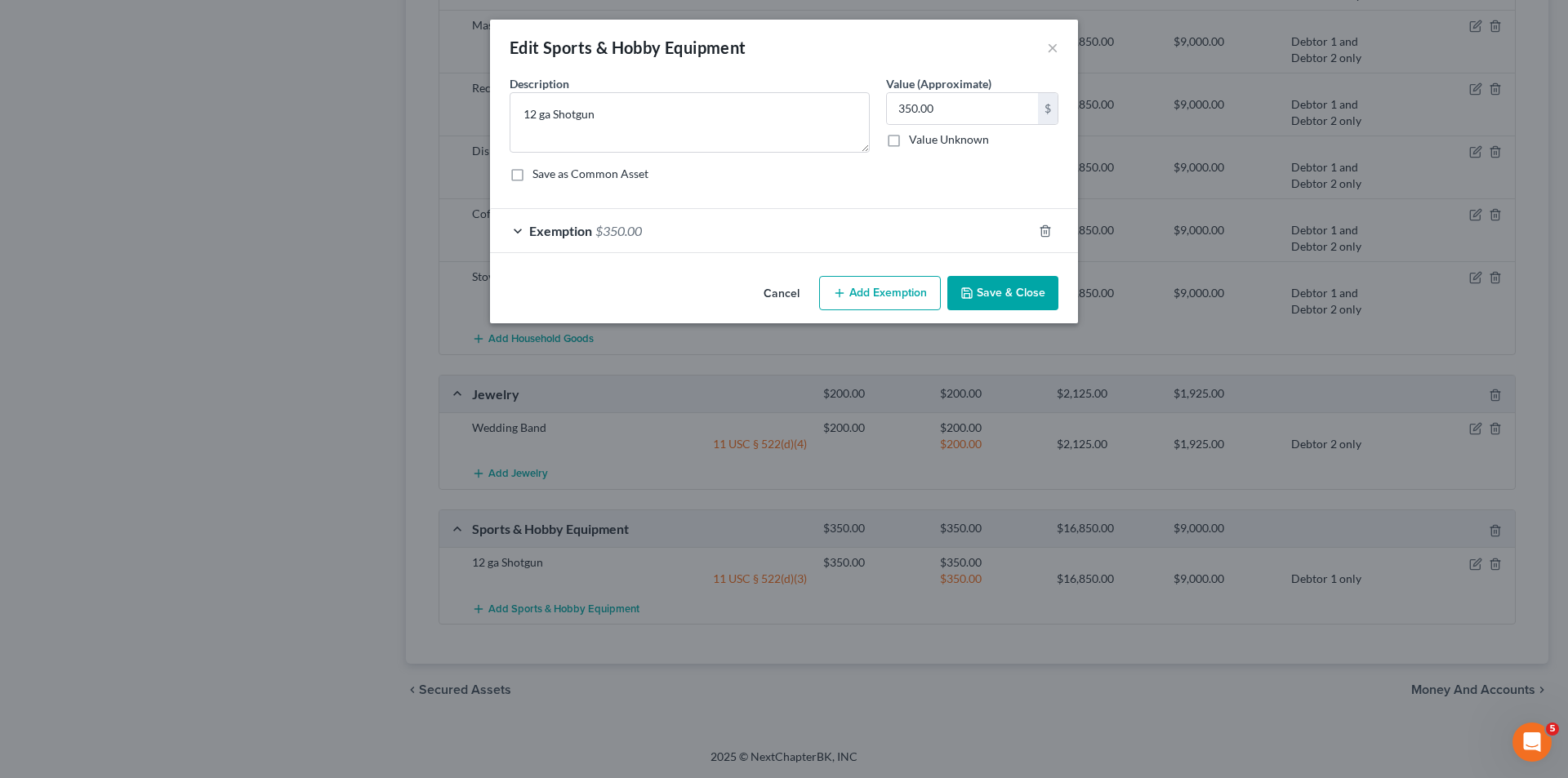
click at [521, 229] on div "Exemption $350.00" at bounding box center [761, 231] width 542 height 44
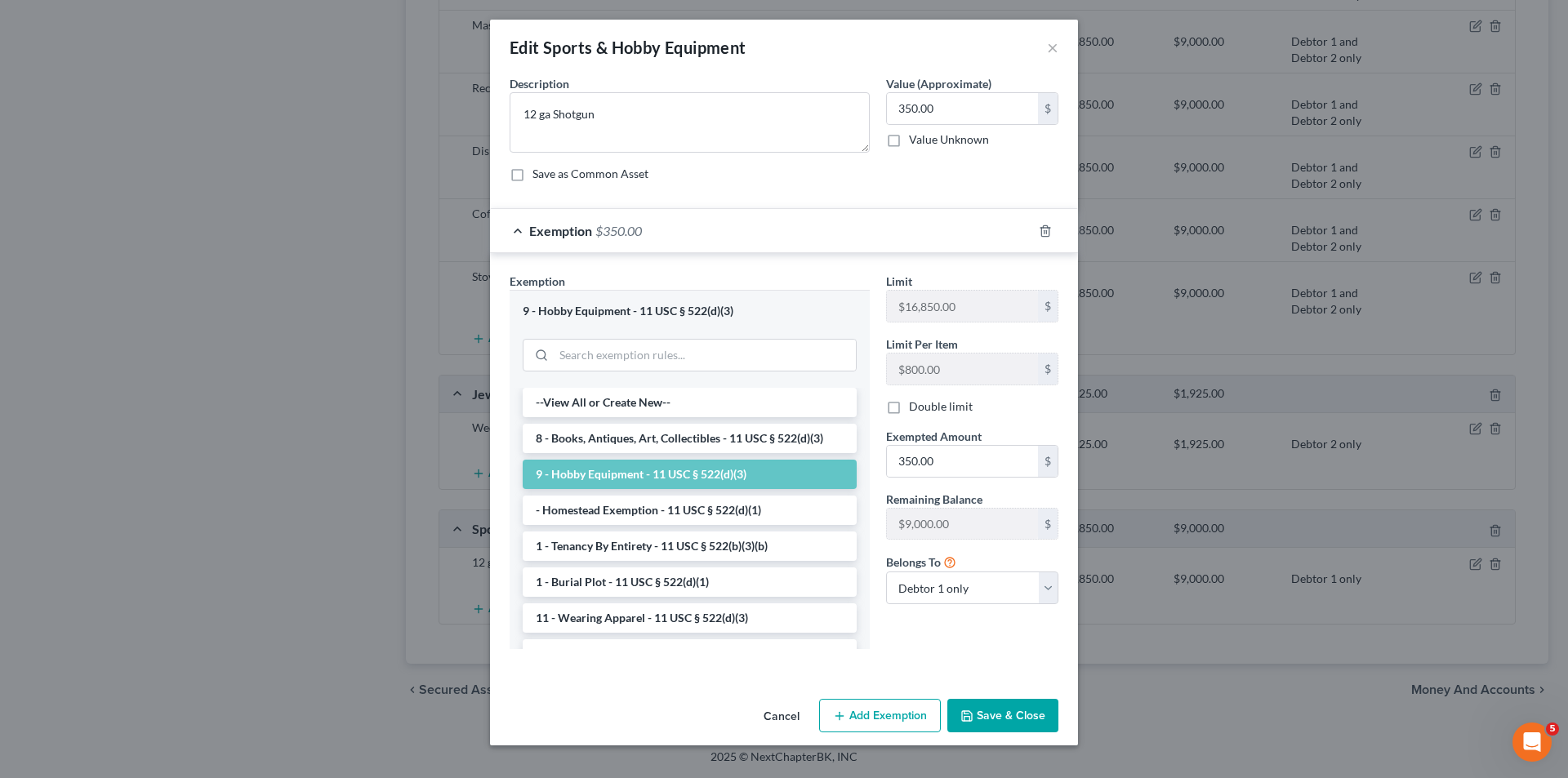
click at [999, 708] on button "Save & Close" at bounding box center [1003, 716] width 111 height 34
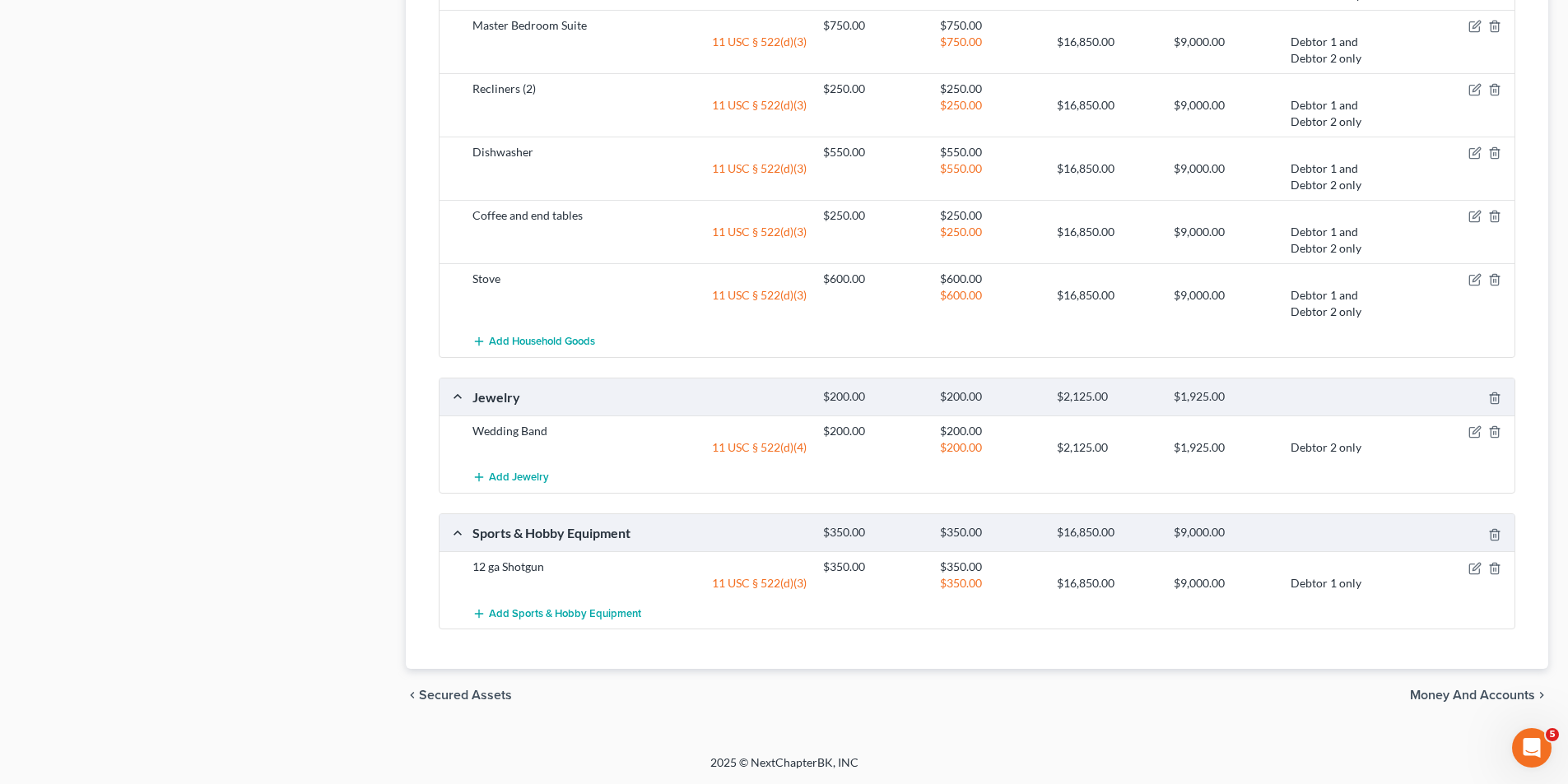
click at [1464, 694] on span "Money and Accounts" at bounding box center [1472, 695] width 125 height 13
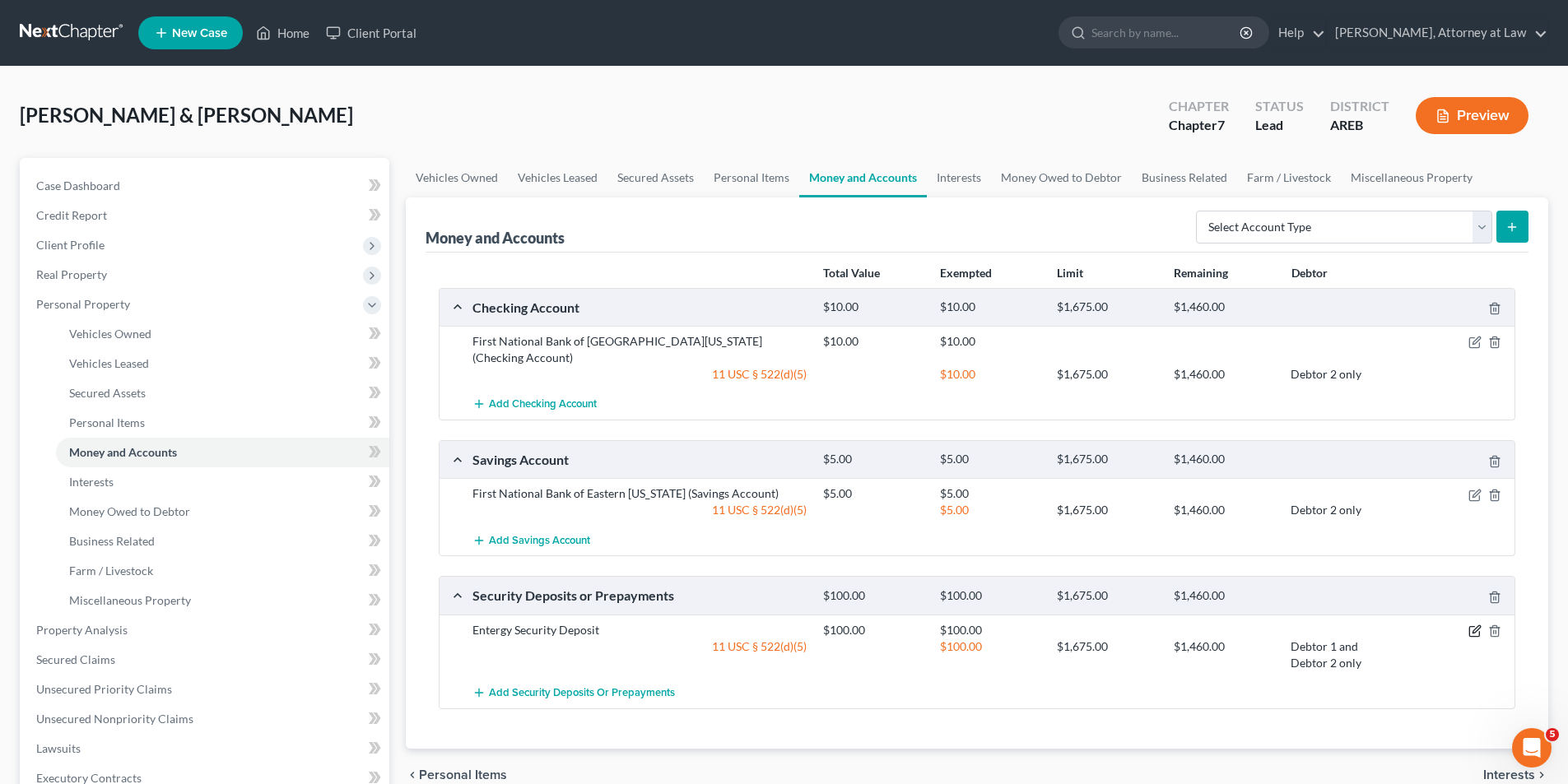
click at [1472, 624] on icon "button" at bounding box center [1475, 630] width 13 height 13
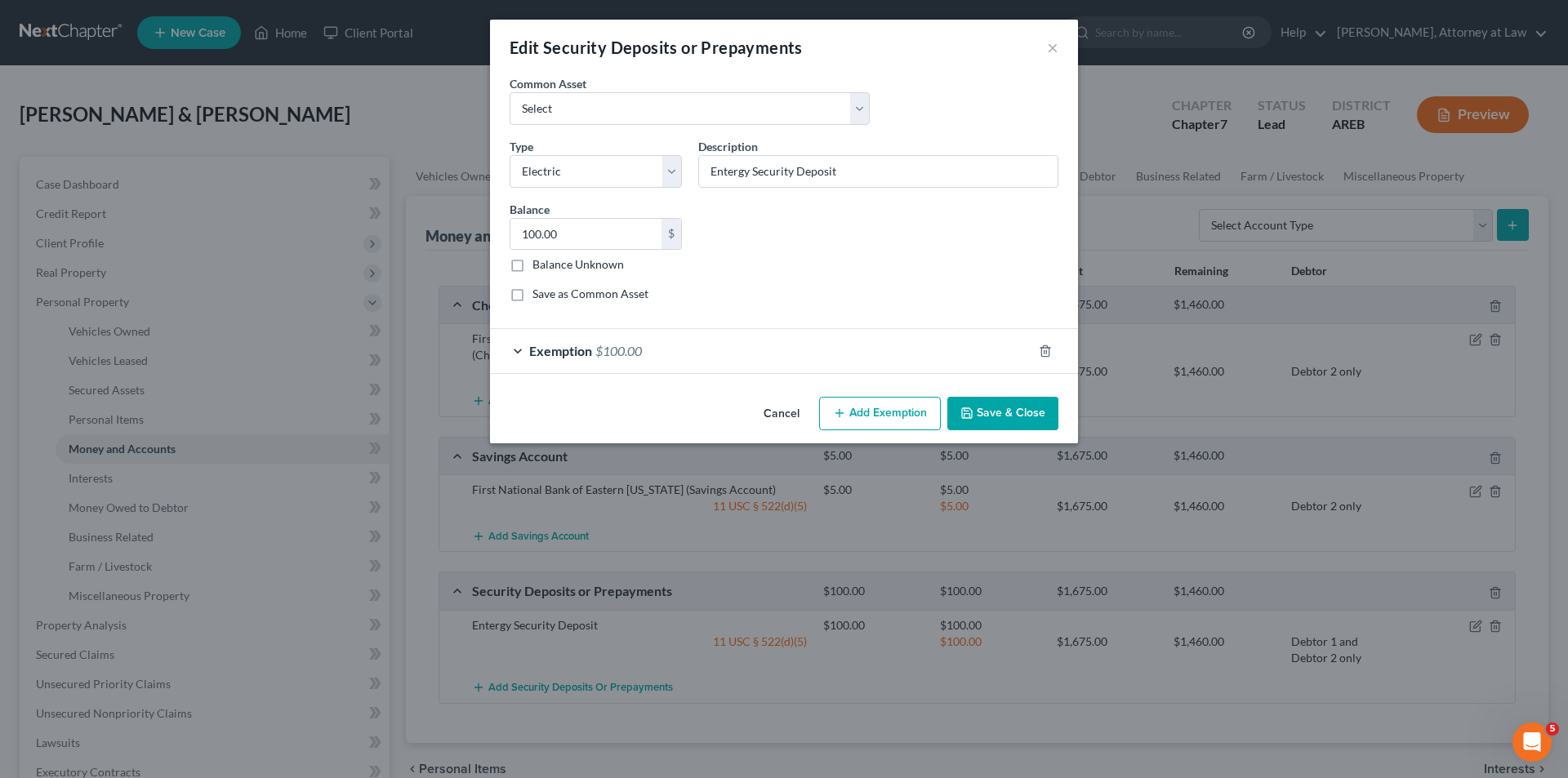
click at [517, 351] on div "Exemption $100.00" at bounding box center [761, 350] width 542 height 44
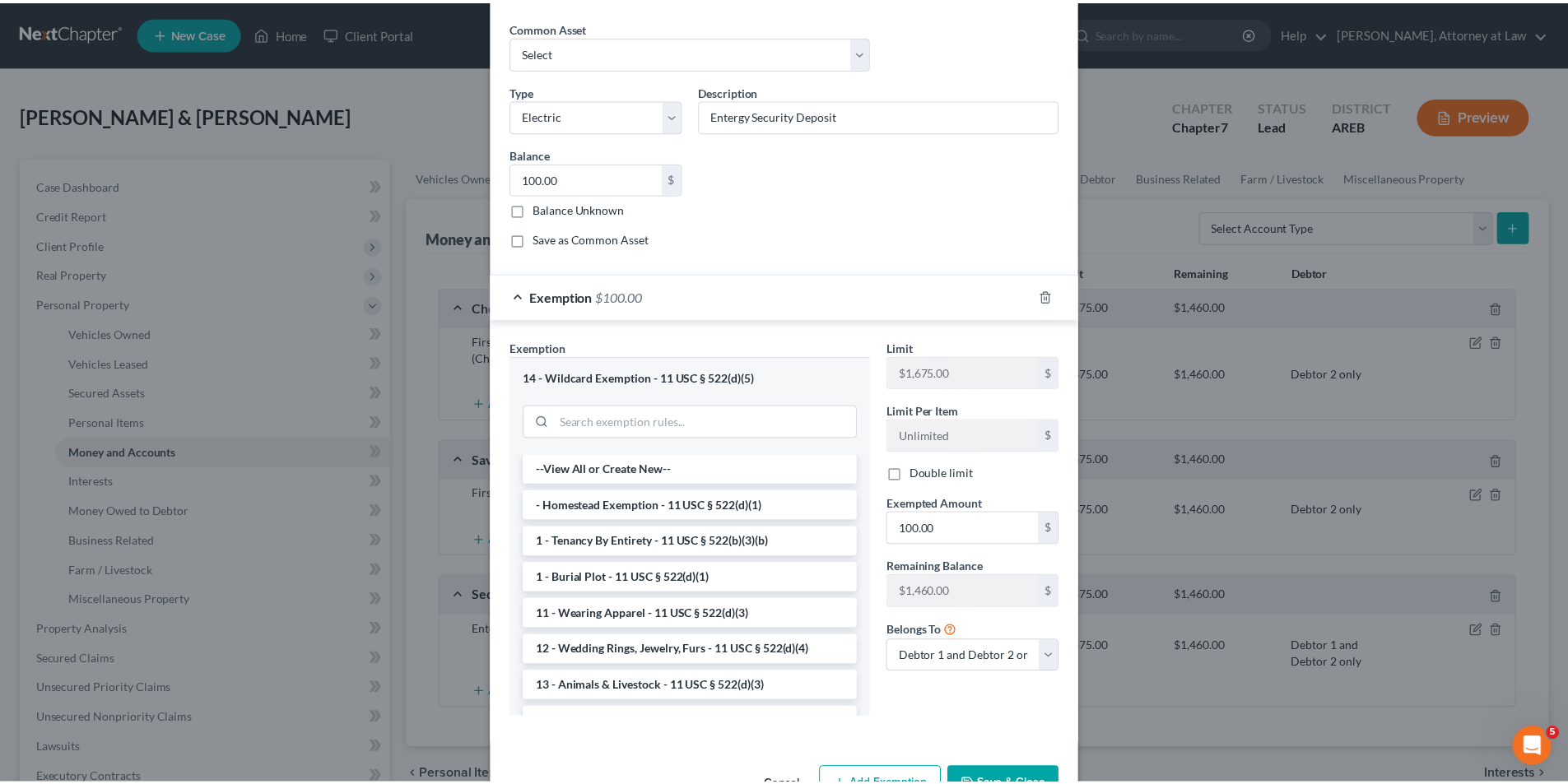
scroll to position [109, 0]
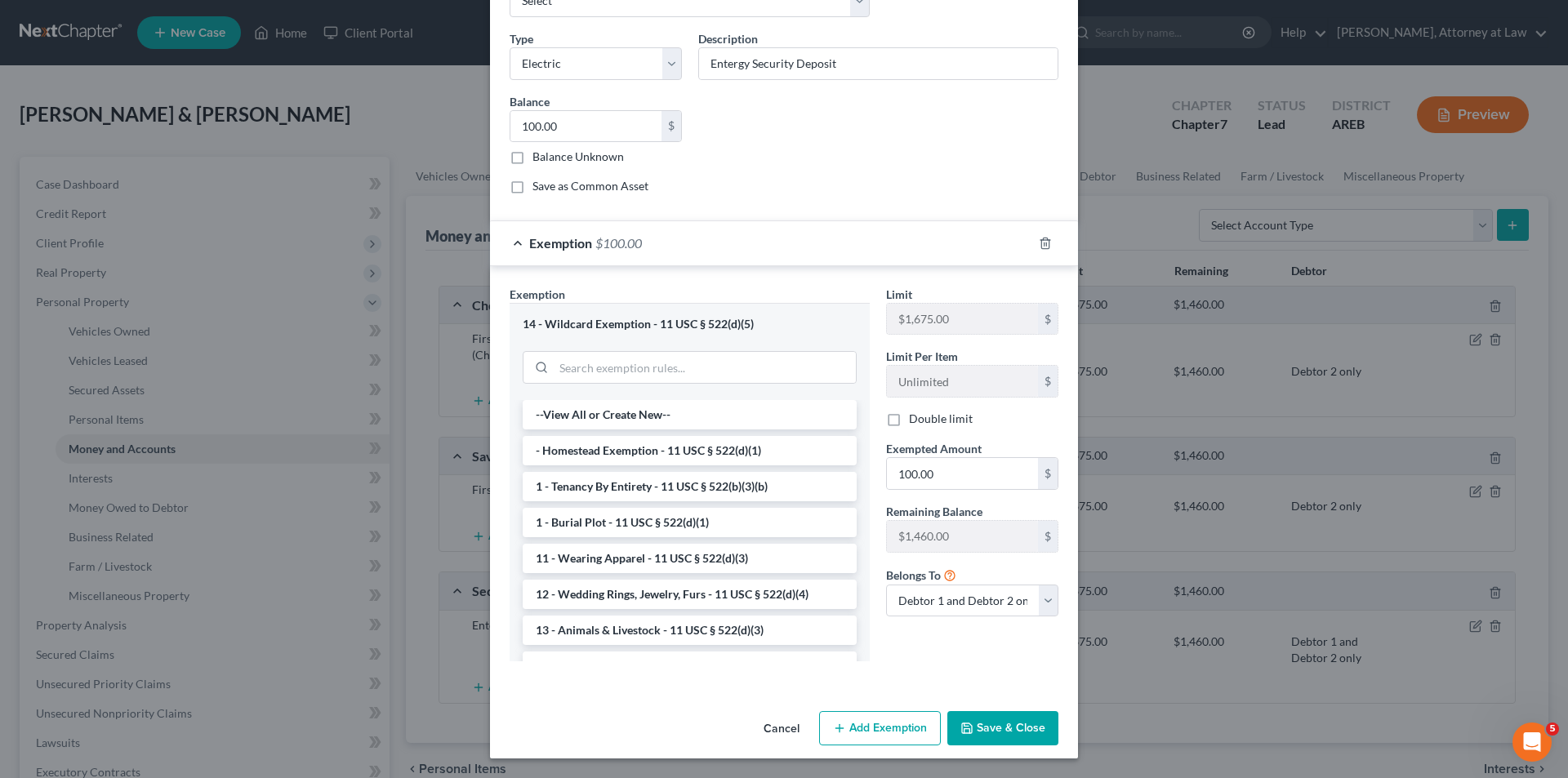
click at [1007, 730] on button "Save & Close" at bounding box center [1003, 728] width 111 height 34
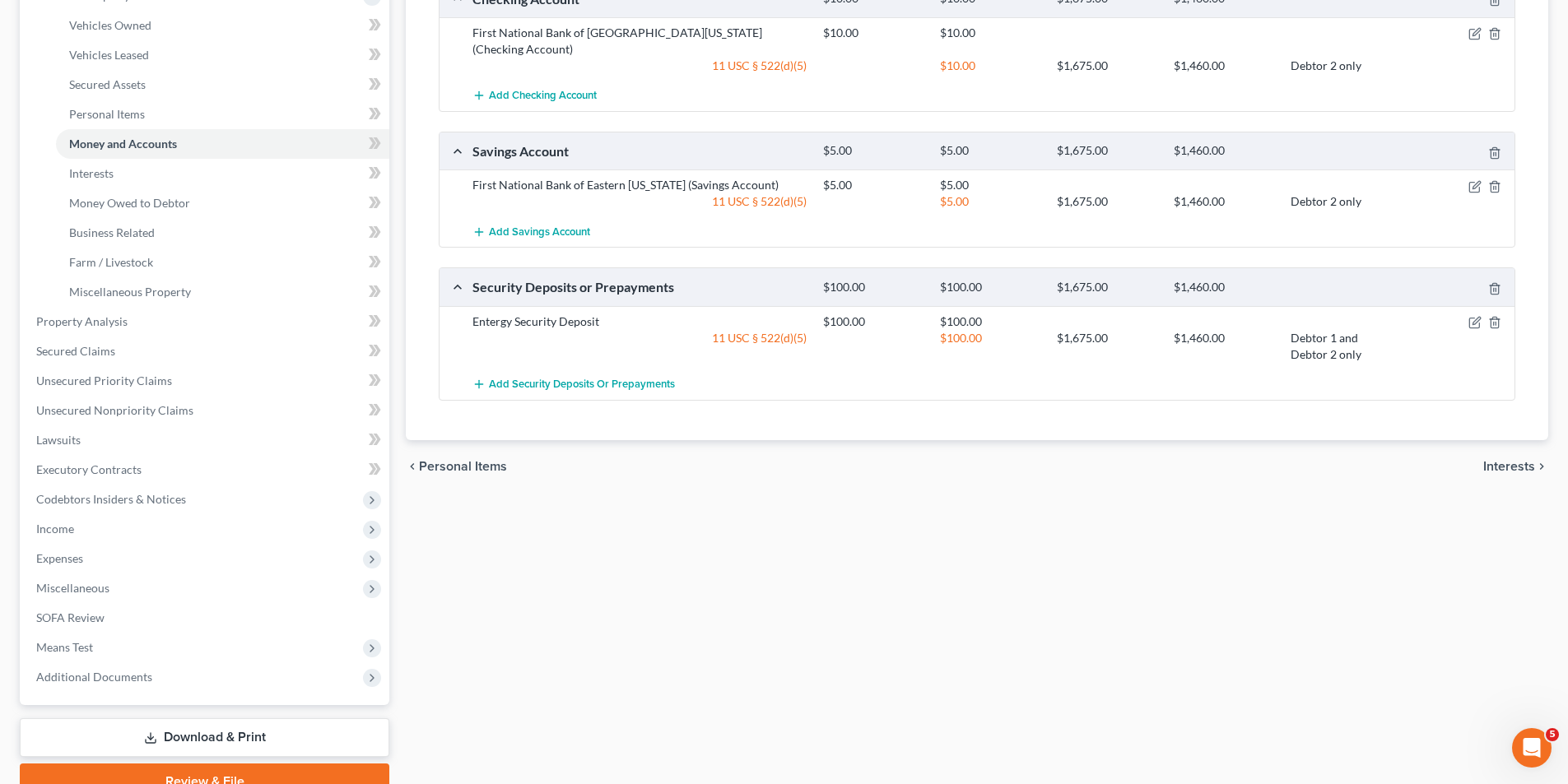
scroll to position [387, 0]
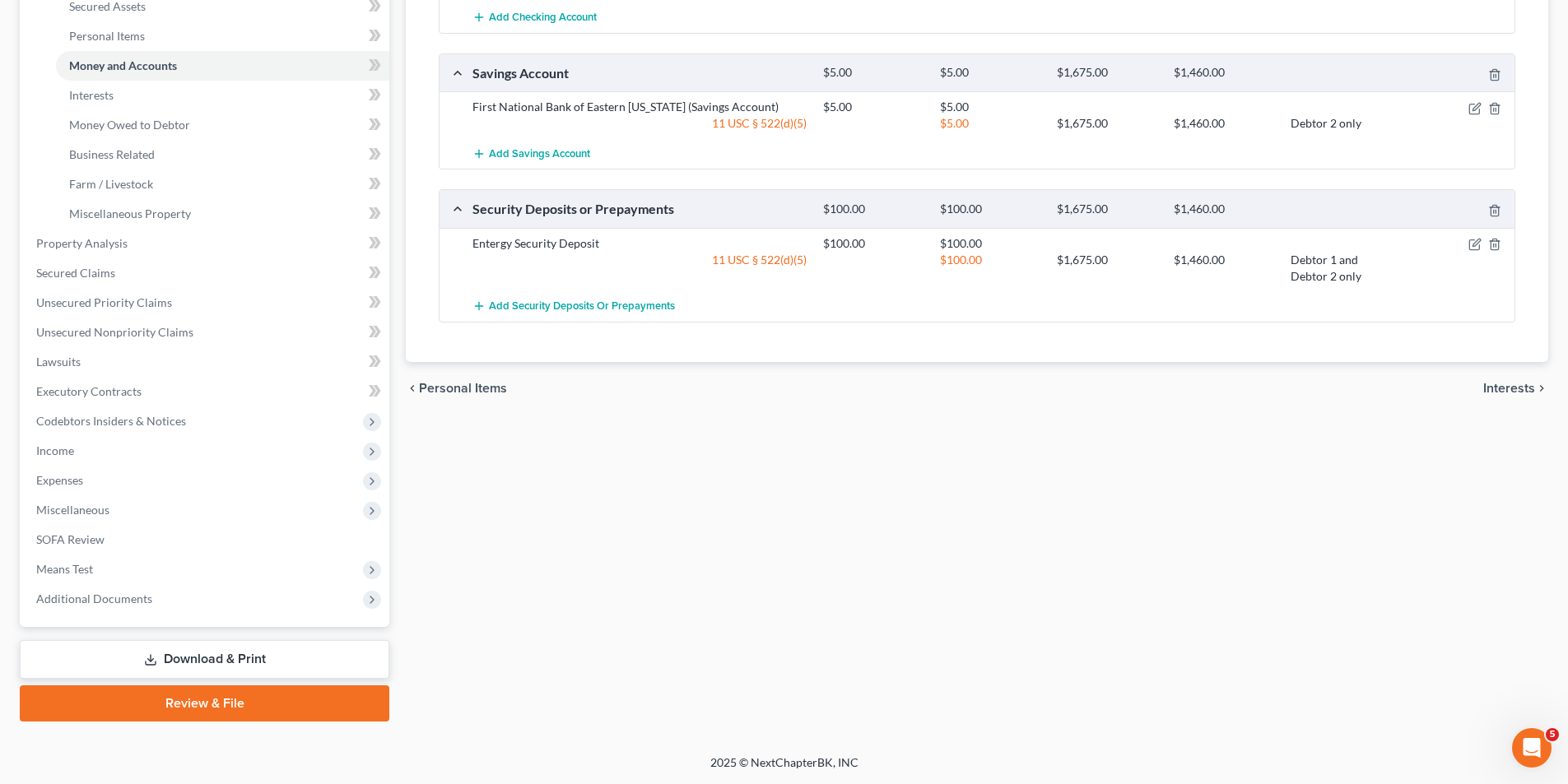
click at [1522, 382] on span "Interests" at bounding box center [1510, 388] width 52 height 13
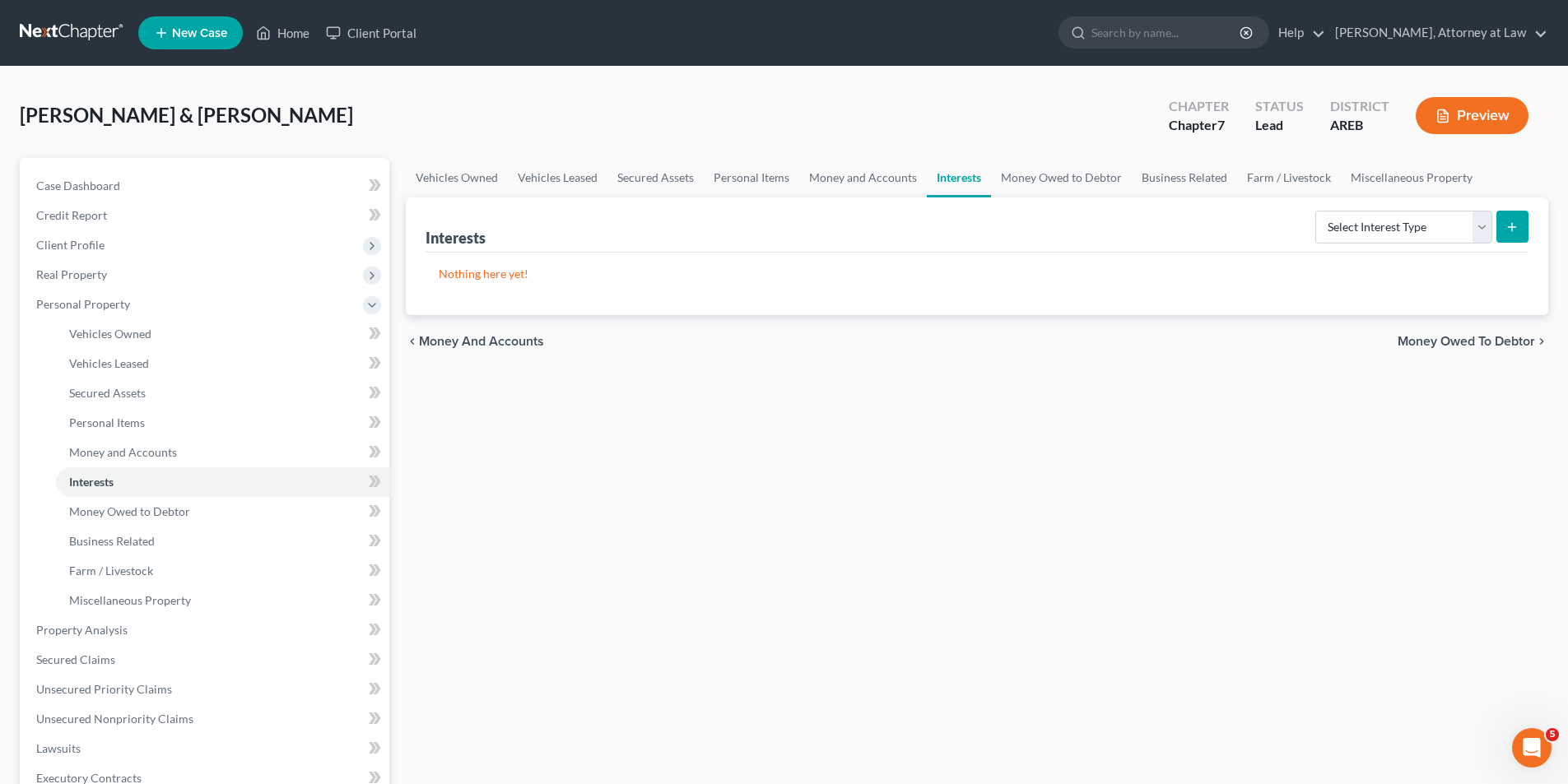
click at [1471, 343] on span "Money Owed to Debtor" at bounding box center [1466, 341] width 137 height 13
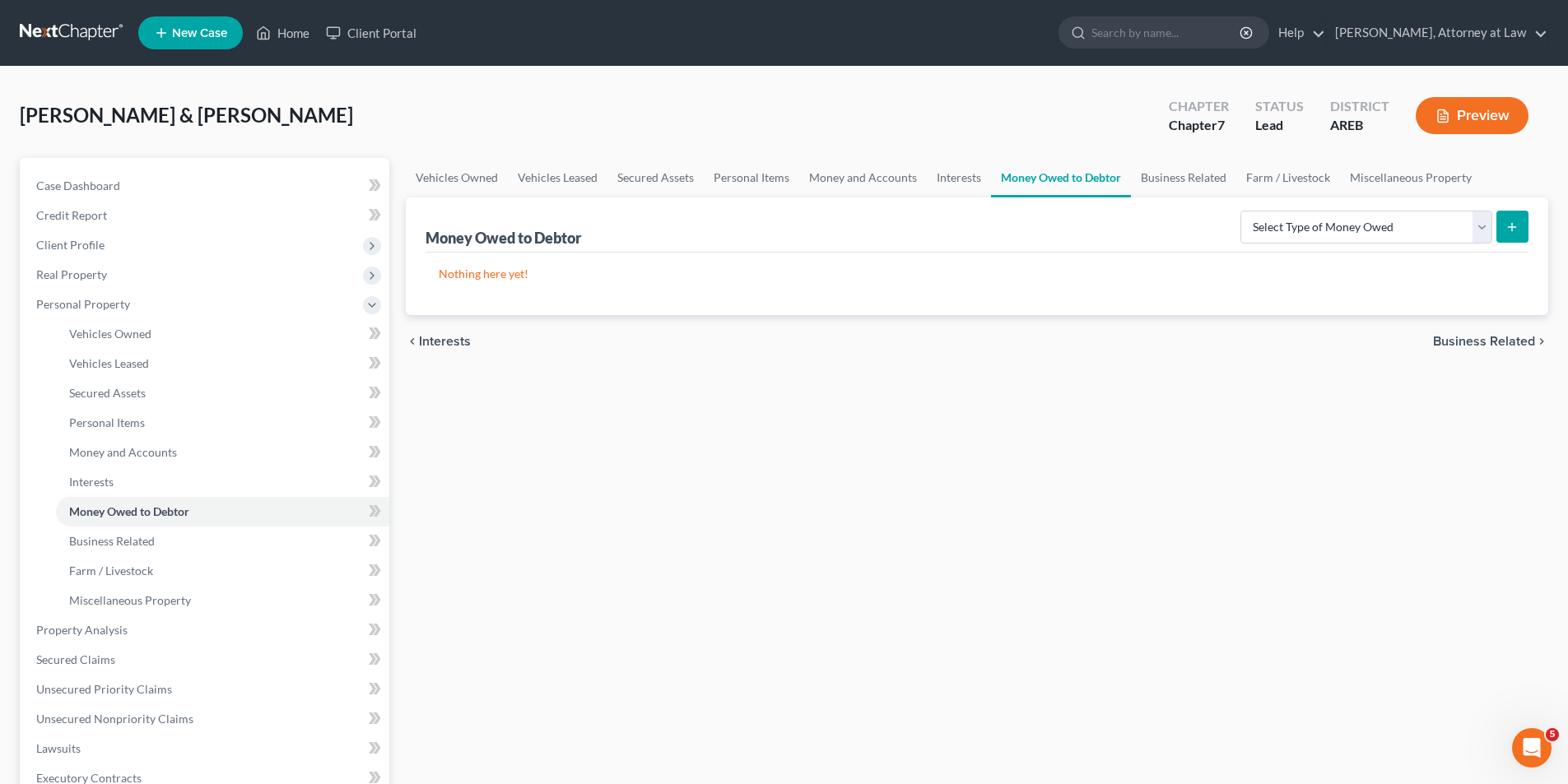
click at [1477, 339] on span "Business Related" at bounding box center [1484, 341] width 102 height 13
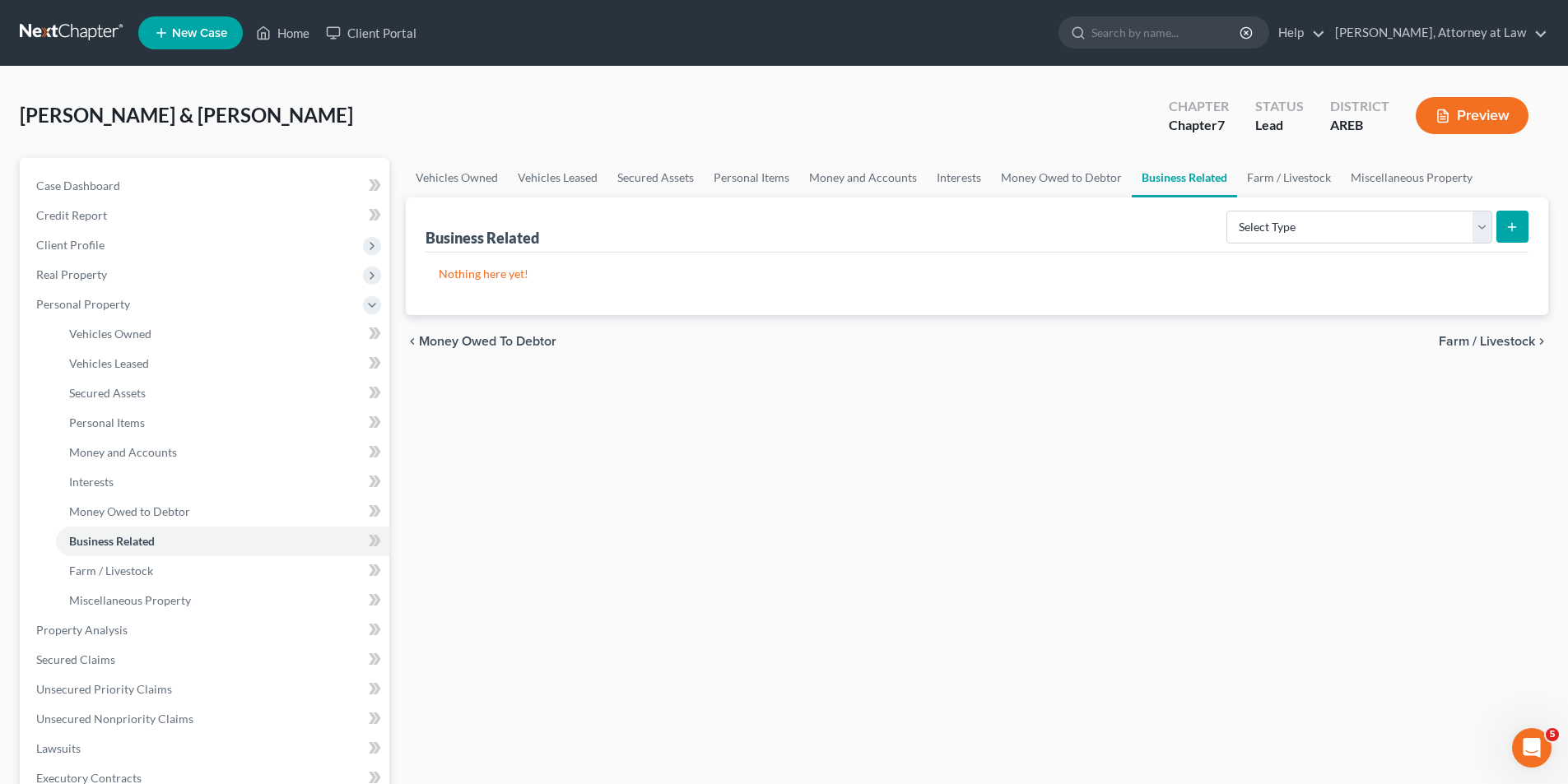
click at [1477, 339] on span "Farm / Livestock" at bounding box center [1486, 341] width 96 height 13
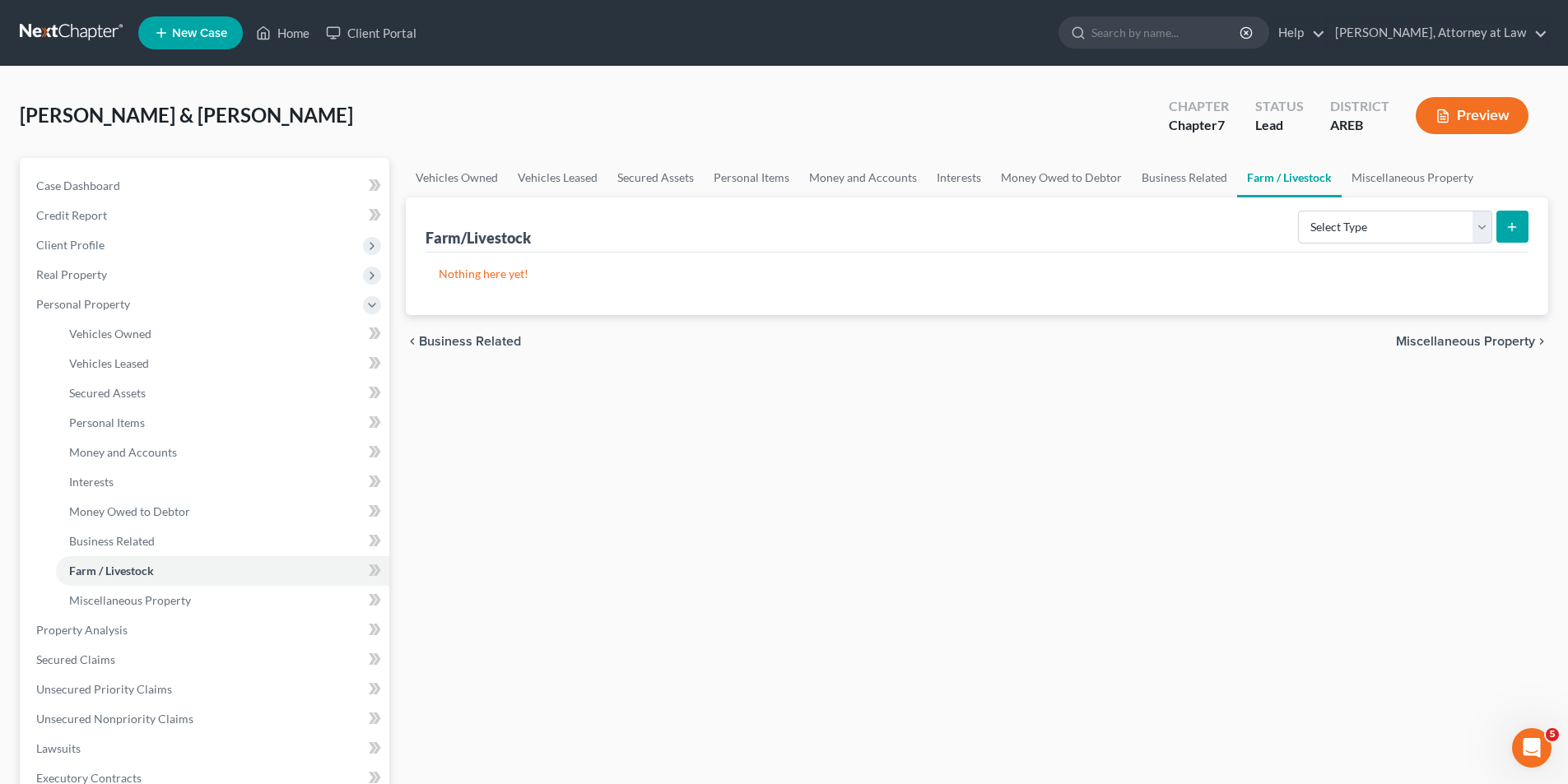
click at [1502, 339] on span "Miscellaneous Property" at bounding box center [1466, 341] width 139 height 13
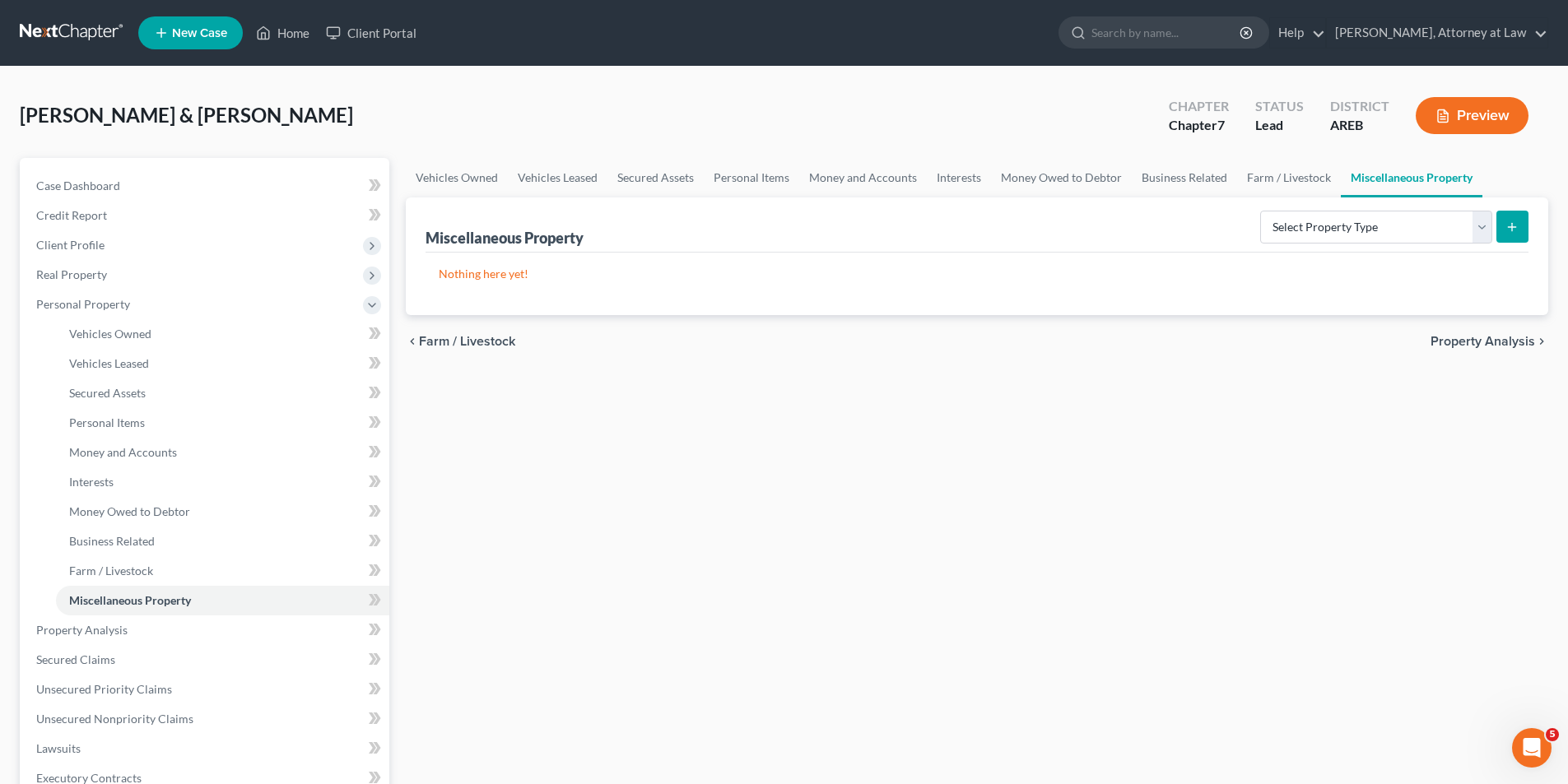
click at [1502, 339] on span "Property Analysis" at bounding box center [1483, 341] width 104 height 13
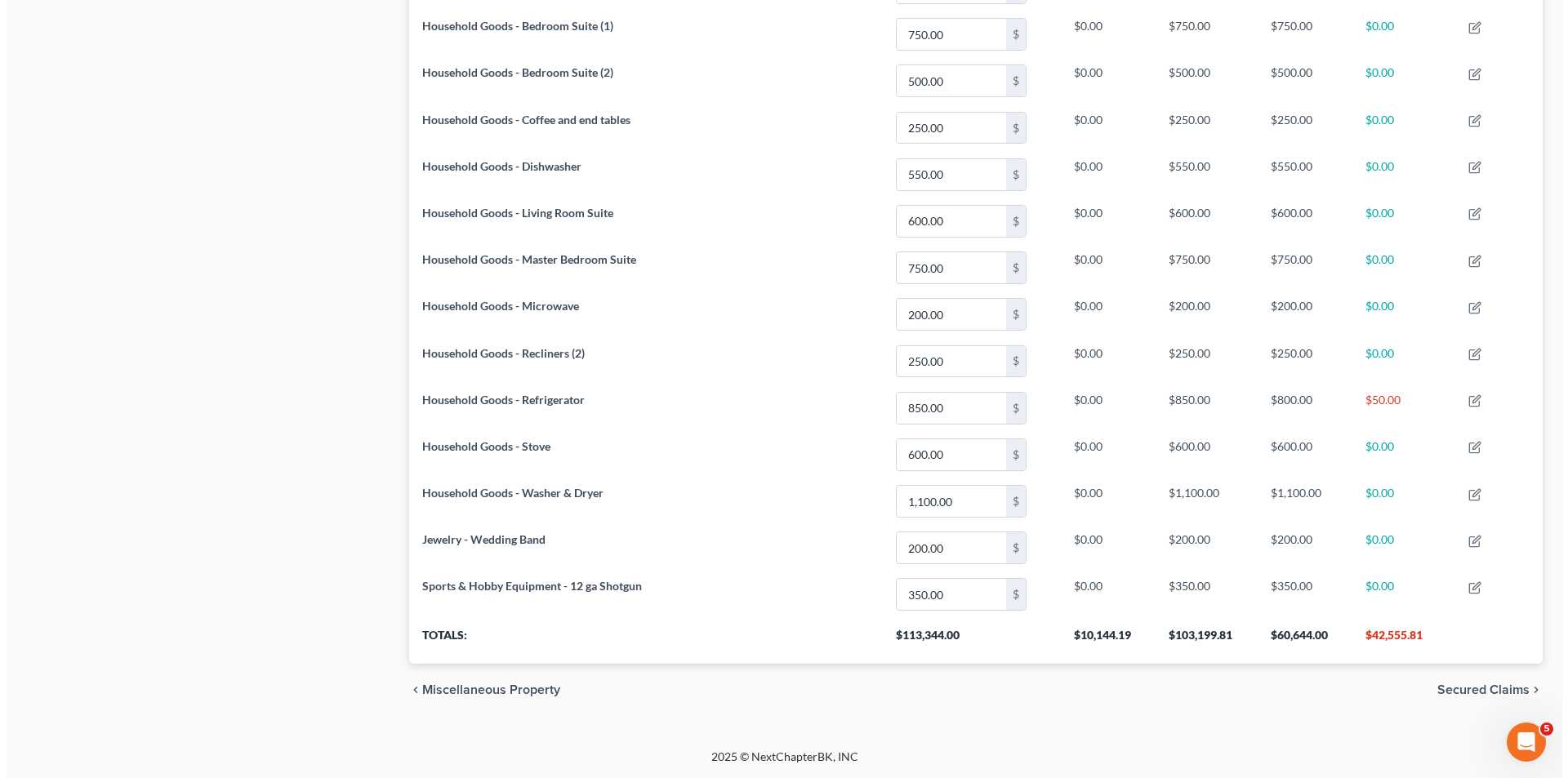
scroll to position [1223, 0]
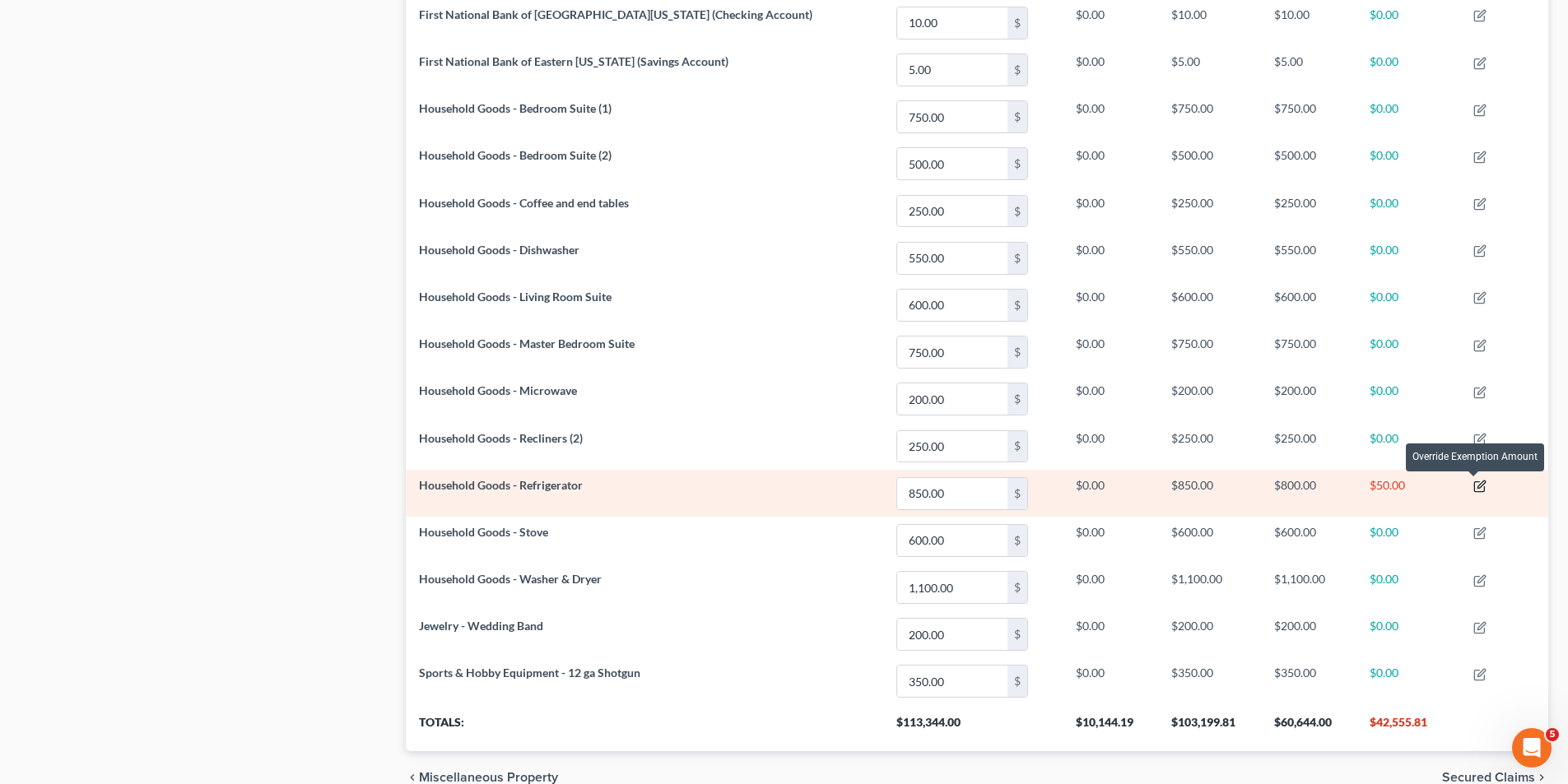
click at [1478, 487] on icon "button" at bounding box center [1482, 484] width 7 height 7
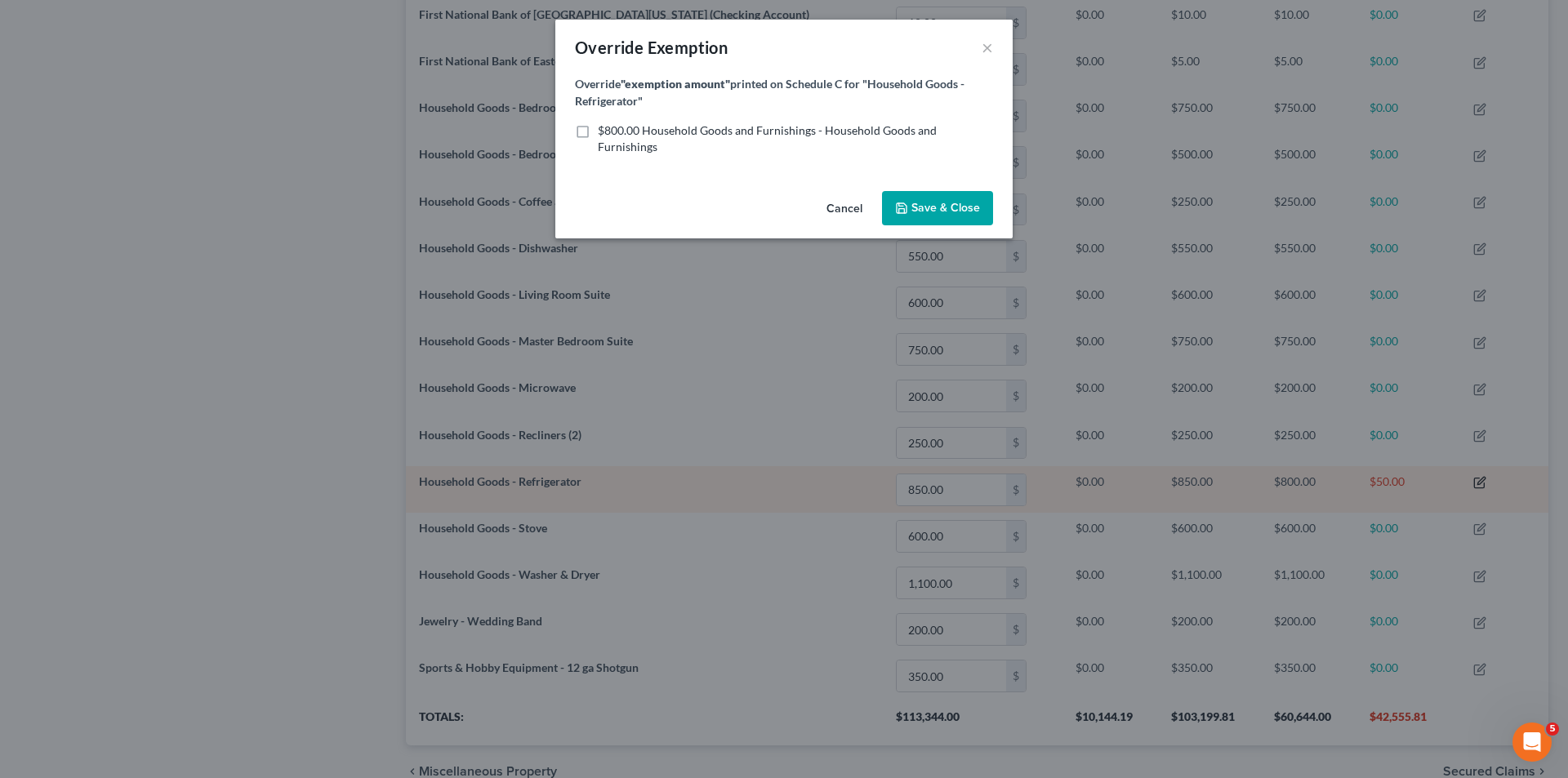
scroll to position [316, 1143]
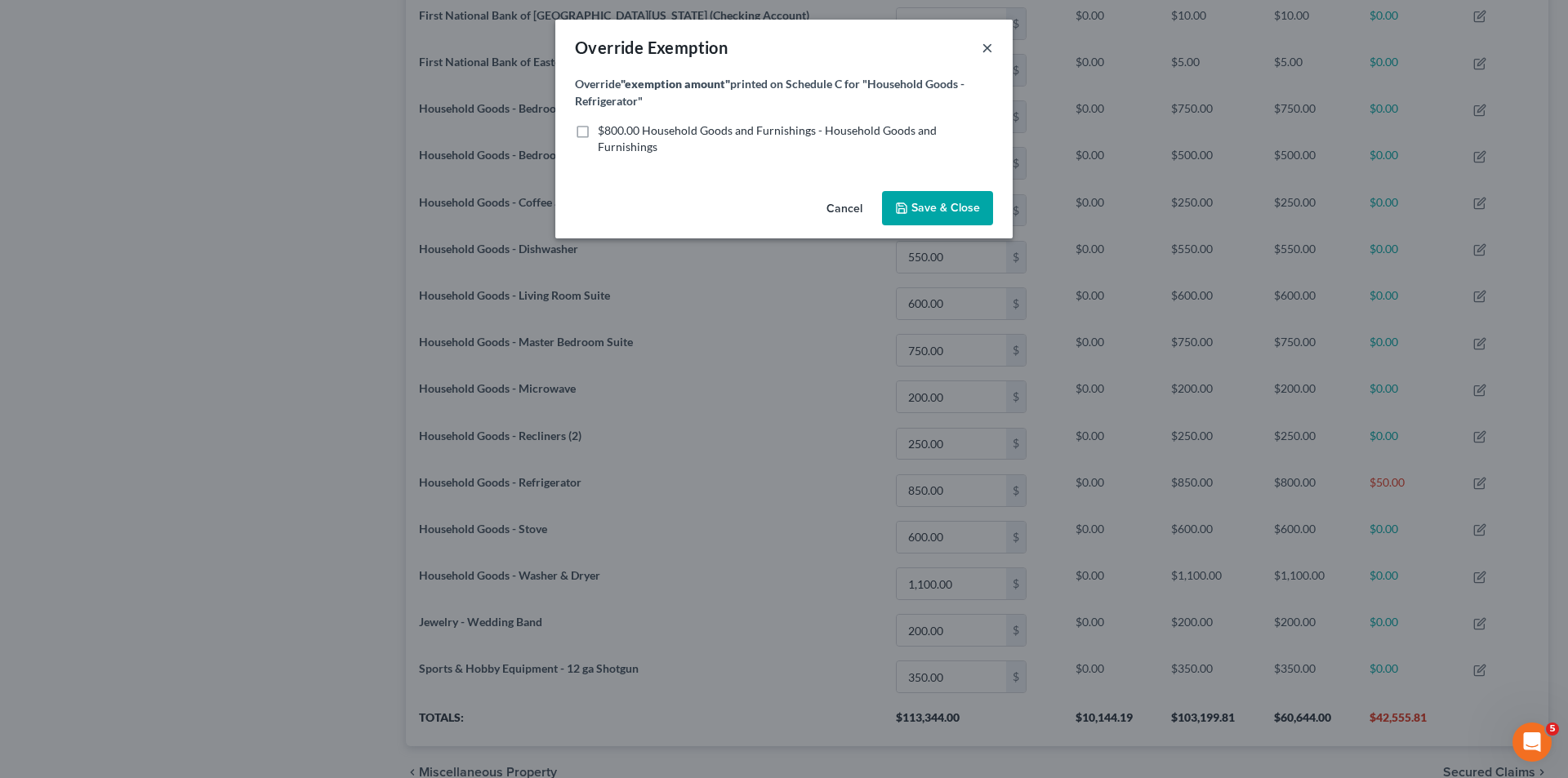
click at [986, 52] on button "×" at bounding box center [987, 47] width 12 height 20
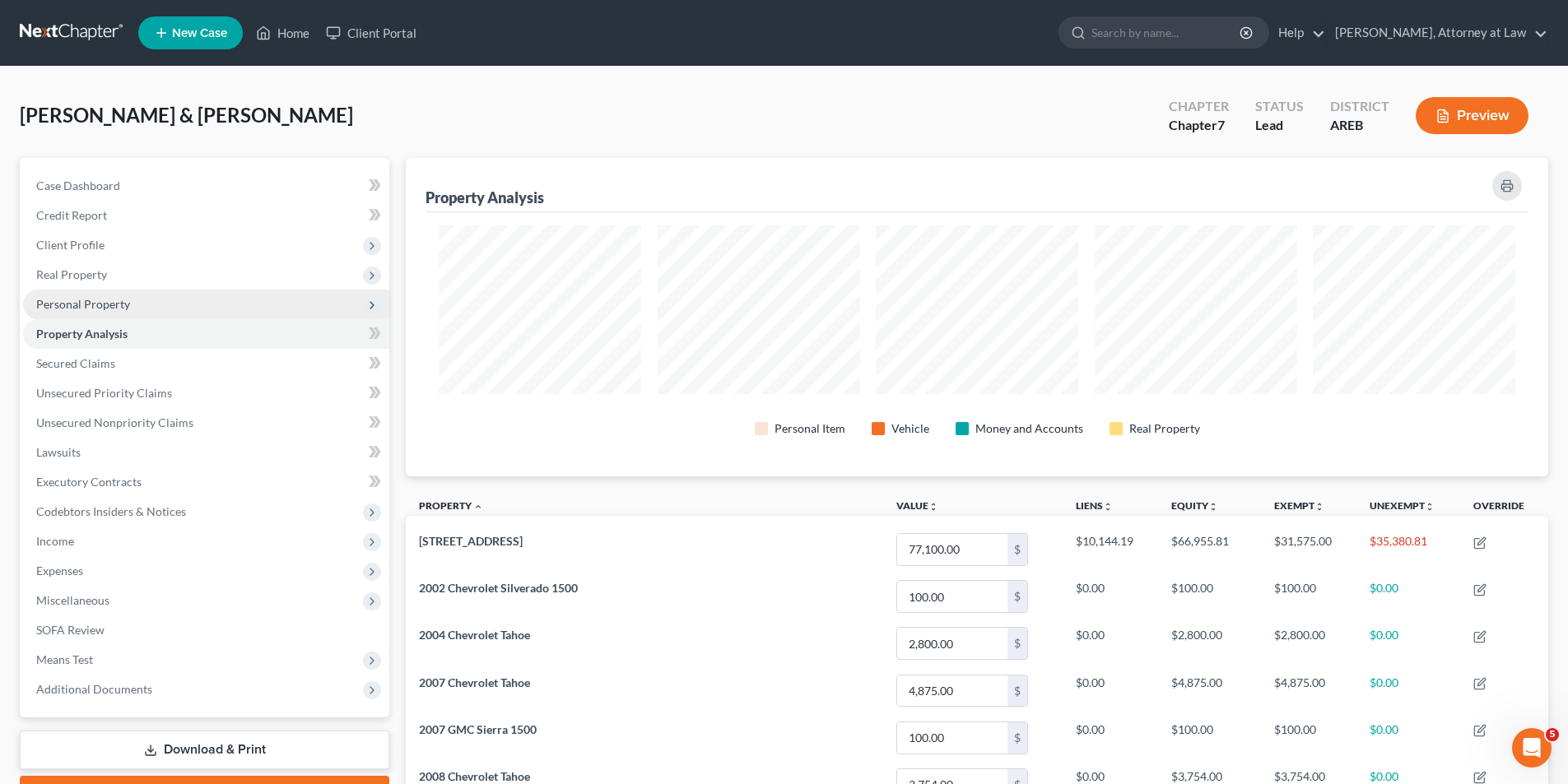
click at [110, 295] on span "Personal Property" at bounding box center [207, 304] width 367 height 30
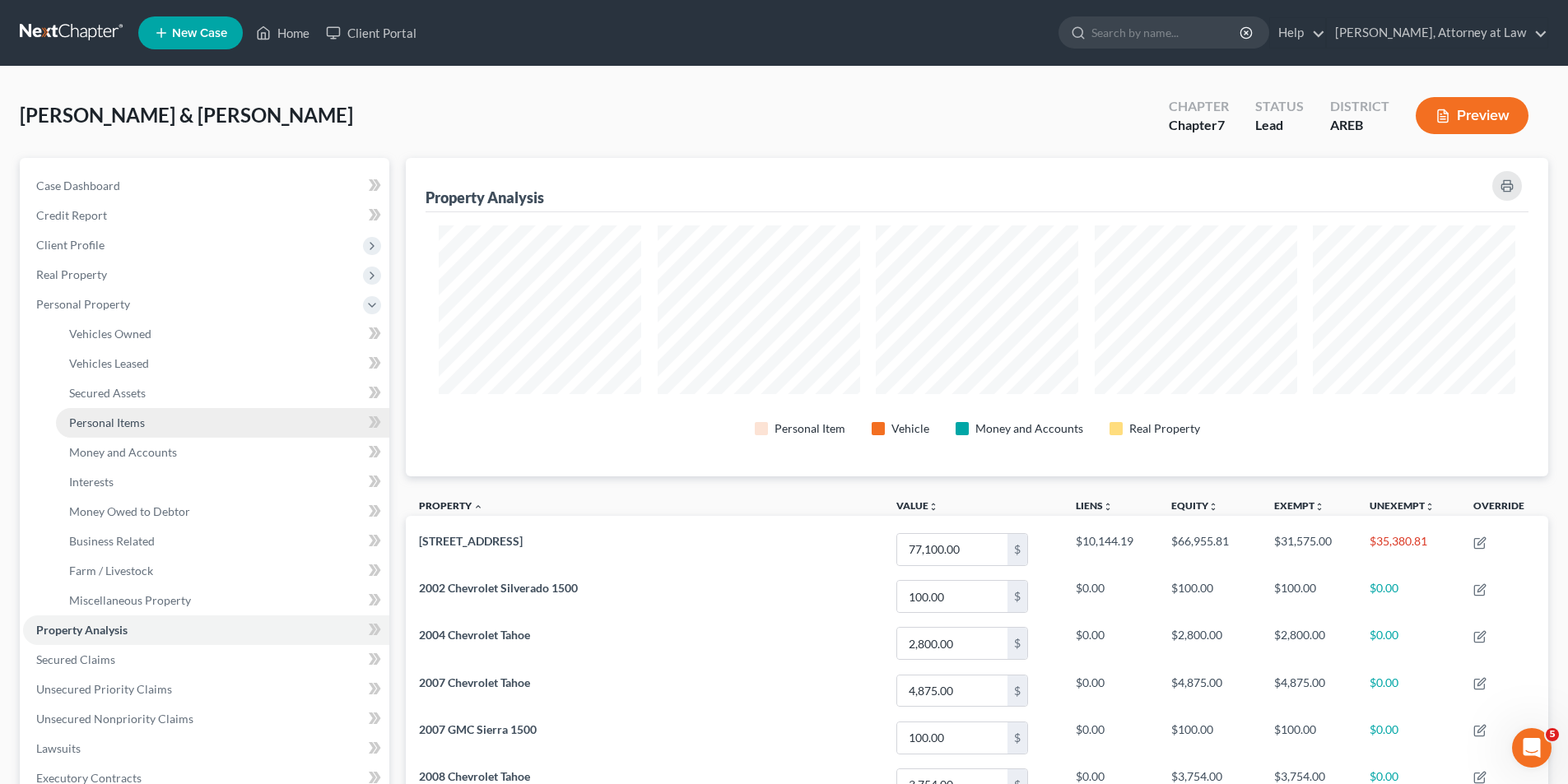
click at [146, 418] on link "Personal Items" at bounding box center [222, 422] width 333 height 30
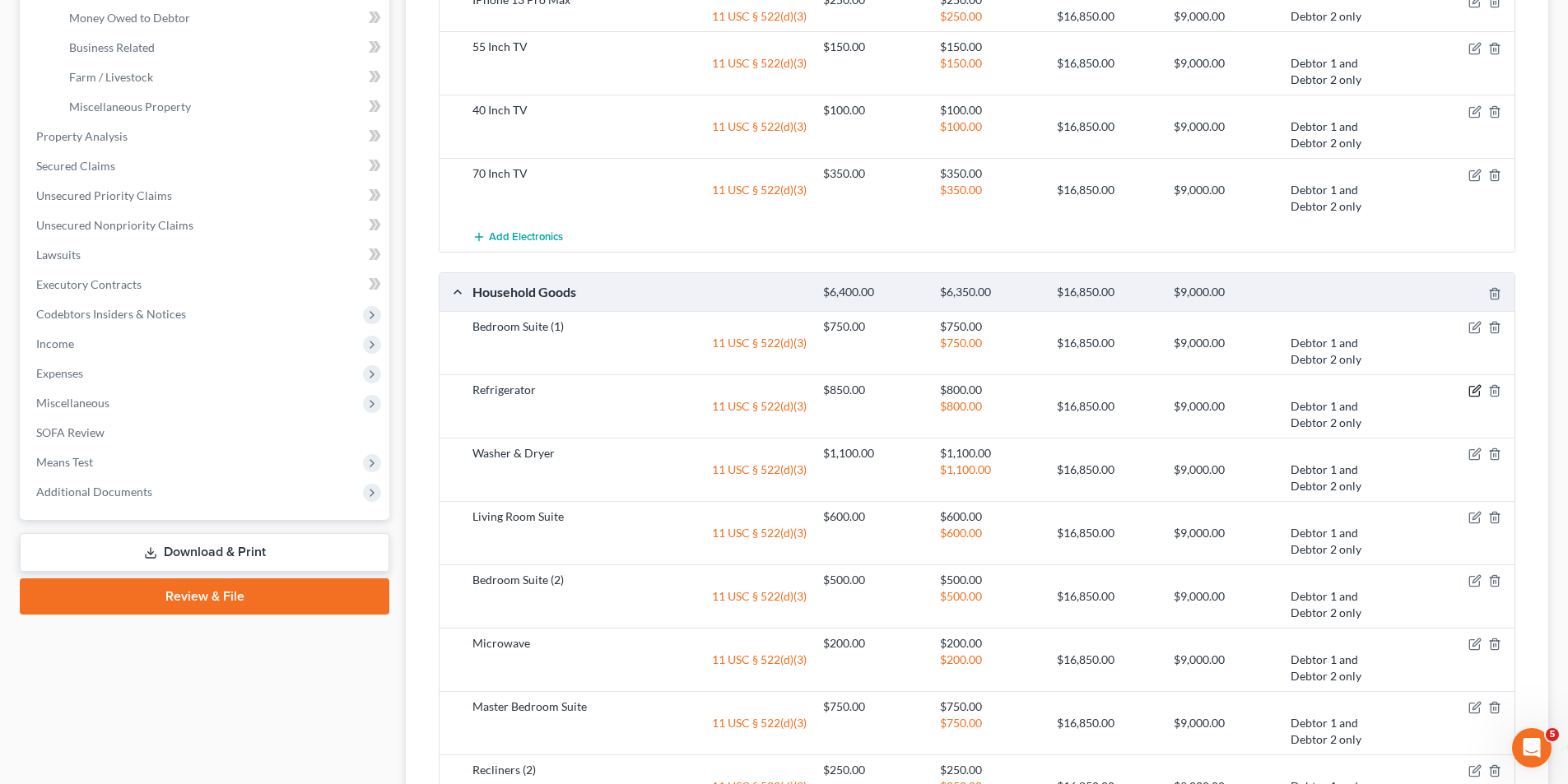
click at [1472, 388] on icon "button" at bounding box center [1475, 391] width 13 height 13
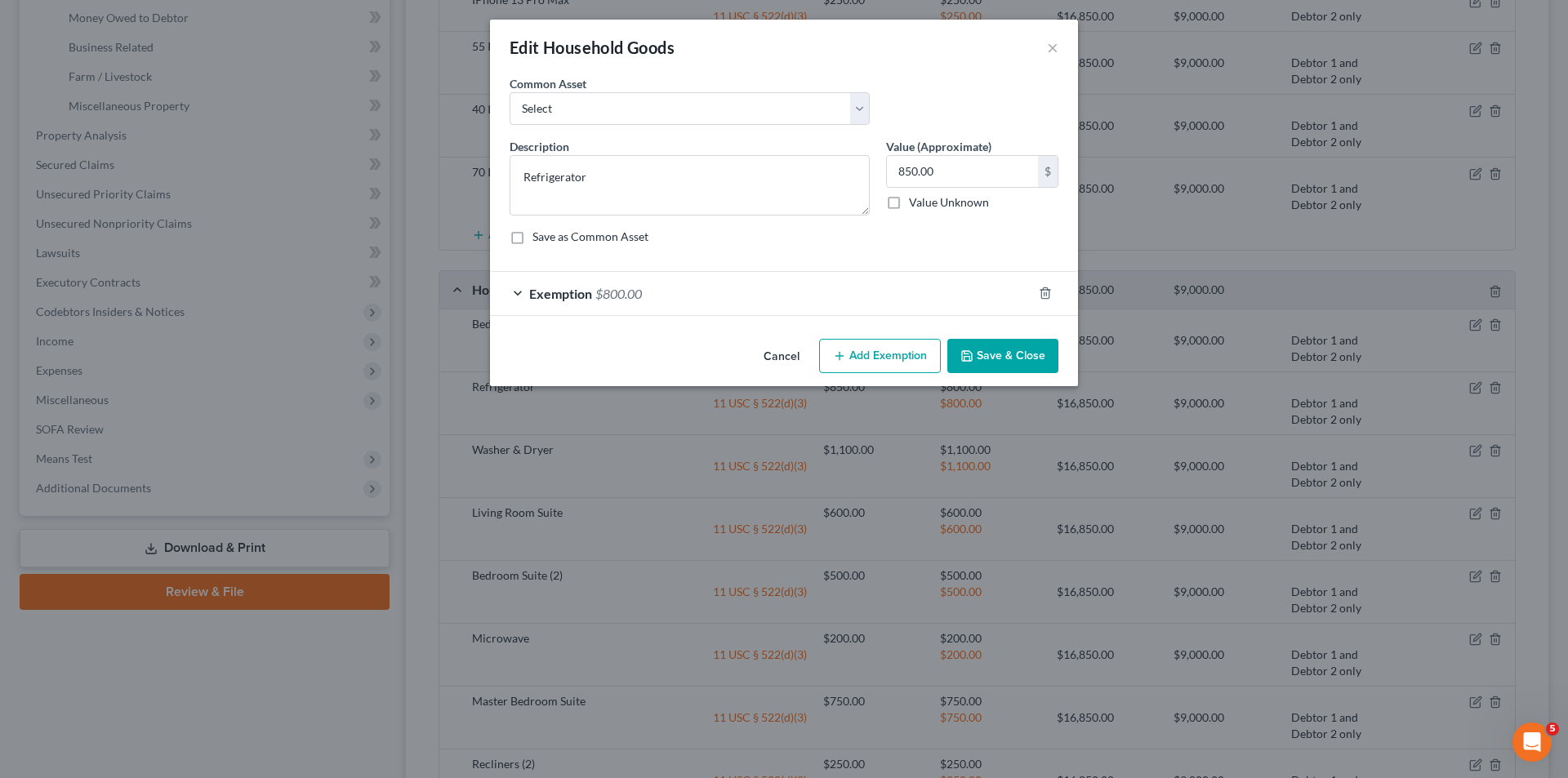
click at [514, 290] on div "Exemption $800.00" at bounding box center [761, 293] width 542 height 44
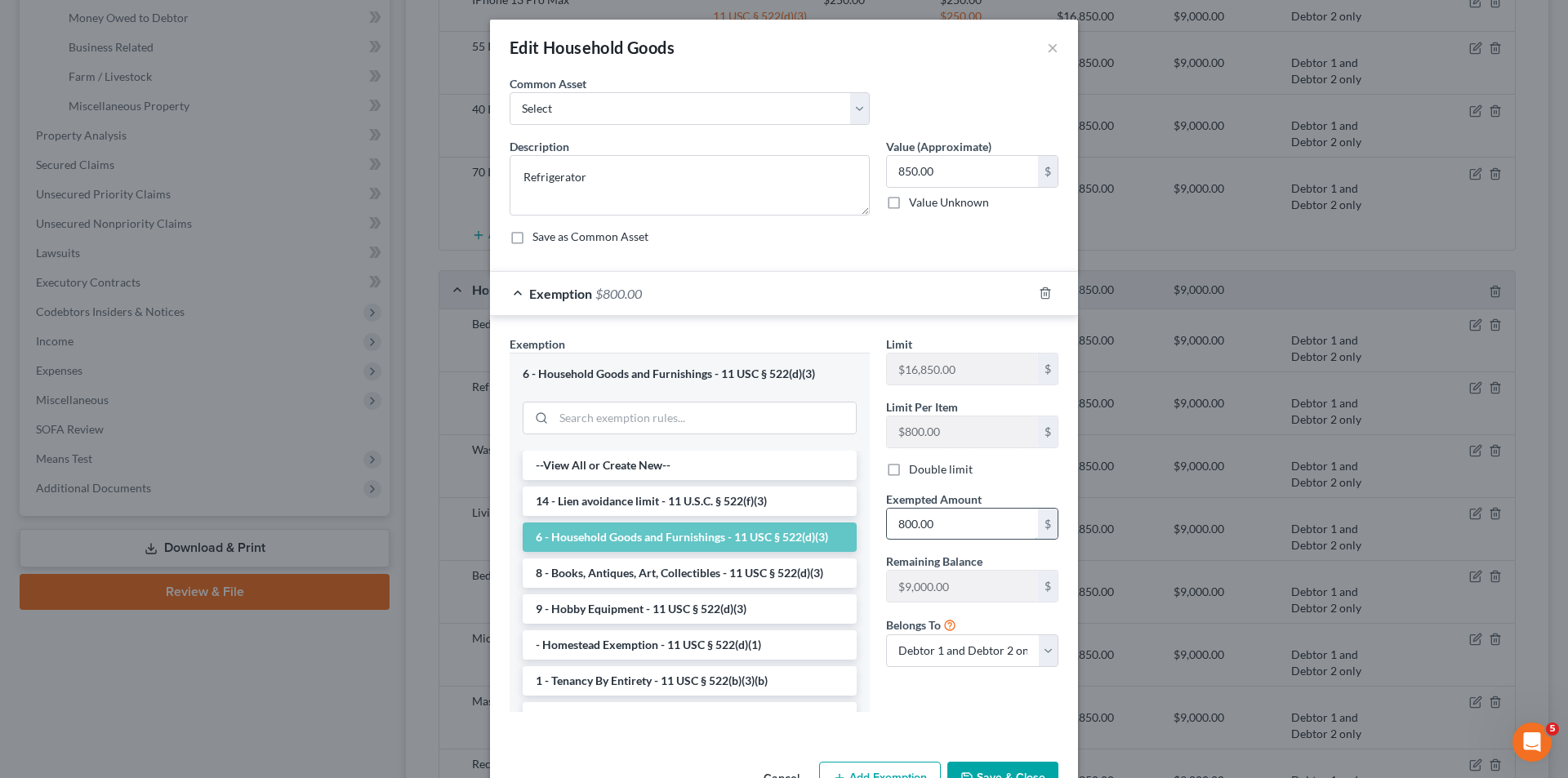
click at [905, 527] on input "800.00" at bounding box center [962, 524] width 151 height 31
click at [1017, 714] on div "Limit $16,850.00 $ Limit Per Item $800.00 $ Double limit Exempted Amount * 850.…" at bounding box center [973, 530] width 189 height 389
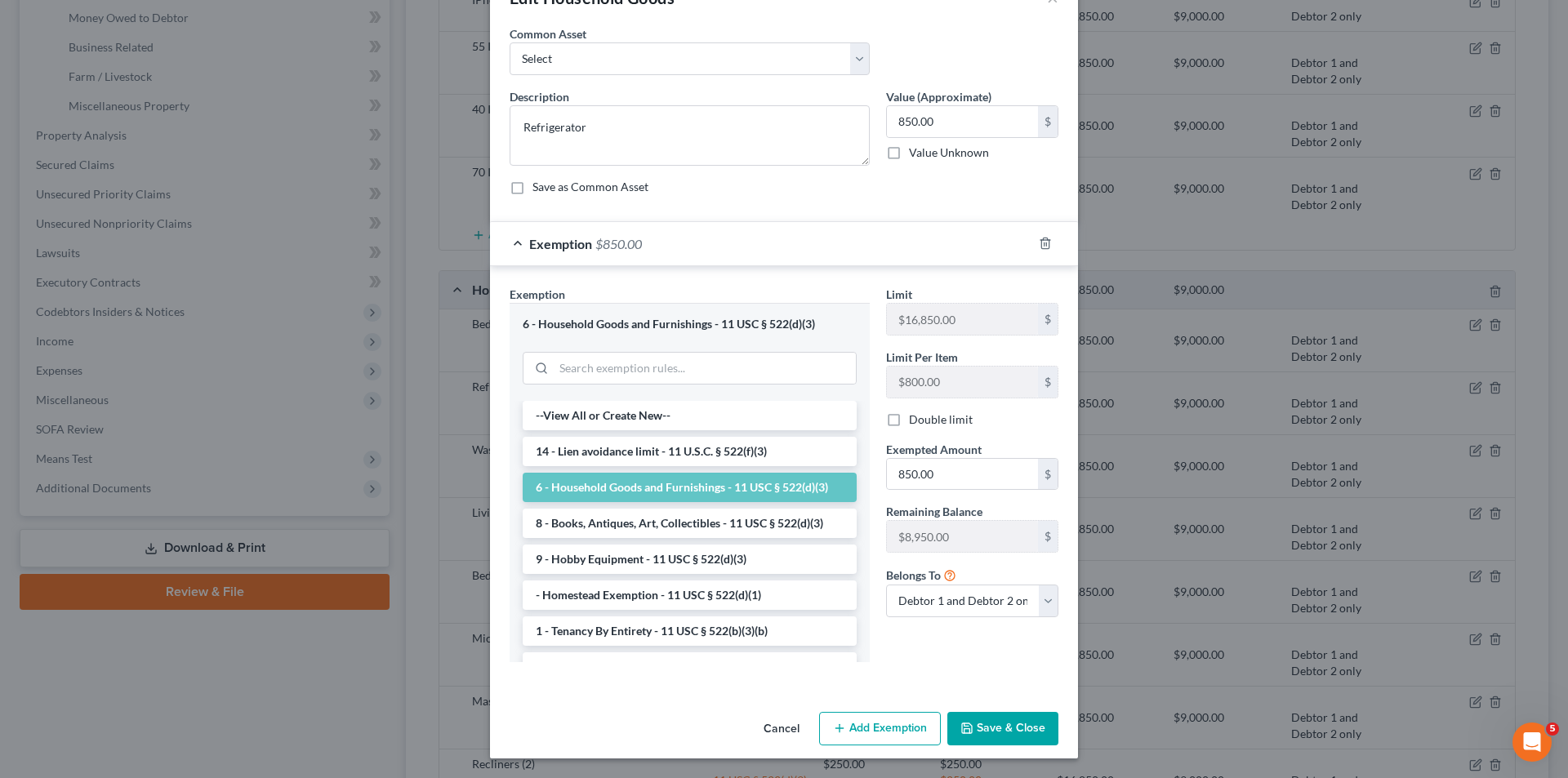
click at [1025, 729] on button "Save & Close" at bounding box center [1003, 729] width 111 height 34
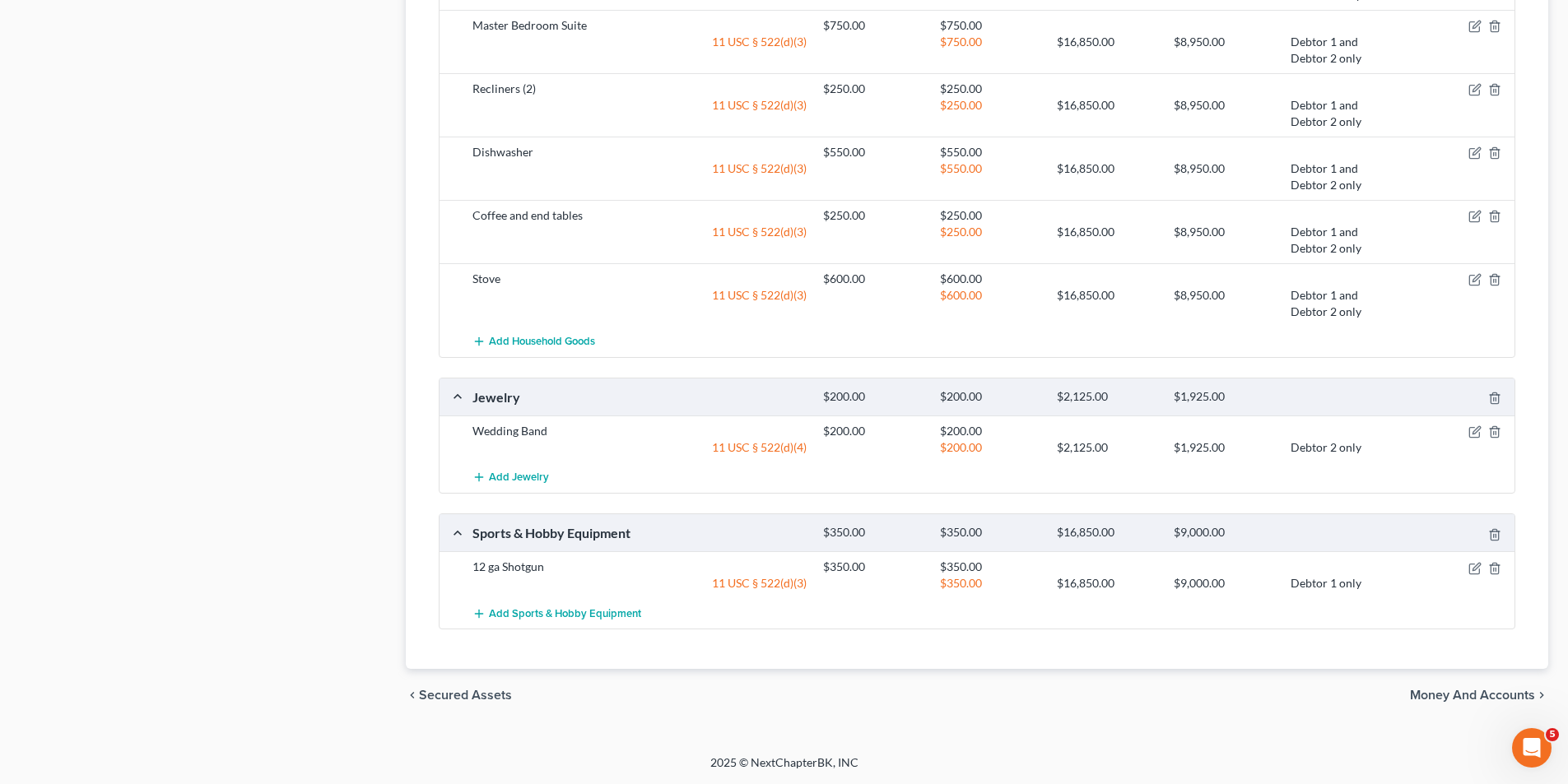
click at [1484, 696] on span "Money and Accounts" at bounding box center [1472, 695] width 125 height 13
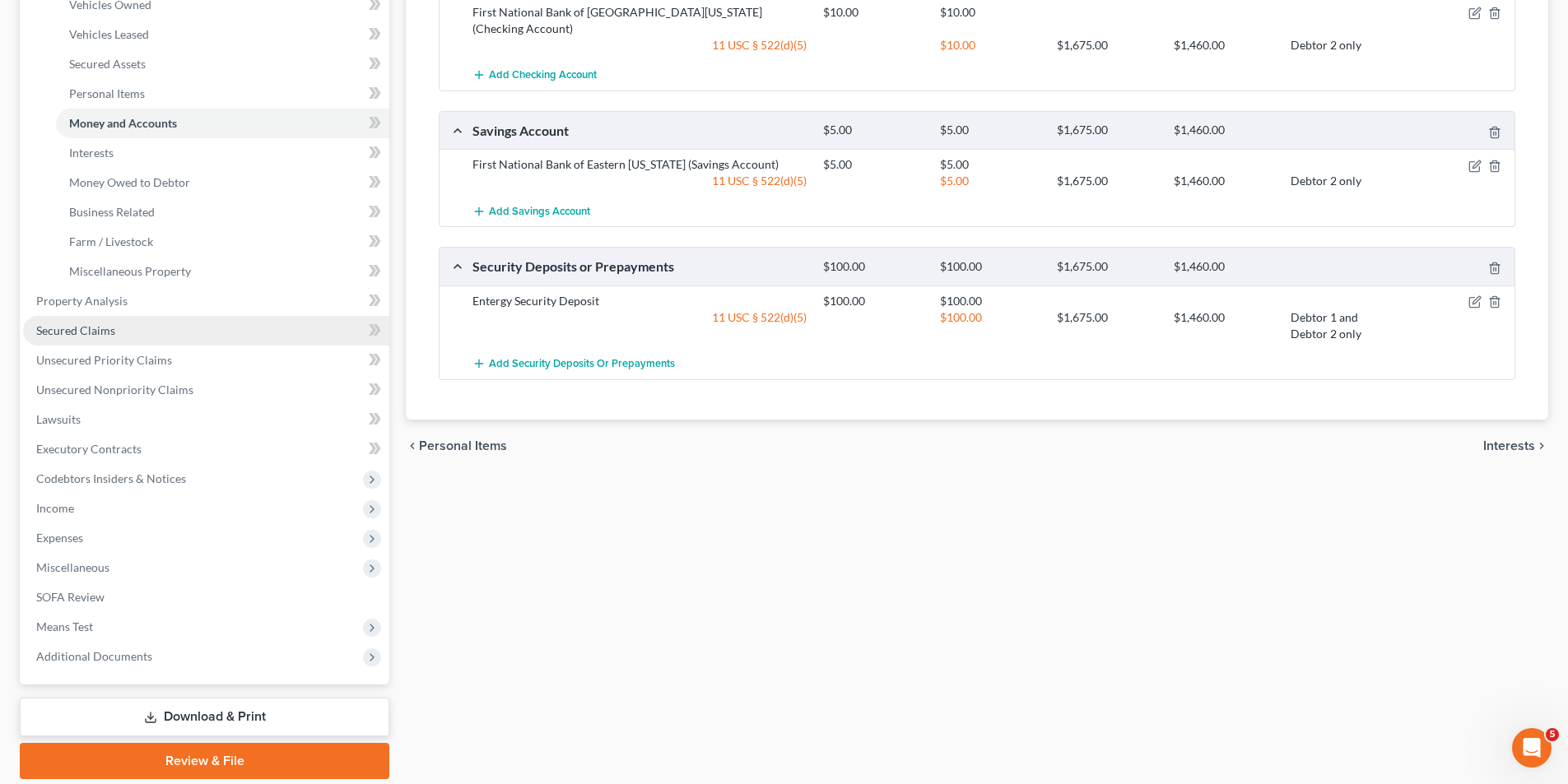
click at [88, 324] on span "Secured Claims" at bounding box center [75, 330] width 79 height 14
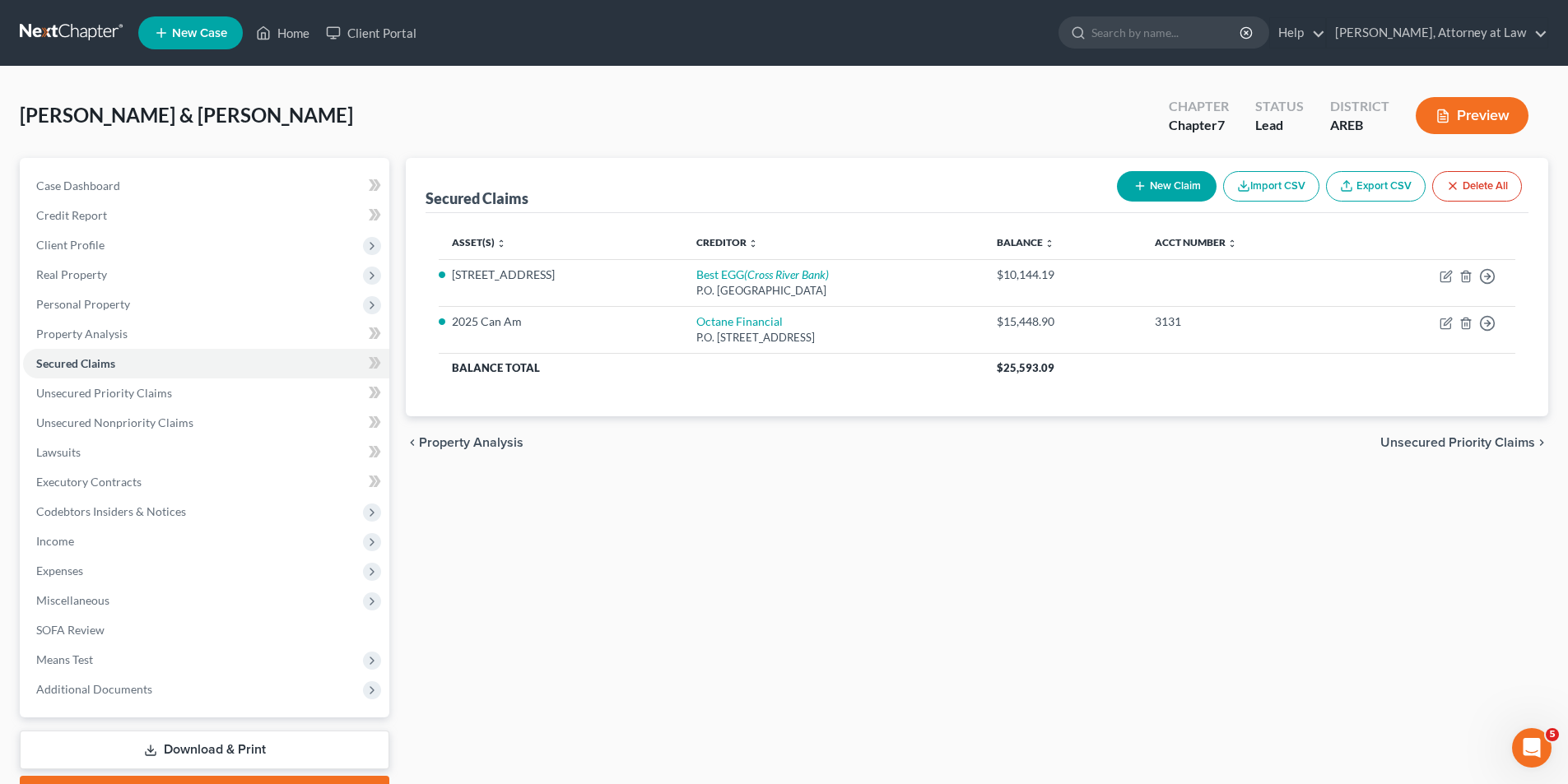
click at [1448, 443] on span "Unsecured Priority Claims" at bounding box center [1457, 443] width 155 height 13
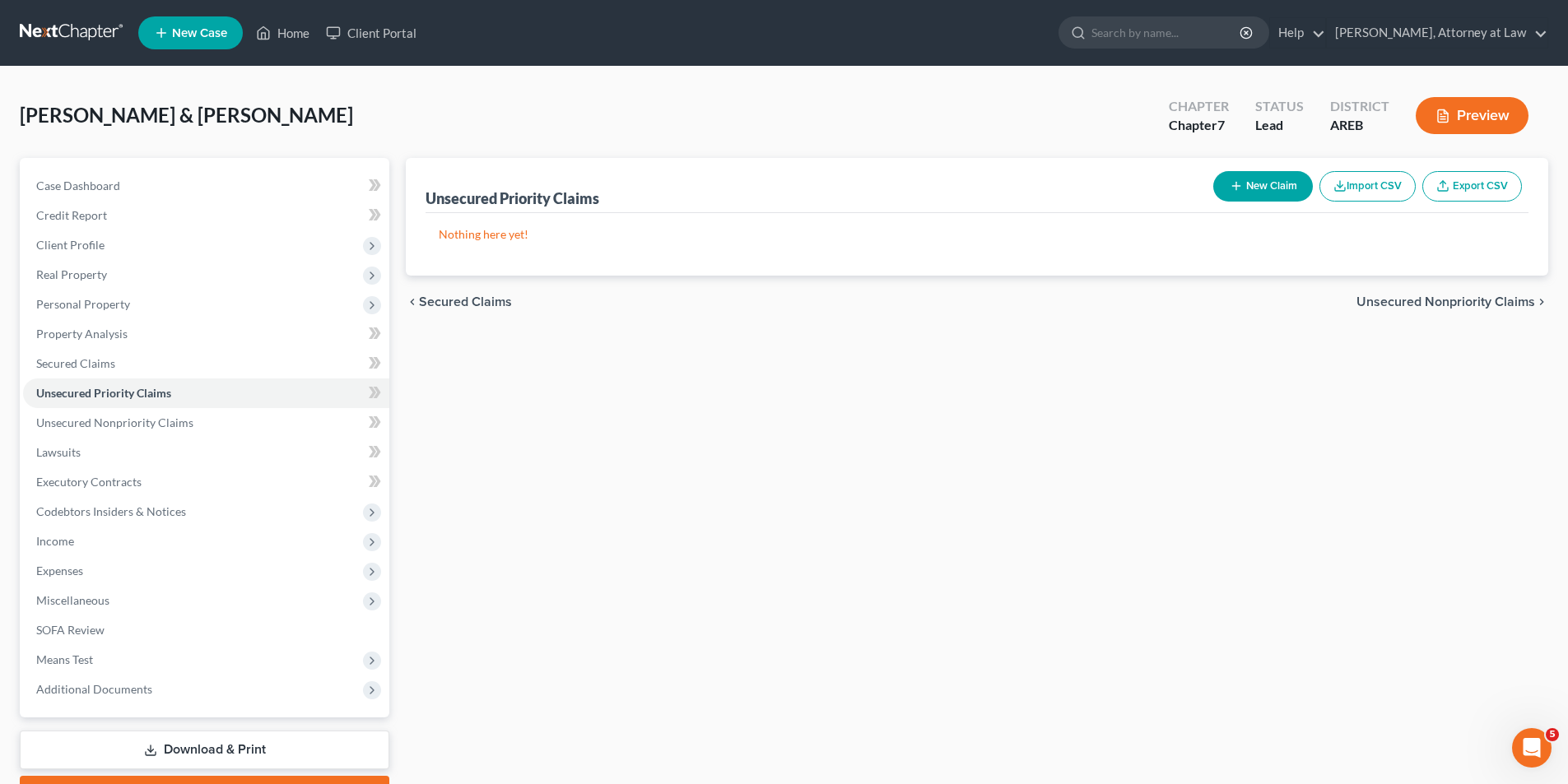
click at [1503, 305] on span "Unsecured Nonpriority Claims" at bounding box center [1446, 302] width 179 height 13
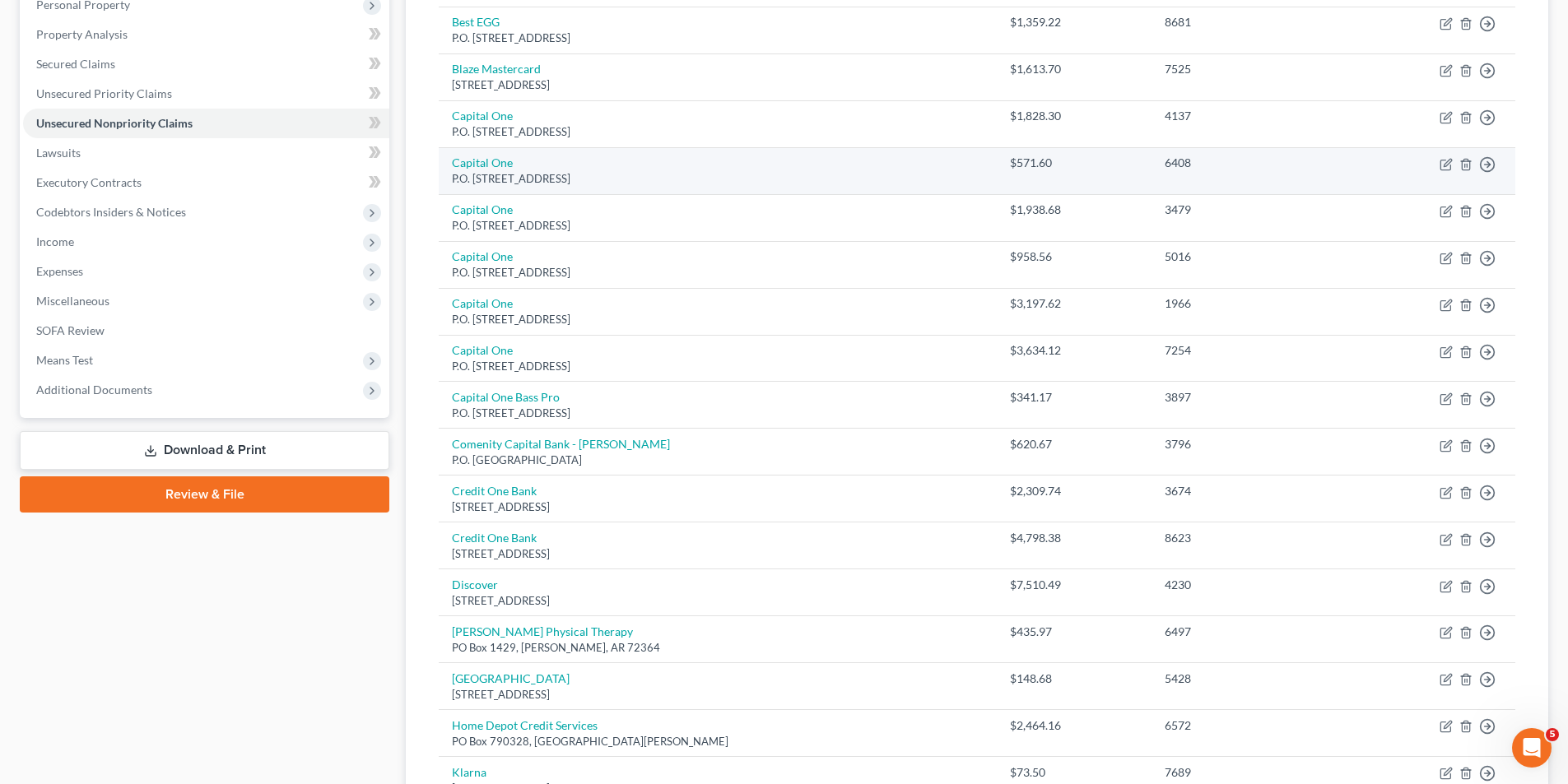
scroll to position [329, 0]
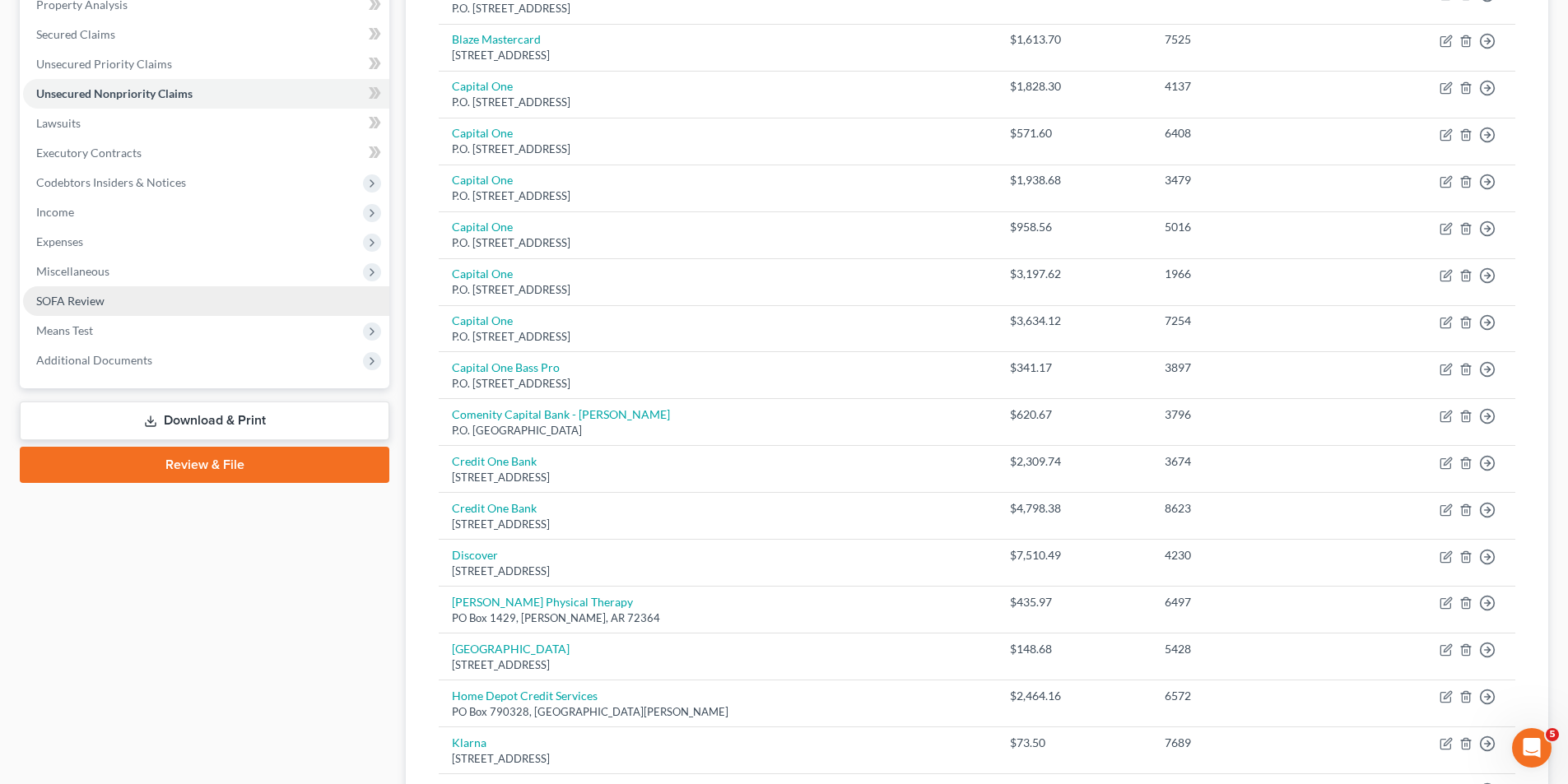
click at [119, 304] on link "SOFA Review" at bounding box center [207, 301] width 367 height 30
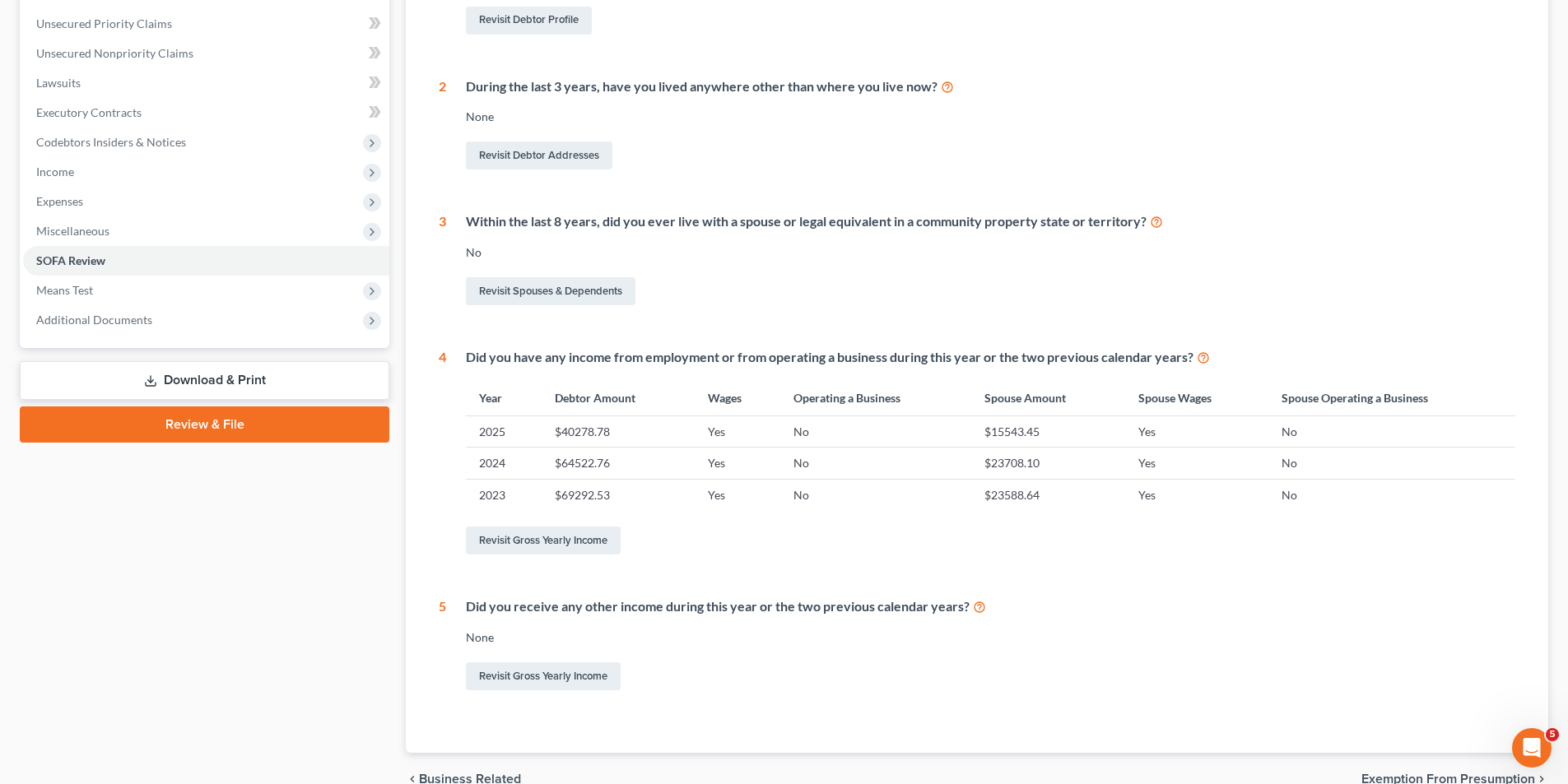
scroll to position [454, 0]
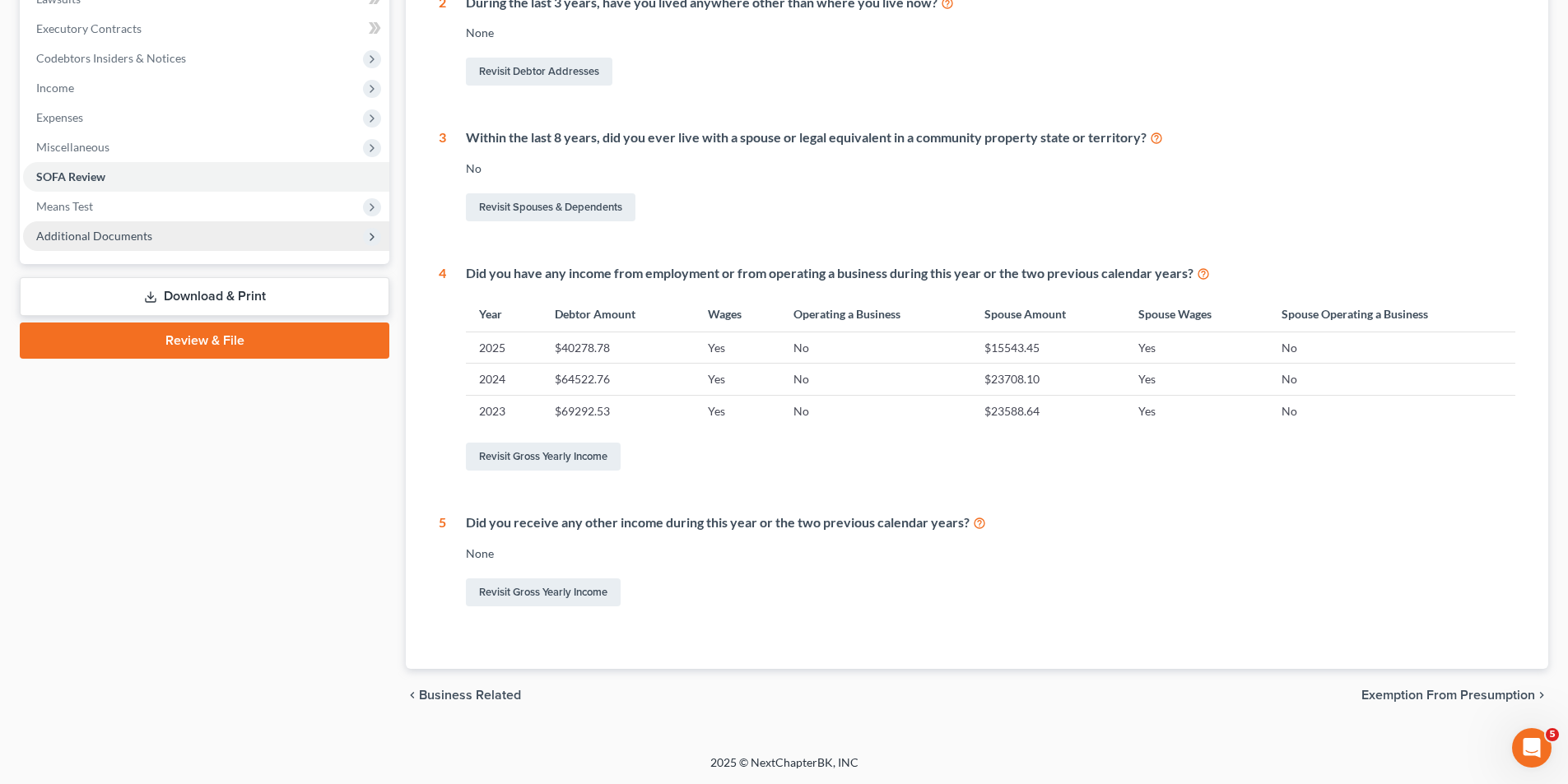
click at [132, 234] on span "Additional Documents" at bounding box center [93, 236] width 116 height 14
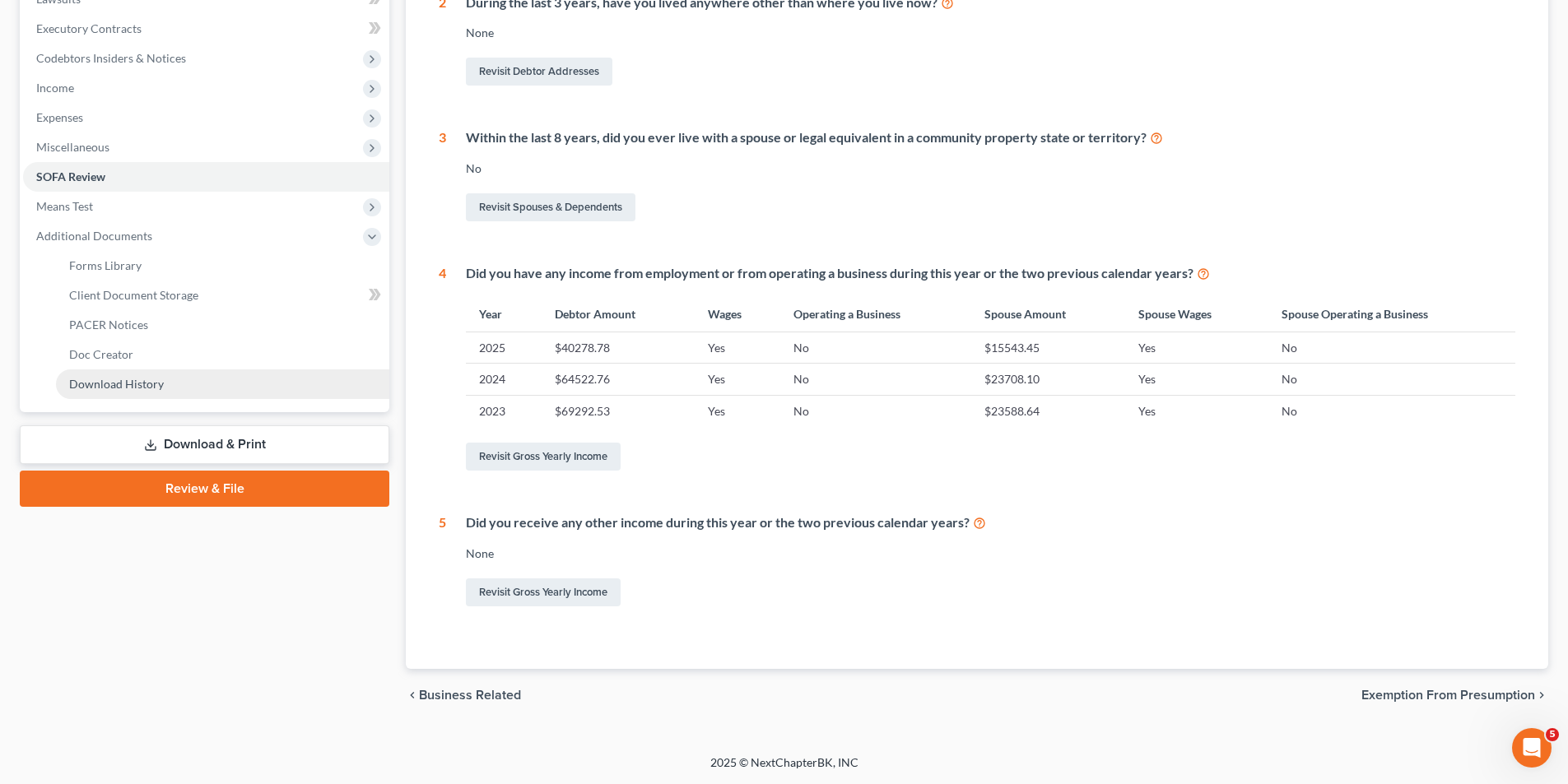
click at [136, 384] on span "Download History" at bounding box center [116, 384] width 94 height 14
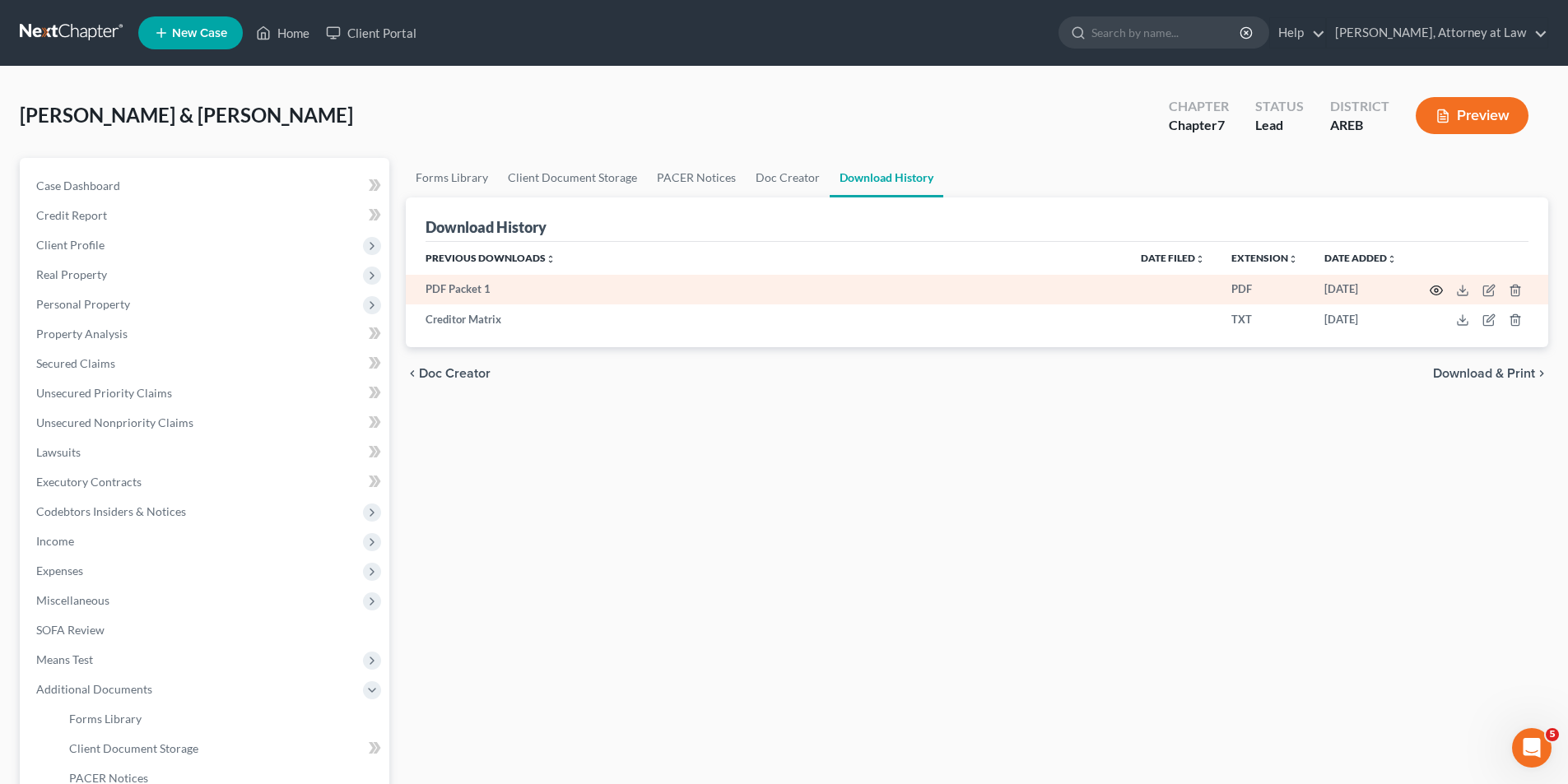
click at [1437, 290] on icon "button" at bounding box center [1436, 290] width 13 height 13
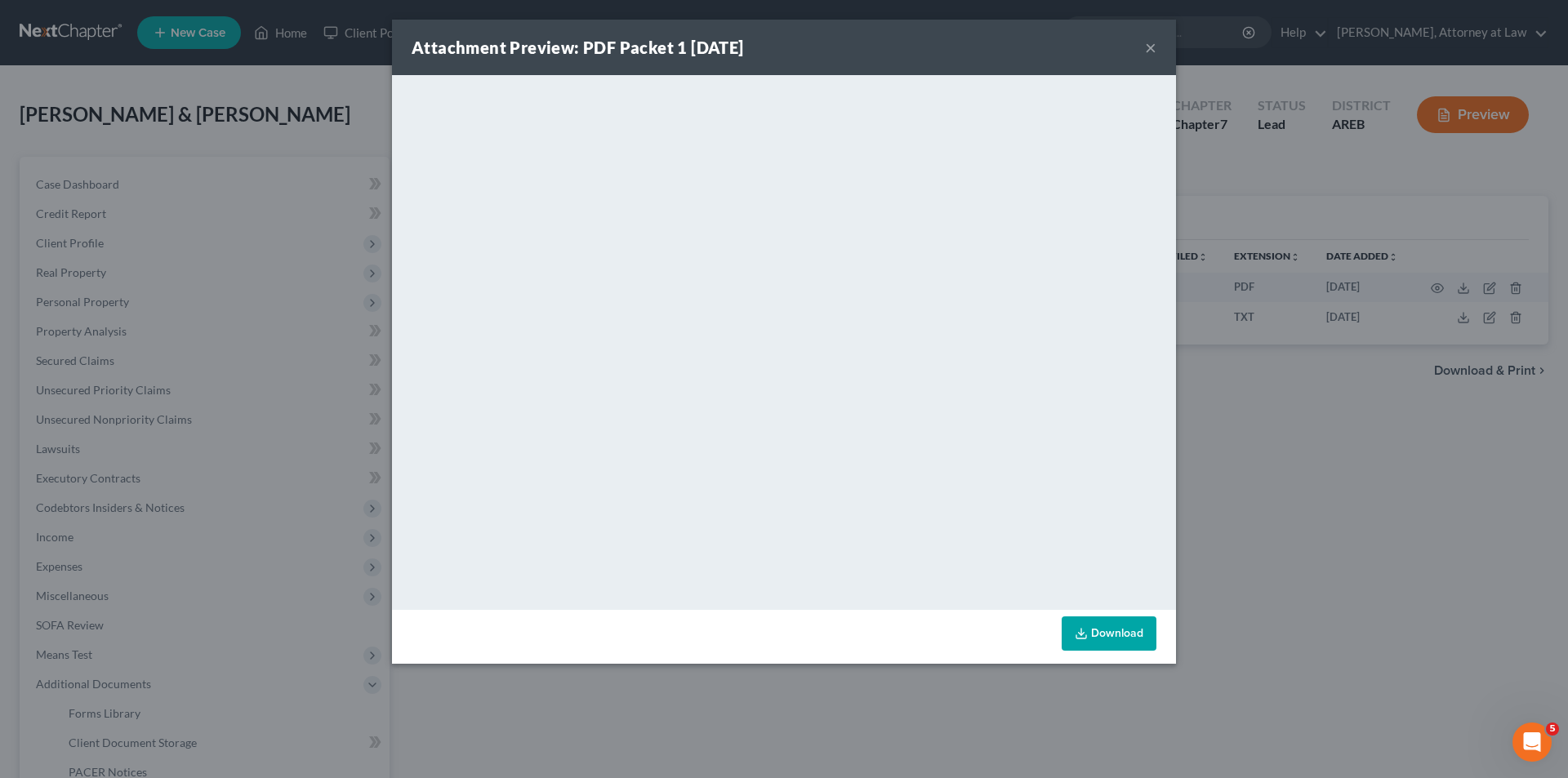
click at [1153, 46] on button "×" at bounding box center [1150, 47] width 12 height 20
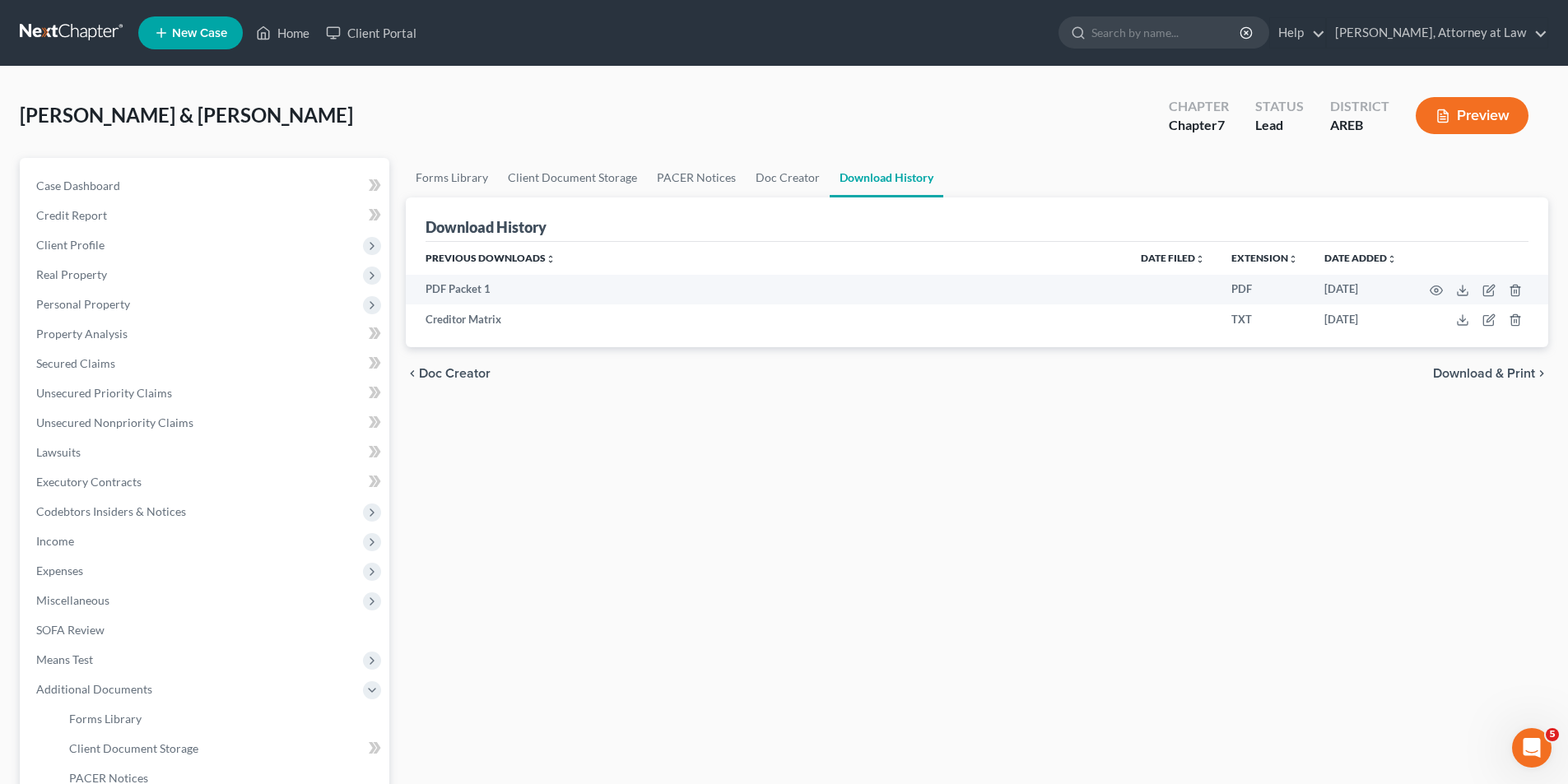
click at [1477, 112] on button "Preview" at bounding box center [1473, 115] width 113 height 37
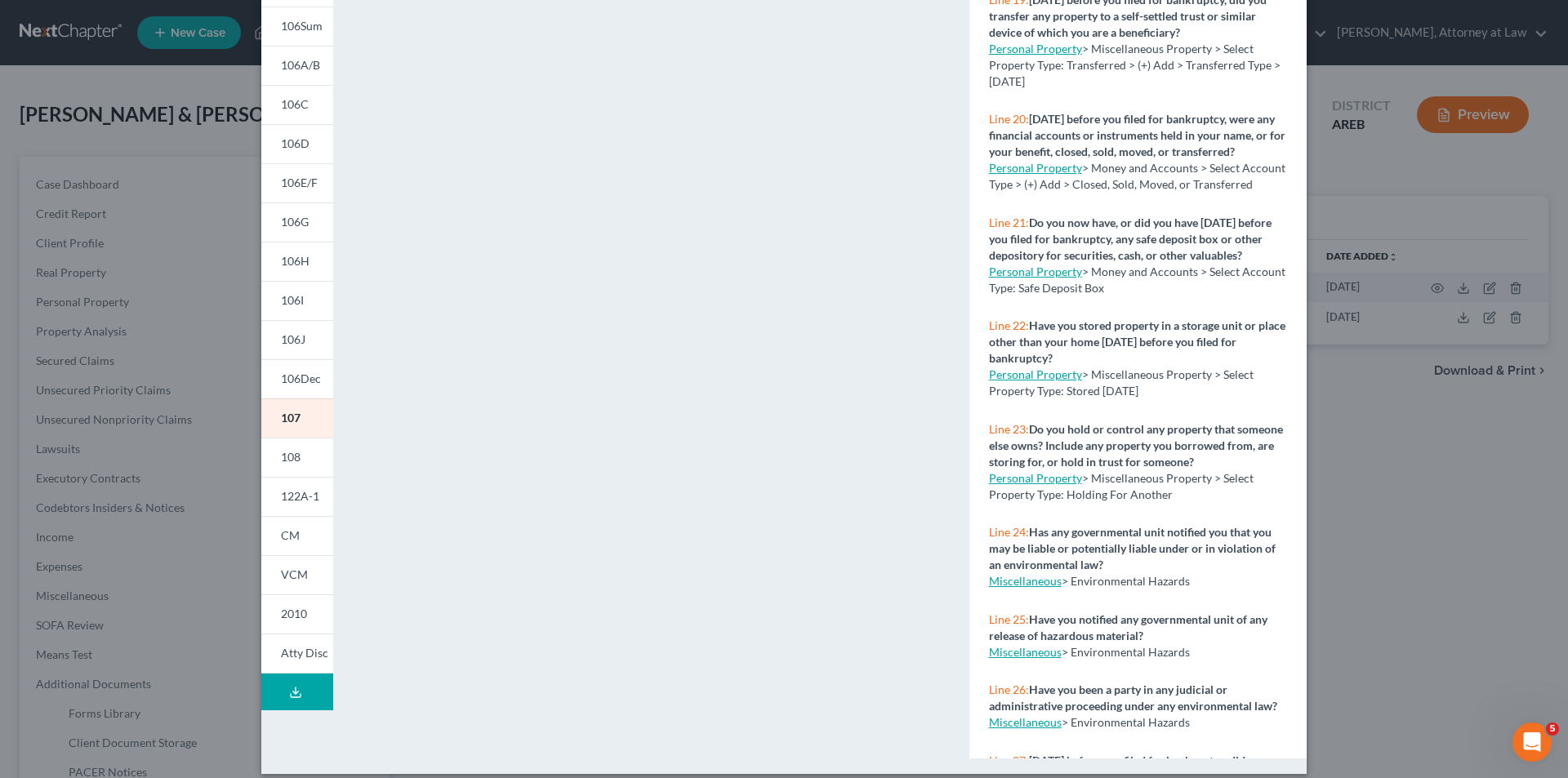
scroll to position [1878, 0]
